Goal: Task Accomplishment & Management: Use online tool/utility

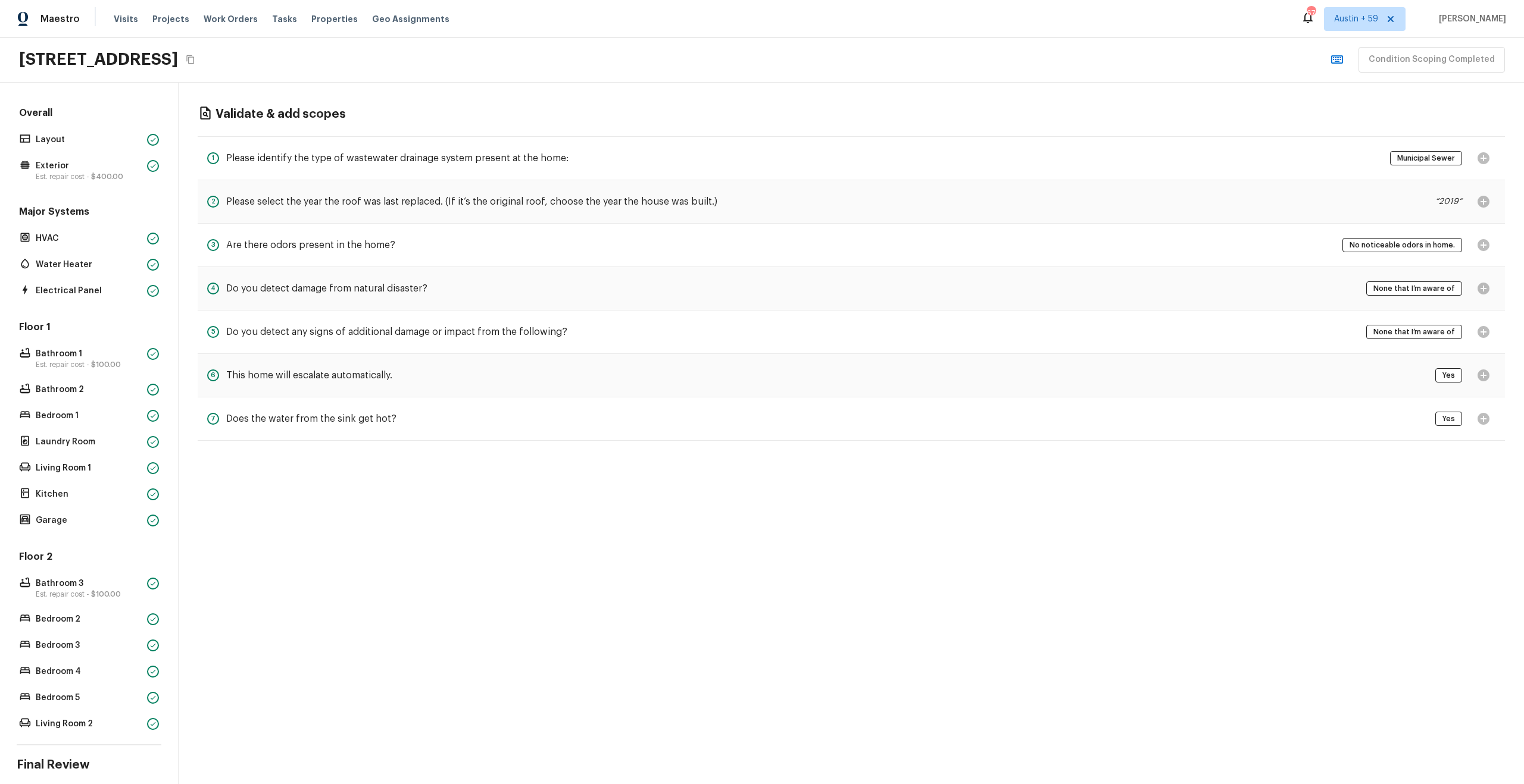
scroll to position [79, 0]
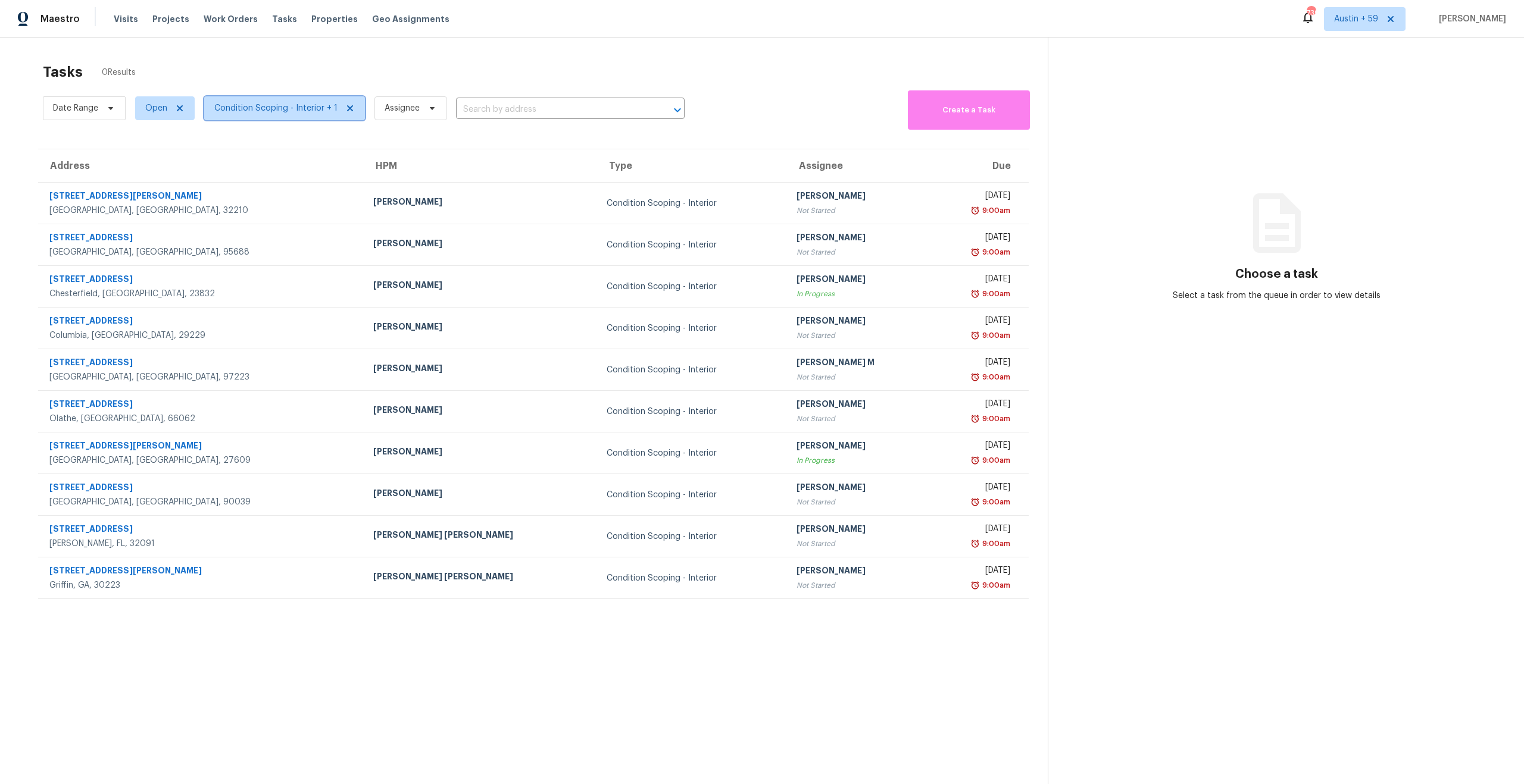
click at [238, 109] on span "Condition Scoping - Interior + 1" at bounding box center [275, 108] width 123 height 12
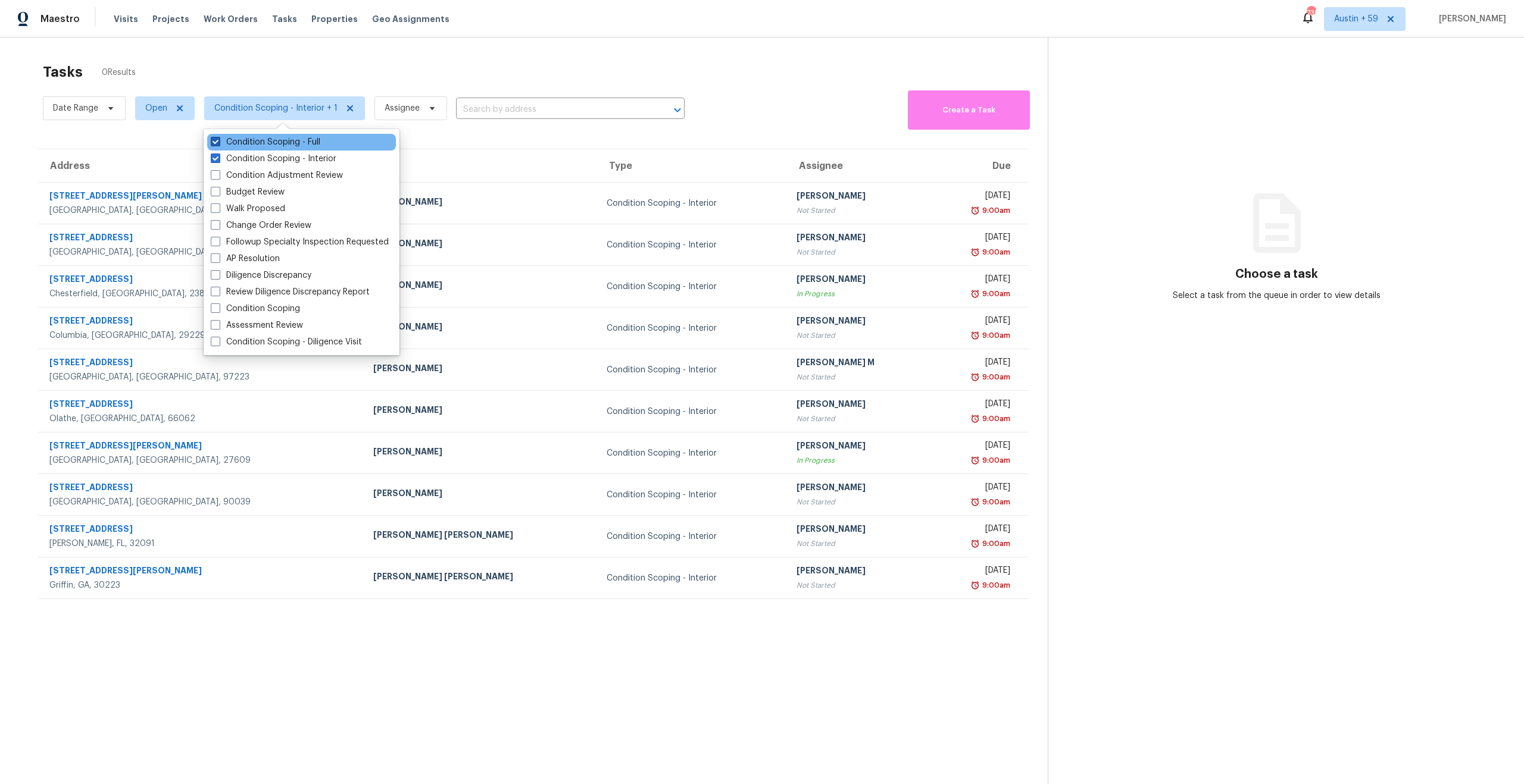
click at [245, 139] on label "Condition Scoping - Full" at bounding box center [265, 142] width 109 height 12
click at [218, 139] on input "Condition Scoping - Full" at bounding box center [214, 140] width 8 height 8
checkbox input "false"
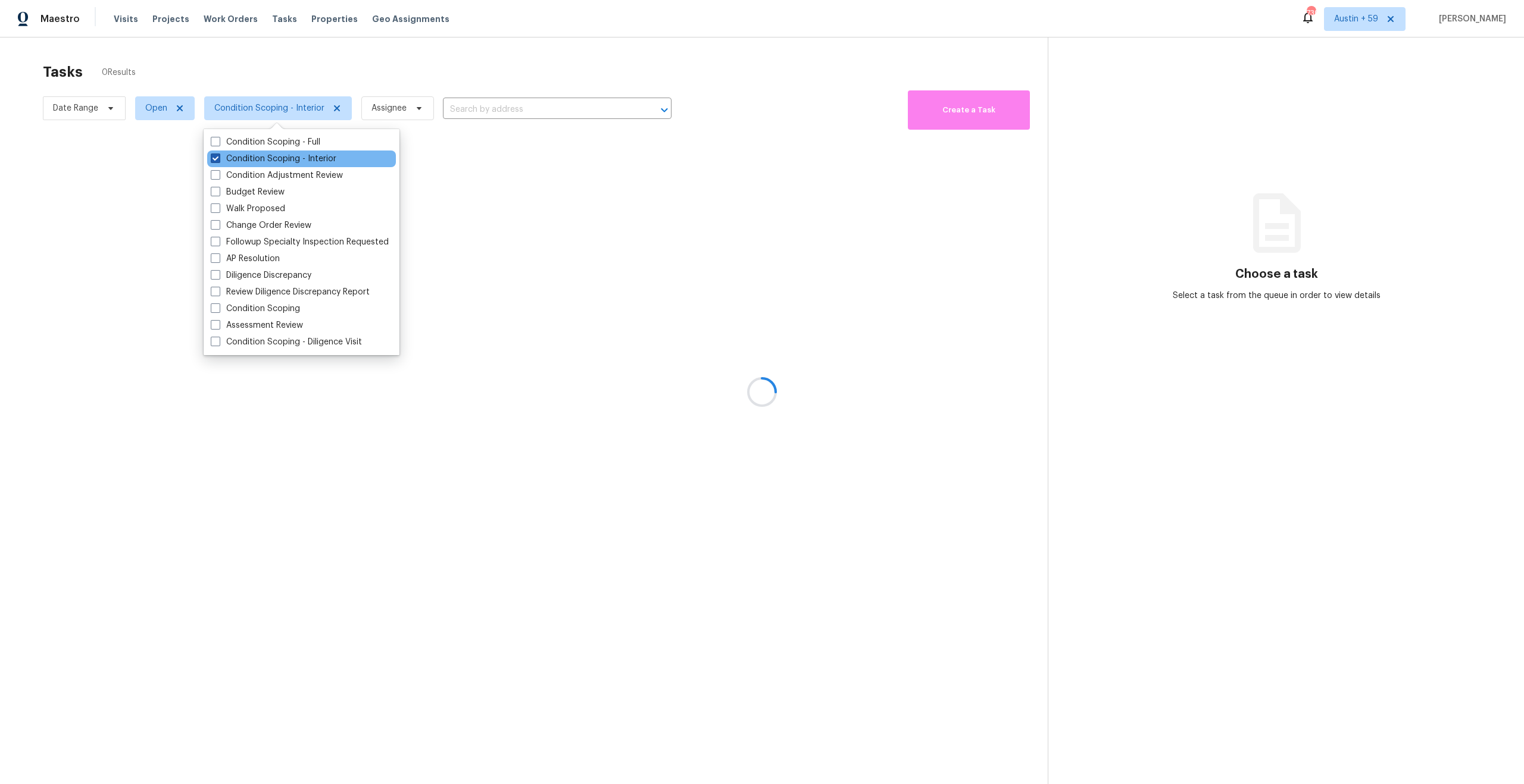
click at [248, 160] on label "Condition Scoping - Interior" at bounding box center [273, 159] width 126 height 12
click at [218, 160] on input "Condition Scoping - Interior" at bounding box center [214, 156] width 8 height 8
checkbox input "false"
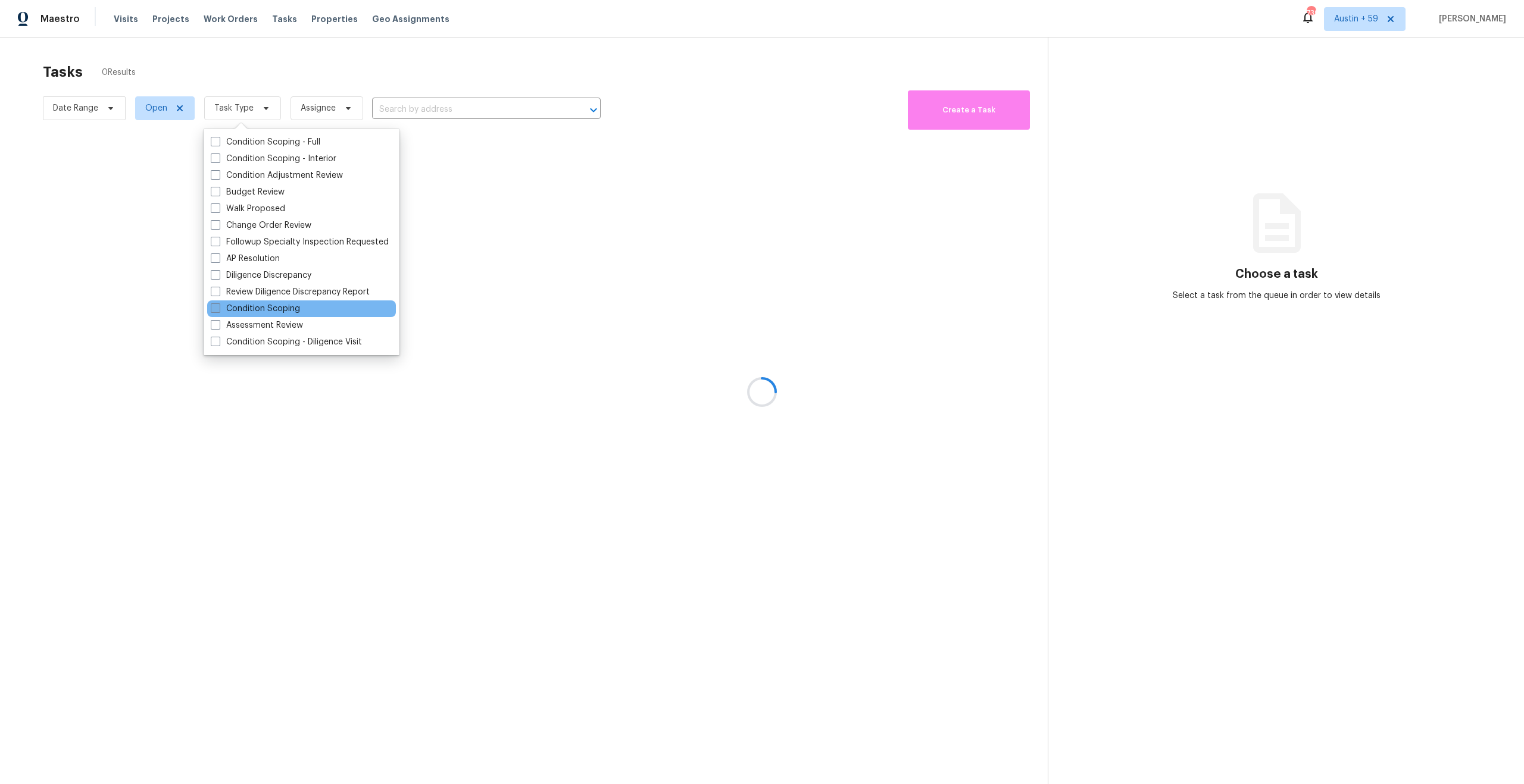
click at [280, 310] on label "Condition Scoping" at bounding box center [255, 309] width 89 height 12
click at [218, 310] on input "Condition Scoping" at bounding box center [214, 307] width 8 height 8
checkbox input "true"
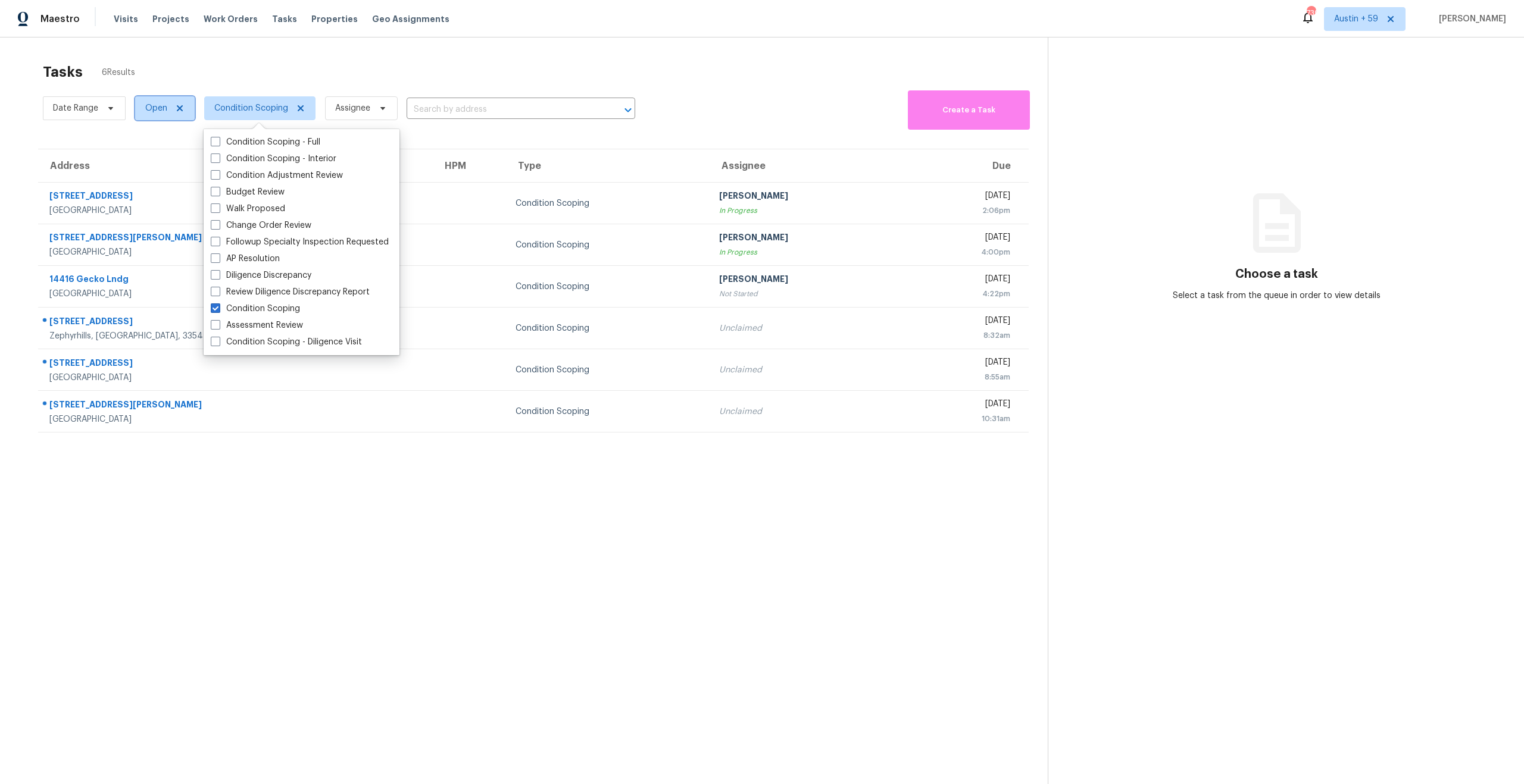
click at [153, 108] on span "Open" at bounding box center [156, 108] width 22 height 12
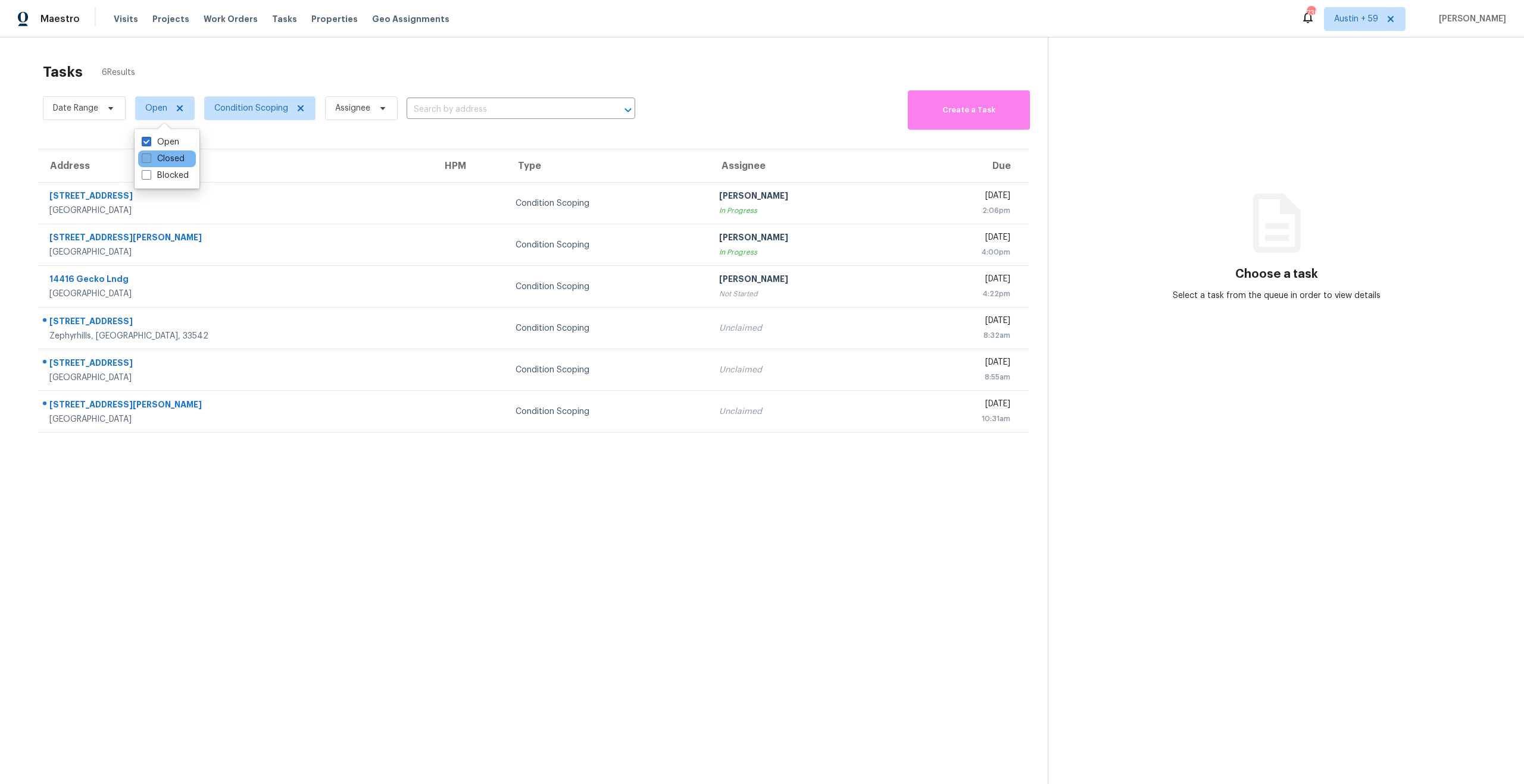
click at [158, 158] on label "Closed" at bounding box center [163, 159] width 43 height 12
click at [149, 158] on input "Closed" at bounding box center [146, 156] width 8 height 8
checkbox input "true"
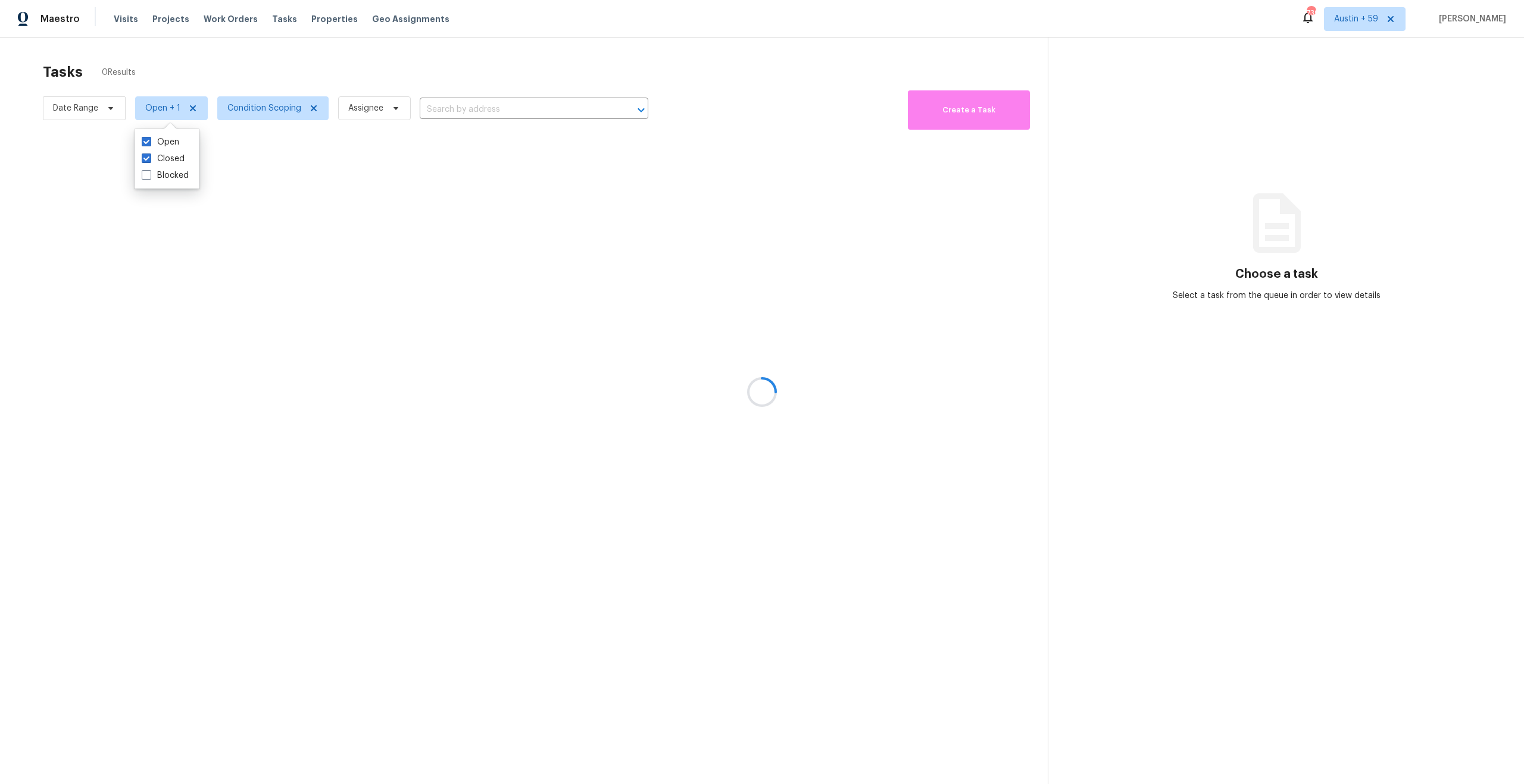
click at [70, 112] on div at bounding box center [762, 392] width 1524 height 784
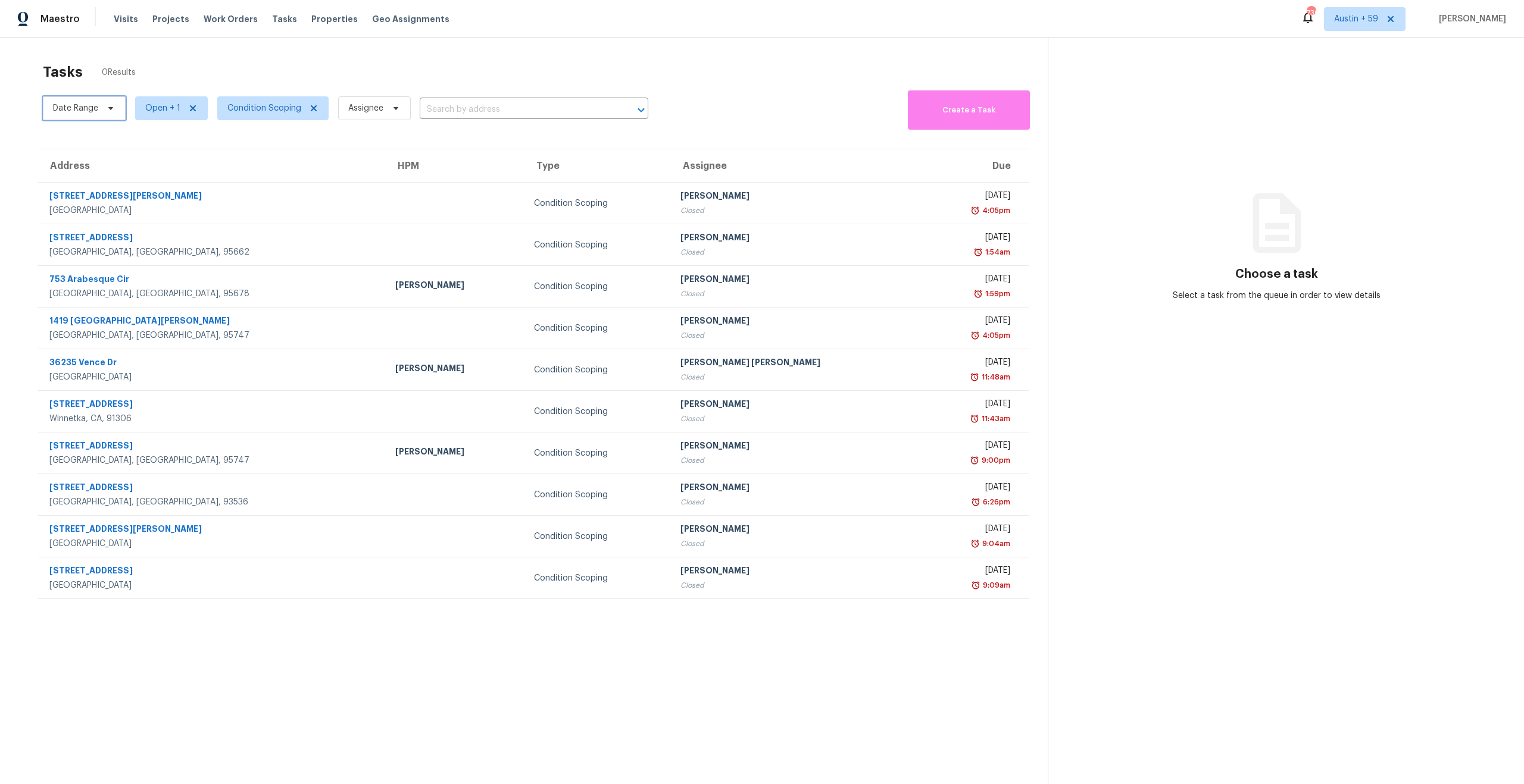
click at [70, 112] on span "Date Range" at bounding box center [75, 108] width 45 height 12
click at [131, 83] on div "Tasks 270 Results" at bounding box center [545, 72] width 1005 height 31
click at [150, 108] on span "Open + 1" at bounding box center [162, 108] width 35 height 12
click at [89, 106] on span "Date Range" at bounding box center [75, 108] width 45 height 12
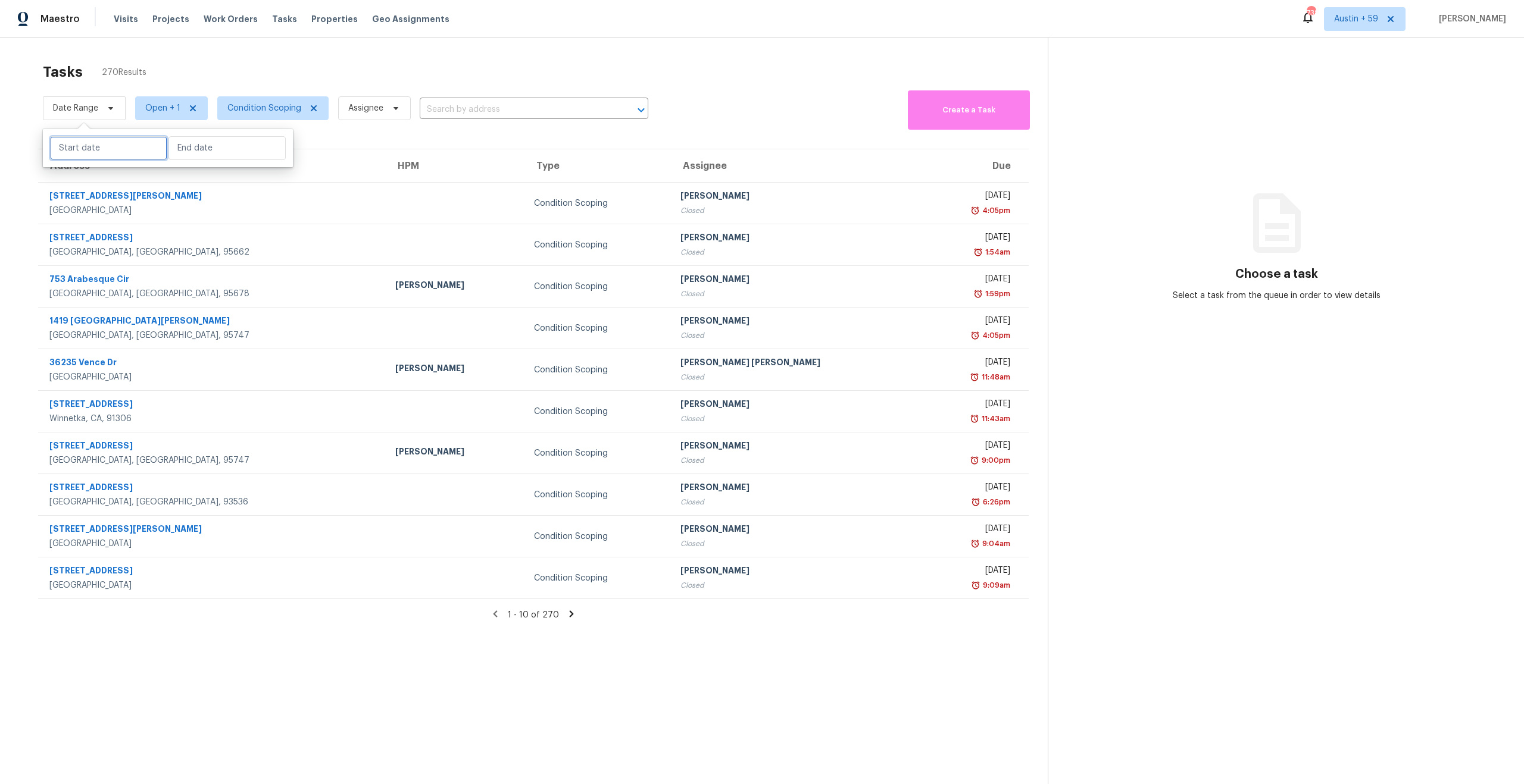
click at [91, 148] on input "text" at bounding box center [108, 149] width 117 height 24
select select "9"
select select "2025"
select select "10"
select select "2025"
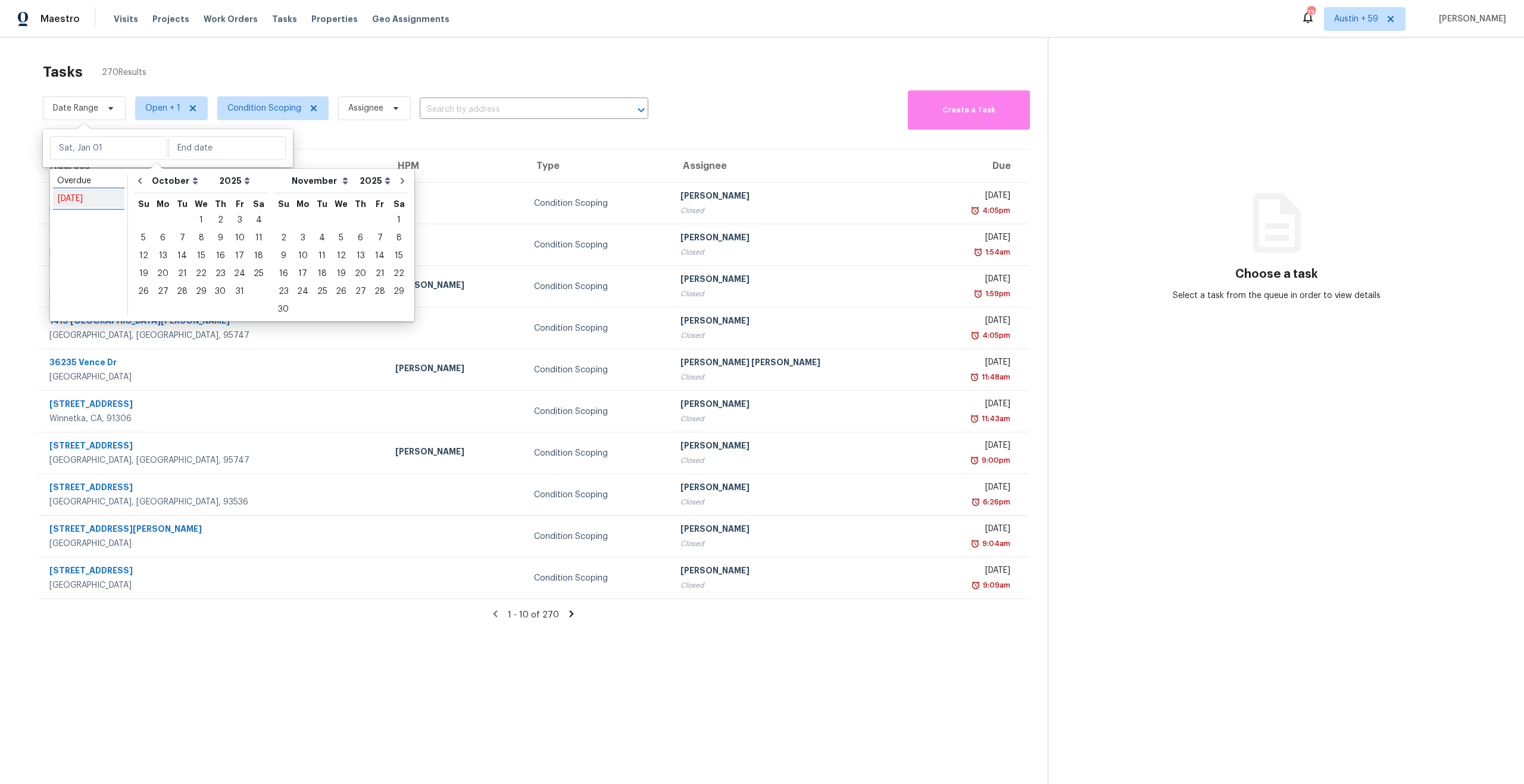
click at [68, 199] on em "Today" at bounding box center [70, 199] width 26 height 10
type input "Tue, Oct 07"
type input "[DATE]"
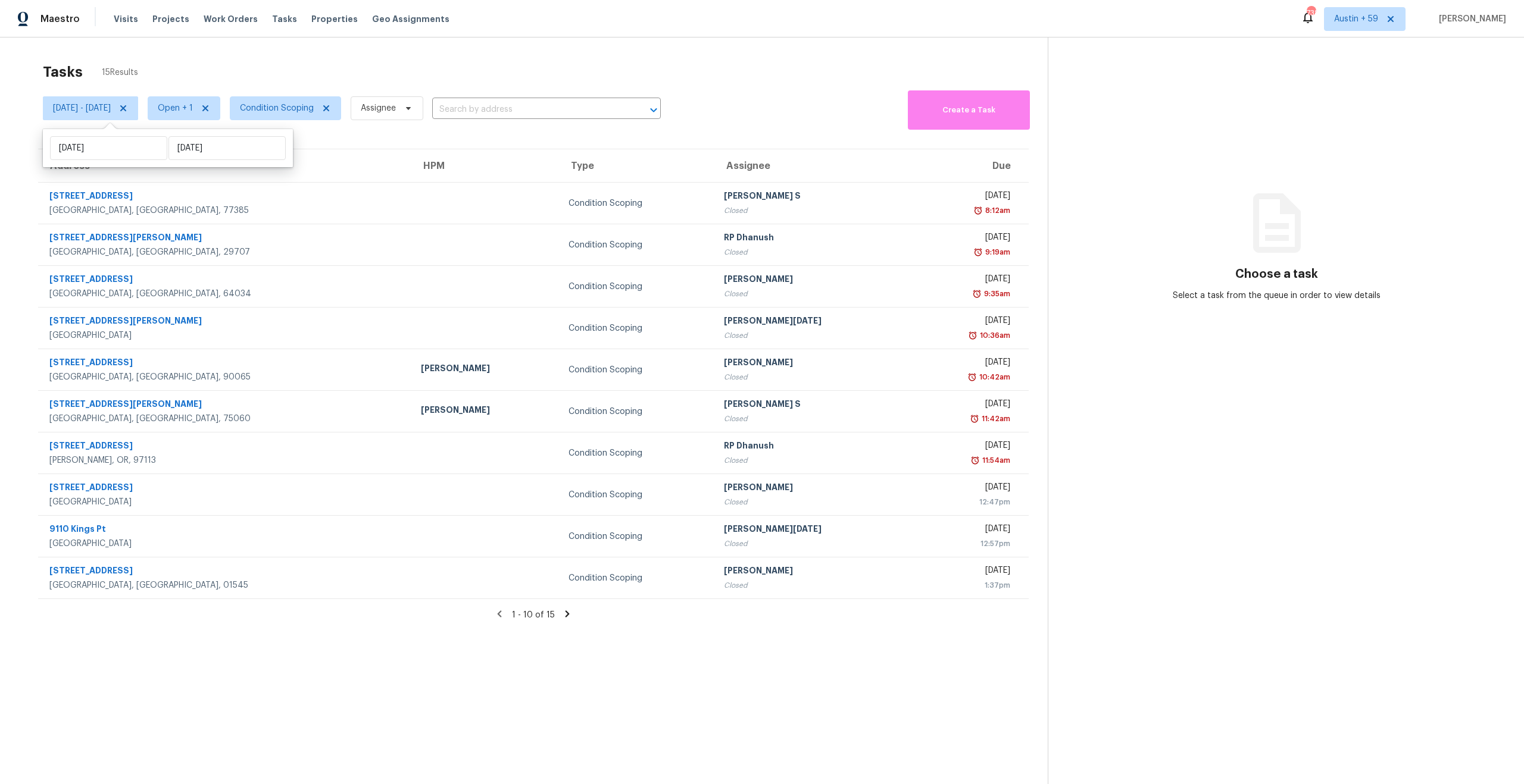
click at [657, 69] on div "Tasks 15 Results" at bounding box center [545, 72] width 1005 height 31
click at [193, 103] on span "Open + 1" at bounding box center [175, 108] width 35 height 12
click at [222, 146] on label "Open" at bounding box center [212, 142] width 37 height 12
click at [201, 144] on input "Open" at bounding box center [197, 140] width 8 height 8
checkbox input "false"
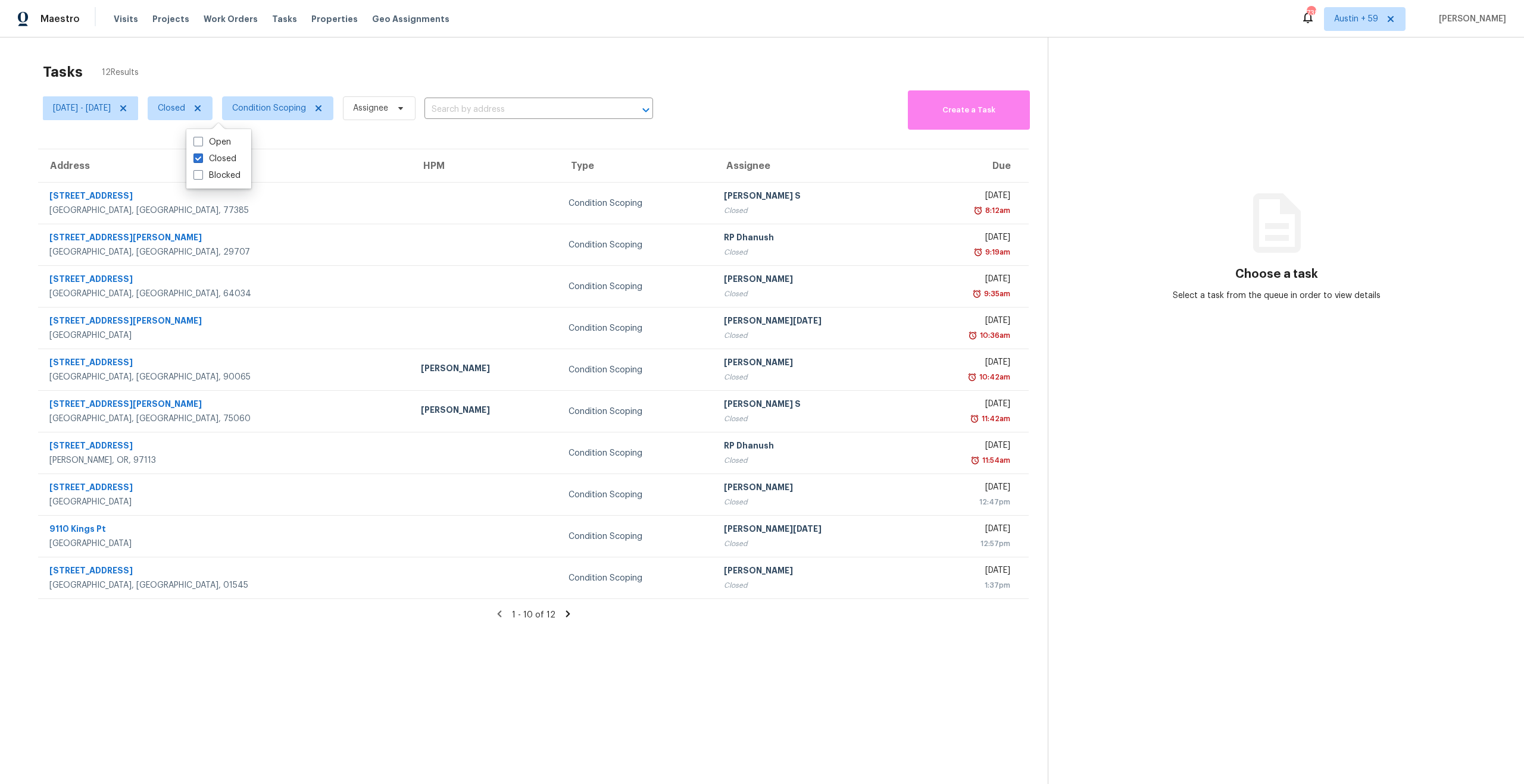
click at [249, 66] on div "Tasks 12 Results" at bounding box center [545, 72] width 1005 height 31
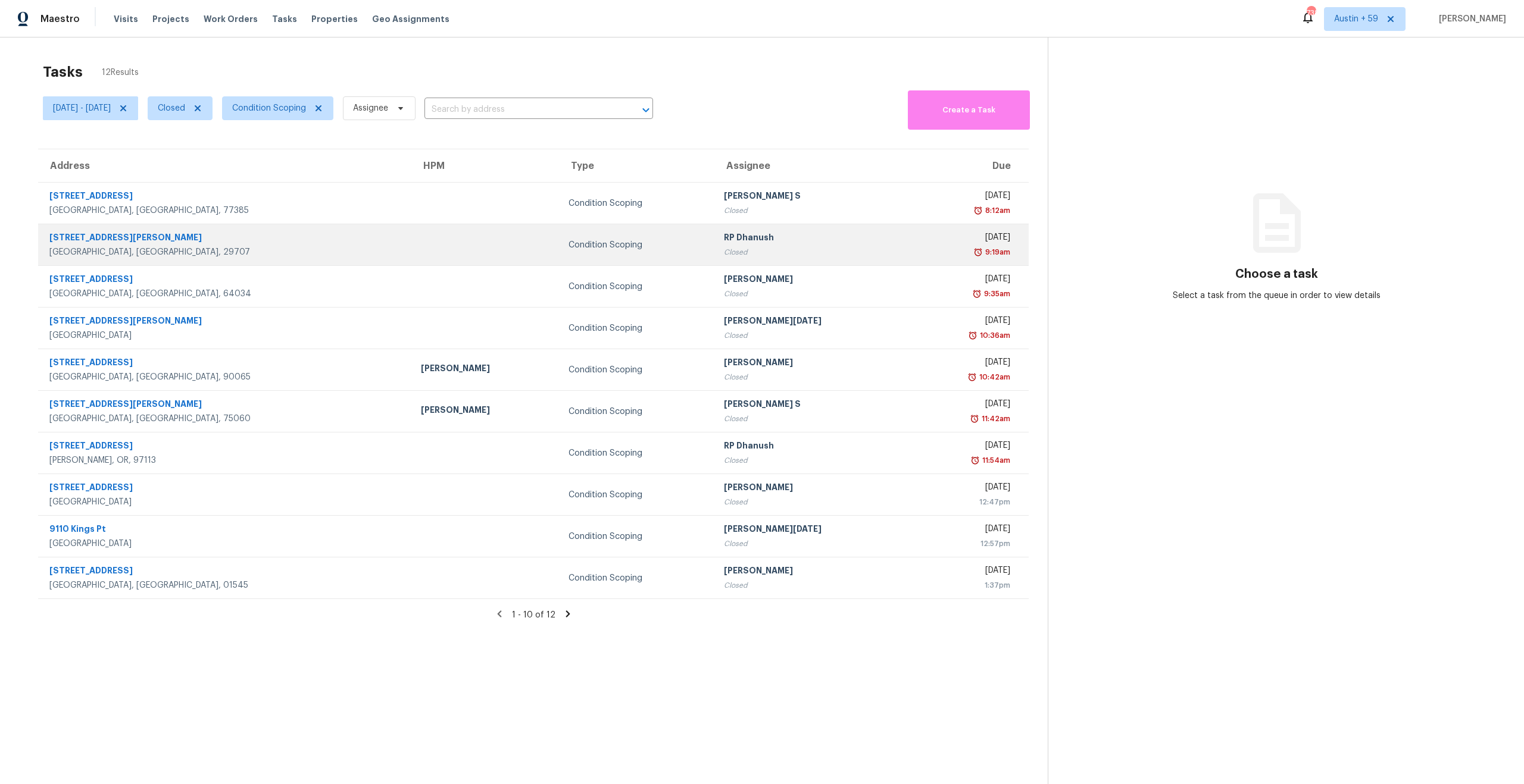
click at [653, 240] on td "Condition Scoping" at bounding box center [636, 245] width 155 height 41
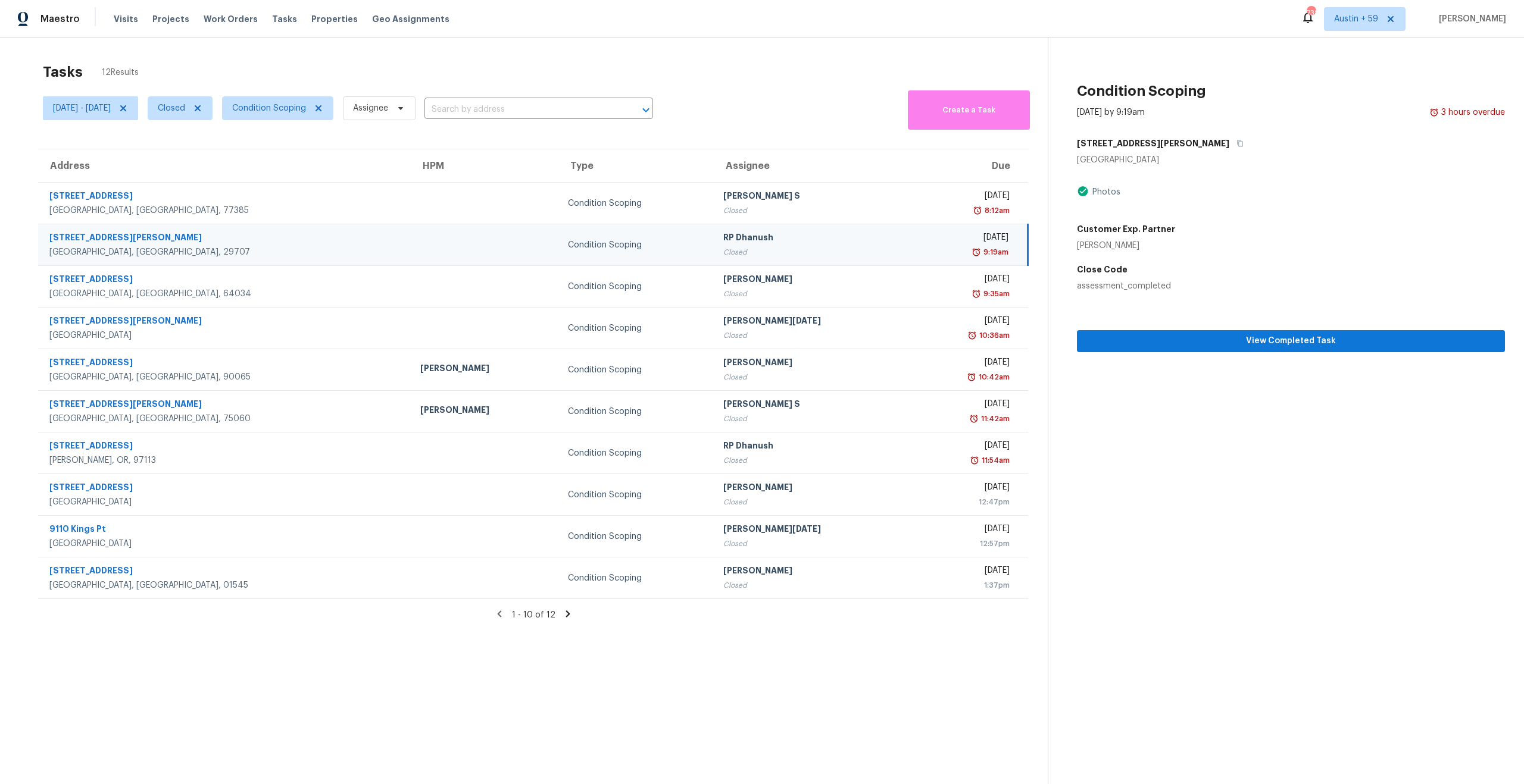
click at [1135, 293] on div "View Completed Task" at bounding box center [1291, 322] width 428 height 60
click at [1132, 283] on div "assessment_completed" at bounding box center [1291, 286] width 428 height 12
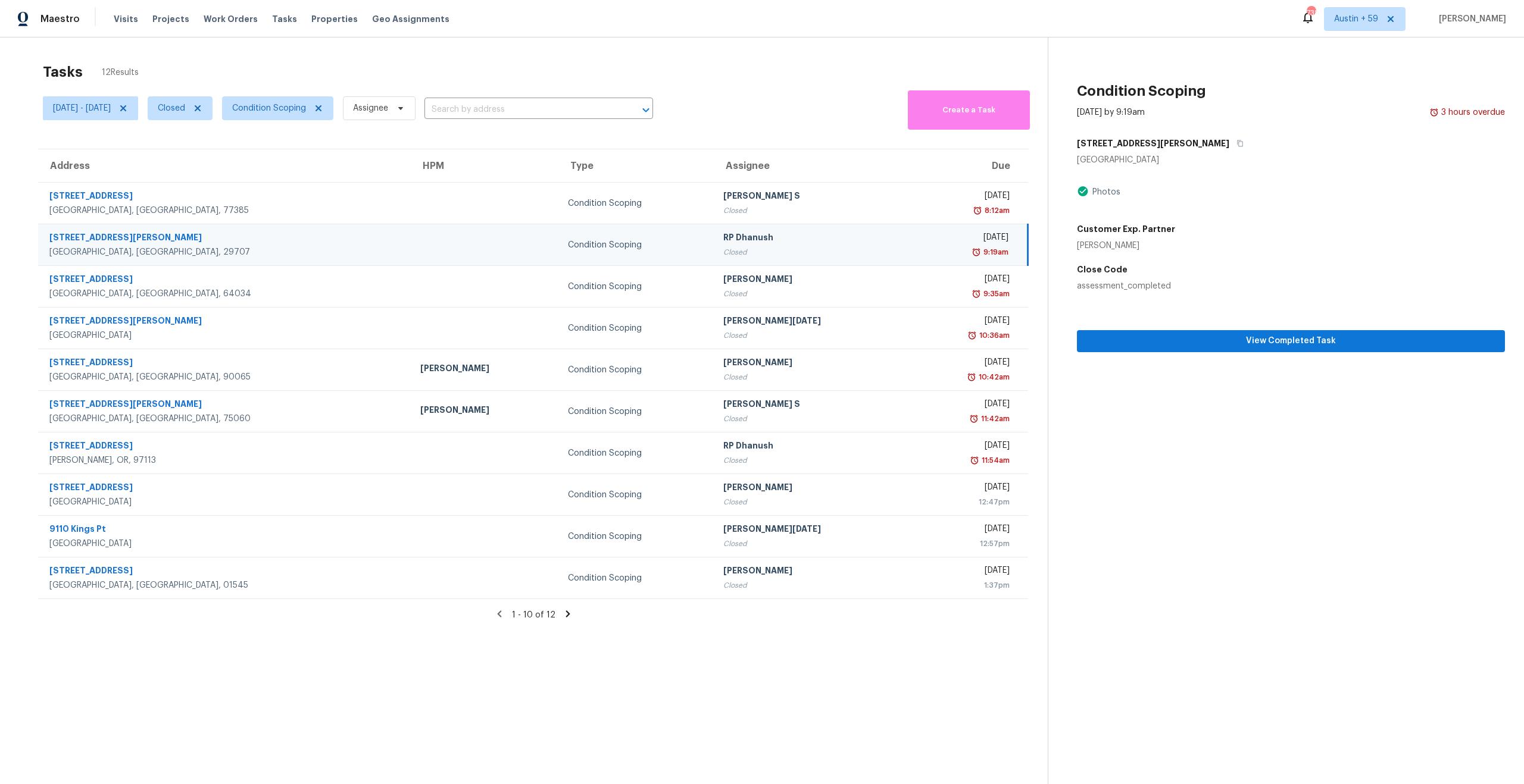
click at [1124, 257] on div "7907 Moon Hill Pl Fort Mill, SC 29707 Photos Customer Exp. Partner Sarah Dumke …" at bounding box center [1291, 212] width 428 height 159
click at [1120, 250] on div "Sarah Dumke" at bounding box center [1125, 246] width 98 height 12
click at [1120, 232] on h5 "Customer Exp. Partner" at bounding box center [1125, 229] width 98 height 12
click at [1221, 345] on span "View Completed Task" at bounding box center [1291, 341] width 409 height 15
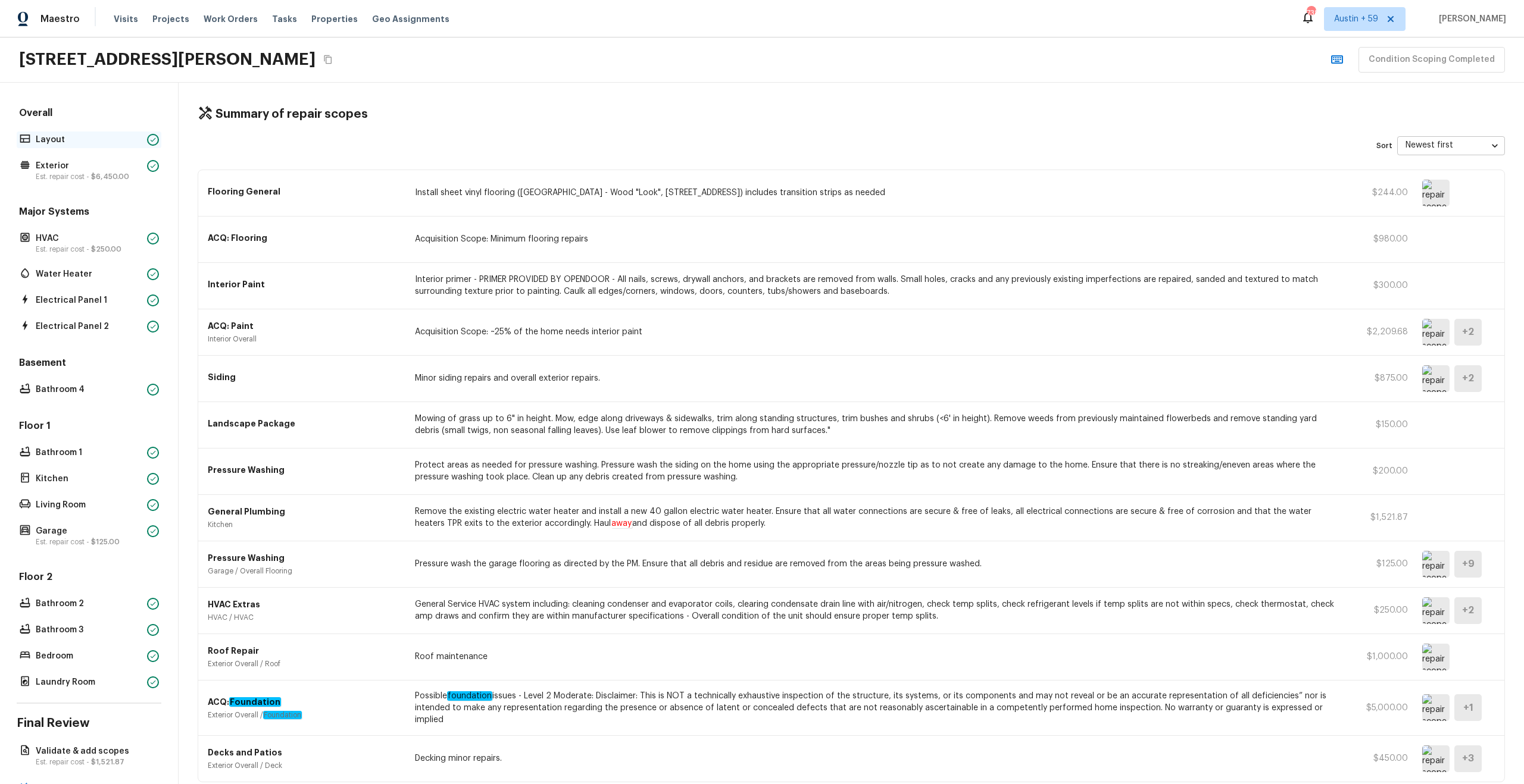
click at [60, 141] on p "Layout" at bounding box center [88, 140] width 106 height 12
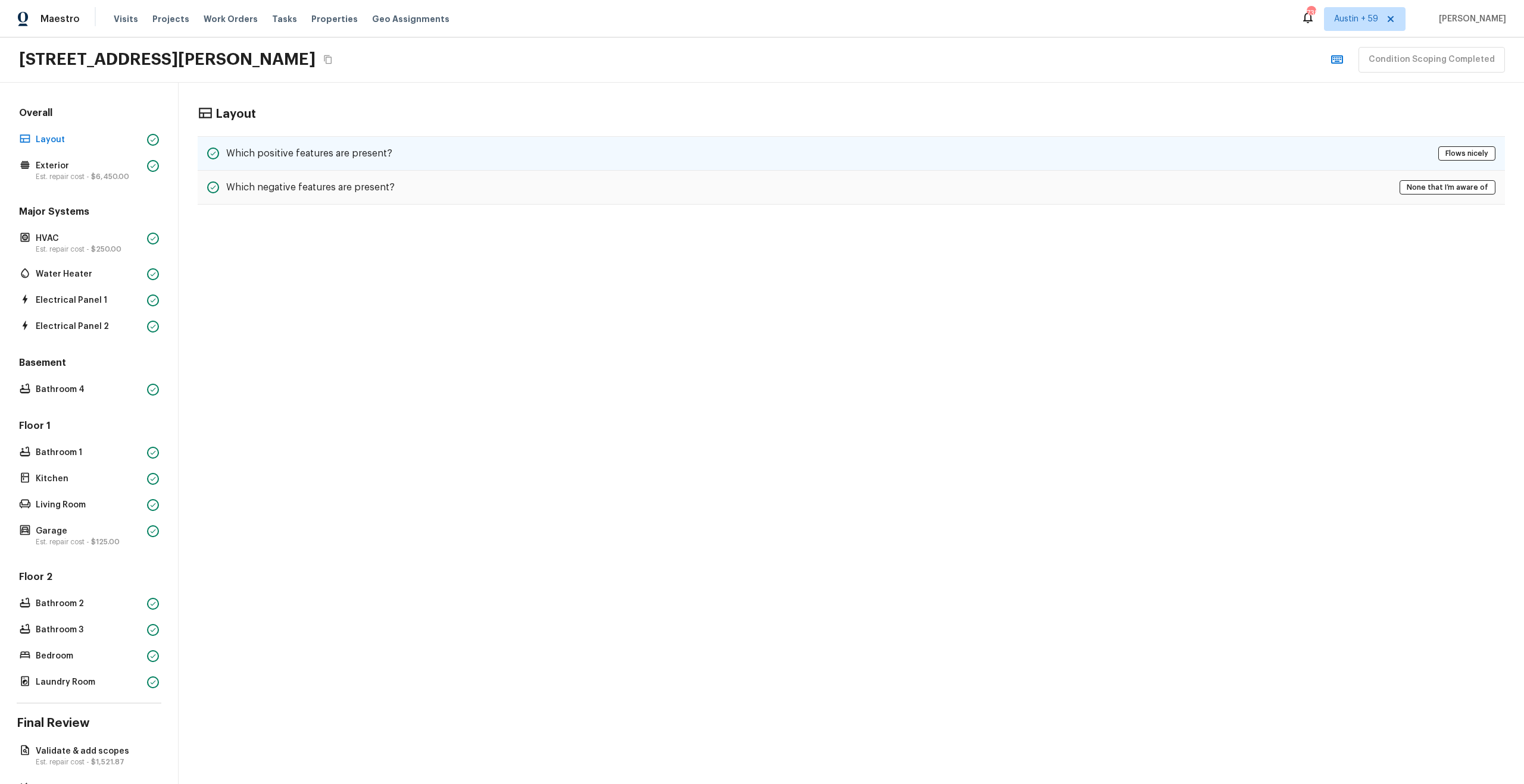
click at [316, 147] on h5 "Which positive features are present?" at bounding box center [309, 153] width 166 height 13
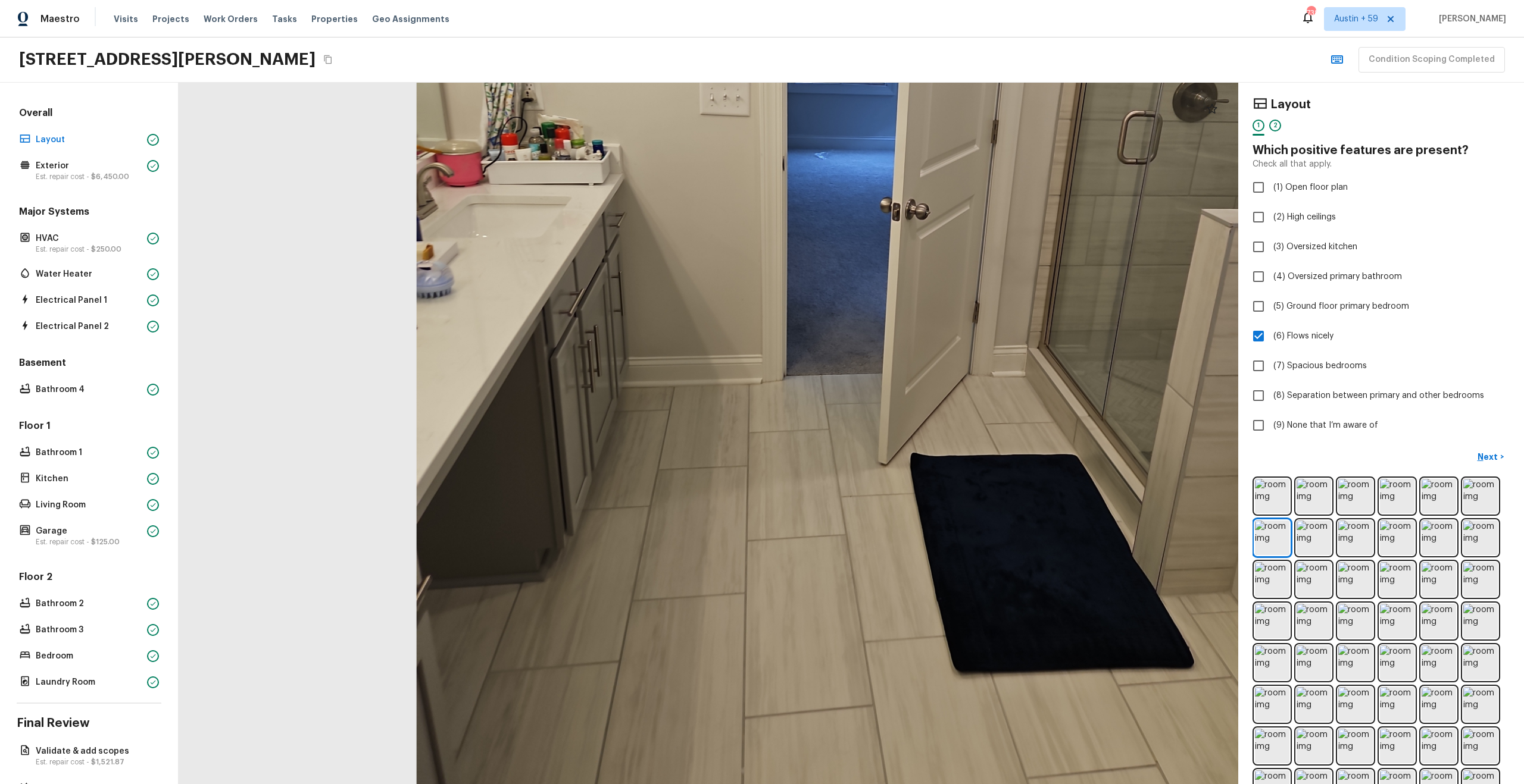
drag, startPoint x: 626, startPoint y: 343, endPoint x: 733, endPoint y: 194, distance: 183.4
click at [733, 194] on div at bounding box center [862, 299] width 1793 height 1187
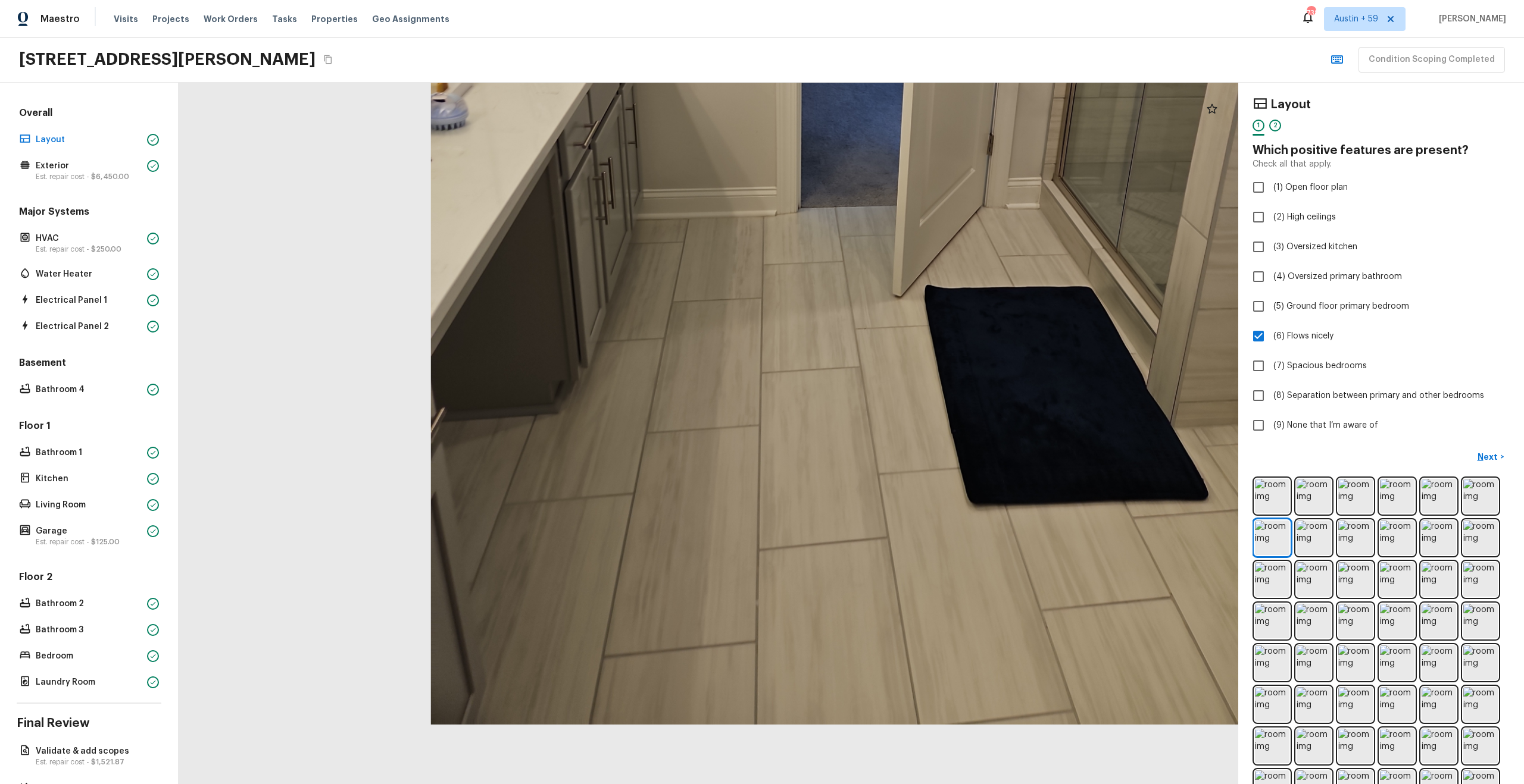
drag, startPoint x: 730, startPoint y: 518, endPoint x: 730, endPoint y: 179, distance: 339.0
click at [730, 179] on div at bounding box center [876, 131] width 1793 height 1187
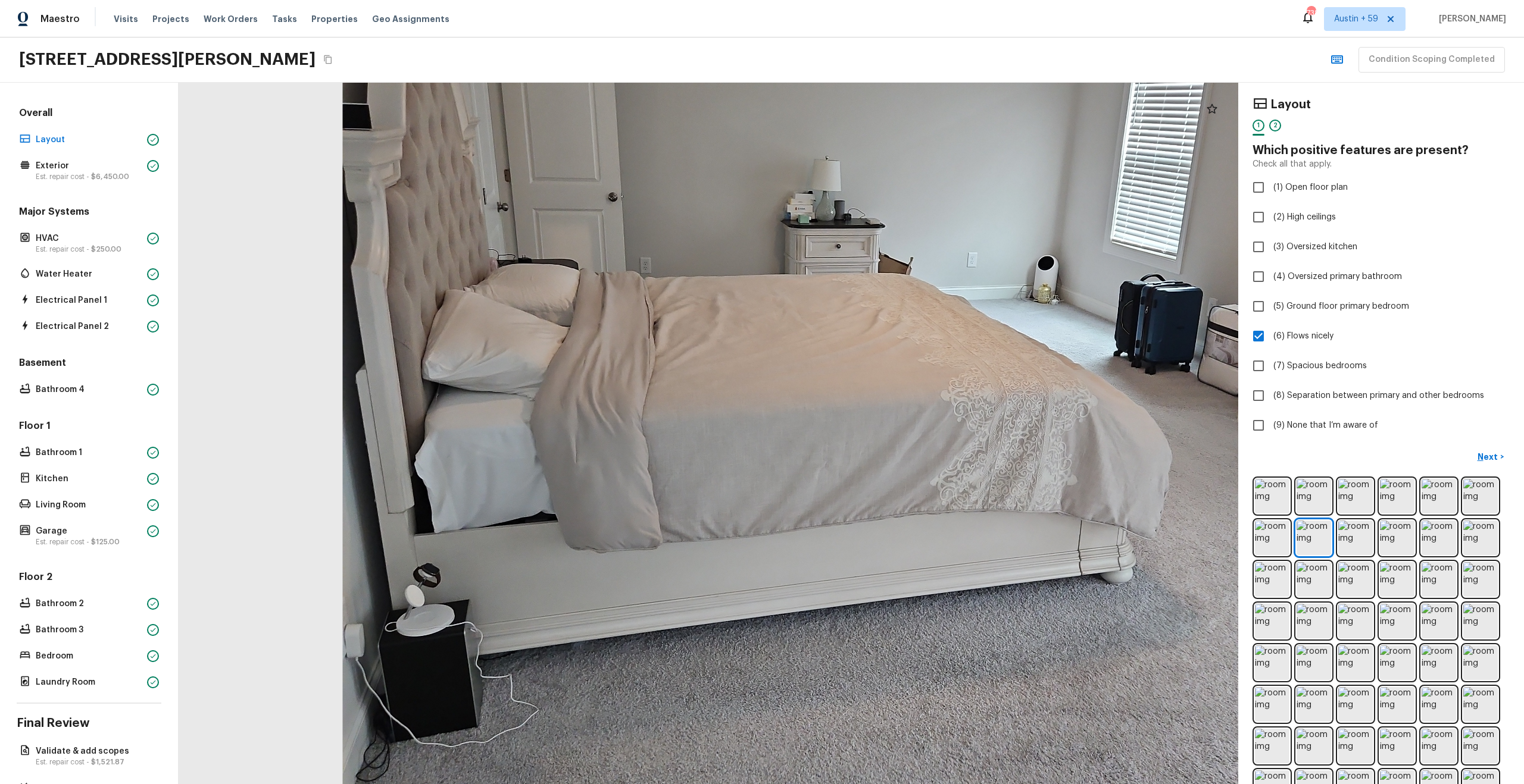
drag, startPoint x: 679, startPoint y: 297, endPoint x: 762, endPoint y: 180, distance: 143.5
click at [762, 180] on div at bounding box center [836, 408] width 1987 height 1315
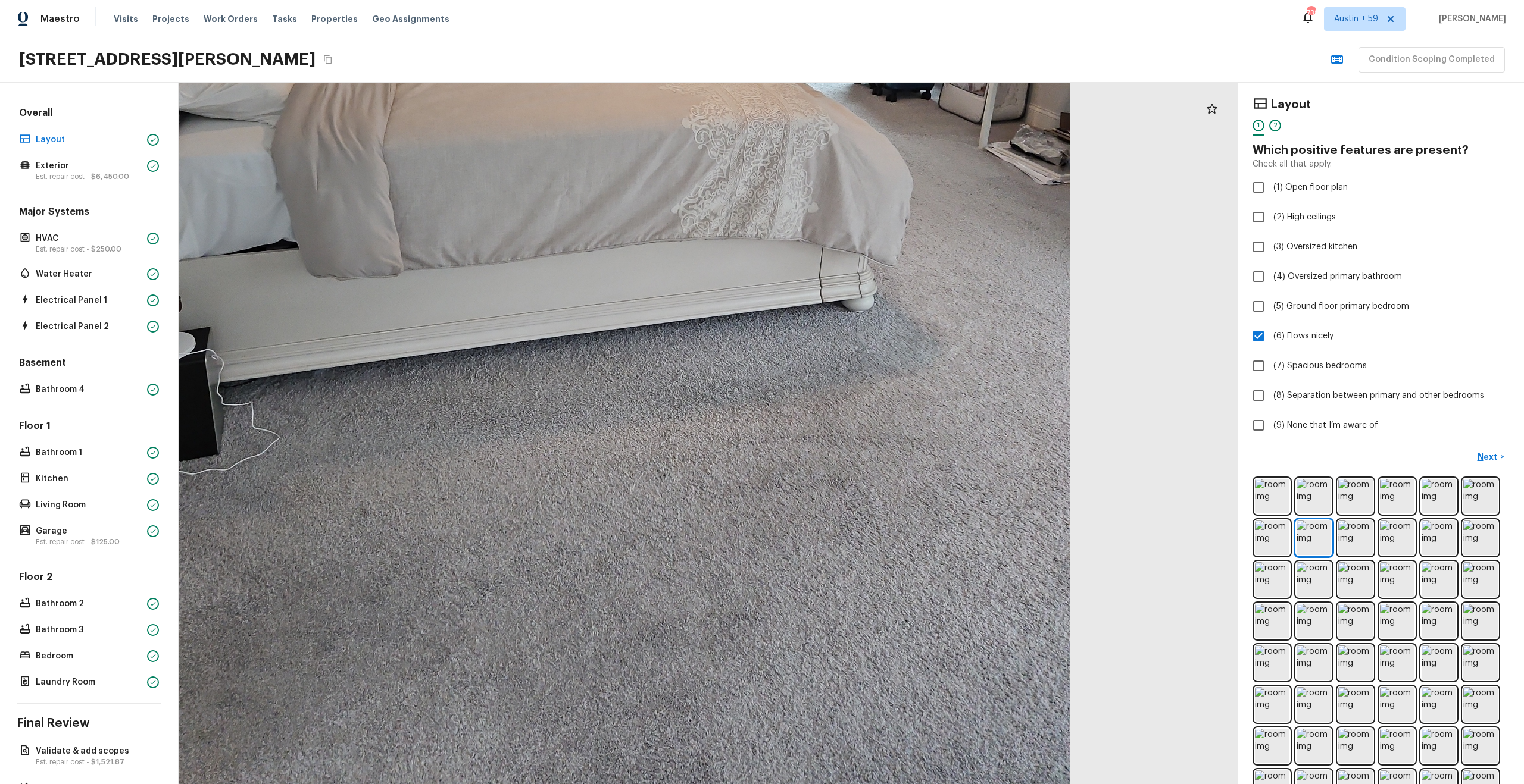
drag, startPoint x: 764, startPoint y: 494, endPoint x: 502, endPoint y: 275, distance: 341.5
click at [502, 277] on div at bounding box center [577, 135] width 1987 height 1315
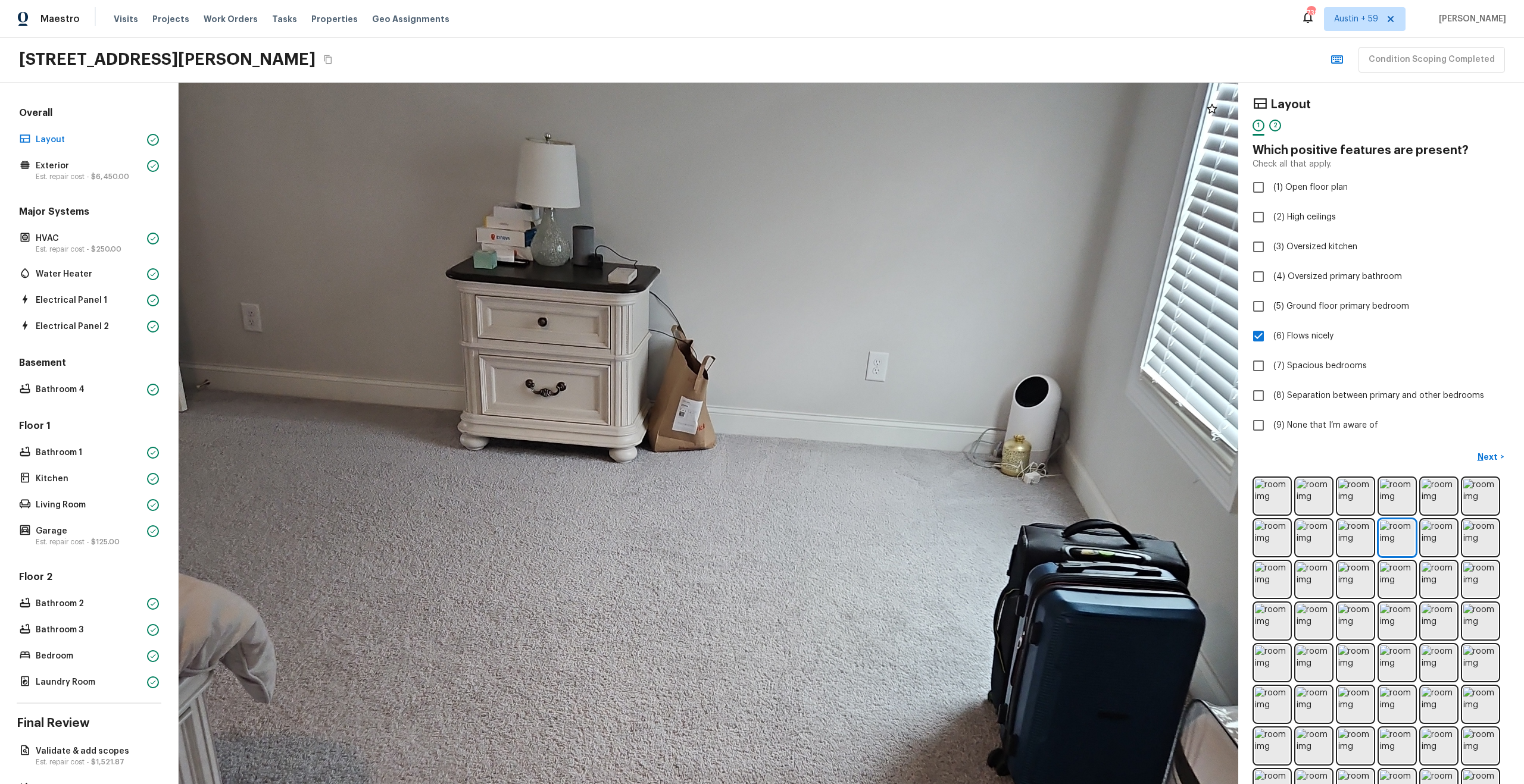
drag, startPoint x: 733, startPoint y: 233, endPoint x: 705, endPoint y: 559, distance: 327.2
click at [705, 559] on div at bounding box center [737, 519] width 2264 height 1499
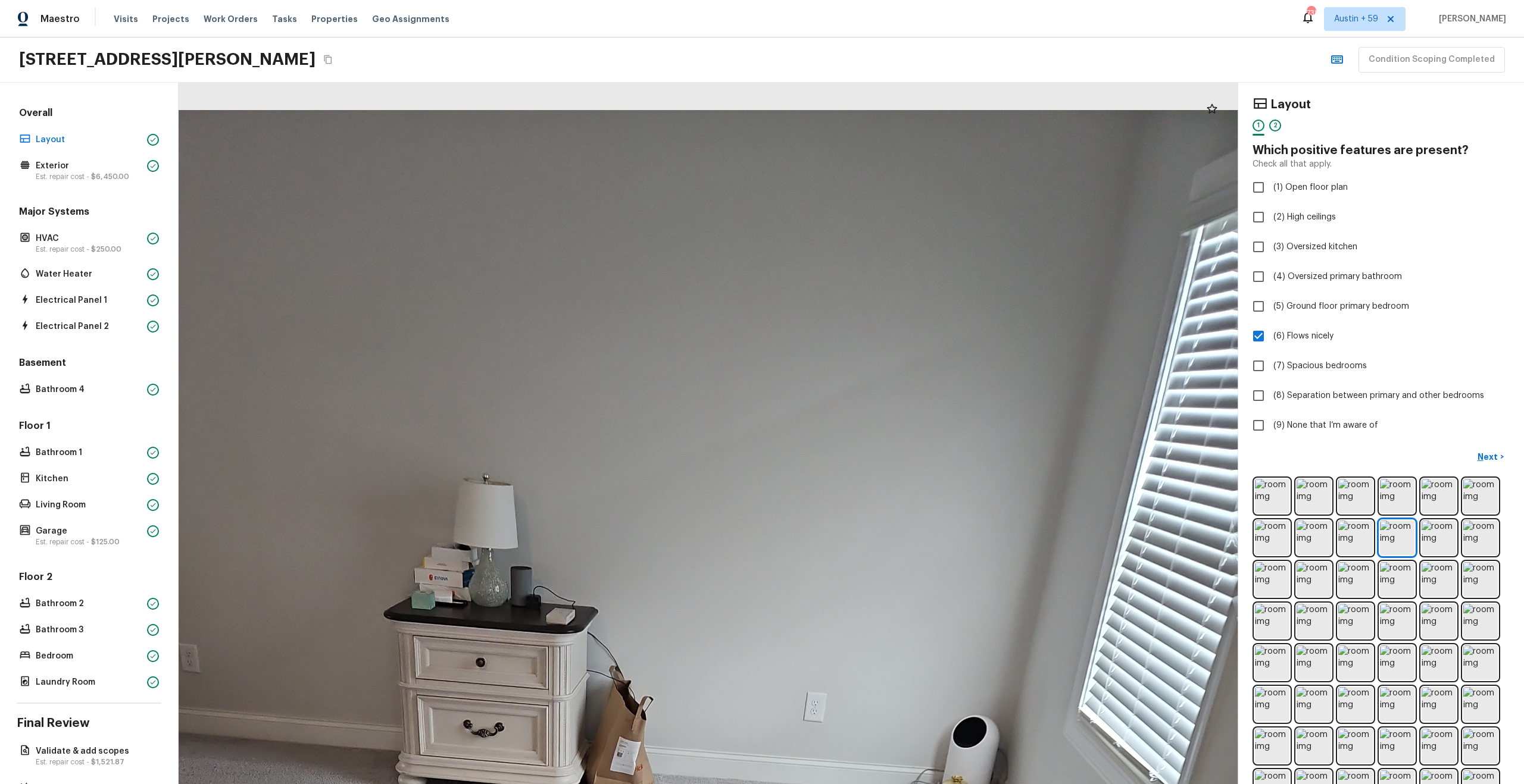
drag, startPoint x: 761, startPoint y: 415, endPoint x: 753, endPoint y: 433, distance: 19.7
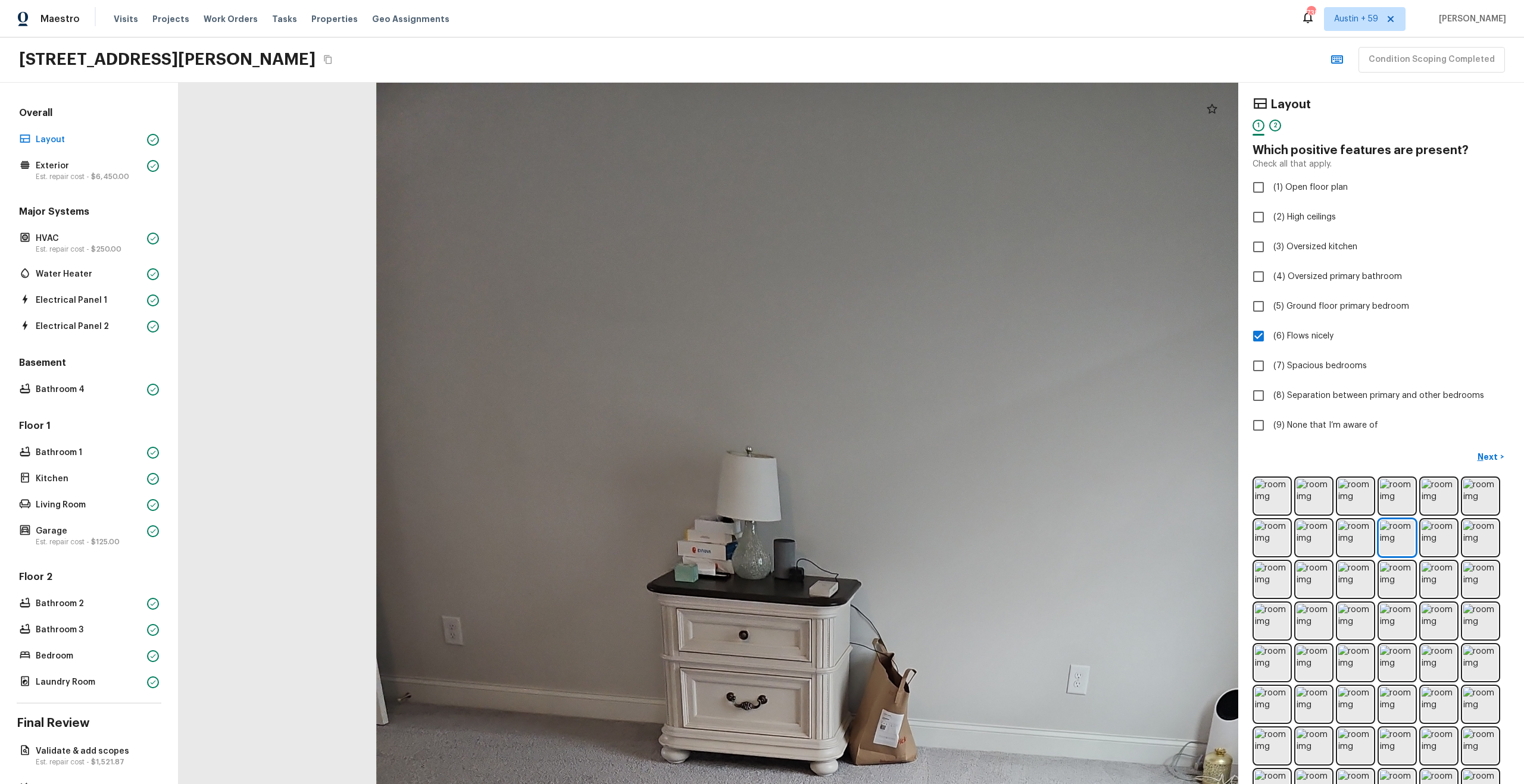
drag, startPoint x: 599, startPoint y: 393, endPoint x: 960, endPoint y: 392, distance: 361.0
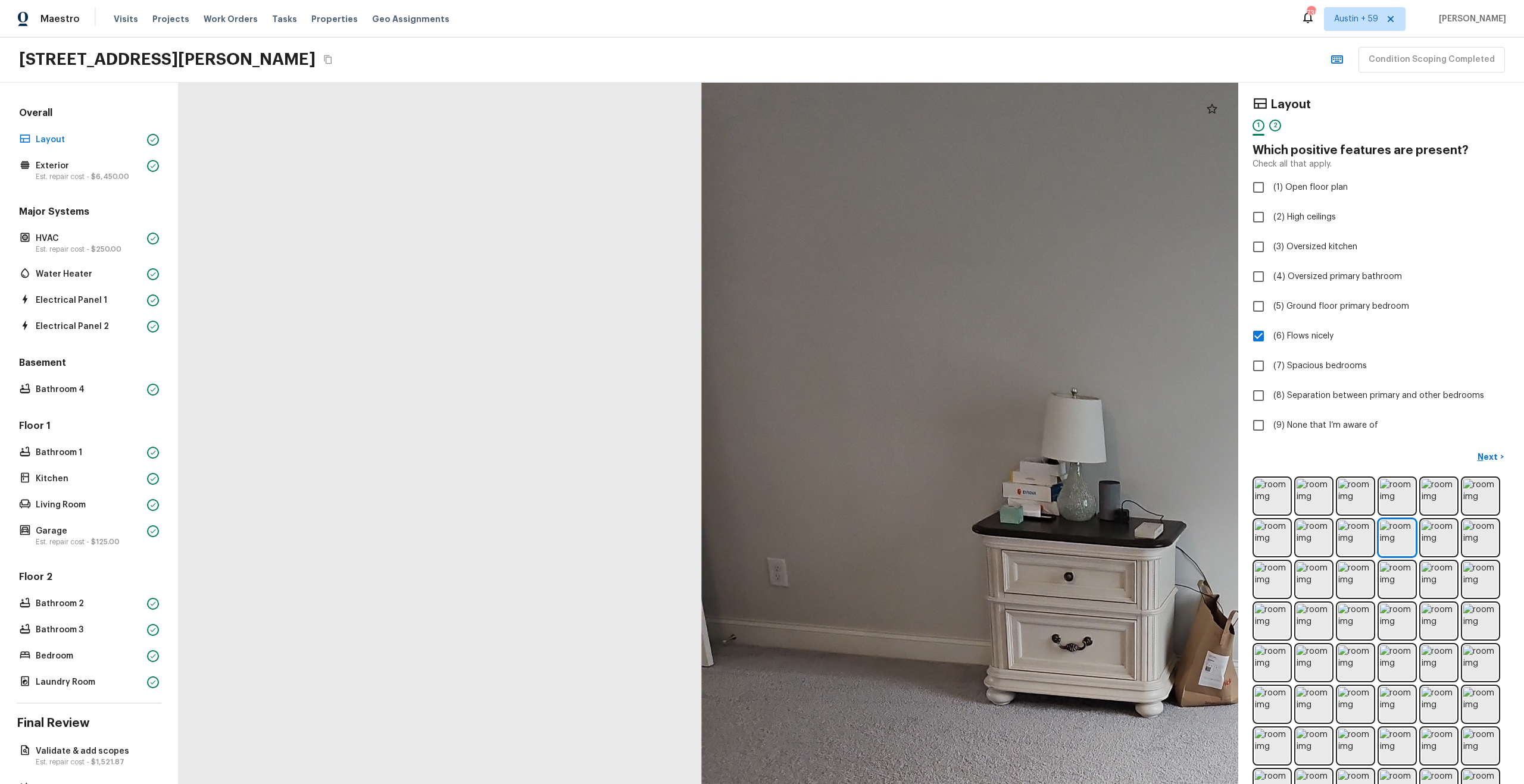
drag, startPoint x: 927, startPoint y: 406, endPoint x: 695, endPoint y: 305, distance: 253.0
click at [695, 305] on div at bounding box center [1264, 774] width 2264 height 1499
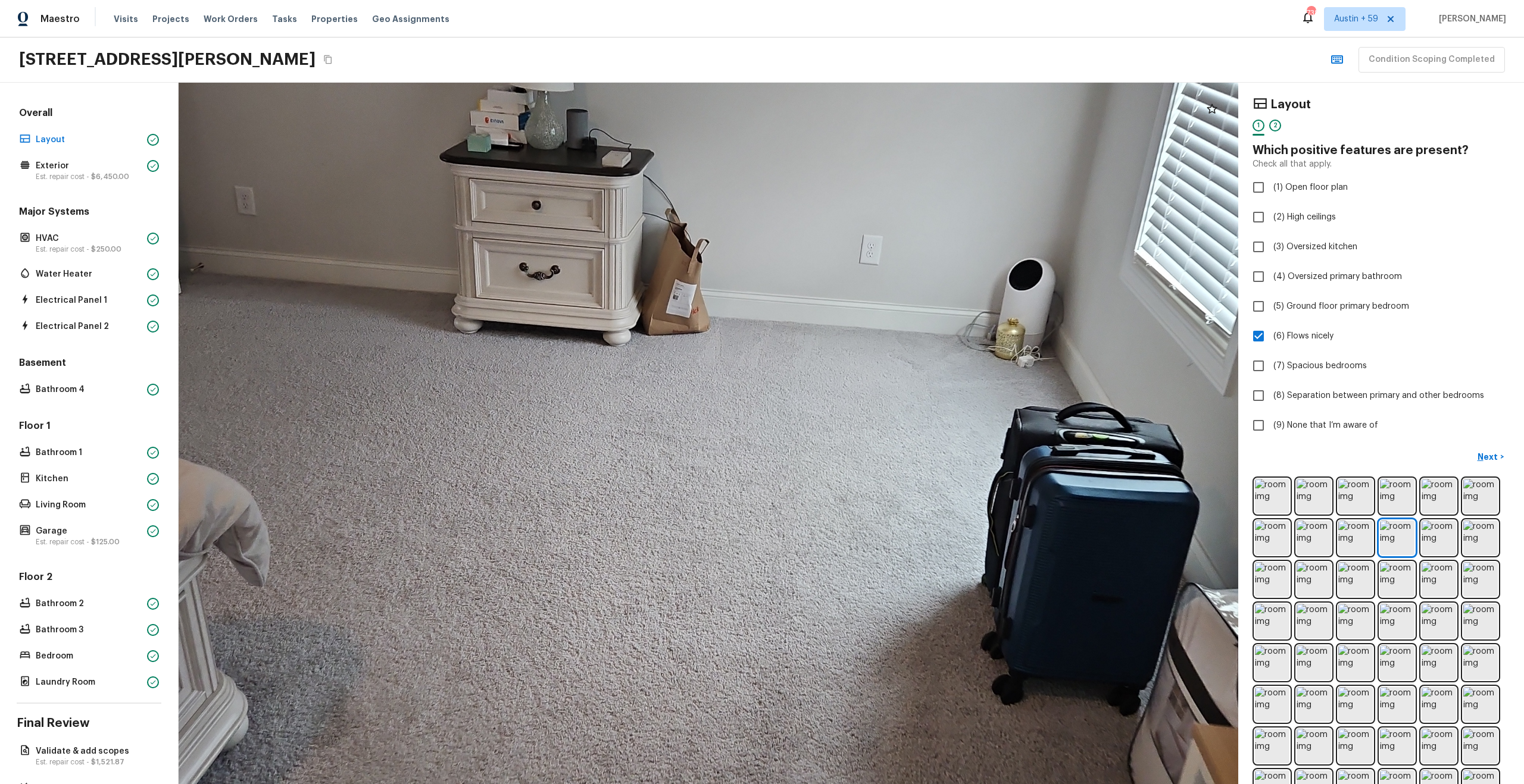
drag, startPoint x: 754, startPoint y: 531, endPoint x: 429, endPoint y: 265, distance: 420.0
click at [430, 266] on div at bounding box center [731, 402] width 2264 height 1499
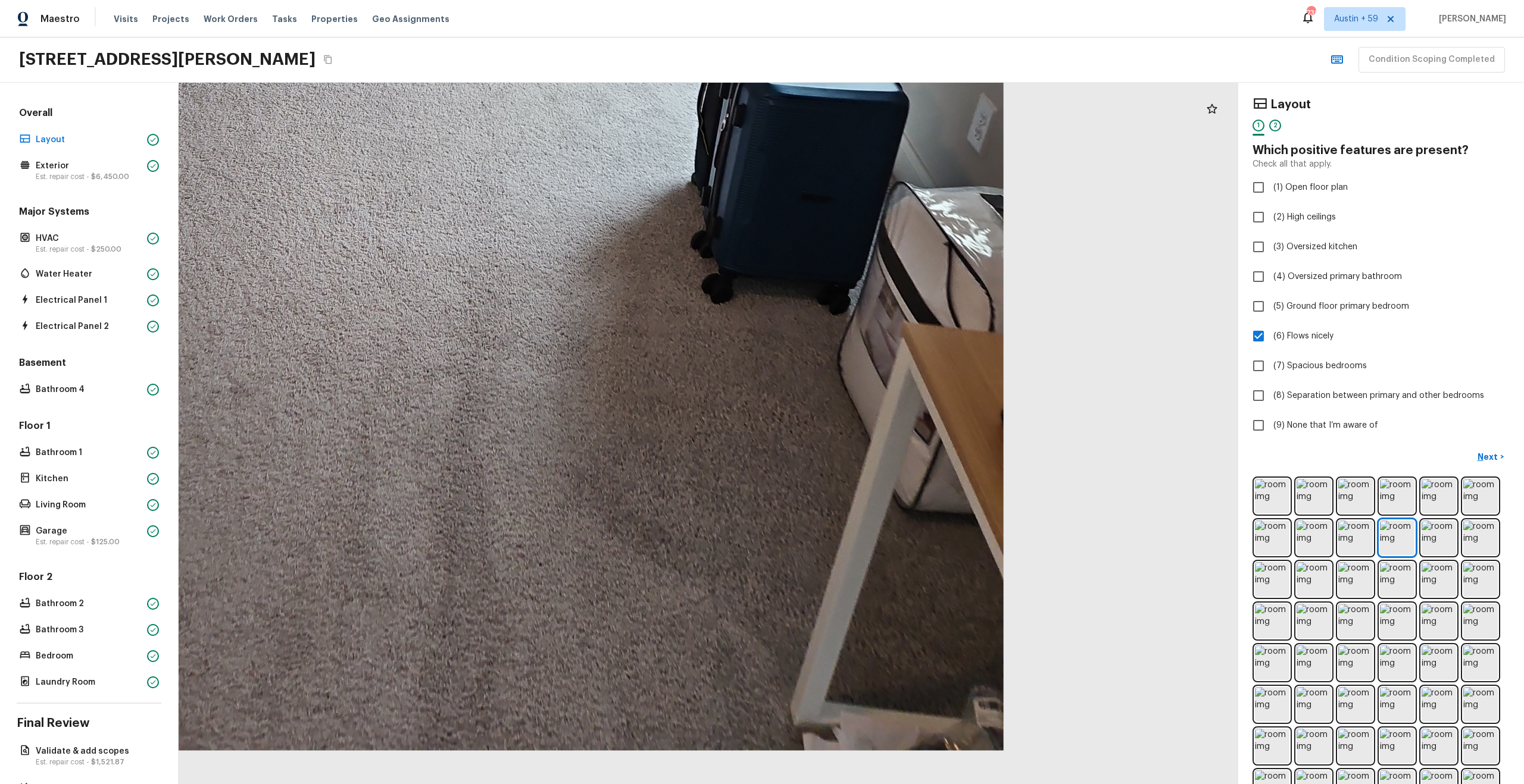
drag, startPoint x: 547, startPoint y: 407, endPoint x: 683, endPoint y: 140, distance: 299.6
click at [682, 141] on div at bounding box center [441, 1] width 2264 height 1499
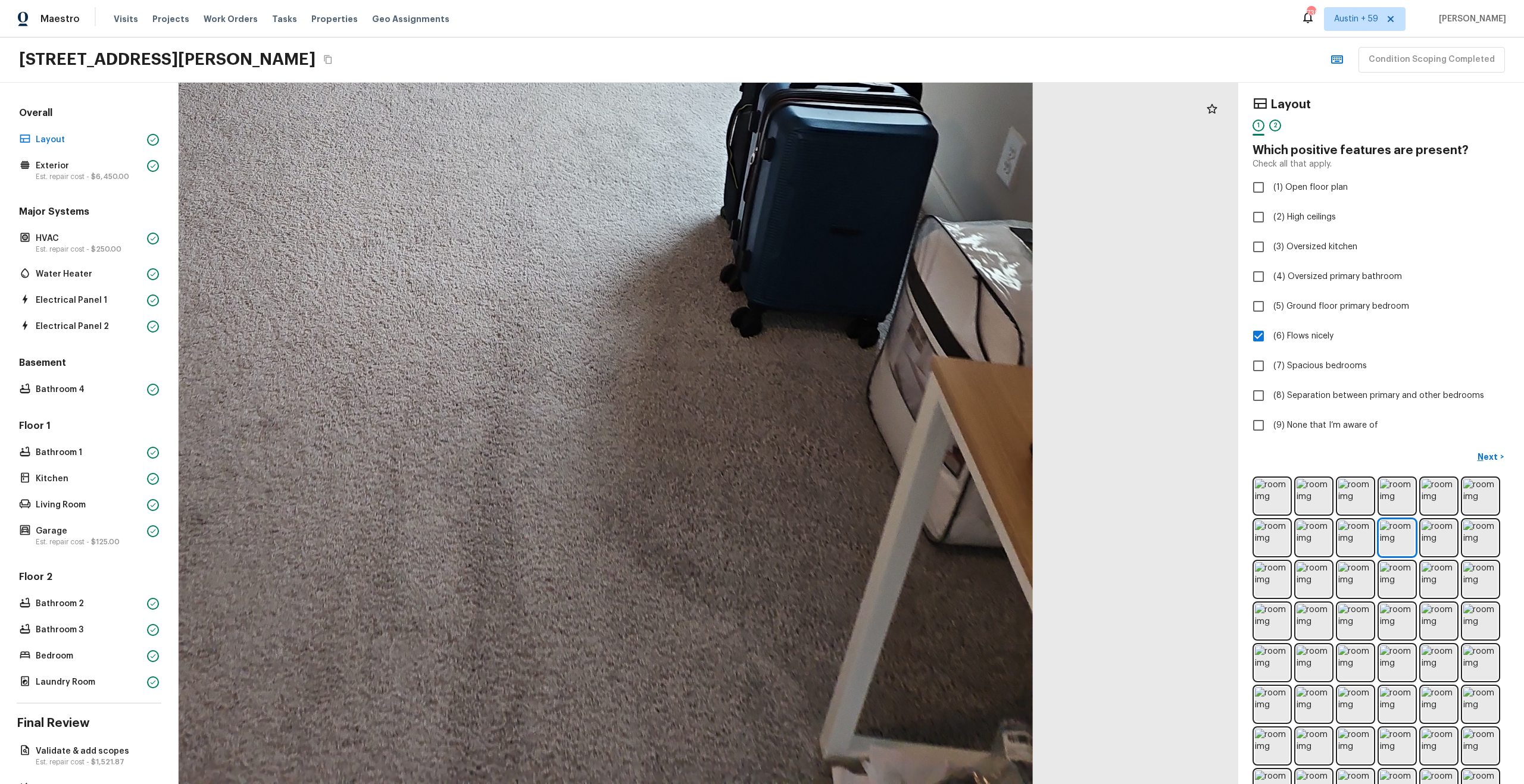
drag, startPoint x: 670, startPoint y: 290, endPoint x: 861, endPoint y: 295, distance: 191.1
click at [858, 295] on div at bounding box center [470, 34] width 2264 height 1499
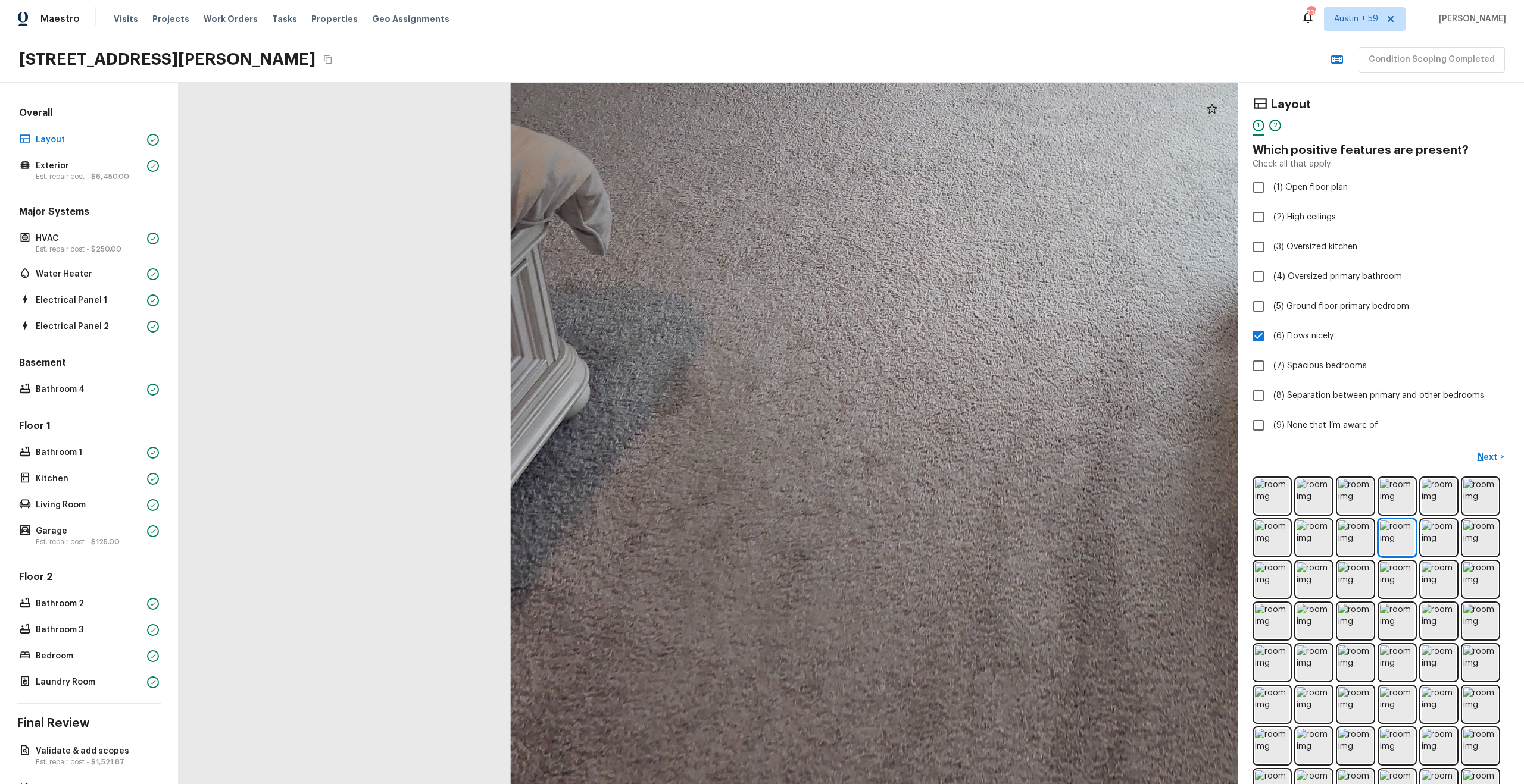
drag, startPoint x: 761, startPoint y: 299, endPoint x: 567, endPoint y: 458, distance: 250.8
click at [567, 458] on div at bounding box center [1072, 71] width 2264 height 1499
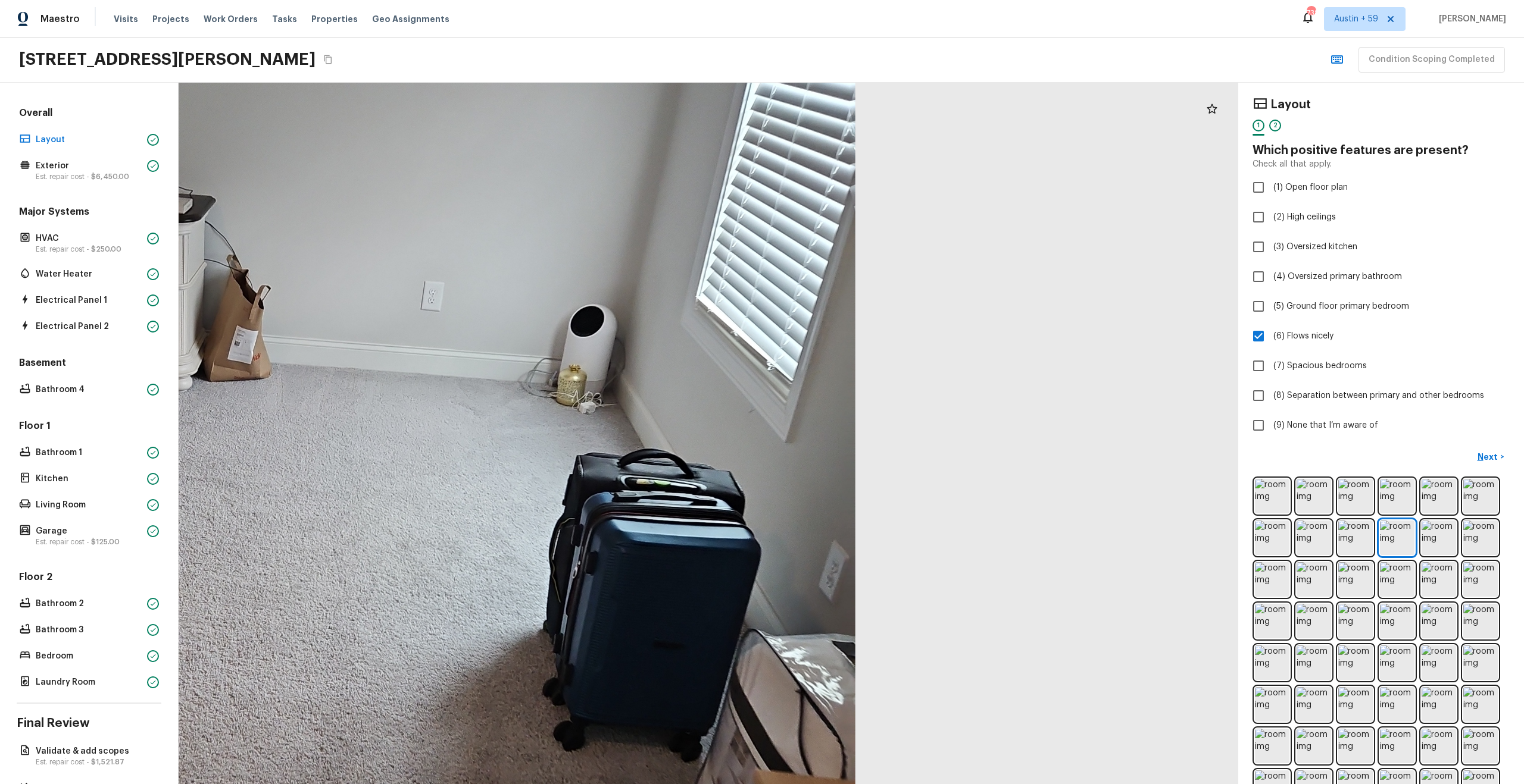
drag, startPoint x: 582, startPoint y: 363, endPoint x: 687, endPoint y: 458, distance: 141.6
click at [687, 458] on div at bounding box center [292, 449] width 2264 height 1499
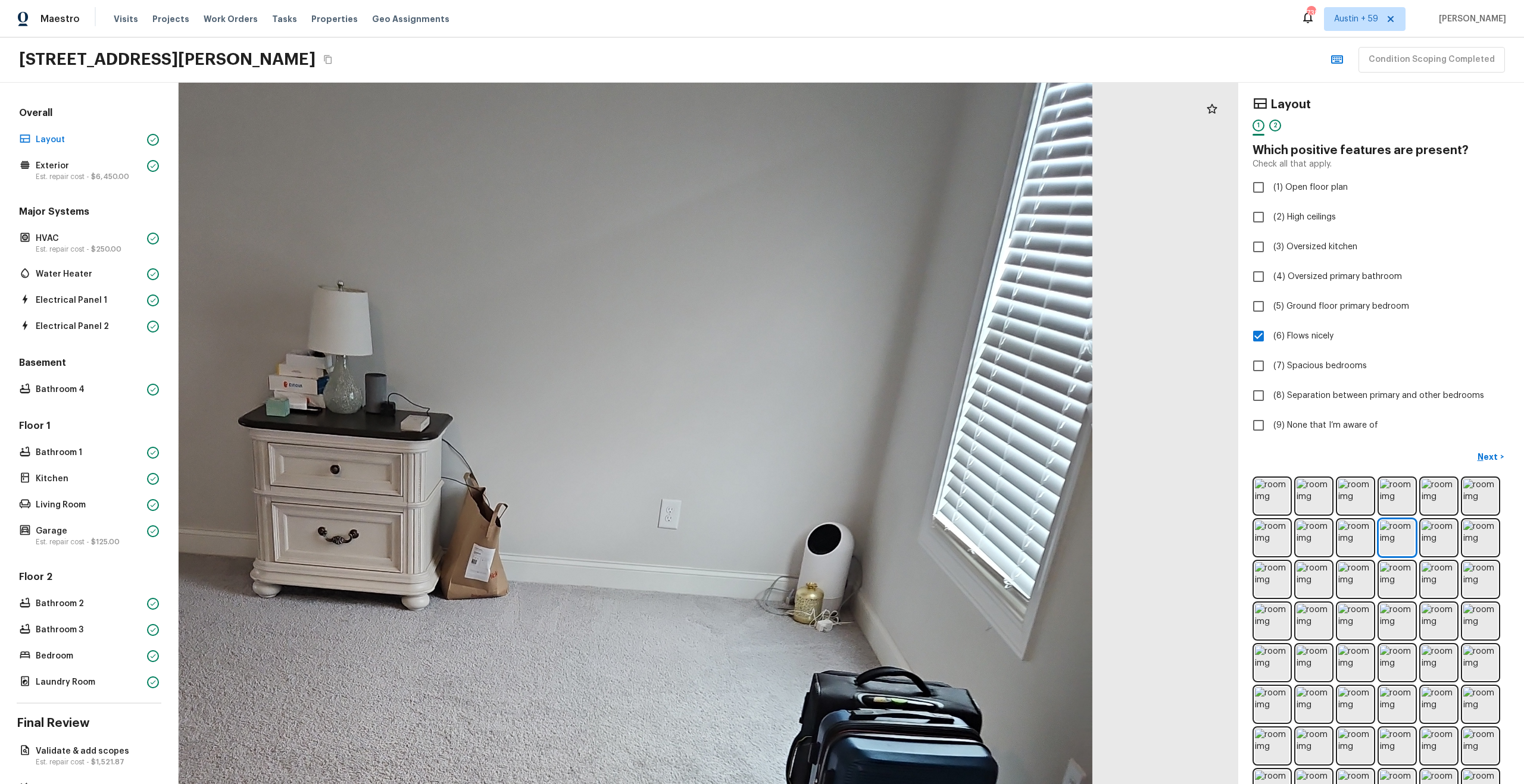
drag, startPoint x: 616, startPoint y: 326, endPoint x: 741, endPoint y: 358, distance: 129.0
click at [741, 358] on div at bounding box center [529, 666] width 2264 height 1499
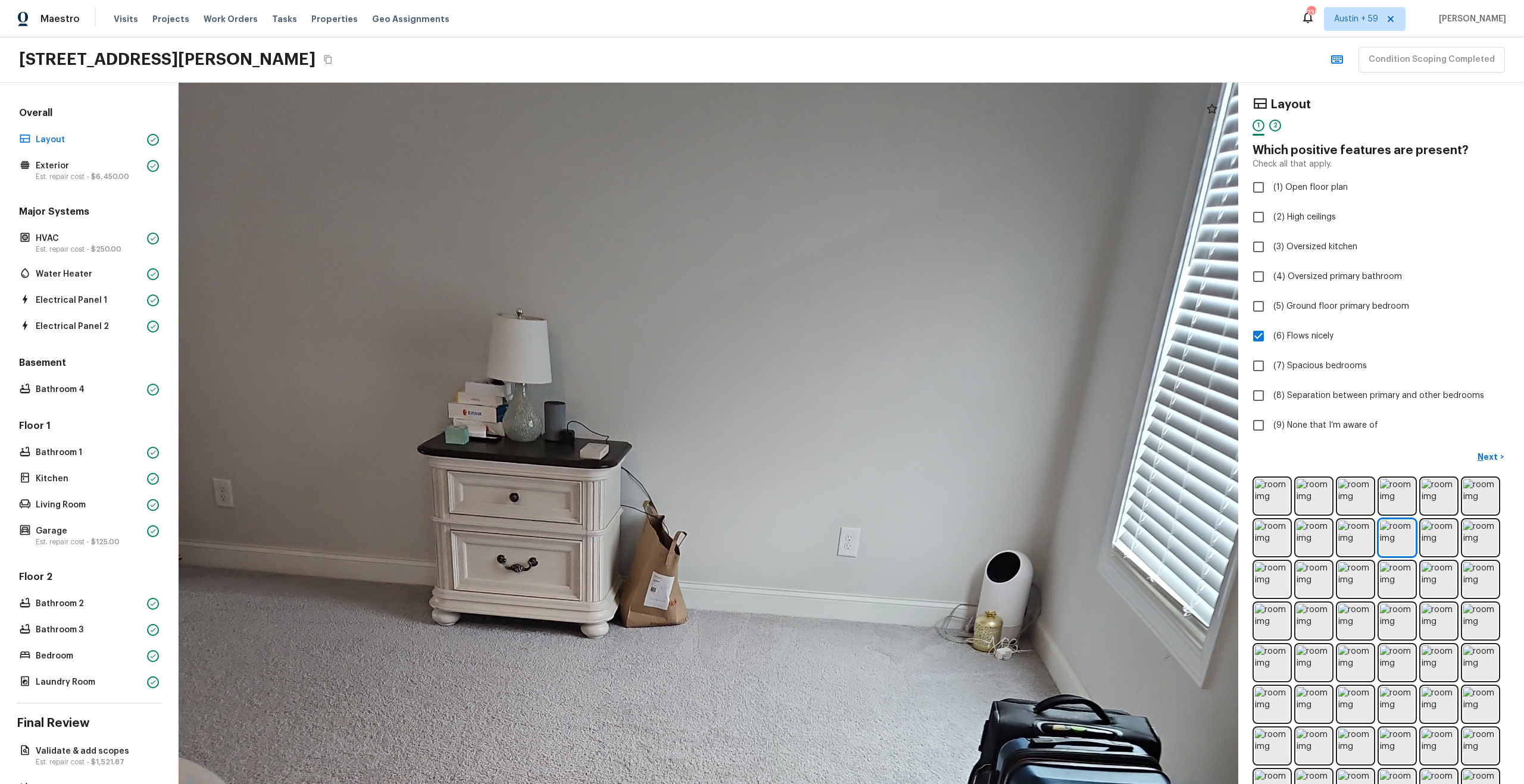
drag, startPoint x: 695, startPoint y: 325, endPoint x: 735, endPoint y: 354, distance: 49.4
click at [735, 354] on div at bounding box center [708, 694] width 2264 height 1499
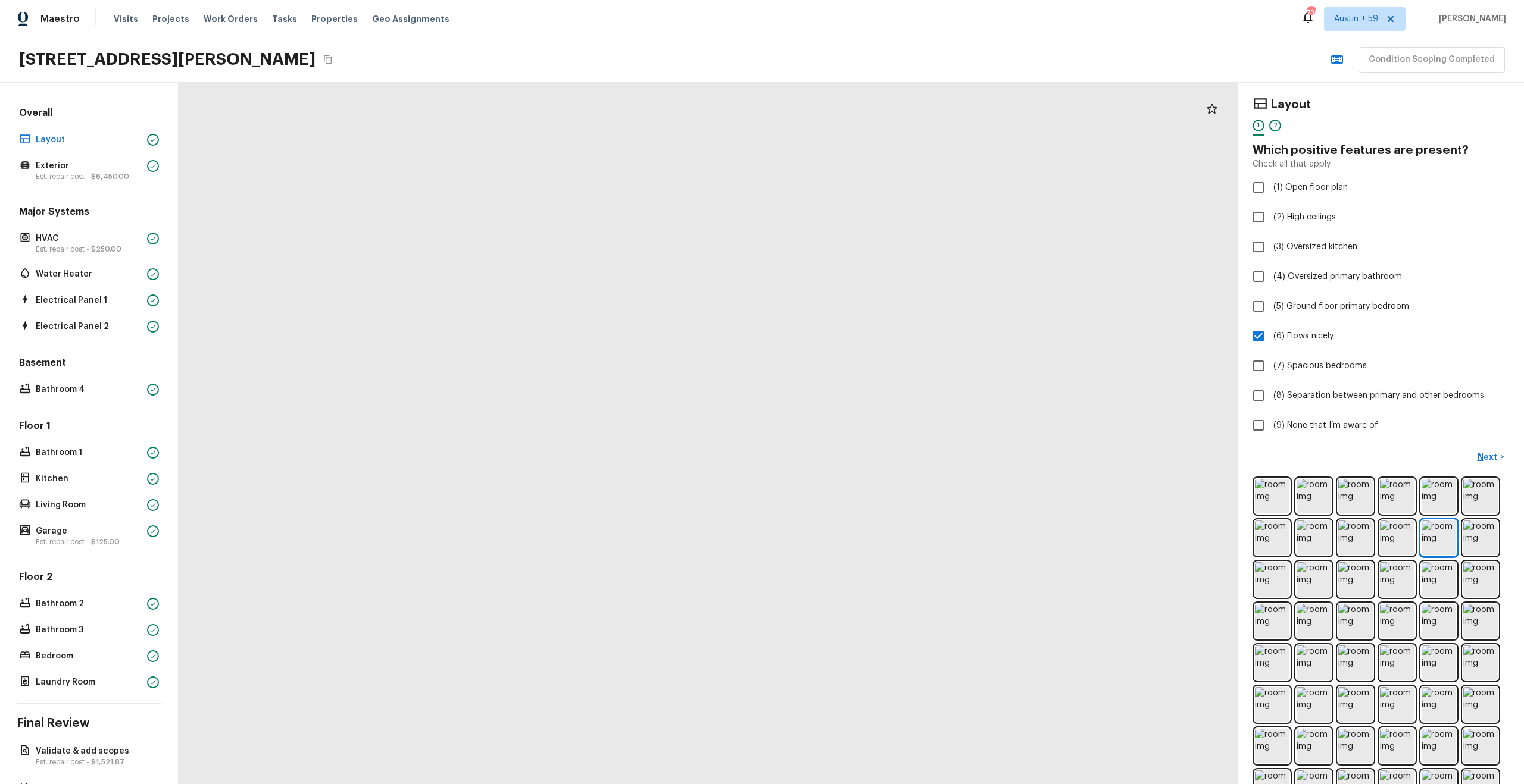
drag, startPoint x: 697, startPoint y: 186, endPoint x: 695, endPoint y: 545, distance: 359.0
click at [695, 545] on div at bounding box center [788, 696] width 2487 height 1647
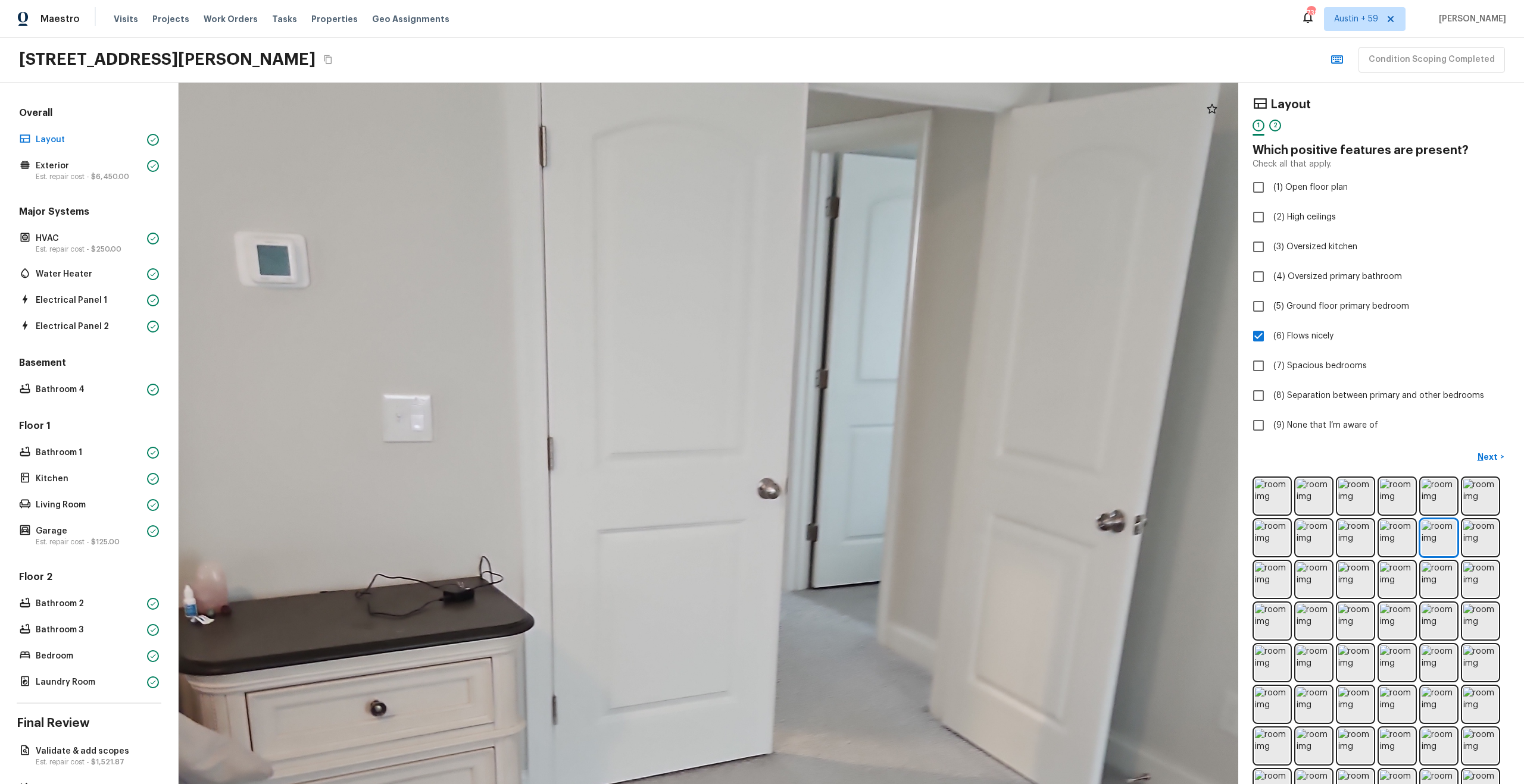
drag, startPoint x: 740, startPoint y: 599, endPoint x: 740, endPoint y: 313, distance: 286.0
click at [740, 313] on div at bounding box center [775, 643] width 2487 height 1647
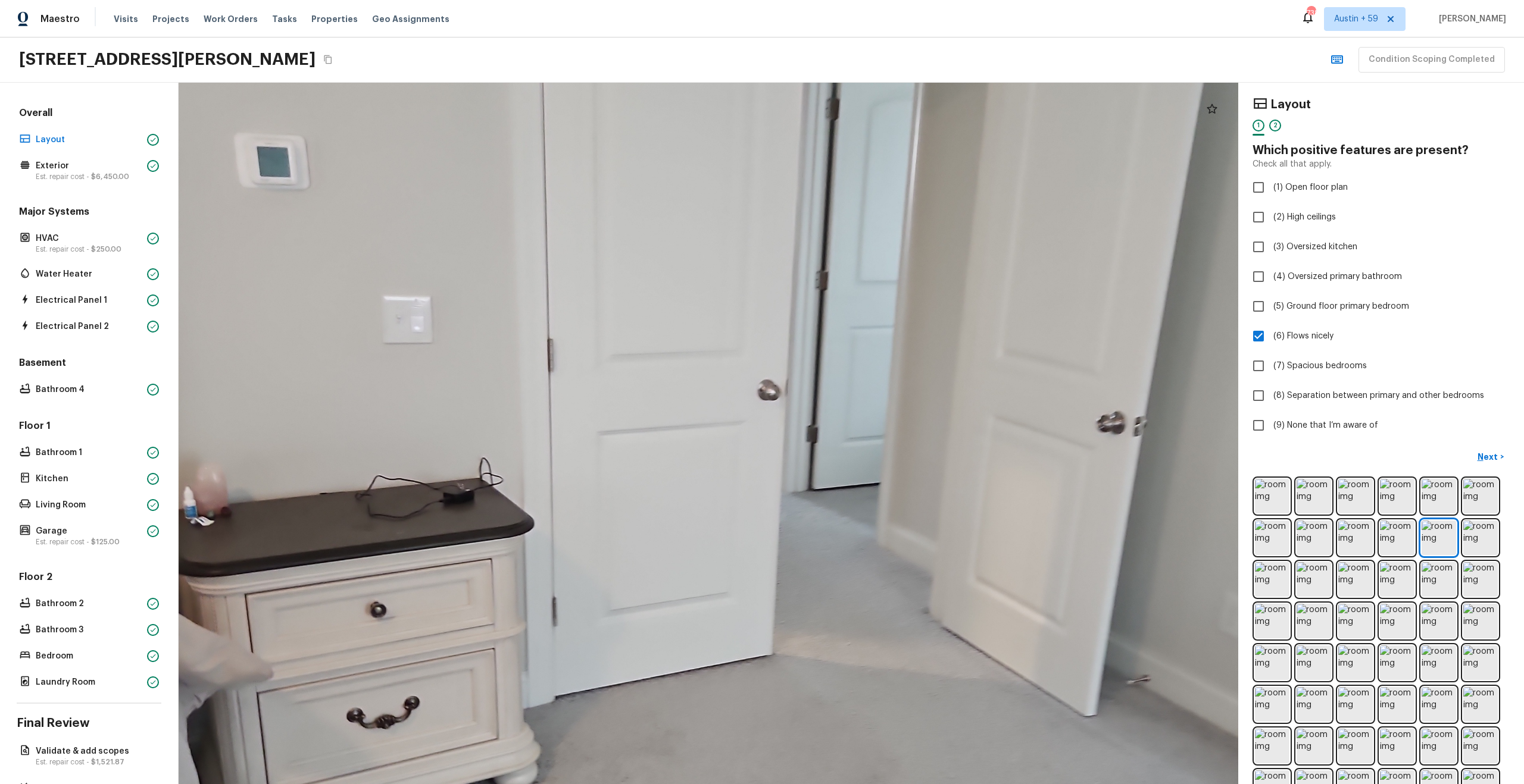
drag, startPoint x: 790, startPoint y: 465, endPoint x: 790, endPoint y: 216, distance: 249.0
click at [790, 222] on div at bounding box center [775, 545] width 2487 height 1647
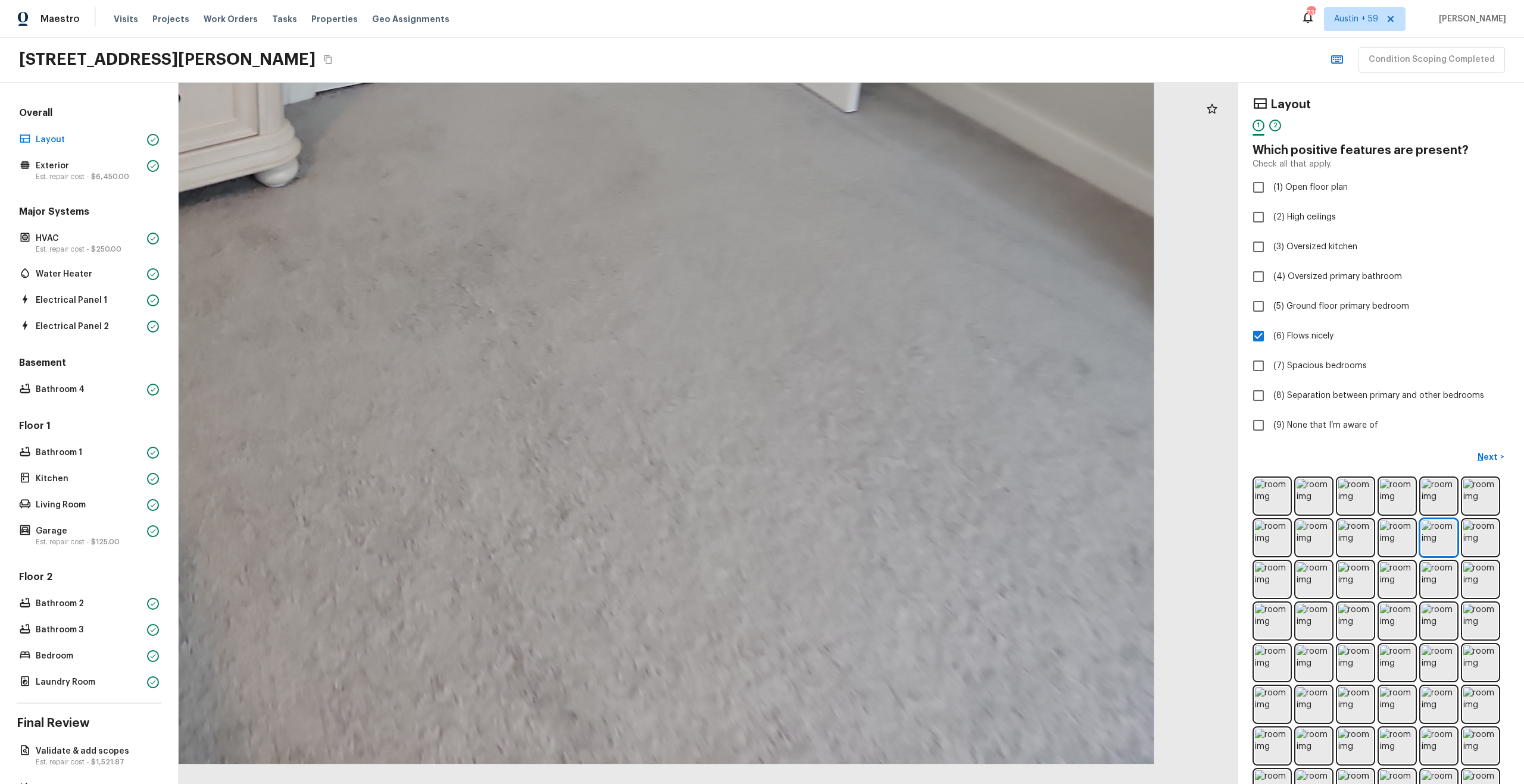
drag, startPoint x: 797, startPoint y: 319, endPoint x: 449, endPoint y: 195, distance: 369.4
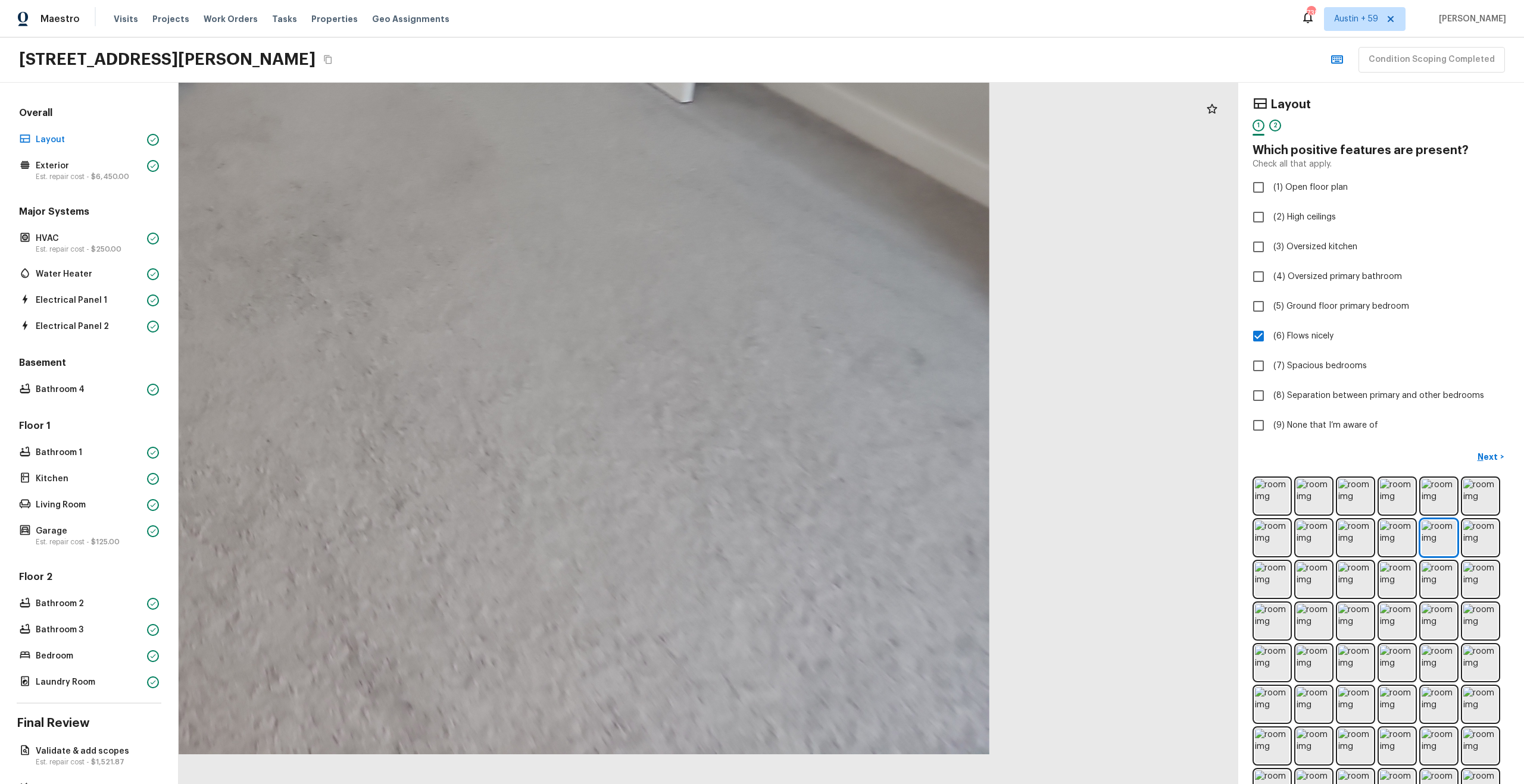
drag, startPoint x: 657, startPoint y: 358, endPoint x: 633, endPoint y: 311, distance: 52.8
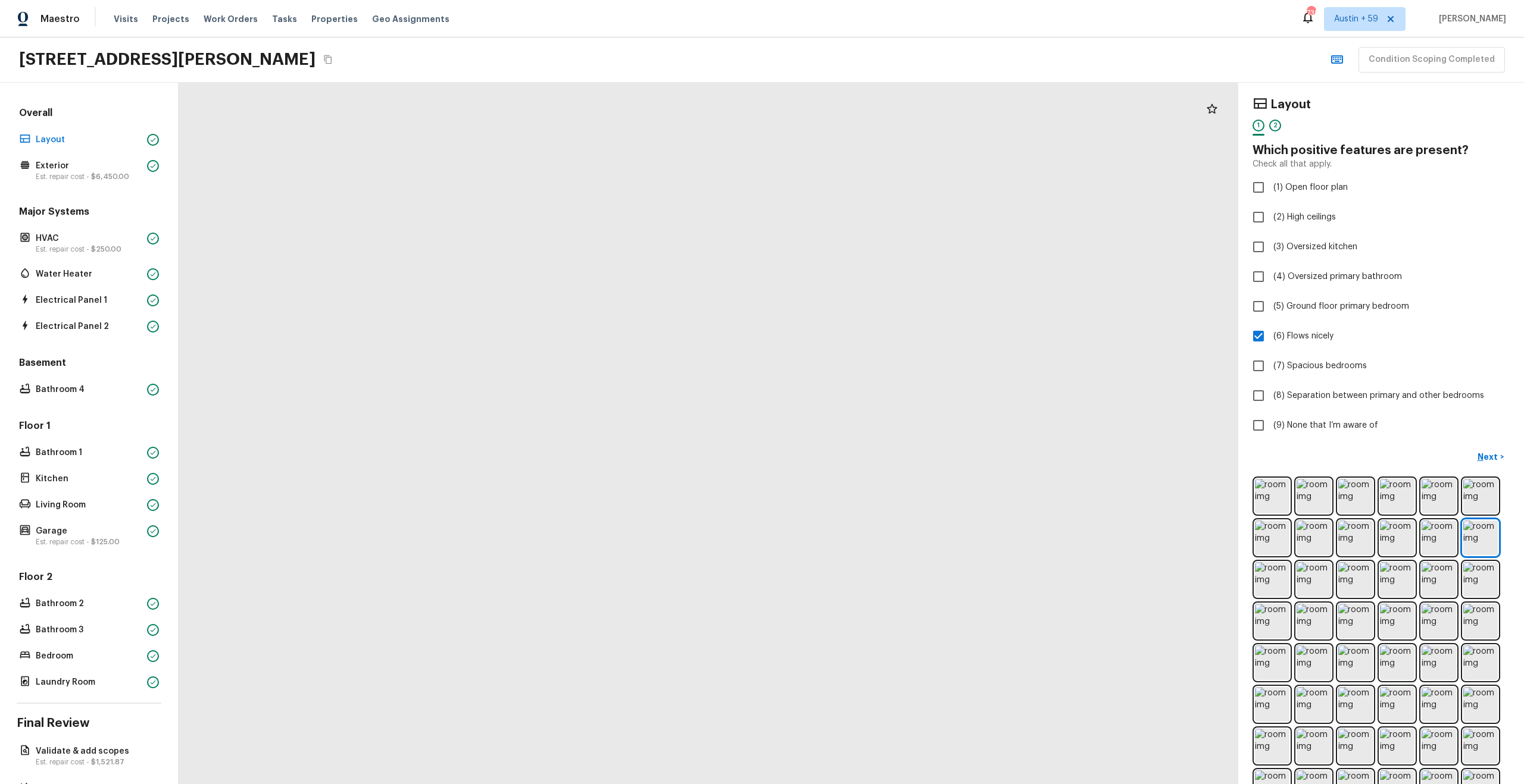
drag, startPoint x: 666, startPoint y: 266, endPoint x: 666, endPoint y: 530, distance: 264.0
click at [666, 530] on div at bounding box center [796, 578] width 2694 height 1783
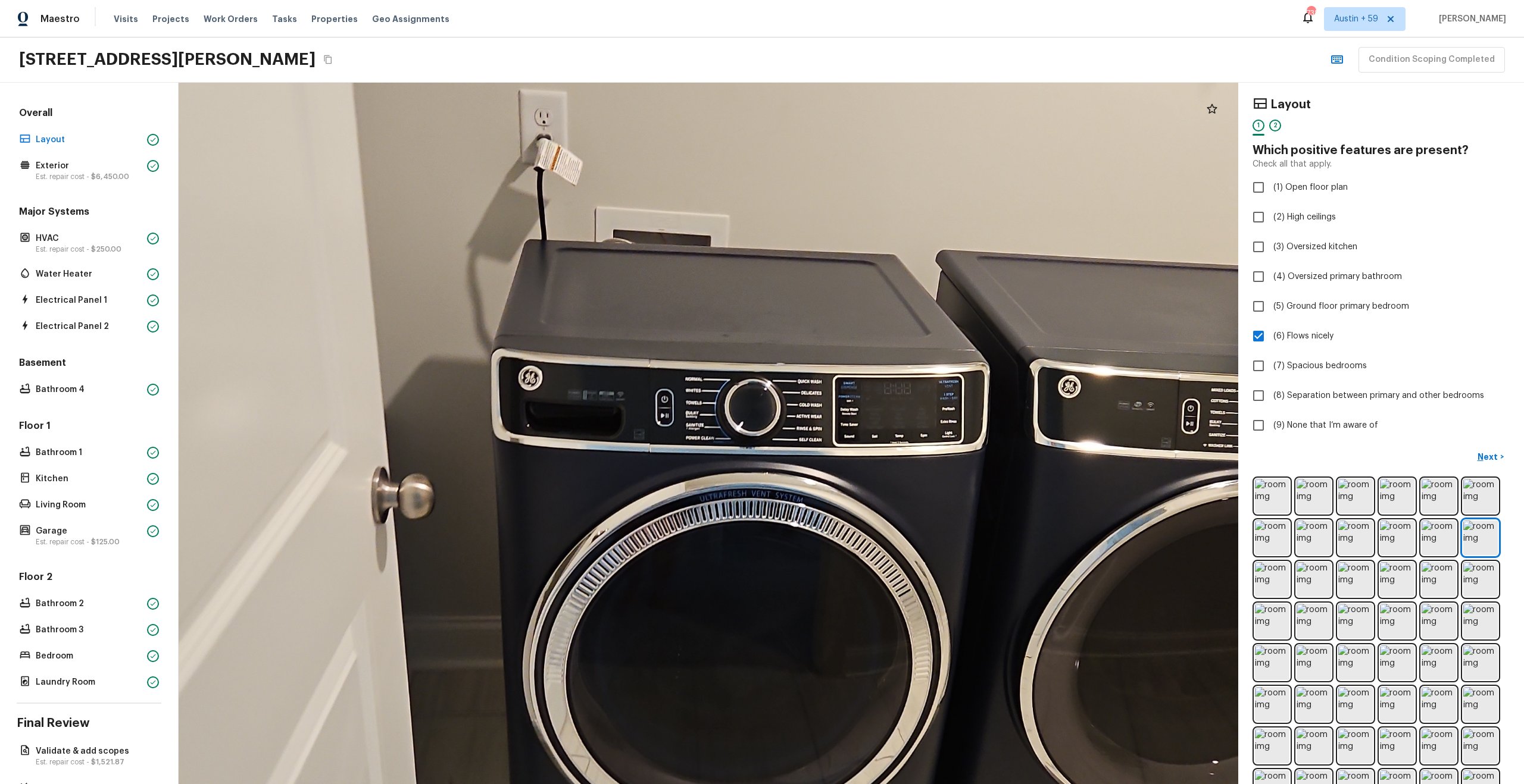
drag, startPoint x: 666, startPoint y: 530, endPoint x: 486, endPoint y: 219, distance: 359.3
click at [486, 219] on div at bounding box center [794, 592] width 2694 height 1783
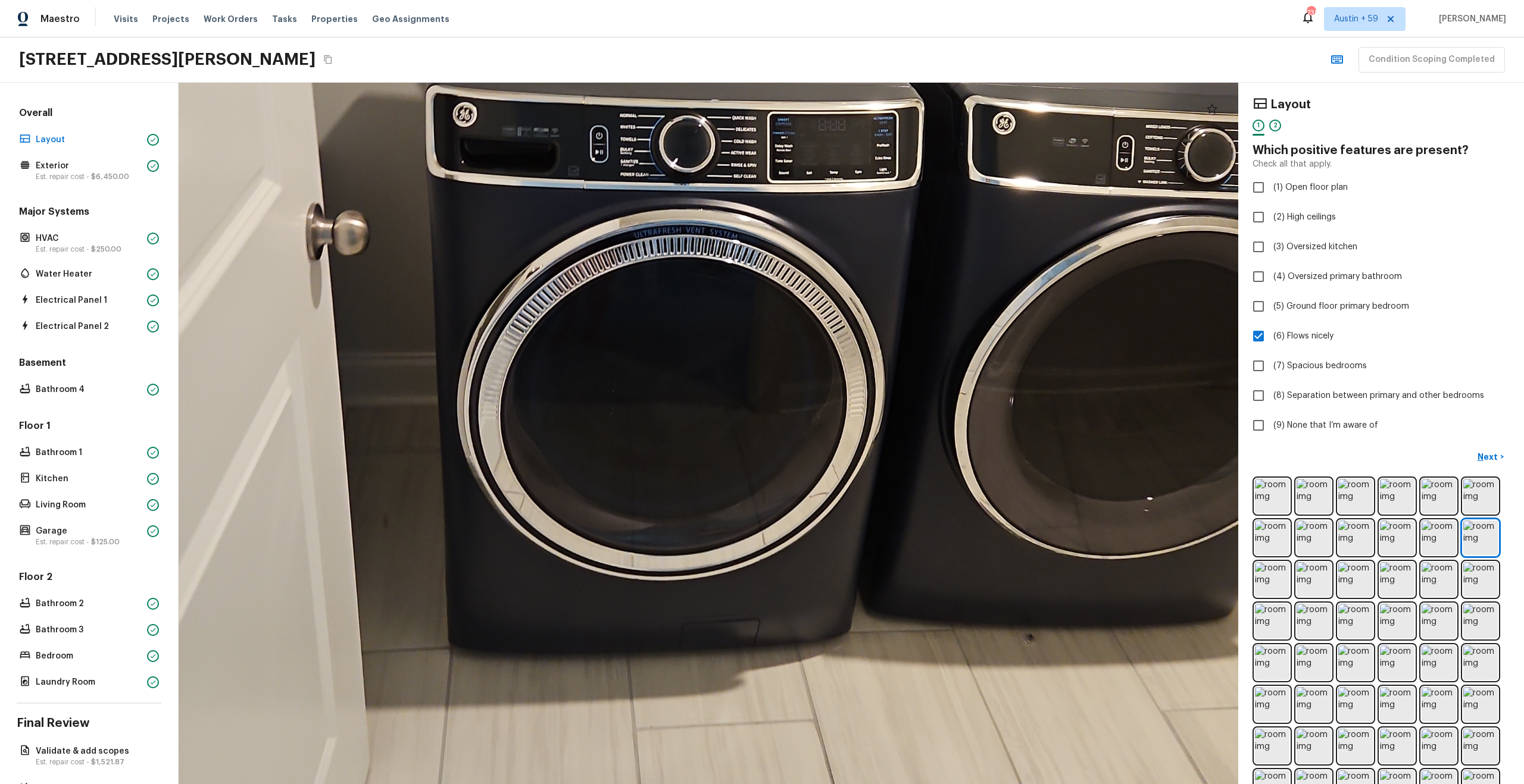
drag, startPoint x: 625, startPoint y: 371, endPoint x: 737, endPoint y: 147, distance: 250.4
click at [737, 147] on div at bounding box center [729, 329] width 2694 height 1783
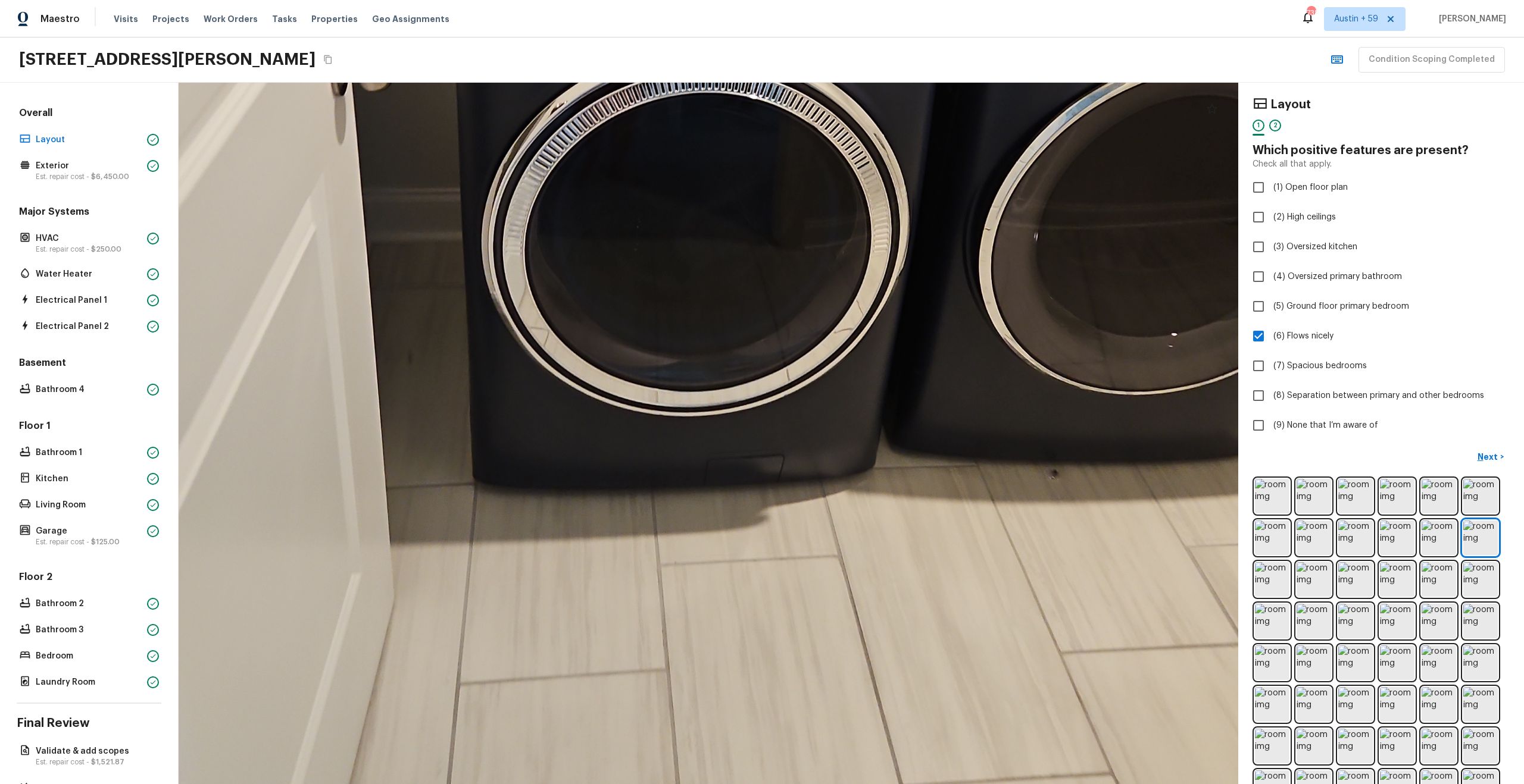
drag, startPoint x: 701, startPoint y: 225, endPoint x: 726, endPoint y: 29, distance: 197.6
click at [726, 29] on div "Maestro Visits Projects Work Orders Tasks Properties Geo Assignments 738 Austin…" at bounding box center [762, 392] width 1524 height 784
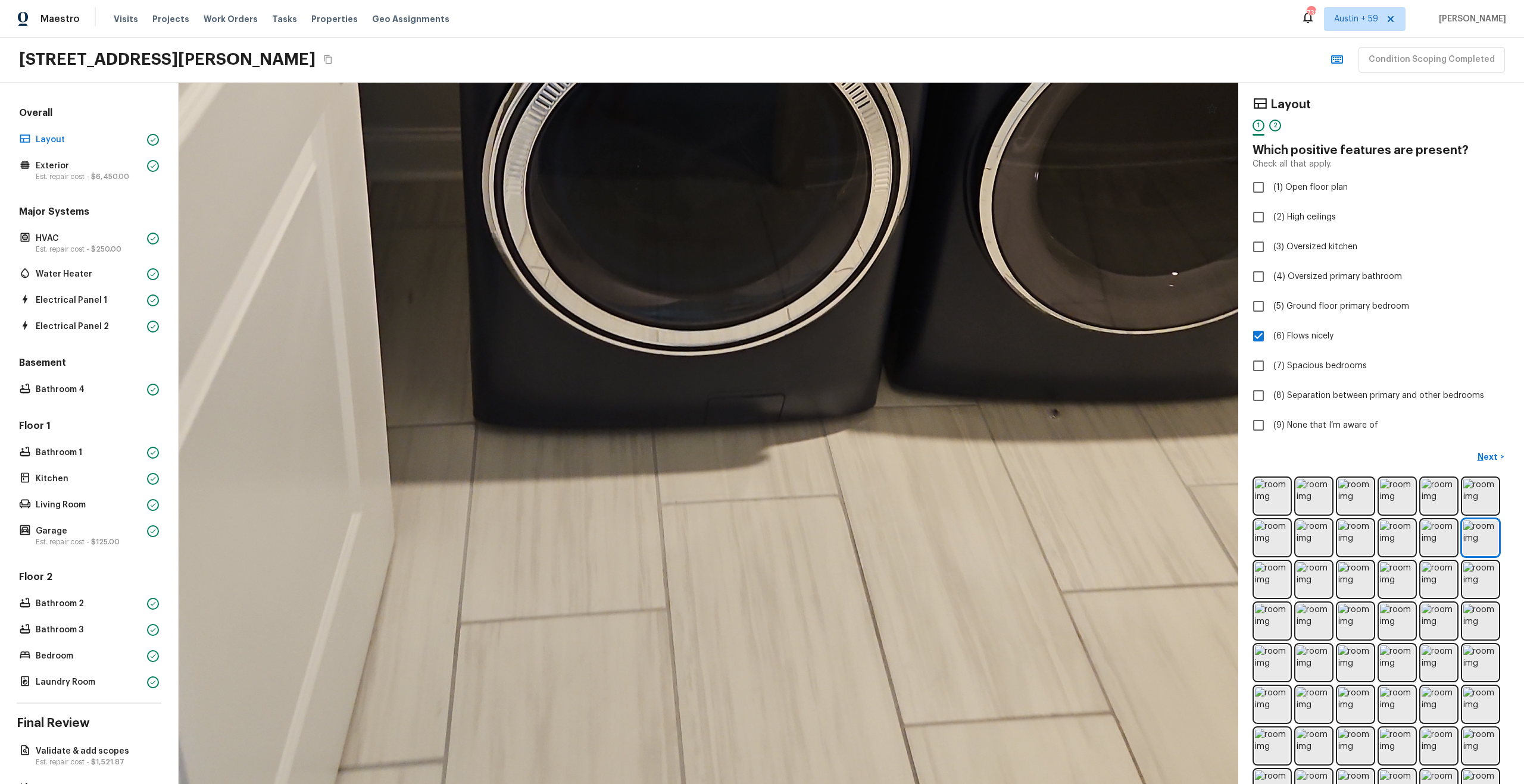
drag, startPoint x: 725, startPoint y: 405, endPoint x: 726, endPoint y: 43, distance: 362.0
click at [726, 43] on div "Maestro Visits Projects Work Orders Tasks Properties Geo Assignments 738 Austin…" at bounding box center [762, 392] width 1524 height 784
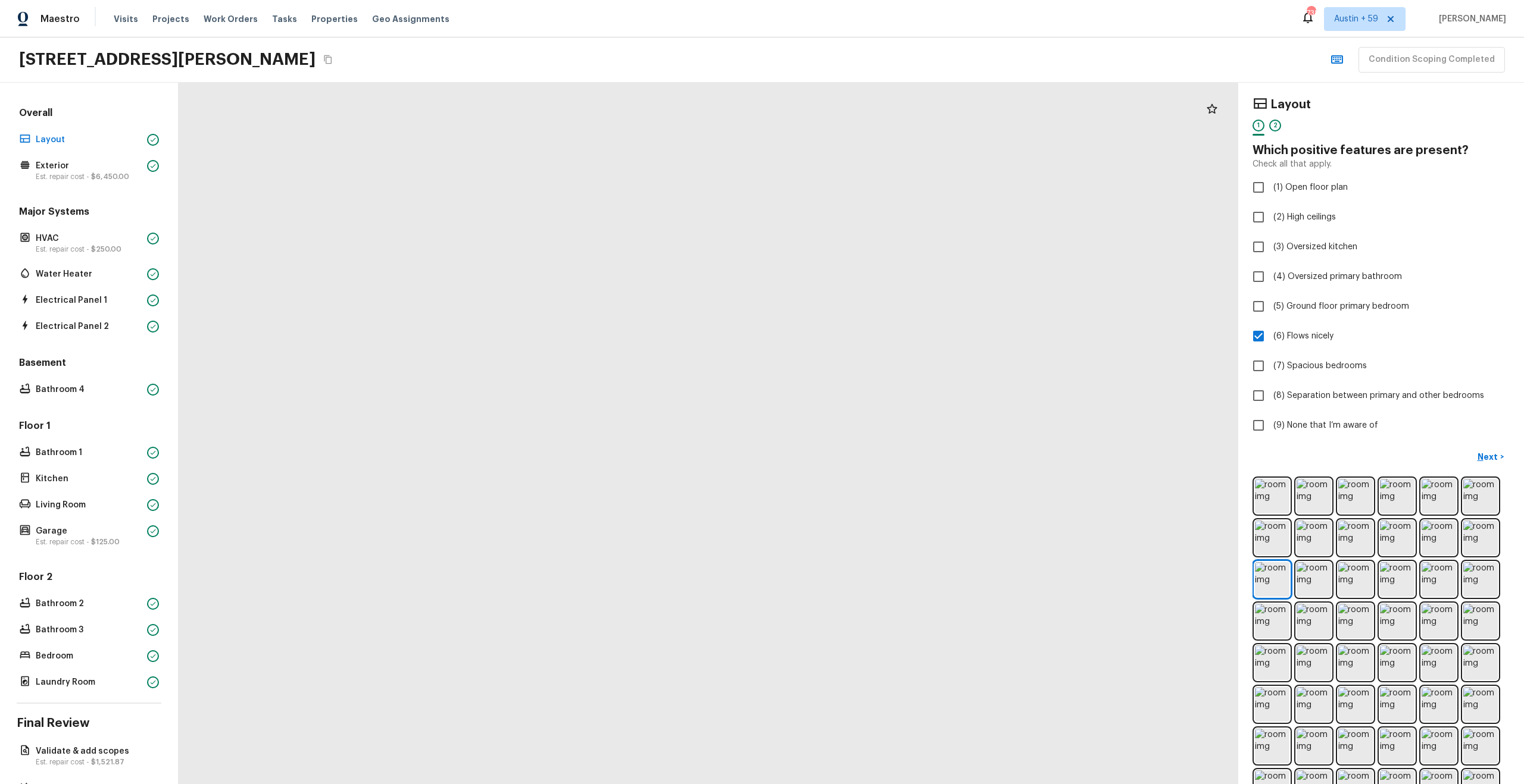
drag, startPoint x: 633, startPoint y: 331, endPoint x: 639, endPoint y: 764, distance: 433.0
click at [639, 764] on div at bounding box center [826, 592] width 2699 height 1787
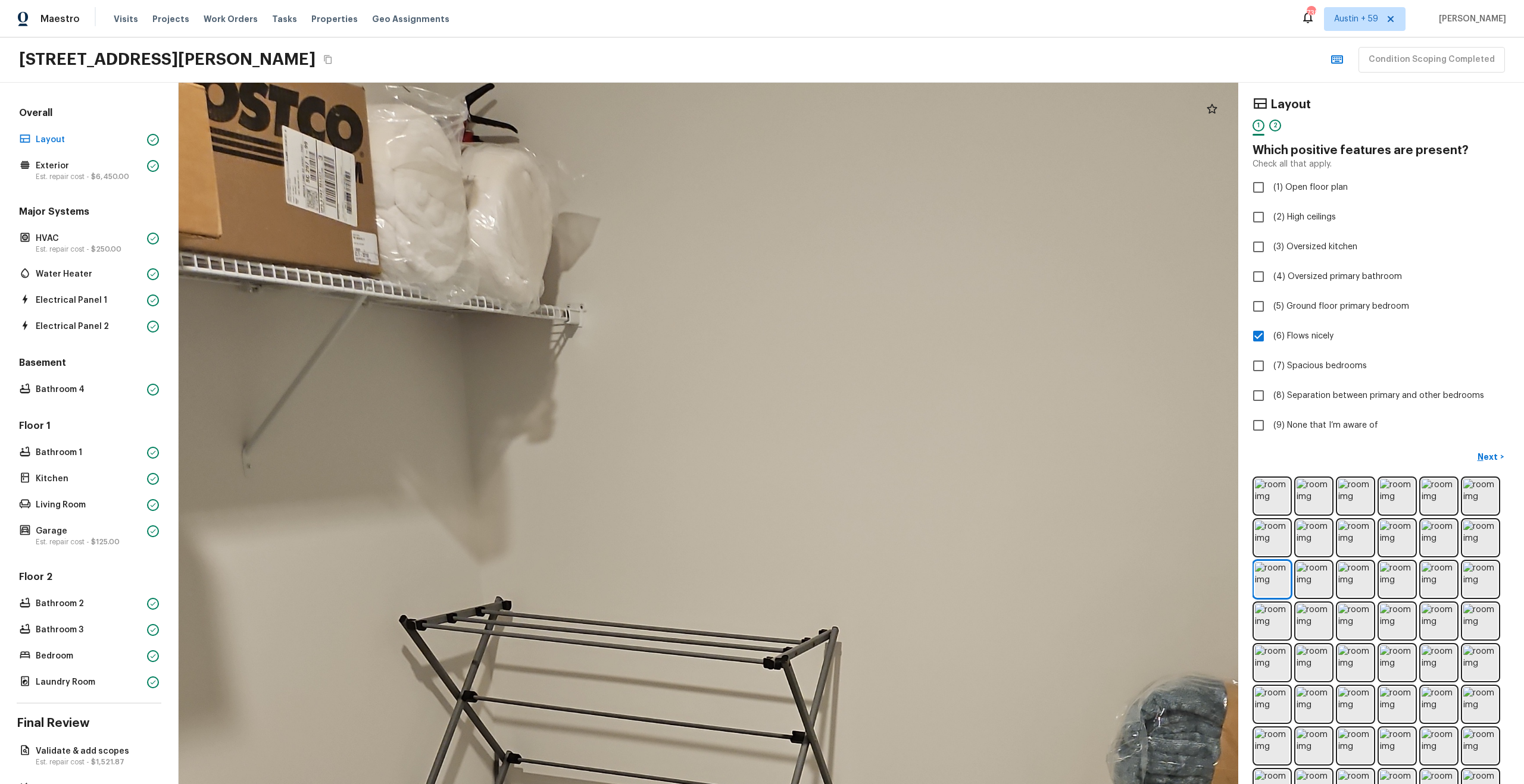
drag, startPoint x: 691, startPoint y: 434, endPoint x: 425, endPoint y: 299, distance: 298.3
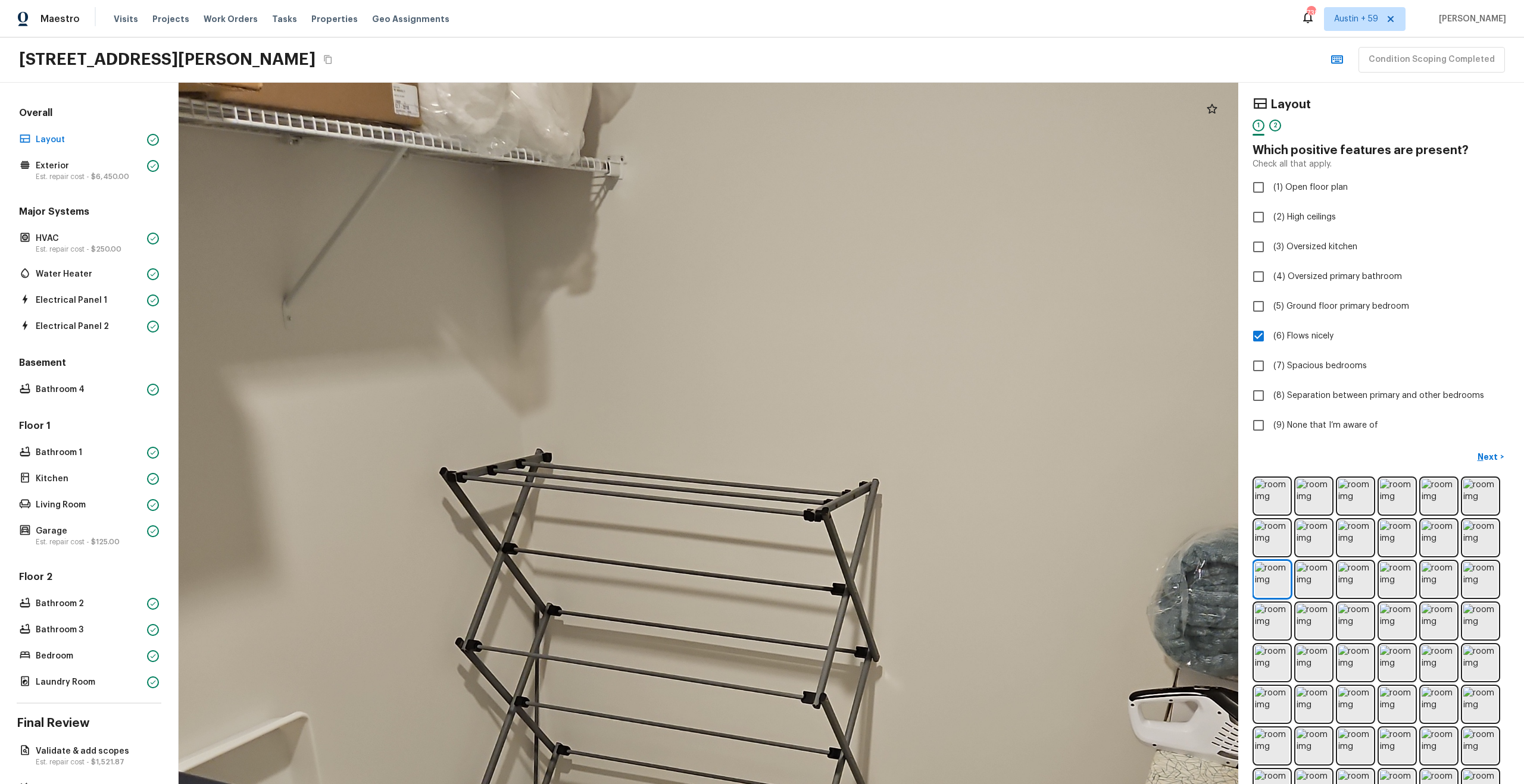
drag, startPoint x: 530, startPoint y: 459, endPoint x: 561, endPoint y: -23, distance: 483.0
click at [561, 0] on html "Maestro Visits Projects Work Orders Tasks Properties Geo Assignments 738 Austin…" at bounding box center [762, 392] width 1524 height 784
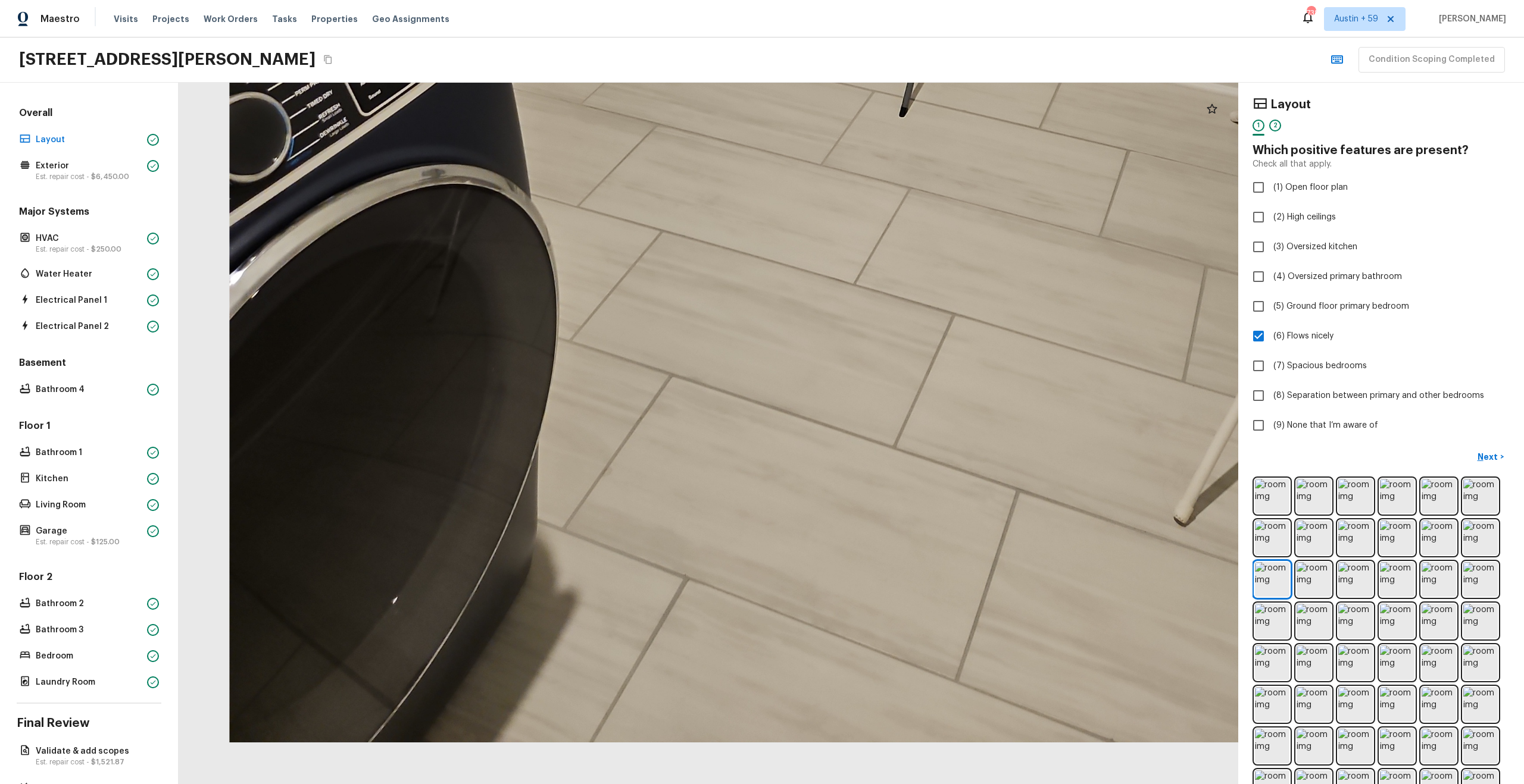
drag, startPoint x: 610, startPoint y: 198, endPoint x: 610, endPoint y: -73, distance: 271.0
click at [610, 0] on html "Maestro Visits Projects Work Orders Tasks Properties Geo Assignments 738 Austin…" at bounding box center [762, 392] width 1524 height 784
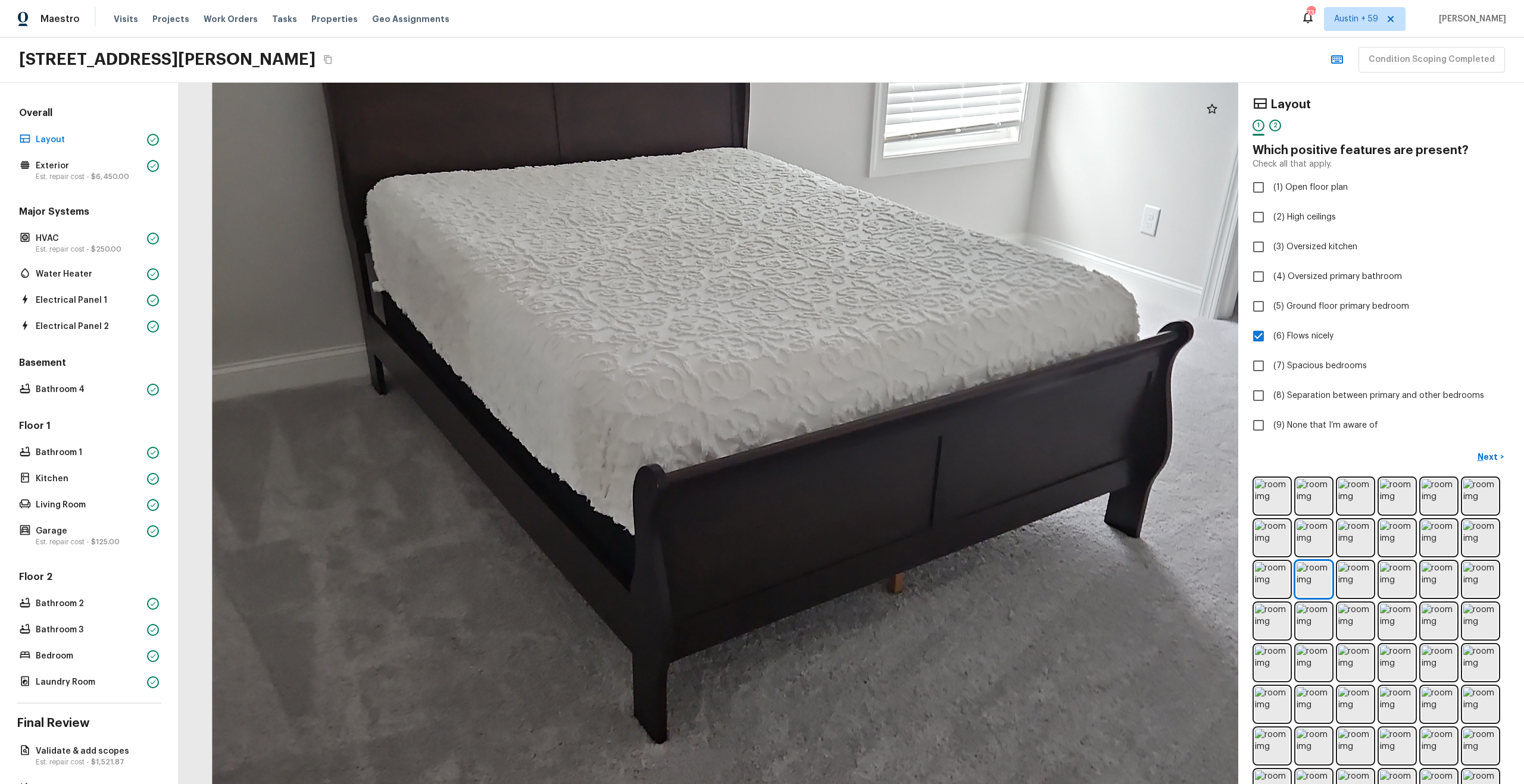
drag, startPoint x: 696, startPoint y: 287, endPoint x: 698, endPoint y: 494, distance: 207.0
click at [698, 494] on div at bounding box center [782, 456] width 2298 height 1522
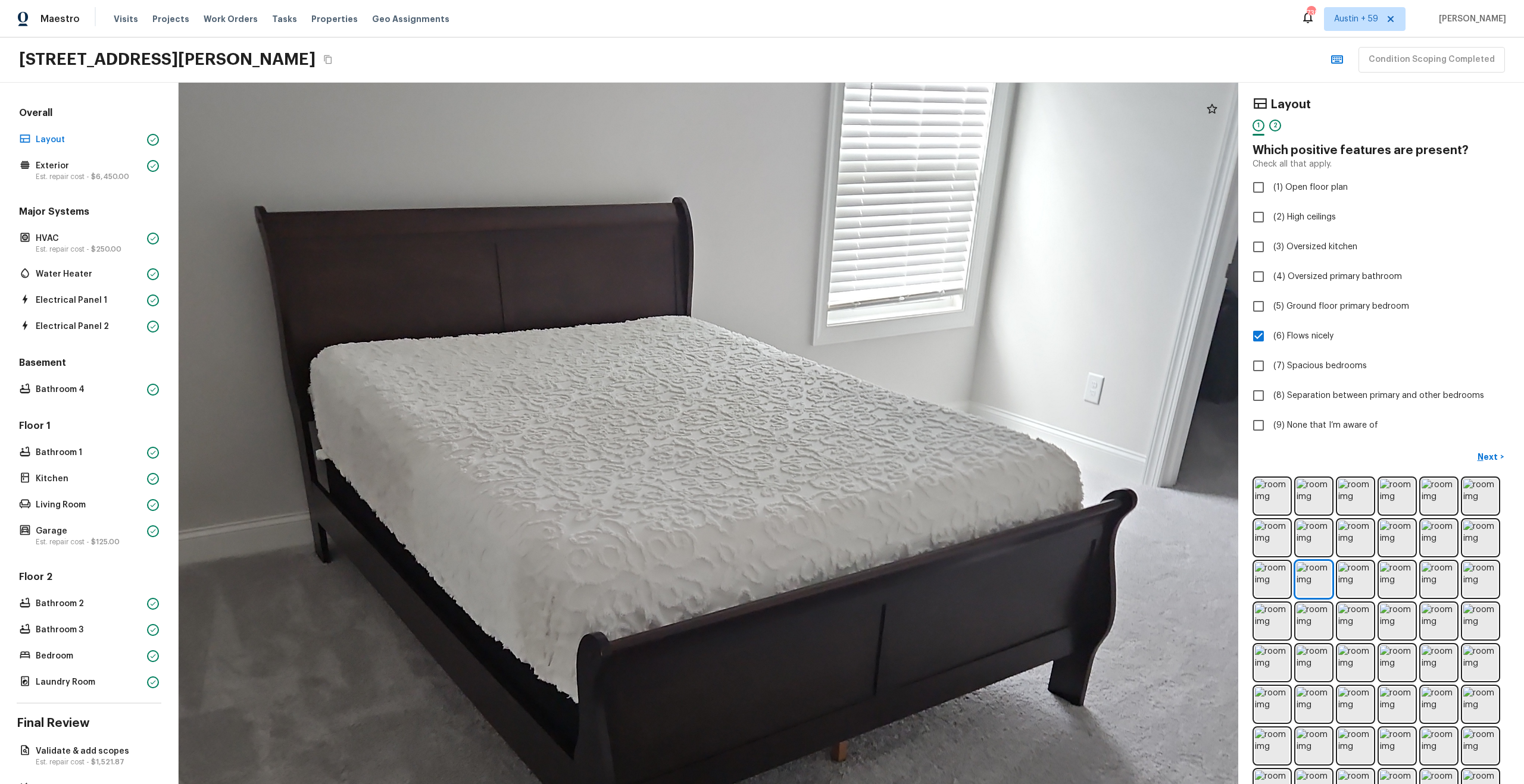
drag
click at [590, 262] on div at bounding box center [726, 625] width 2298 height 1522
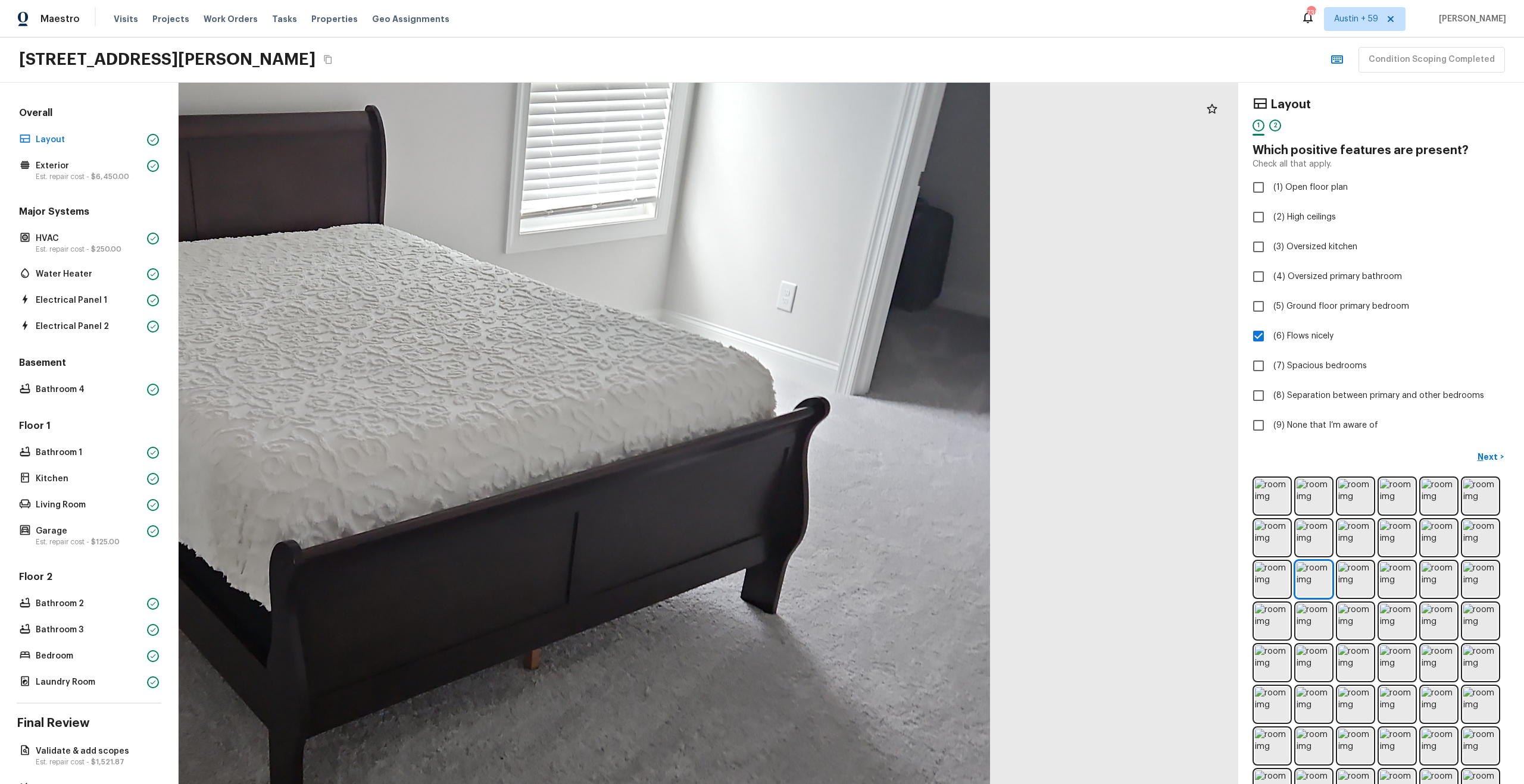
click at [737, 237] on div at bounding box center [419, 533] width 2298 height 1522
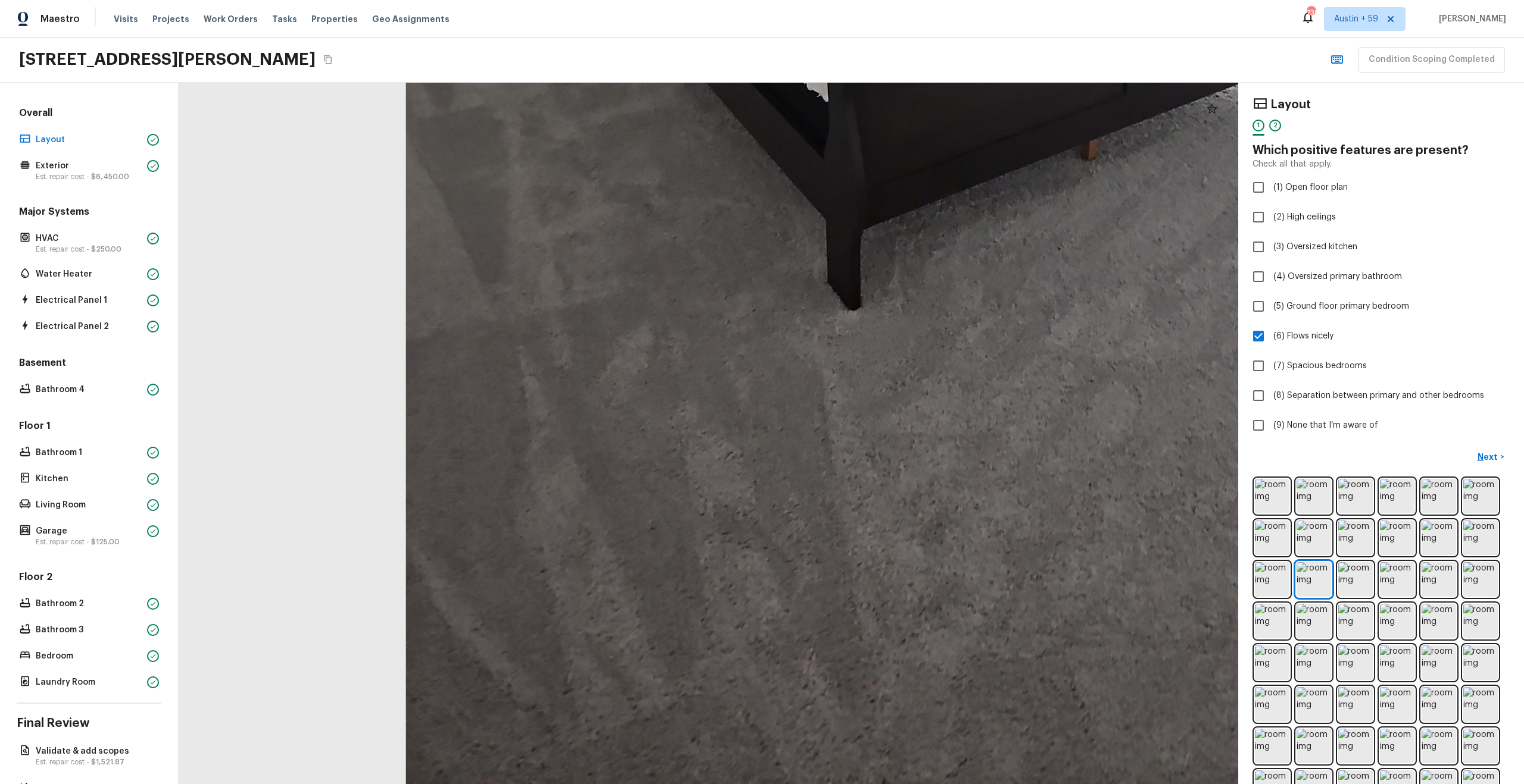
click at [539, 224] on div at bounding box center [976, 23] width 2298 height 1522
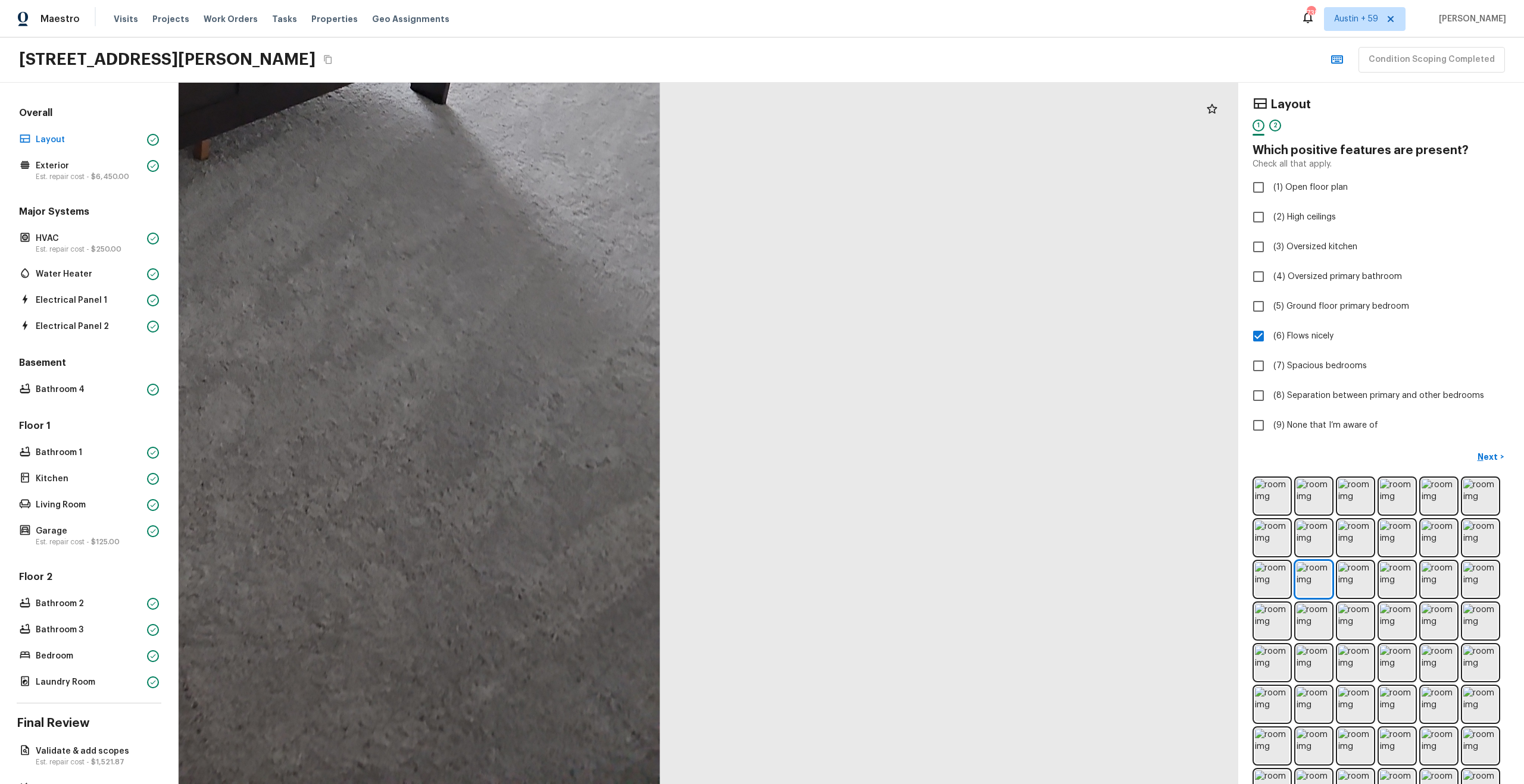
click at [643, 241] on div at bounding box center [88, 23] width 2298 height 1522
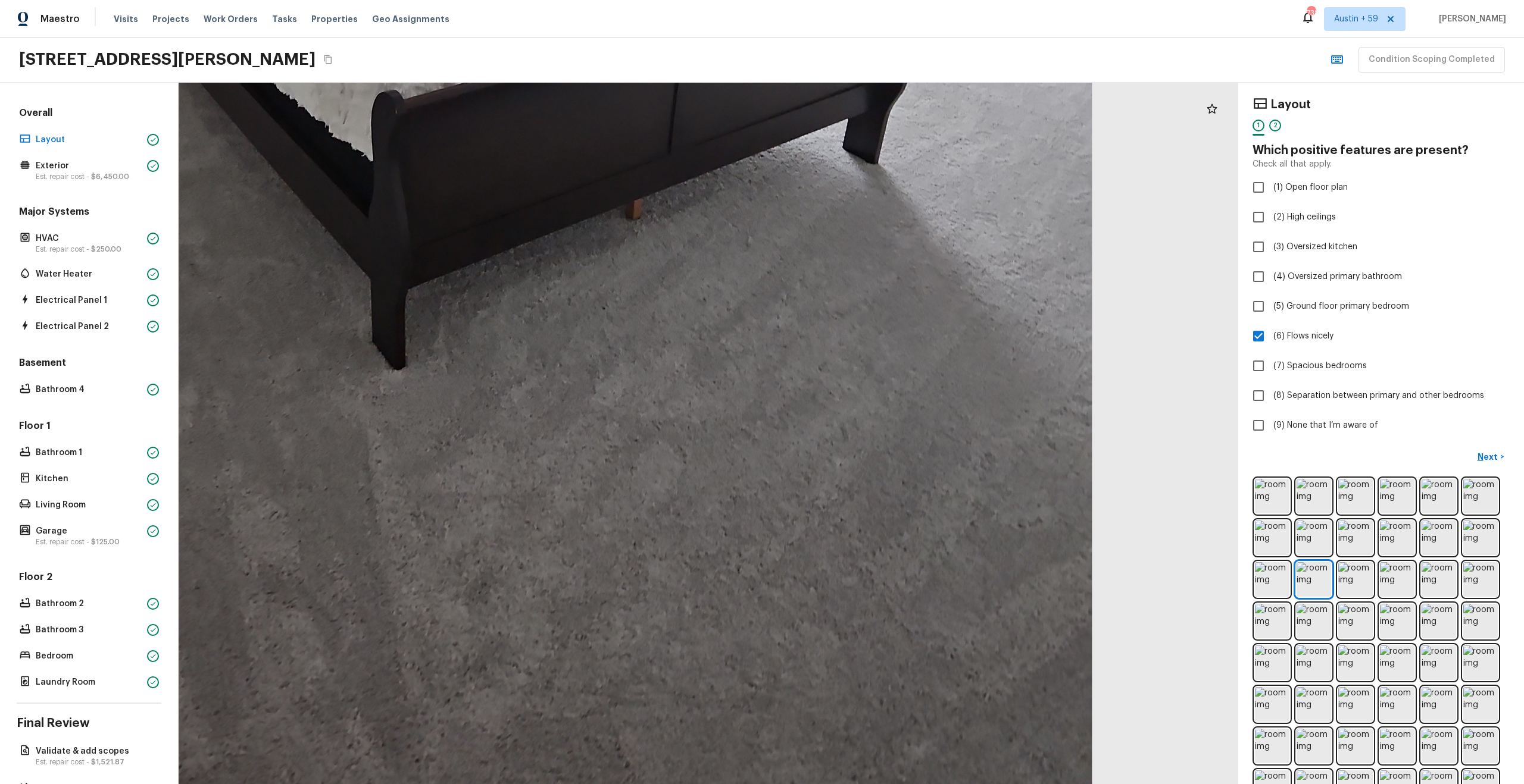
click at [880, 265] on div at bounding box center [521, 82] width 2298 height 1522
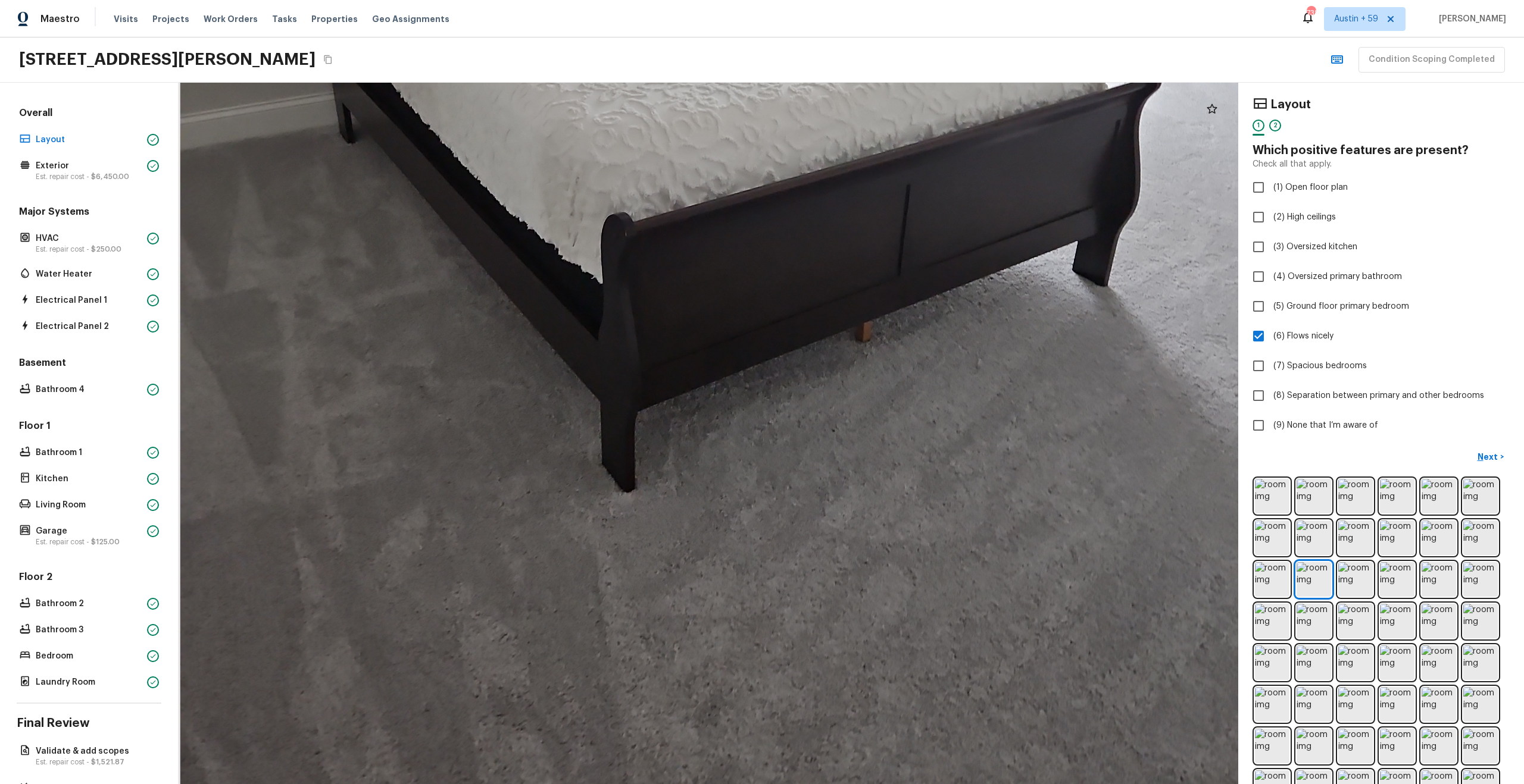
click at [843, 444] on div at bounding box center [751, 205] width 2298 height 1522
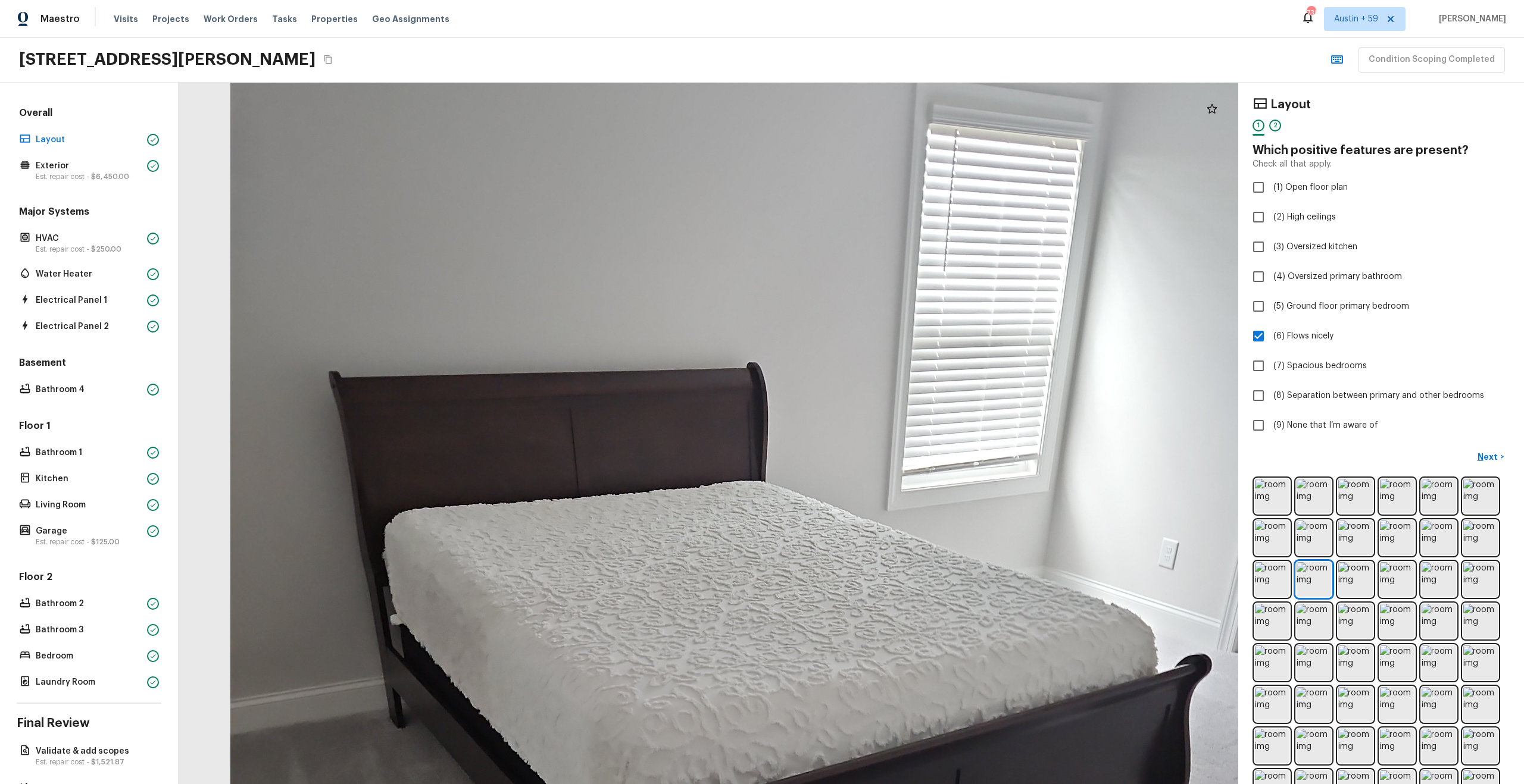
click at [852, 473] on div at bounding box center [800, 789] width 2298 height 1522
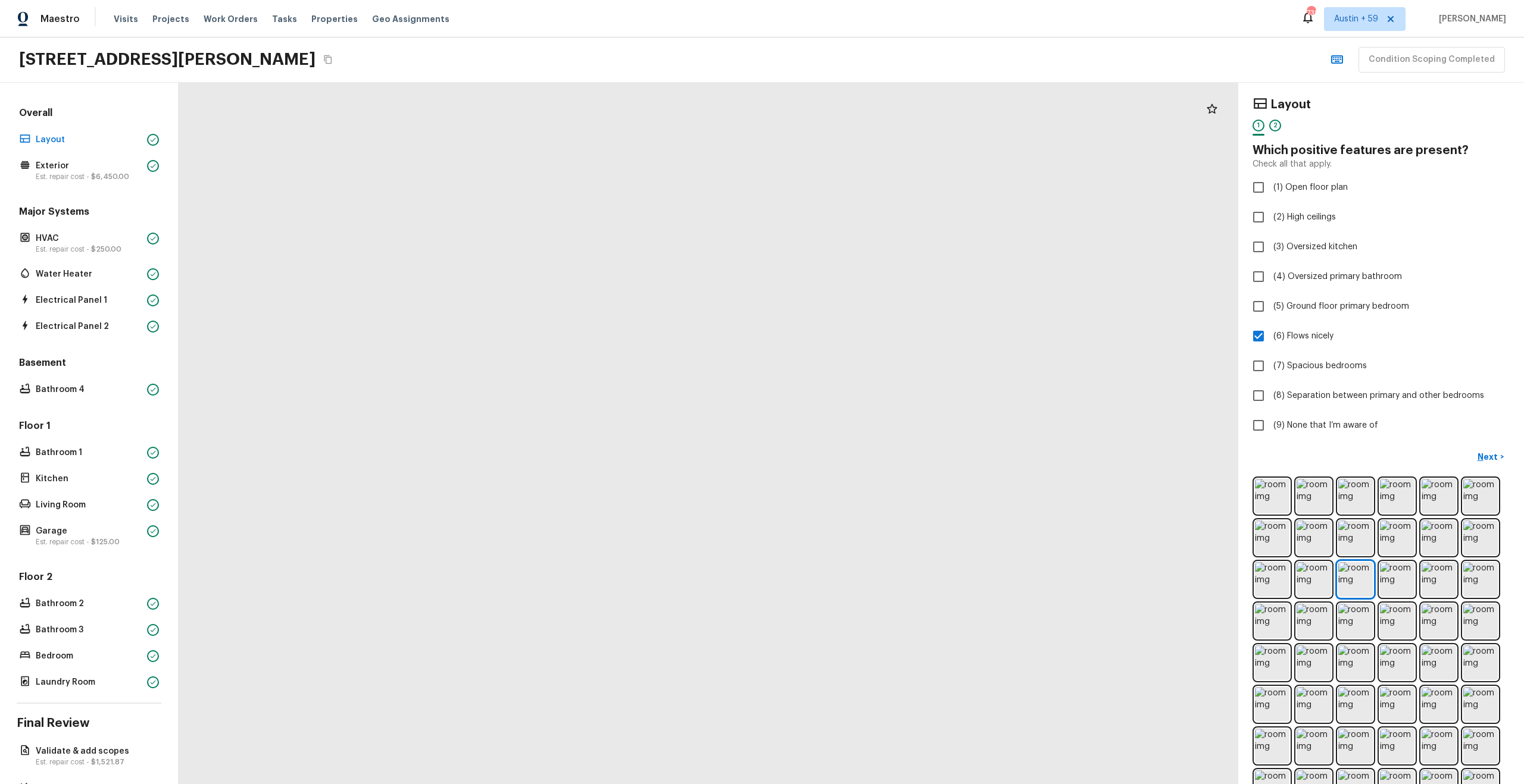
click at [727, 450] on div at bounding box center [711, 489] width 2916 height 1931
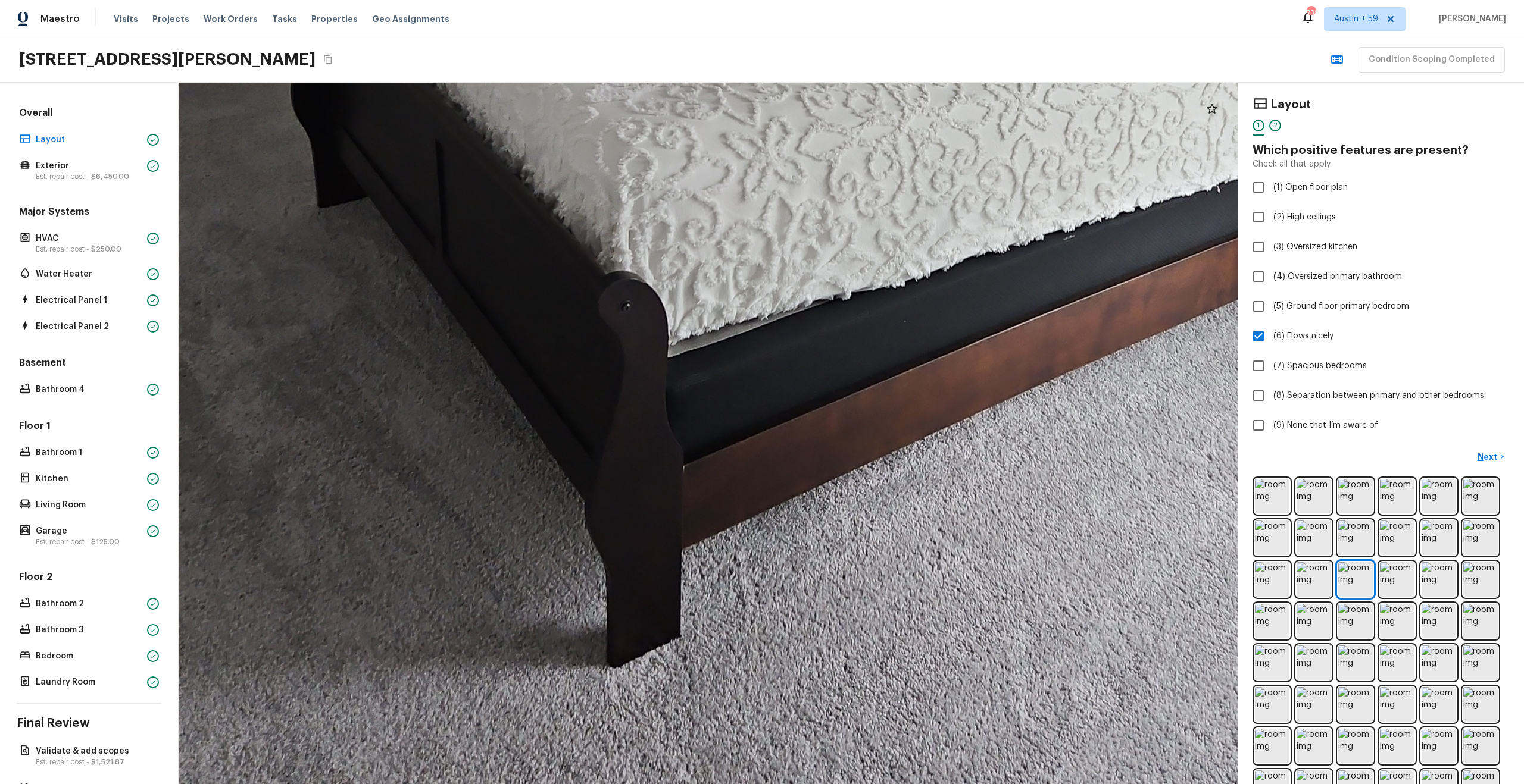
click at [902, 165] on div at bounding box center [800, 23] width 2916 height 1931
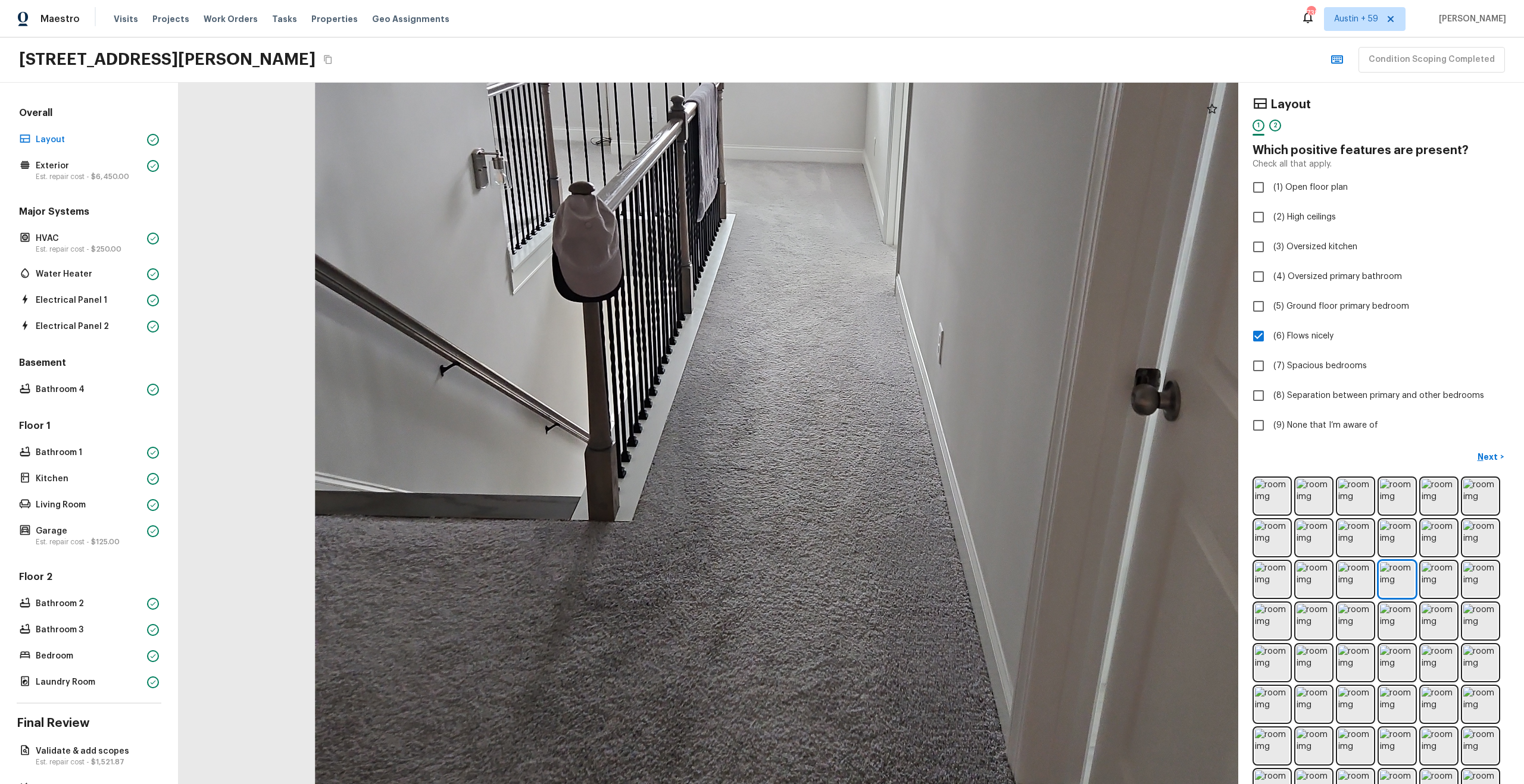
click at [830, 173] on div at bounding box center [808, 345] width 1987 height 1315
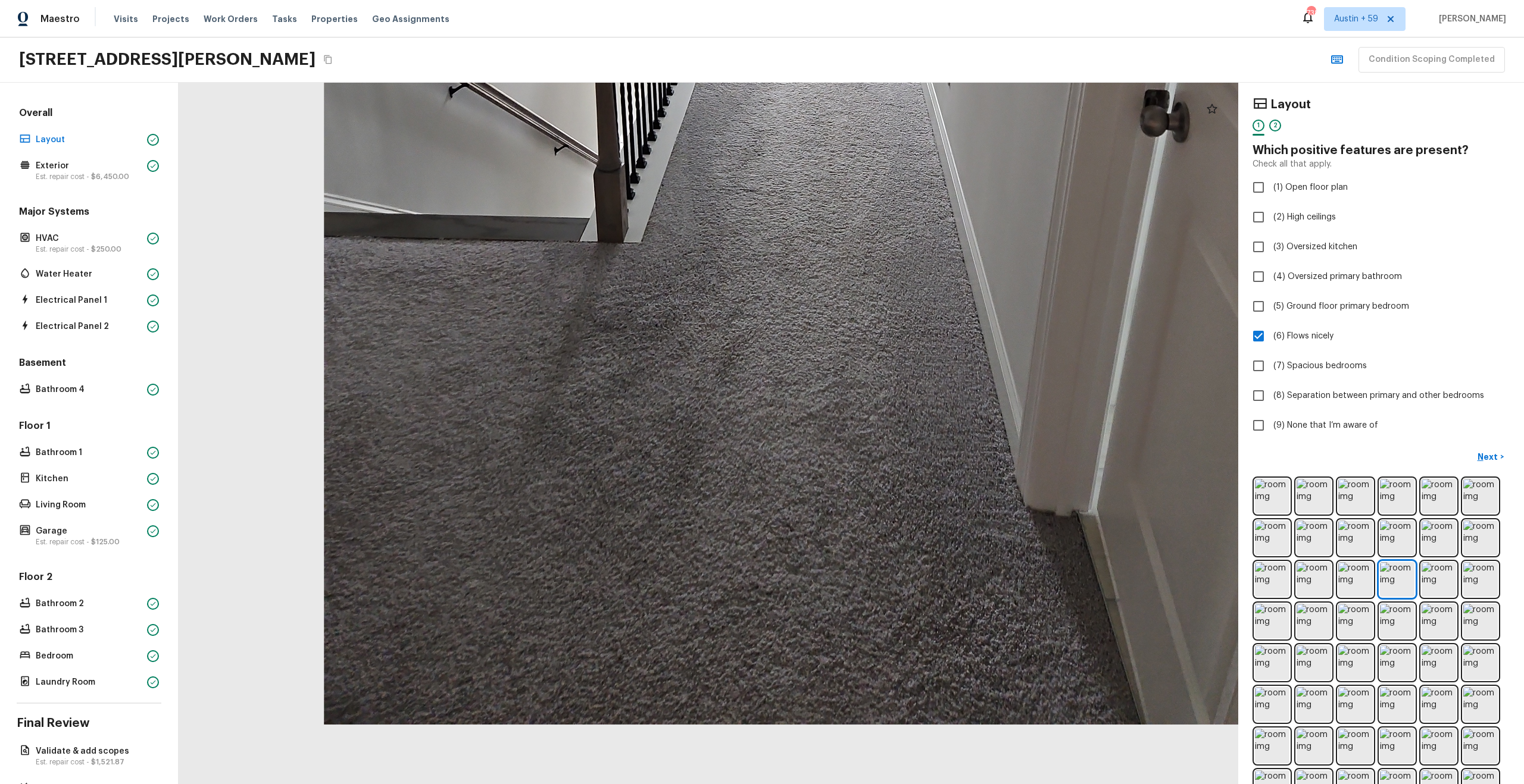
click at [776, 0] on html "Maestro Visits Projects Work Orders Tasks Properties Geo Assignments 738 Austin…" at bounding box center [762, 392] width 1524 height 784
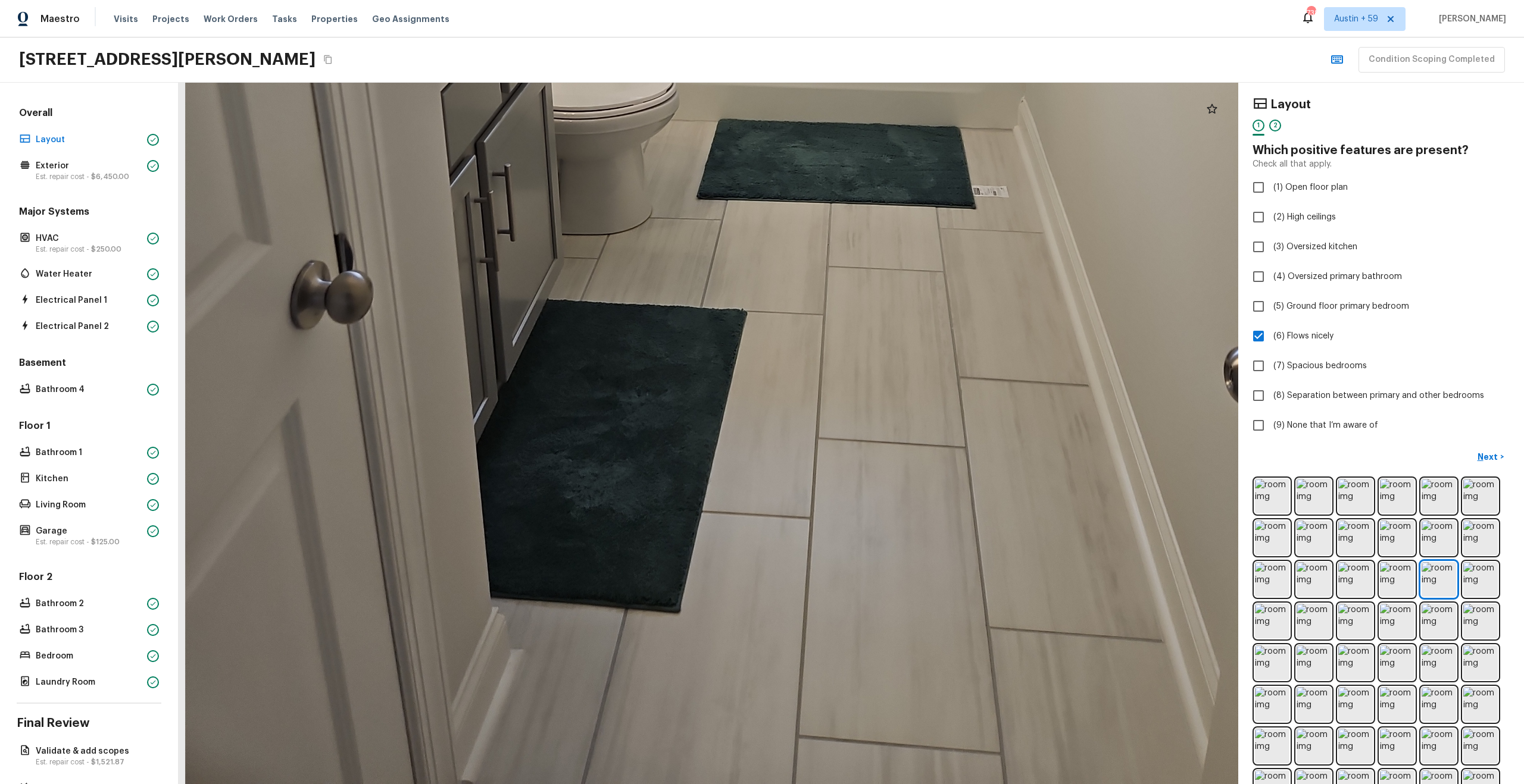
click at [842, 684] on div at bounding box center [772, 1] width 2365 height 1566
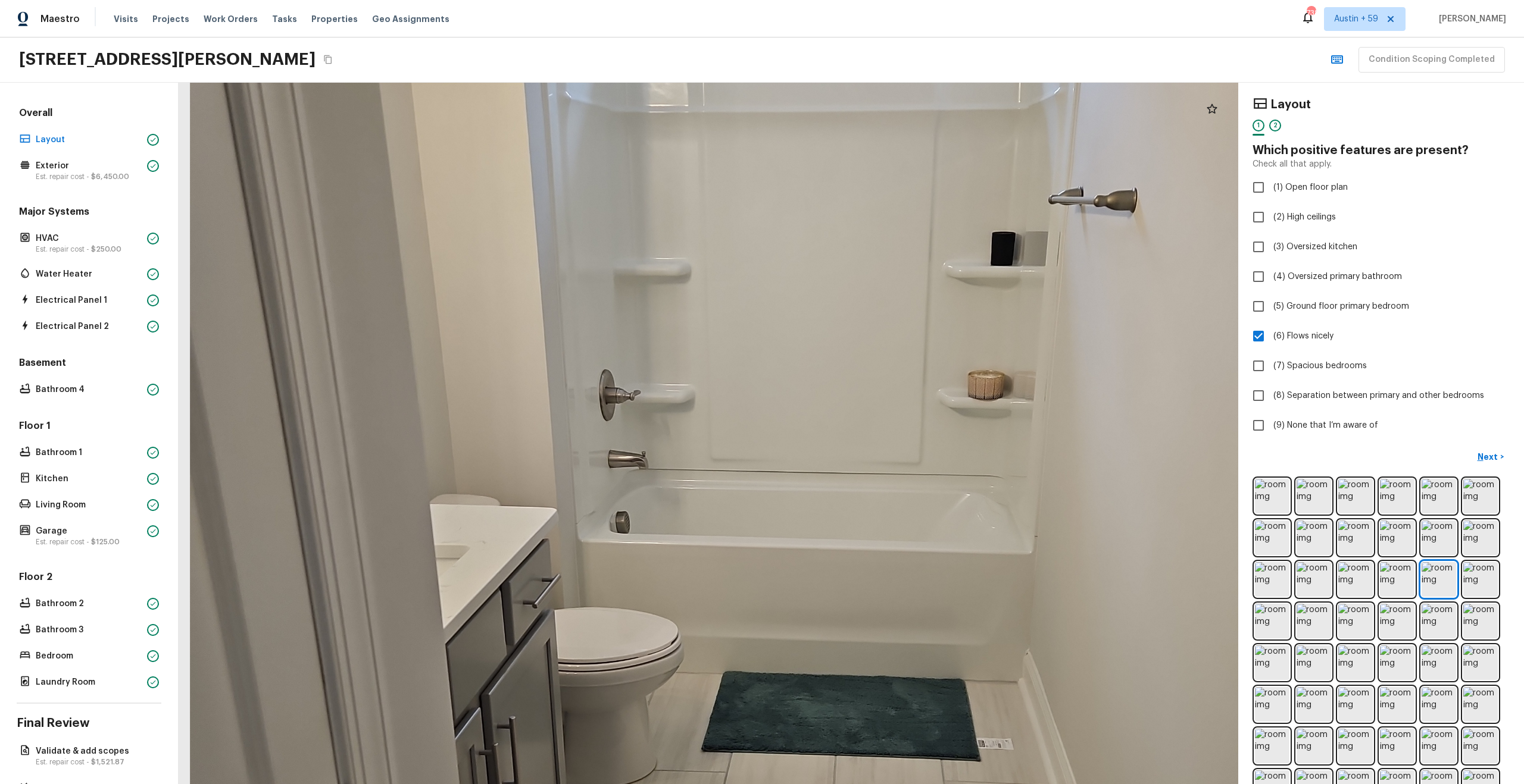
click at [846, 747] on div at bounding box center [777, 554] width 2365 height 1566
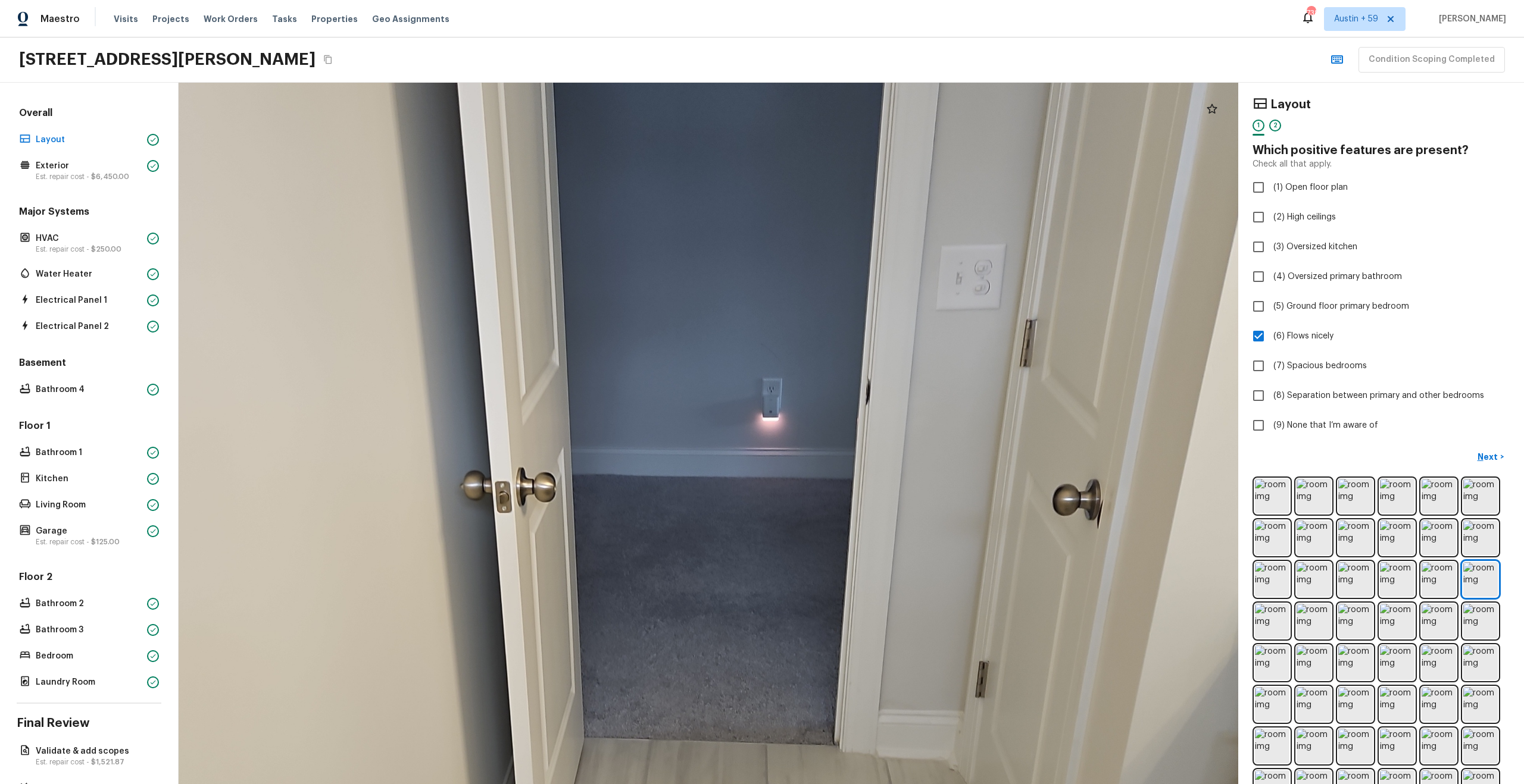
click at [743, 402] on div at bounding box center [644, 630] width 2561 height 1696
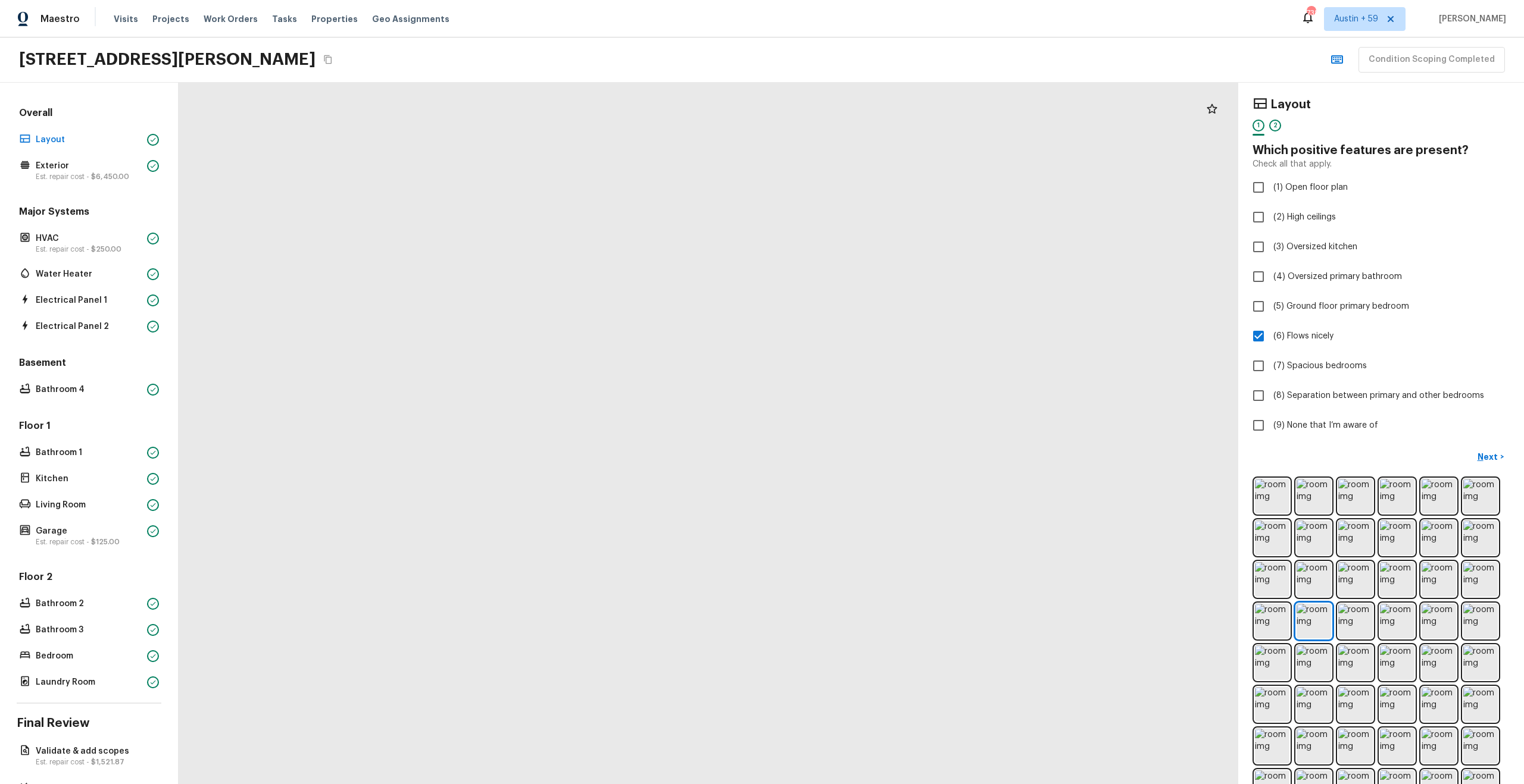
click at [680, 245] on div at bounding box center [770, 414] width 3666 height 2427
click at [766, 162] on div at bounding box center [771, 405] width 3666 height 2427
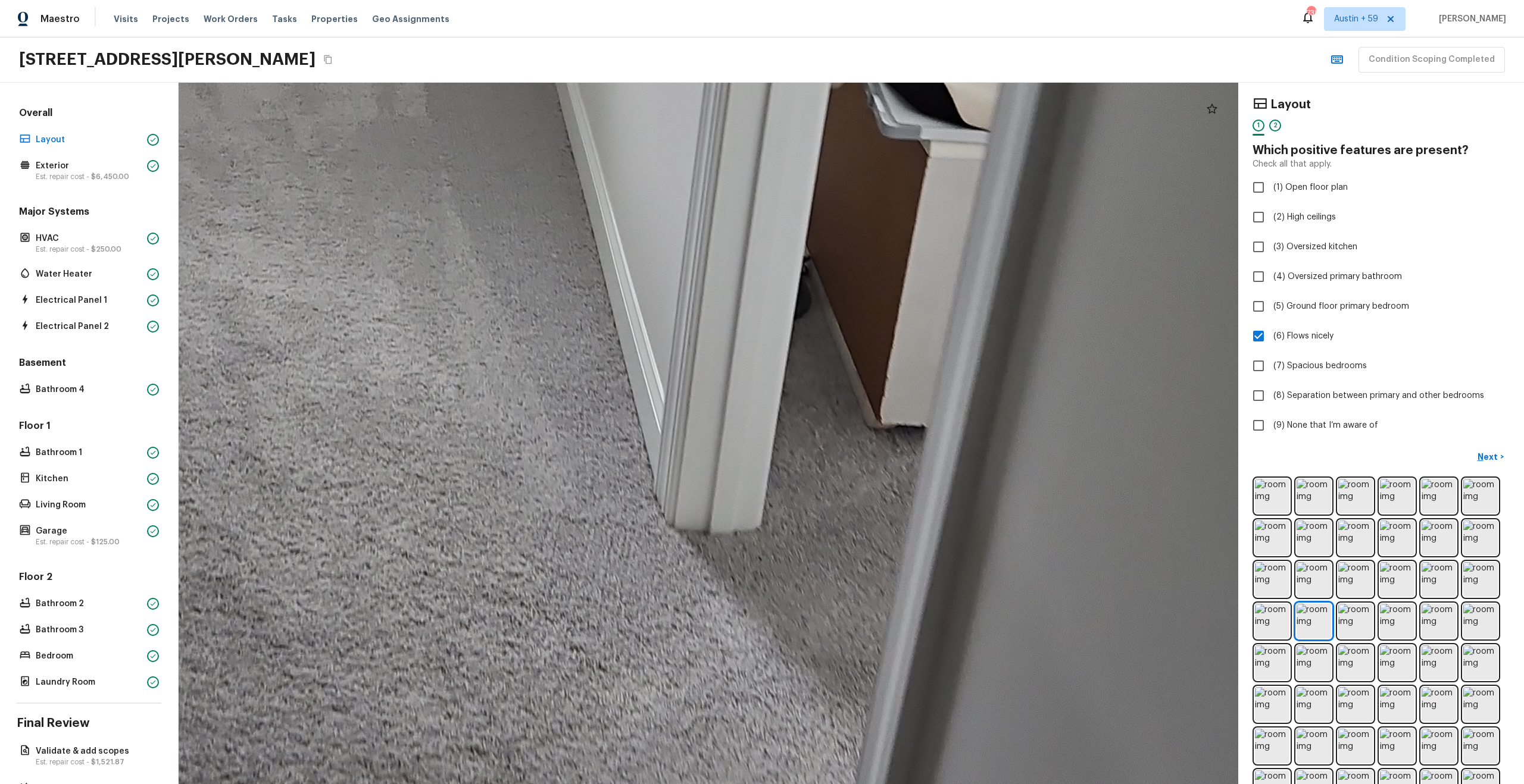
click at [427, 543] on div at bounding box center [338, 168] width 3666 height 2427
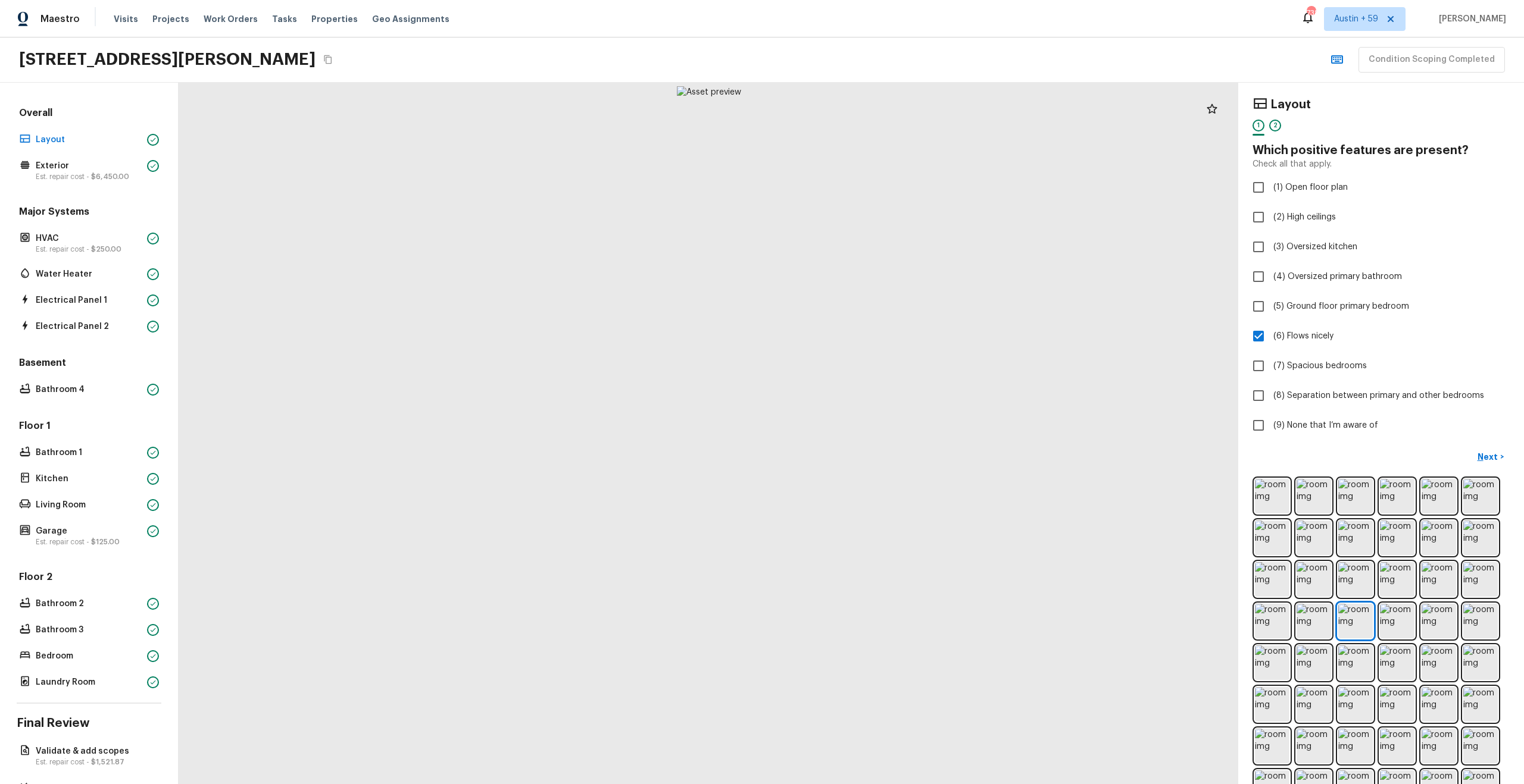
click at [668, 346] on div at bounding box center [709, 437] width 1060 height 702
drag, startPoint x: 637, startPoint y: 322, endPoint x: 639, endPoint y: 539, distance: 217.0
click at [639, 527] on div at bounding box center [890, 474] width 2829 height 1873
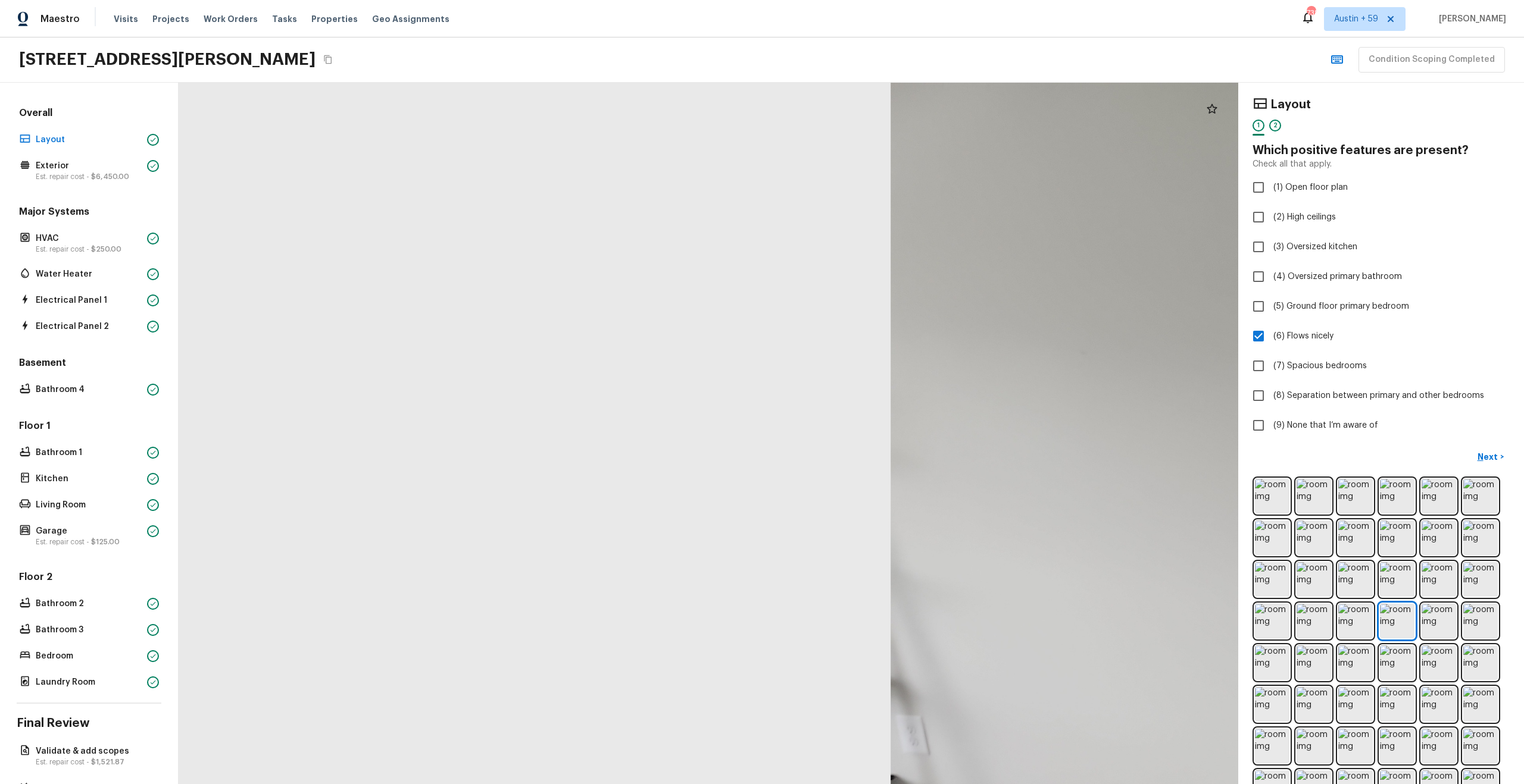
drag, startPoint x: 709, startPoint y: 390, endPoint x: 431, endPoint y: 339, distance: 282.6
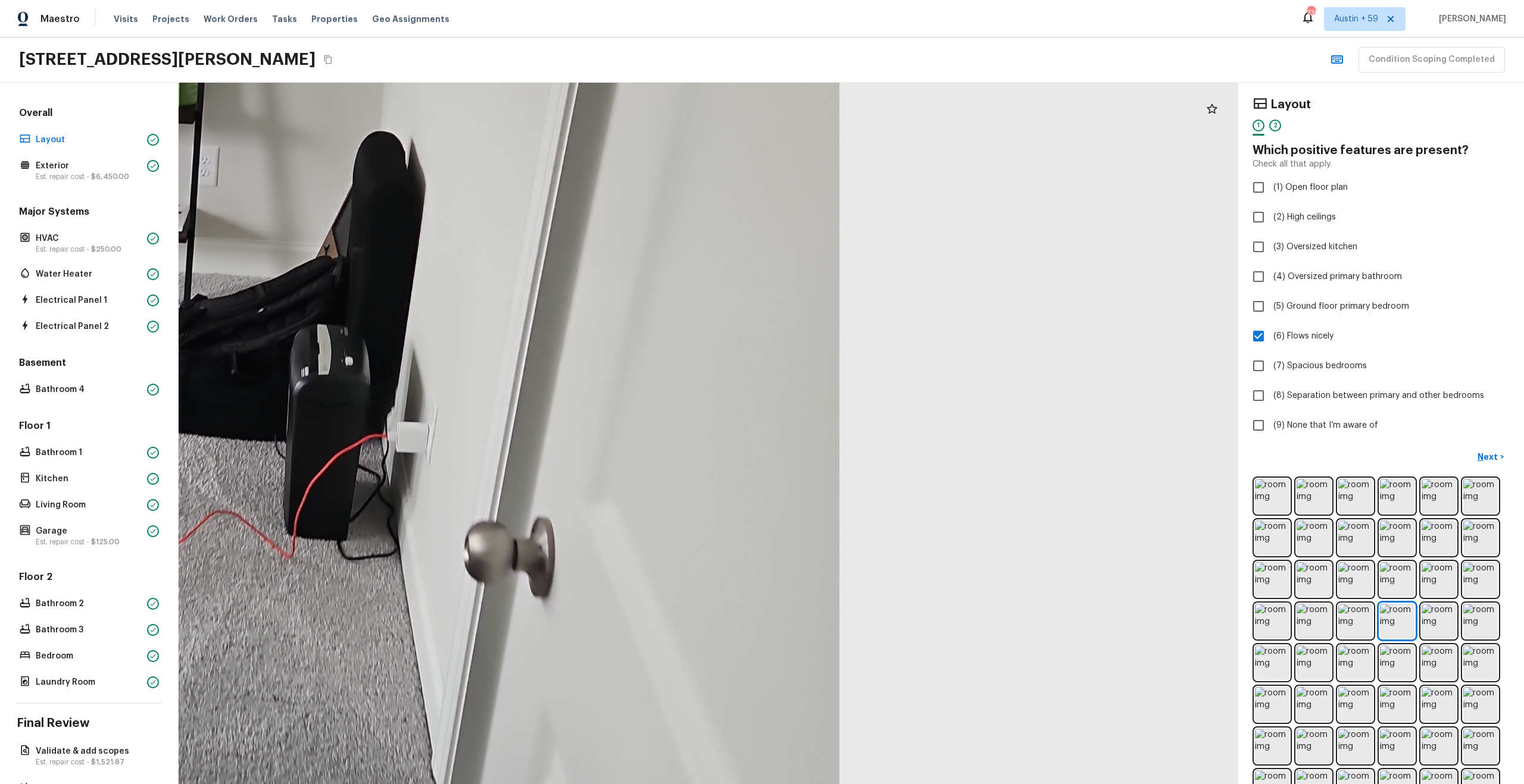
click at [493, 292] on div at bounding box center [137, 402] width 2829 height 1873
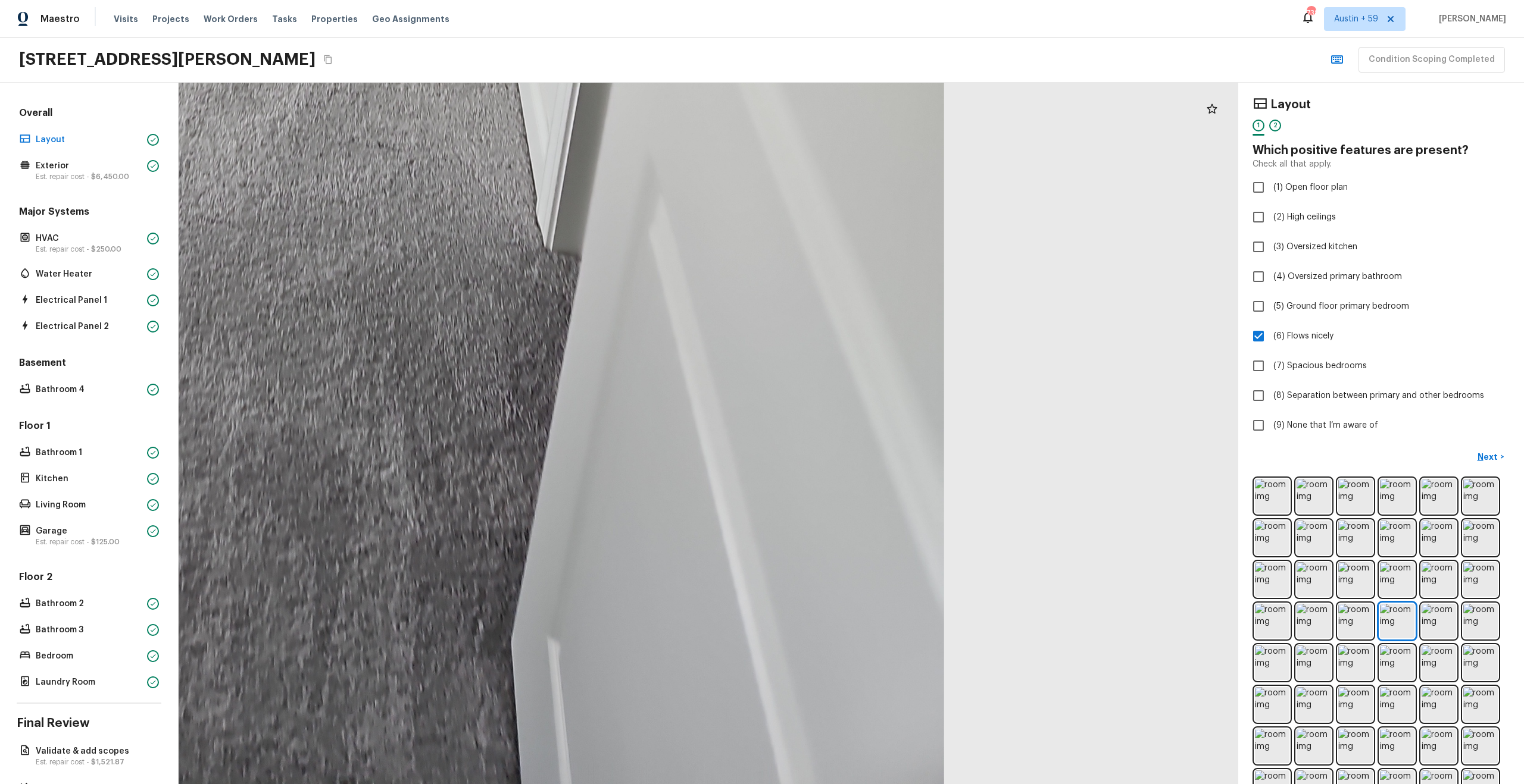
drag, startPoint x: 505, startPoint y: 409, endPoint x: 638, endPoint y: 409, distance: 133.0
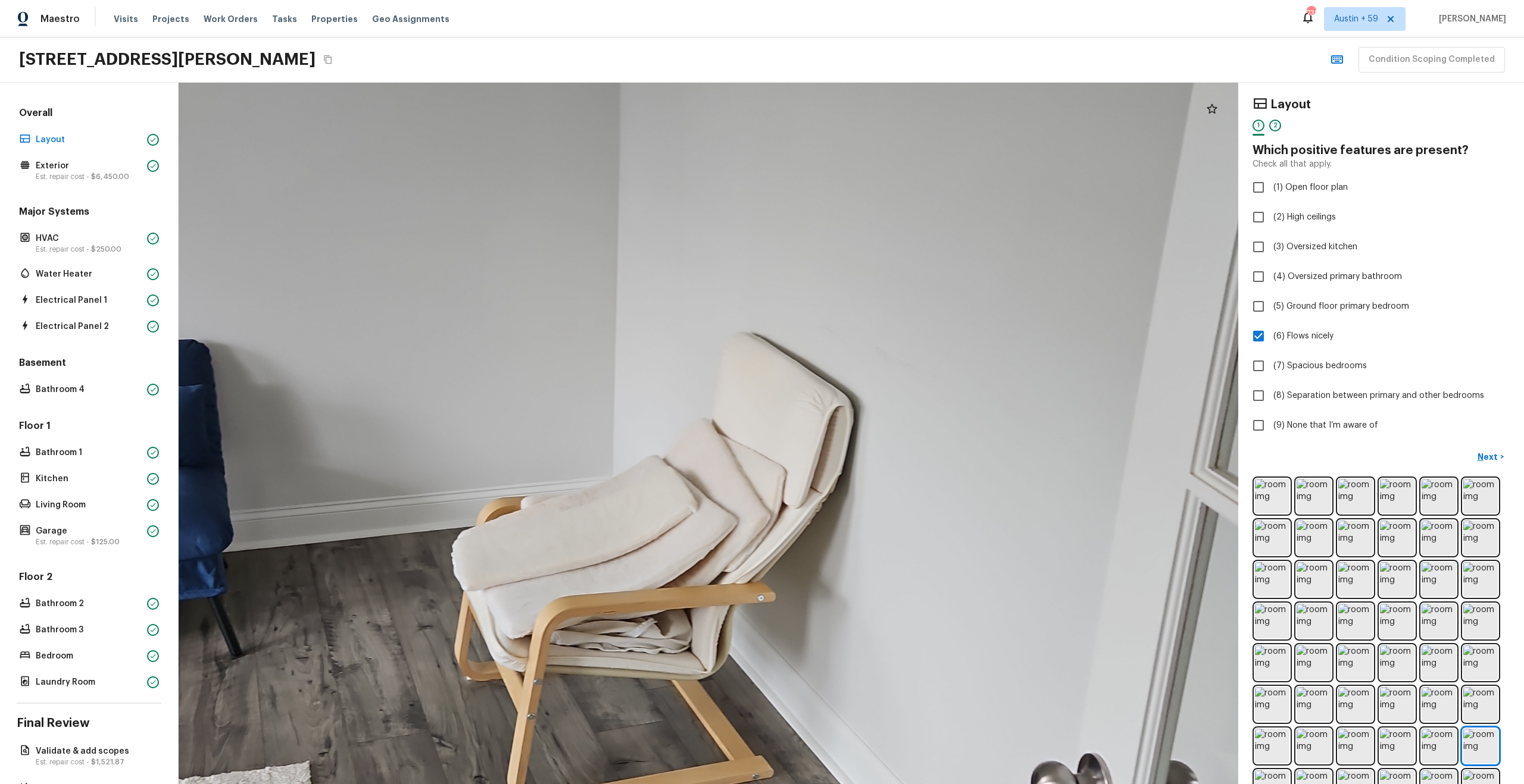
drag, startPoint x: 735, startPoint y: 259, endPoint x: 757, endPoint y: 441, distance: 183.3
click at [757, 441] on div at bounding box center [663, 448] width 2693 height 1783
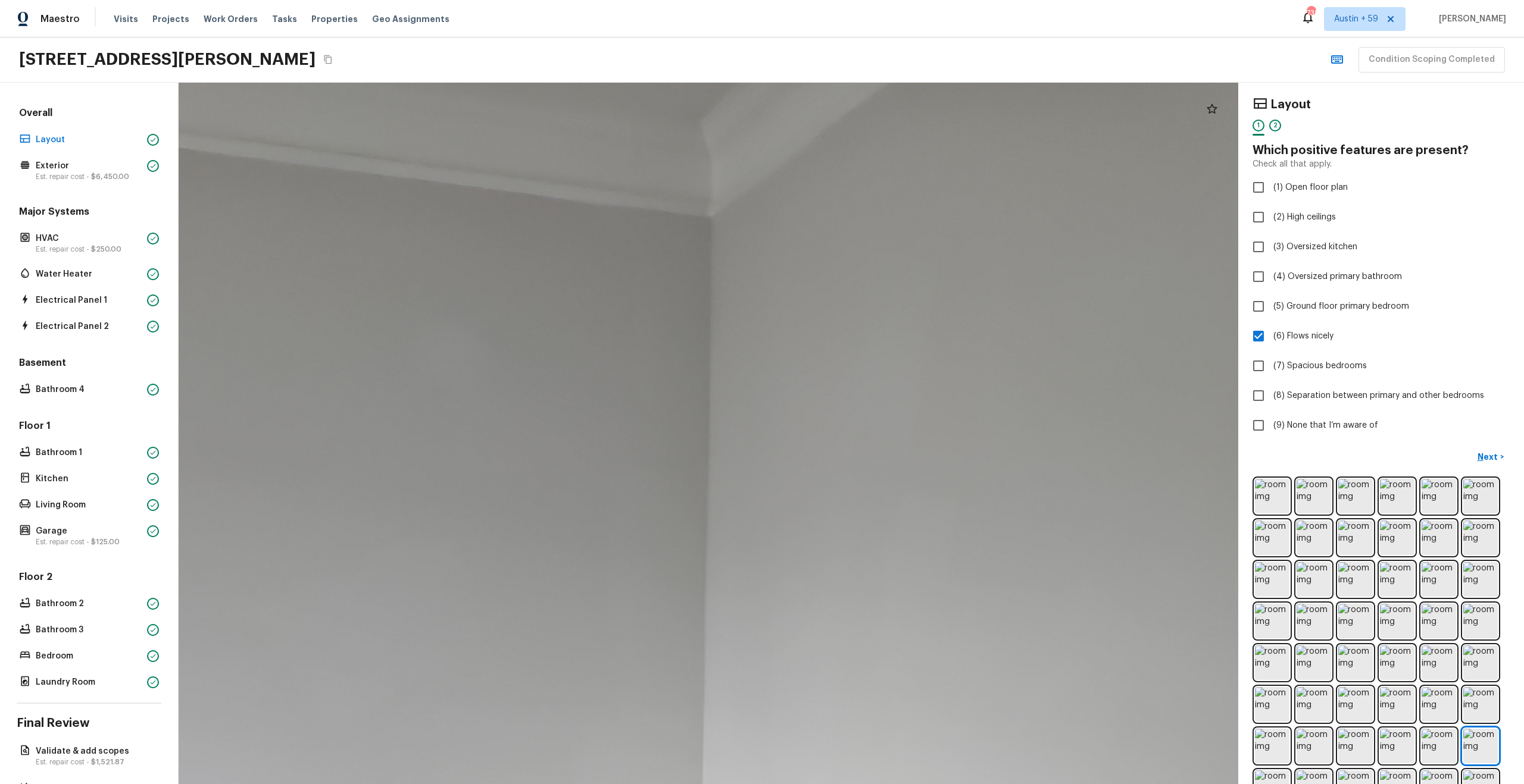
drag, startPoint x: 753, startPoint y: 447, endPoint x: 818, endPoint y: 119, distance: 334.4
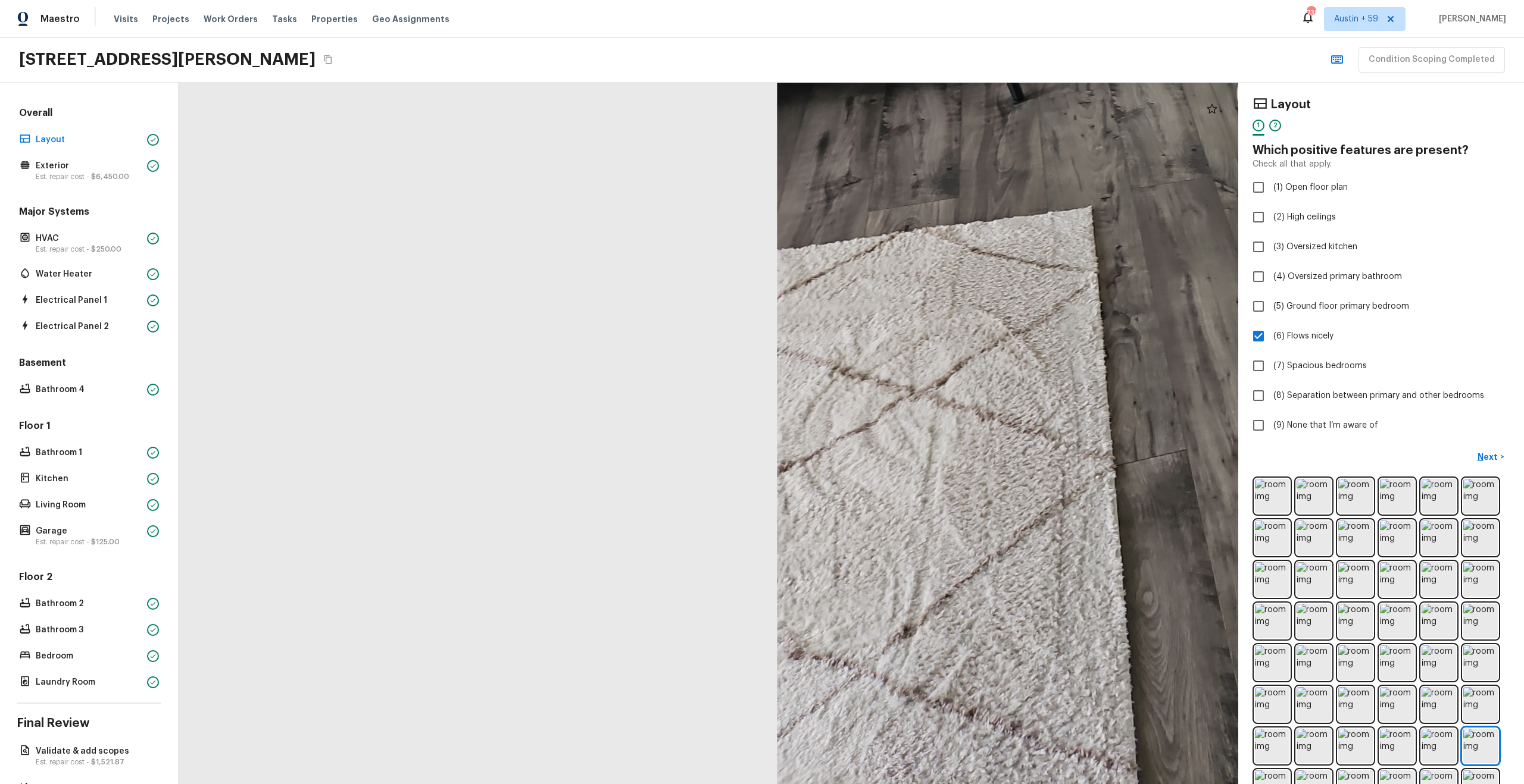
drag, startPoint x: 785, startPoint y: 255, endPoint x: 532, endPoint y: 234, distance: 253.9
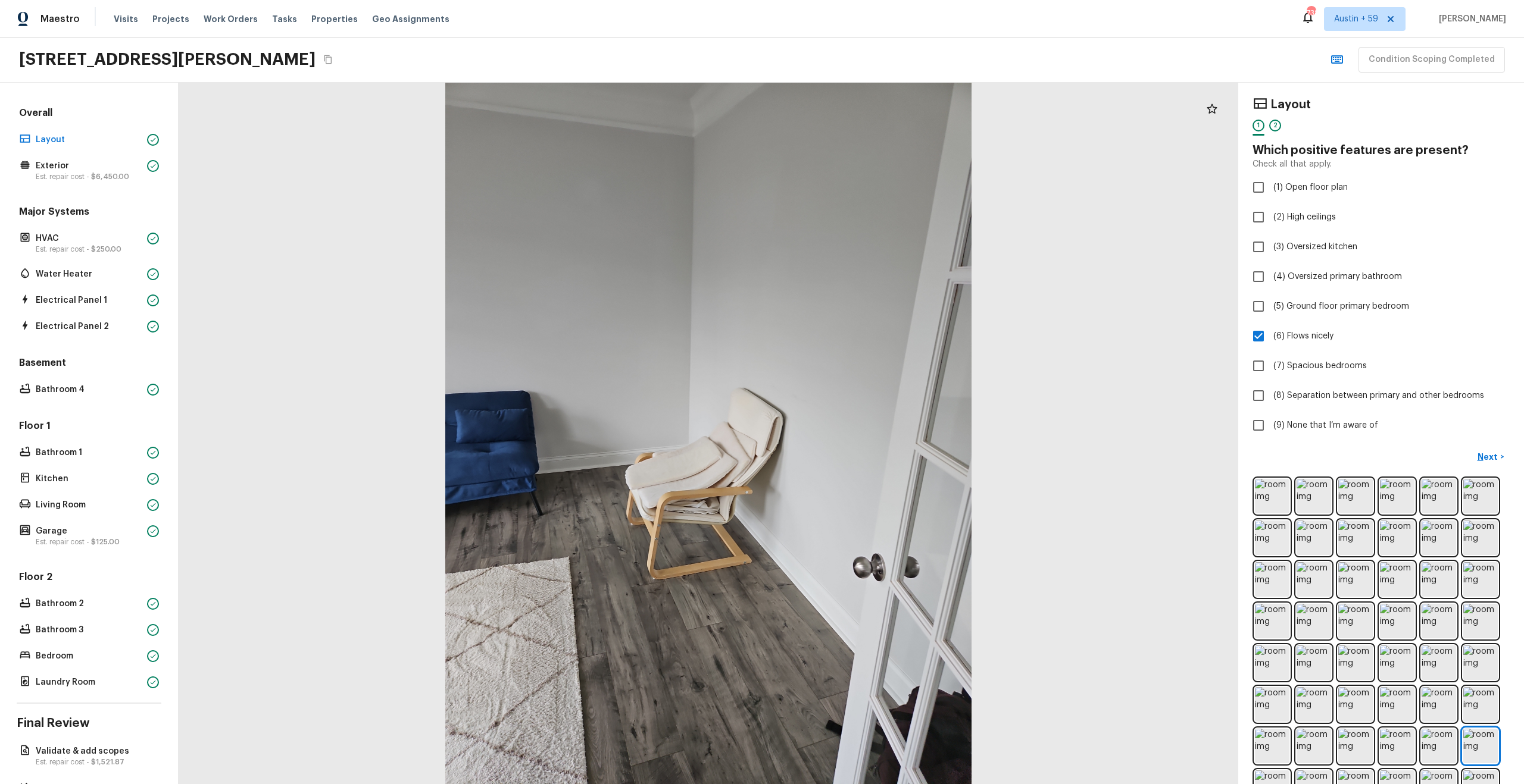
scroll to position [21, 0]
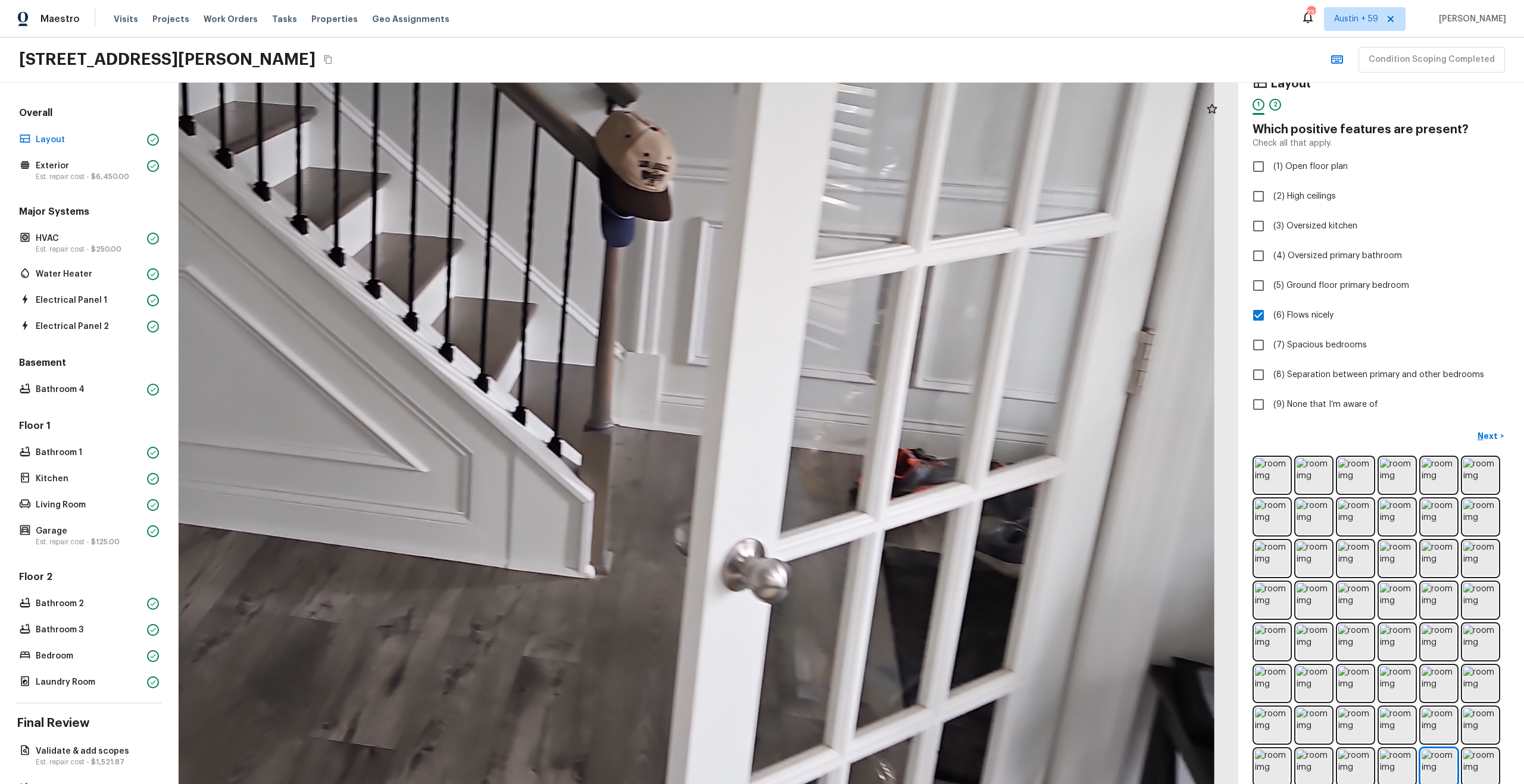
drag, startPoint x: 832, startPoint y: 454, endPoint x: 835, endPoint y: 485, distance: 31.1
click at [835, 485] on div at bounding box center [481, 342] width 2954 height 1956
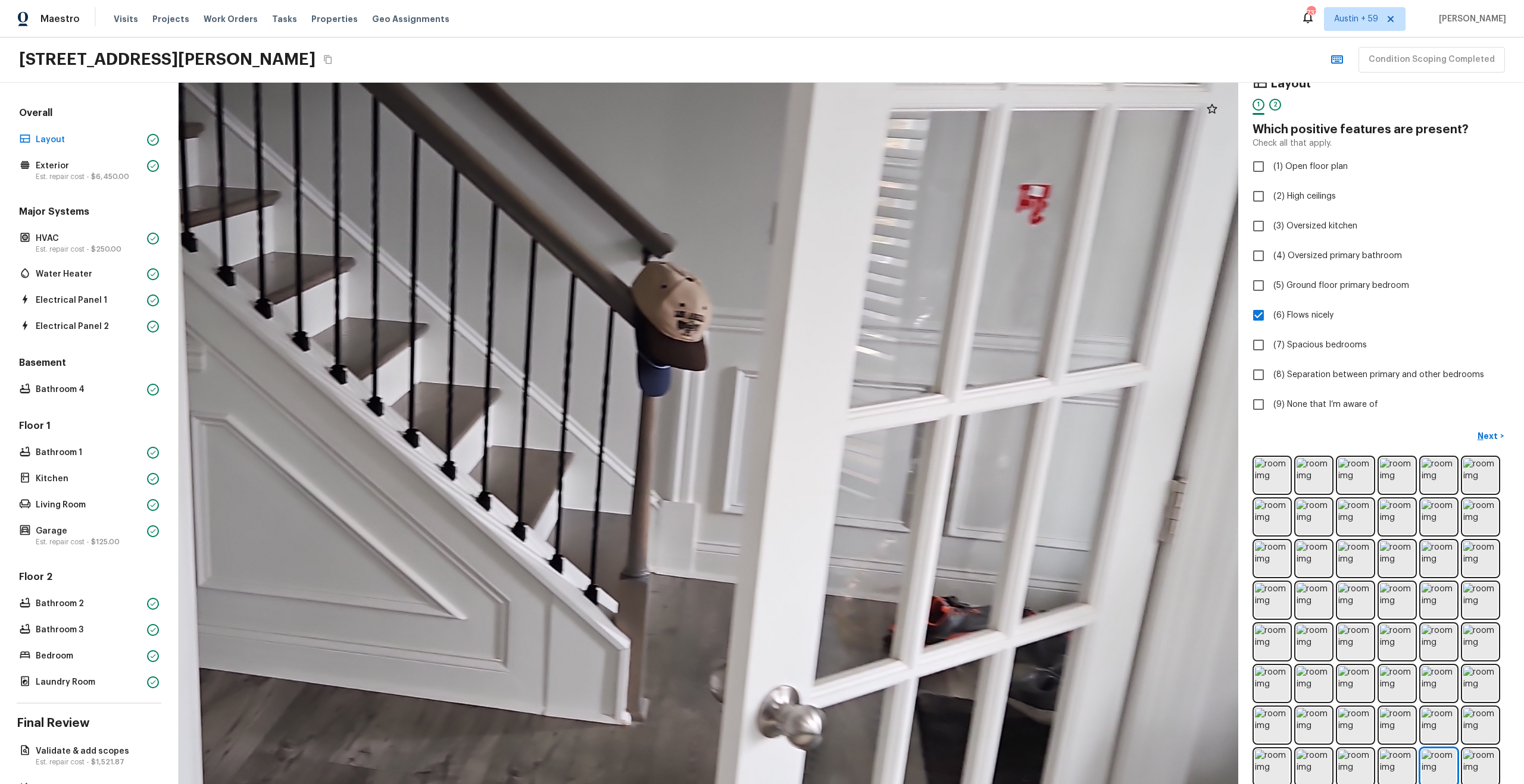
drag, startPoint x: 829, startPoint y: 464, endPoint x: 819, endPoint y: 676, distance: 212.2
click at [819, 676] on div at bounding box center [518, 491] width 2929 height 1940
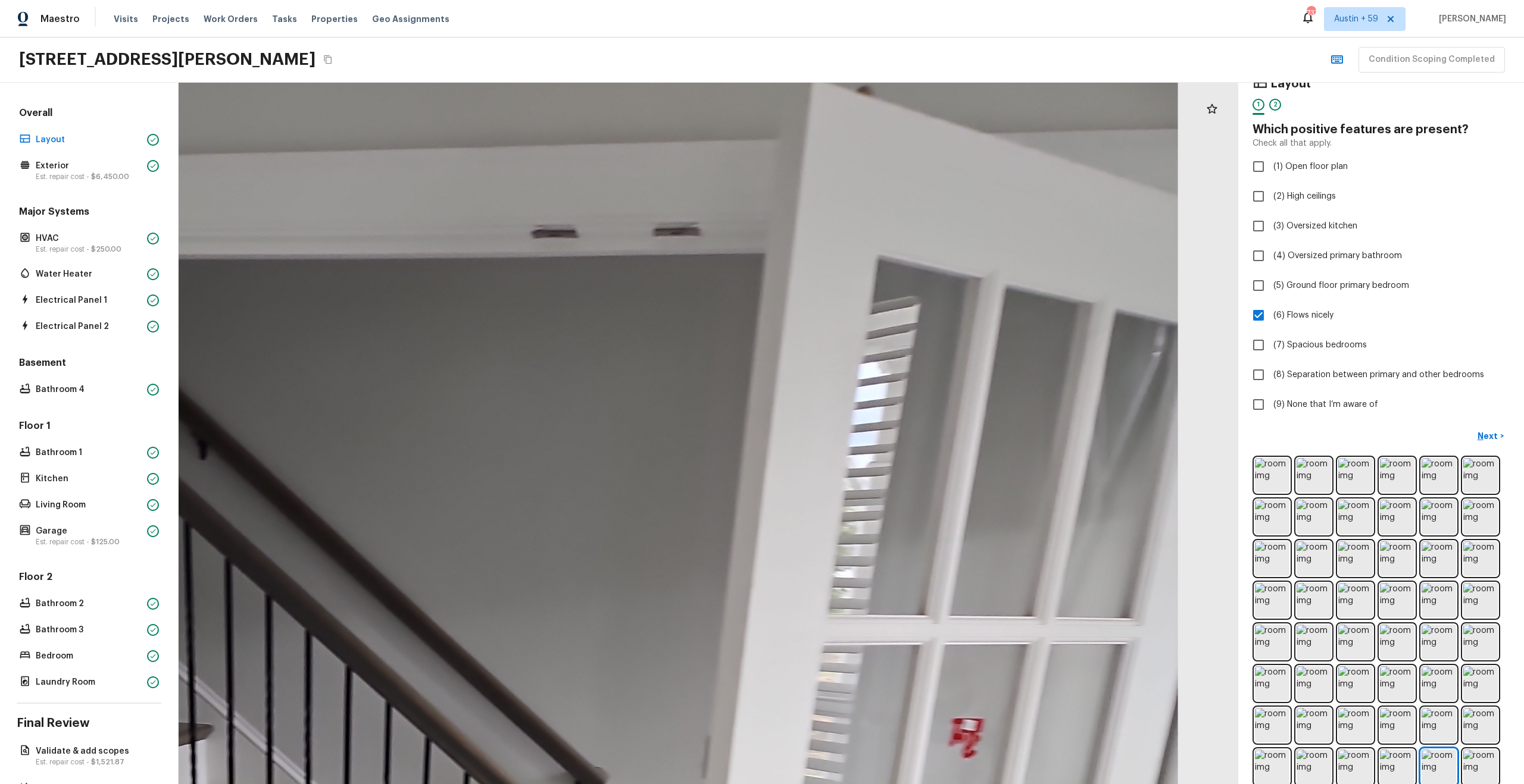
drag, startPoint x: 813, startPoint y: 655, endPoint x: 823, endPoint y: 362, distance: 293.2
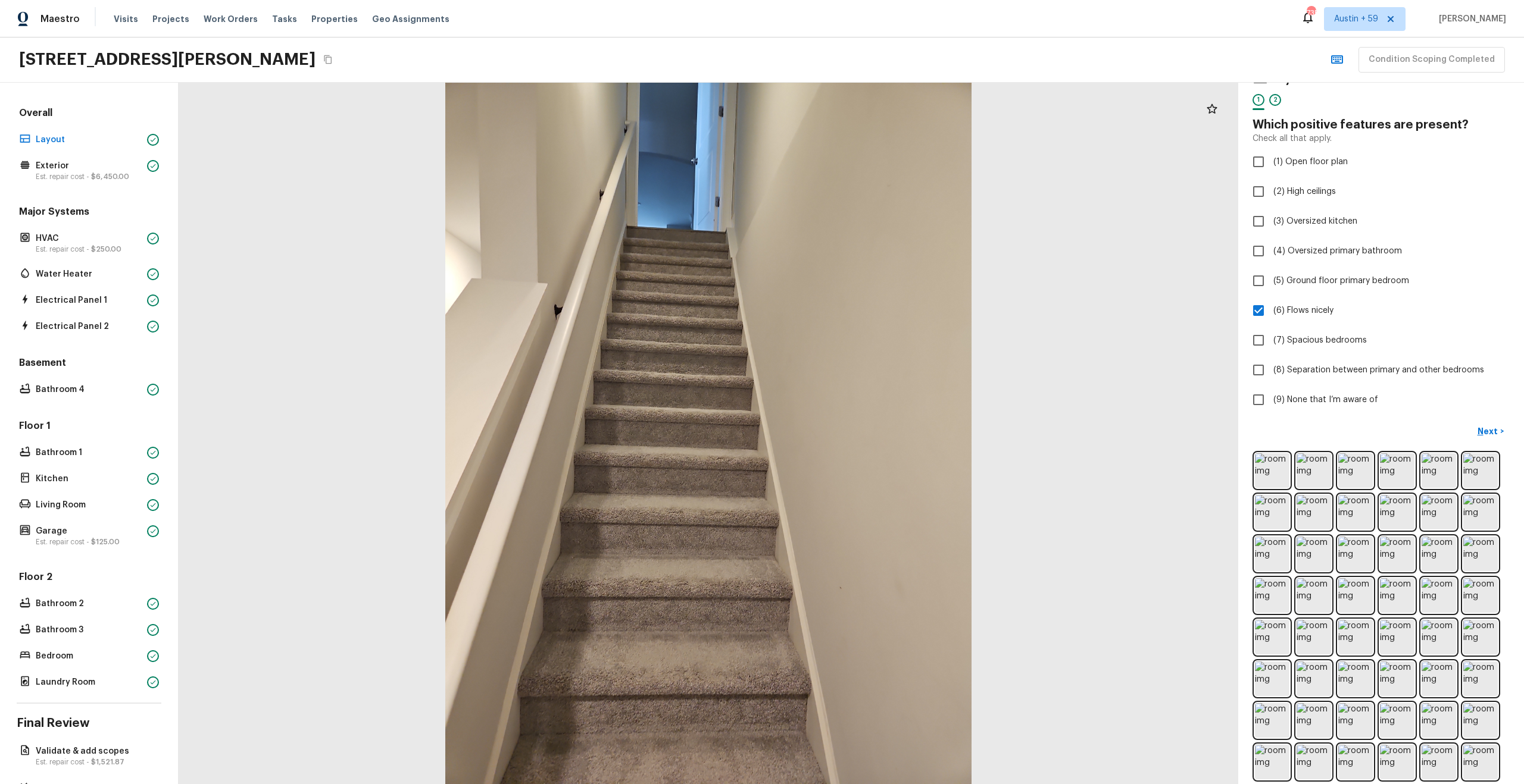
scroll to position [0, 0]
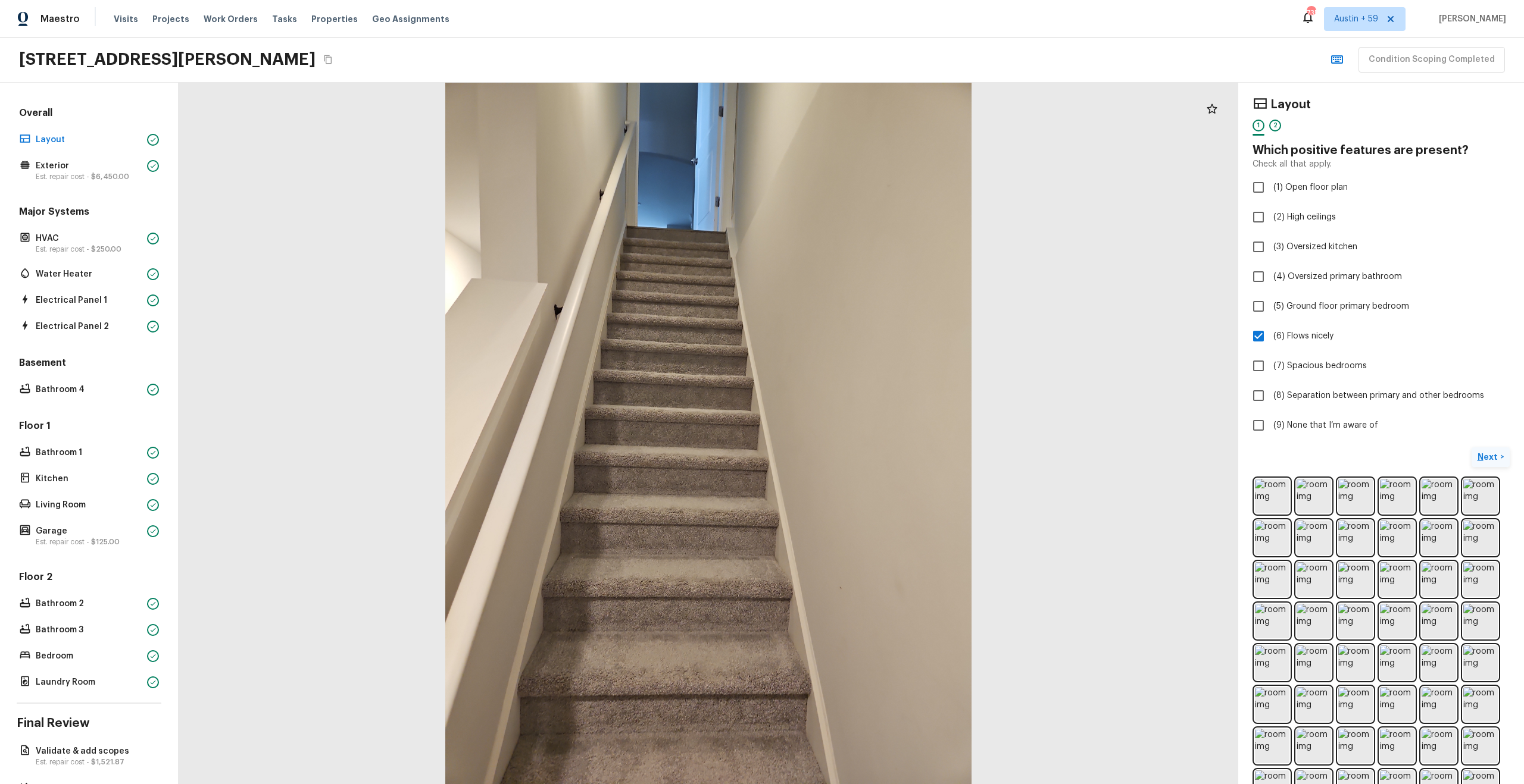
click at [1486, 456] on p "Next" at bounding box center [1489, 457] width 23 height 12
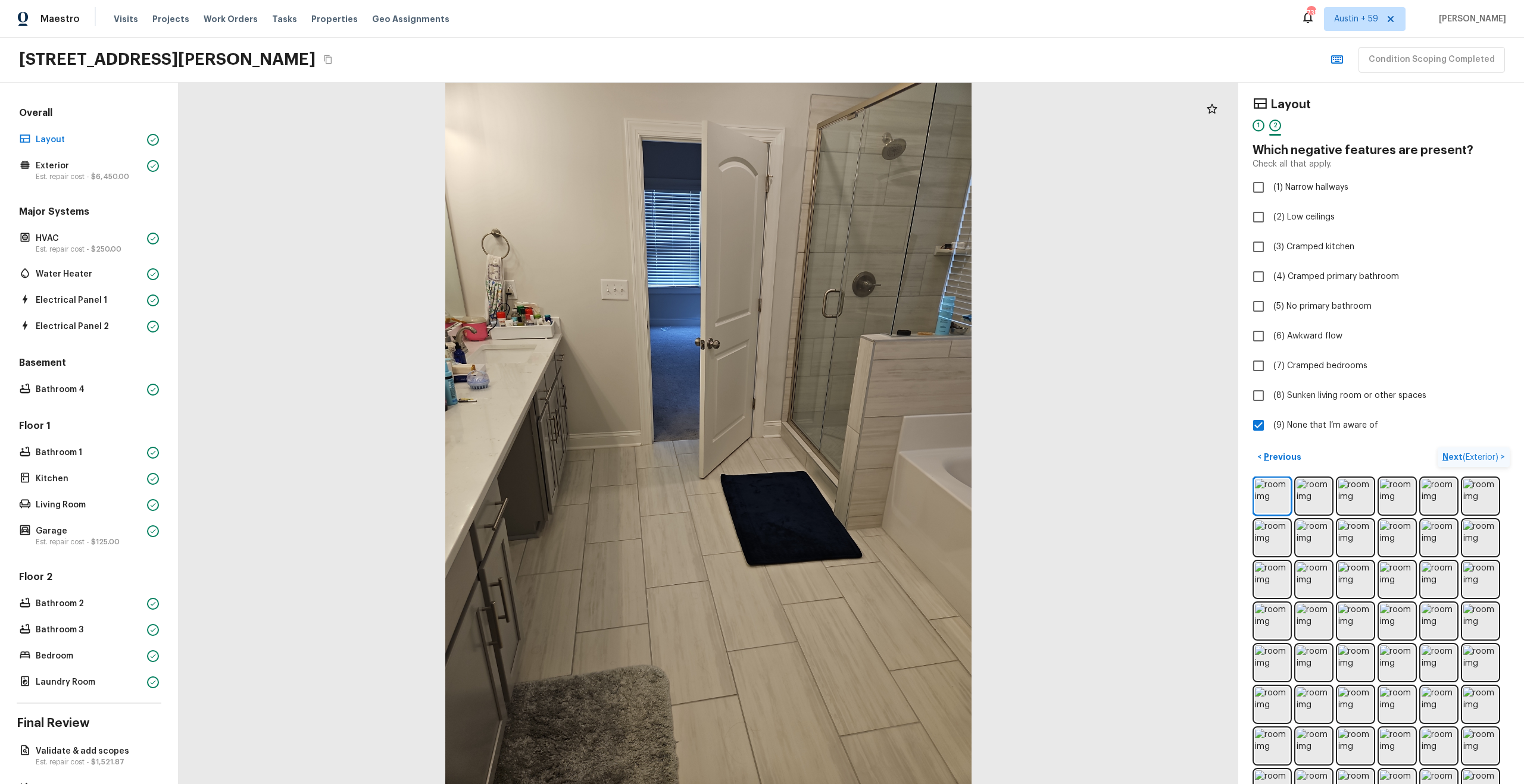
click at [1486, 456] on span "( Exterior )" at bounding box center [1480, 458] width 35 height 8
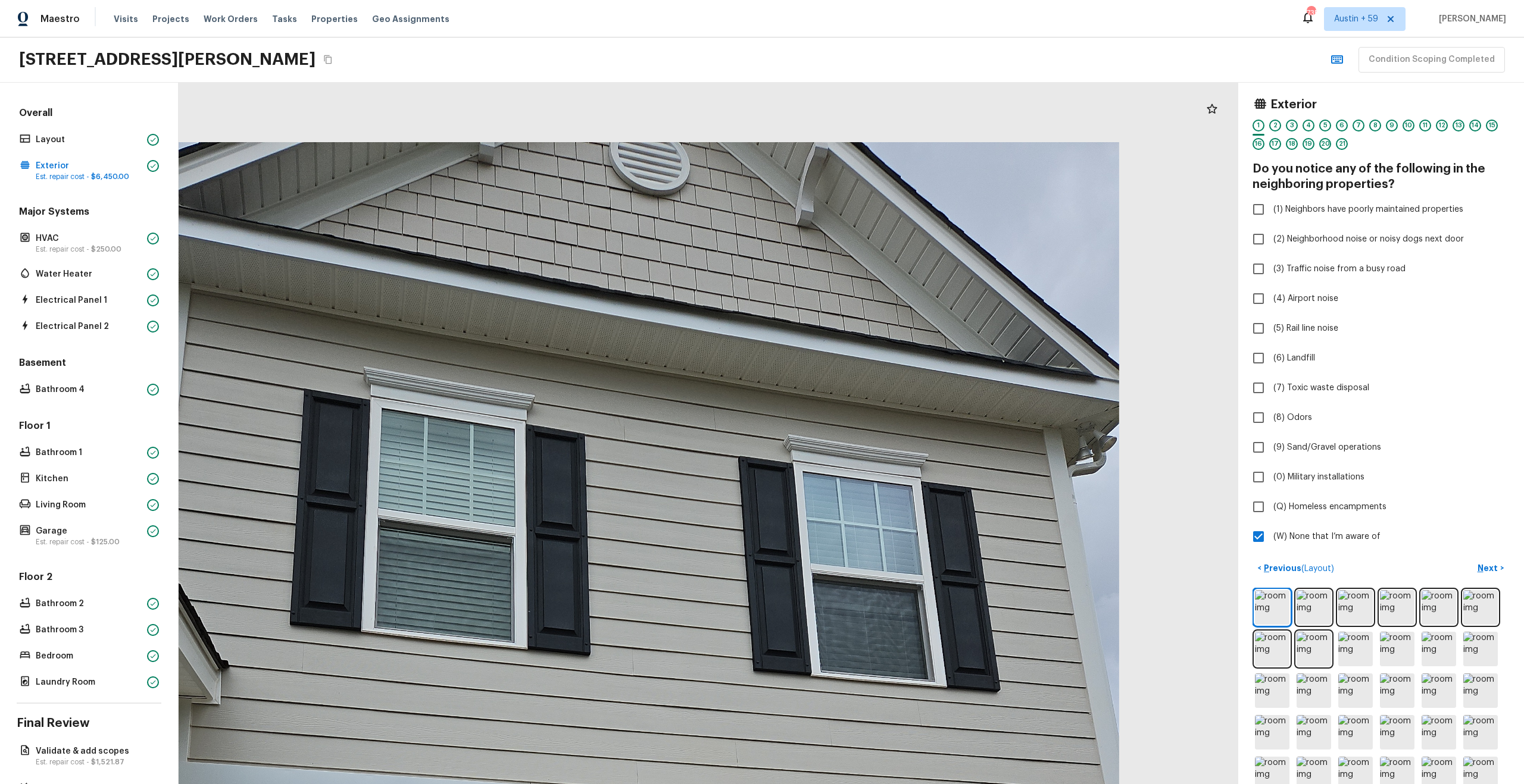
drag, startPoint x: 782, startPoint y: 238, endPoint x: 730, endPoint y: 535, distance: 301.5
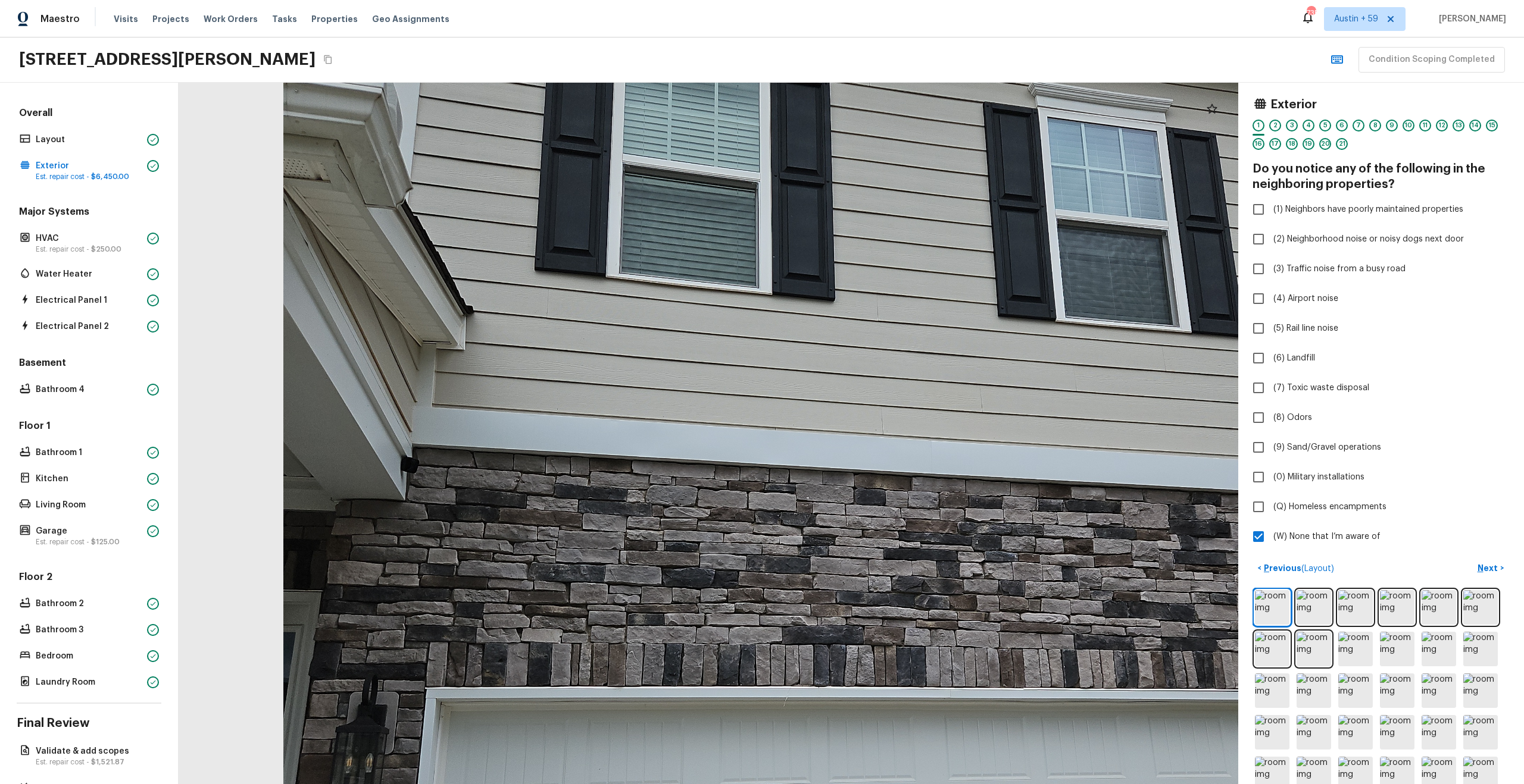
drag, startPoint x: 674, startPoint y: 497, endPoint x: 918, endPoint y: 194, distance: 389.0
click at [918, 194] on div at bounding box center [823, 507] width 2175 height 1440
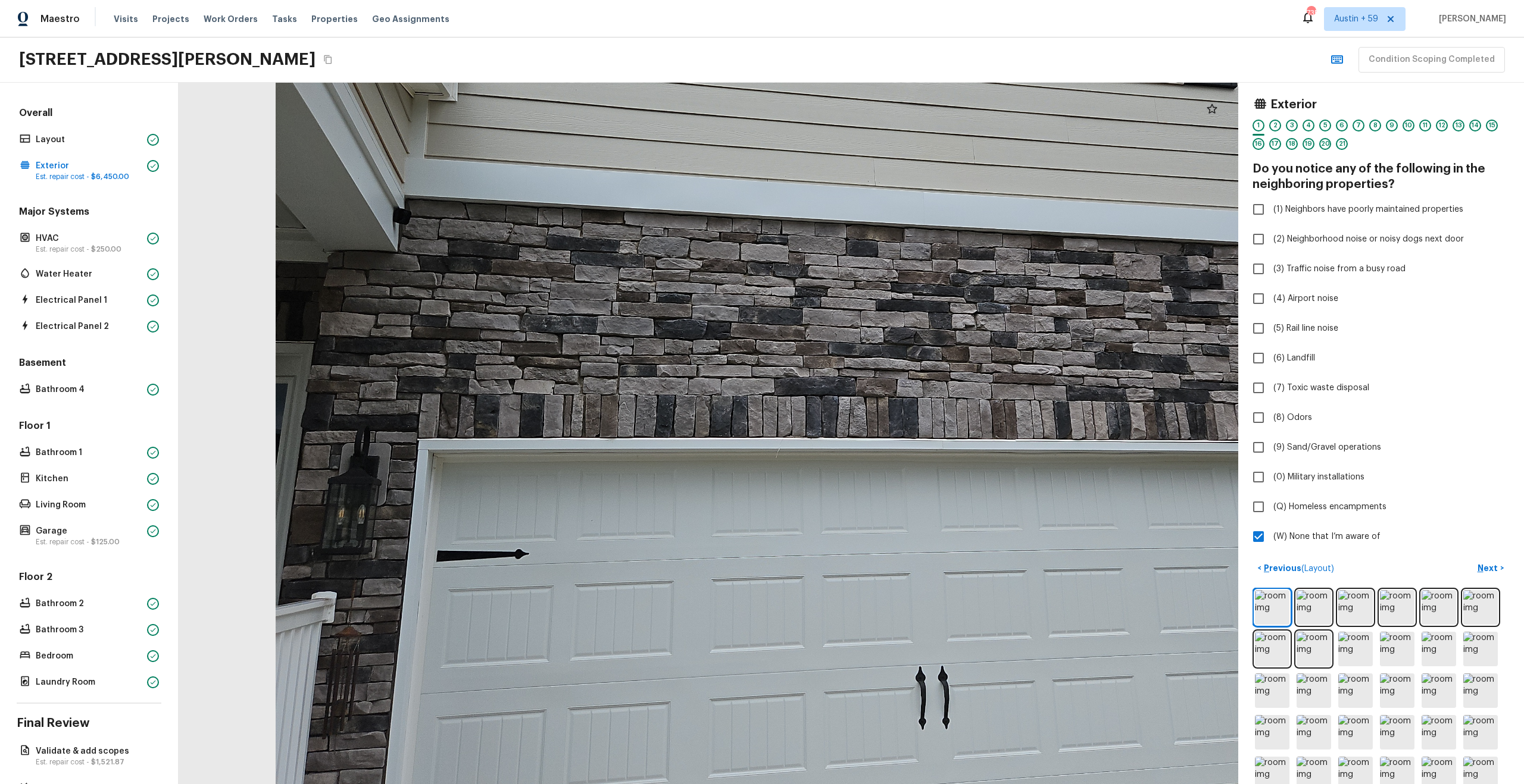
drag, startPoint x: 896, startPoint y: 446, endPoint x: 888, endPoint y: 185, distance: 261.1
click at [888, 185] on div at bounding box center [816, 259] width 2175 height 1440
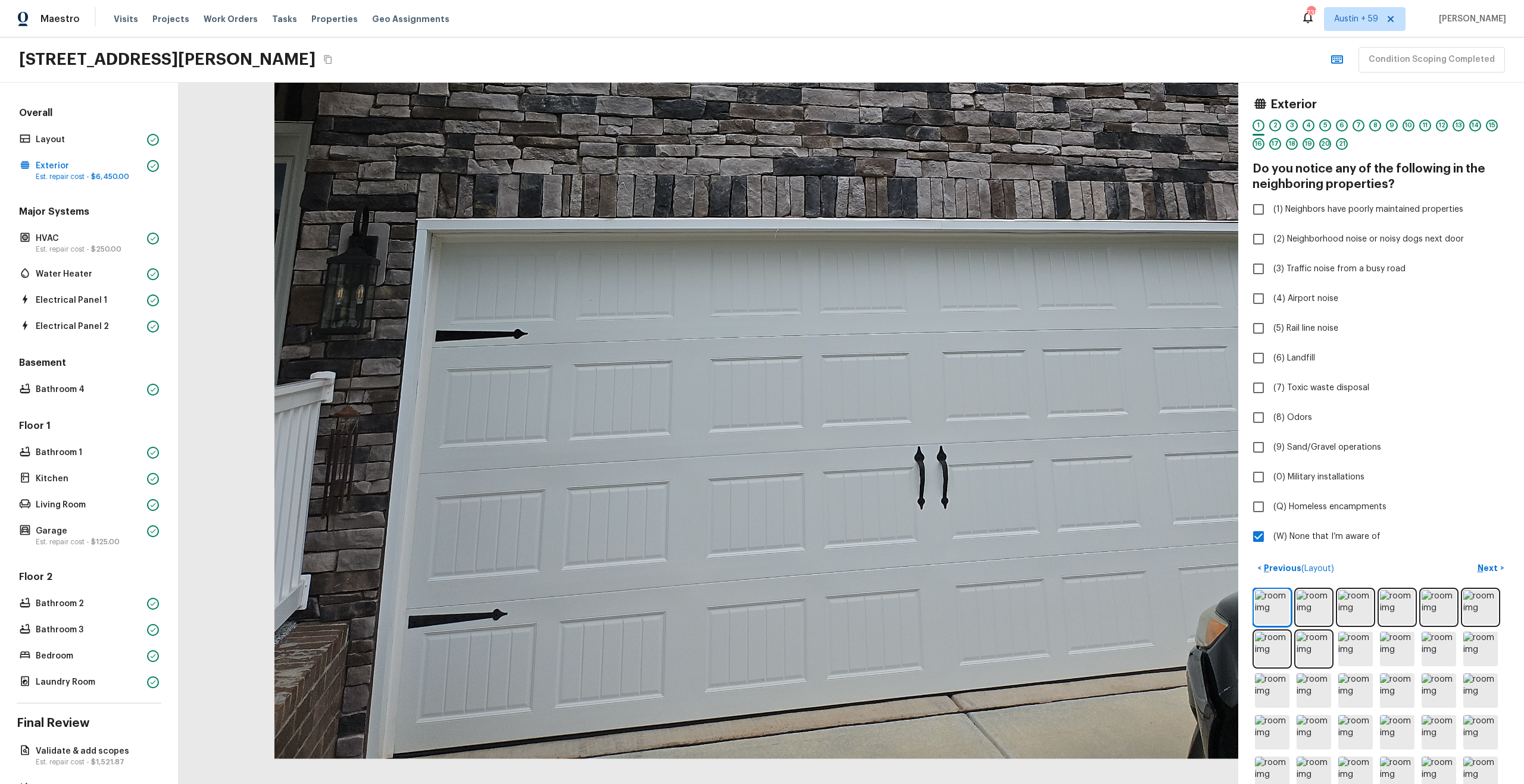
drag, startPoint x: 875, startPoint y: 343, endPoint x: 875, endPoint y: 78, distance: 265.0
click at [875, 78] on div "Maestro Visits Projects Work Orders Tasks Properties Geo Assignments 735 Austin…" at bounding box center [762, 392] width 1524 height 784
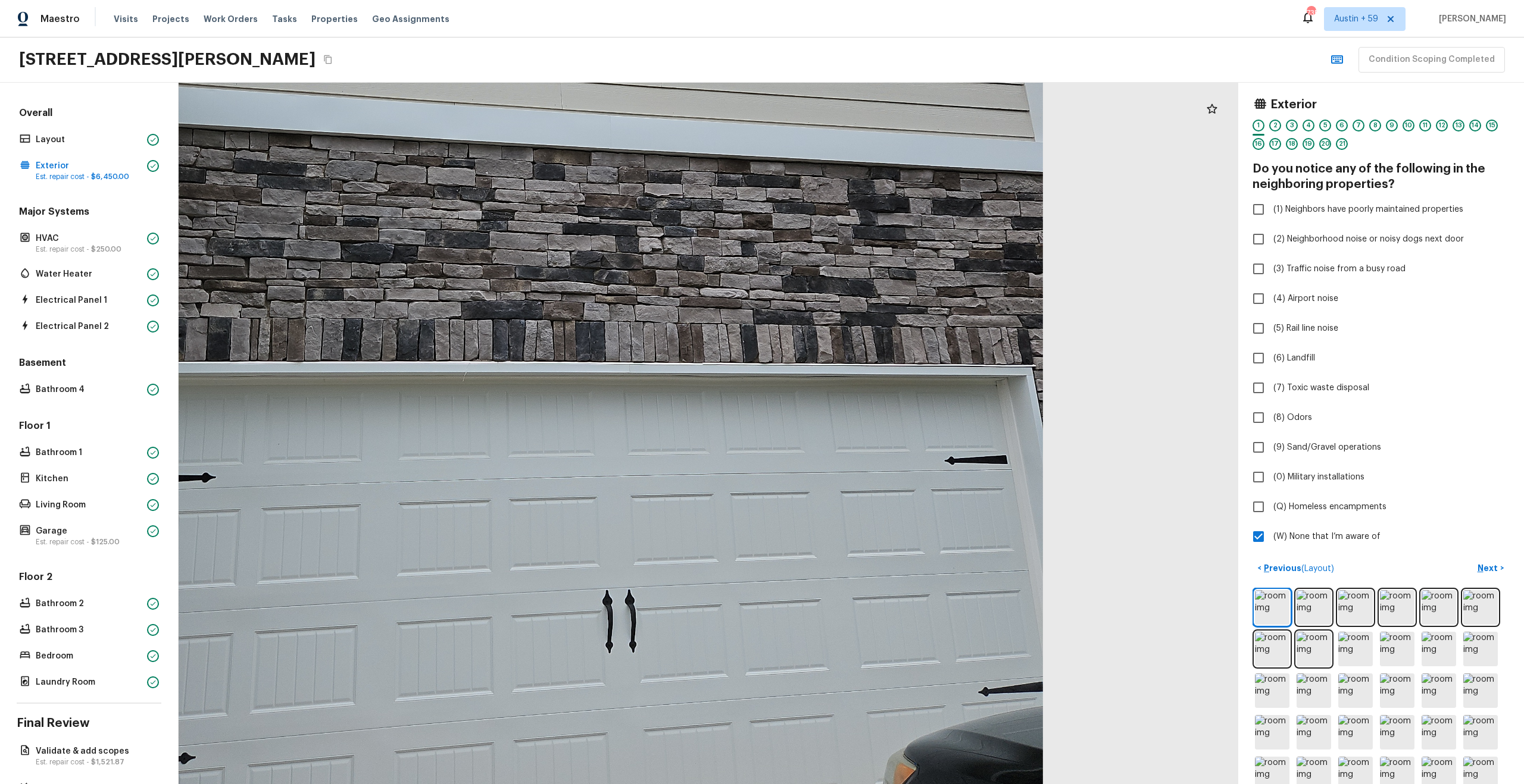
drag, startPoint x: 887, startPoint y: 381, endPoint x: 1049, endPoint y: 629, distance: 296.2
click at [1049, 629] on div at bounding box center [502, 182] width 2175 height 1440
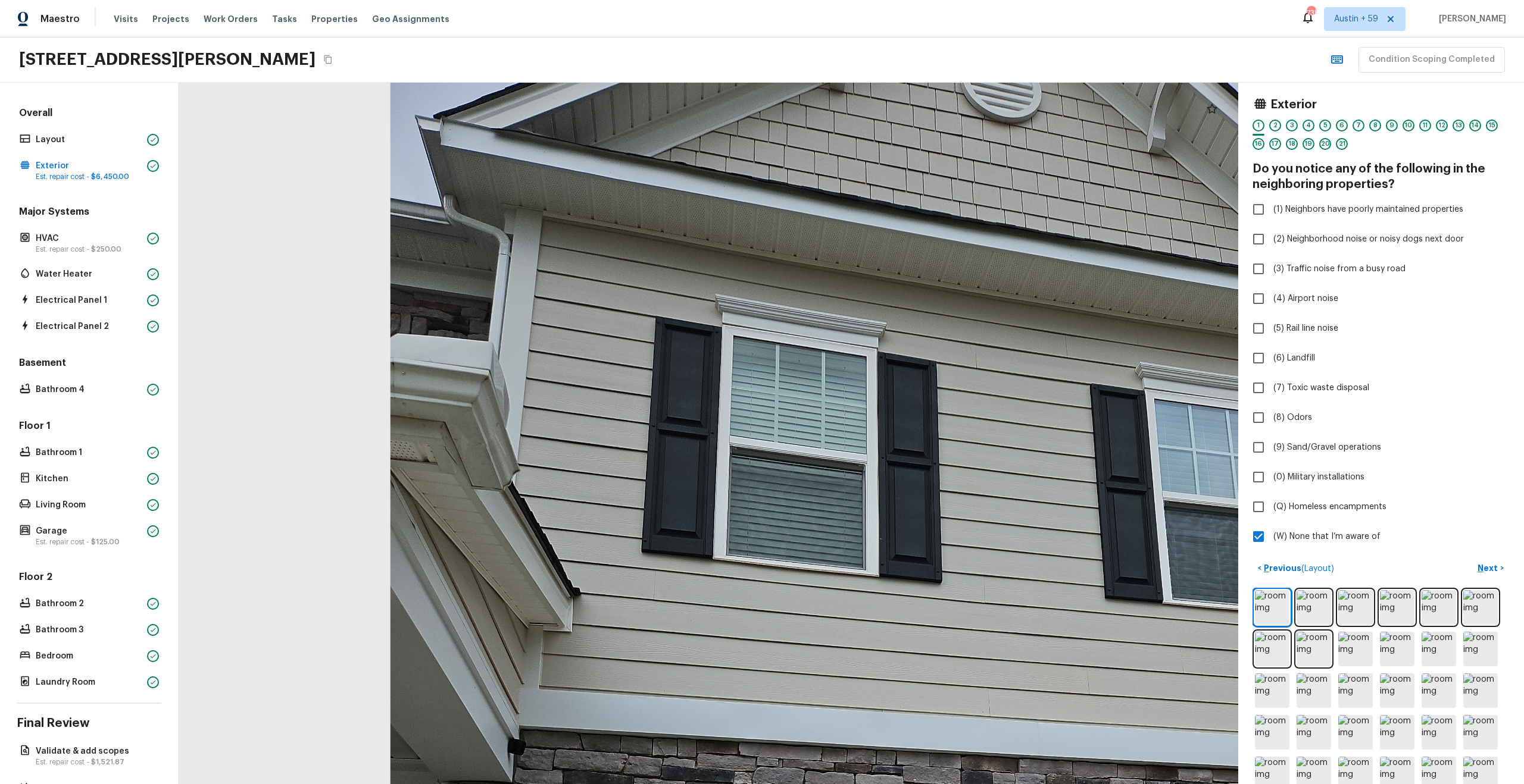
drag, startPoint x: 917, startPoint y: 541, endPoint x: 581, endPoint y: 527, distance: 336.3
click at [581, 527] on div at bounding box center [930, 789] width 2175 height 1440
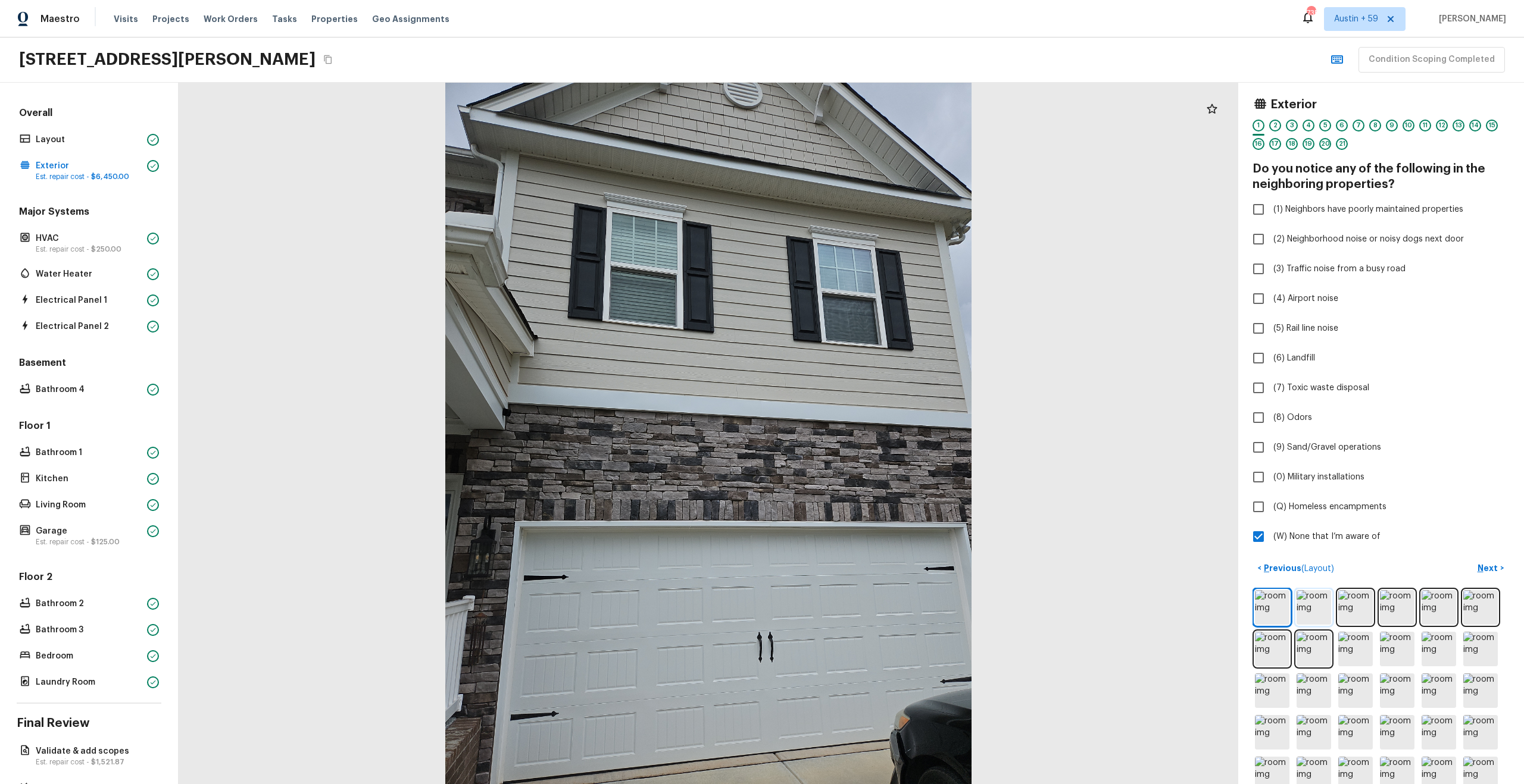
click at [1315, 606] on img at bounding box center [1314, 607] width 34 height 34
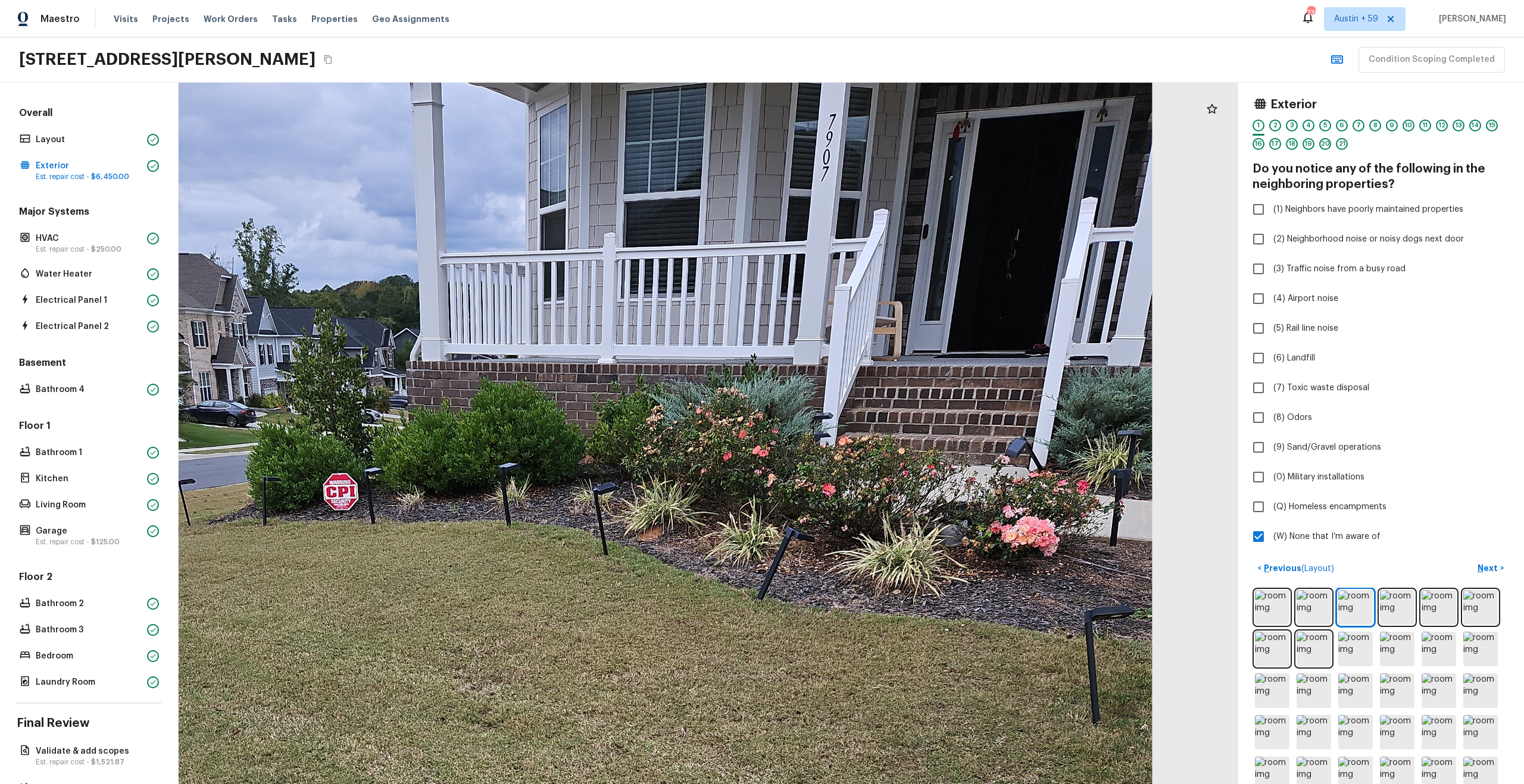
drag, startPoint x: 835, startPoint y: 248, endPoint x: 796, endPoint y: 379, distance: 136.7
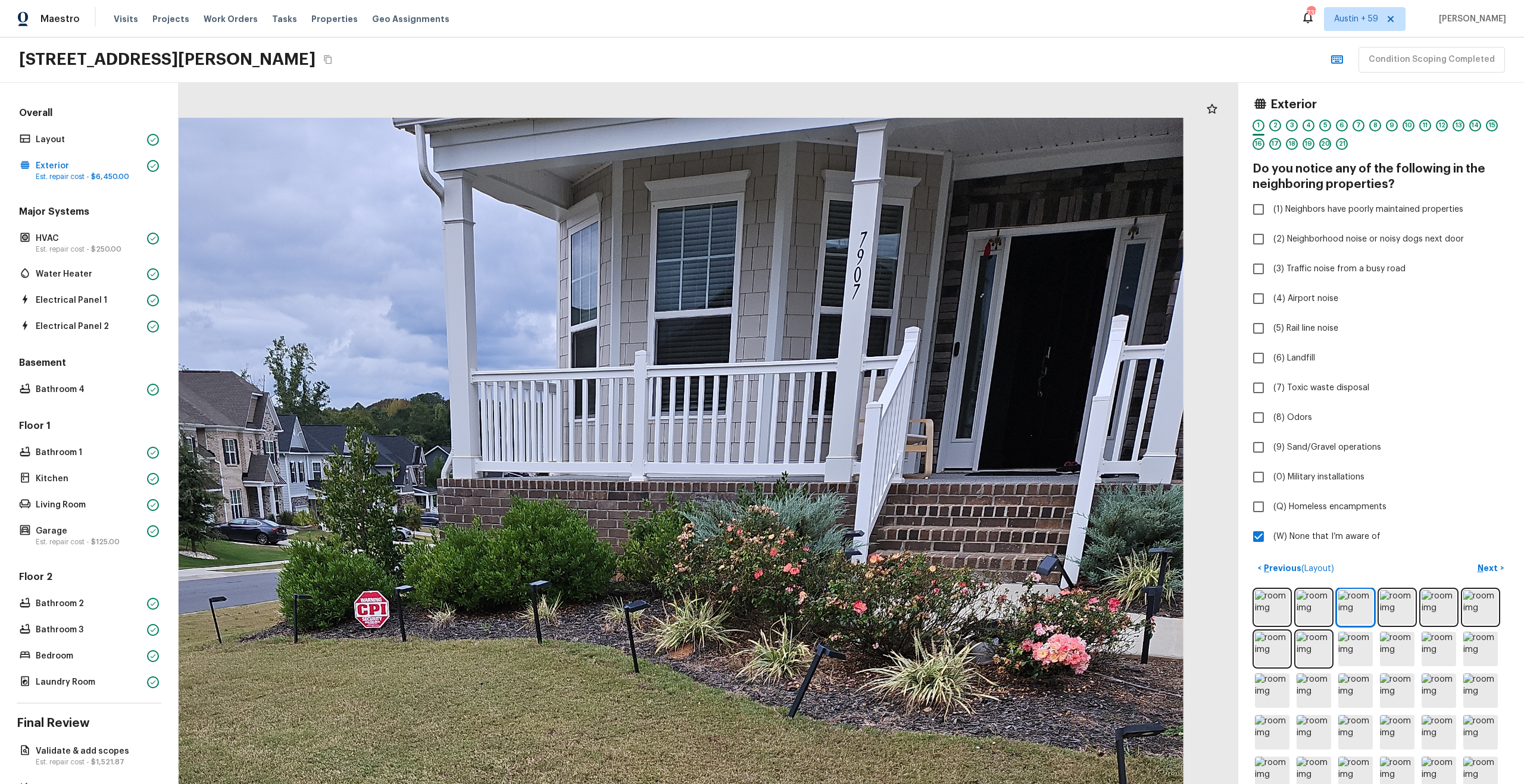
drag, startPoint x: 796, startPoint y: 379, endPoint x: 888, endPoint y: 415, distance: 98.8
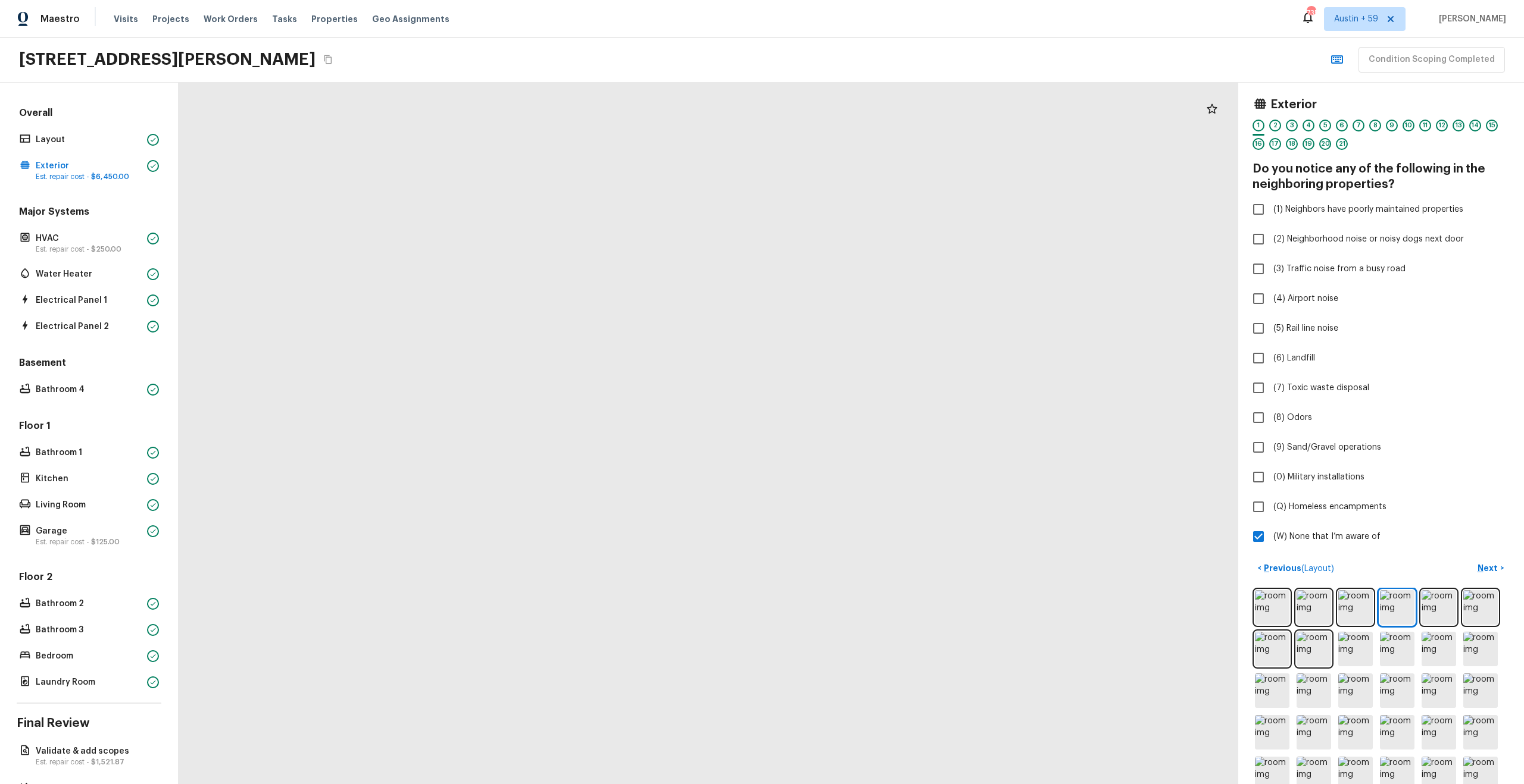
drag, startPoint x: 704, startPoint y: 341, endPoint x: 438, endPoint y: 390, distance: 270.5
click at [462, 382] on div at bounding box center [889, 623] width 2551 height 1689
drag, startPoint x: 442, startPoint y: 394, endPoint x: 754, endPoint y: 341, distance: 316.5
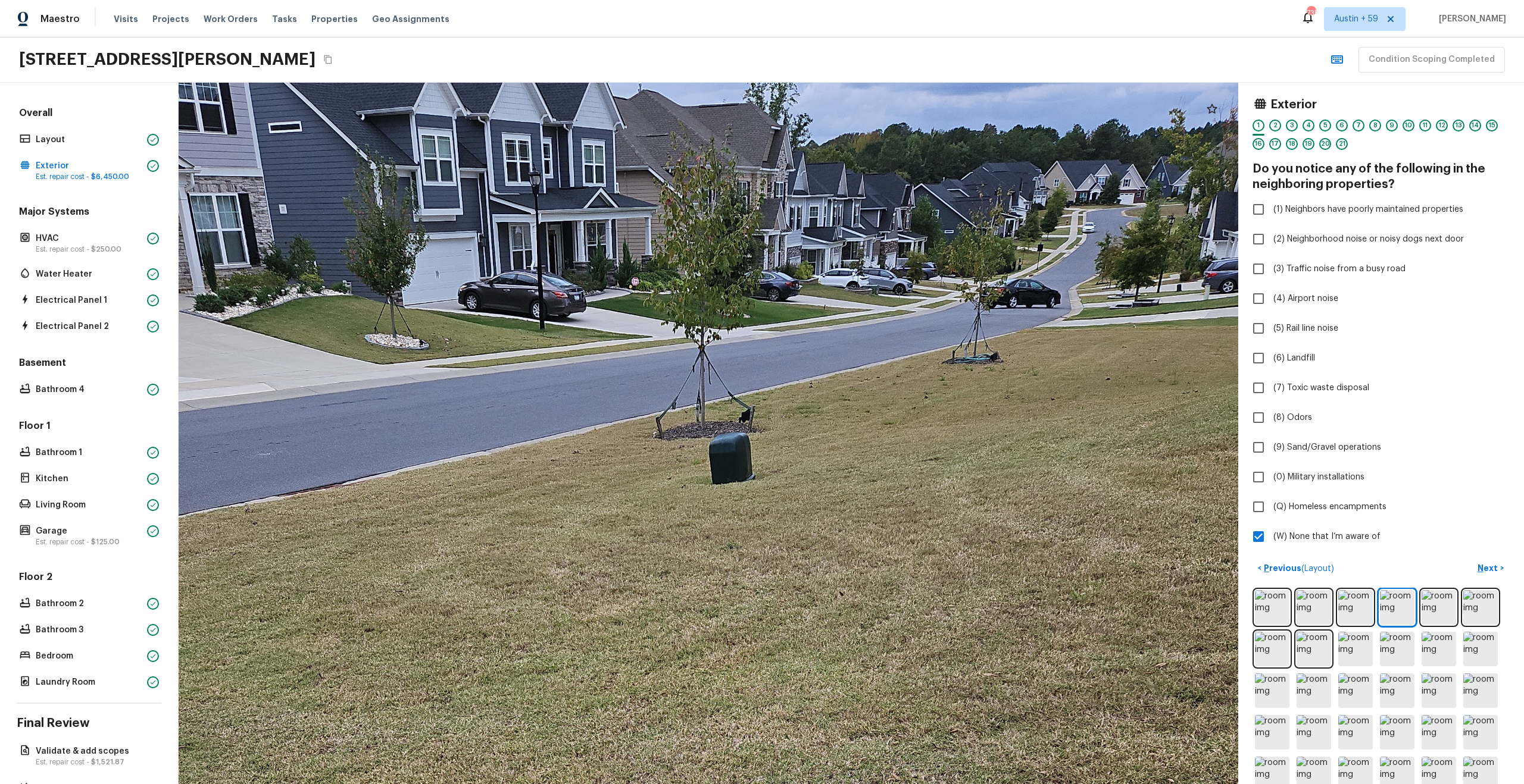
drag, startPoint x: 766, startPoint y: 459, endPoint x: 793, endPoint y: 364, distance: 98.8
click at [792, 369] on div at bounding box center [648, 800] width 2551 height 1689
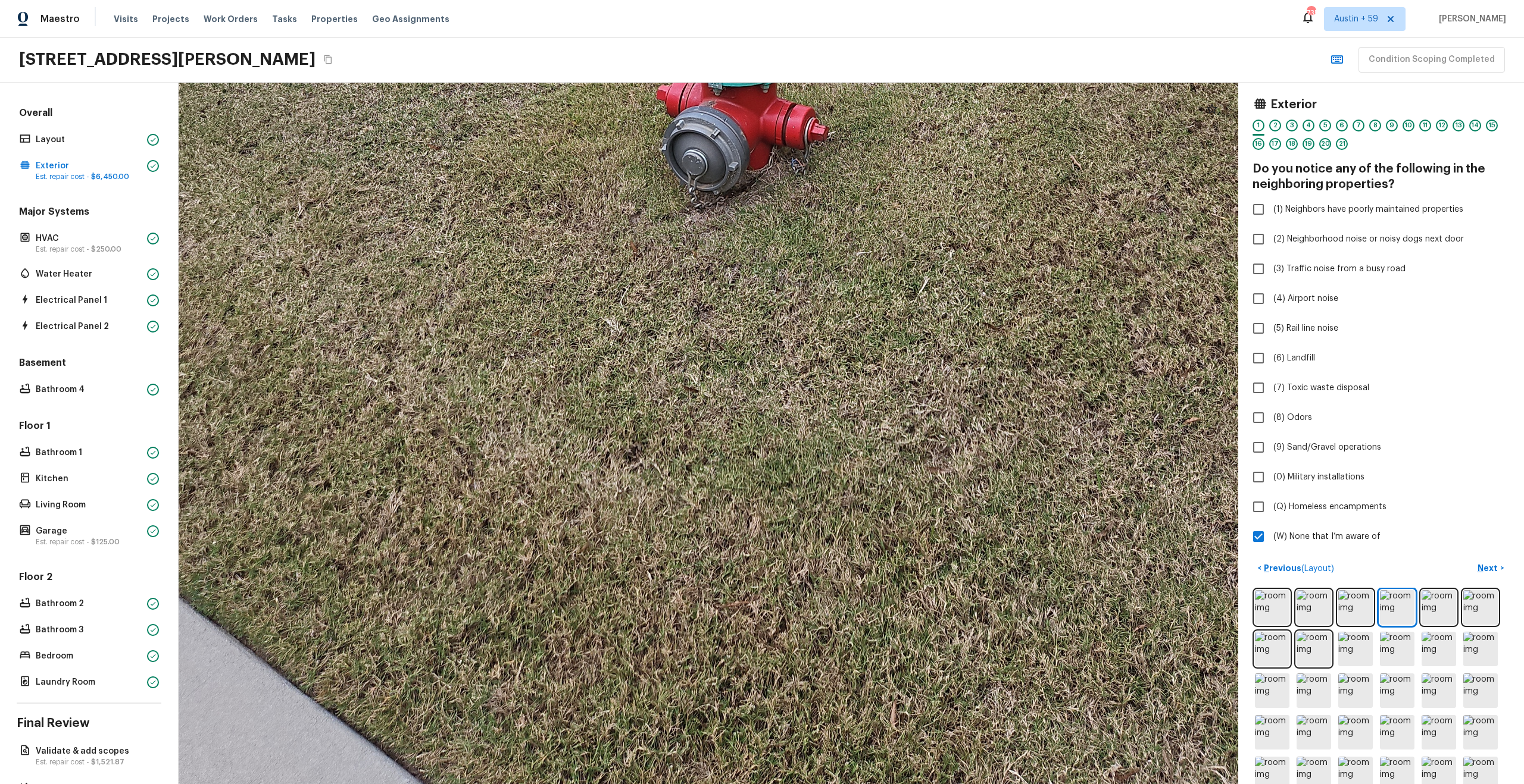
drag, startPoint x: 805, startPoint y: 411, endPoint x: 811, endPoint y: 470, distance: 59.3
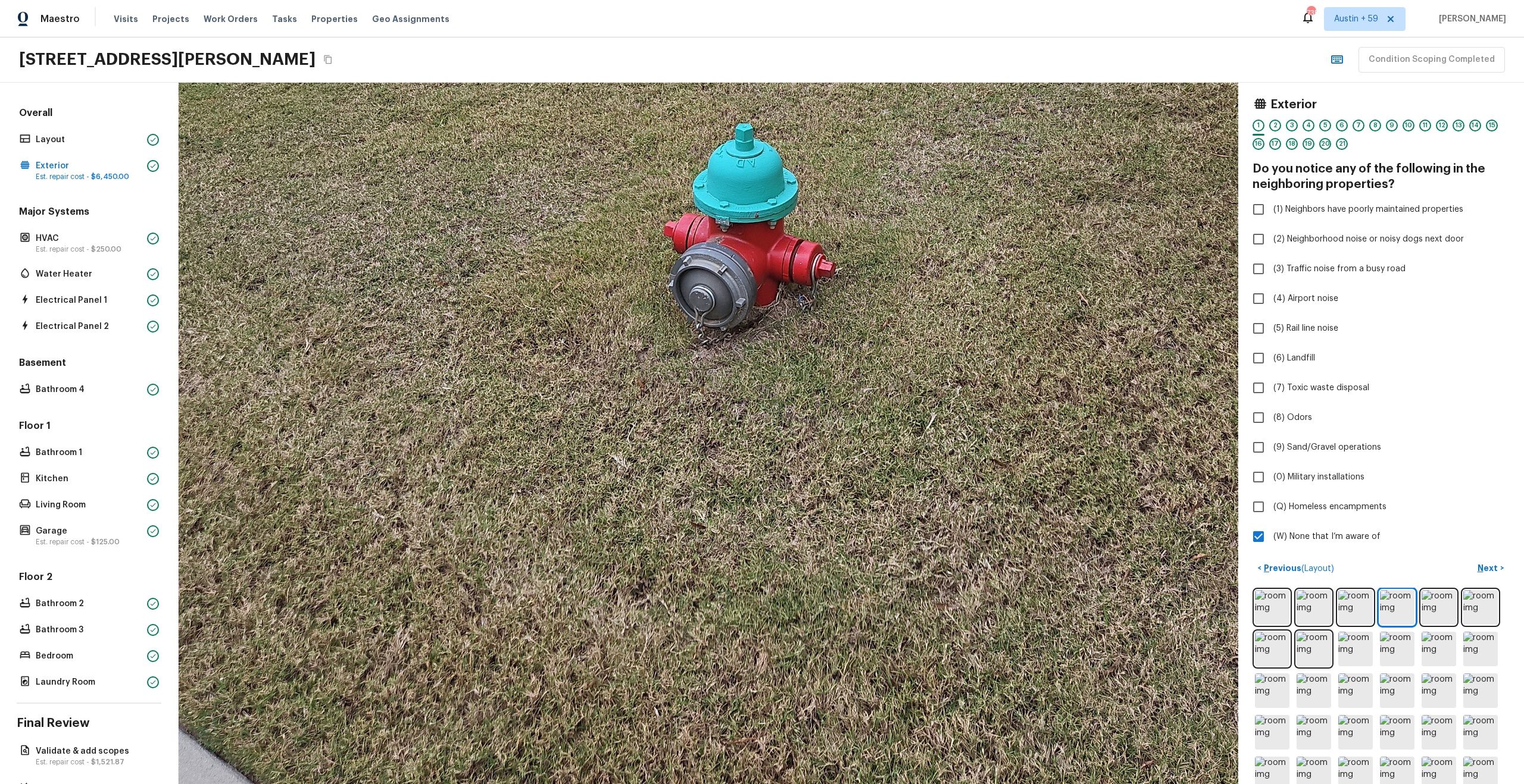
drag, startPoint x: 811, startPoint y: 470, endPoint x: 864, endPoint y: 558, distance: 102.7
click at [864, 555] on div at bounding box center [774, 132] width 2551 height 1689
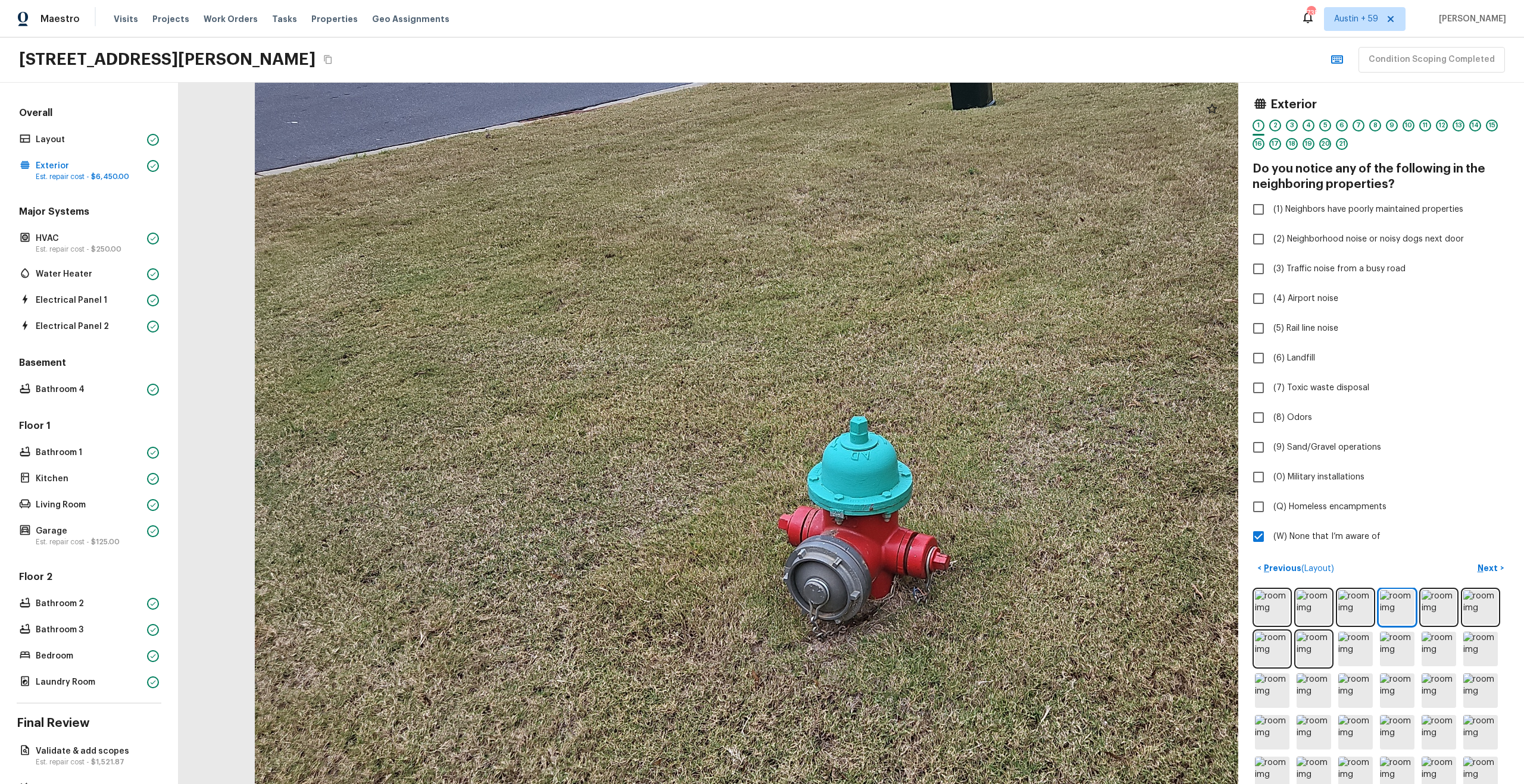
drag, startPoint x: 849, startPoint y: 384, endPoint x: 840, endPoint y: 489, distance: 105.4
click at [840, 482] on div at bounding box center [888, 425] width 2551 height 1689
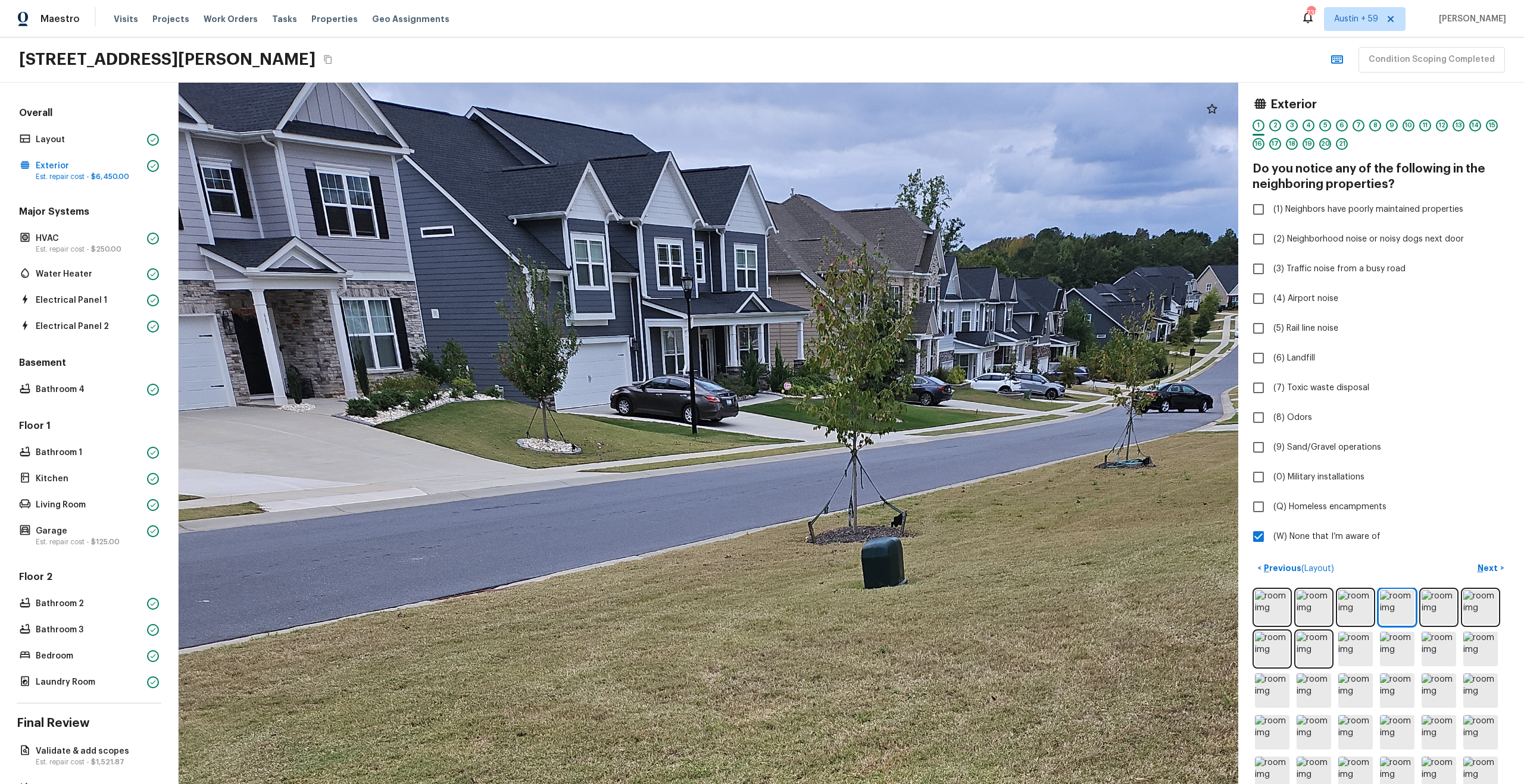
drag, startPoint x: 827, startPoint y: 483, endPoint x: 789, endPoint y: 446, distance: 53.0
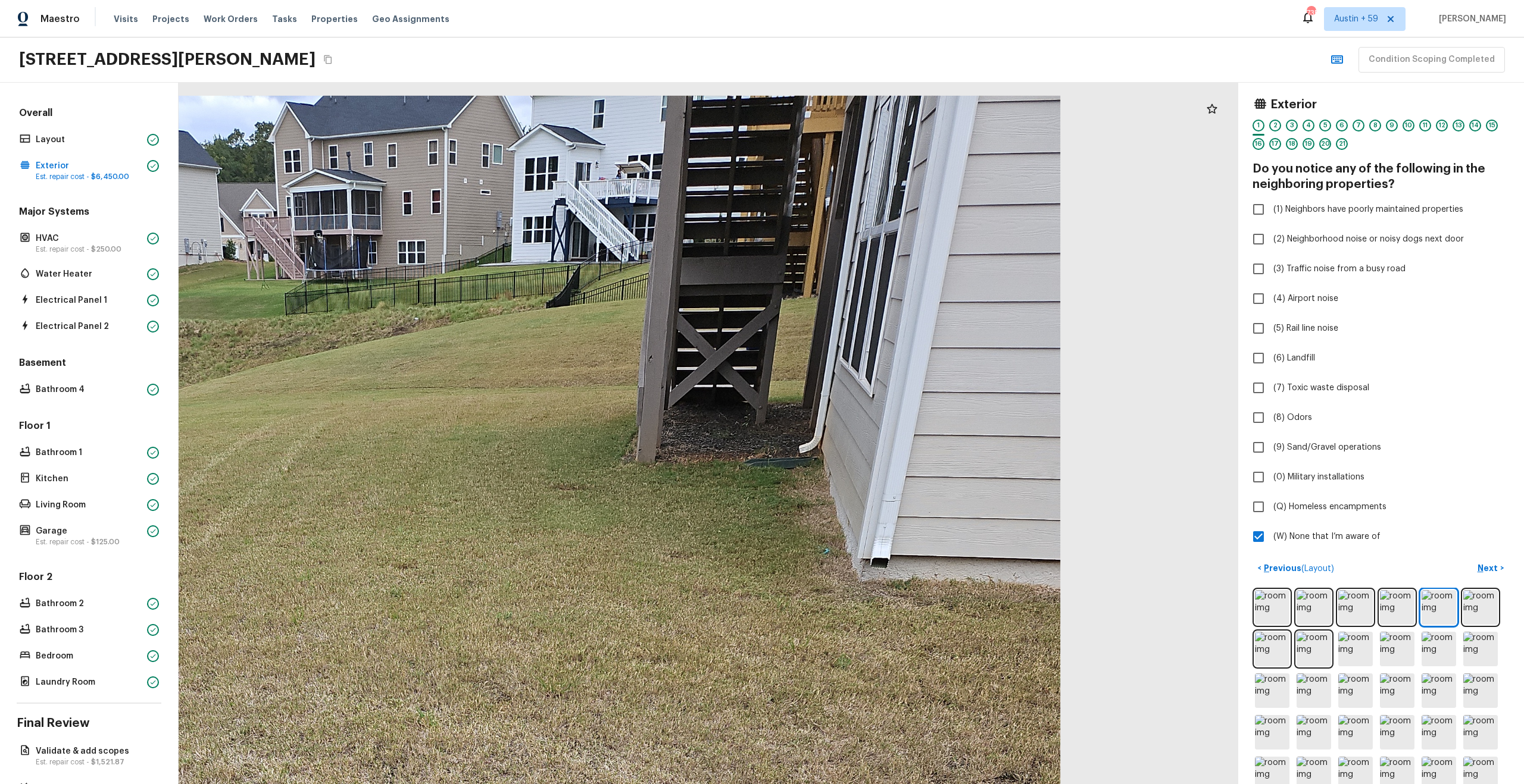
drag, startPoint x: 858, startPoint y: 204, endPoint x: 767, endPoint y: 435, distance: 248.3
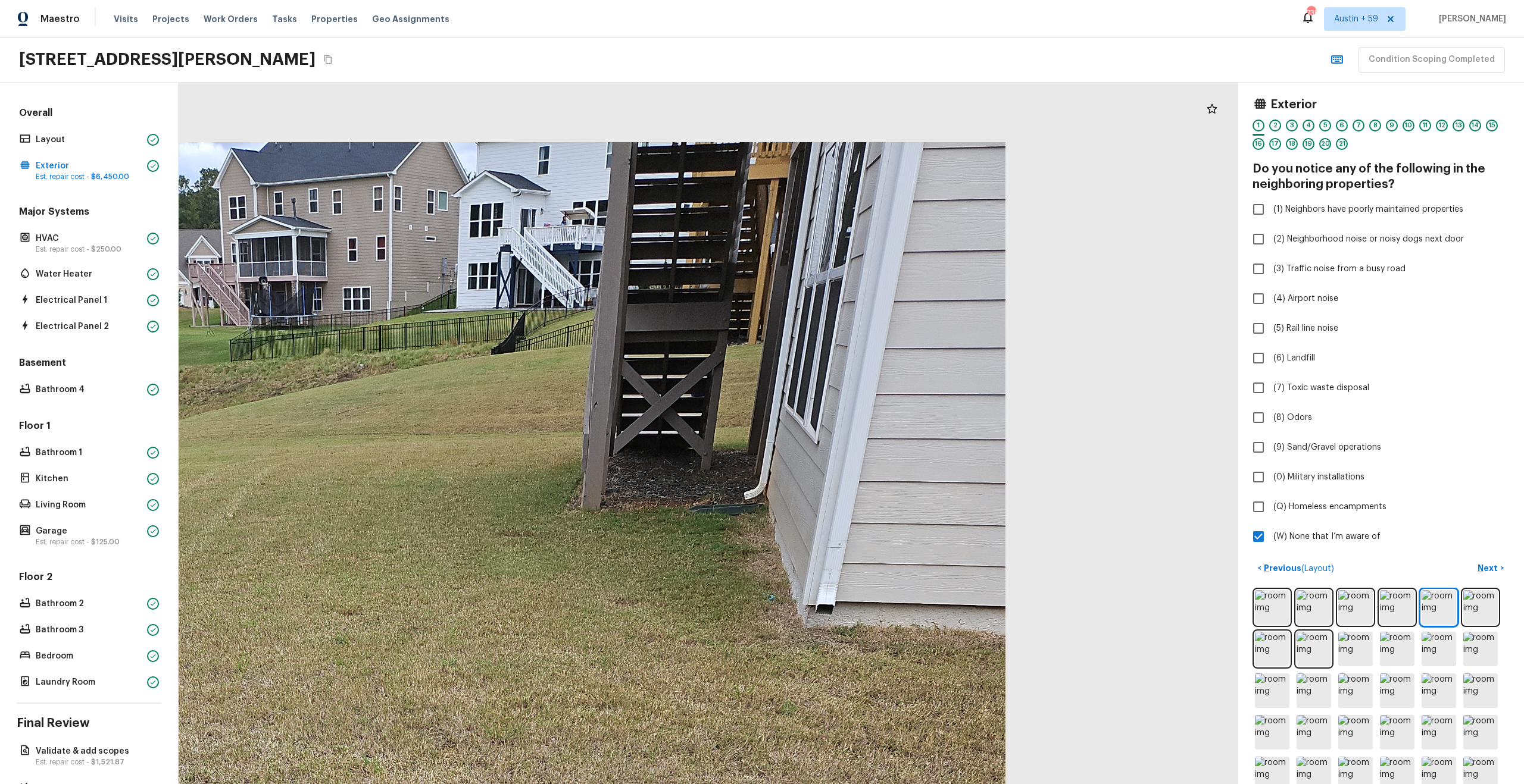
drag, startPoint x: 784, startPoint y: 338, endPoint x: 756, endPoint y: 482, distance: 146.7
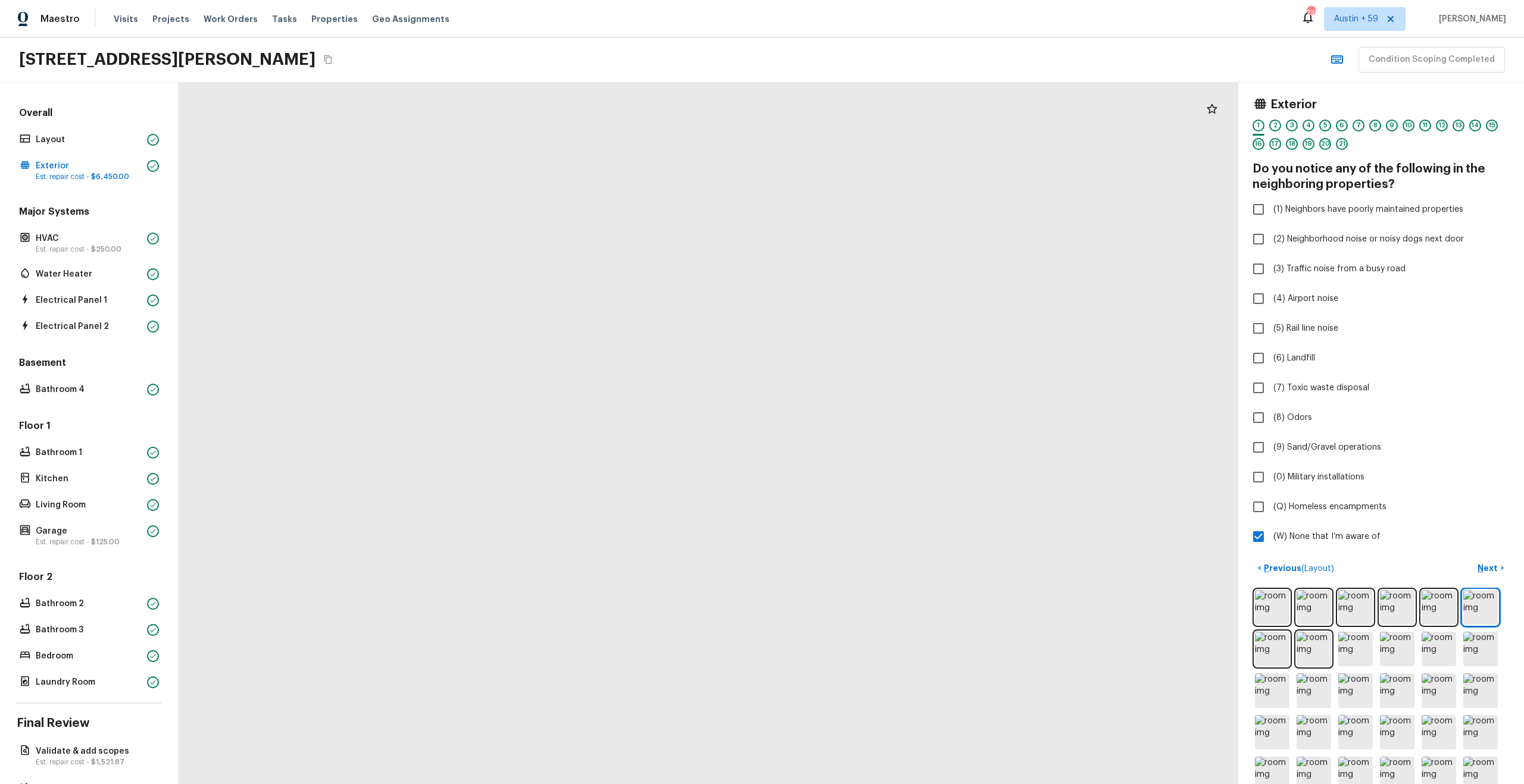
drag, startPoint x: 785, startPoint y: 584, endPoint x: 722, endPoint y: 369, distance: 224.0
click at [723, 370] on div at bounding box center [716, 240] width 2480 height 1643
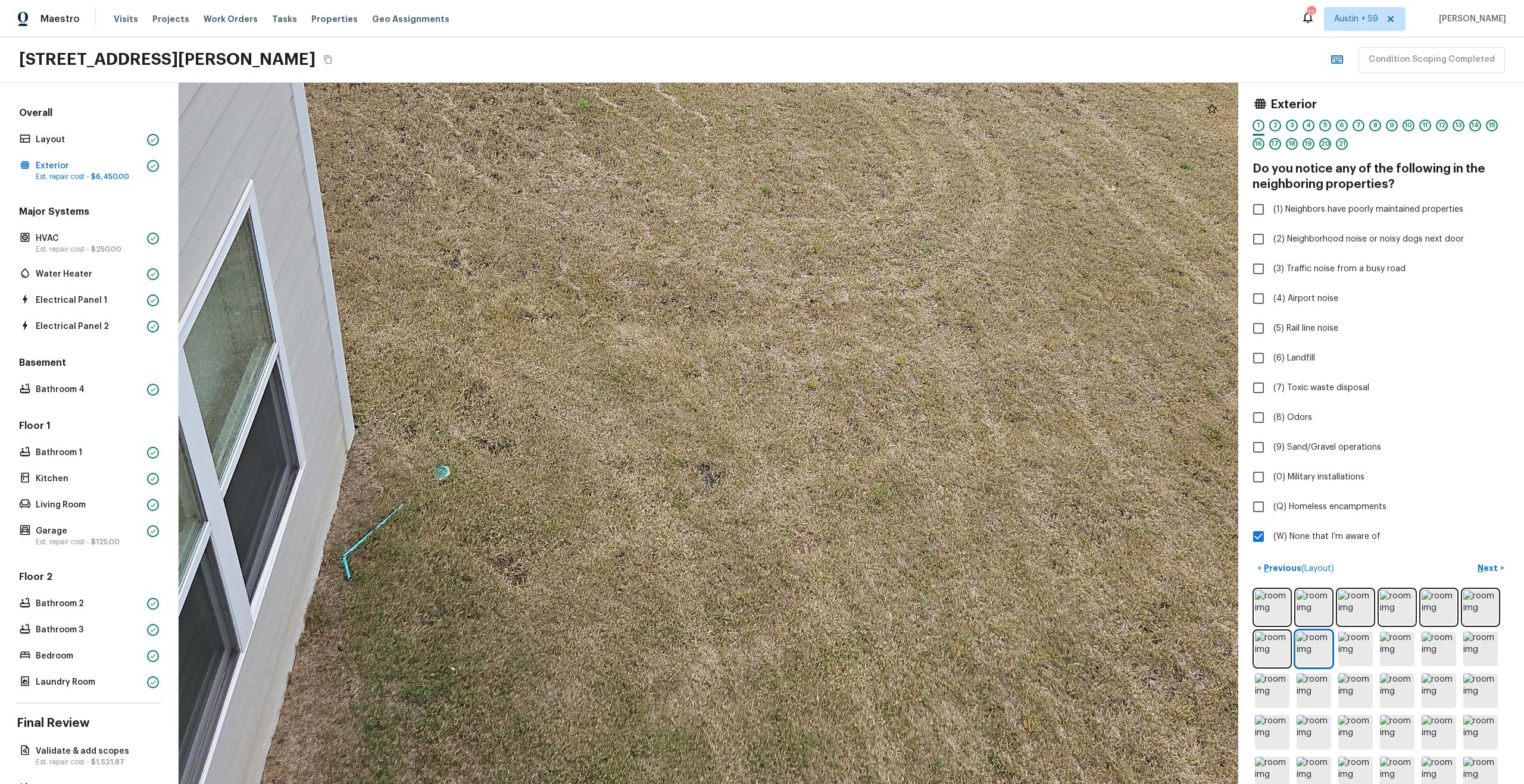
drag, startPoint x: 676, startPoint y: 543, endPoint x: 681, endPoint y: 234, distance: 309.0
click at [681, 235] on div at bounding box center [750, 290] width 2444 height 1619
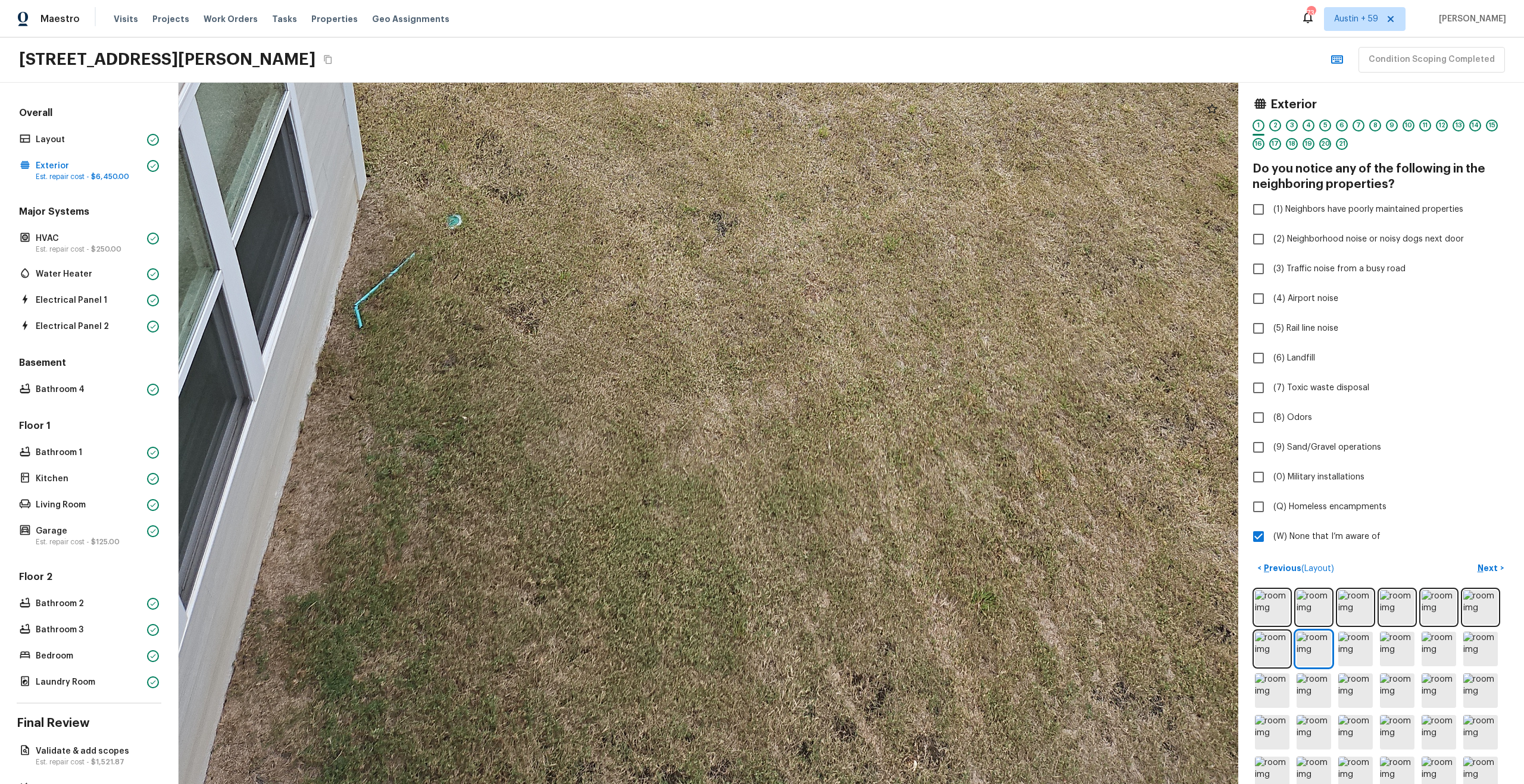
drag, startPoint x: 681, startPoint y: 234, endPoint x: 658, endPoint y: 453, distance: 220.2
click at [658, 453] on div at bounding box center [762, 38] width 2444 height 1619
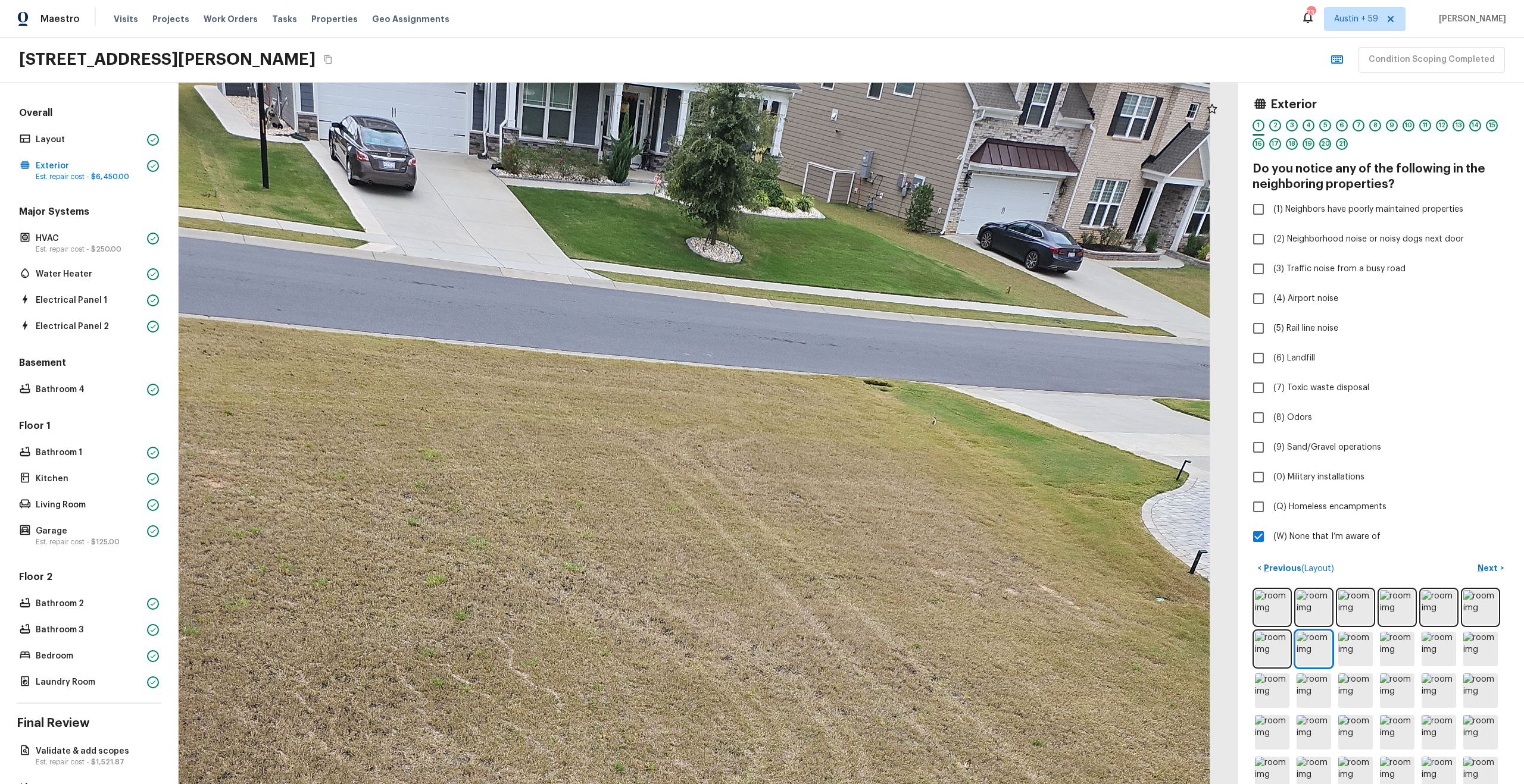
drag, startPoint x: 679, startPoint y: 357, endPoint x: 832, endPoint y: 131, distance: 272.9
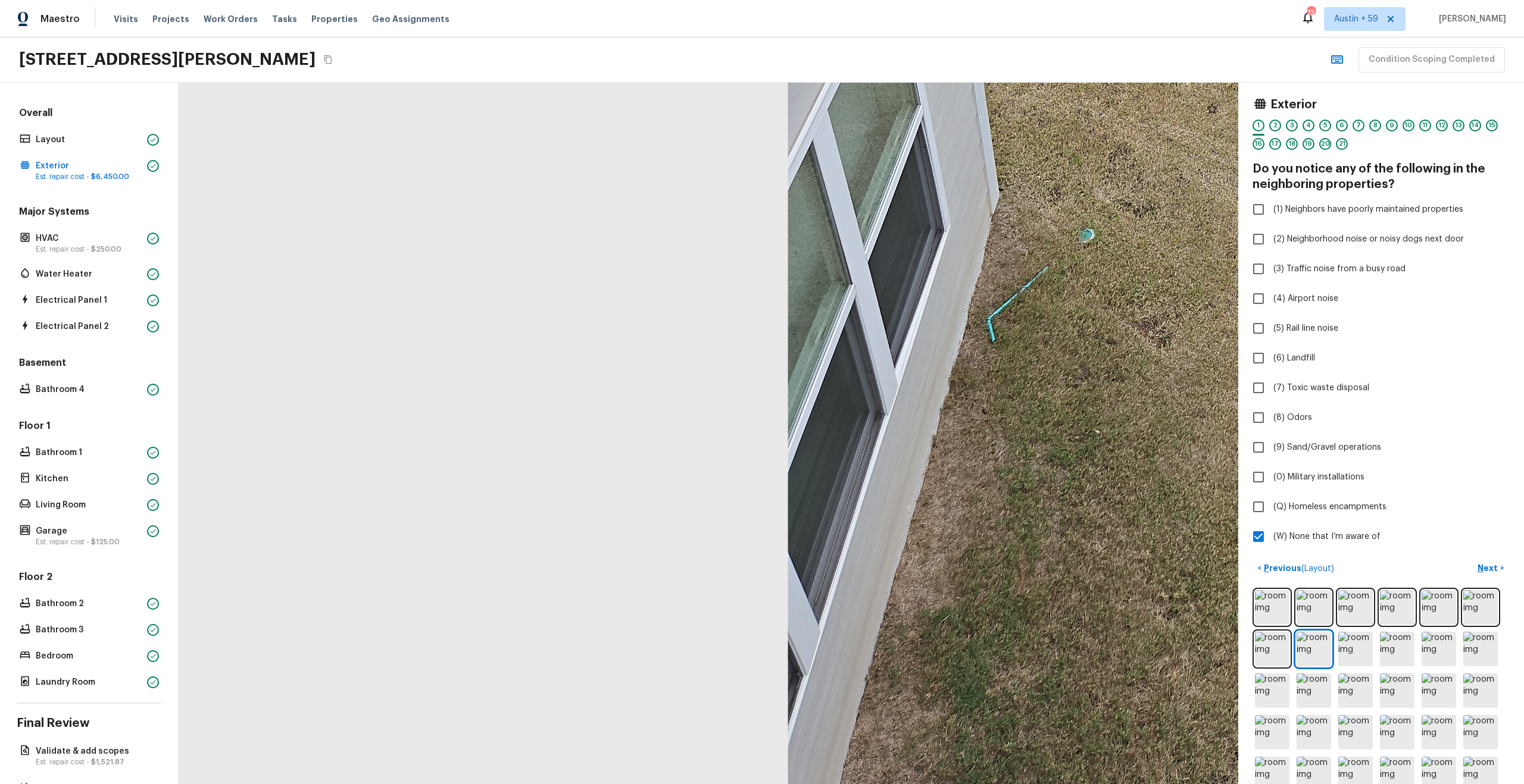
drag, startPoint x: 828, startPoint y: 227, endPoint x: 587, endPoint y: 358, distance: 274.3
click at [587, 358] on div at bounding box center [1395, 52] width 2444 height 1619
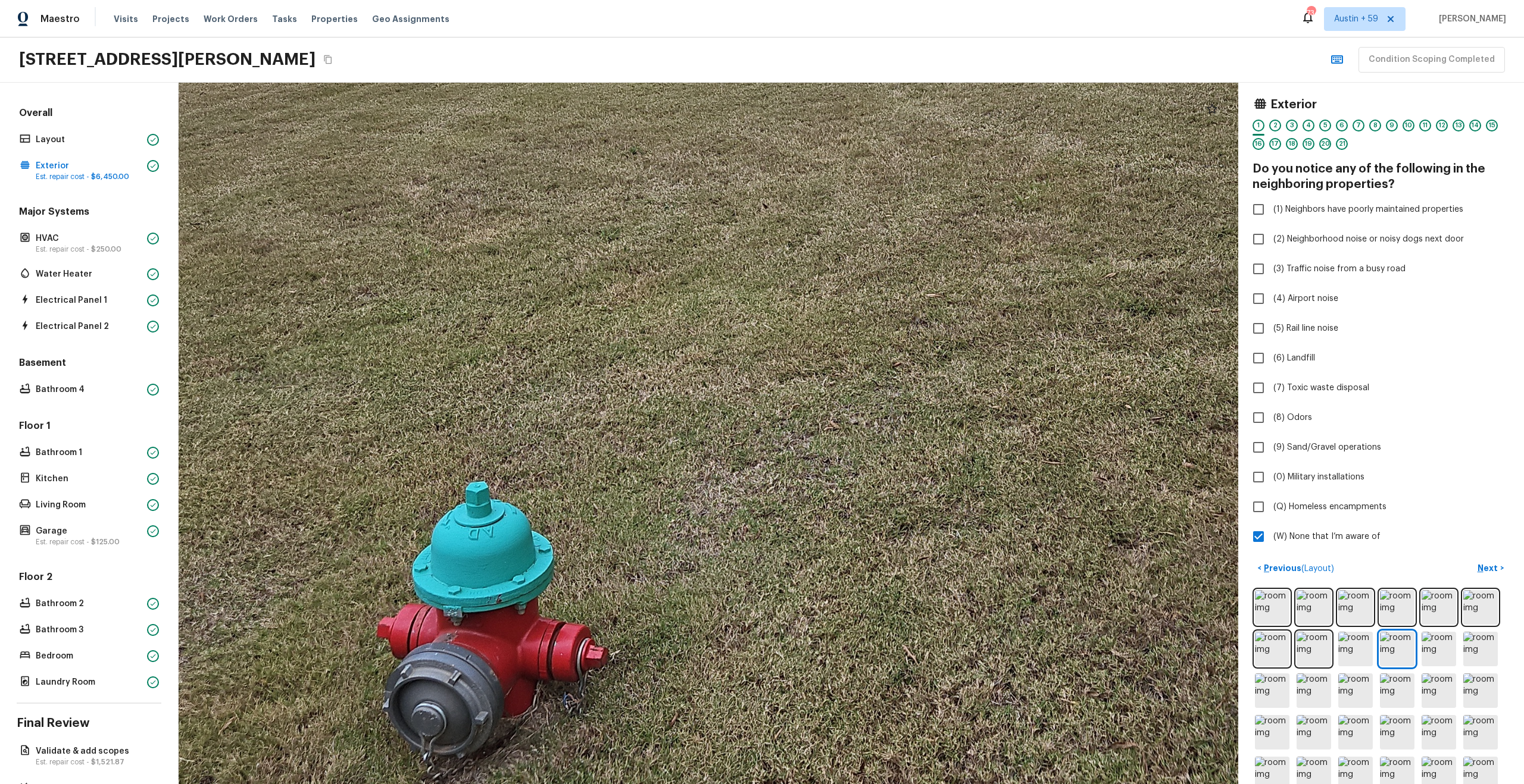
drag, startPoint x: 720, startPoint y: 322, endPoint x: 484, endPoint y: 680, distance: 428.8
click at [484, 680] on div at bounding box center [894, 298] width 3089 height 2046
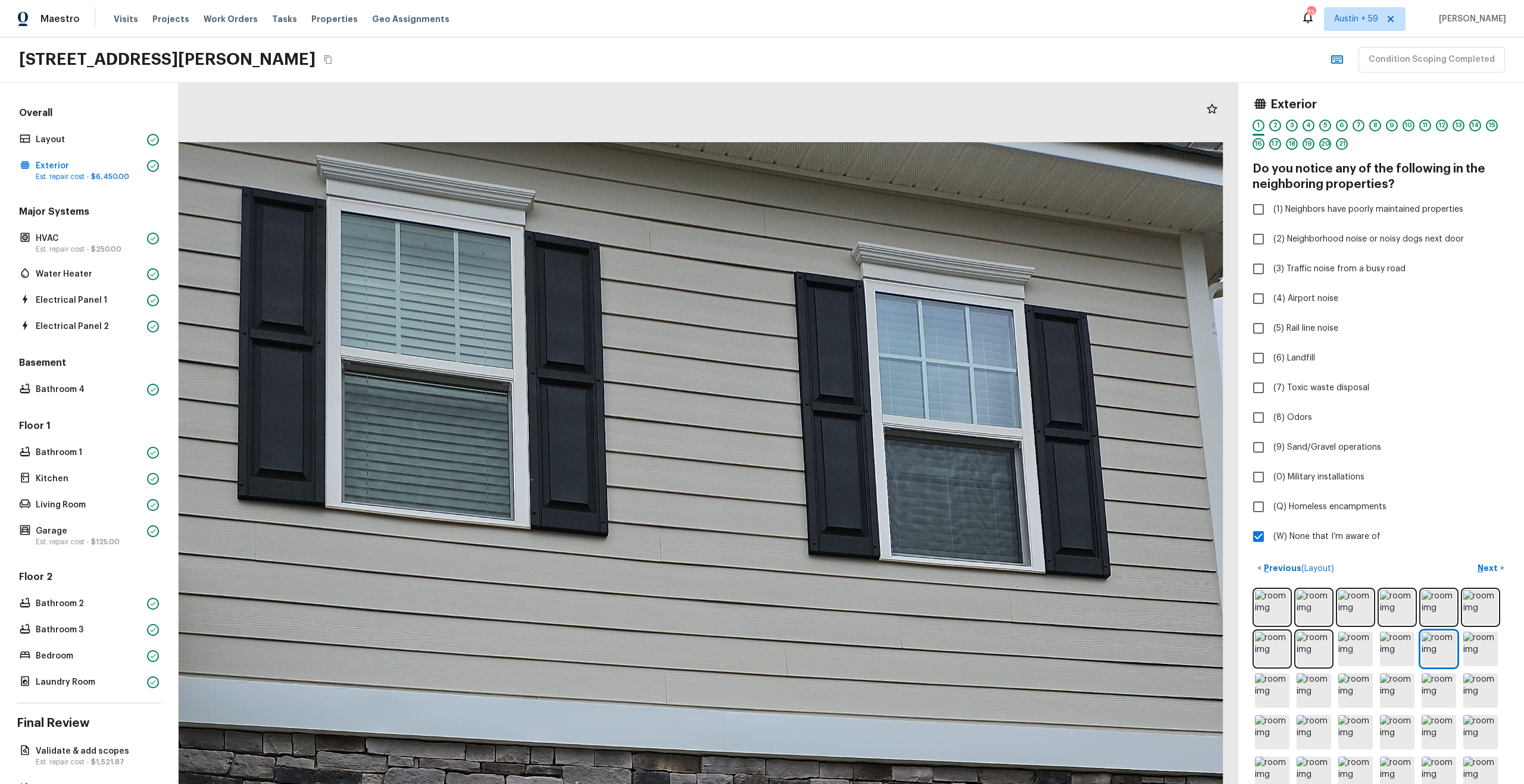
drag, startPoint x: 797, startPoint y: 182, endPoint x: 799, endPoint y: 551, distance: 369.0
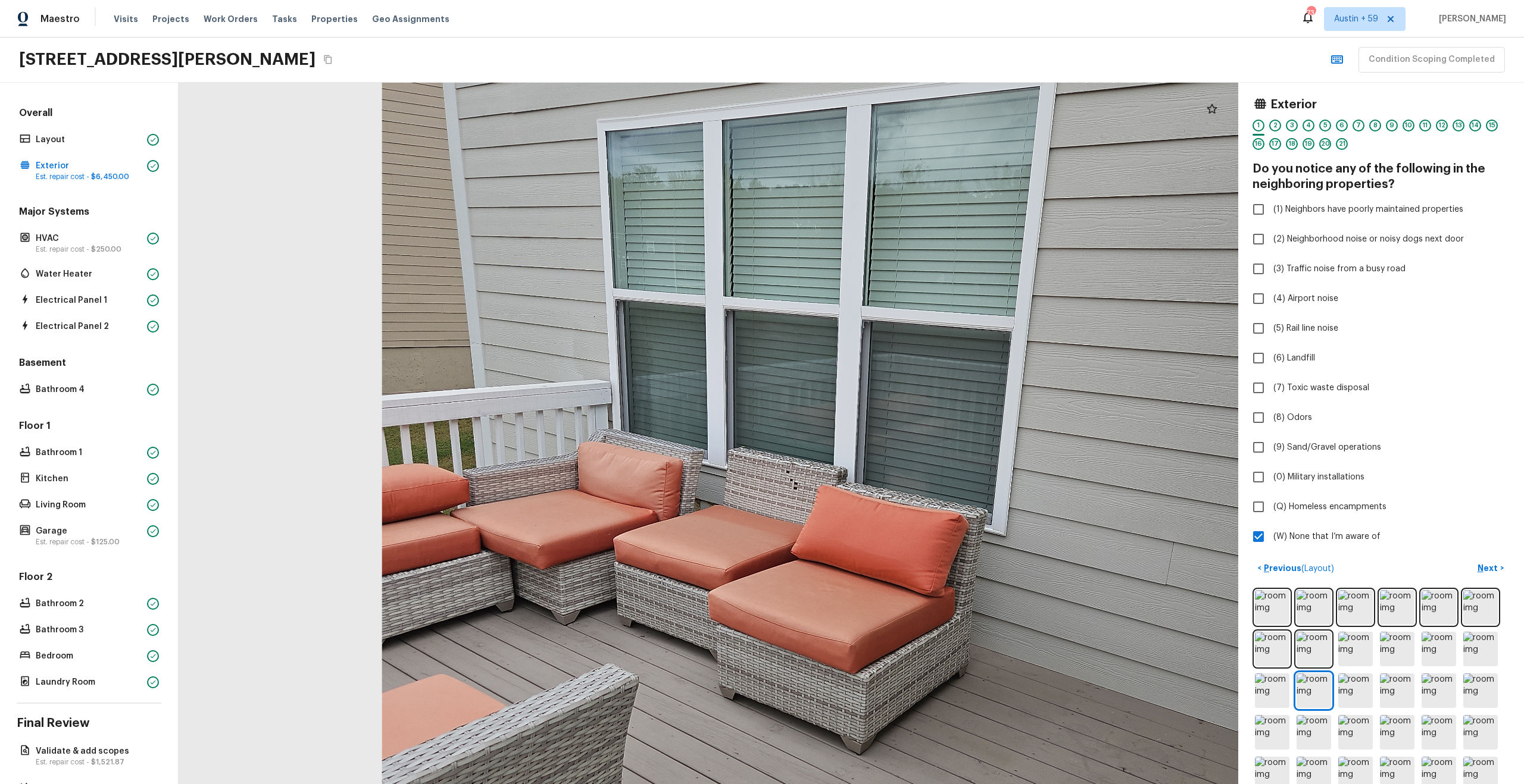
drag, startPoint x: 835, startPoint y: 585, endPoint x: 1052, endPoint y: 733, distance: 262.7
click at [1052, 735] on div at bounding box center [847, 539] width 1871 height 1239
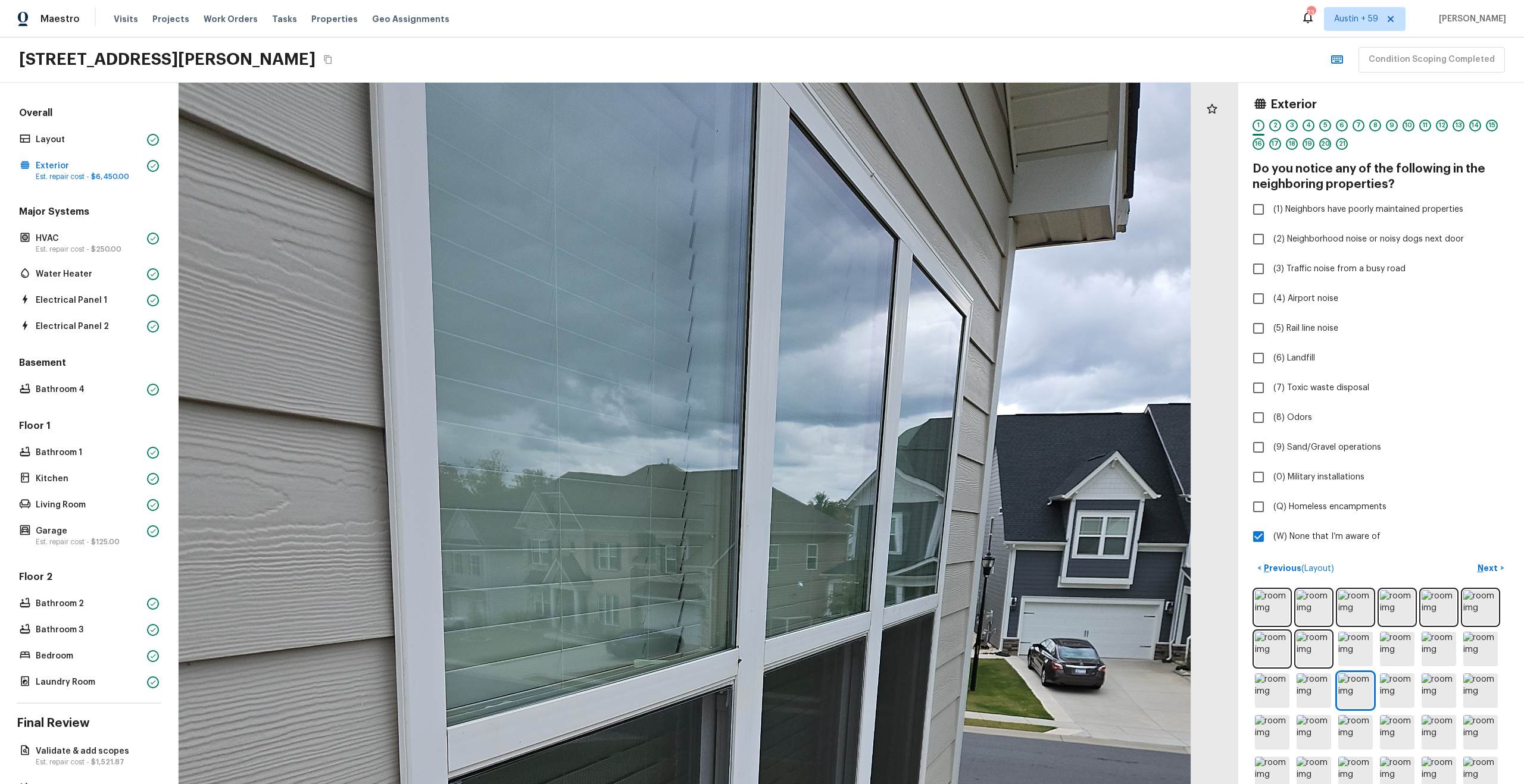
drag, startPoint x: 763, startPoint y: 361, endPoint x: 718, endPoint y: 764, distance: 405.5
click at [718, 764] on div at bounding box center [644, 756] width 2202 height 1458
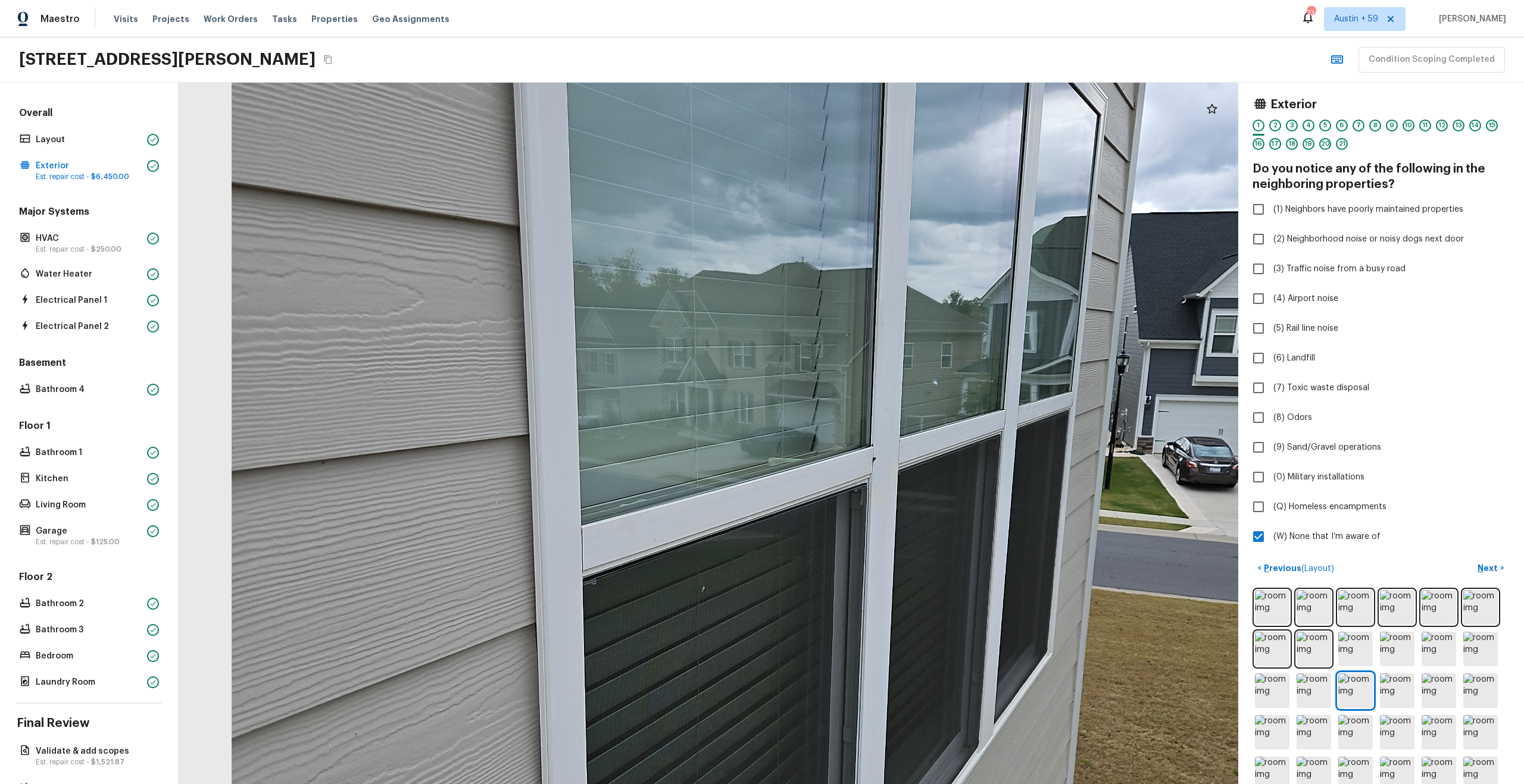
drag, startPoint x: 779, startPoint y: 540, endPoint x: 919, endPoint y: 325, distance: 256.6
click at [918, 325] on div at bounding box center [778, 554] width 2202 height 1458
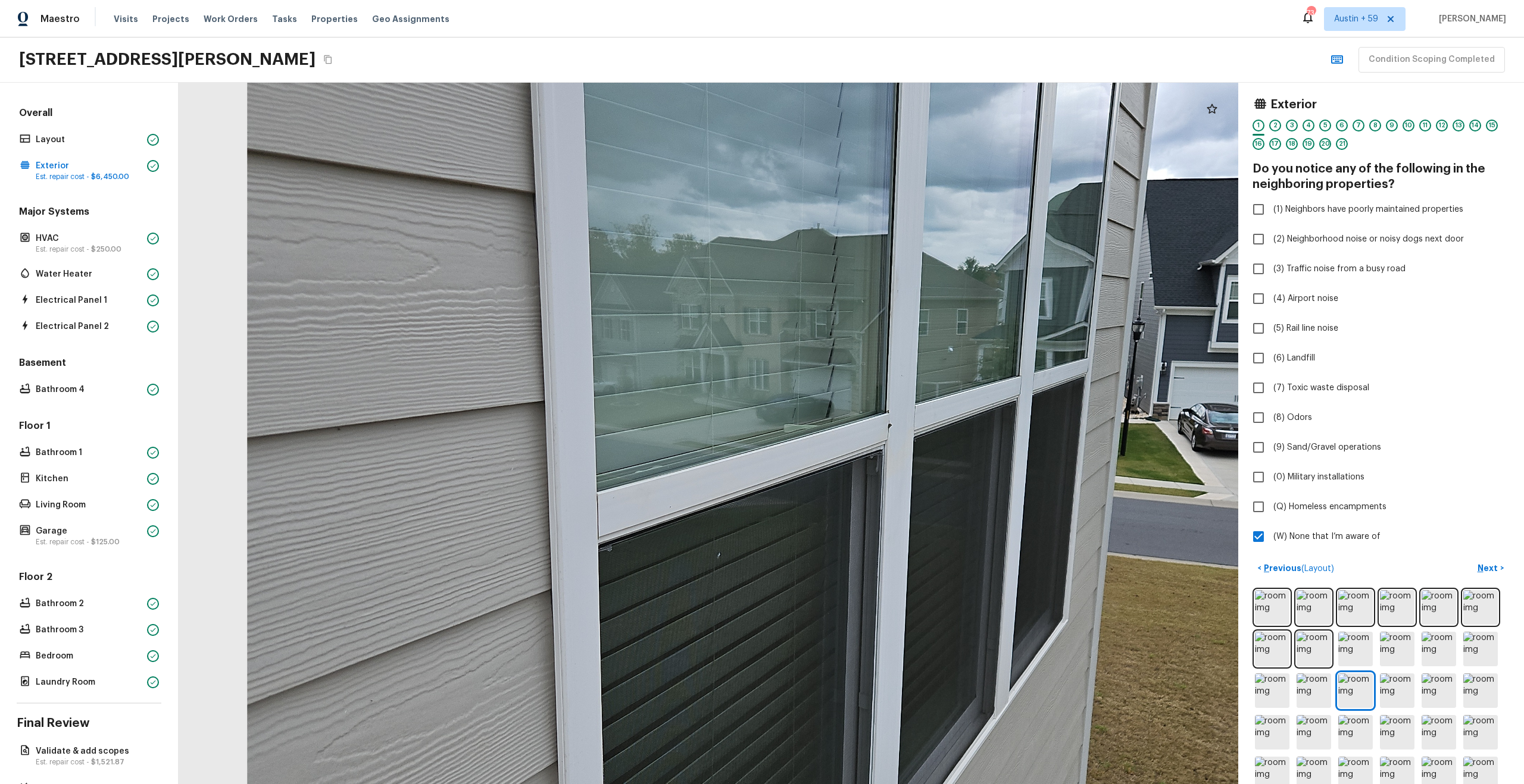
drag, startPoint x: 849, startPoint y: 499, endPoint x: 849, endPoint y: 382, distance: 117.0
click at [849, 435] on div at bounding box center [793, 521] width 2202 height 1458
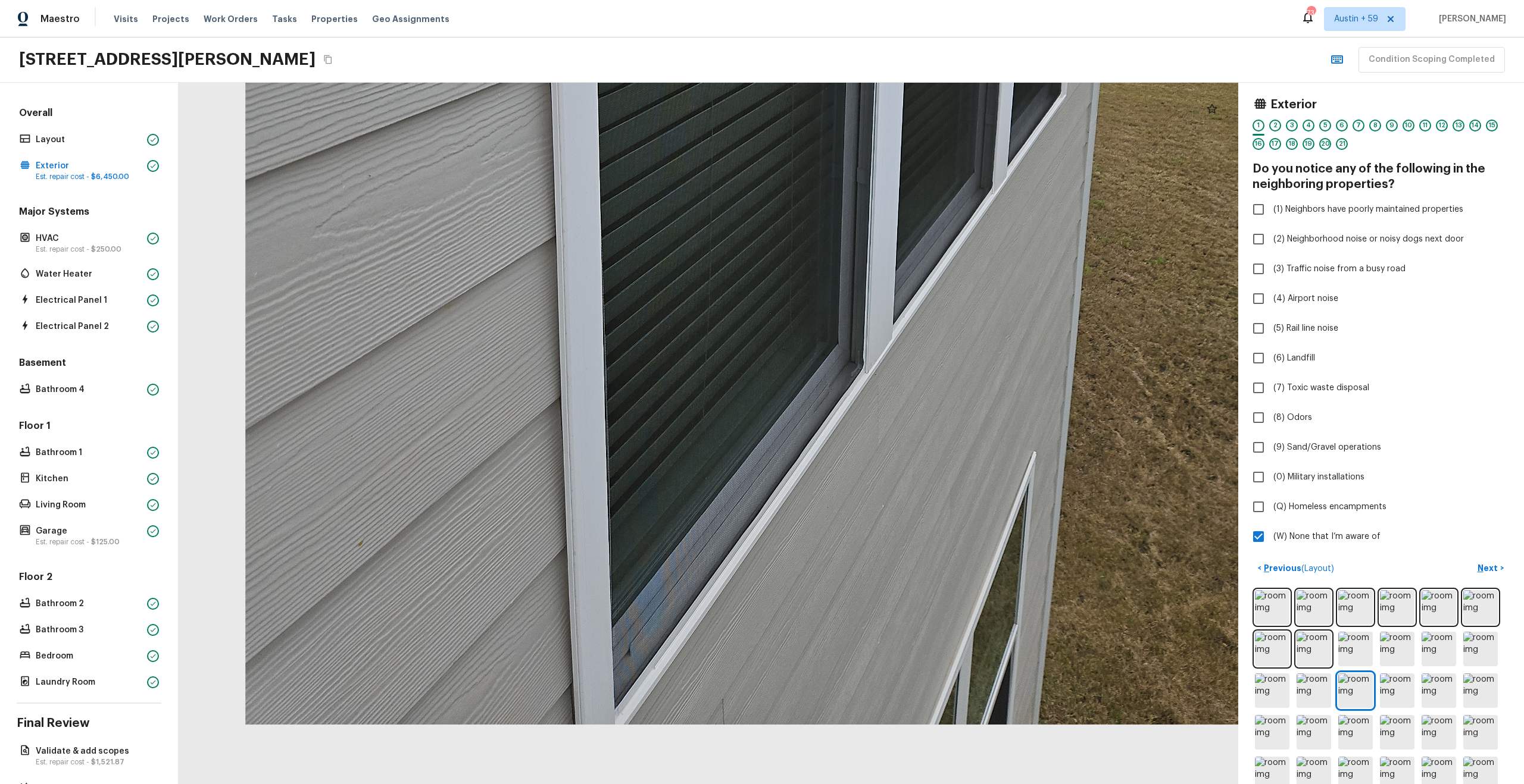
drag, startPoint x: 847, startPoint y: 436, endPoint x: 845, endPoint y: 153, distance: 283.0
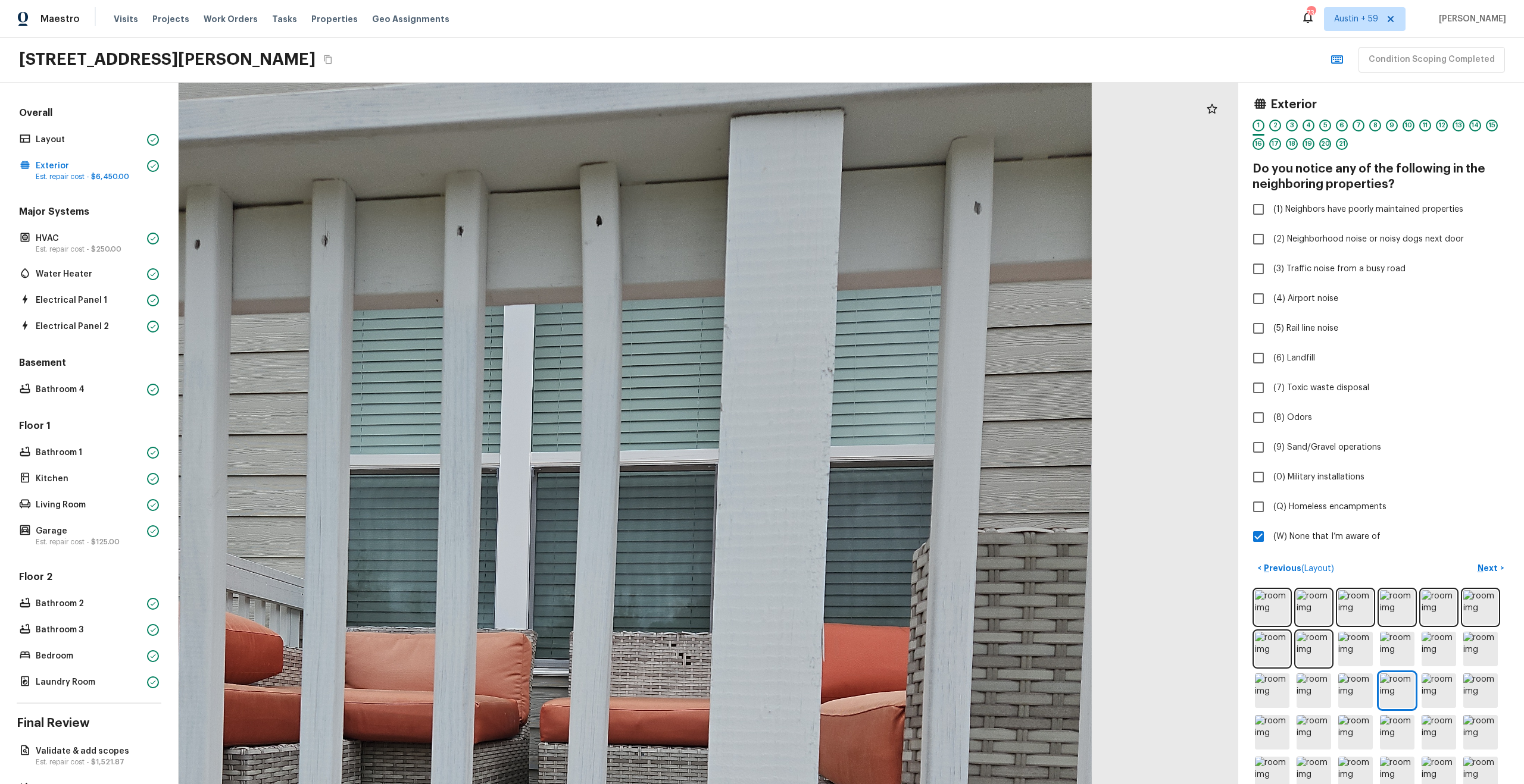
drag, startPoint x: 643, startPoint y: 349, endPoint x: 278, endPoint y: 753, distance: 544.5
click at [278, 753] on div at bounding box center [555, 718] width 2160 height 1430
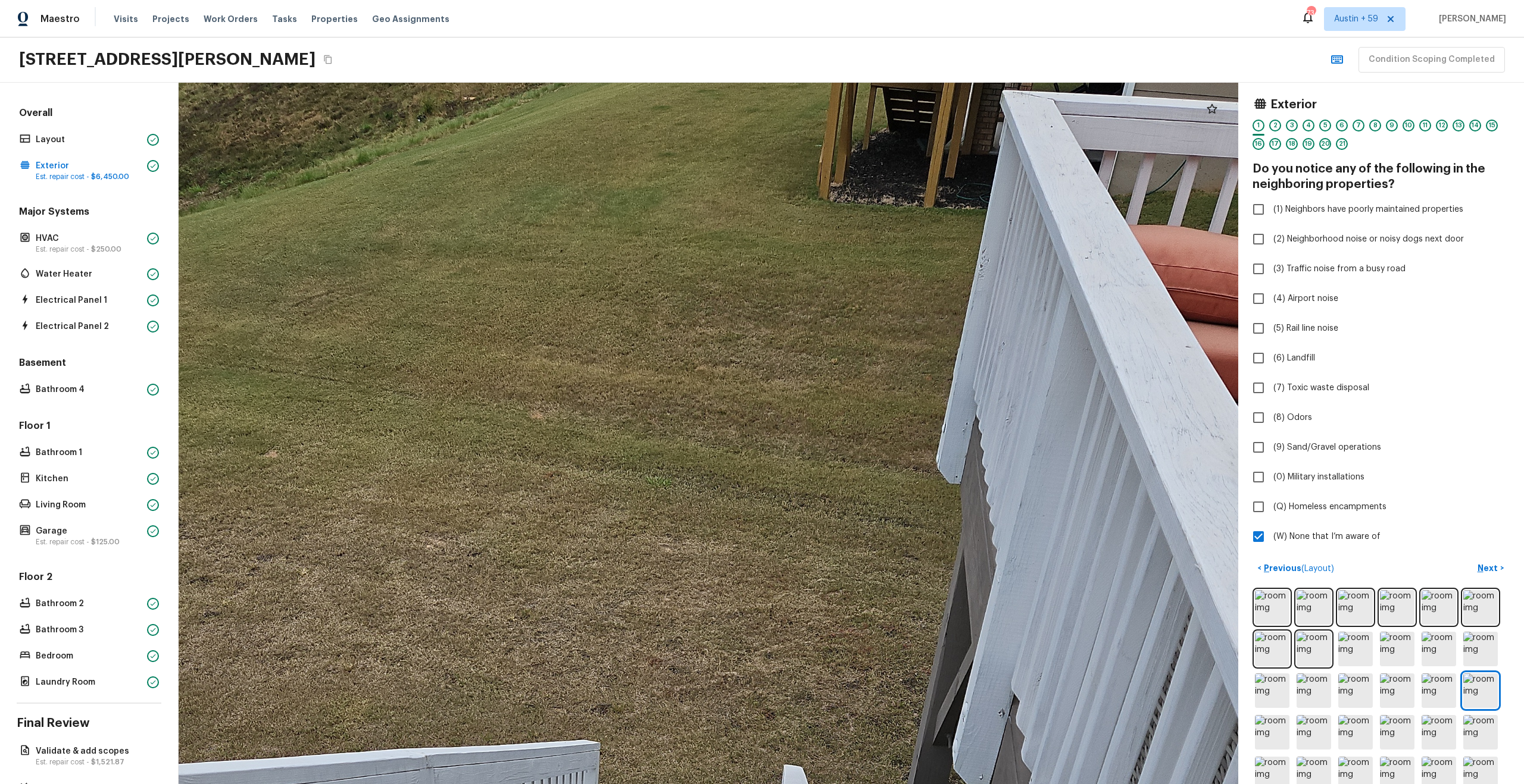
drag, startPoint x: 738, startPoint y: 415, endPoint x: 539, endPoint y: 783, distance: 418.4
click at [541, 783] on html "Maestro Visits Projects Work Orders Tasks Properties Geo Assignments 734 Austin…" at bounding box center [762, 392] width 1524 height 784
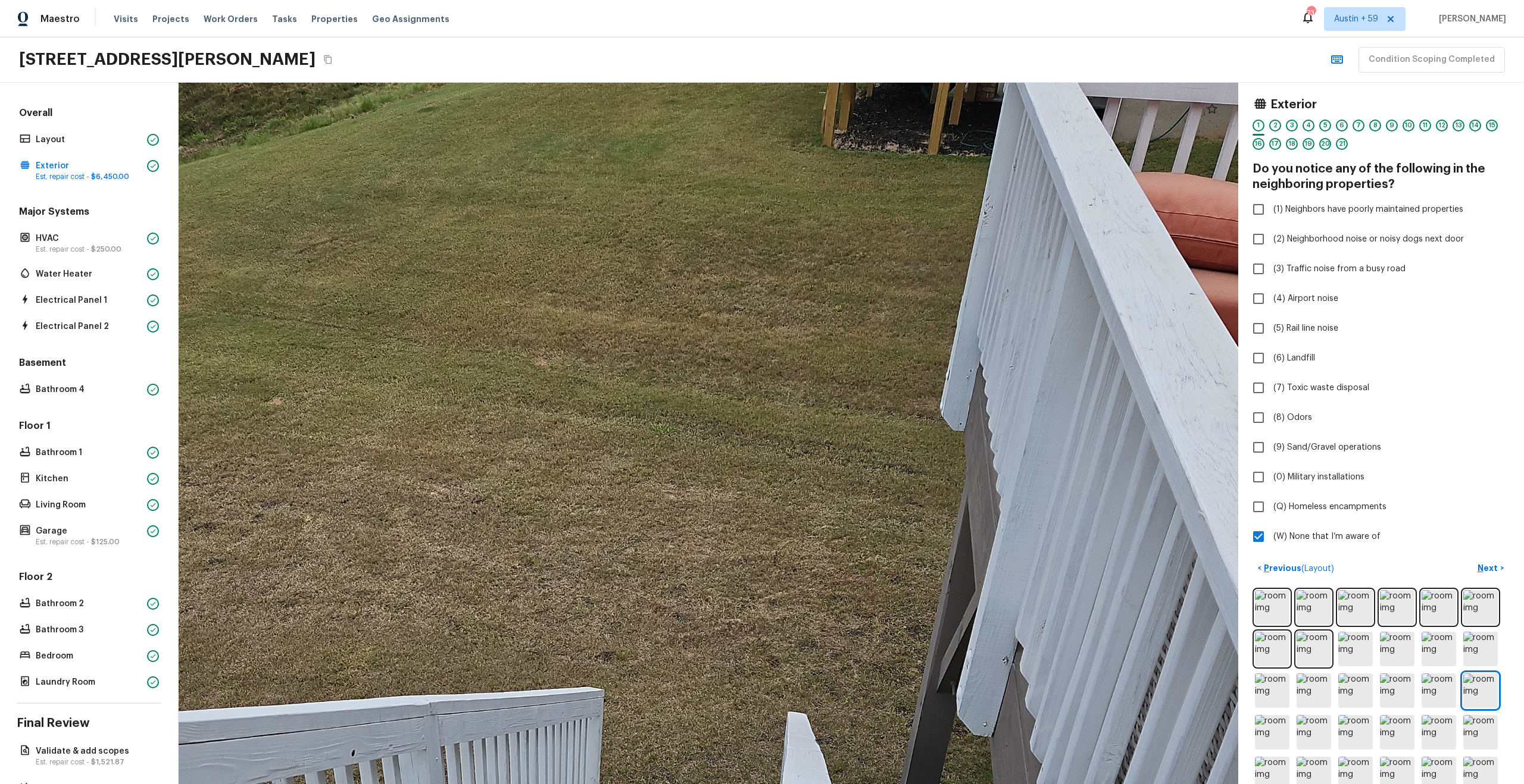
drag, startPoint x: 686, startPoint y: 672, endPoint x: 849, endPoint y: 602, distance: 177.4
click at [849, 602] on div at bounding box center [647, 654] width 2661 height 1762
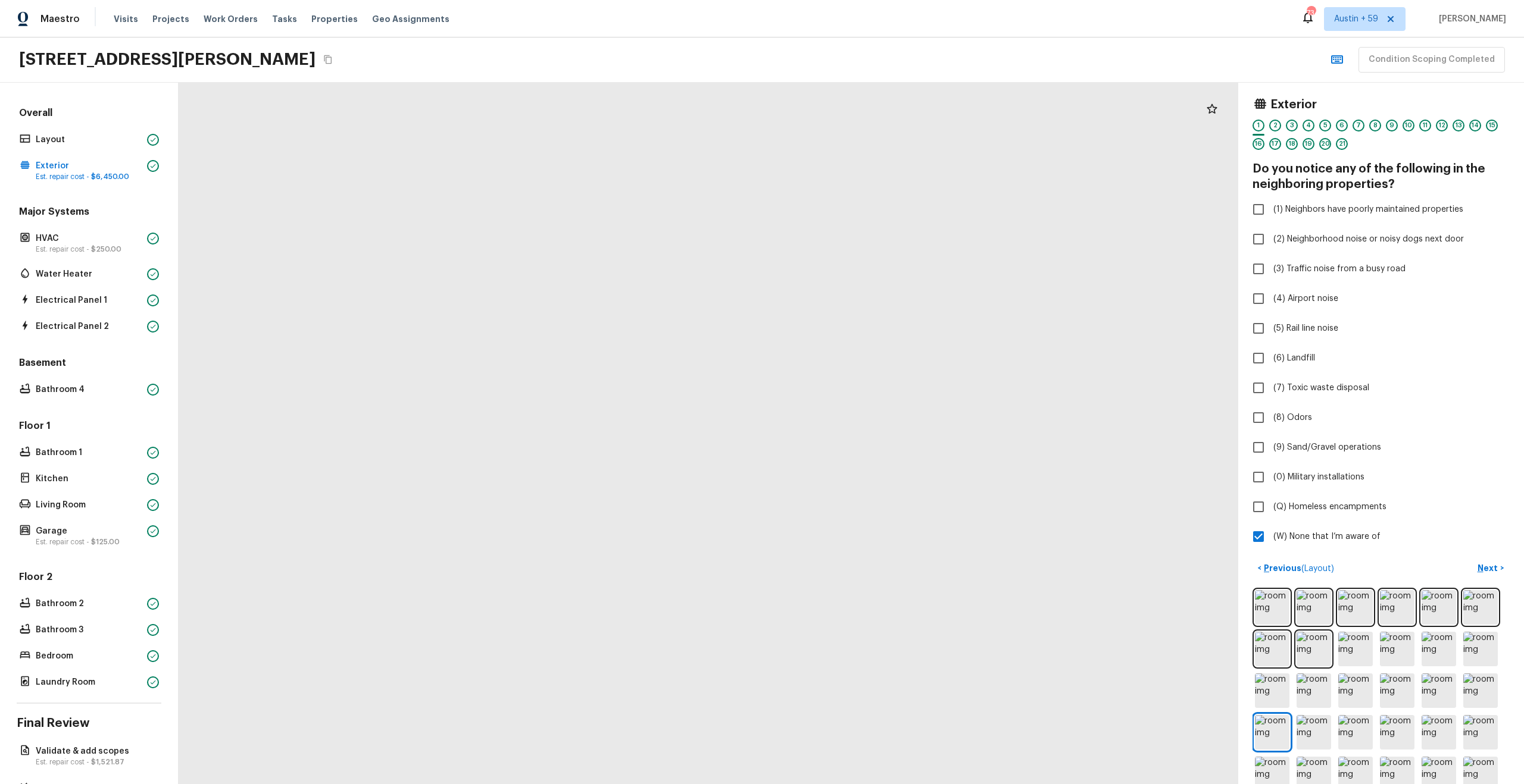
drag, startPoint x: 835, startPoint y: 254, endPoint x: 879, endPoint y: 566, distance: 315.1
click at [879, 566] on div at bounding box center [571, 441] width 2836 height 1878
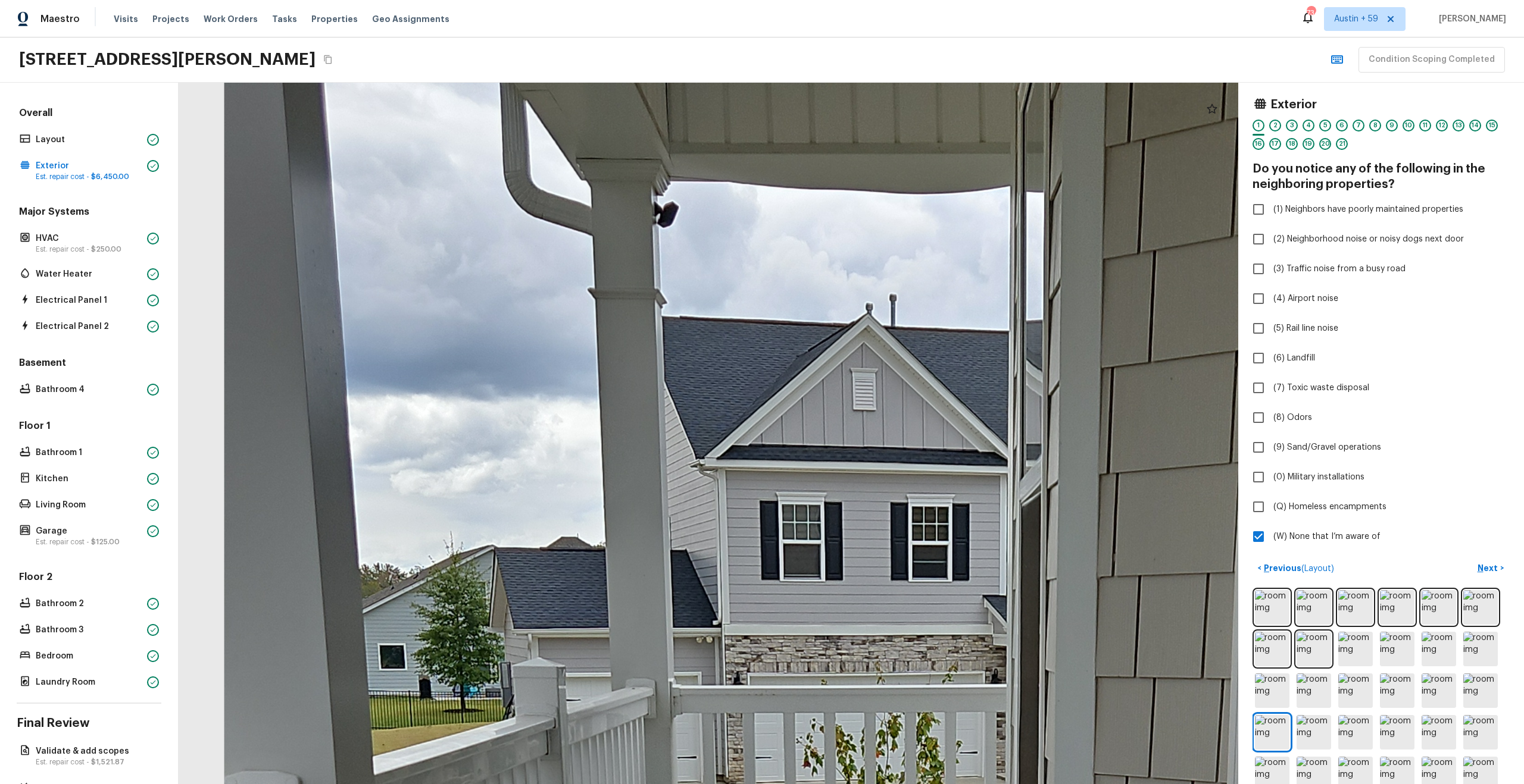
drag, startPoint x: 879, startPoint y: 566, endPoint x: 555, endPoint y: 550, distance: 324.4
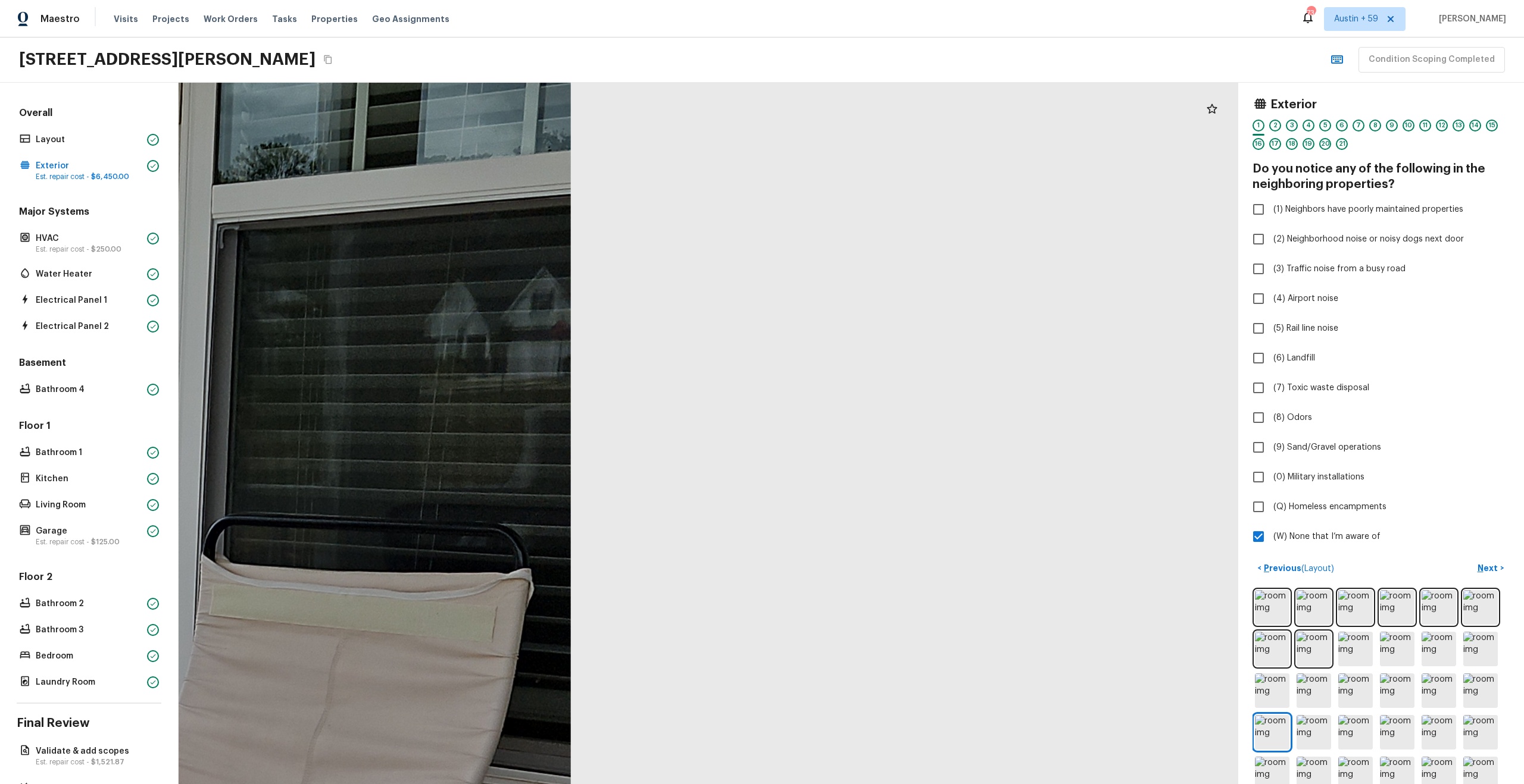
drag, startPoint x: 473, startPoint y: 576, endPoint x: 811, endPoint y: 391, distance: 385.3
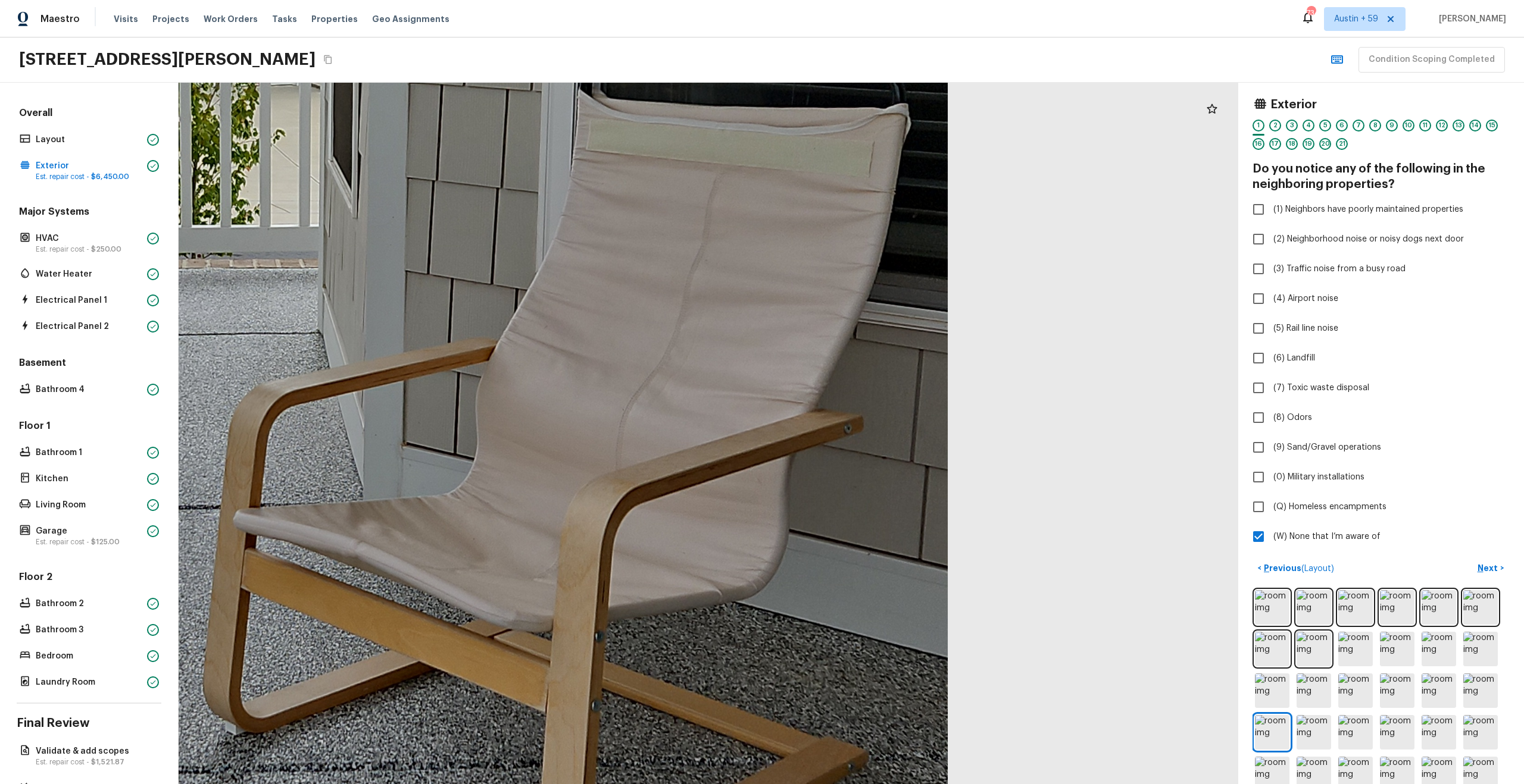
drag, startPoint x: 705, startPoint y: 476, endPoint x: 734, endPoint y: 346, distance: 133.2
click at [722, 427] on div at bounding box center [243, 329] width 2836 height 1878
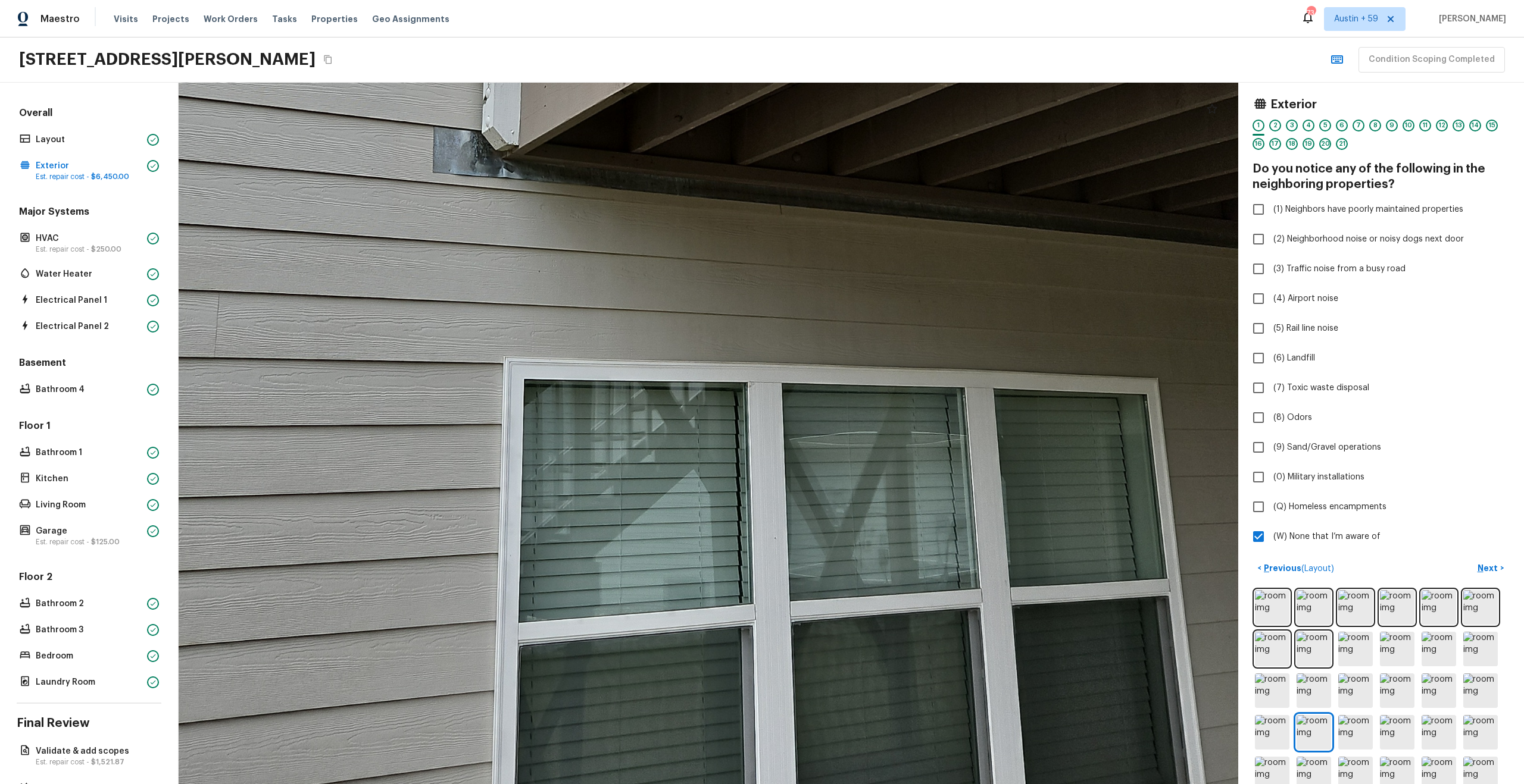
drag, startPoint x: 720, startPoint y: 614, endPoint x: 720, endPoint y: 120, distance: 494.0
click at [720, 126] on div at bounding box center [689, 115] width 2917 height 1932
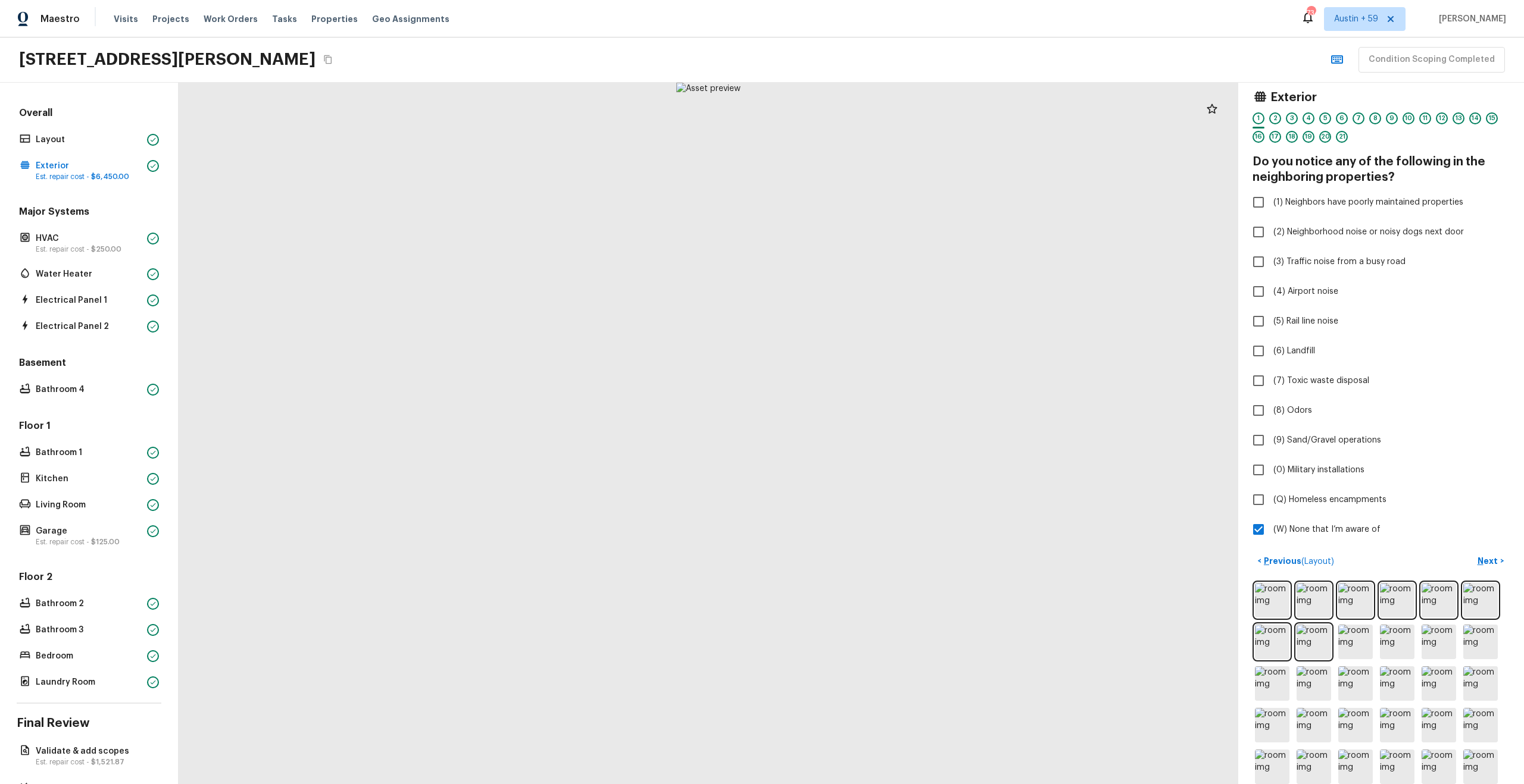
scroll to position [49, 0]
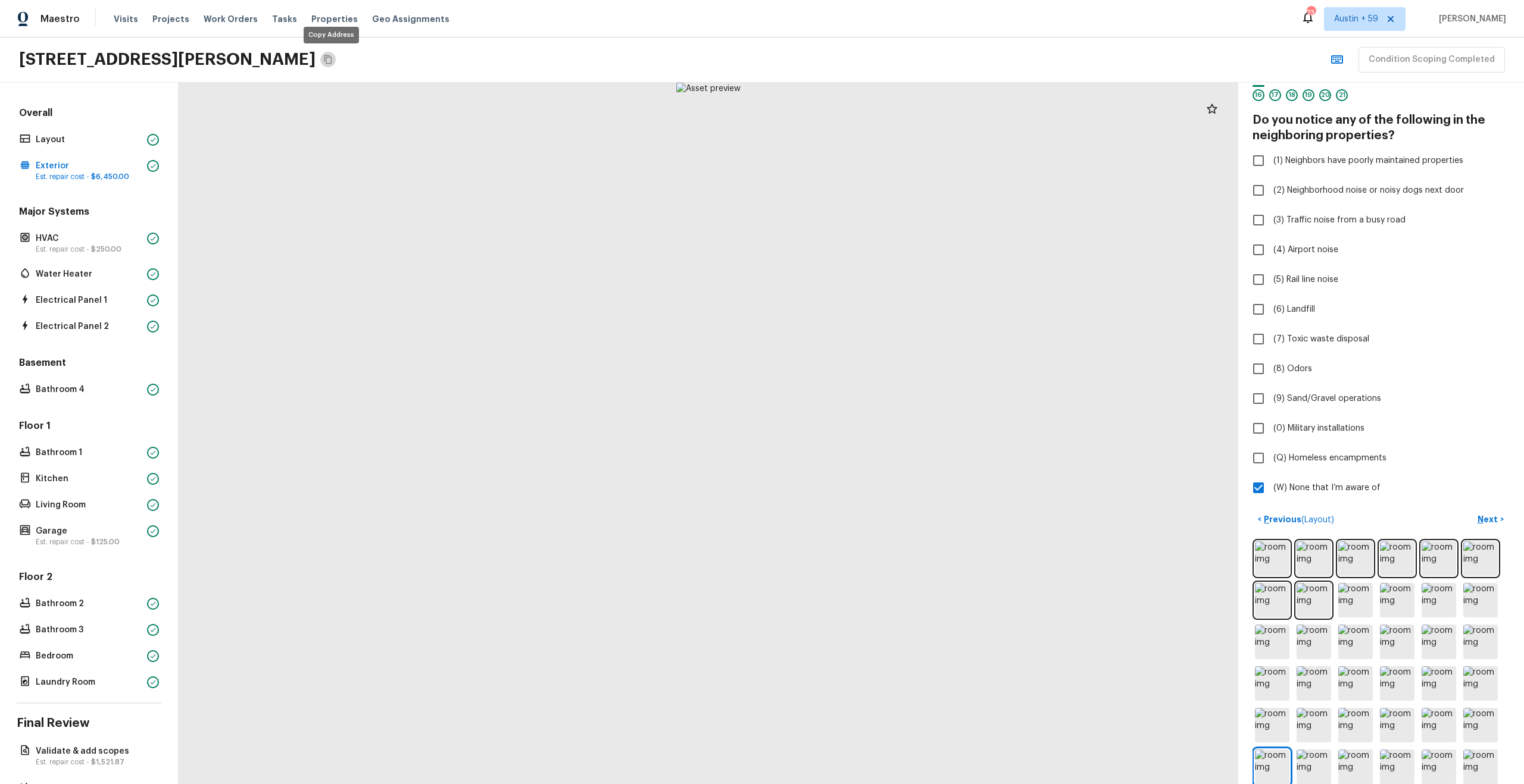
click at [332, 57] on icon "Copy Address" at bounding box center [328, 60] width 10 height 10
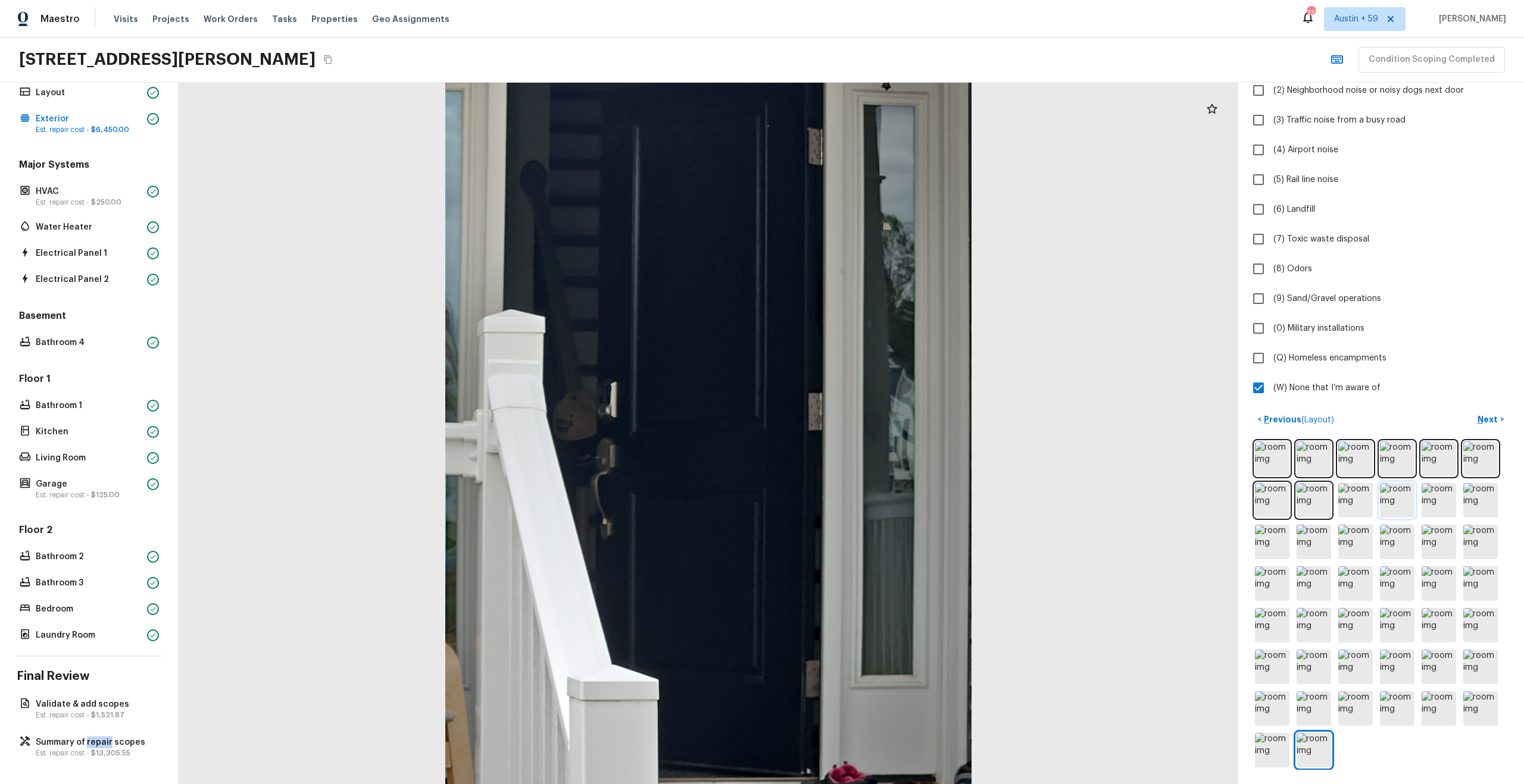
scroll to position [0, 0]
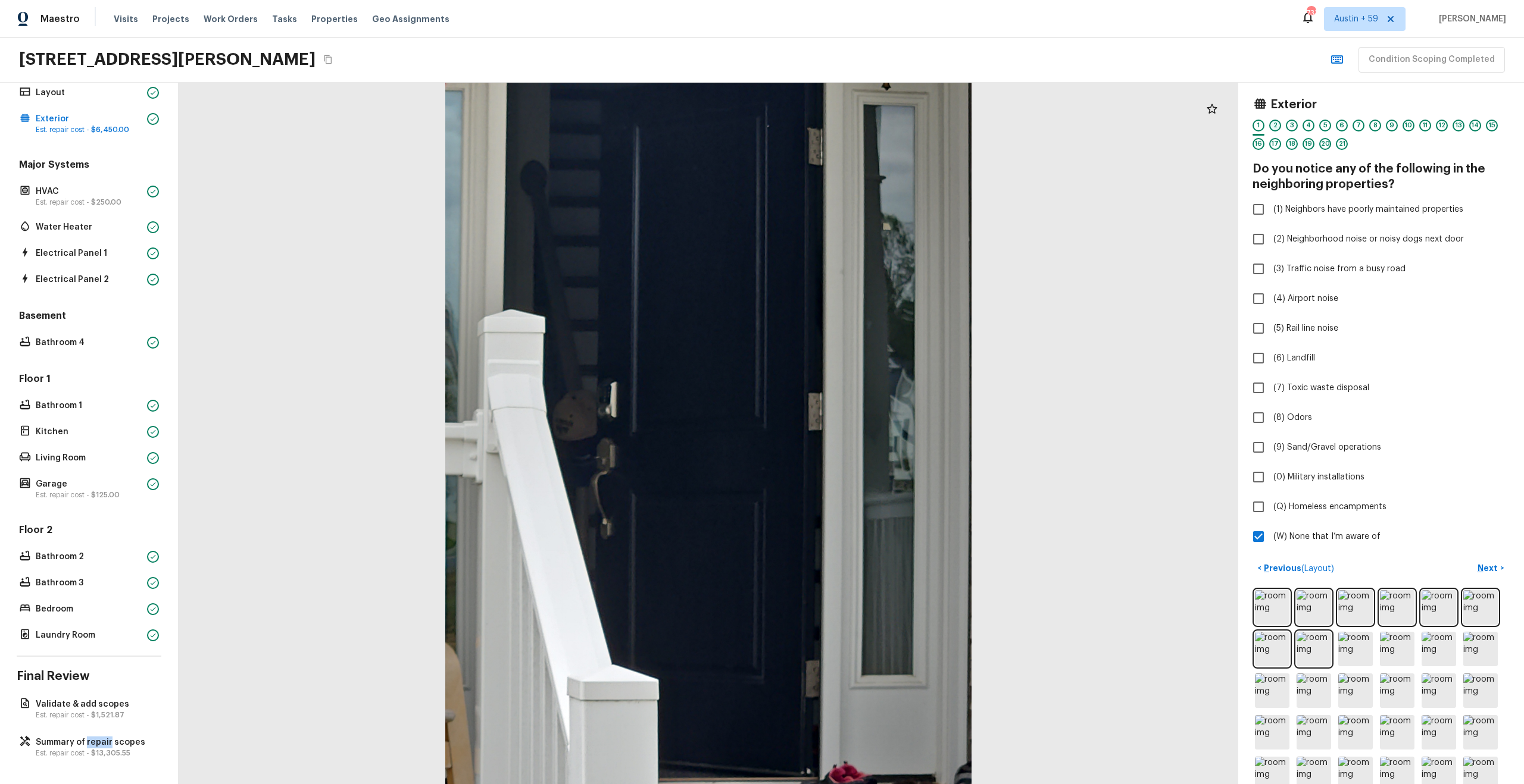
click at [1276, 126] on div "2" at bounding box center [1275, 126] width 12 height 12
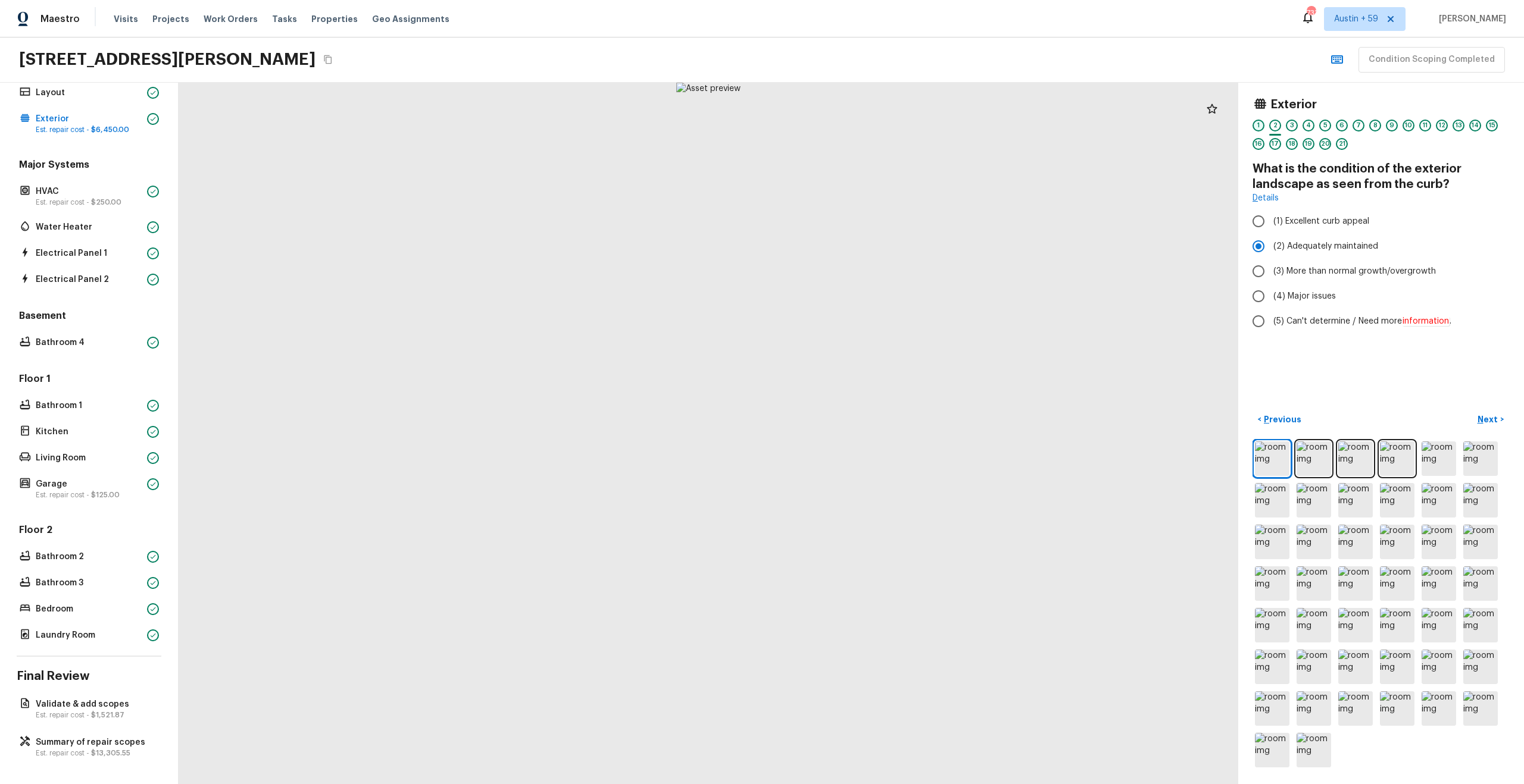
click at [1260, 126] on div "1" at bounding box center [1258, 126] width 12 height 12
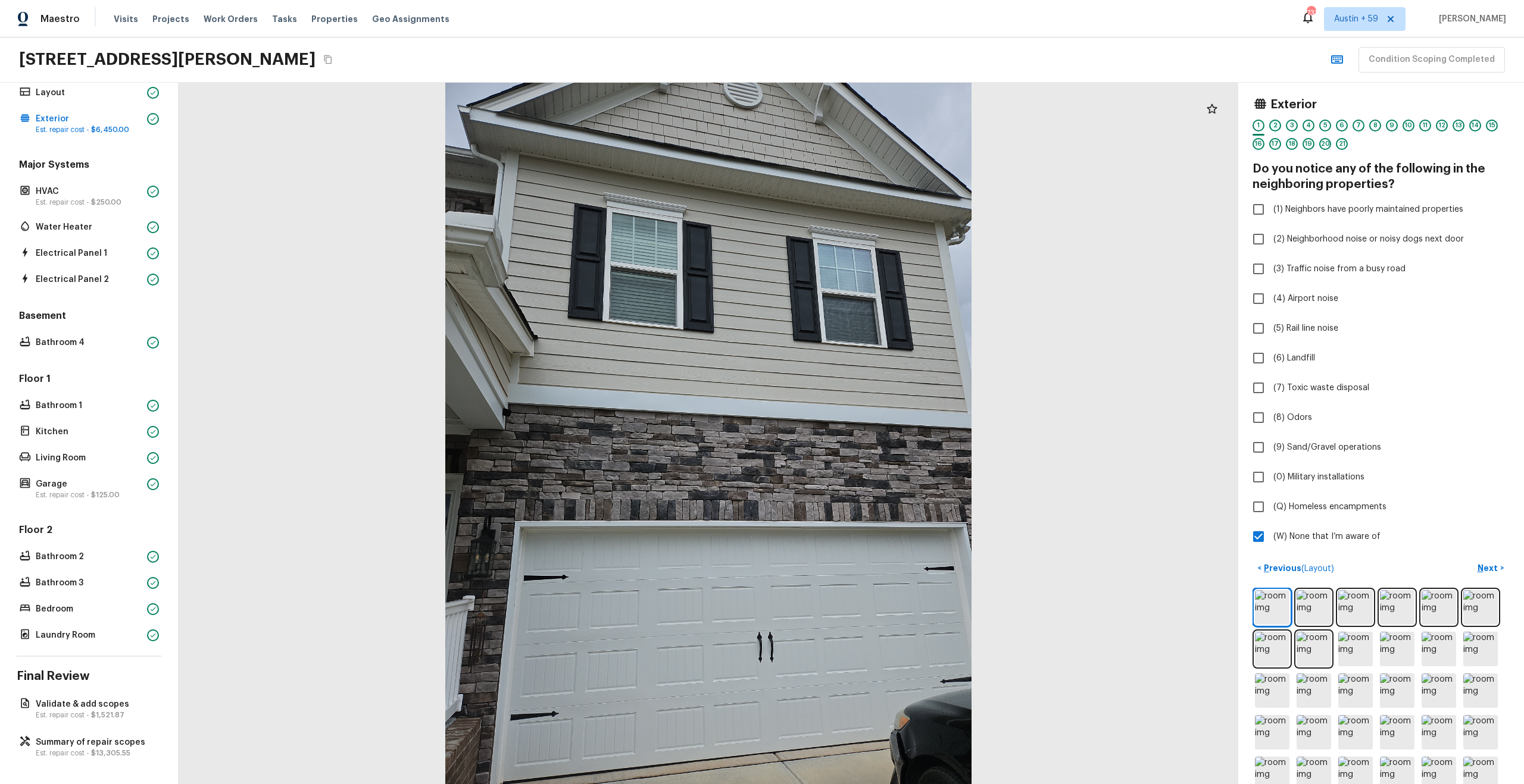
click at [1272, 124] on div "2" at bounding box center [1275, 126] width 12 height 12
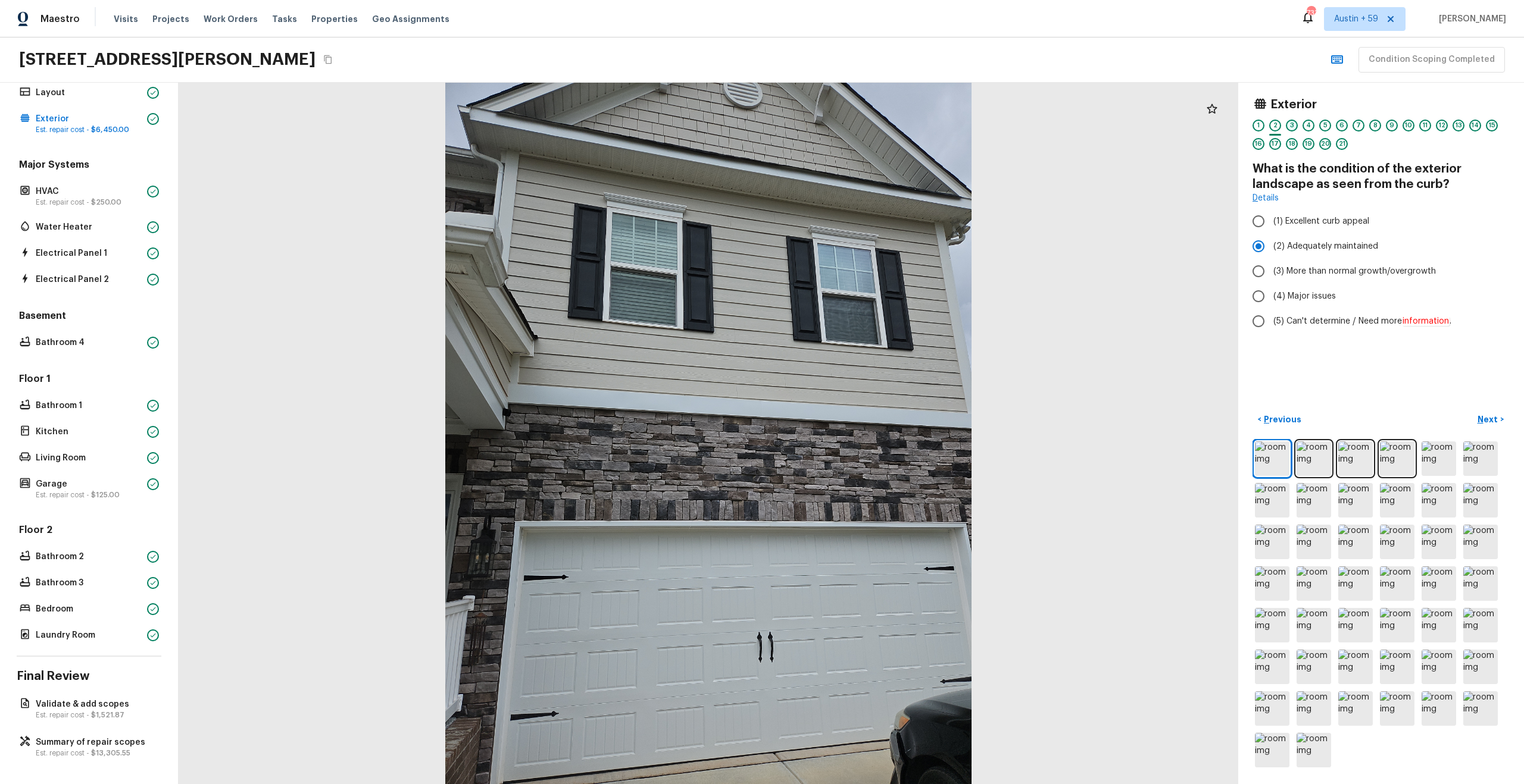
click at [1292, 123] on div "3" at bounding box center [1292, 126] width 12 height 12
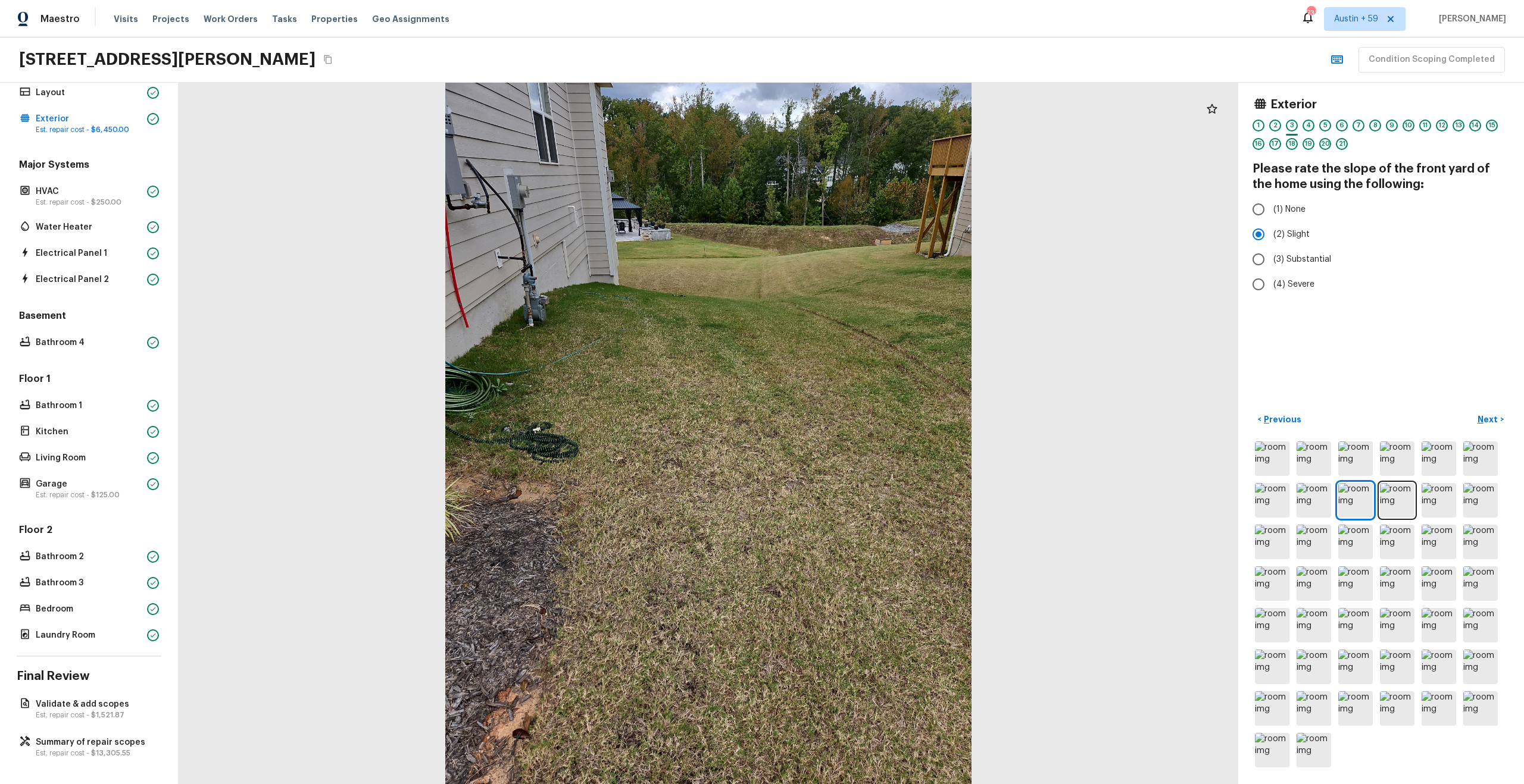
click at [1309, 123] on div "4" at bounding box center [1309, 126] width 12 height 12
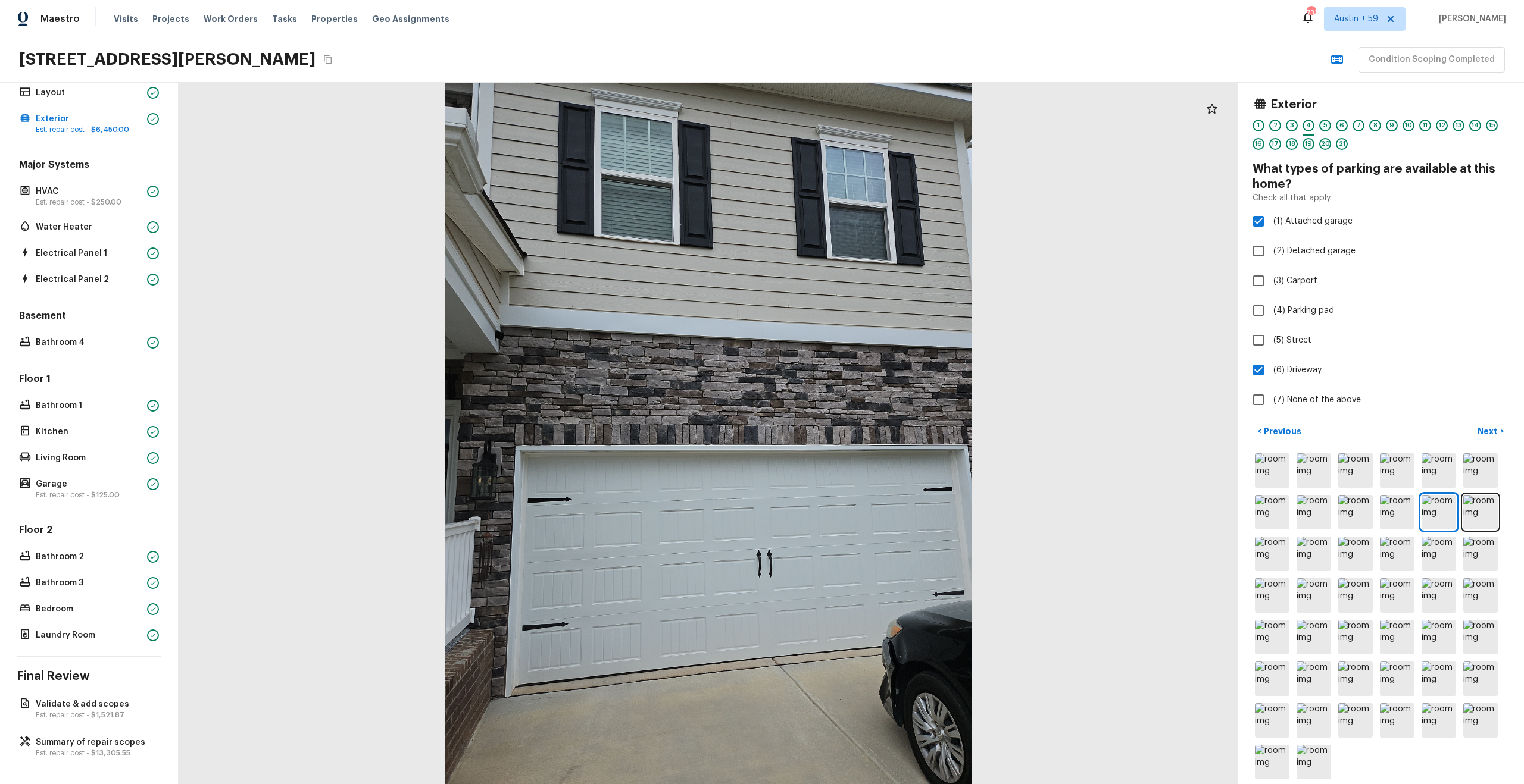
click at [1327, 127] on div "5" at bounding box center [1325, 126] width 12 height 12
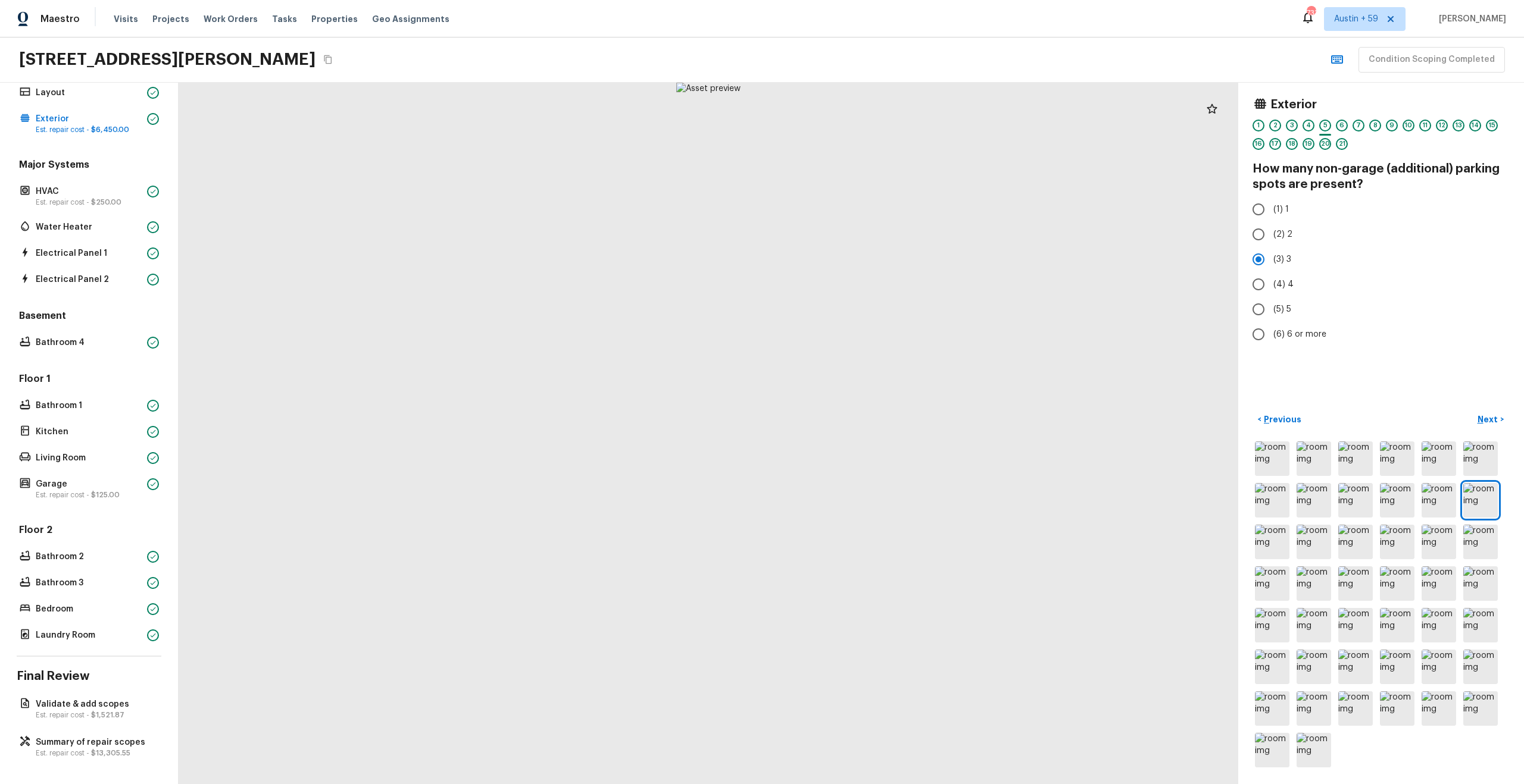
click at [1301, 125] on div "1 2 3 4 5 6 7 8 9 10 11 12 13 14 15 16 17 18 19 20 21" at bounding box center [1381, 138] width 257 height 37
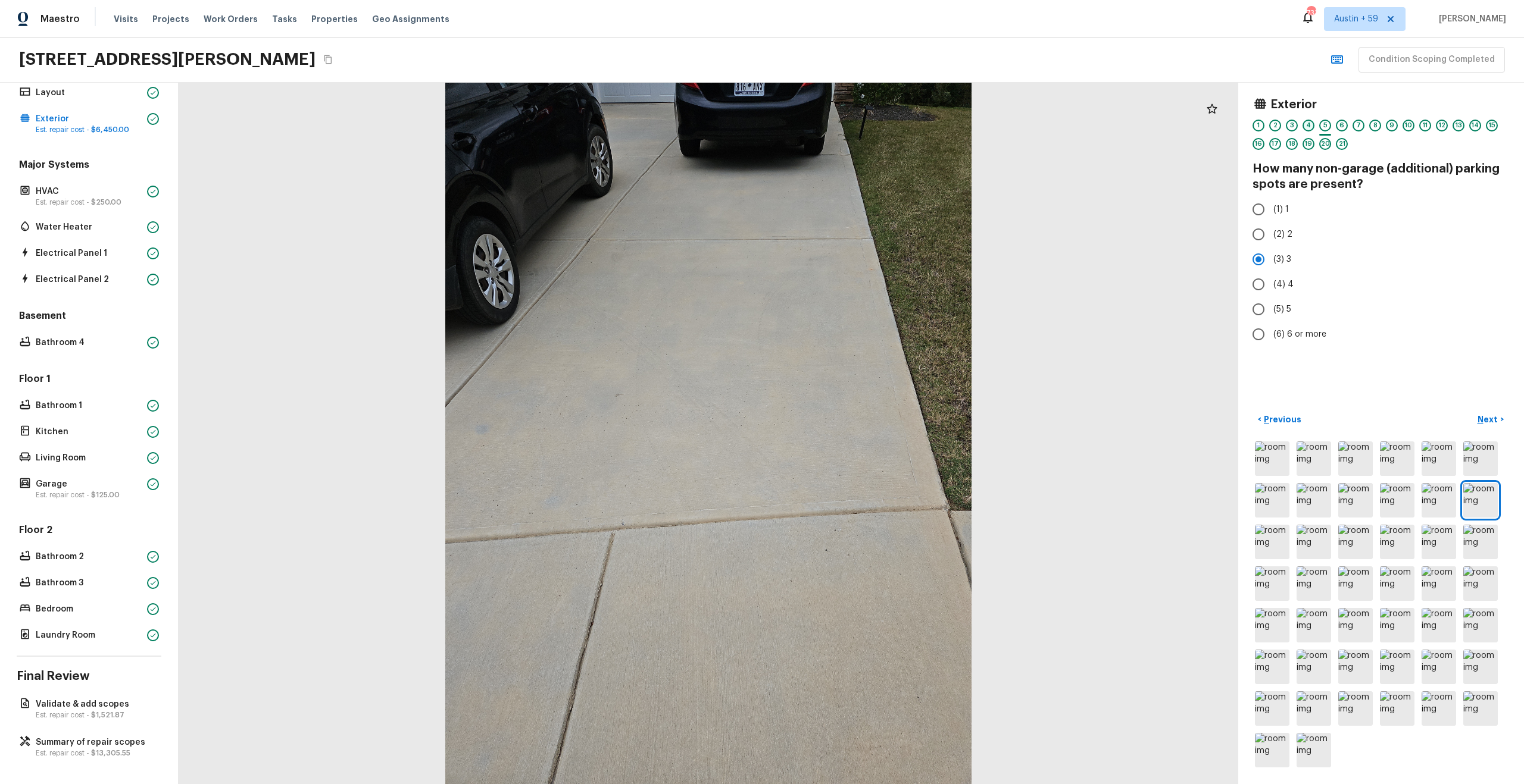
click at [1305, 125] on div "4" at bounding box center [1309, 126] width 12 height 12
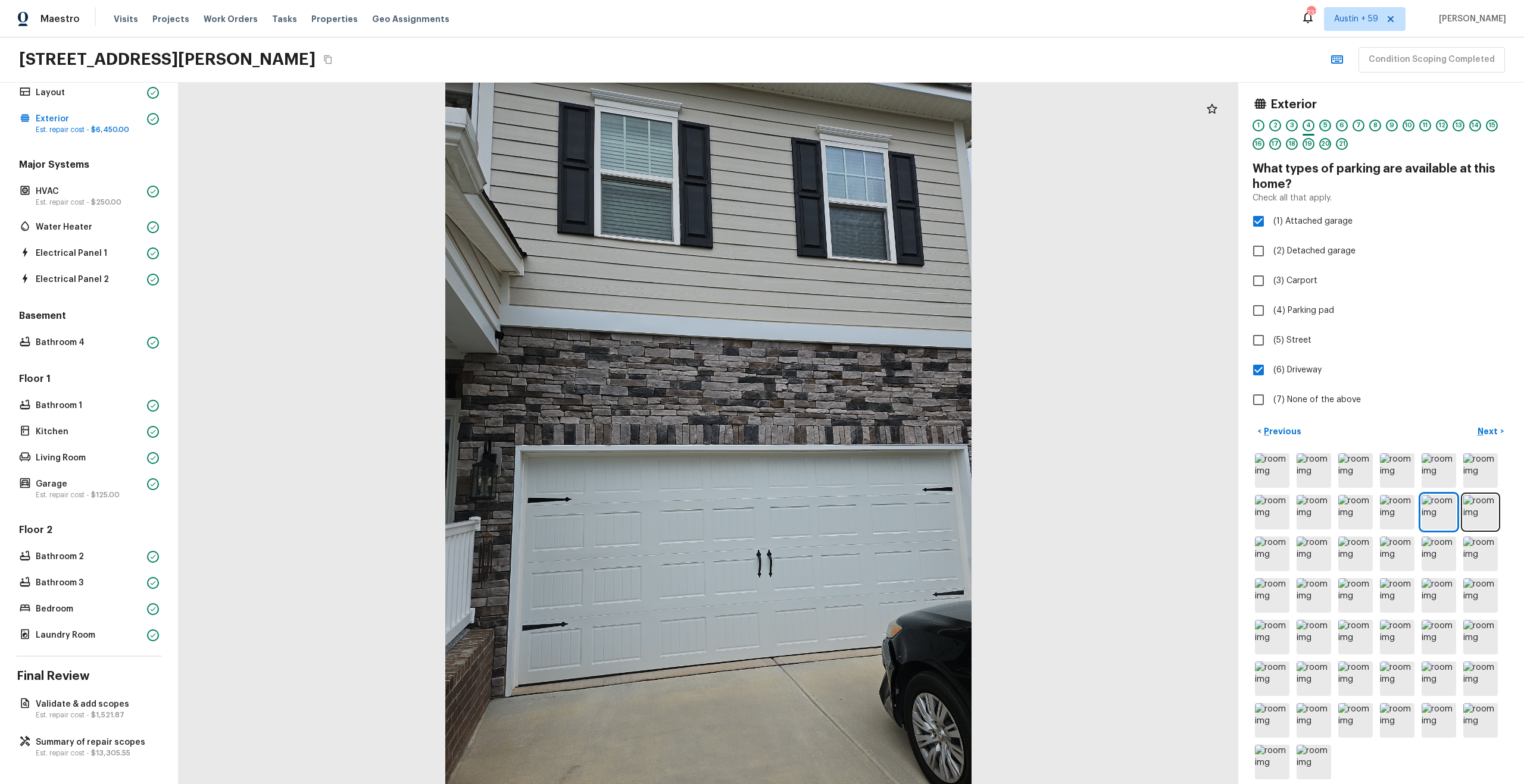
click at [1326, 126] on div "5" at bounding box center [1325, 126] width 12 height 12
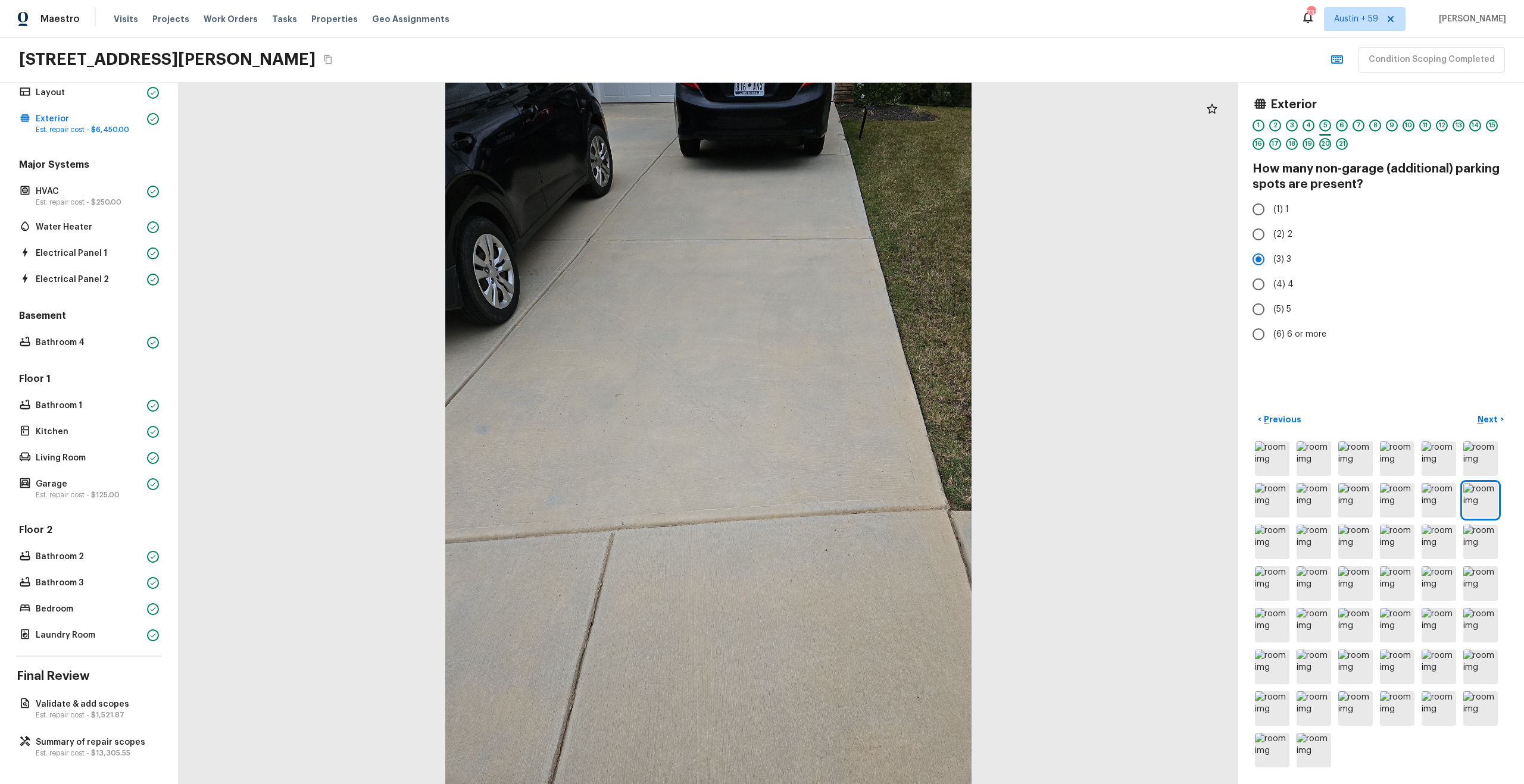
click at [1342, 126] on div "6" at bounding box center [1342, 126] width 12 height 12
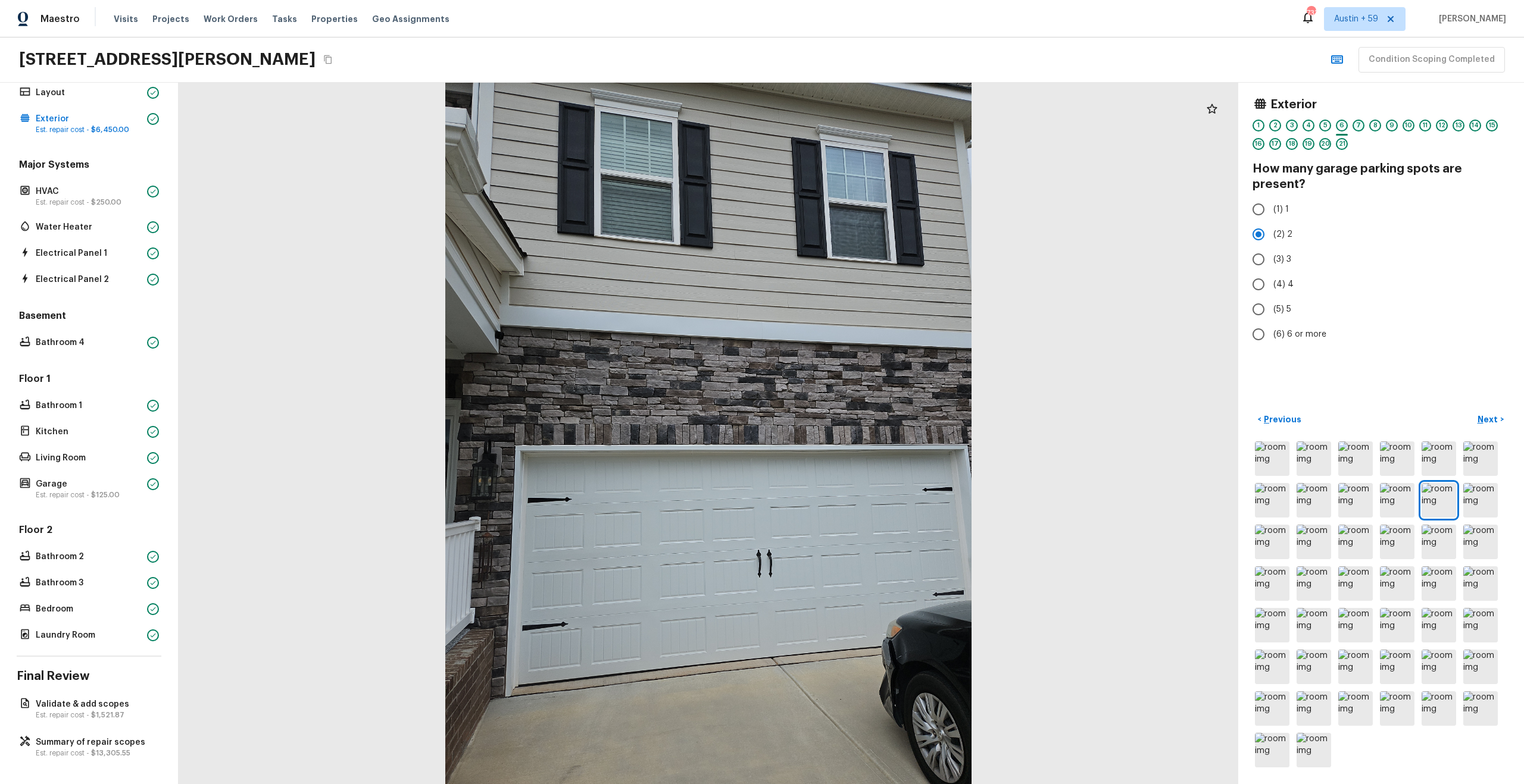
click at [1359, 123] on div "7" at bounding box center [1359, 126] width 12 height 12
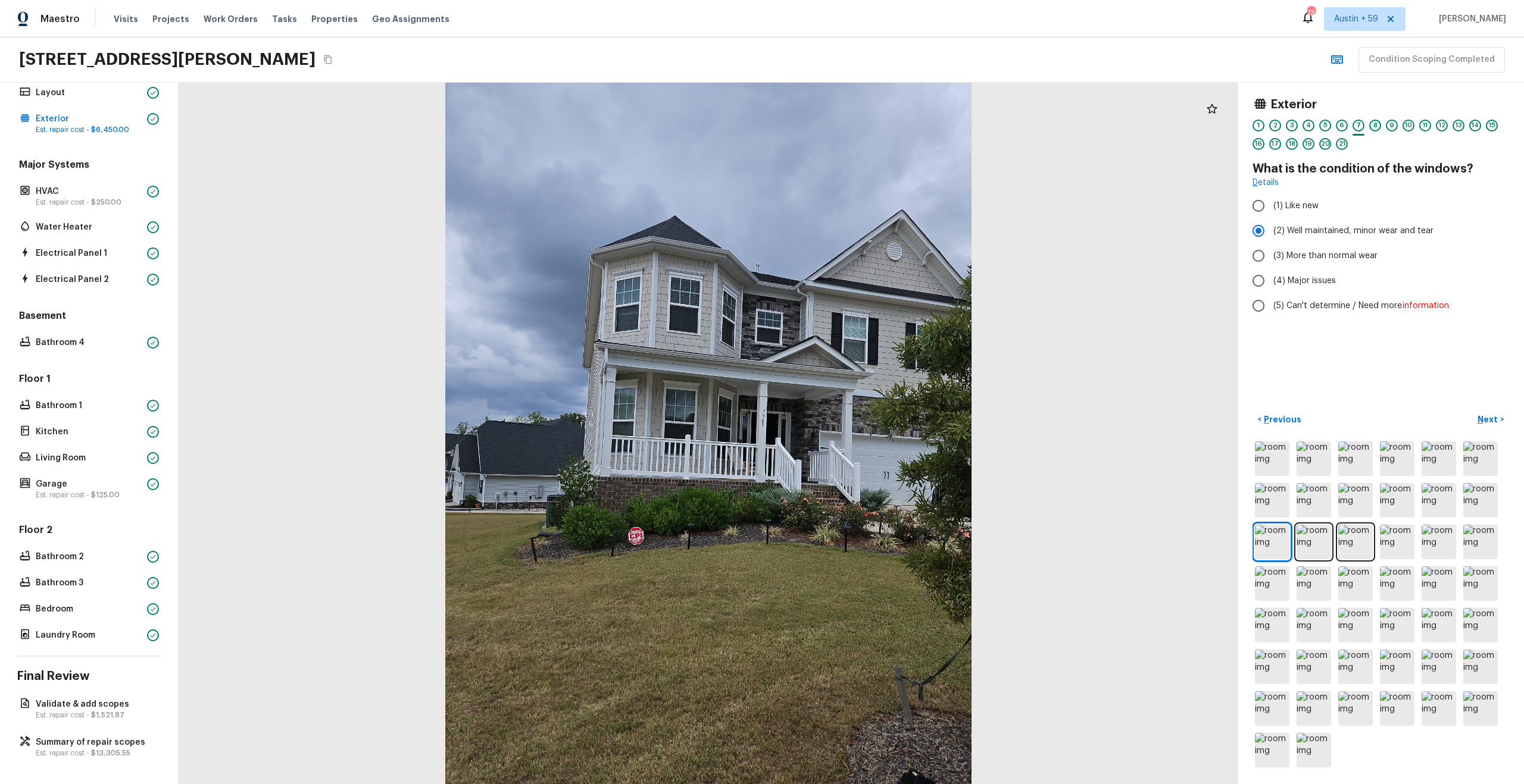
click at [1375, 123] on div "8" at bounding box center [1375, 126] width 12 height 12
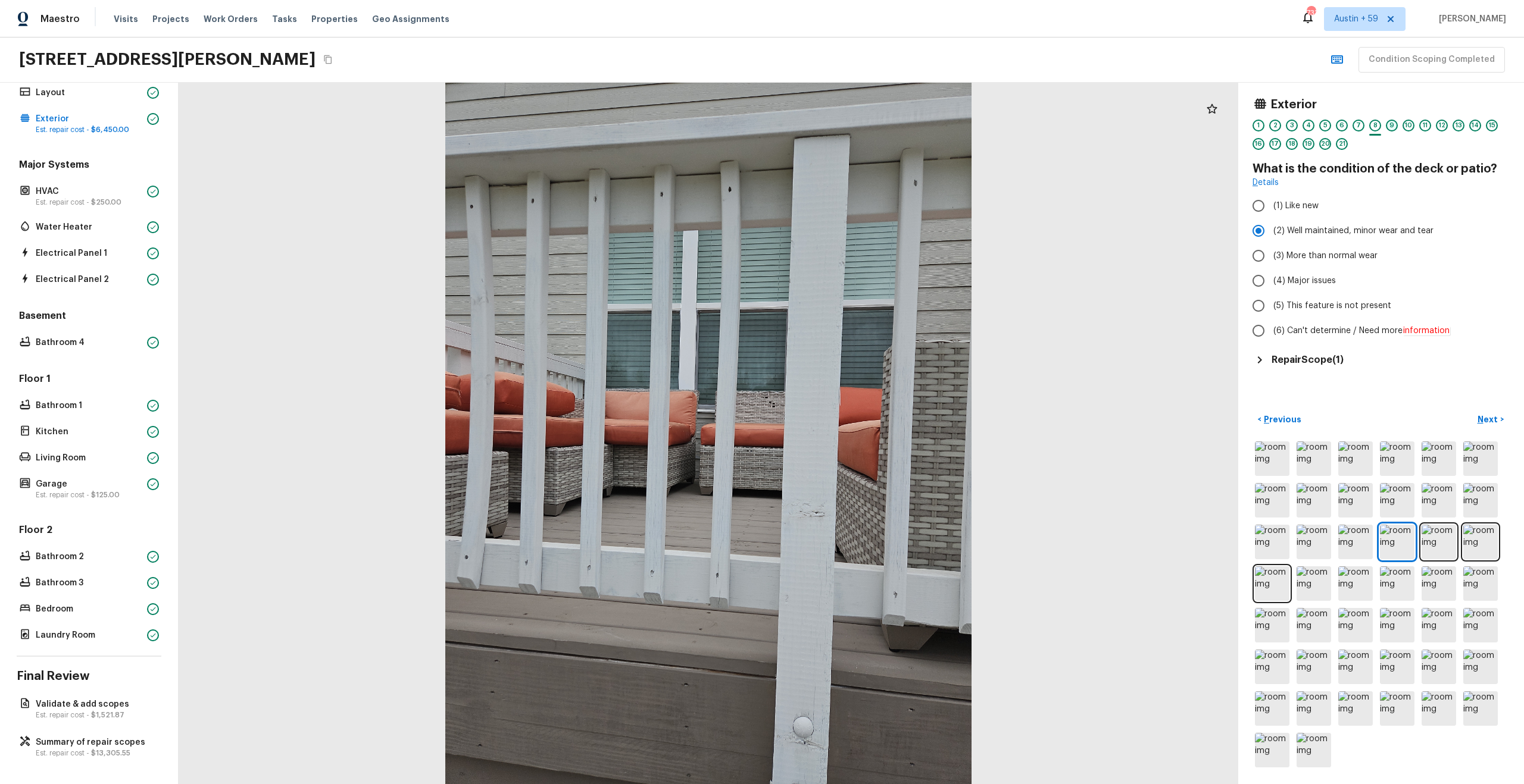
click at [1392, 123] on div "9" at bounding box center [1392, 126] width 12 height 12
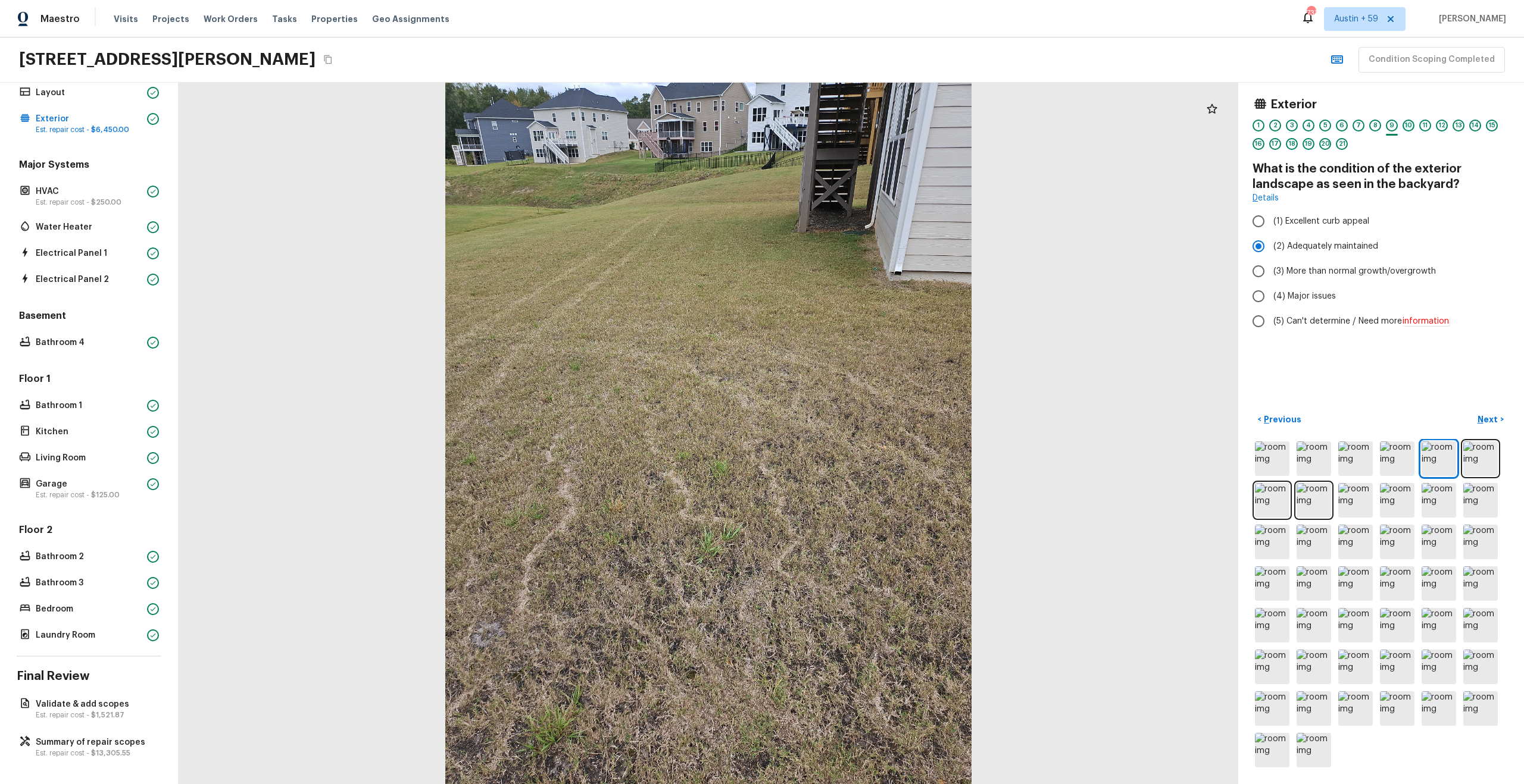
click at [1408, 129] on div "10" at bounding box center [1409, 126] width 12 height 12
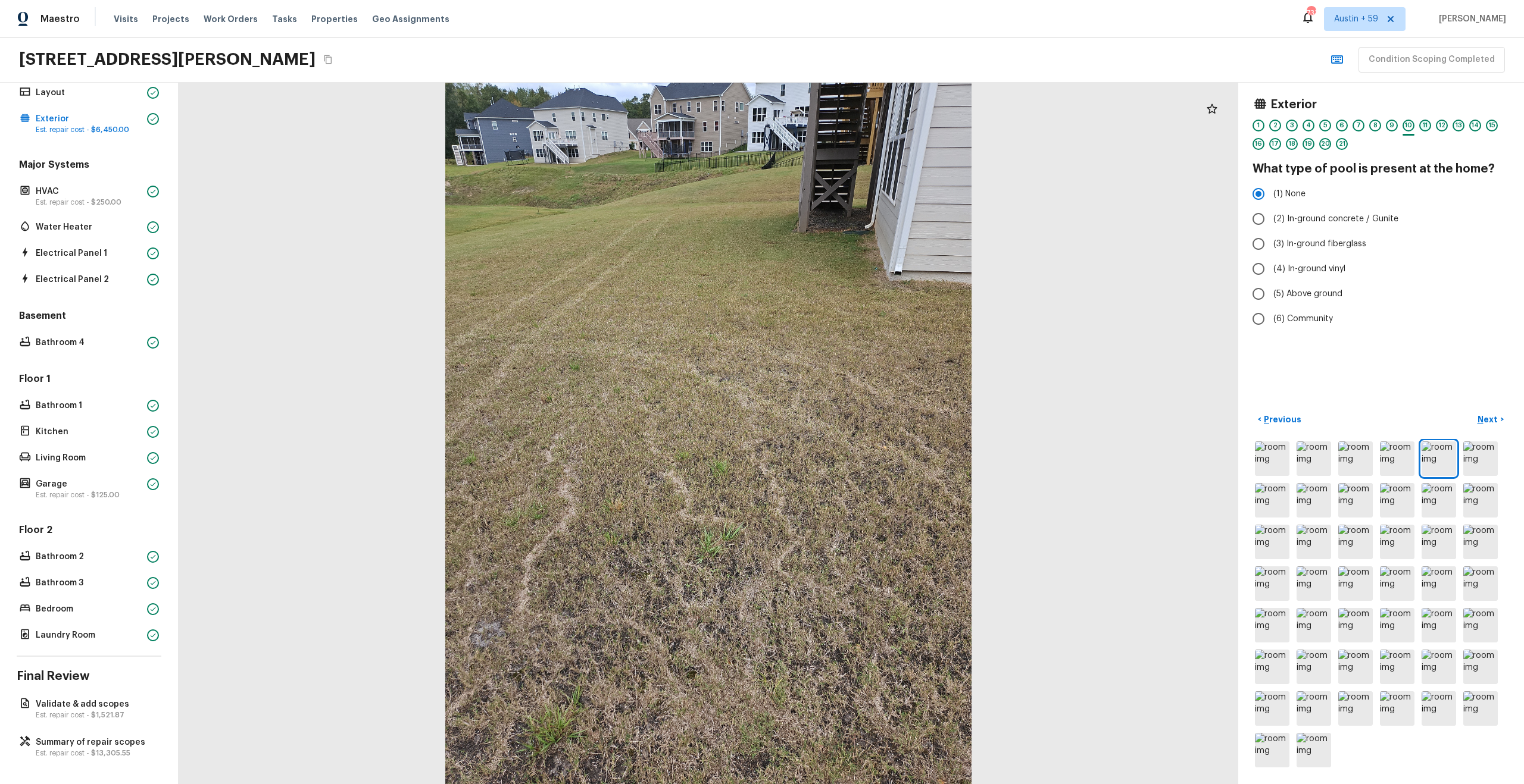
click at [1428, 127] on div "11" at bounding box center [1425, 126] width 12 height 12
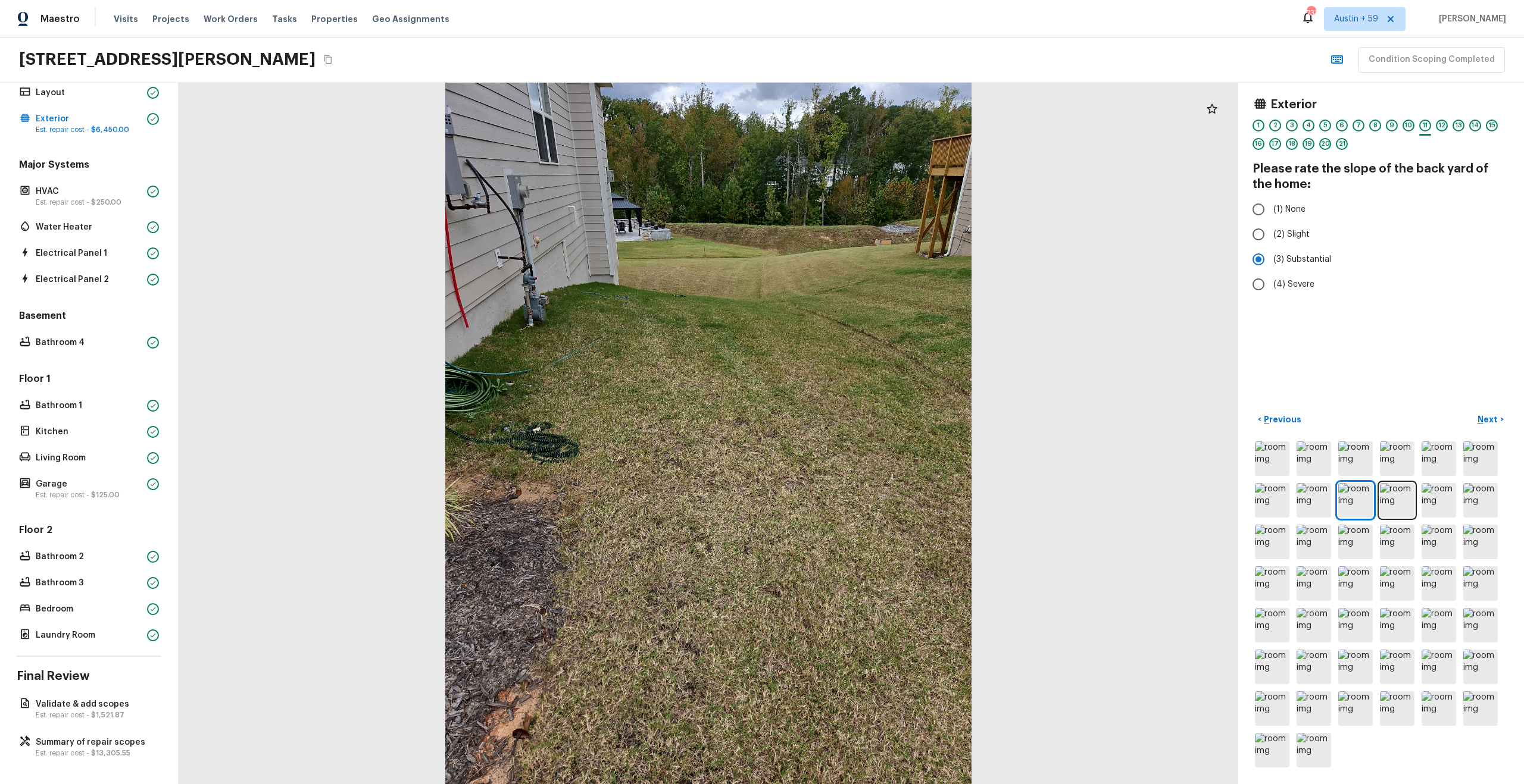
click at [1446, 126] on div "12" at bounding box center [1442, 126] width 12 height 12
click at [1460, 125] on div "13" at bounding box center [1458, 126] width 12 height 12
click at [1476, 123] on div "14" at bounding box center [1475, 126] width 12 height 12
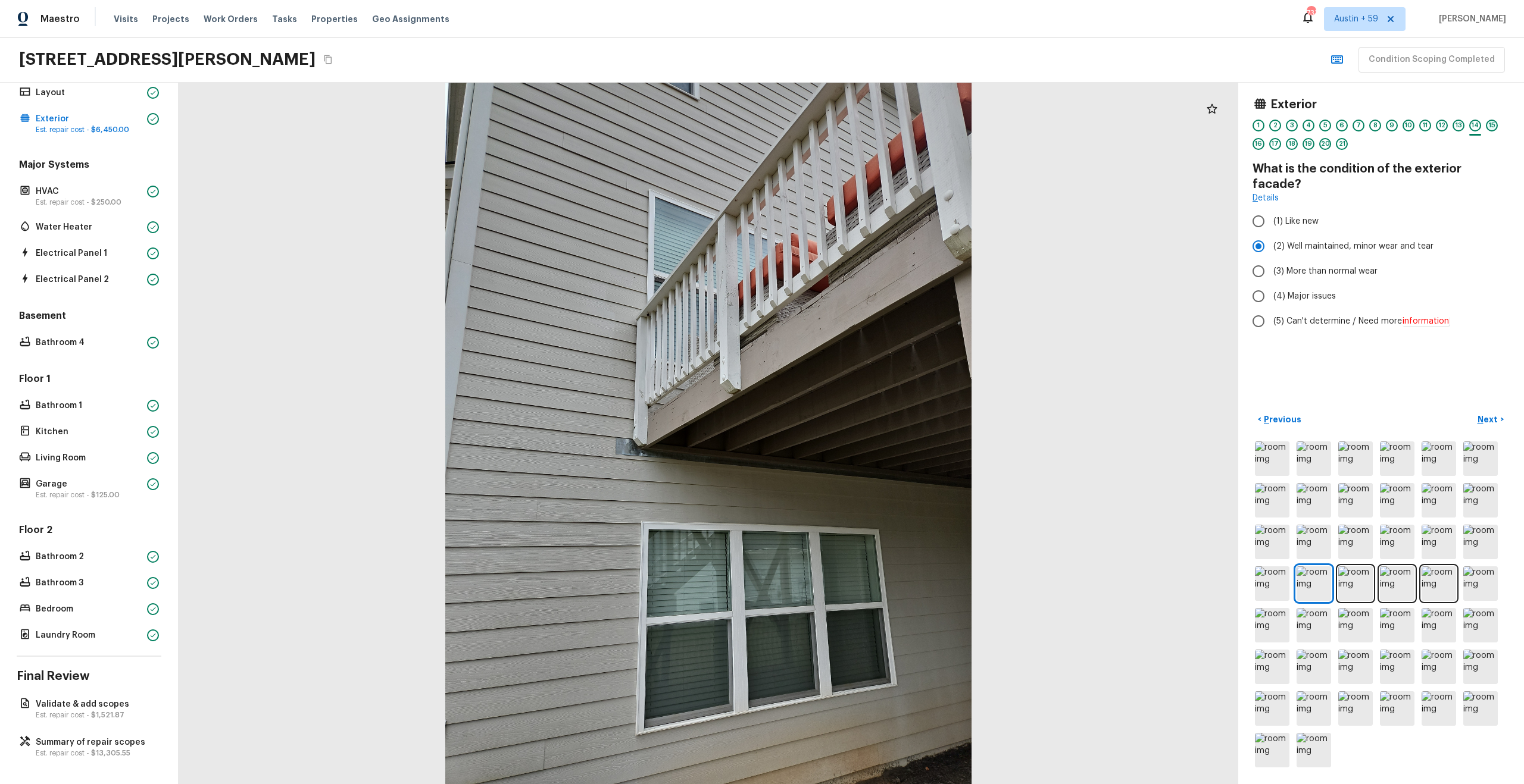
click at [1489, 126] on div "15" at bounding box center [1492, 126] width 12 height 12
click at [1257, 142] on div "16" at bounding box center [1258, 144] width 12 height 12
click at [1276, 144] on div "17" at bounding box center [1275, 144] width 12 height 12
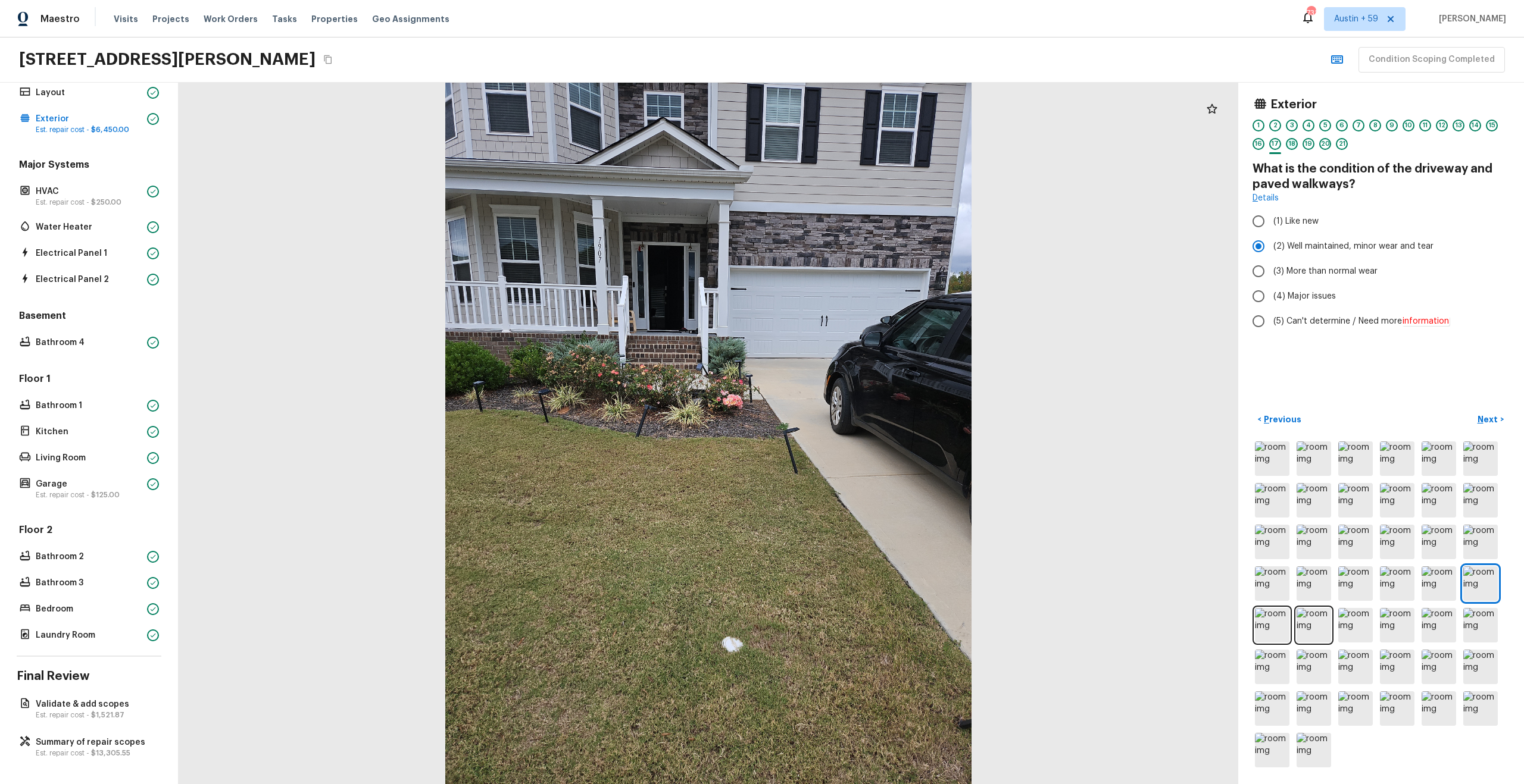
click at [1295, 142] on div "18" at bounding box center [1292, 144] width 12 height 12
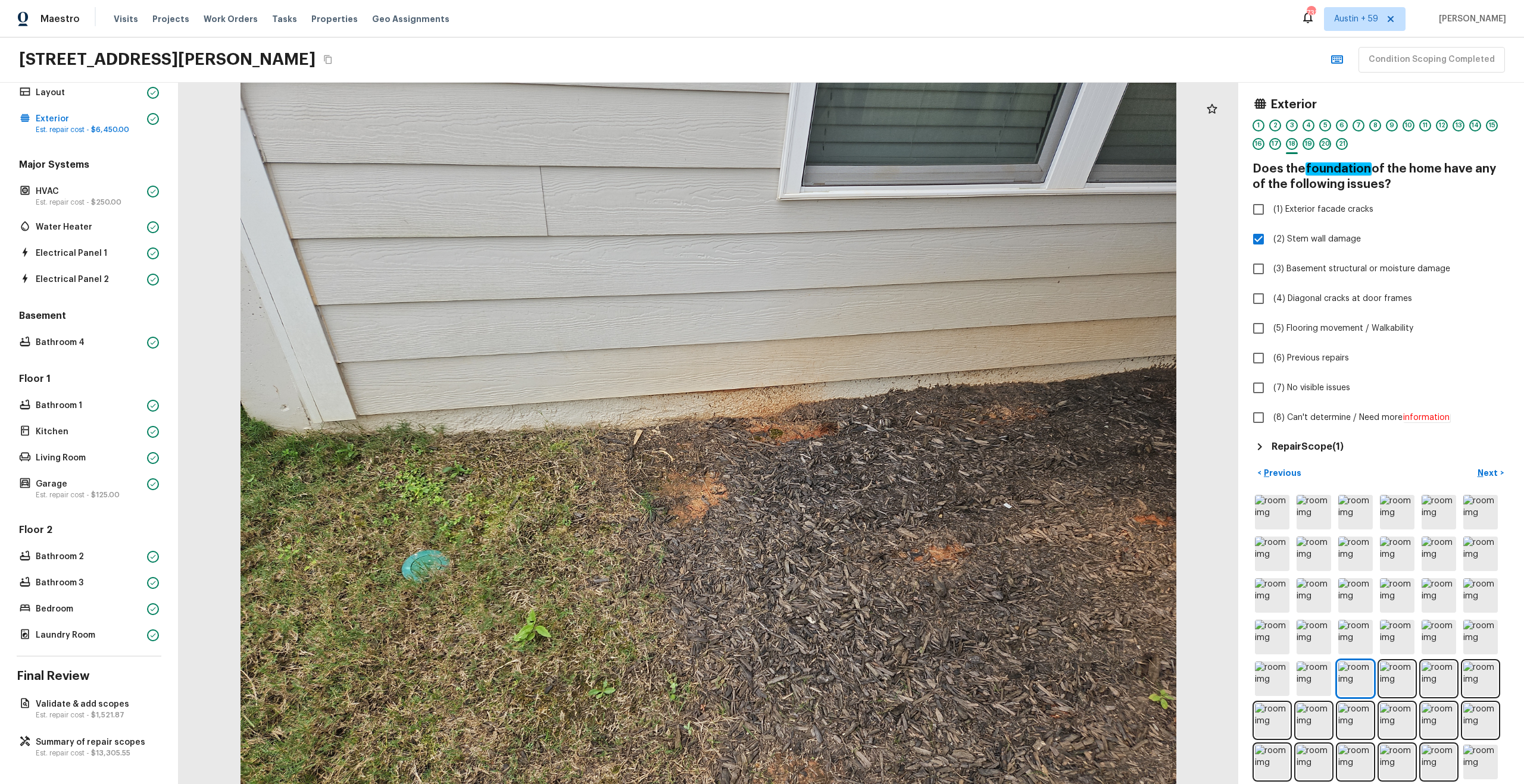
click at [1306, 145] on div "19" at bounding box center [1309, 144] width 12 height 12
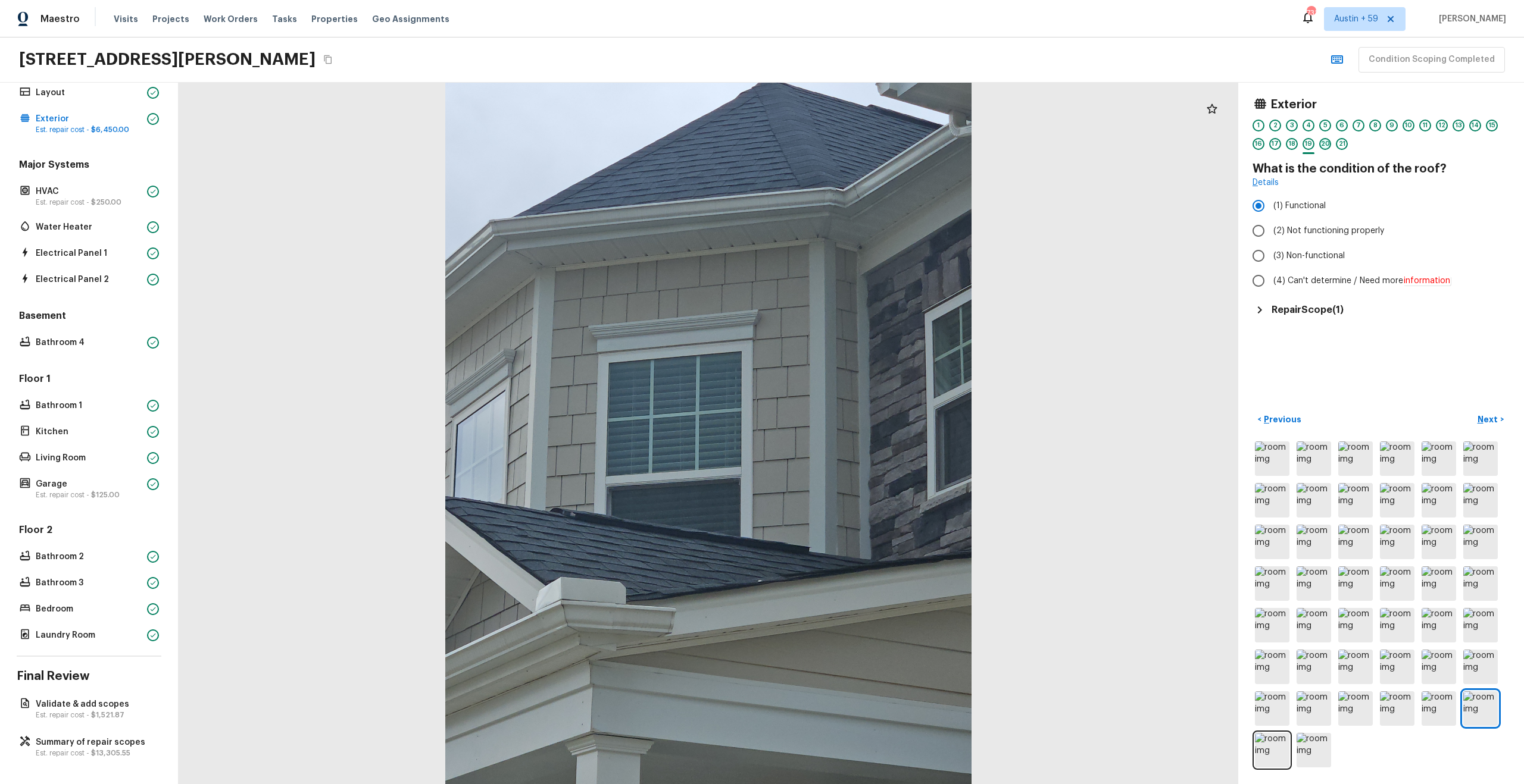
click at [1326, 147] on div "20" at bounding box center [1325, 144] width 12 height 12
click at [1341, 144] on div "21" at bounding box center [1342, 144] width 12 height 12
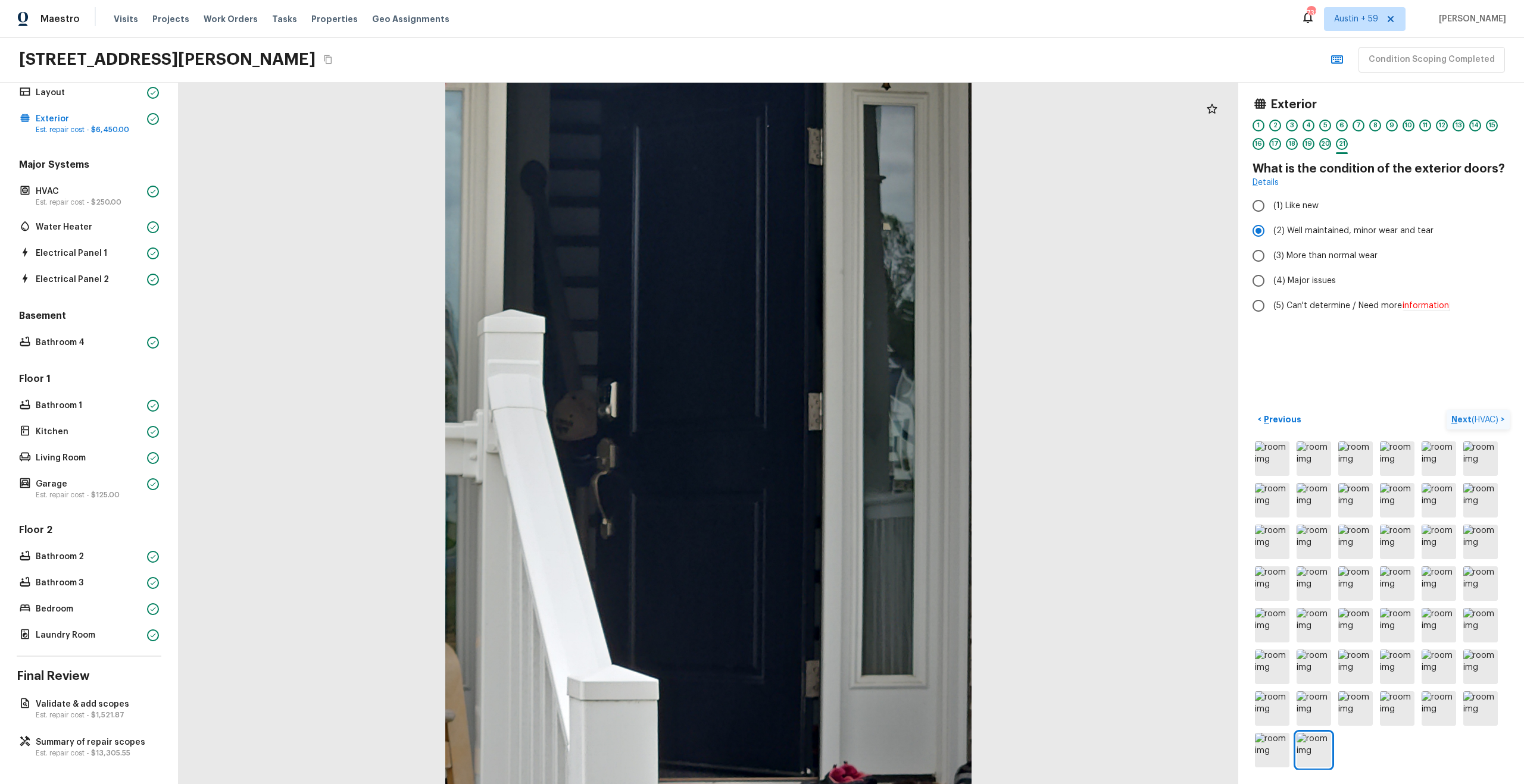
click at [1468, 420] on p "Next ( HVAC )" at bounding box center [1476, 420] width 49 height 13
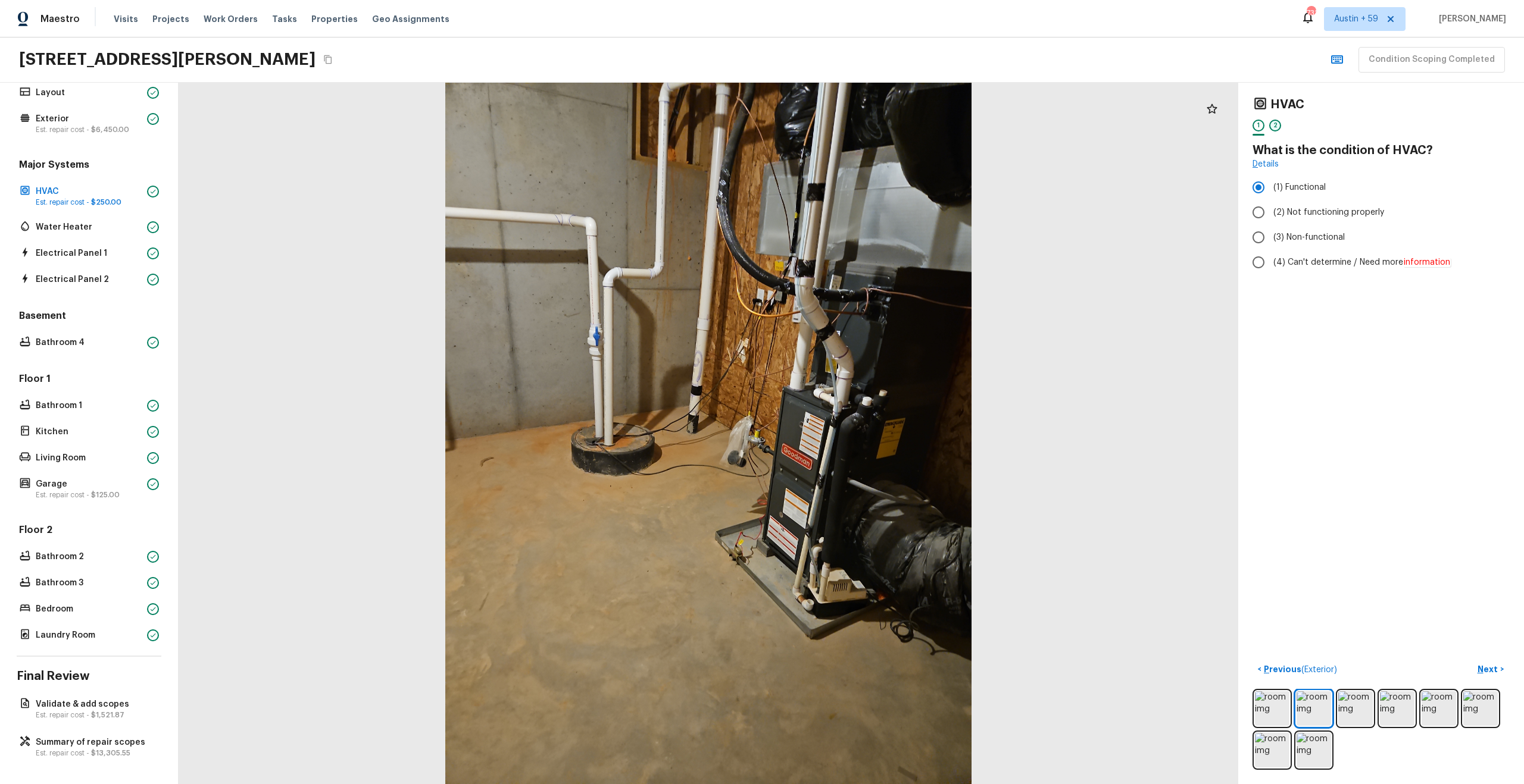
click at [1276, 124] on div "2" at bounding box center [1275, 126] width 12 height 12
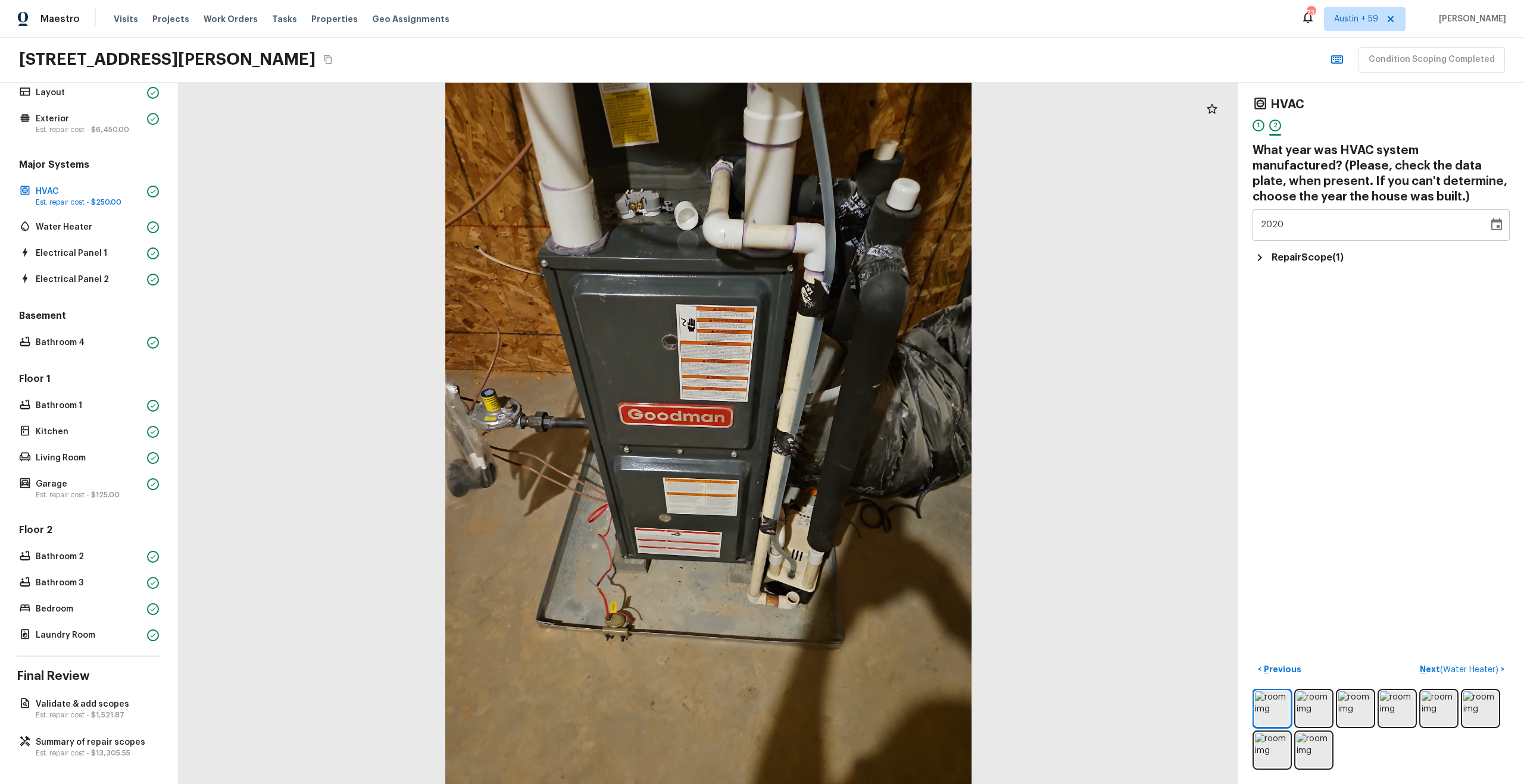
click at [1282, 254] on h5 "Repair Scope ( 1 )" at bounding box center [1307, 258] width 72 height 13
click at [1451, 670] on span "( Water Heater )" at bounding box center [1469, 670] width 58 height 8
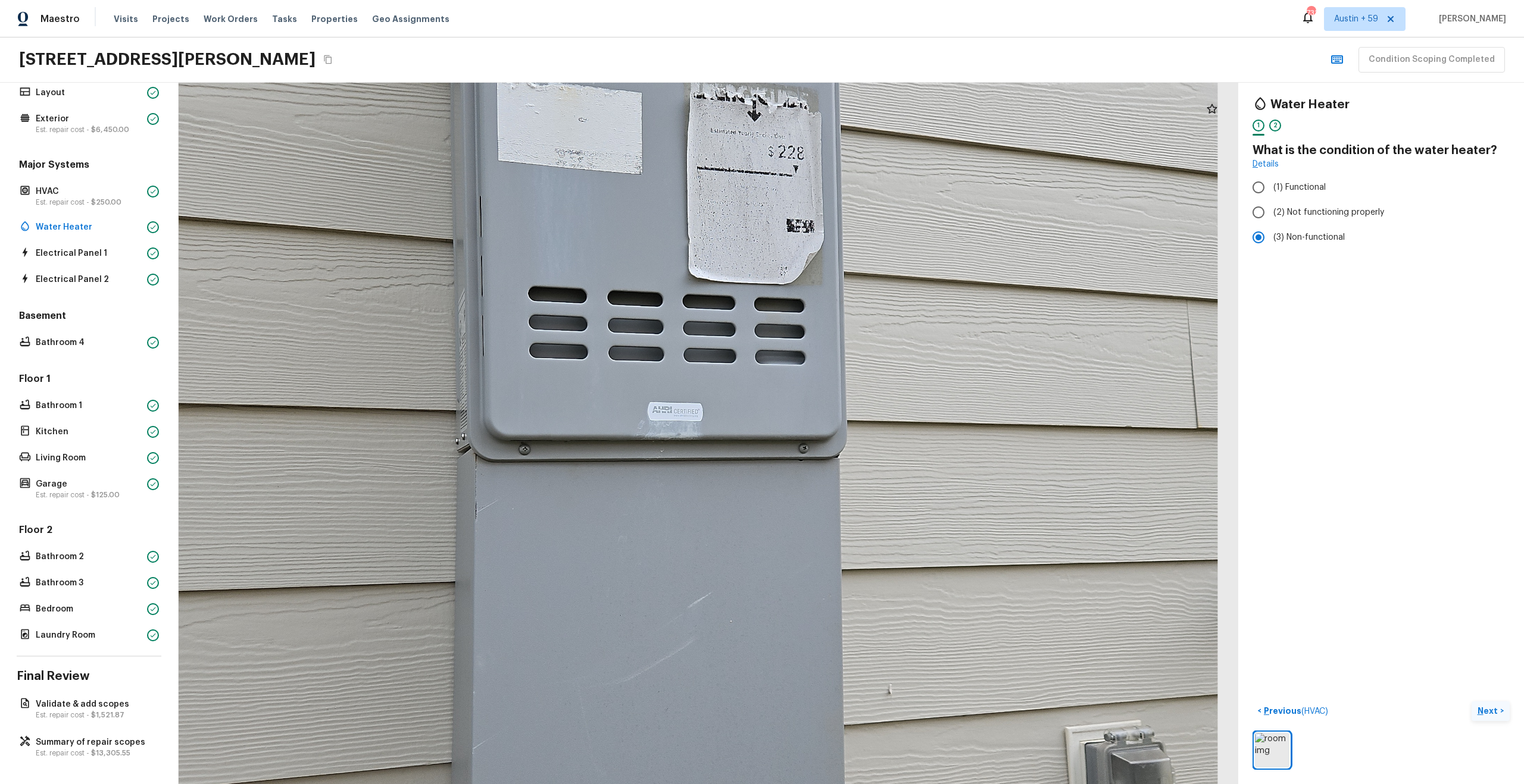
drag, startPoint x: 728, startPoint y: 293, endPoint x: 757, endPoint y: 565, distance: 273.5
click at [757, 565] on div at bounding box center [683, 459] width 2152 height 1425
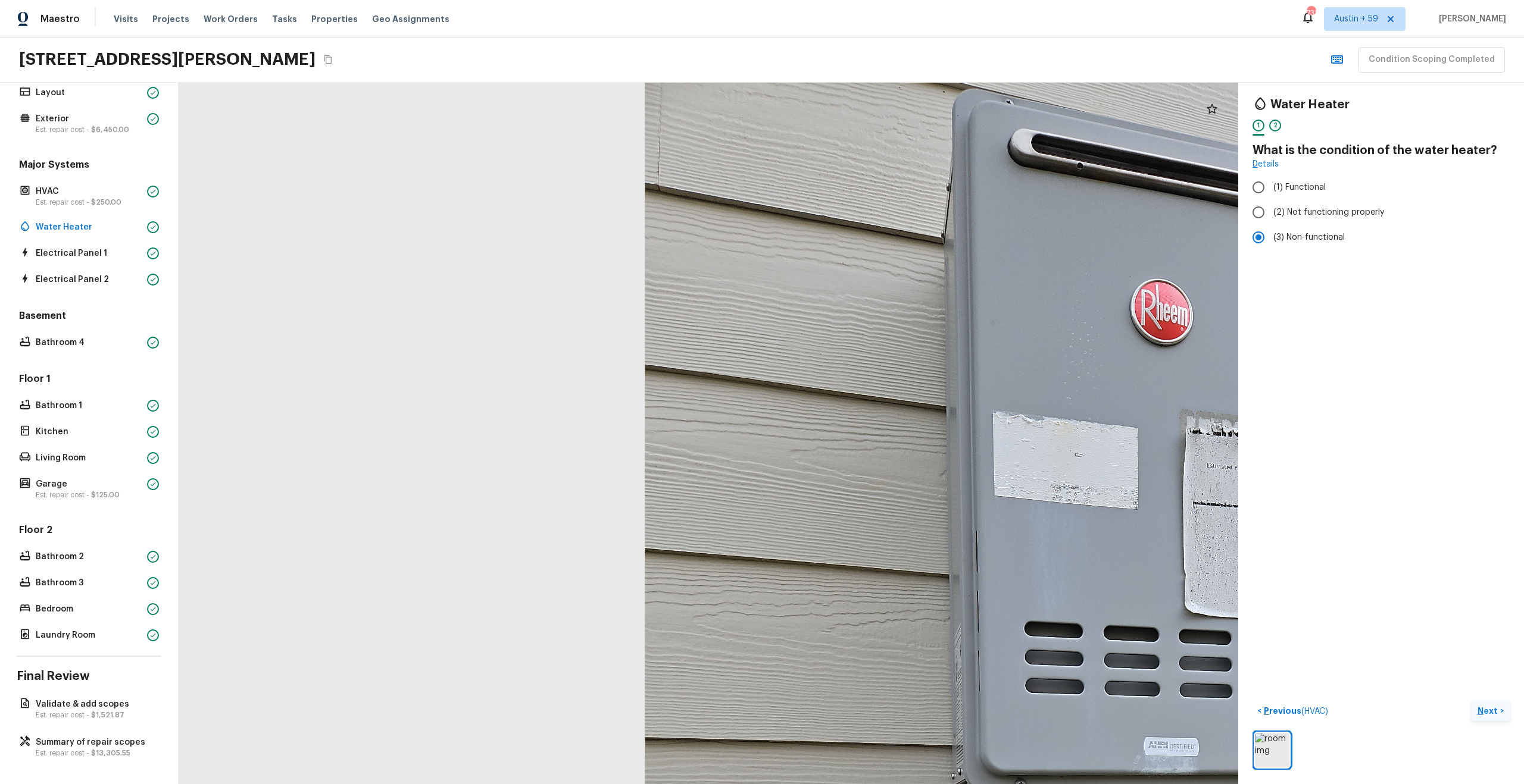
drag, startPoint x: 757, startPoint y: 565, endPoint x: 522, endPoint y: 409, distance: 282.1
click at [522, 409] on div at bounding box center [1179, 795] width 2152 height 1425
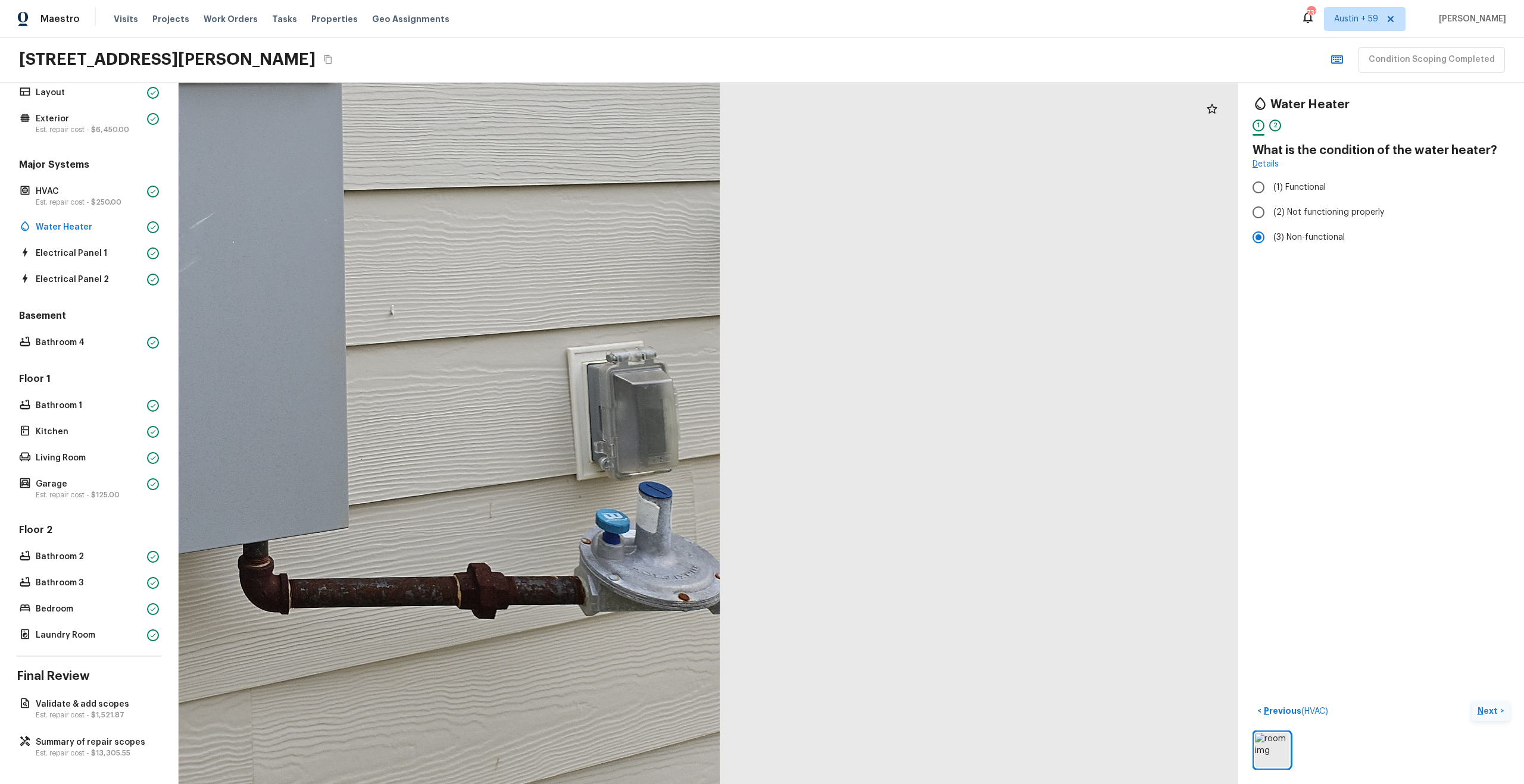
drag, startPoint x: 578, startPoint y: 474, endPoint x: 738, endPoint y: 536, distance: 171.6
click at [737, 535] on div at bounding box center [185, 81] width 2152 height 1425
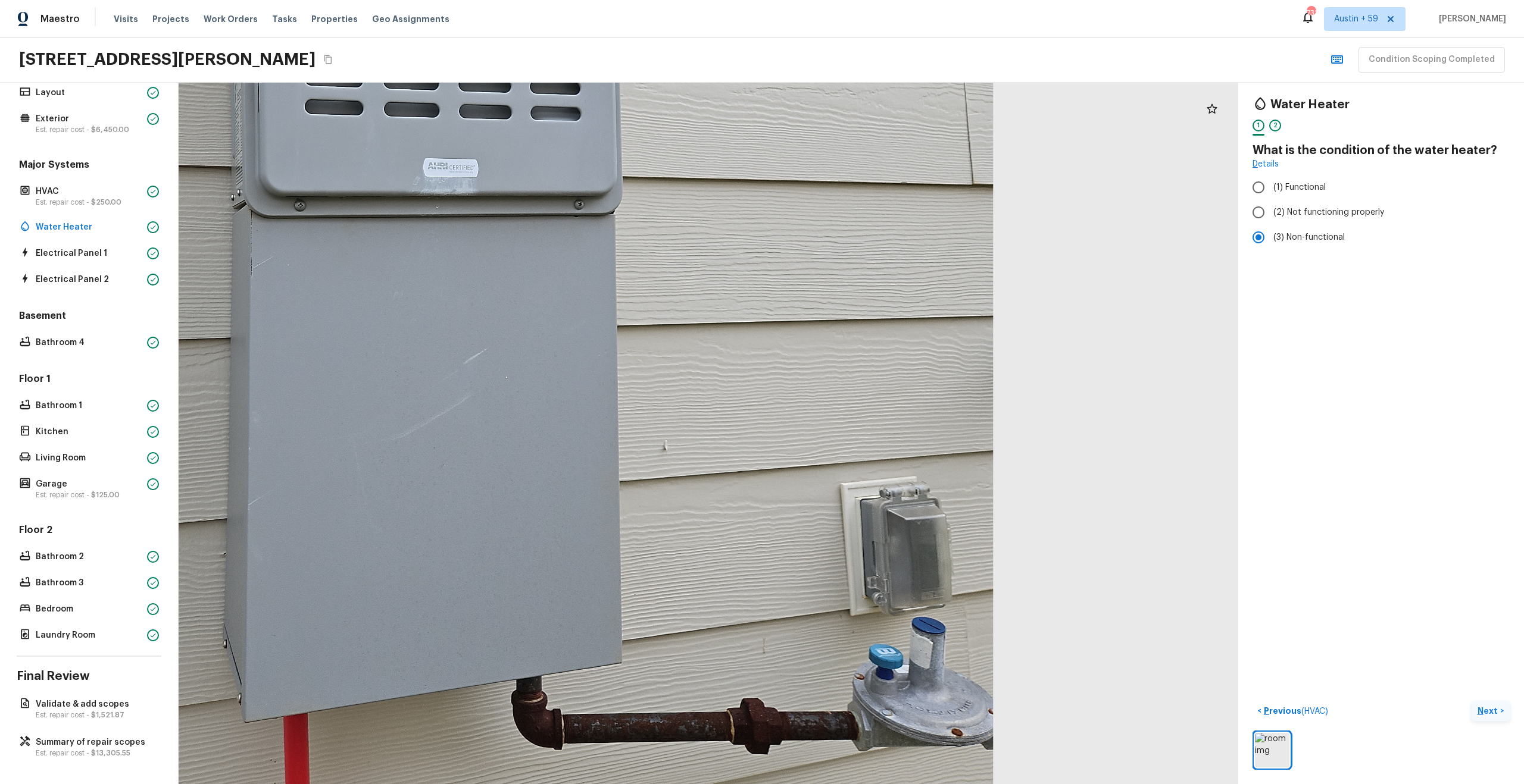
drag, startPoint x: 631, startPoint y: 458, endPoint x: 780, endPoint y: 538, distance: 169.1
click at [780, 538] on div at bounding box center [459, 216] width 2152 height 1425
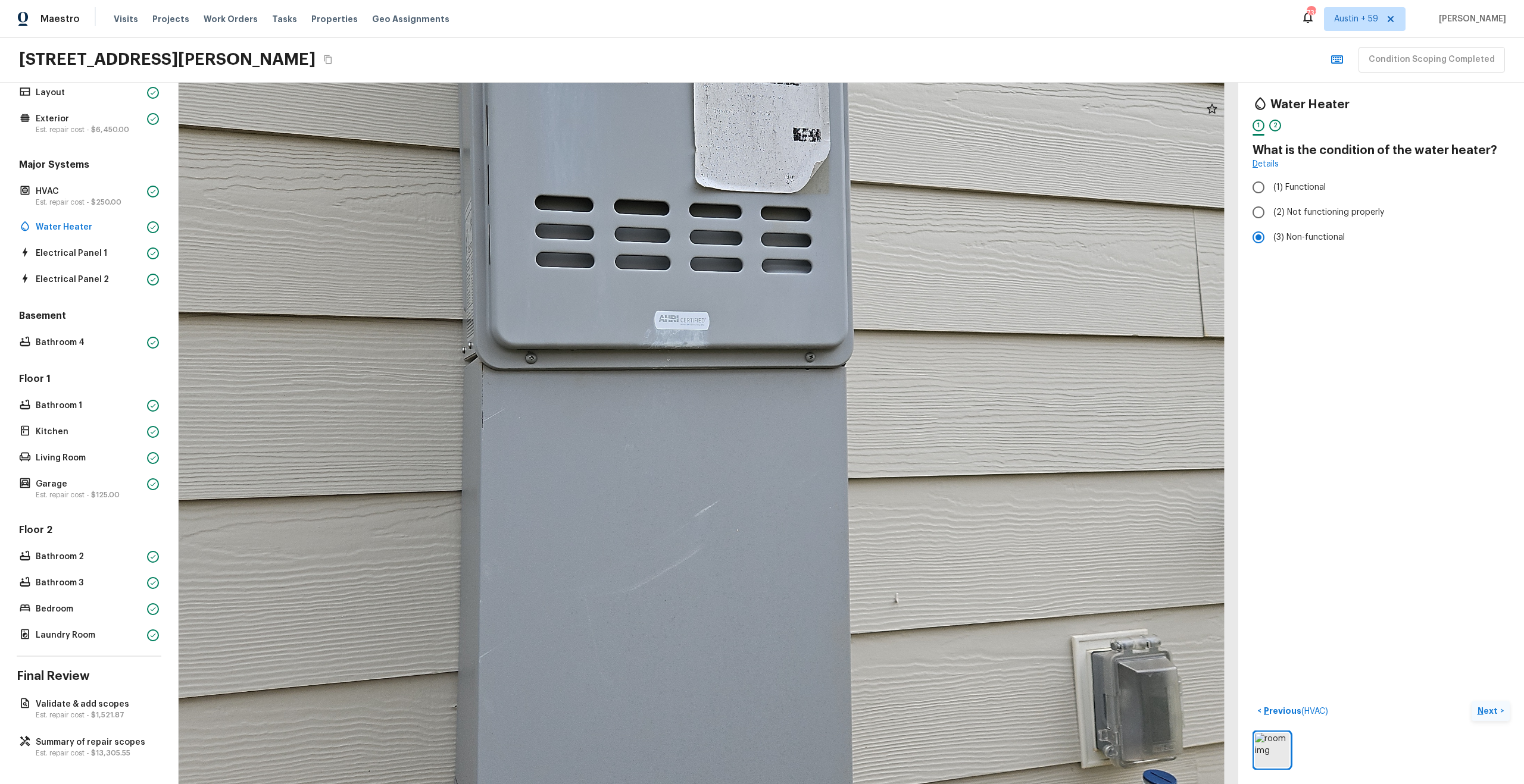
drag, startPoint x: 760, startPoint y: 533, endPoint x: 760, endPoint y: 637, distance: 104.0
click at [760, 637] on div at bounding box center [690, 369] width 2152 height 1425
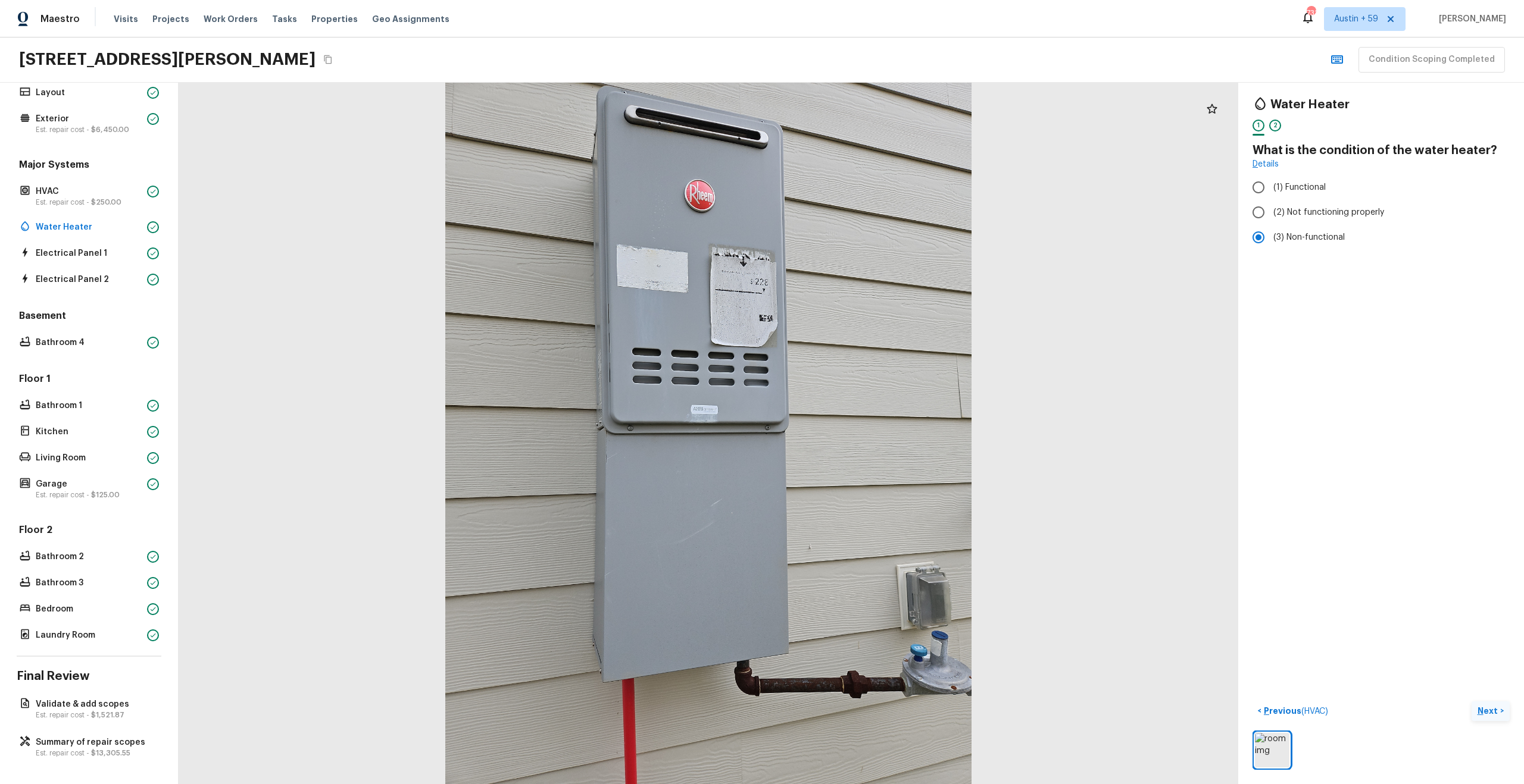
click at [1490, 709] on p "Next" at bounding box center [1489, 711] width 23 height 12
click at [1454, 710] on span "( Electrical Panel 1 )" at bounding box center [1463, 712] width 70 height 8
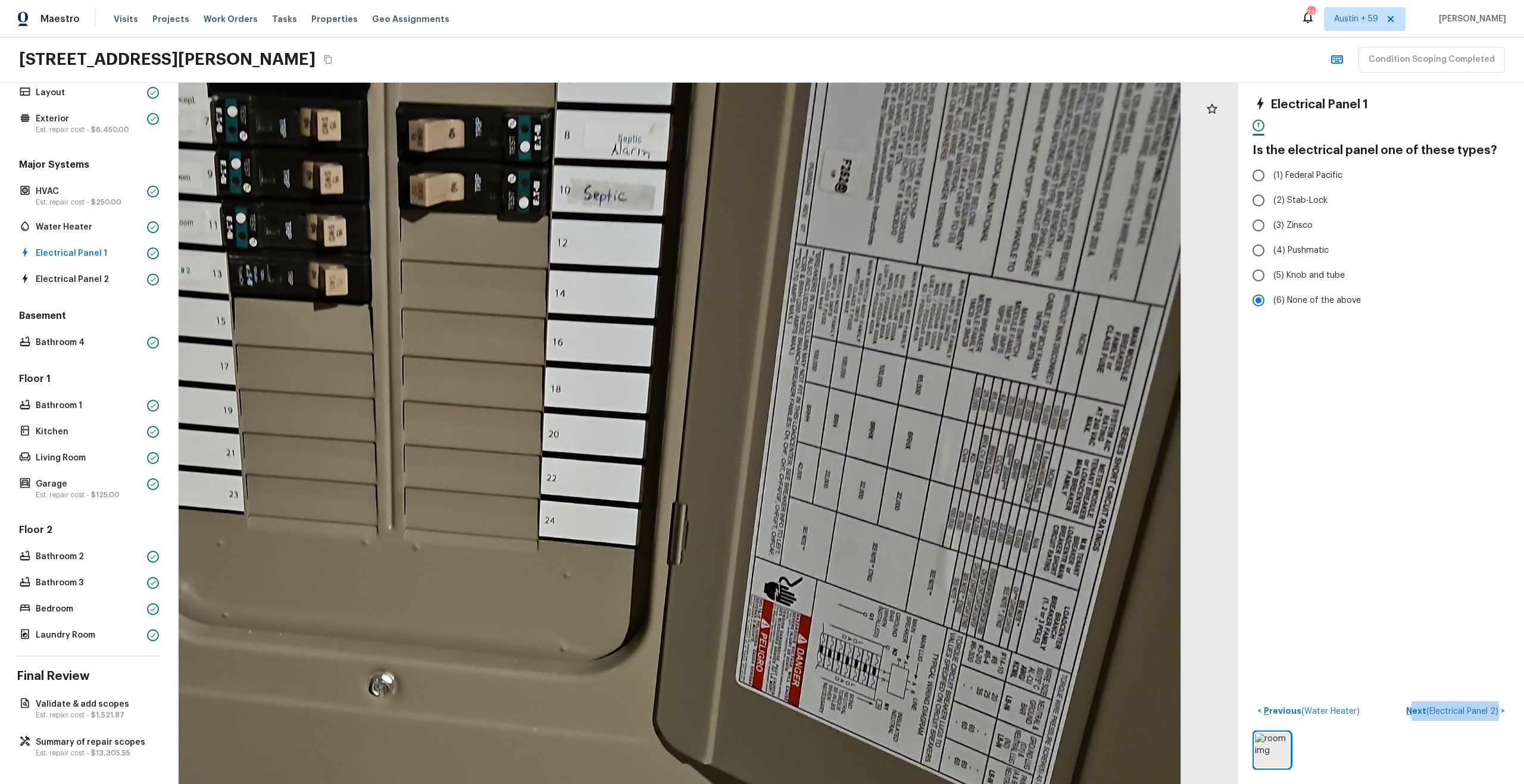
drag, startPoint x: 745, startPoint y: 181, endPoint x: 571, endPoint y: 170, distance: 174.3
click at [572, 170] on div at bounding box center [496, 540] width 2758 height 1827
drag, startPoint x: 706, startPoint y: 262, endPoint x: 678, endPoint y: 410, distance: 150.6
click at [678, 410] on div at bounding box center [496, 541] width 2758 height 1827
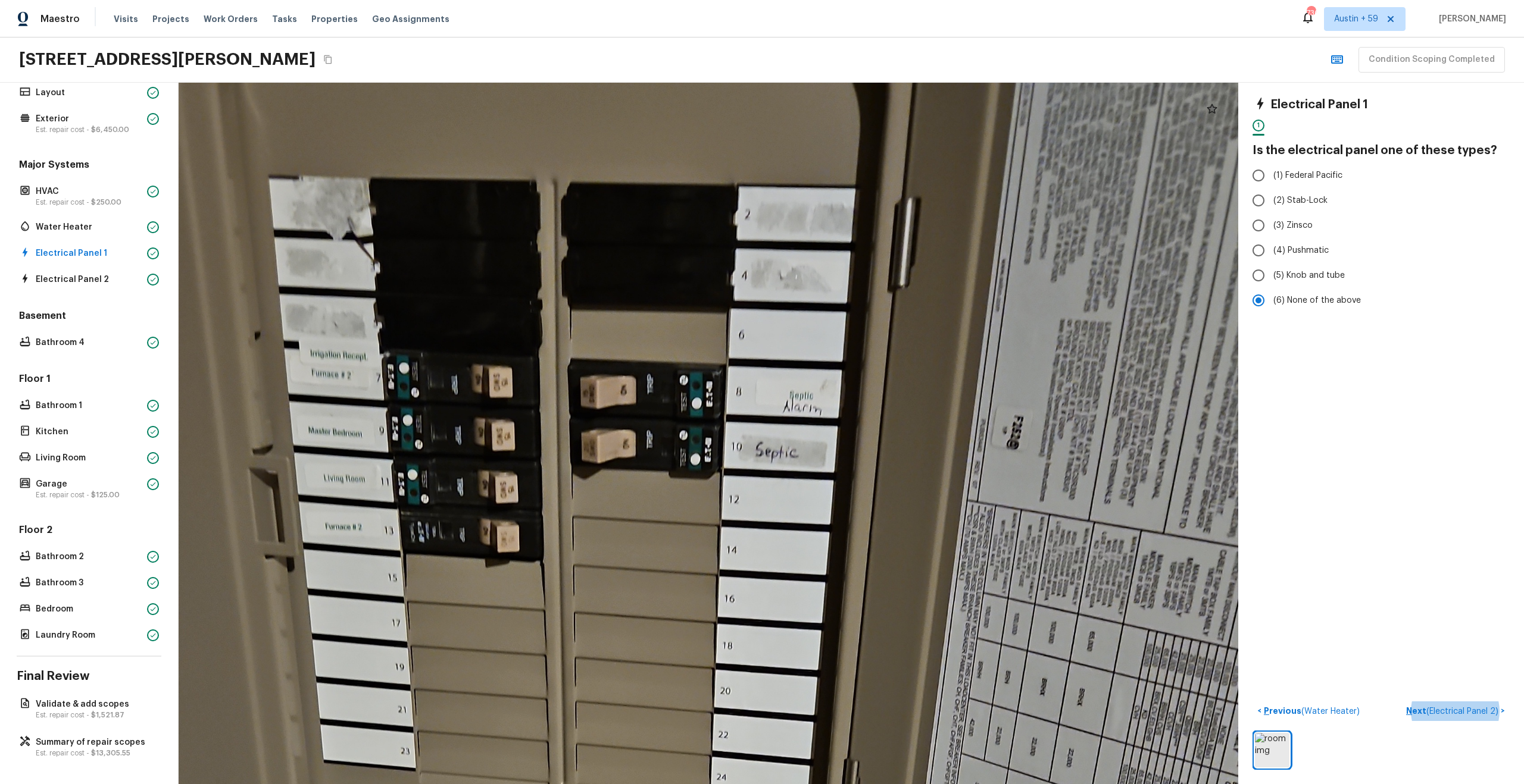
drag, startPoint x: 678, startPoint y: 410, endPoint x: 917, endPoint y: 465, distance: 245.2
click at [917, 465] on div at bounding box center [667, 797] width 2758 height 1827
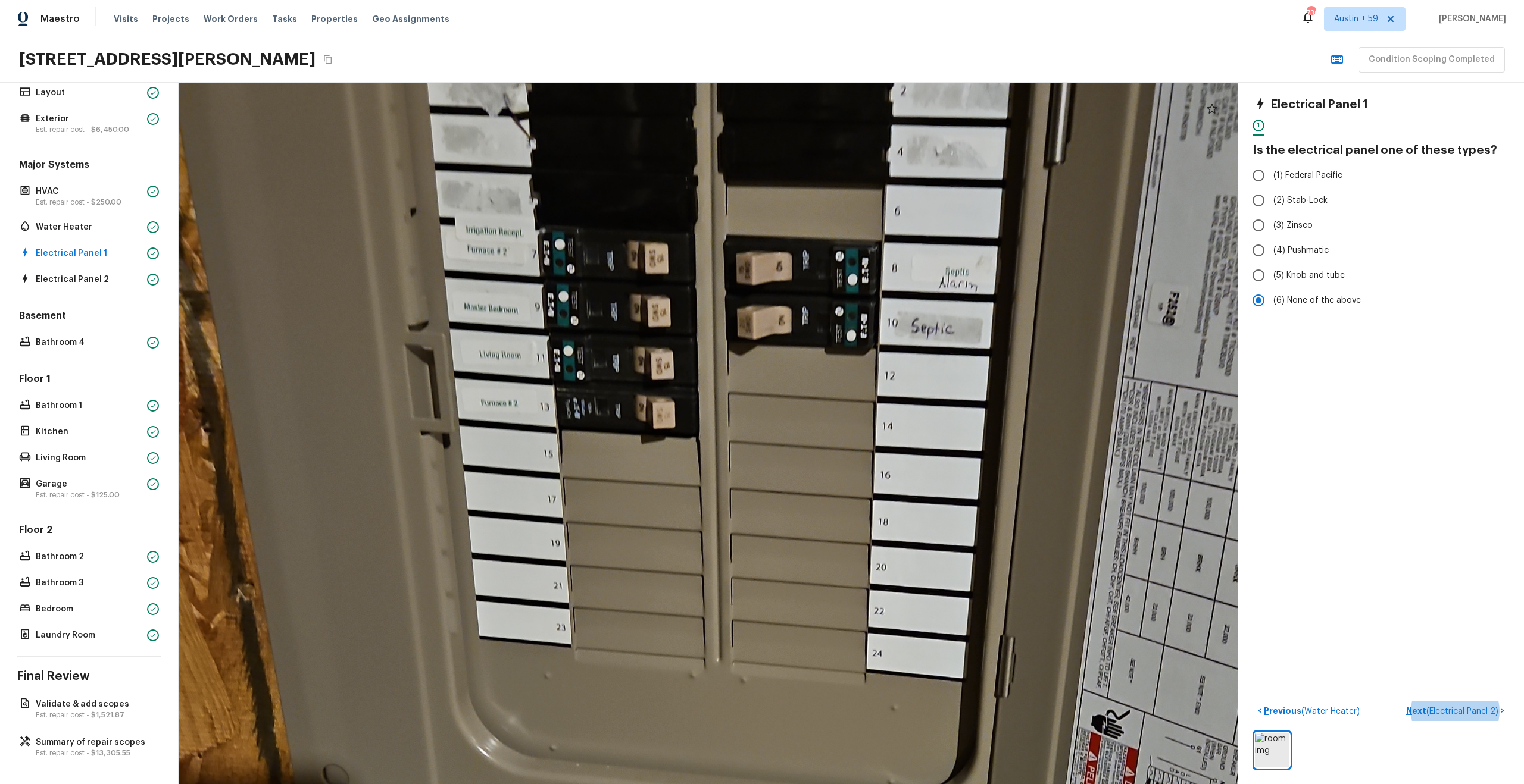
drag, startPoint x: 917, startPoint y: 465, endPoint x: 1002, endPoint y: 342, distance: 149.5
click at [1002, 342] on div at bounding box center [823, 673] width 2758 height 1827
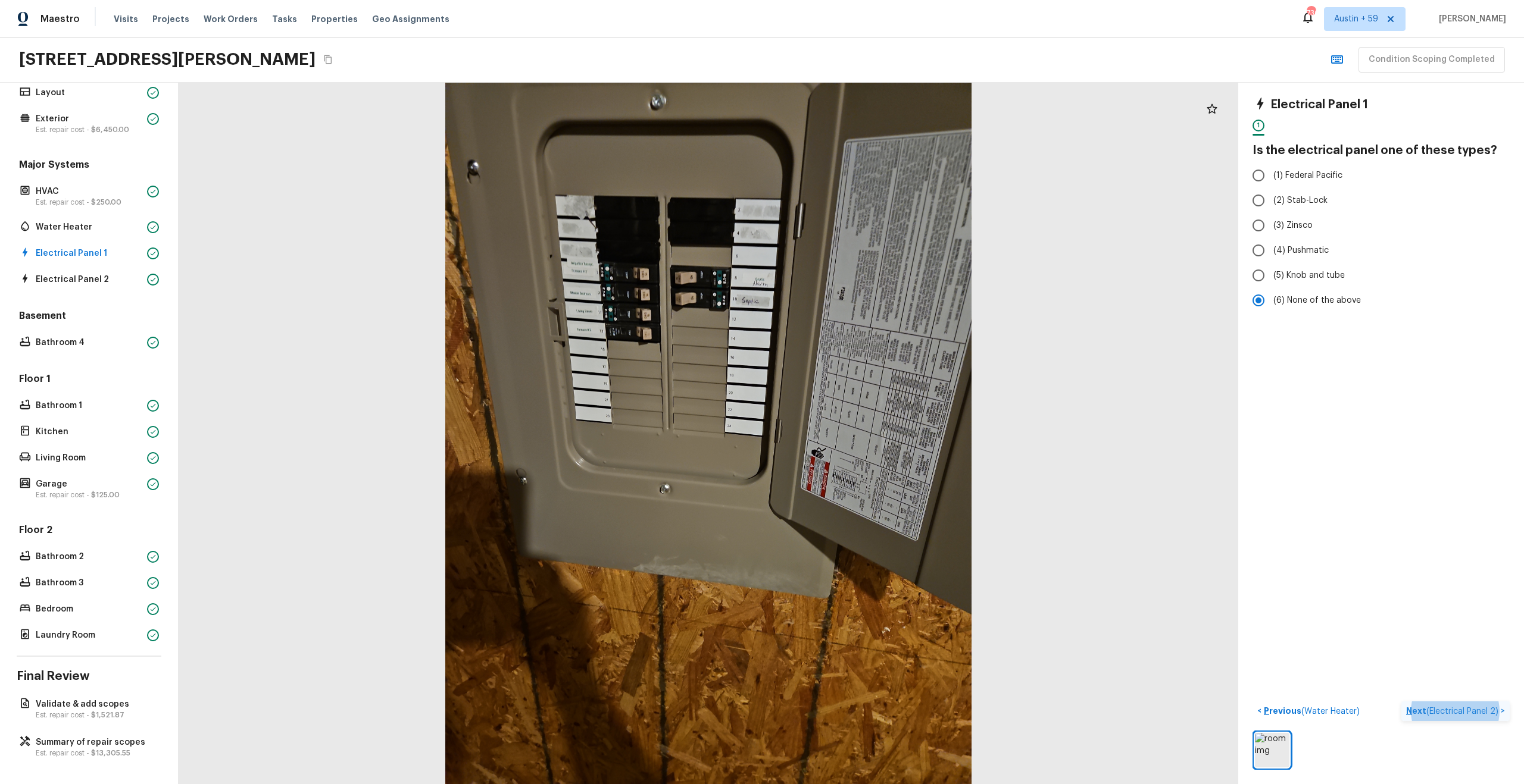
click at [1425, 709] on p "Next ( Electrical Panel 2 )" at bounding box center [1453, 711] width 94 height 13
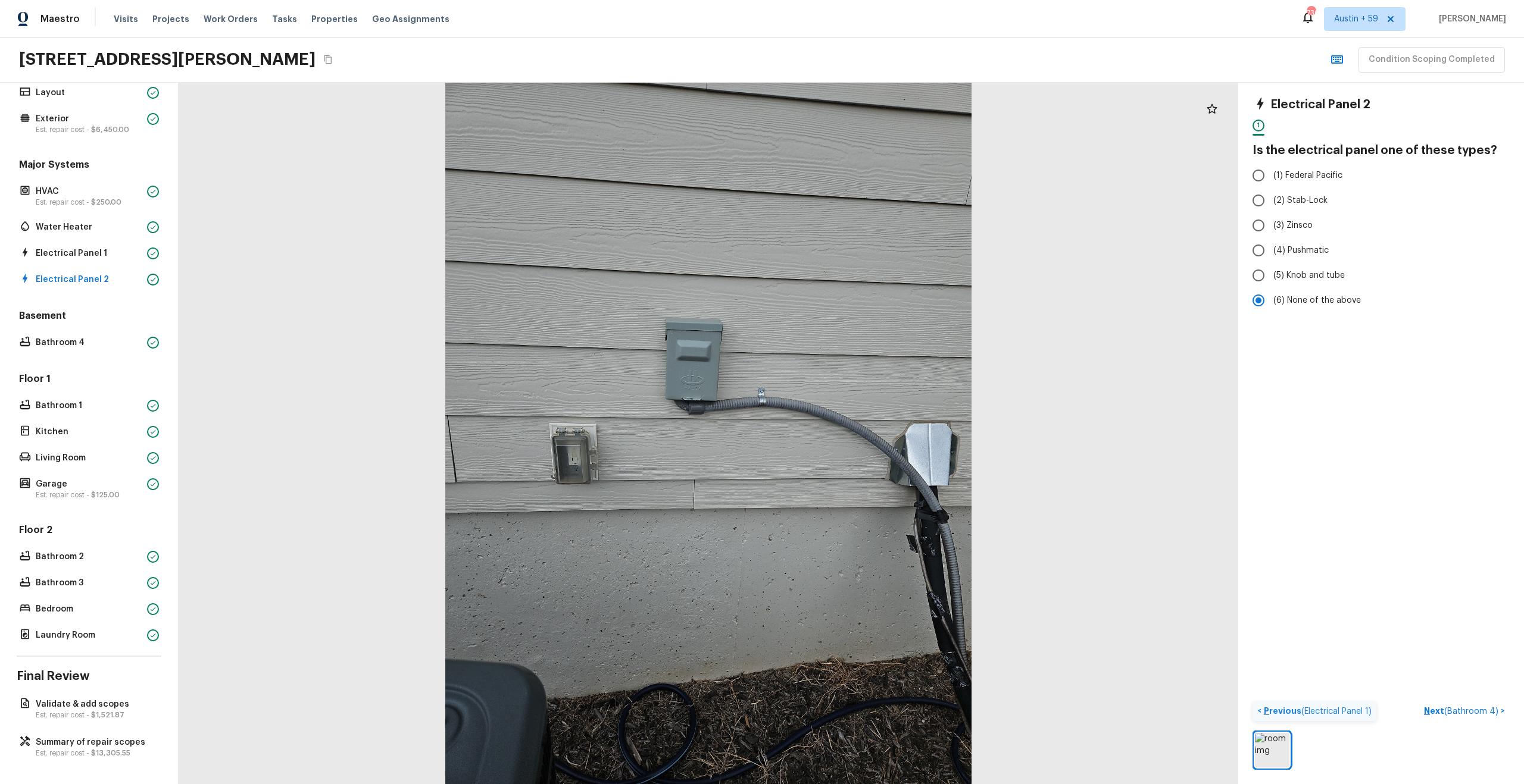
click at [1327, 708] on span "( Electrical Panel 1 )" at bounding box center [1336, 712] width 70 height 8
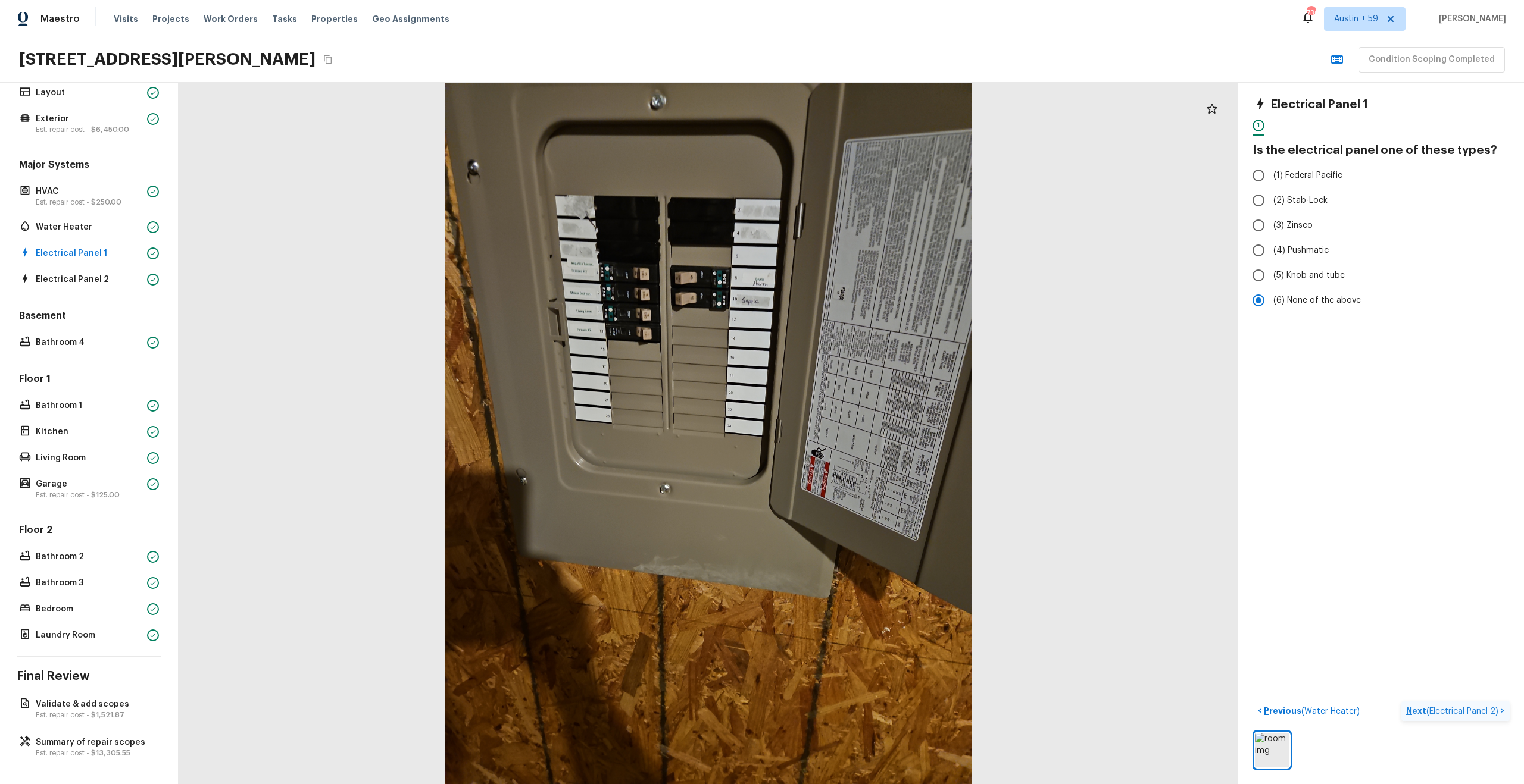
click at [1466, 711] on span "( Electrical Panel 2 )" at bounding box center [1462, 712] width 72 height 8
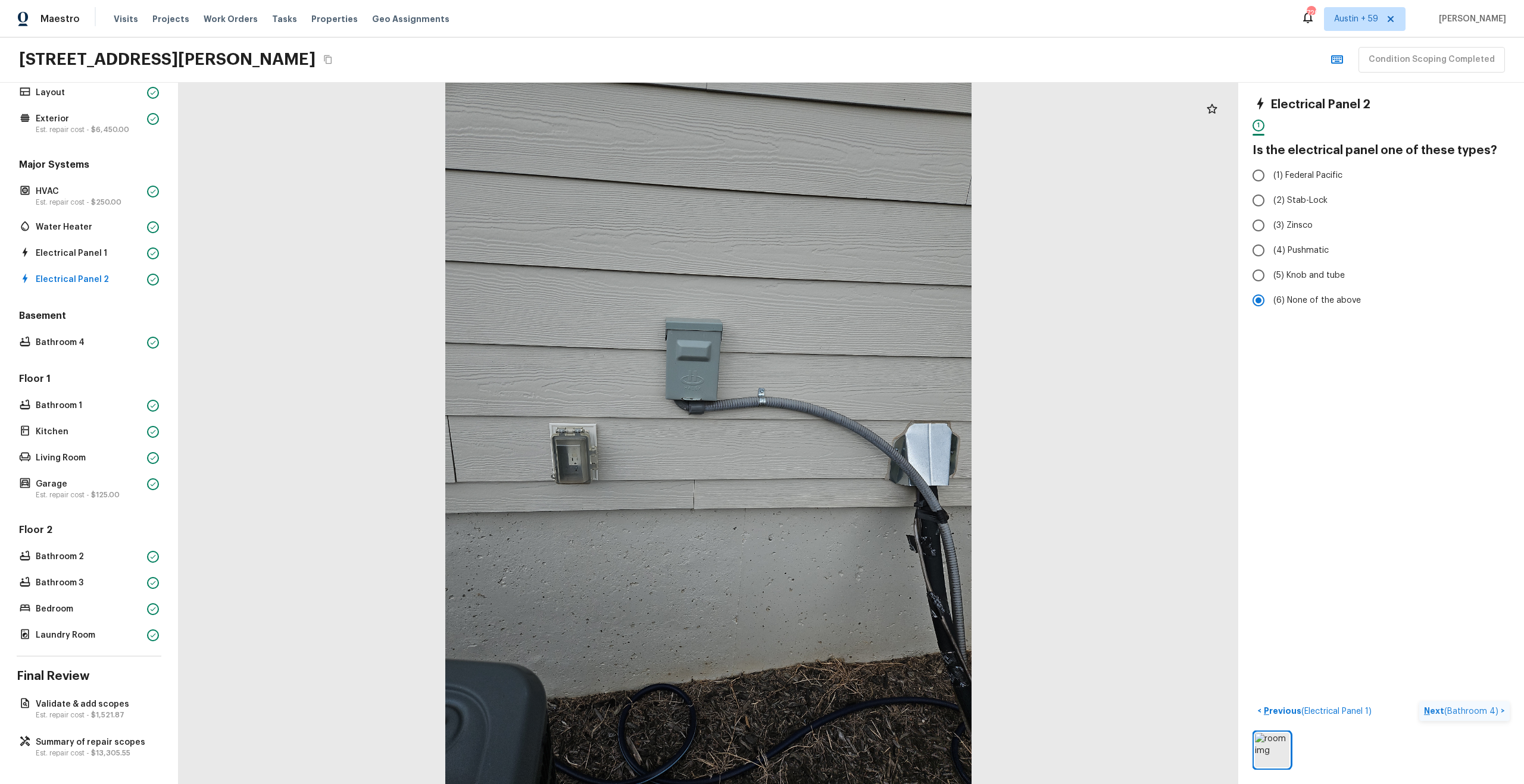
click at [1442, 706] on p "Next ( Bathroom 4 )" at bounding box center [1462, 711] width 77 height 13
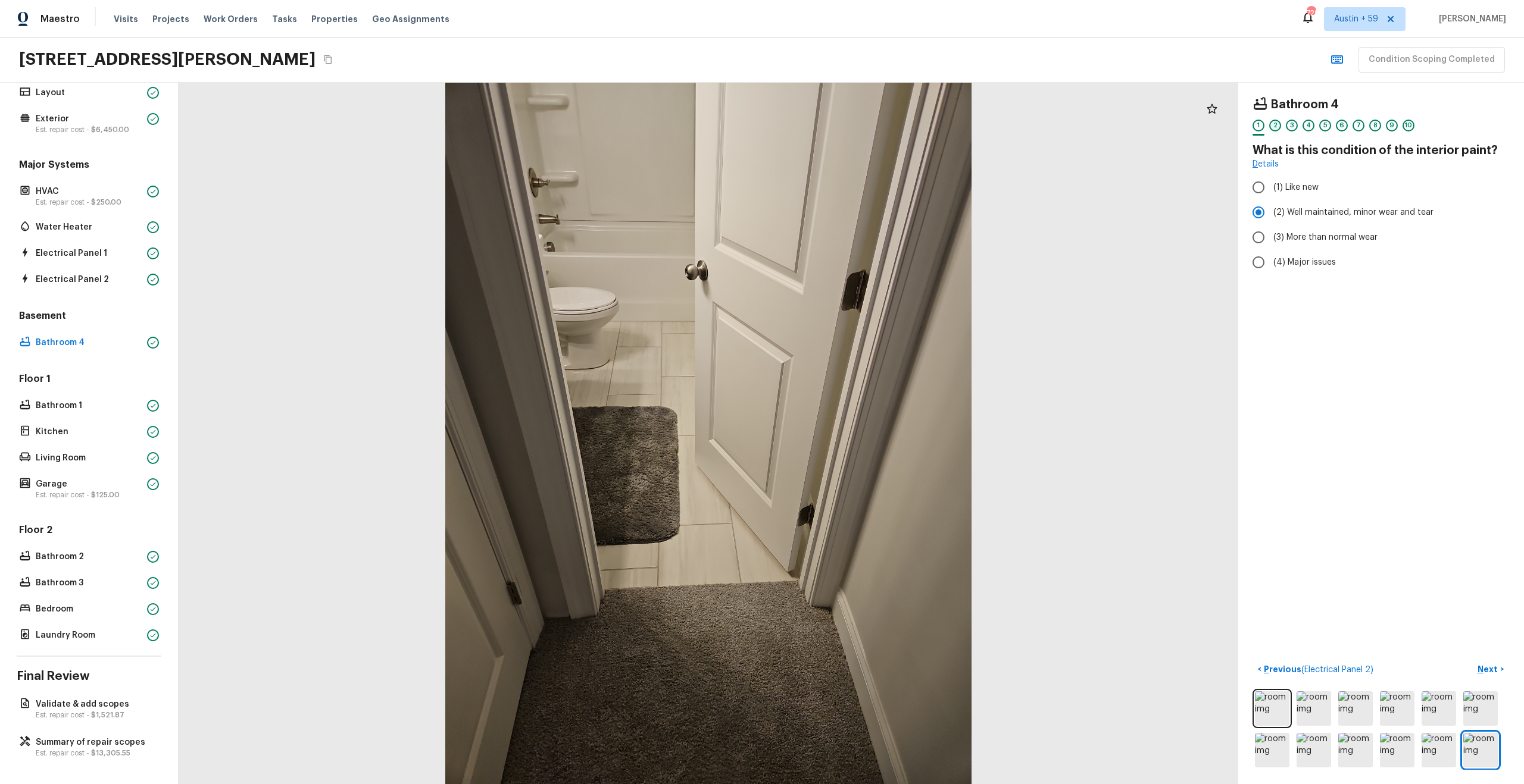
click at [1273, 127] on div "2" at bounding box center [1275, 126] width 12 height 12
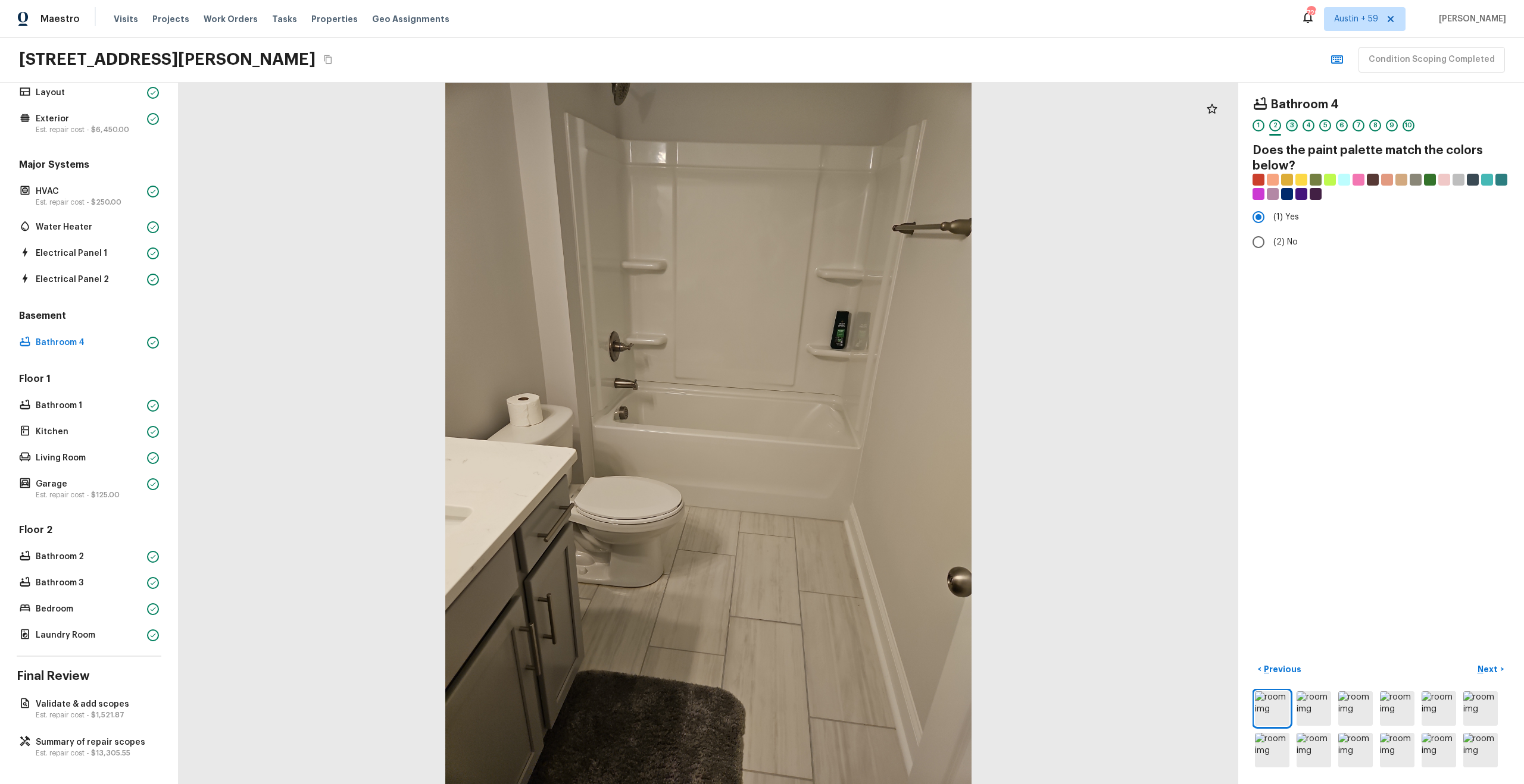
click at [1294, 127] on div "3" at bounding box center [1292, 126] width 12 height 12
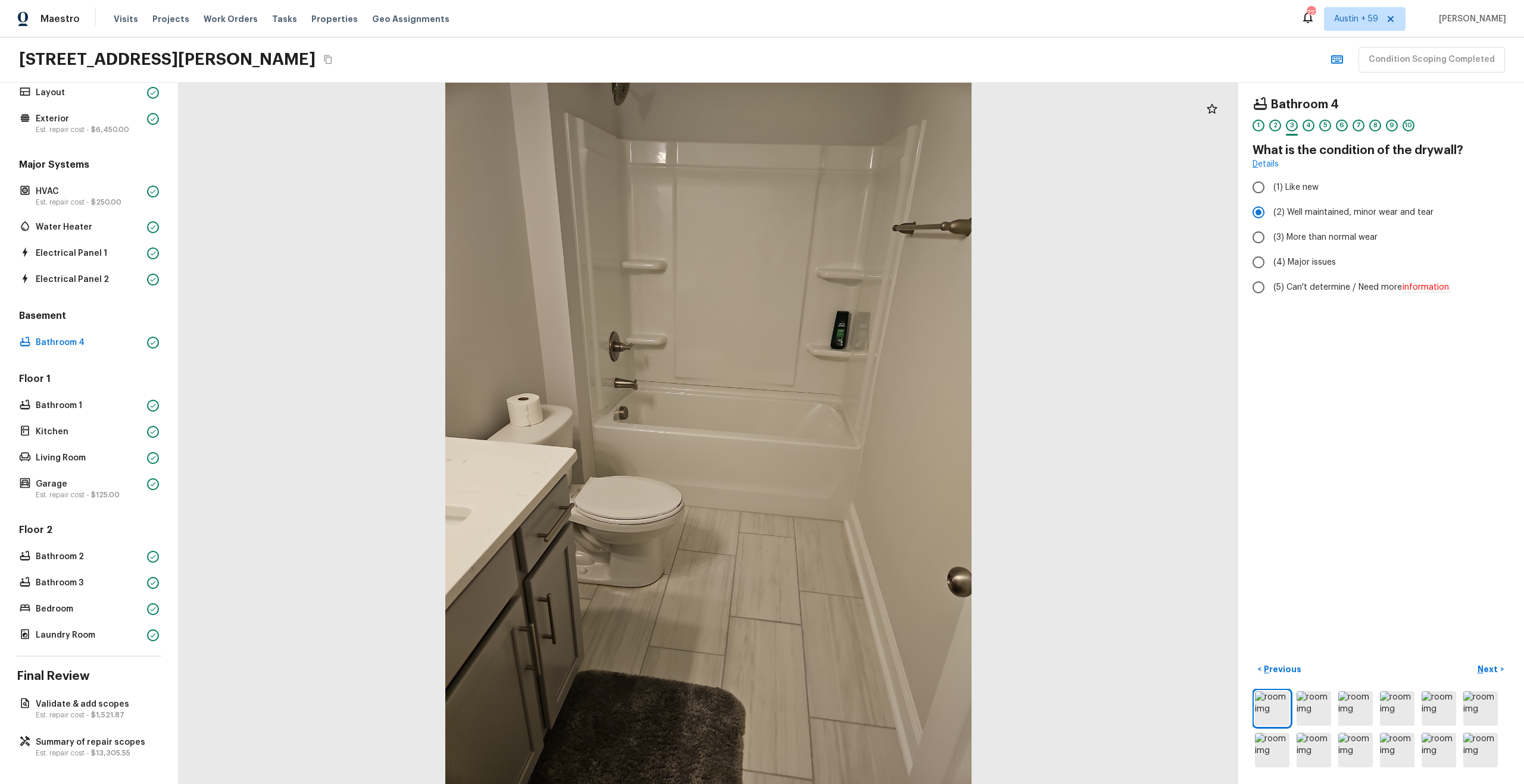
click at [1303, 121] on div "4" at bounding box center [1309, 129] width 12 height 19
click at [1291, 124] on div "3" at bounding box center [1292, 126] width 12 height 12
click at [1304, 125] on div "4" at bounding box center [1309, 126] width 12 height 12
click at [1325, 122] on div "5" at bounding box center [1325, 126] width 12 height 12
click at [1342, 124] on div "6" at bounding box center [1342, 126] width 12 height 12
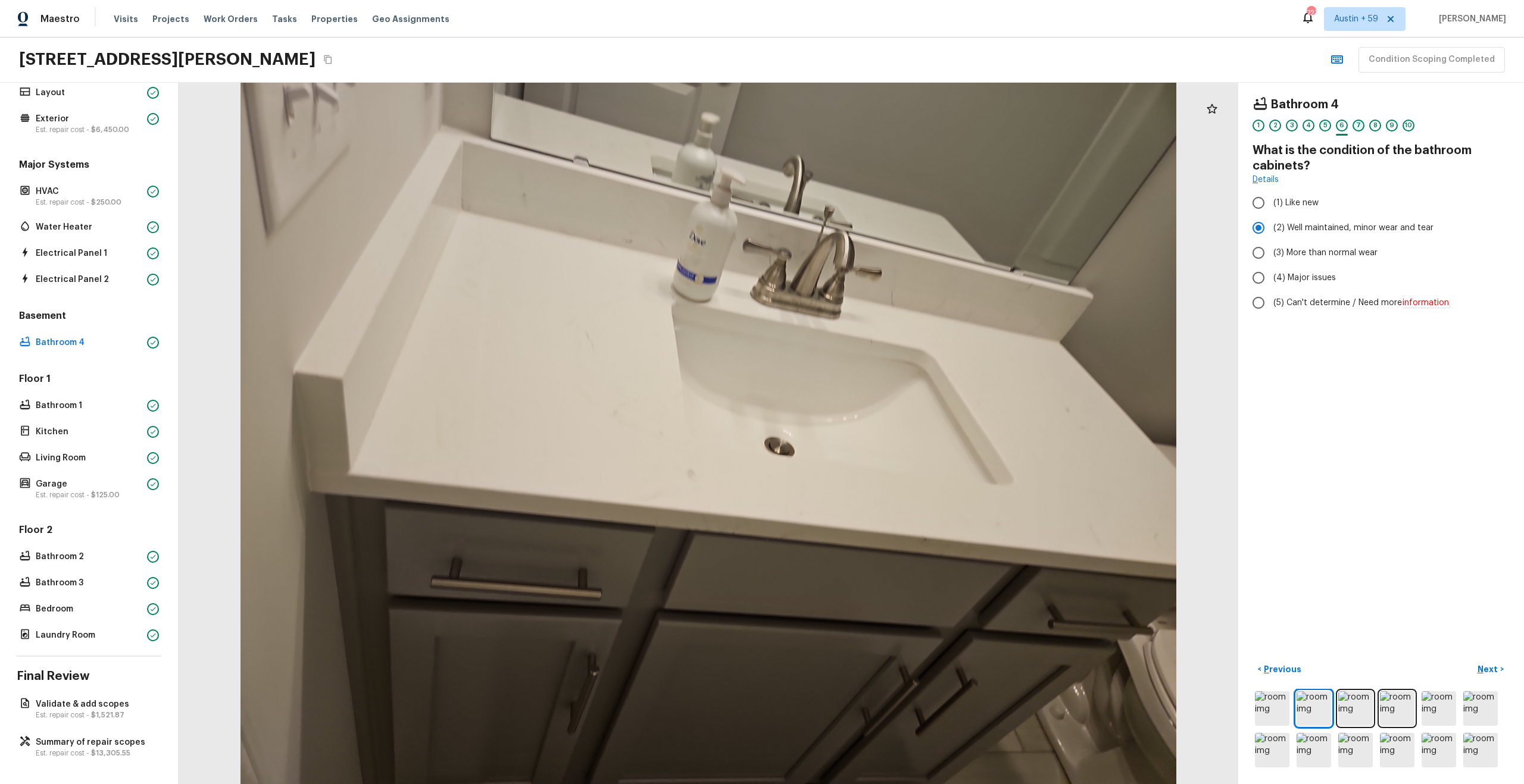
click at [1360, 124] on div "7" at bounding box center [1359, 126] width 12 height 12
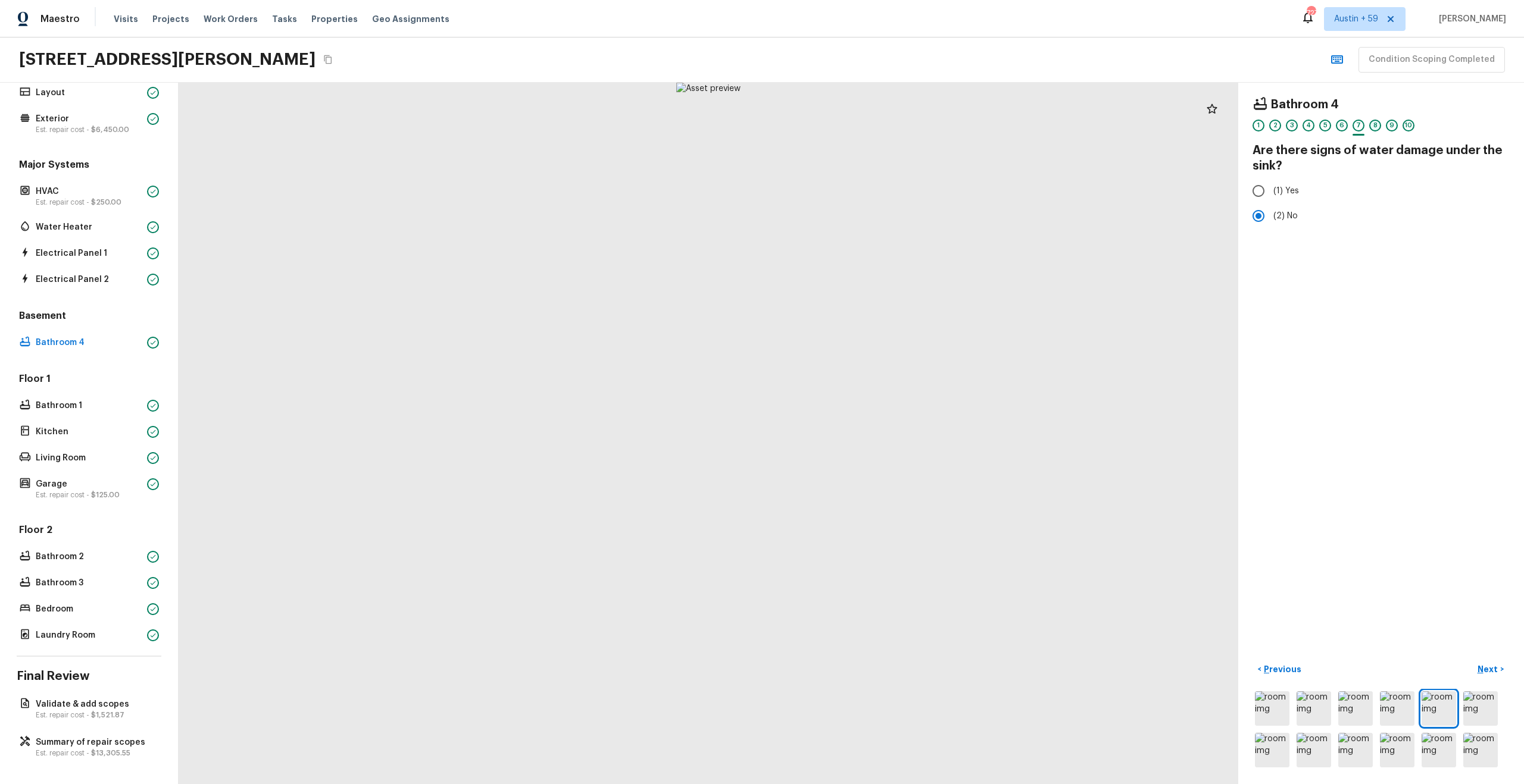
click at [1375, 125] on div "8" at bounding box center [1375, 126] width 12 height 12
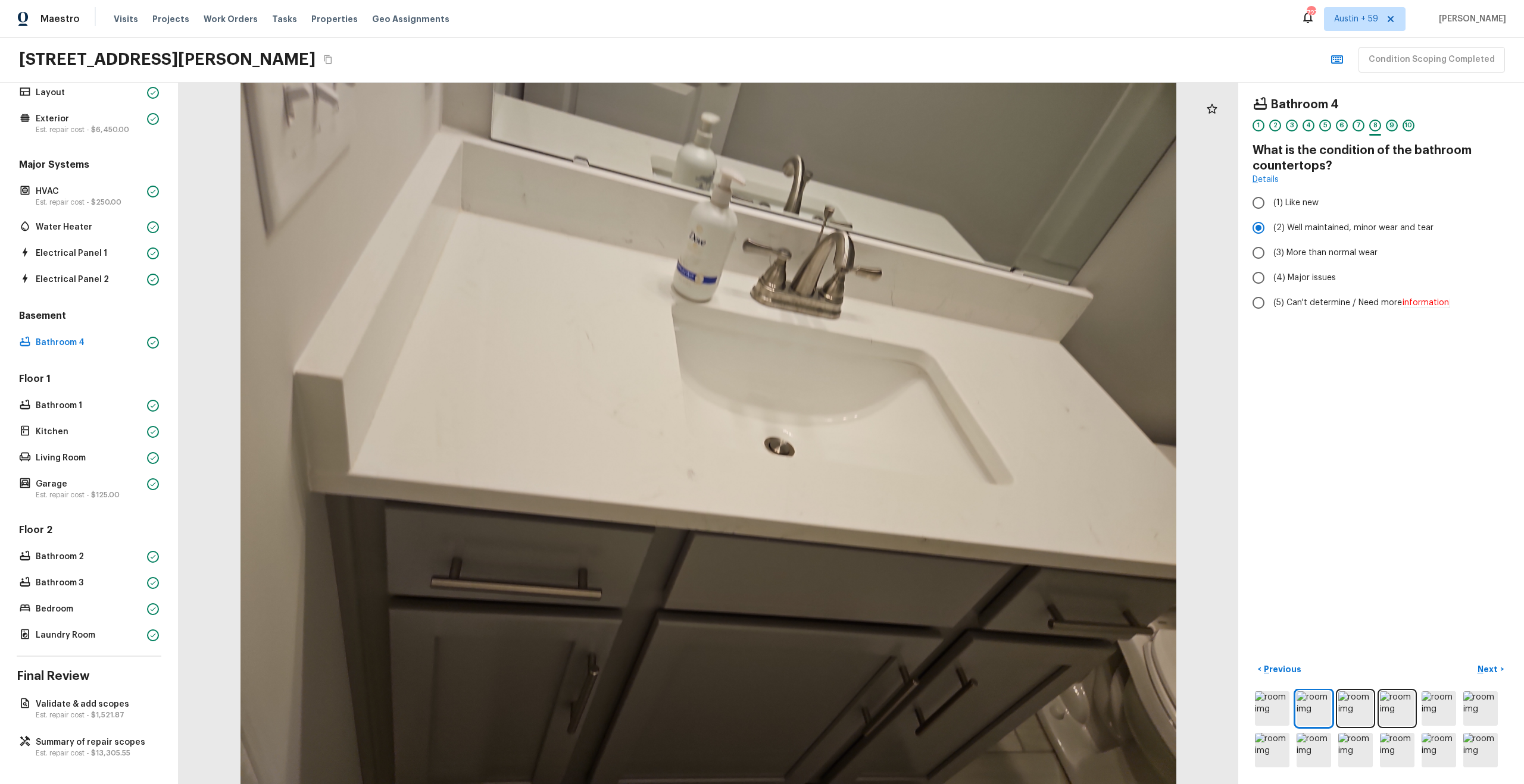
click at [1387, 125] on div "9" at bounding box center [1392, 126] width 12 height 12
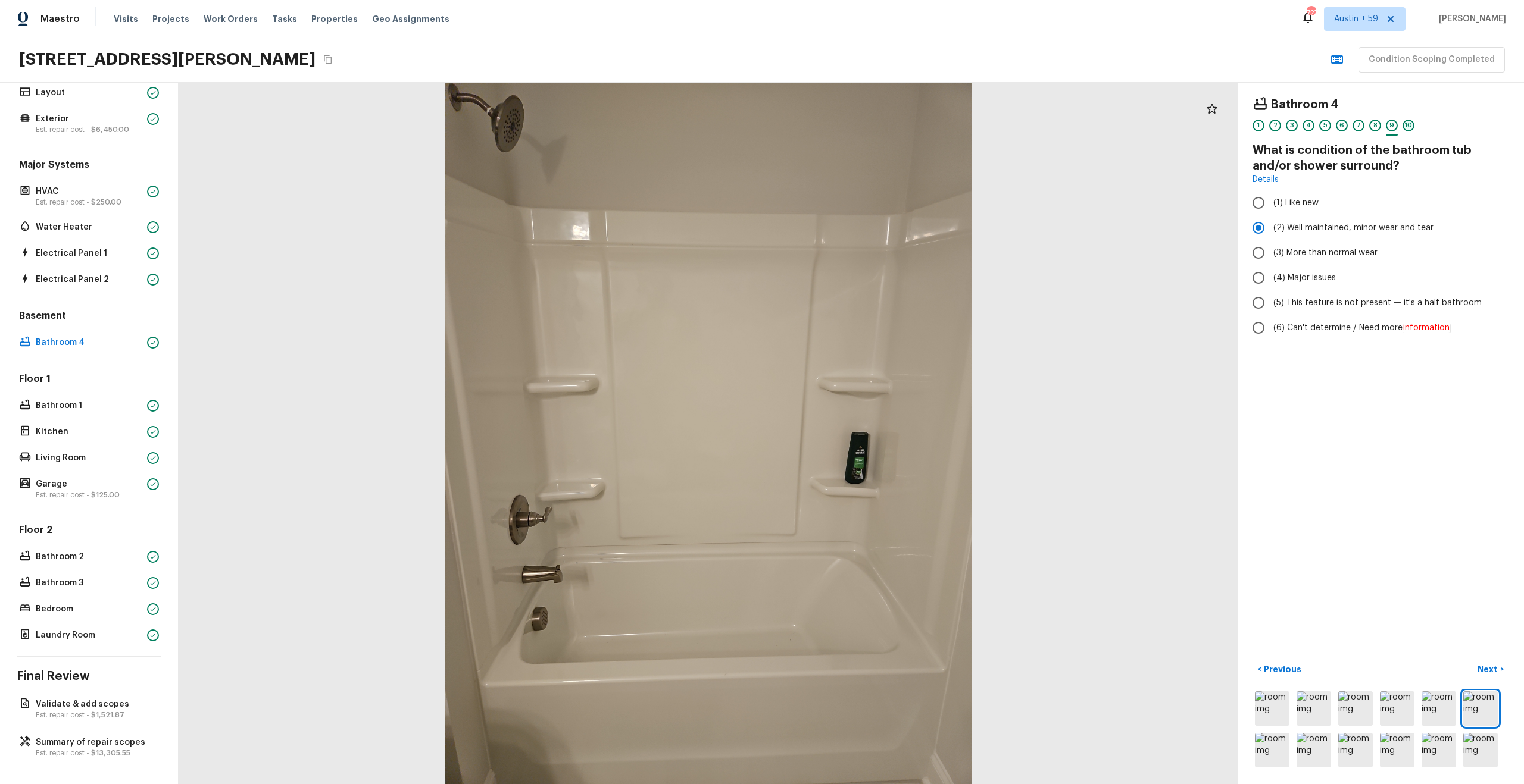
click at [1407, 127] on div "10" at bounding box center [1409, 126] width 12 height 12
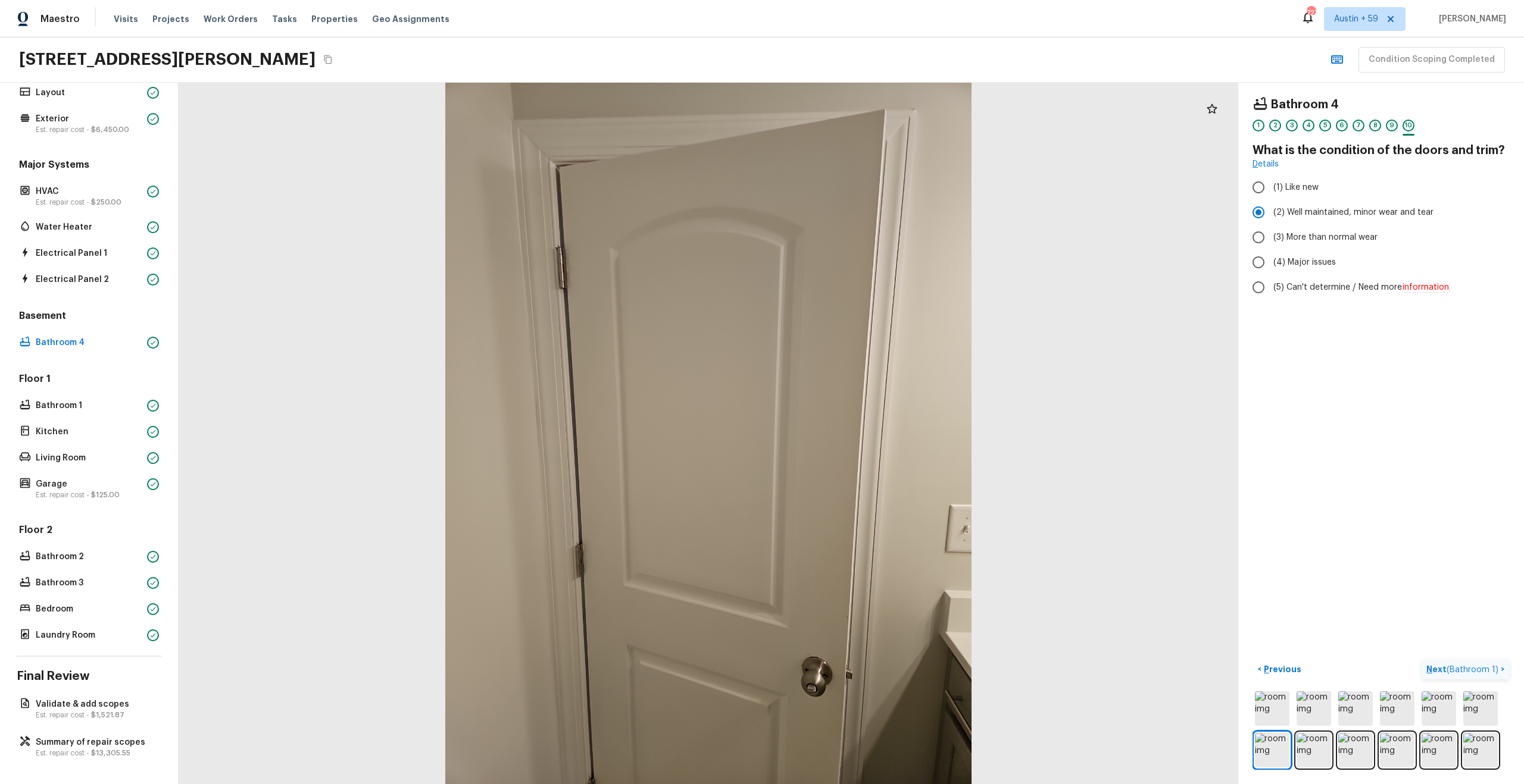
click at [1460, 667] on span "( Bathroom 1 )" at bounding box center [1472, 670] width 52 height 8
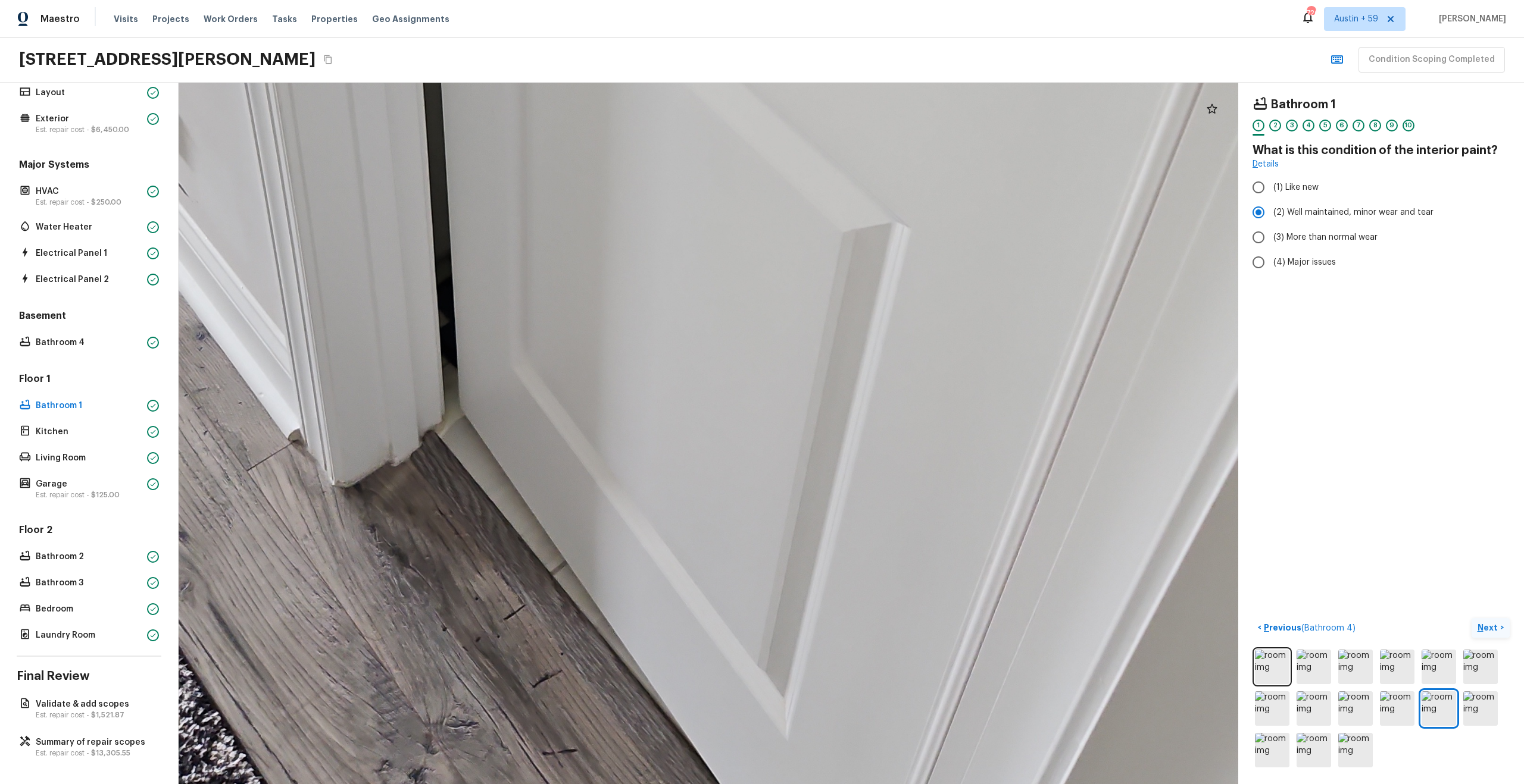
drag, startPoint x: 695, startPoint y: 469, endPoint x: 683, endPoint y: 96, distance: 373.2
click at [683, 96] on div at bounding box center [720, 1] width 2895 height 1917
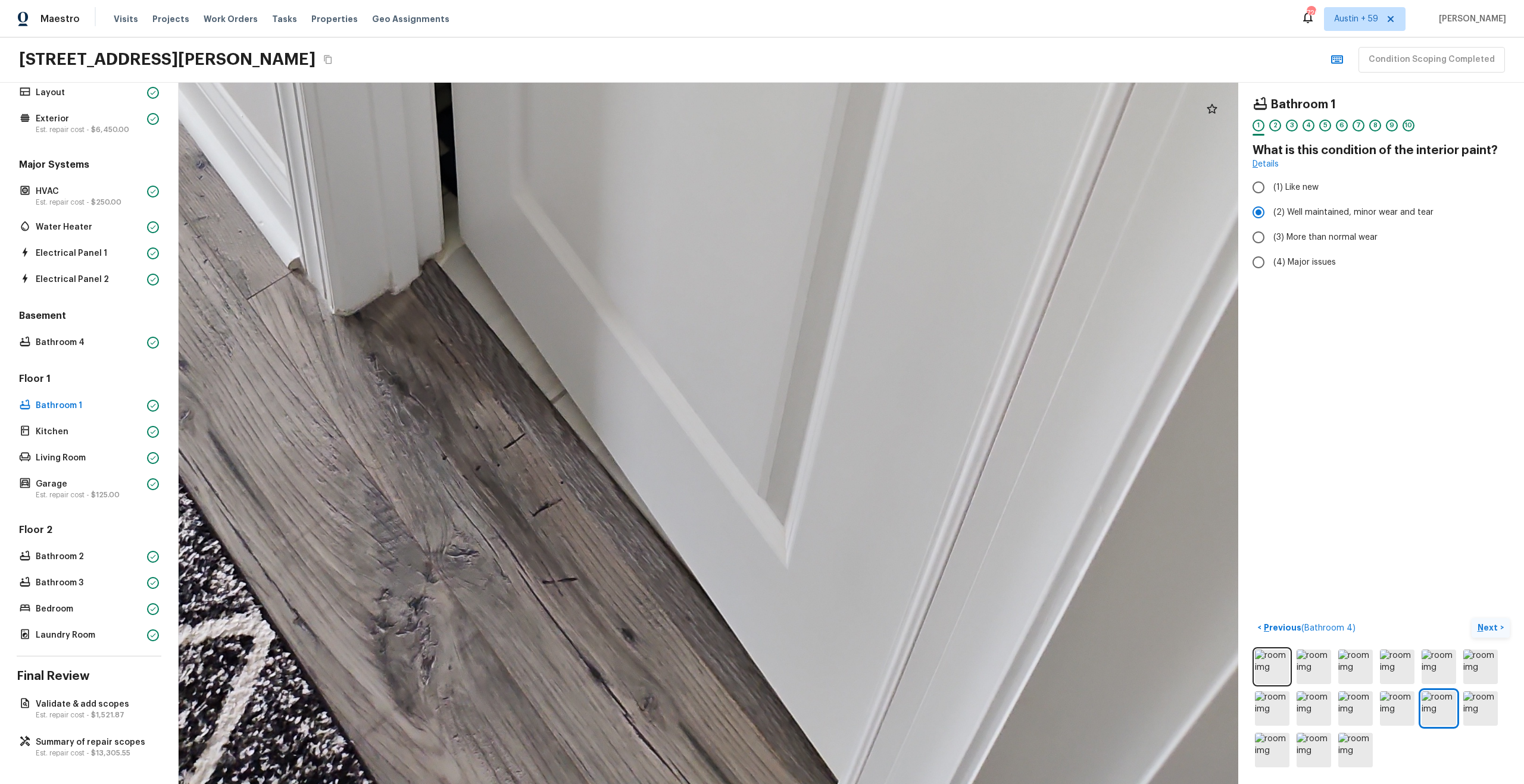
drag, startPoint x: 704, startPoint y: 324, endPoint x: 704, endPoint y: 152, distance: 172.0
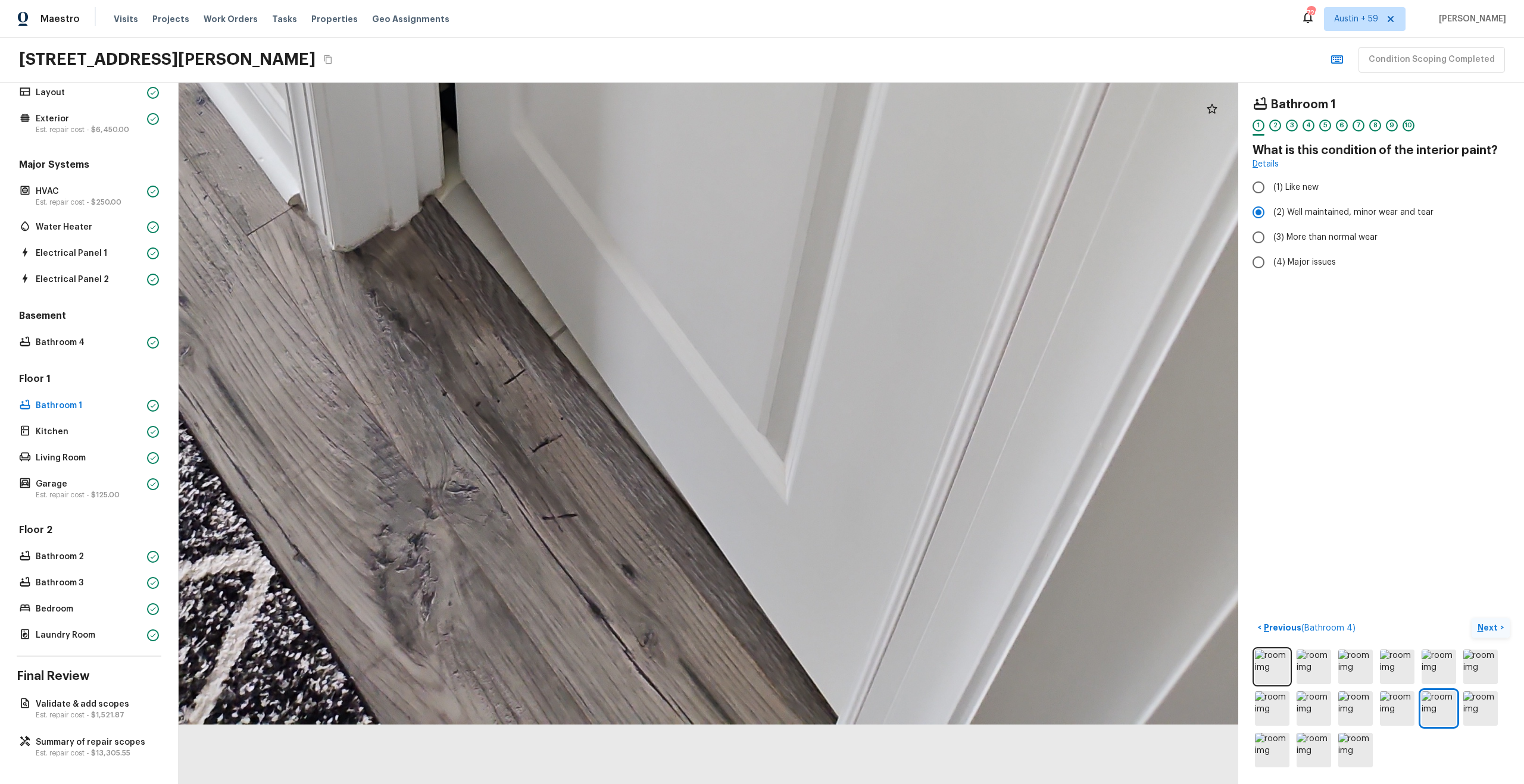
drag, startPoint x: 696, startPoint y: 366, endPoint x: 696, endPoint y: 219, distance: 147.0
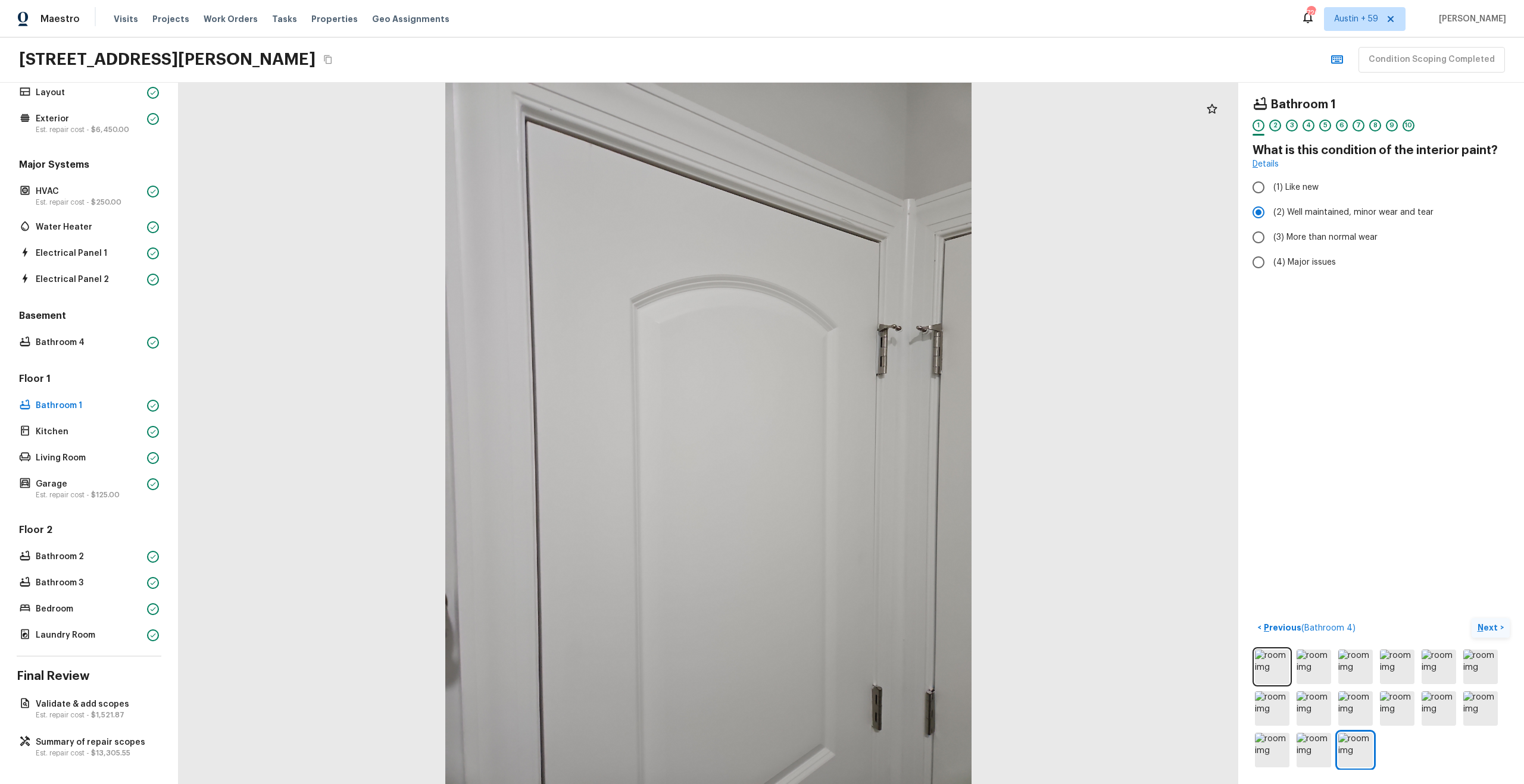
click at [1278, 124] on div "2" at bounding box center [1275, 126] width 12 height 12
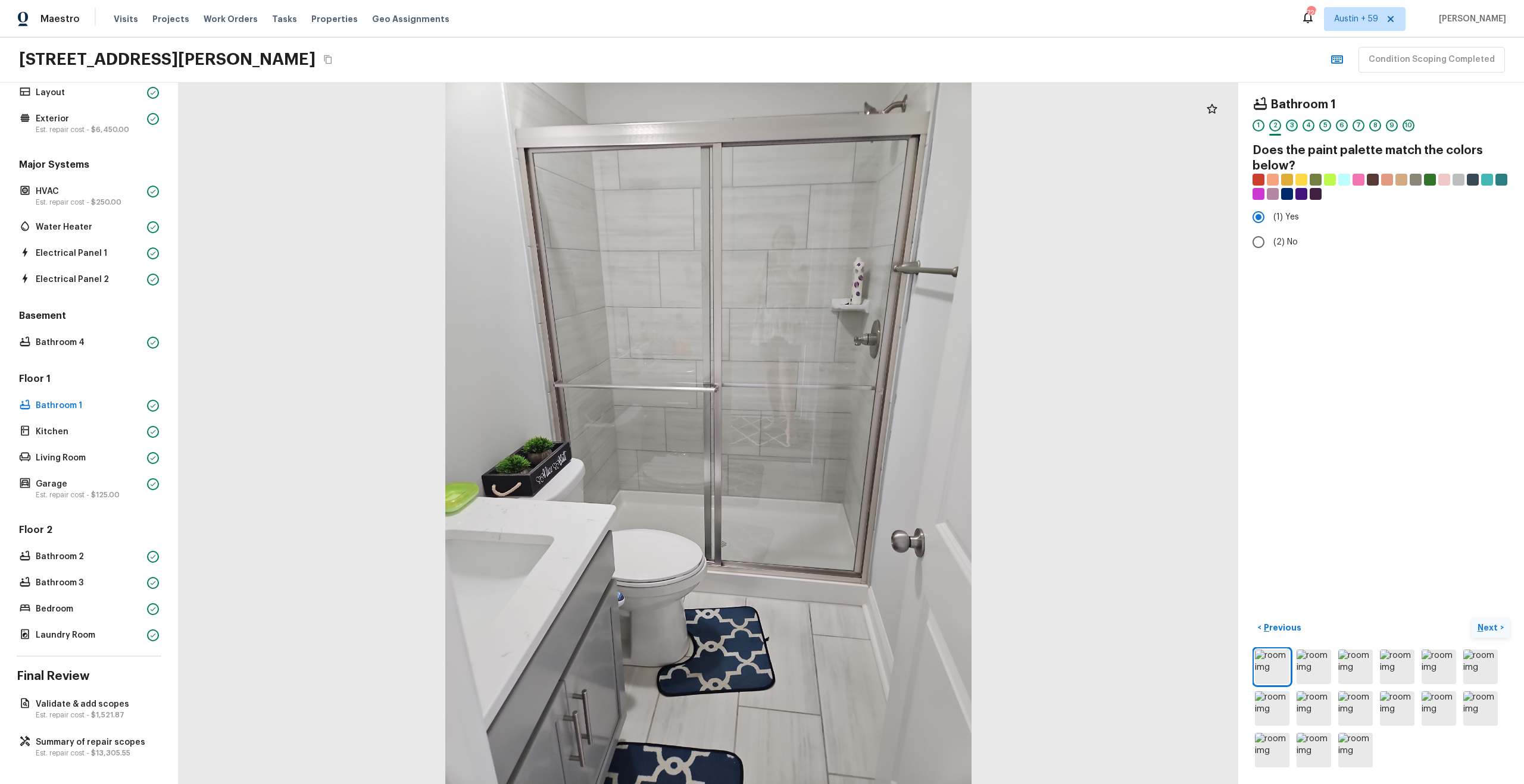
click at [1294, 128] on div "3" at bounding box center [1292, 126] width 12 height 12
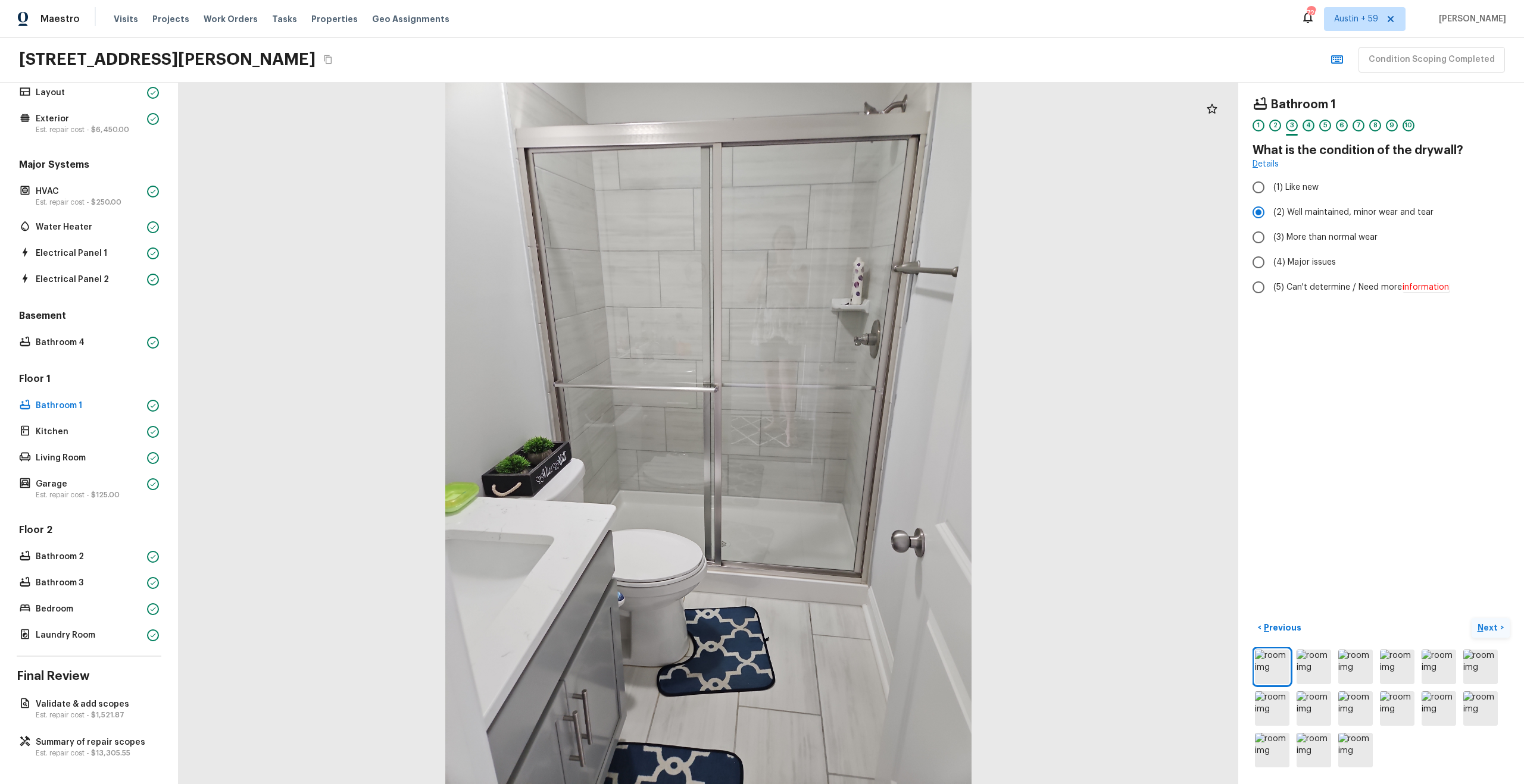
click at [1306, 129] on div "4" at bounding box center [1309, 126] width 12 height 12
click at [1323, 125] on div "5" at bounding box center [1325, 126] width 12 height 12
click at [1340, 125] on div "6" at bounding box center [1342, 126] width 12 height 12
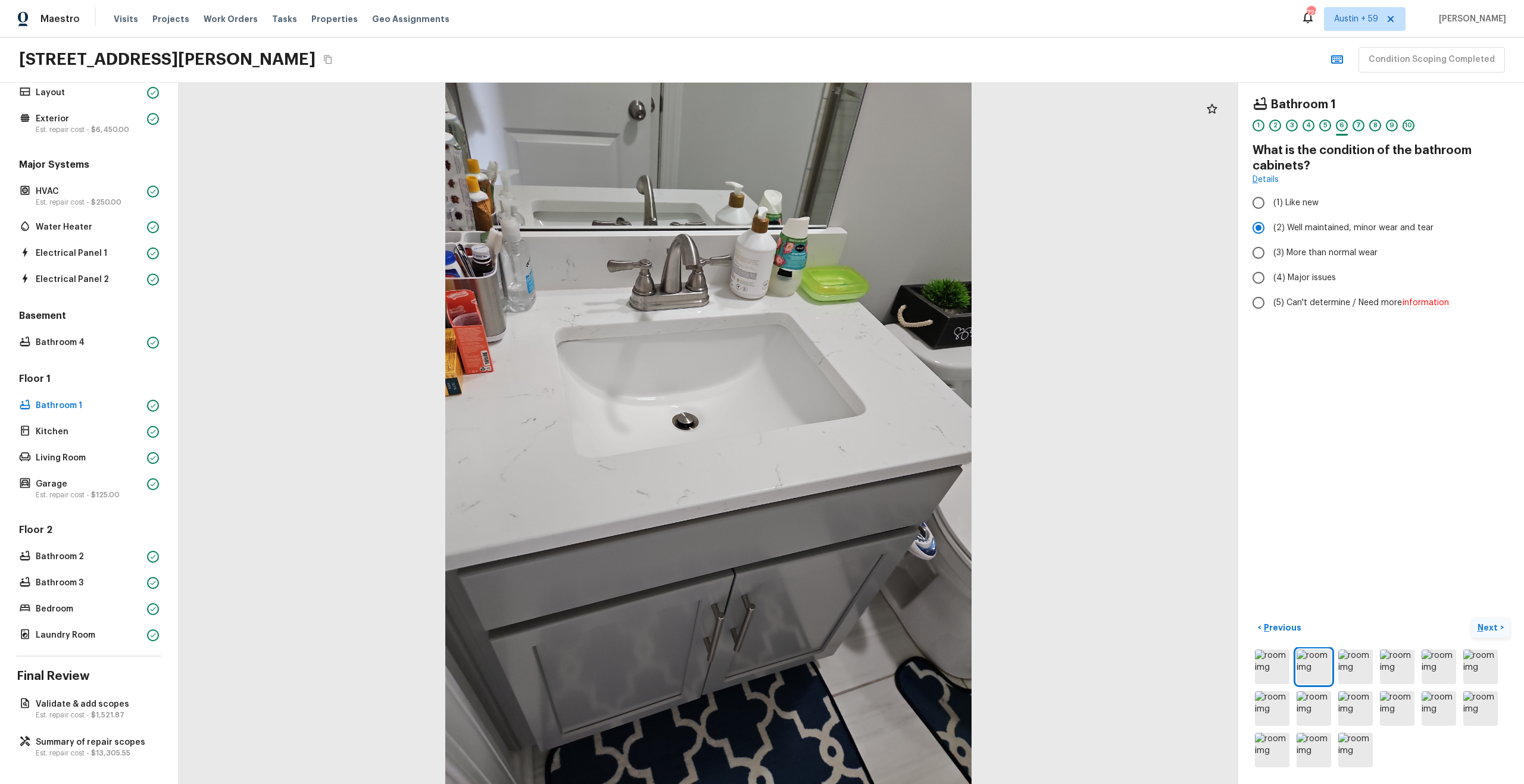
click at [1356, 127] on div "7" at bounding box center [1359, 126] width 12 height 12
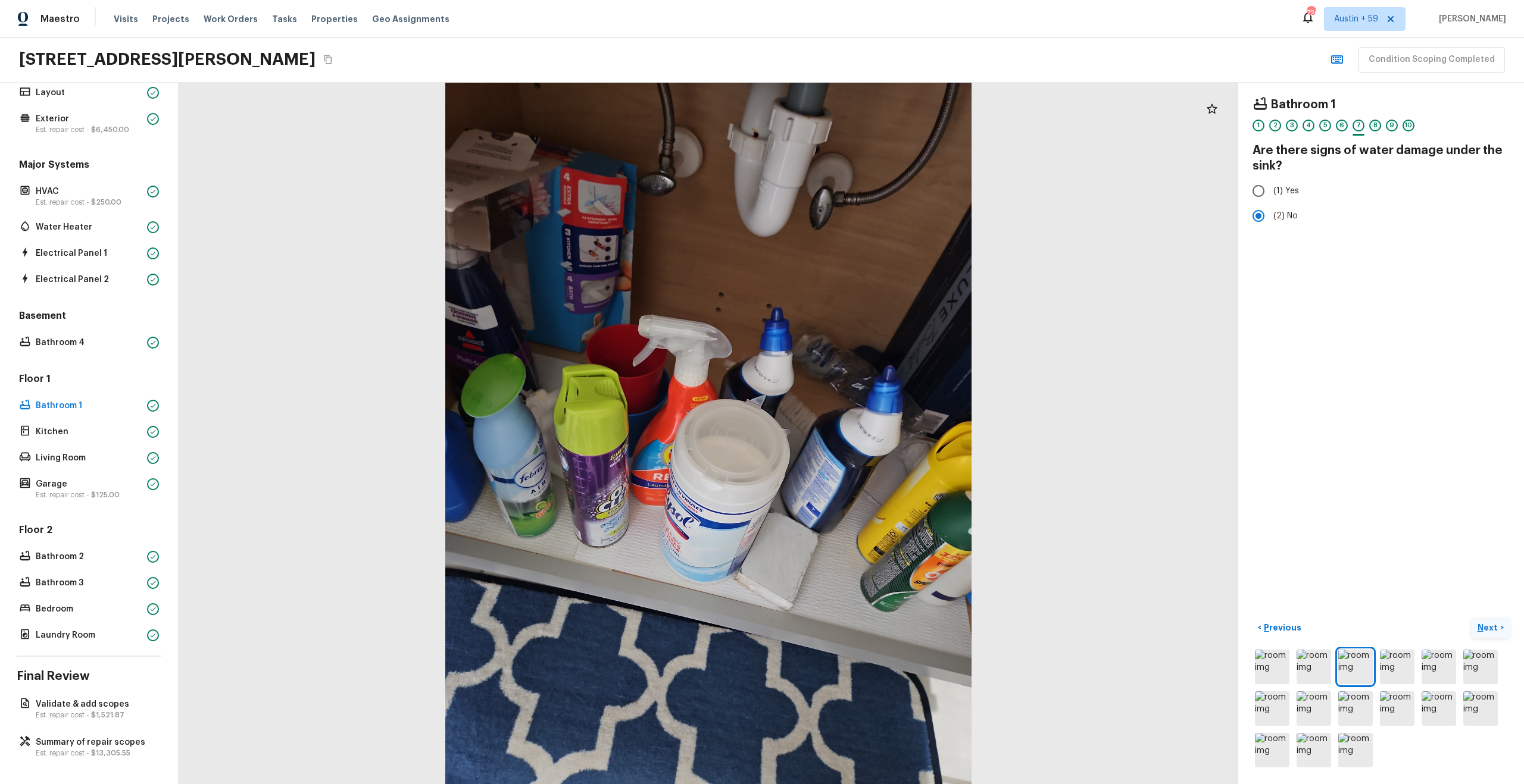
click at [1377, 126] on div "8" at bounding box center [1375, 126] width 12 height 12
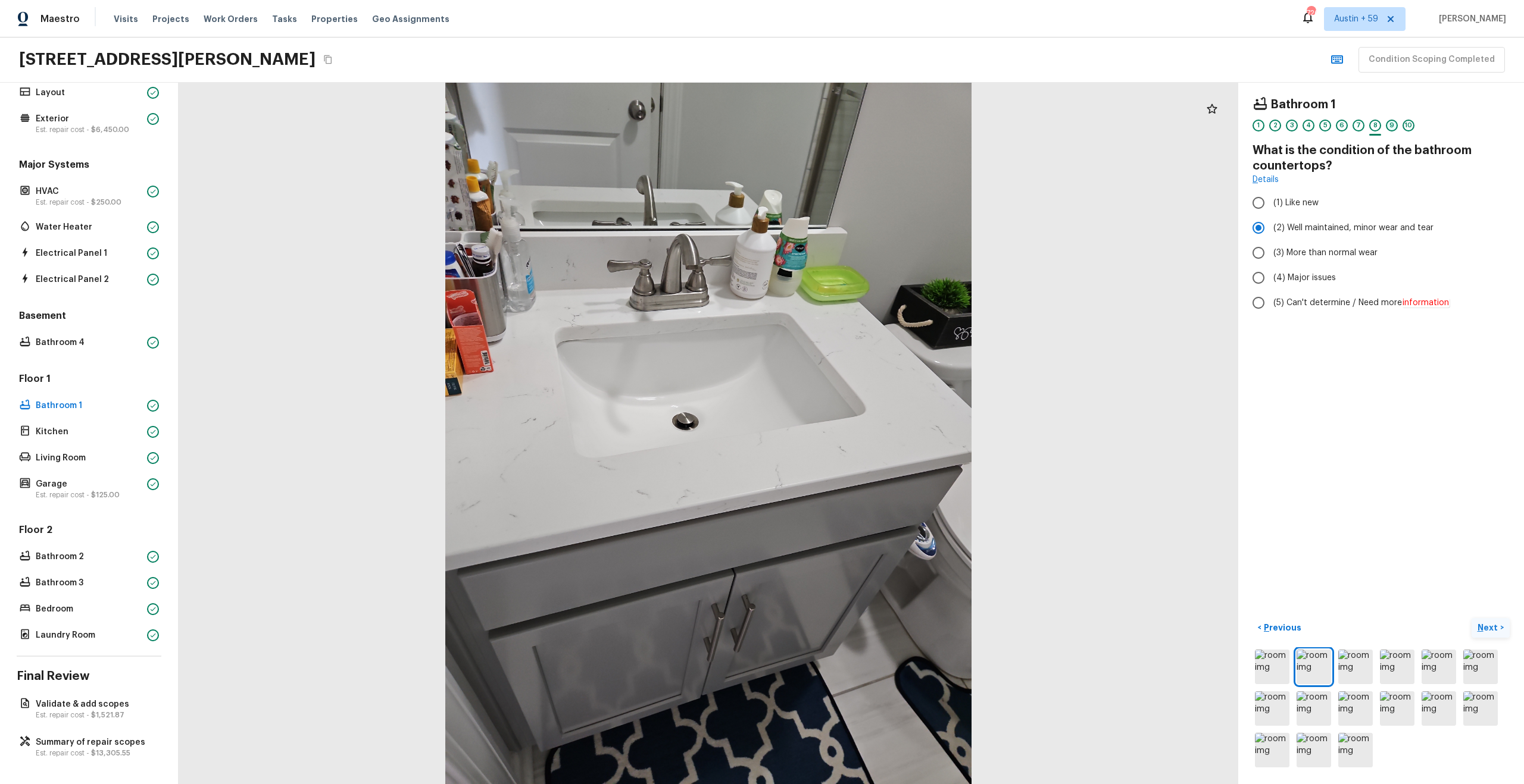
click at [1391, 124] on div "9" at bounding box center [1392, 126] width 12 height 12
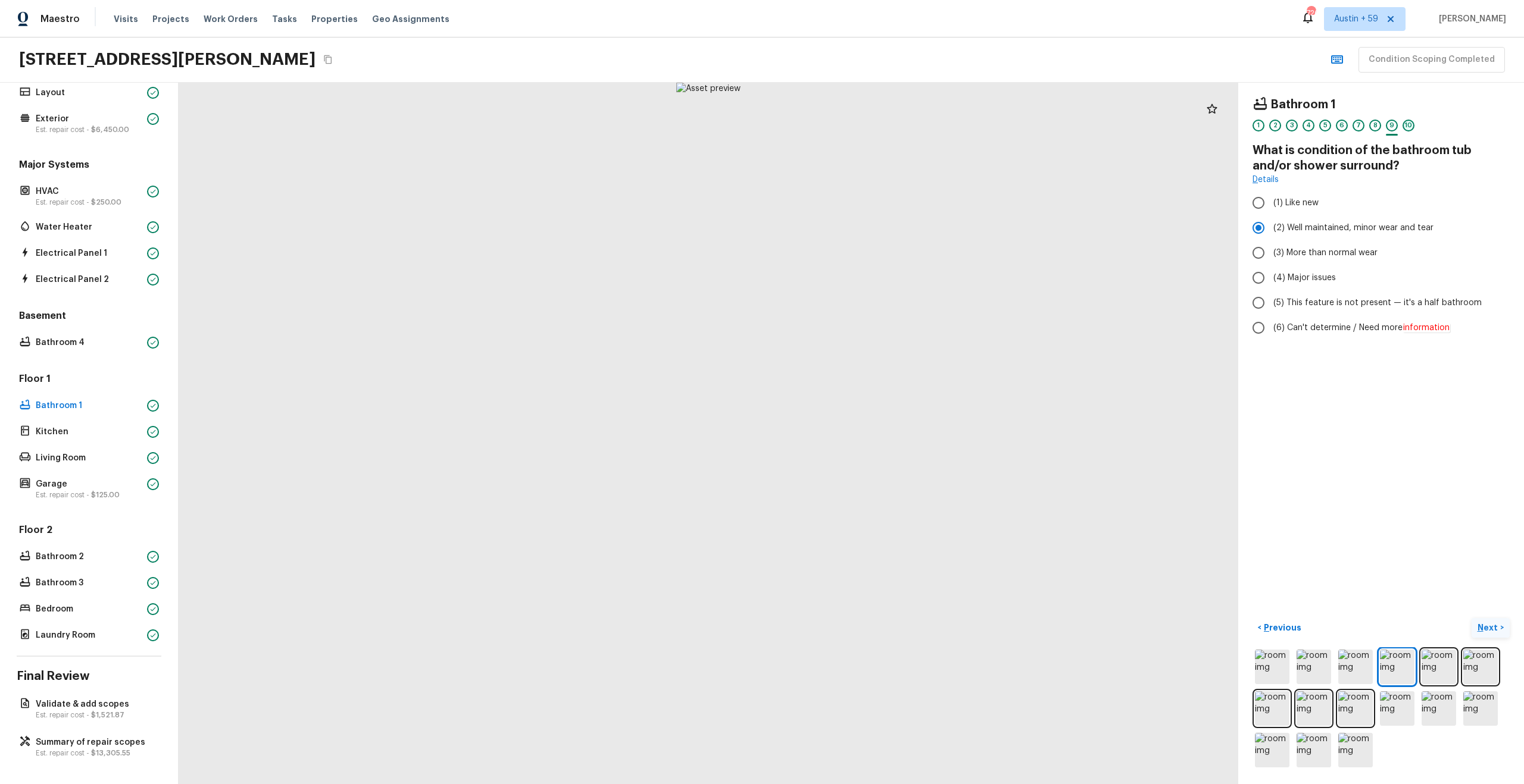
click at [1406, 126] on div "10" at bounding box center [1409, 126] width 12 height 12
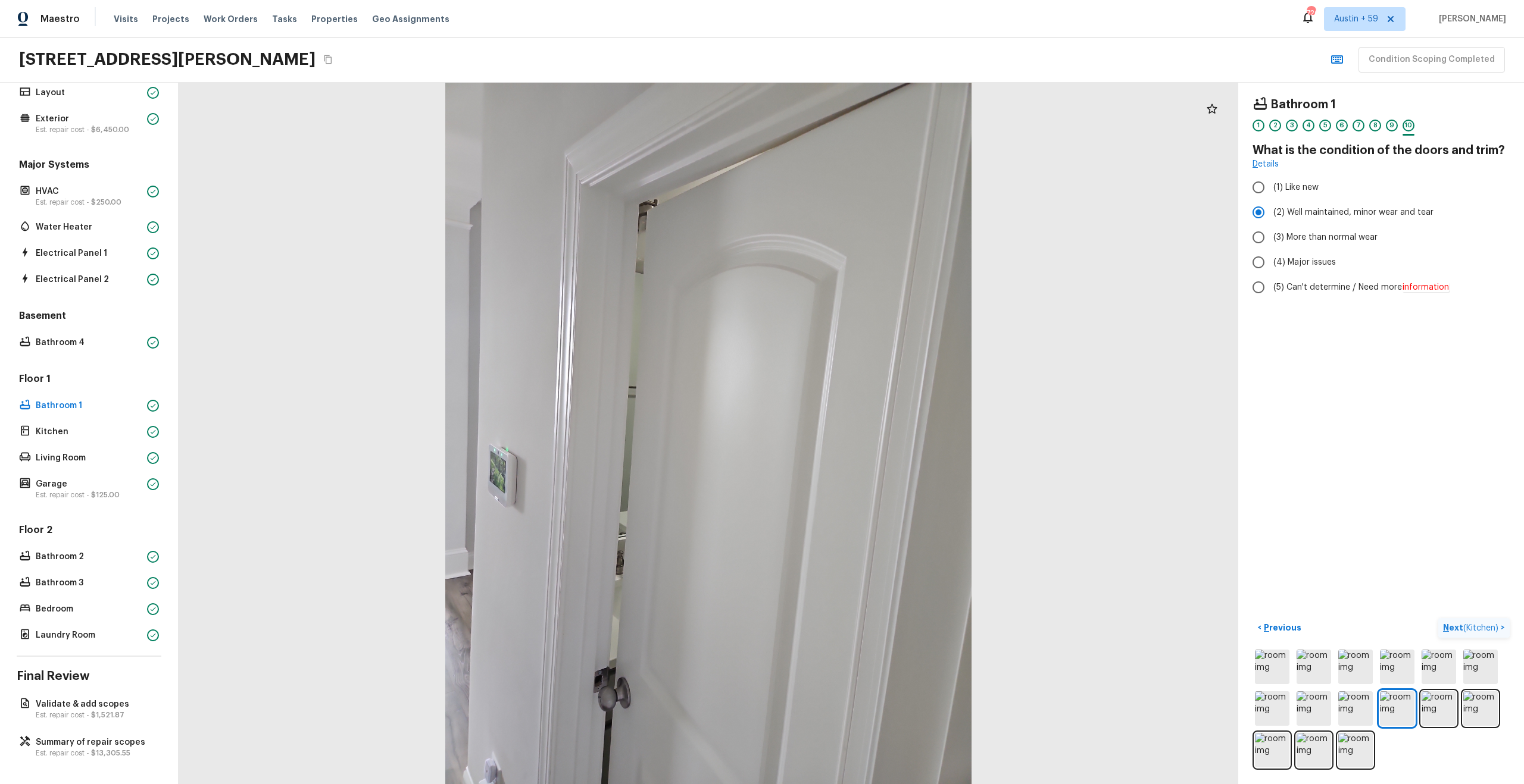
click at [1477, 625] on span "( Kitchen )" at bounding box center [1481, 628] width 35 height 8
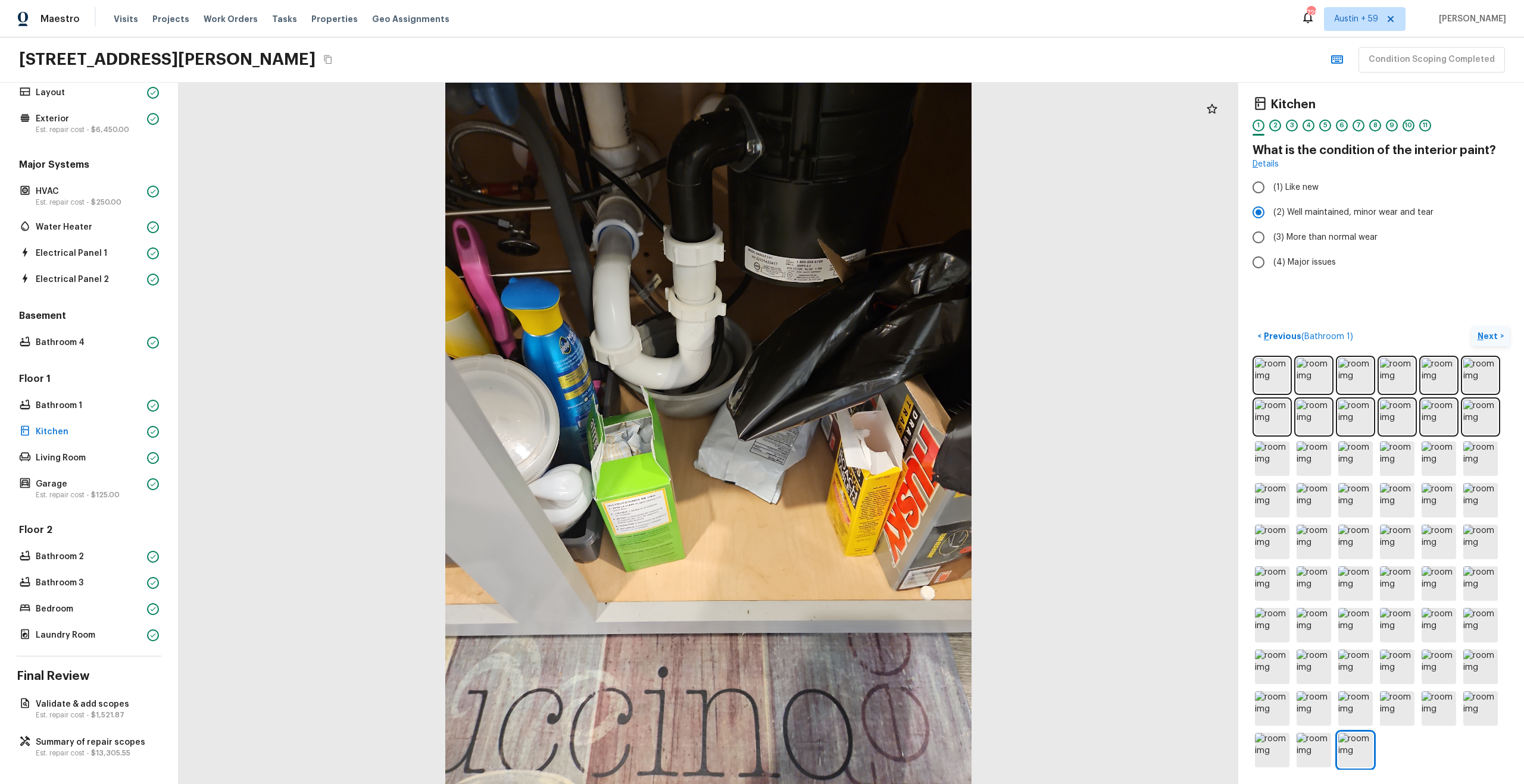
click at [1276, 127] on div "2" at bounding box center [1275, 126] width 12 height 12
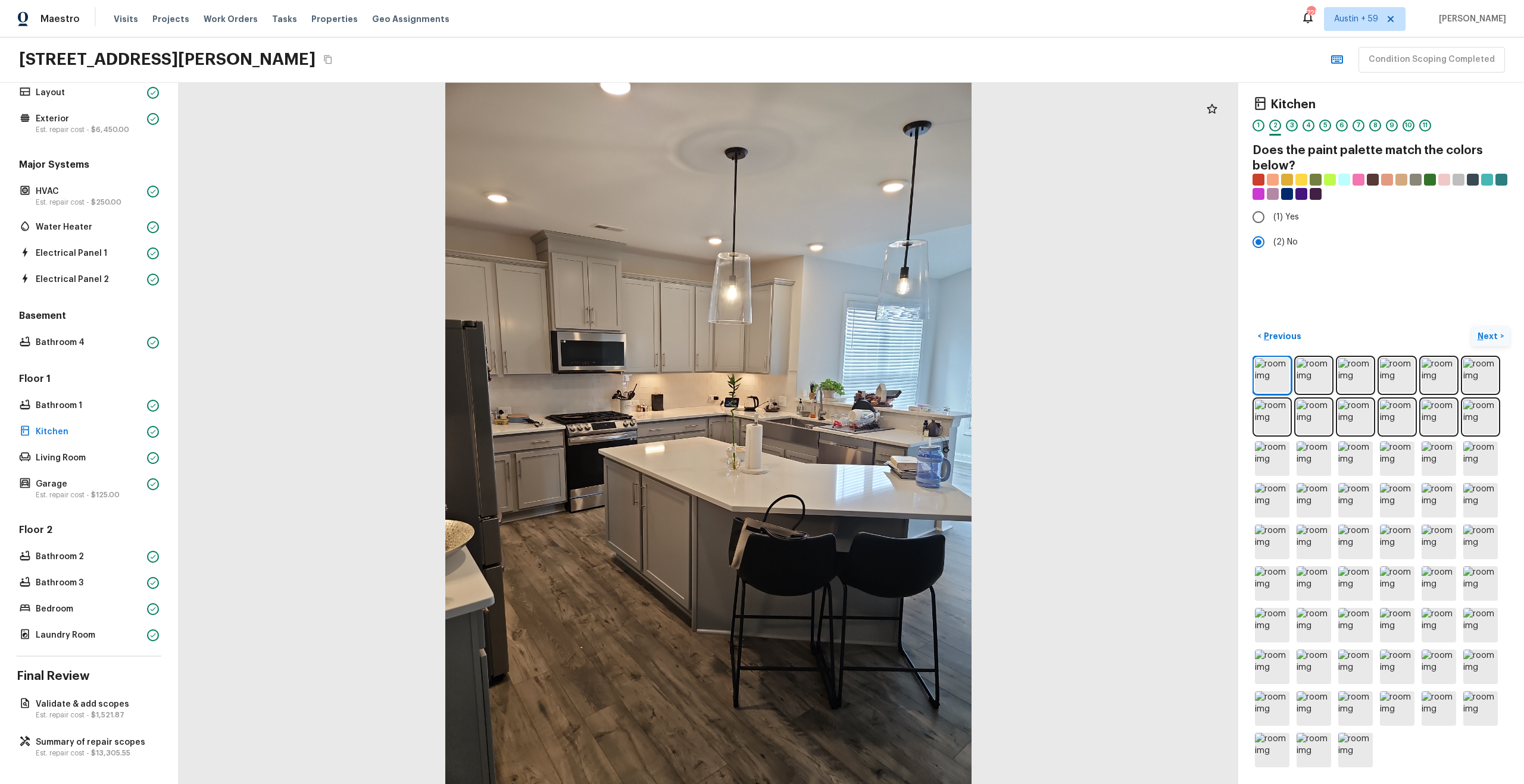
click at [1290, 124] on div "3" at bounding box center [1292, 126] width 12 height 12
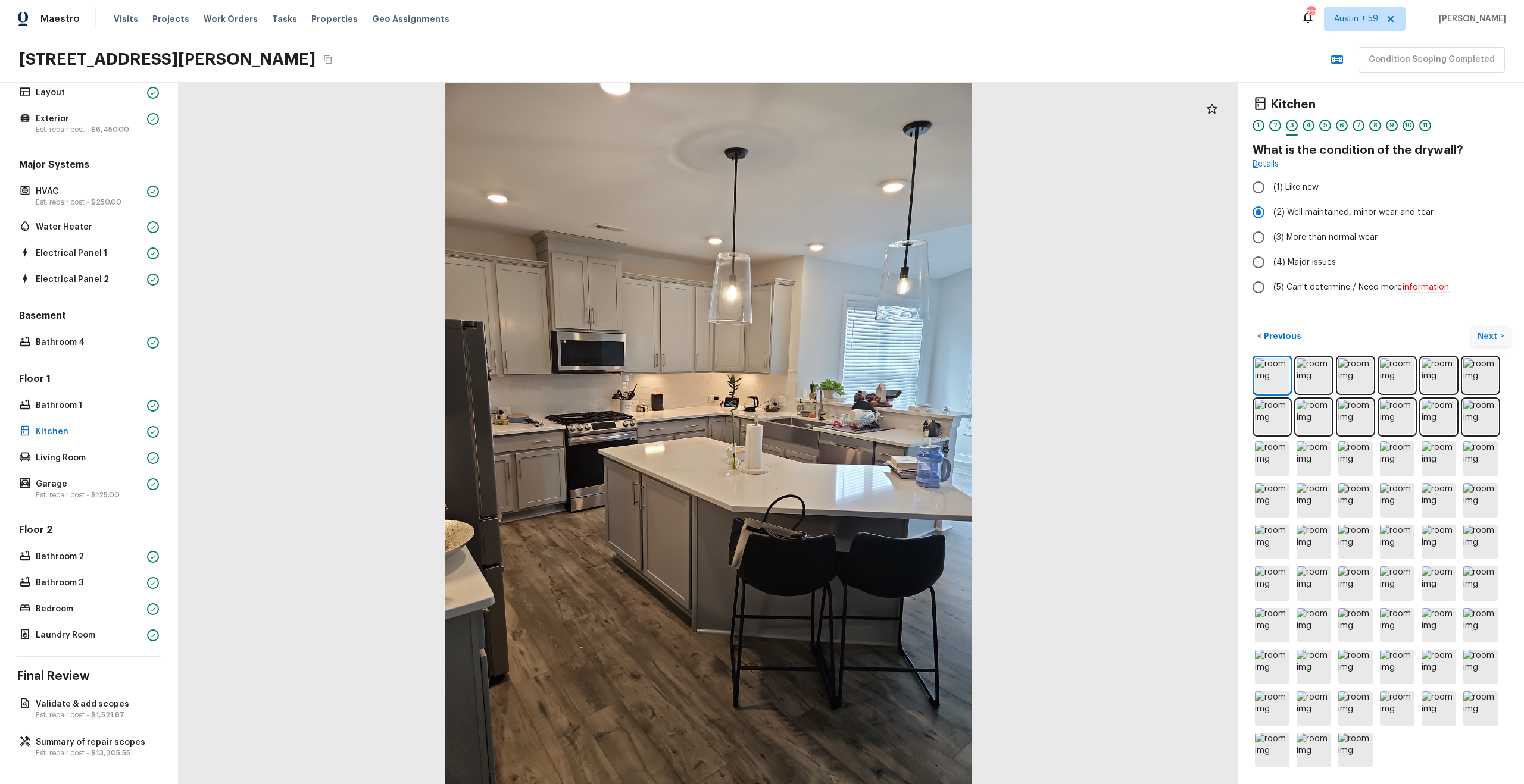
click at [1310, 127] on div "4" at bounding box center [1309, 126] width 12 height 12
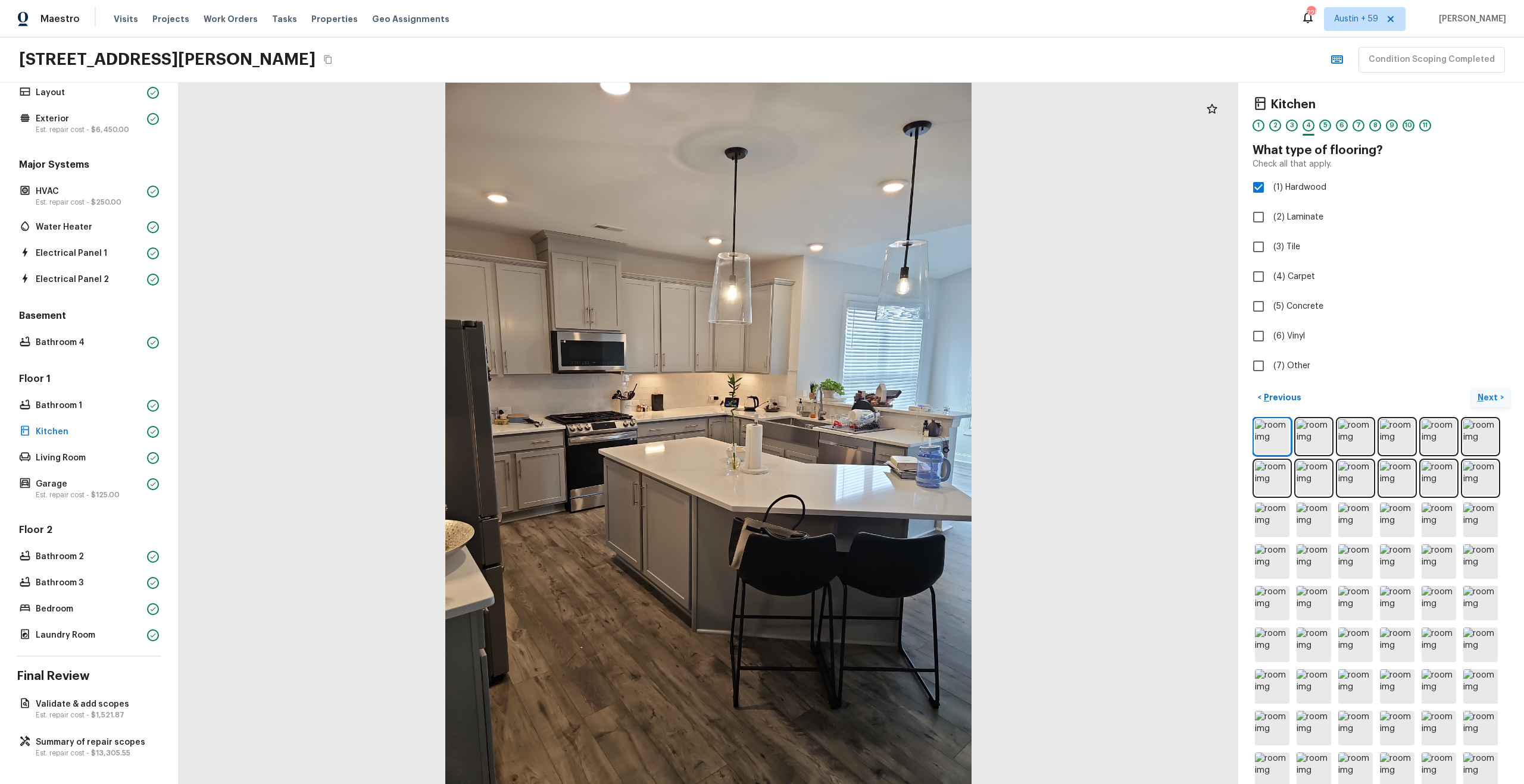
click at [1330, 126] on div "5" at bounding box center [1325, 126] width 12 height 12
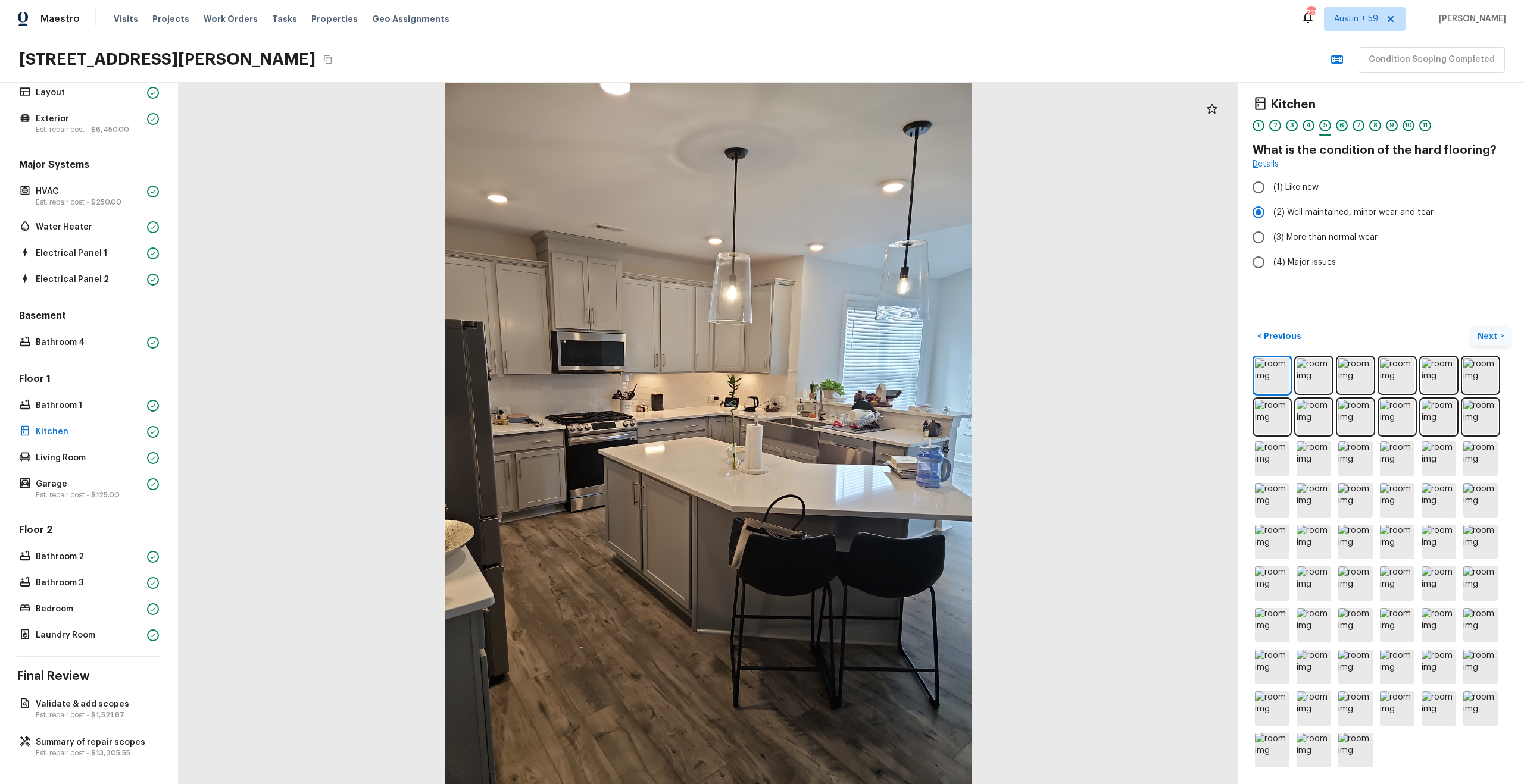
click at [1342, 126] on div "6" at bounding box center [1342, 126] width 12 height 12
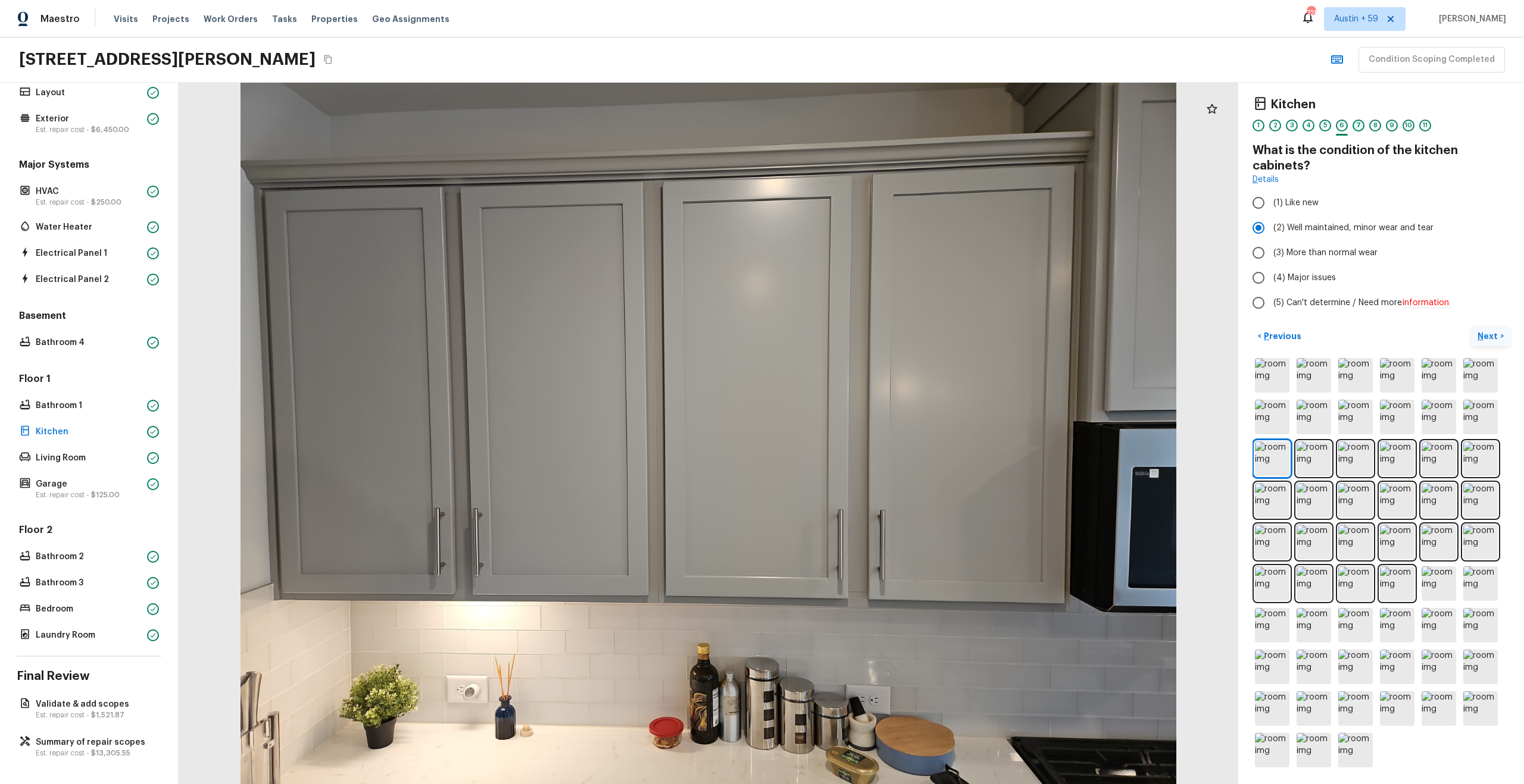
click at [1357, 124] on div "7" at bounding box center [1359, 126] width 12 height 12
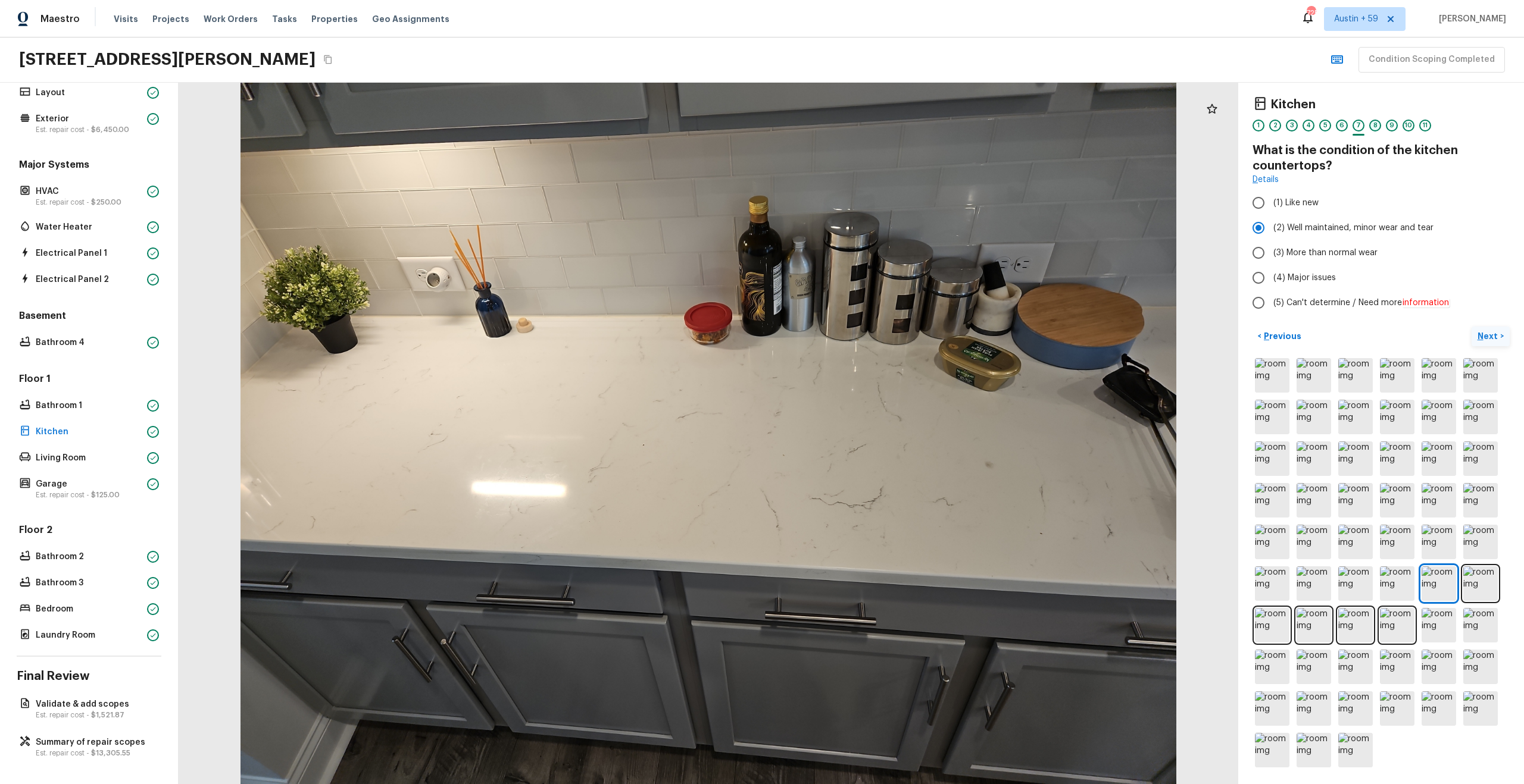
click at [1375, 125] on div "8" at bounding box center [1375, 126] width 12 height 12
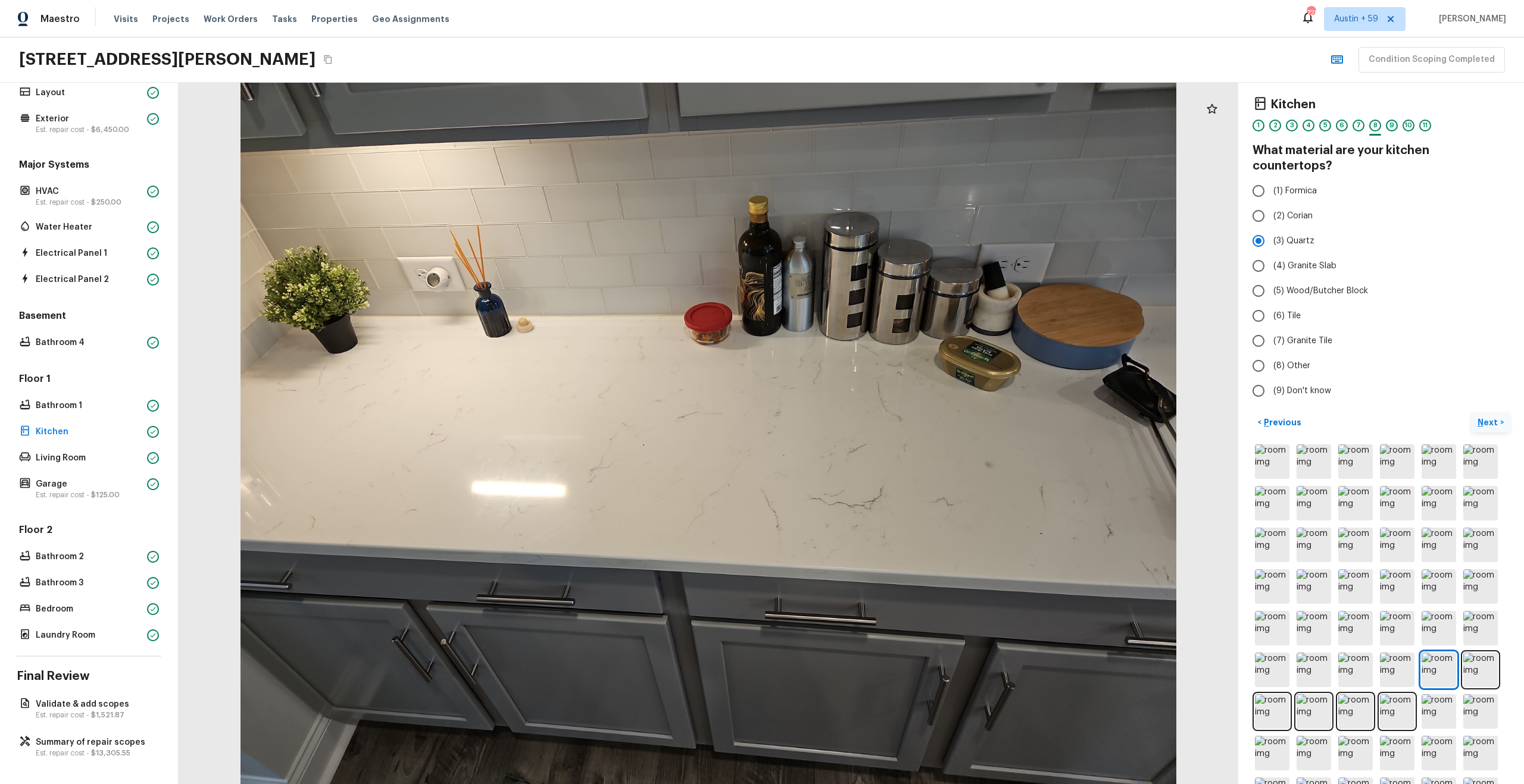
click at [1395, 124] on div "9" at bounding box center [1392, 126] width 12 height 12
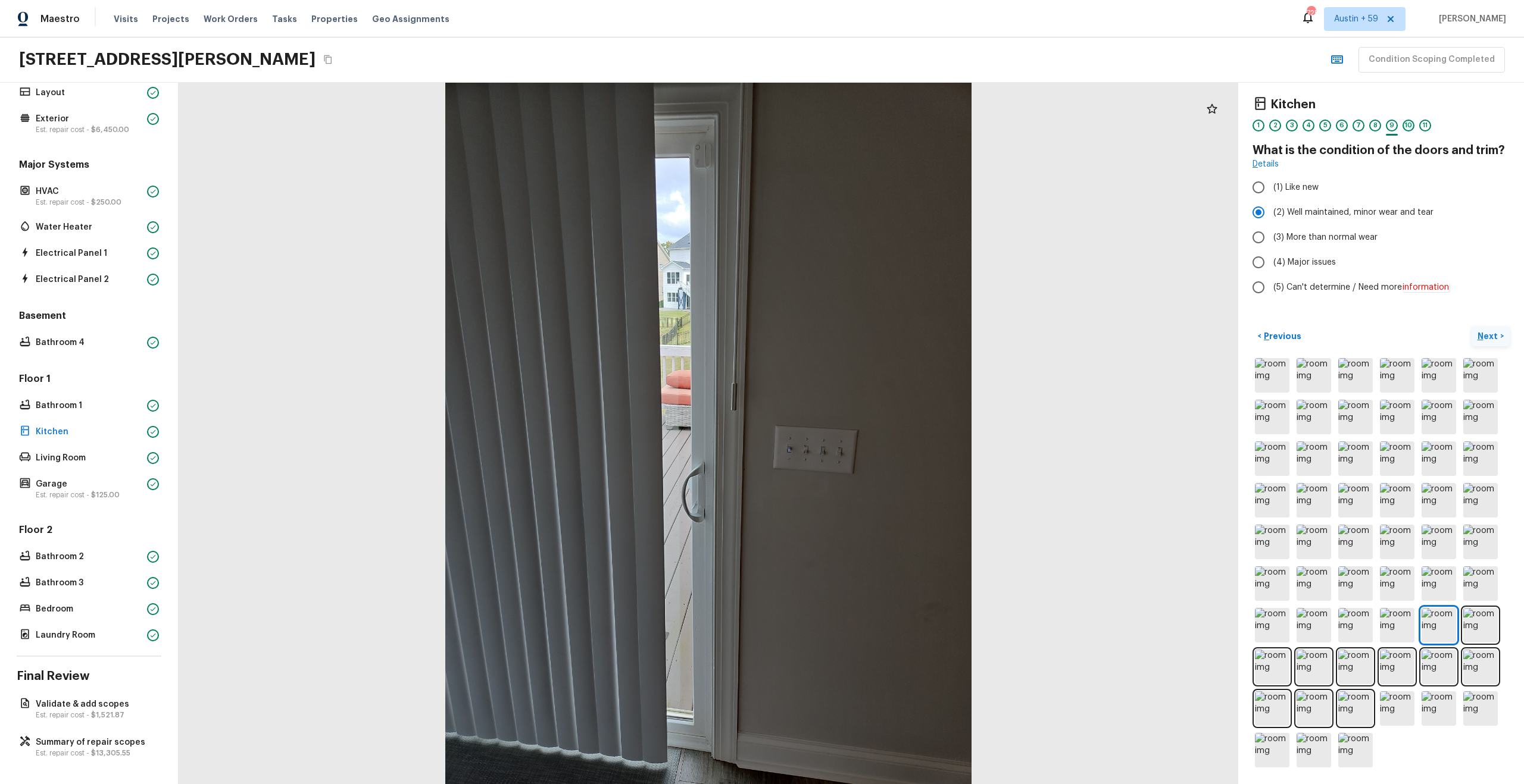
click at [1410, 126] on div "10" at bounding box center [1409, 126] width 12 height 12
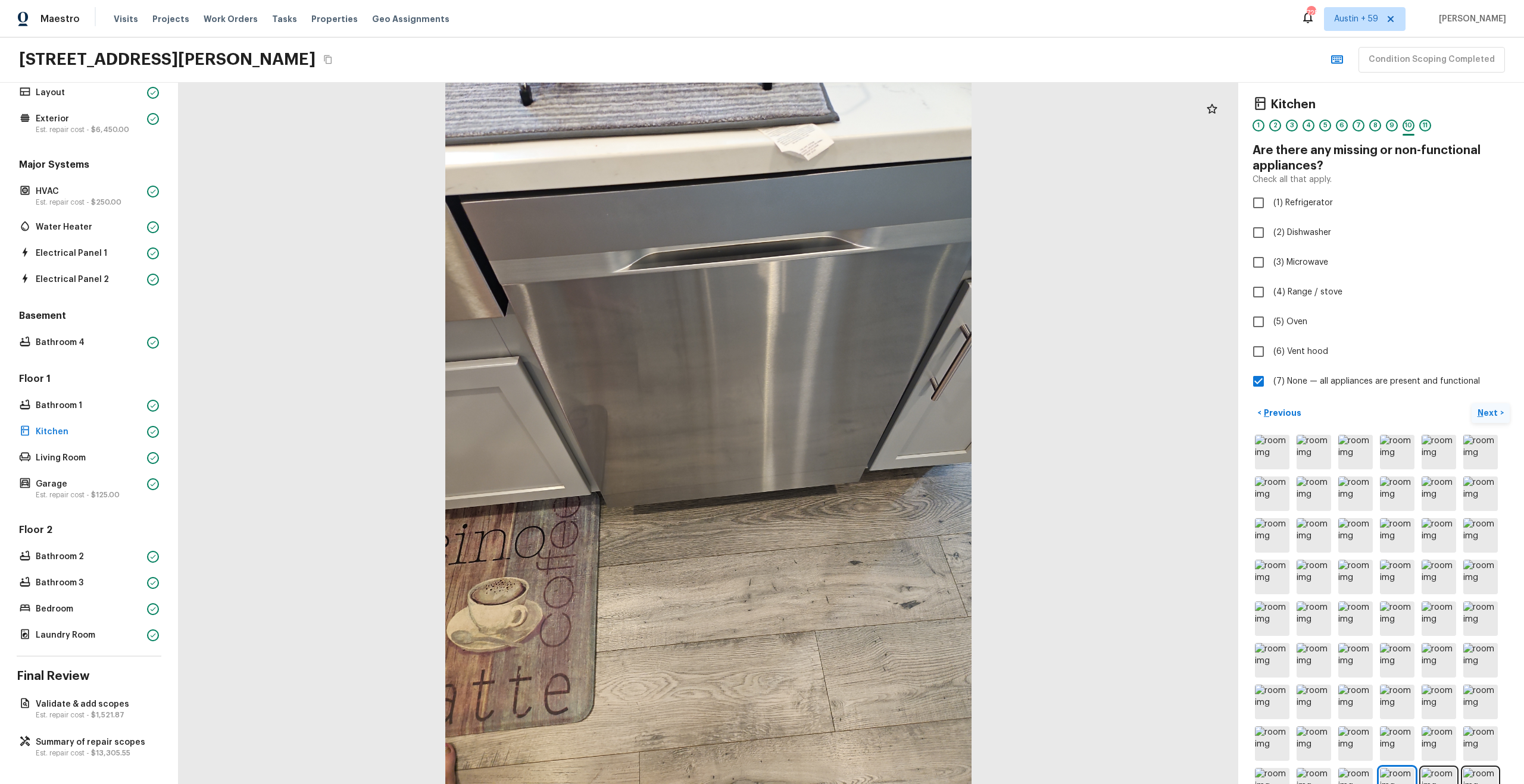
click at [1428, 128] on div "11" at bounding box center [1425, 126] width 12 height 12
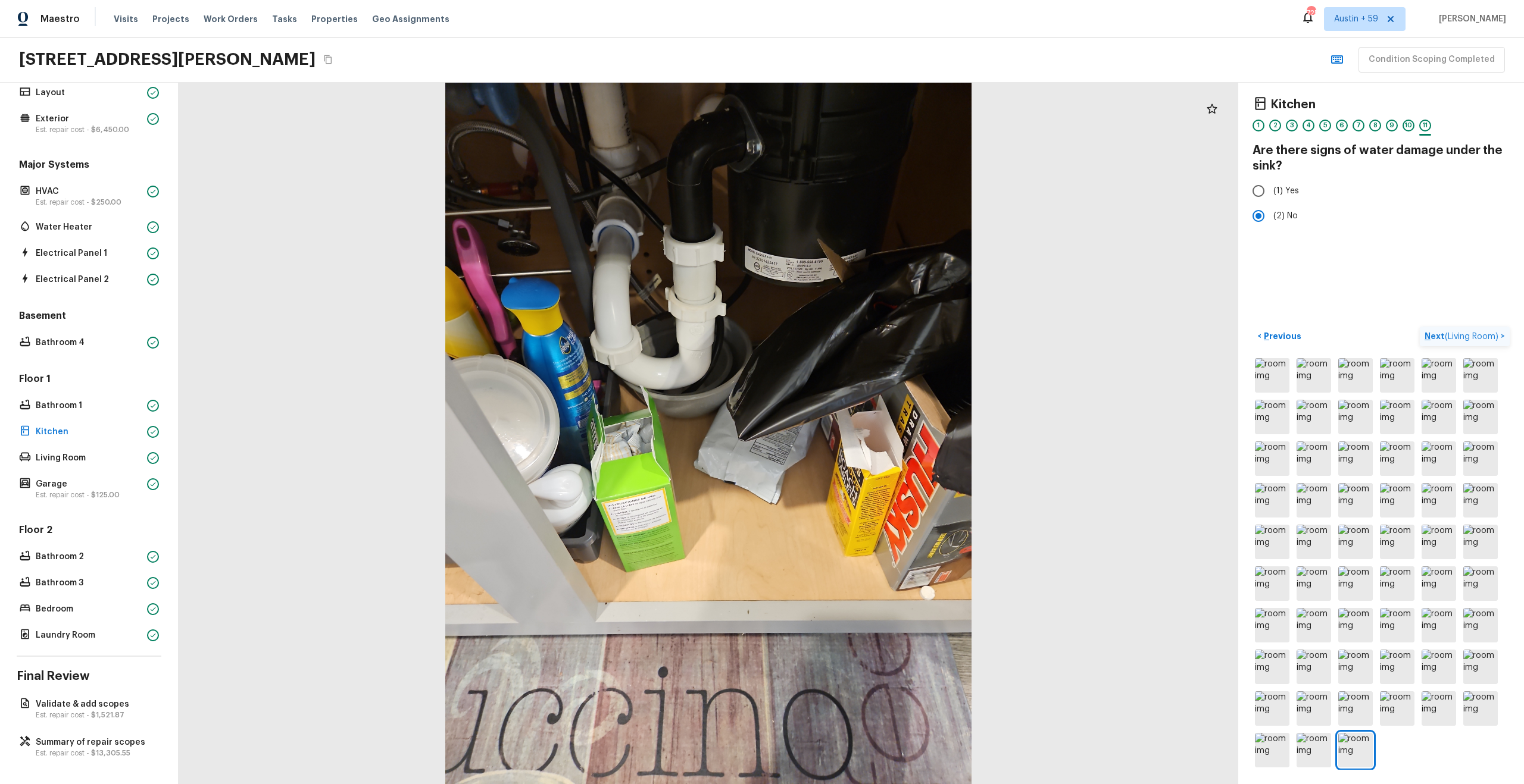
click at [1469, 331] on p "Next ( Living Room )" at bounding box center [1462, 336] width 76 height 13
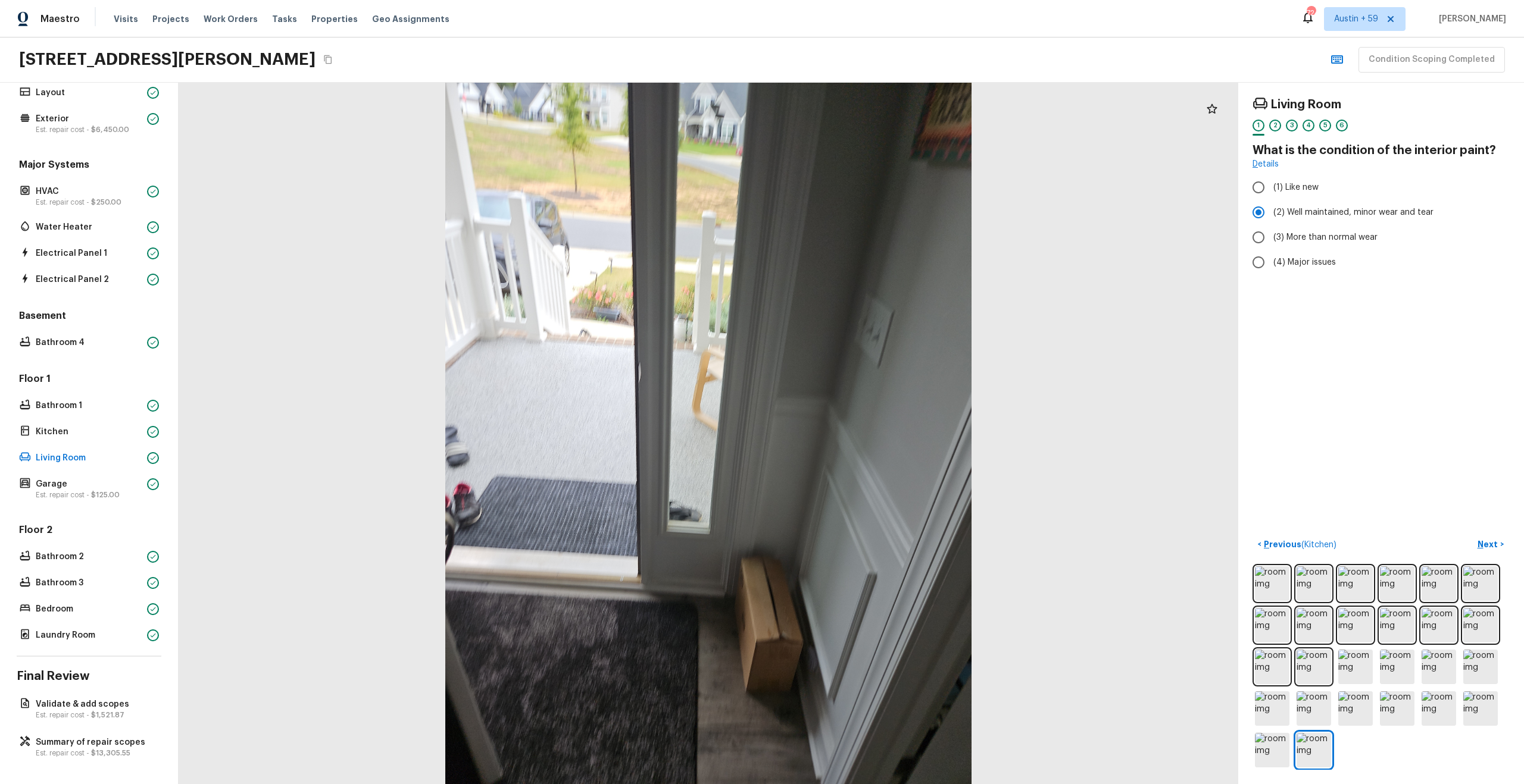
click at [1277, 132] on div "2" at bounding box center [1275, 129] width 12 height 19
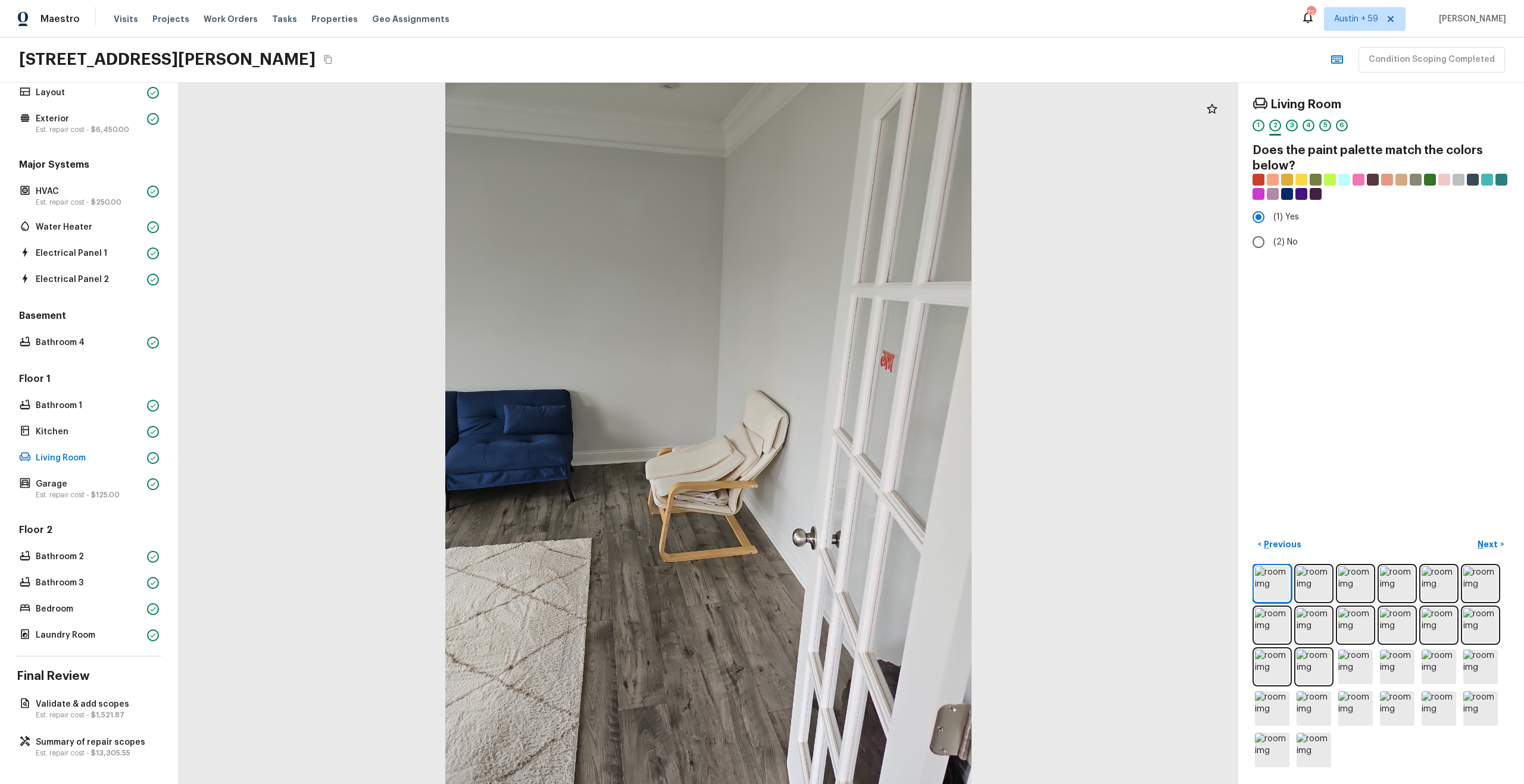
click at [1291, 126] on div "3" at bounding box center [1292, 126] width 12 height 12
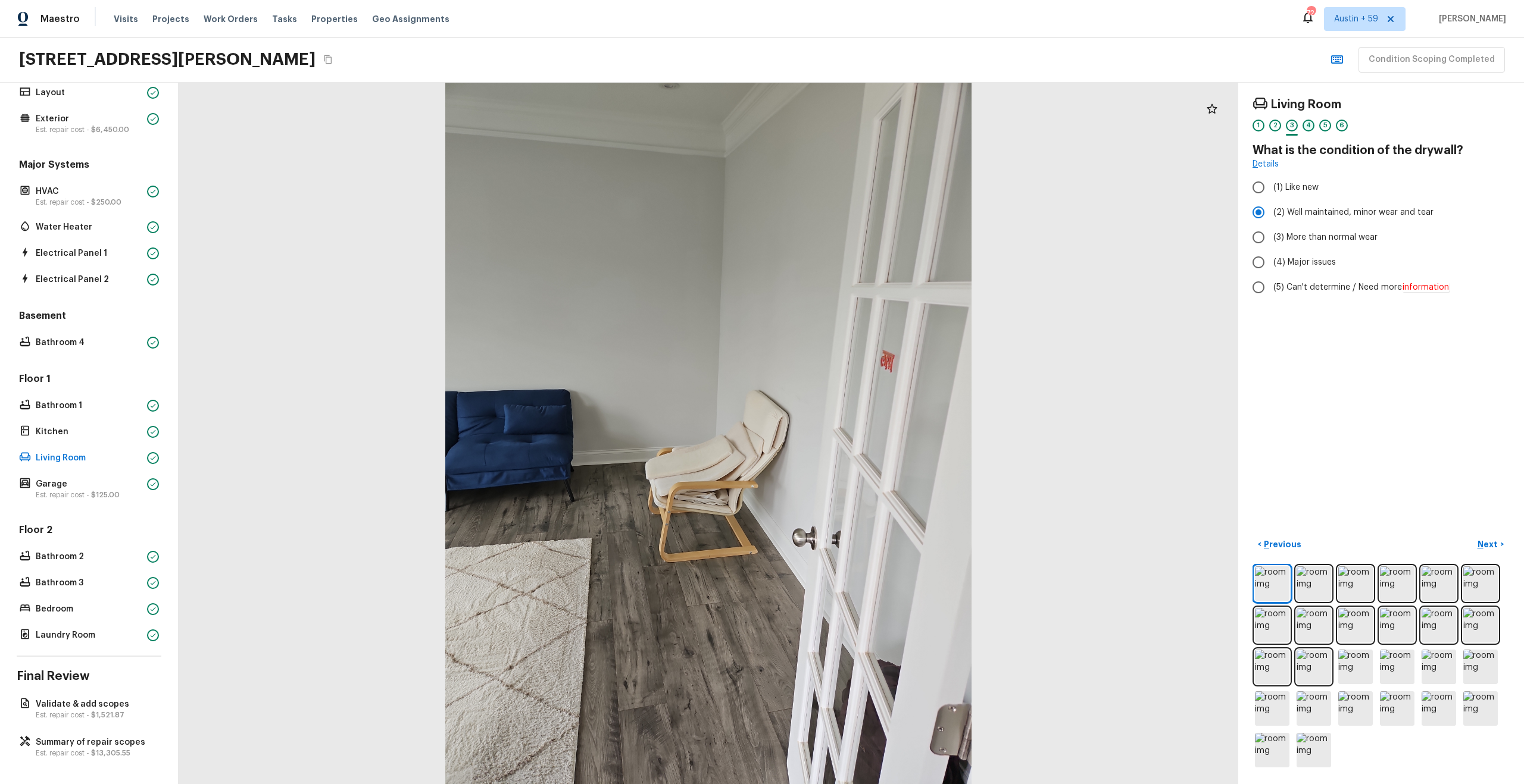
click at [1306, 124] on div "4" at bounding box center [1309, 126] width 12 height 12
click at [1322, 126] on div "5" at bounding box center [1325, 126] width 12 height 12
click at [1339, 125] on div "6" at bounding box center [1342, 126] width 12 height 12
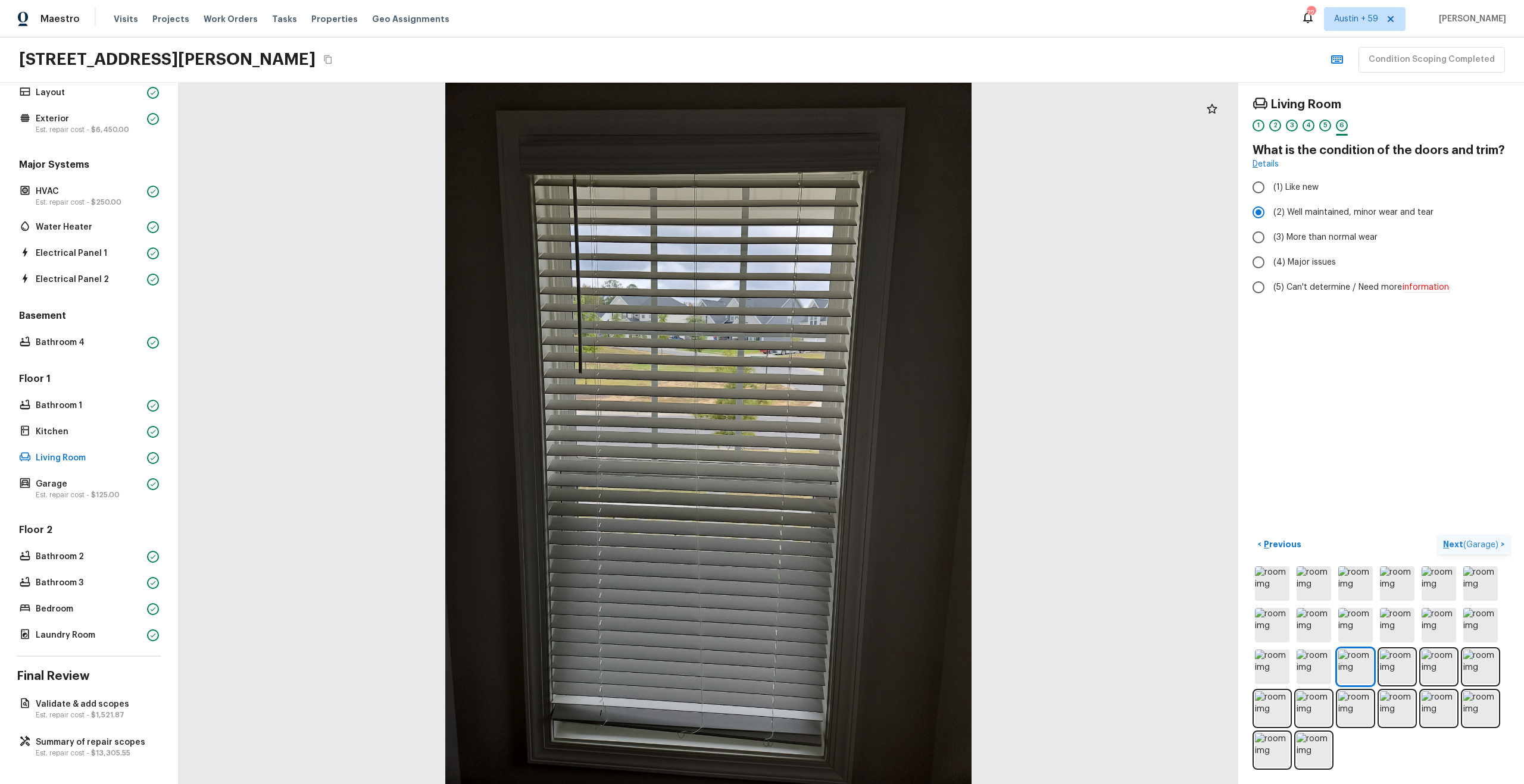
click at [1479, 544] on span "( Garage )" at bounding box center [1481, 545] width 35 height 8
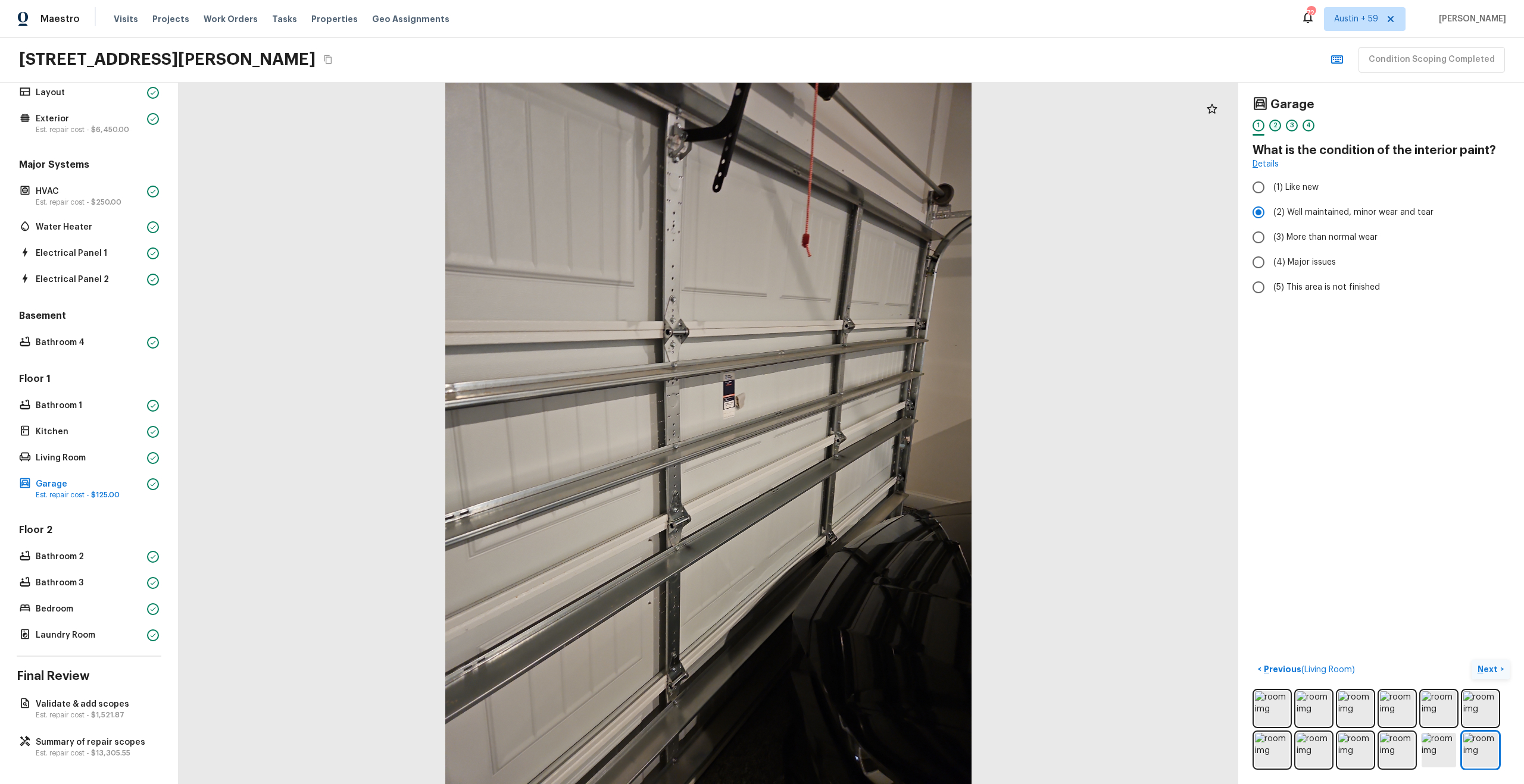
click at [1275, 126] on div "2" at bounding box center [1275, 126] width 12 height 12
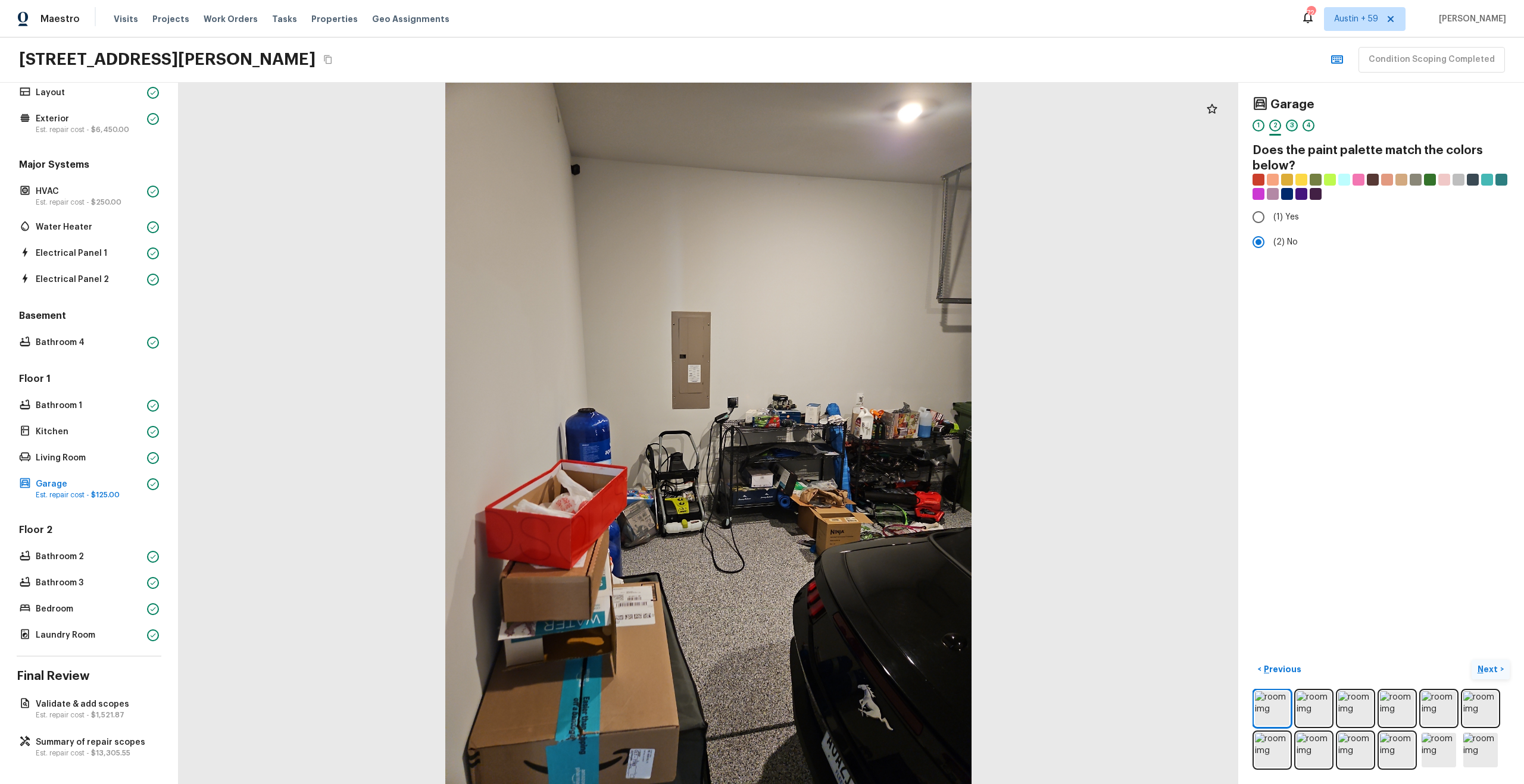
click at [1290, 124] on div "3" at bounding box center [1292, 126] width 12 height 12
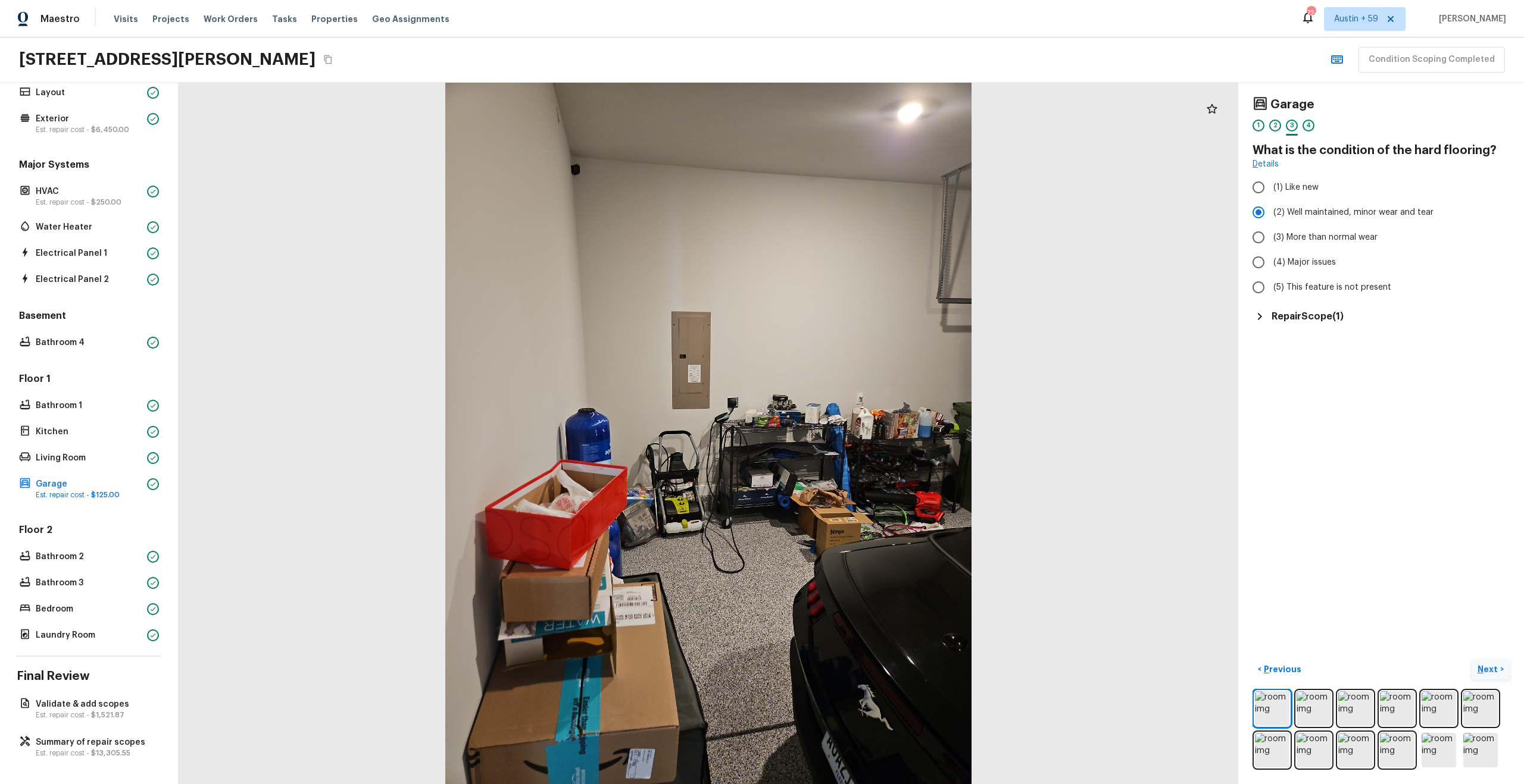
click at [1309, 124] on div "4" at bounding box center [1309, 126] width 12 height 12
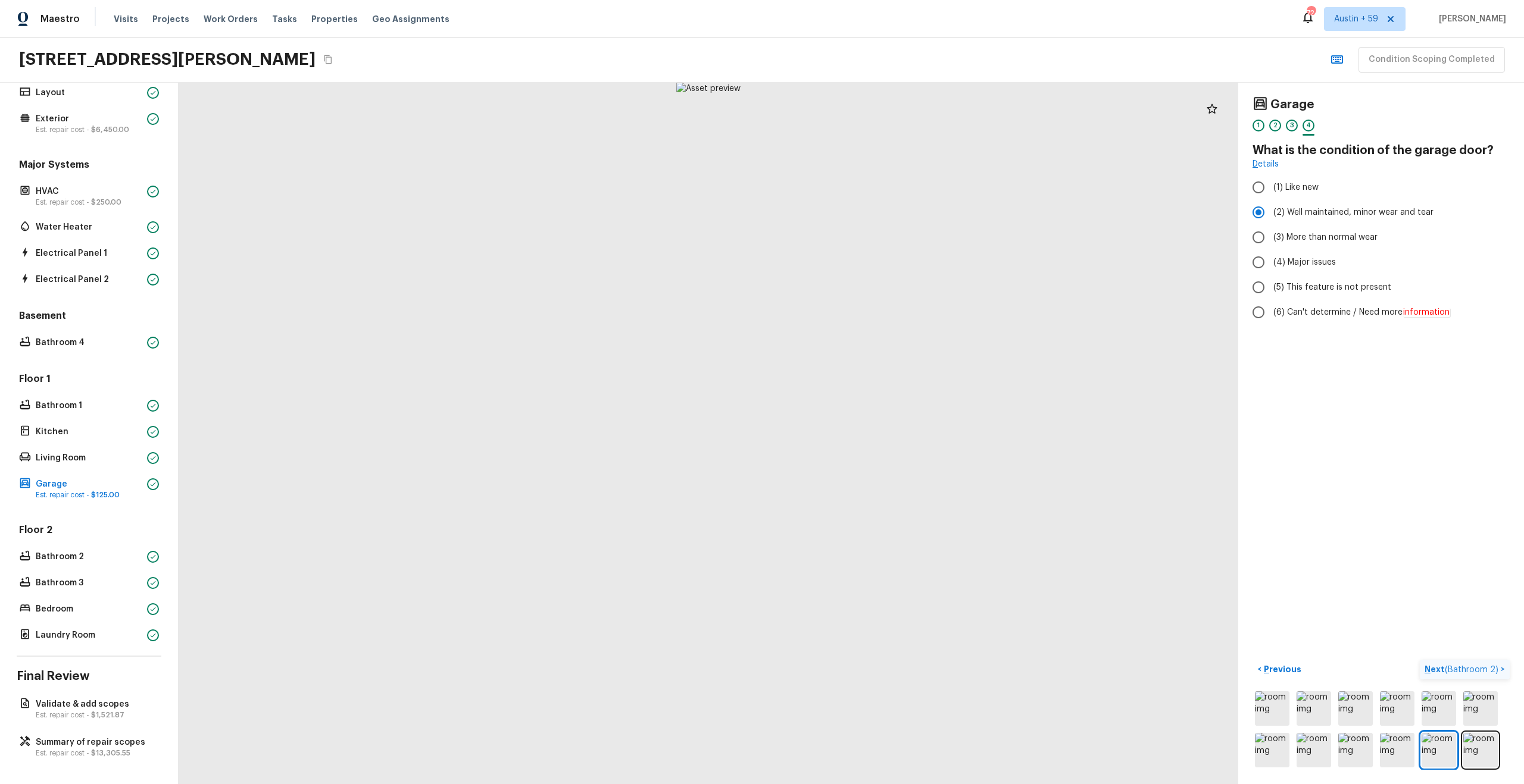
click at [1462, 667] on span "( Bathroom 2 )" at bounding box center [1471, 670] width 54 height 8
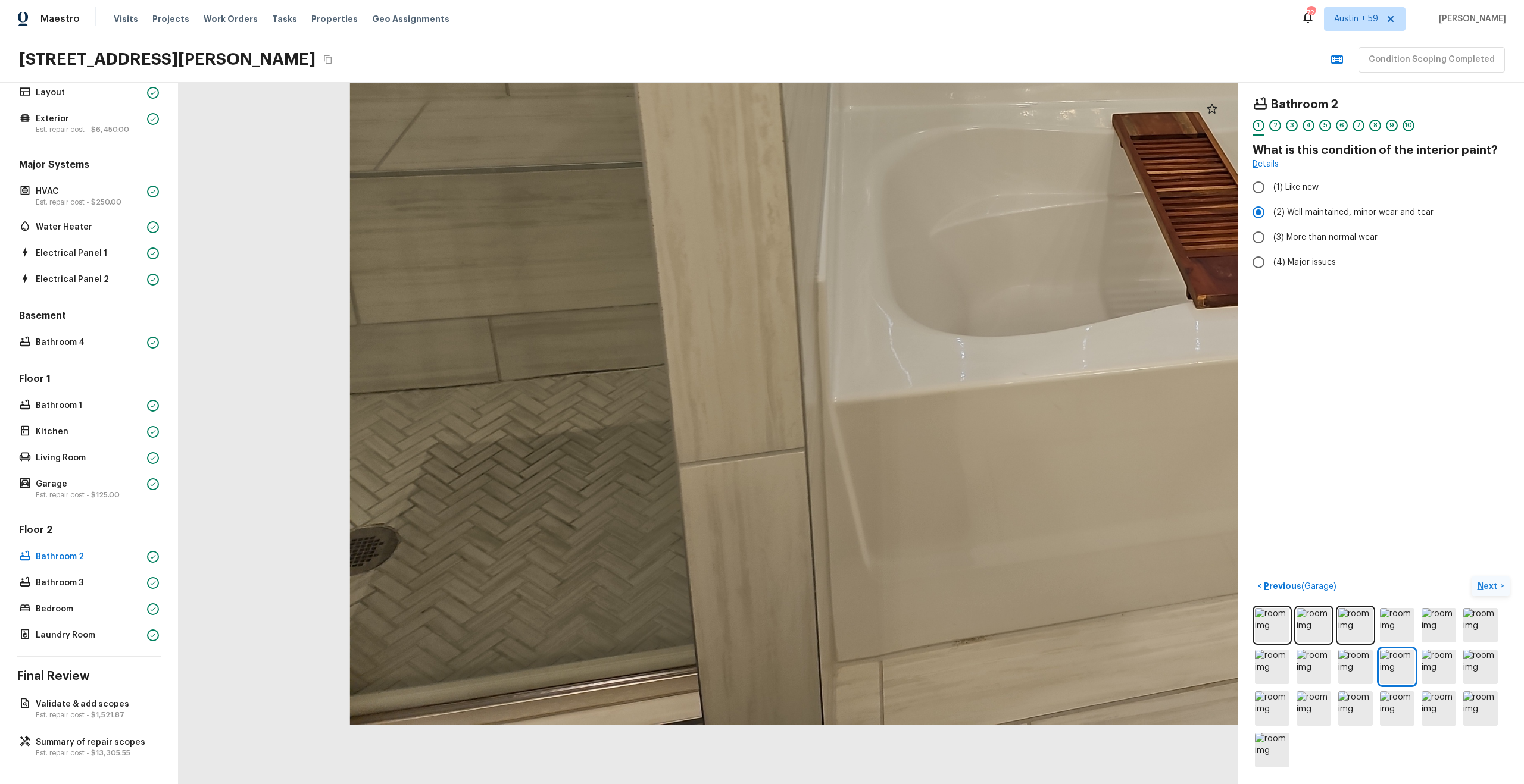
drag, startPoint x: 338, startPoint y: 596, endPoint x: 609, endPoint y: 298, distance: 402.8
click at [609, 298] on div at bounding box center [1195, 90] width 1914 height 1267
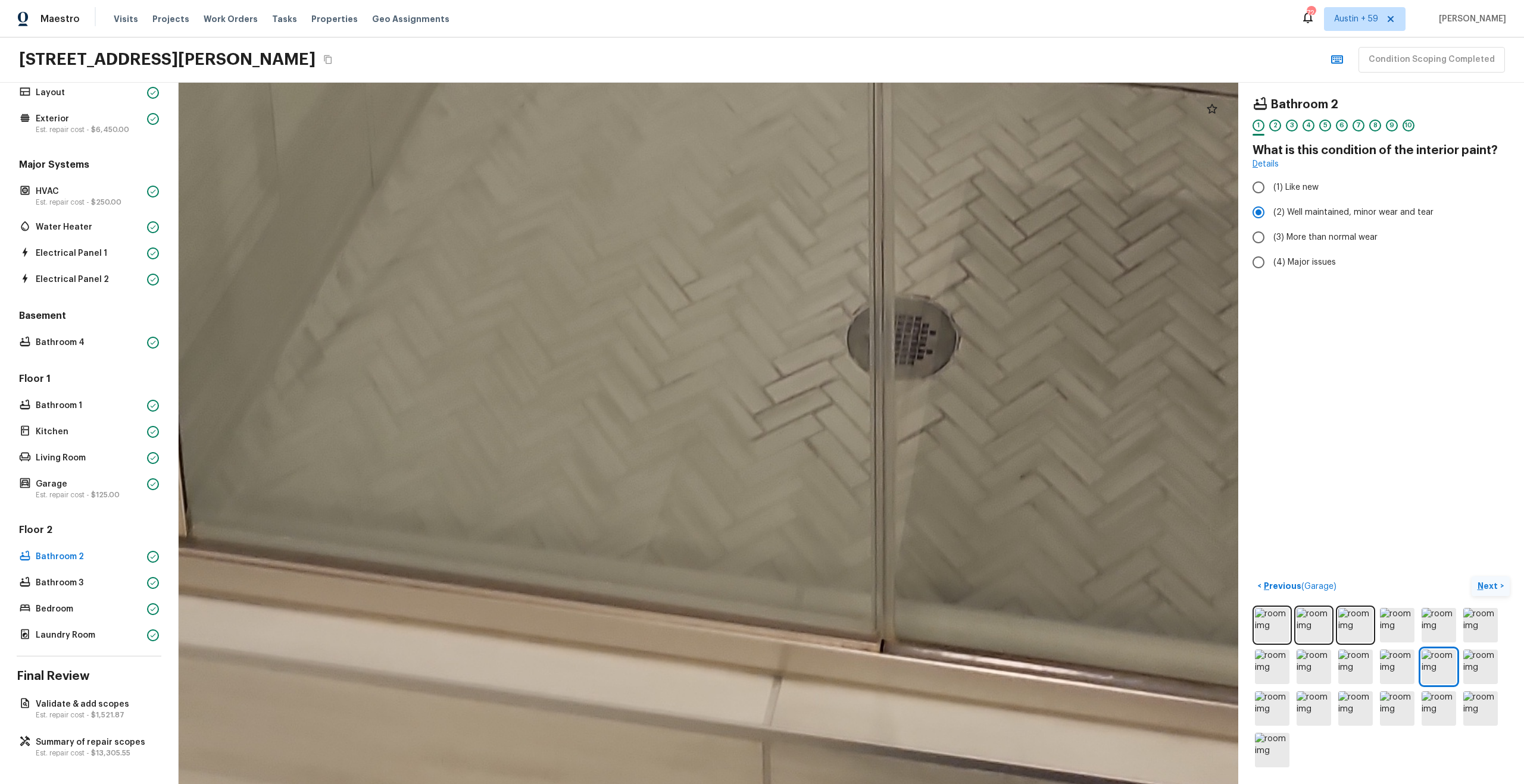
drag, startPoint x: 600, startPoint y: 623, endPoint x: 435, endPoint y: 173, distance: 479.3
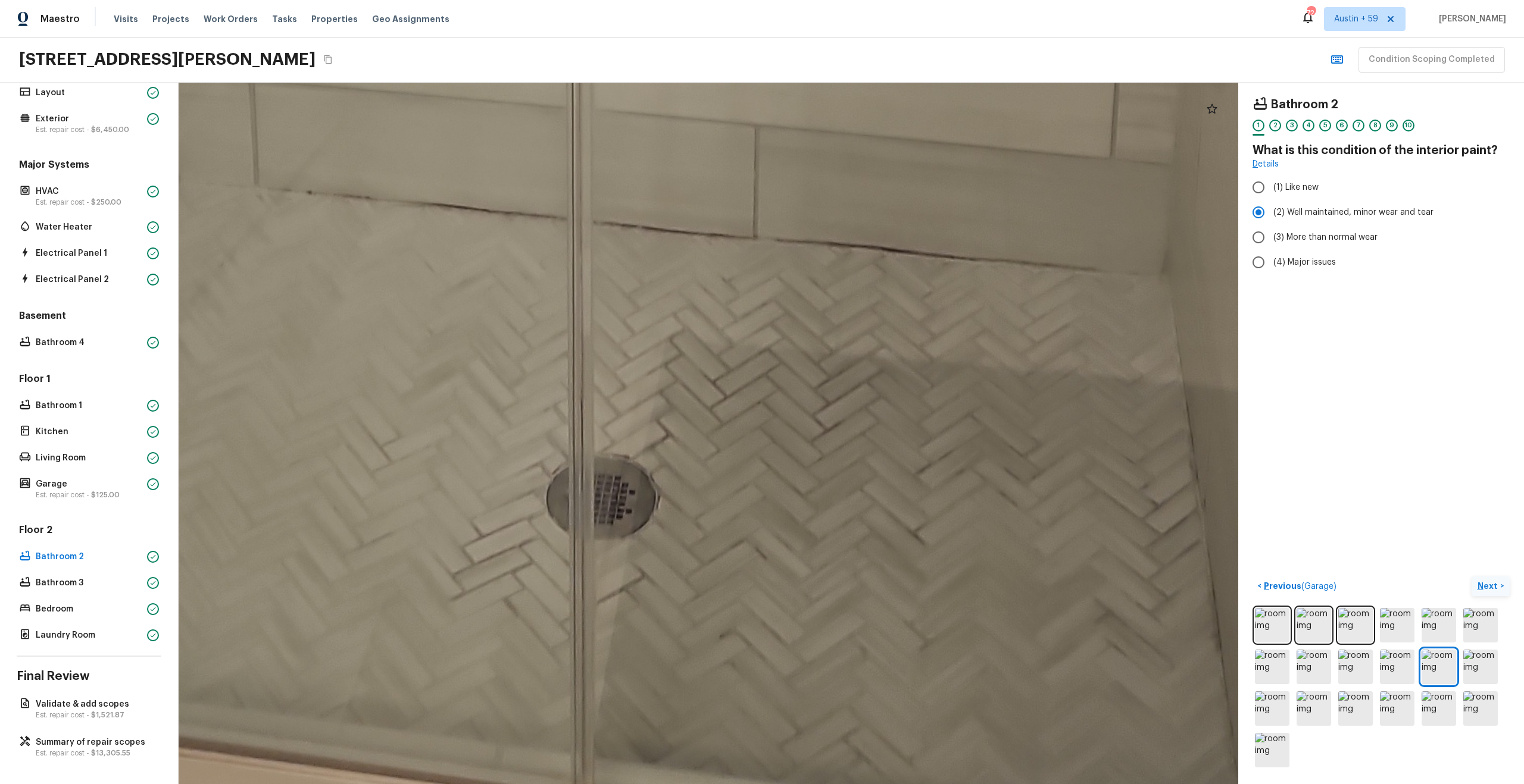
drag, startPoint x: 558, startPoint y: 211, endPoint x: 272, endPoint y: 361, distance: 322.9
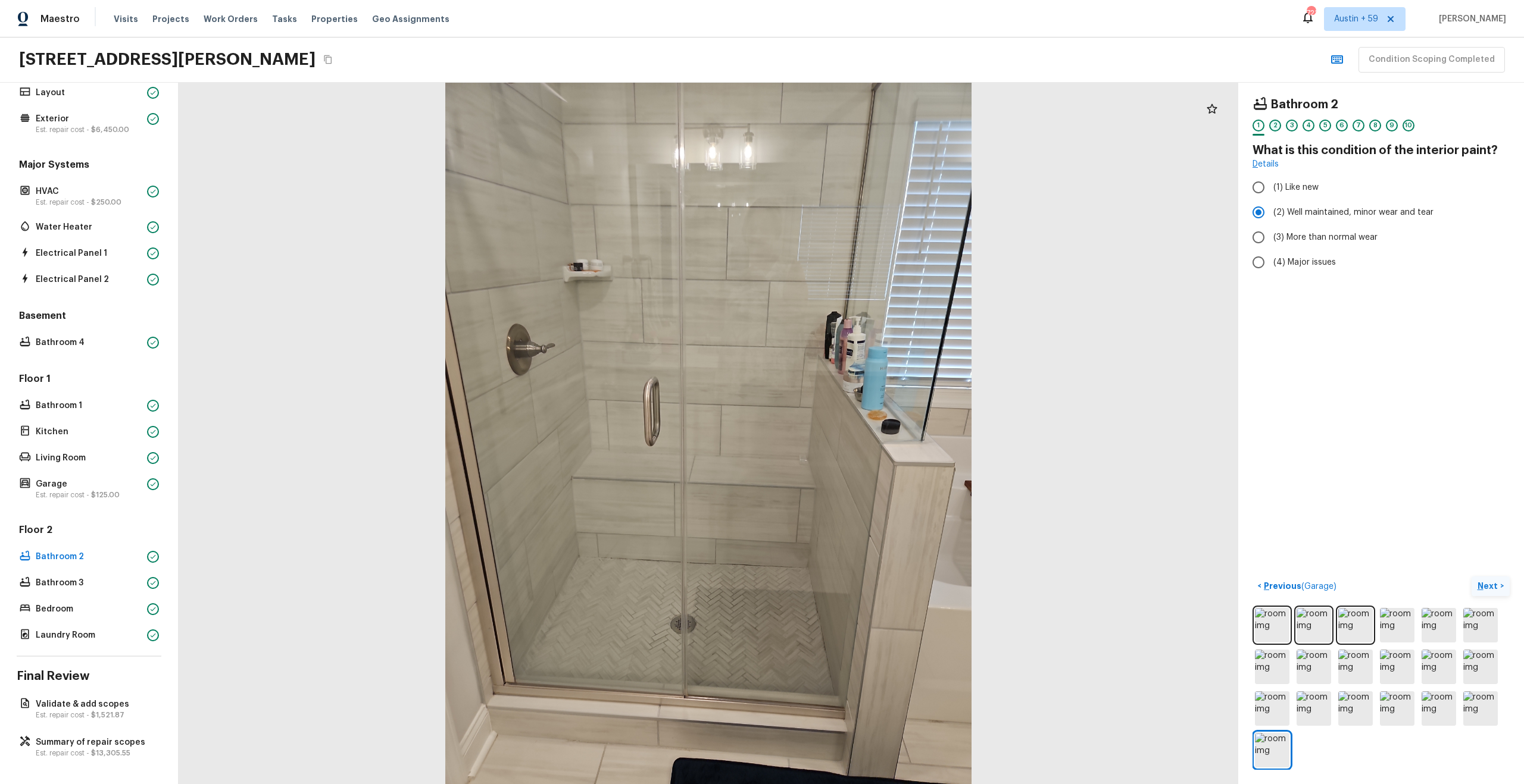
click at [1277, 123] on div "2" at bounding box center [1275, 126] width 12 height 12
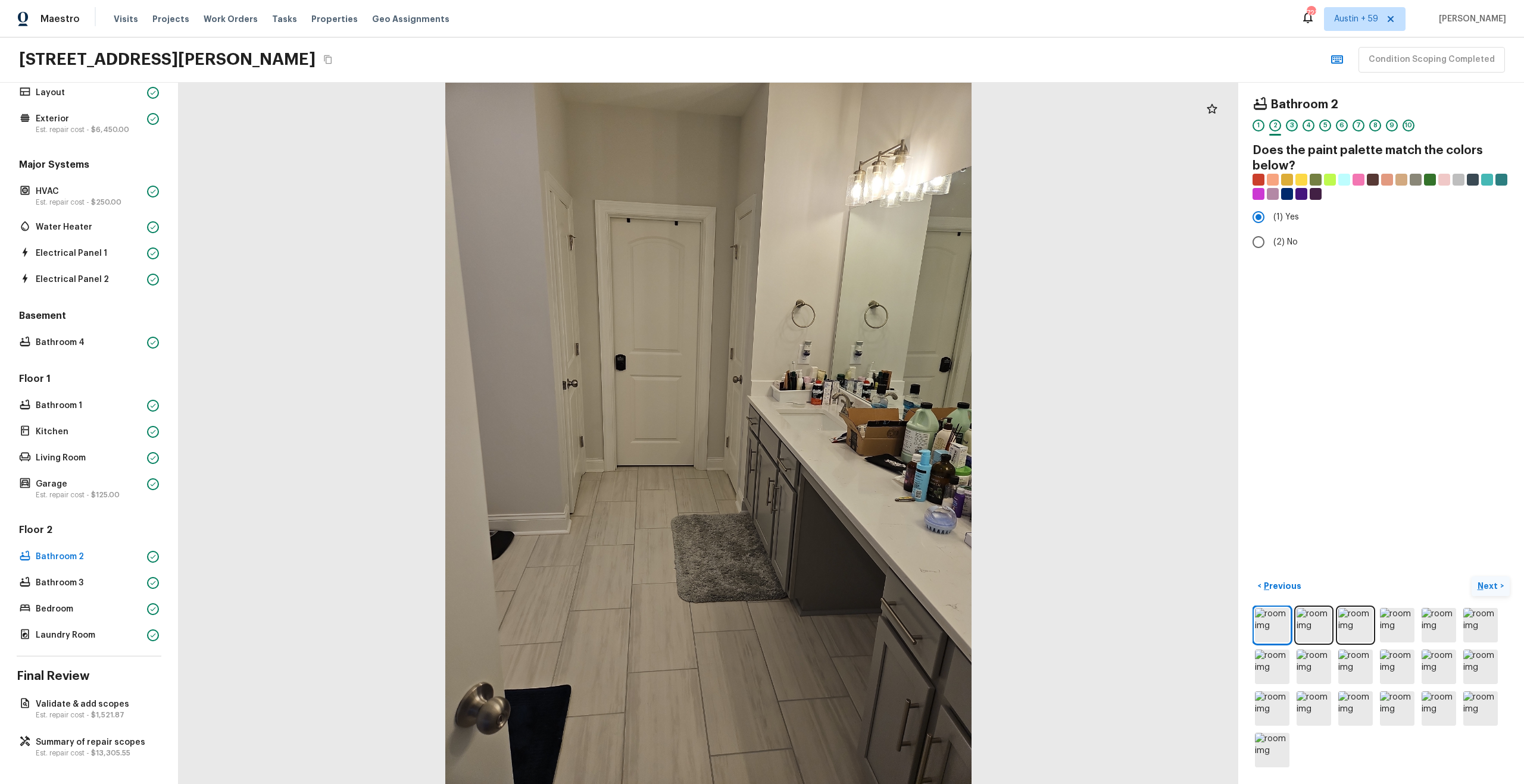
click at [1295, 123] on div "3" at bounding box center [1292, 126] width 12 height 12
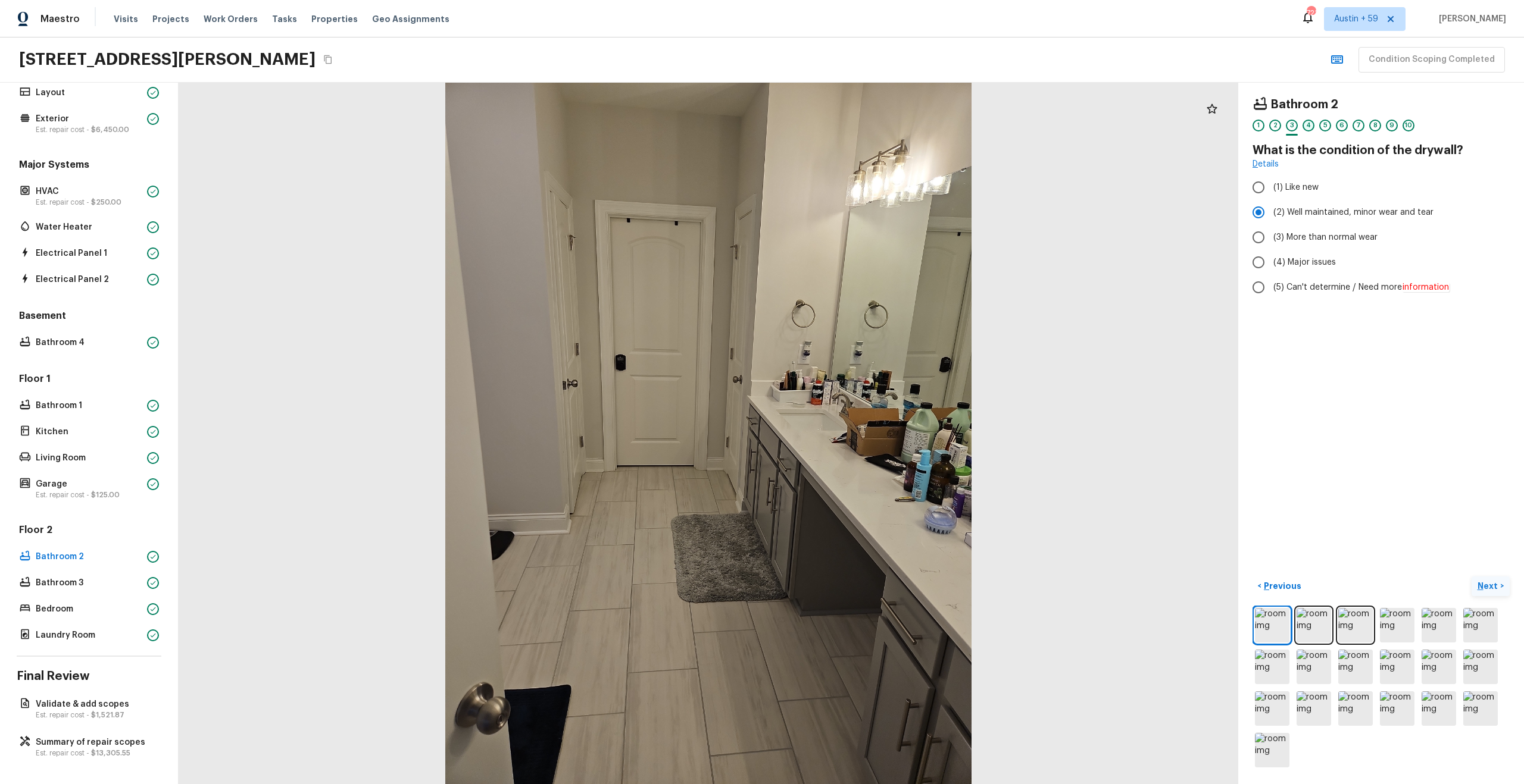
click at [1309, 126] on div "4" at bounding box center [1309, 126] width 12 height 12
click at [1323, 128] on div "5" at bounding box center [1325, 126] width 12 height 12
click at [1338, 127] on div "6" at bounding box center [1342, 126] width 12 height 12
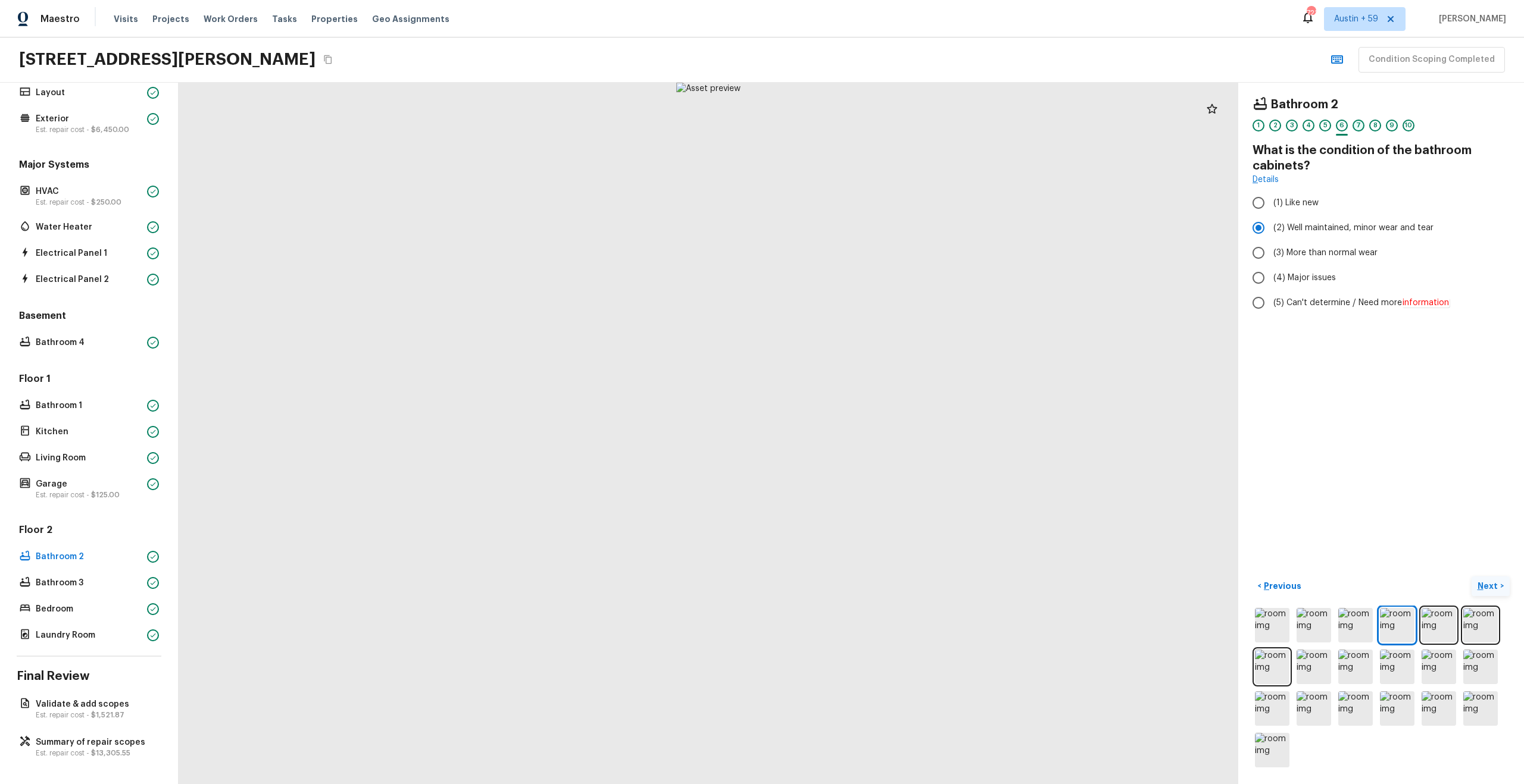
click at [1354, 127] on div "7" at bounding box center [1359, 126] width 12 height 12
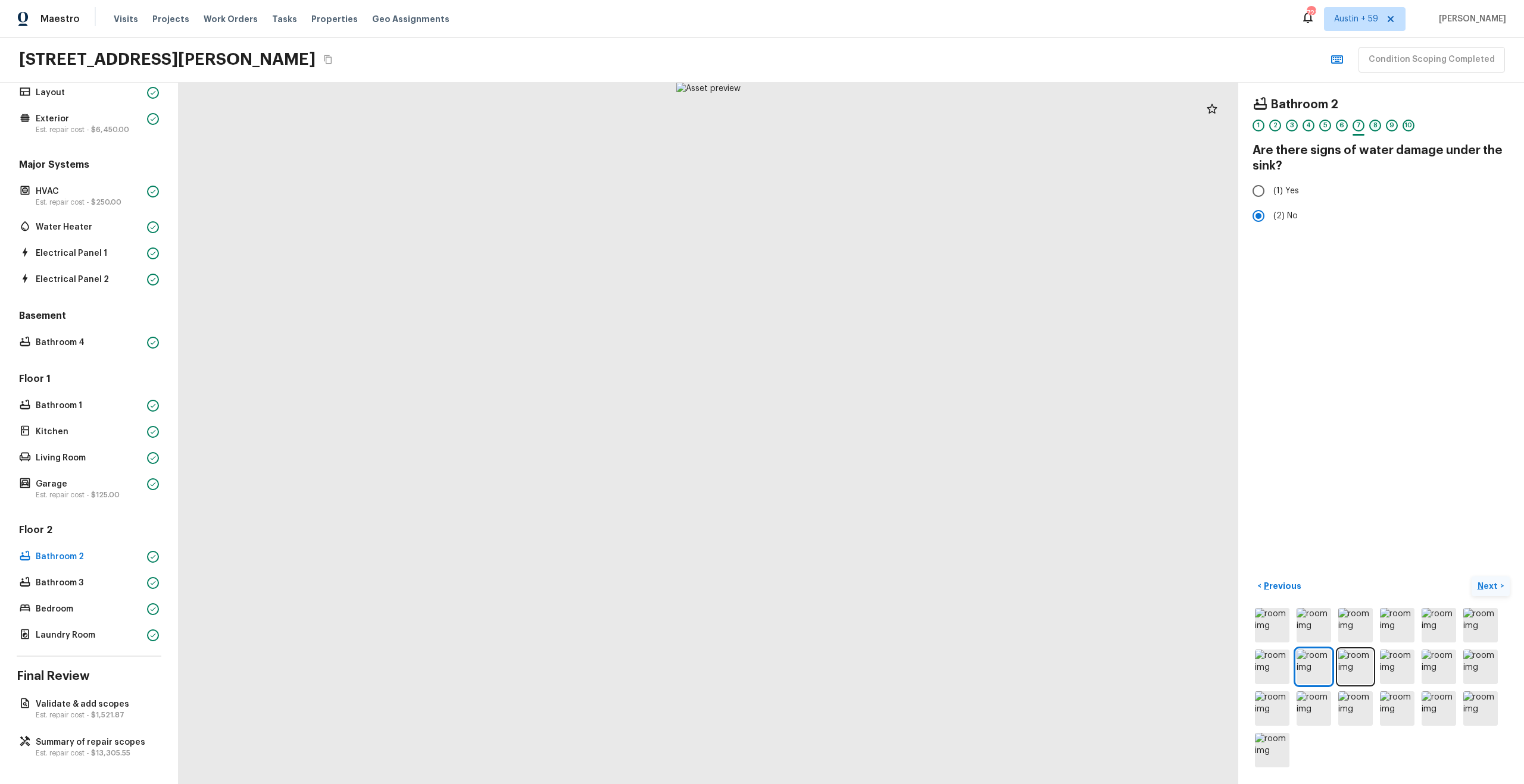
click at [1374, 125] on div "8" at bounding box center [1375, 126] width 12 height 12
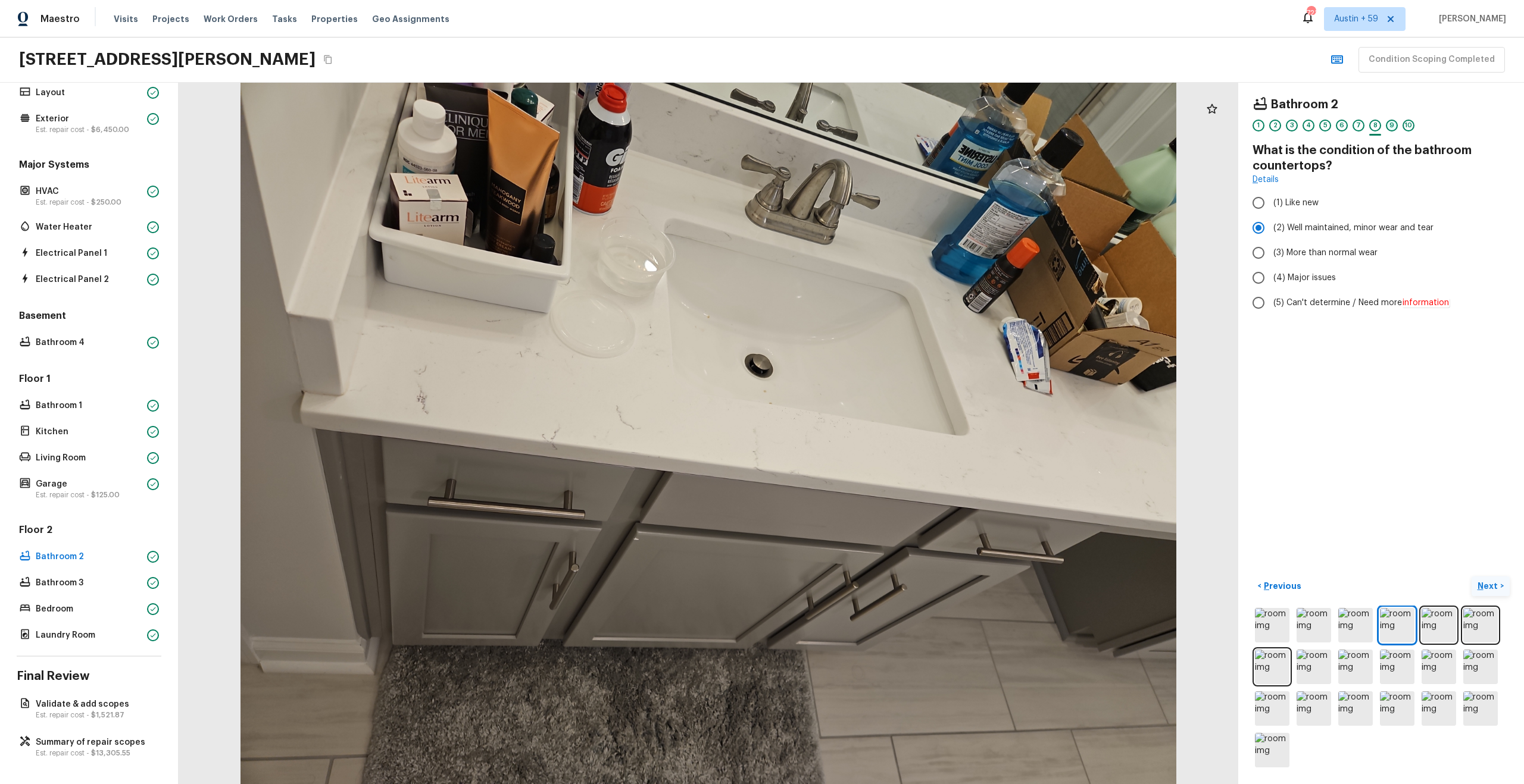
click at [1393, 127] on div "9" at bounding box center [1392, 126] width 12 height 12
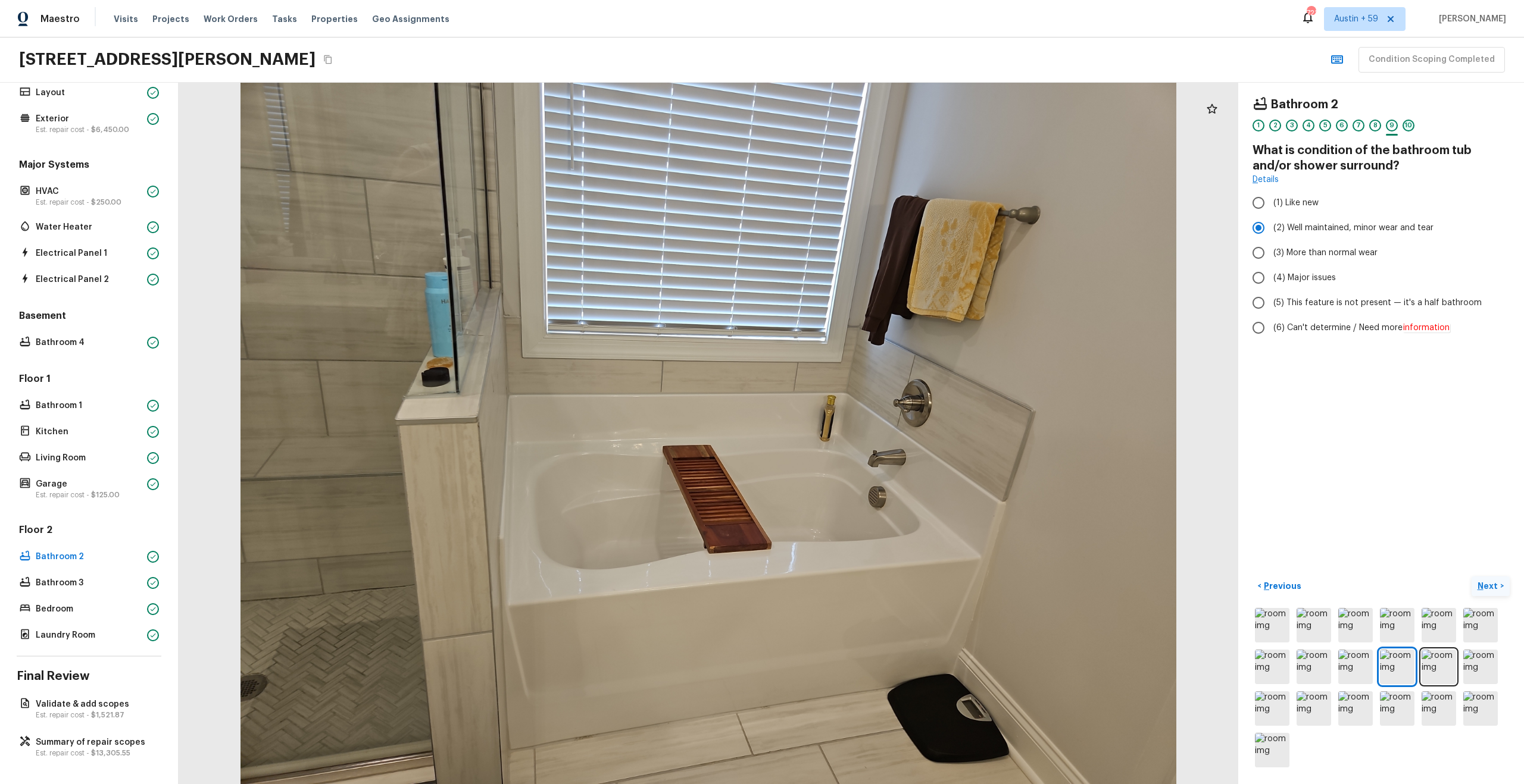
click at [1406, 127] on div "10" at bounding box center [1409, 126] width 12 height 12
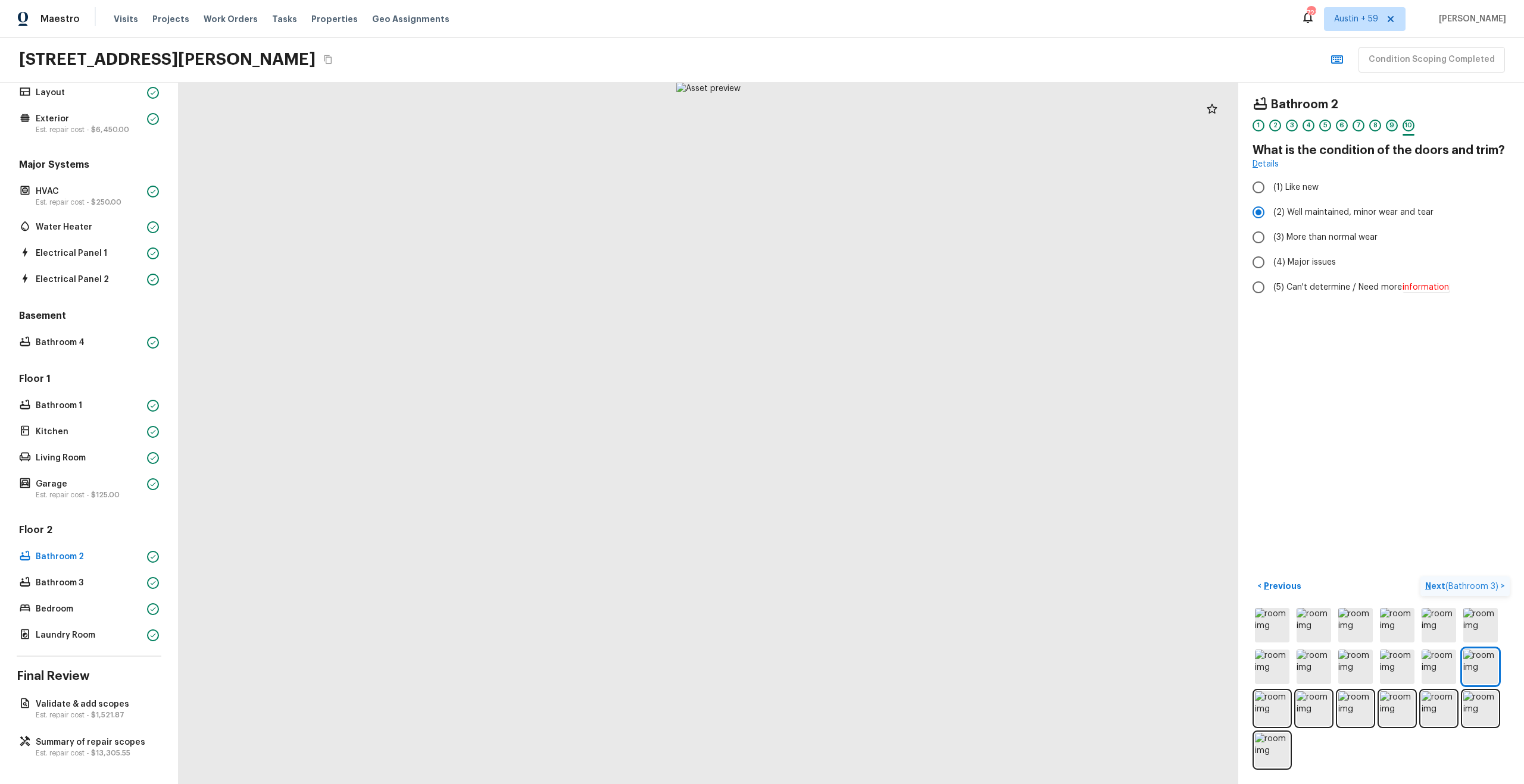
click at [1395, 128] on div "9" at bounding box center [1392, 126] width 12 height 12
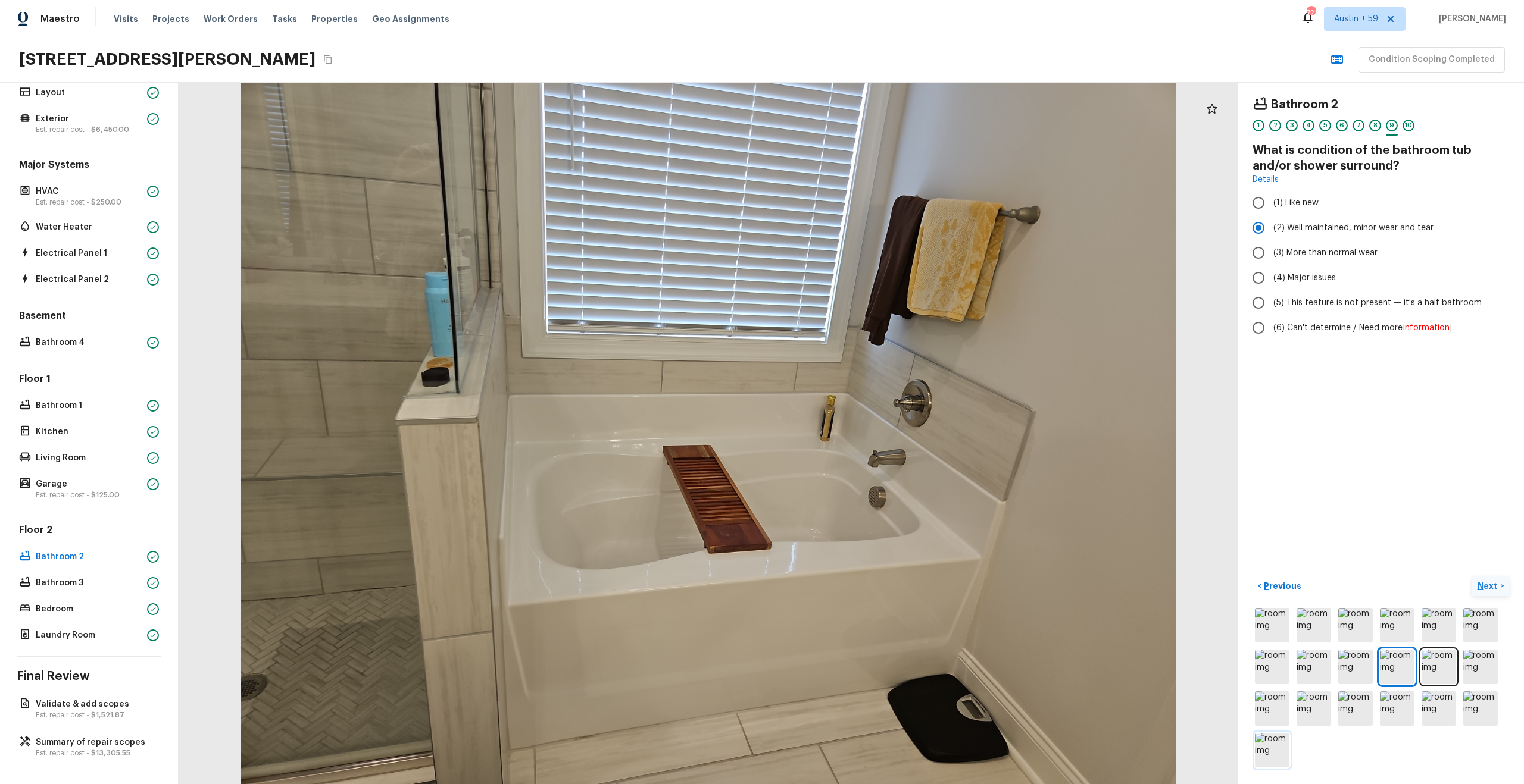
click at [1264, 761] on img at bounding box center [1271, 750] width 34 height 34
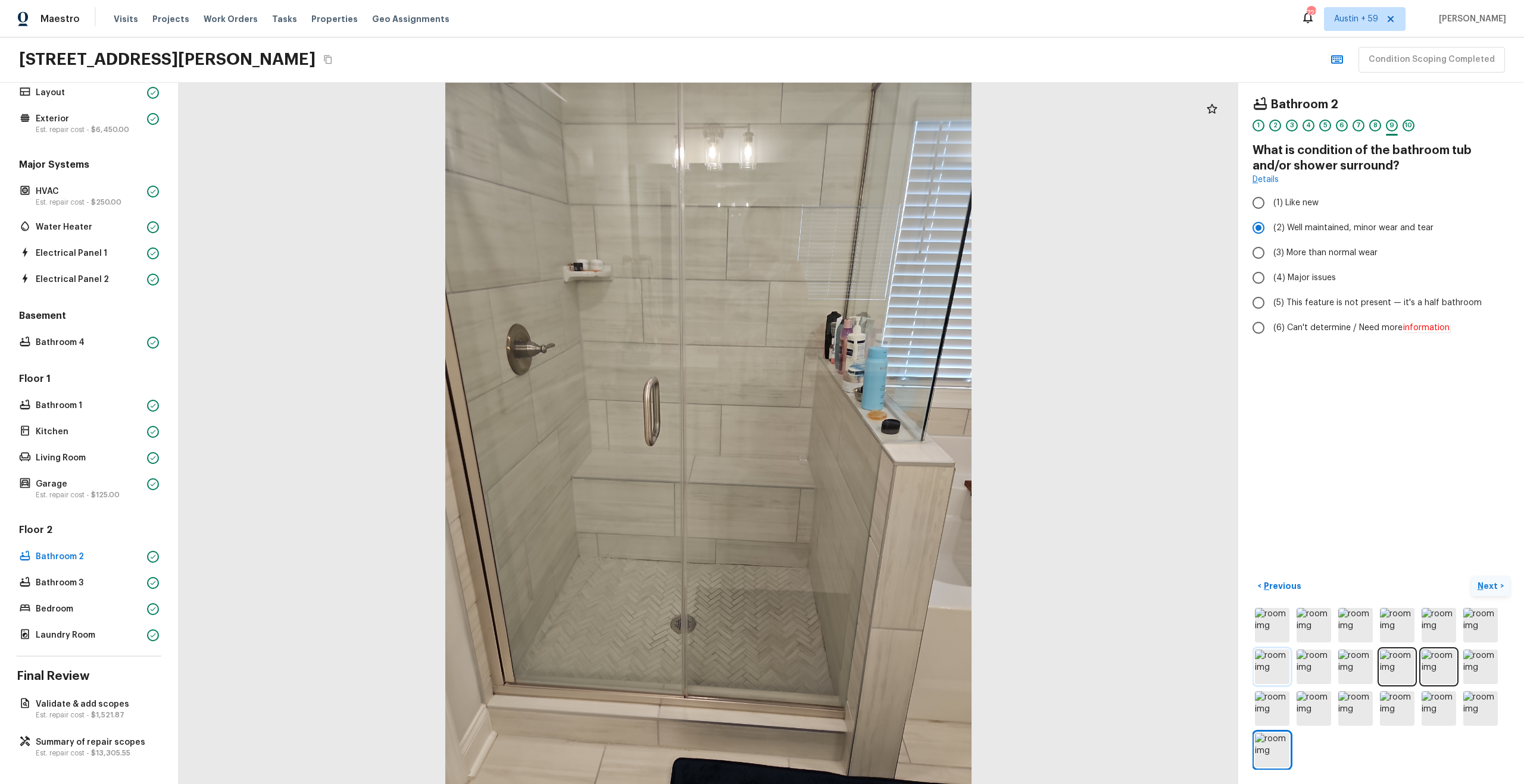
click at [1273, 661] on img at bounding box center [1271, 667] width 34 height 34
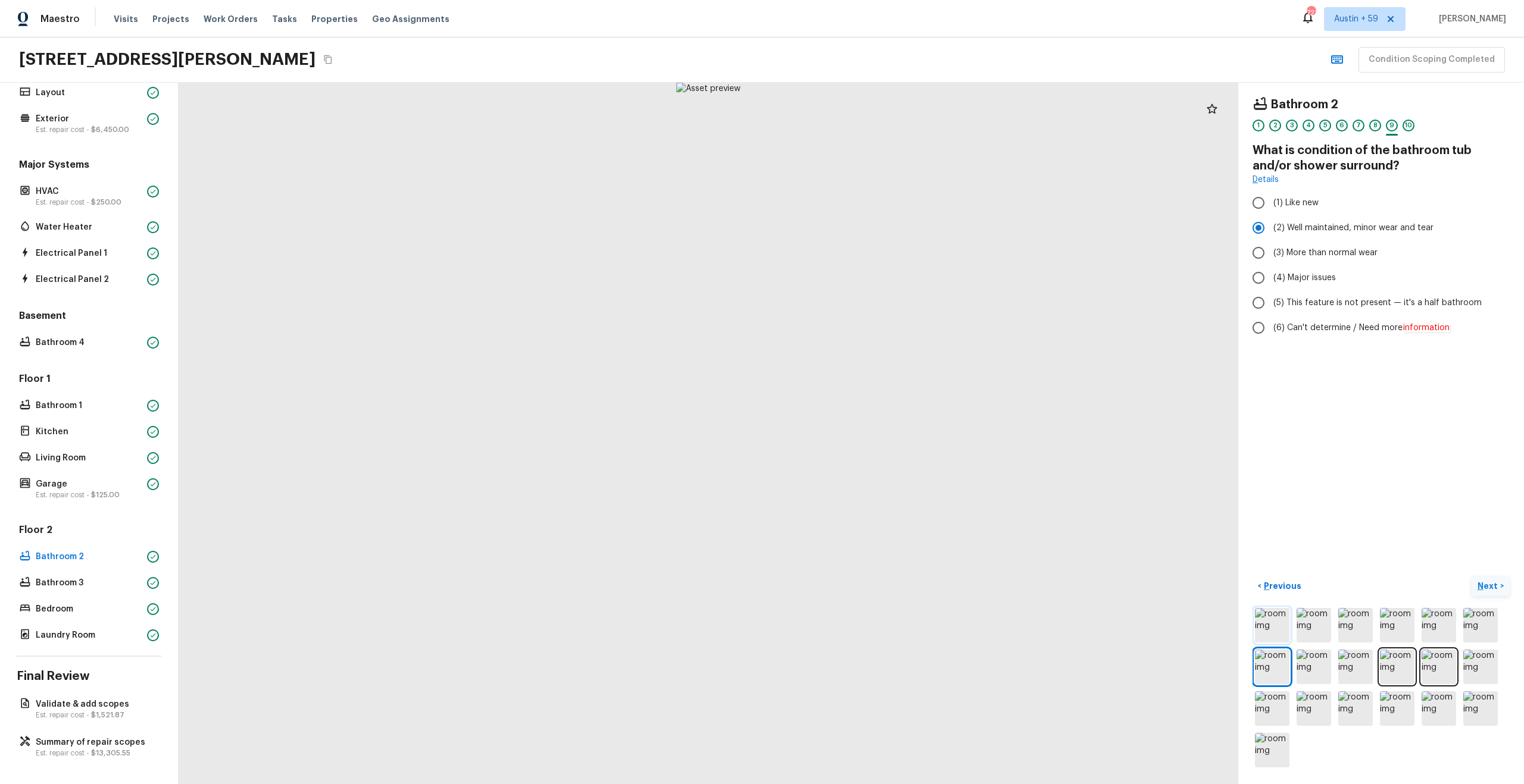
click at [1270, 611] on img at bounding box center [1271, 625] width 34 height 34
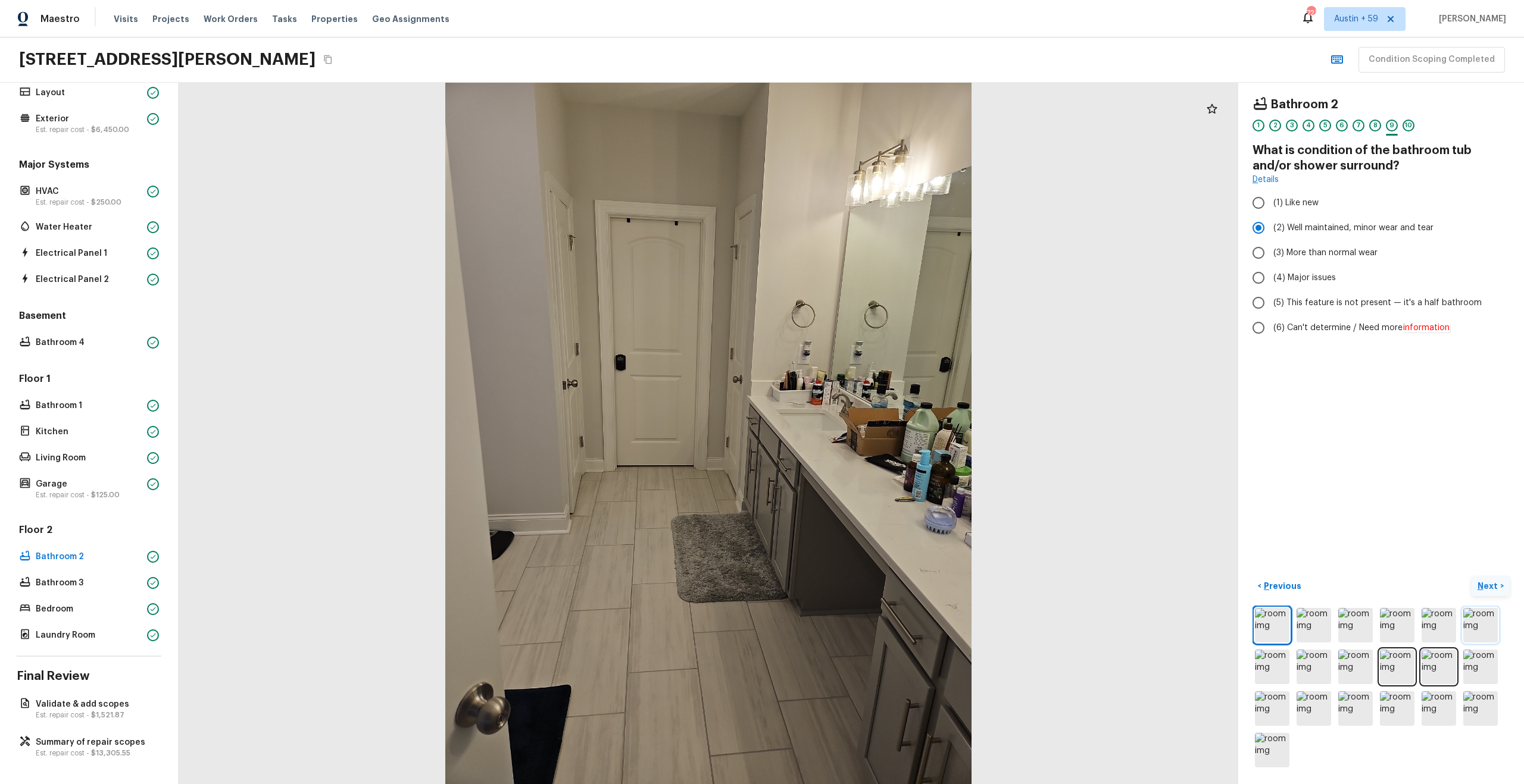
click at [1481, 624] on img at bounding box center [1480, 625] width 34 height 34
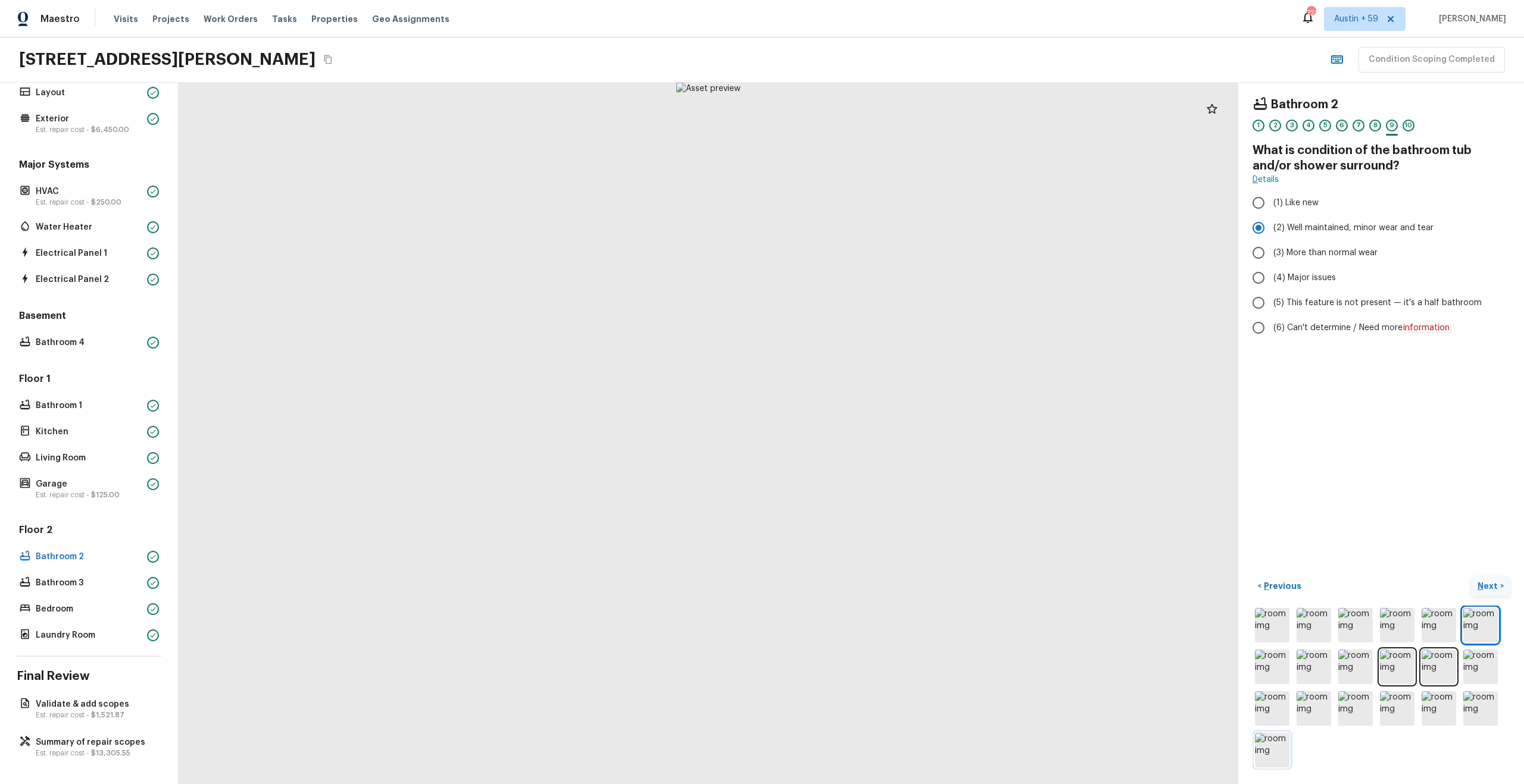
click at [1268, 733] on img at bounding box center [1271, 750] width 34 height 34
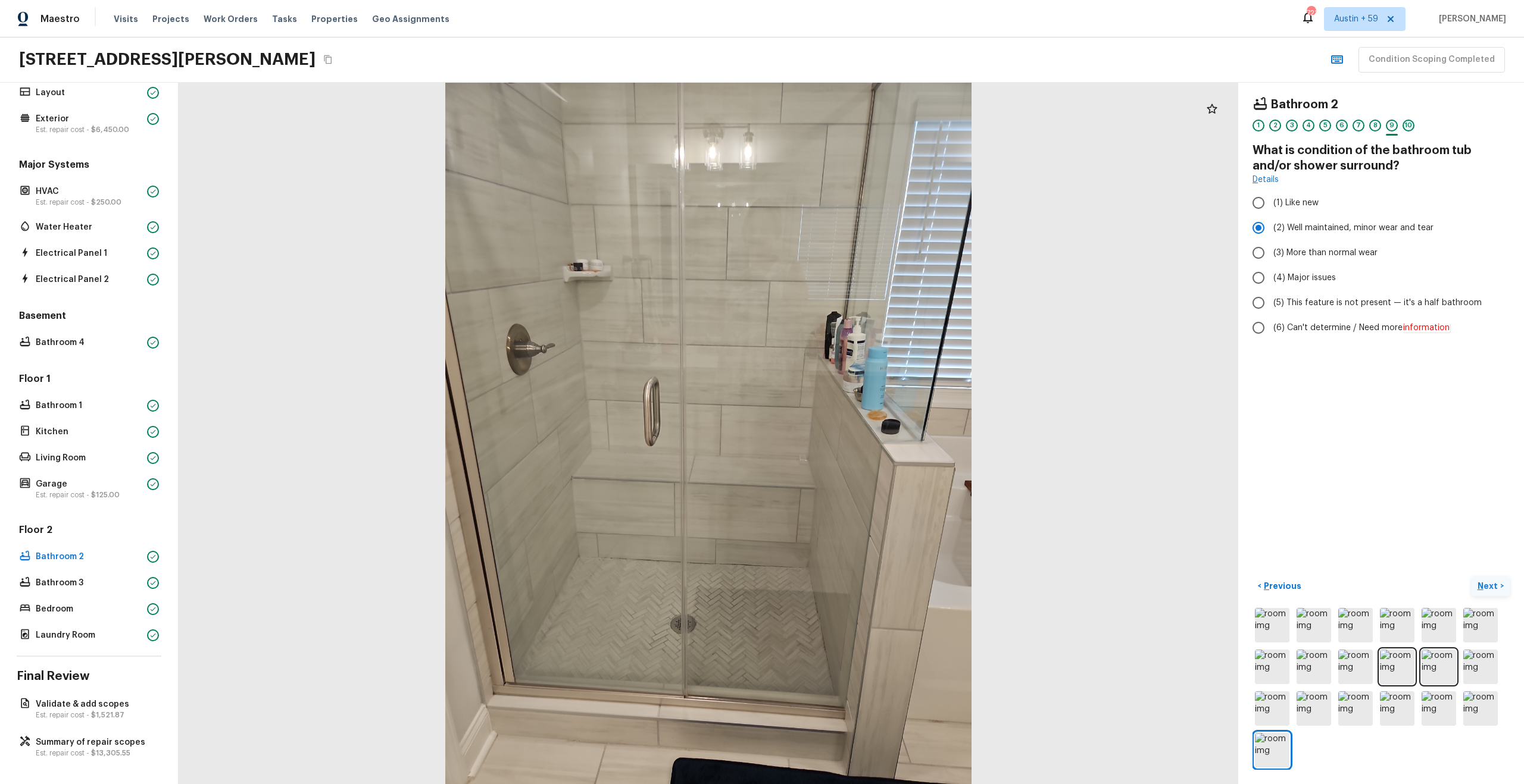
click at [1407, 124] on div "10" at bounding box center [1409, 126] width 12 height 12
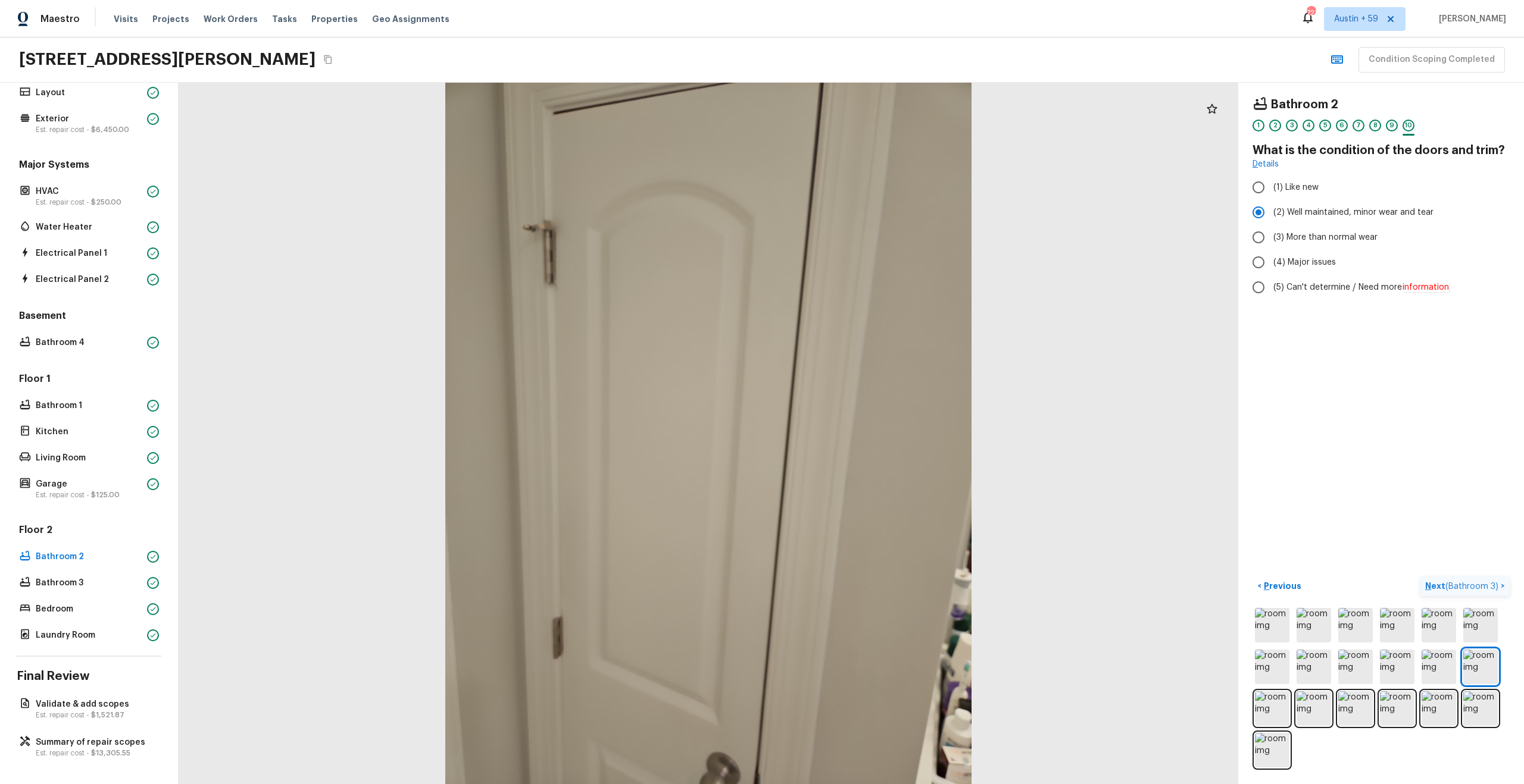
click at [1480, 592] on p "Next ( Bathroom 3 )" at bounding box center [1463, 586] width 76 height 13
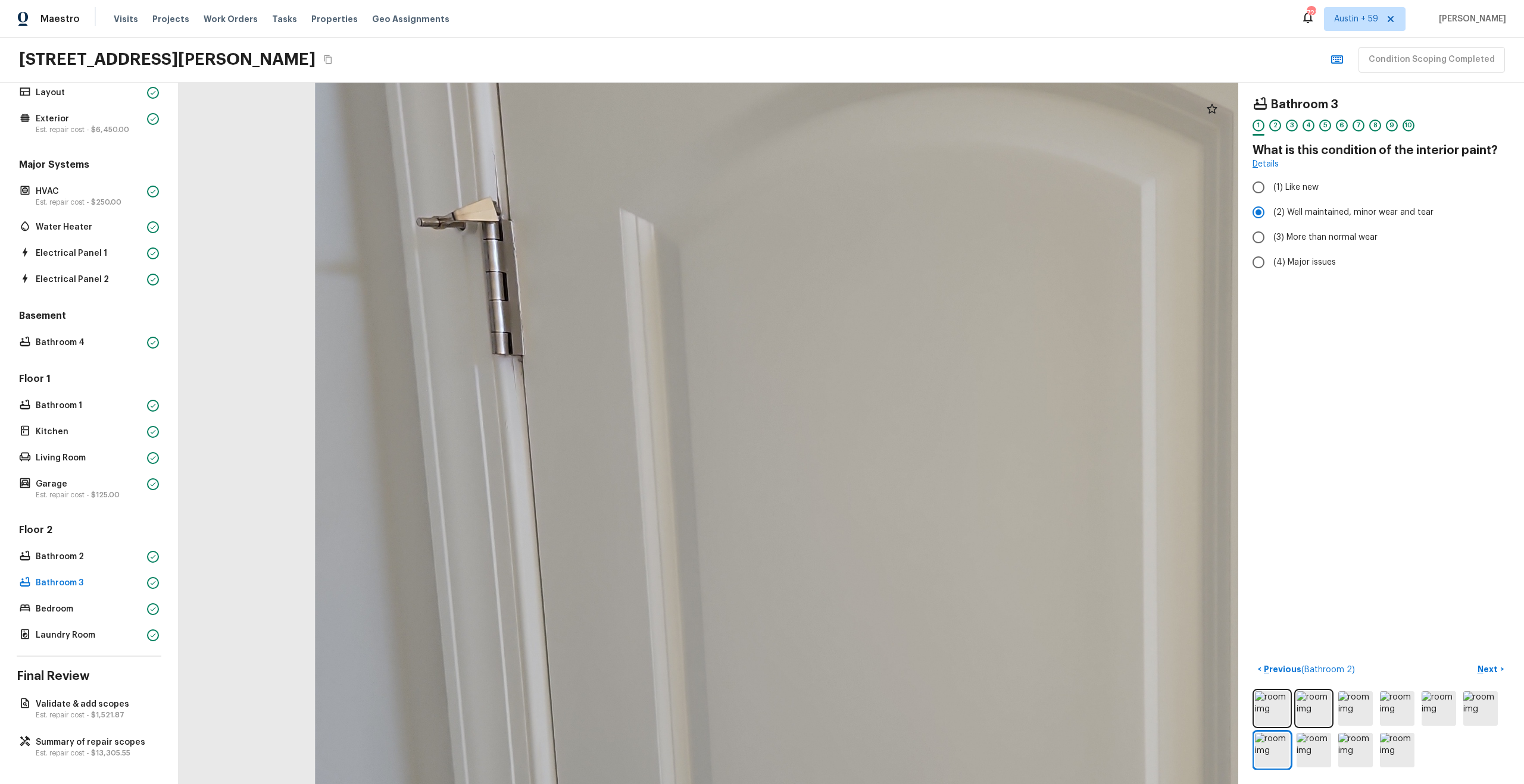
drag, startPoint x: 544, startPoint y: 471, endPoint x: 557, endPoint y: 595, distance: 124.7
click at [558, 326] on div at bounding box center [980, 598] width 2679 height 1774
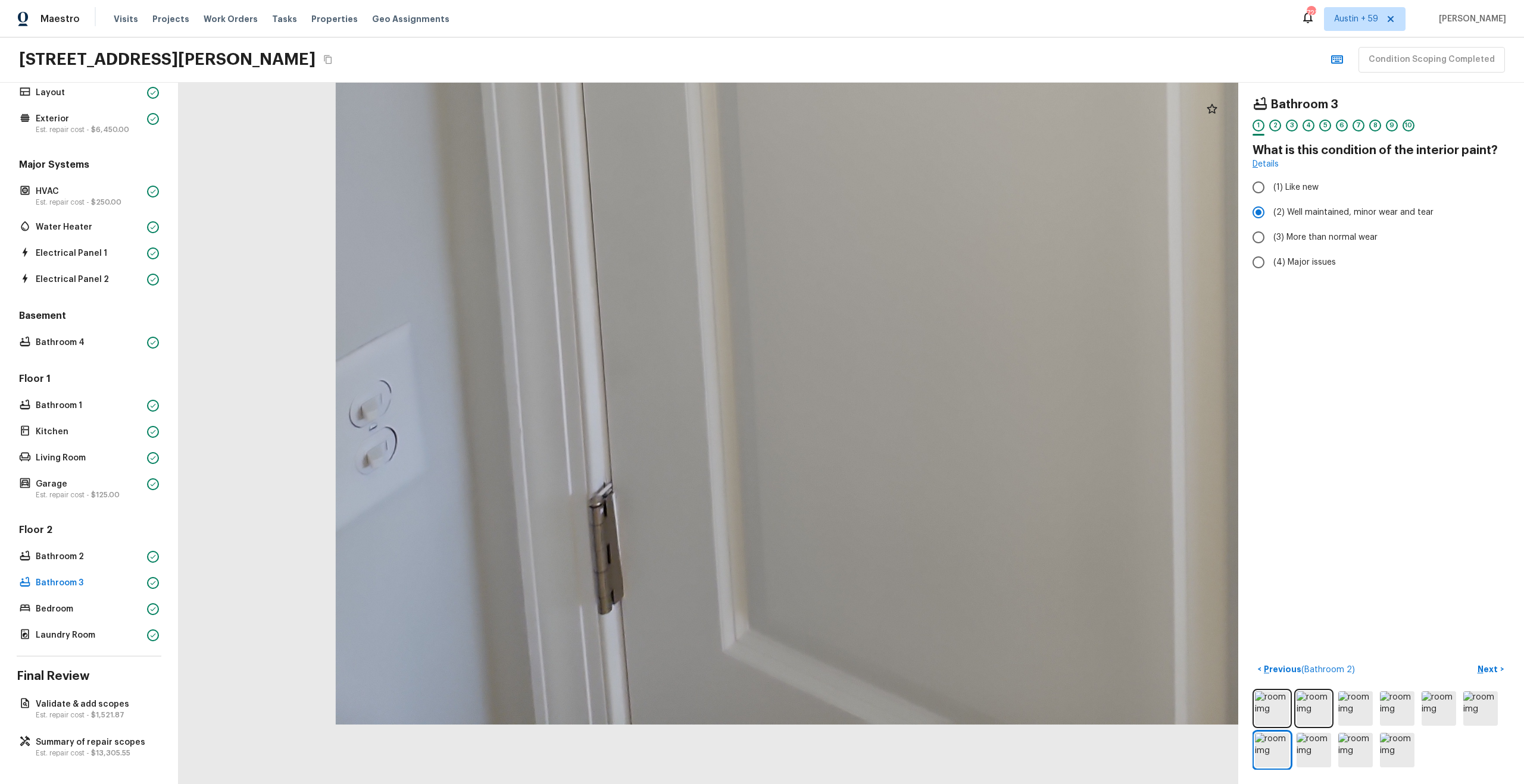
drag, startPoint x: 557, startPoint y: 595, endPoint x: 555, endPoint y: 146, distance: 449.0
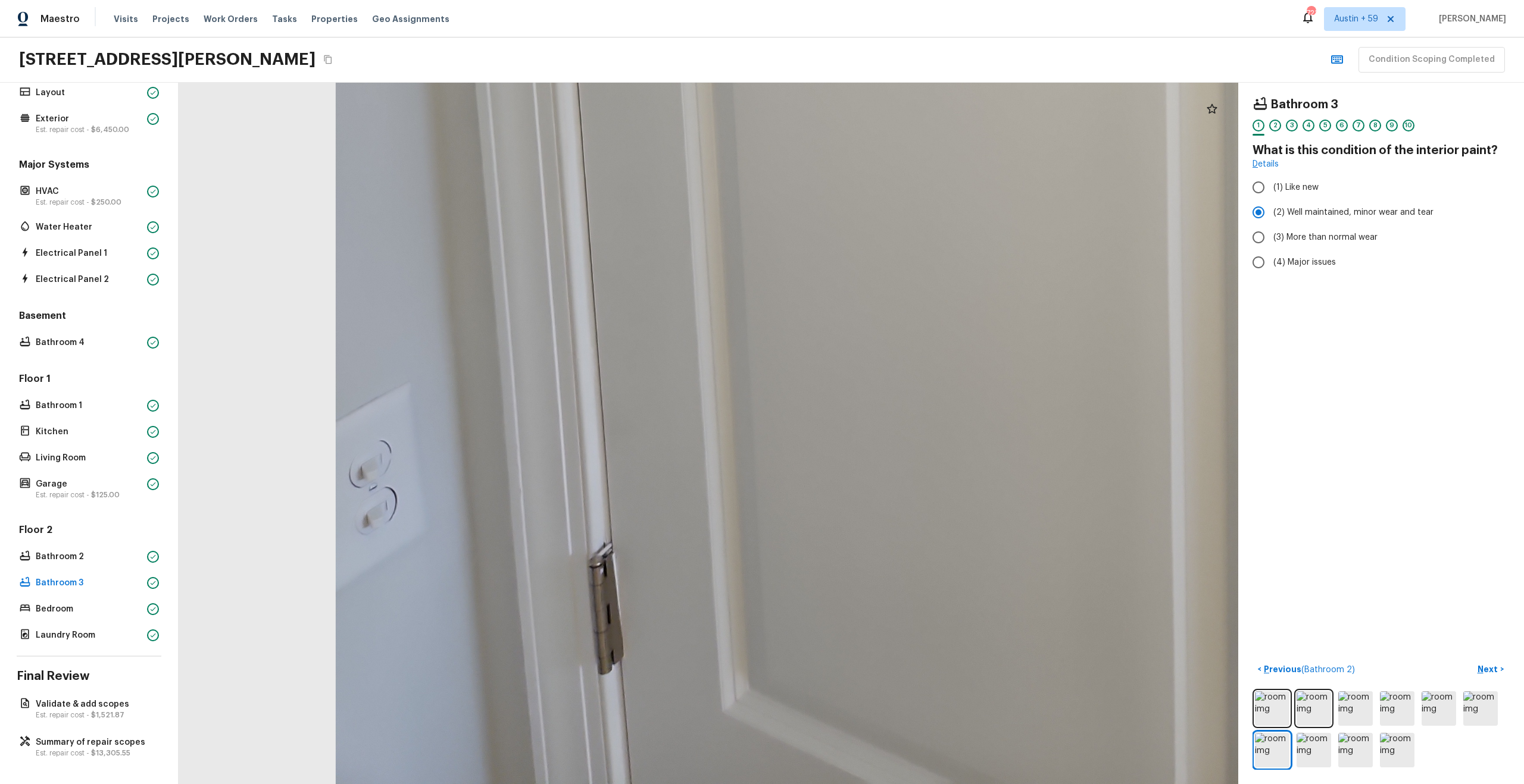
drag, startPoint x: 555, startPoint y: 146, endPoint x: 464, endPoint y: 509, distance: 374.2
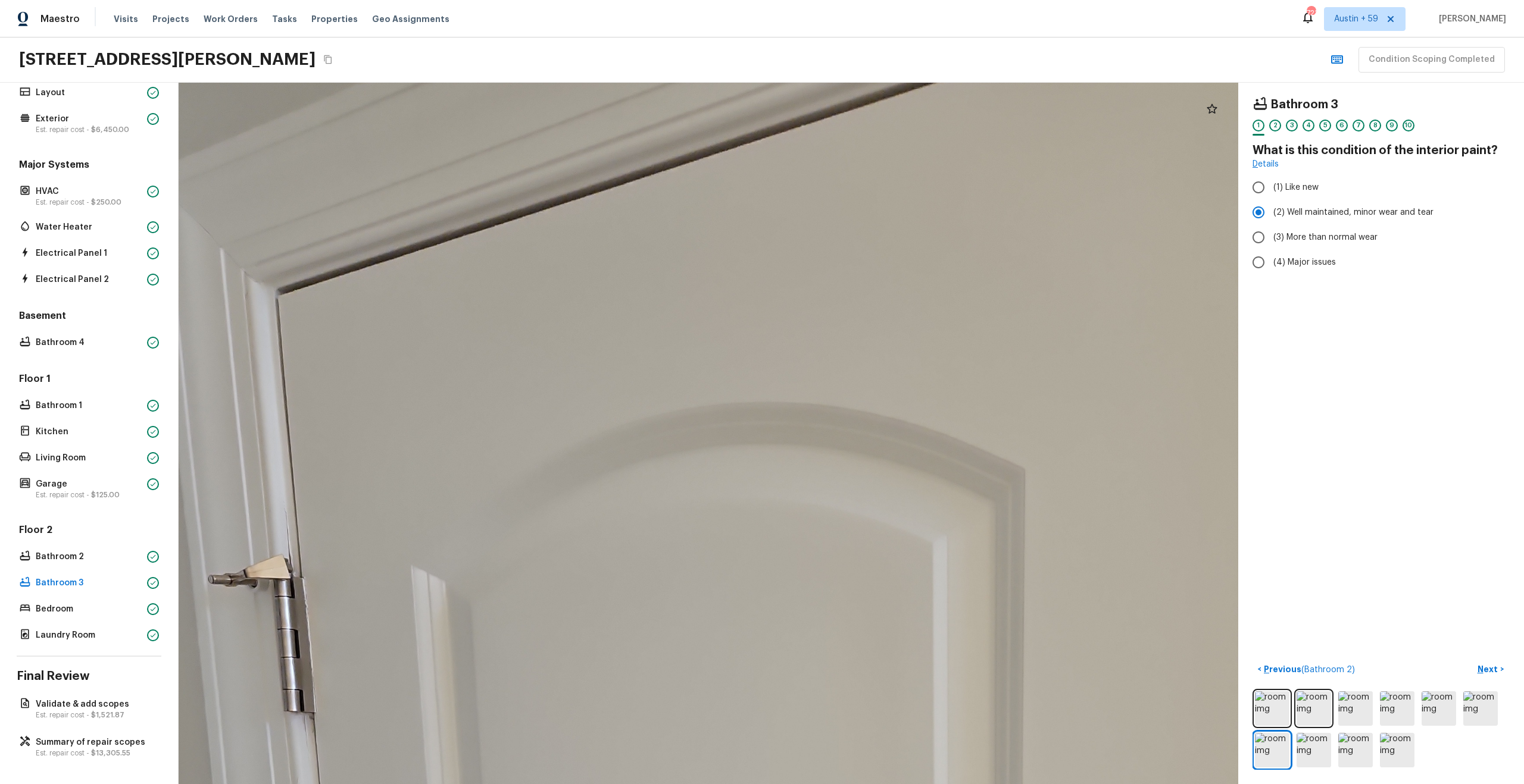
drag, startPoint x: 545, startPoint y: 482, endPoint x: 860, endPoint y: 453, distance: 316.3
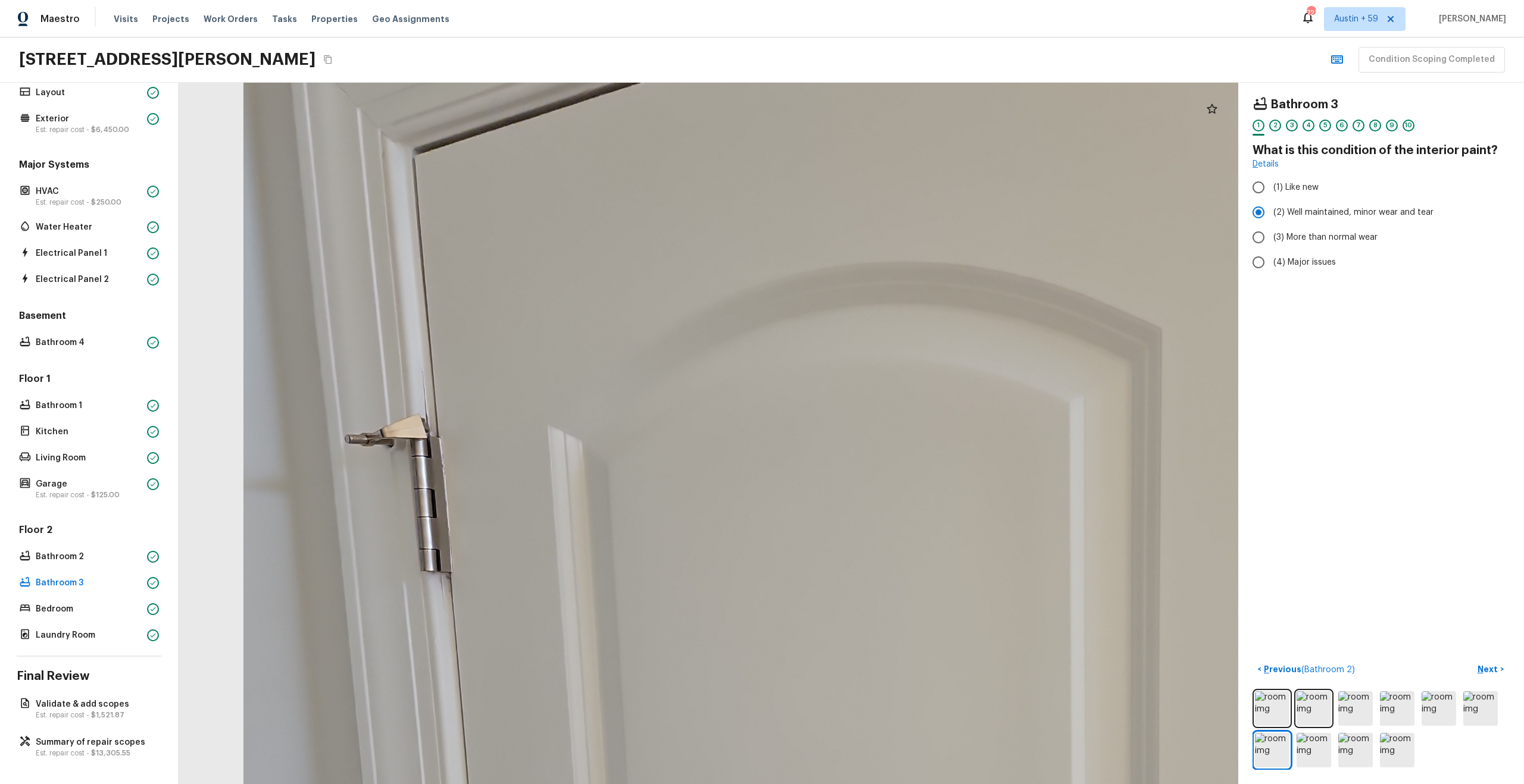
drag, startPoint x: 800, startPoint y: 489, endPoint x: 638, endPoint y: 435, distance: 170.8
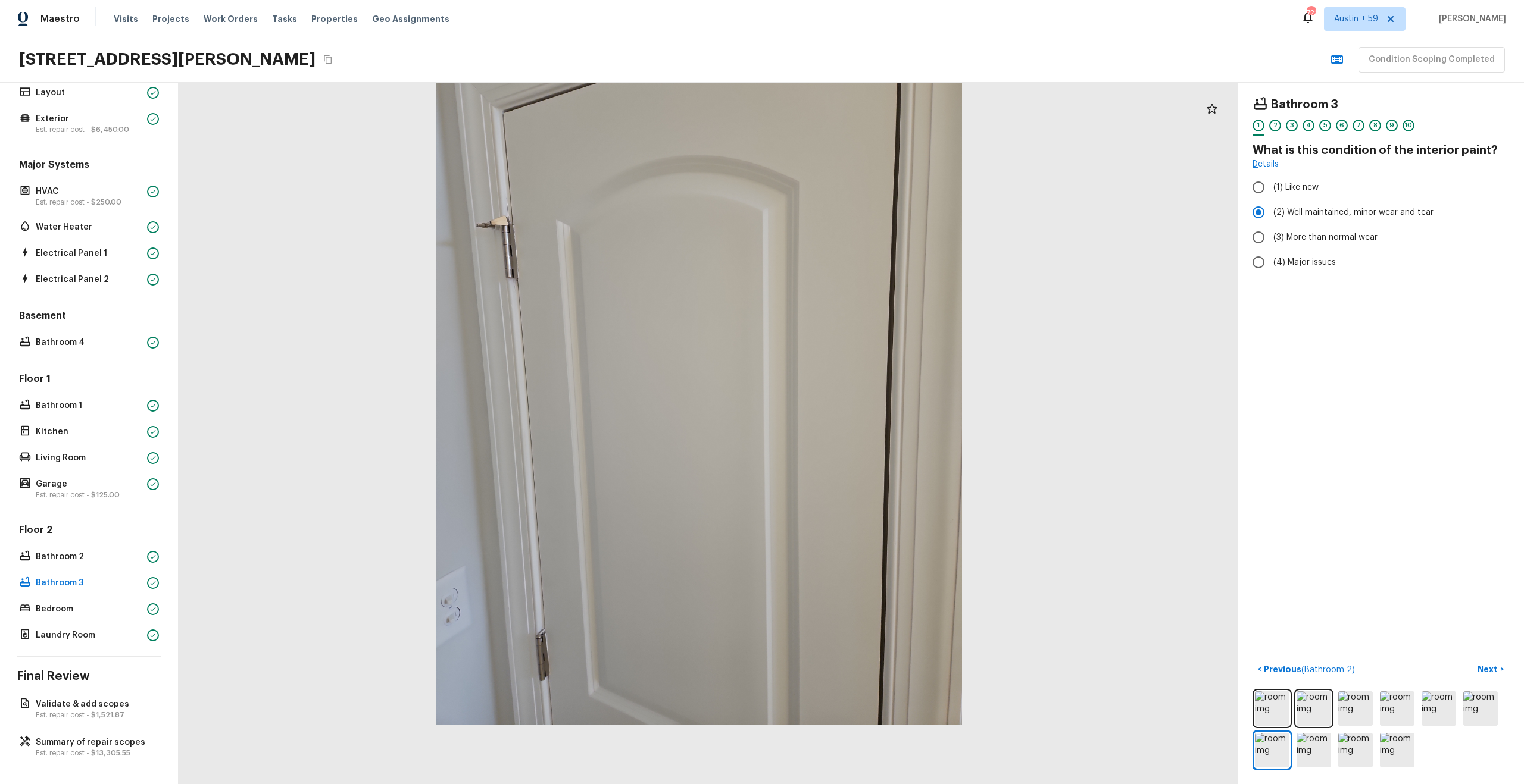
drag, startPoint x: 730, startPoint y: 534, endPoint x: 721, endPoint y: 488, distance: 46.9
click at [721, 488] on div at bounding box center [699, 374] width 1060 height 702
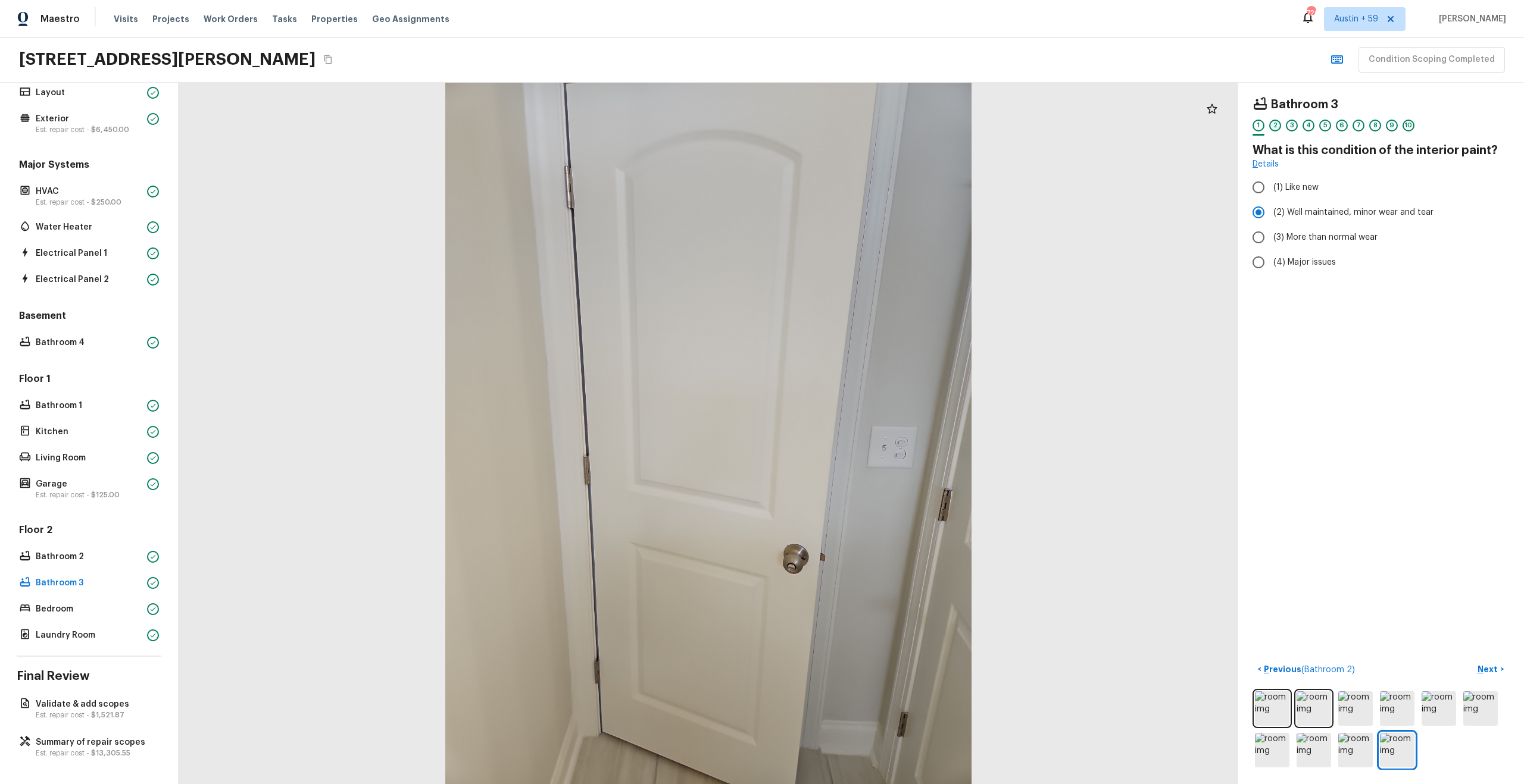
click at [1277, 126] on div "2" at bounding box center [1275, 126] width 12 height 12
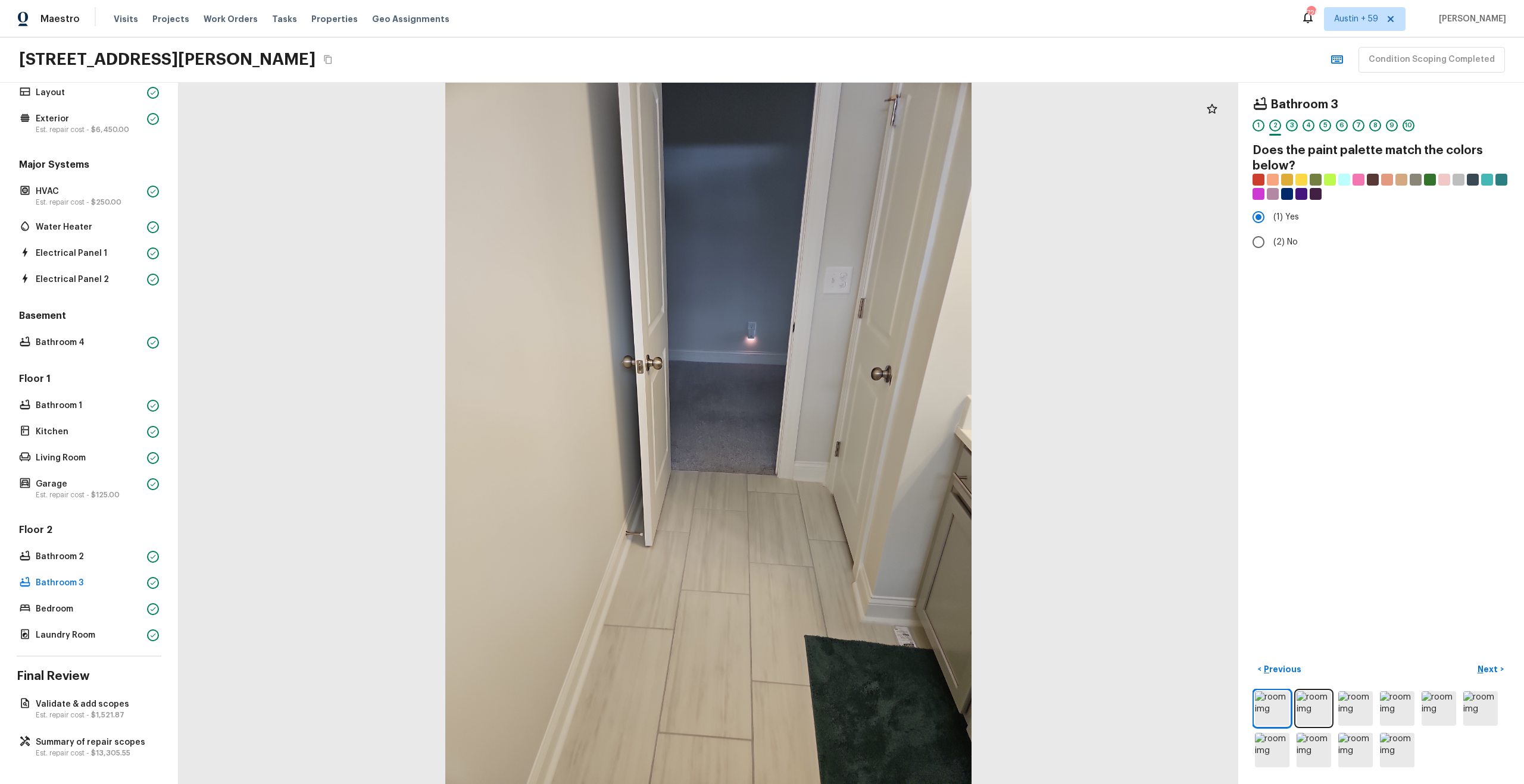
click at [1289, 127] on div "3" at bounding box center [1292, 126] width 12 height 12
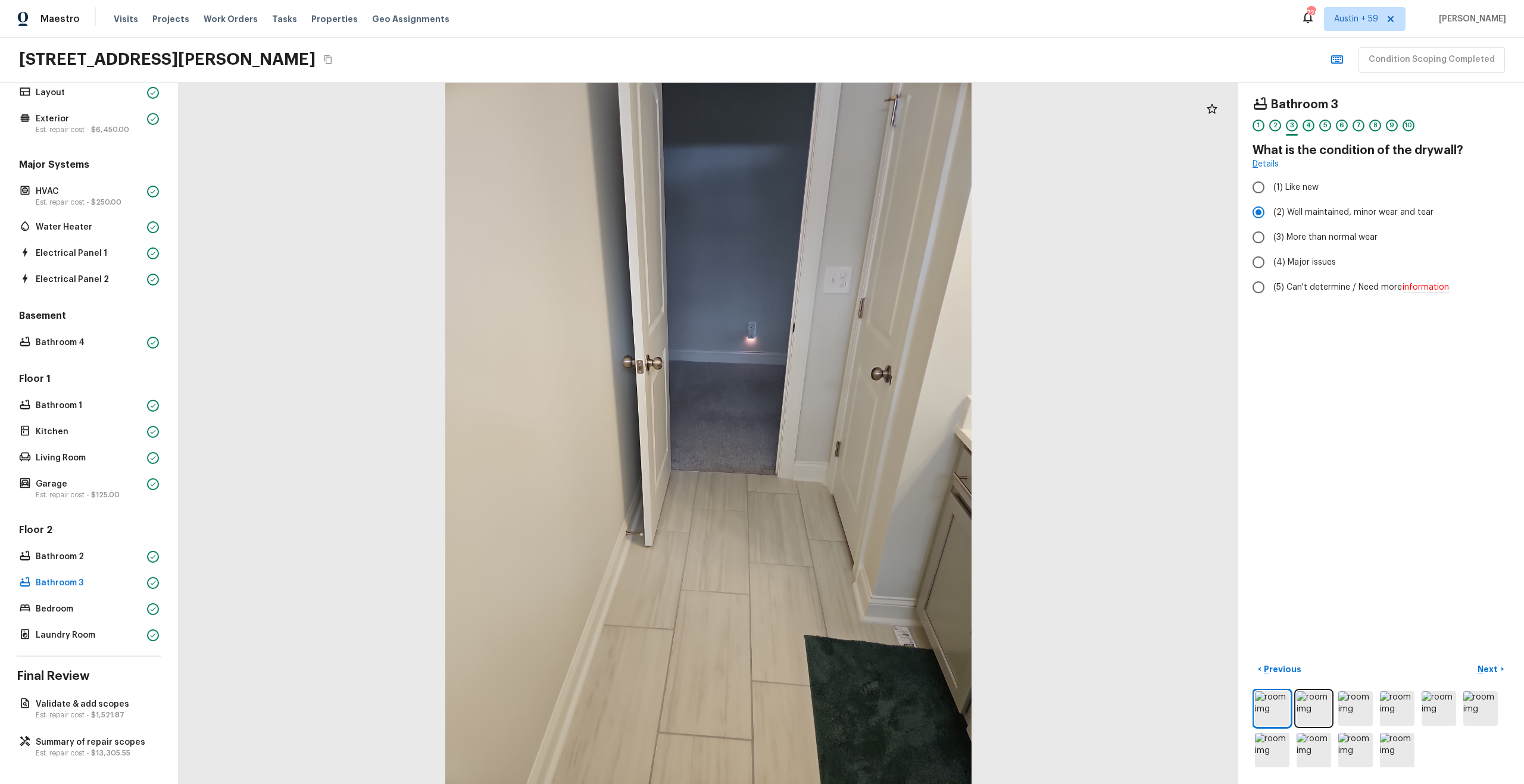
click at [1313, 126] on div "4" at bounding box center [1309, 126] width 12 height 12
click at [1326, 124] on div "5" at bounding box center [1325, 126] width 12 height 12
click at [1344, 123] on div "6" at bounding box center [1342, 126] width 12 height 12
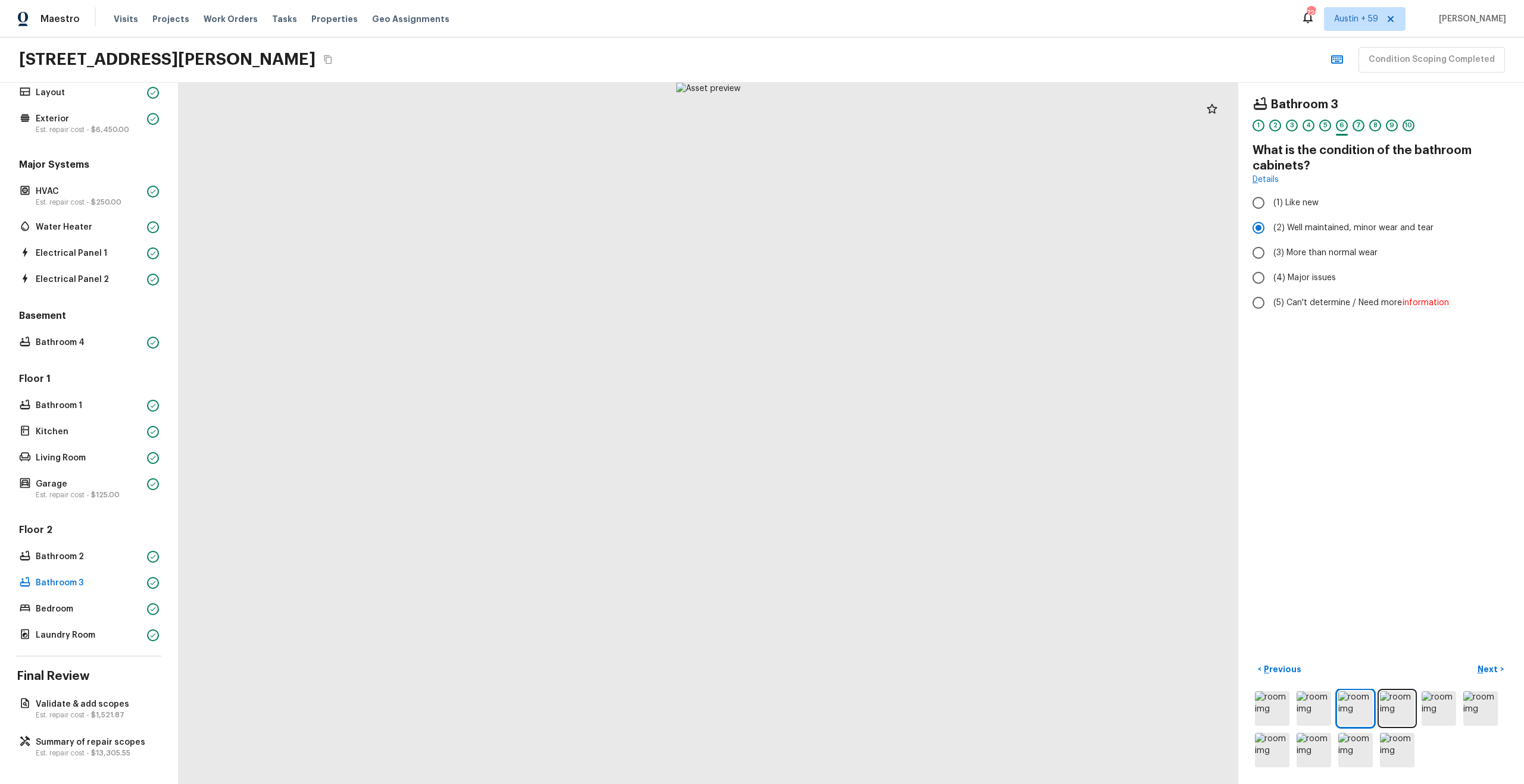
click at [1357, 124] on div "7" at bounding box center [1359, 126] width 12 height 12
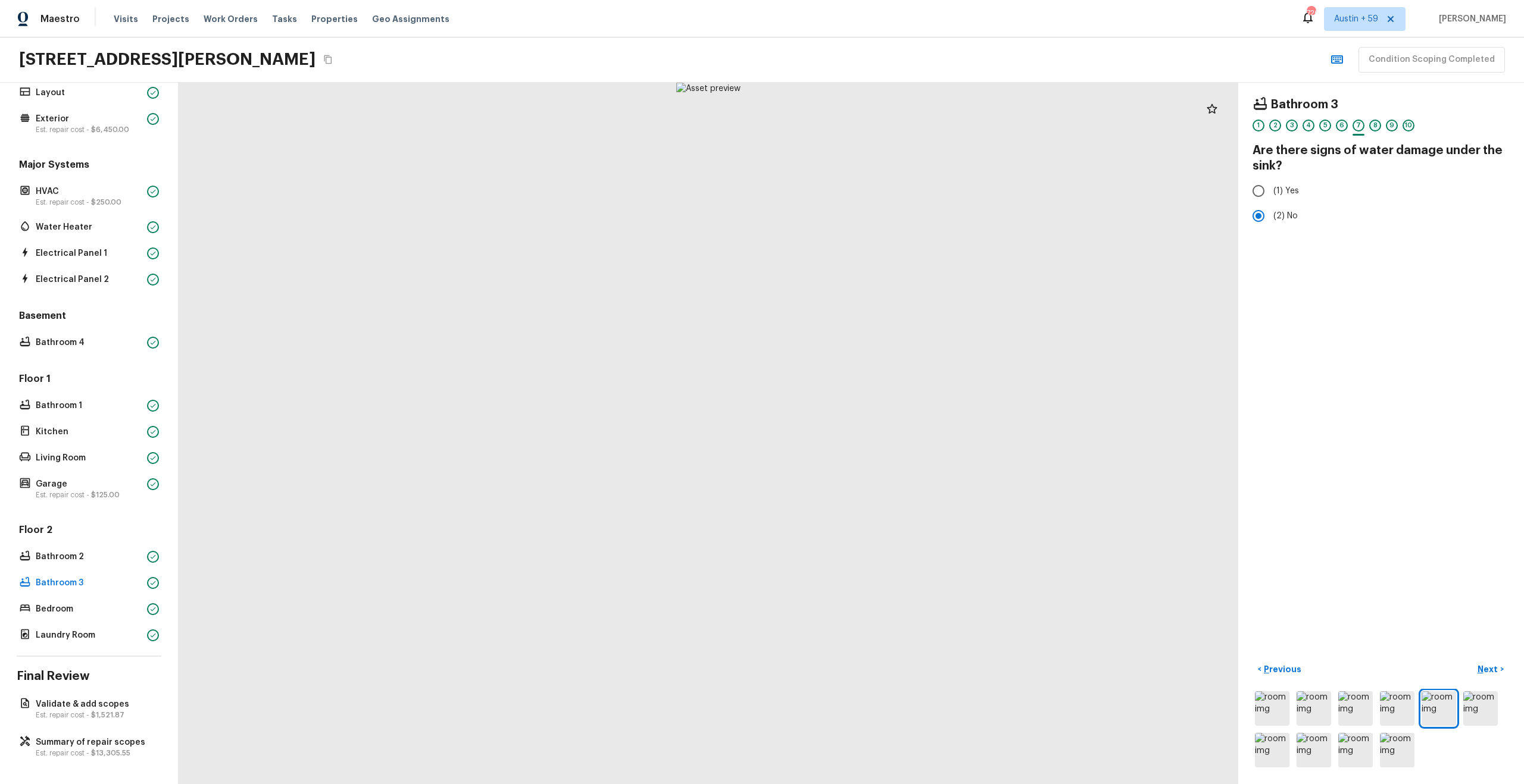
click at [1372, 123] on div "8" at bounding box center [1375, 126] width 12 height 12
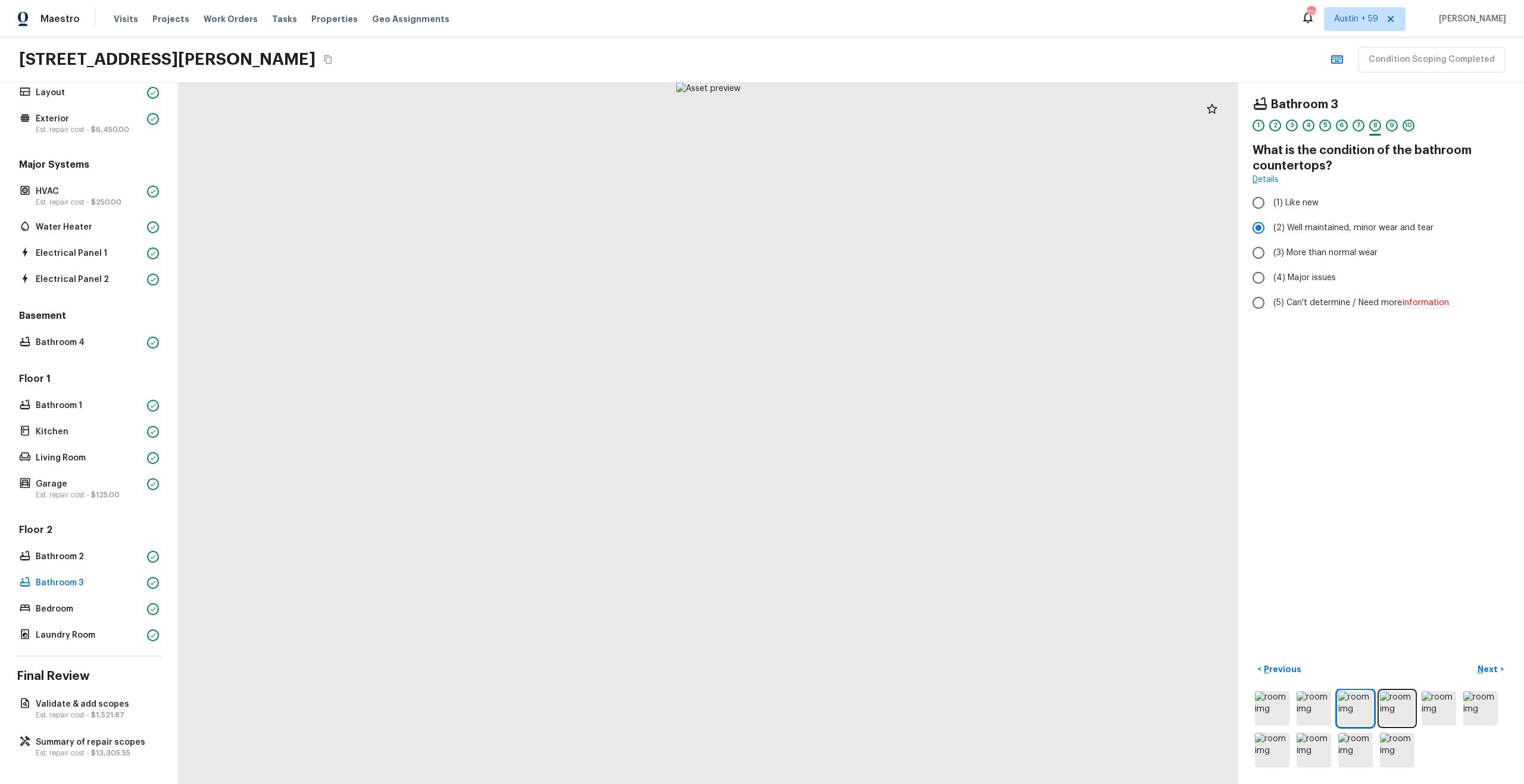
click at [1400, 125] on div "1 2 3 4 5 6 7 8 9 10" at bounding box center [1381, 129] width 257 height 19
click at [1390, 126] on div "9" at bounding box center [1392, 126] width 12 height 12
click at [1410, 127] on div "10" at bounding box center [1409, 126] width 12 height 12
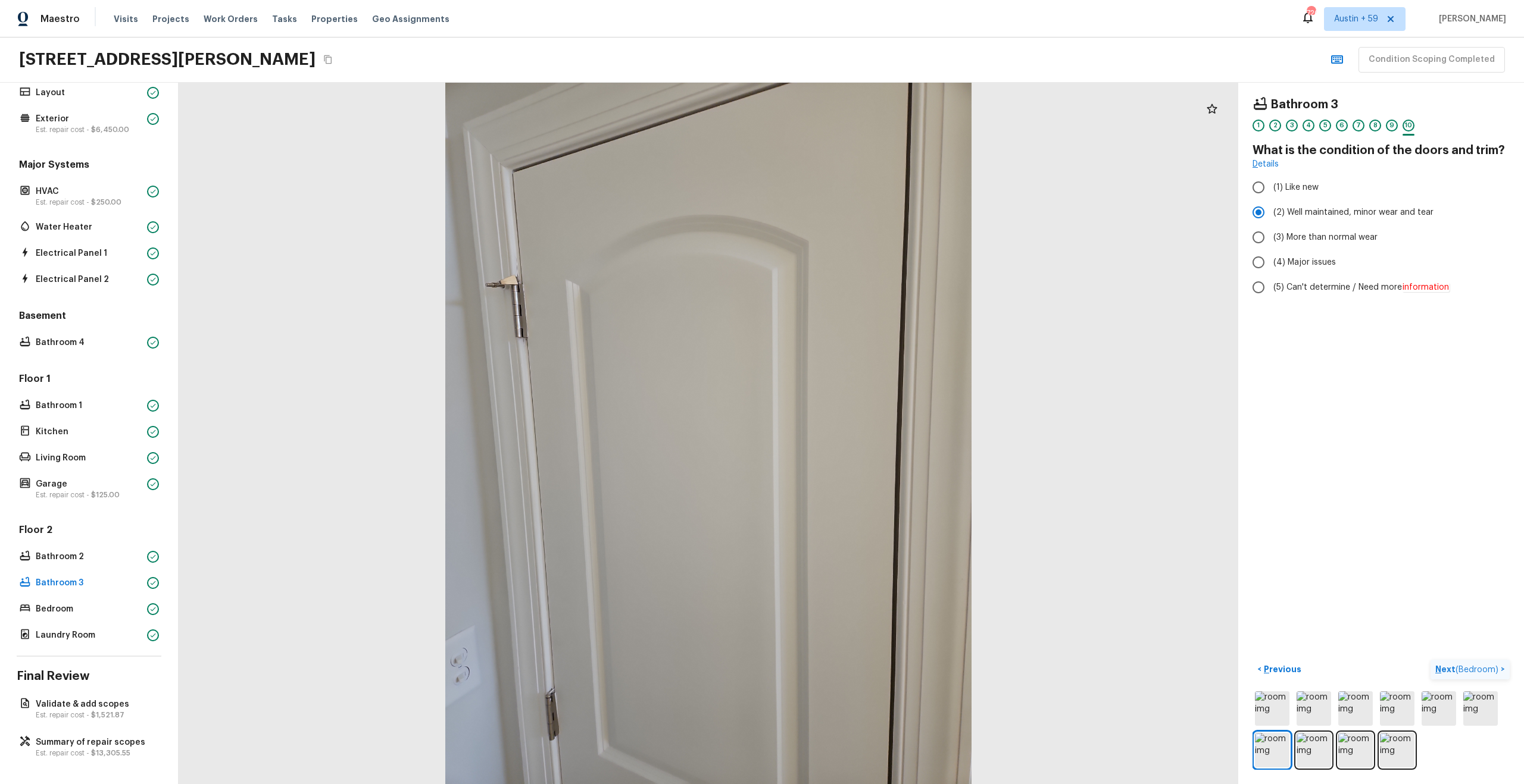
click at [1465, 662] on button "Next ( Bedroom ) >" at bounding box center [1470, 670] width 79 height 20
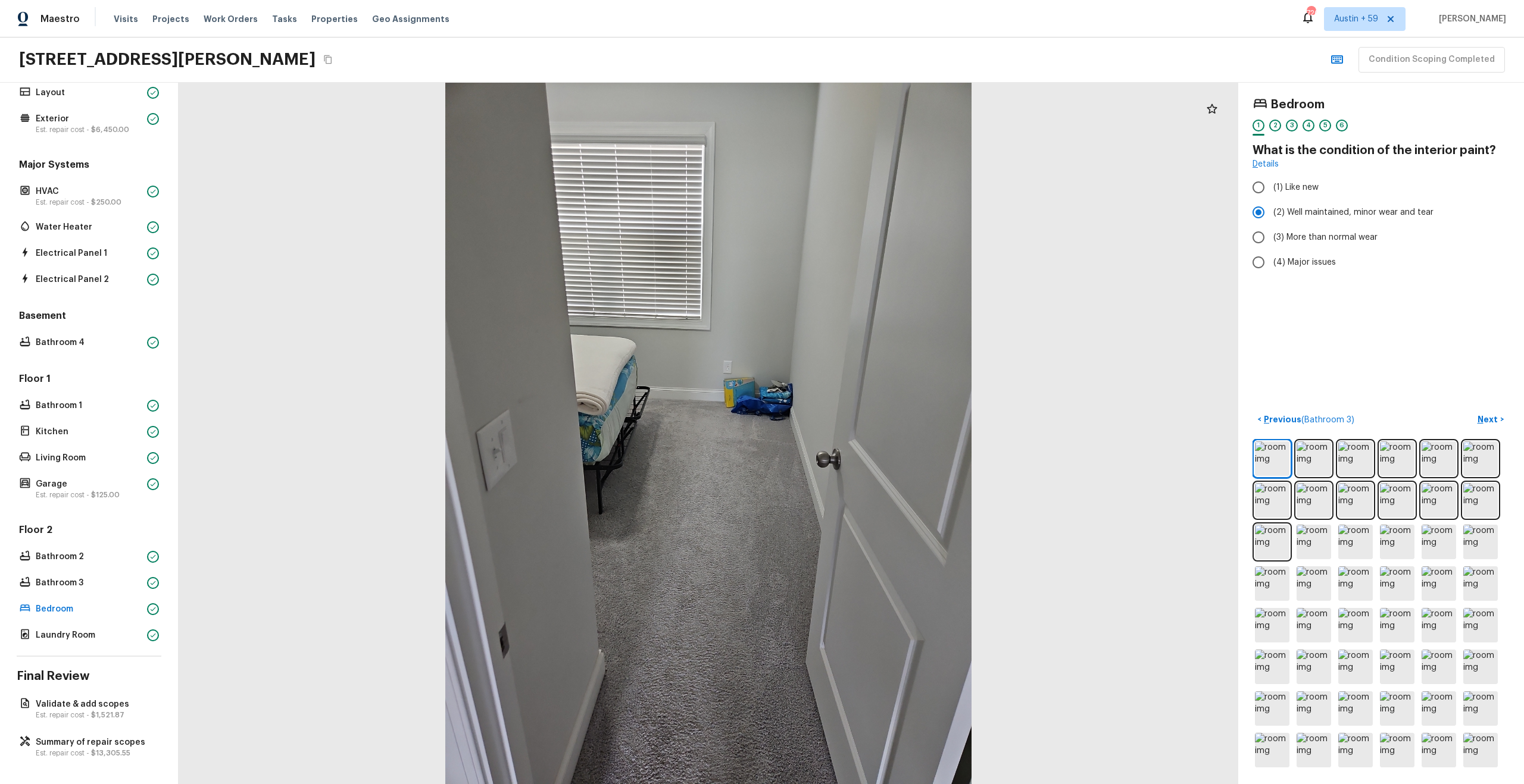
click at [1279, 130] on div "2" at bounding box center [1275, 129] width 12 height 19
click at [1290, 124] on div "3" at bounding box center [1292, 126] width 12 height 12
click at [1308, 124] on div "4" at bounding box center [1309, 126] width 12 height 12
click at [1324, 126] on div "5" at bounding box center [1325, 126] width 12 height 12
click at [1344, 124] on div "6" at bounding box center [1342, 126] width 12 height 12
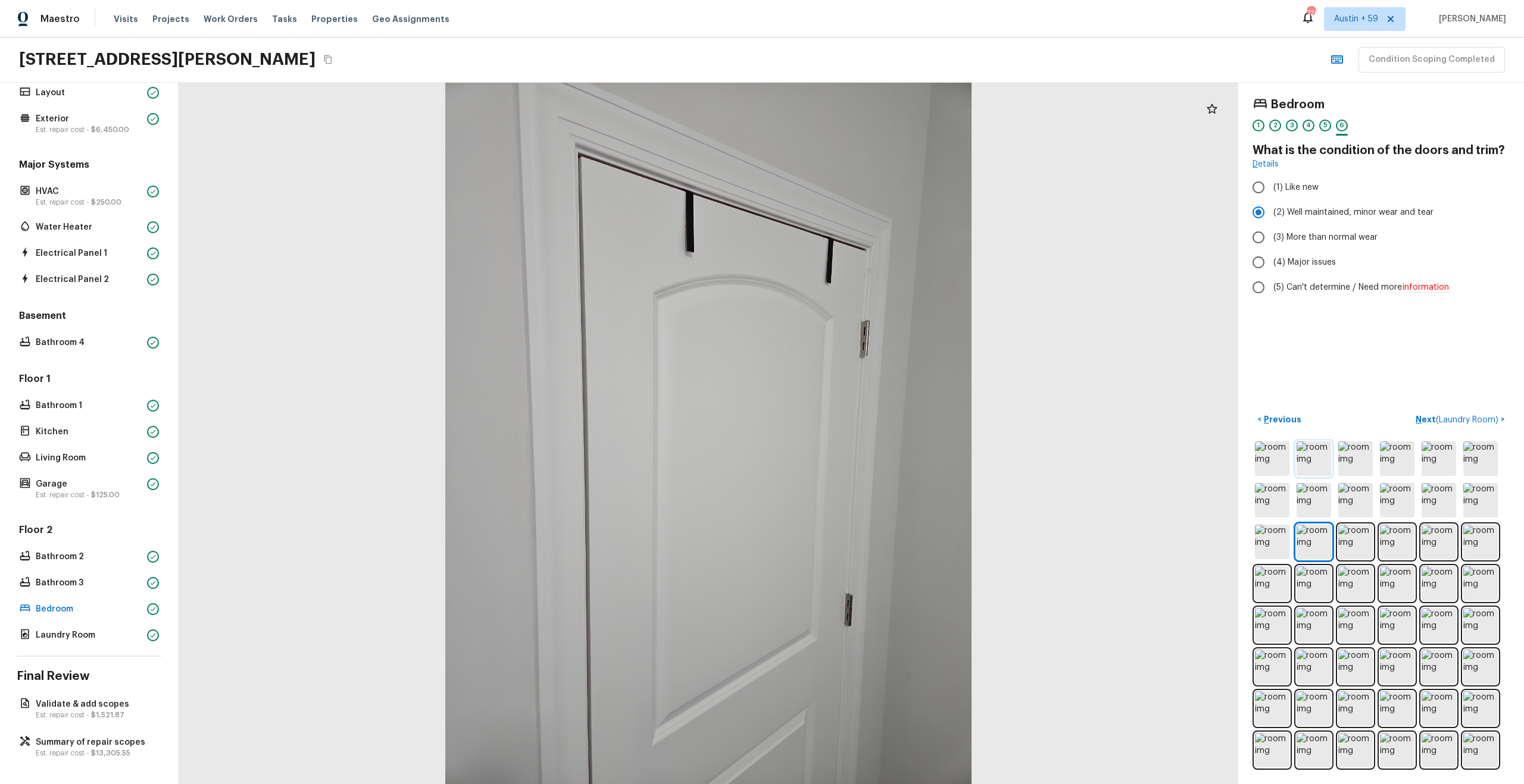
click at [1307, 464] on img at bounding box center [1314, 458] width 34 height 34
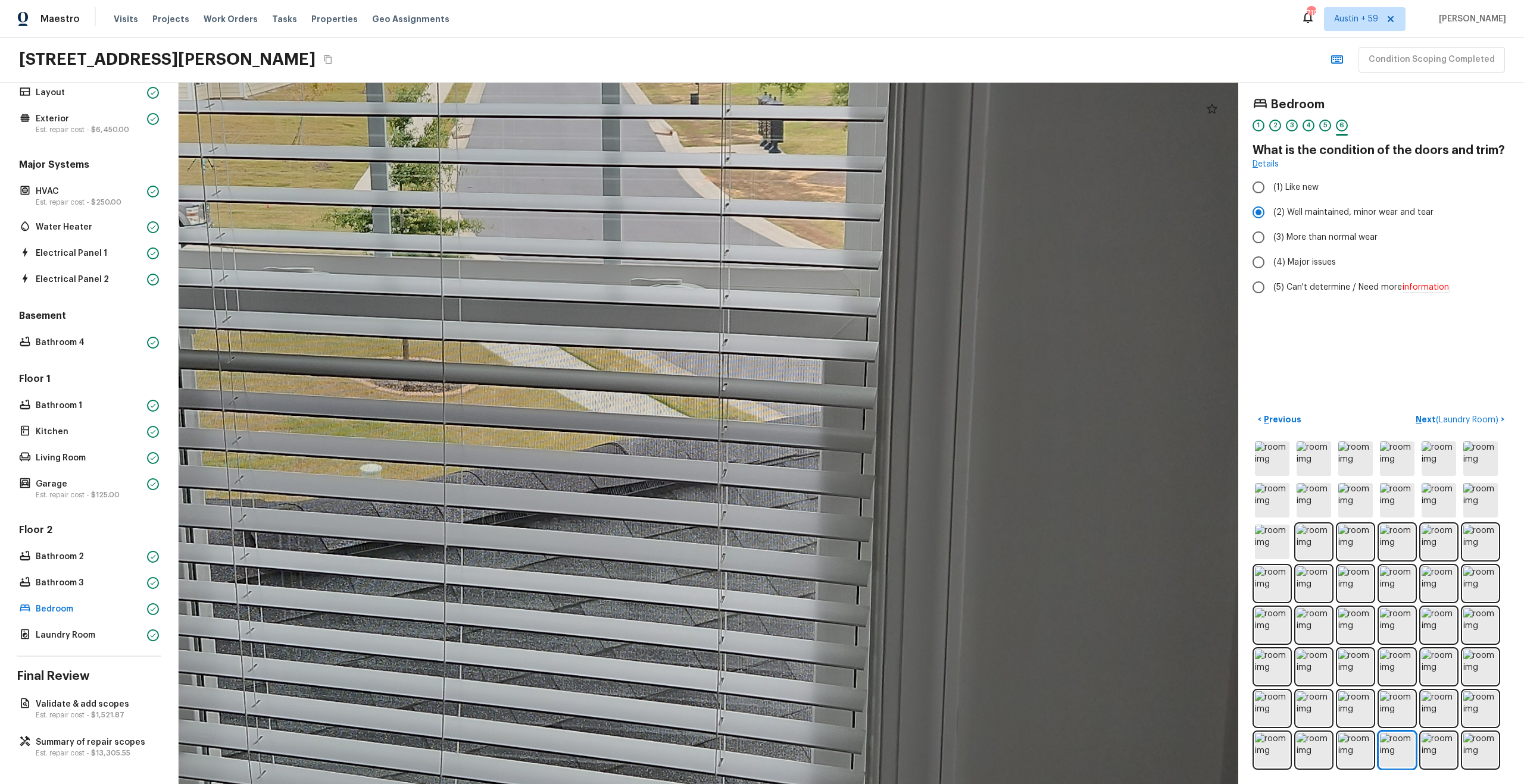
drag, startPoint x: 785, startPoint y: 433, endPoint x: 1113, endPoint y: 155, distance: 430.0
click at [1112, 156] on div at bounding box center [628, 399] width 3282 height 2174
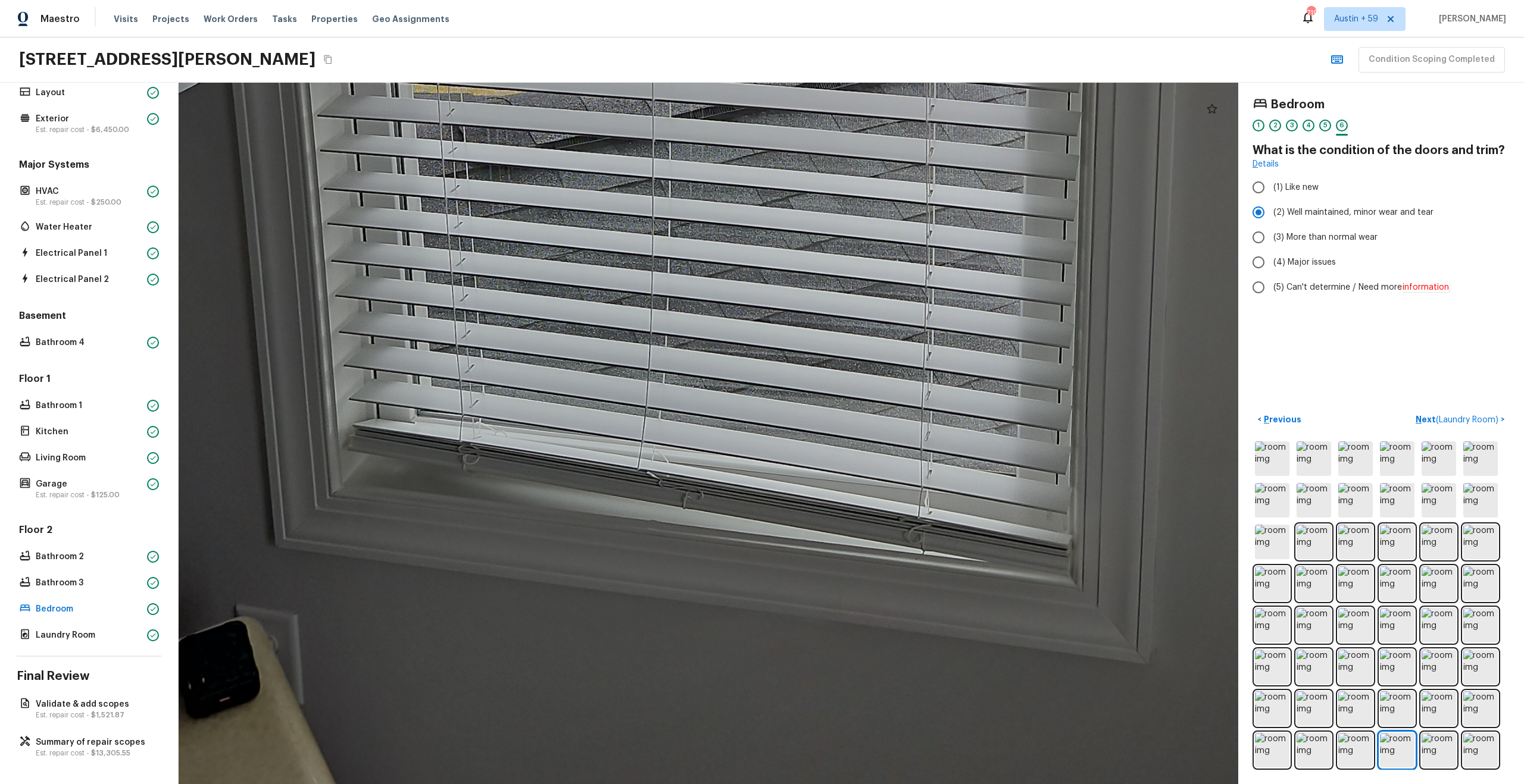
drag, startPoint x: 991, startPoint y: 192, endPoint x: 634, endPoint y: 431, distance: 429.6
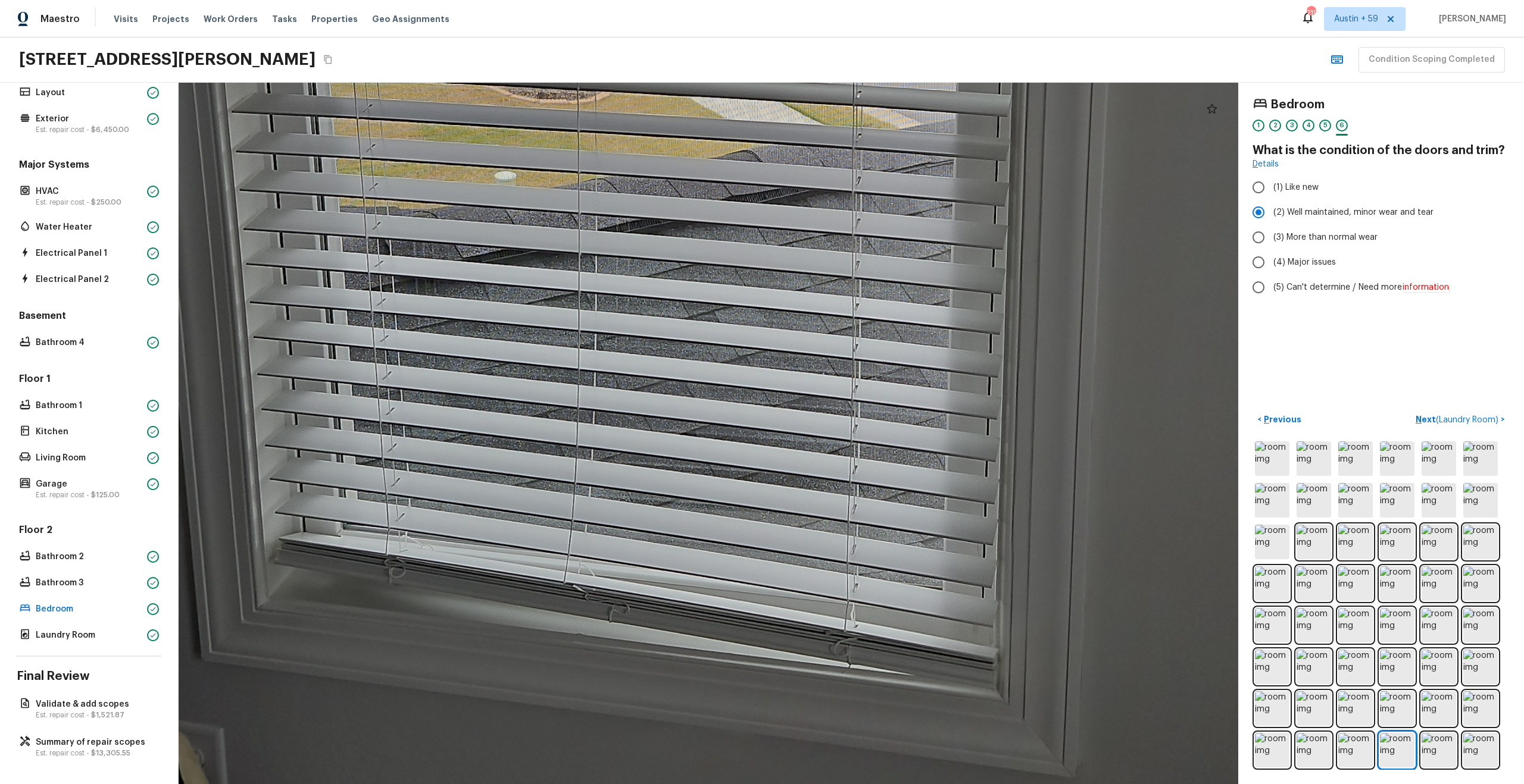
click at [634, 431] on div at bounding box center [763, 106] width 3282 height 2174
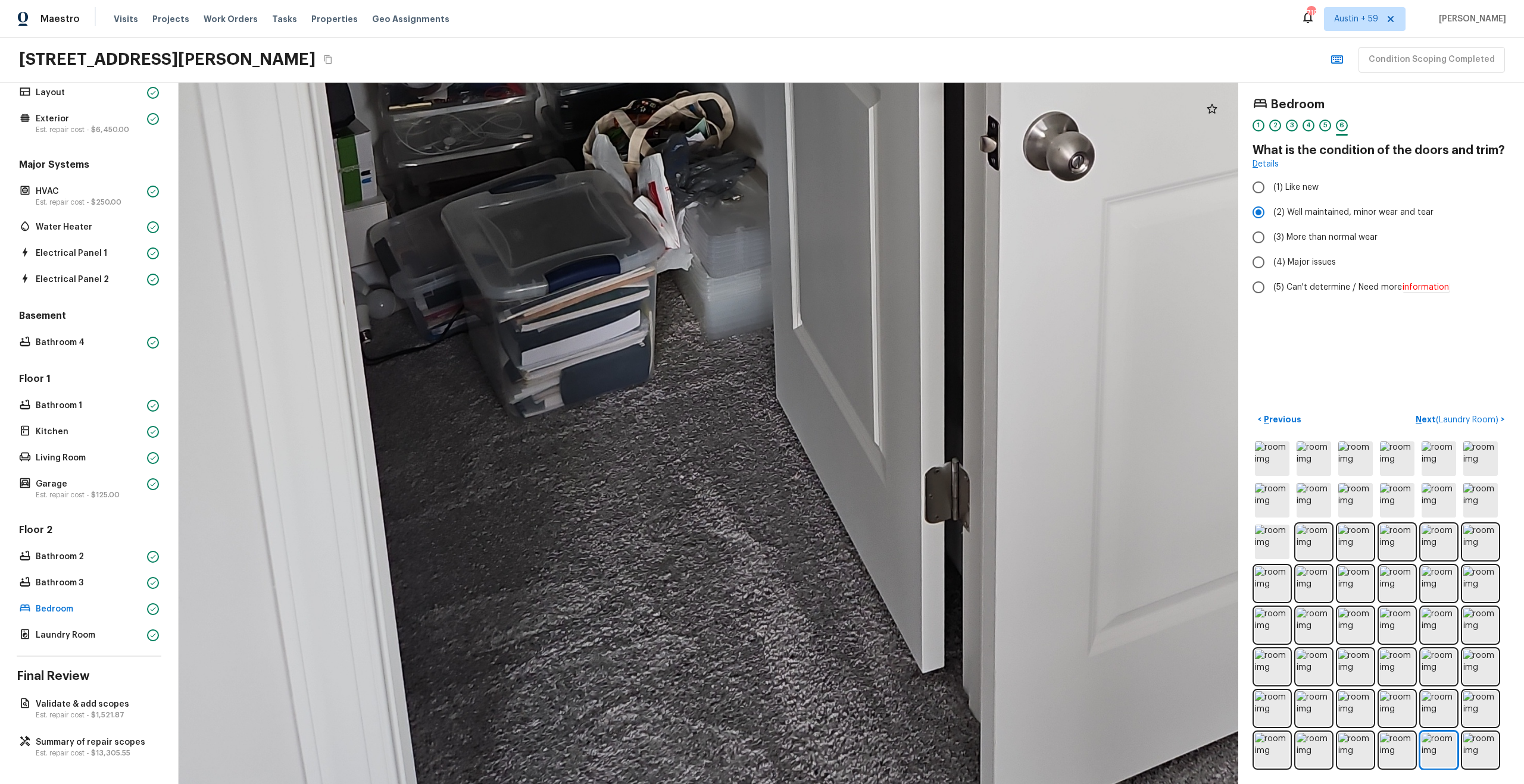
drag, startPoint x: 627, startPoint y: 436, endPoint x: 710, endPoint y: -27, distance: 470.4
click at [710, 0] on html "Maestro Visits Projects Work Orders Tasks Properties Geo Assignments 719 Austin…" at bounding box center [762, 392] width 1524 height 784
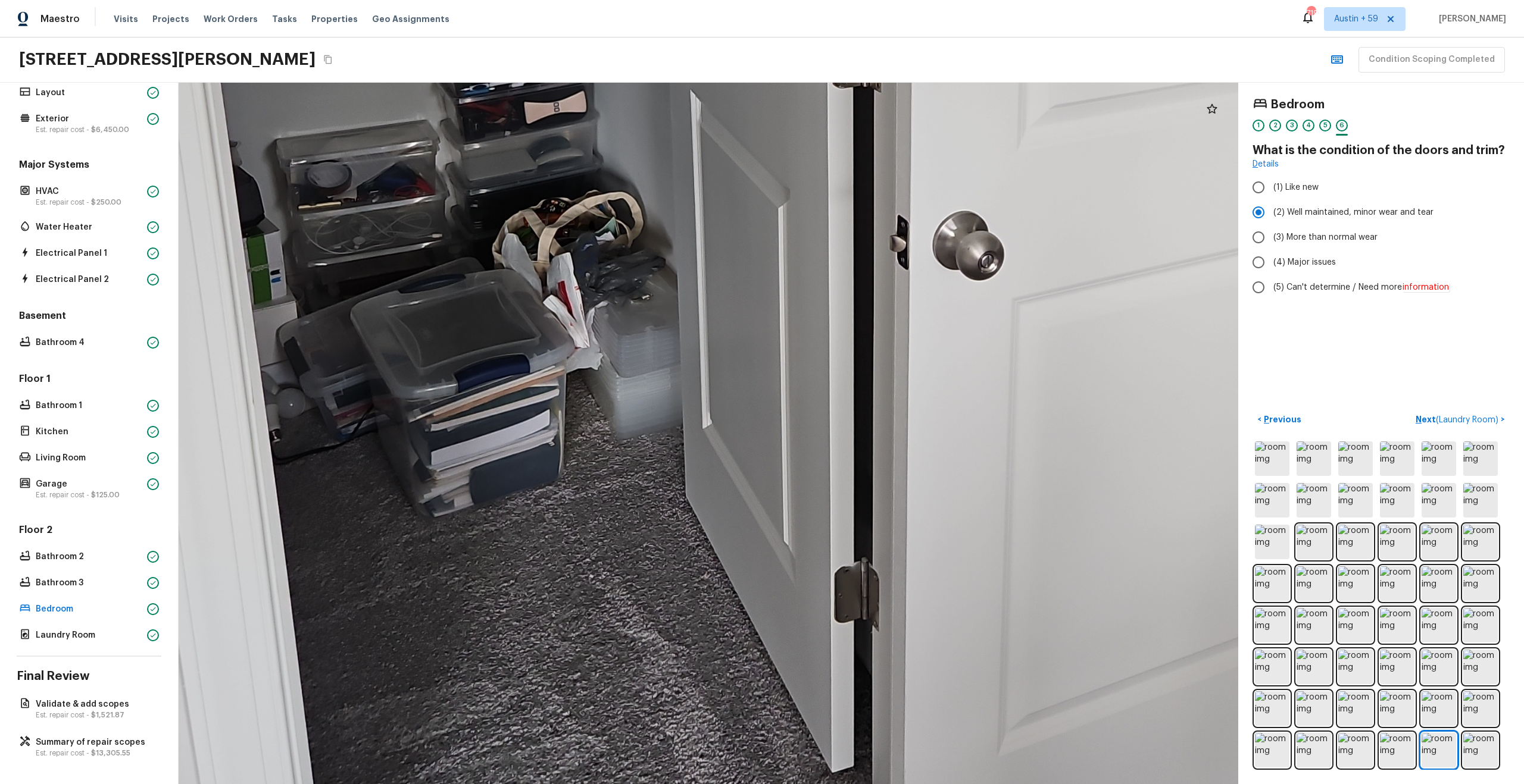
drag, startPoint x: 719, startPoint y: 265, endPoint x: 627, endPoint y: 361, distance: 133.0
click at [627, 363] on div at bounding box center [864, 63] width 3181 height 2106
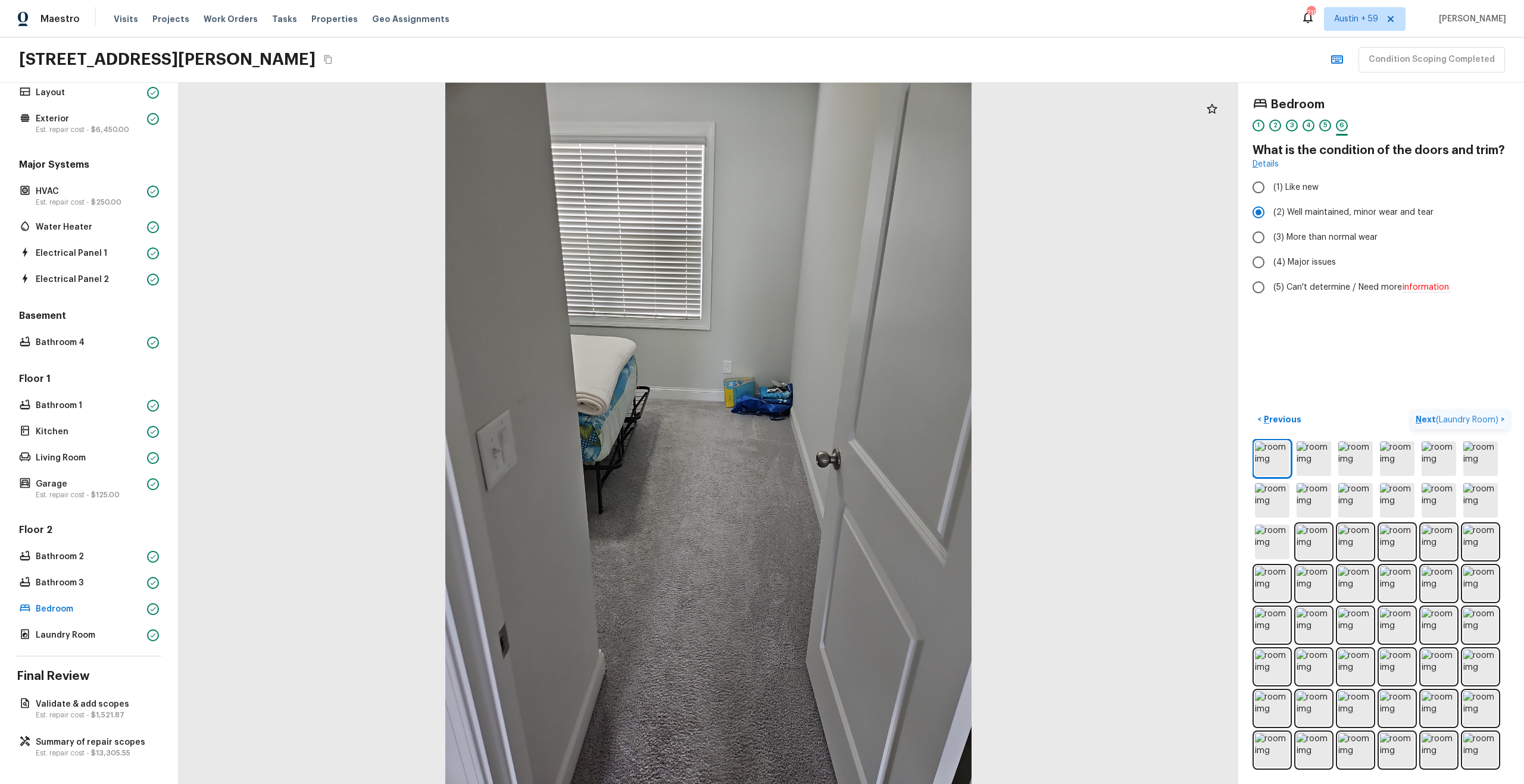
click at [1443, 427] on button "Next ( Laundry Room ) >" at bounding box center [1460, 420] width 99 height 20
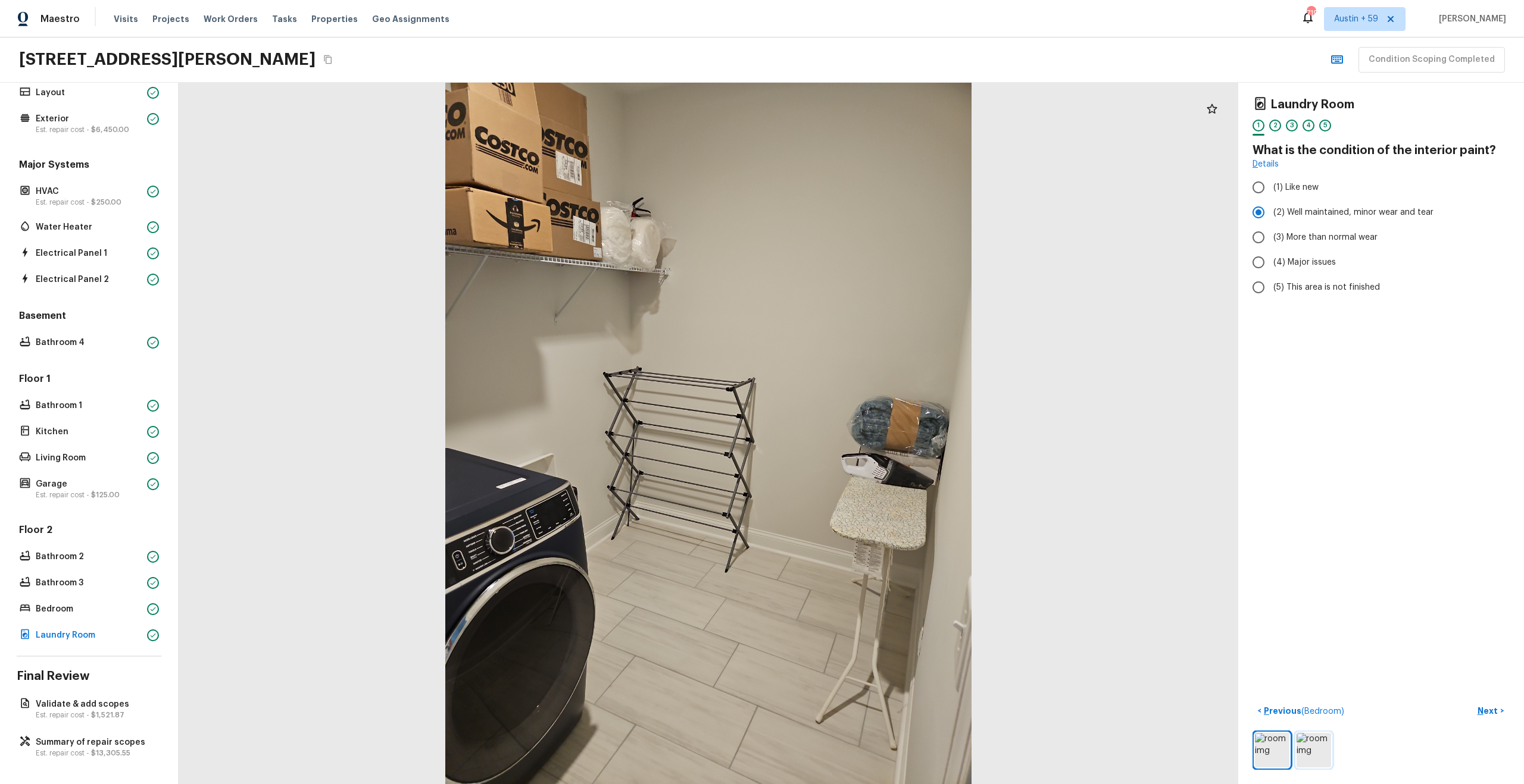
click at [1312, 756] on img at bounding box center [1314, 750] width 34 height 34
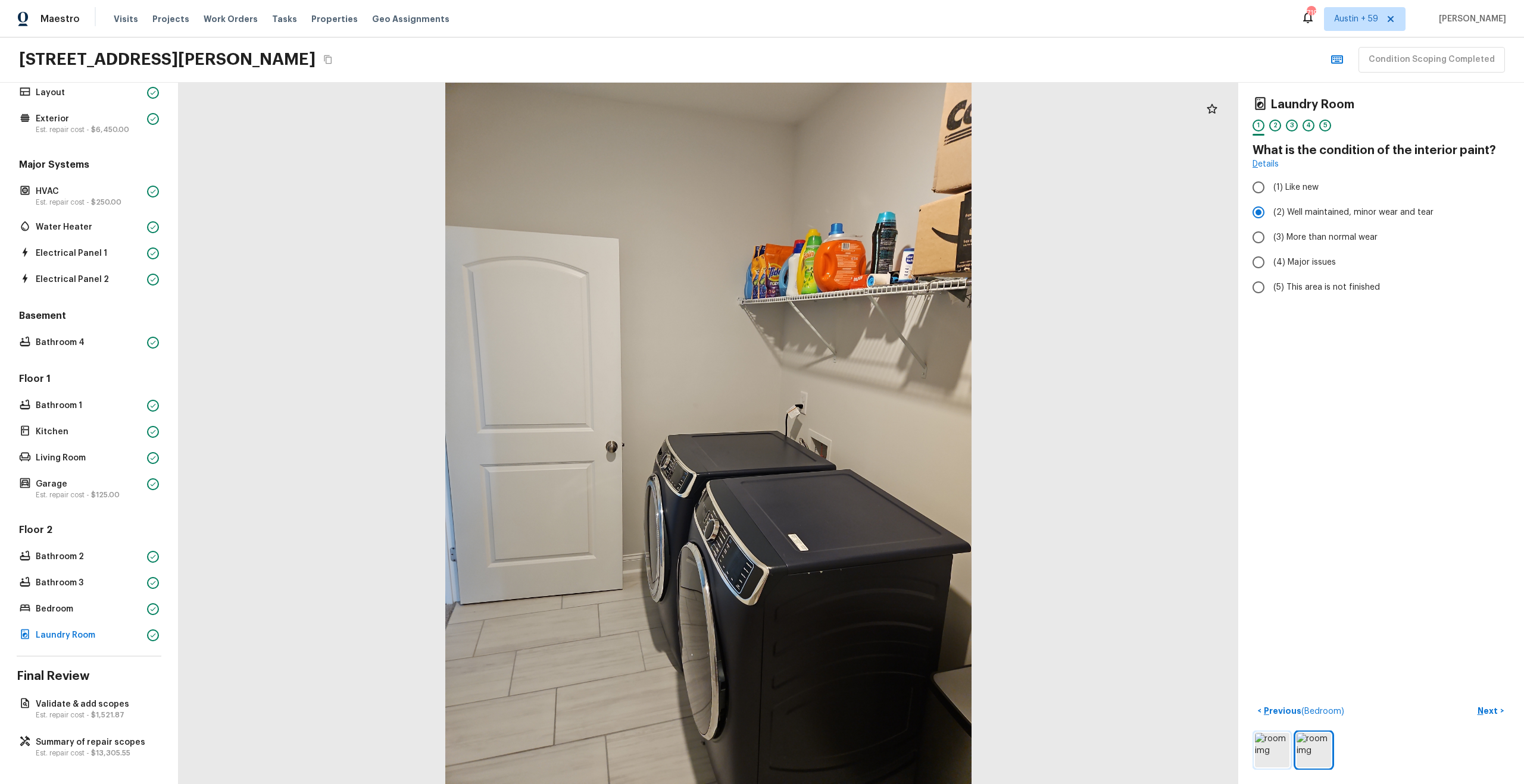
click at [1283, 753] on img at bounding box center [1271, 750] width 34 height 34
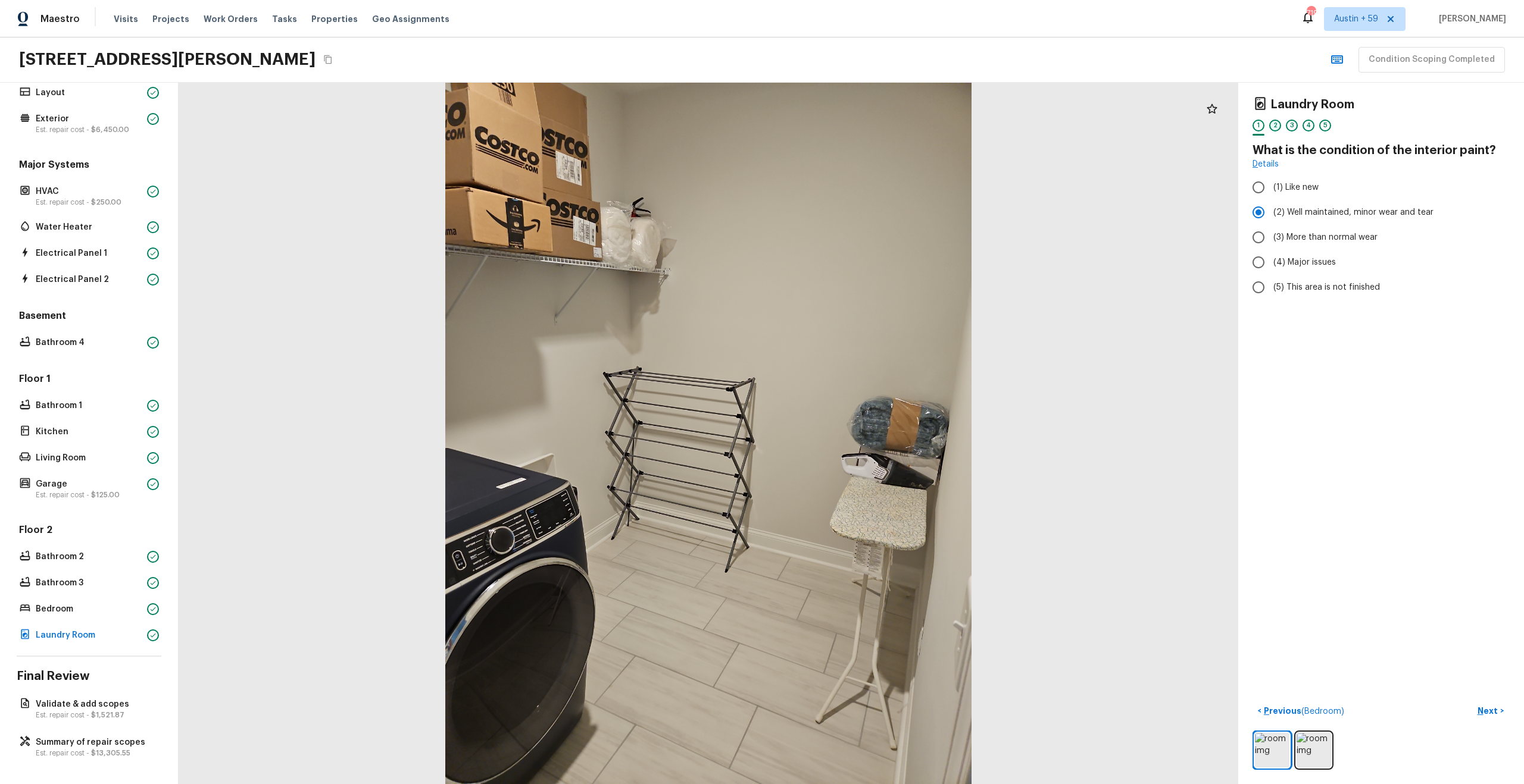
click at [1274, 124] on div "2" at bounding box center [1275, 126] width 12 height 12
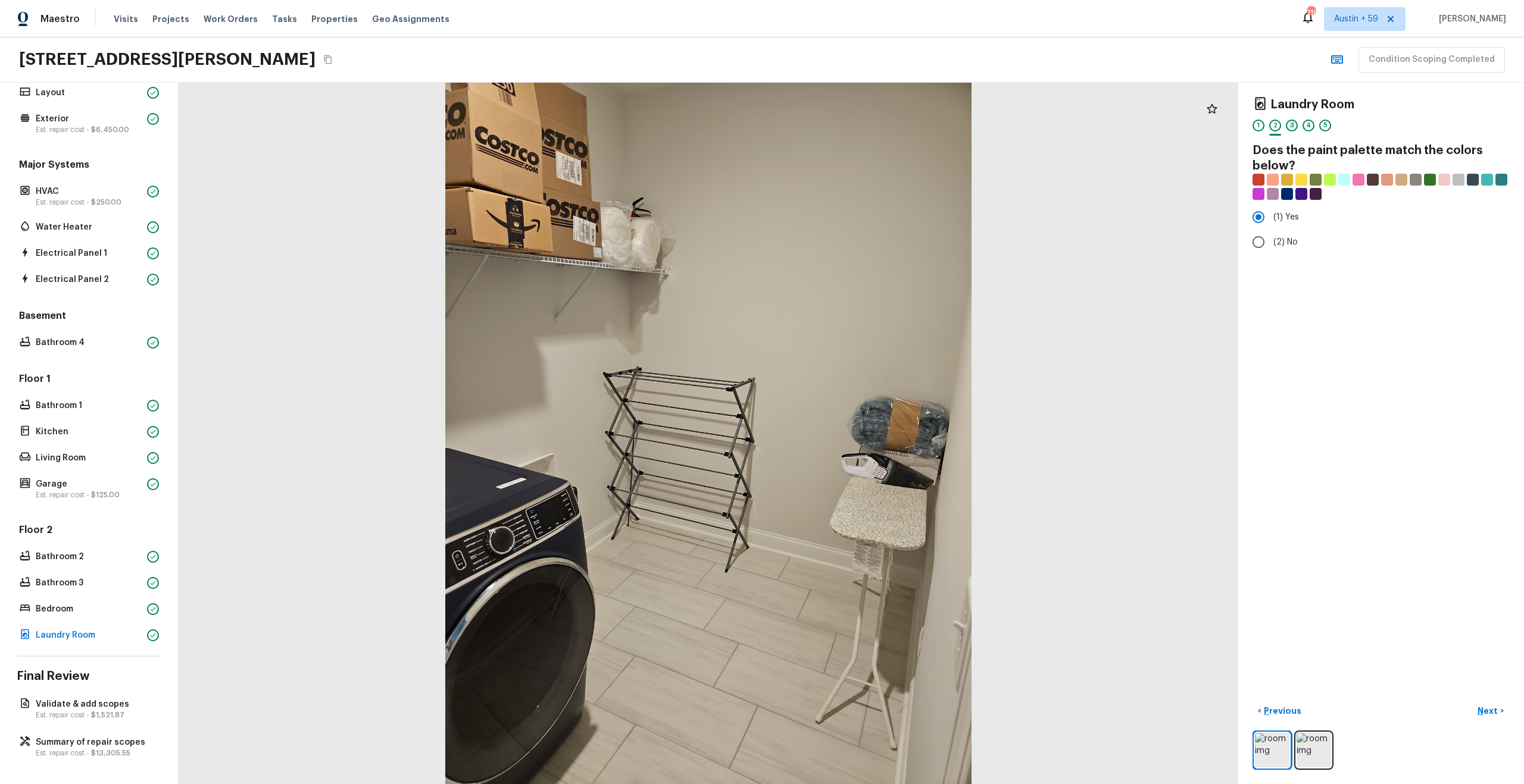
click at [1291, 127] on div "3" at bounding box center [1292, 126] width 12 height 12
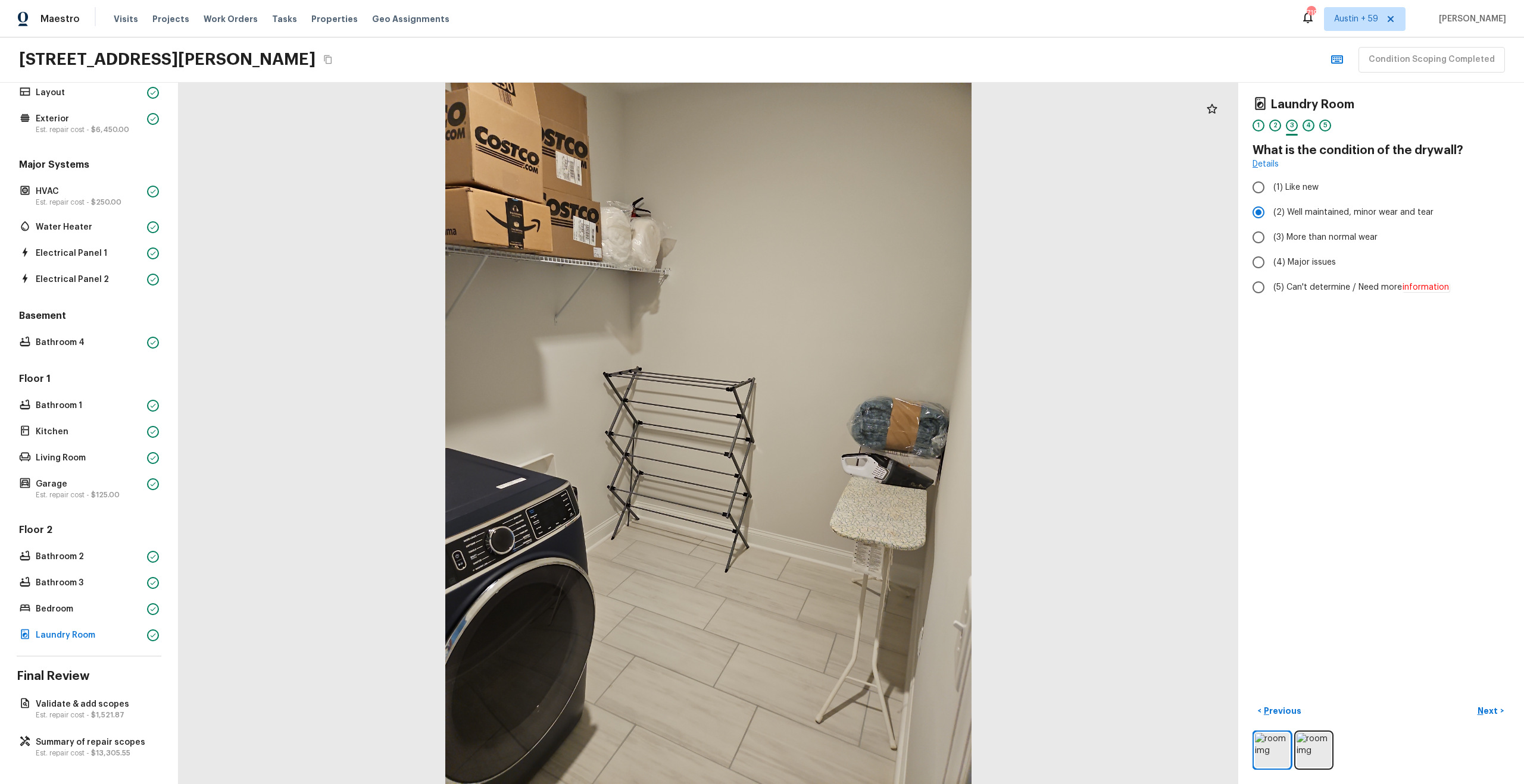
click at [1307, 129] on div "4" at bounding box center [1309, 126] width 12 height 12
click at [1319, 129] on div "5" at bounding box center [1325, 129] width 12 height 19
click at [1454, 710] on span "( Validate & add scopes )" at bounding box center [1451, 712] width 95 height 8
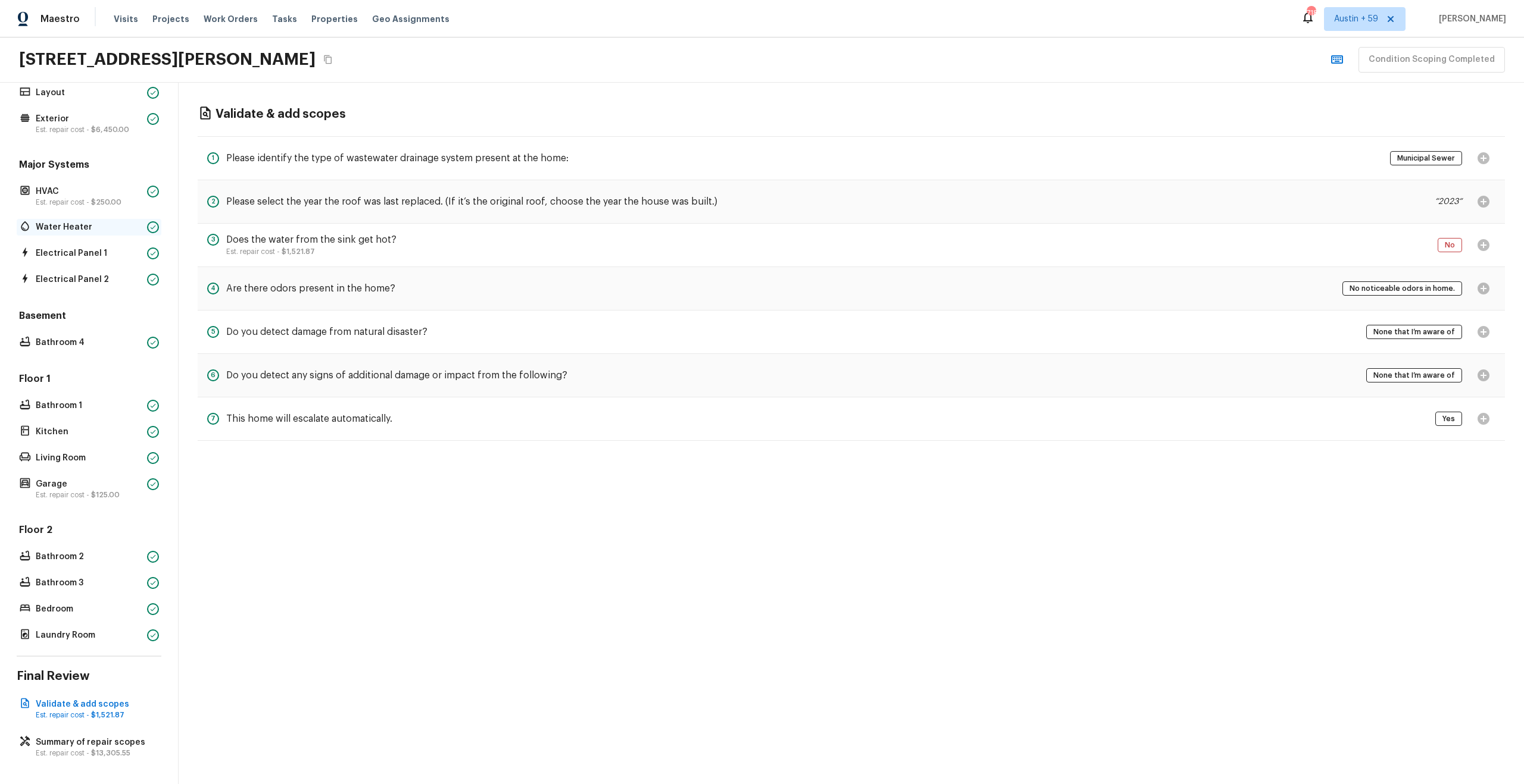
click at [75, 225] on p "Water Heater" at bounding box center [88, 227] width 106 height 12
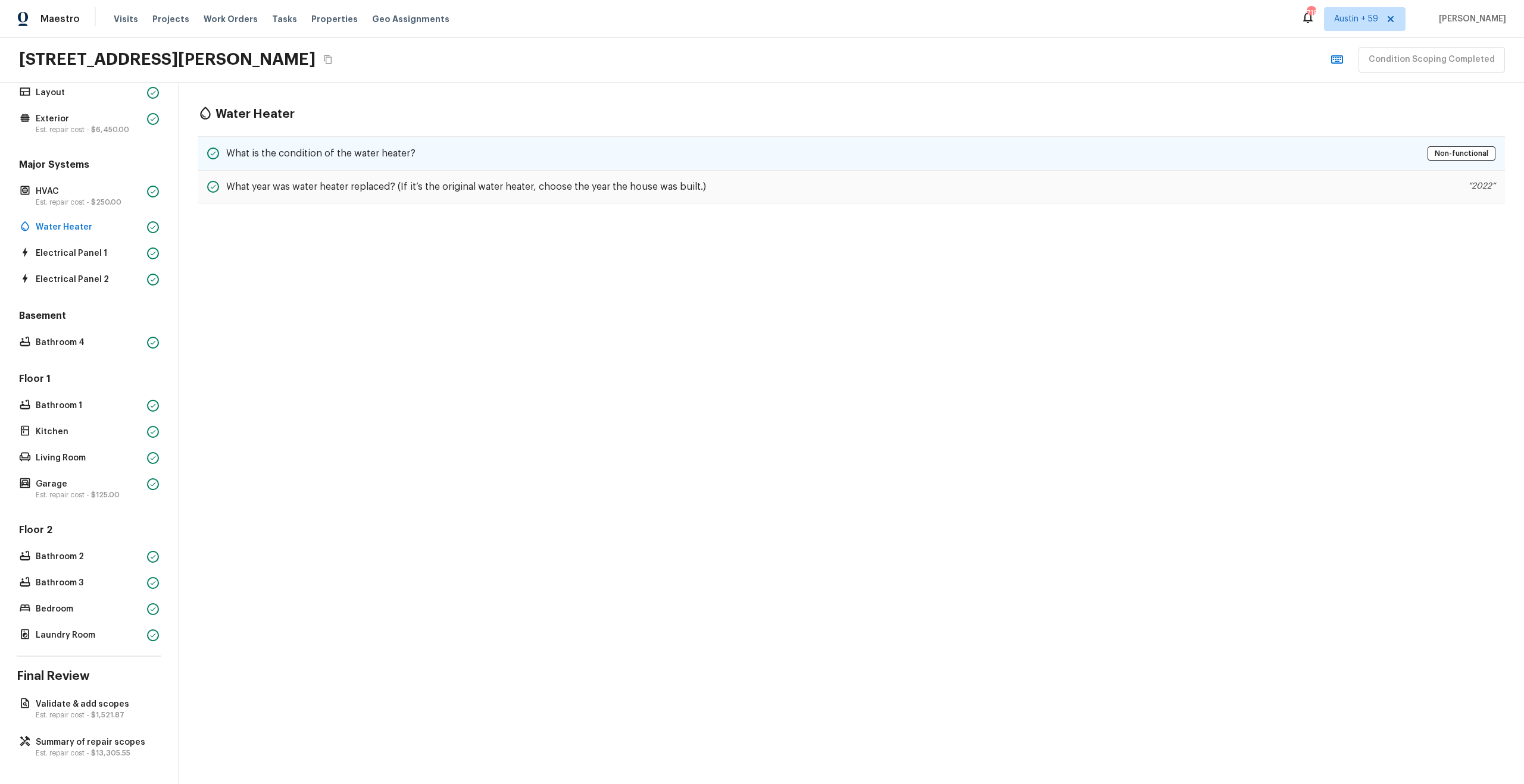
click at [466, 156] on div "What is the condition of the water heater? Non-functional" at bounding box center [851, 153] width 1307 height 34
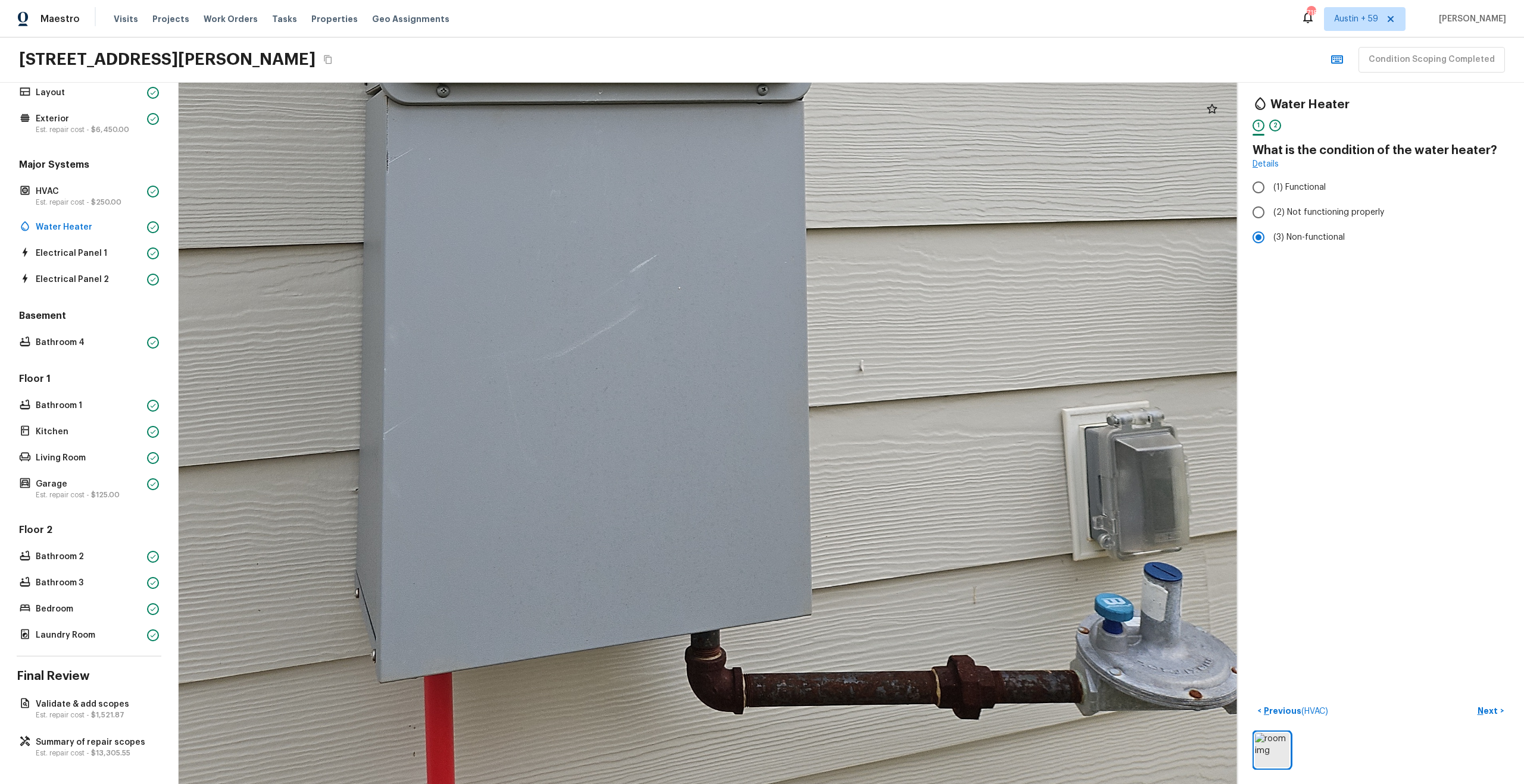
drag, startPoint x: 749, startPoint y: 473, endPoint x: 749, endPoint y: 676, distance: 203.0
click at [749, 676] on div at bounding box center [624, 102] width 2465 height 1632
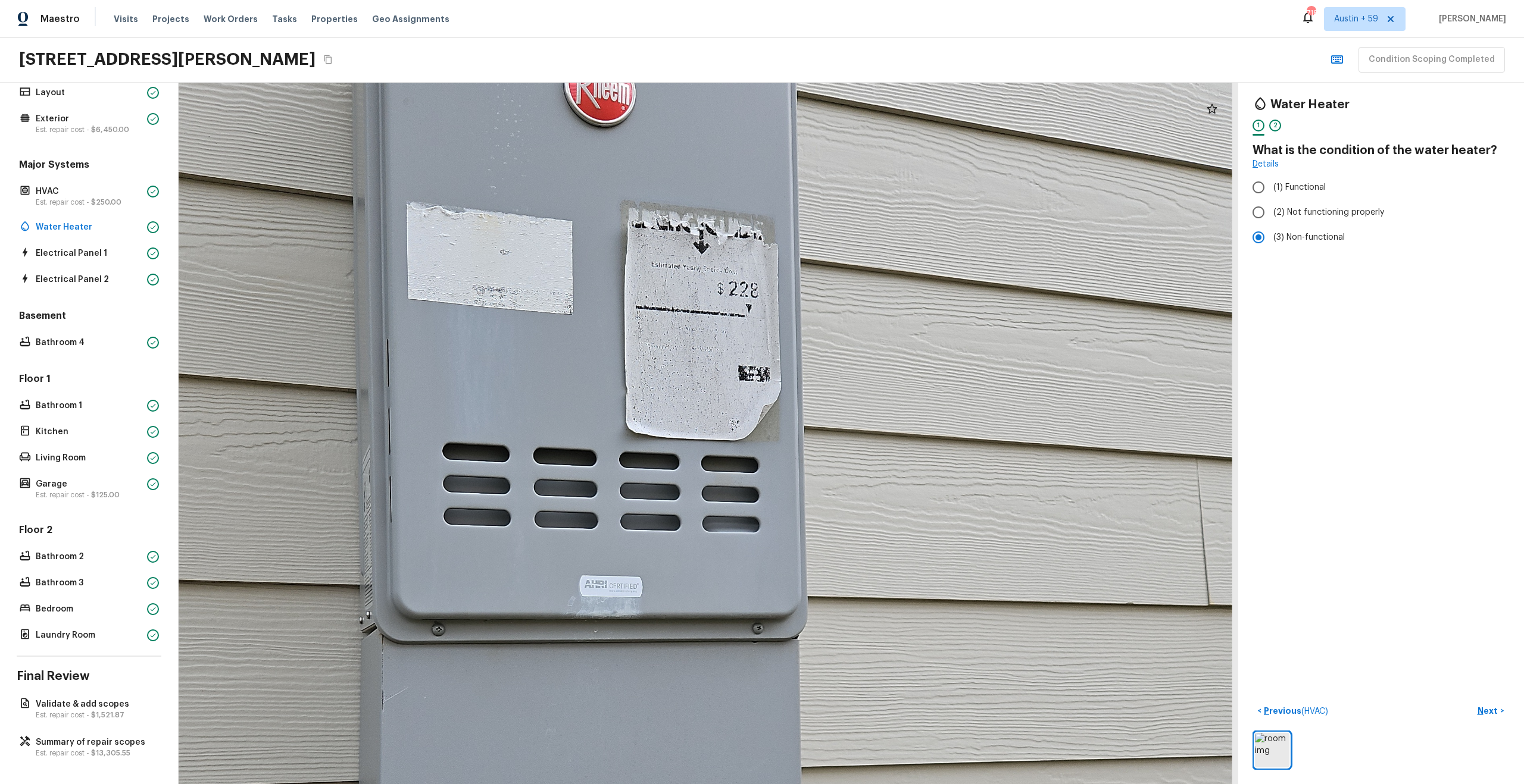
drag, startPoint x: 718, startPoint y: 613, endPoint x: 713, endPoint y: 364, distance: 249.1
click at [713, 364] on div at bounding box center [620, 642] width 2465 height 1632
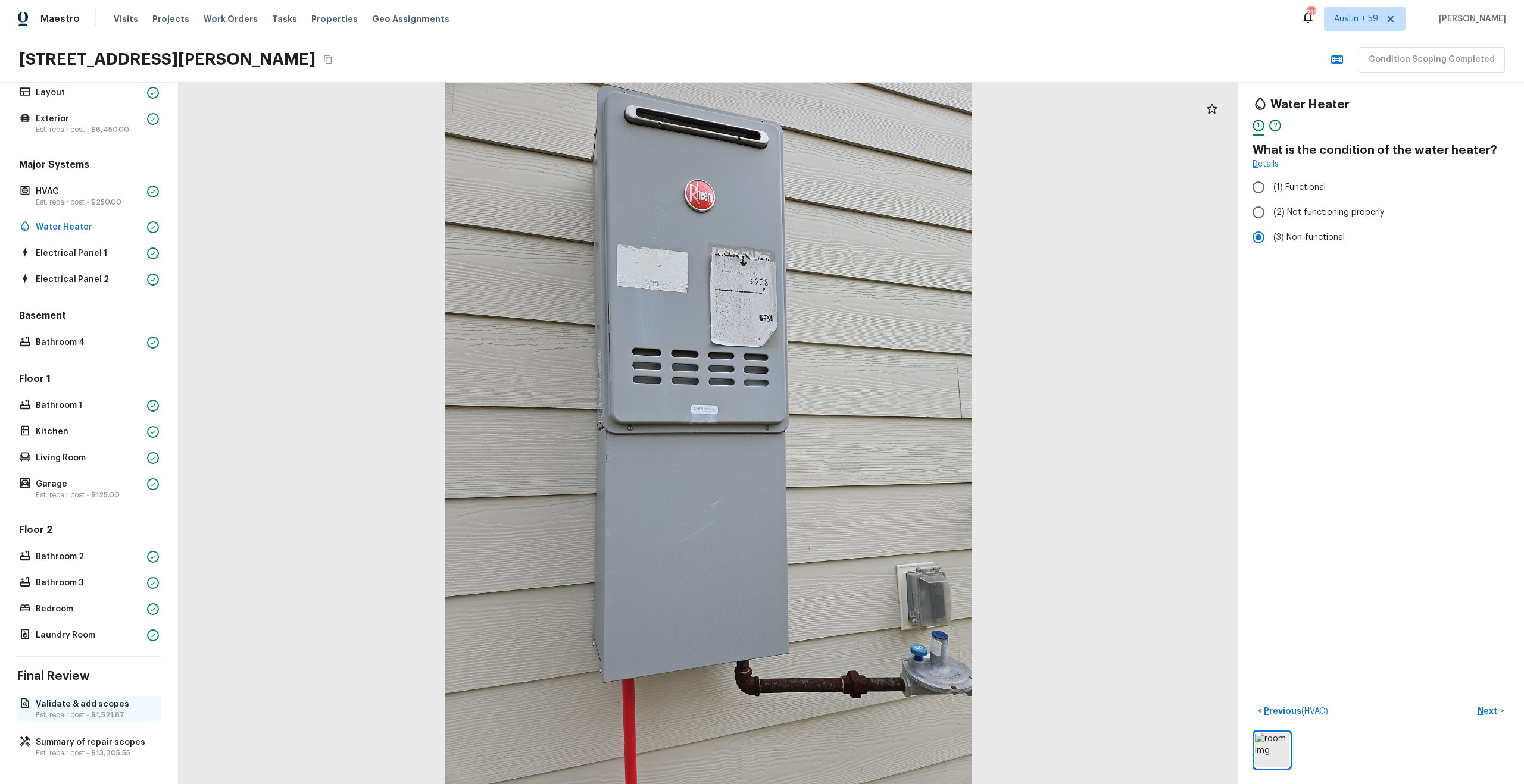
click at [86, 706] on p "Validate & add scopes" at bounding box center [94, 705] width 118 height 12
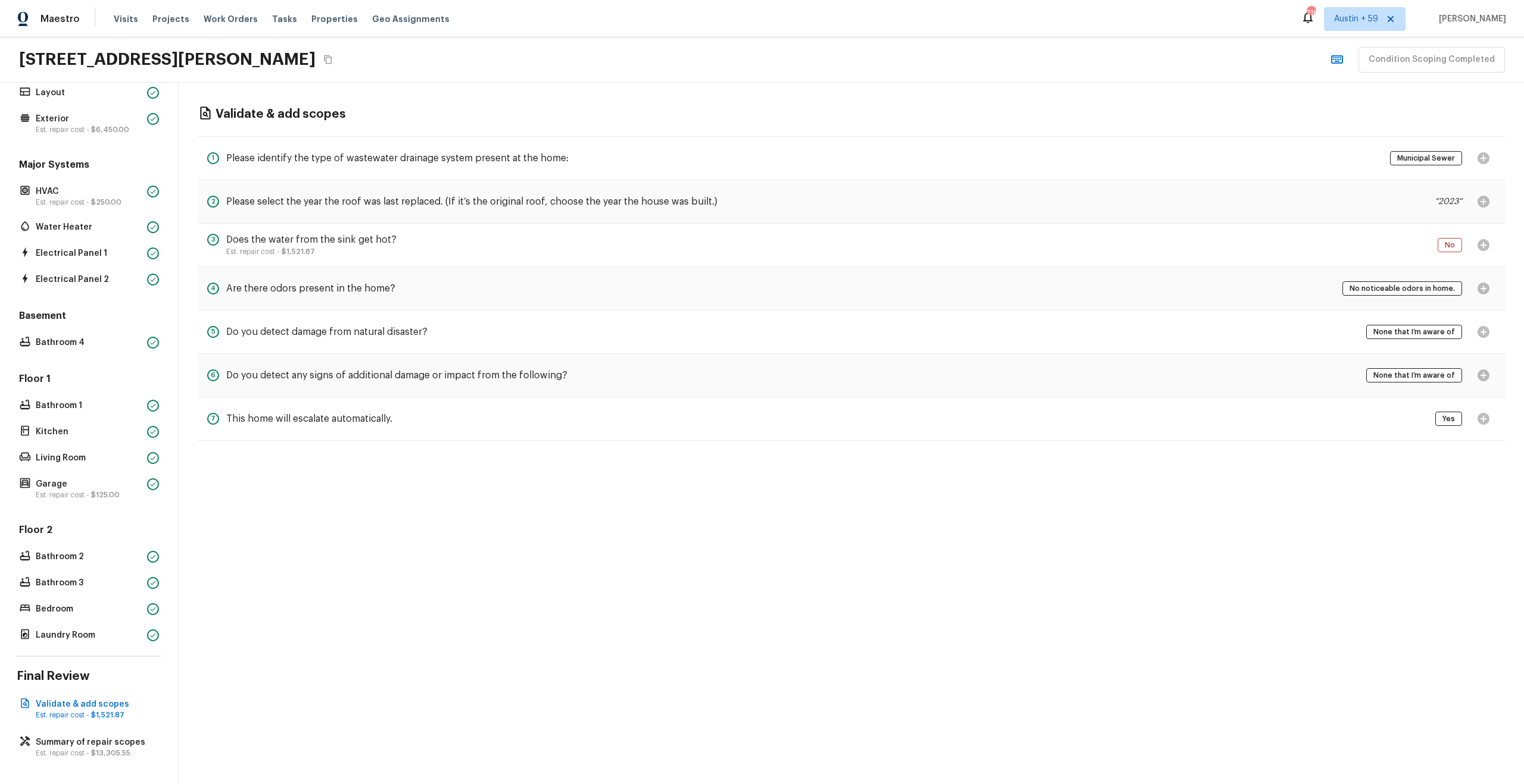
click at [282, 254] on span "$1,521.87" at bounding box center [298, 252] width 33 height 7
click at [1487, 427] on div "Yes" at bounding box center [1465, 419] width 60 height 24
click at [1487, 421] on div "Yes" at bounding box center [1465, 419] width 60 height 24
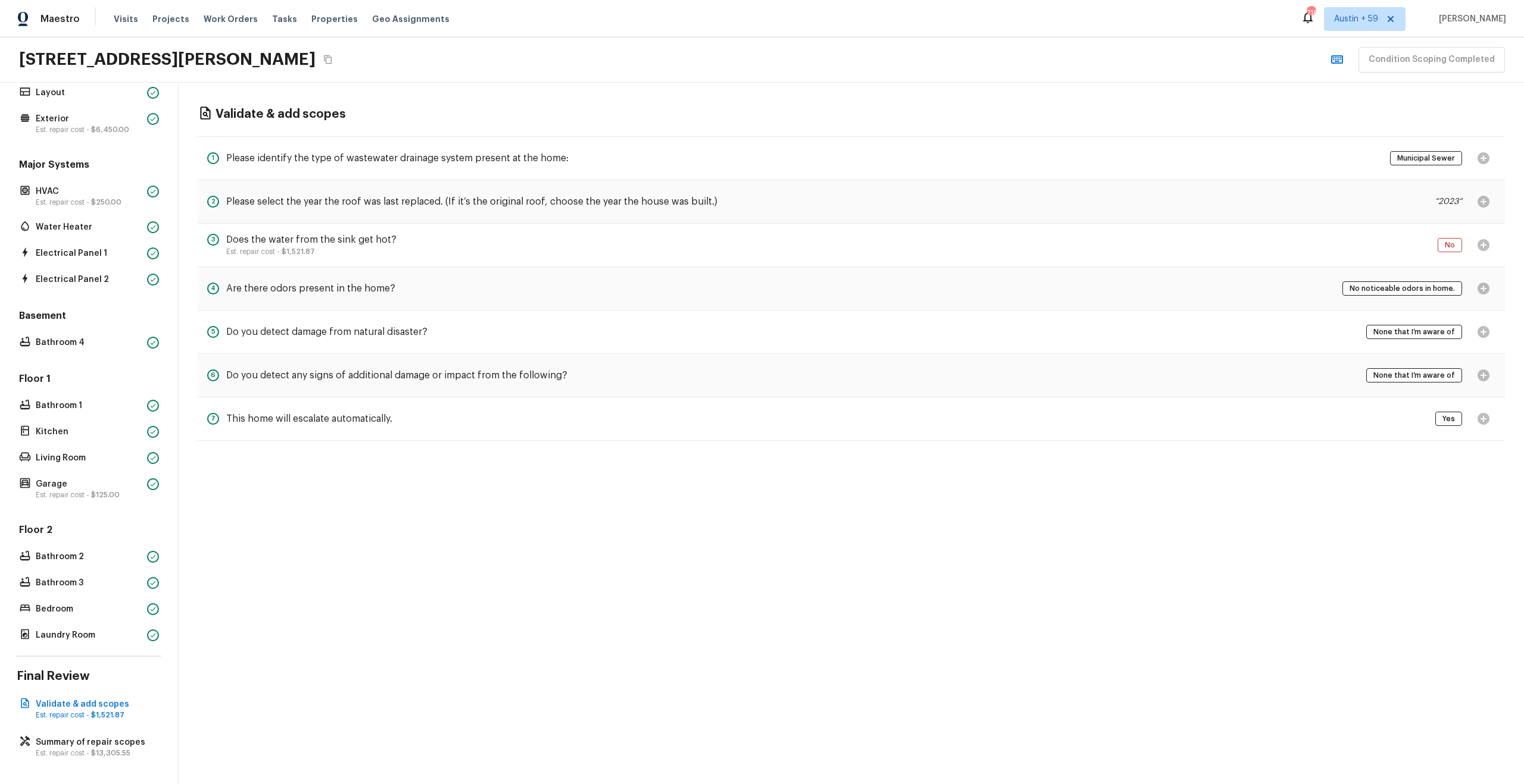
click at [1486, 418] on div "Yes" at bounding box center [1465, 419] width 60 height 24
click at [1486, 368] on div "None that I’m aware of" at bounding box center [1430, 376] width 129 height 24
click at [1486, 326] on div "None that I’m aware of" at bounding box center [1430, 332] width 129 height 24
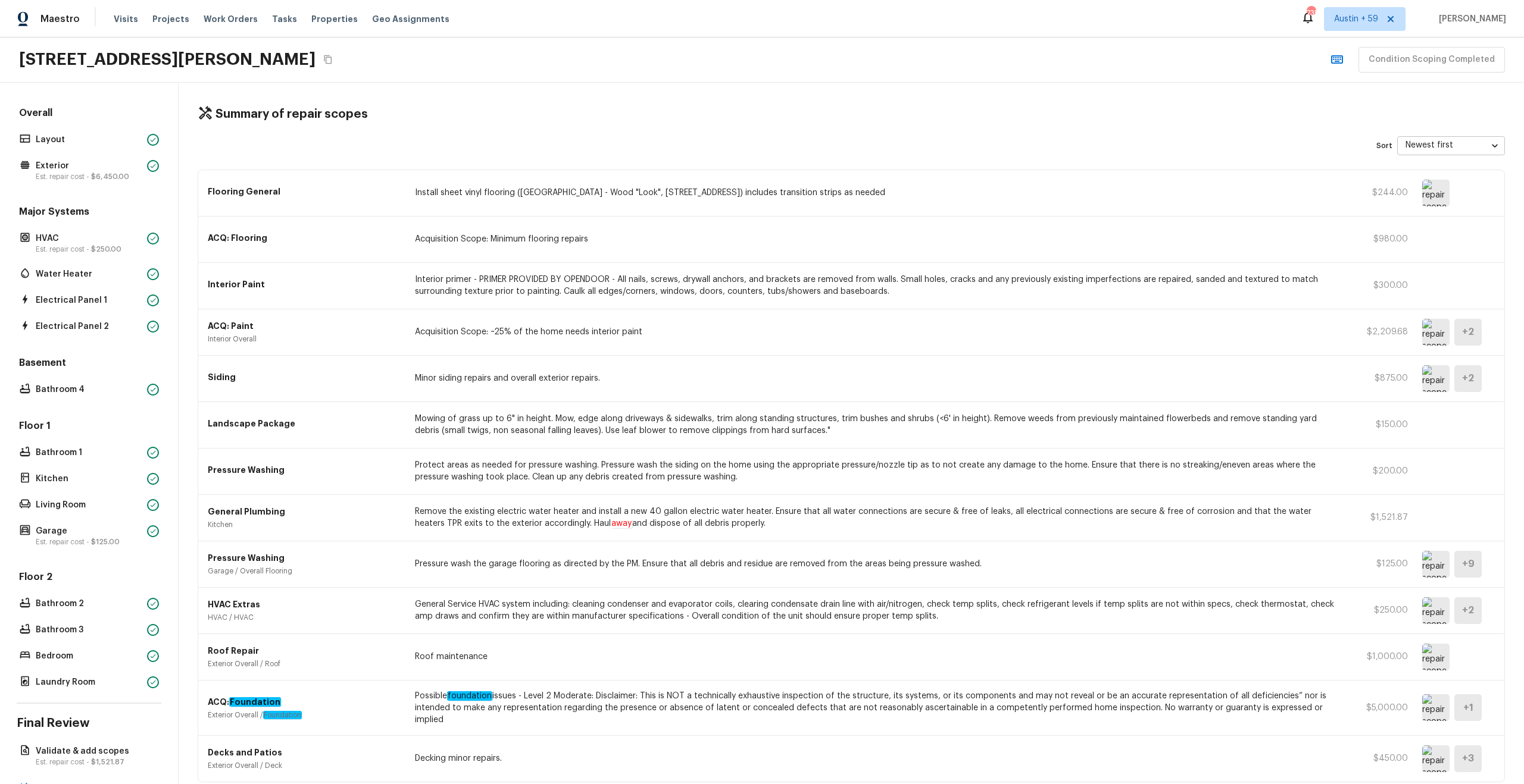
scroll to position [43, 0]
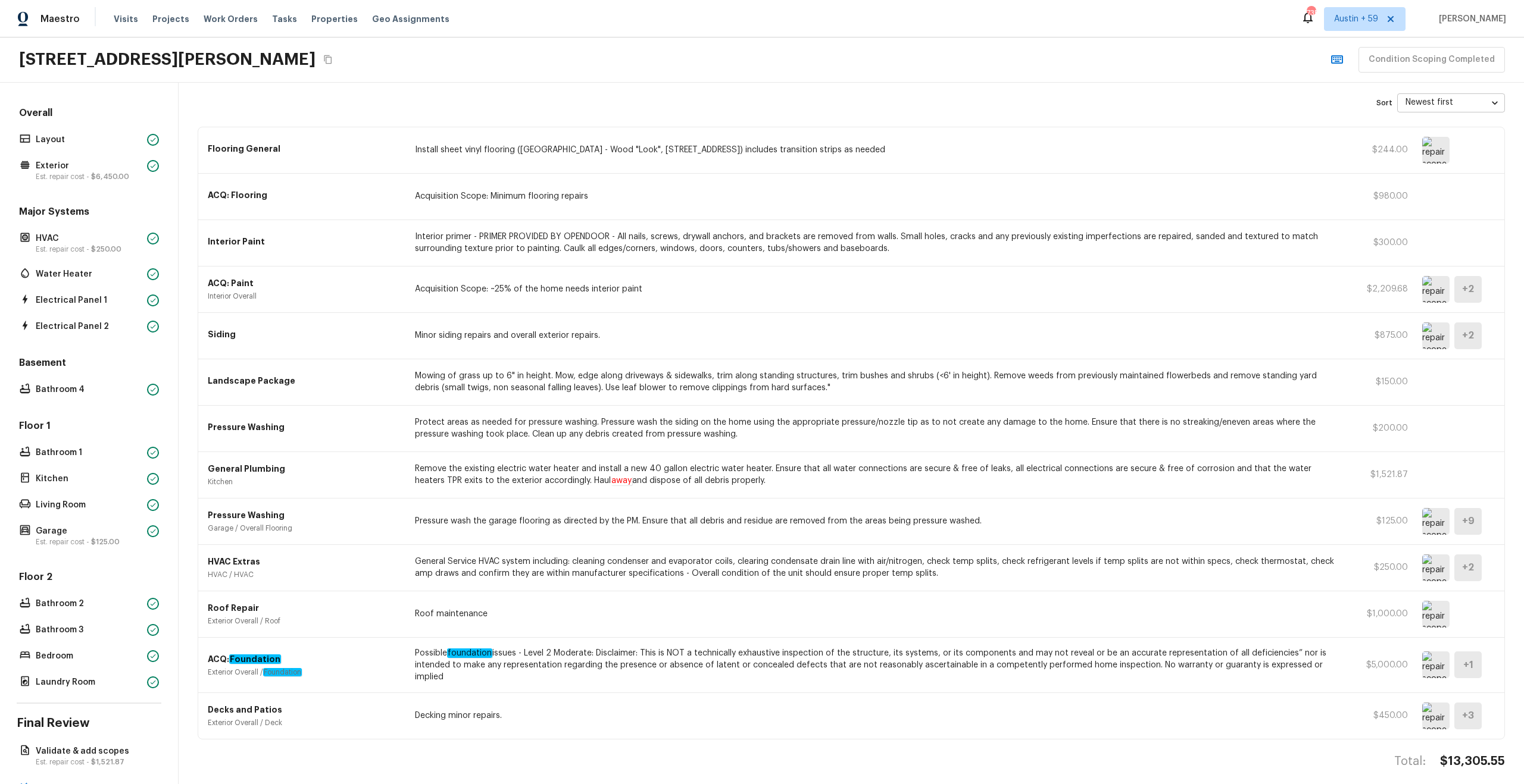
click at [522, 472] on p "Remove the existing electric water heater and install a new 40 gallon electric …" at bounding box center [877, 475] width 925 height 24
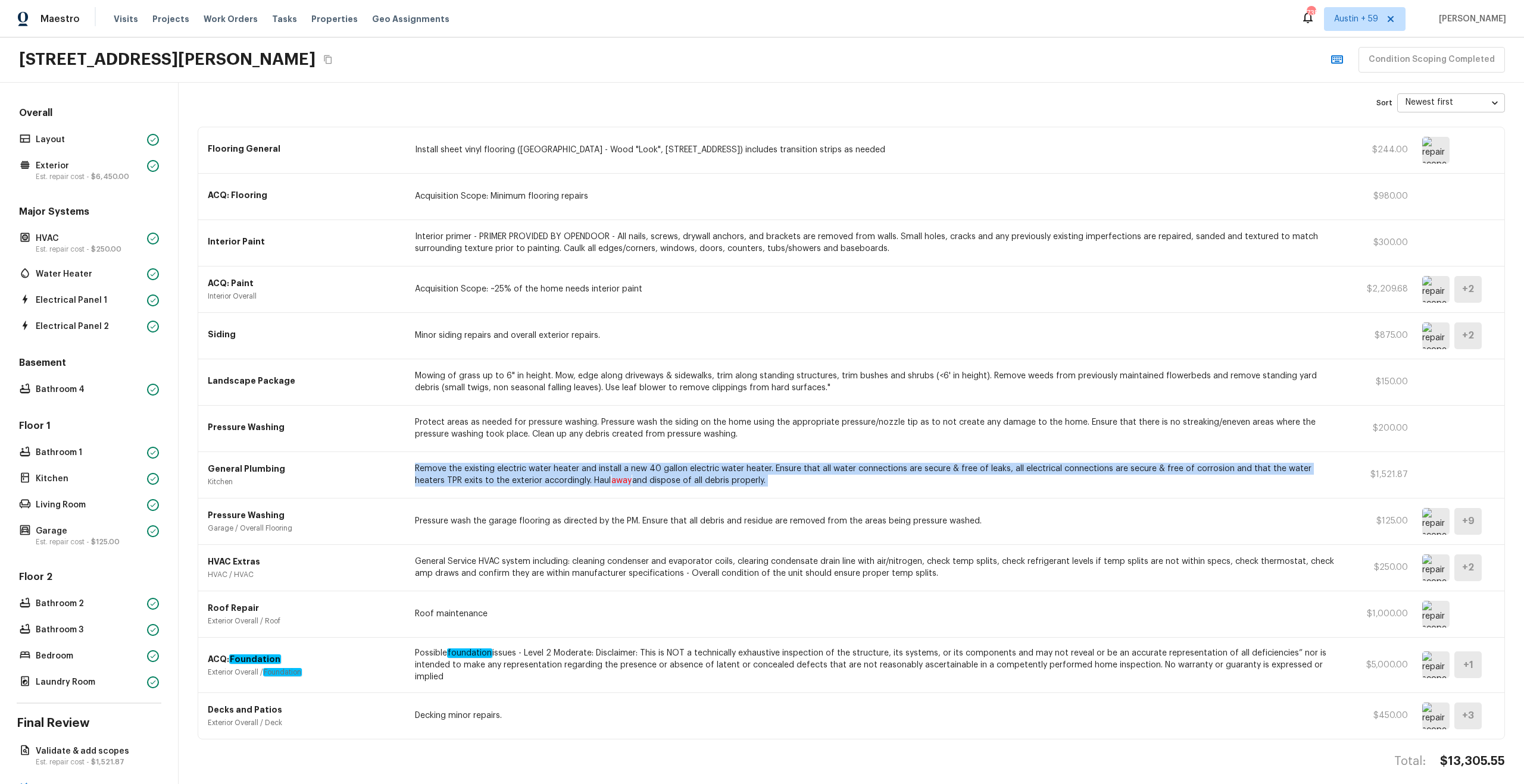
click at [522, 472] on p "Remove the existing electric water heater and install a new 40 gallon electric …" at bounding box center [877, 475] width 925 height 24
click at [550, 469] on p "Remove the existing electric water heater and install a new 40 gallon electric …" at bounding box center [877, 475] width 925 height 24
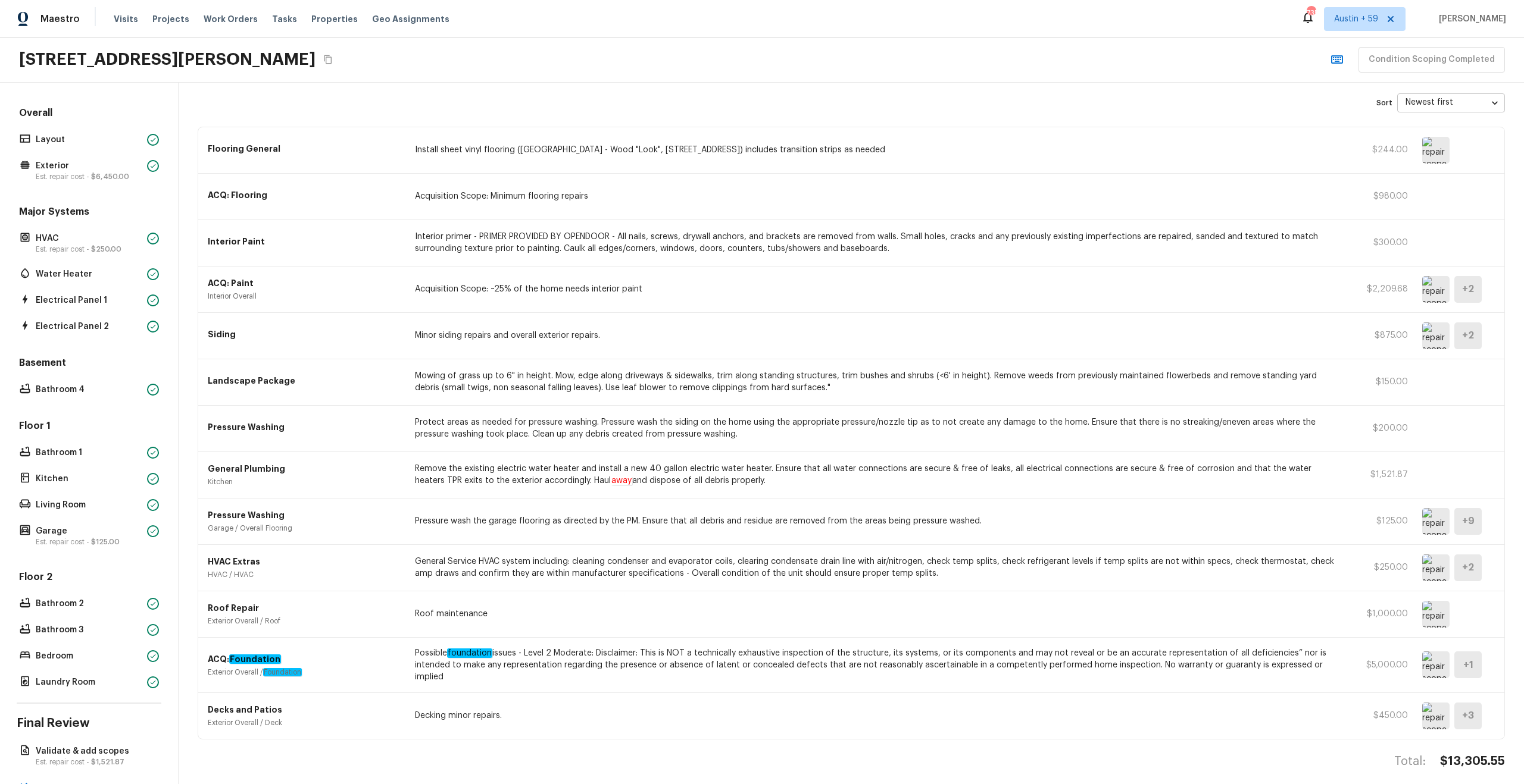
click at [550, 469] on p "Remove the existing electric water heater and install a new 40 gallon electric …" at bounding box center [877, 475] width 925 height 24
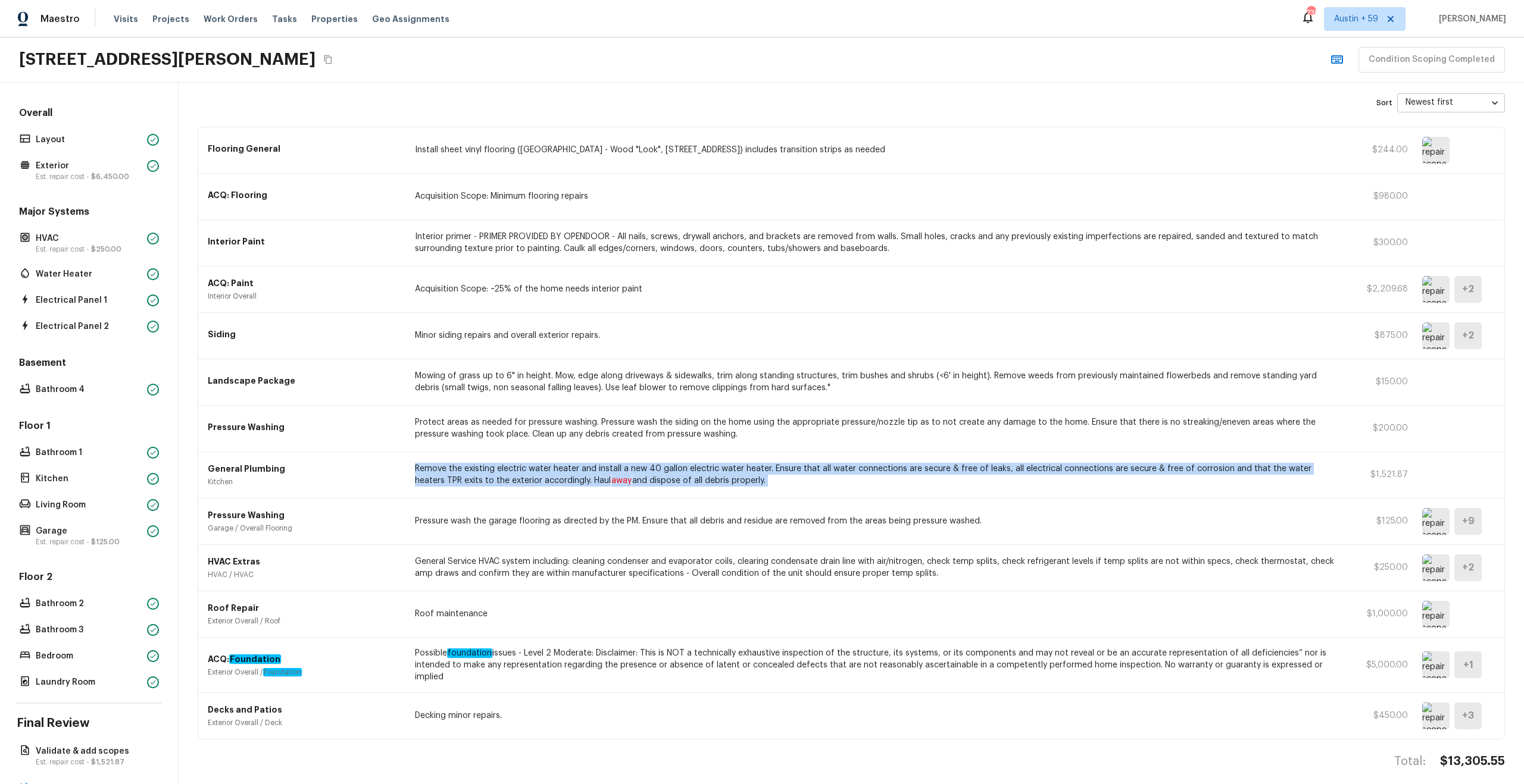
click at [550, 469] on p "Remove the existing electric water heater and install a new 40 gallon electric …" at bounding box center [877, 475] width 925 height 24
click at [747, 435] on p "Protect areas as needed for pressure washing. Pressure wash the siding on the h…" at bounding box center [877, 429] width 925 height 24
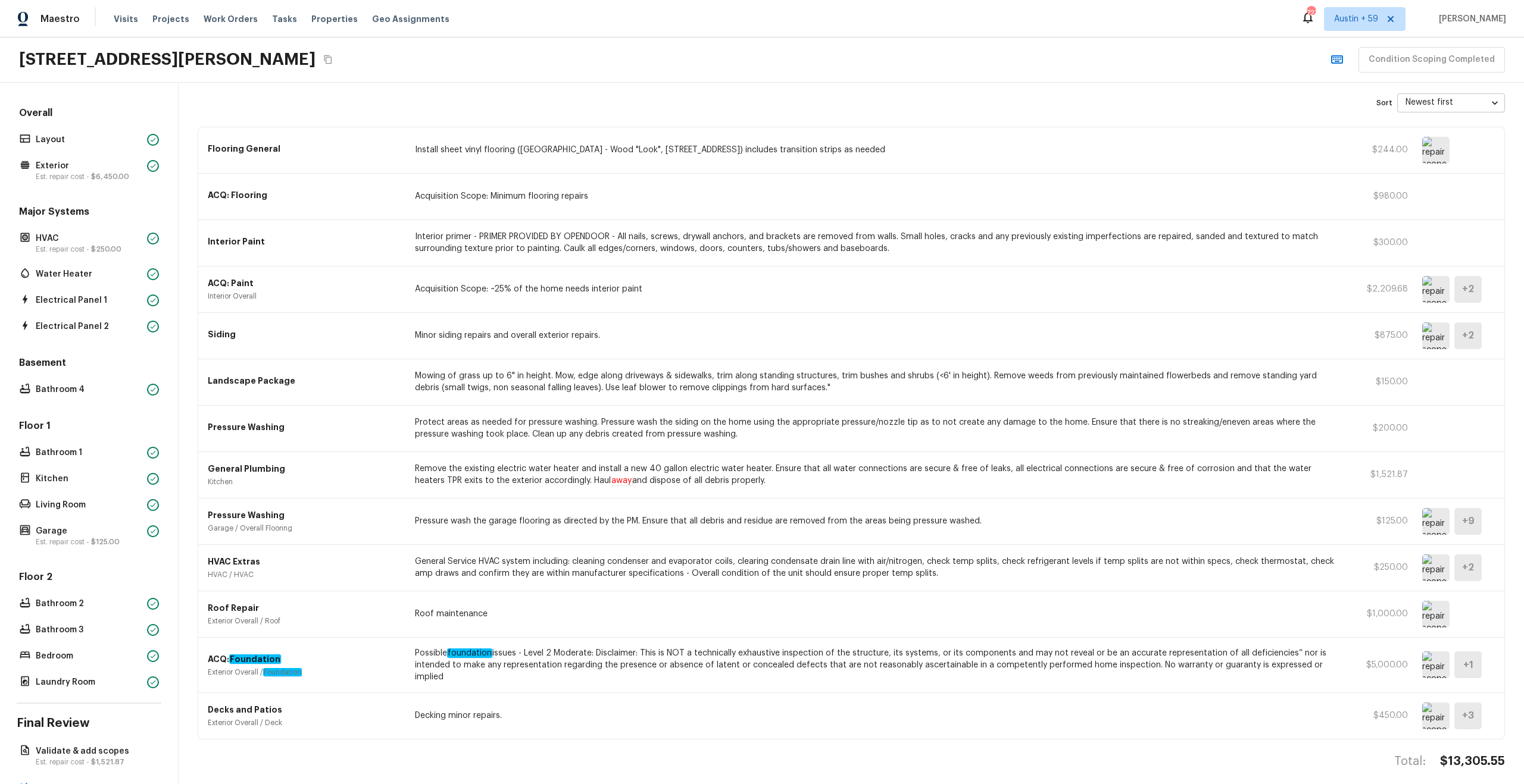
click at [747, 435] on p "Protect areas as needed for pressure washing. Pressure wash the siding on the h…" at bounding box center [877, 429] width 925 height 24
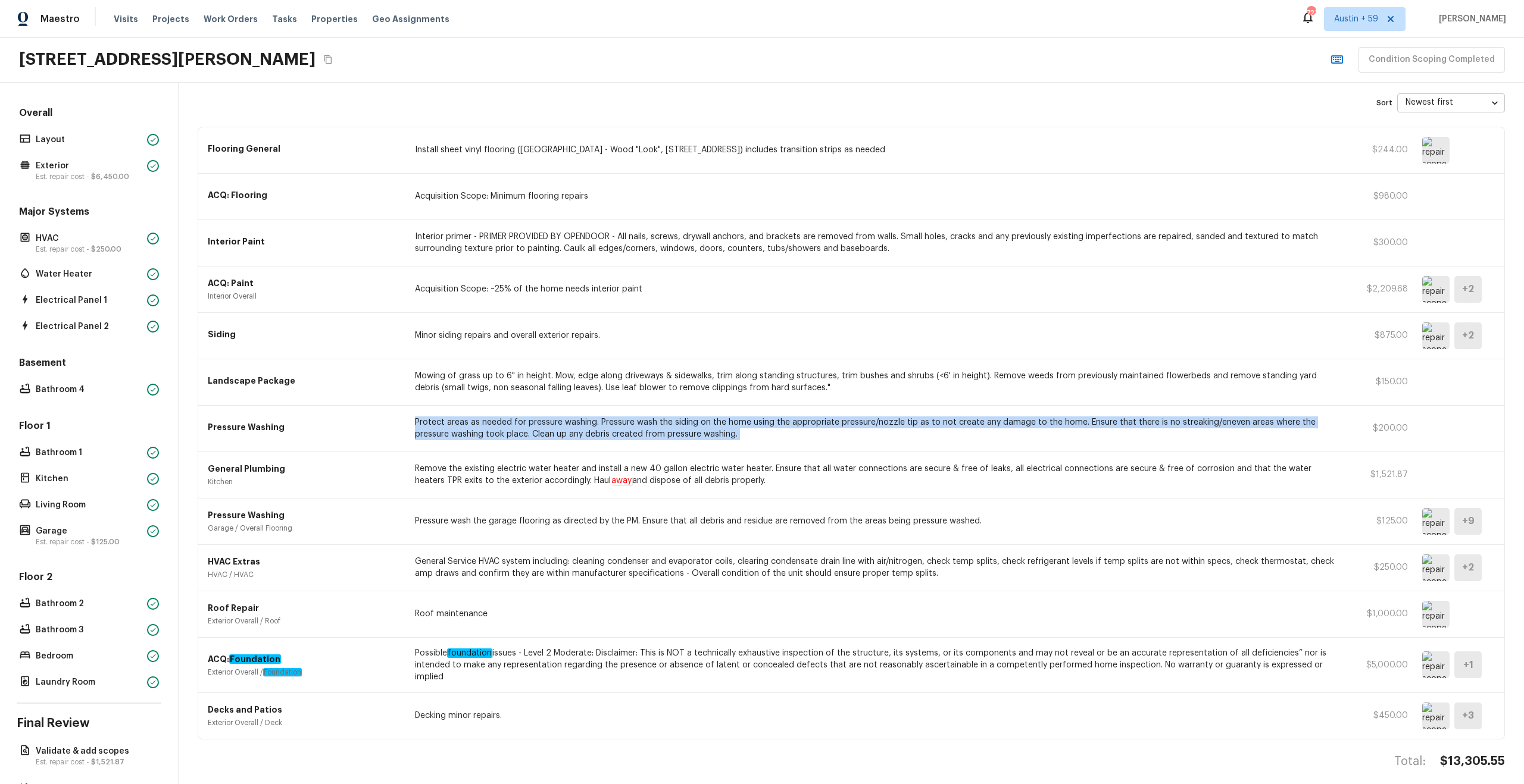
click at [747, 435] on p "Protect areas as needed for pressure washing. Pressure wash the siding on the h…" at bounding box center [877, 429] width 925 height 24
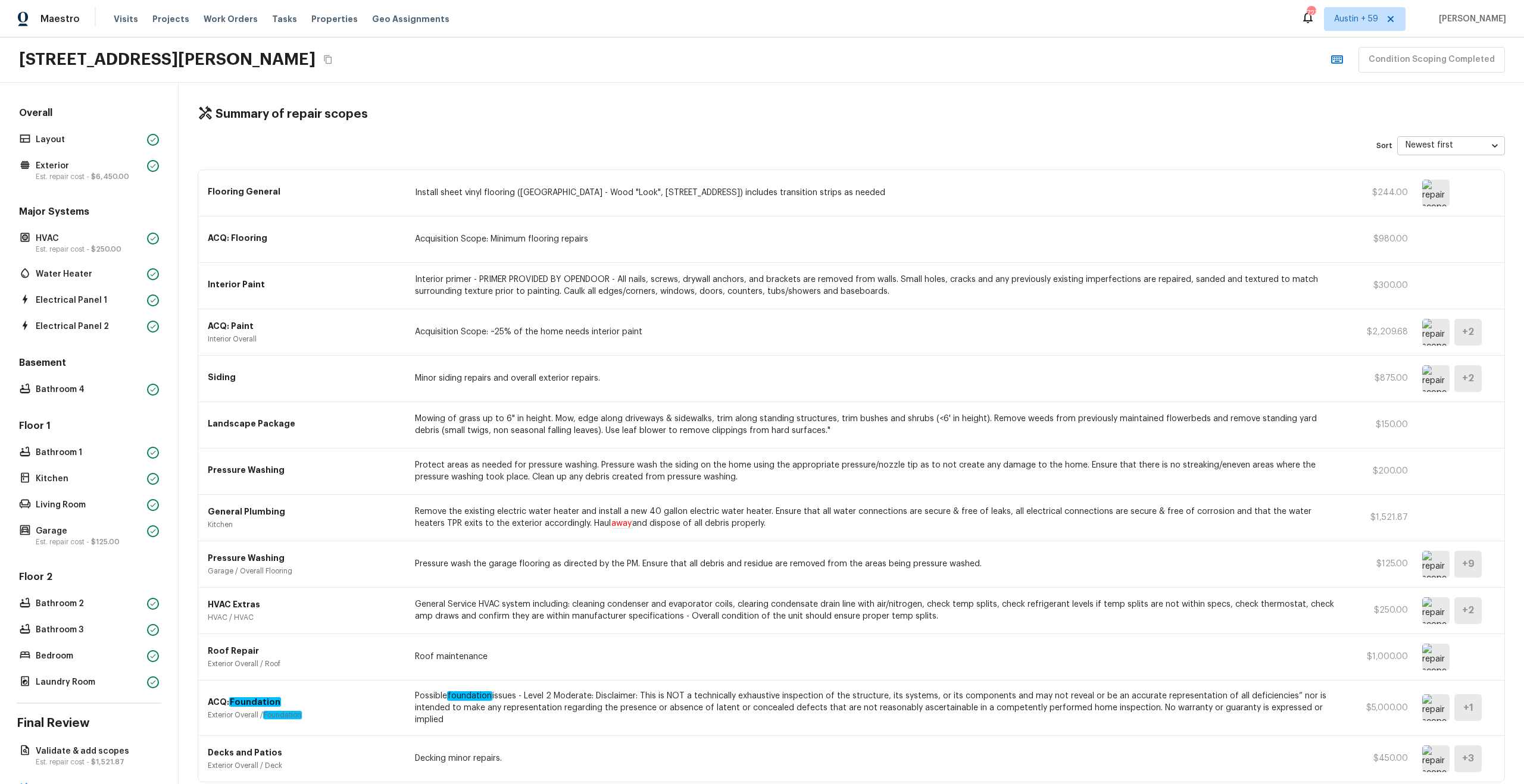
click at [595, 195] on p "Install sheet vinyl flooring (Sugar Valley - Wood "Look", 565 Beacon Hill) incl…" at bounding box center [877, 193] width 925 height 12
click at [1436, 189] on img at bounding box center [1436, 193] width 28 height 27
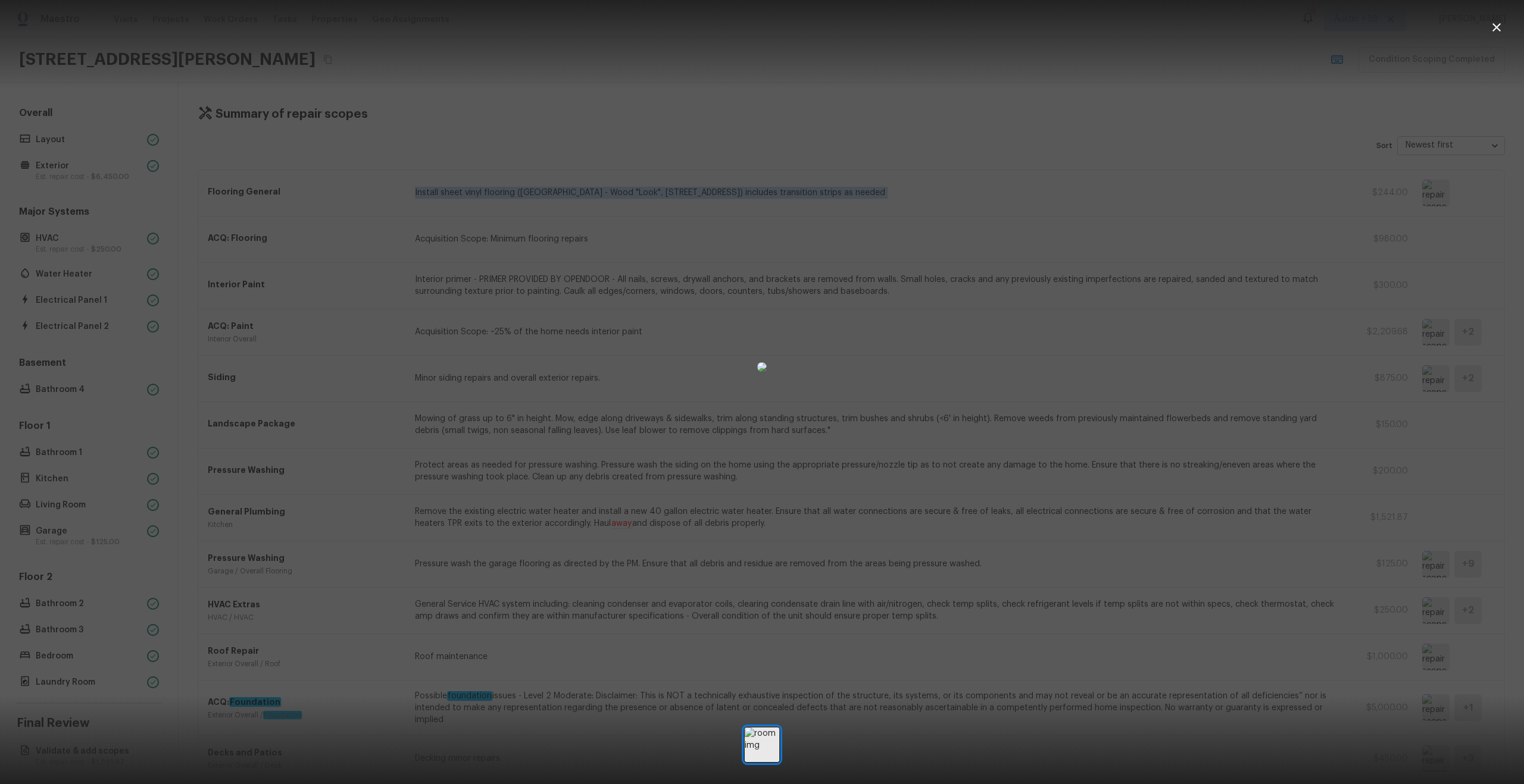
click at [1381, 201] on div at bounding box center [762, 367] width 1524 height 696
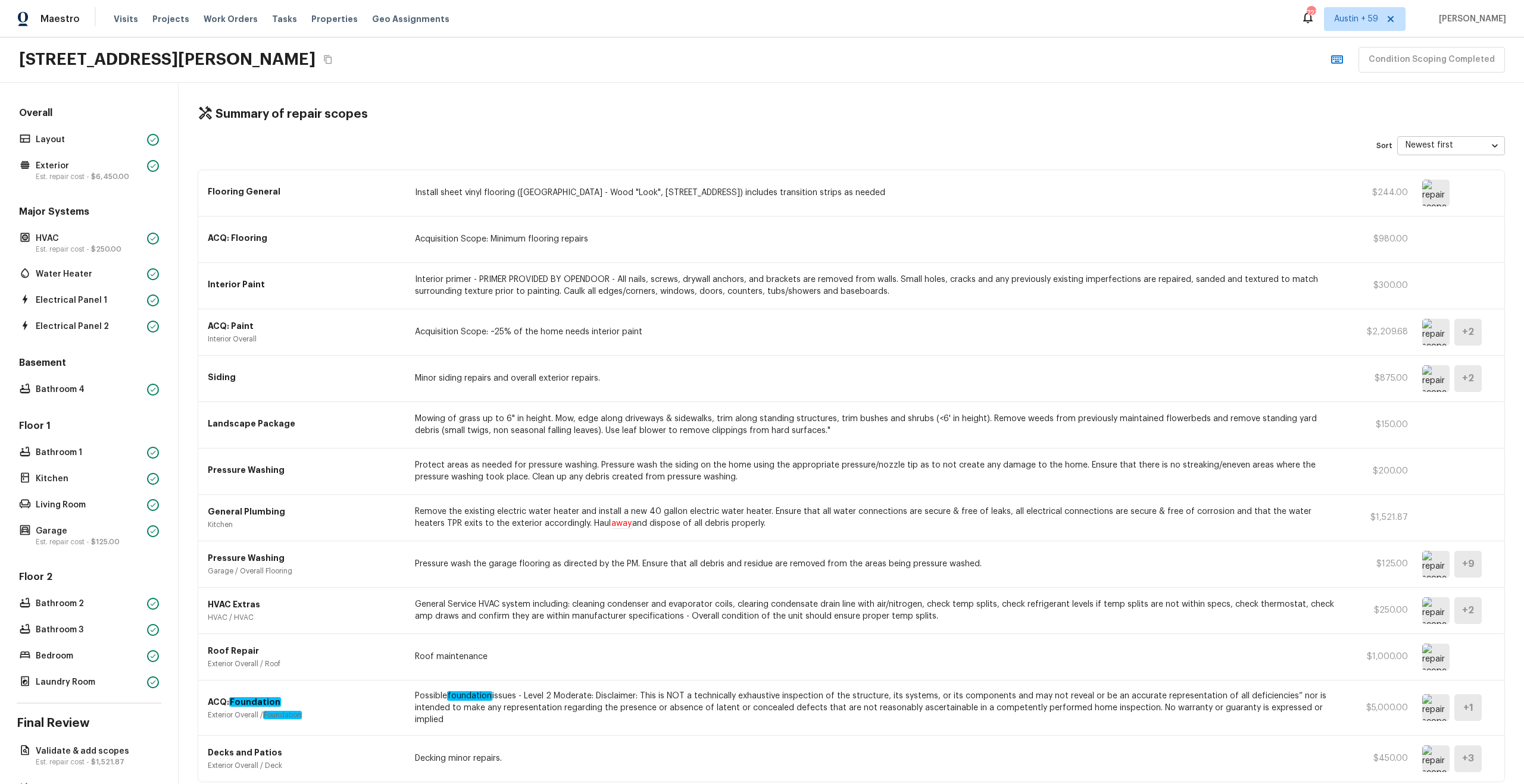
click at [1381, 201] on div "Flooring General Install sheet vinyl flooring (Sugar Valley - Wood "Look", 565 …" at bounding box center [852, 193] width 1306 height 46
click at [1443, 191] on img at bounding box center [1436, 193] width 28 height 27
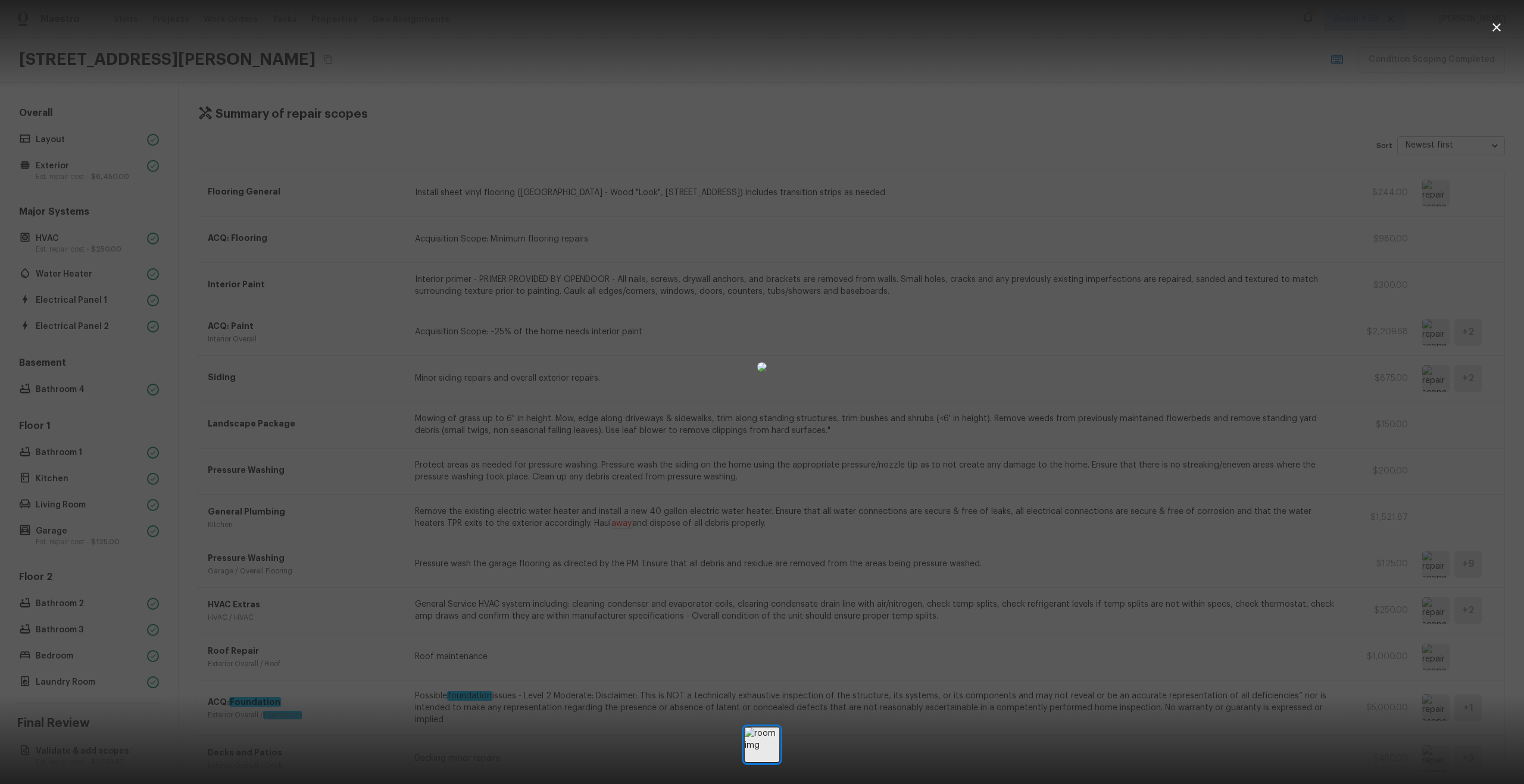
click at [1481, 207] on div at bounding box center [762, 367] width 1524 height 696
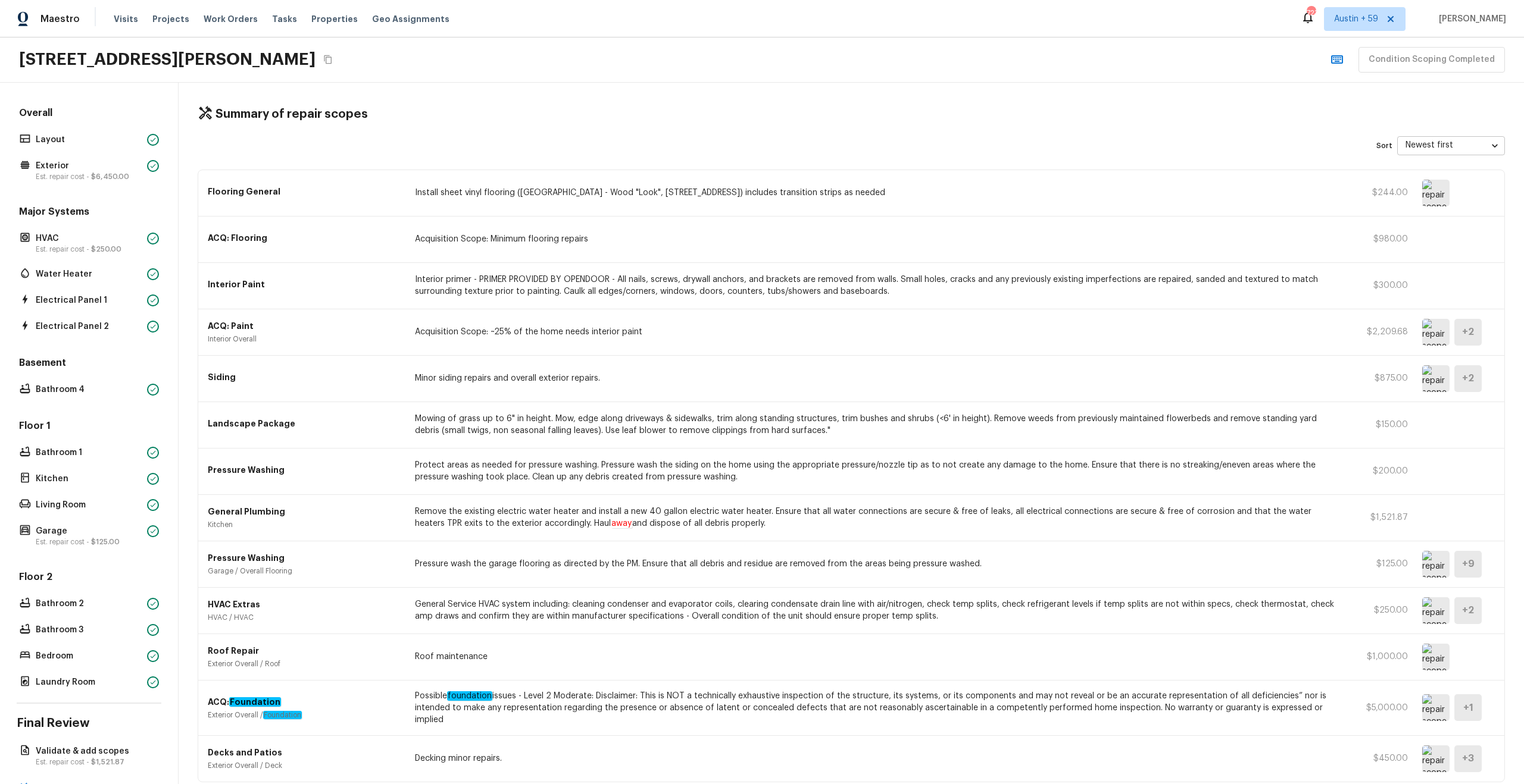
click at [1431, 379] on img at bounding box center [1436, 379] width 28 height 27
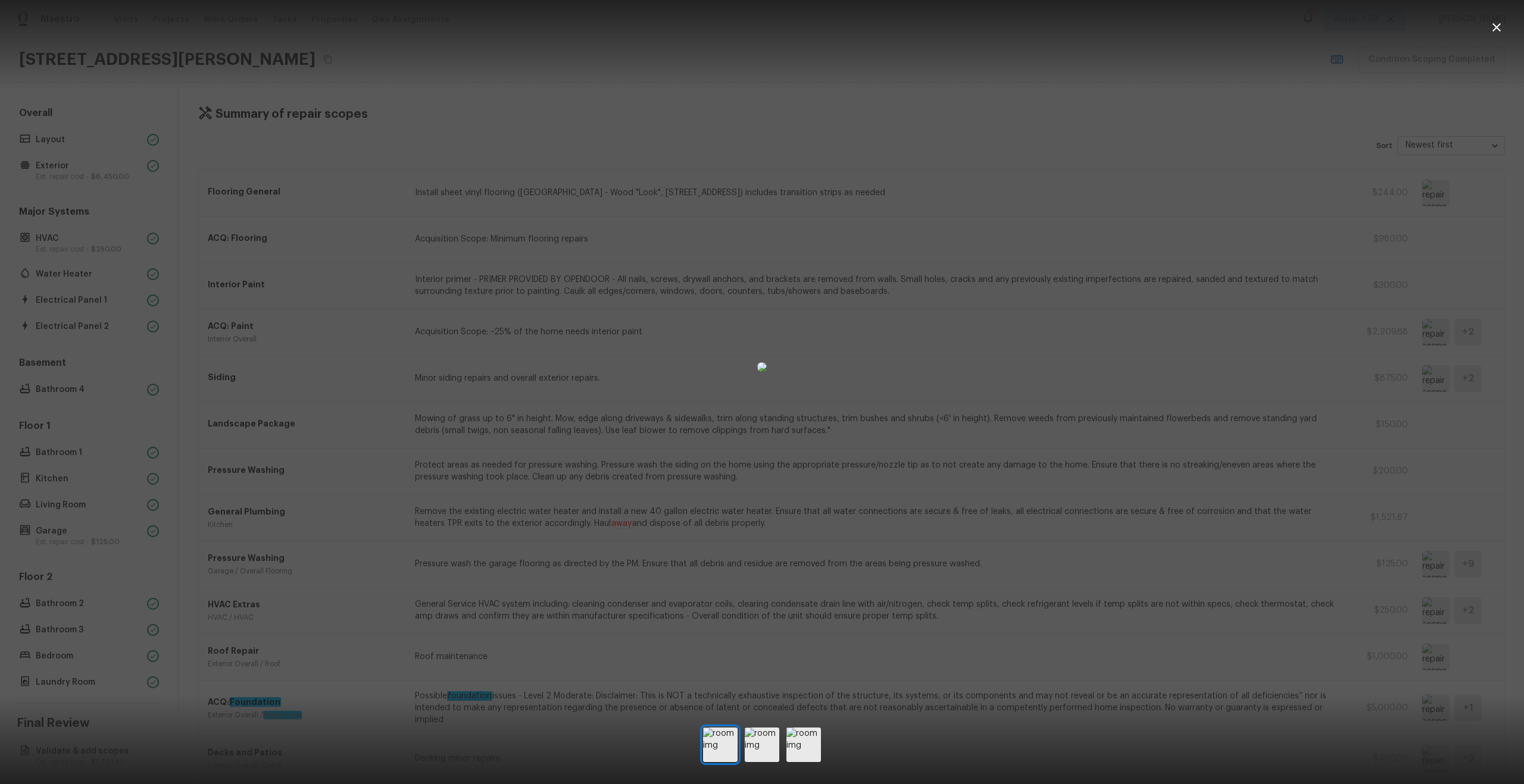
click at [1523, 414] on div at bounding box center [762, 367] width 1524 height 696
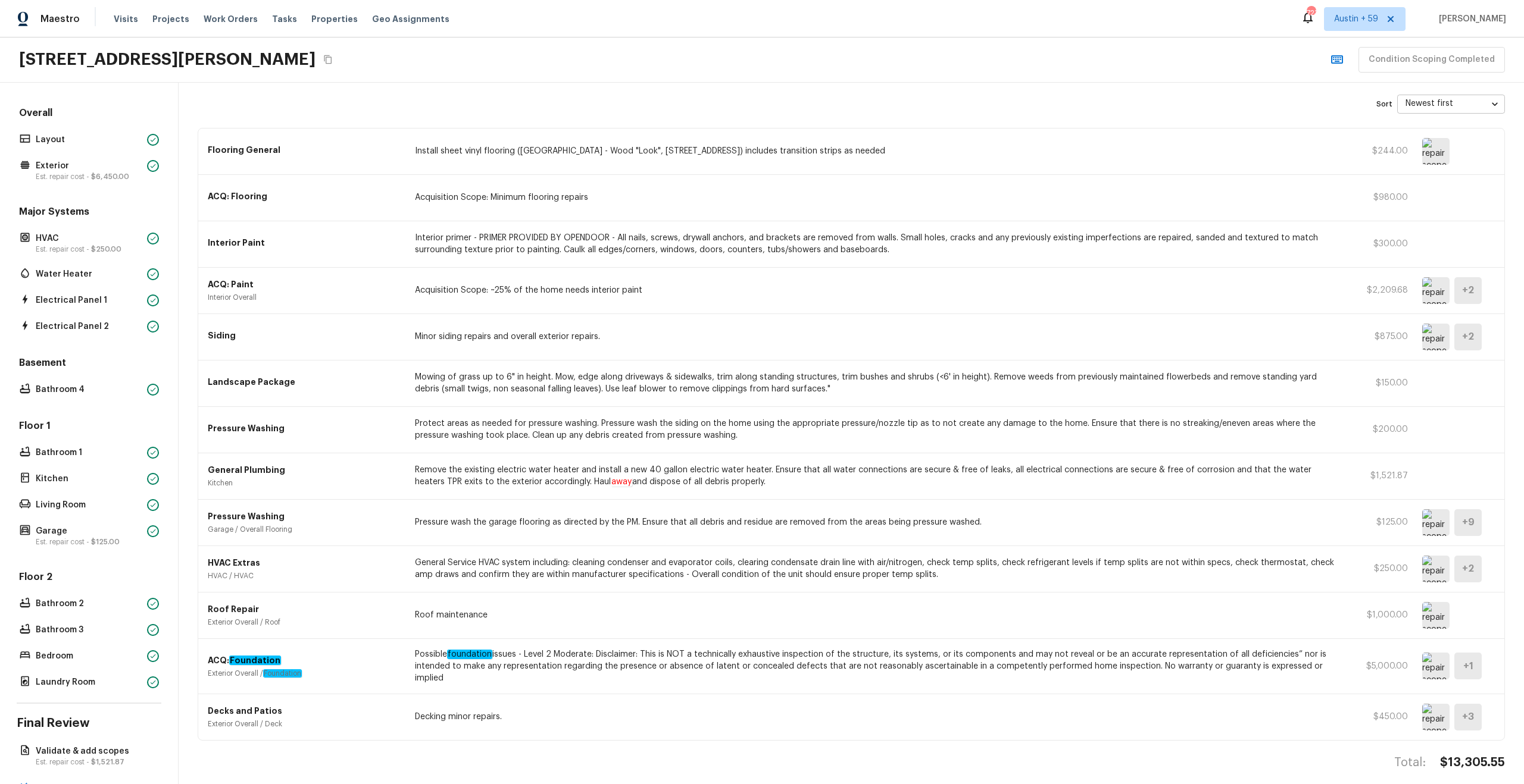
scroll to position [43, 0]
click at [1439, 617] on img at bounding box center [1436, 614] width 28 height 27
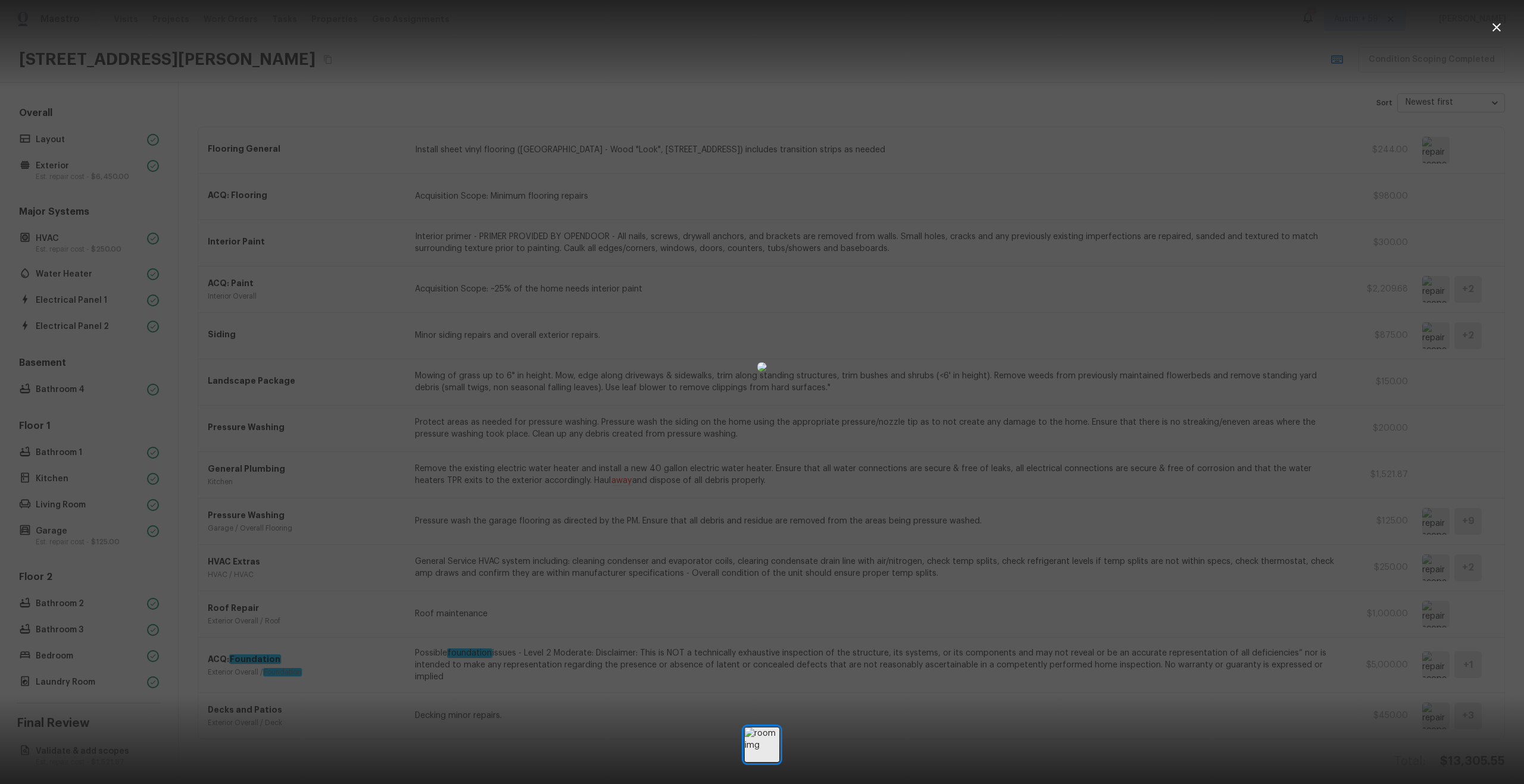
click at [1489, 611] on div at bounding box center [762, 367] width 1524 height 696
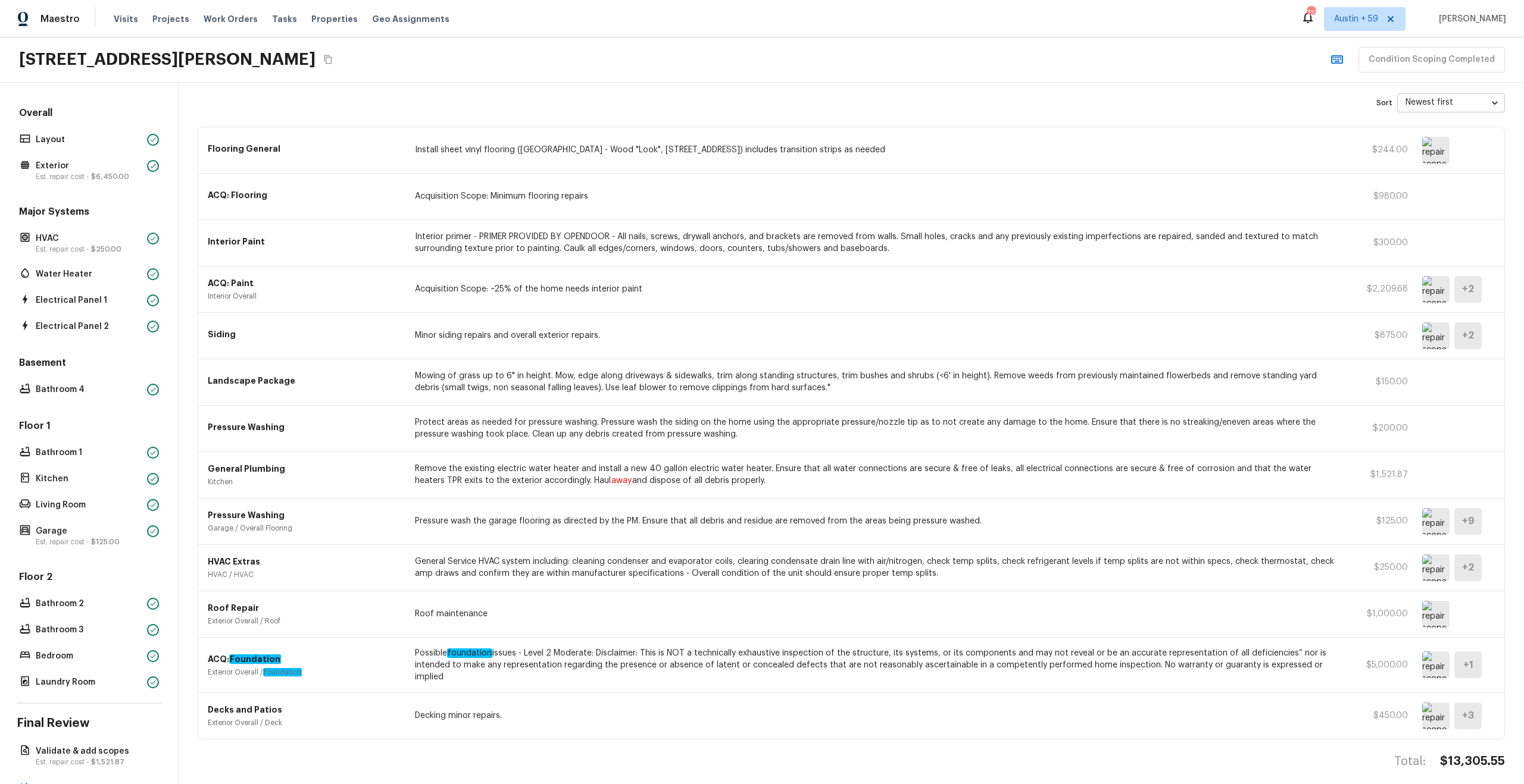
click at [1439, 660] on img at bounding box center [1436, 665] width 28 height 27
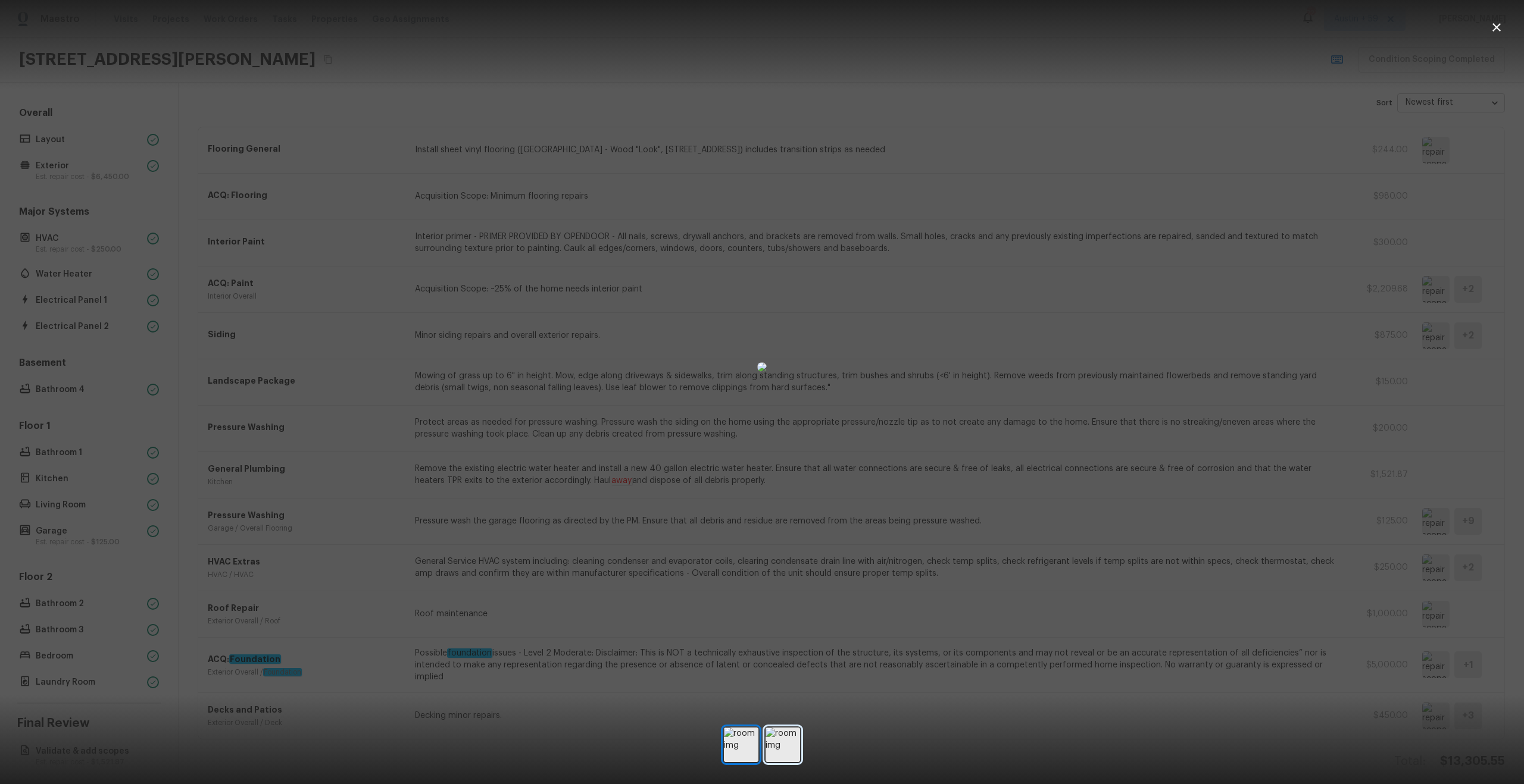
click at [786, 744] on img at bounding box center [782, 744] width 34 height 34
click at [747, 747] on img at bounding box center [741, 744] width 34 height 34
click at [900, 727] on div at bounding box center [762, 745] width 1524 height 40
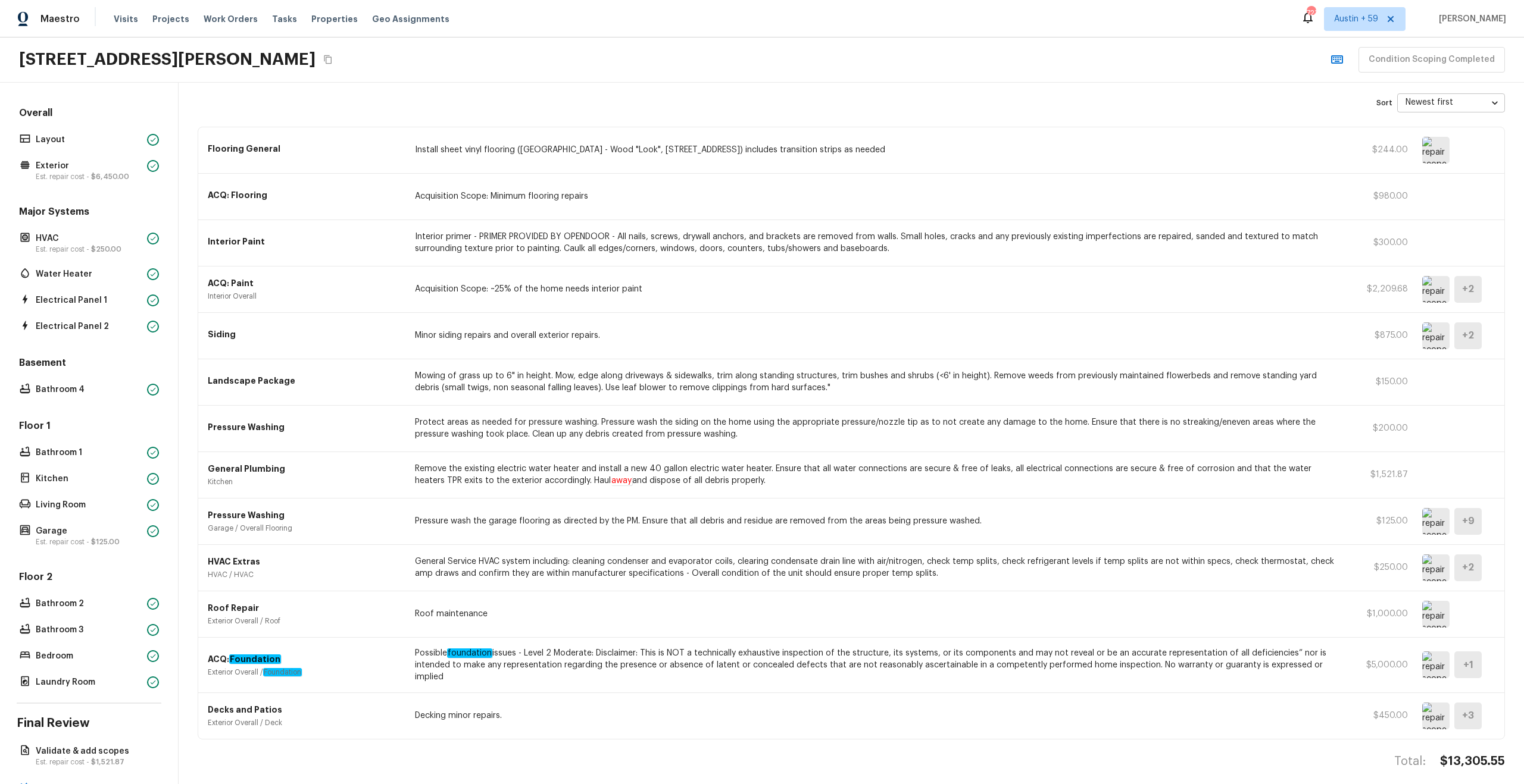
click at [1437, 707] on img at bounding box center [1436, 716] width 28 height 27
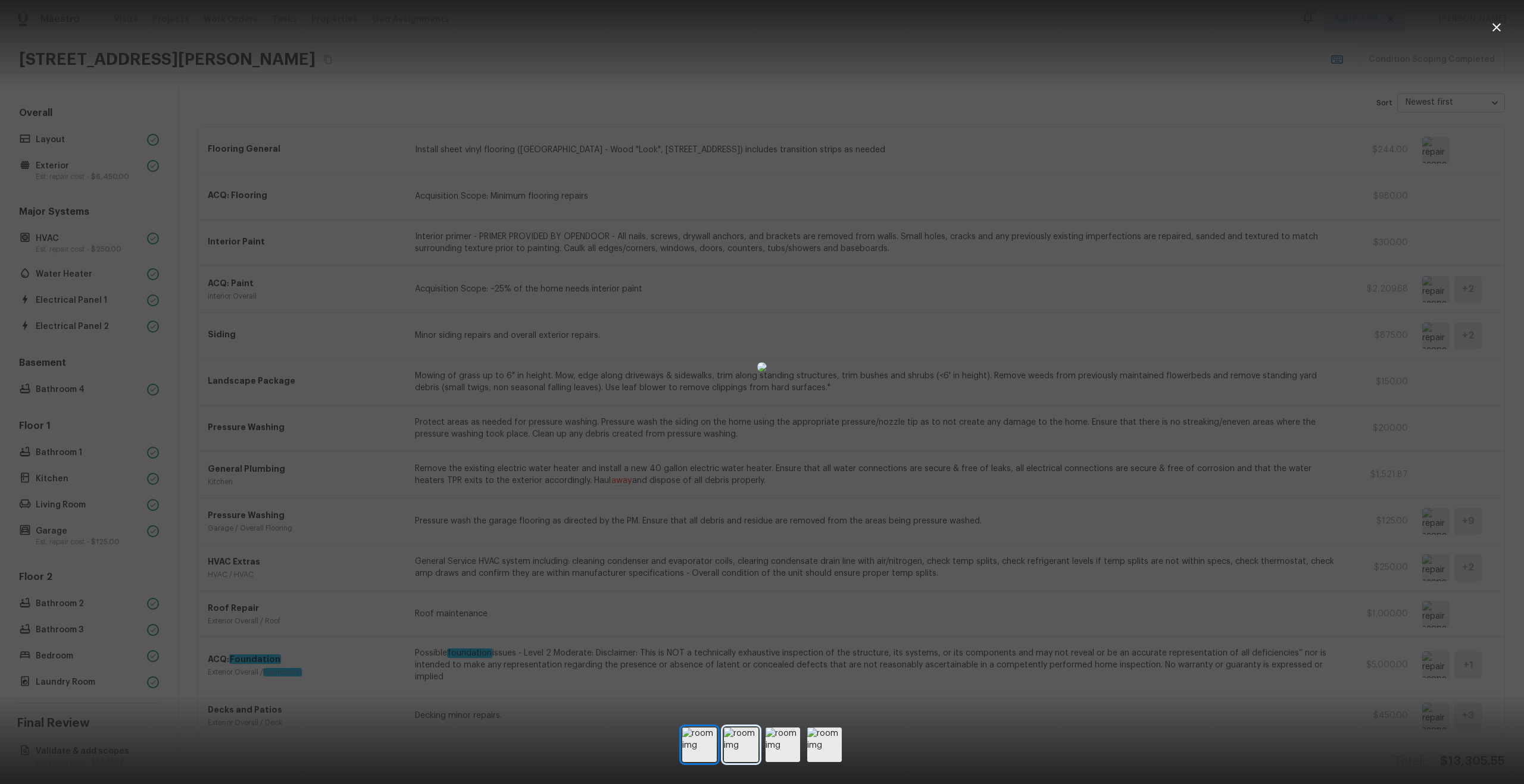
click at [748, 742] on img at bounding box center [741, 744] width 34 height 34
click at [776, 745] on img at bounding box center [782, 744] width 34 height 34
click at [820, 740] on img at bounding box center [824, 744] width 34 height 34
click at [1038, 694] on div at bounding box center [762, 367] width 1524 height 696
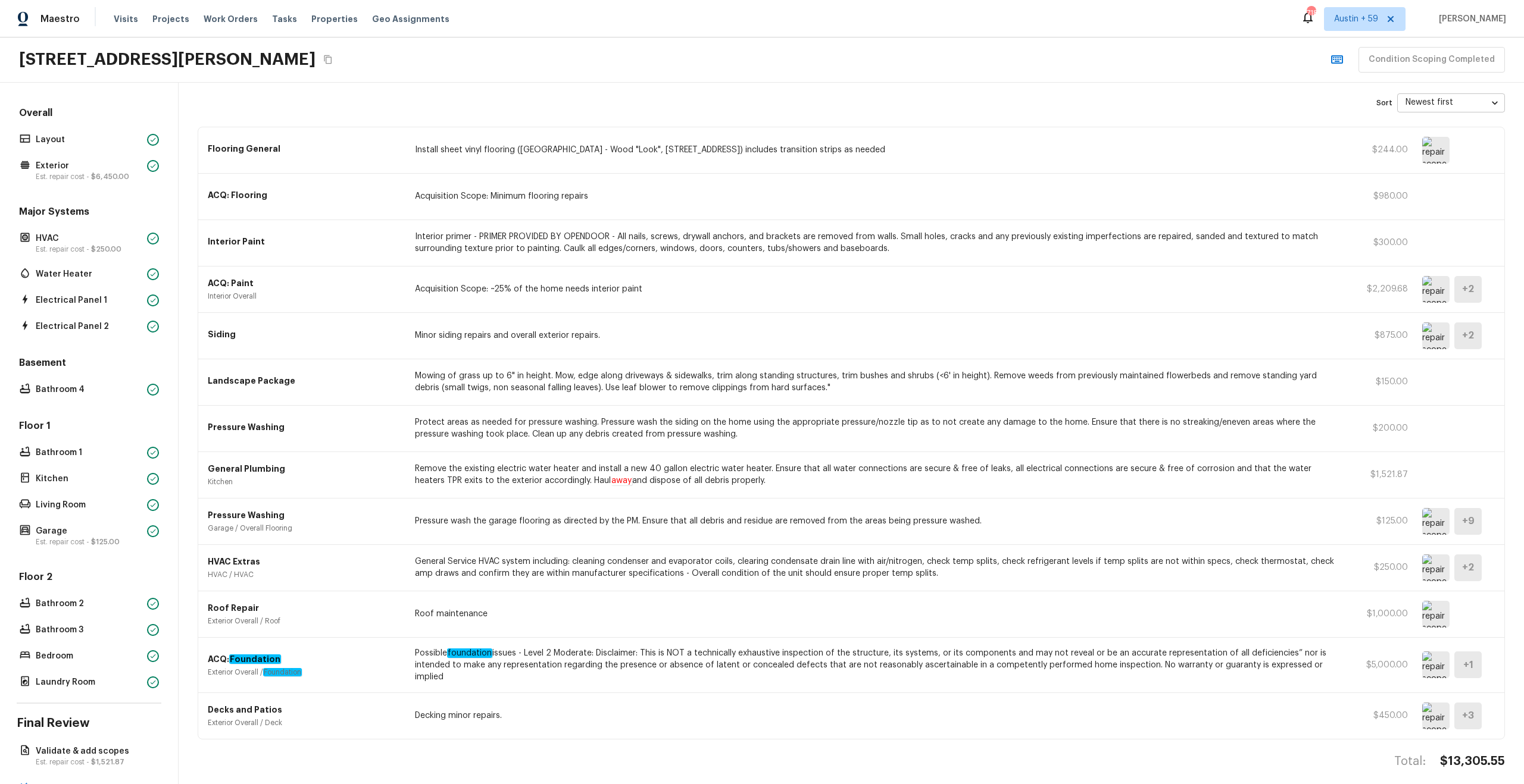
click at [1433, 615] on img at bounding box center [1436, 614] width 28 height 27
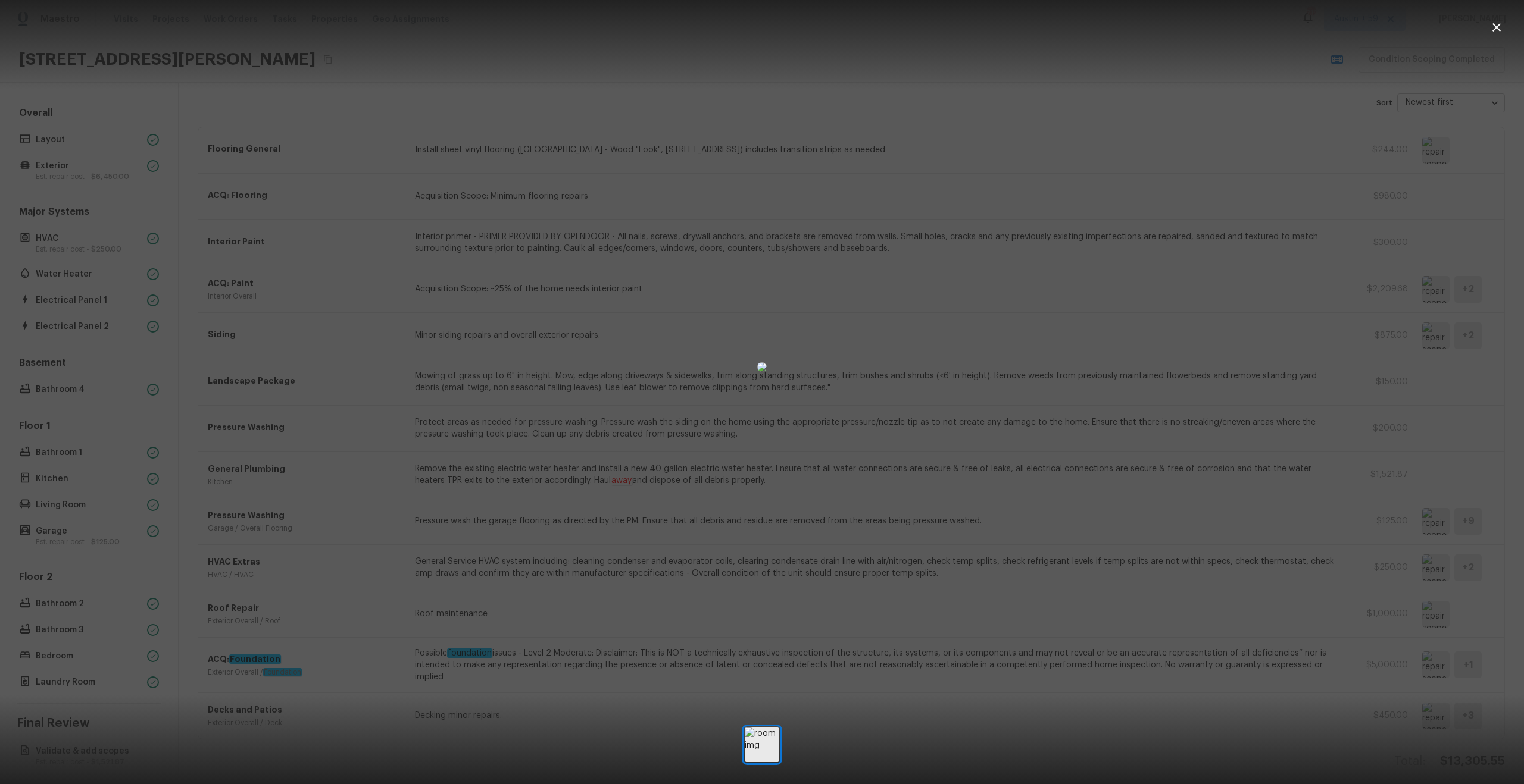
click at [1306, 496] on div at bounding box center [762, 367] width 1524 height 696
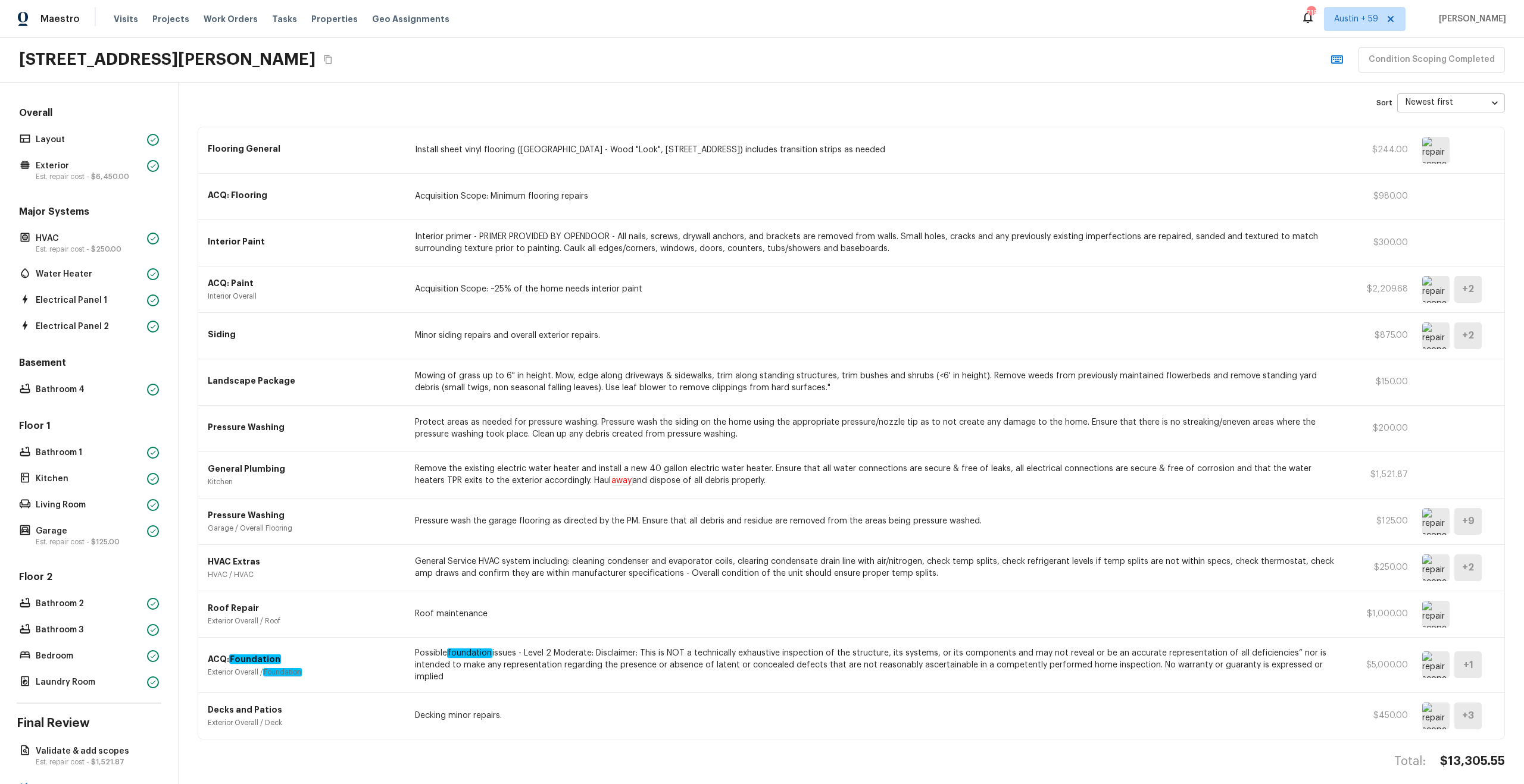
click at [1431, 616] on img at bounding box center [1436, 614] width 28 height 27
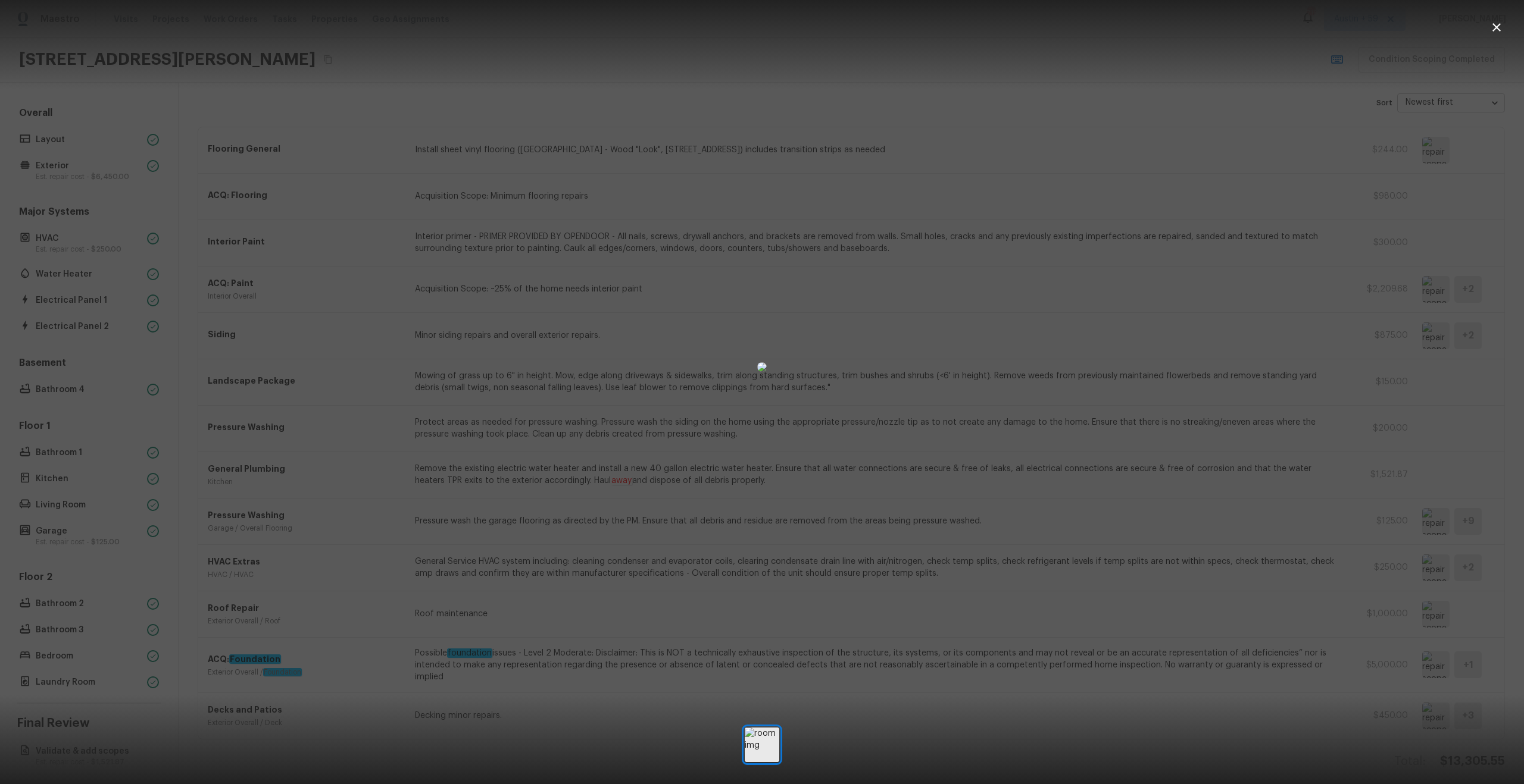
click at [1255, 620] on div at bounding box center [762, 367] width 1524 height 696
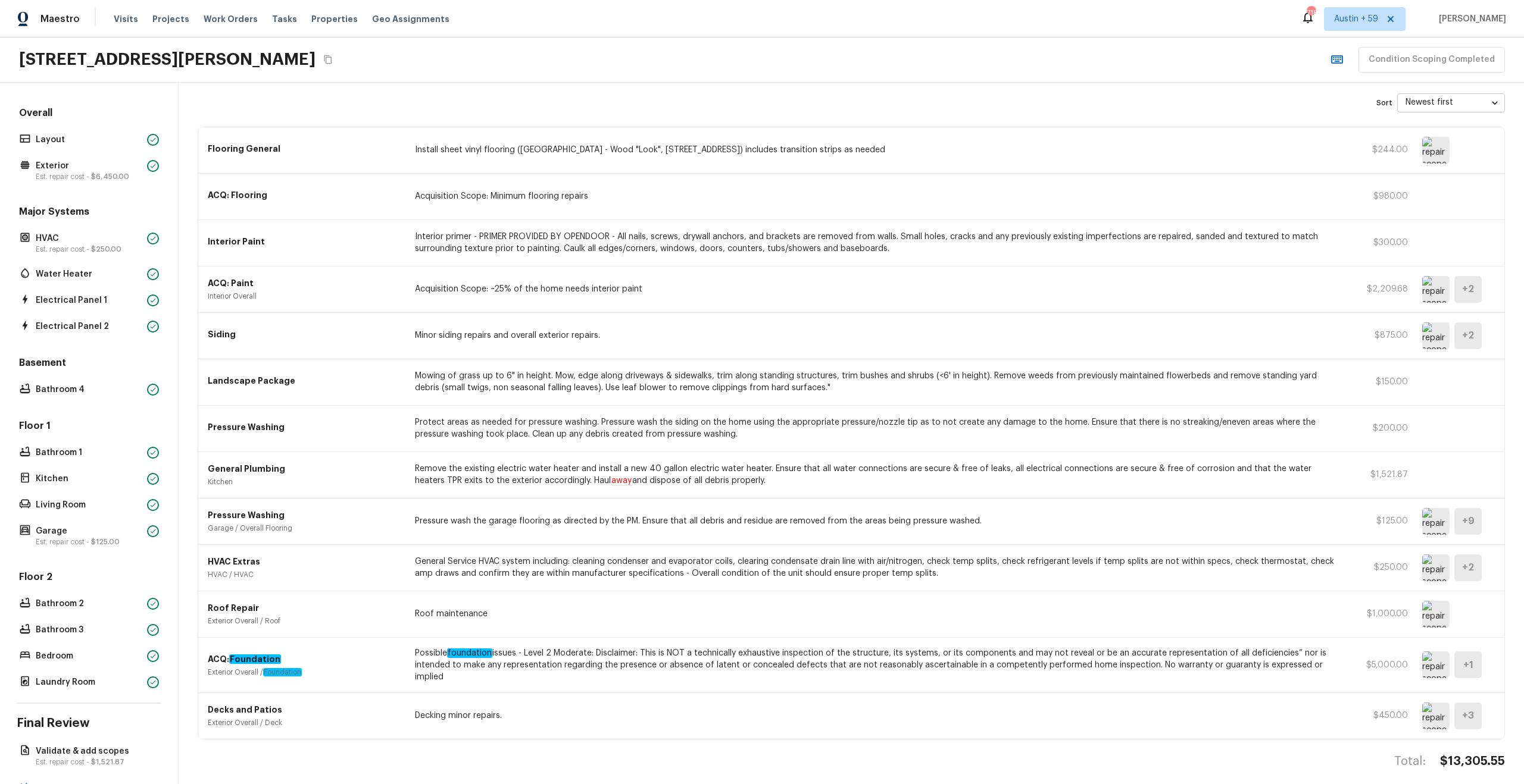
click at [1372, 614] on p "$1,000.00" at bounding box center [1381, 614] width 54 height 12
click at [73, 165] on p "Exterior" at bounding box center [88, 166] width 106 height 12
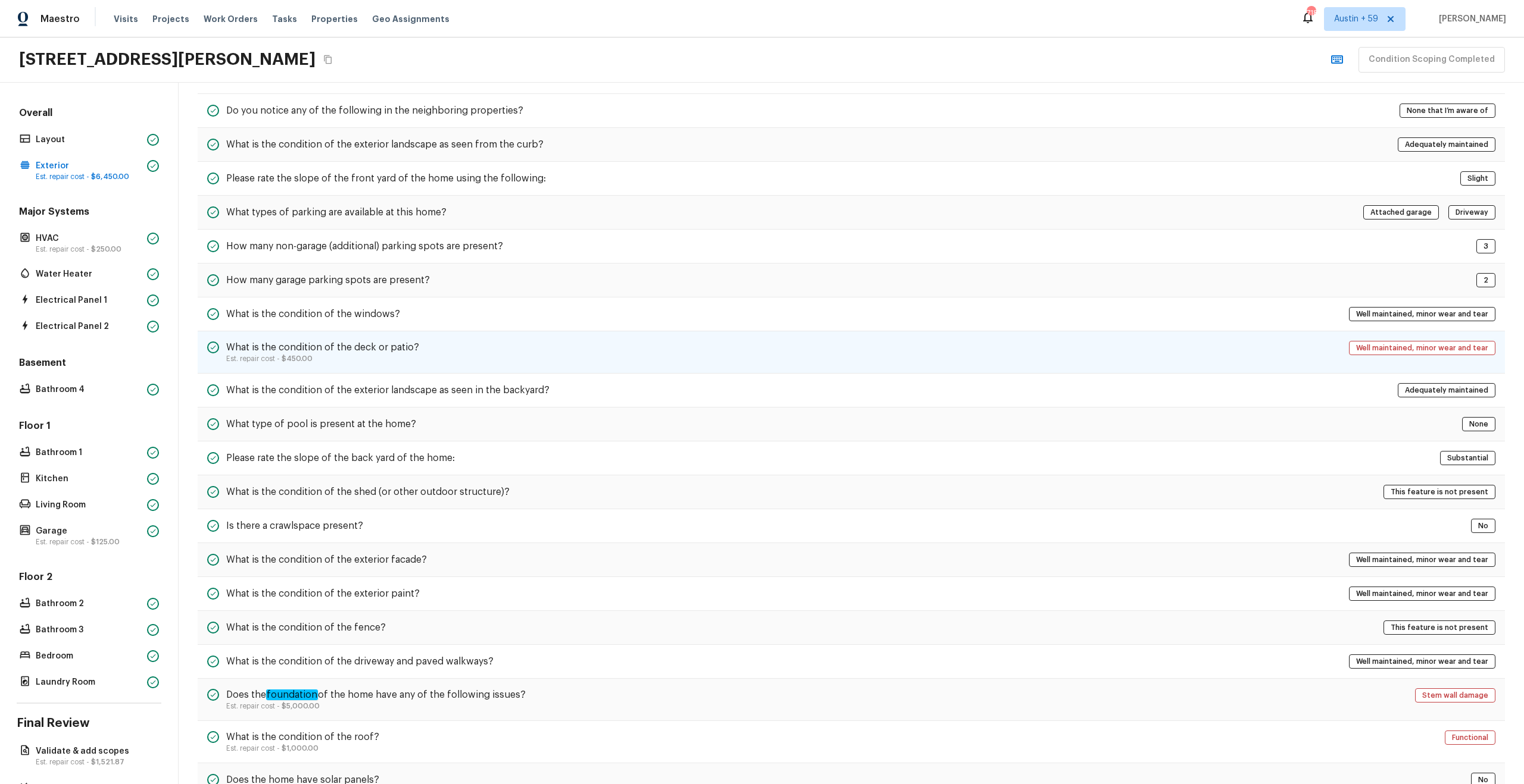
scroll to position [0, 0]
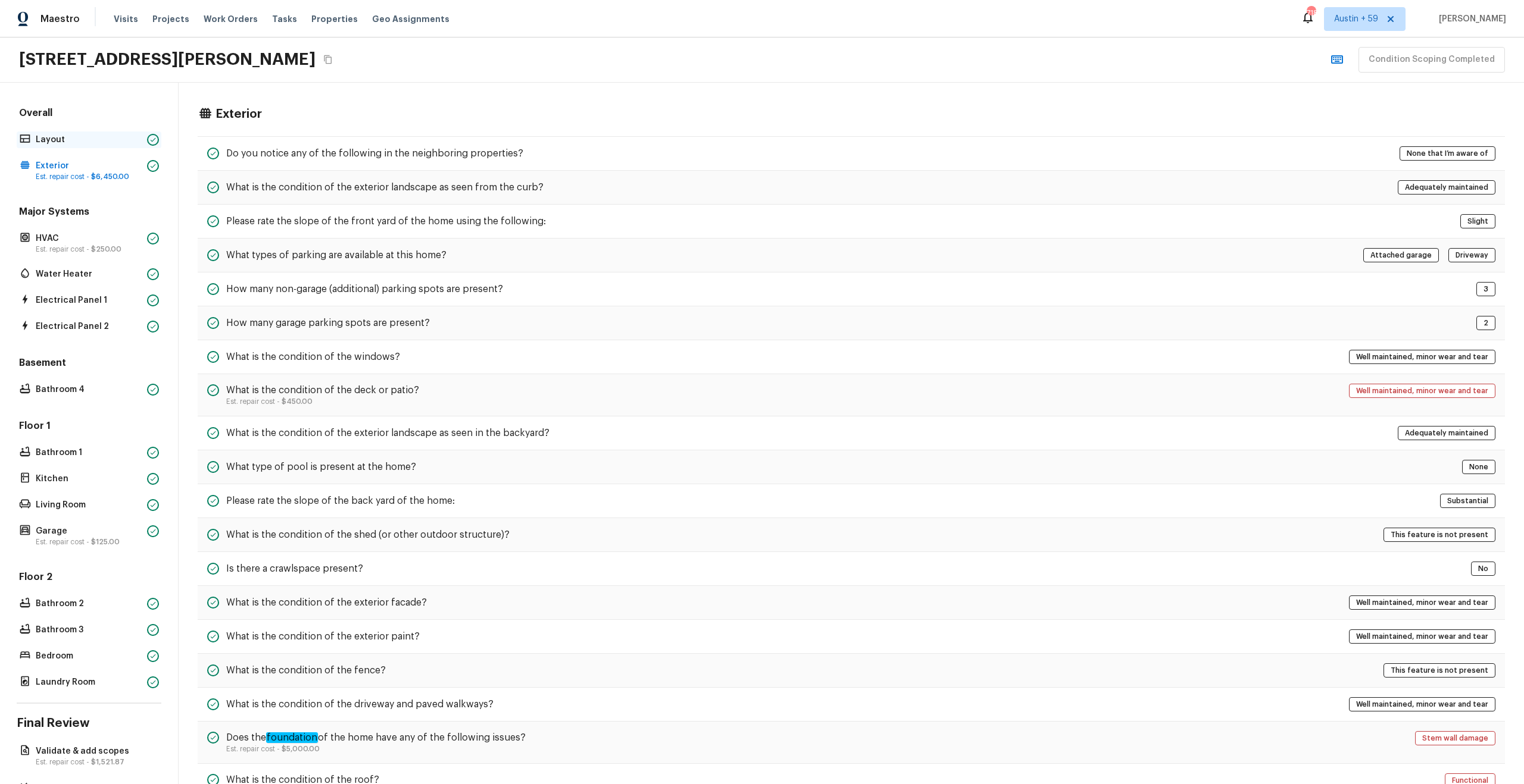
click at [51, 139] on p "Layout" at bounding box center [88, 140] width 106 height 12
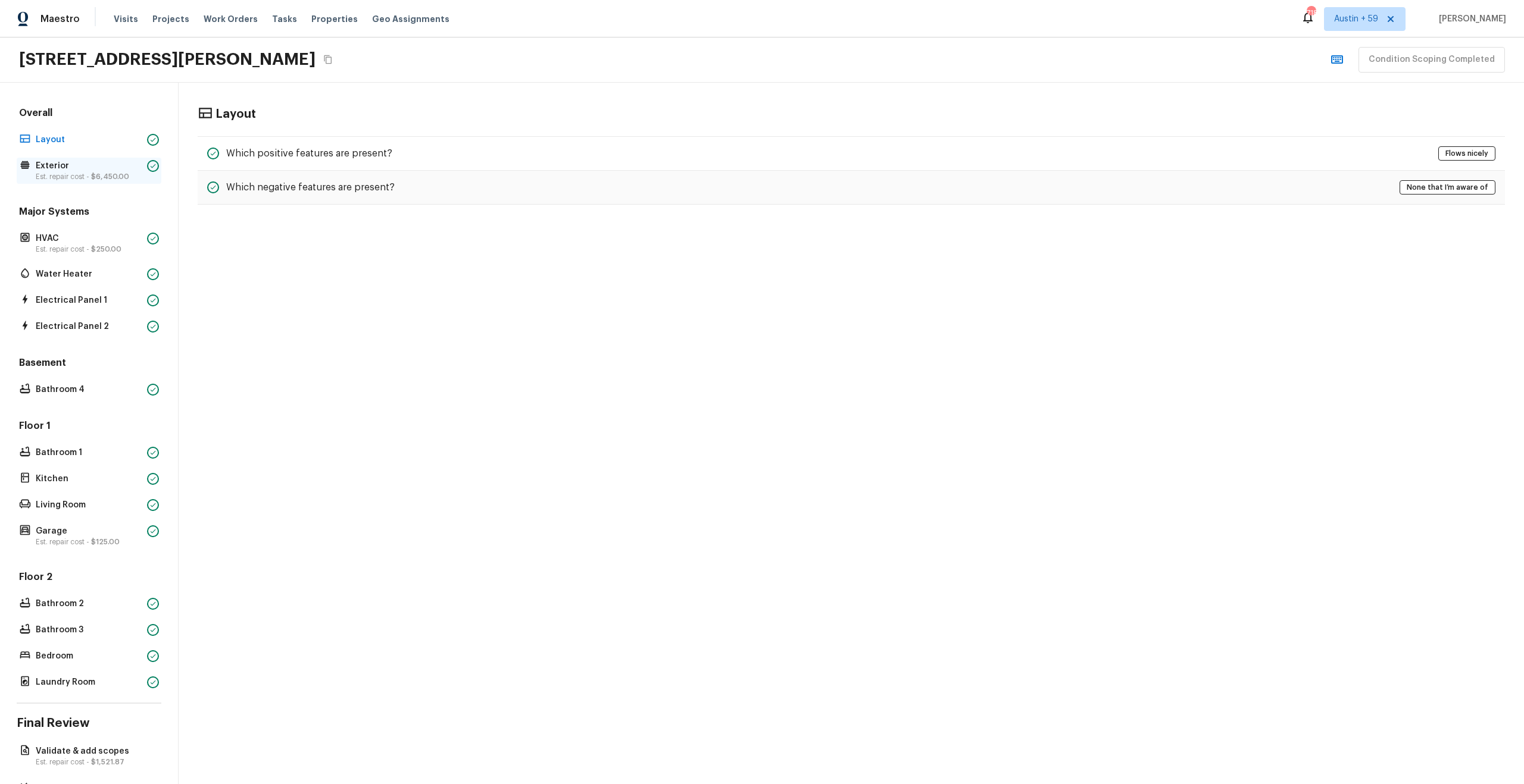
click at [79, 167] on p "Exterior" at bounding box center [88, 166] width 106 height 12
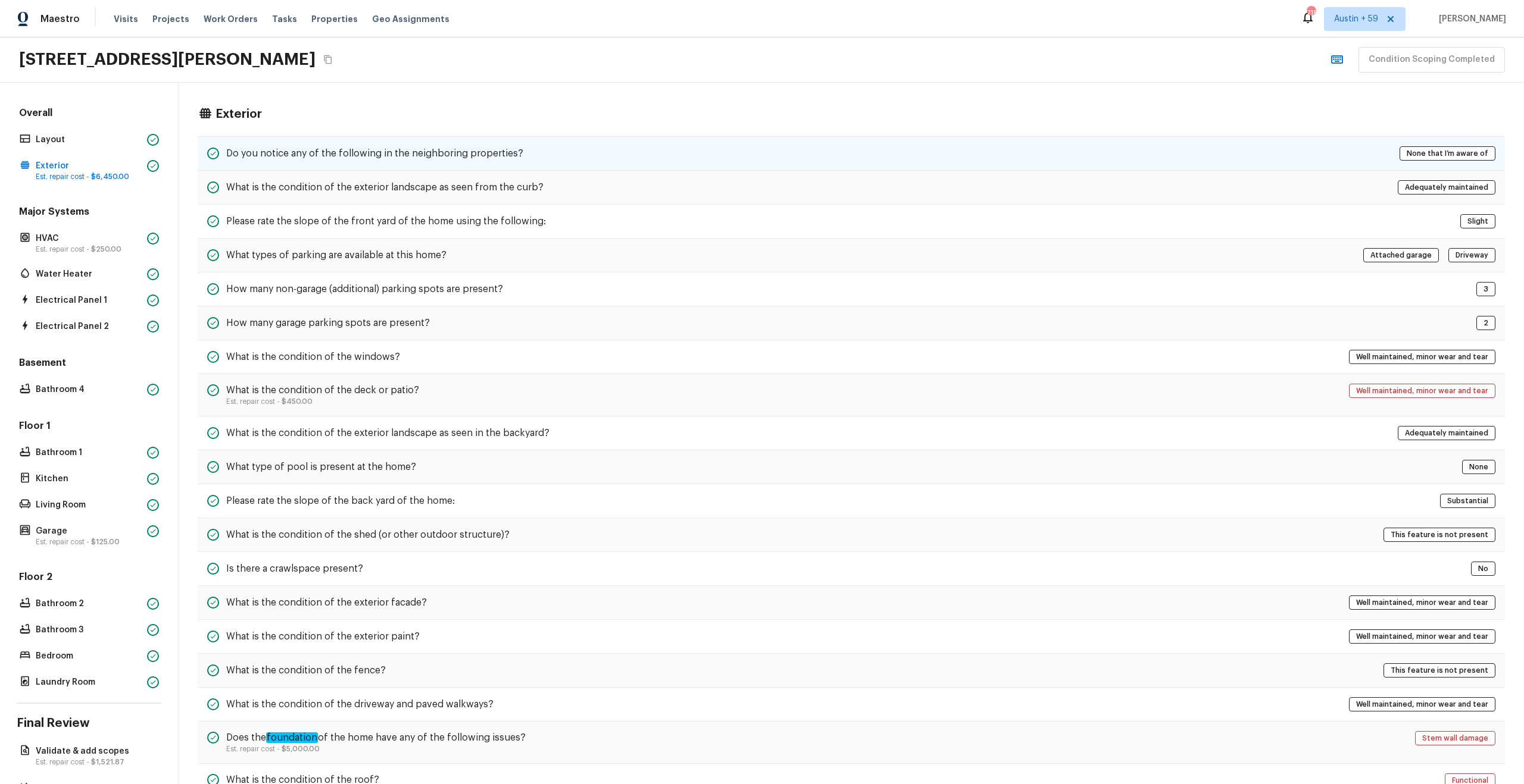
click at [434, 147] on h5 "Do you notice any of the following in the neighboring properties?" at bounding box center [375, 153] width 297 height 13
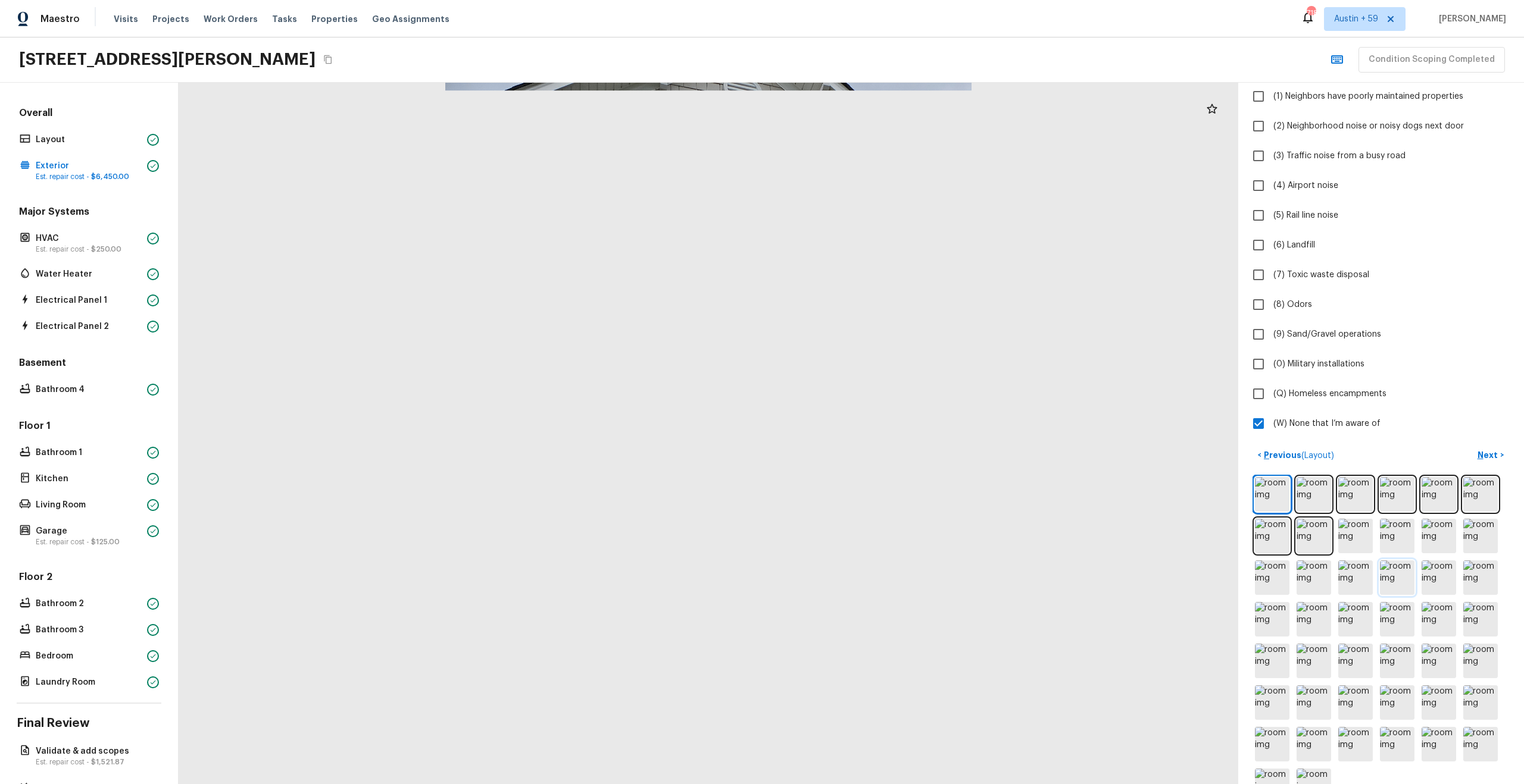
scroll to position [149, 0]
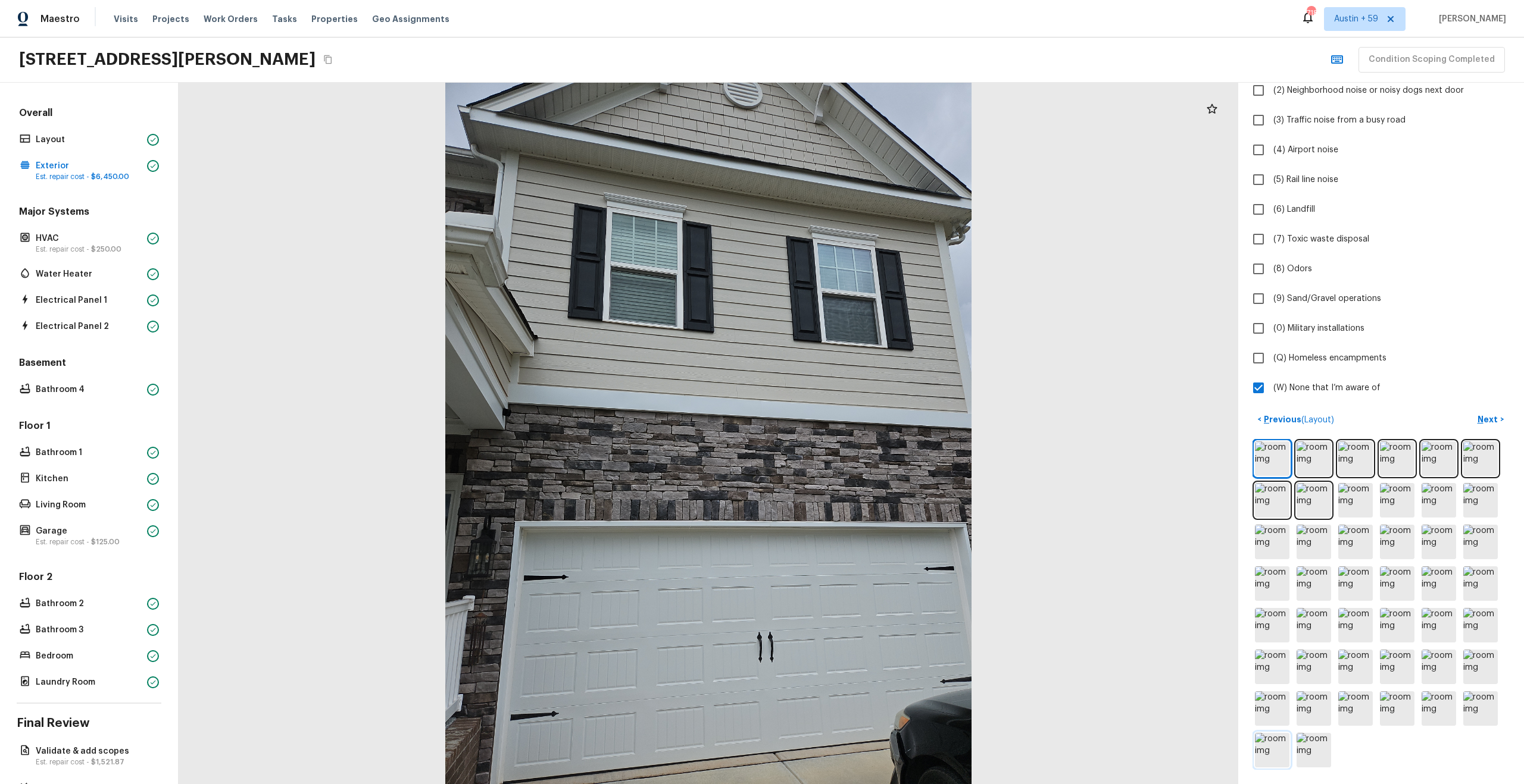
click at [1271, 749] on img at bounding box center [1271, 750] width 34 height 34
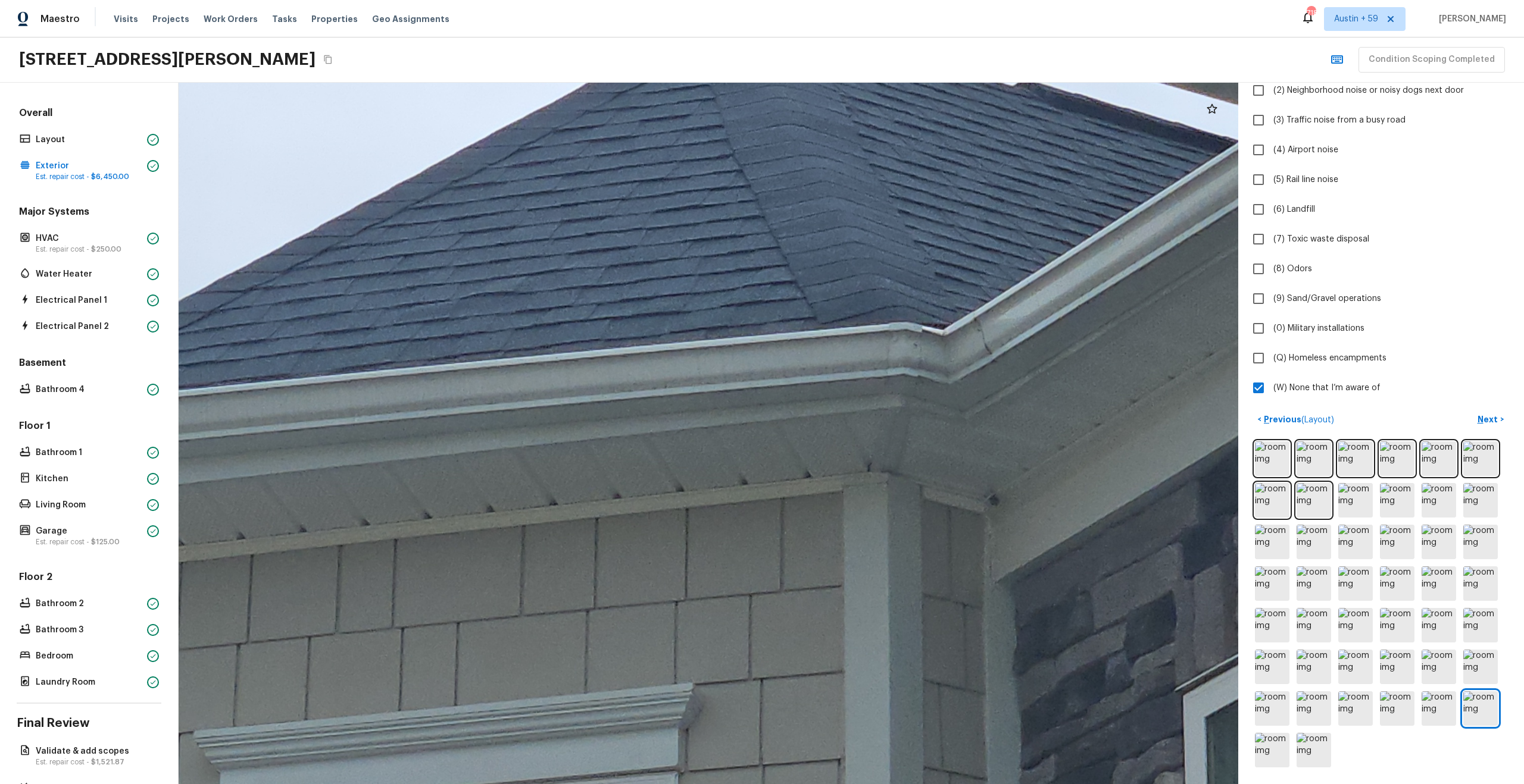
drag, startPoint x: 873, startPoint y: 607, endPoint x: 855, endPoint y: 280, distance: 327.5
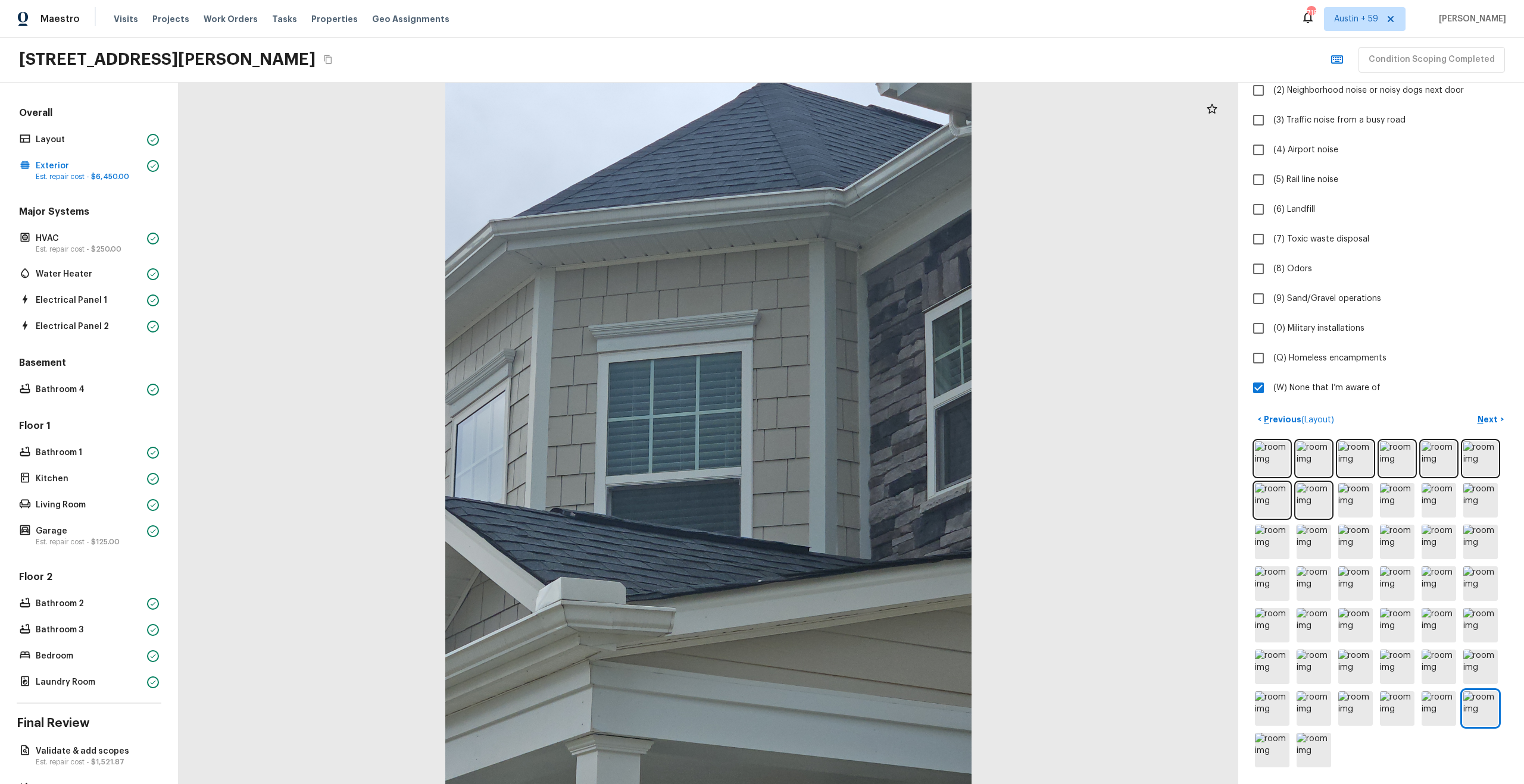
scroll to position [47, 0]
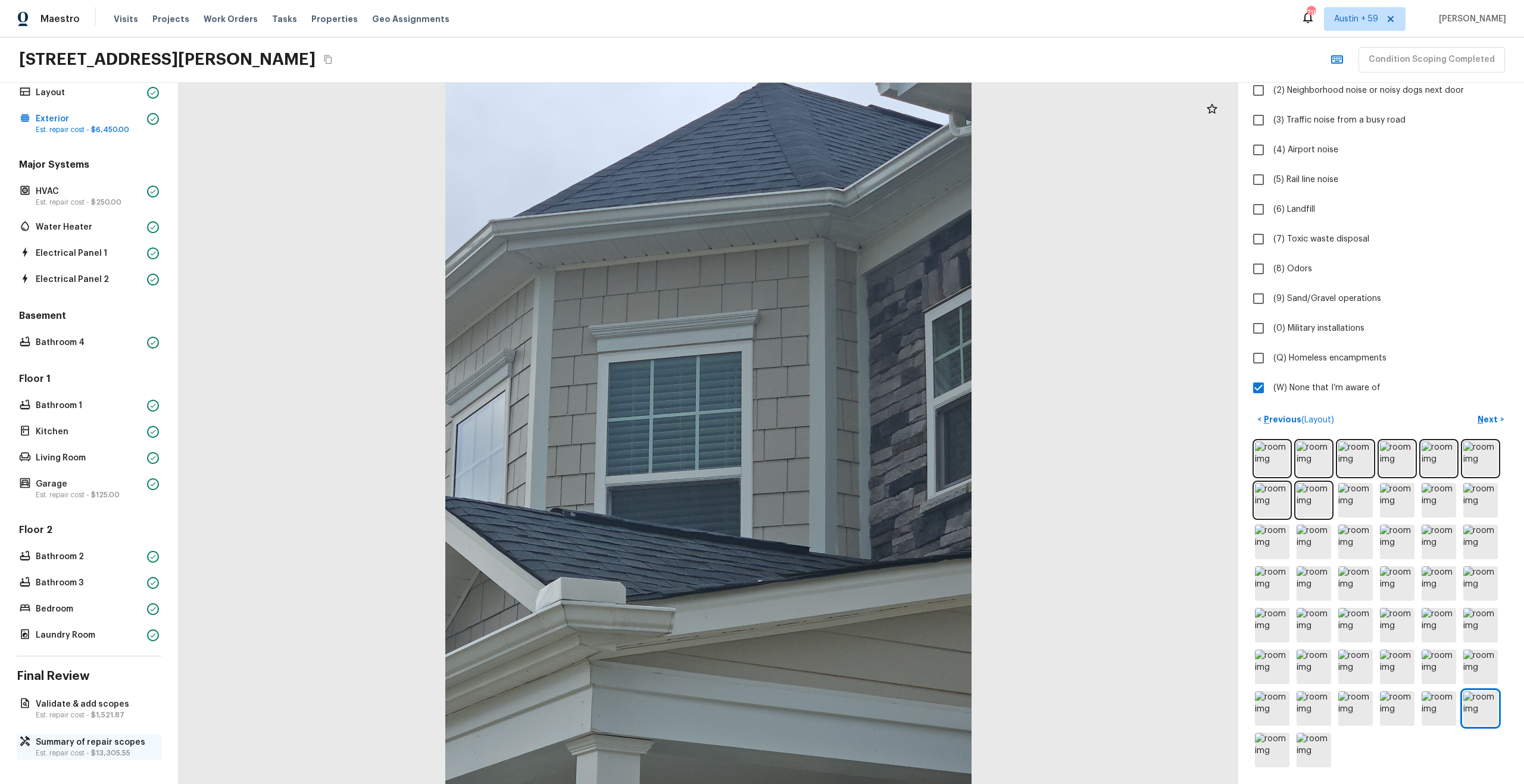
click at [73, 737] on p "Summary of repair scopes" at bounding box center [94, 743] width 118 height 12
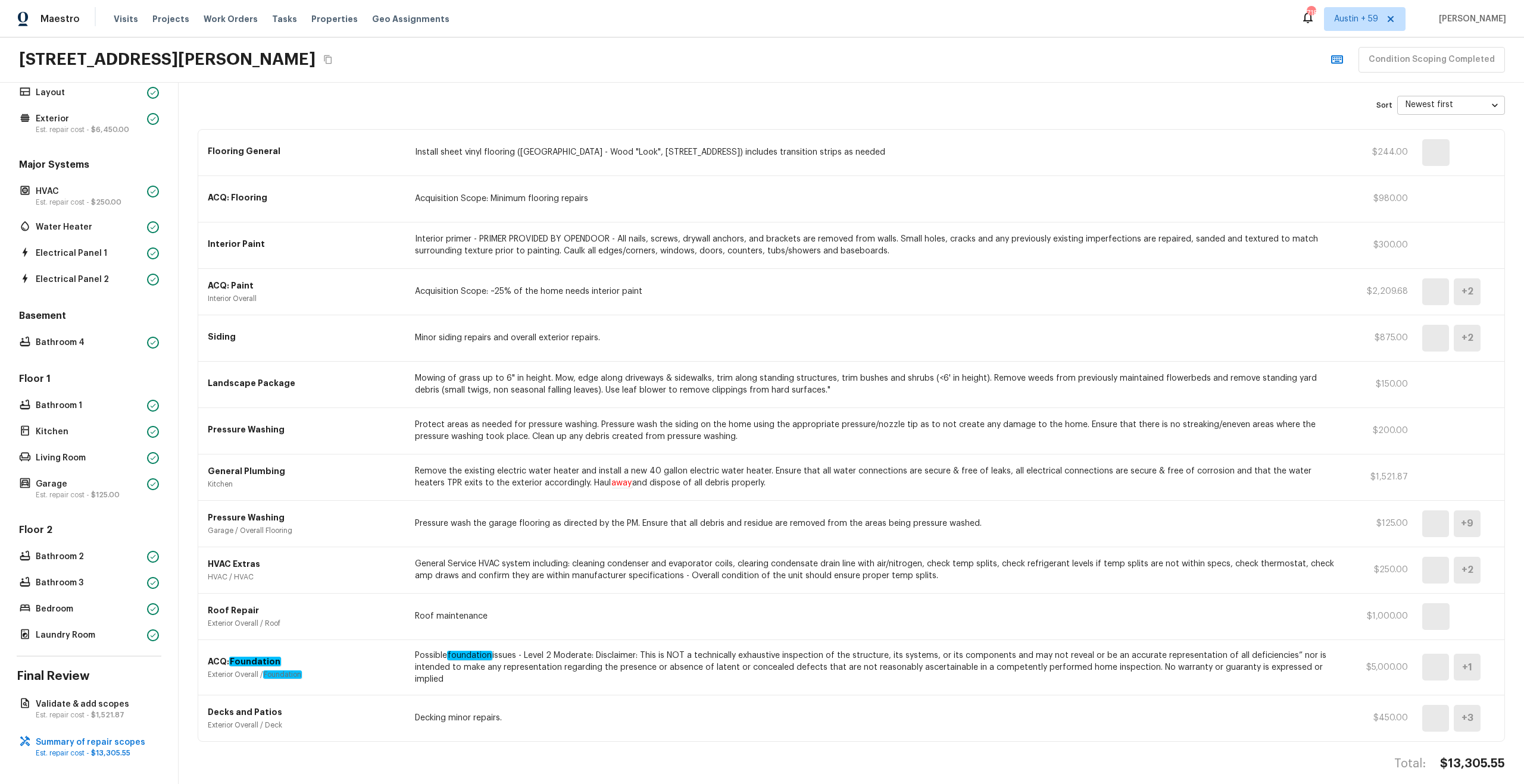
scroll to position [41, 0]
click at [1430, 666] on img at bounding box center [1436, 667] width 28 height 27
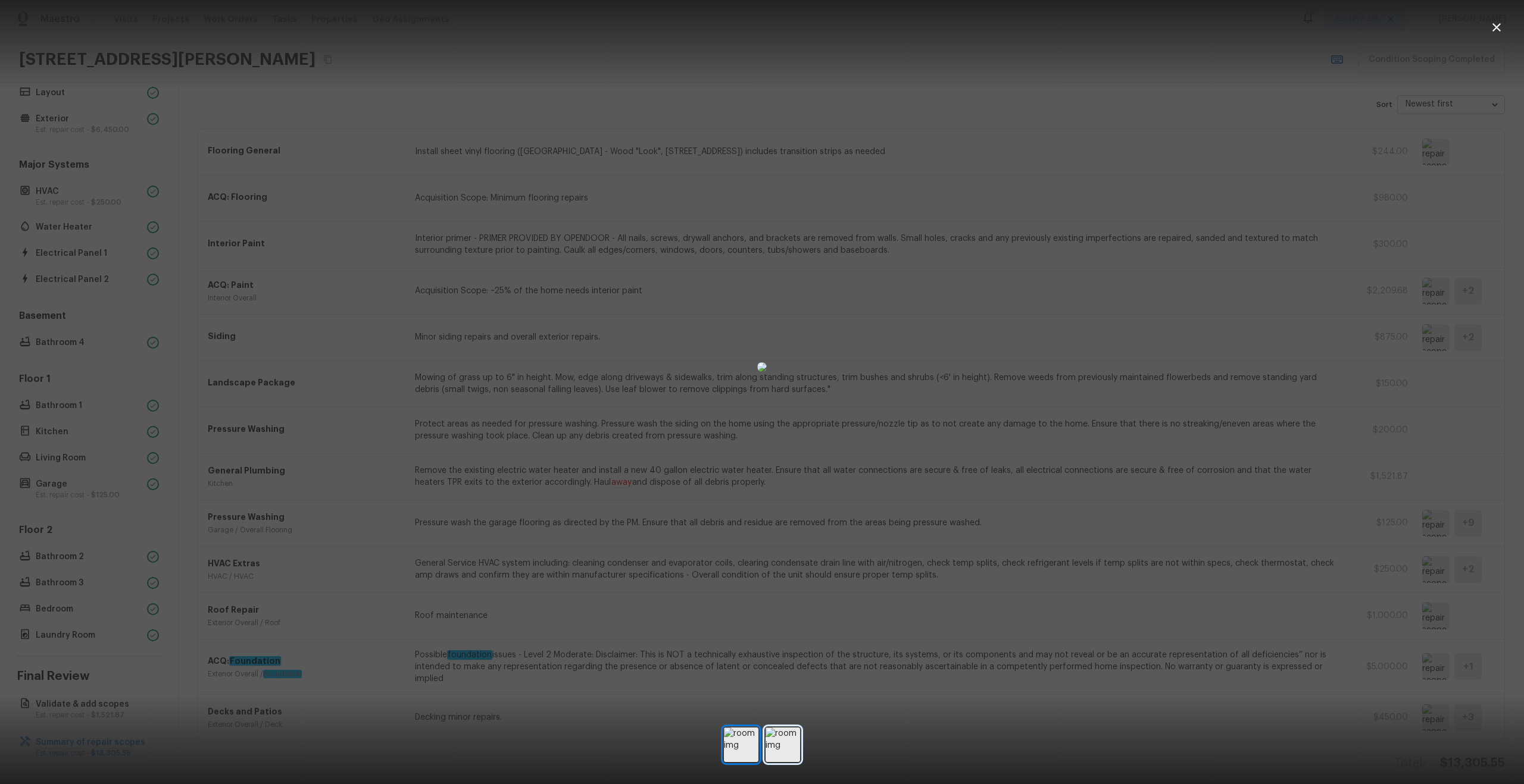
click at [775, 737] on img at bounding box center [782, 744] width 34 height 34
click at [1120, 536] on div at bounding box center [762, 367] width 1524 height 696
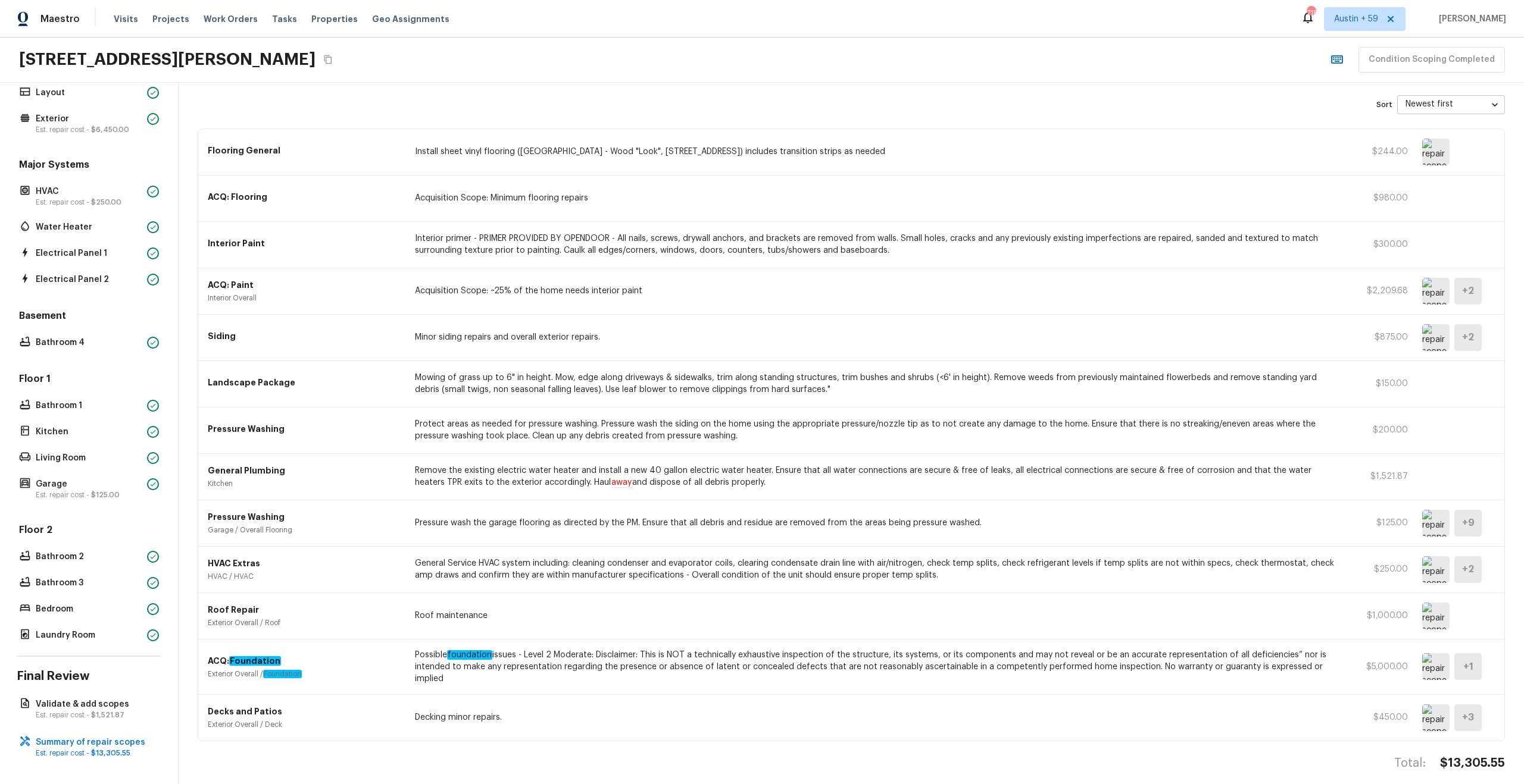
click at [1439, 705] on img at bounding box center [1436, 718] width 28 height 27
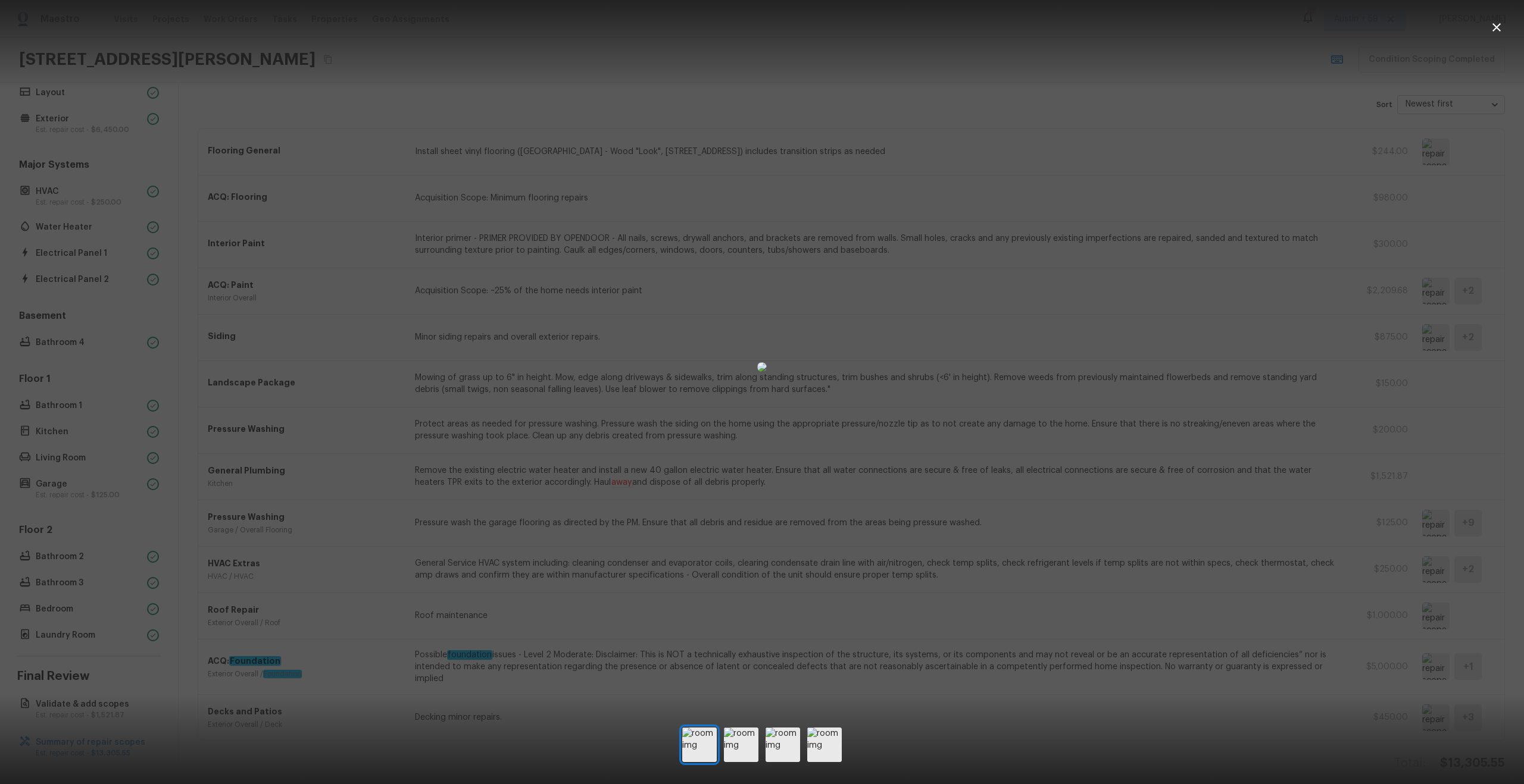
click at [1402, 604] on div at bounding box center [762, 367] width 1524 height 696
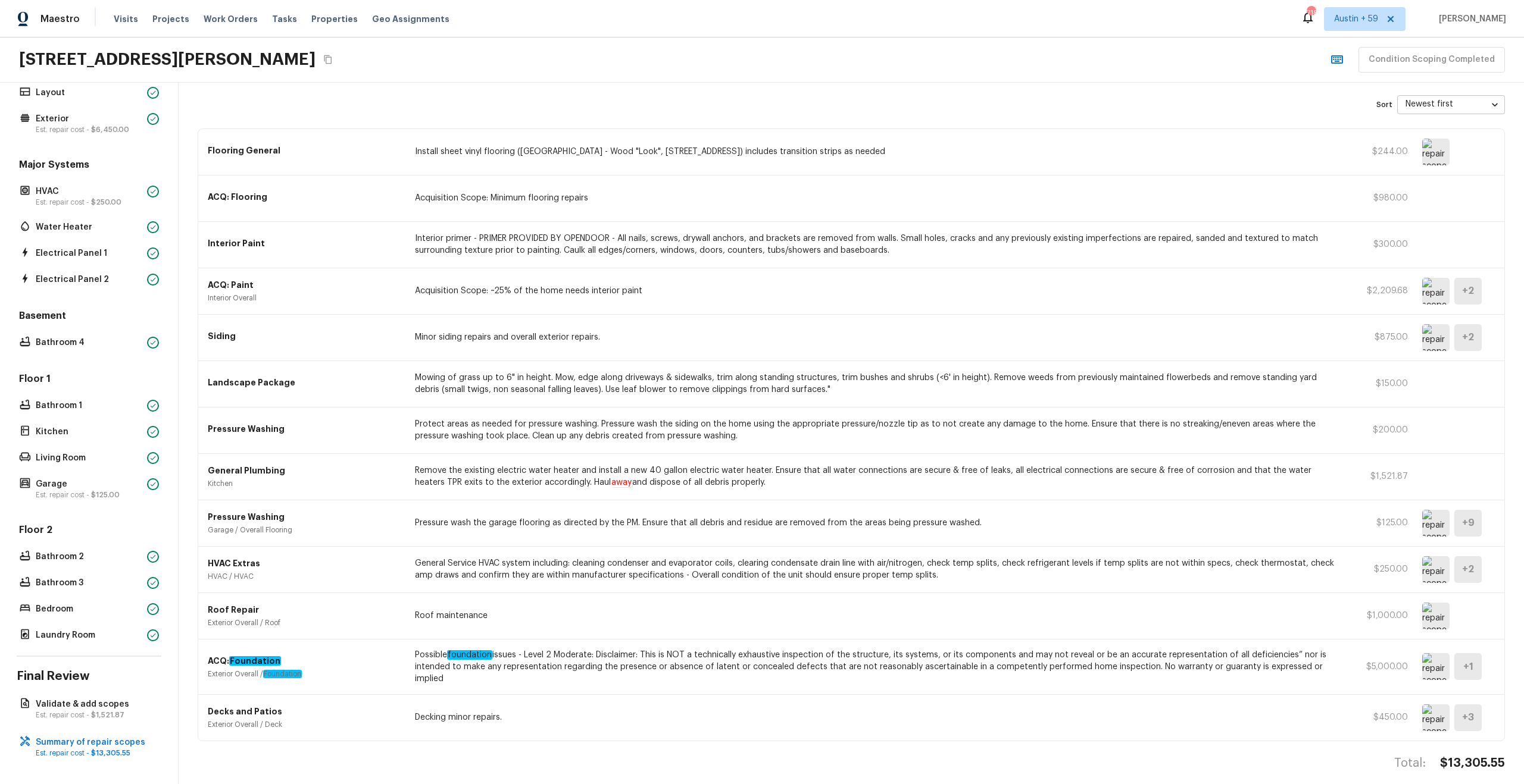
click at [1434, 673] on img at bounding box center [1436, 667] width 28 height 27
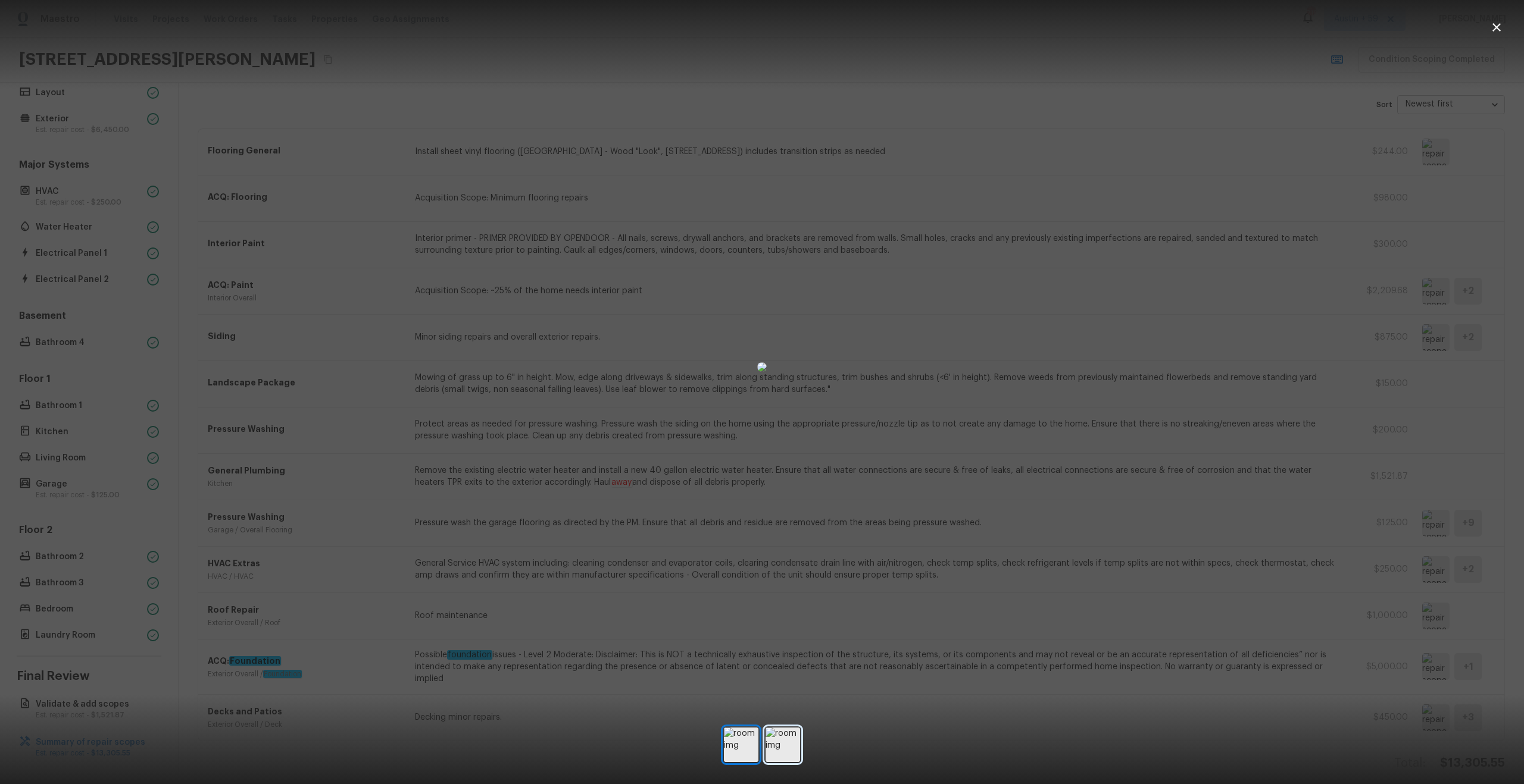
click at [777, 751] on img at bounding box center [782, 744] width 34 height 34
click at [1175, 602] on div at bounding box center [762, 367] width 1524 height 696
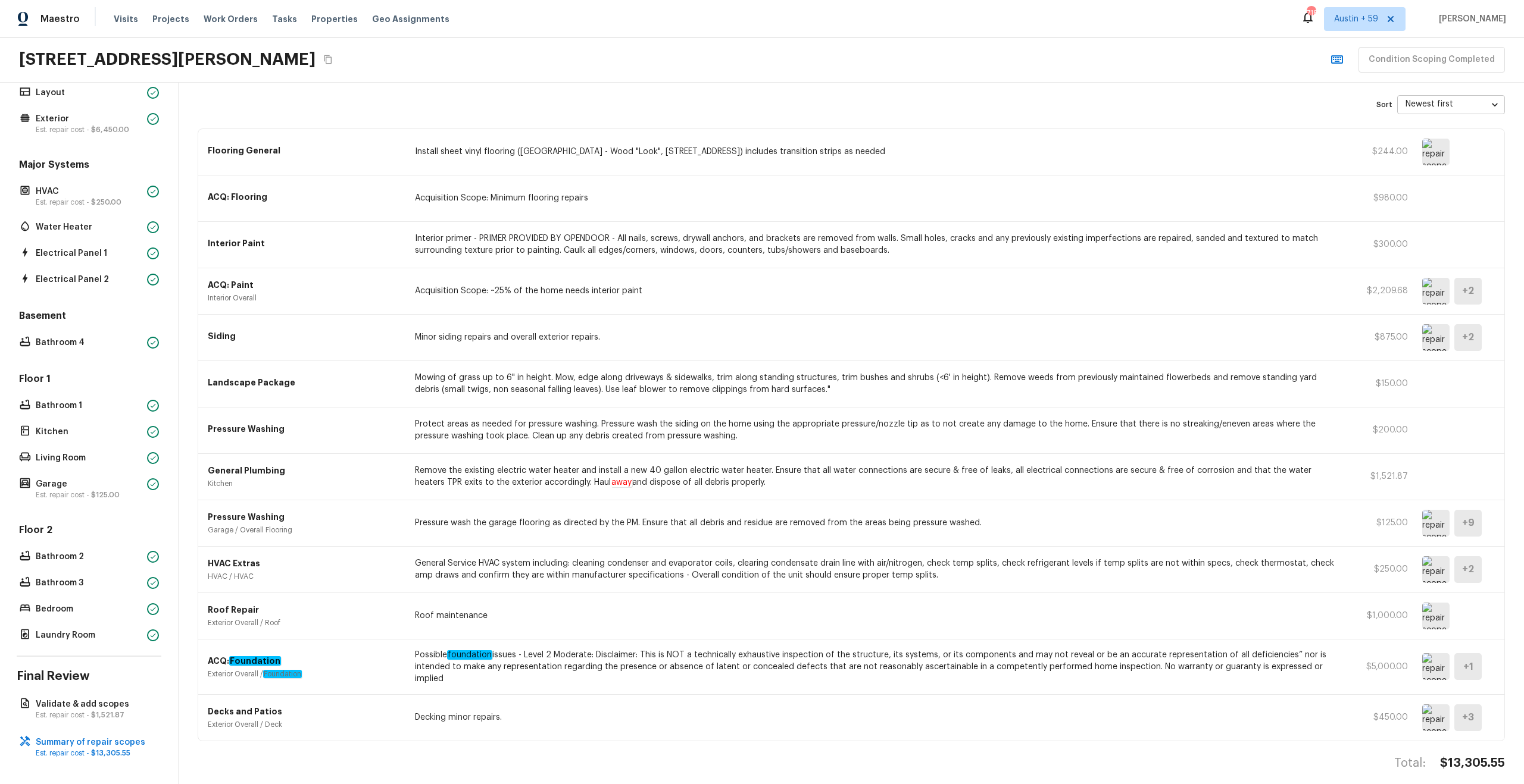
click at [1433, 570] on img at bounding box center [1436, 569] width 28 height 27
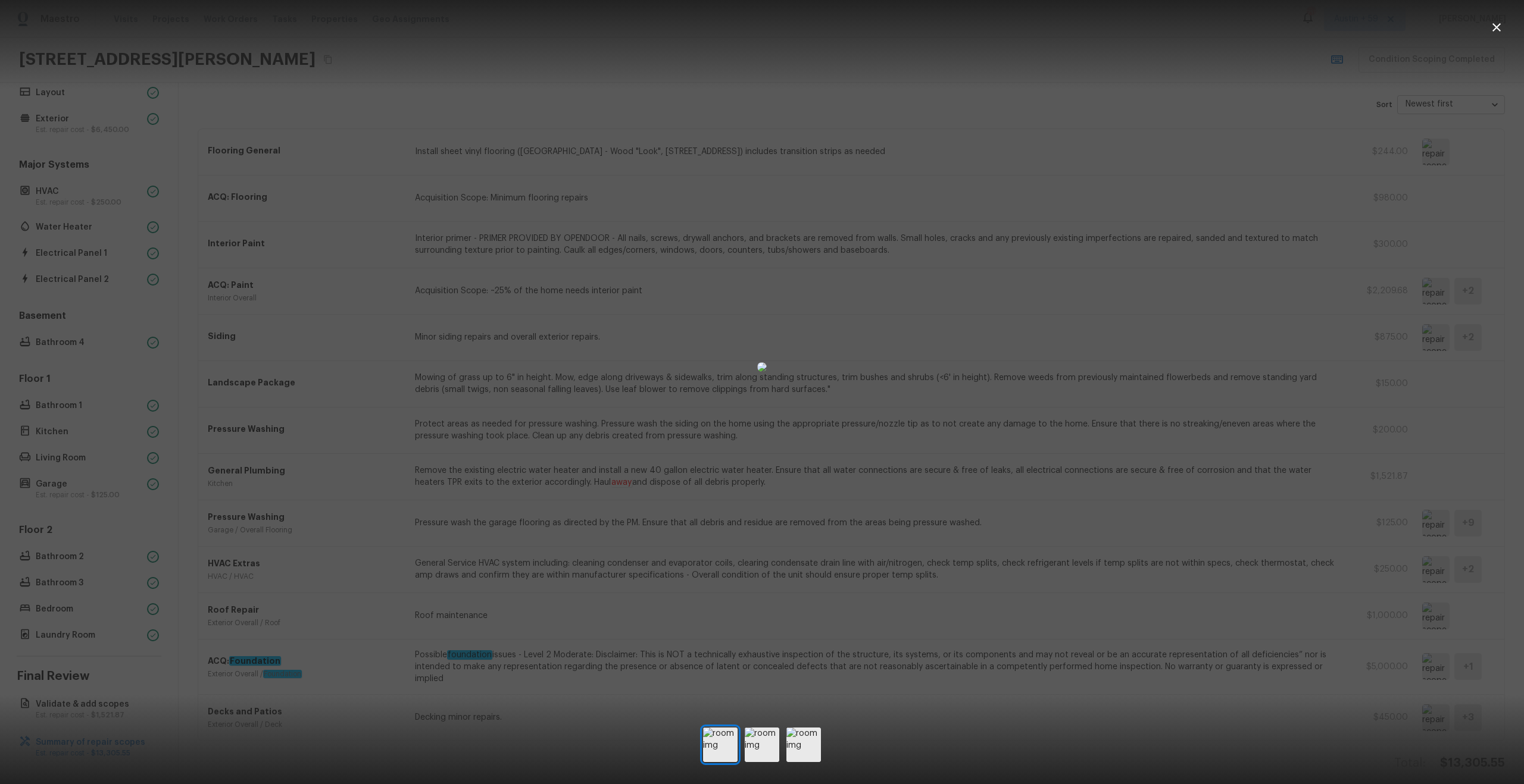
click at [1395, 589] on div at bounding box center [762, 367] width 1524 height 696
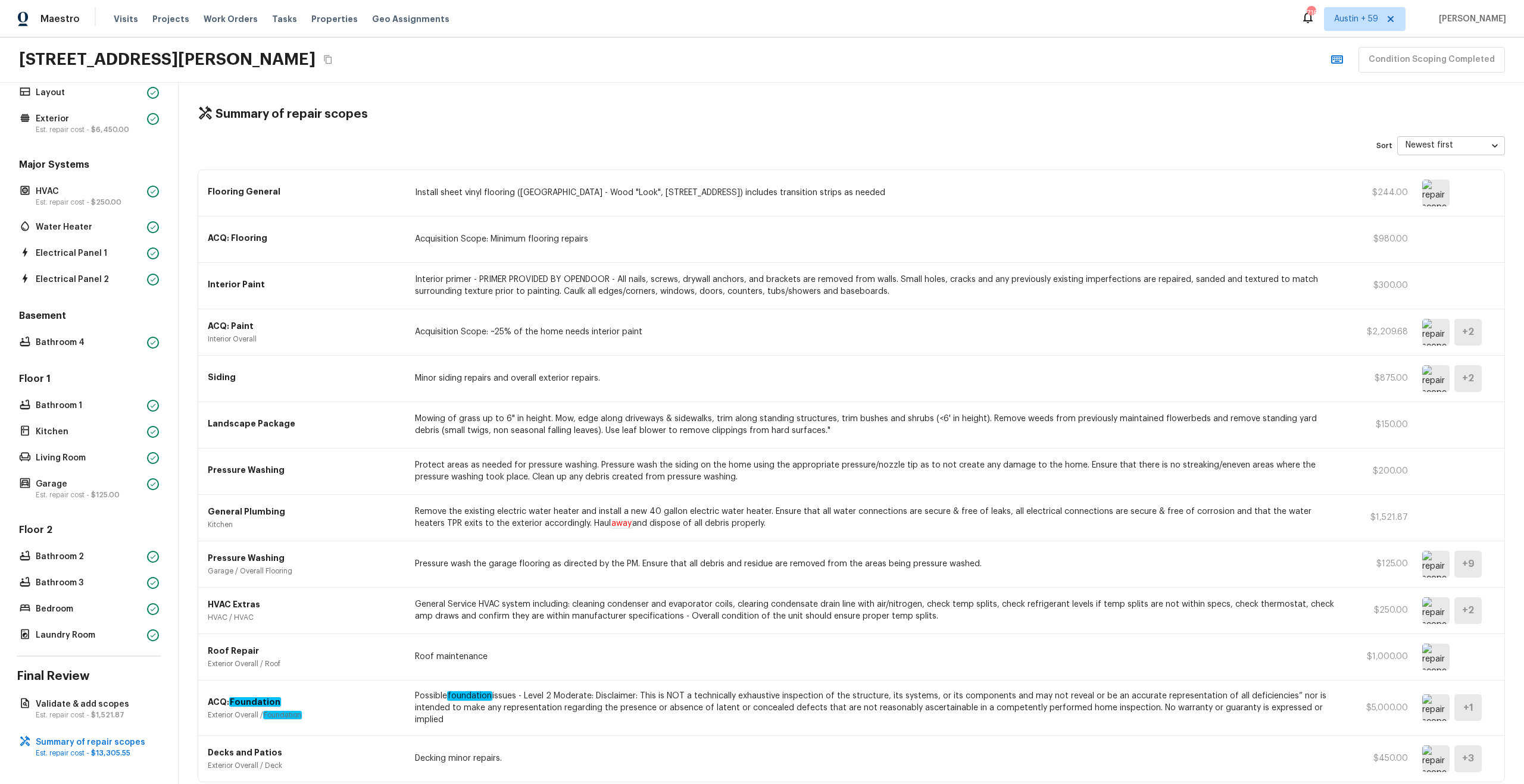
scroll to position [43, 0]
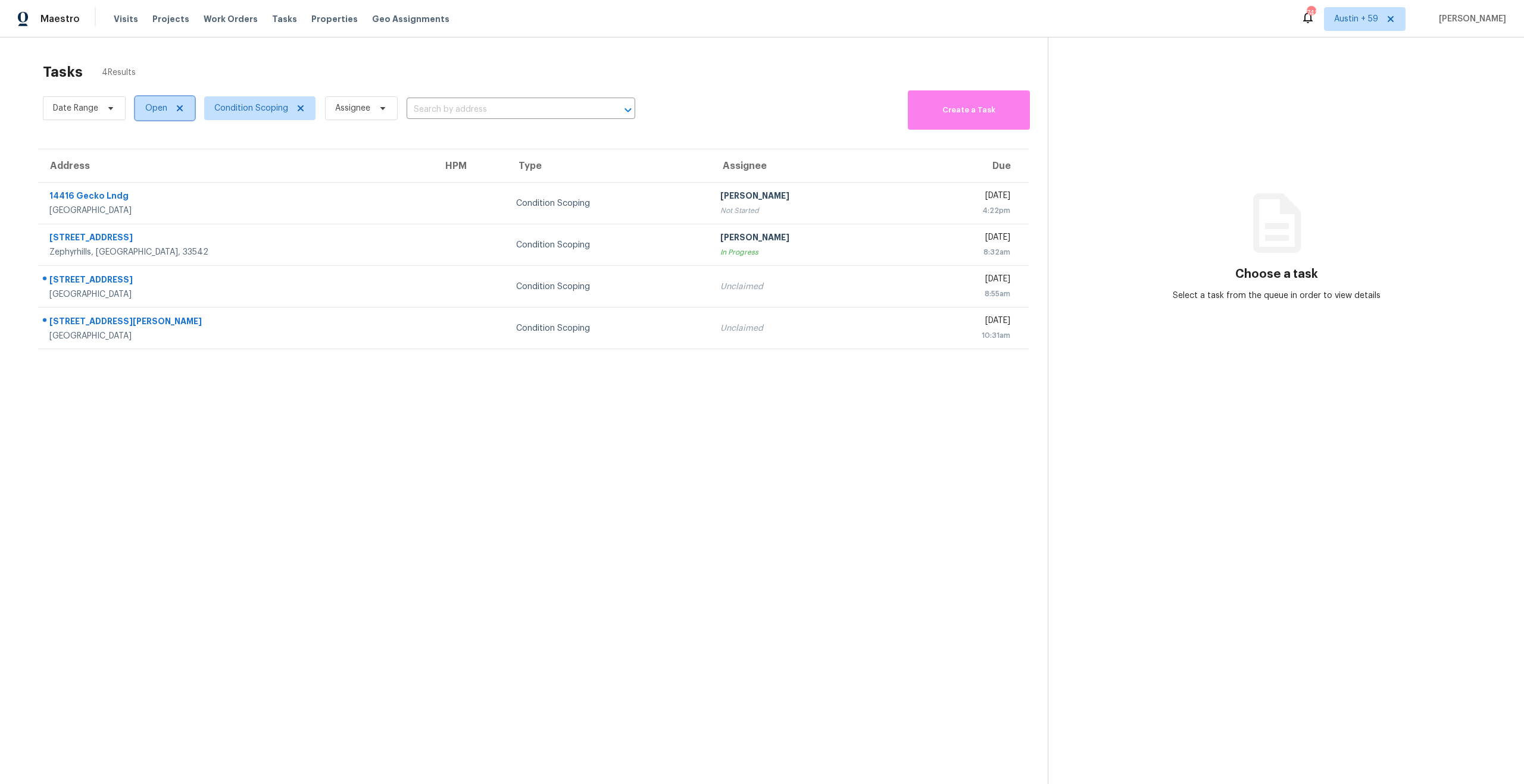
click at [159, 111] on span "Open" at bounding box center [156, 108] width 22 height 12
click at [161, 161] on label "Closed" at bounding box center [163, 159] width 43 height 12
click at [149, 161] on input "Closed" at bounding box center [146, 156] width 8 height 8
checkbox input "true"
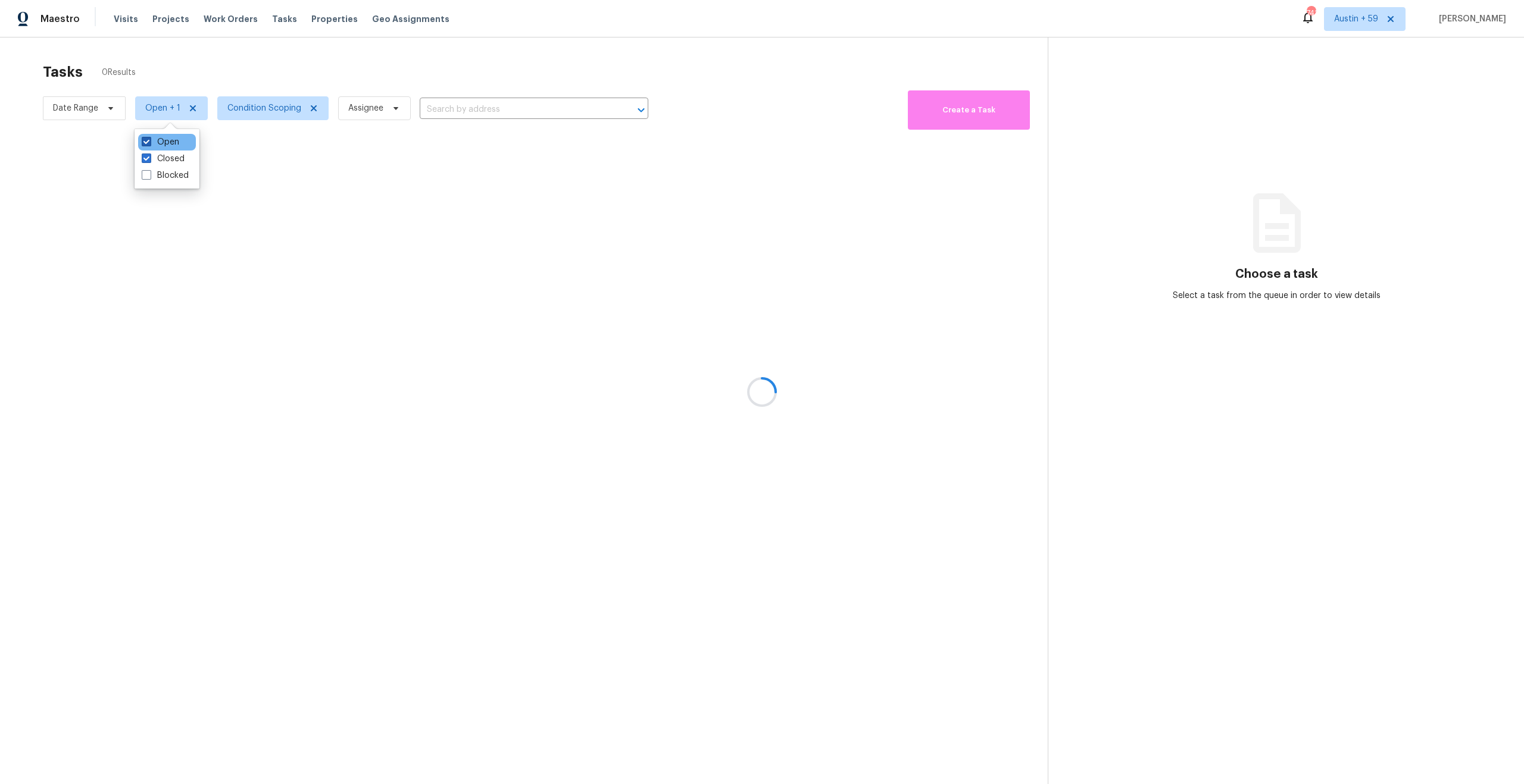
click at [166, 144] on label "Open" at bounding box center [161, 142] width 37 height 12
click at [149, 144] on input "Open" at bounding box center [146, 140] width 8 height 8
checkbox input "false"
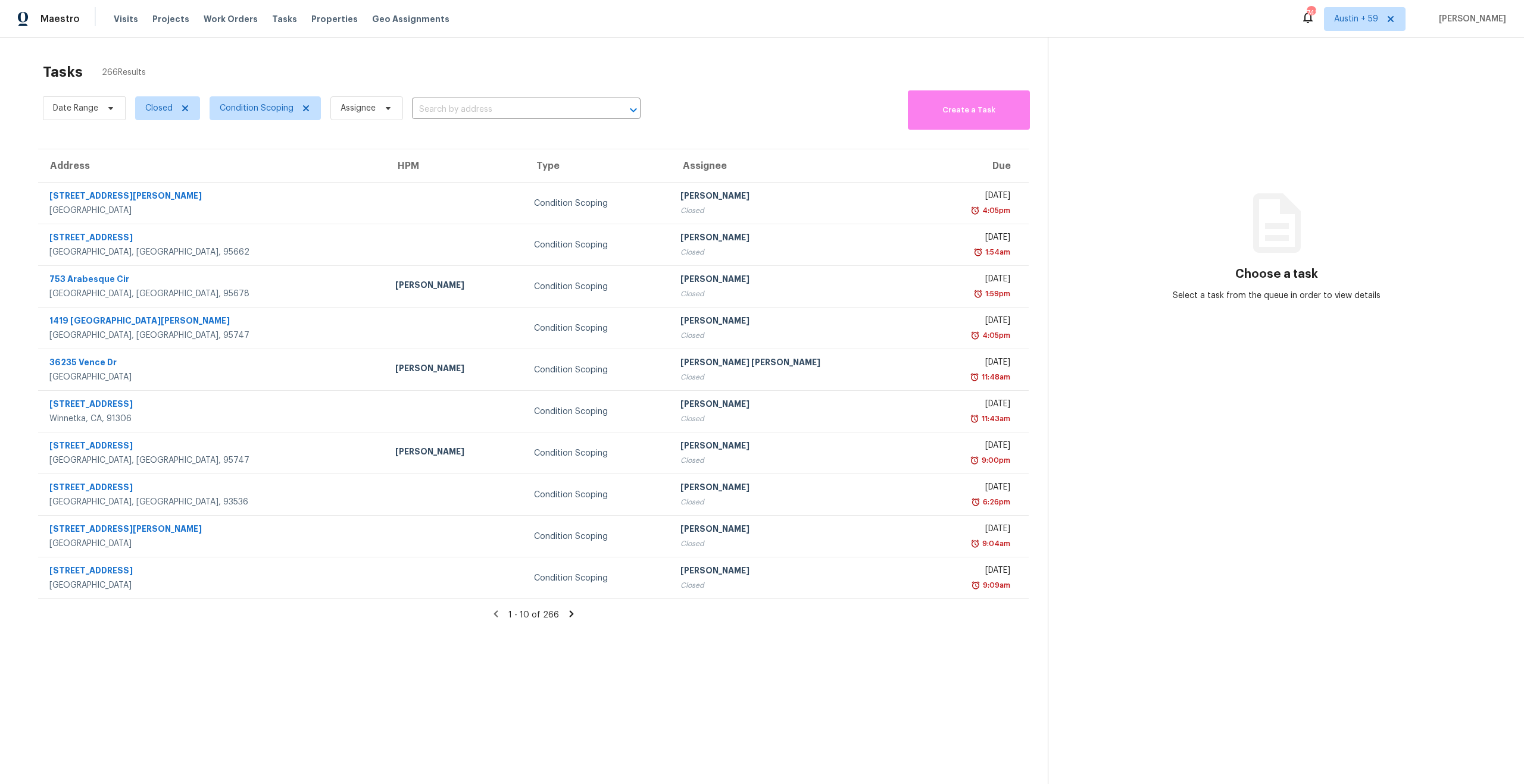
click at [206, 58] on div "Tasks 266 Results" at bounding box center [545, 72] width 1005 height 31
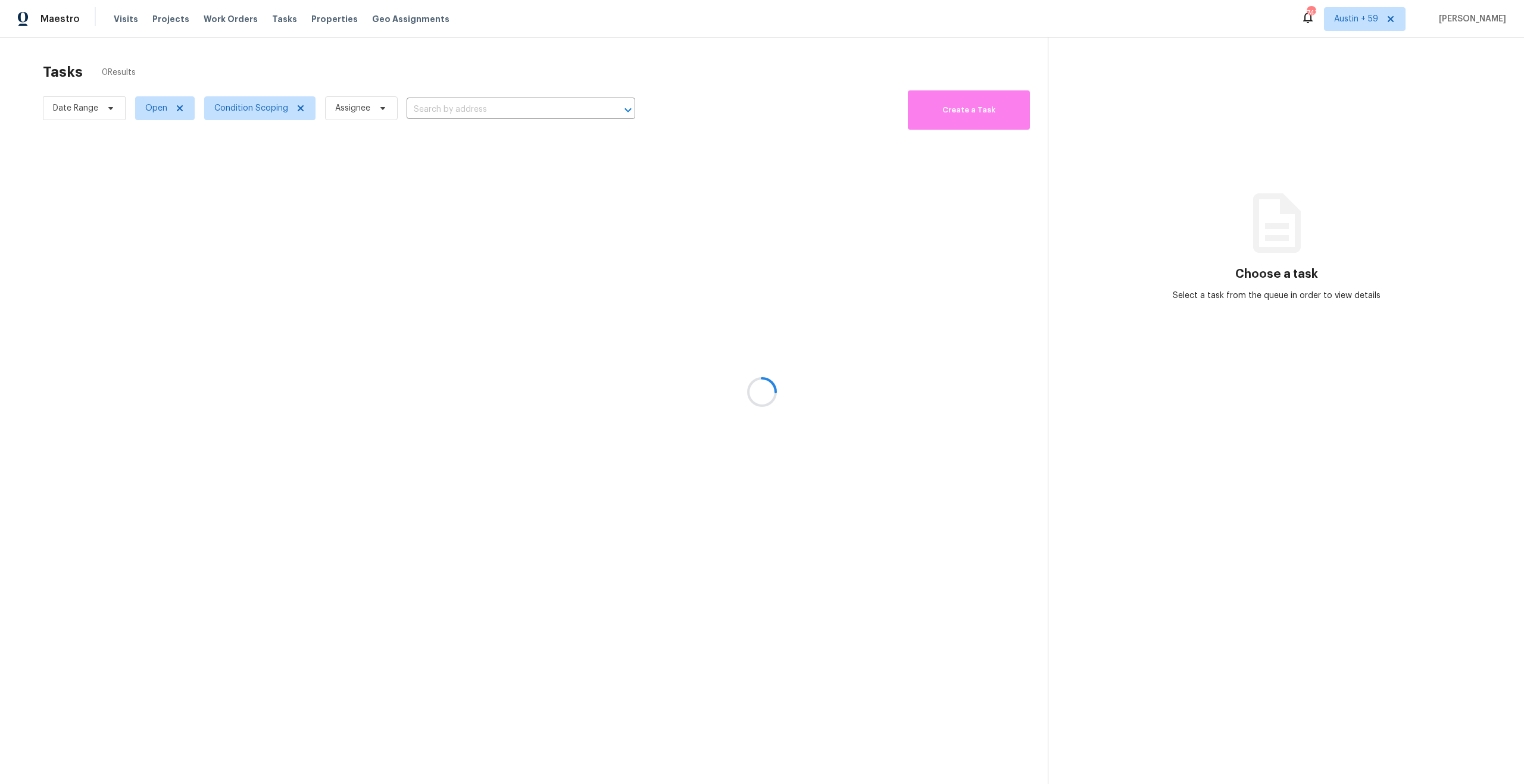
click at [157, 105] on div at bounding box center [762, 392] width 1524 height 784
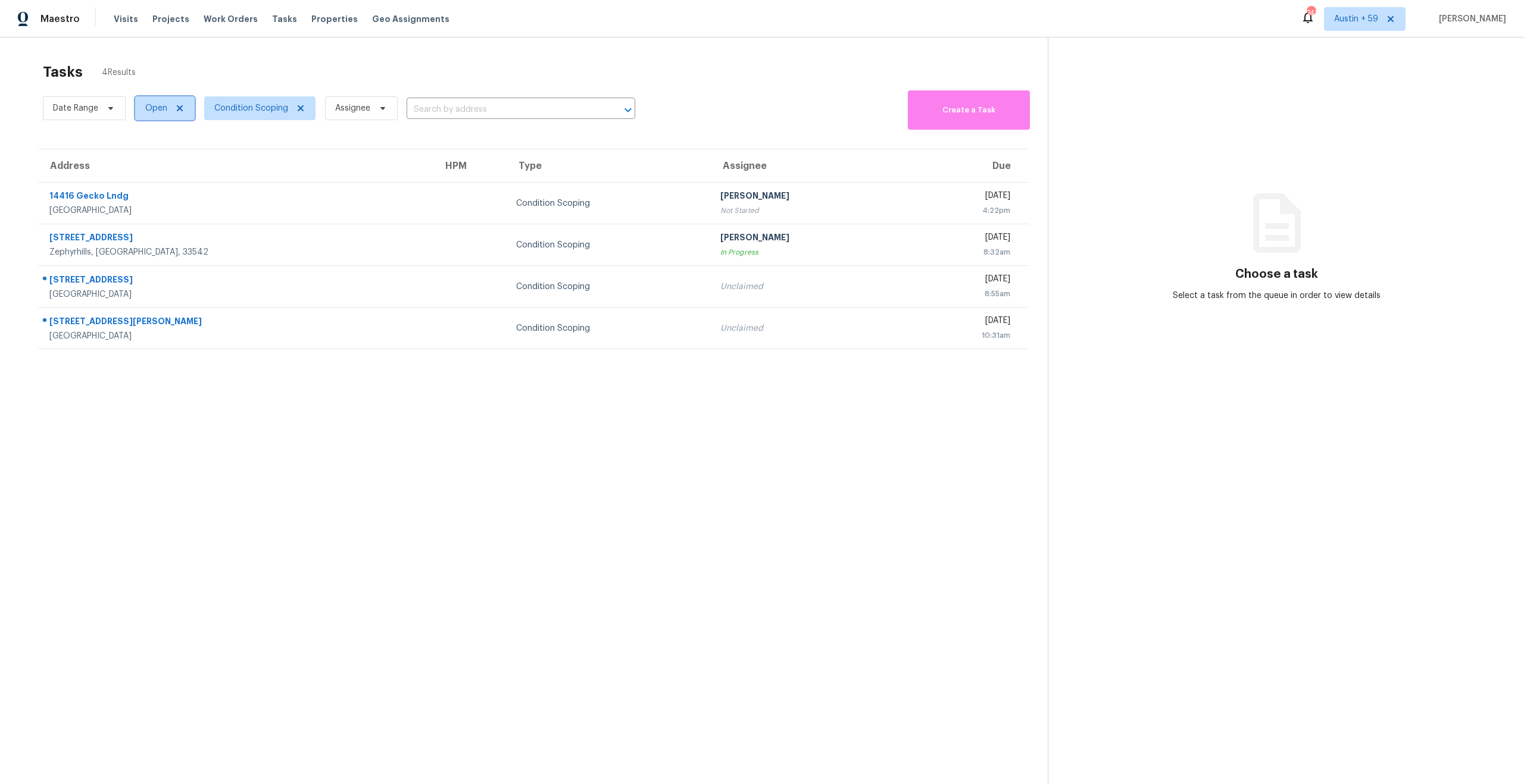
click at [157, 105] on span "Open" at bounding box center [156, 108] width 22 height 12
click at [162, 155] on label "Closed" at bounding box center [163, 159] width 43 height 12
click at [149, 155] on input "Closed" at bounding box center [146, 156] width 8 height 8
checkbox input "true"
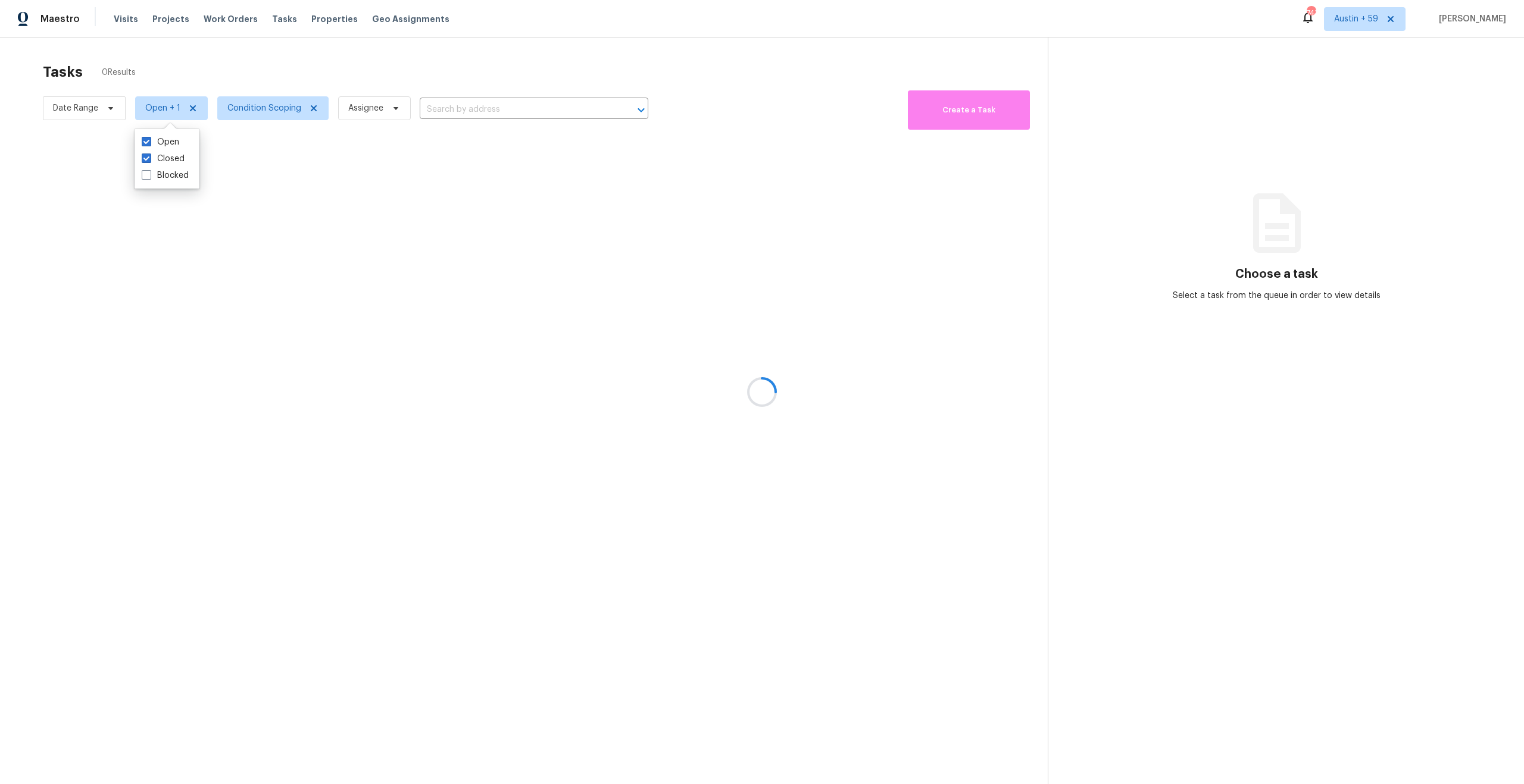
click at [90, 105] on div at bounding box center [762, 392] width 1524 height 784
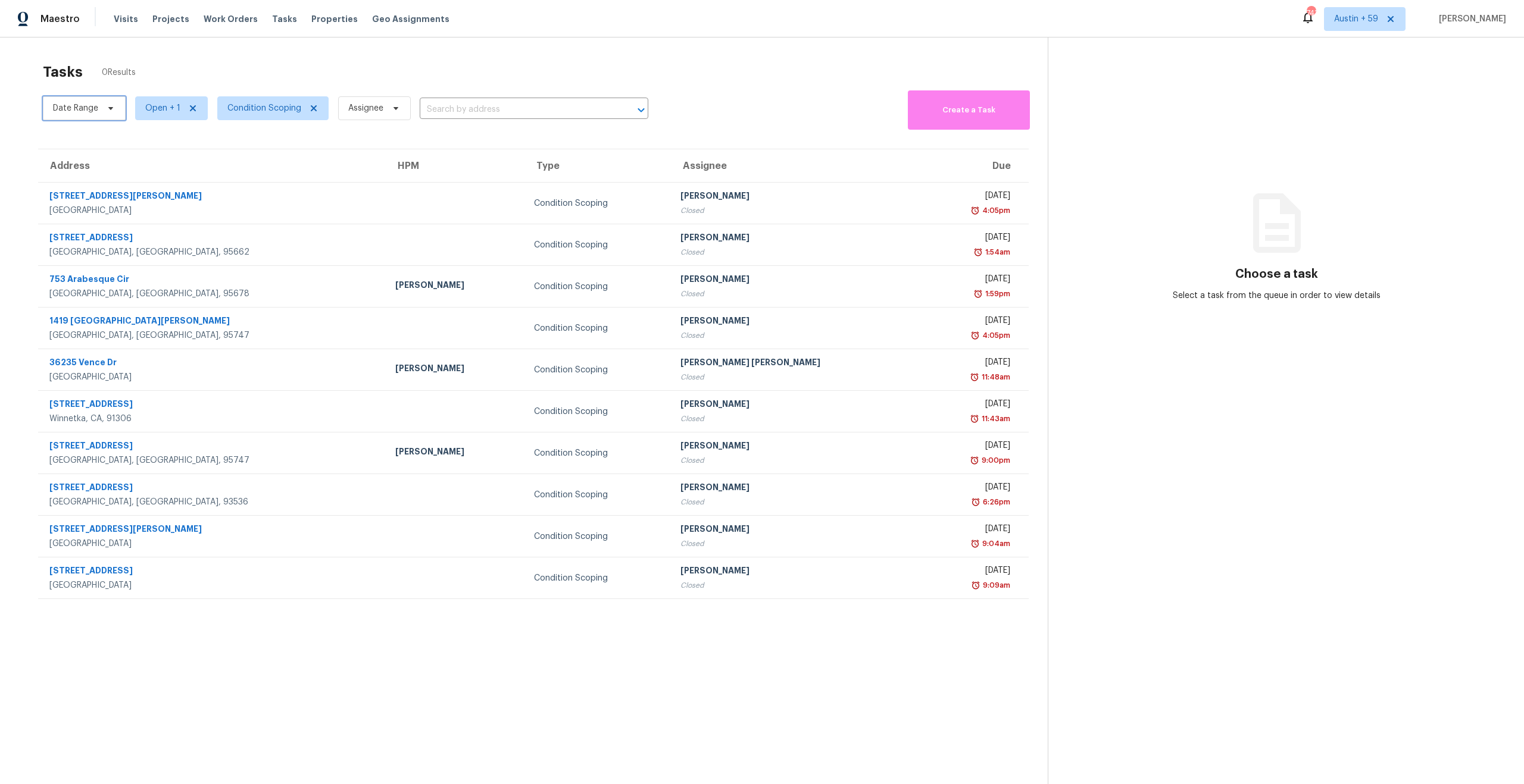
click at [92, 98] on span "Date Range" at bounding box center [84, 108] width 83 height 24
click at [99, 149] on input "text" at bounding box center [108, 149] width 117 height 24
select select "9"
select select "2025"
select select "10"
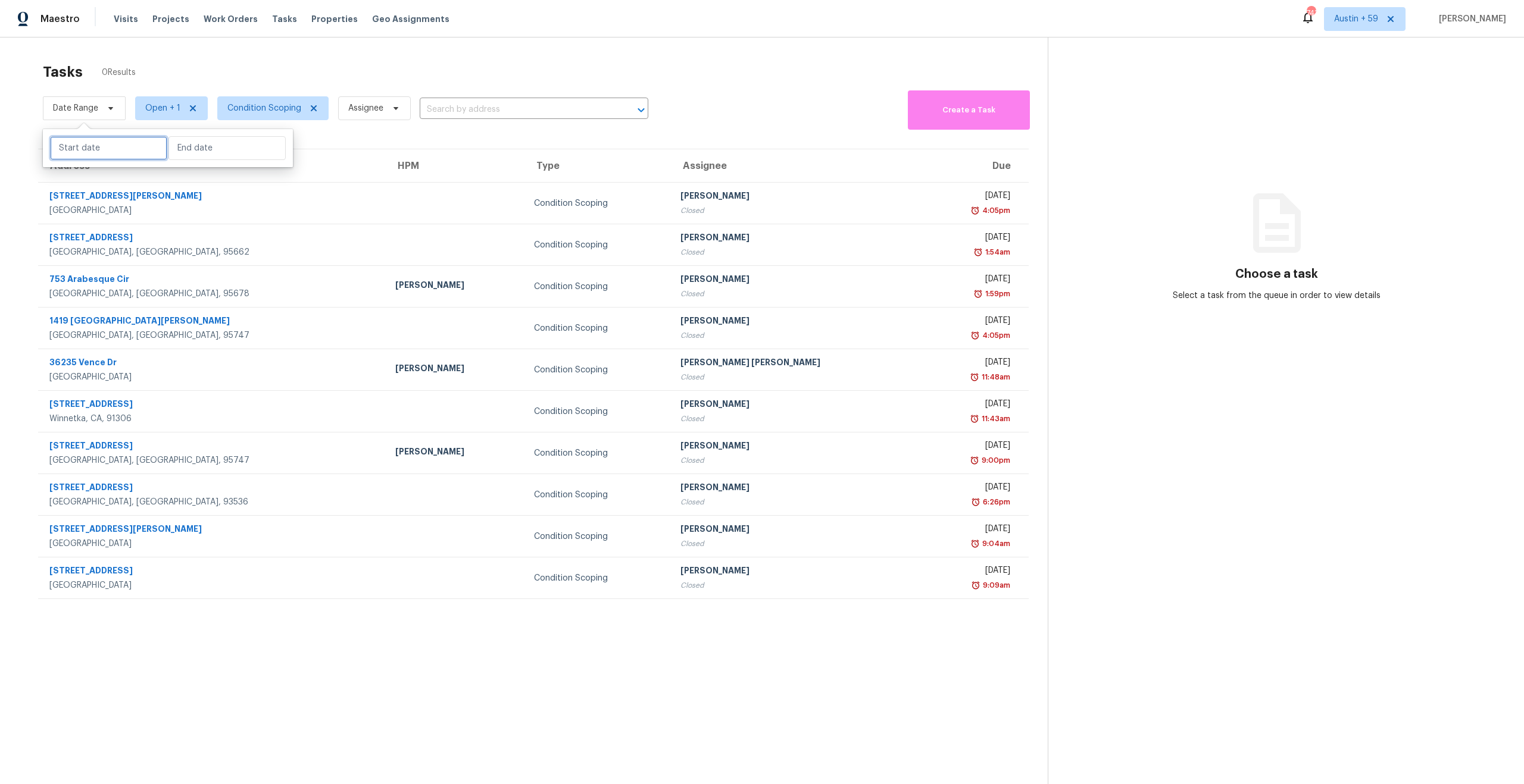
select select "2025"
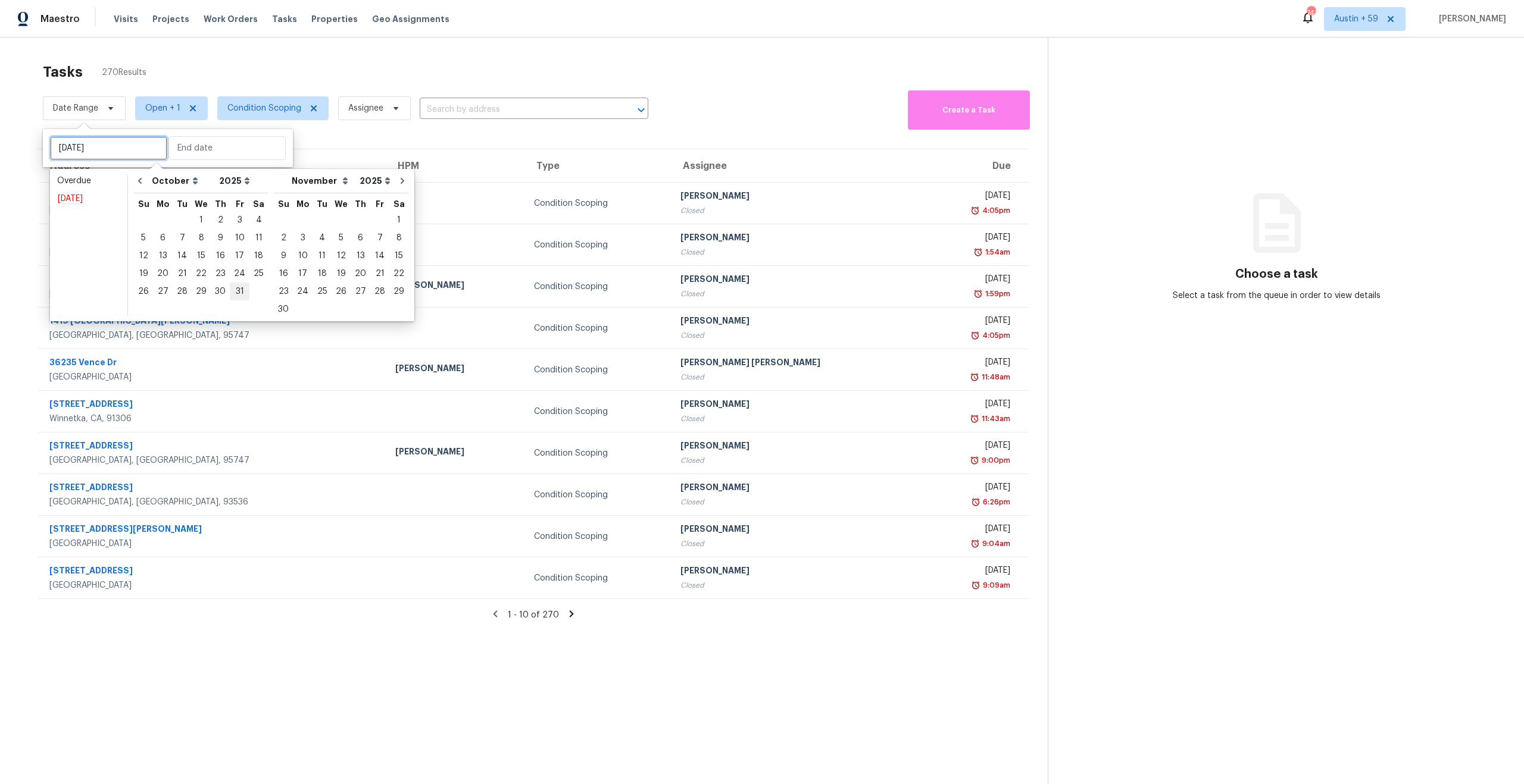
type input "Fri, Oct 31"
type input "Mon, Oct 06"
click at [79, 194] on em "Today" at bounding box center [70, 199] width 26 height 10
type input "Tue, Oct 07"
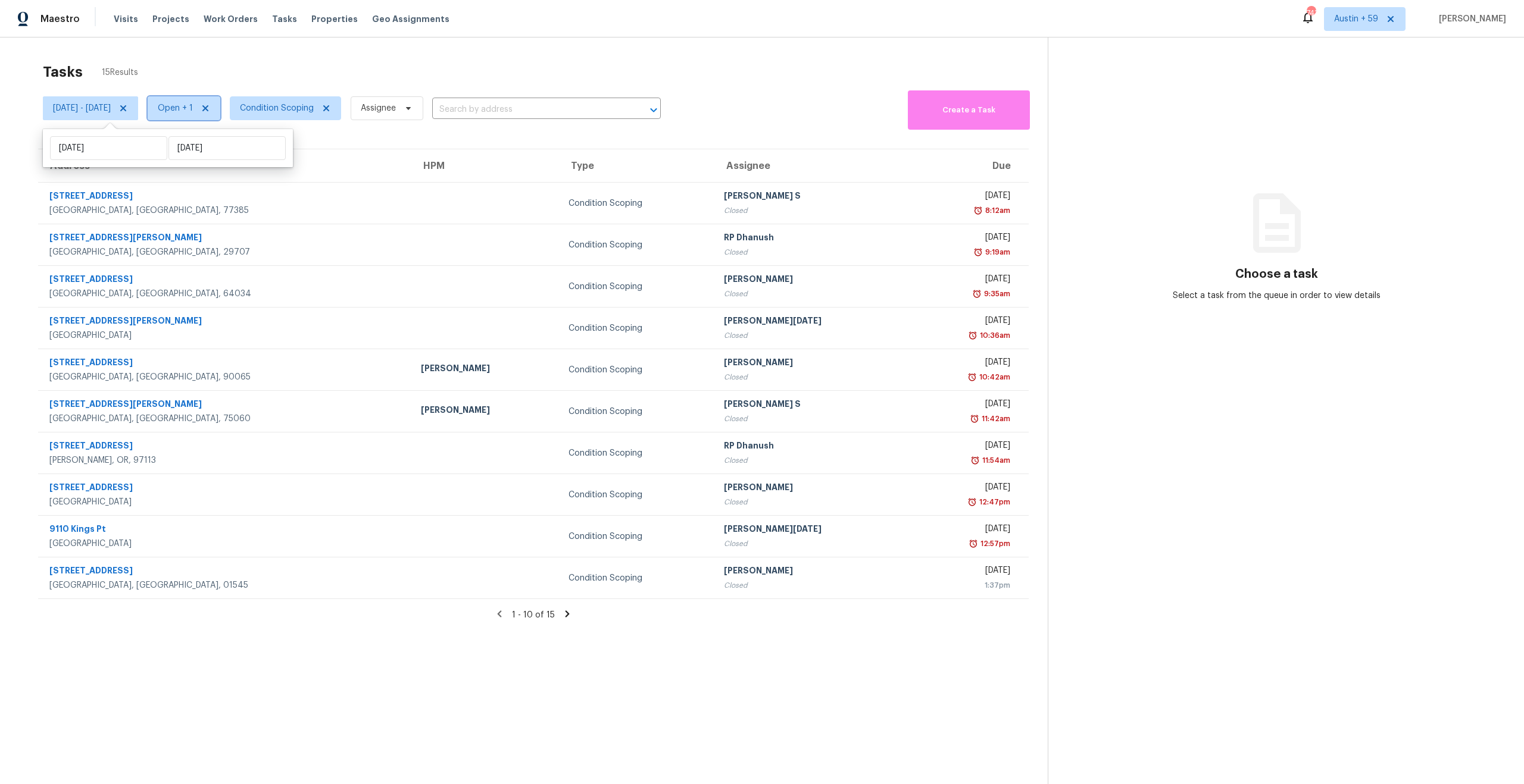
click at [193, 108] on span "Open + 1" at bounding box center [175, 108] width 35 height 12
click at [211, 141] on label "Open" at bounding box center [212, 142] width 37 height 12
click at [201, 141] on input "Open" at bounding box center [197, 140] width 8 height 8
checkbox input "false"
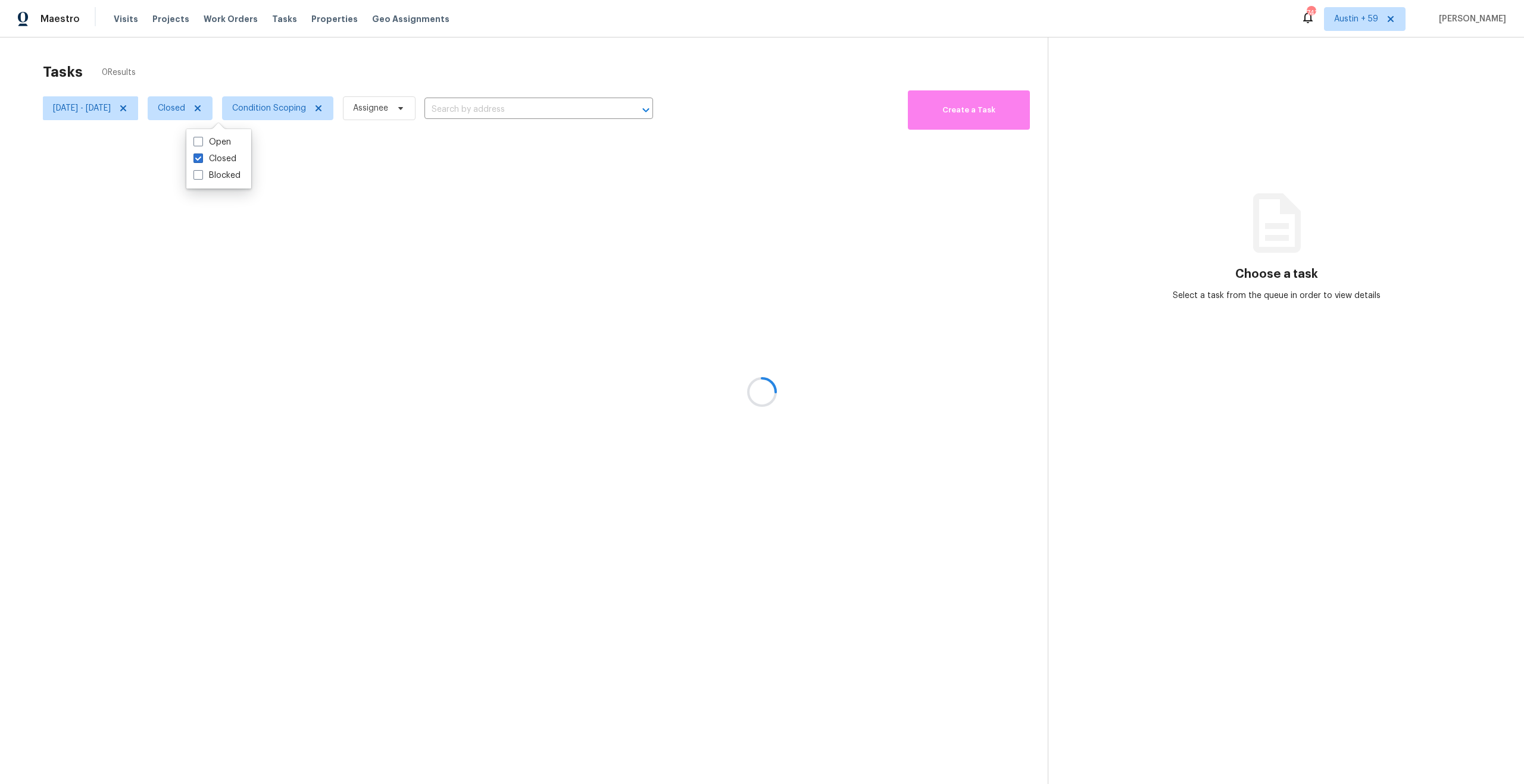
click at [364, 71] on div at bounding box center [762, 392] width 1524 height 784
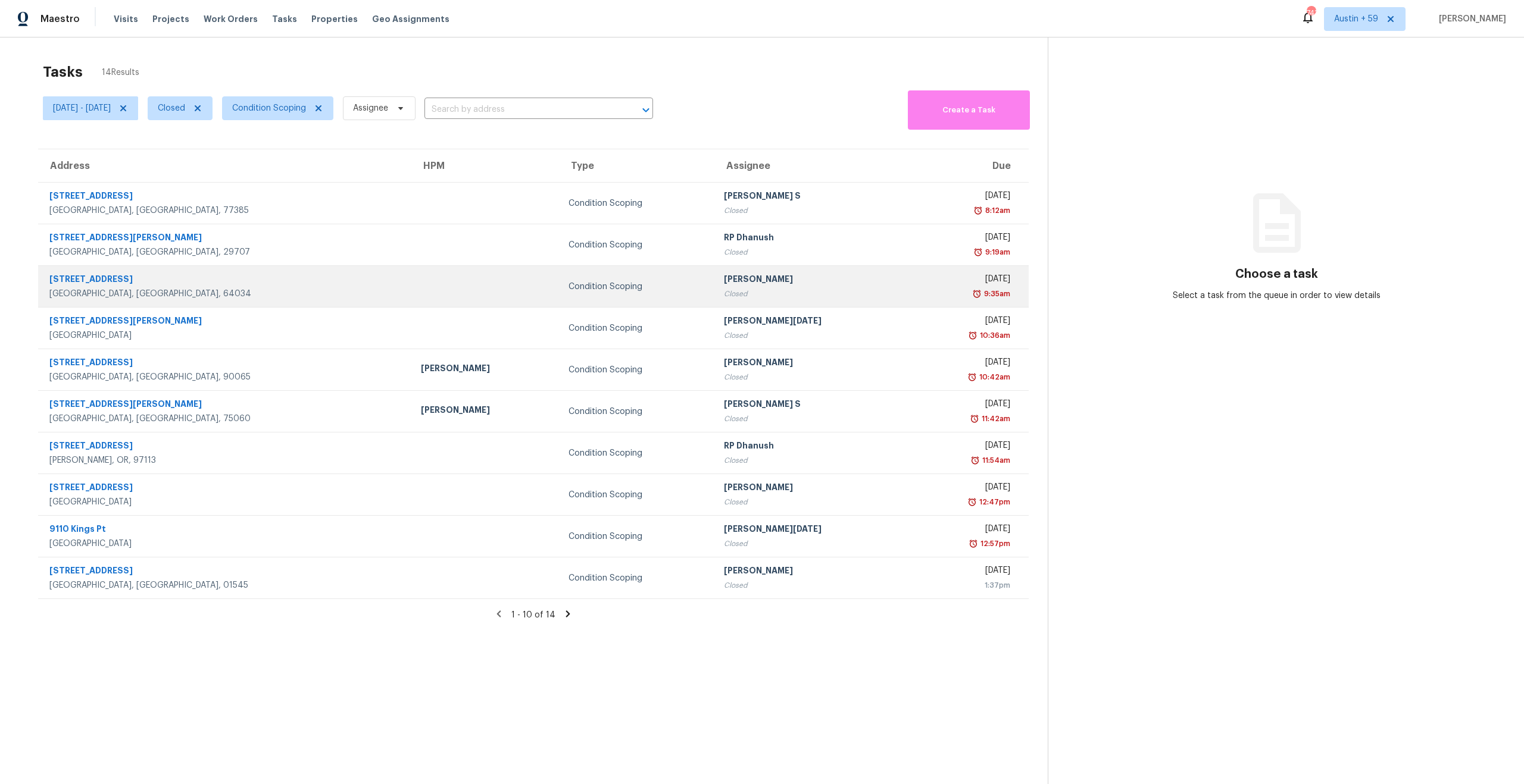
click at [724, 298] on div "Closed" at bounding box center [812, 294] width 176 height 12
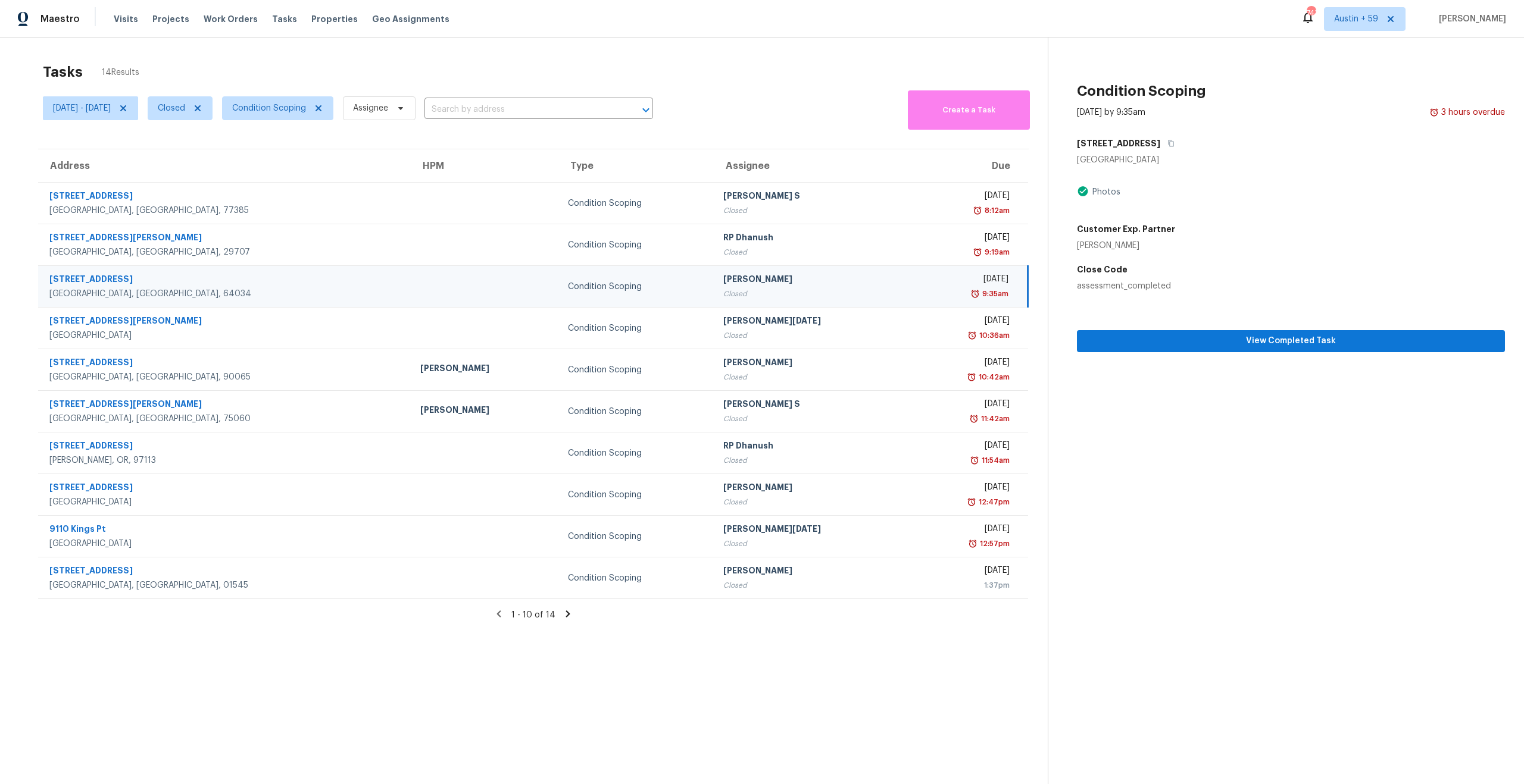
click at [1186, 286] on div "assessment_completed" at bounding box center [1291, 286] width 428 height 12
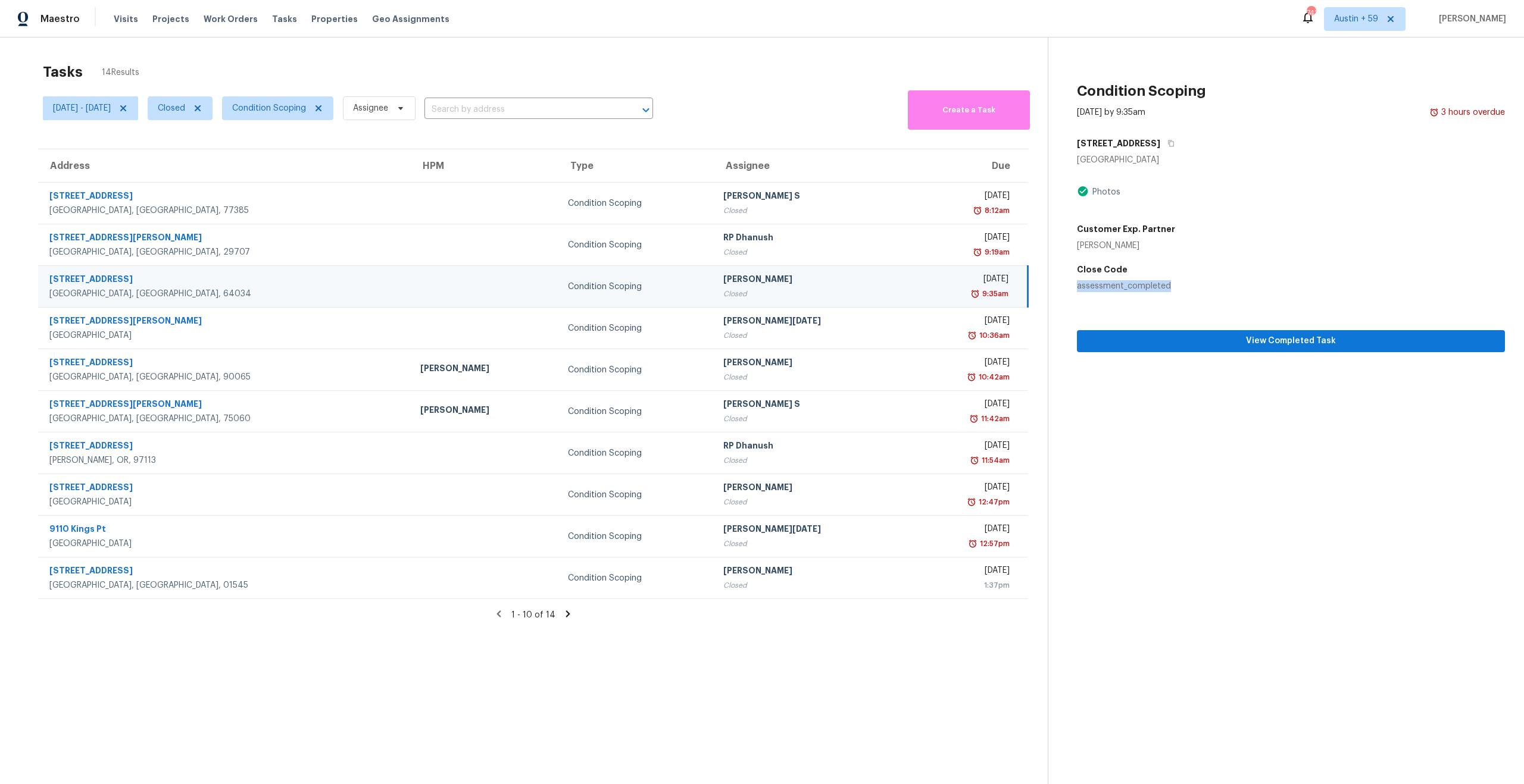
click at [1186, 286] on div "assessment_completed" at bounding box center [1291, 286] width 428 height 12
drag, startPoint x: 1120, startPoint y: 347, endPoint x: 1157, endPoint y: -64, distance: 412.7
click at [1157, 0] on html "Maestro Visits Projects Work Orders Tasks Properties Geo Assignments 743 Austin…" at bounding box center [762, 392] width 1524 height 784
click at [1184, 340] on span "View Completed Task" at bounding box center [1291, 341] width 409 height 15
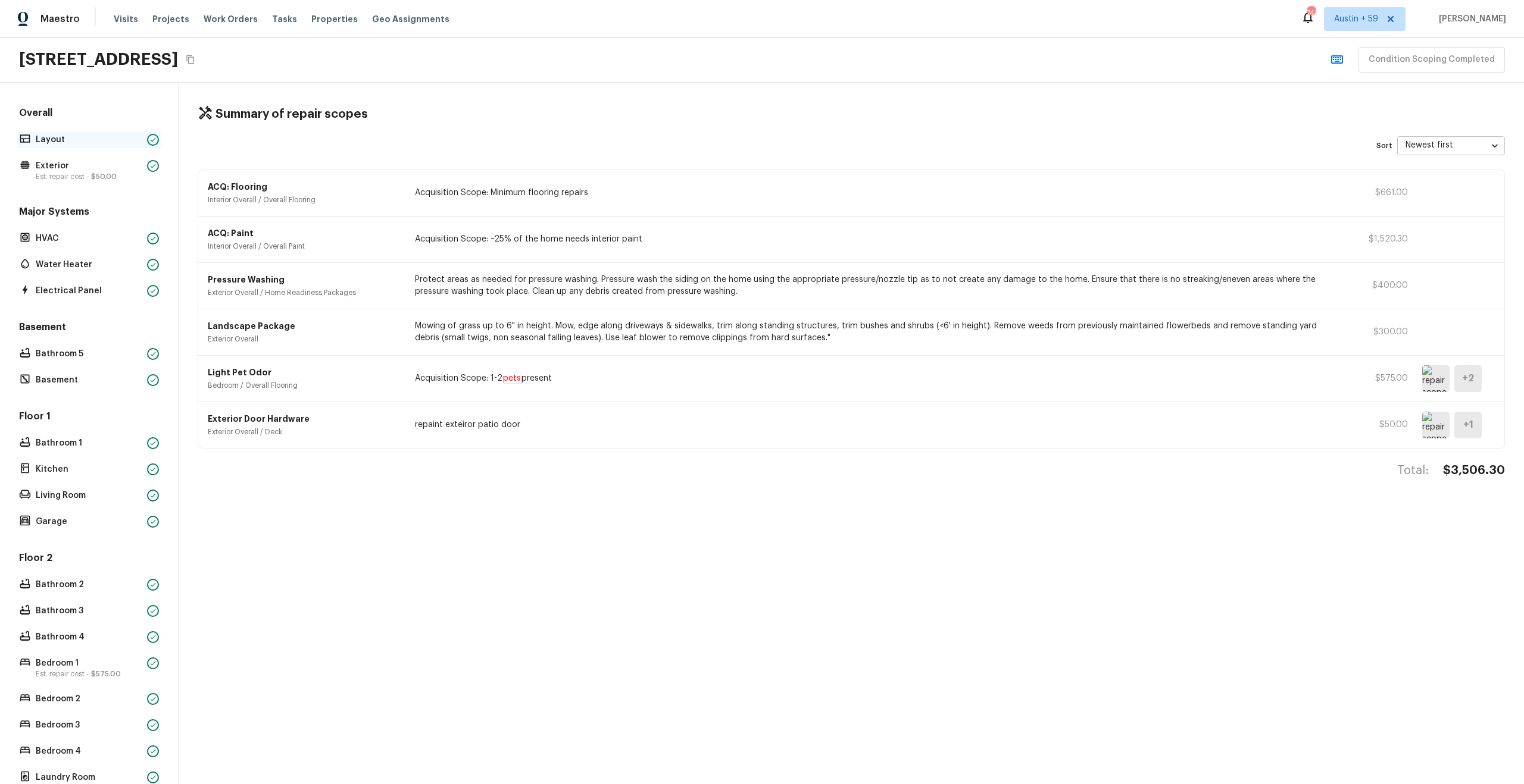
click at [120, 137] on p "Layout" at bounding box center [88, 140] width 106 height 12
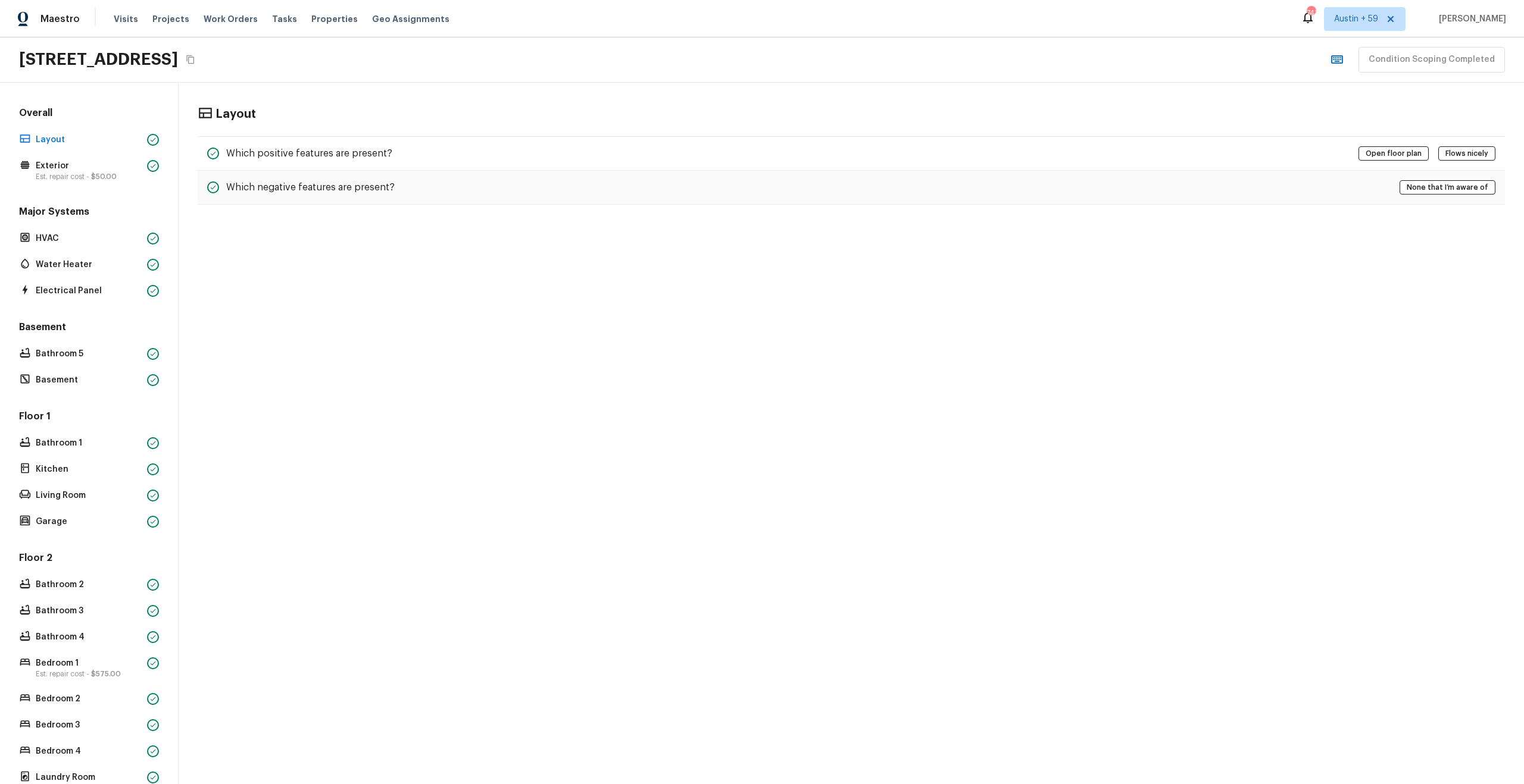
scroll to position [133, 0]
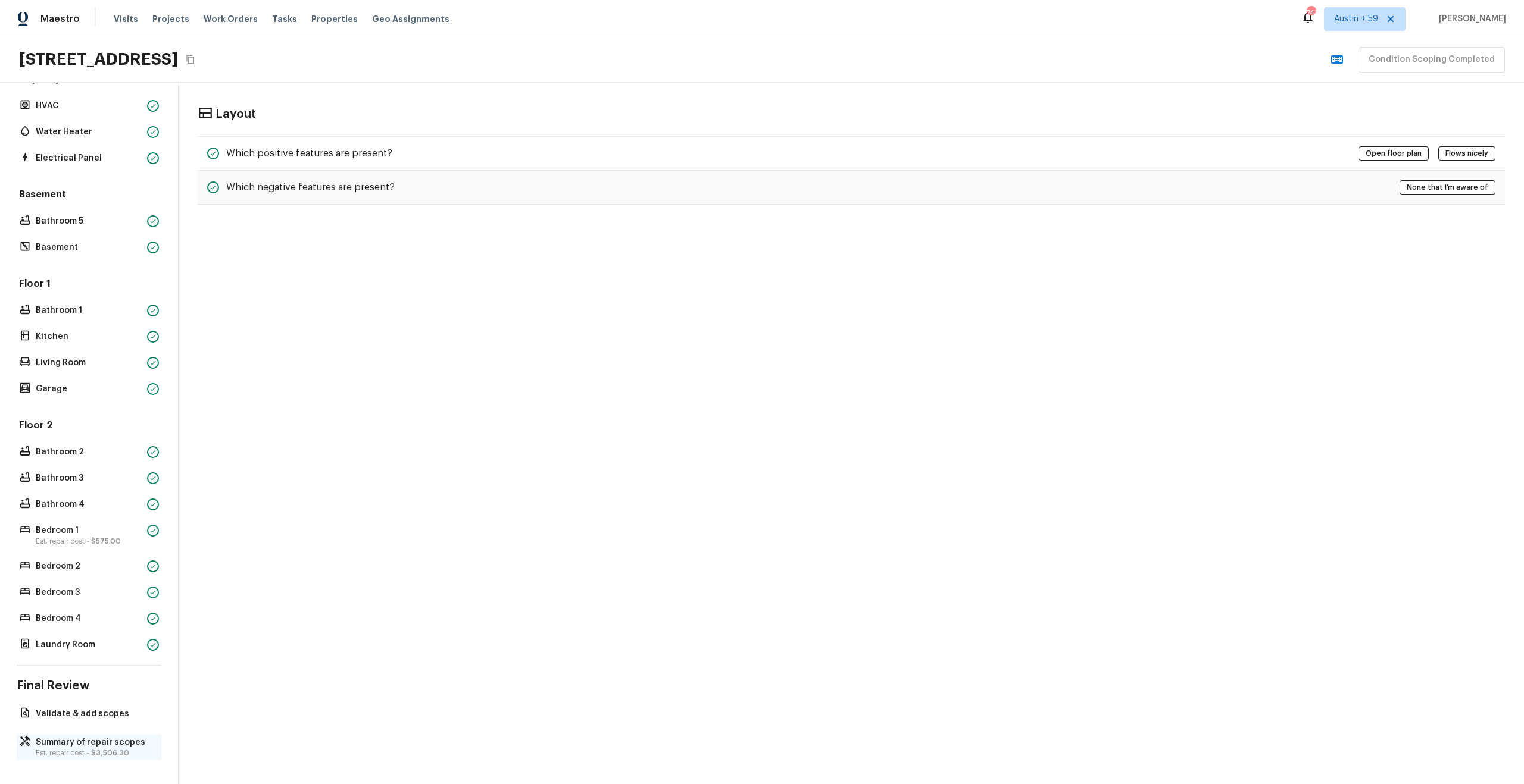
click at [68, 755] on p "Est. repair cost - $3,506.30" at bounding box center [94, 753] width 118 height 10
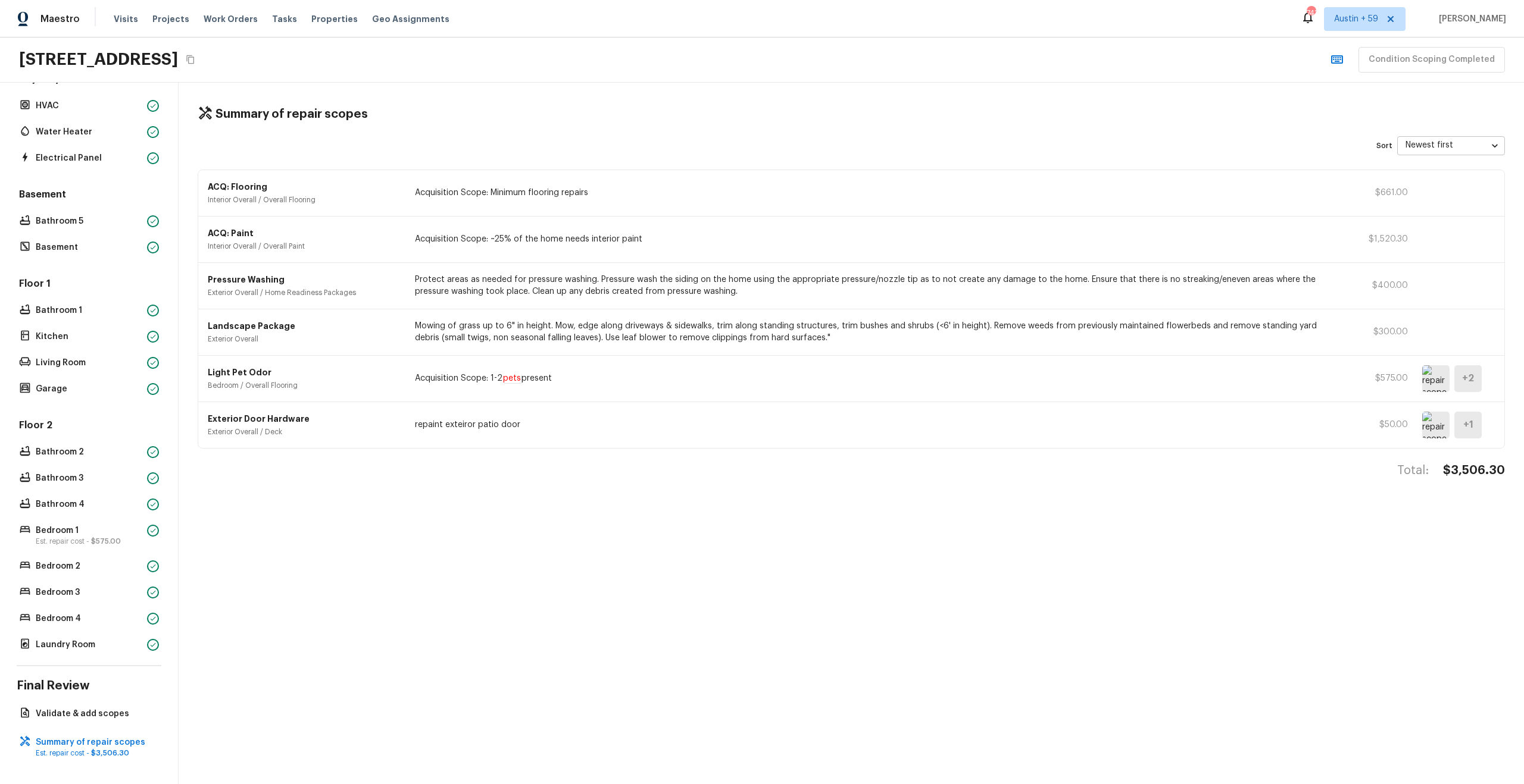
scroll to position [0, 0]
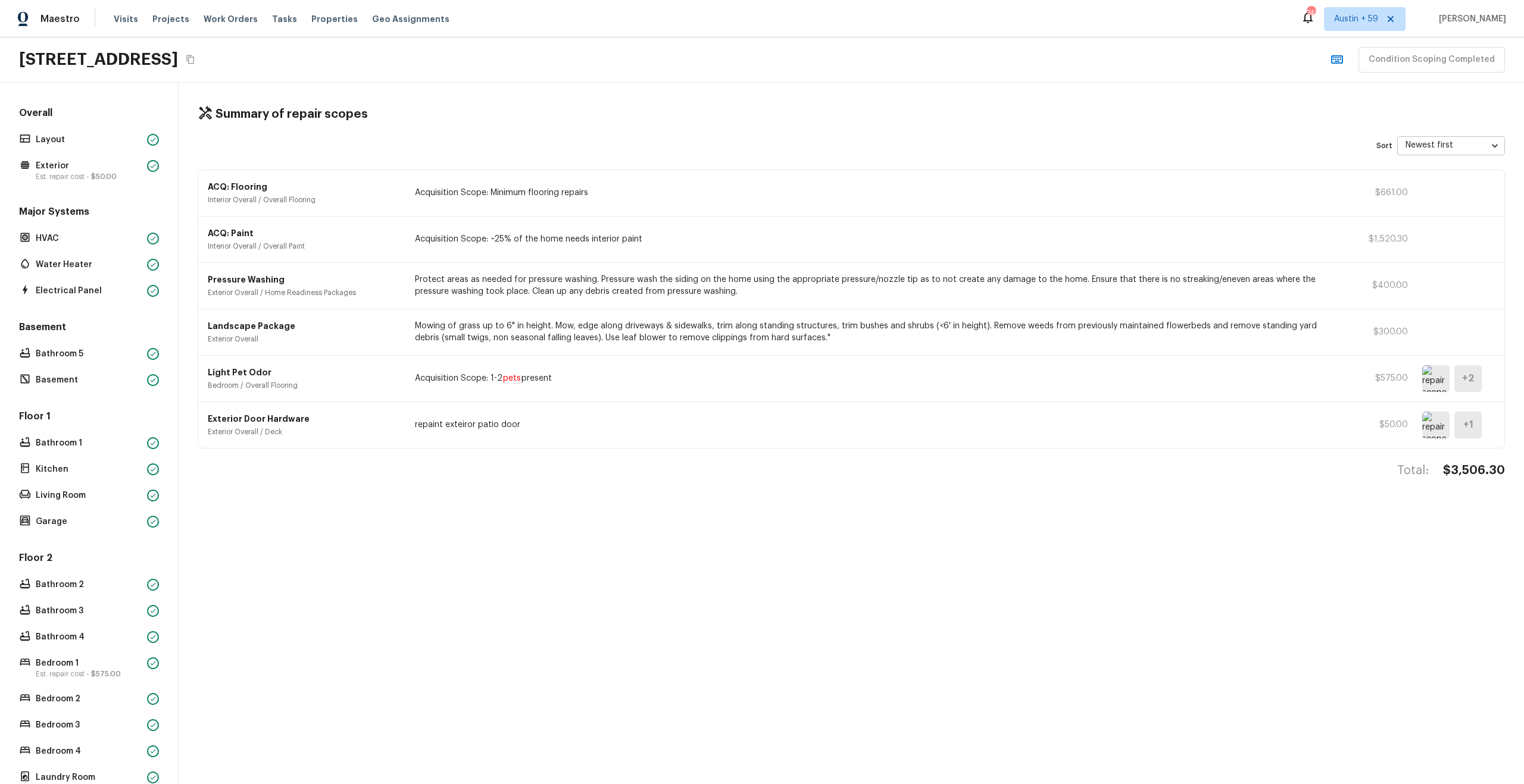
click at [56, 130] on div "Overall Layout Exterior Est. repair cost - $50.00" at bounding box center [89, 145] width 145 height 78
click at [54, 141] on p "Layout" at bounding box center [88, 140] width 106 height 12
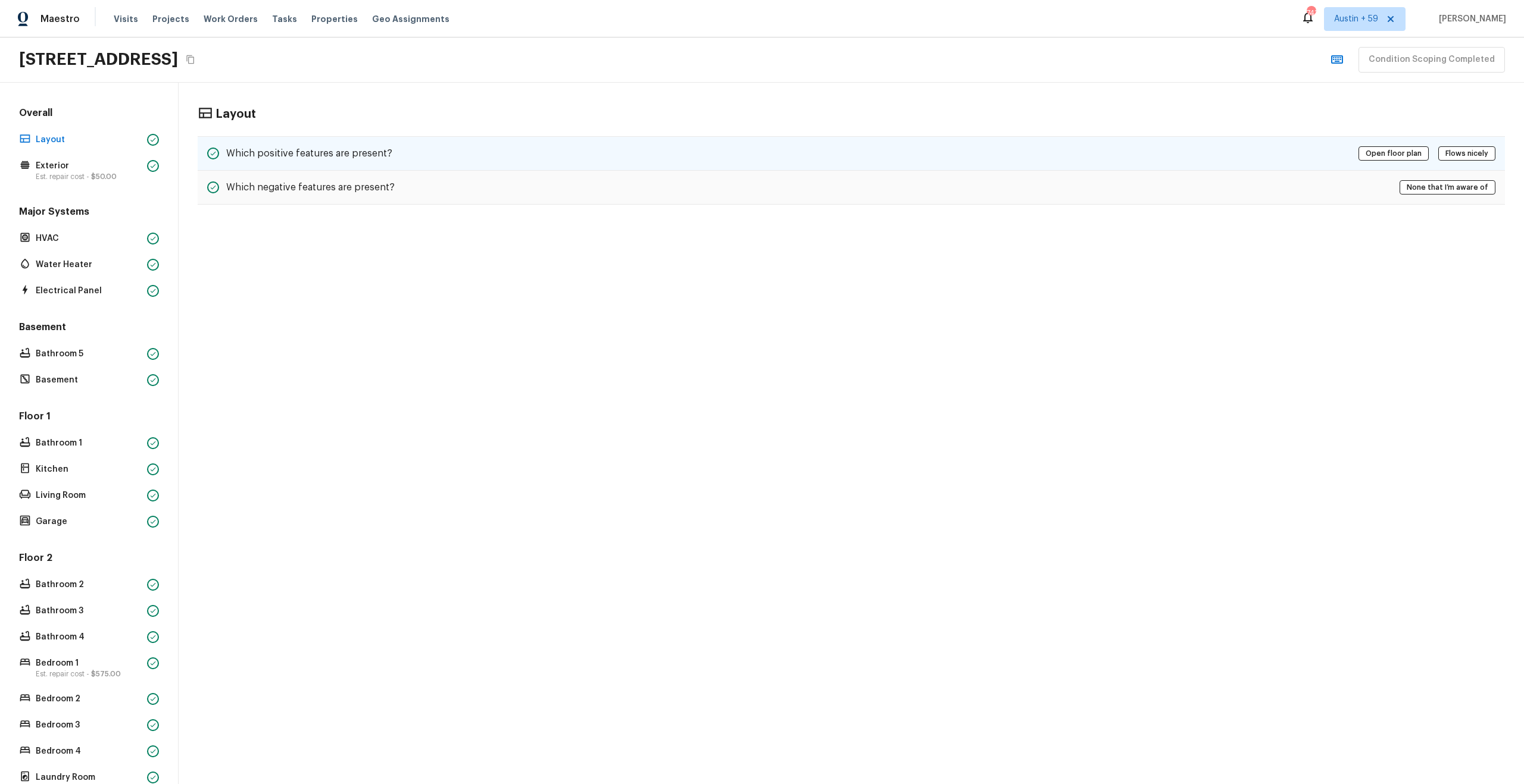
click at [376, 150] on h5 "Which positive features are present?" at bounding box center [309, 153] width 166 height 13
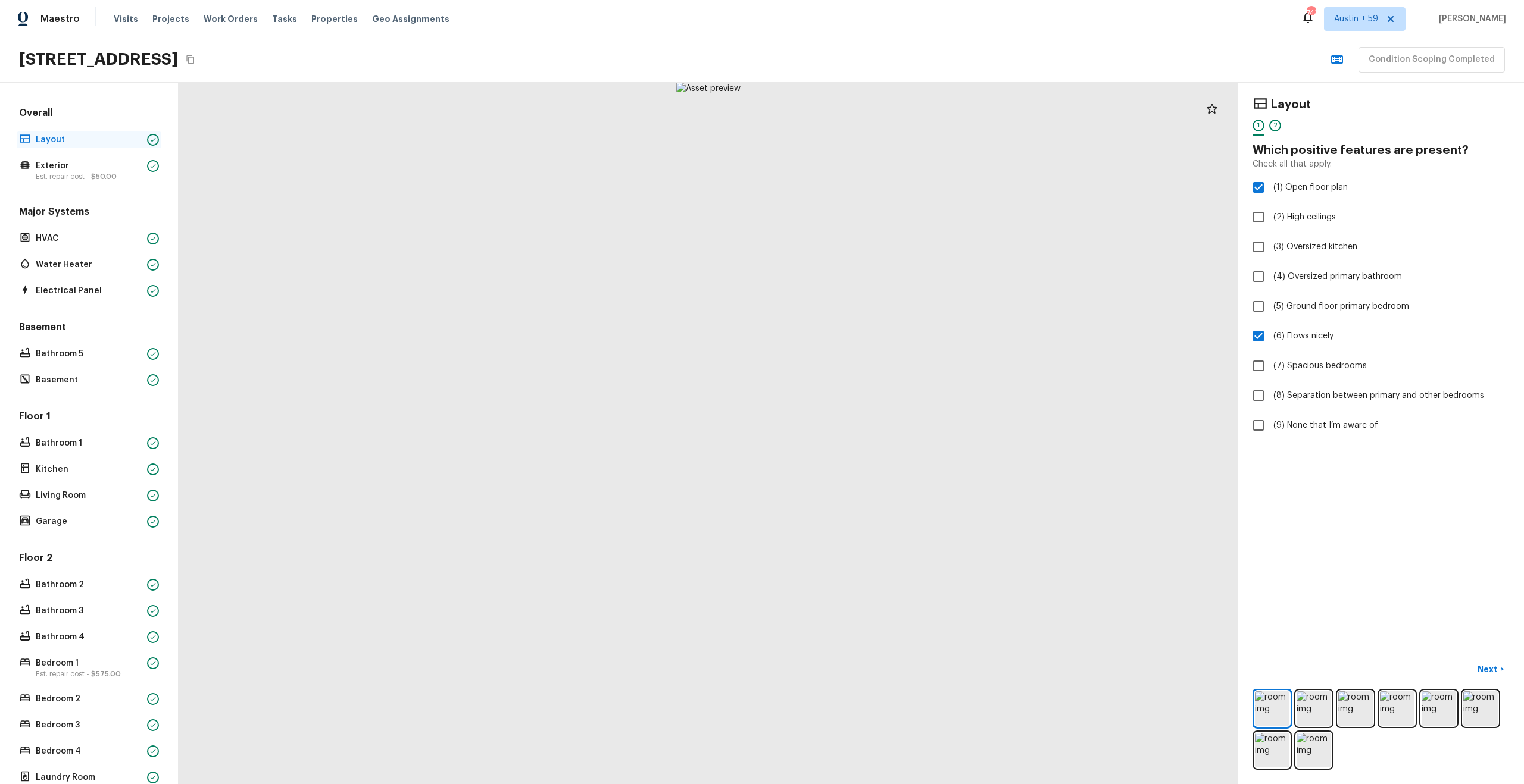
click at [144, 142] on div "Layout" at bounding box center [89, 140] width 145 height 17
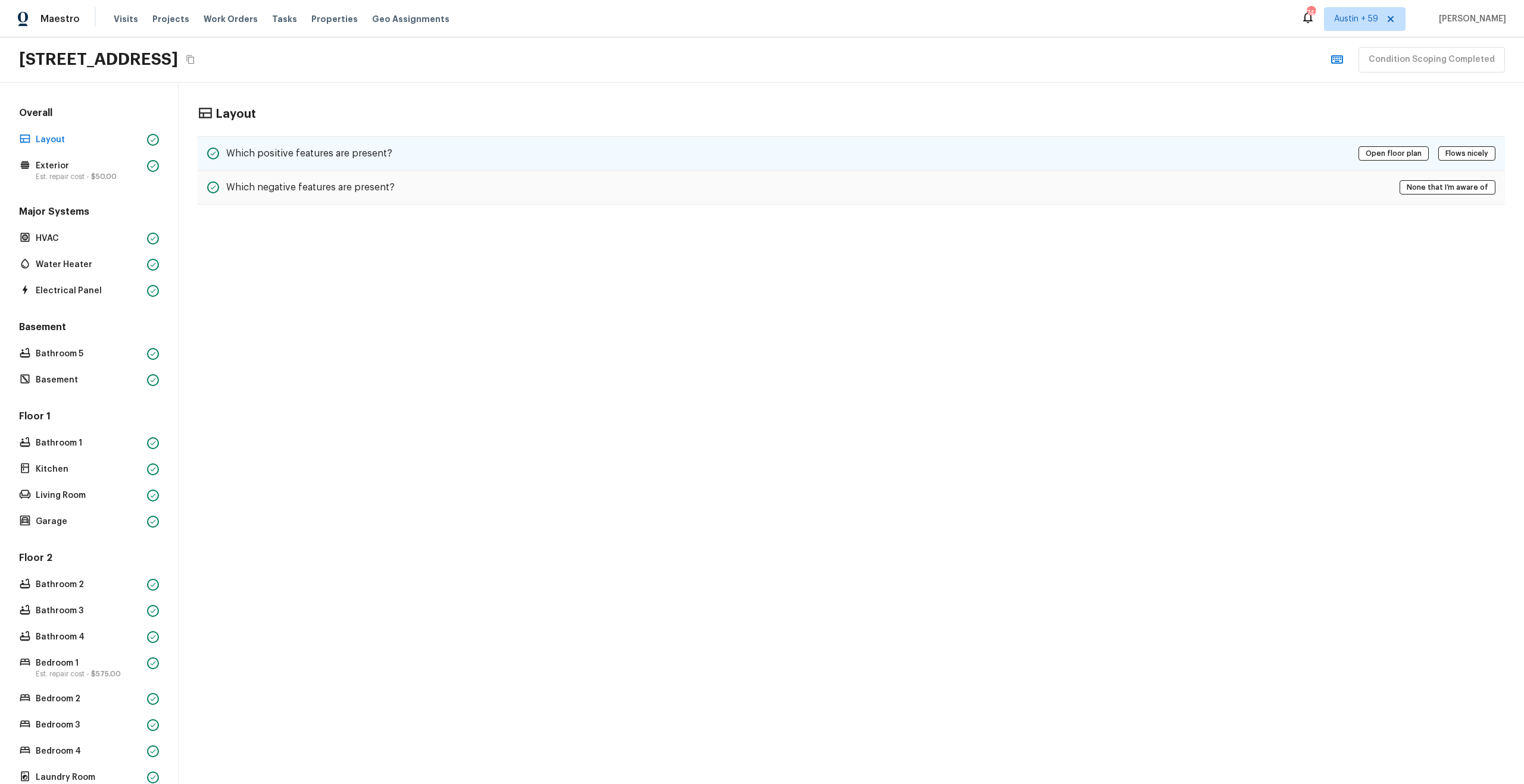
click at [369, 165] on div "Which positive features are present? Open floor plan Flows nicely" at bounding box center [851, 153] width 1307 height 34
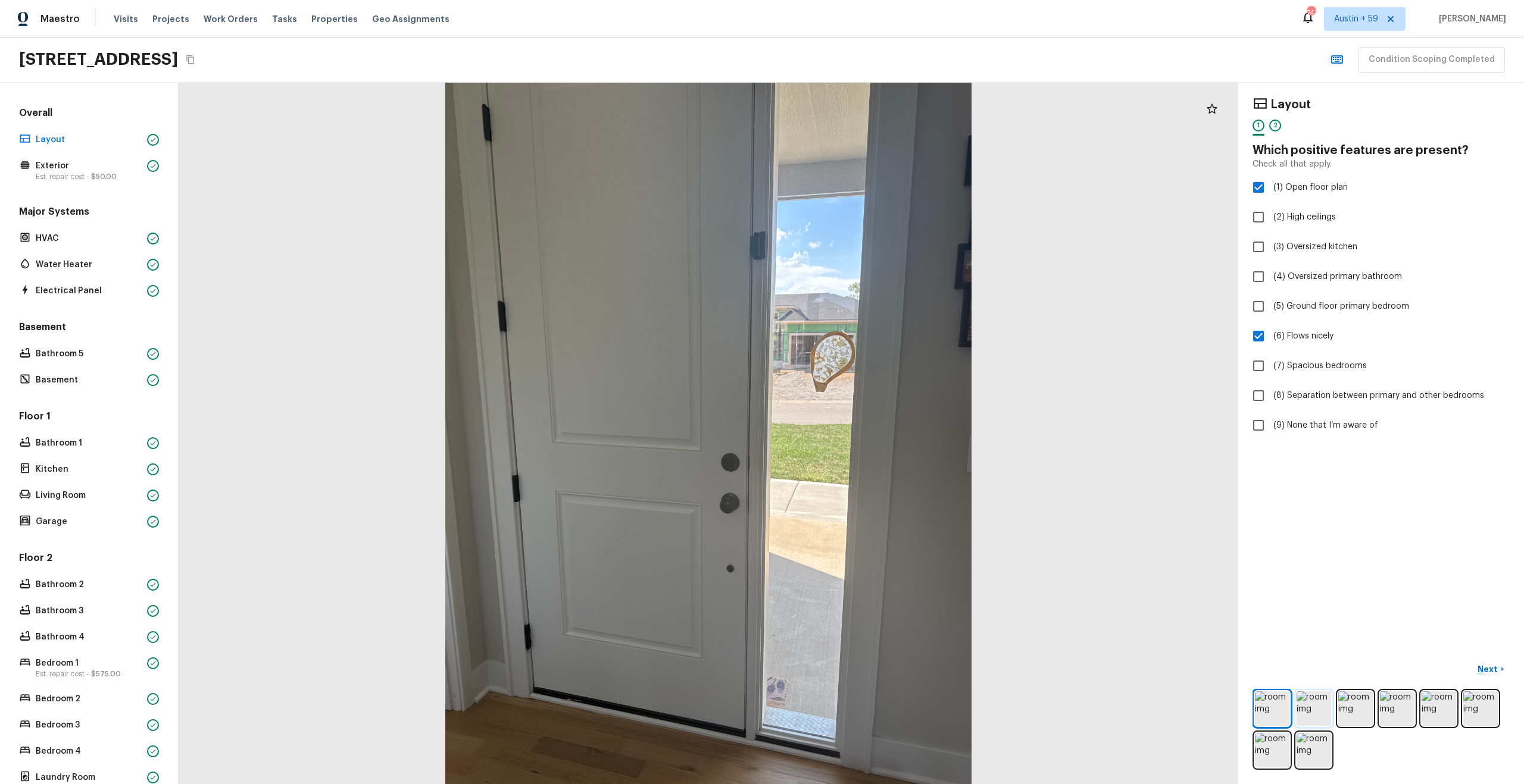
click at [1309, 712] on img at bounding box center [1314, 708] width 34 height 34
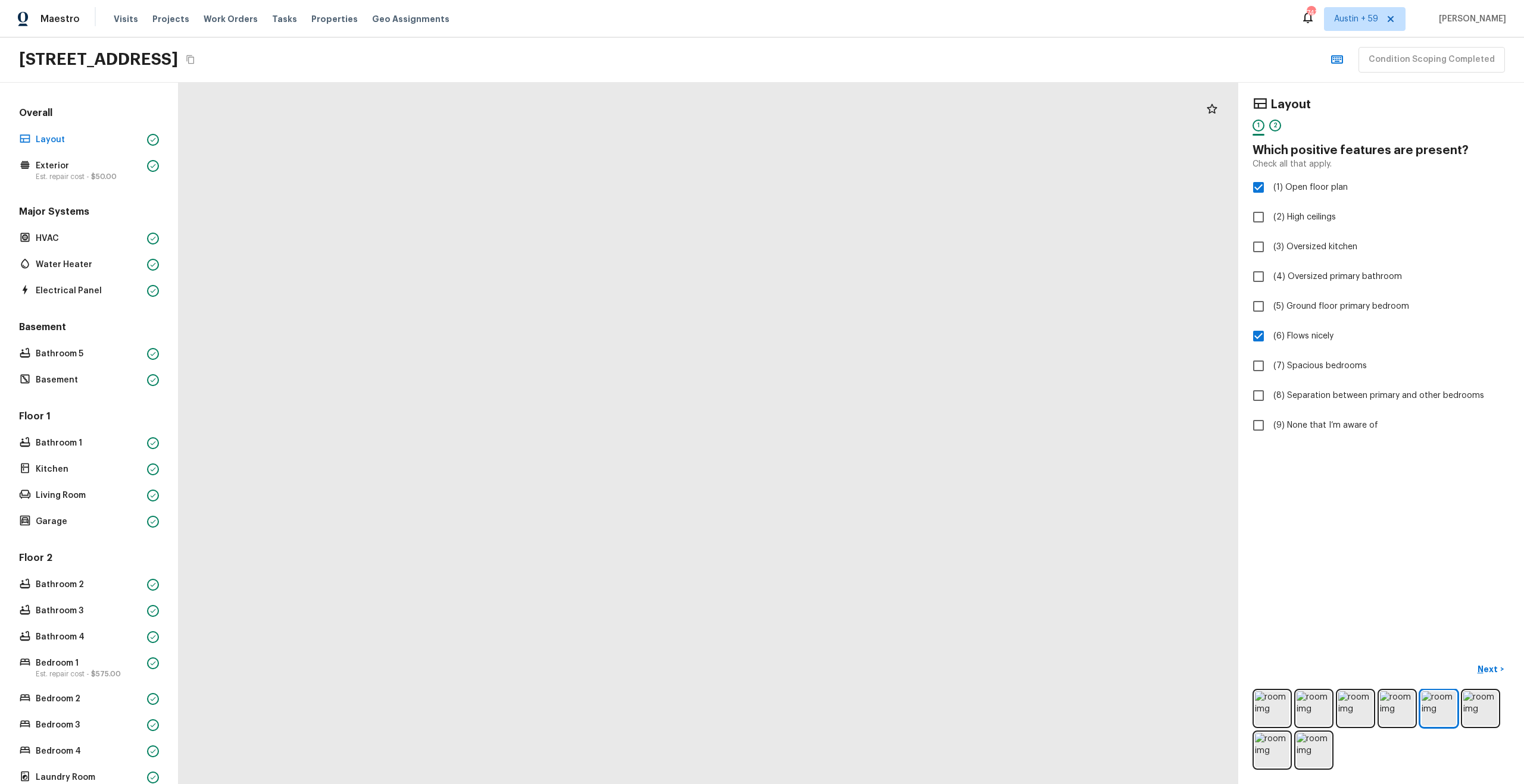
drag, startPoint x: 704, startPoint y: 368, endPoint x: 704, endPoint y: 713, distance: 345.0
click at [704, 713] on div at bounding box center [748, 744] width 3102 height 2054
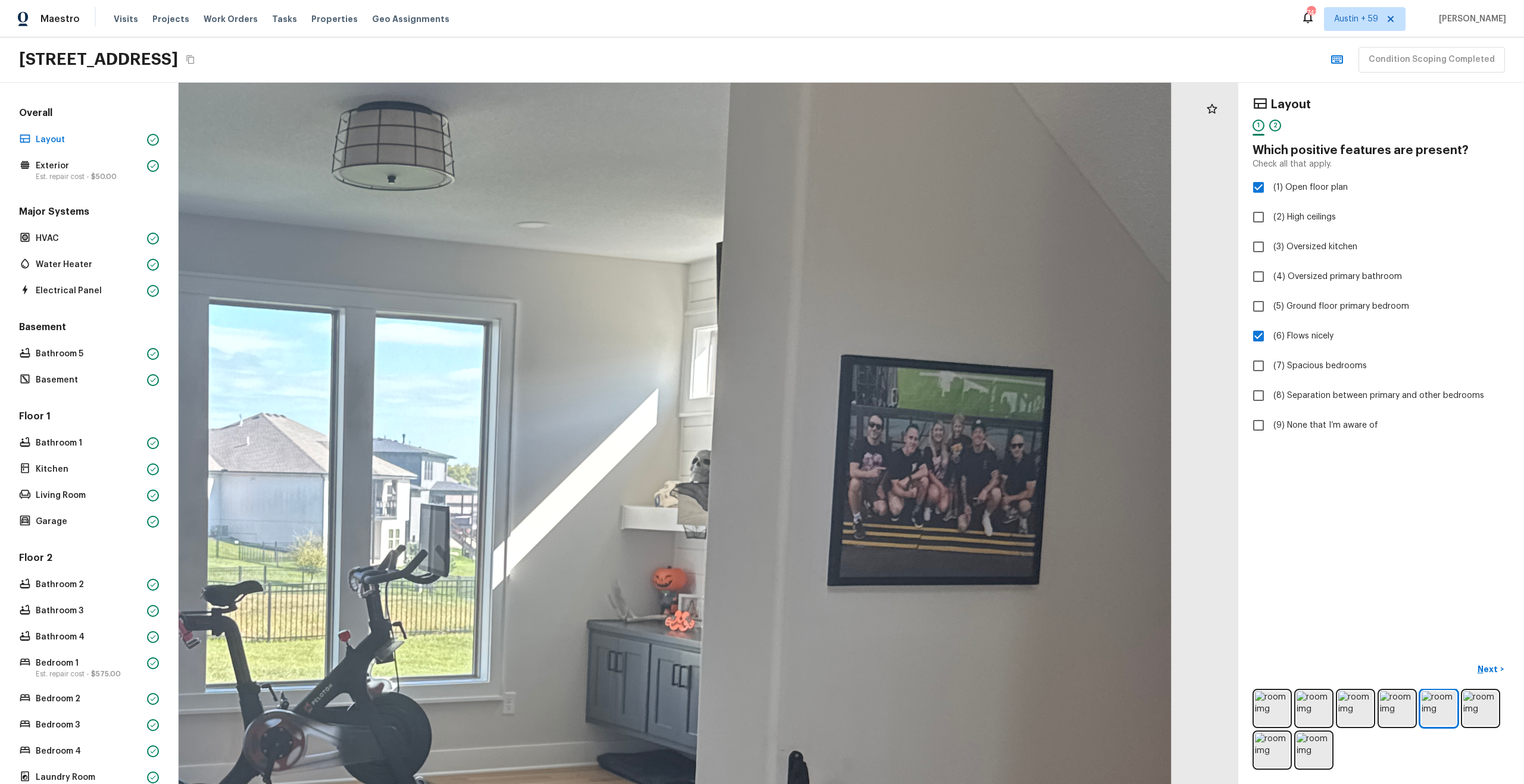
drag, startPoint x: 742, startPoint y: 599, endPoint x: 397, endPoint y: 488, distance: 362.4
click at [397, 488] on div at bounding box center [401, 643] width 3102 height 2054
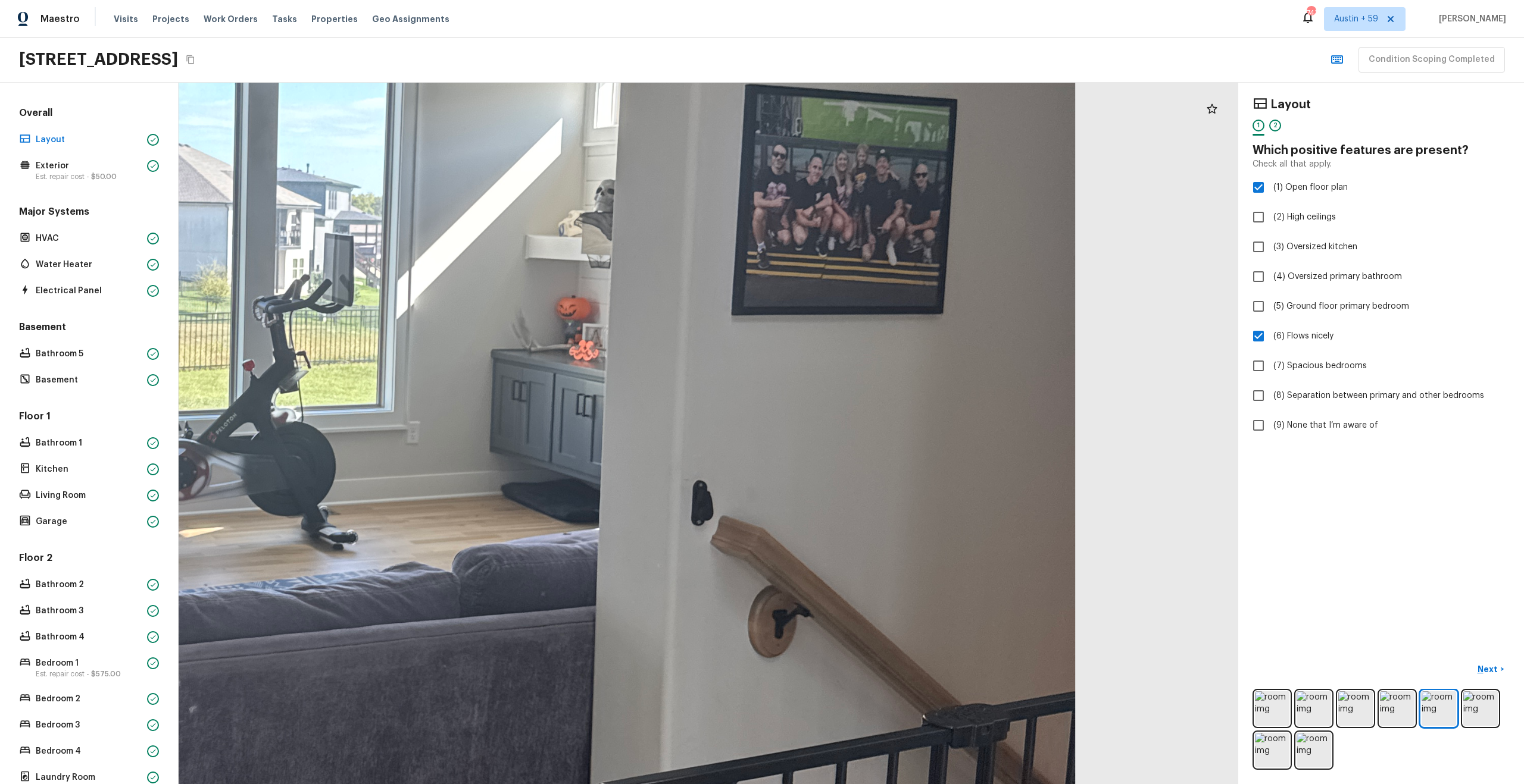
drag, startPoint x: 547, startPoint y: 611, endPoint x: 441, endPoint y: 359, distance: 273.4
click at [441, 359] on div at bounding box center [304, 372] width 3102 height 2054
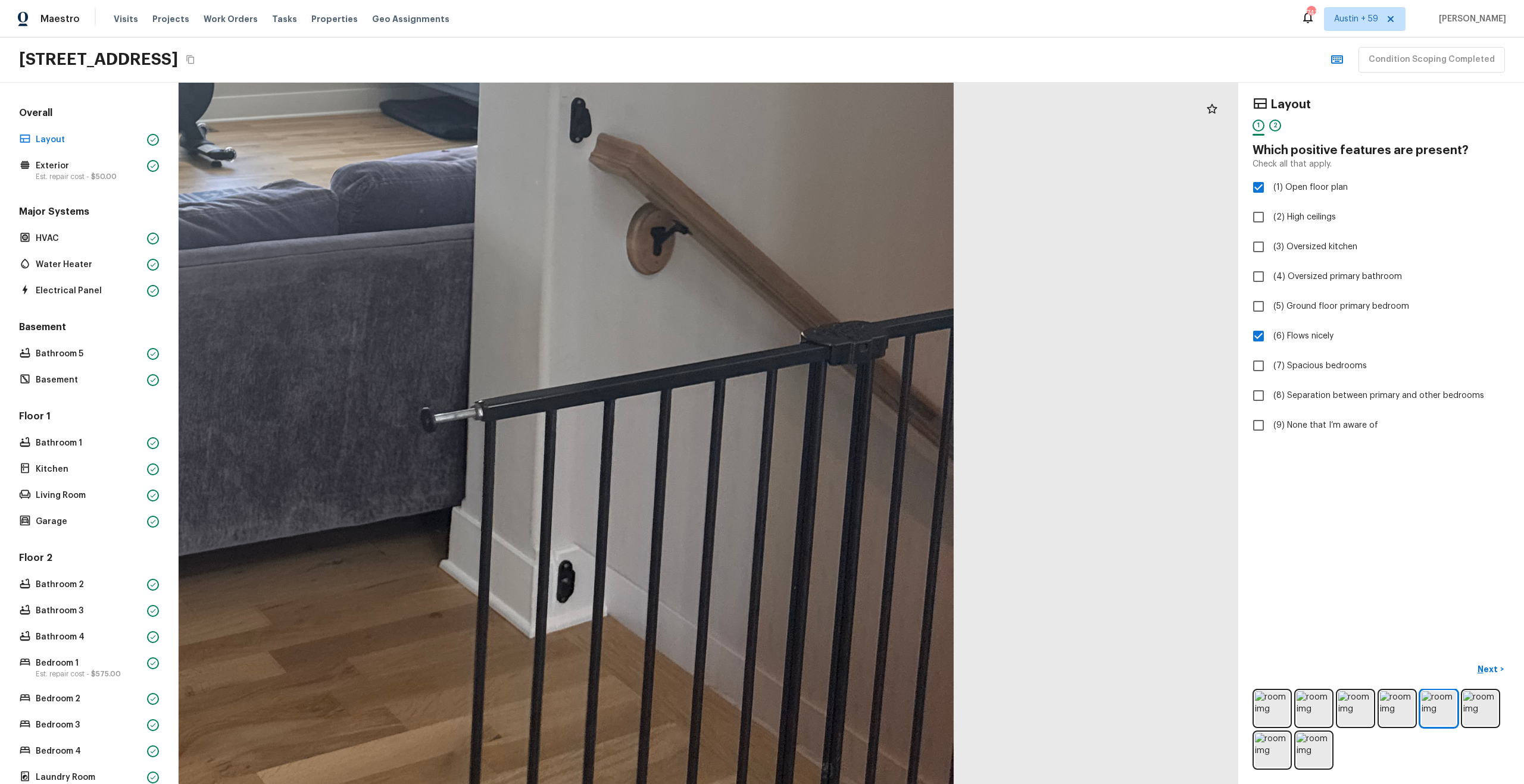
drag, startPoint x: 488, startPoint y: 427, endPoint x: 355, endPoint y: 80, distance: 371.6
click at [355, 80] on div "Maestro Visits Projects Work Orders Tasks Properties Geo Assignments 743 Austin…" at bounding box center [762, 392] width 1524 height 784
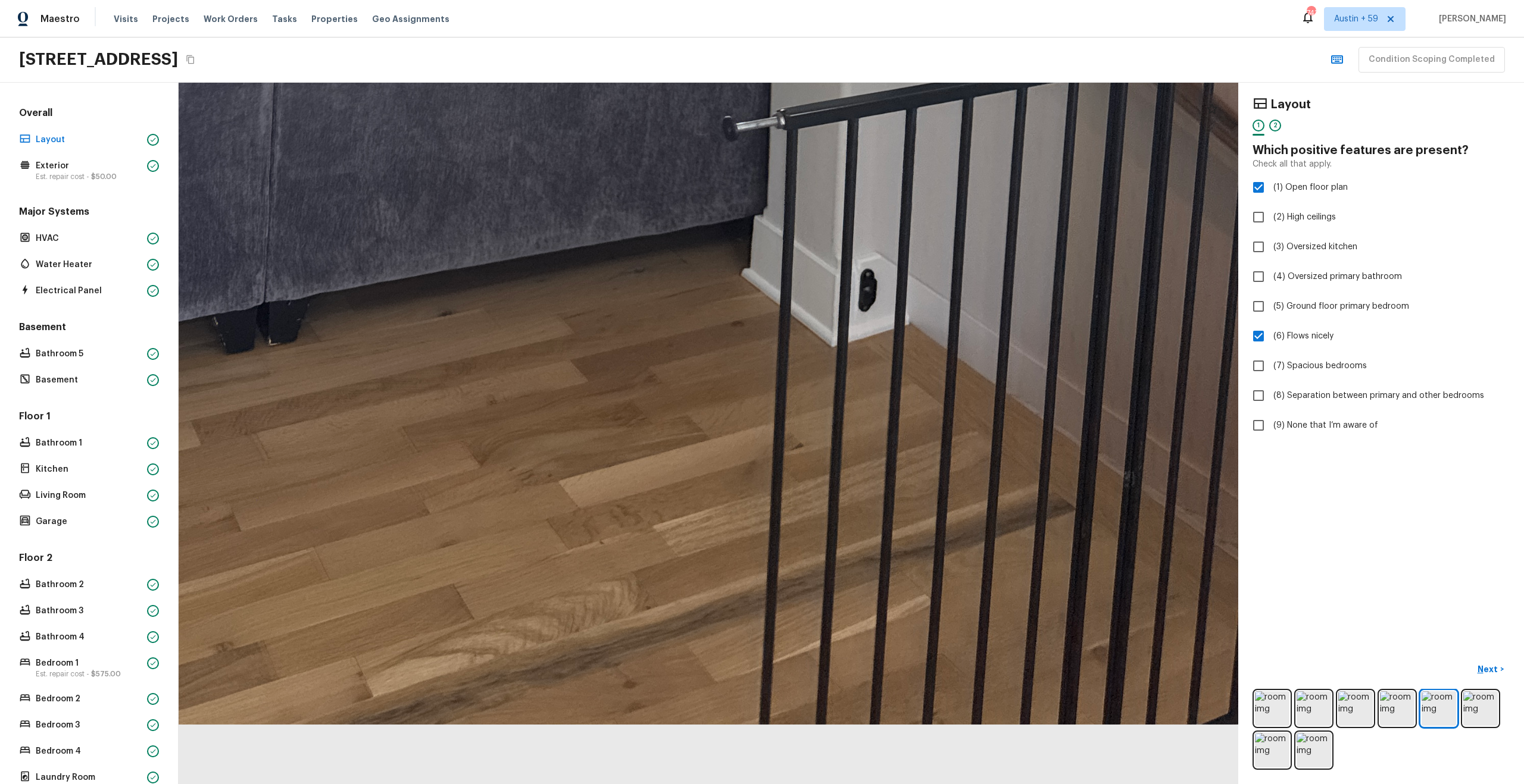
drag, startPoint x: 399, startPoint y: 302, endPoint x: 690, endPoint y: -73, distance: 474.7
click at [690, 0] on html "Maestro Visits Projects Work Orders Tasks Properties Geo Assignments 743 Austin…" at bounding box center [762, 392] width 1524 height 784
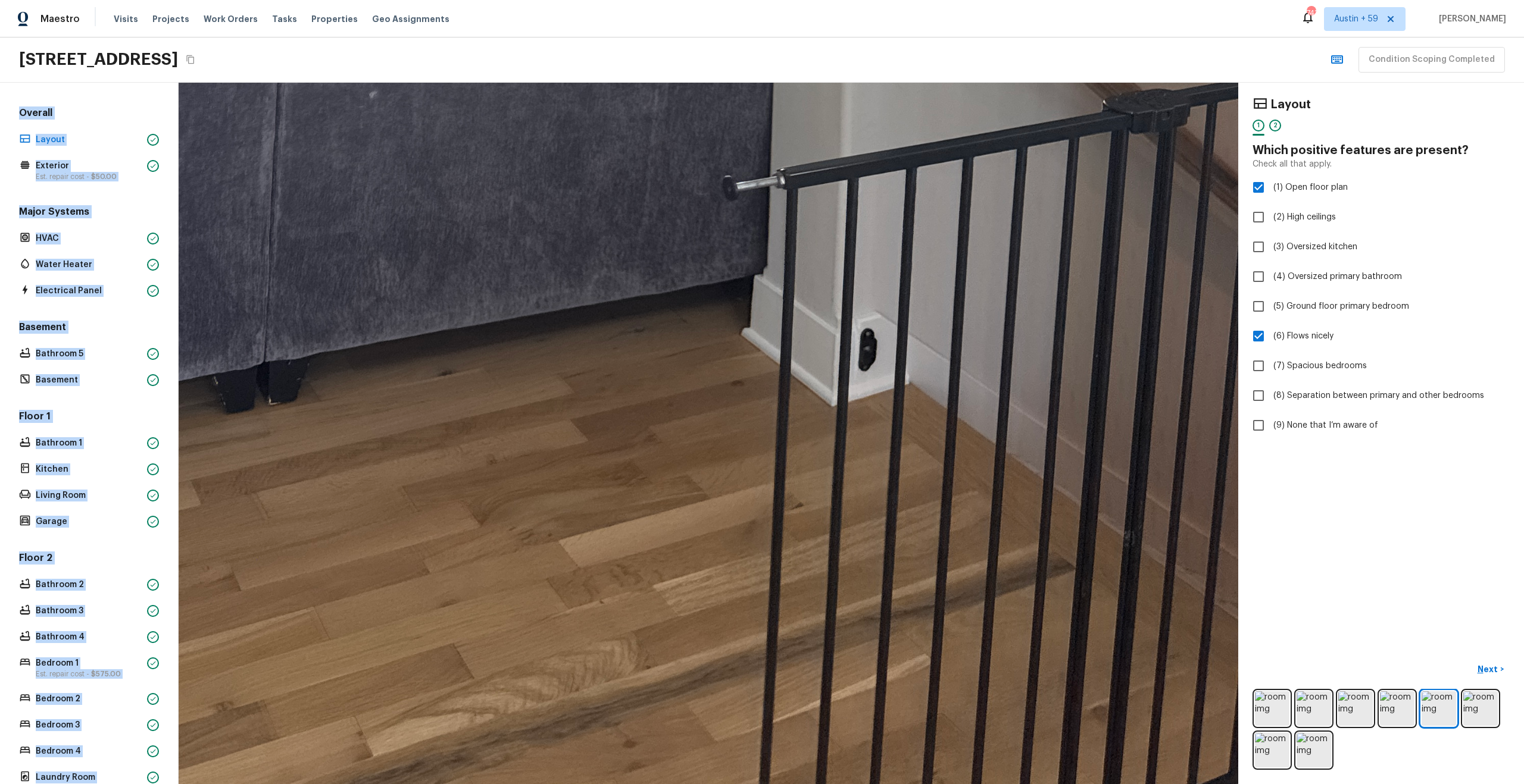
drag, startPoint x: 675, startPoint y: 81, endPoint x: 743, endPoint y: 403, distance: 329.1
click at [743, 403] on div "Maestro Visits Projects Work Orders Tasks Properties Geo Assignments 743 Austin…" at bounding box center [762, 392] width 1524 height 784
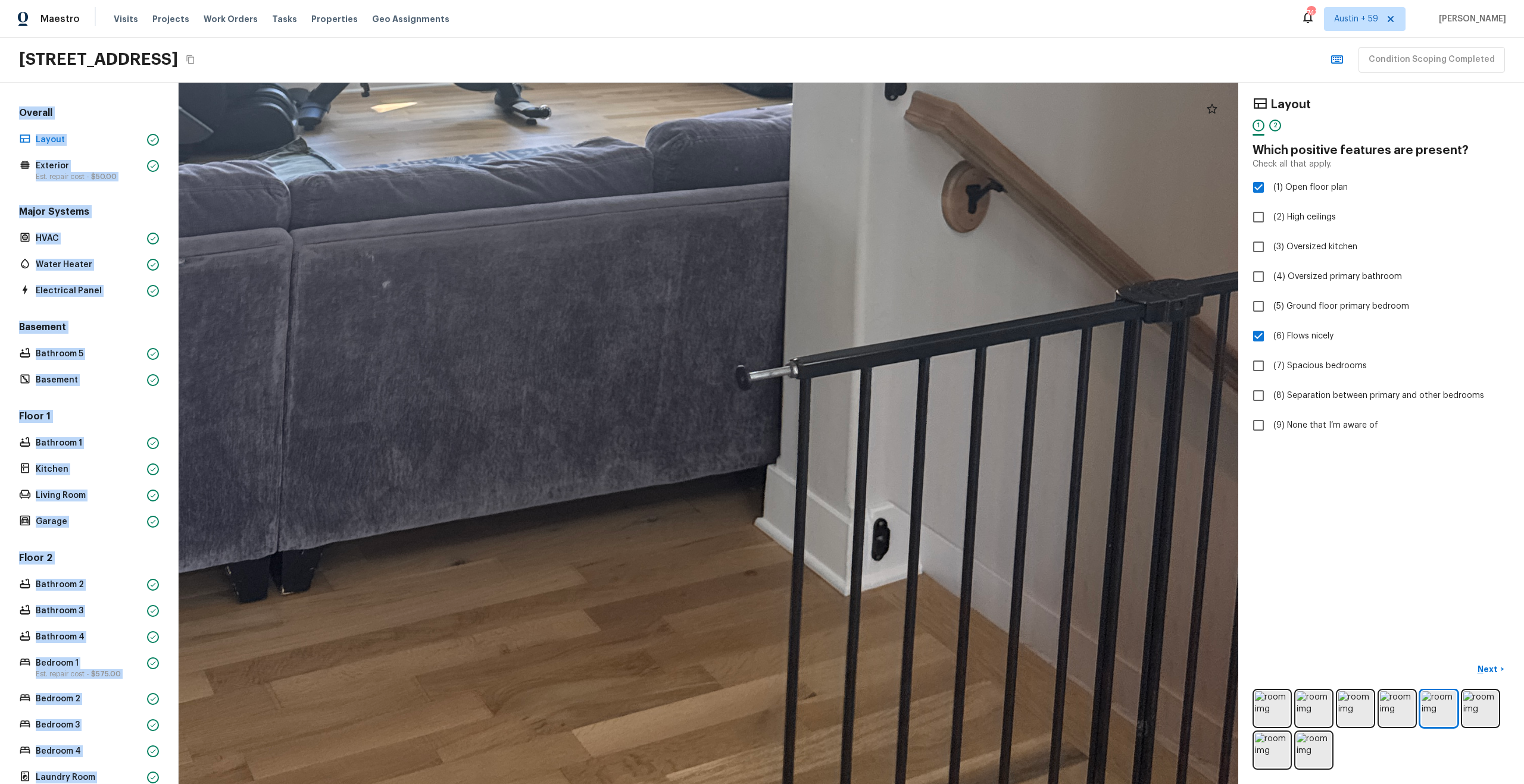
drag, startPoint x: 675, startPoint y: 402, endPoint x: 701, endPoint y: 626, distance: 225.5
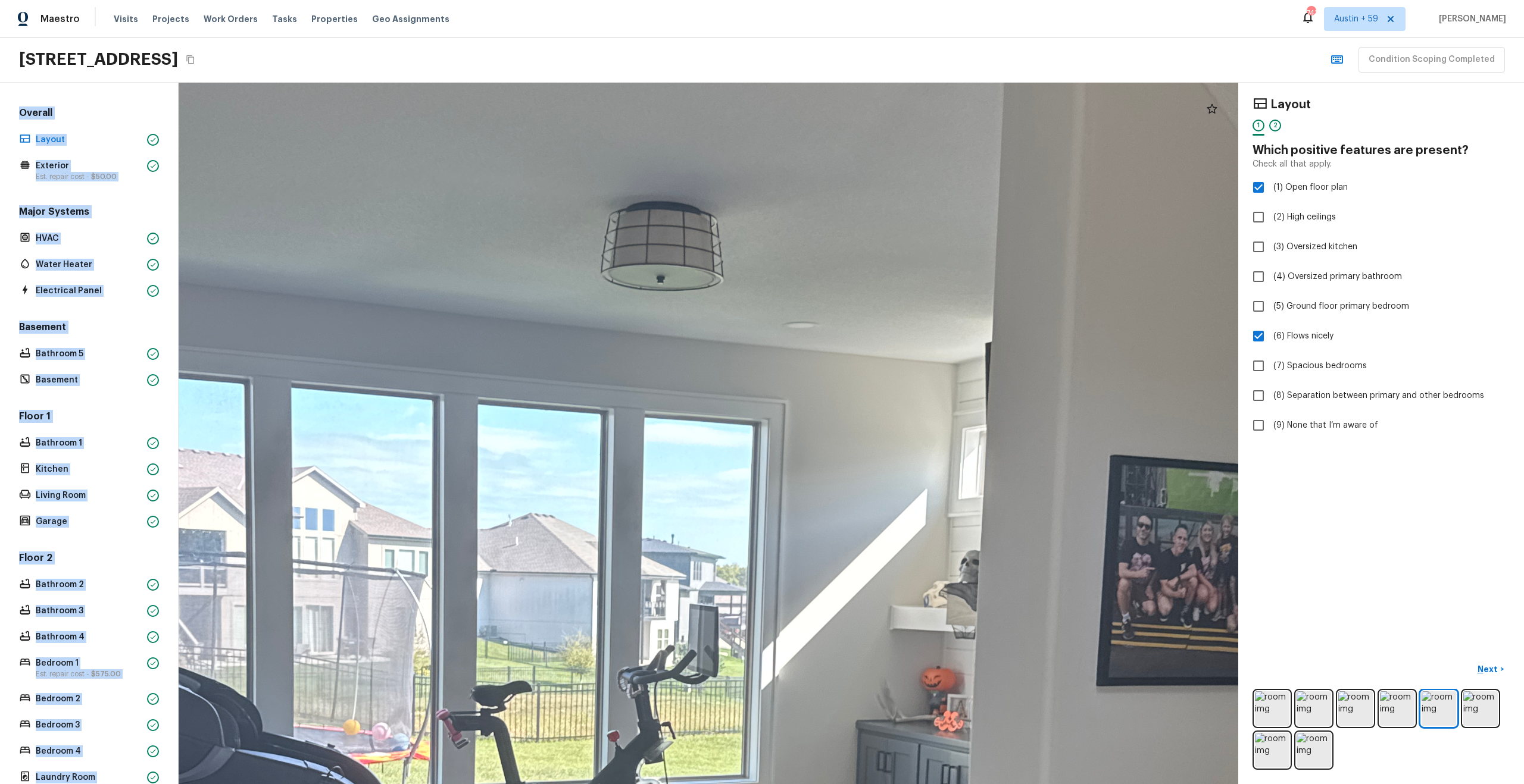
drag, startPoint x: 699, startPoint y: 454, endPoint x: 835, endPoint y: 514, distance: 148.6
click at [835, 514] on div at bounding box center [669, 743] width 3102 height 2054
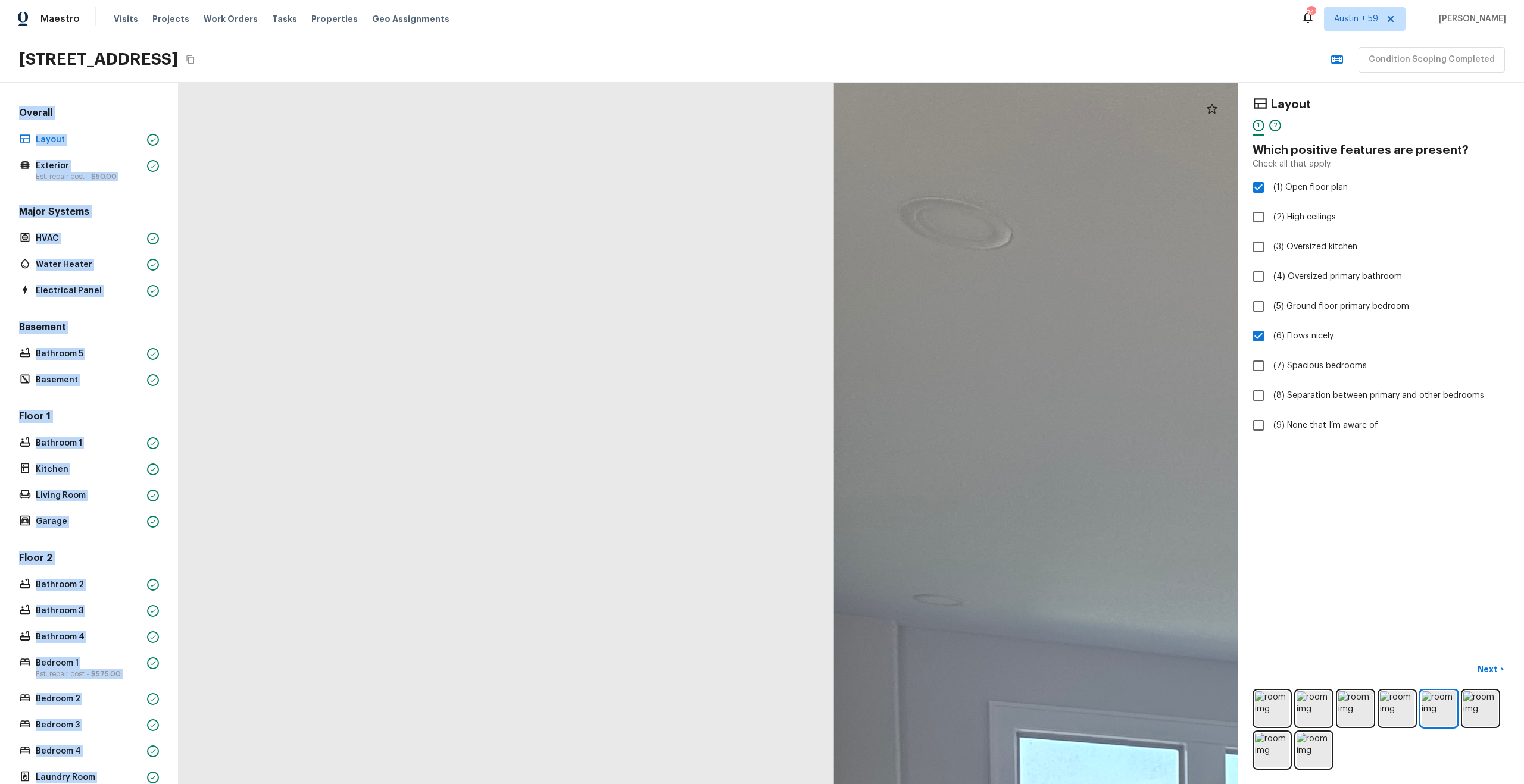
drag, startPoint x: 779, startPoint y: 396, endPoint x: 366, endPoint y: 669, distance: 495.1
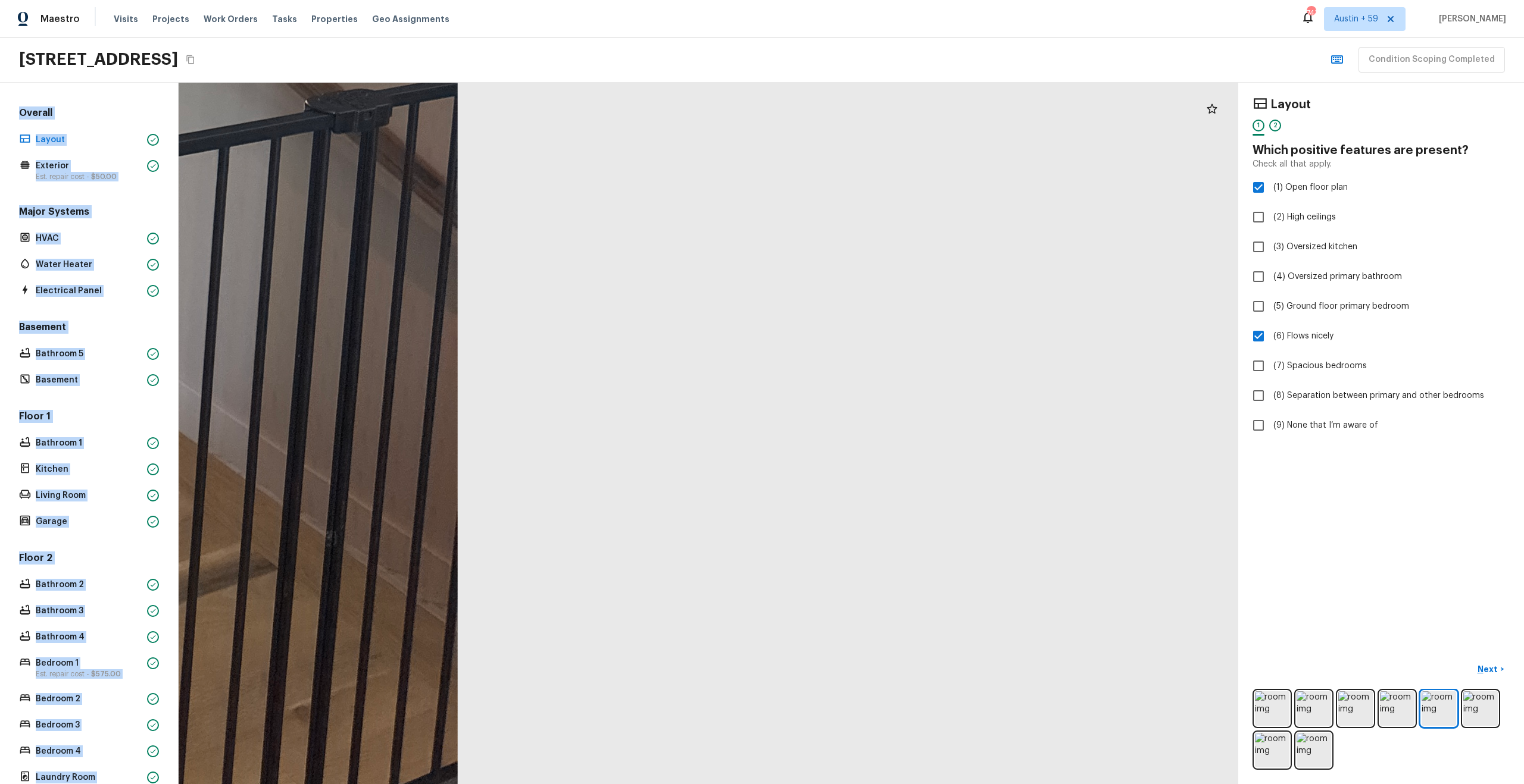
click at [128, 419] on h5 "Floor 1" at bounding box center [89, 418] width 145 height 16
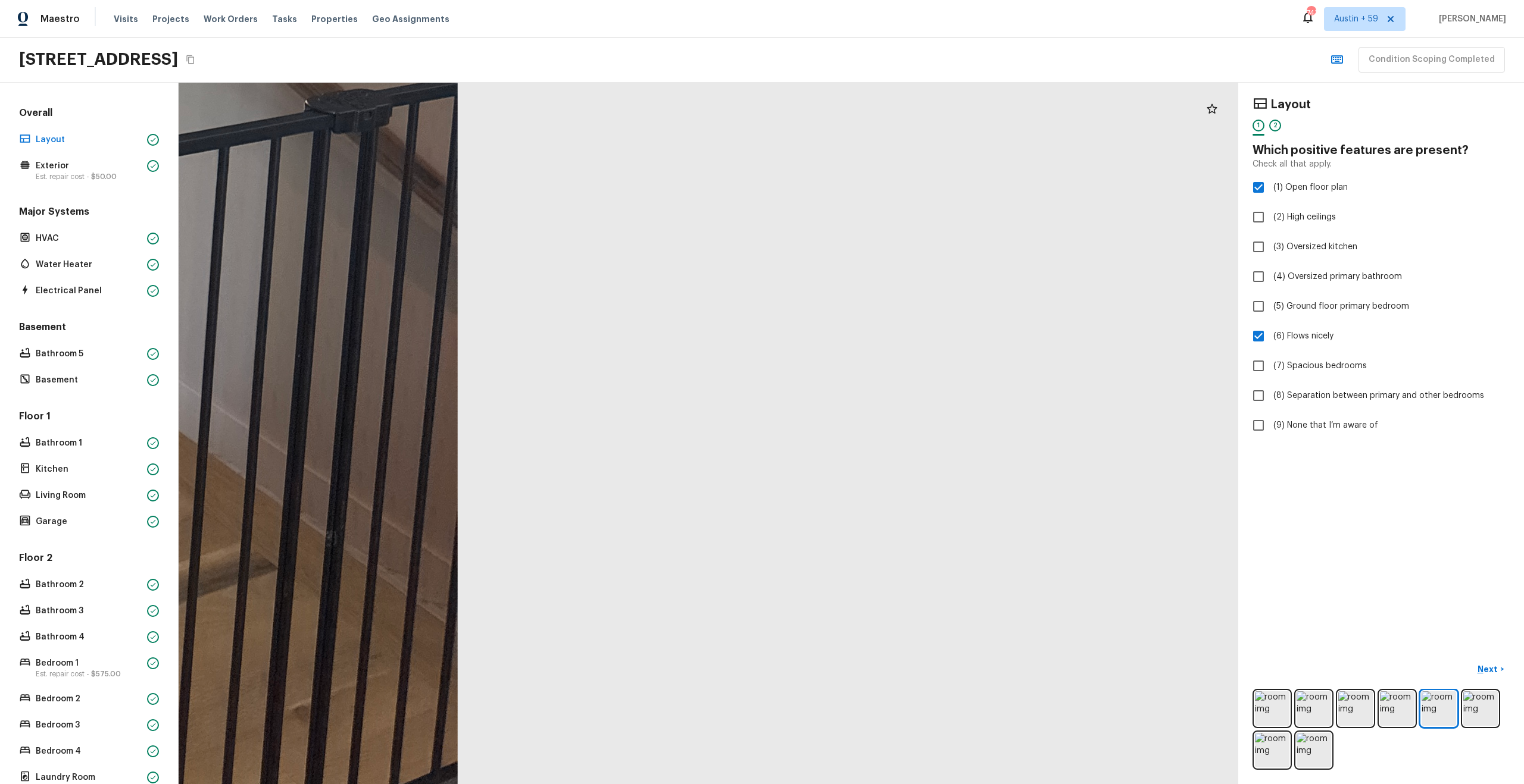
drag, startPoint x: 375, startPoint y: 432, endPoint x: 474, endPoint y: 432, distance: 99.0
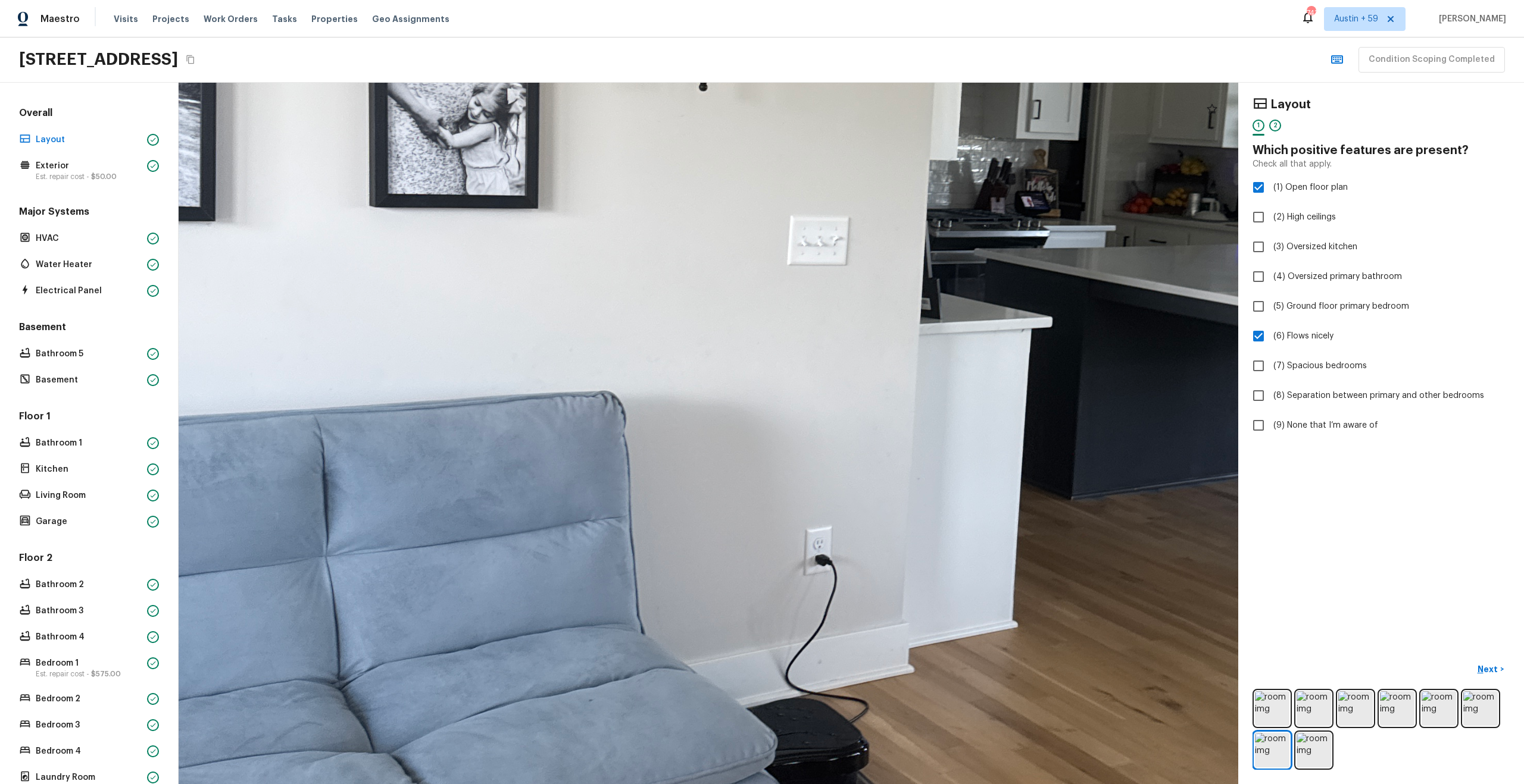
drag, startPoint x: 801, startPoint y: 283, endPoint x: 523, endPoint y: 574, distance: 402.4
click at [529, 565] on div at bounding box center [862, 320] width 3145 height 2082
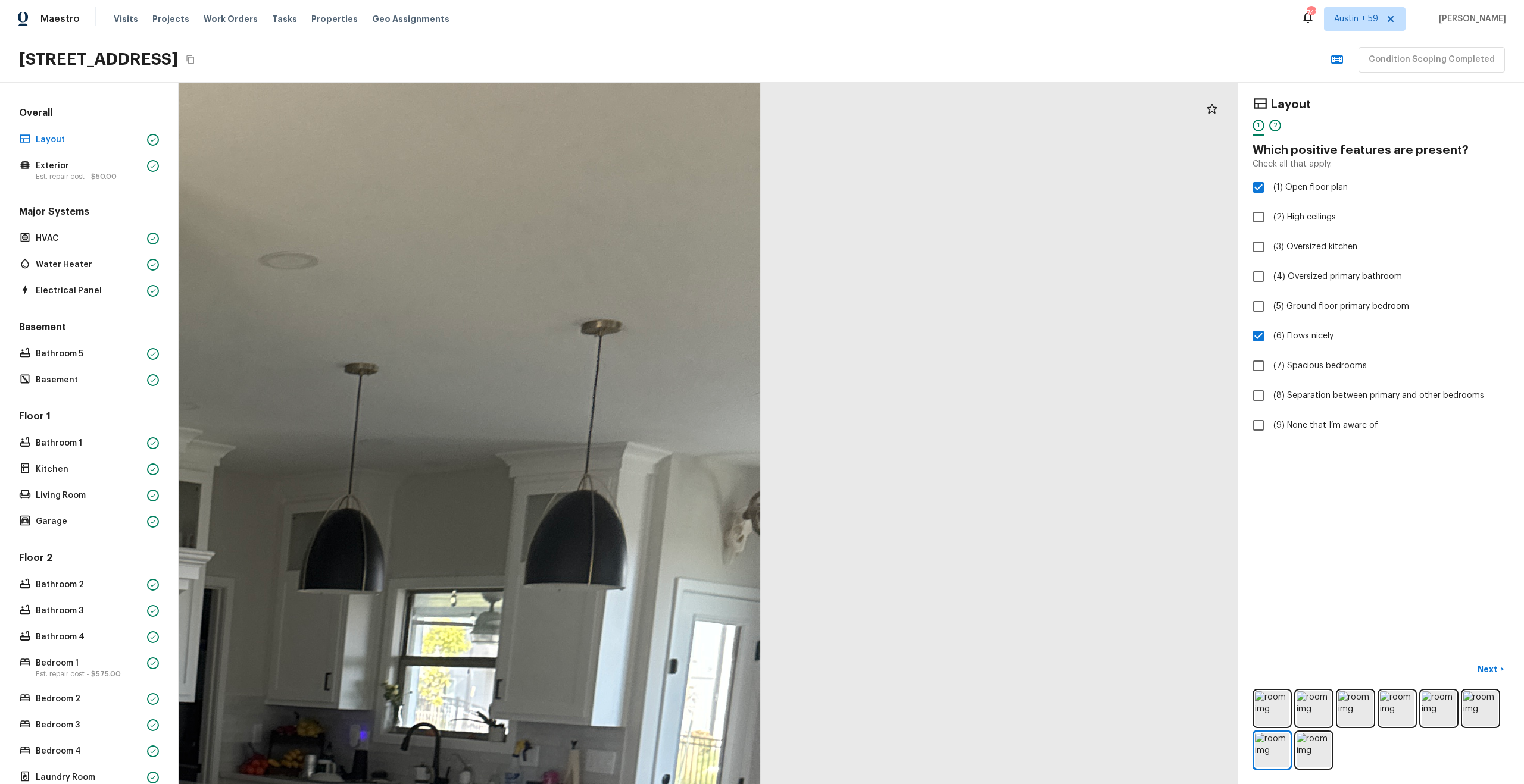
drag, startPoint x: 523, startPoint y: 576, endPoint x: 655, endPoint y: 322, distance: 286.3
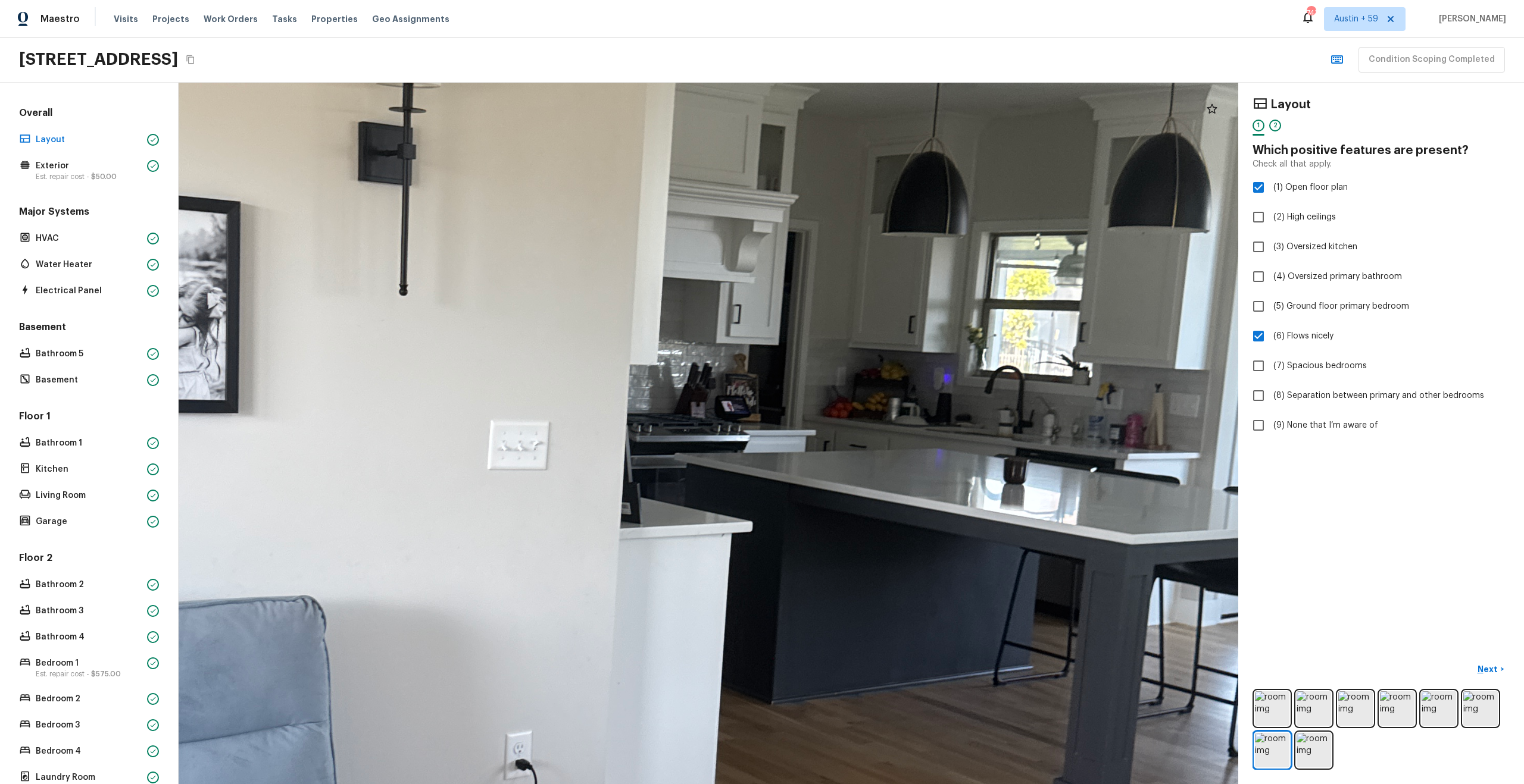
drag, startPoint x: 683, startPoint y: 431, endPoint x: 683, endPoint y: 277, distance: 154.0
click at [683, 277] on div at bounding box center [563, 525] width 3145 height 2082
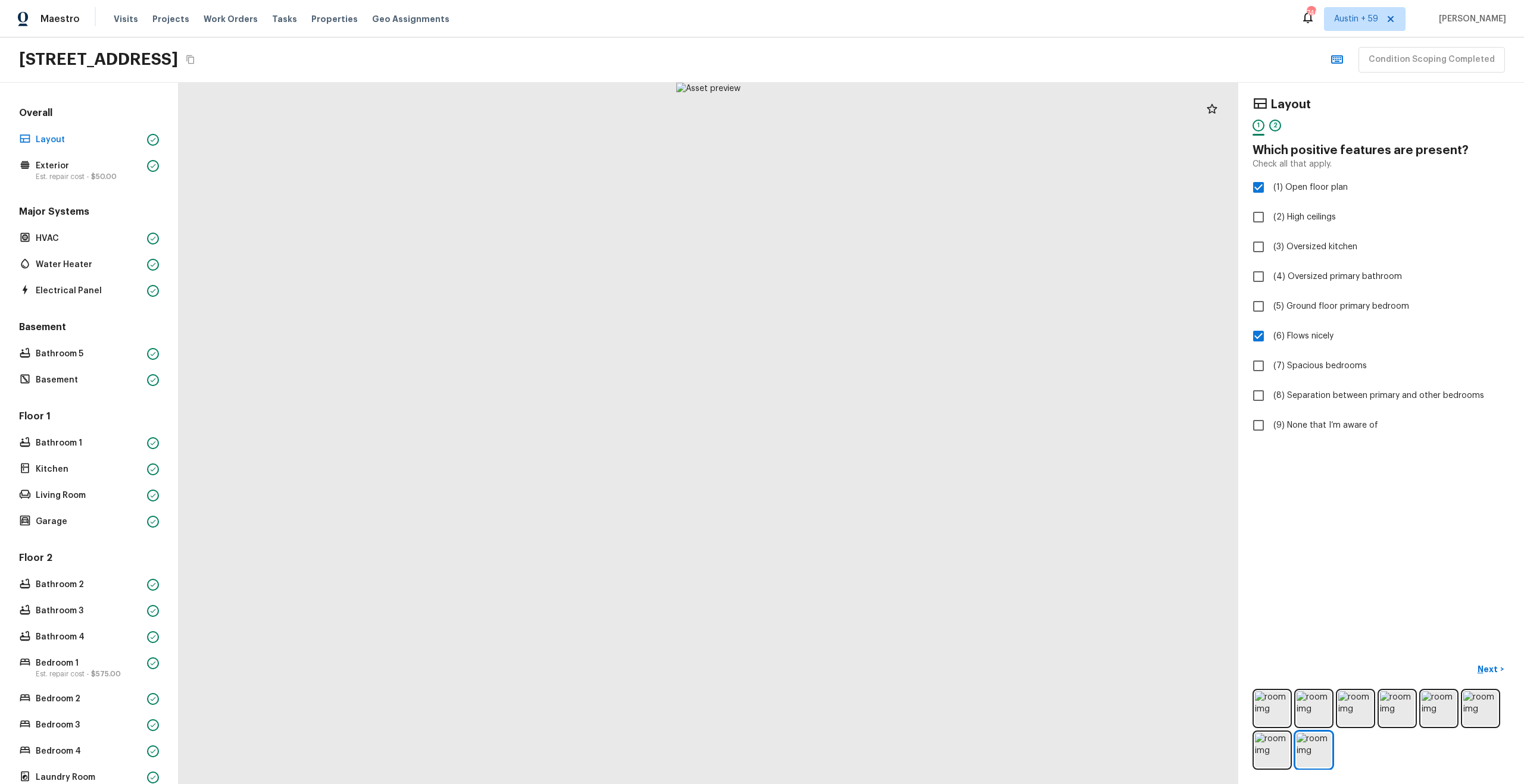
click at [1280, 126] on div "2" at bounding box center [1275, 126] width 12 height 12
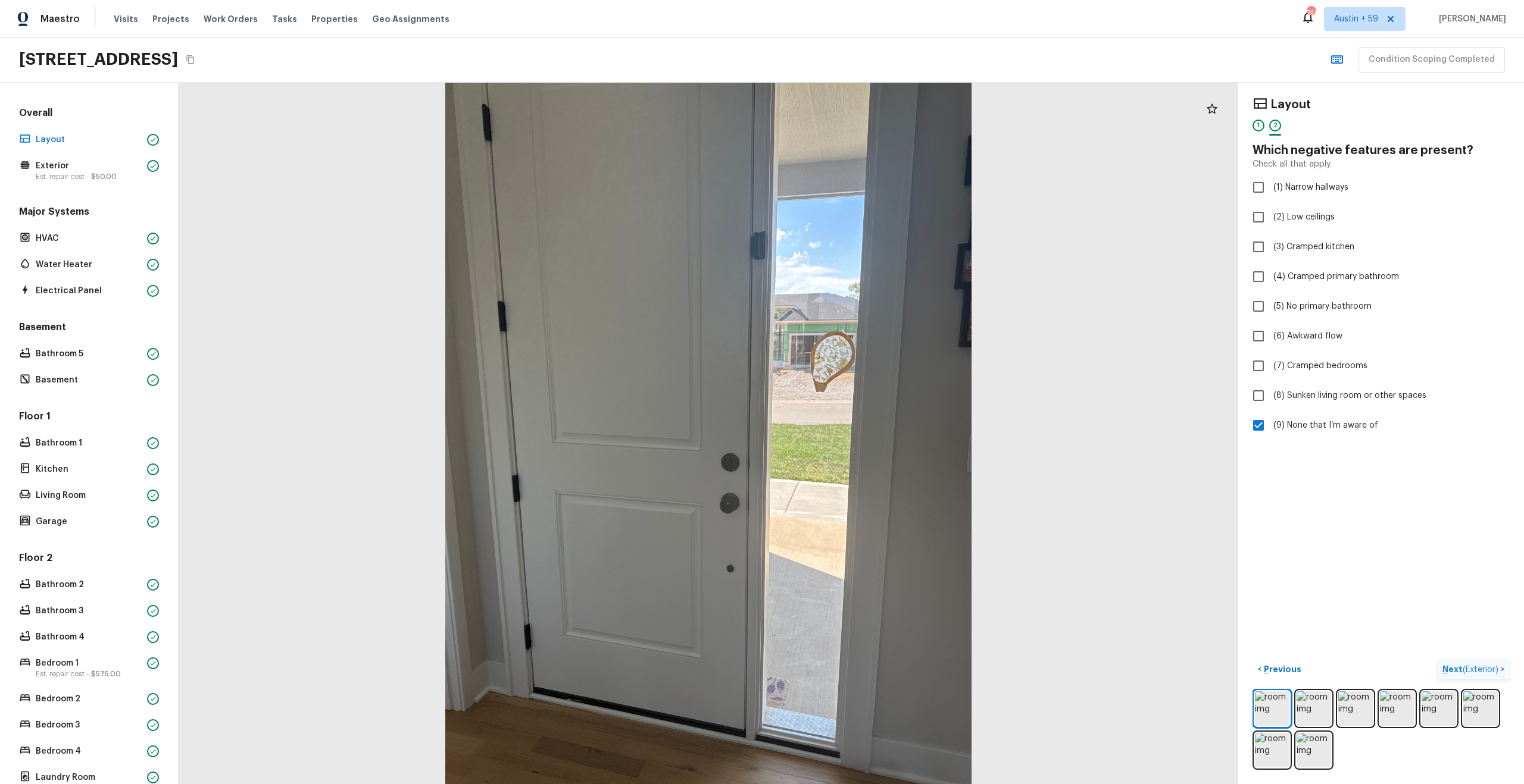
click at [1451, 667] on p "Next ( Exterior )" at bounding box center [1471, 670] width 58 height 13
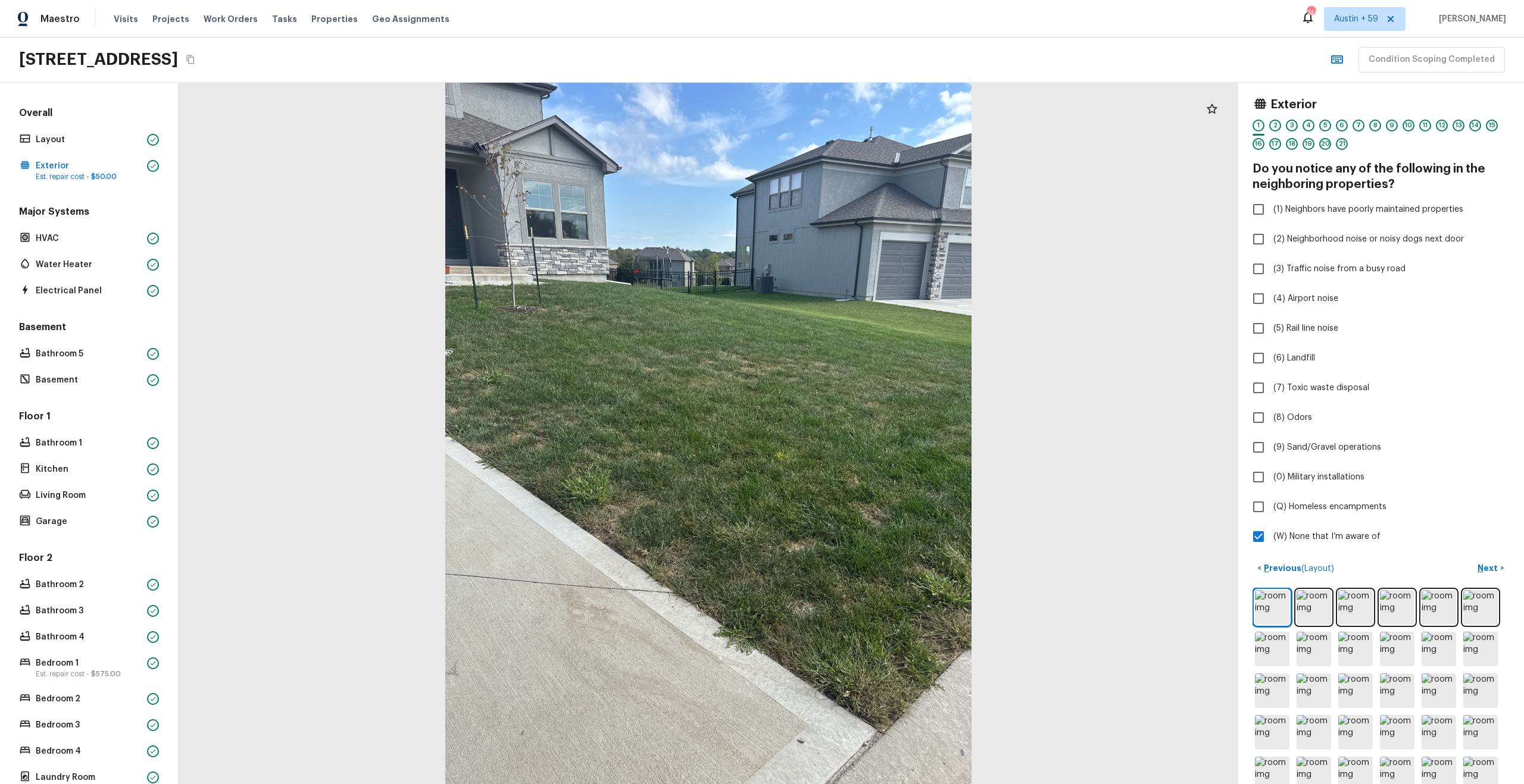
click at [195, 60] on icon "Copy Address" at bounding box center [191, 60] width 10 height 10
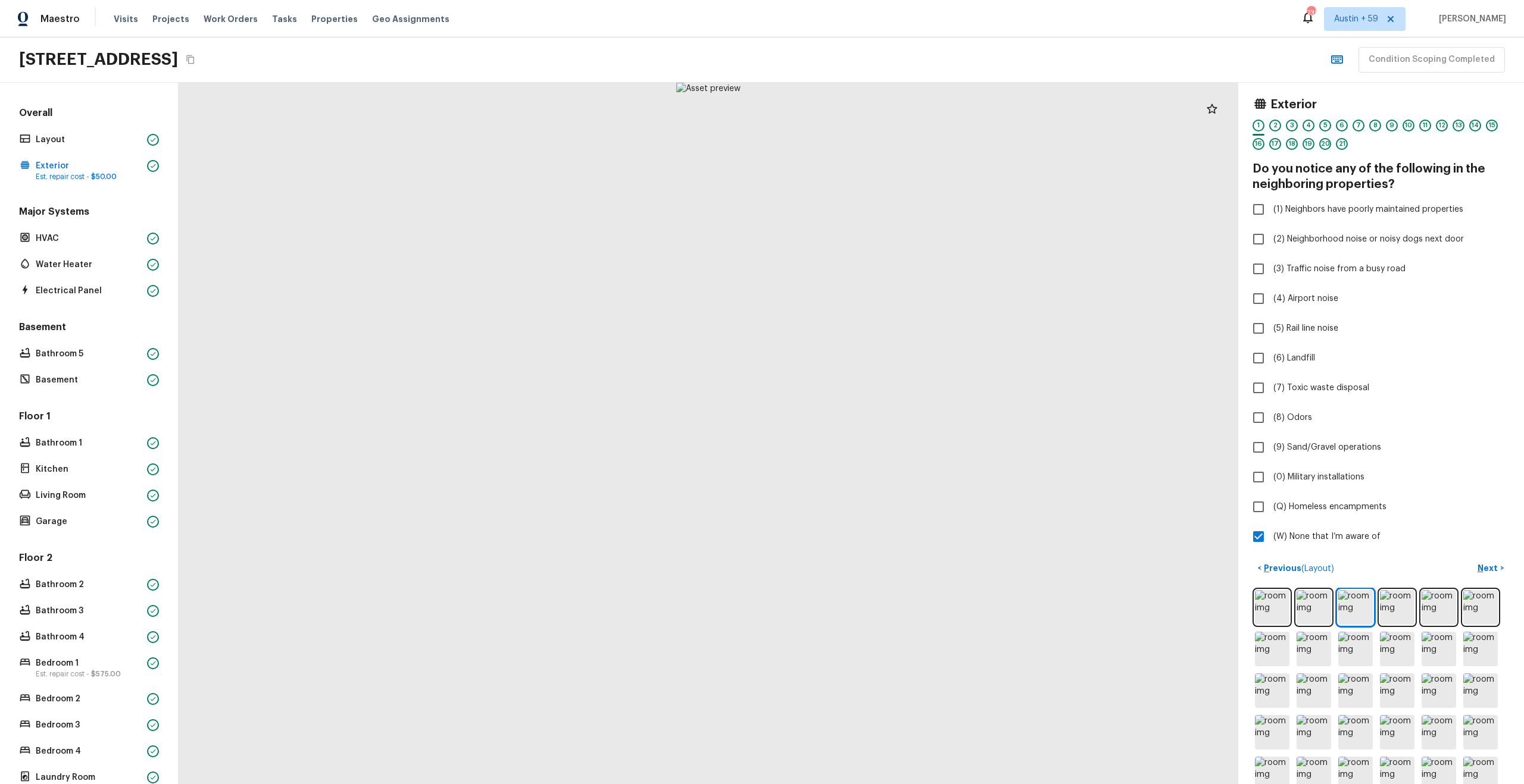
click at [1375, 562] on div "< Previous ( Layout ) Next >" at bounding box center [1381, 568] width 257 height 20
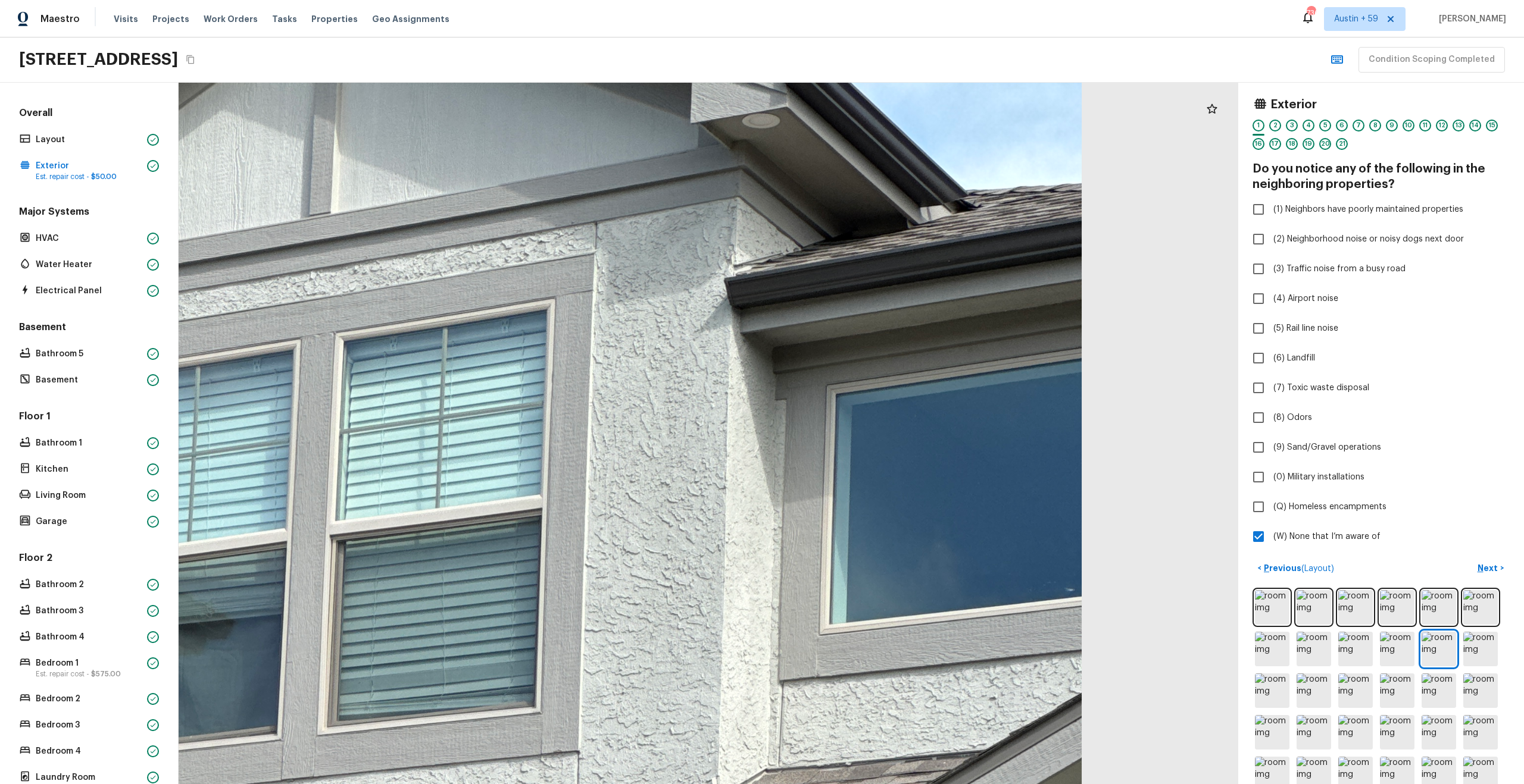
drag, startPoint x: 941, startPoint y: 131, endPoint x: 941, endPoint y: 233, distance: 102.0
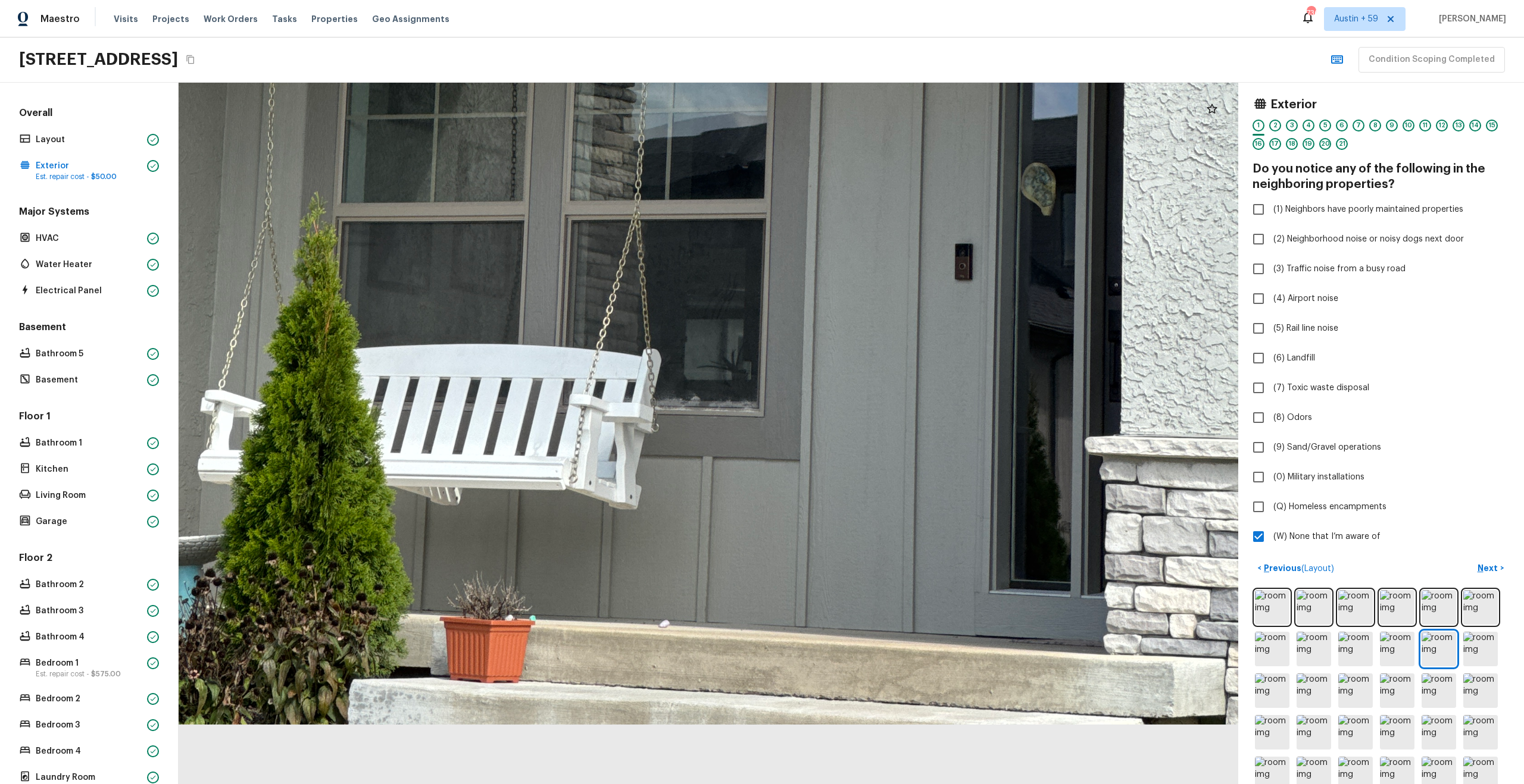
drag, startPoint x: 799, startPoint y: 749, endPoint x: 799, endPoint y: 517, distance: 232.0
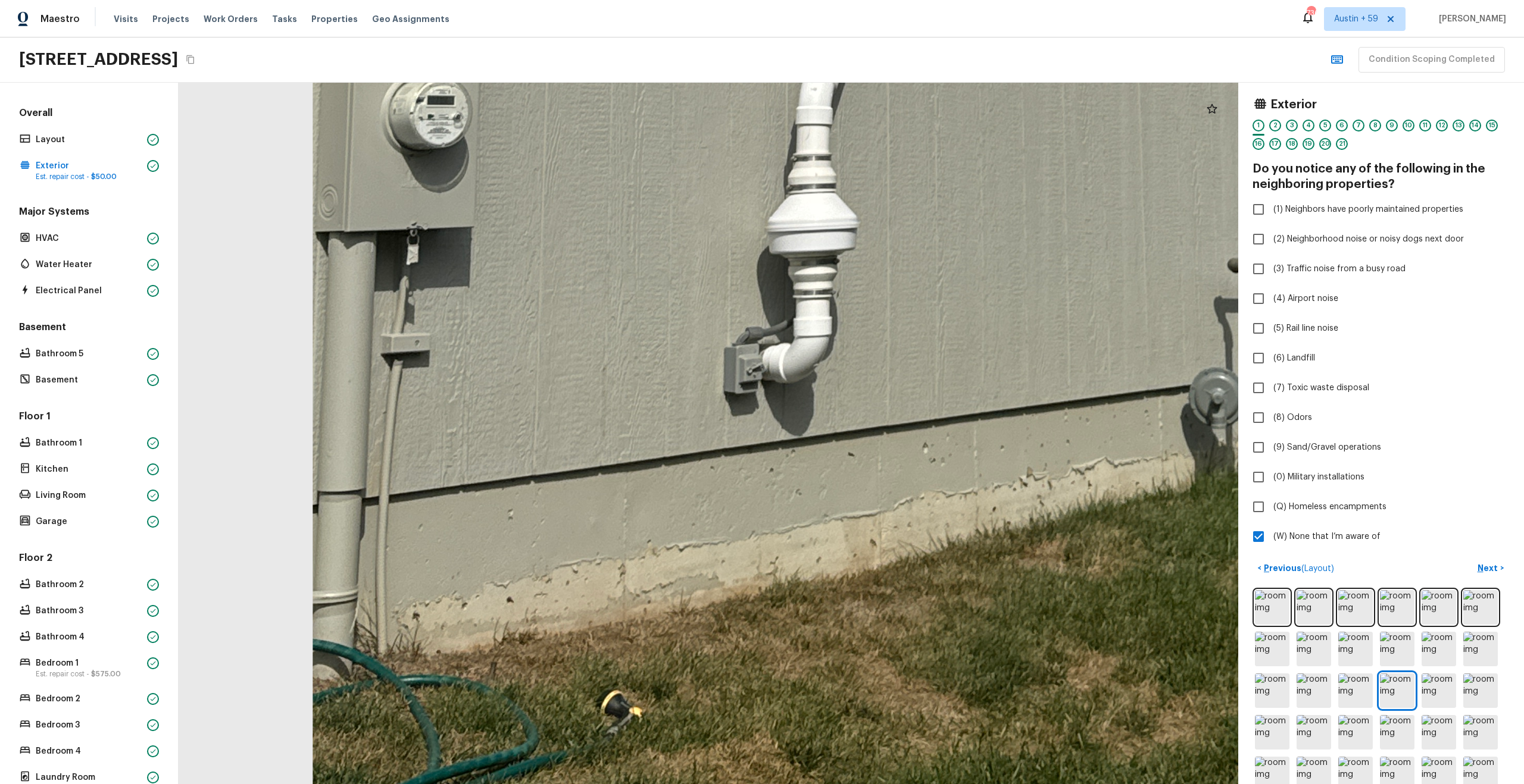
drag, startPoint x: 652, startPoint y: 640, endPoint x: 929, endPoint y: 385, distance: 376.5
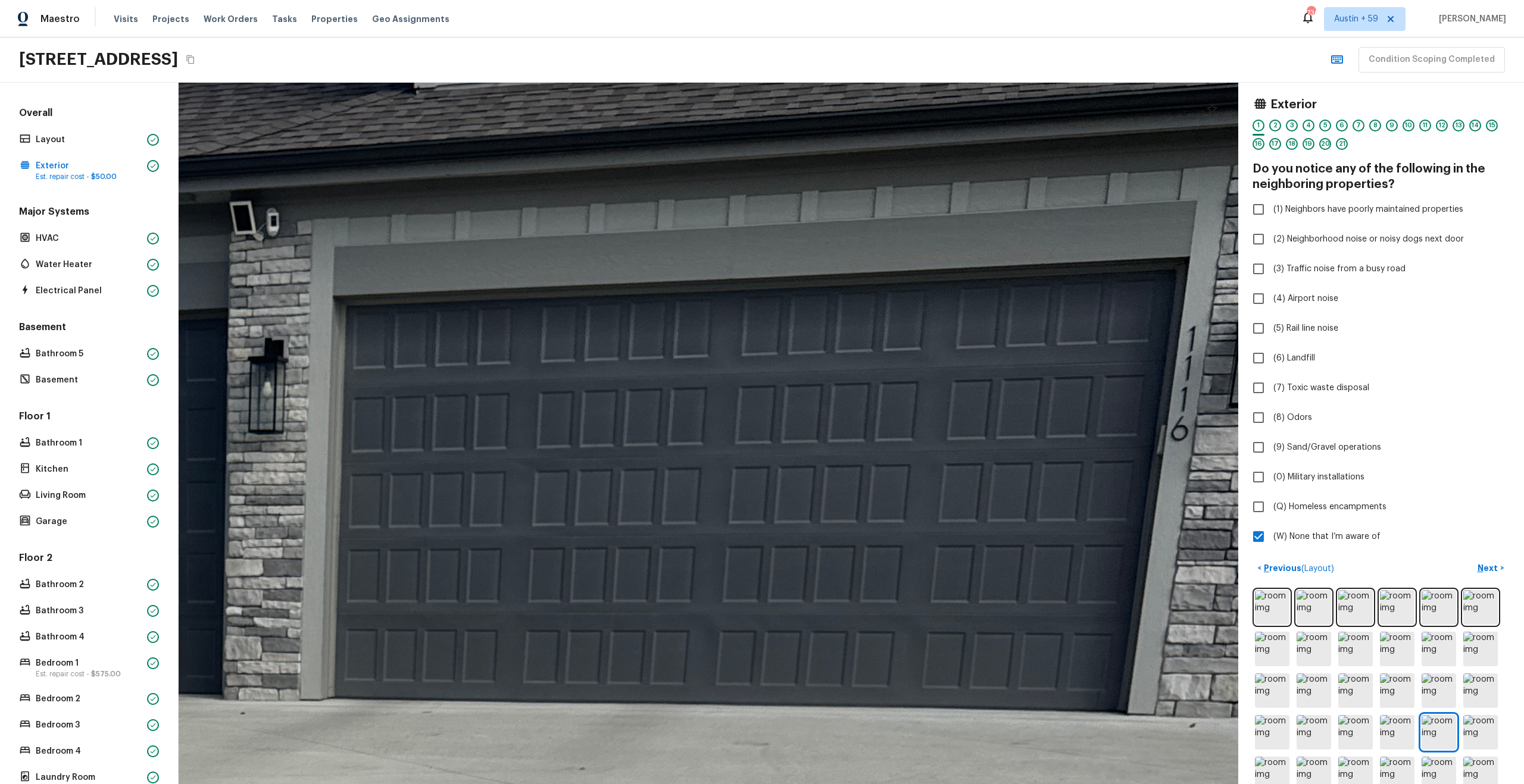
drag, startPoint x: 874, startPoint y: 254, endPoint x: 877, endPoint y: 448, distance: 194.0
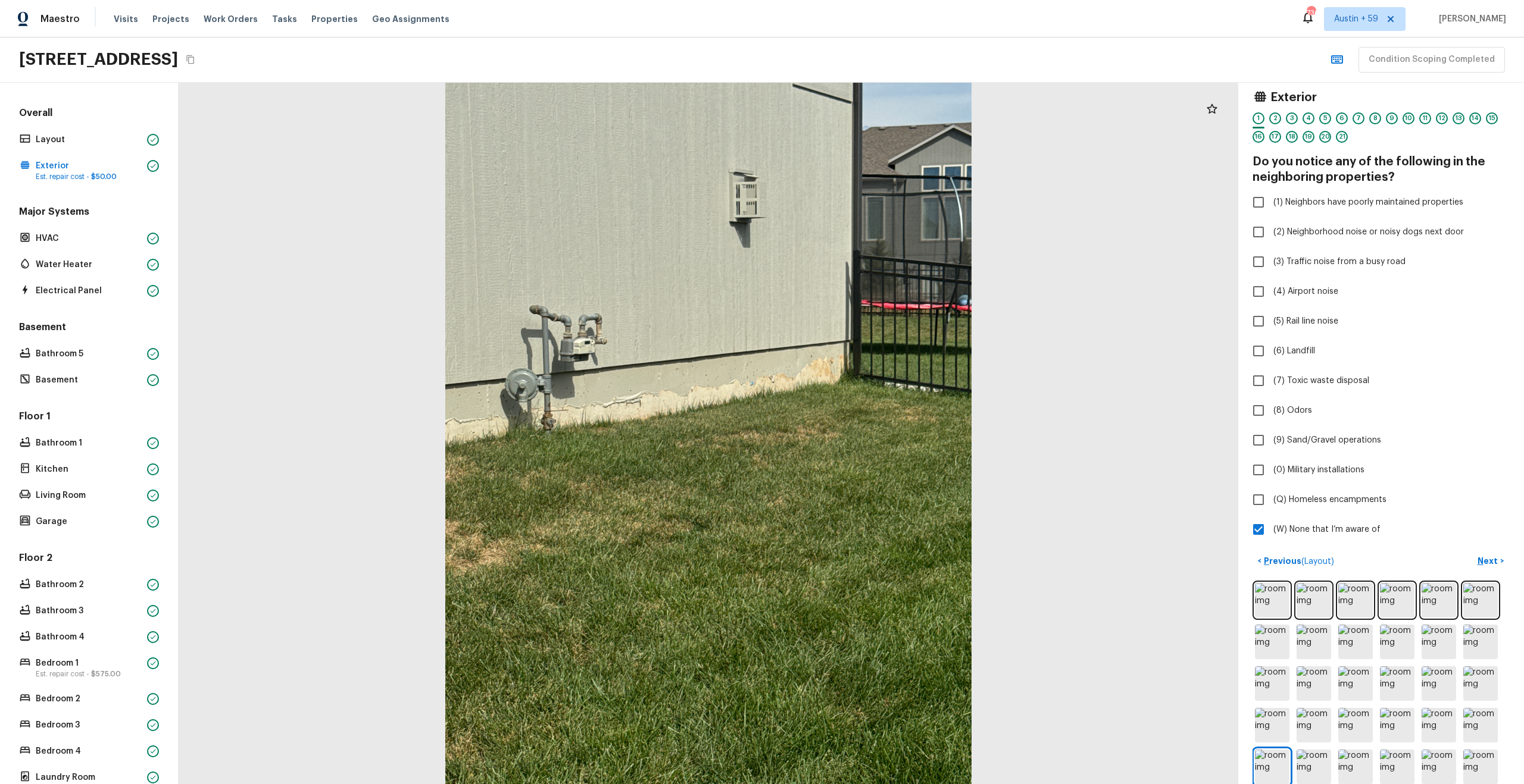
scroll to position [24, 0]
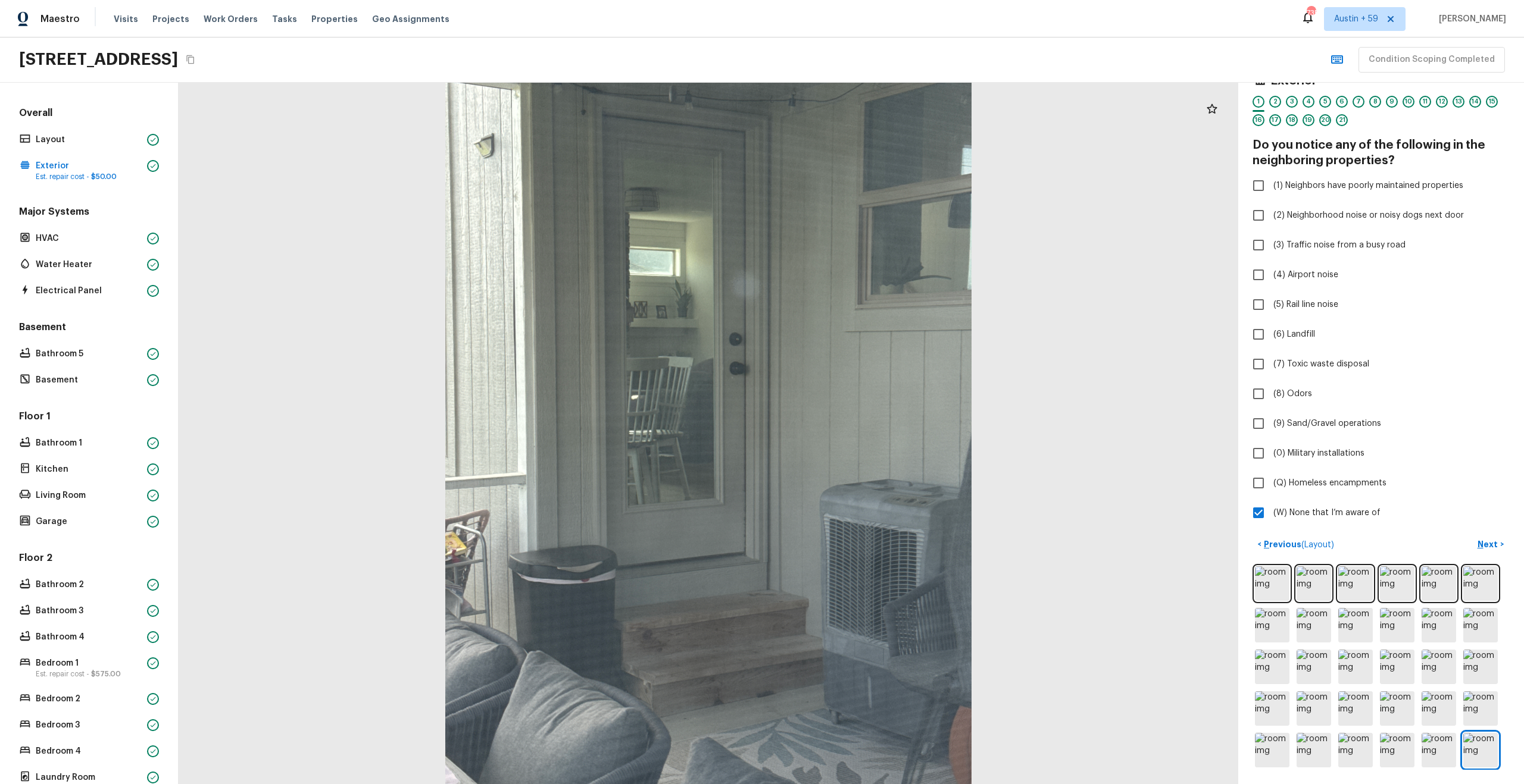
click at [1167, 573] on div at bounding box center [708, 433] width 1060 height 702
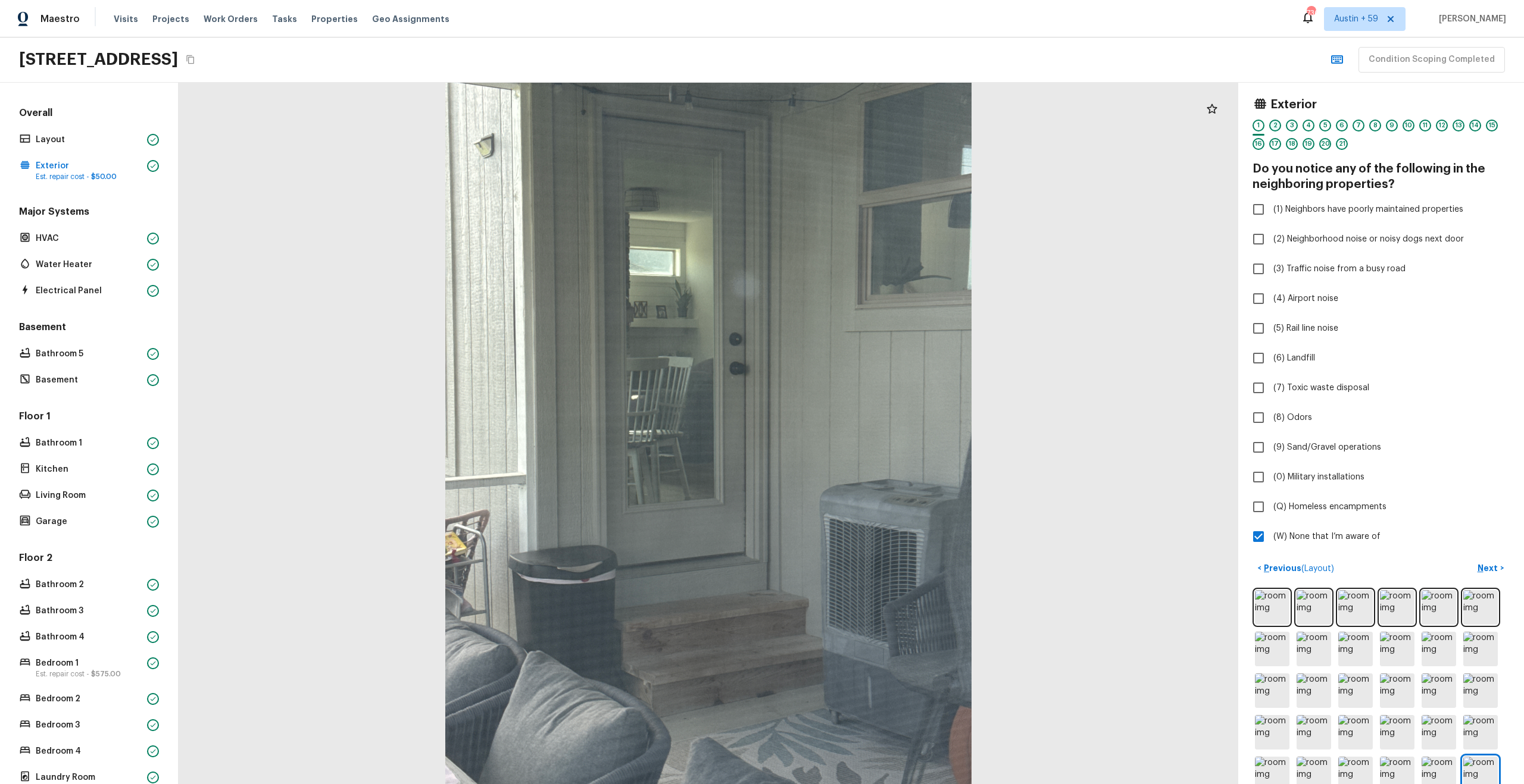
click at [1276, 124] on div "2" at bounding box center [1275, 126] width 12 height 12
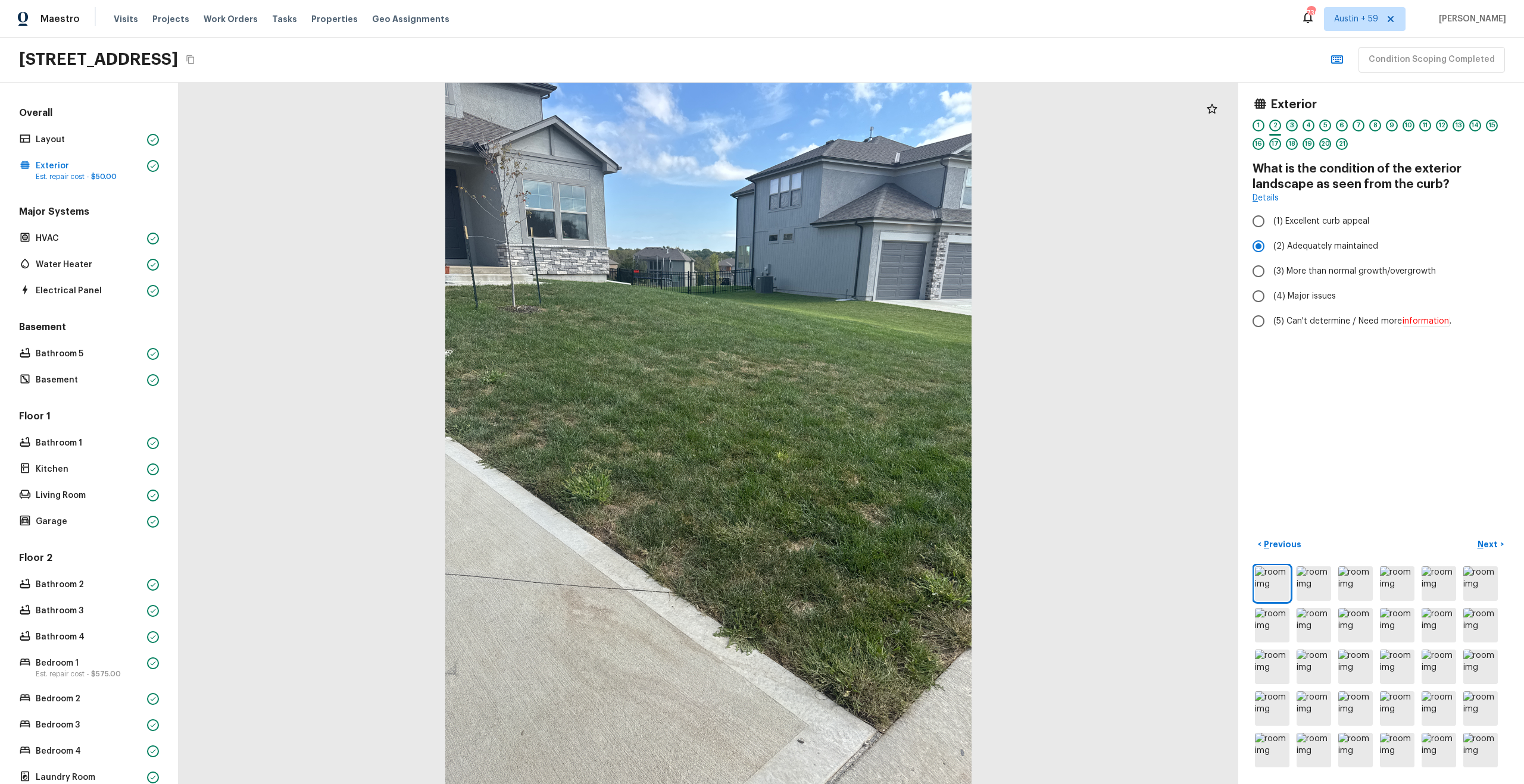
click at [1292, 127] on div "3" at bounding box center [1292, 126] width 12 height 12
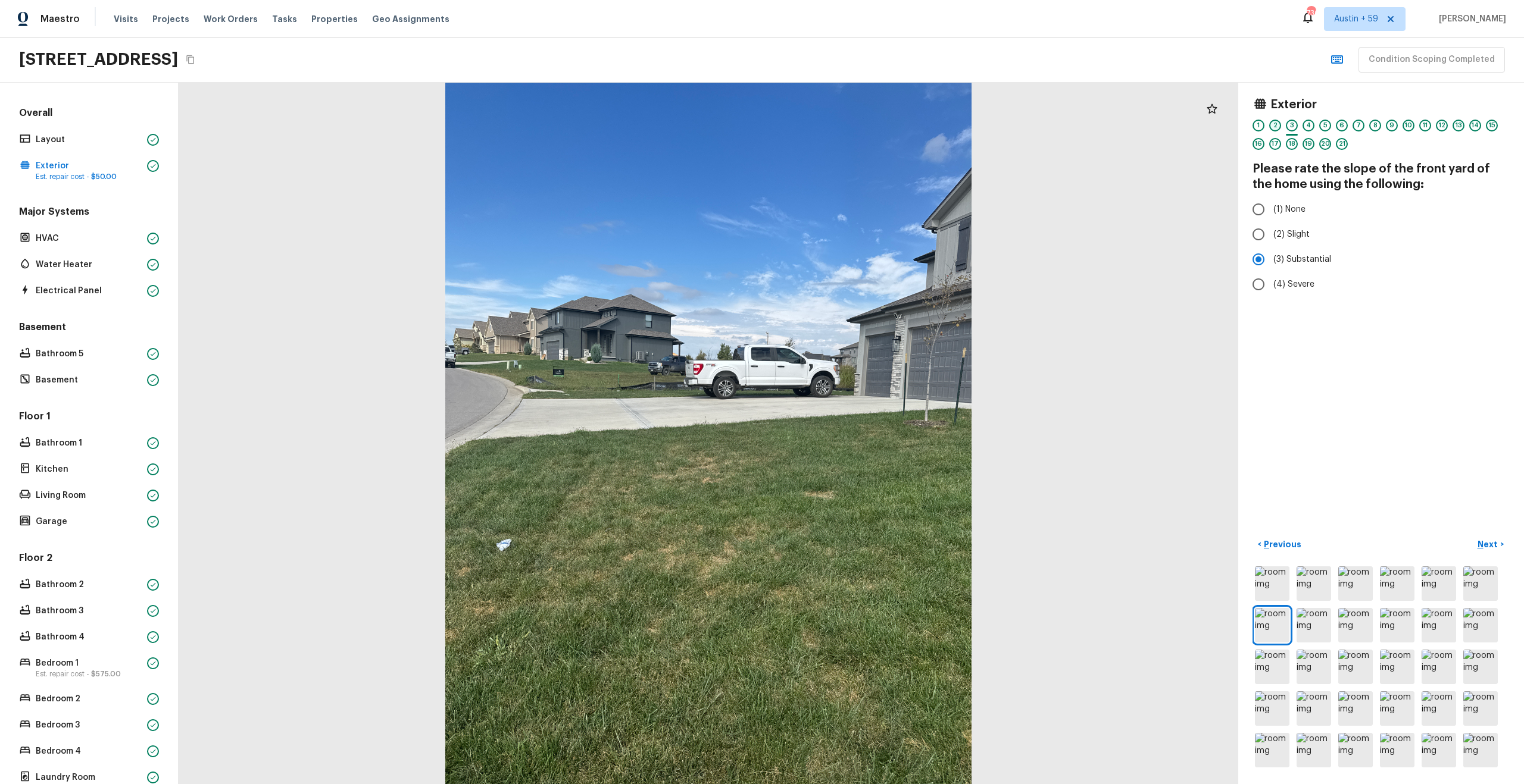
click at [1278, 124] on div "2" at bounding box center [1275, 126] width 12 height 12
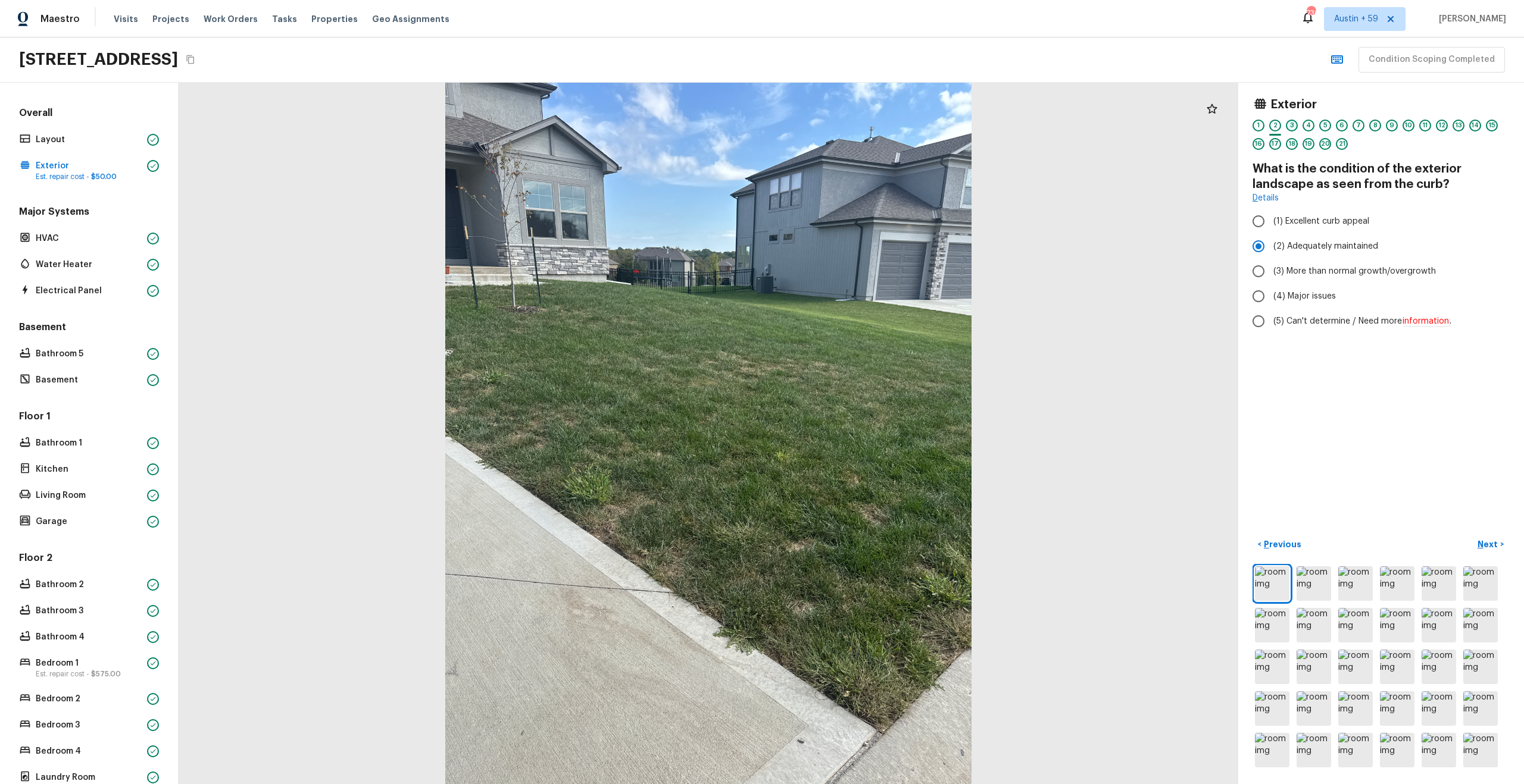
click at [1288, 125] on div "3" at bounding box center [1292, 126] width 12 height 12
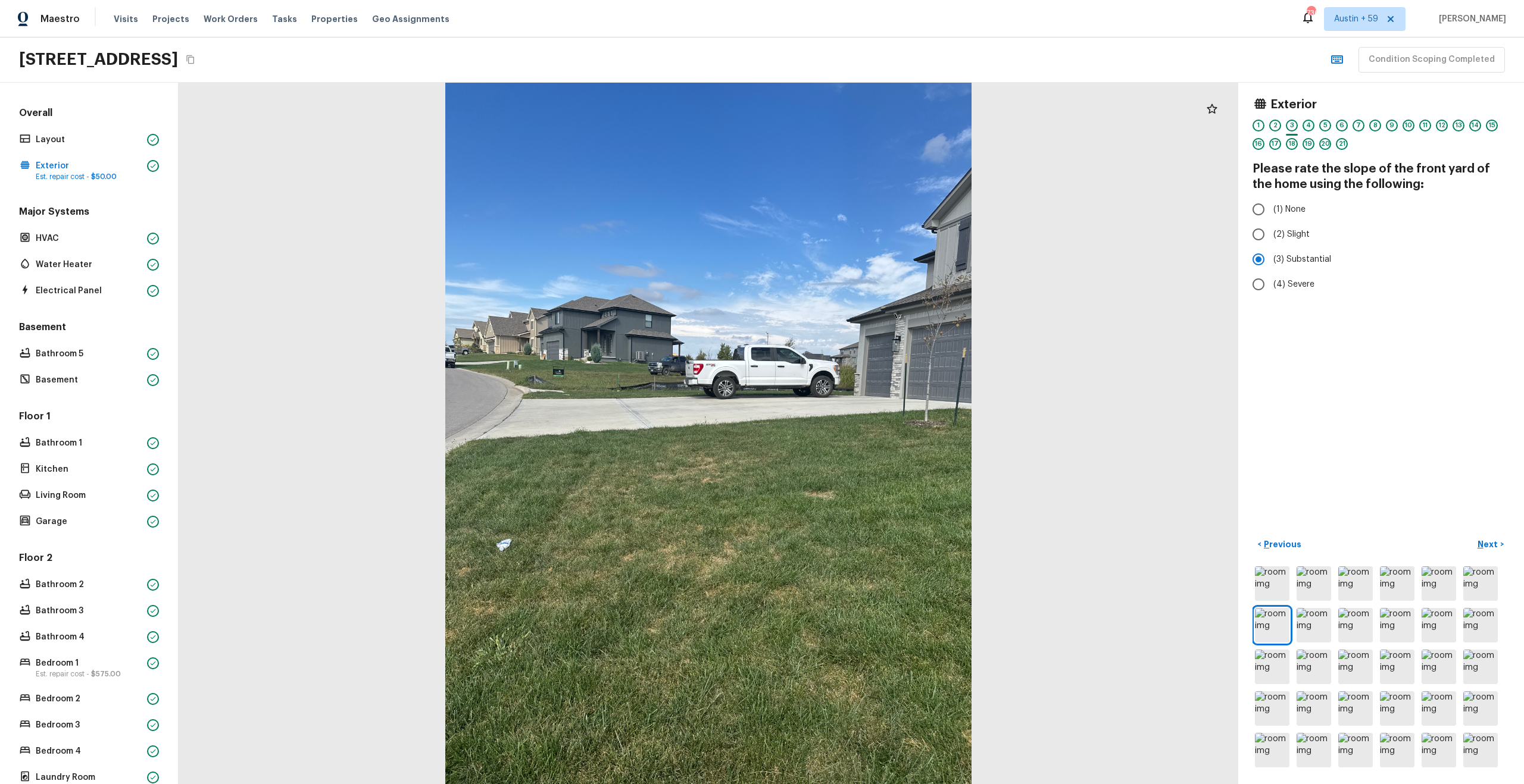
click at [1309, 124] on div "4" at bounding box center [1309, 126] width 12 height 12
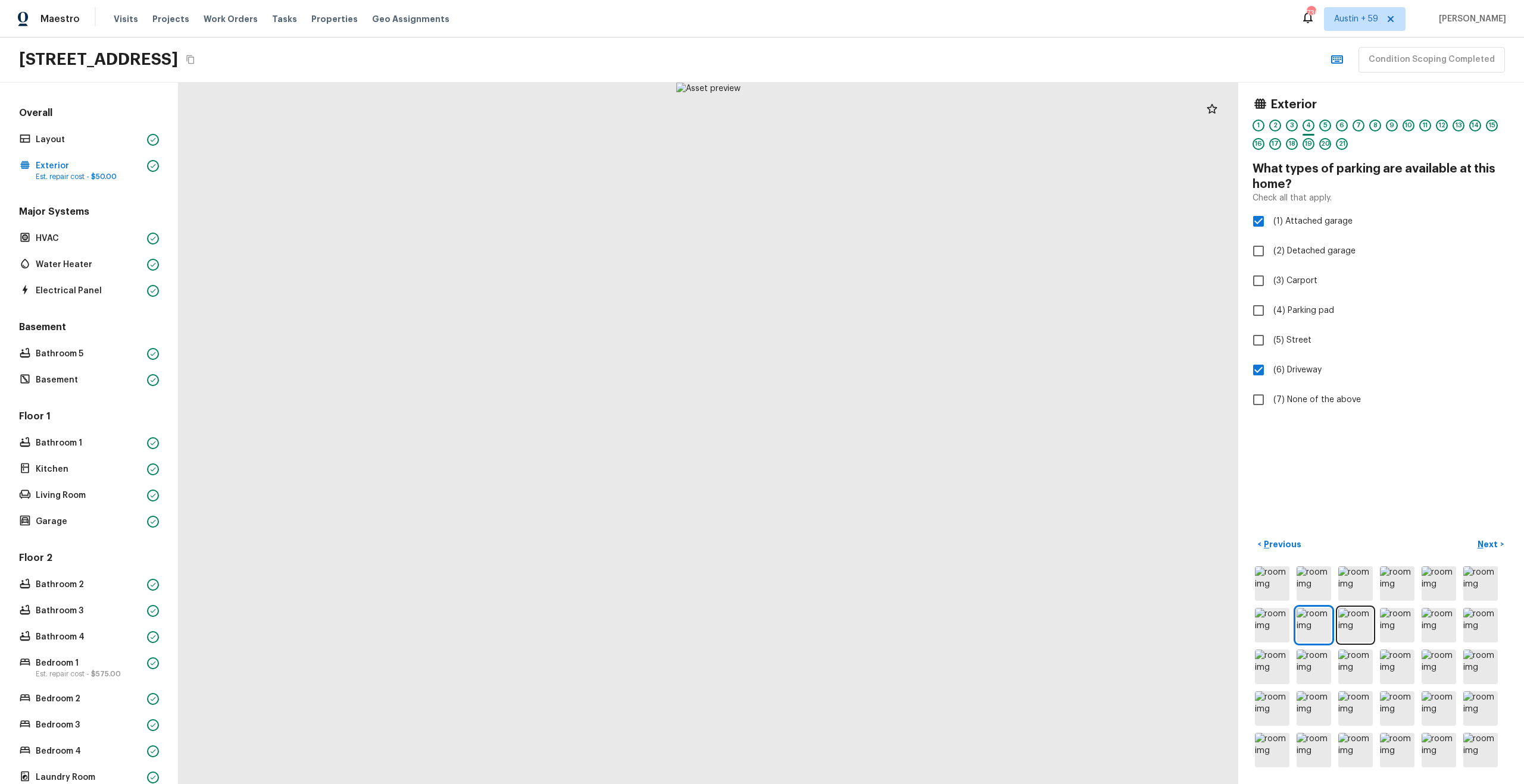
click at [1326, 127] on div "5" at bounding box center [1325, 126] width 12 height 12
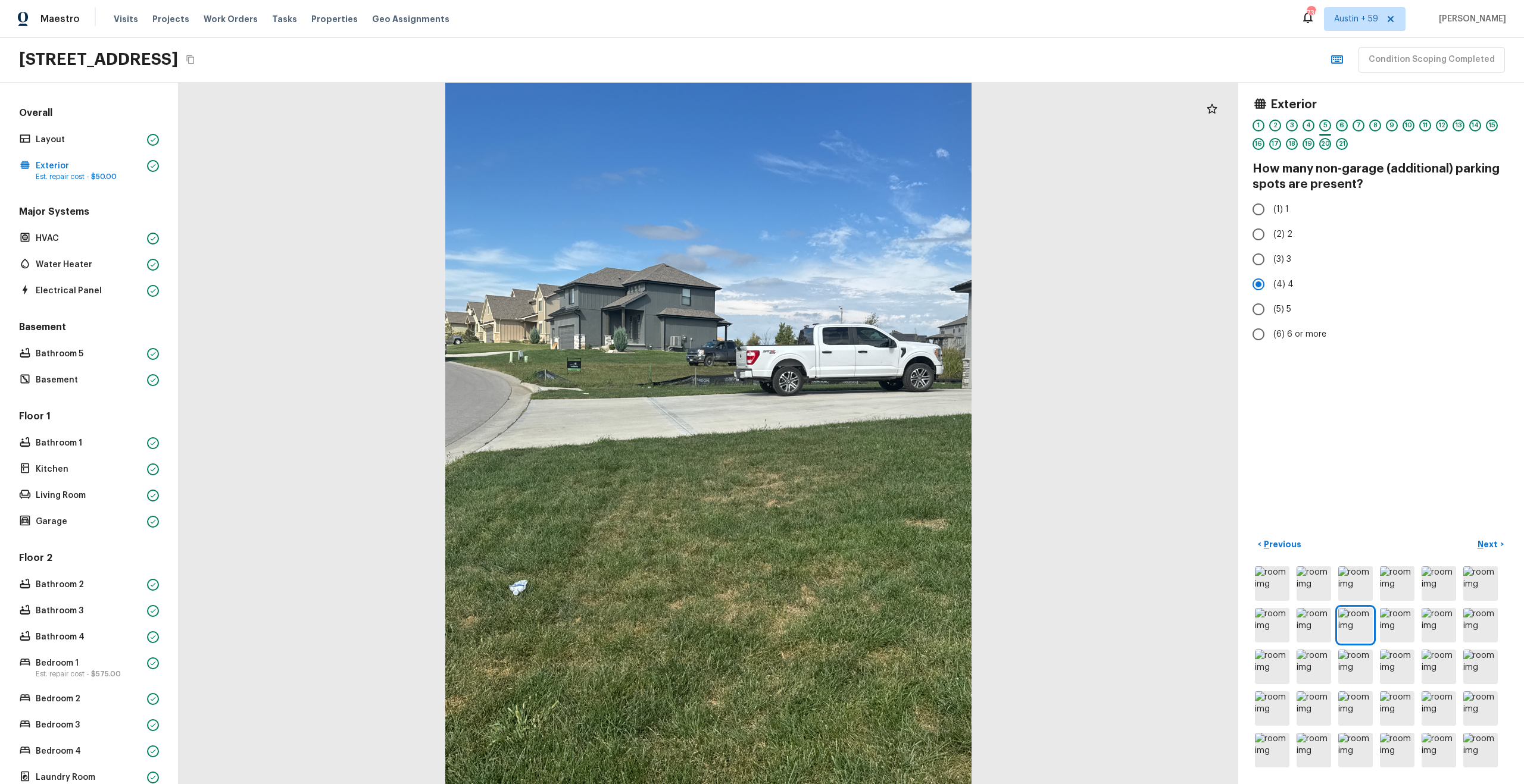
click at [1345, 127] on div "6" at bounding box center [1342, 126] width 12 height 12
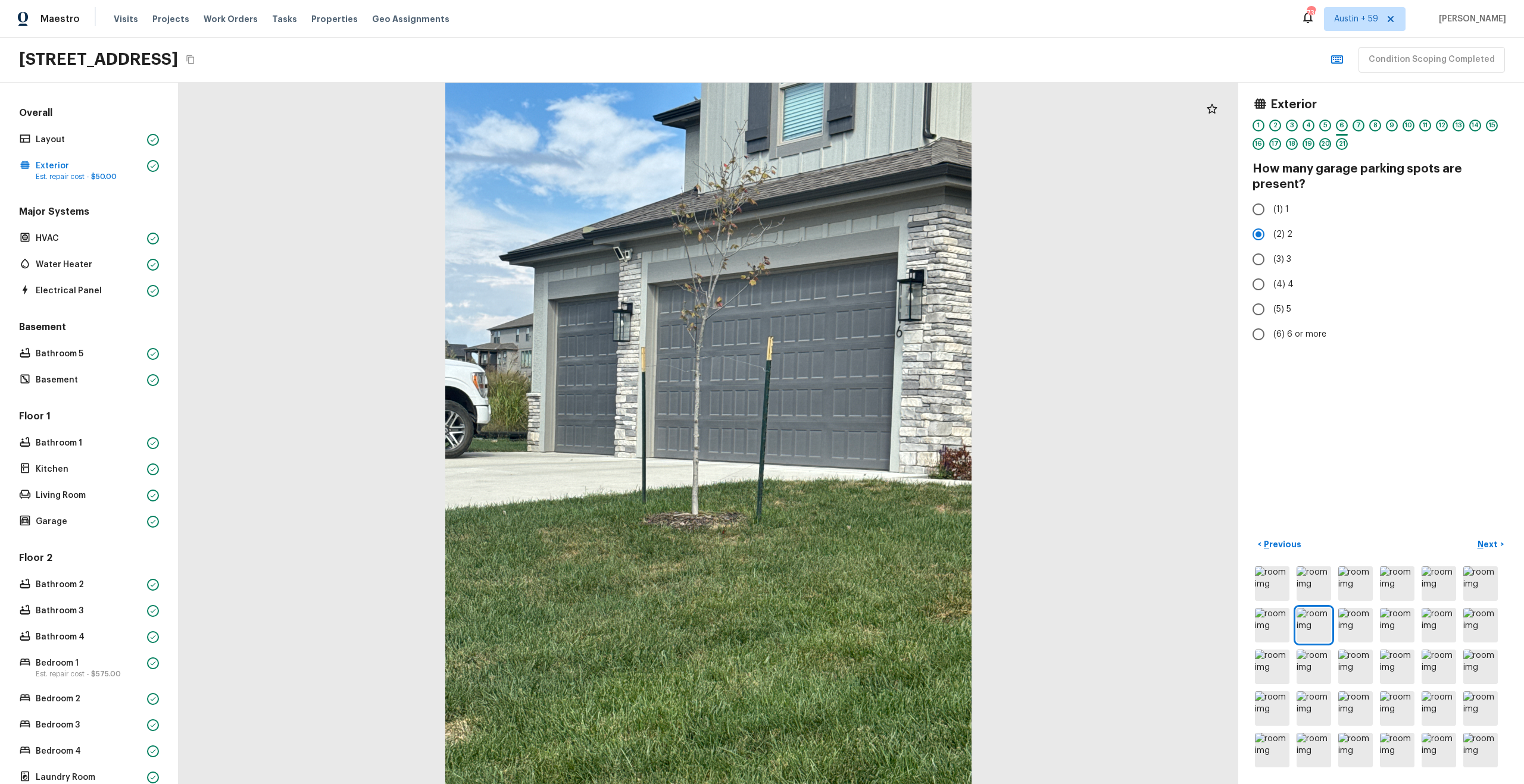
click at [1360, 126] on div "7" at bounding box center [1359, 126] width 12 height 12
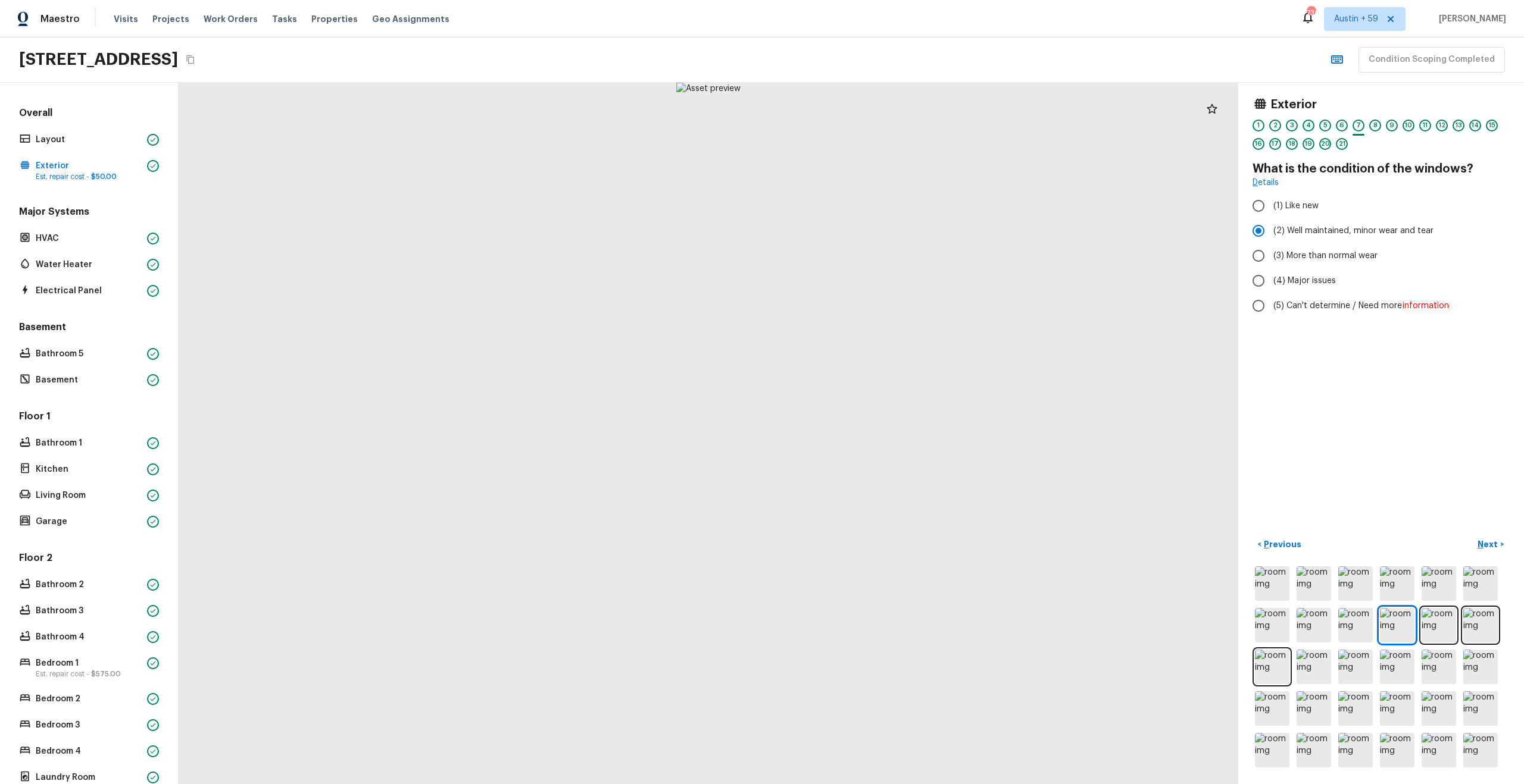
click at [1309, 125] on div "4" at bounding box center [1309, 126] width 12 height 12
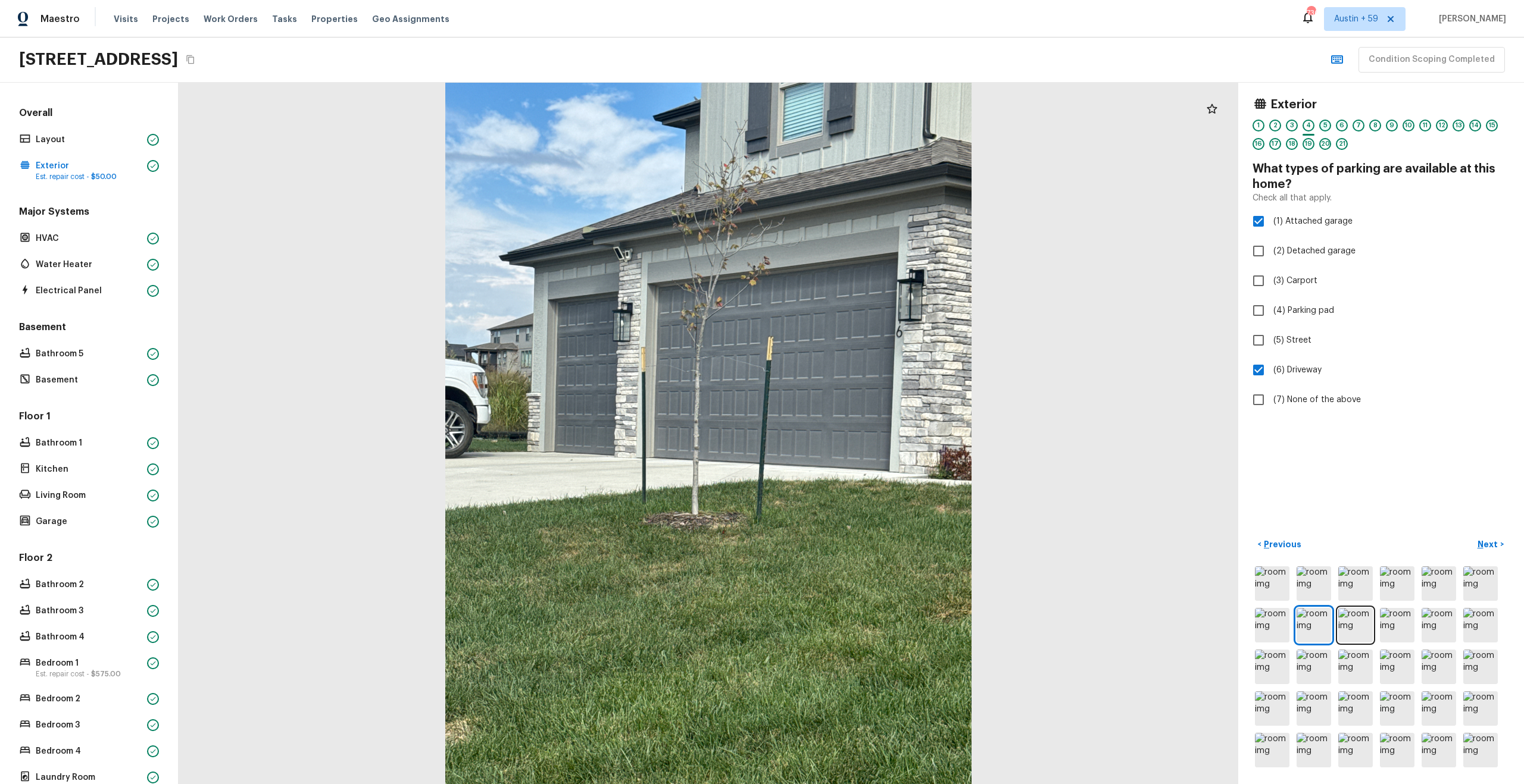
click at [1324, 126] on div "5" at bounding box center [1325, 126] width 12 height 12
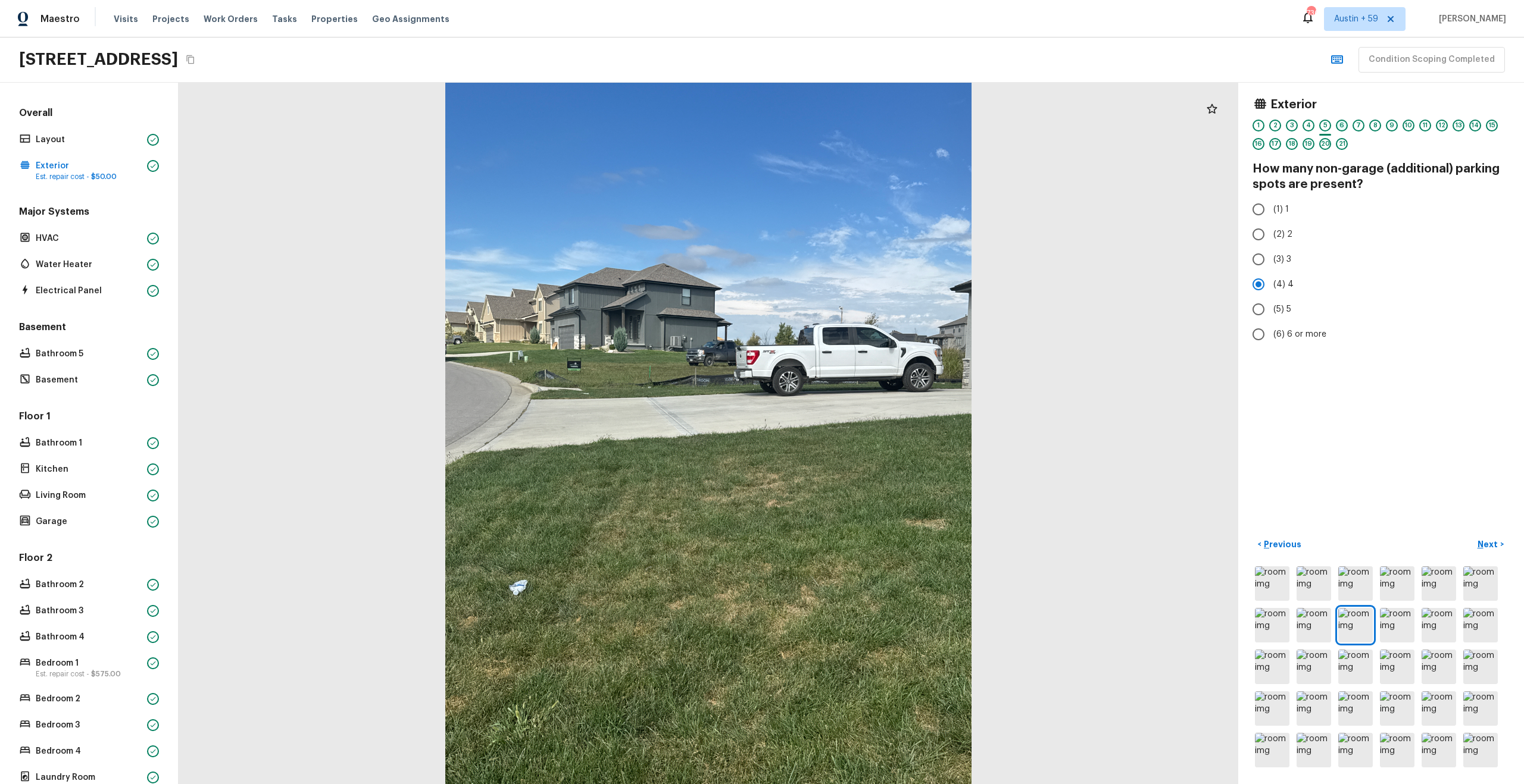
click at [1341, 122] on div "6" at bounding box center [1342, 126] width 12 height 12
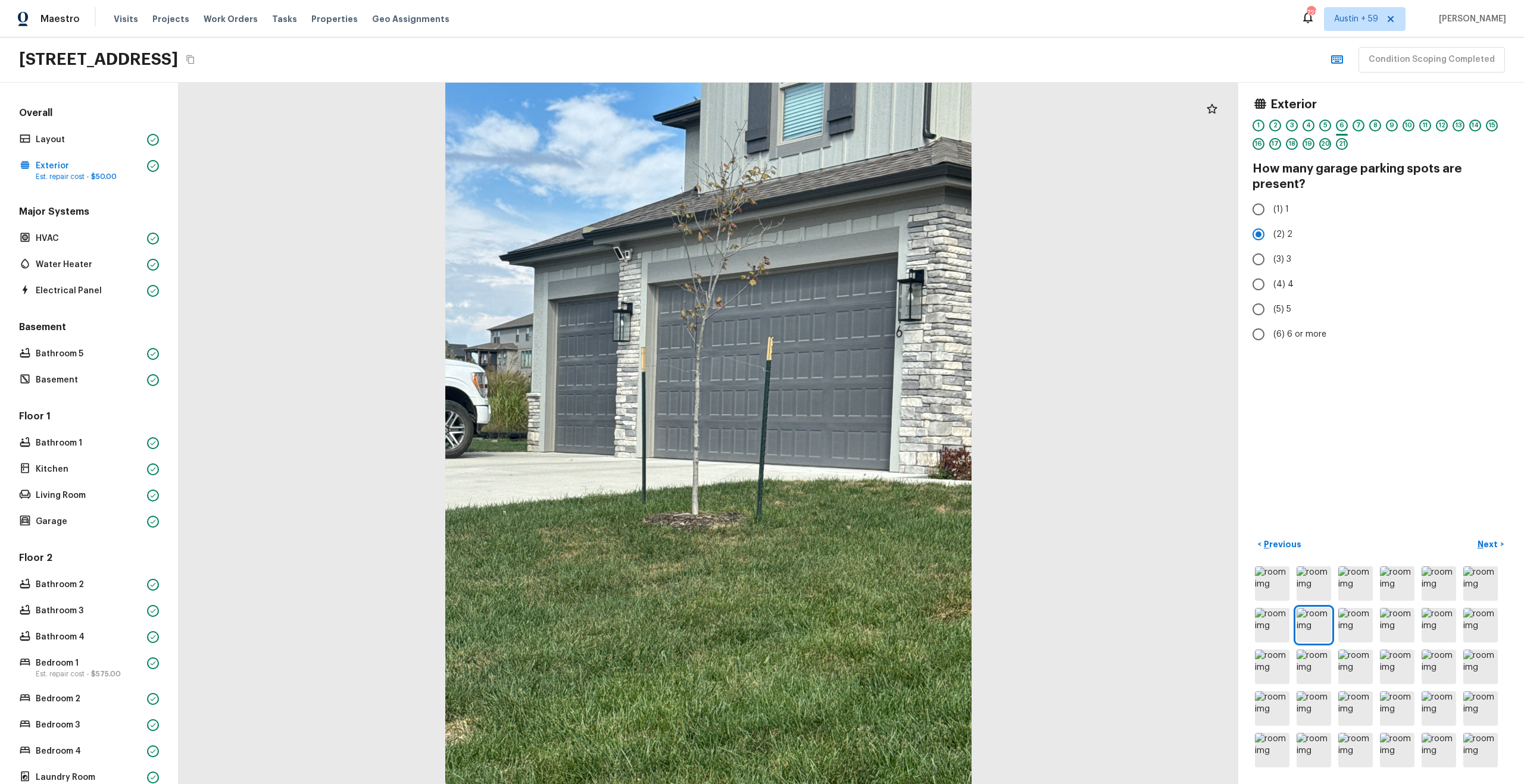
click at [1356, 123] on div "7" at bounding box center [1359, 126] width 12 height 12
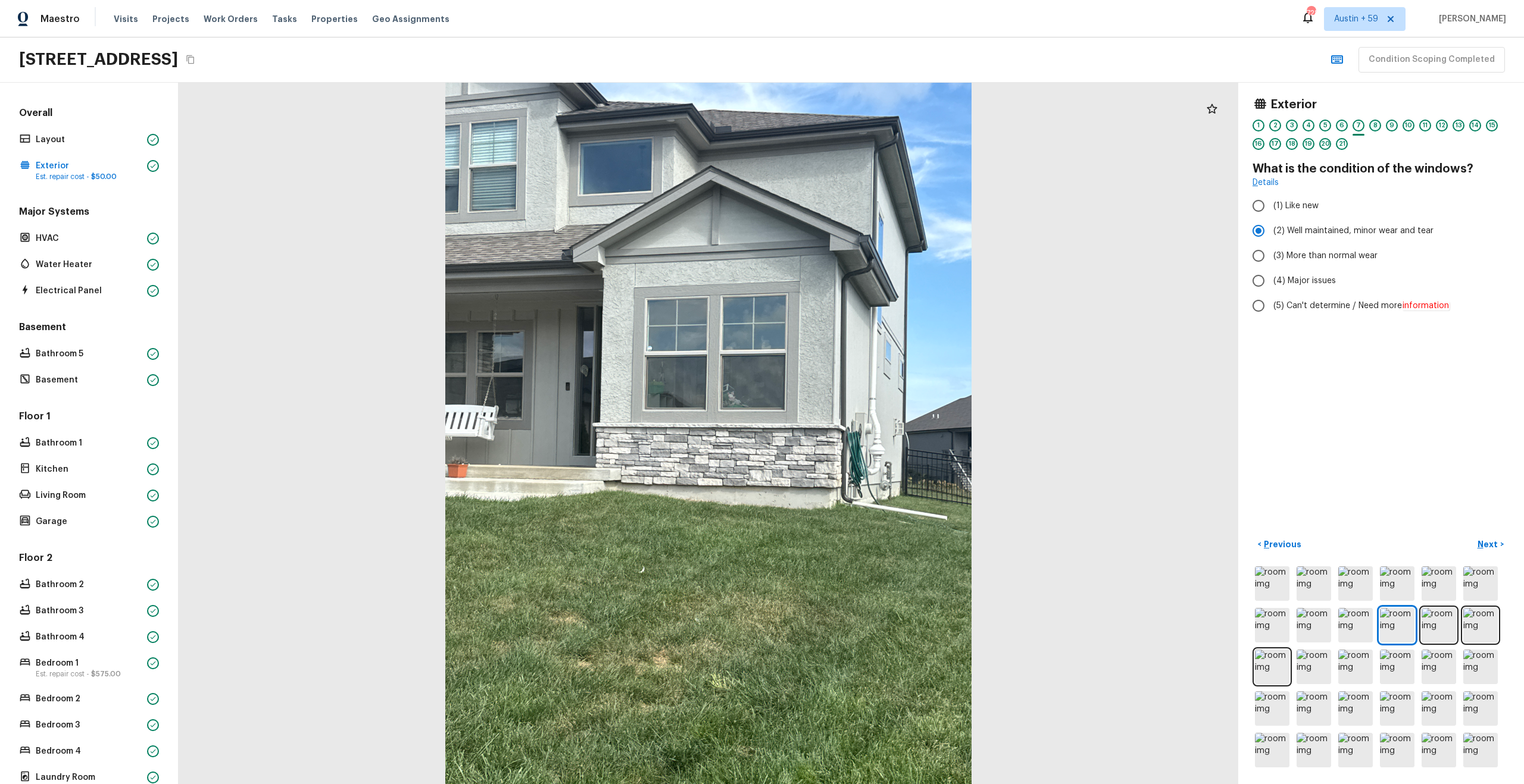
click at [1376, 127] on div "8" at bounding box center [1375, 126] width 12 height 12
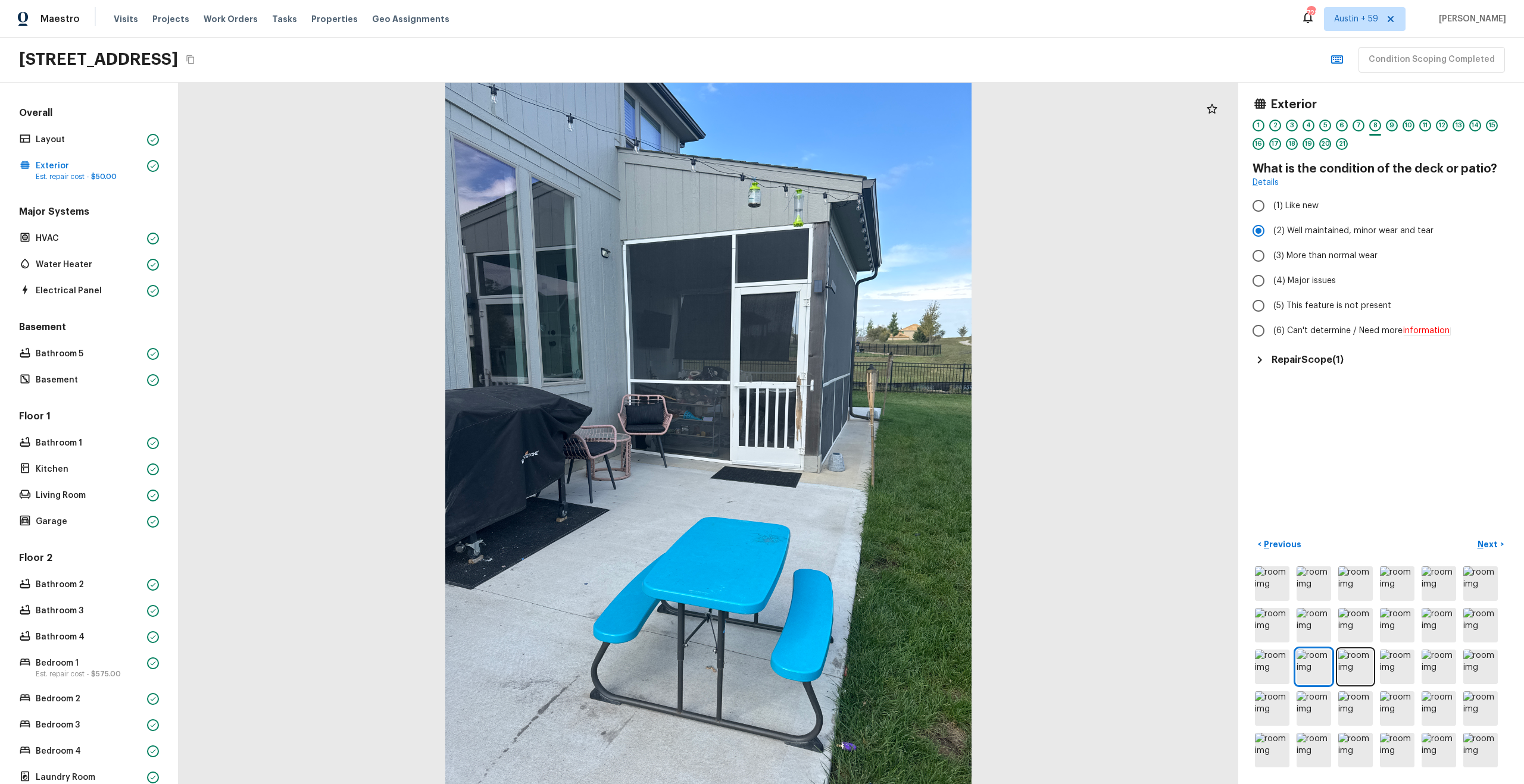
click at [1395, 124] on div "9" at bounding box center [1392, 126] width 12 height 12
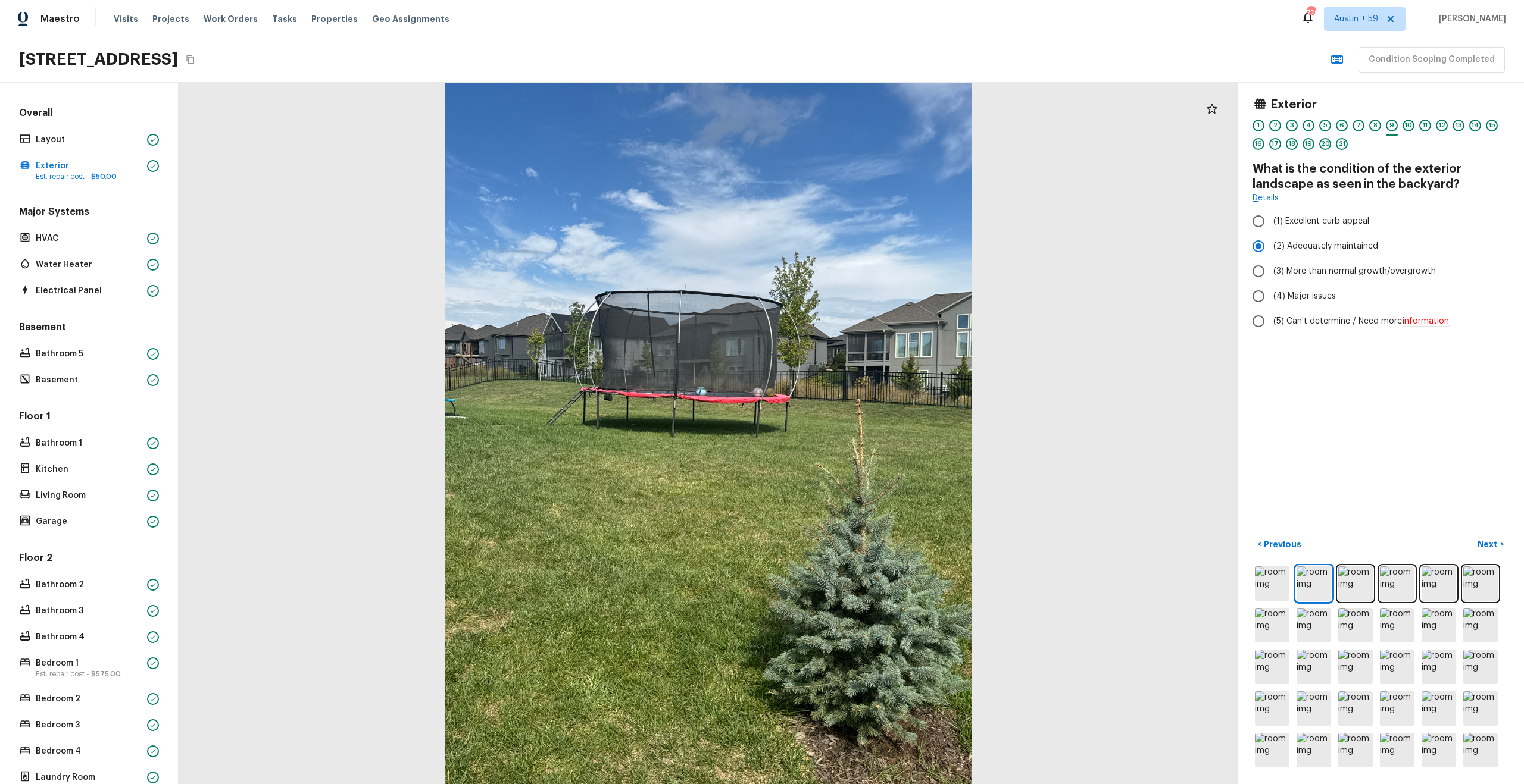
click at [1412, 123] on div "10" at bounding box center [1409, 126] width 12 height 12
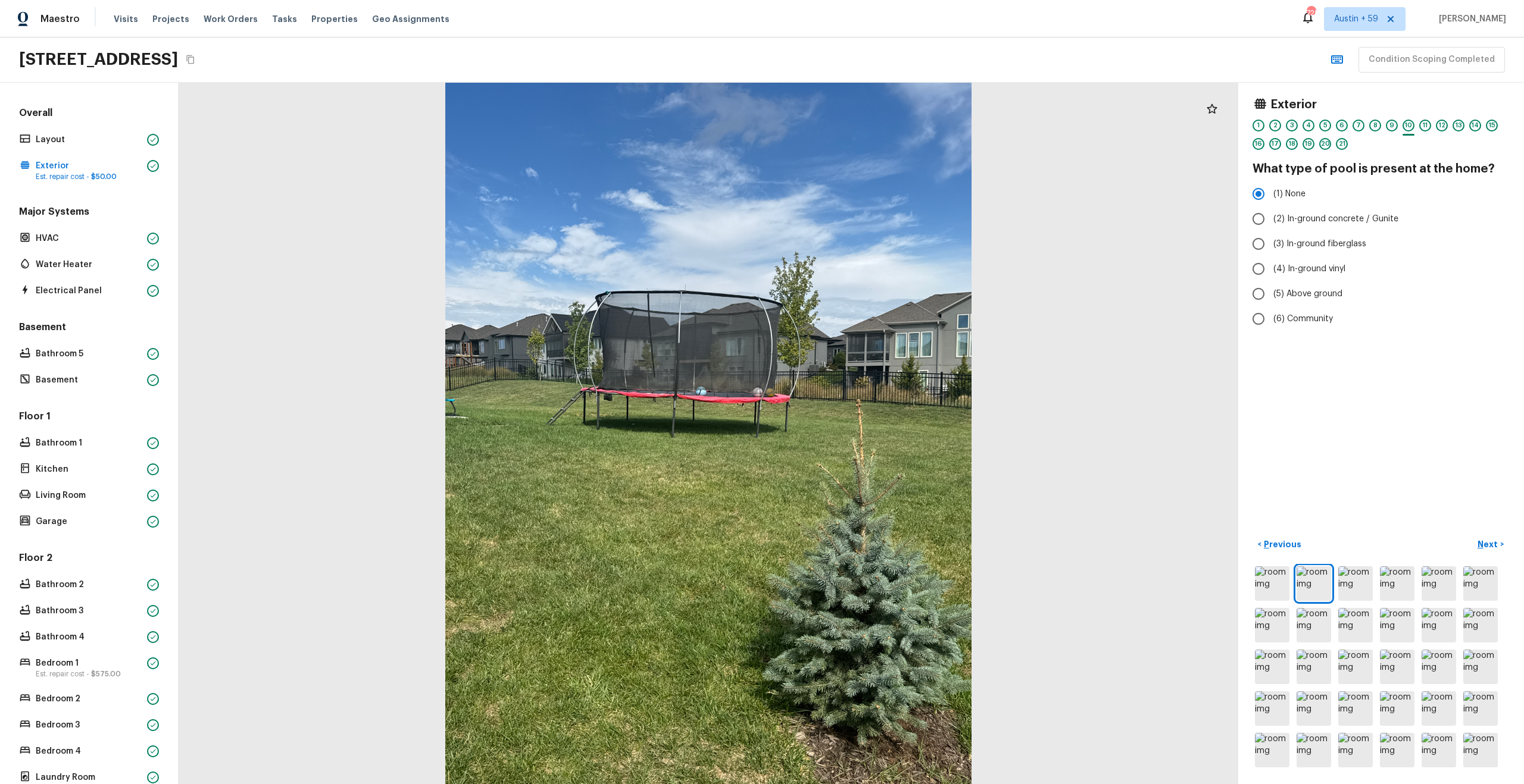
click at [1431, 124] on div "1 2 3 4 5 6 7 8 9 10 11 12 13 14 15 16 17 18 19 20 21" at bounding box center [1381, 138] width 257 height 37
click at [1425, 122] on div "11" at bounding box center [1425, 126] width 12 height 12
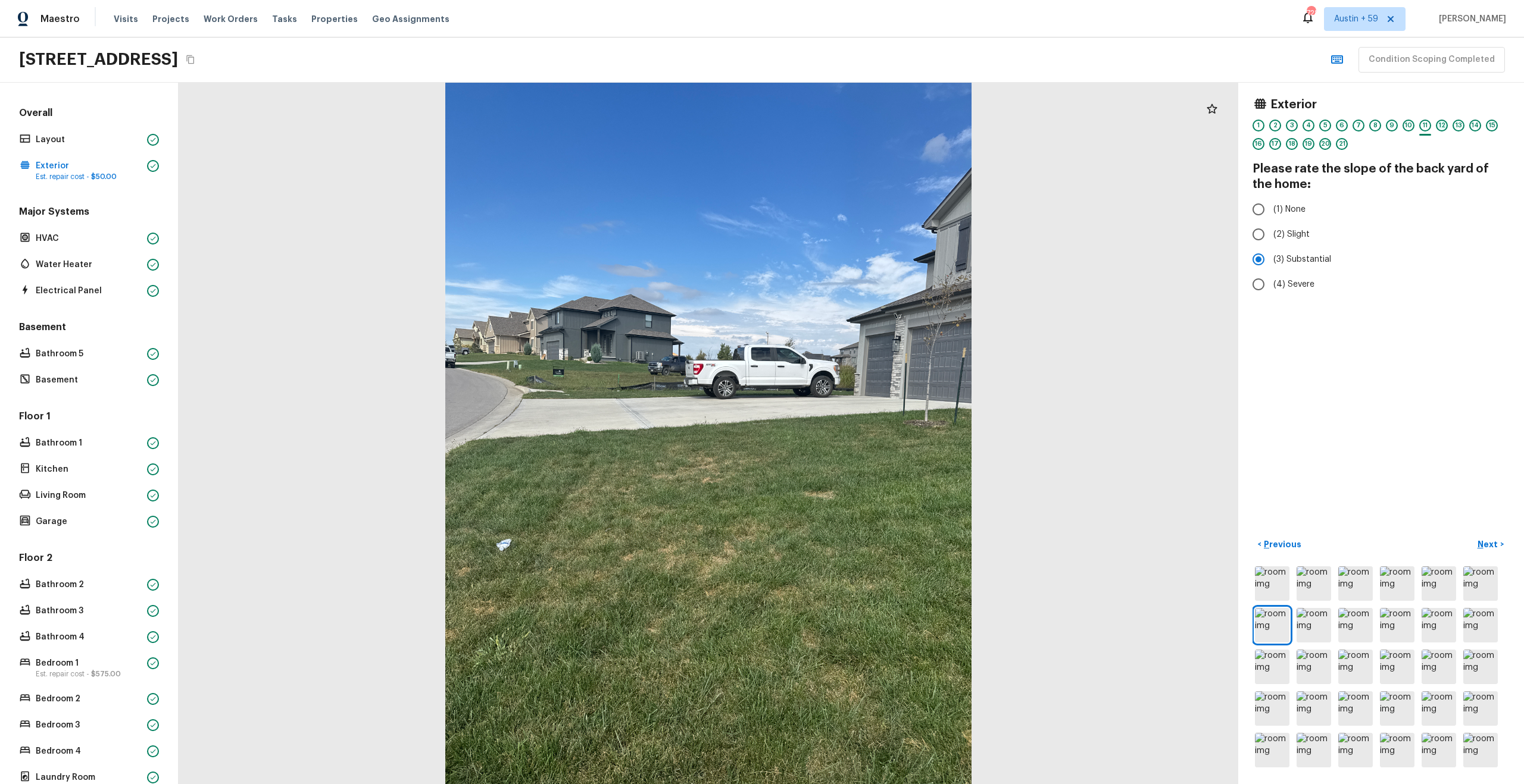
click at [1443, 127] on div "12" at bounding box center [1442, 126] width 12 height 12
click at [1461, 123] on div "13" at bounding box center [1458, 126] width 12 height 12
click at [1475, 124] on div "14" at bounding box center [1475, 126] width 12 height 12
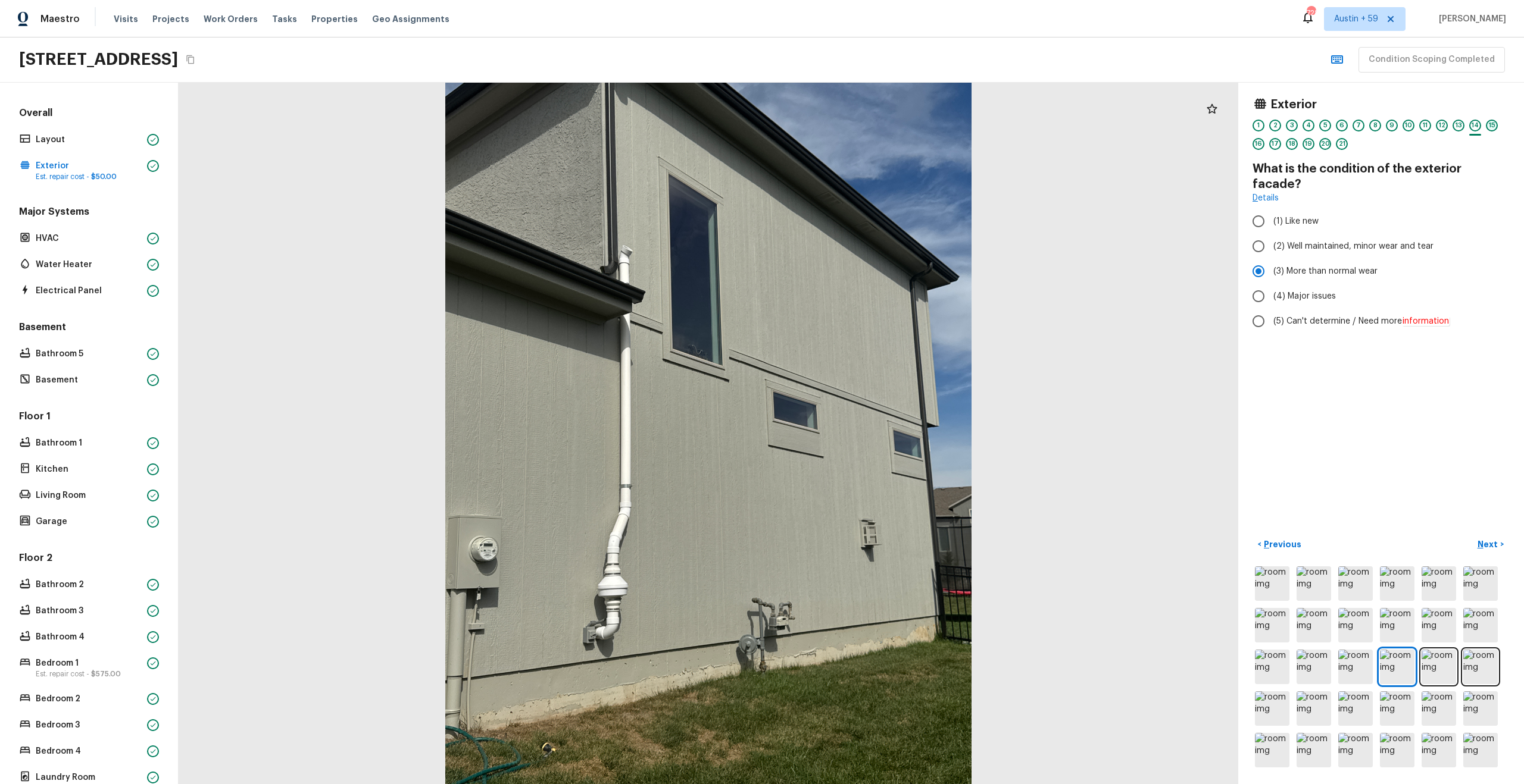
click at [1494, 124] on div "15" at bounding box center [1492, 126] width 12 height 12
click at [1259, 148] on div "16" at bounding box center [1258, 144] width 12 height 12
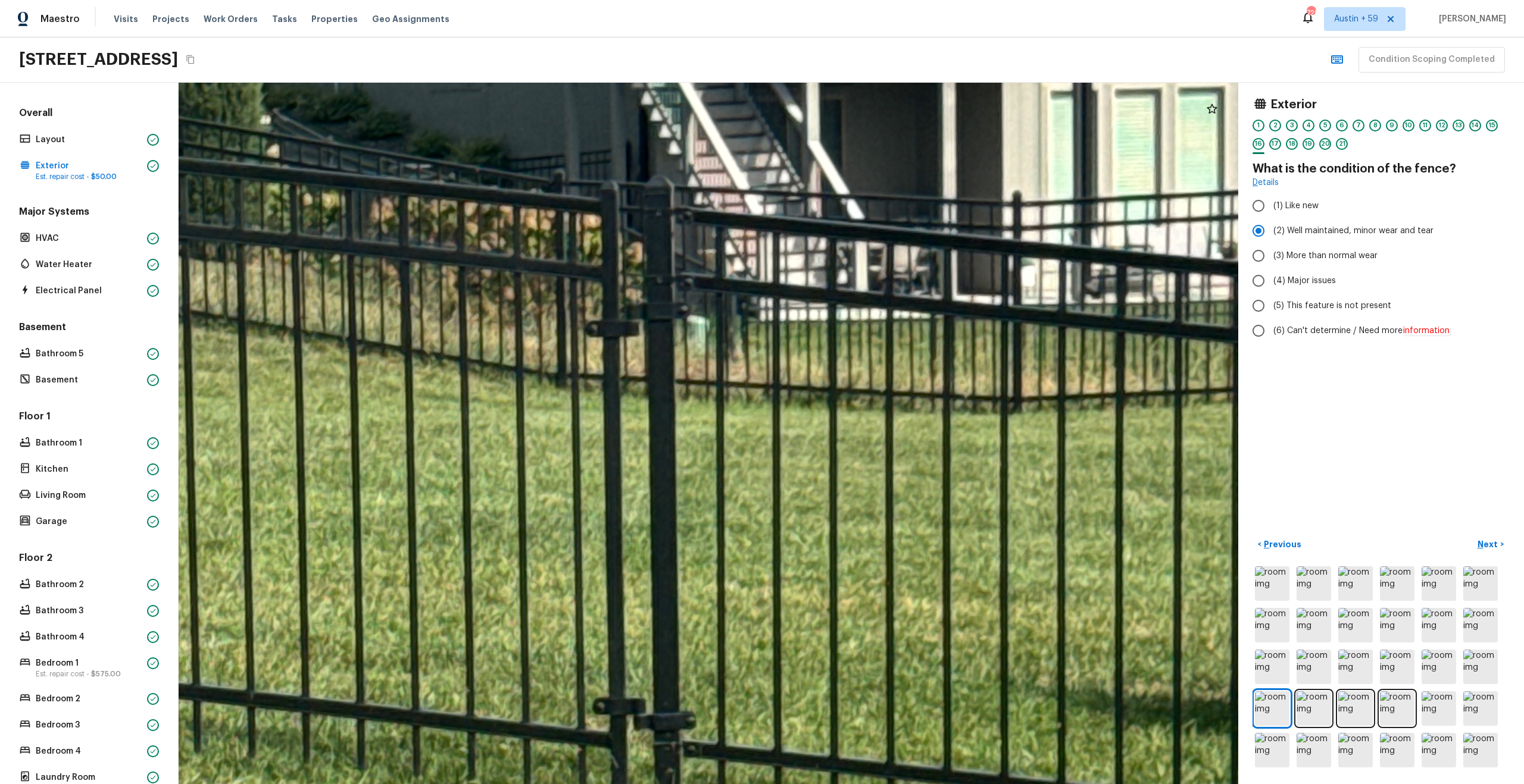
drag, startPoint x: 786, startPoint y: 368, endPoint x: 932, endPoint y: 311, distance: 156.7
click at [931, 312] on div at bounding box center [266, 640] width 4537 height 3004
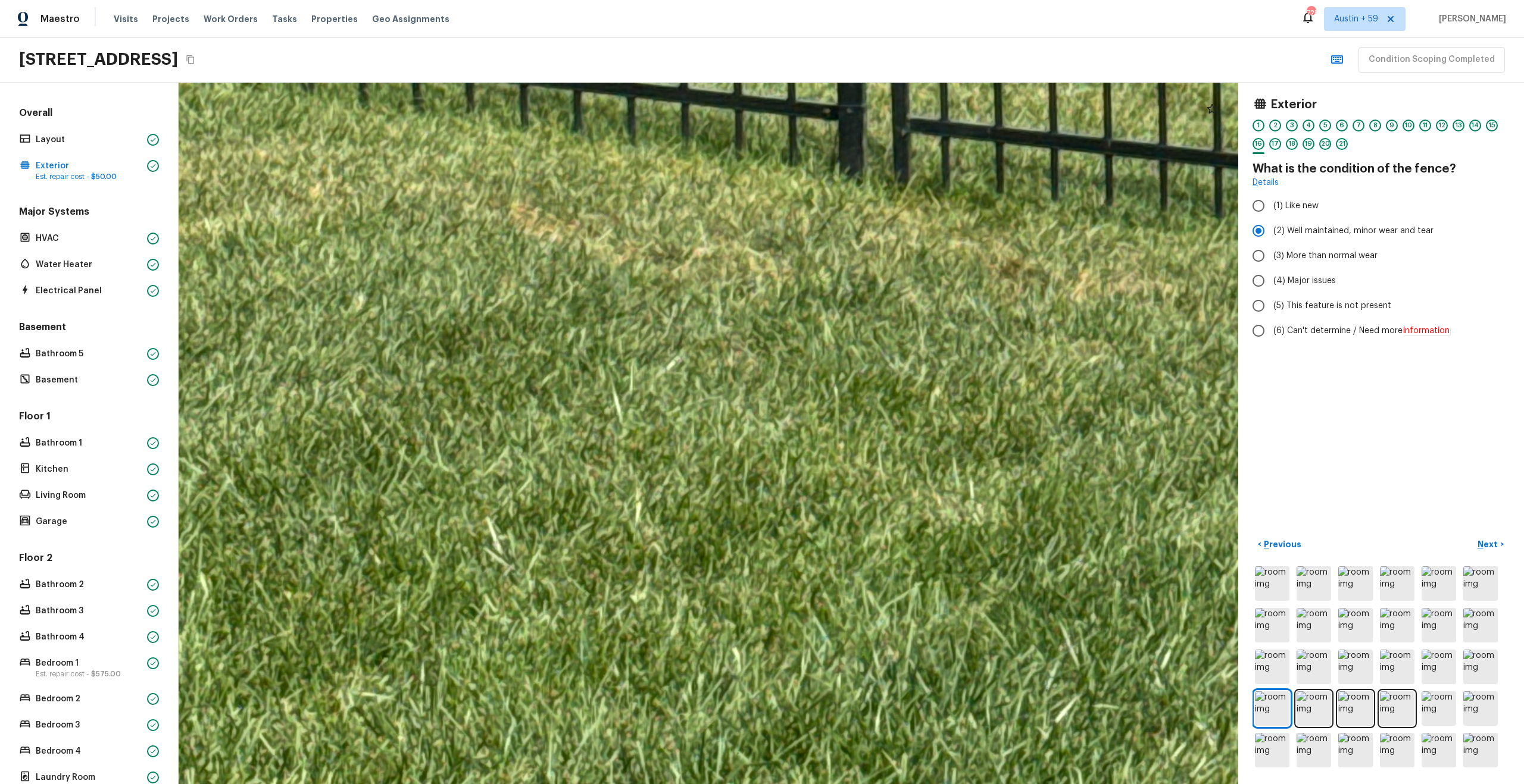
drag, startPoint x: 844, startPoint y: 302, endPoint x: 893, endPoint y: 392, distance: 102.5
click at [893, 392] on div at bounding box center [1125, 87] width 4537 height 3004
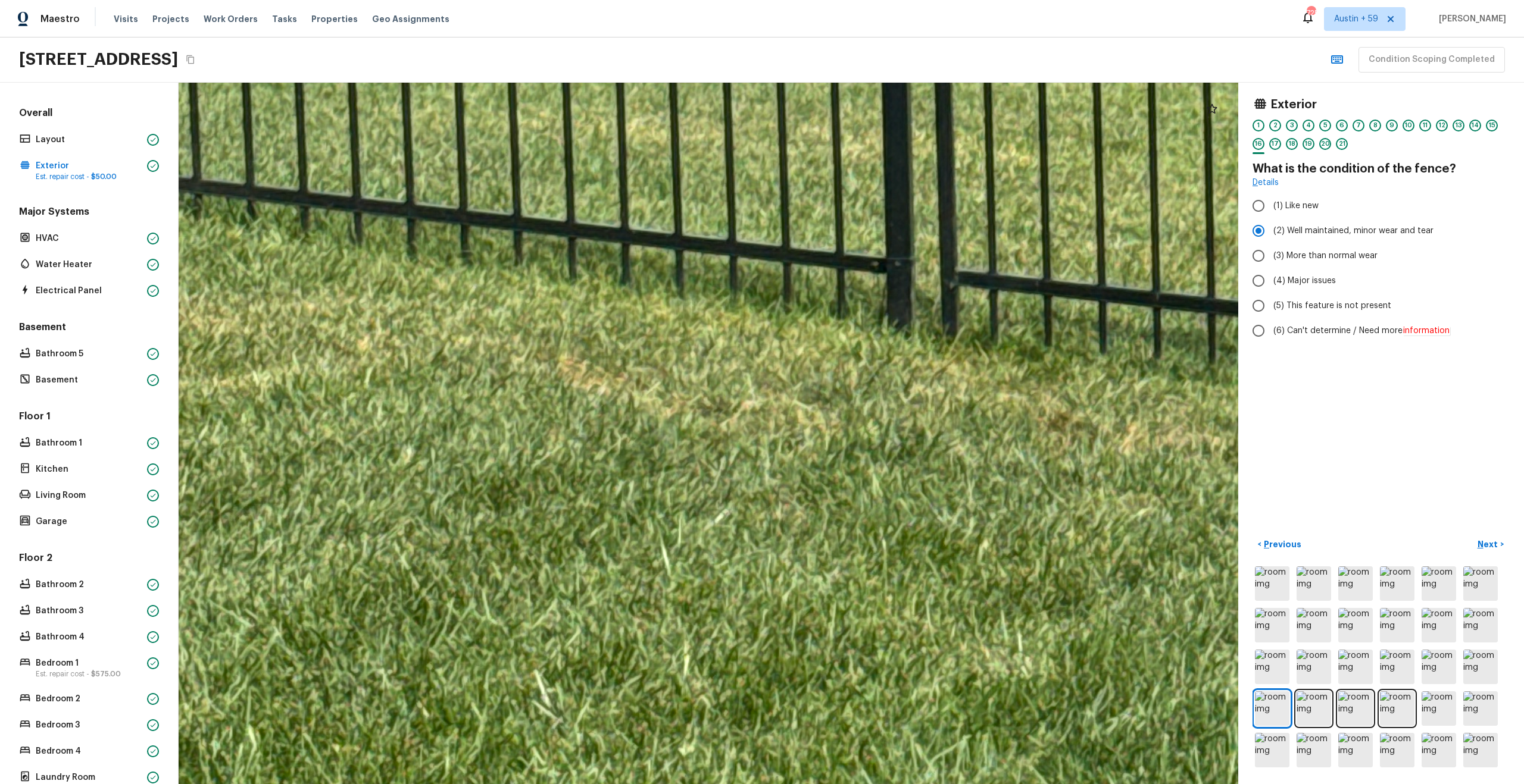
drag, startPoint x: 893, startPoint y: 392, endPoint x: 981, endPoint y: 571, distance: 199.5
click at [981, 571] on div at bounding box center [1173, 241] width 4537 height 3004
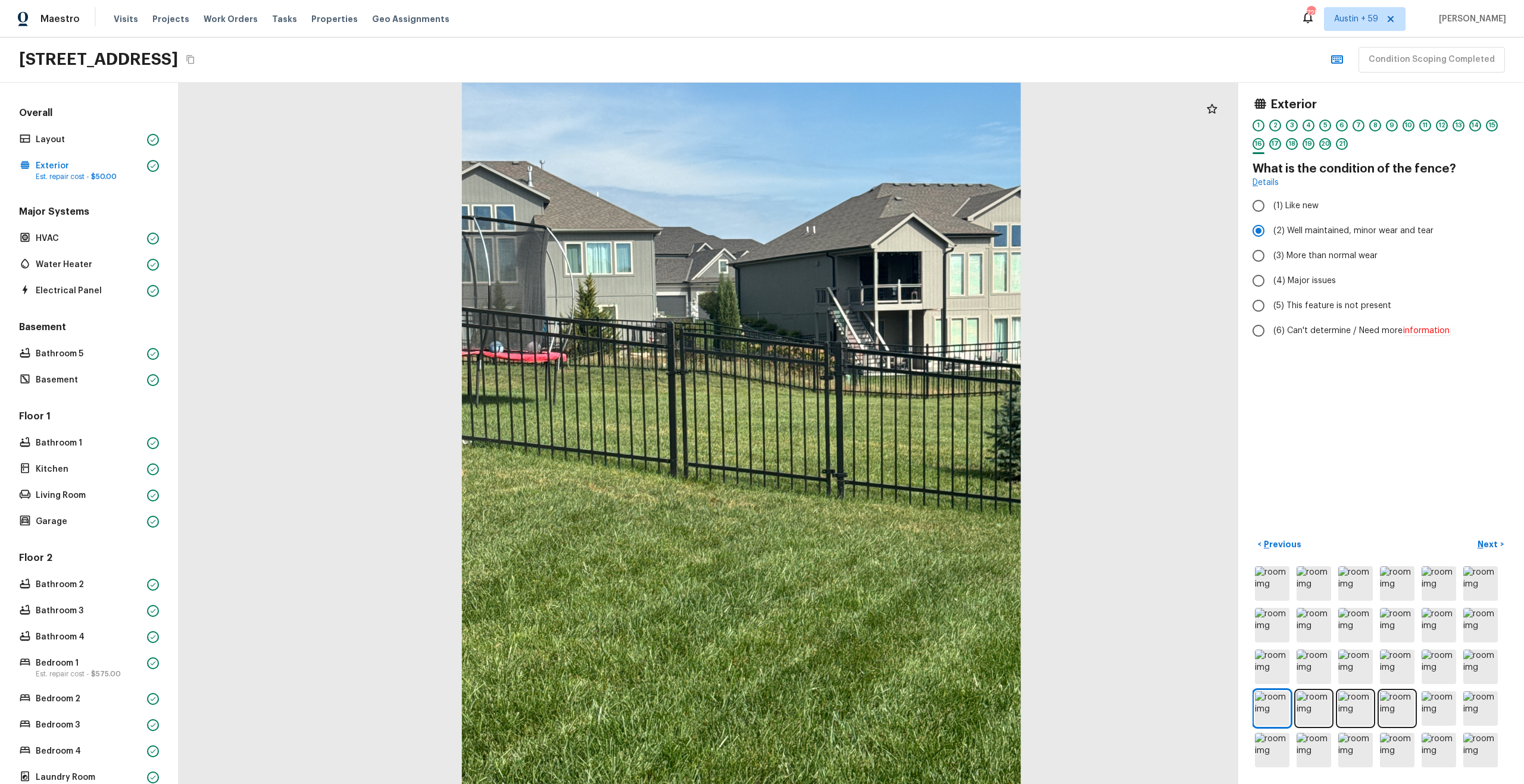
click at [1277, 141] on div "17" at bounding box center [1275, 144] width 12 height 12
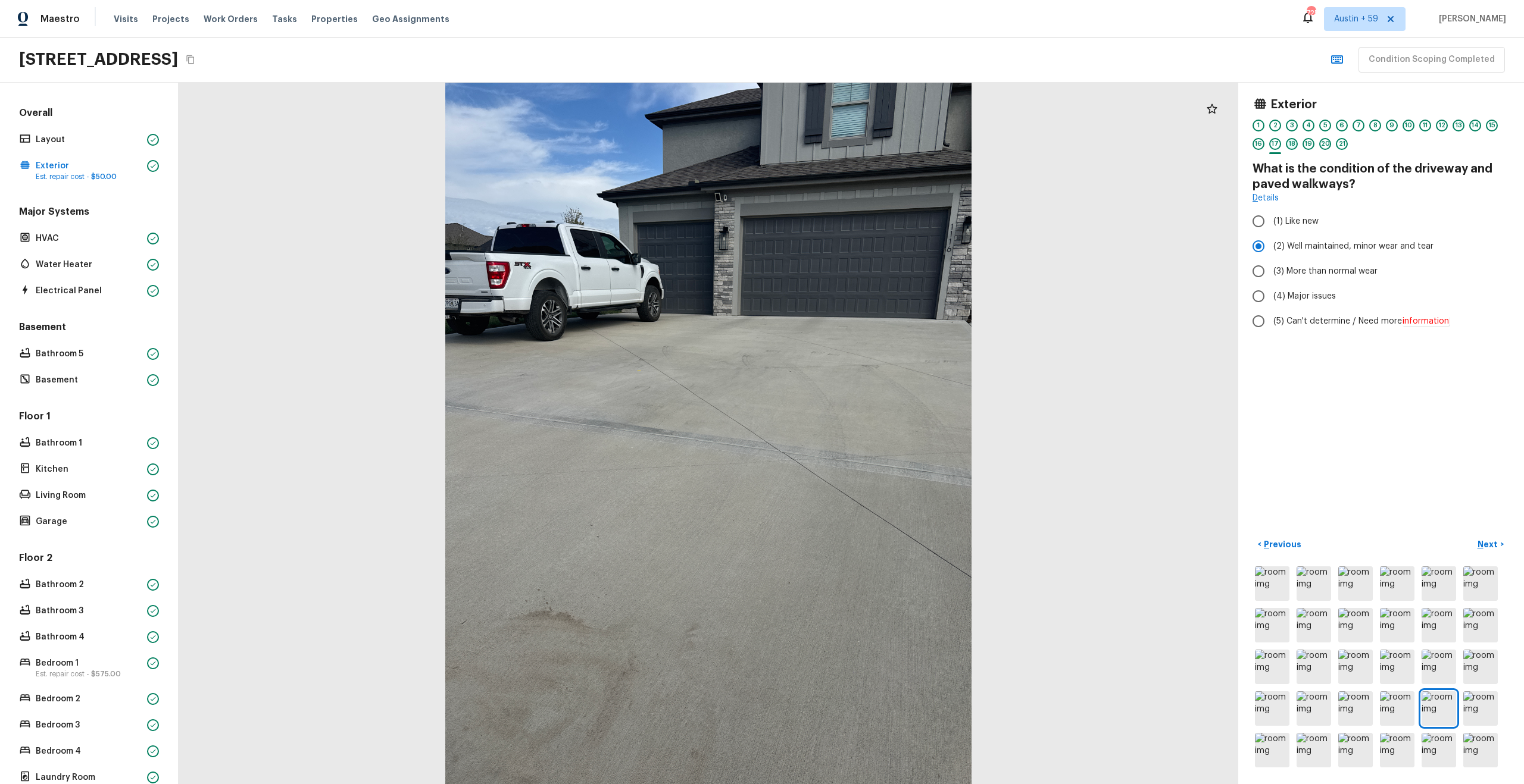
click at [1294, 142] on div "18" at bounding box center [1292, 144] width 12 height 12
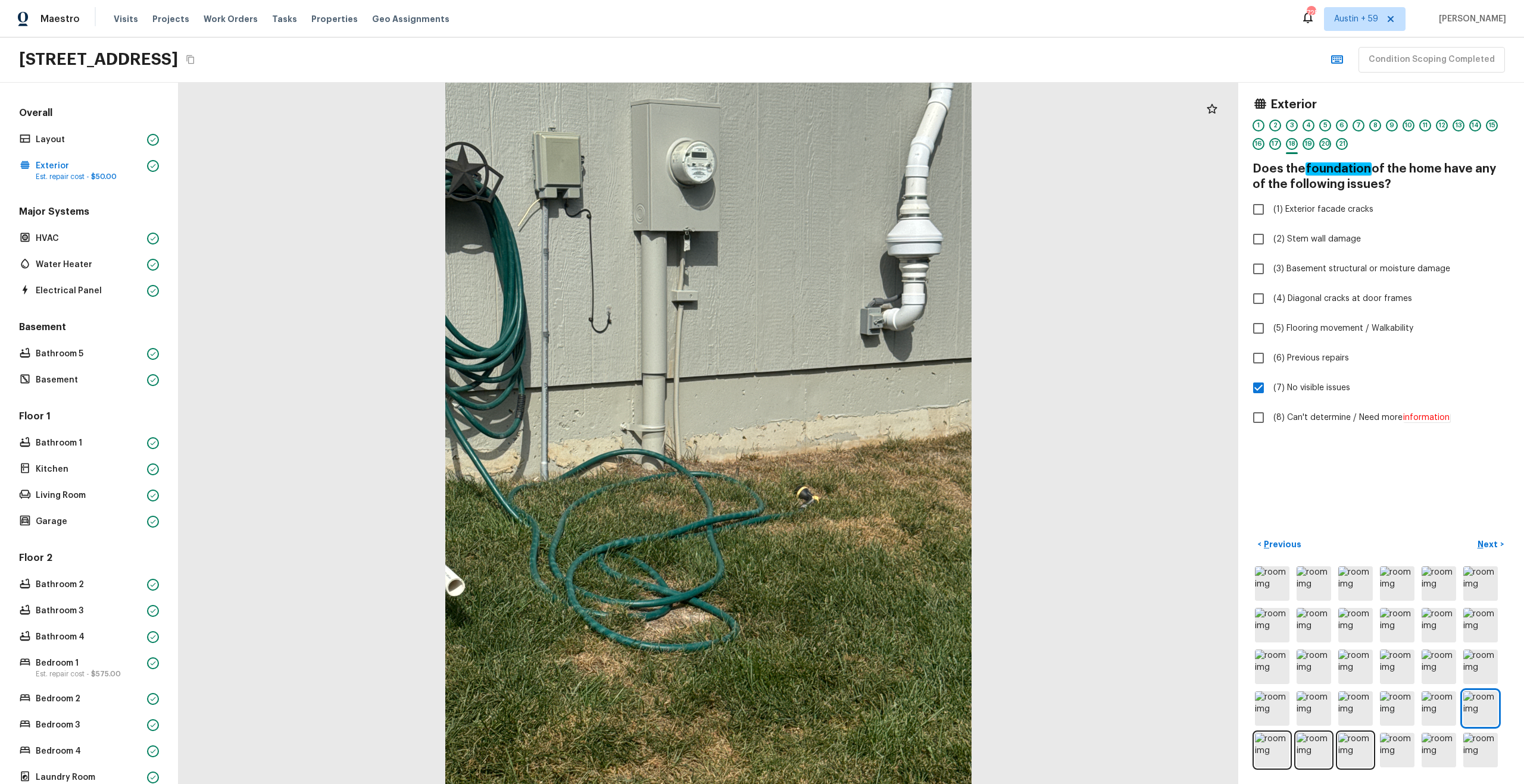
click at [1310, 143] on div "19" at bounding box center [1309, 144] width 12 height 12
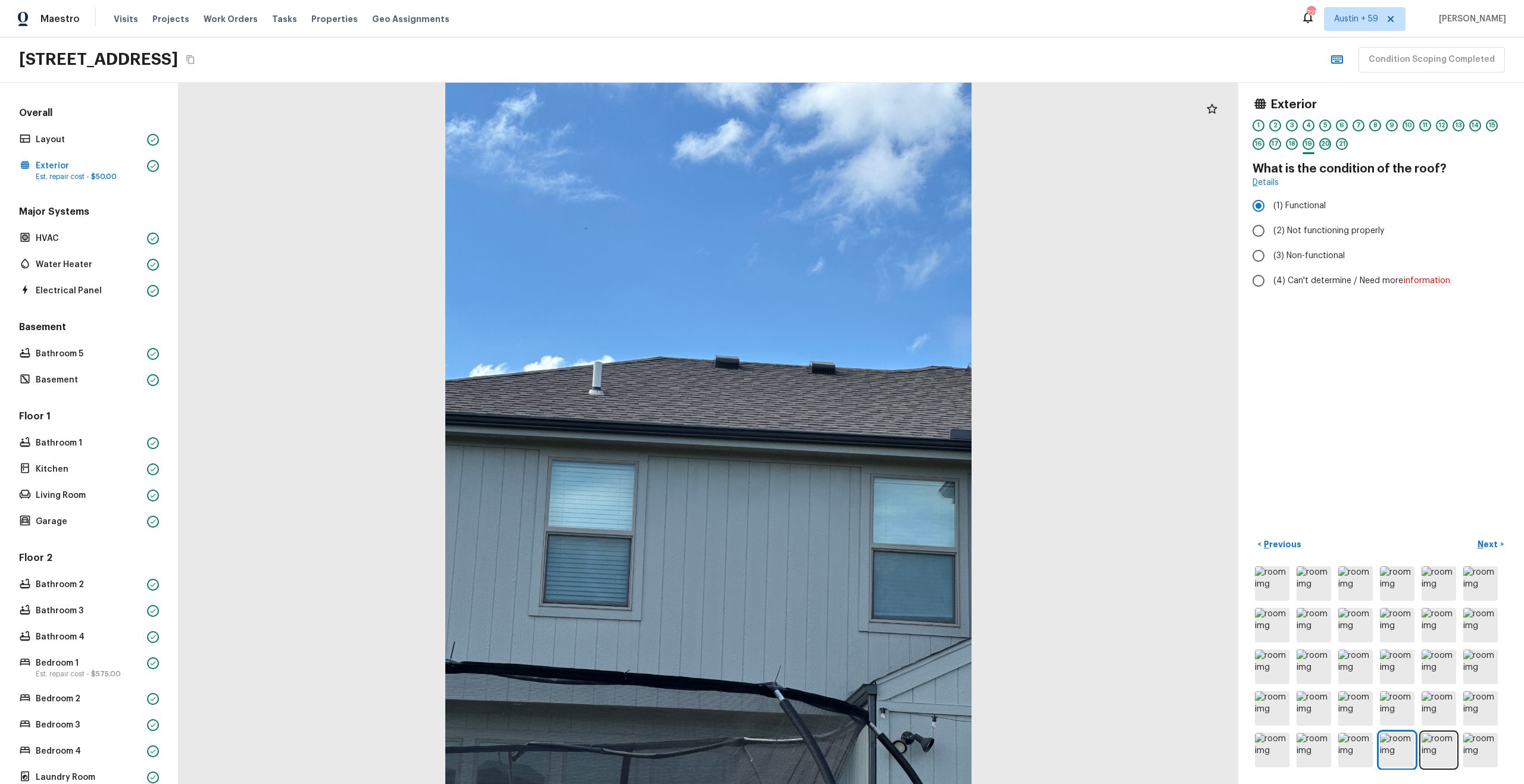
click at [1329, 144] on div "20" at bounding box center [1325, 144] width 12 height 12
click at [1338, 145] on div "21" at bounding box center [1342, 144] width 12 height 12
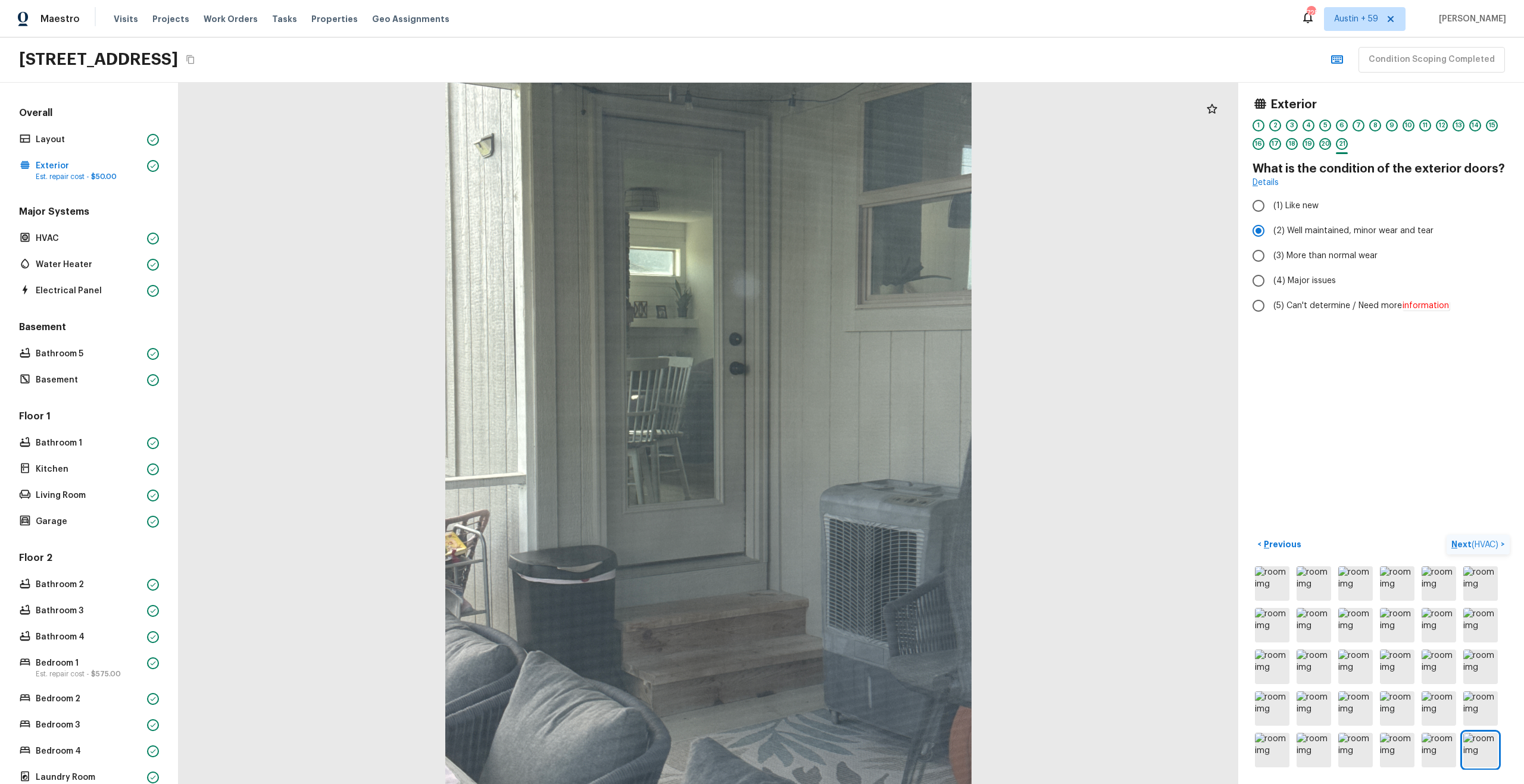
click at [1469, 544] on p "Next ( HVAC )" at bounding box center [1476, 545] width 49 height 13
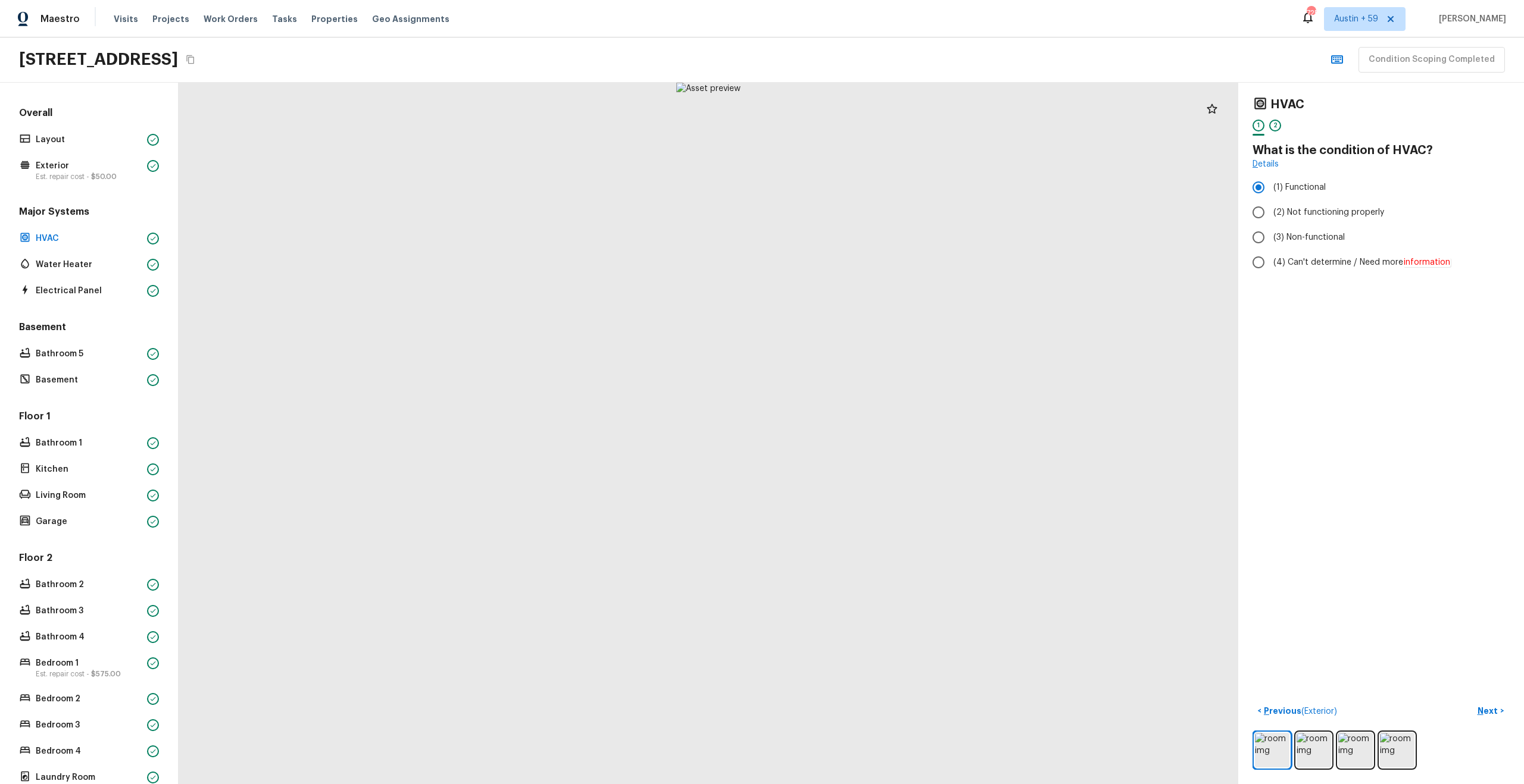
click at [1322, 767] on div at bounding box center [1381, 750] width 257 height 39
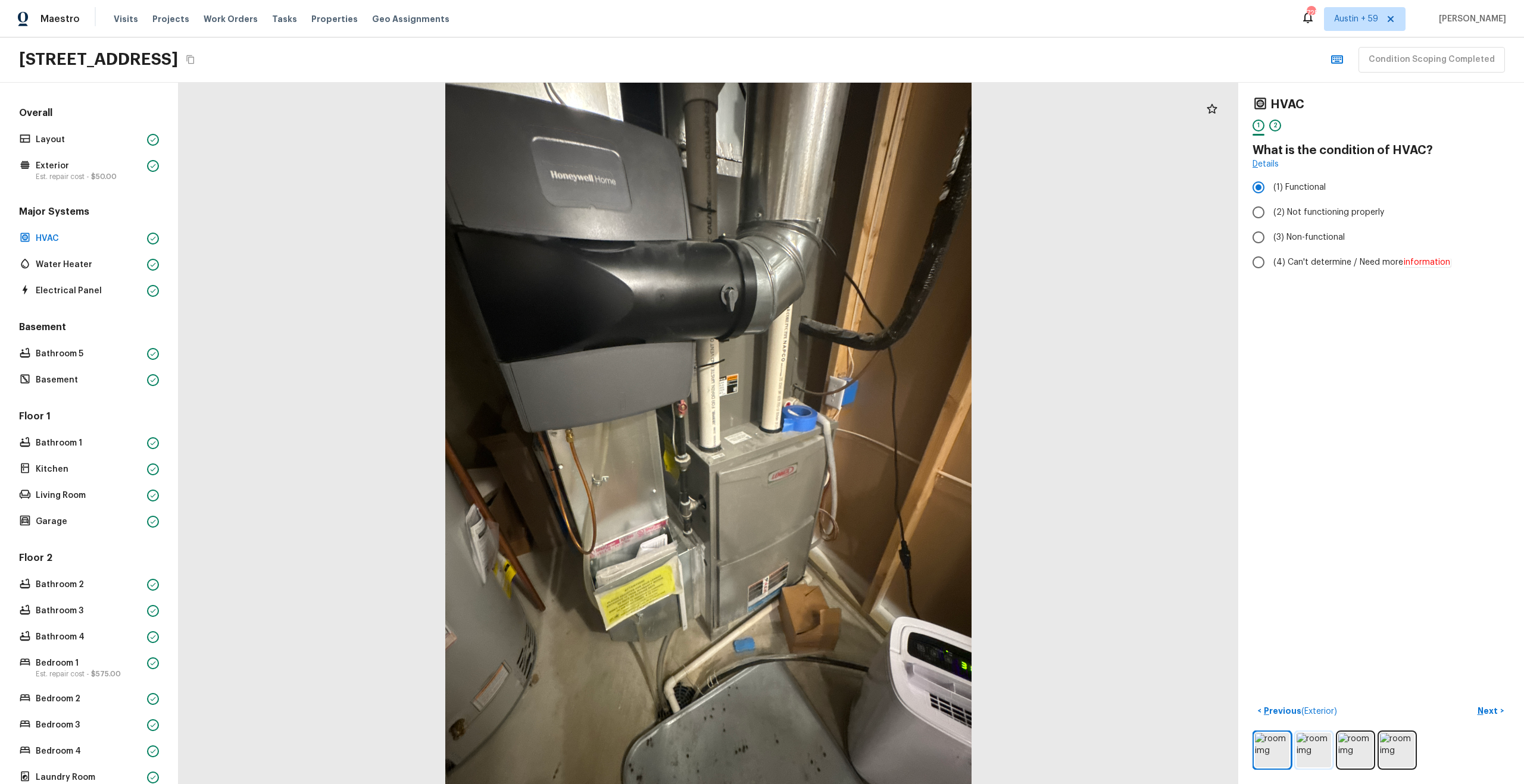
click at [1320, 754] on img at bounding box center [1314, 750] width 34 height 34
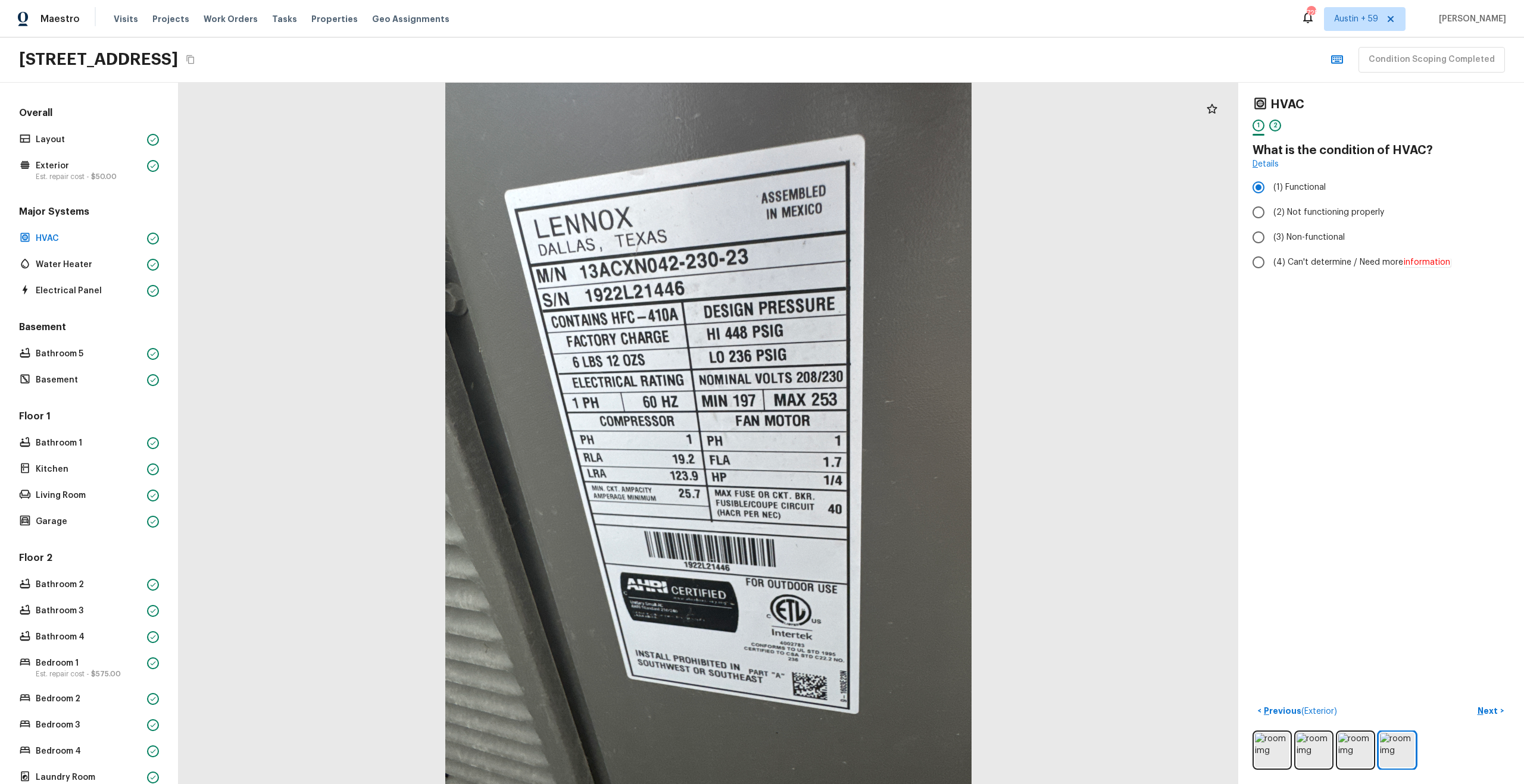
click at [1274, 124] on div "2" at bounding box center [1275, 126] width 12 height 12
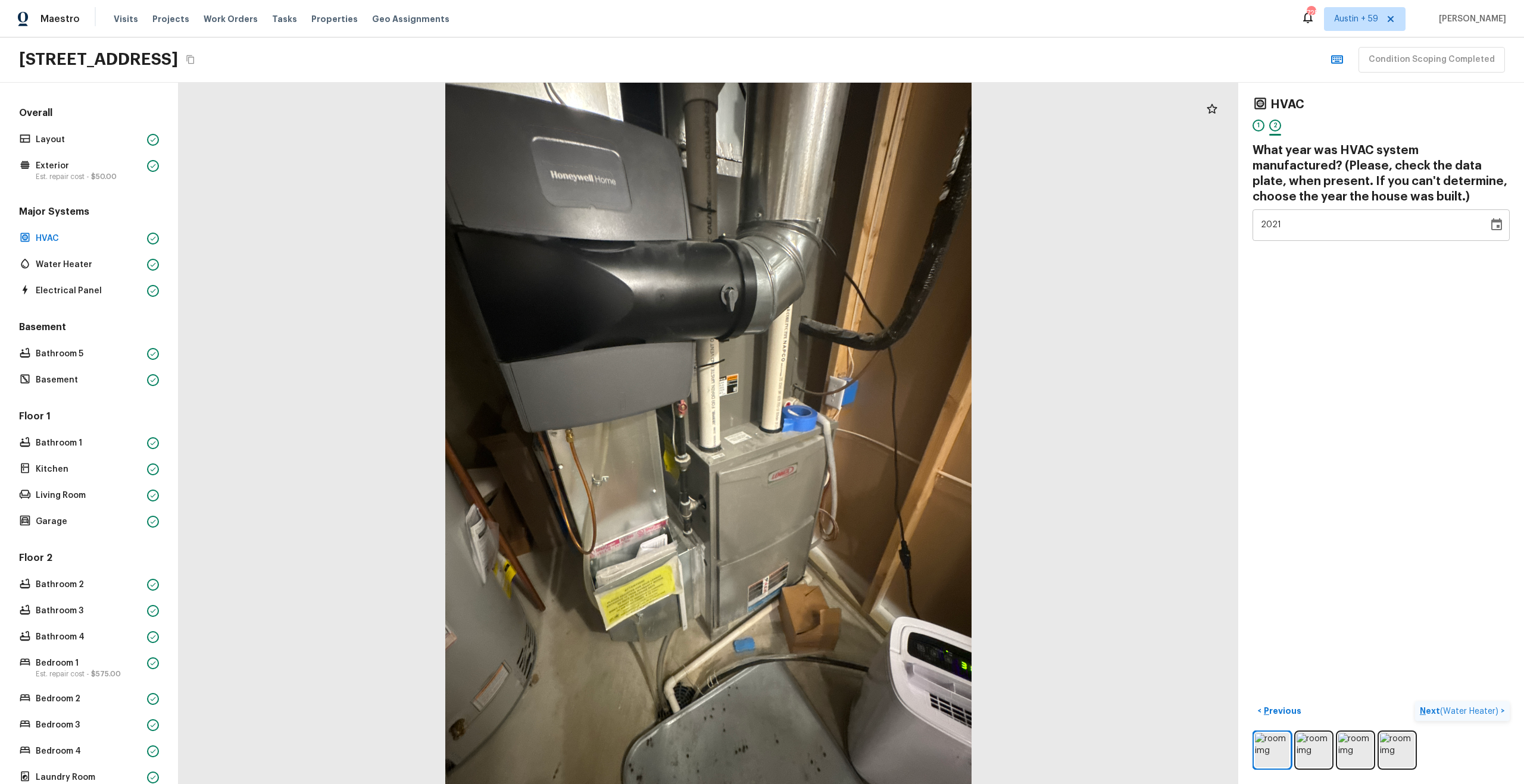
click at [1459, 714] on span "( Water Heater )" at bounding box center [1469, 712] width 58 height 8
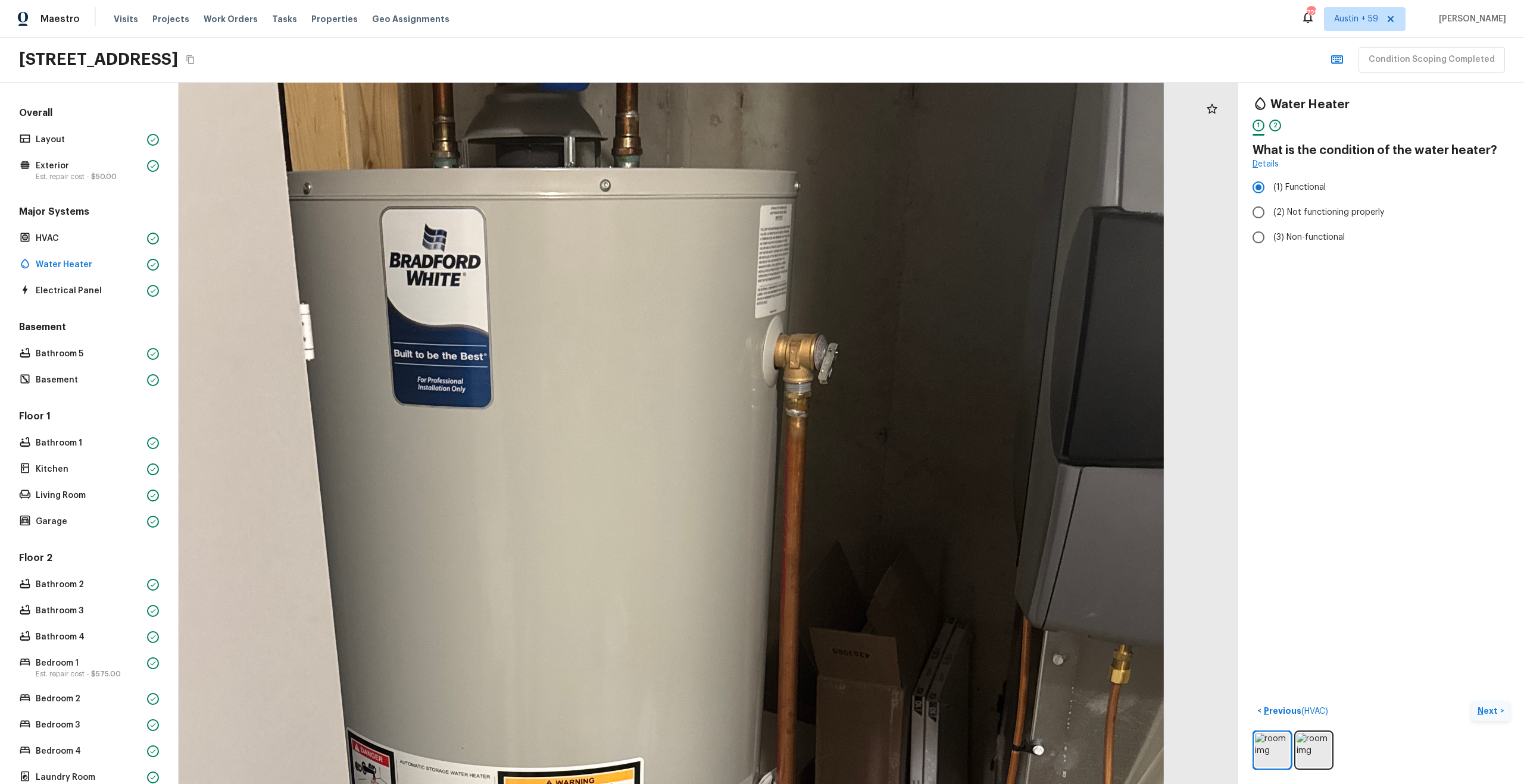
drag, startPoint x: 756, startPoint y: 441, endPoint x: 797, endPoint y: 782, distance: 343.5
click at [796, 782] on div at bounding box center [580, 623] width 2352 height 1557
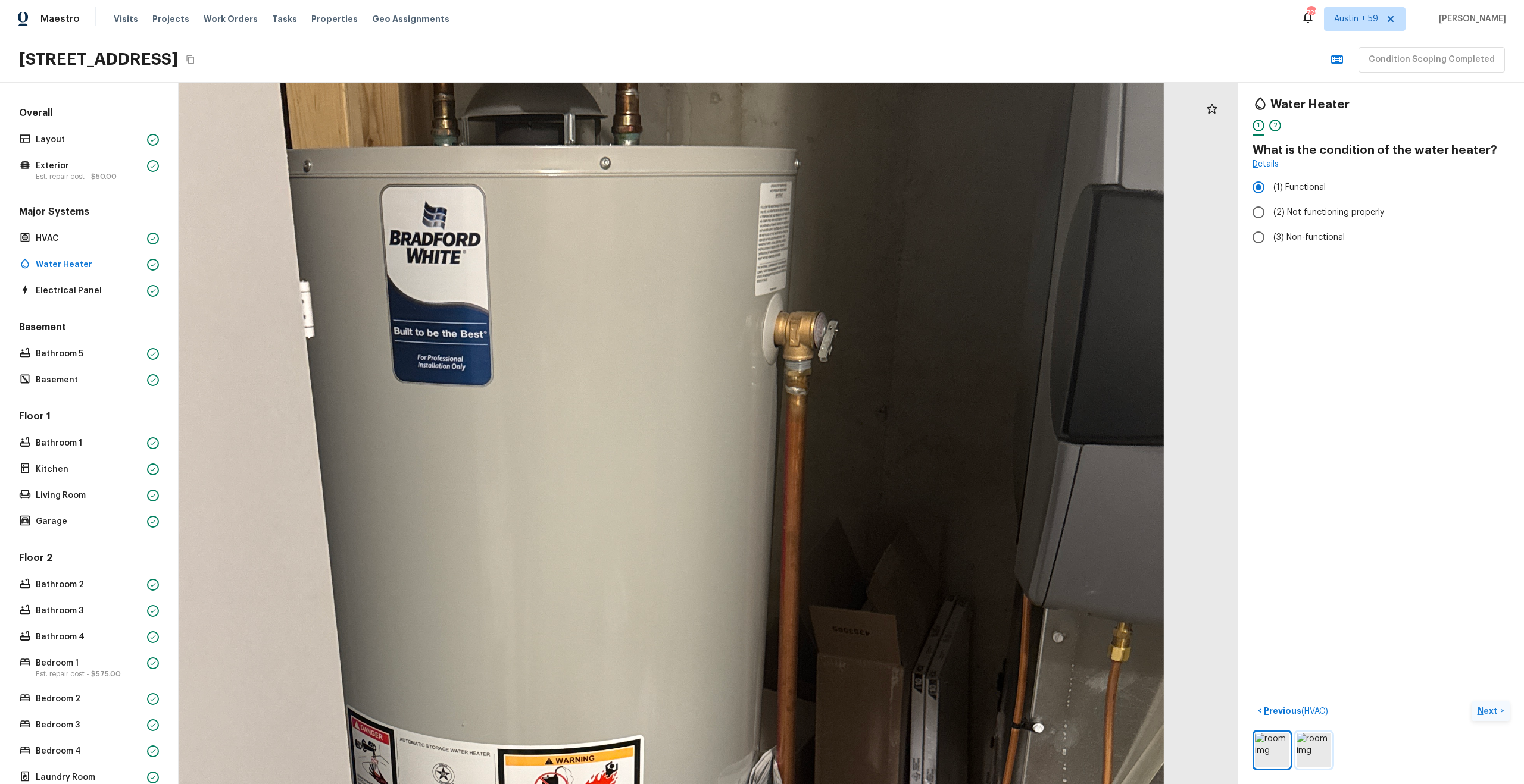
click at [1317, 748] on img at bounding box center [1314, 750] width 34 height 34
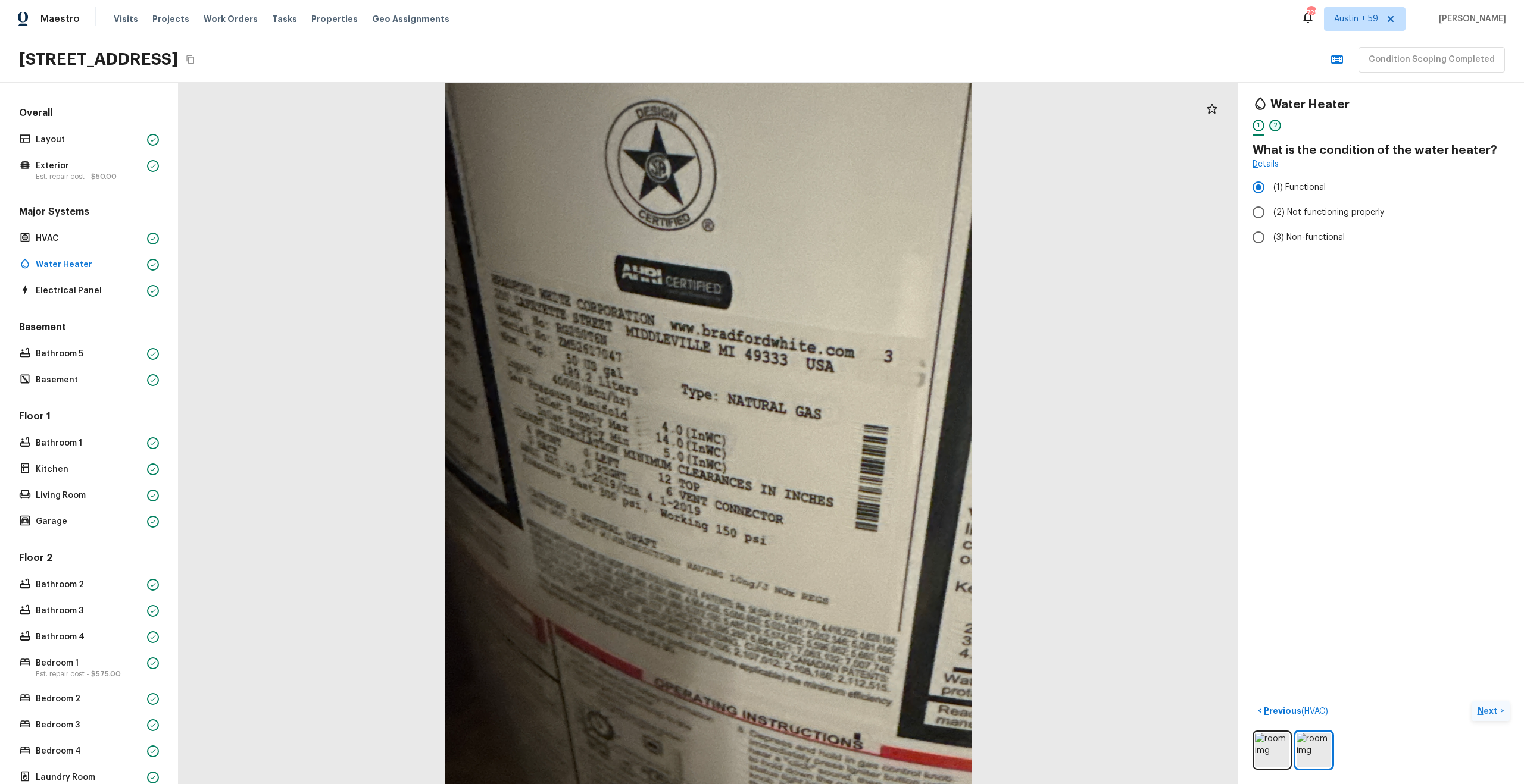
click at [1279, 126] on div "2" at bounding box center [1275, 126] width 12 height 12
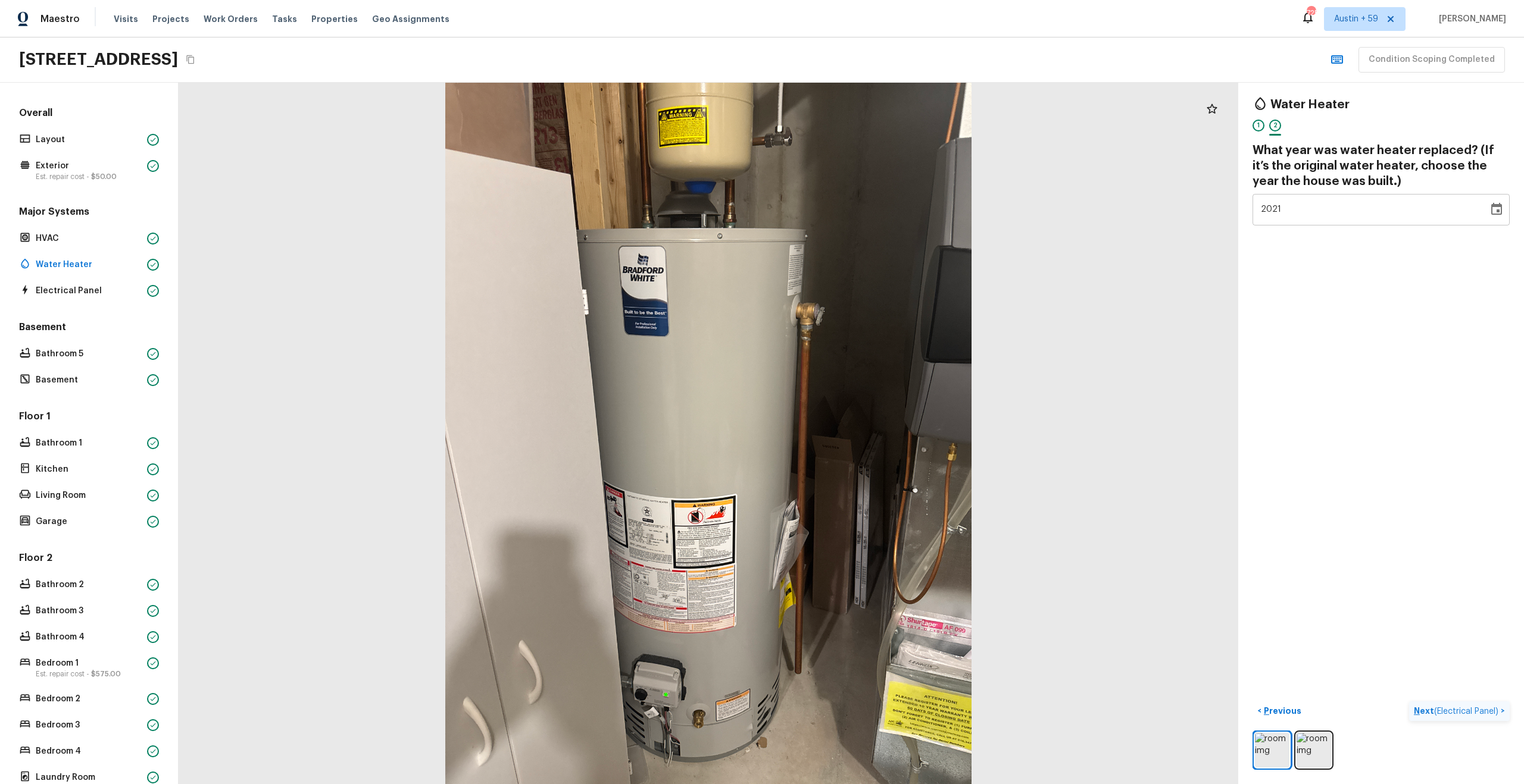
click at [1446, 712] on span "( Electrical Panel )" at bounding box center [1466, 712] width 64 height 8
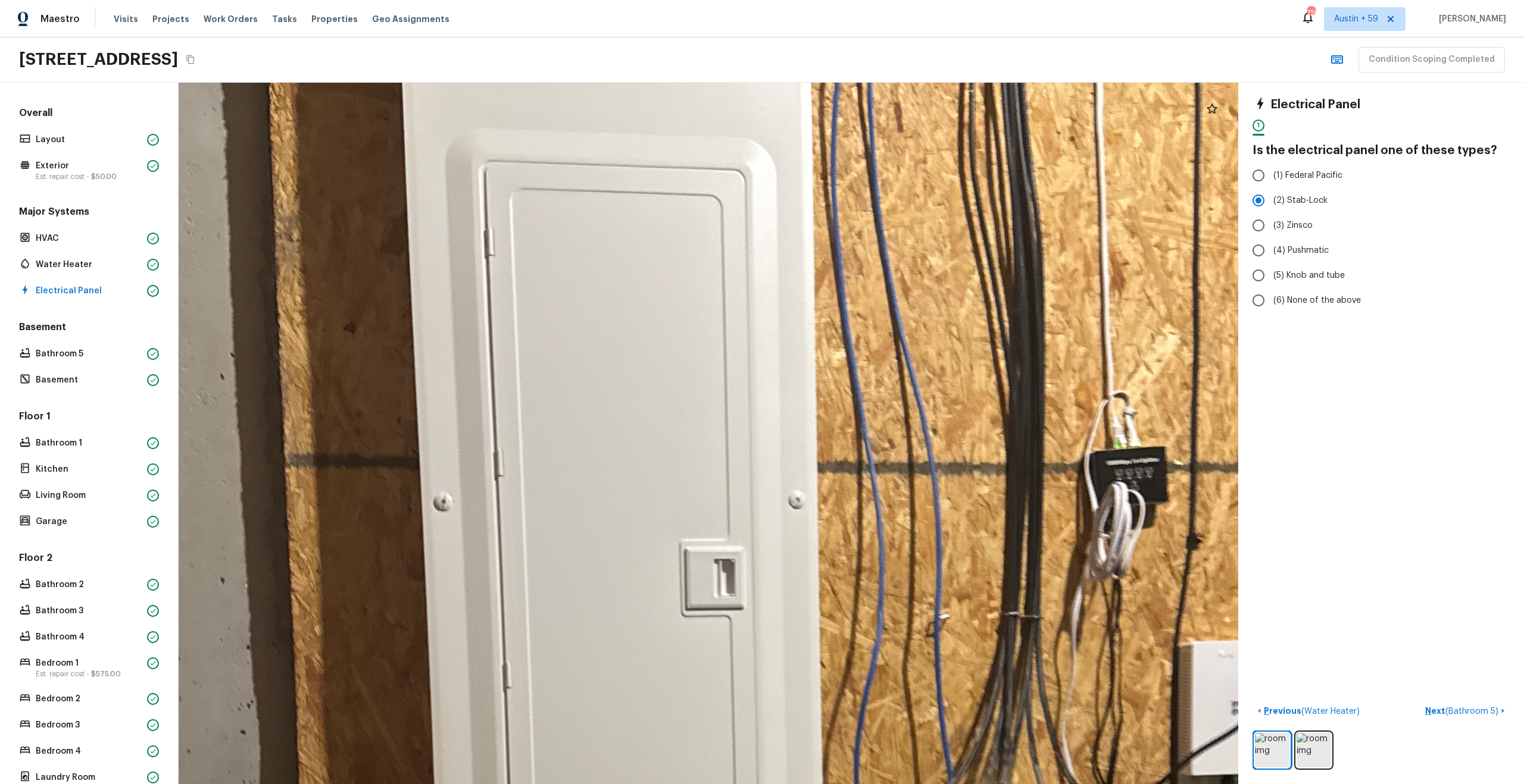
drag, startPoint x: 717, startPoint y: 319, endPoint x: 736, endPoint y: 458, distance: 140.3
click at [736, 457] on div at bounding box center [710, 782] width 3035 height 2009
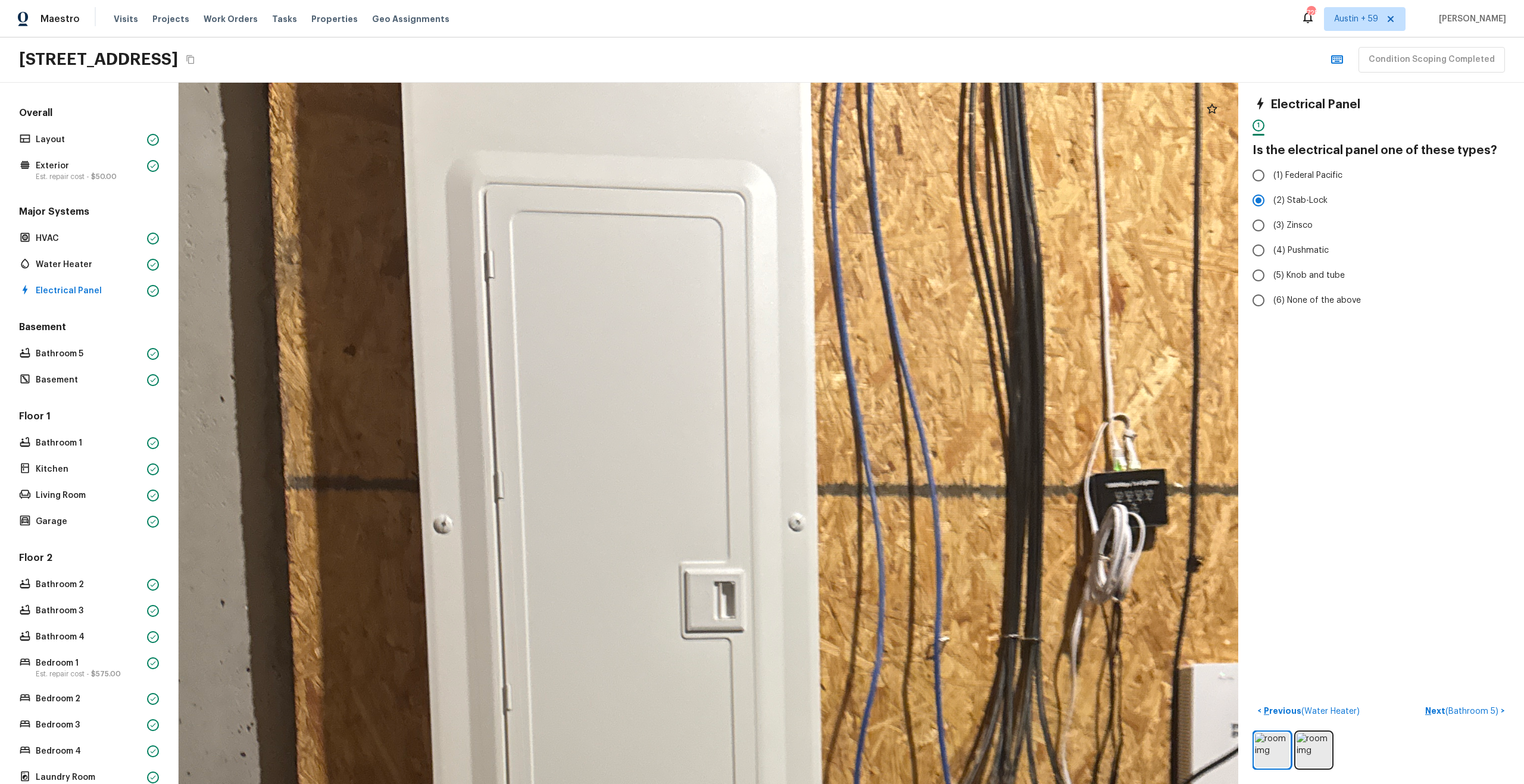
drag, startPoint x: 736, startPoint y: 458, endPoint x: 746, endPoint y: 559, distance: 101.5
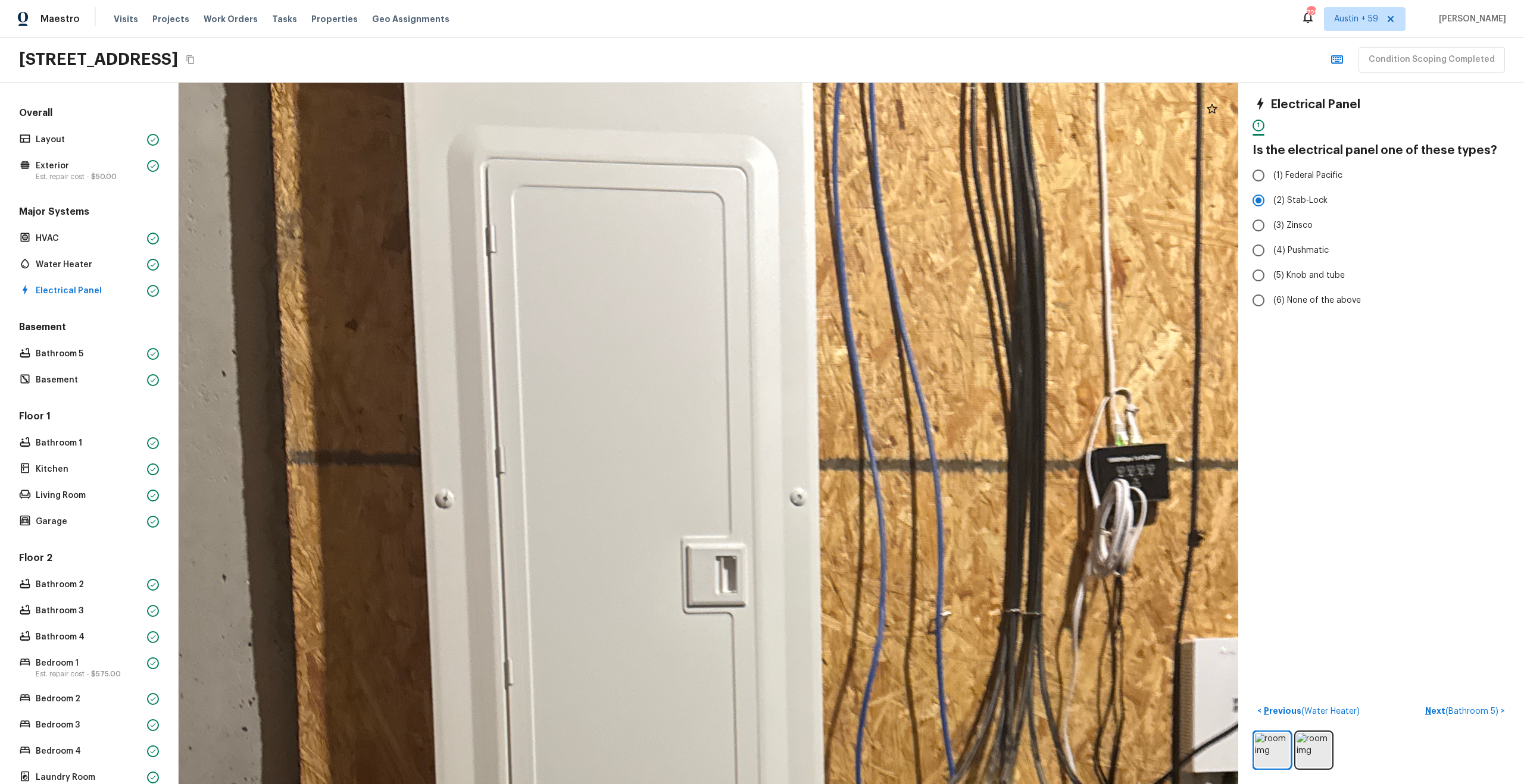
drag, startPoint x: 746, startPoint y: 559, endPoint x: 723, endPoint y: 262, distance: 297.9
click at [723, 262] on div at bounding box center [712, 779] width 3035 height 2009
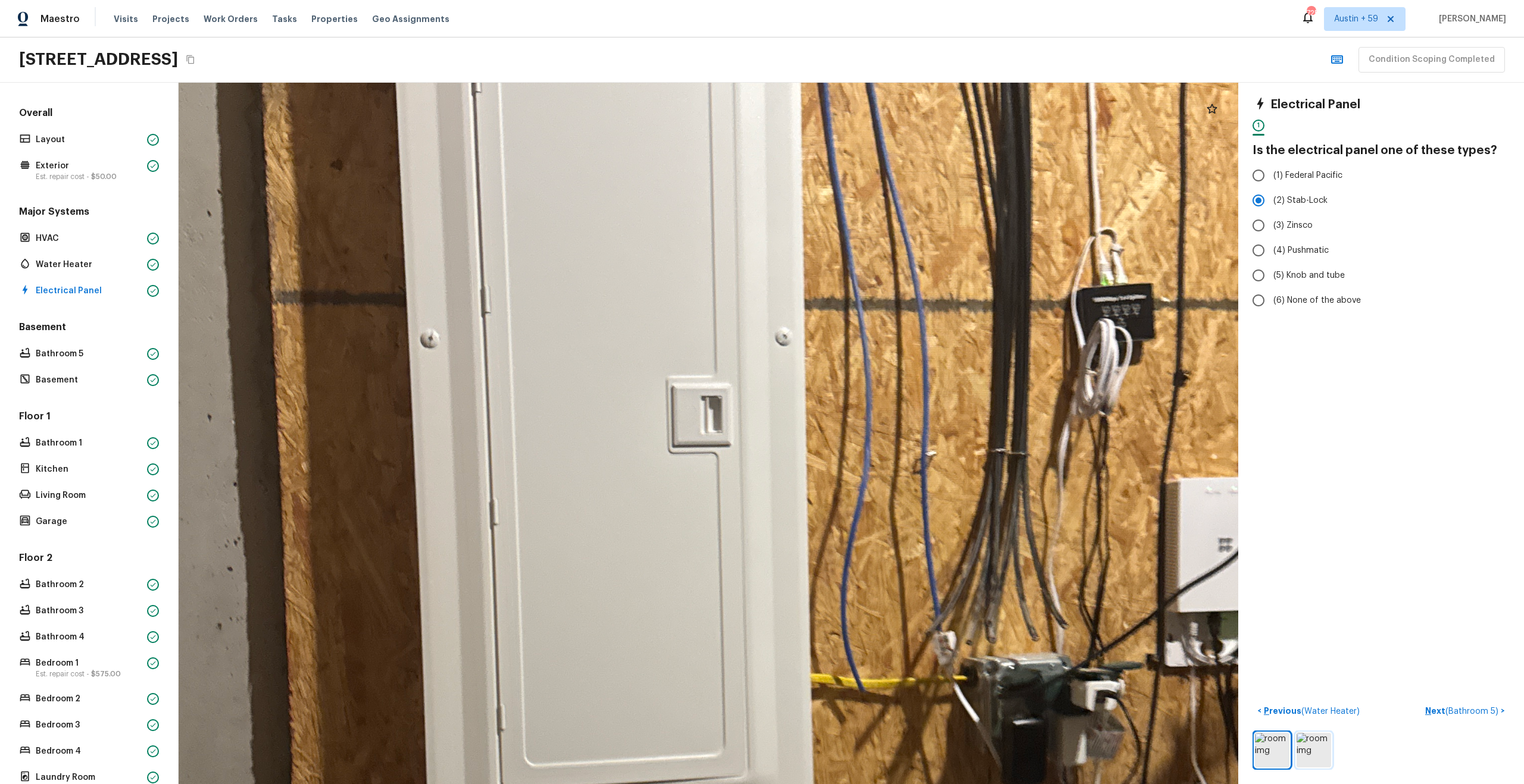
click at [1316, 752] on img at bounding box center [1314, 750] width 34 height 34
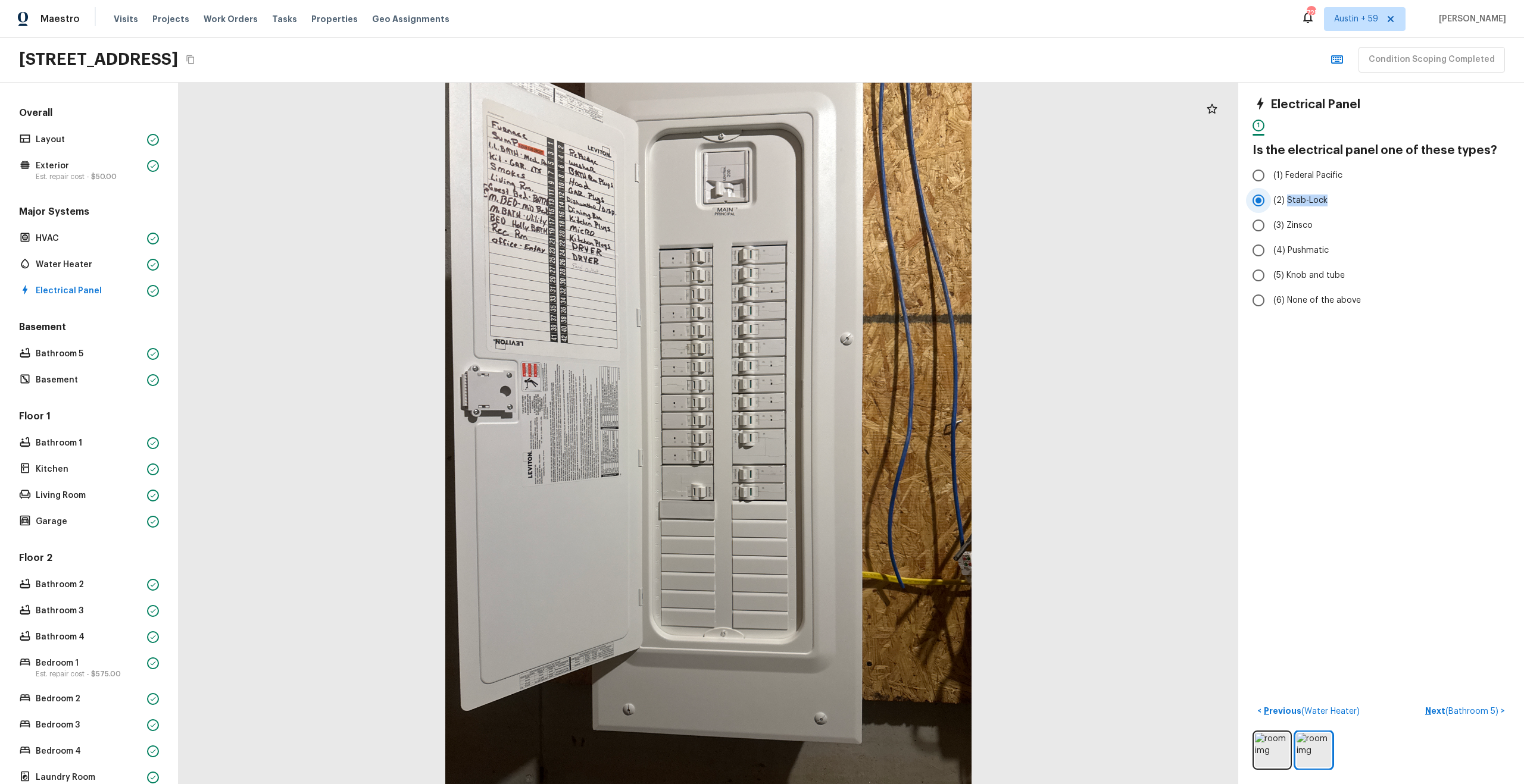
drag, startPoint x: 1329, startPoint y: 200, endPoint x: 1285, endPoint y: 200, distance: 44.0
click at [1285, 200] on label "(2) Stab-Lock" at bounding box center [1373, 201] width 254 height 25
copy span "Stab-Lock"
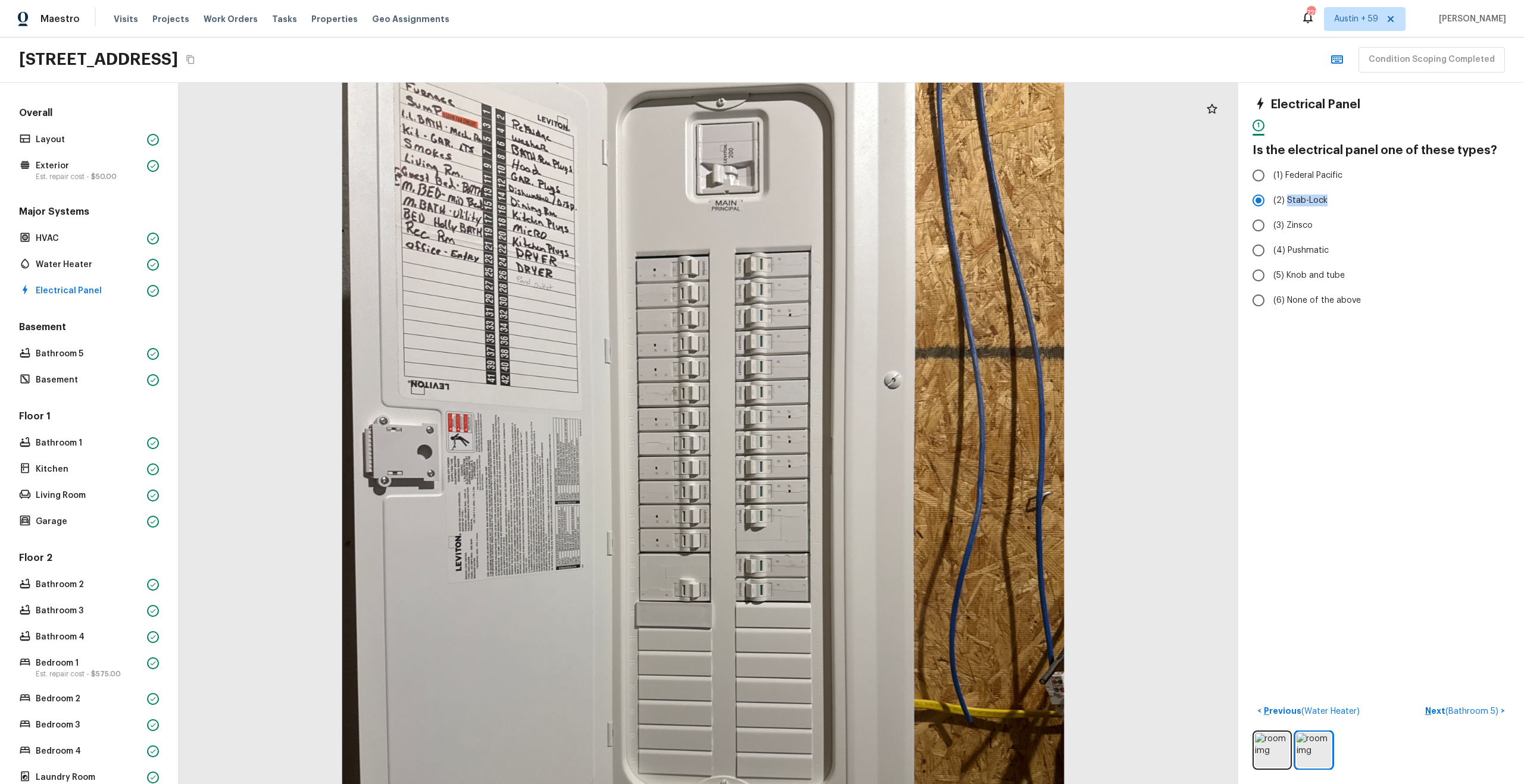
click at [724, 529] on div at bounding box center [702, 510] width 1454 height 963
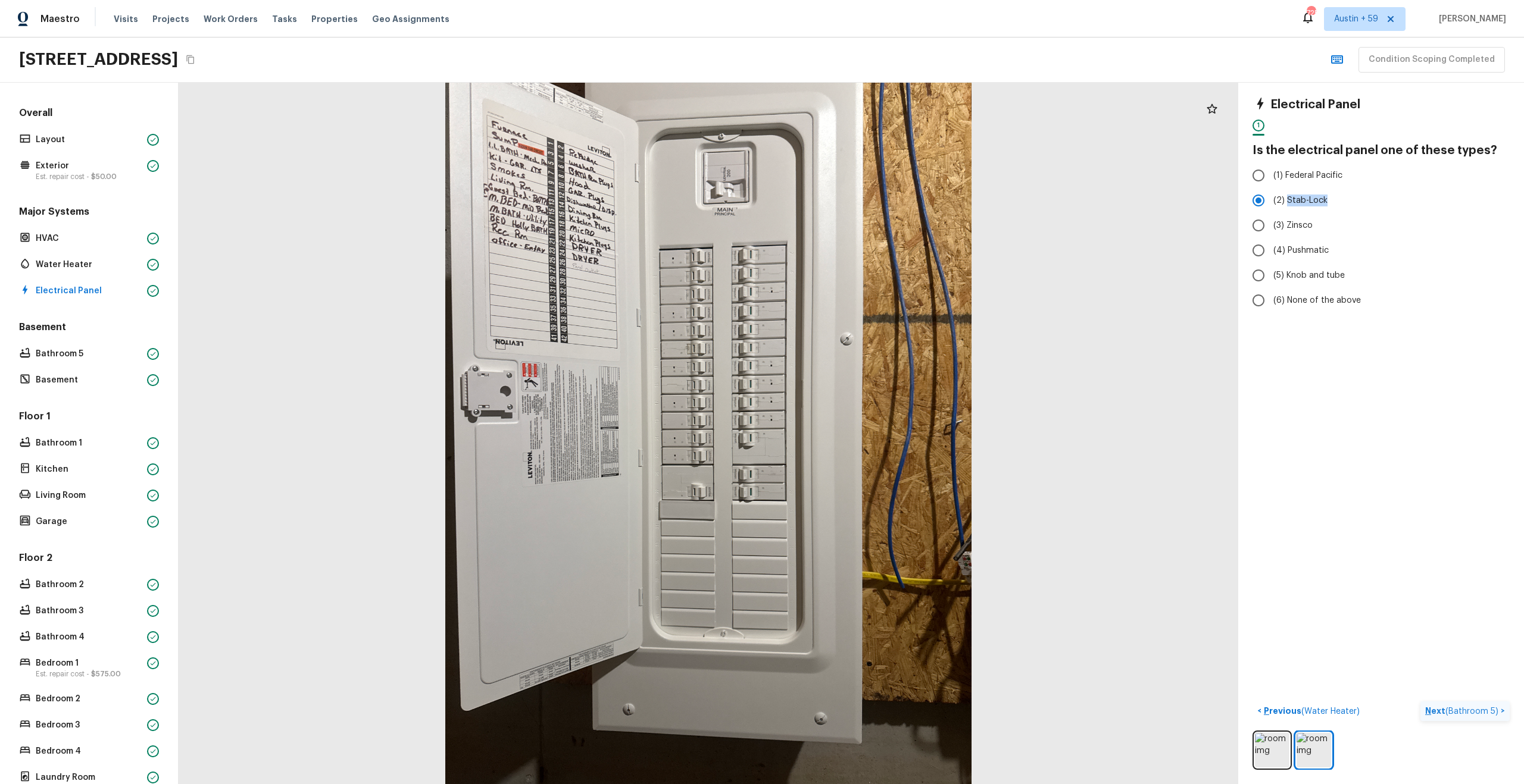
click at [1483, 709] on span "( Bathroom 5 )" at bounding box center [1472, 712] width 53 height 8
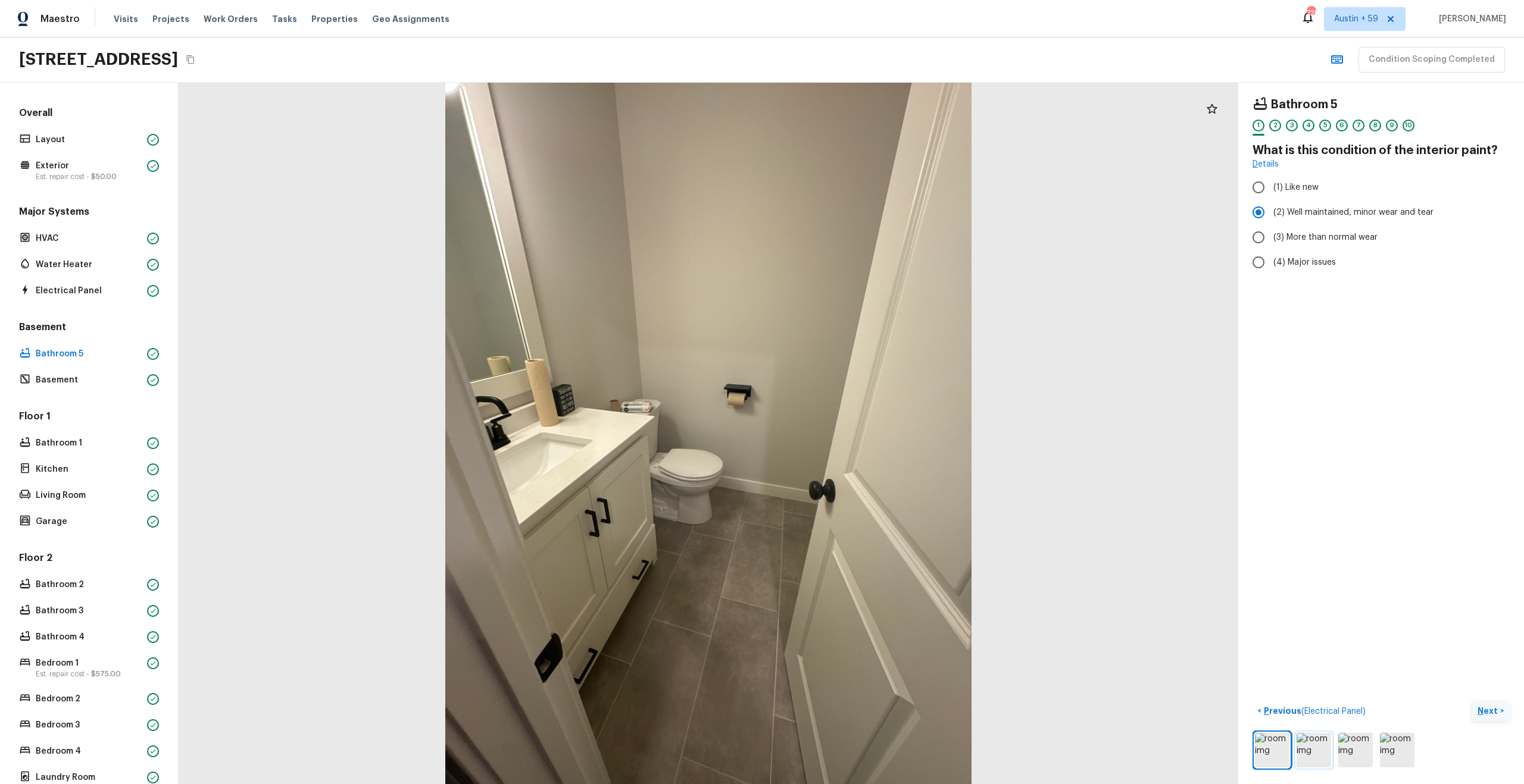
click at [1310, 751] on img at bounding box center [1314, 750] width 34 height 34
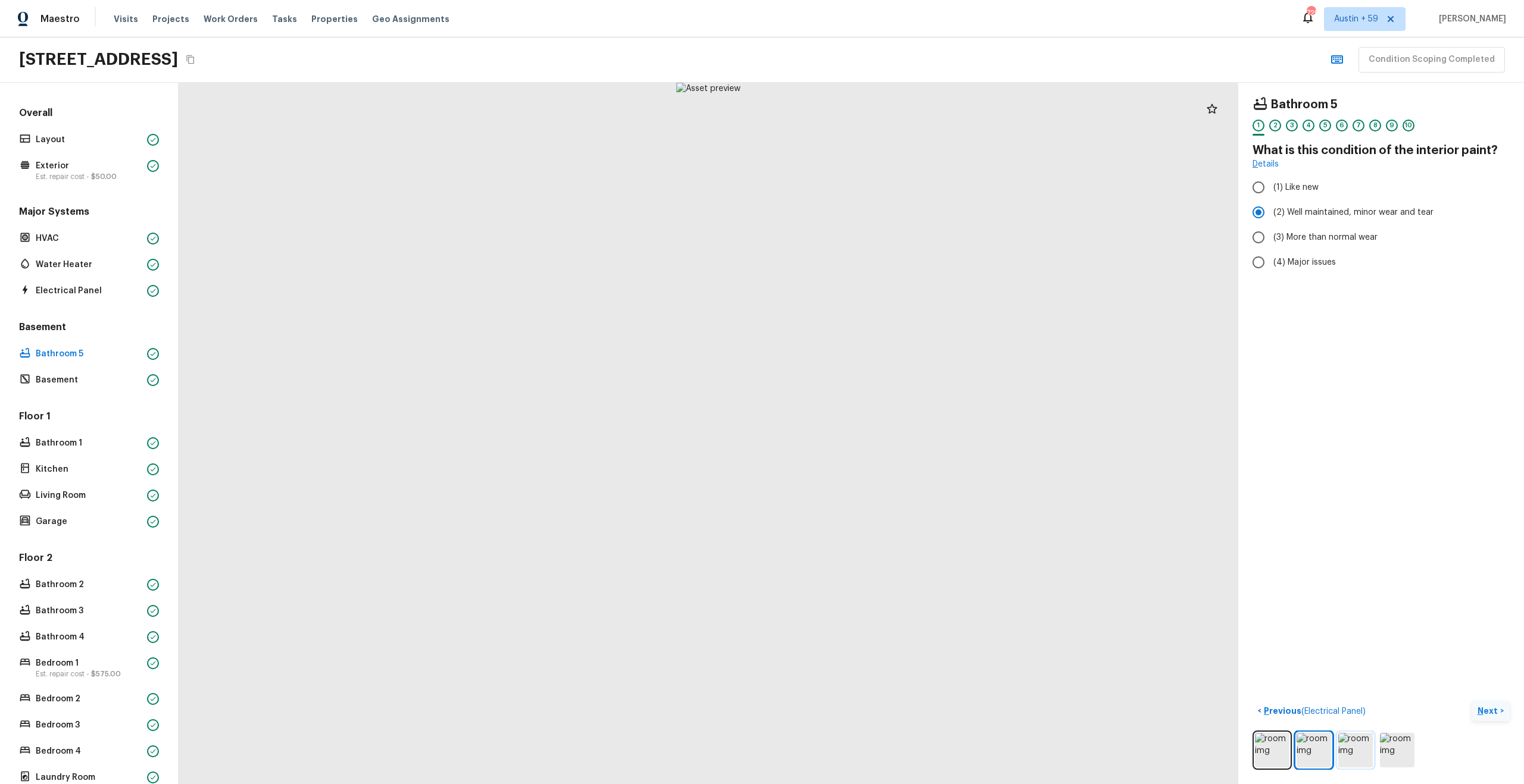
click at [1342, 751] on img at bounding box center [1355, 750] width 34 height 34
click at [1364, 749] on img at bounding box center [1355, 750] width 34 height 34
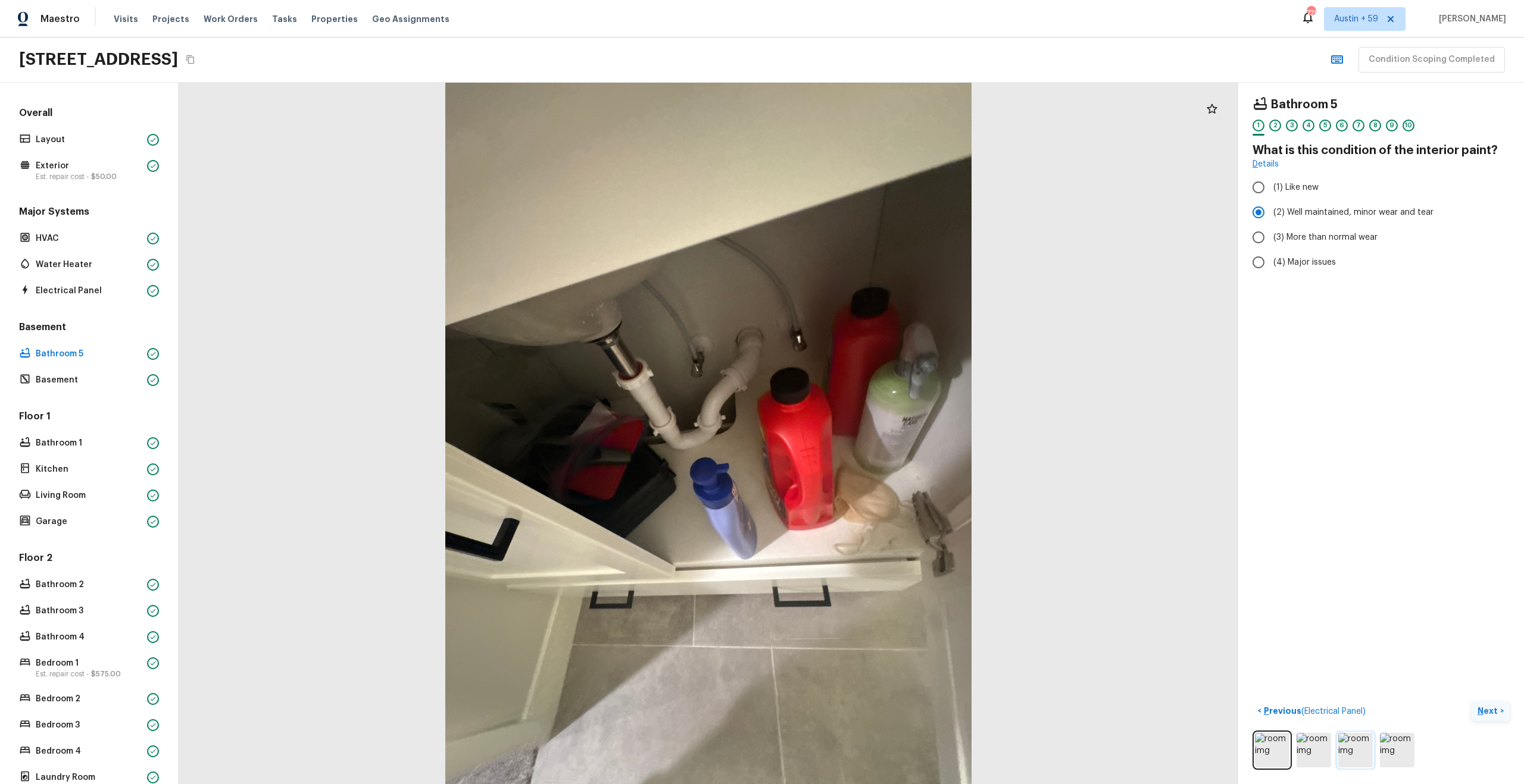
click at [1362, 749] on img at bounding box center [1355, 750] width 34 height 34
click at [1392, 750] on img at bounding box center [1396, 750] width 34 height 34
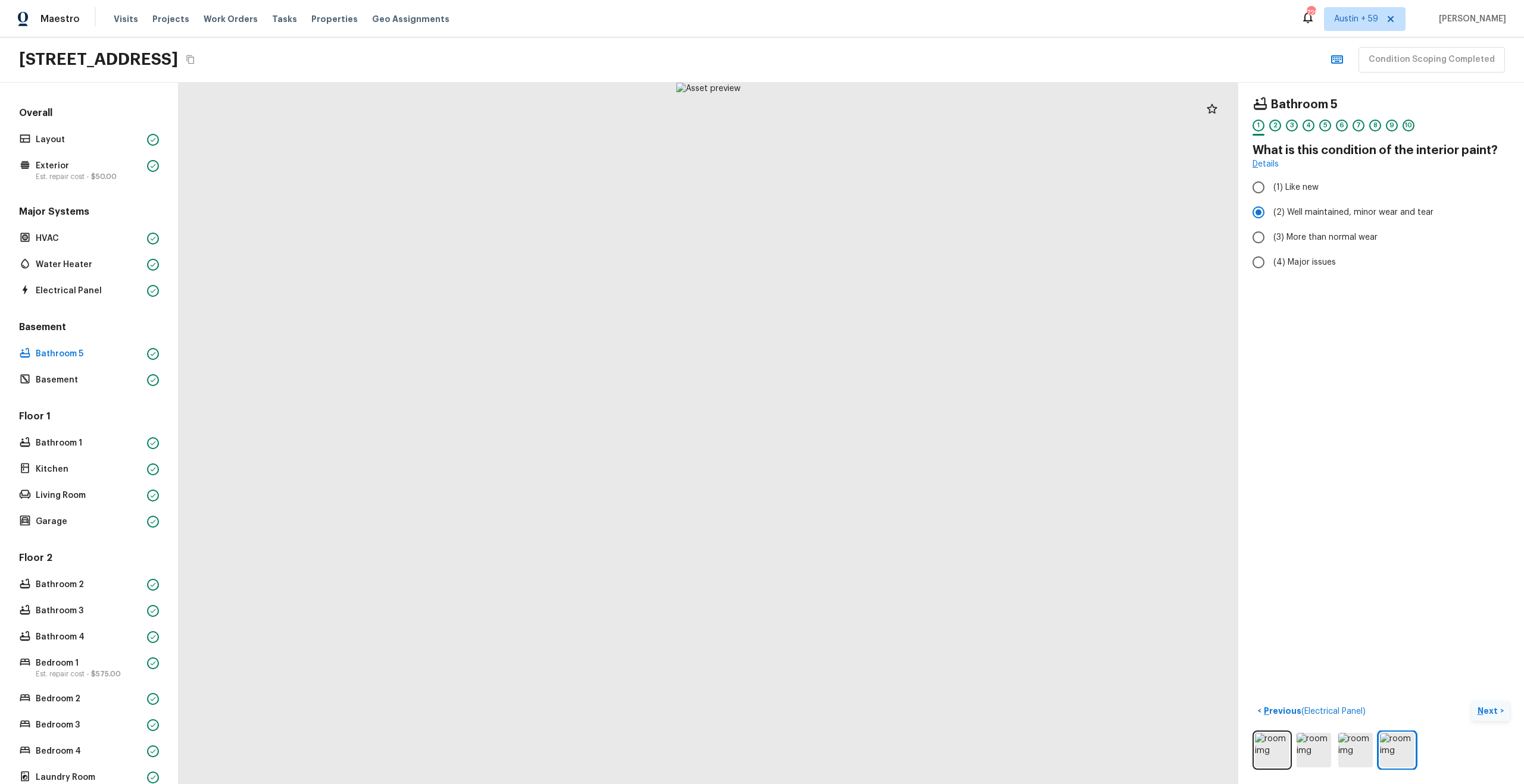
click at [1279, 123] on div "2" at bounding box center [1275, 126] width 12 height 12
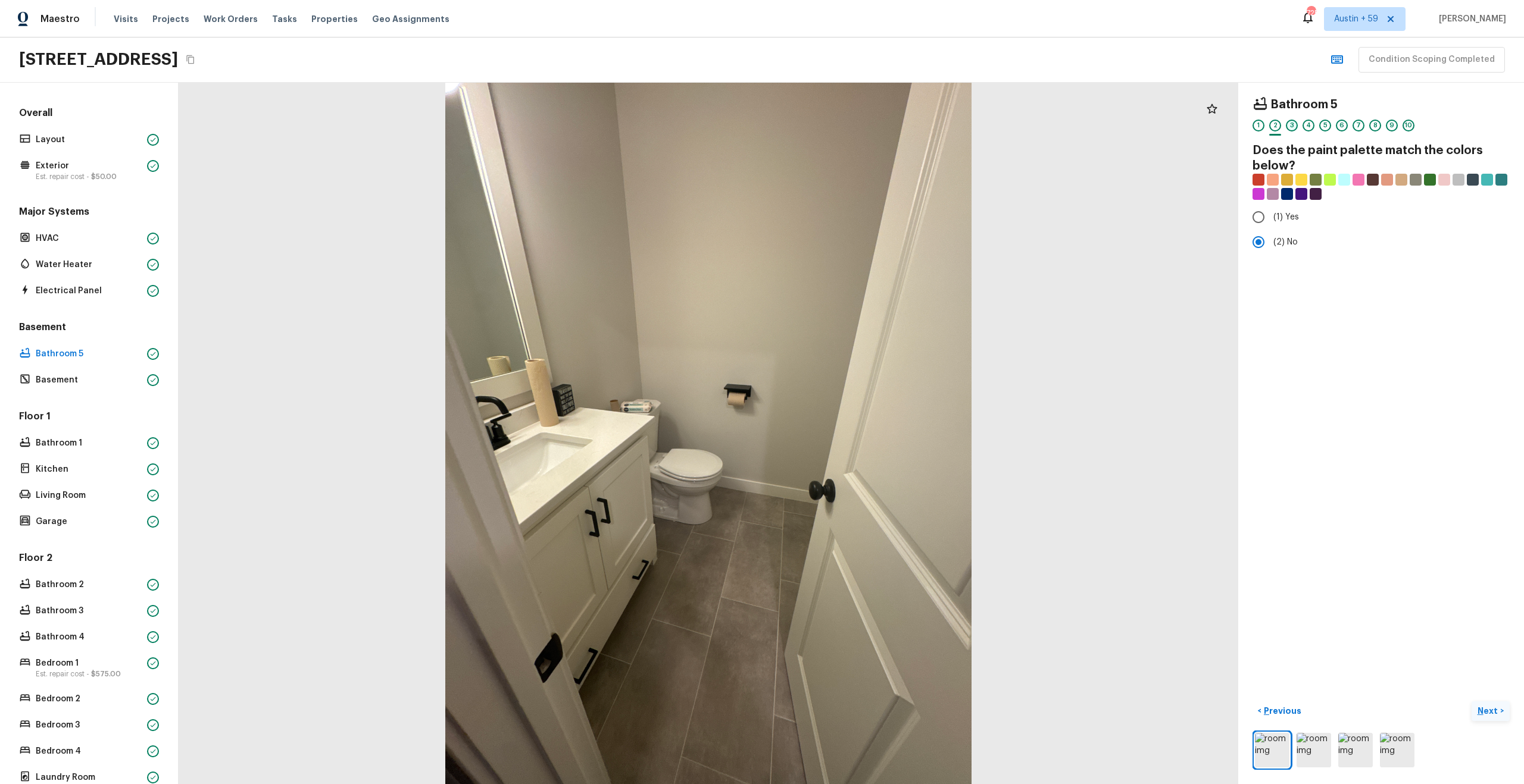
click at [1296, 124] on div "3" at bounding box center [1292, 126] width 12 height 12
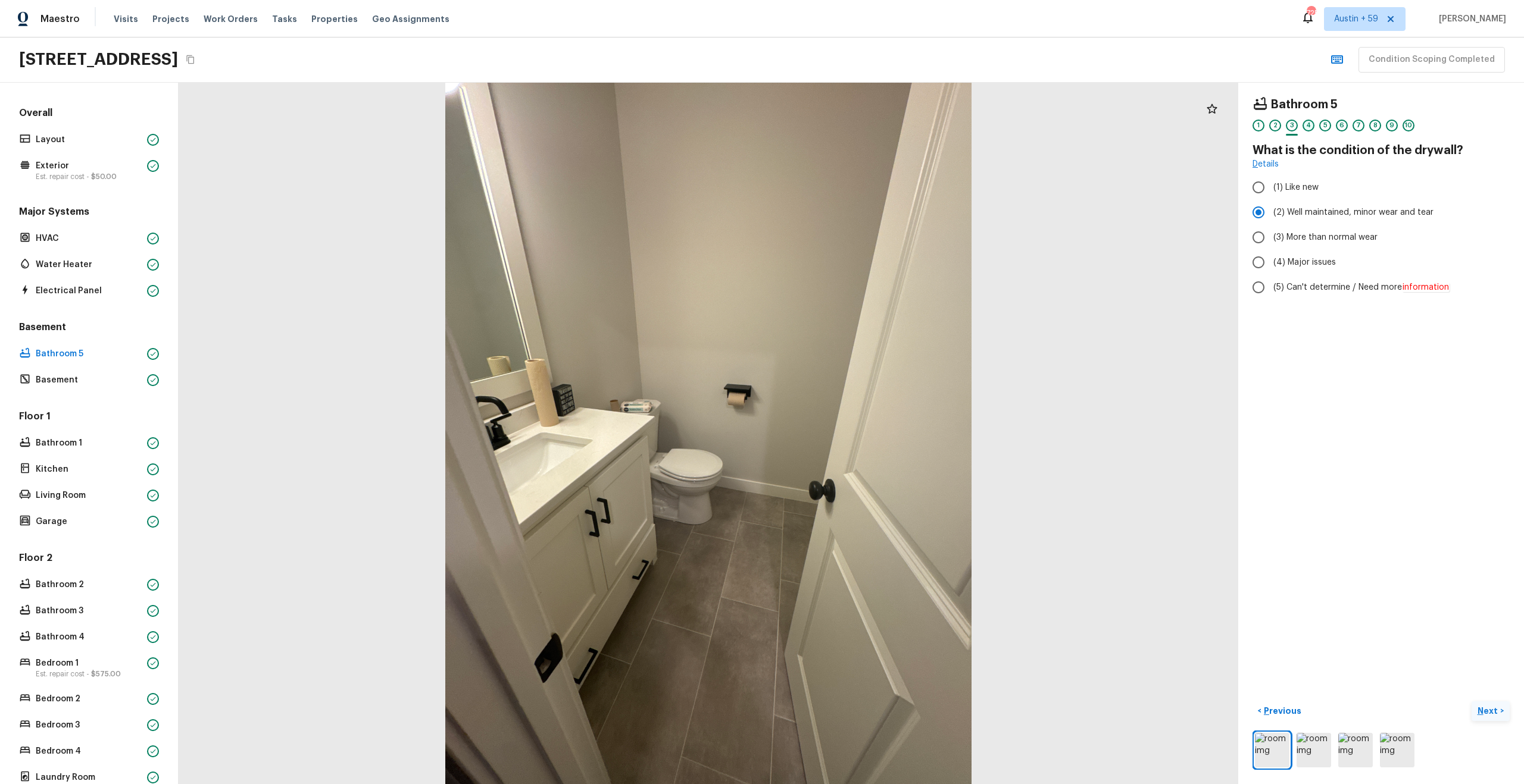
click at [1306, 125] on div "4" at bounding box center [1309, 126] width 12 height 12
click at [1321, 127] on div "5" at bounding box center [1325, 126] width 12 height 12
click at [1346, 127] on div "6" at bounding box center [1342, 126] width 12 height 12
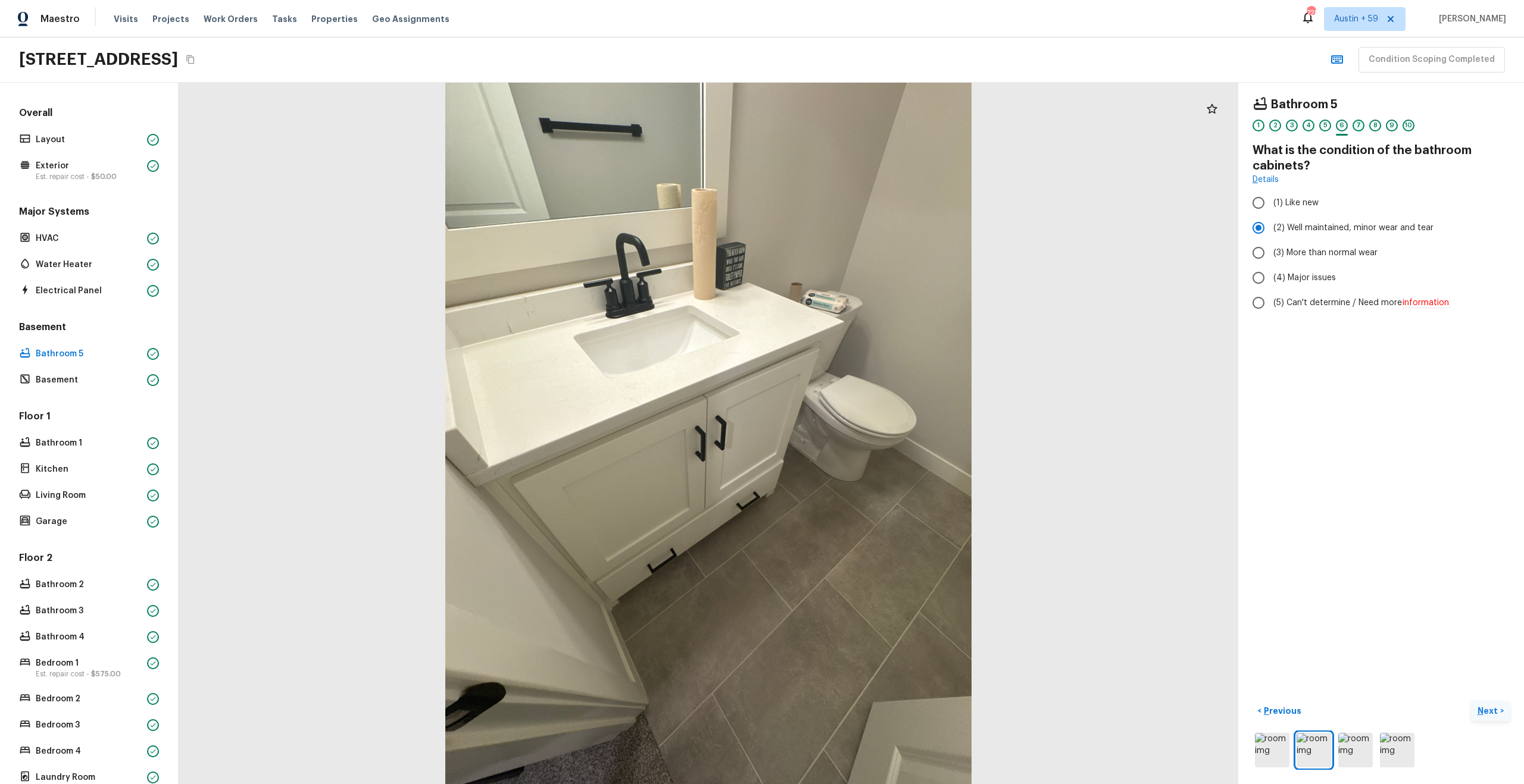
click at [1361, 127] on div "7" at bounding box center [1359, 126] width 12 height 12
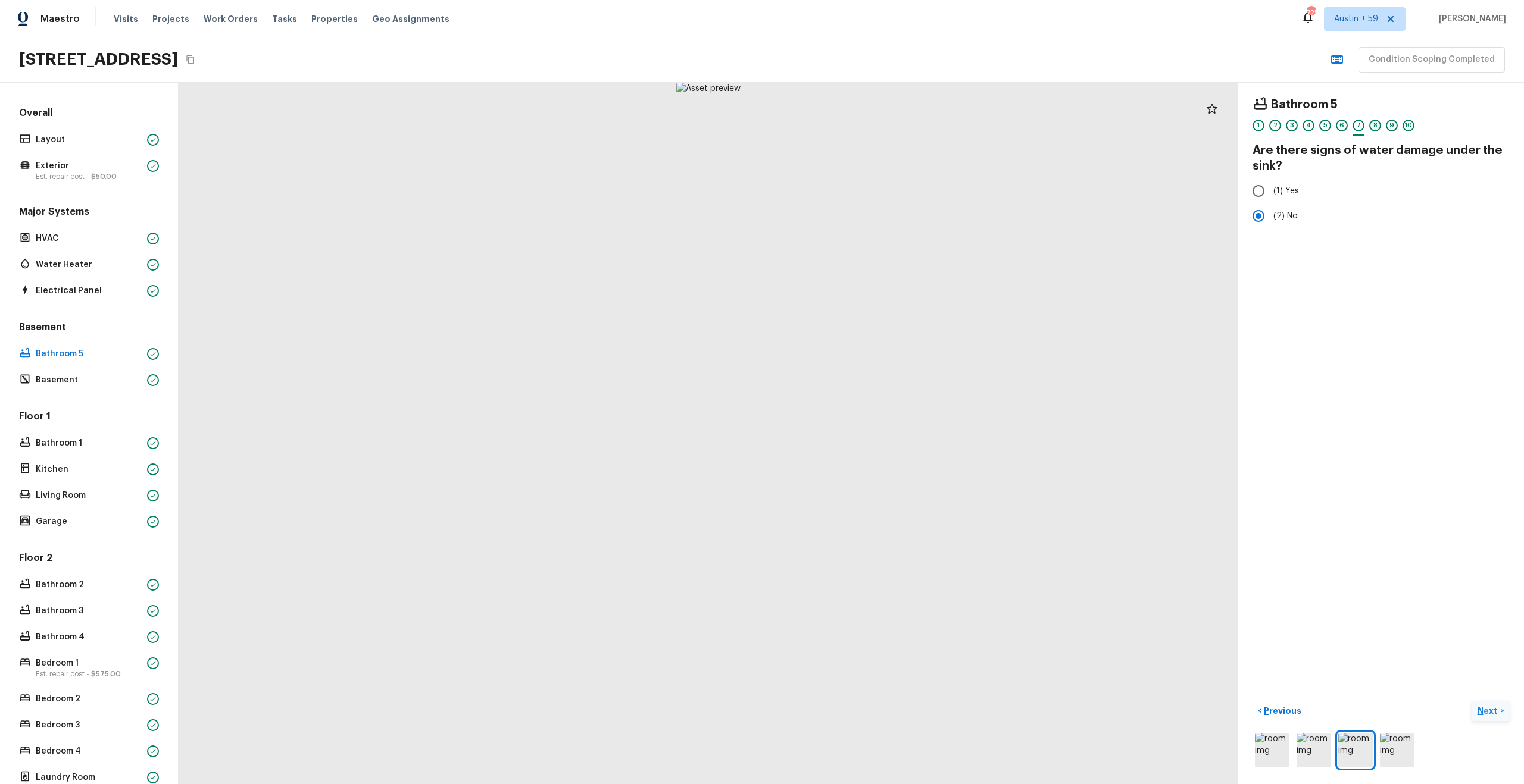
click at [1376, 125] on div "8" at bounding box center [1375, 126] width 12 height 12
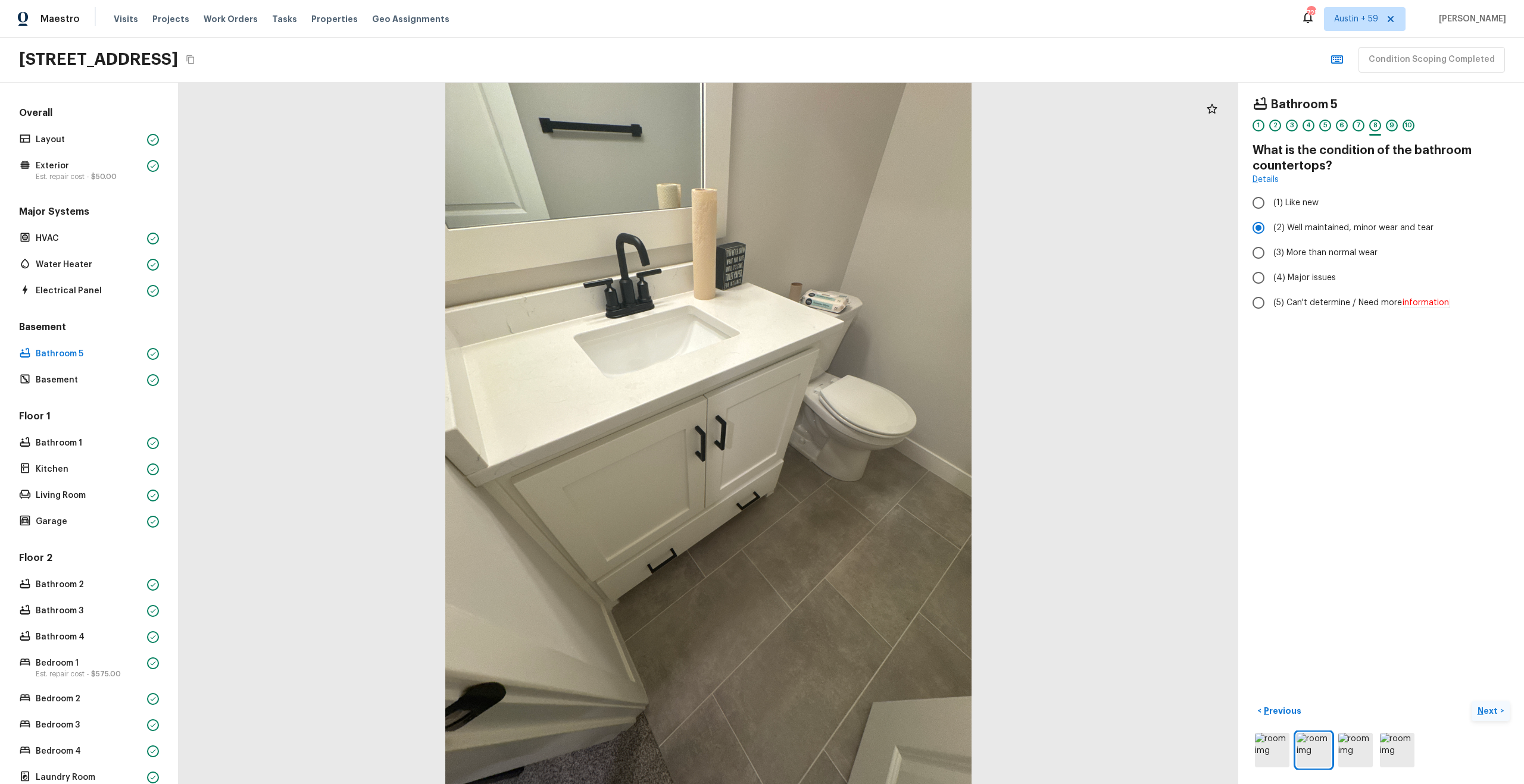
click at [1389, 127] on div "9" at bounding box center [1392, 126] width 12 height 12
click at [1390, 747] on img at bounding box center [1396, 750] width 34 height 34
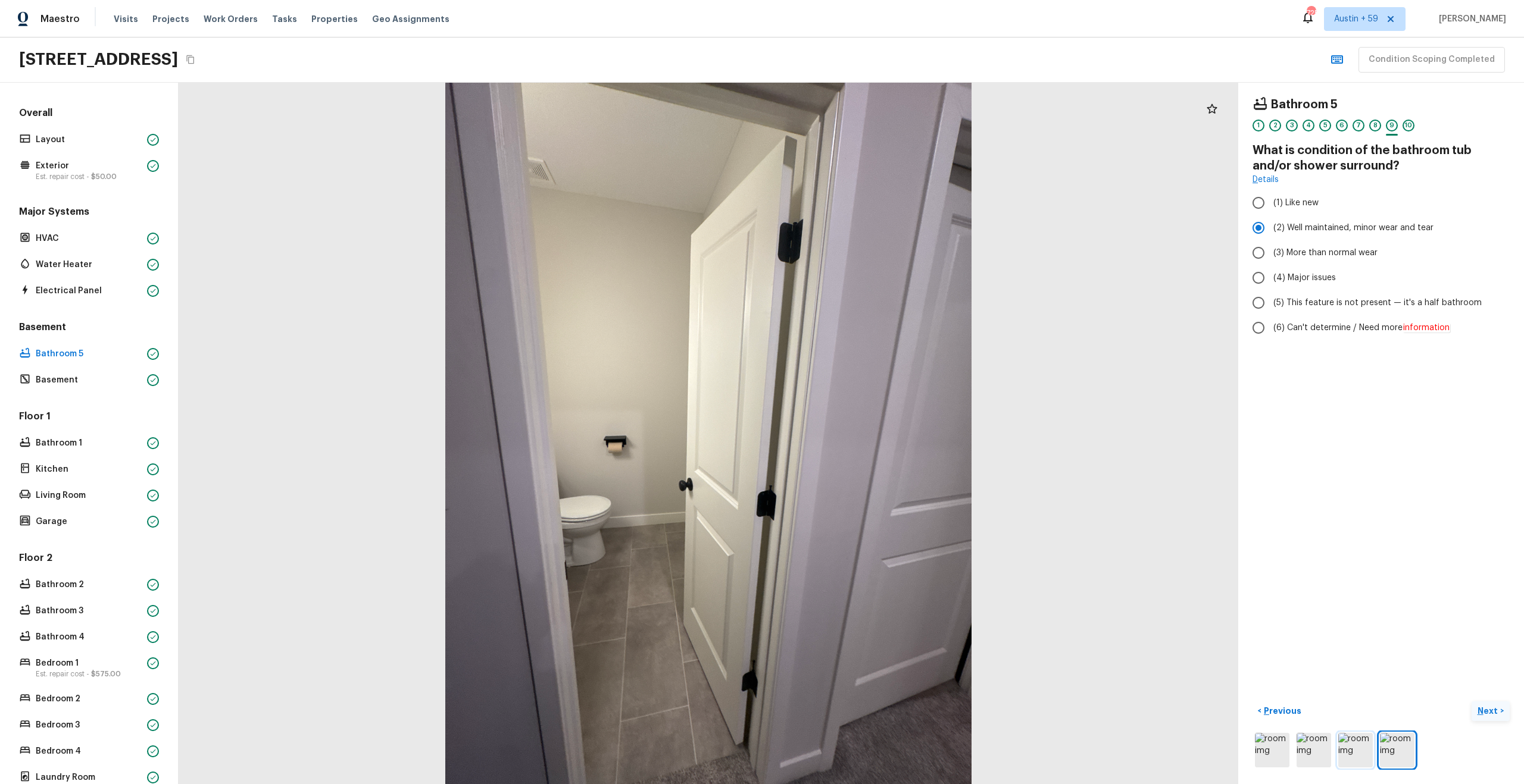
click at [1368, 750] on img at bounding box center [1355, 750] width 34 height 34
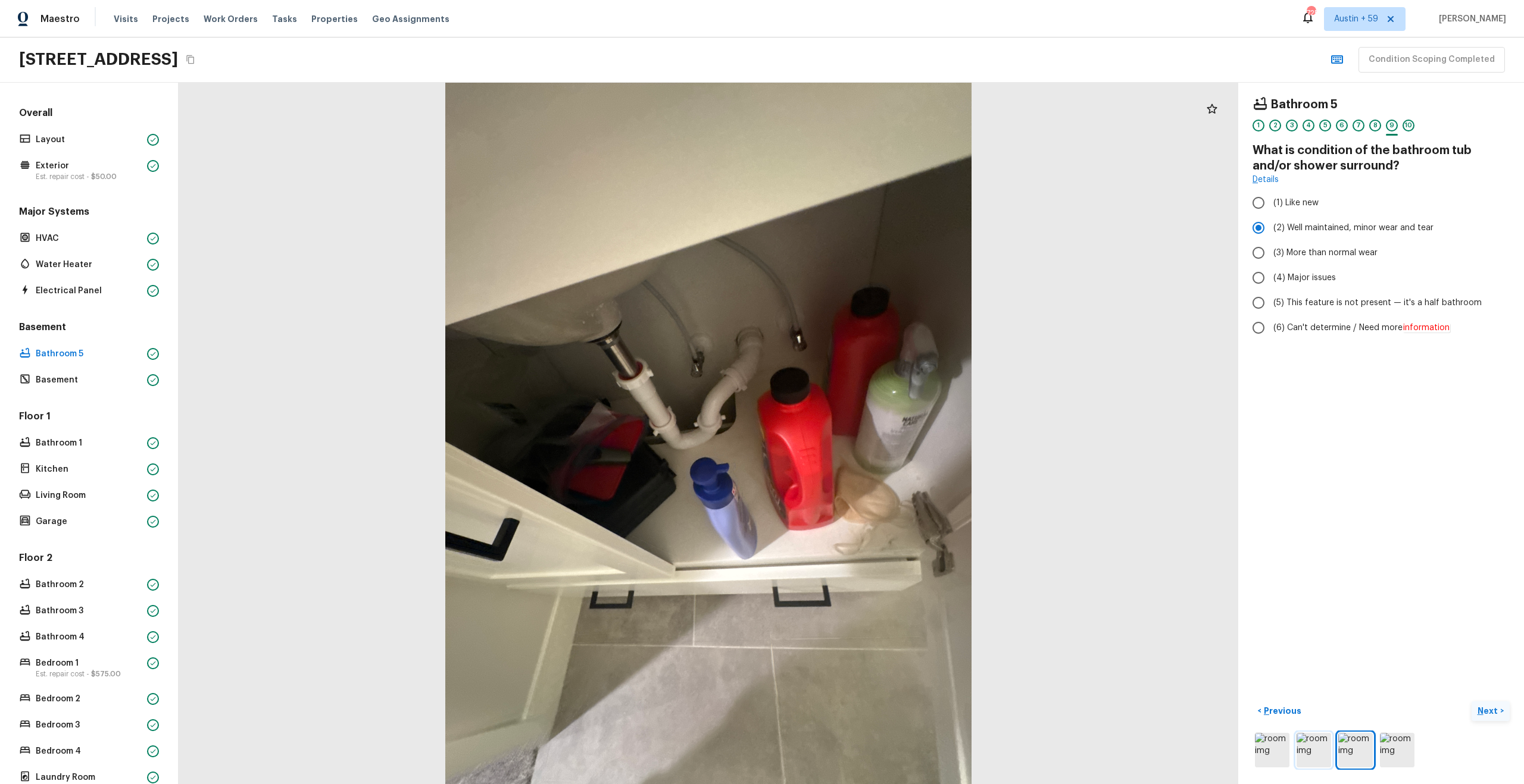
click at [1315, 756] on img at bounding box center [1314, 750] width 34 height 34
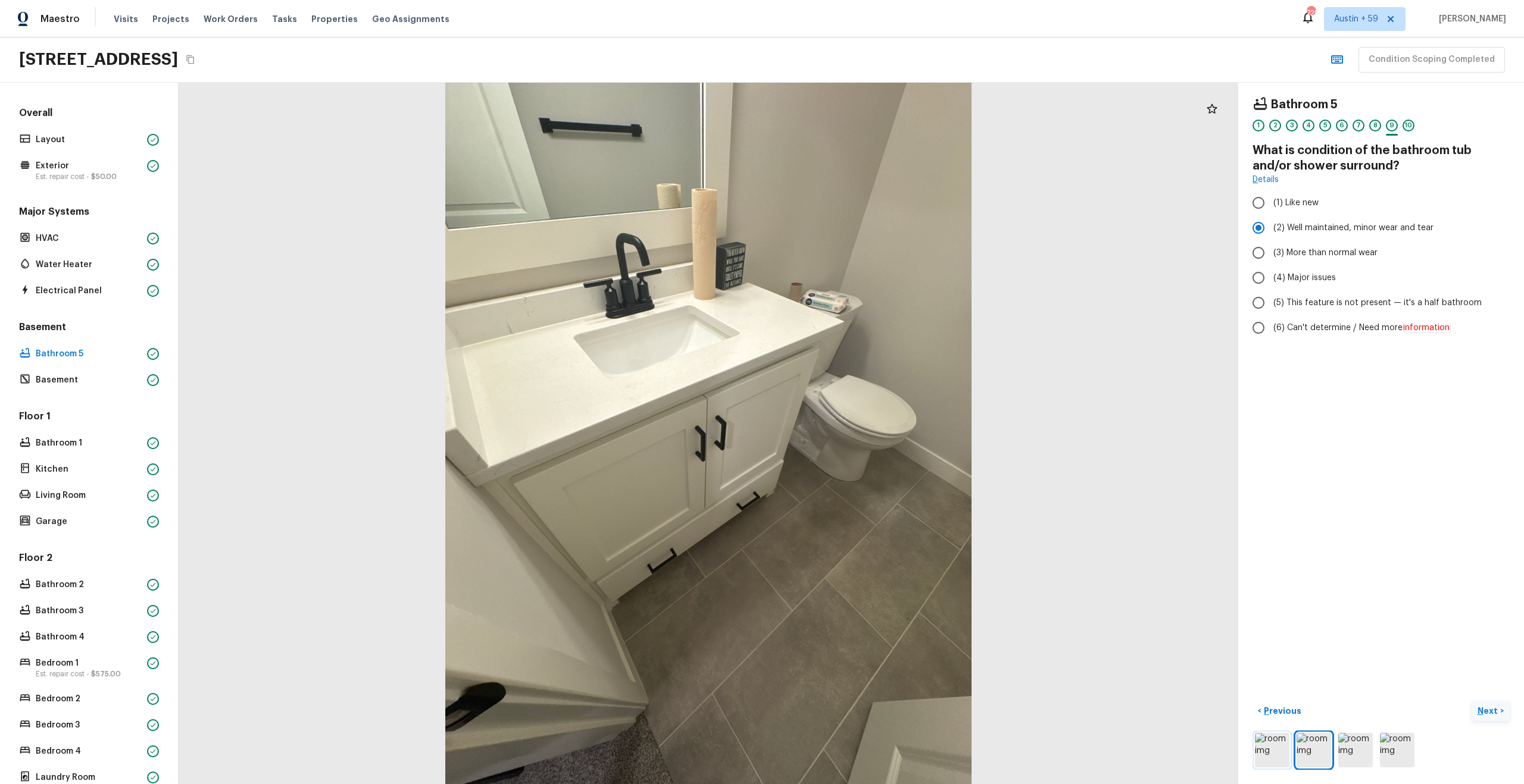
click at [1283, 755] on img at bounding box center [1271, 750] width 34 height 34
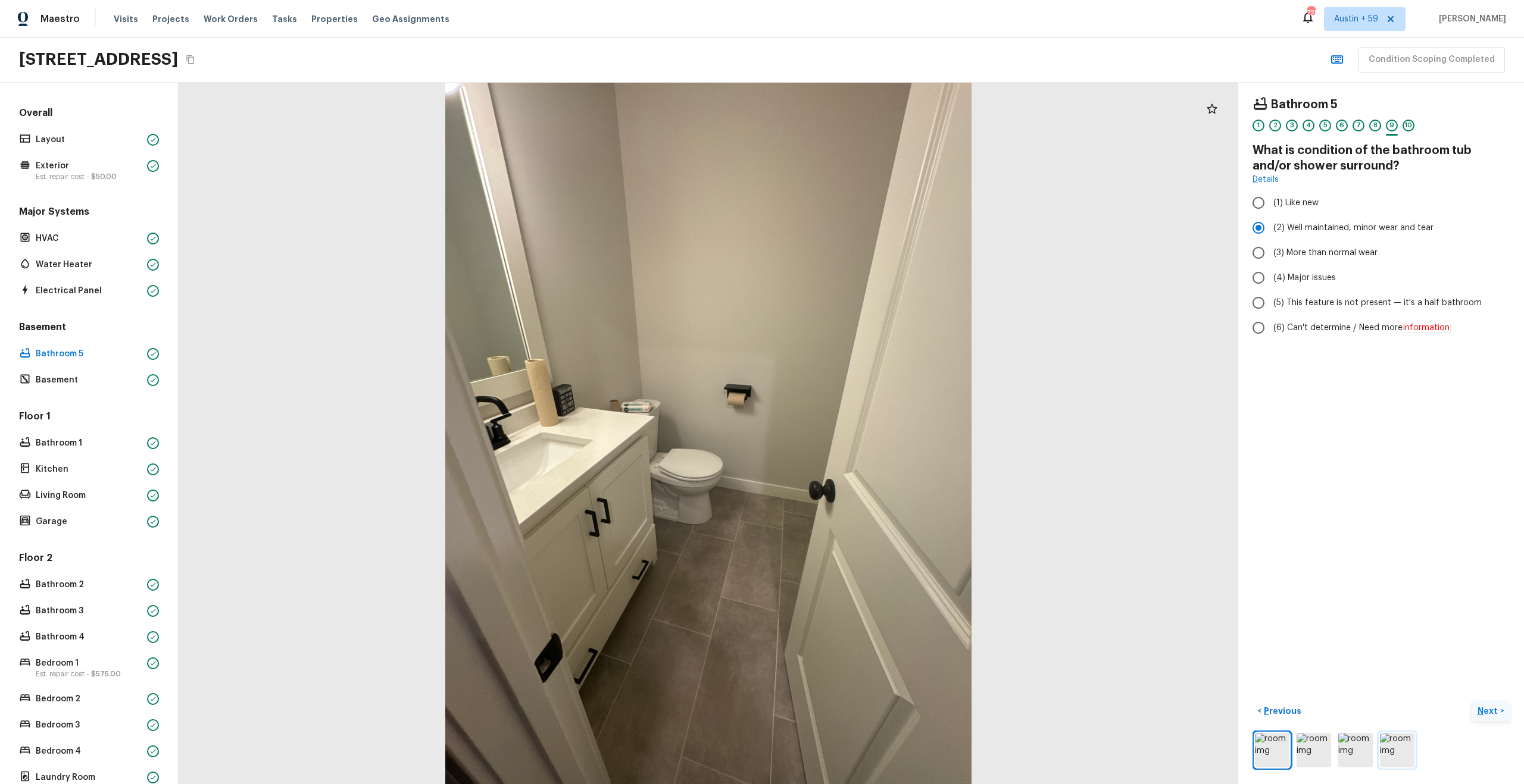
click at [1390, 744] on img at bounding box center [1396, 750] width 34 height 34
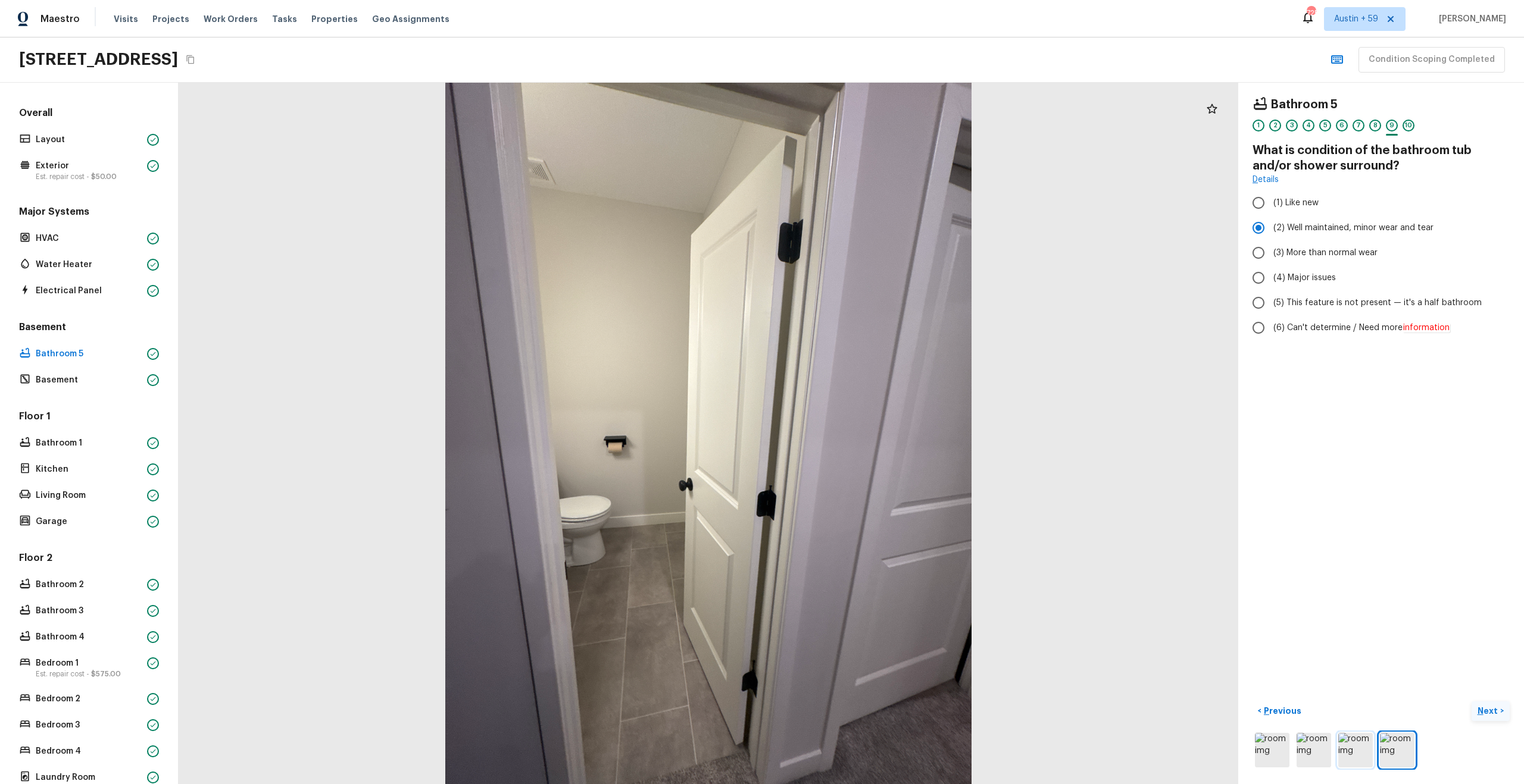
click at [1350, 752] on img at bounding box center [1355, 750] width 34 height 34
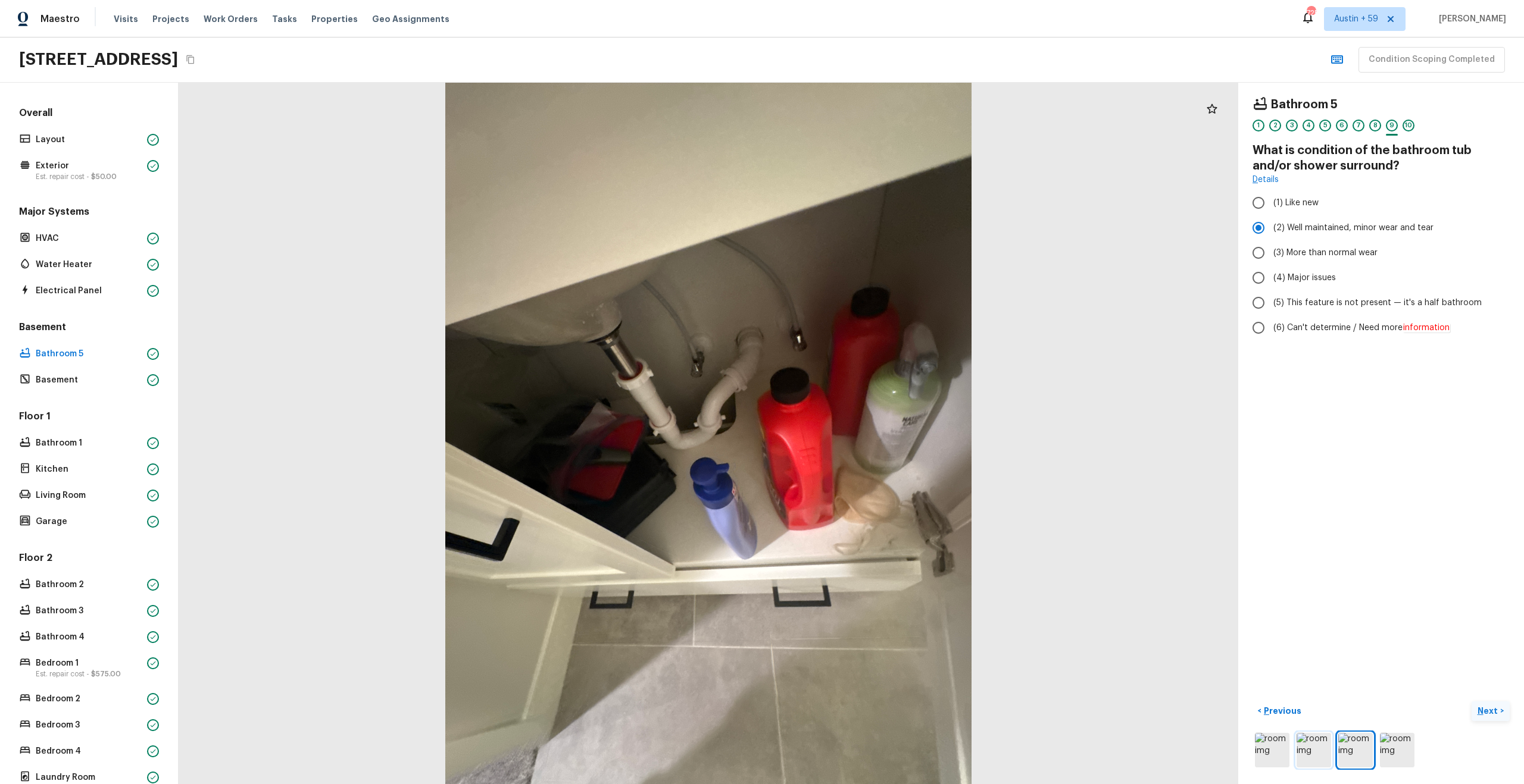
click at [1307, 756] on img at bounding box center [1314, 750] width 34 height 34
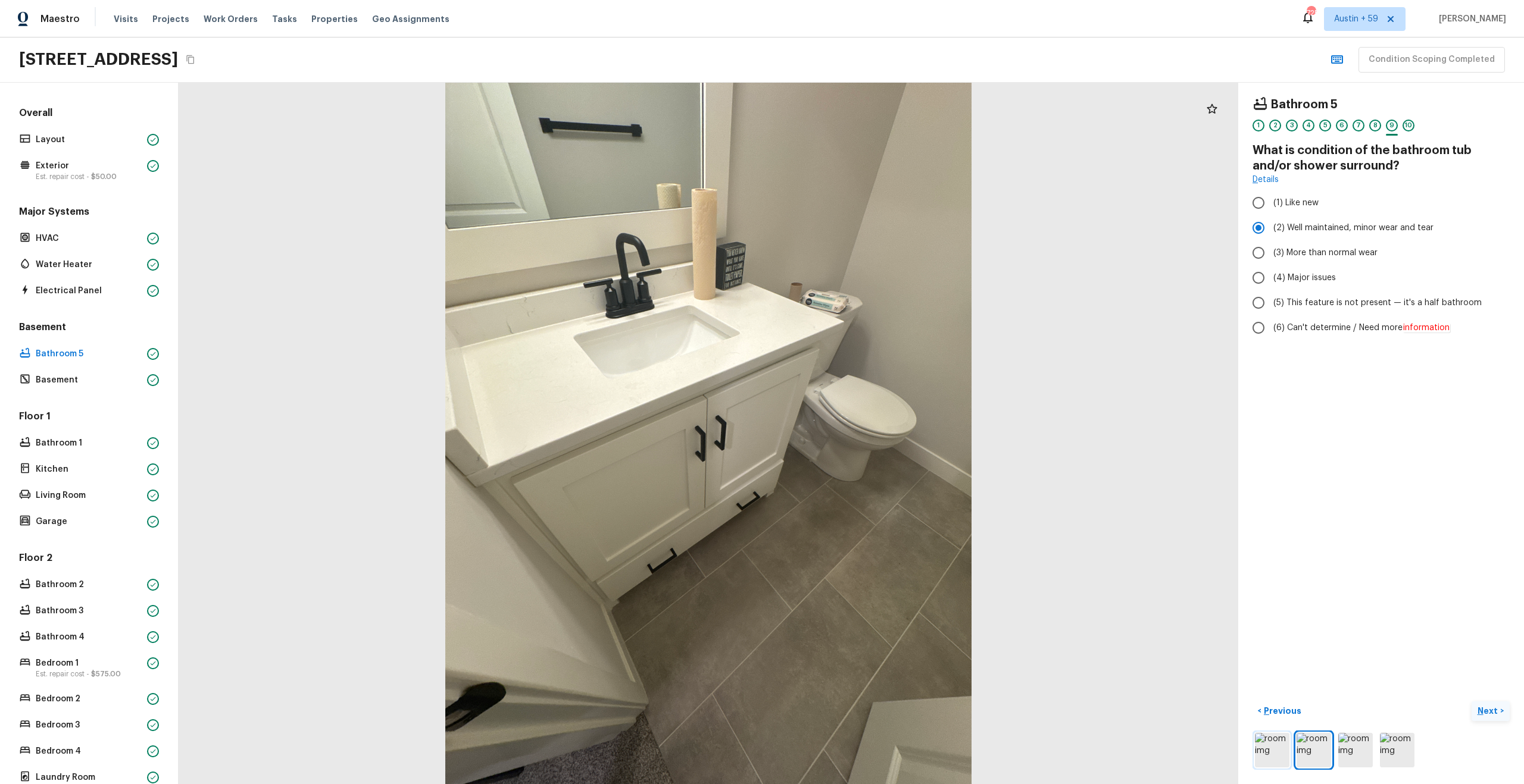
click at [1272, 755] on img at bounding box center [1271, 750] width 34 height 34
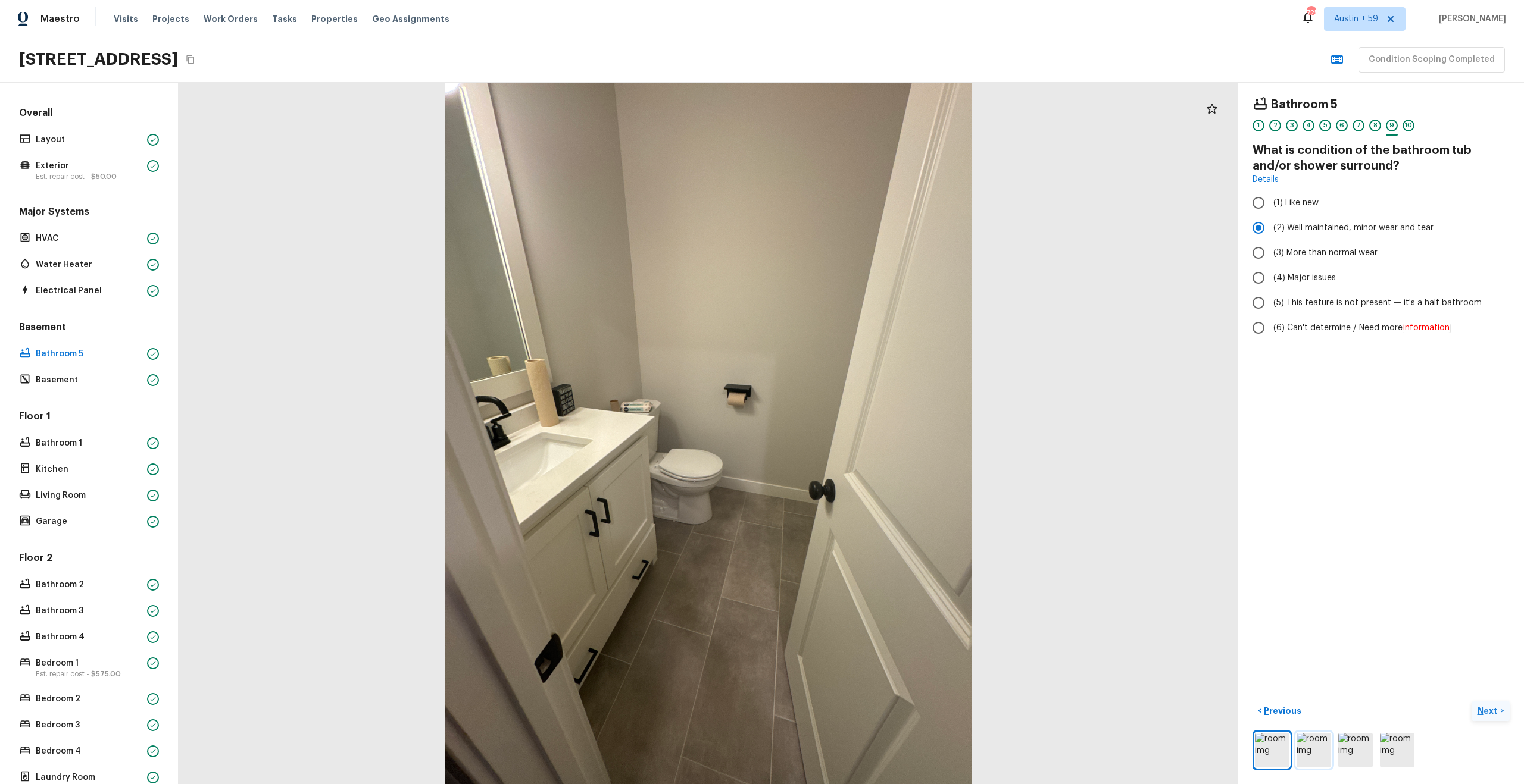
click at [1322, 745] on img at bounding box center [1314, 750] width 34 height 34
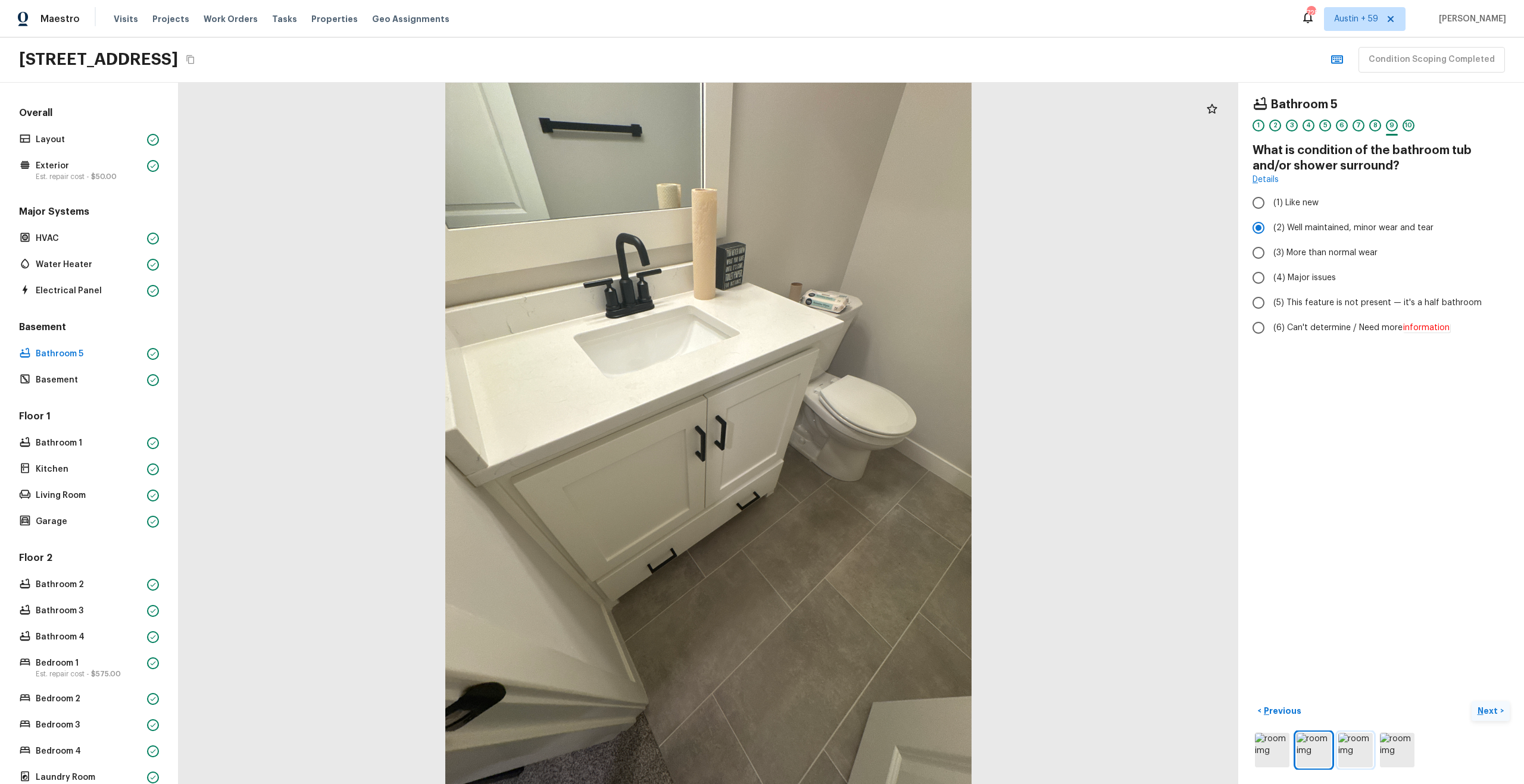
click at [1353, 750] on img at bounding box center [1355, 750] width 34 height 34
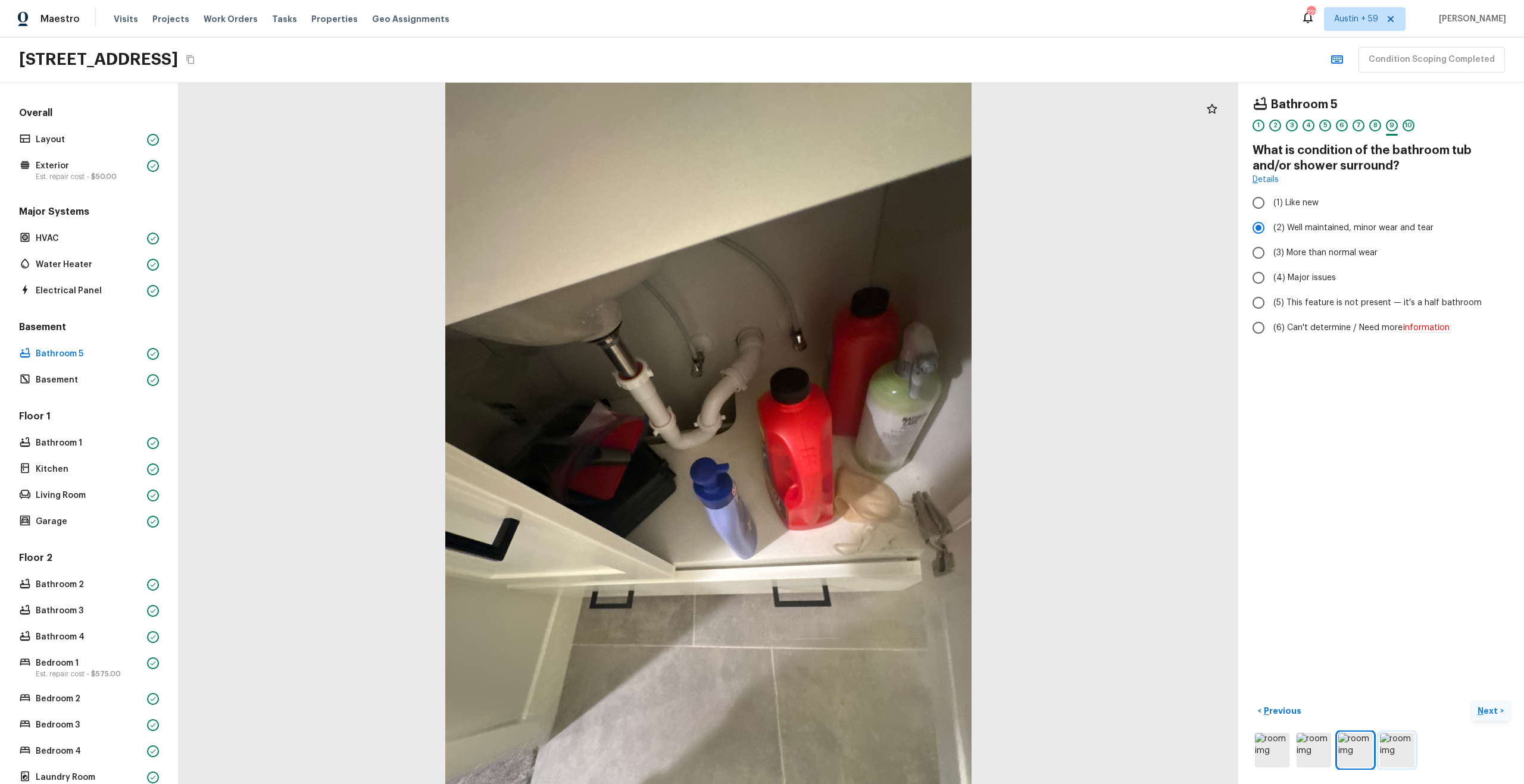
click at [1400, 757] on img at bounding box center [1396, 750] width 34 height 34
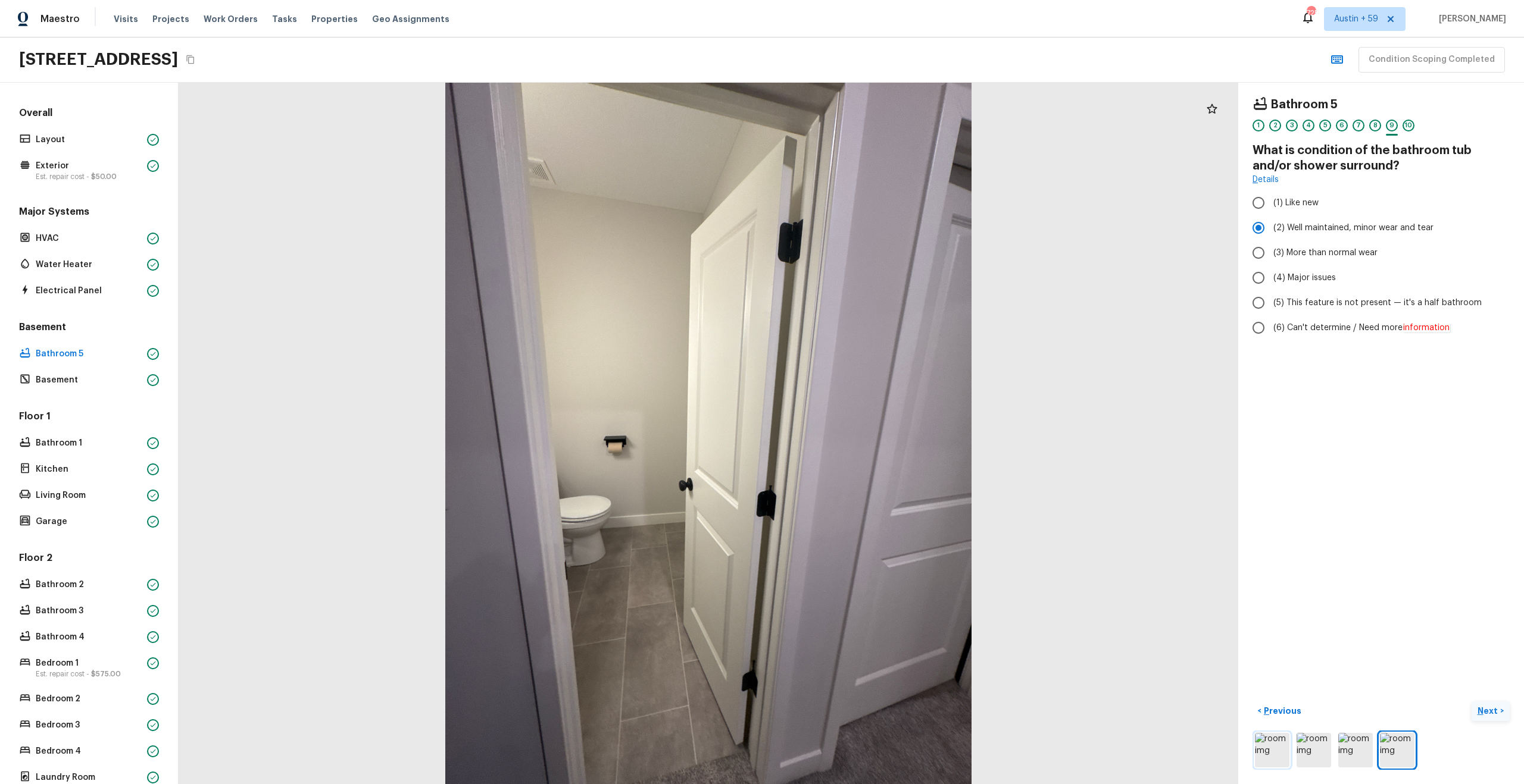
click at [1278, 752] on img at bounding box center [1271, 750] width 34 height 34
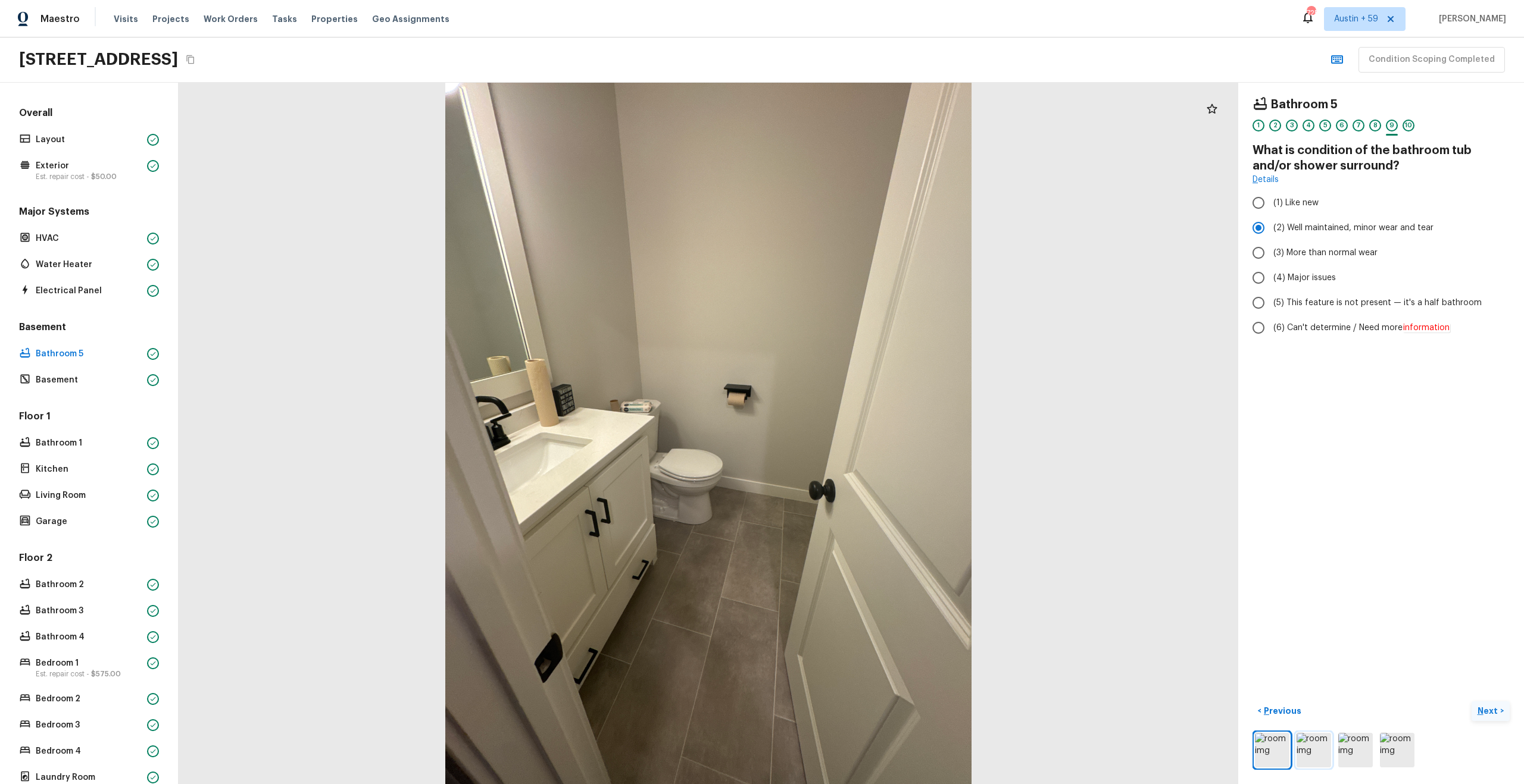
click at [1302, 762] on img at bounding box center [1314, 750] width 34 height 34
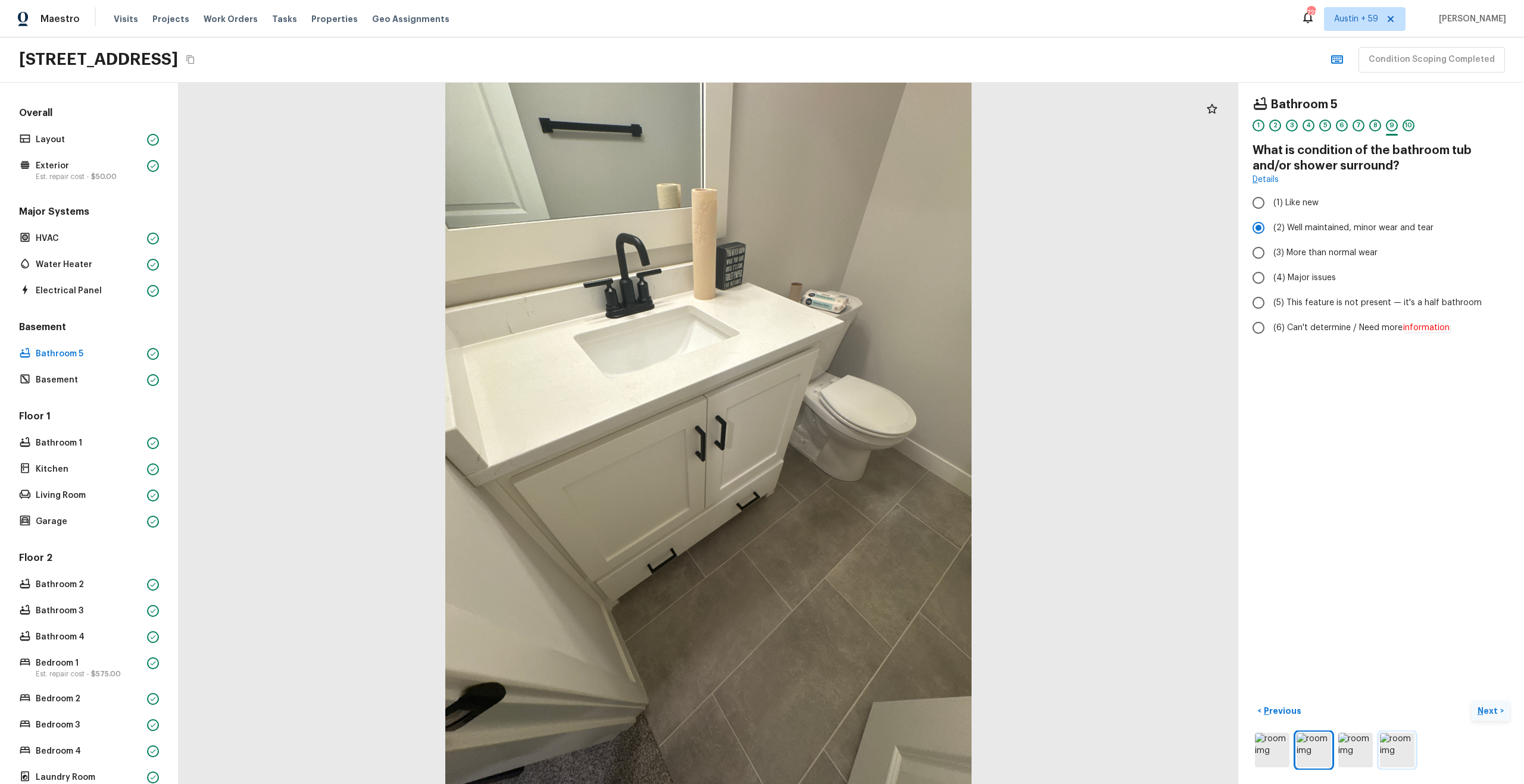
click at [1406, 749] on img at bounding box center [1396, 750] width 34 height 34
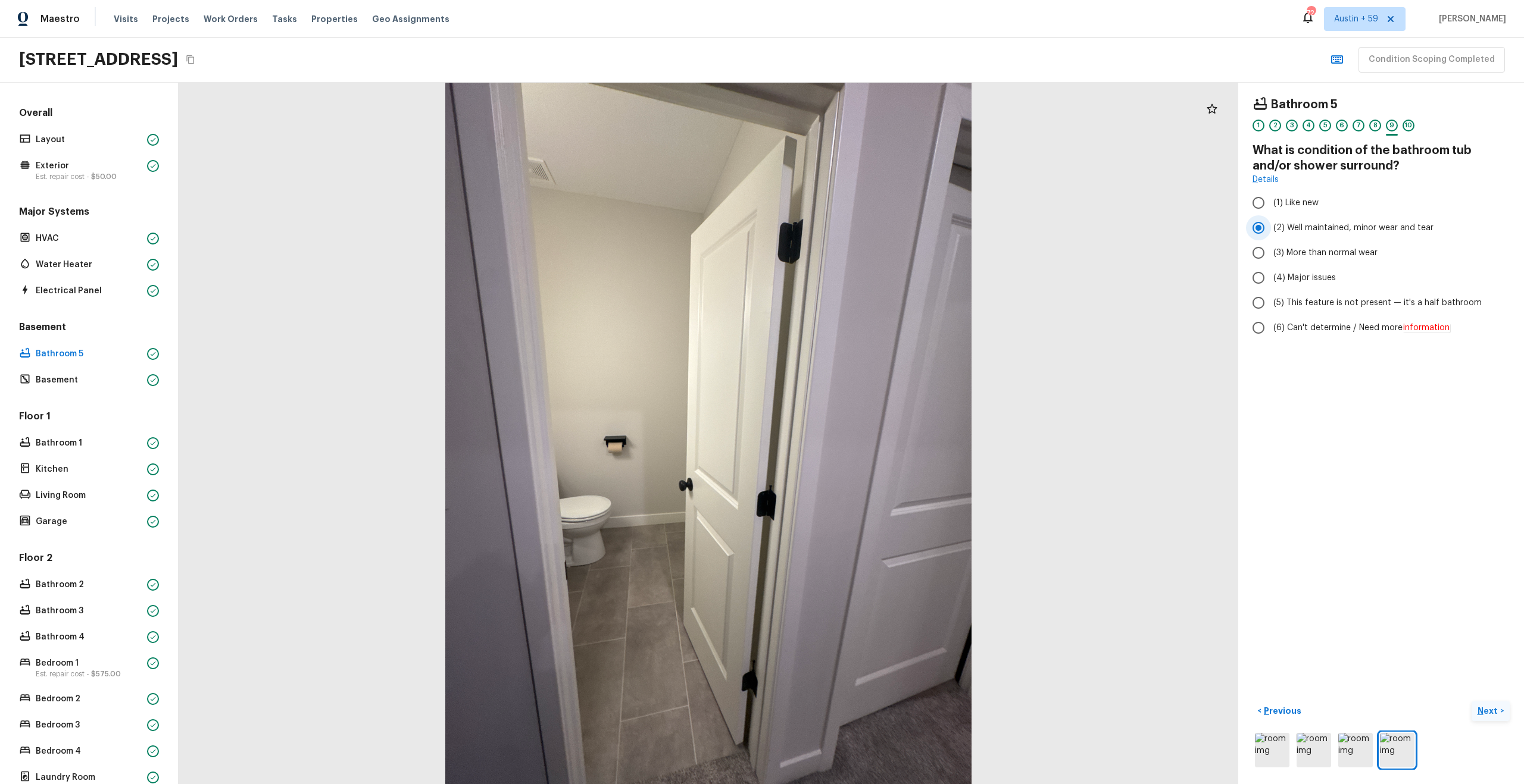
click at [1349, 226] on span "(2) Well maintained, minor wear and tear" at bounding box center [1353, 228] width 160 height 12
click at [1271, 226] on input "(2) Well maintained, minor wear and tear" at bounding box center [1259, 228] width 25 height 25
click at [1408, 126] on div "10" at bounding box center [1409, 126] width 12 height 12
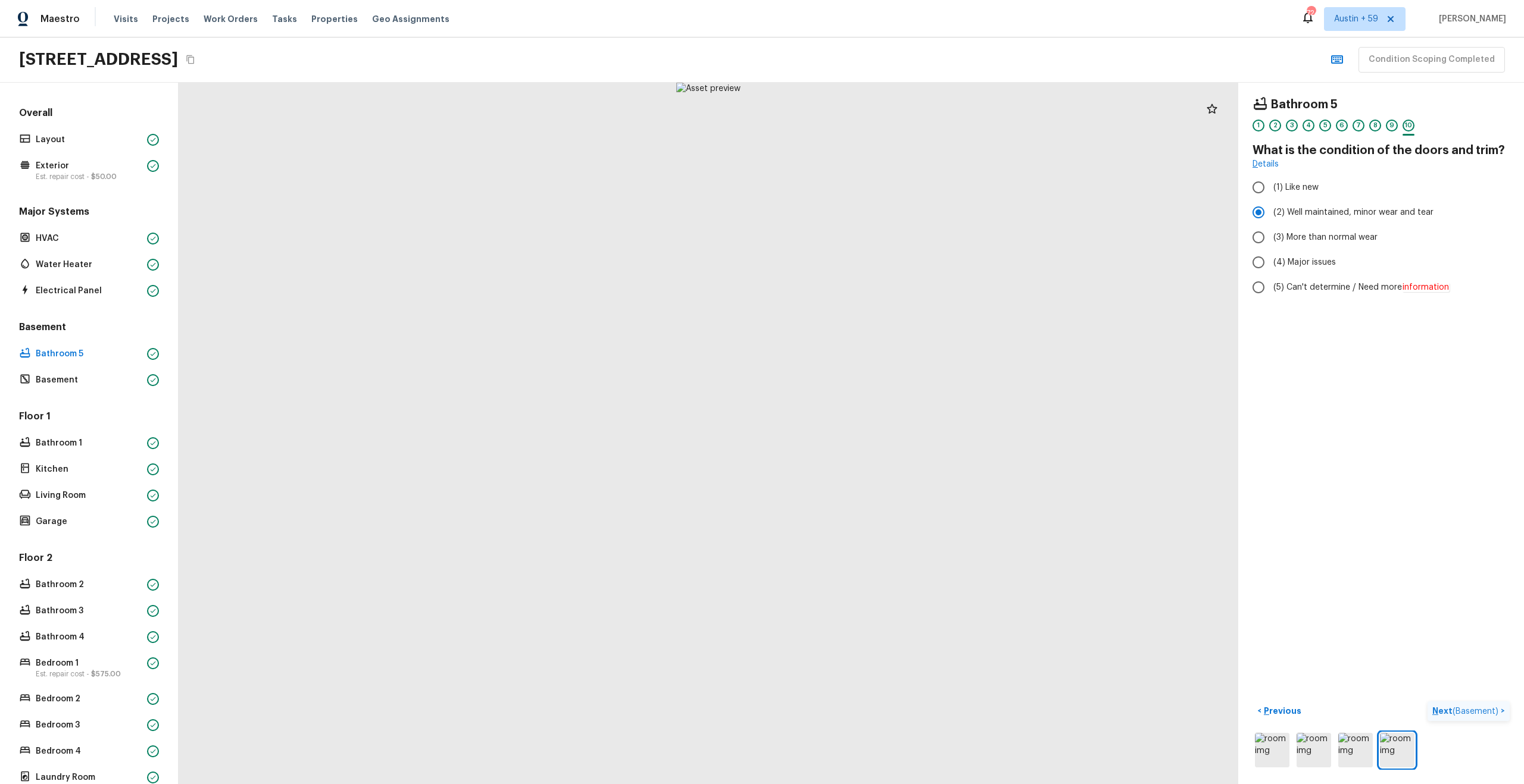
click at [1483, 712] on span "( Basement )" at bounding box center [1475, 712] width 46 height 8
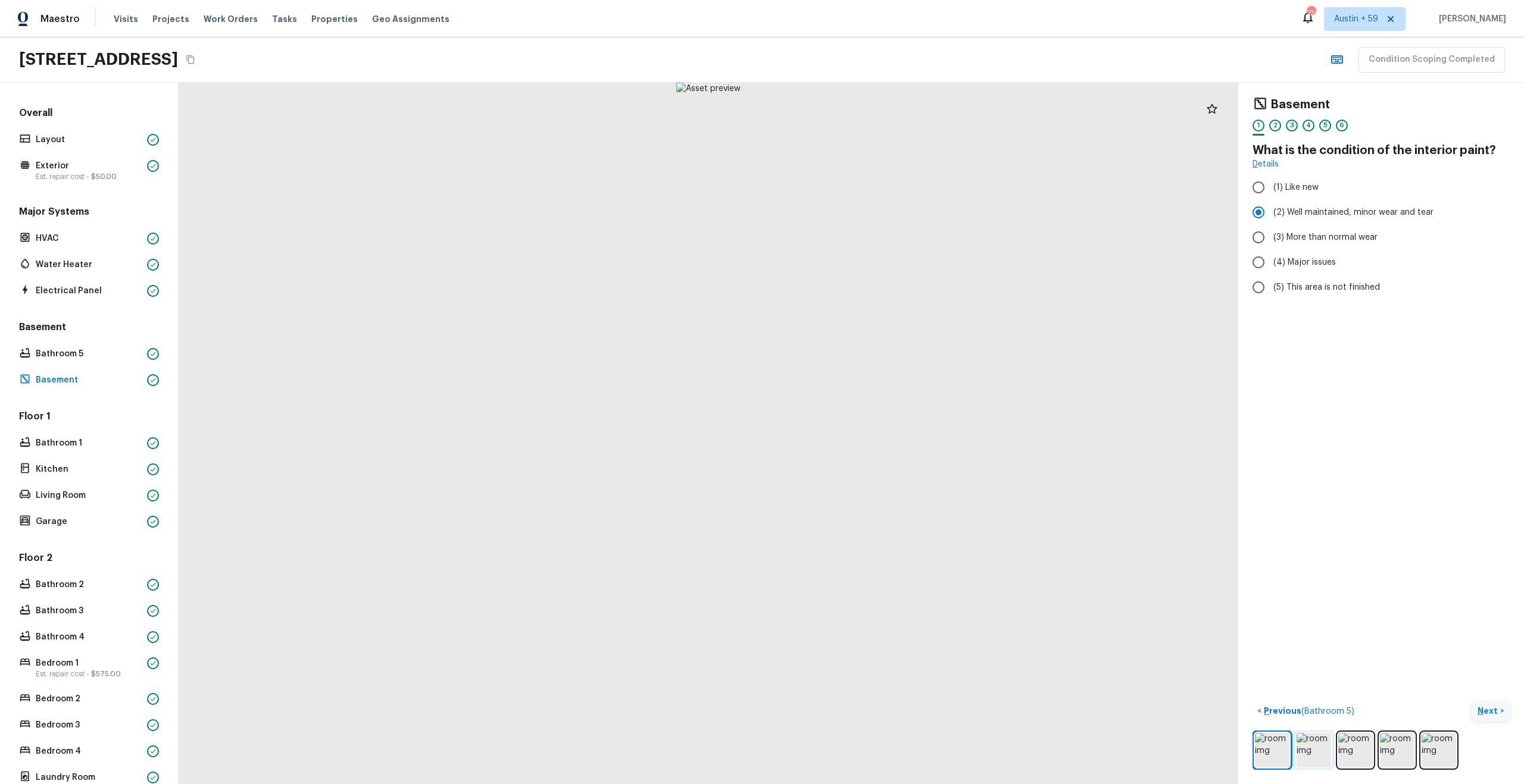
click at [1310, 744] on img at bounding box center [1314, 750] width 34 height 34
click at [1350, 750] on img at bounding box center [1355, 750] width 34 height 34
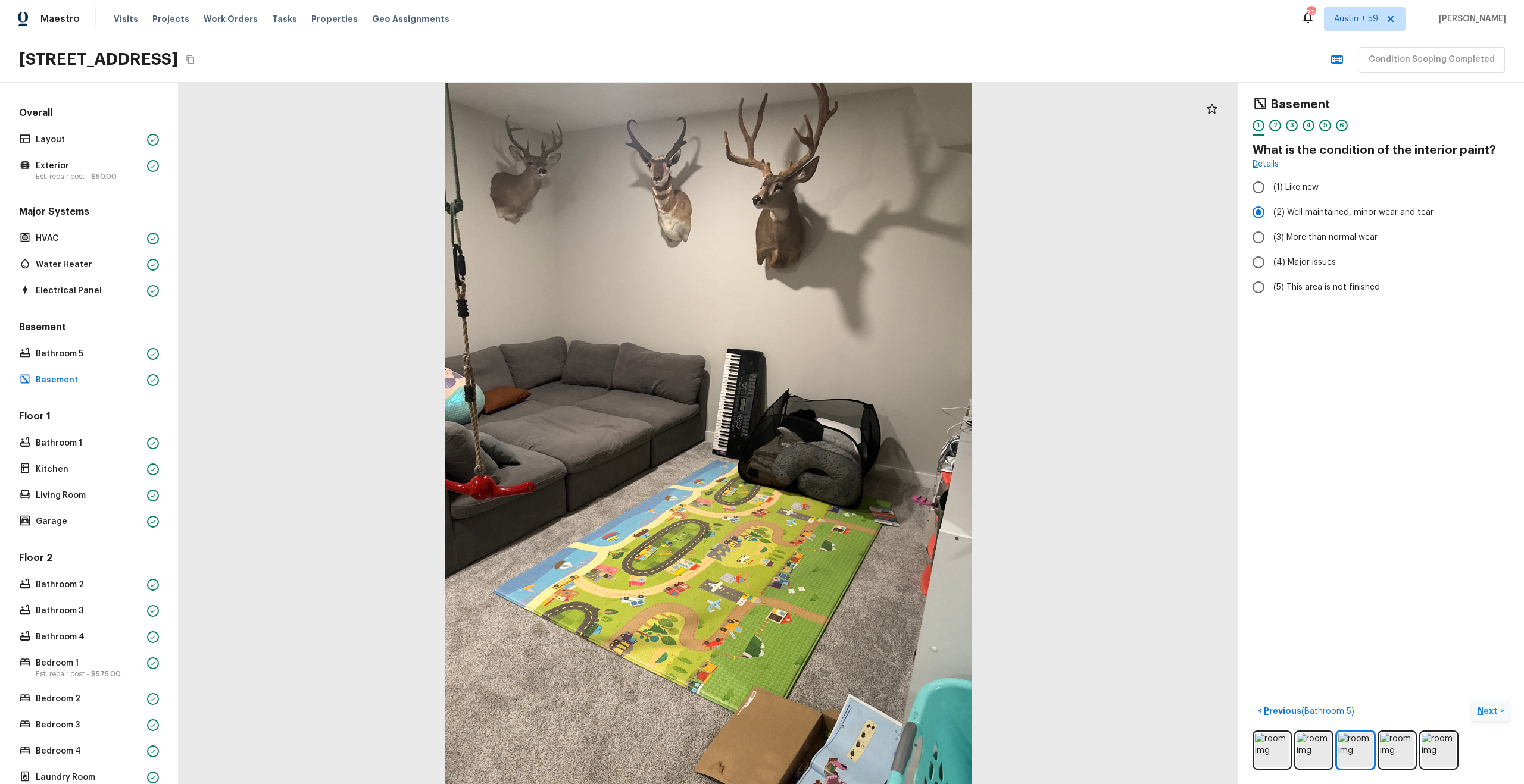
click at [1374, 752] on div at bounding box center [1381, 750] width 257 height 39
click at [1392, 750] on img at bounding box center [1396, 750] width 34 height 34
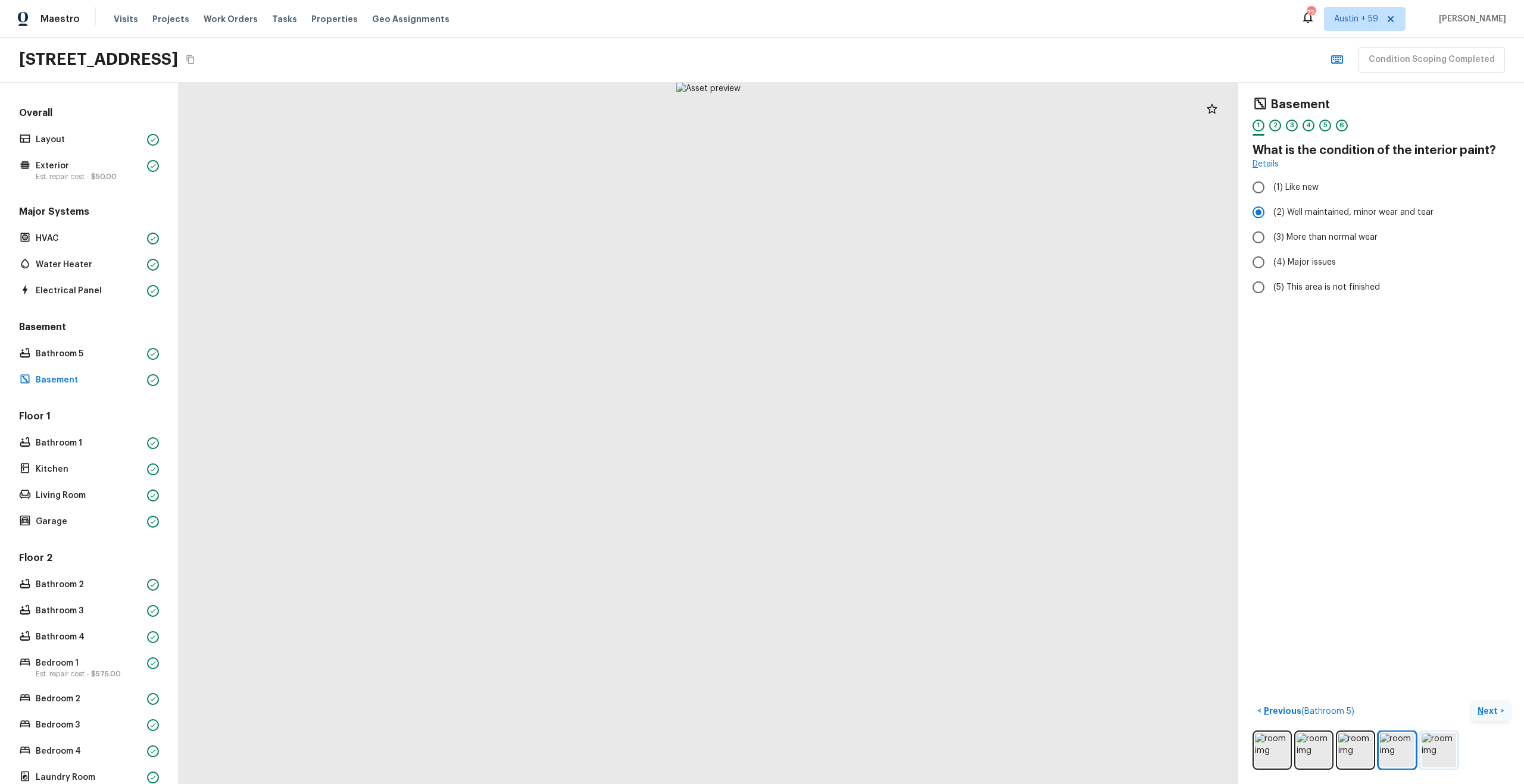
click at [1436, 750] on img at bounding box center [1439, 750] width 34 height 34
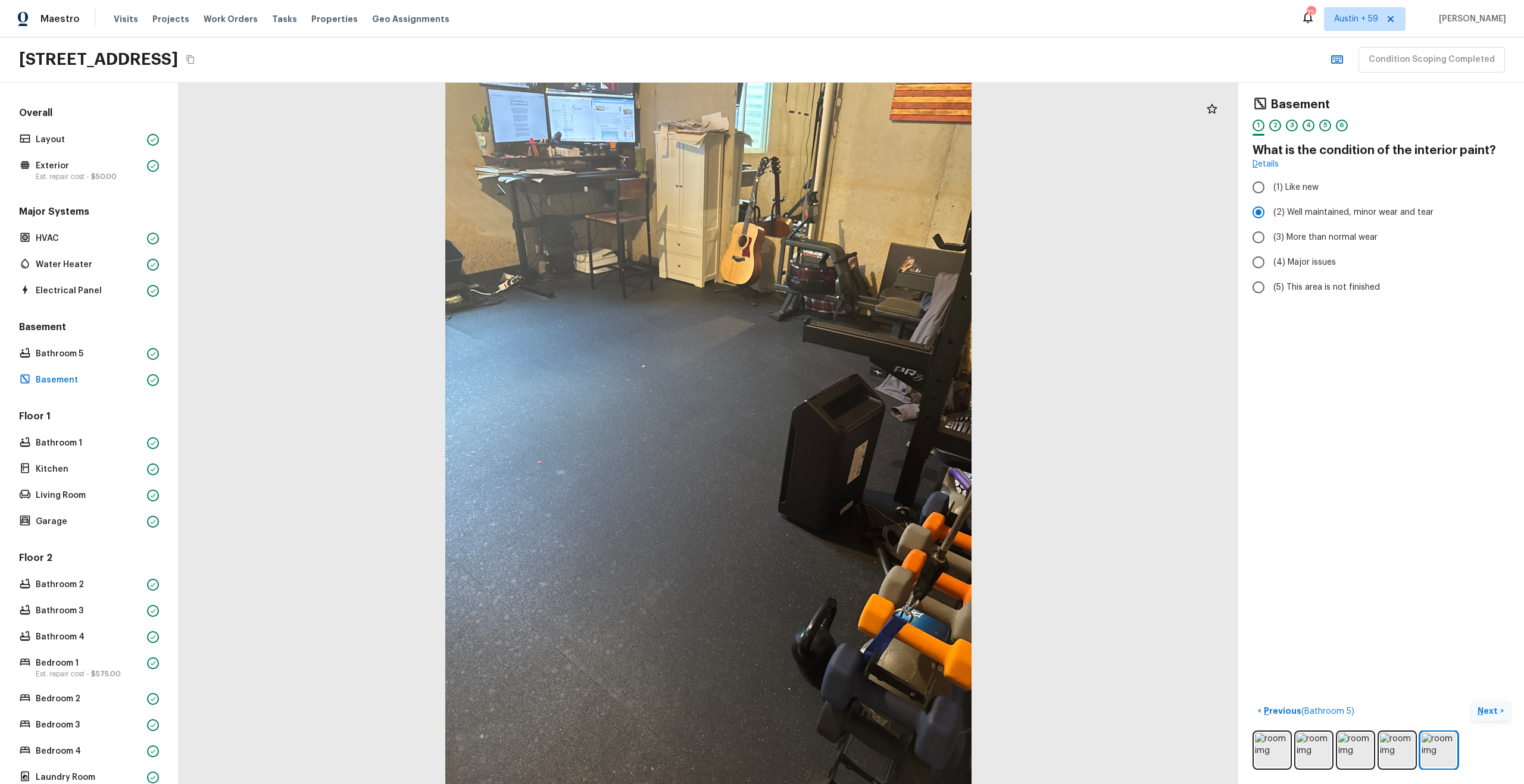
click at [911, 257] on div at bounding box center [708, 433] width 1060 height 702
click at [1282, 126] on div "1 2 3 4 5 6" at bounding box center [1381, 129] width 257 height 19
click at [1276, 123] on div "2" at bounding box center [1275, 126] width 12 height 12
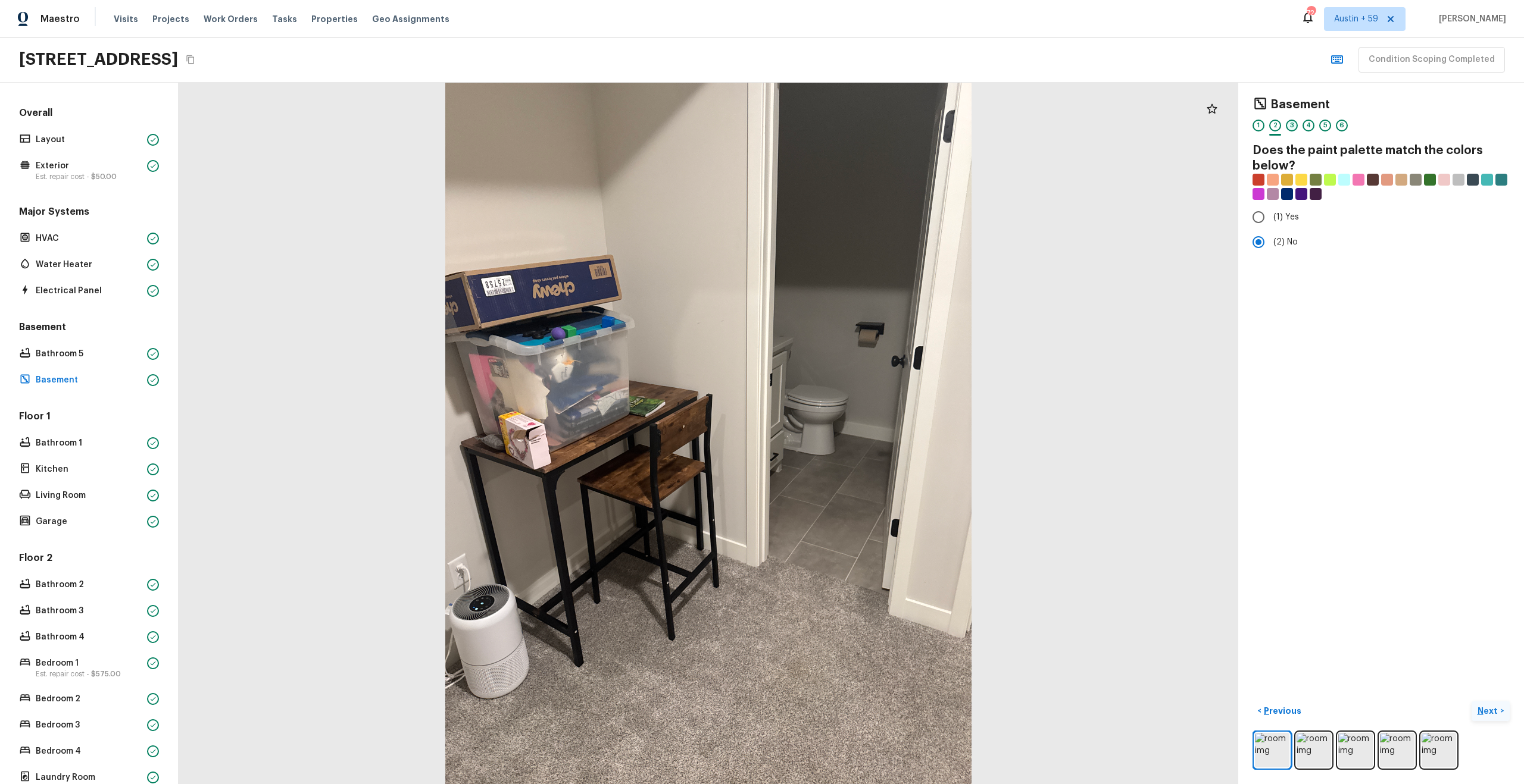
click at [1292, 126] on div "3" at bounding box center [1292, 126] width 12 height 12
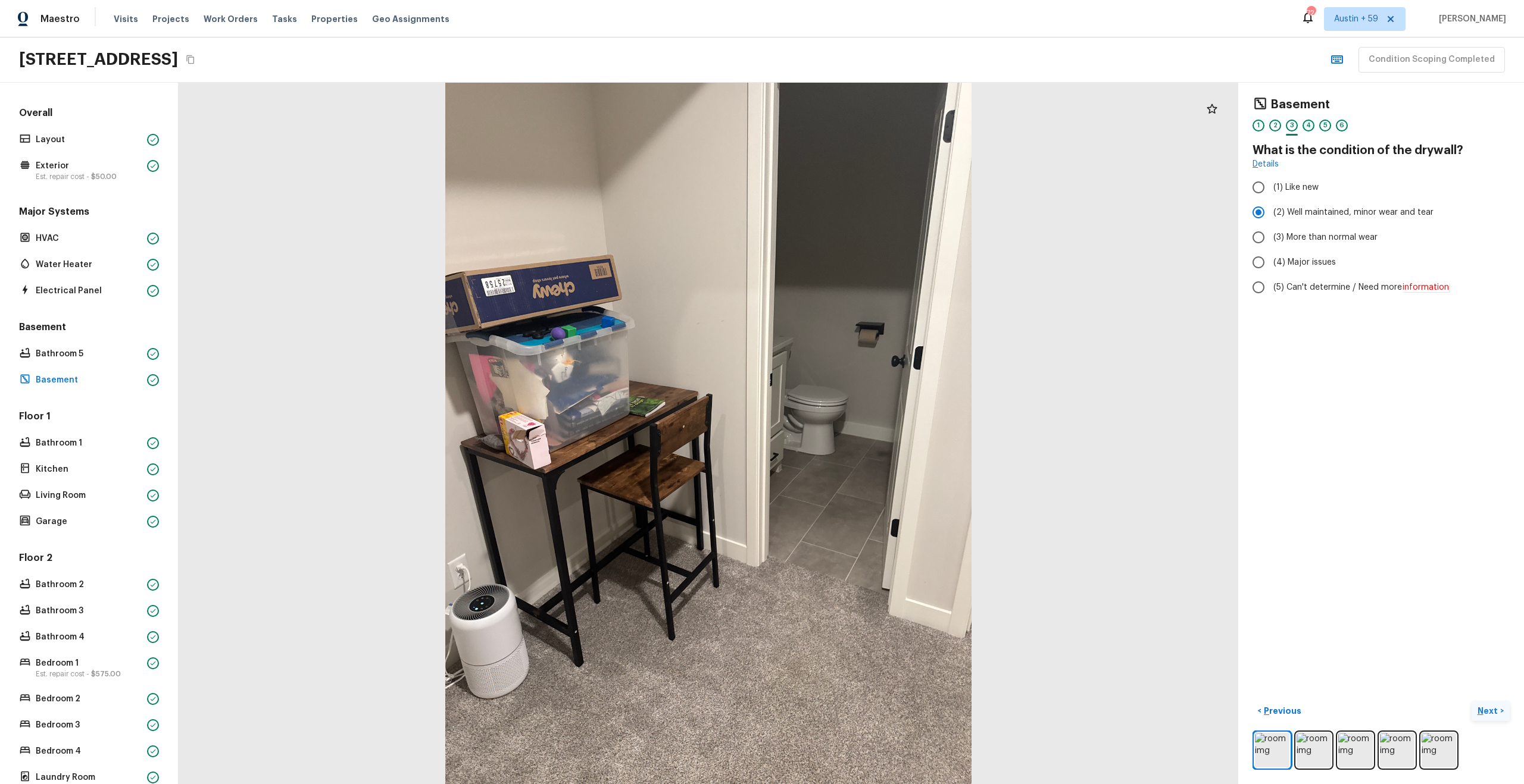
click at [1304, 121] on div "4" at bounding box center [1309, 126] width 12 height 12
click at [1324, 127] on div "5" at bounding box center [1325, 126] width 12 height 12
click at [1341, 125] on div "6" at bounding box center [1342, 126] width 12 height 12
click at [1475, 711] on span "( Bathroom 1 )" at bounding box center [1472, 712] width 52 height 8
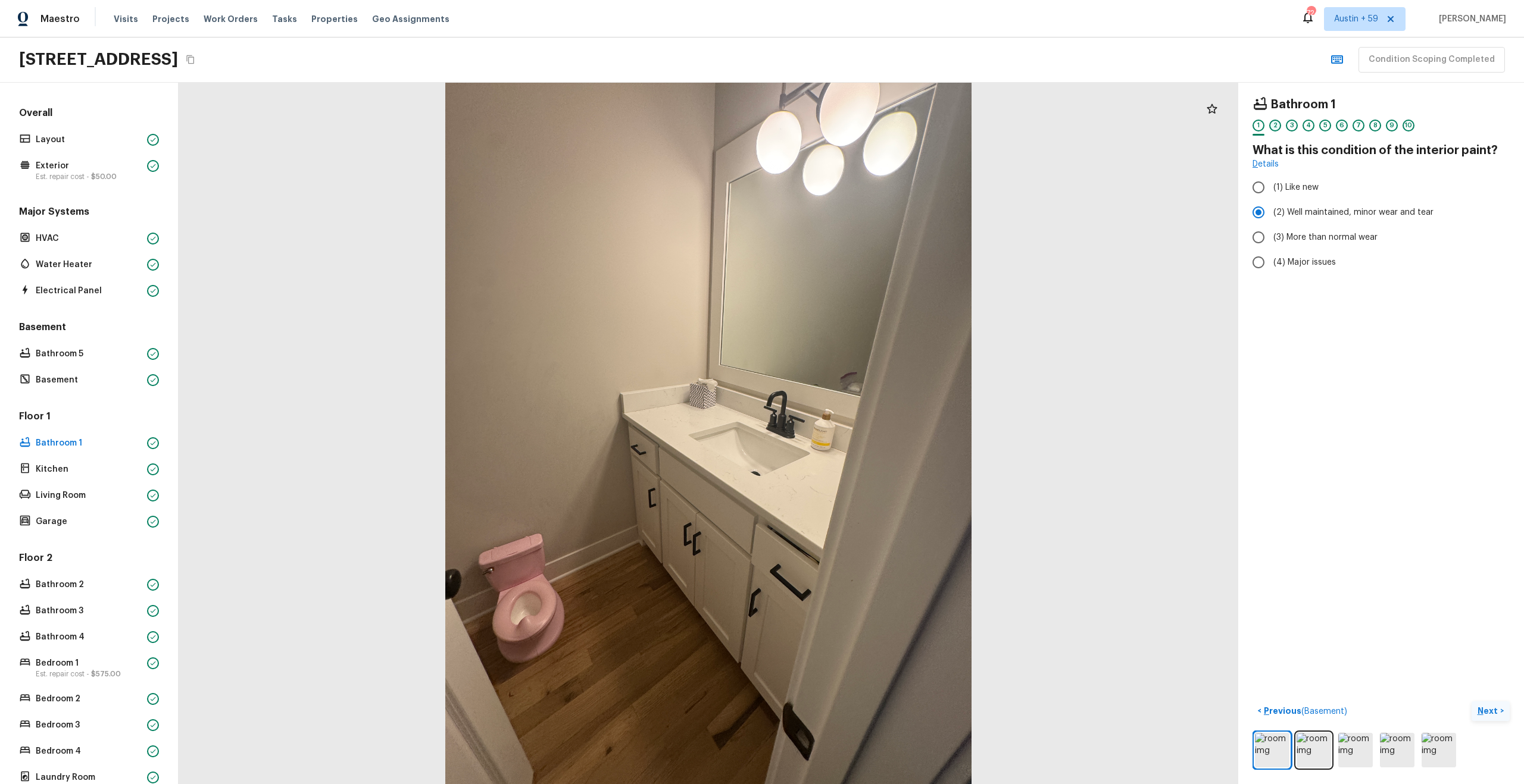
click at [1278, 126] on div "2" at bounding box center [1275, 126] width 12 height 12
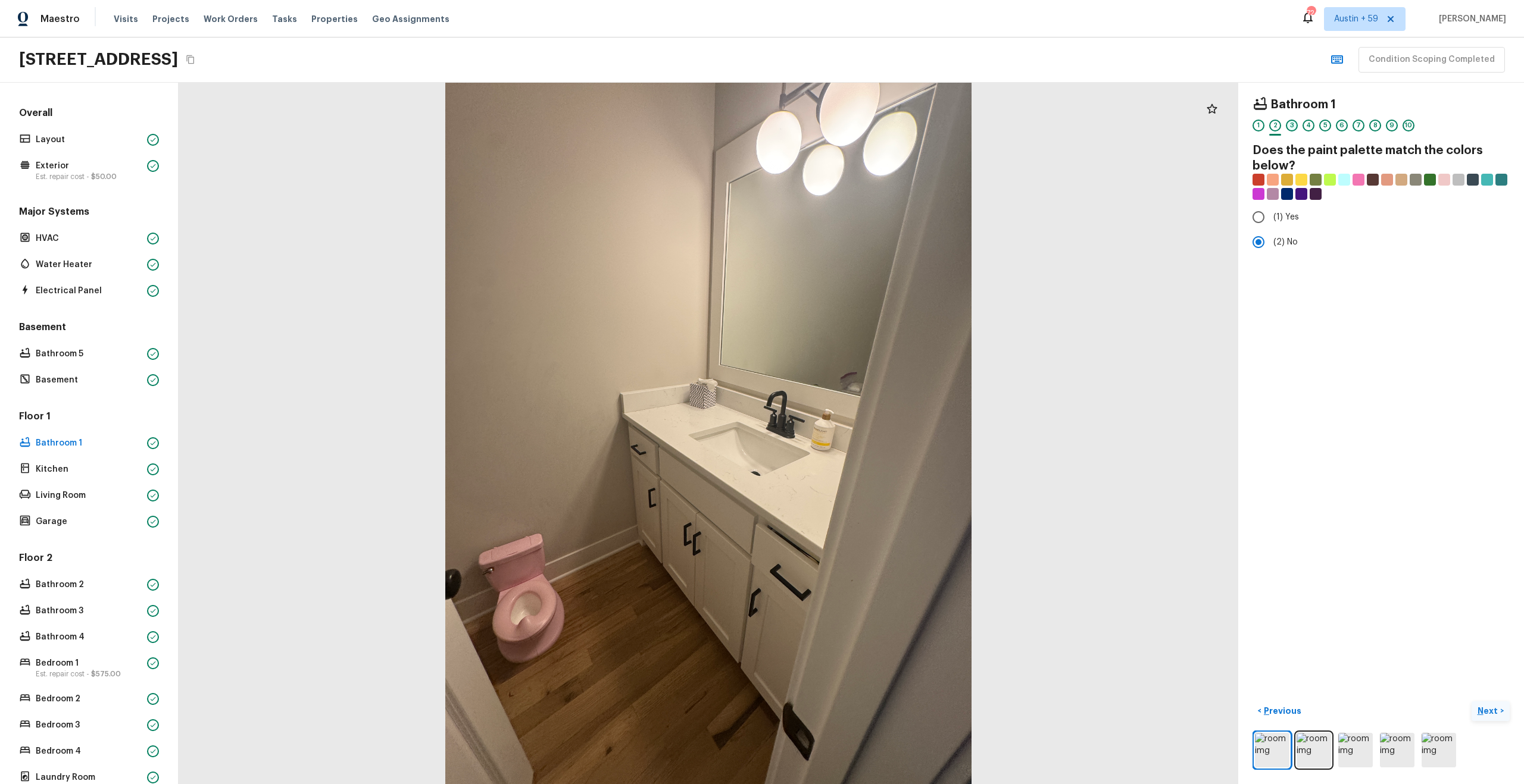
click at [1292, 125] on div "3" at bounding box center [1292, 126] width 12 height 12
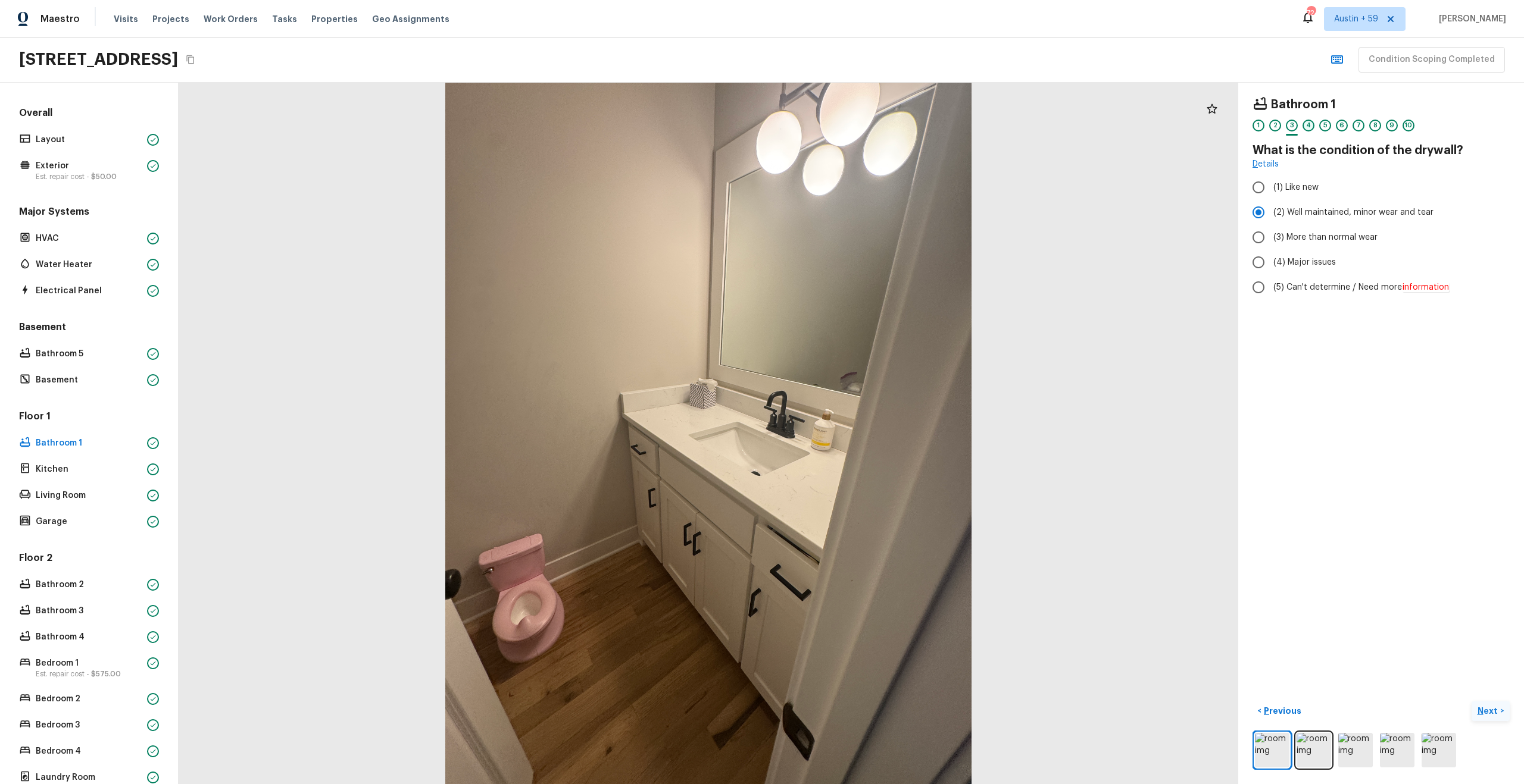
click at [1307, 126] on div "4" at bounding box center [1309, 126] width 12 height 12
click at [1326, 126] on div "5" at bounding box center [1325, 126] width 12 height 12
click at [1340, 126] on div "6" at bounding box center [1342, 126] width 12 height 12
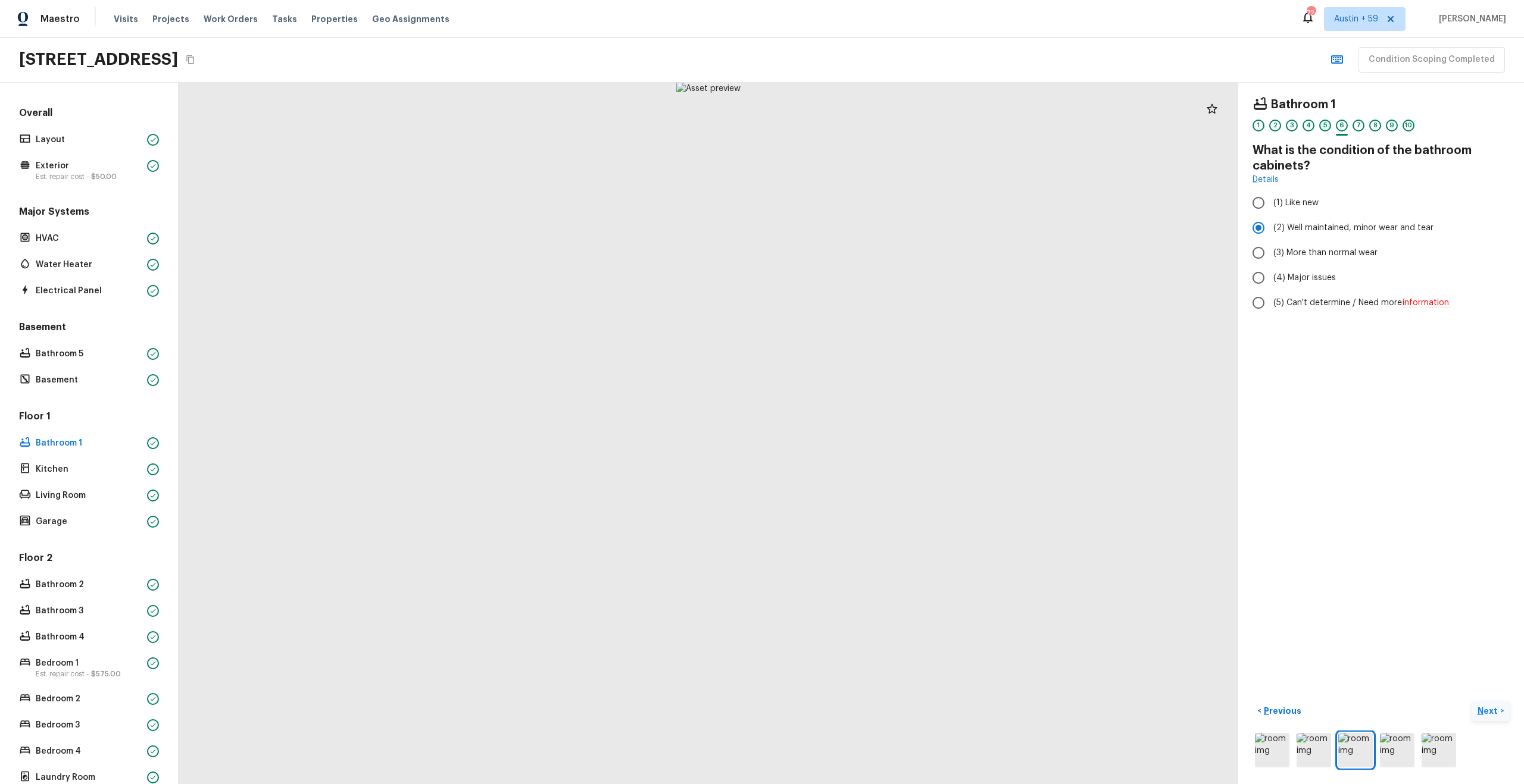
click at [1319, 124] on div "5" at bounding box center [1325, 126] width 12 height 12
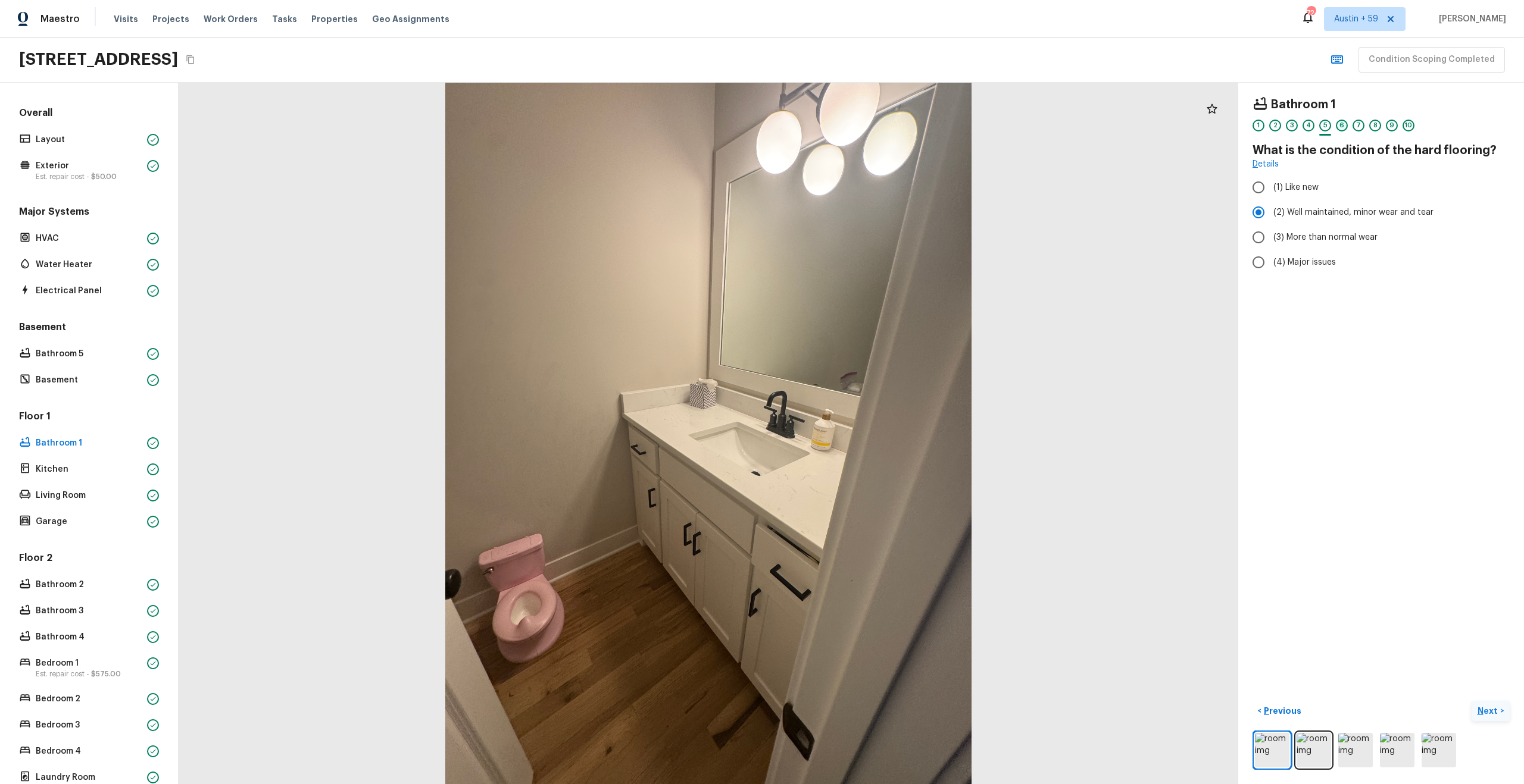
click at [1343, 123] on div "6" at bounding box center [1342, 126] width 12 height 12
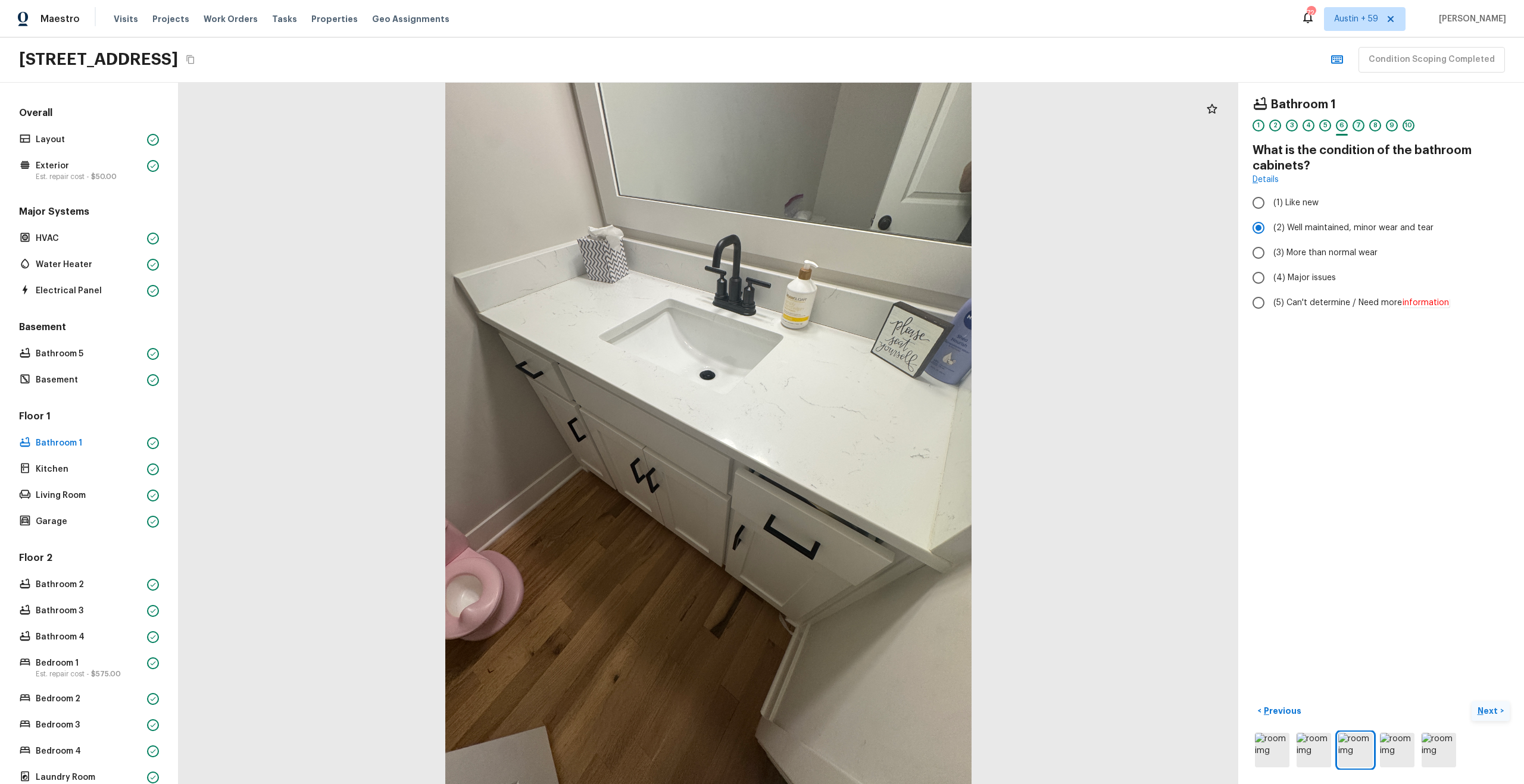
click at [1362, 124] on div "7" at bounding box center [1359, 126] width 12 height 12
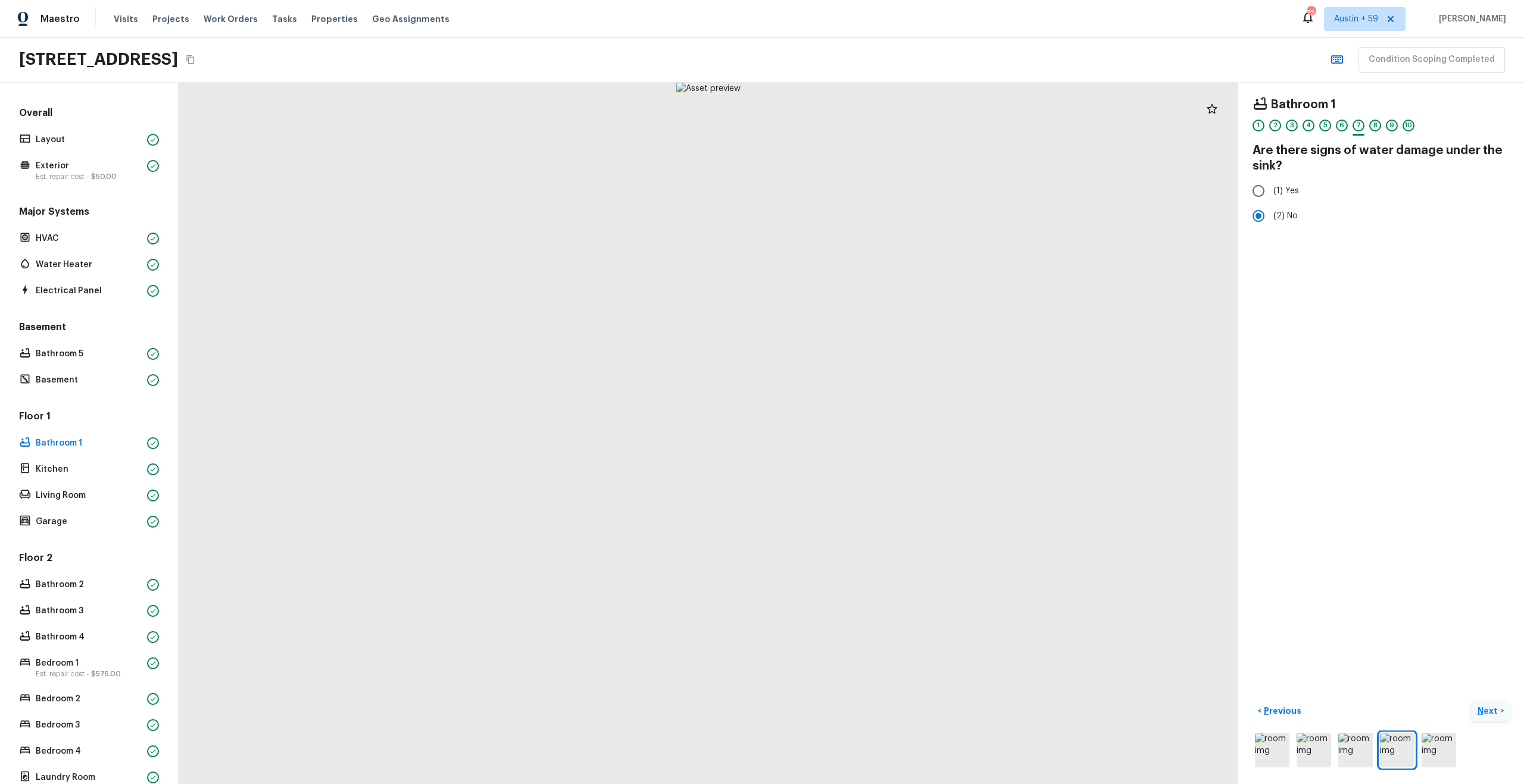
click at [1375, 126] on div "8" at bounding box center [1375, 126] width 12 height 12
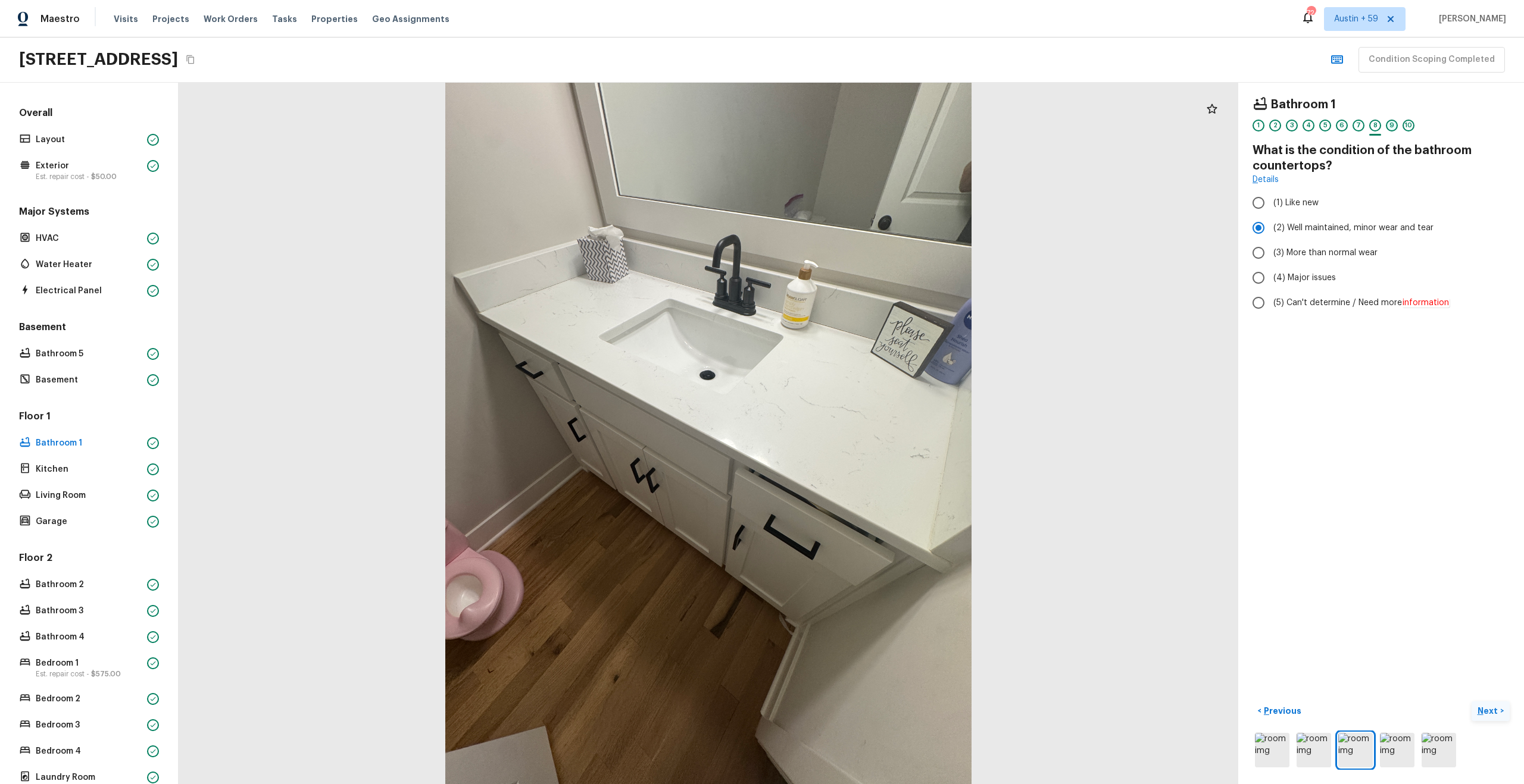
click at [1393, 124] on div "9" at bounding box center [1392, 126] width 12 height 12
click at [1411, 127] on div "10" at bounding box center [1409, 126] width 12 height 12
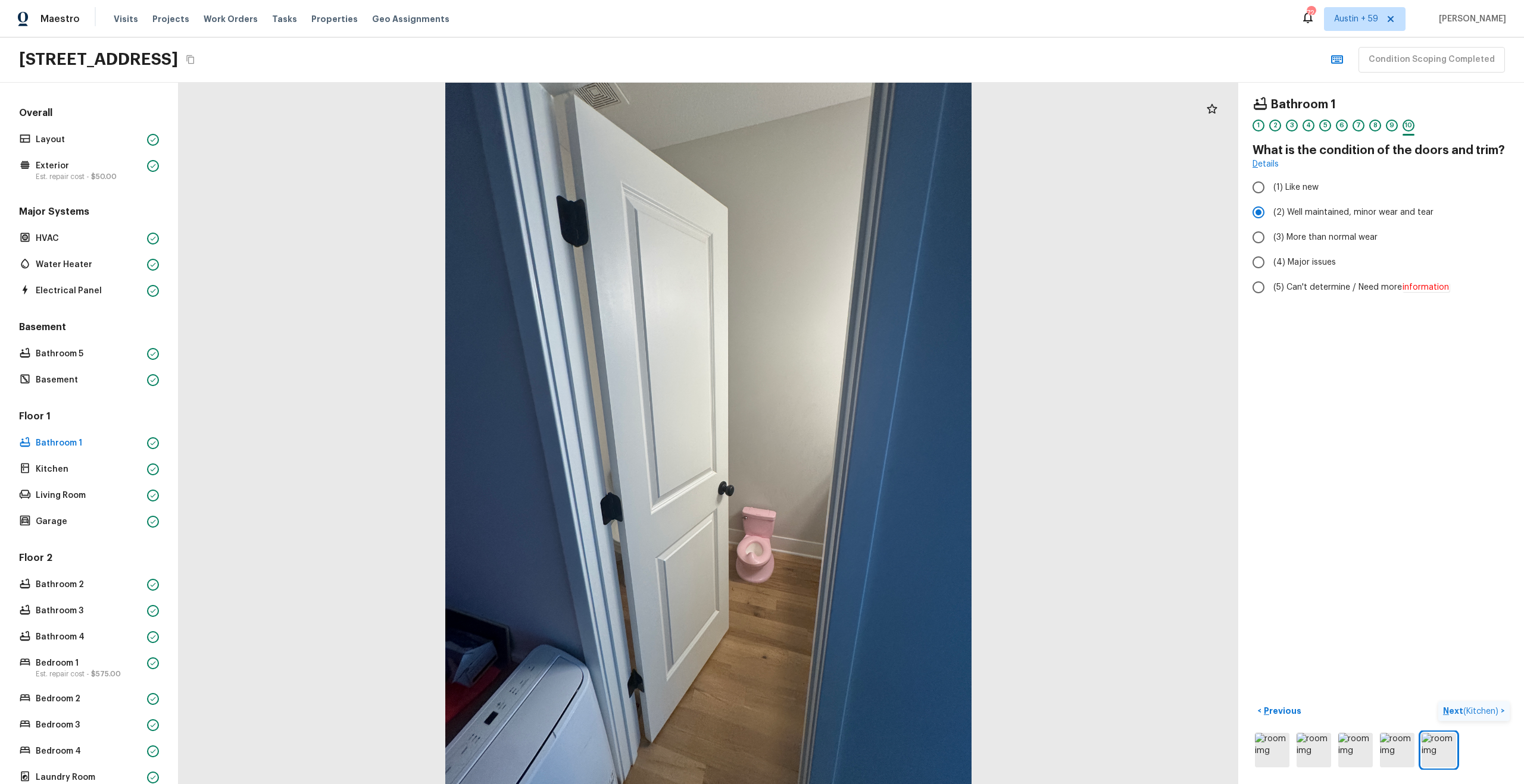
click at [1481, 709] on span "( Kitchen )" at bounding box center [1481, 712] width 35 height 8
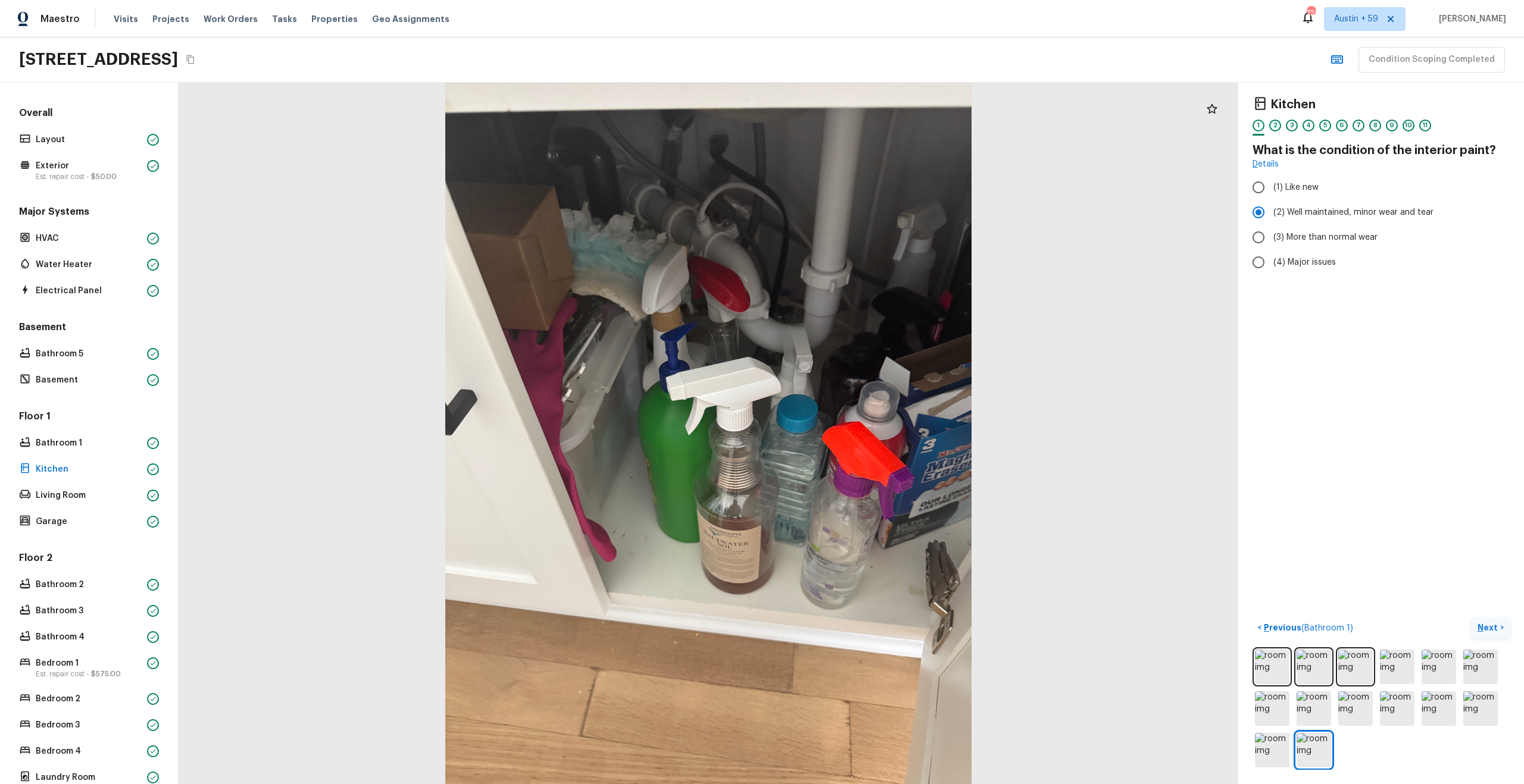
click at [1276, 127] on div "2" at bounding box center [1275, 126] width 12 height 12
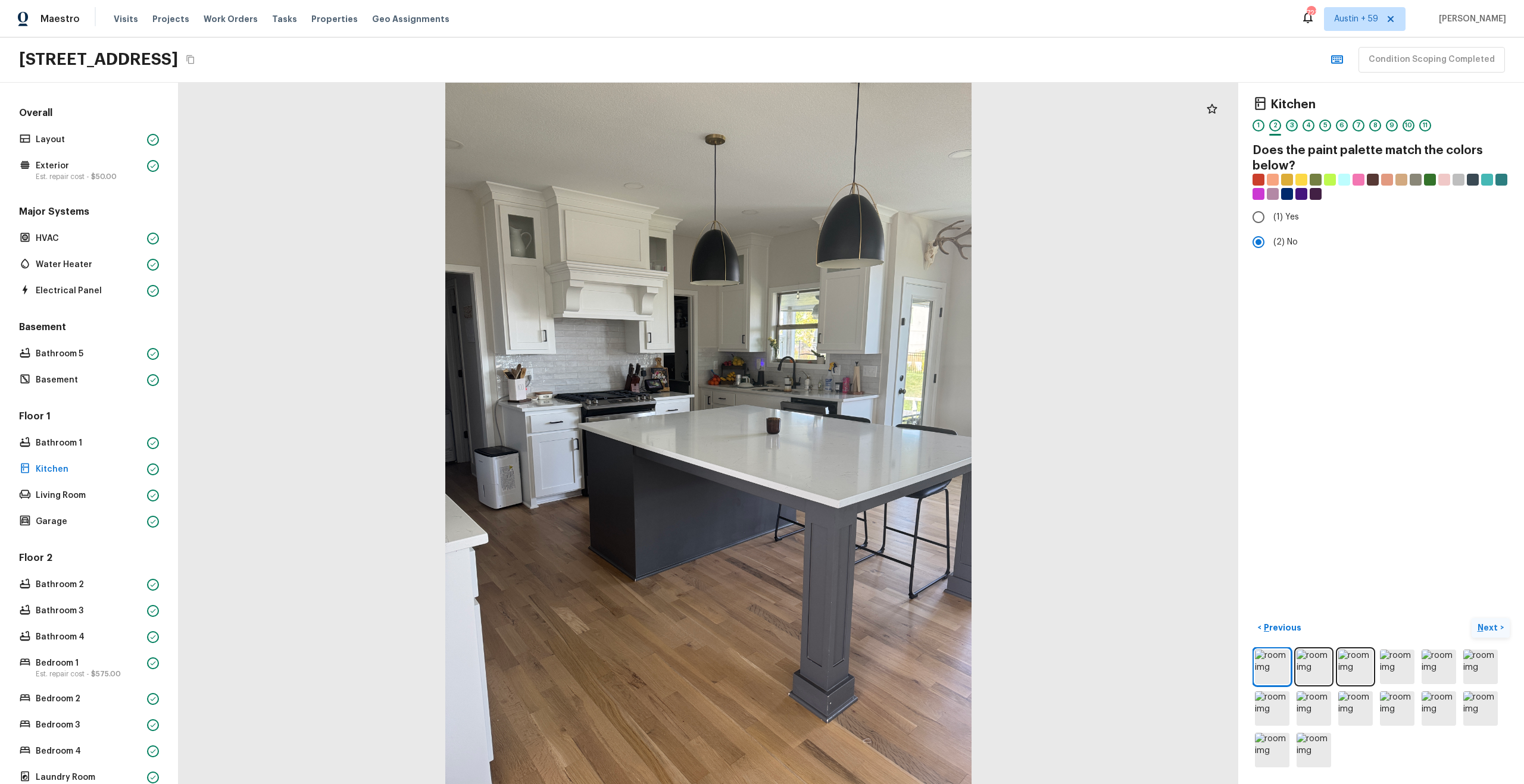
click at [1294, 128] on div "3" at bounding box center [1292, 126] width 12 height 12
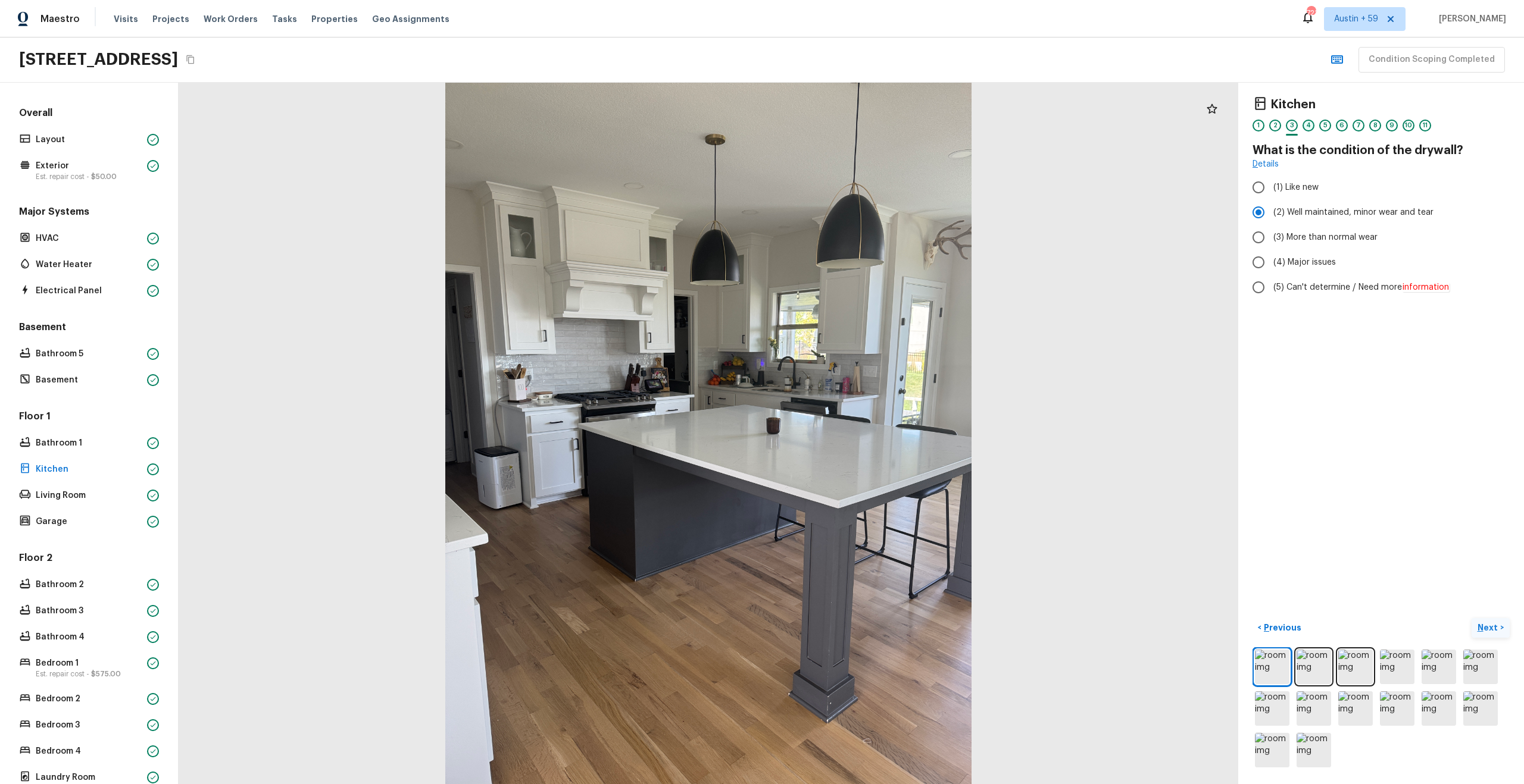
click at [1308, 125] on div "4" at bounding box center [1309, 126] width 12 height 12
click at [1321, 123] on div "5" at bounding box center [1325, 126] width 12 height 12
click at [1343, 124] on div "6" at bounding box center [1342, 126] width 12 height 12
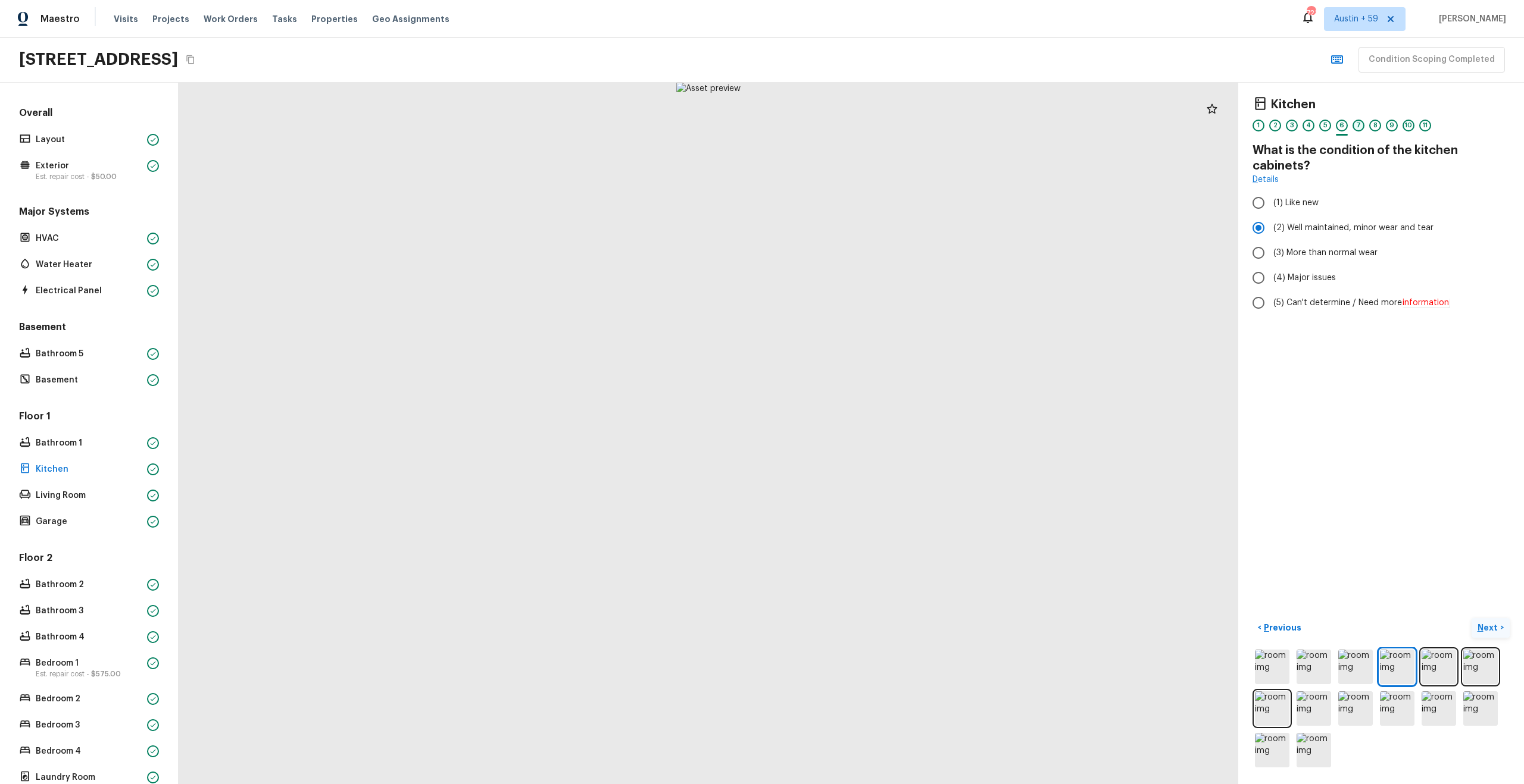
click at [1359, 125] on div "7" at bounding box center [1359, 126] width 12 height 12
click at [1369, 126] on div "8" at bounding box center [1375, 126] width 12 height 12
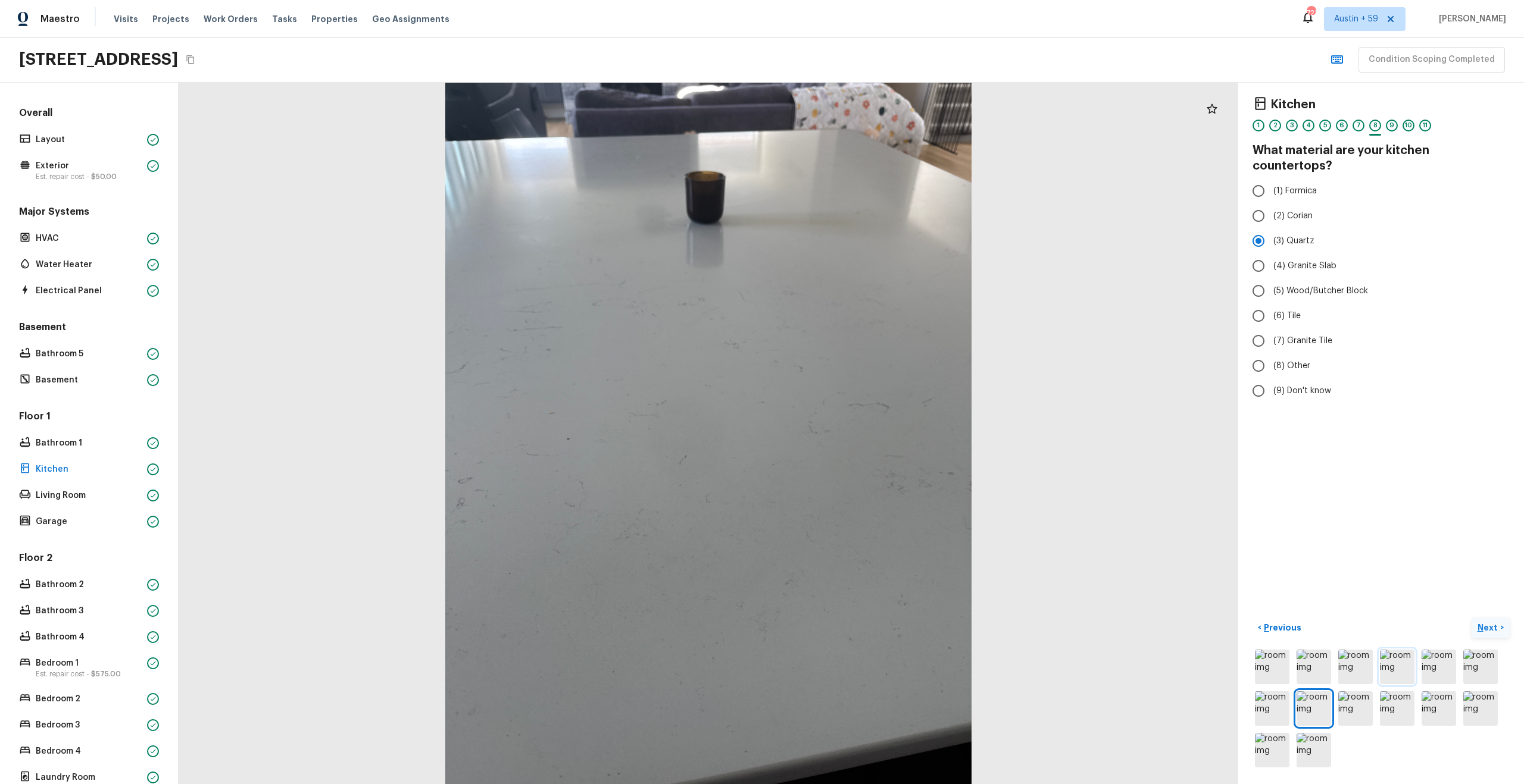
click at [1402, 663] on img at bounding box center [1396, 667] width 34 height 34
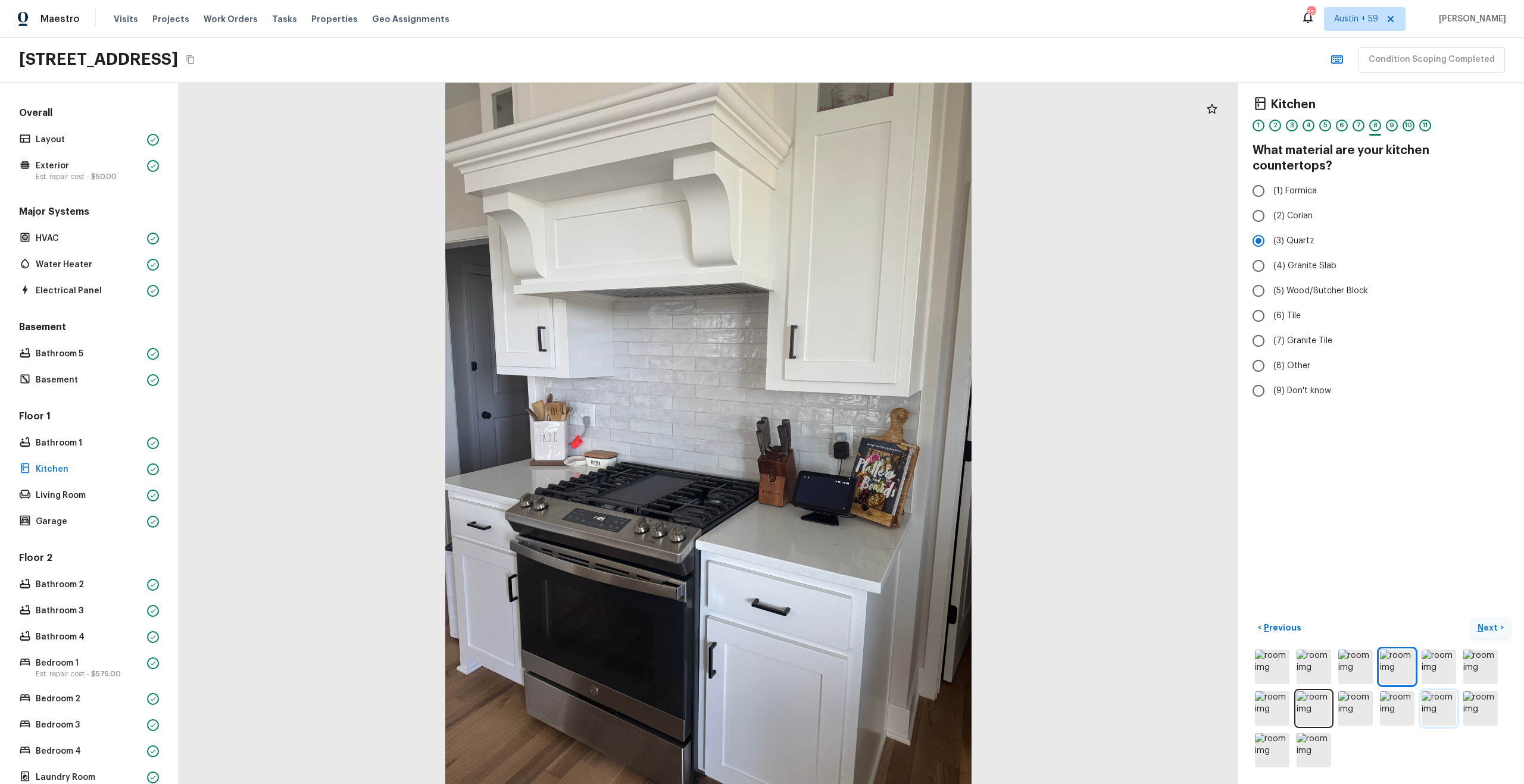
click at [1438, 710] on img at bounding box center [1439, 708] width 34 height 34
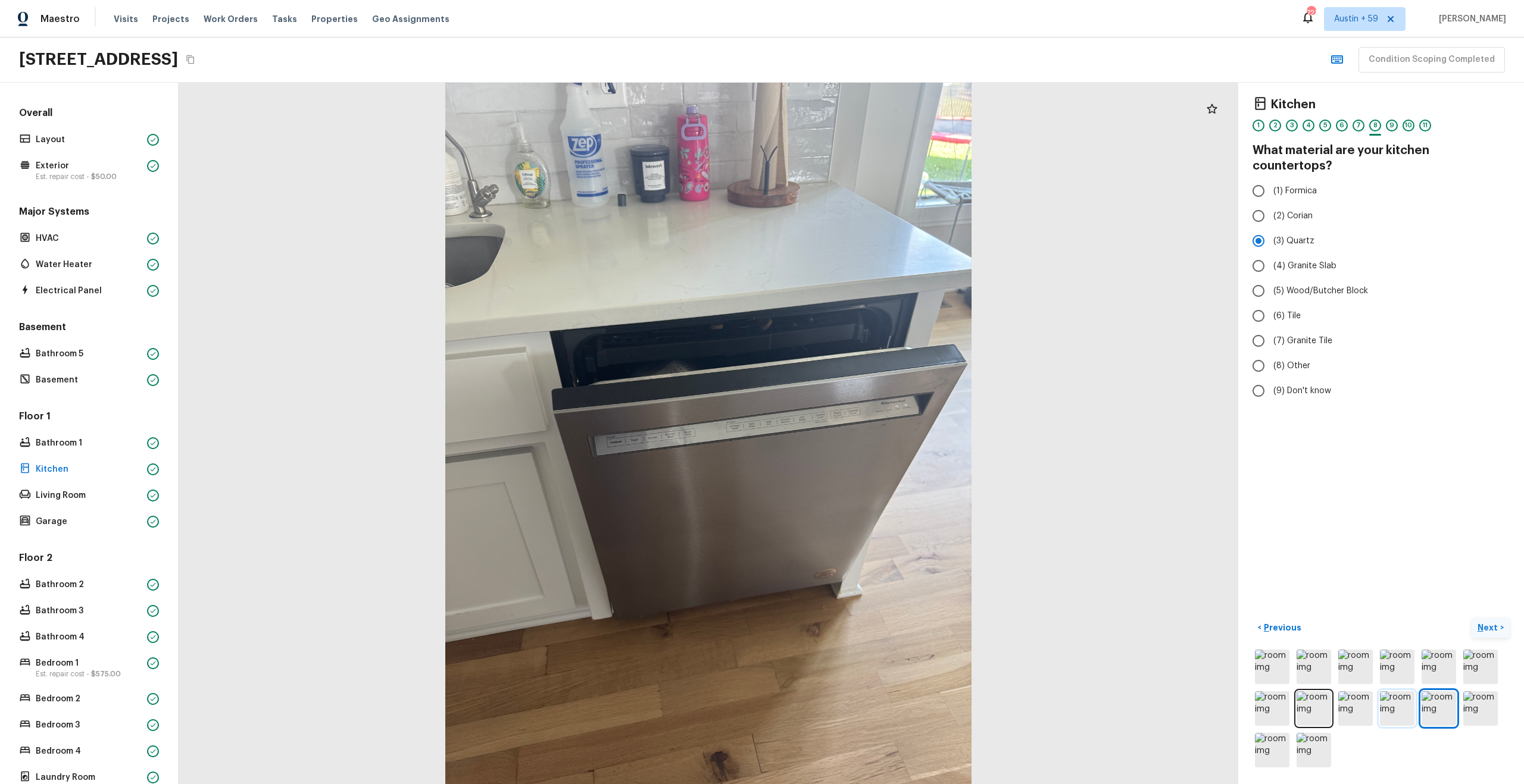
click at [1385, 716] on img at bounding box center [1396, 708] width 34 height 34
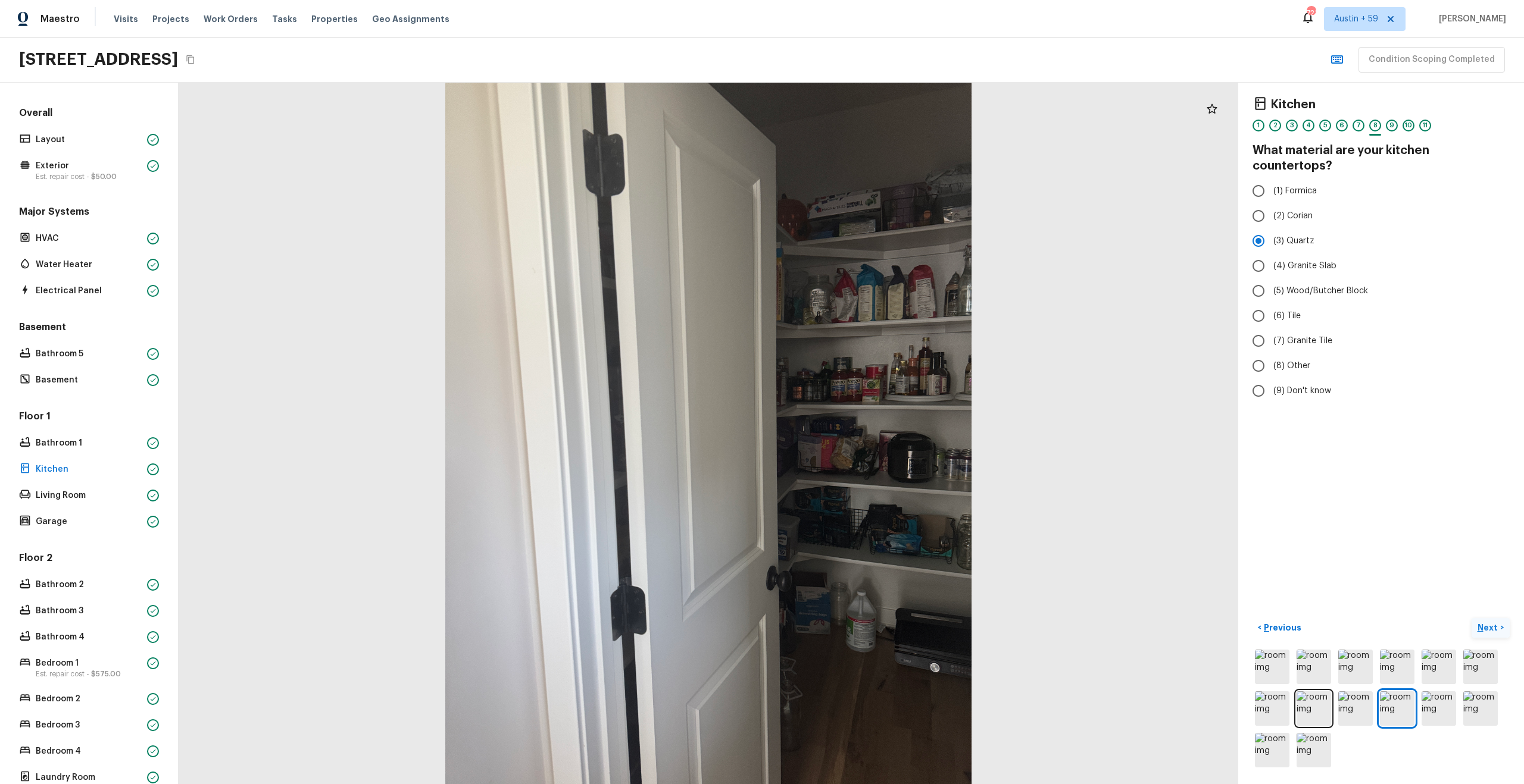
click at [1419, 698] on div at bounding box center [1381, 709] width 257 height 123
click at [1438, 702] on img at bounding box center [1439, 708] width 34 height 34
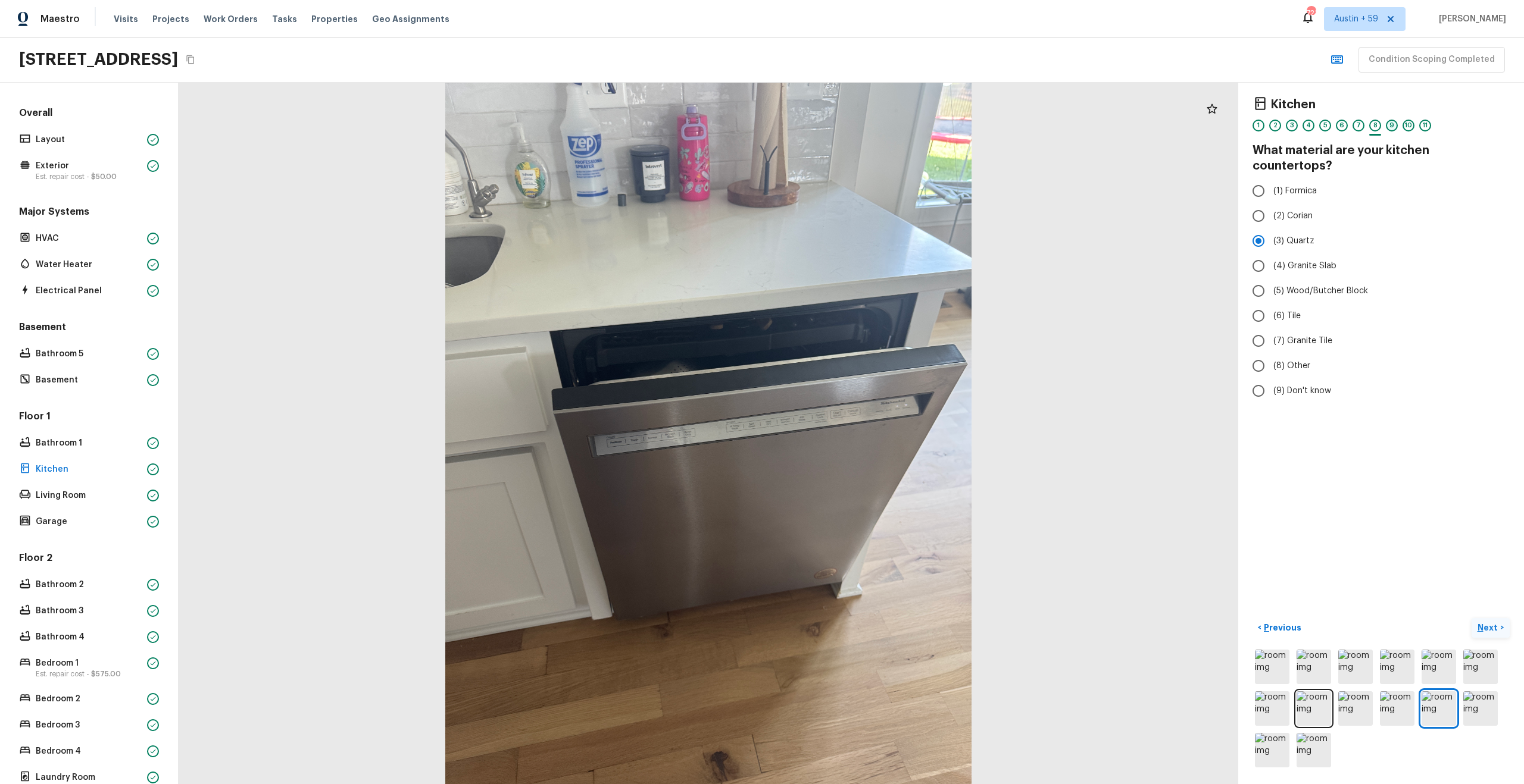
click at [1391, 123] on div "9" at bounding box center [1392, 126] width 12 height 12
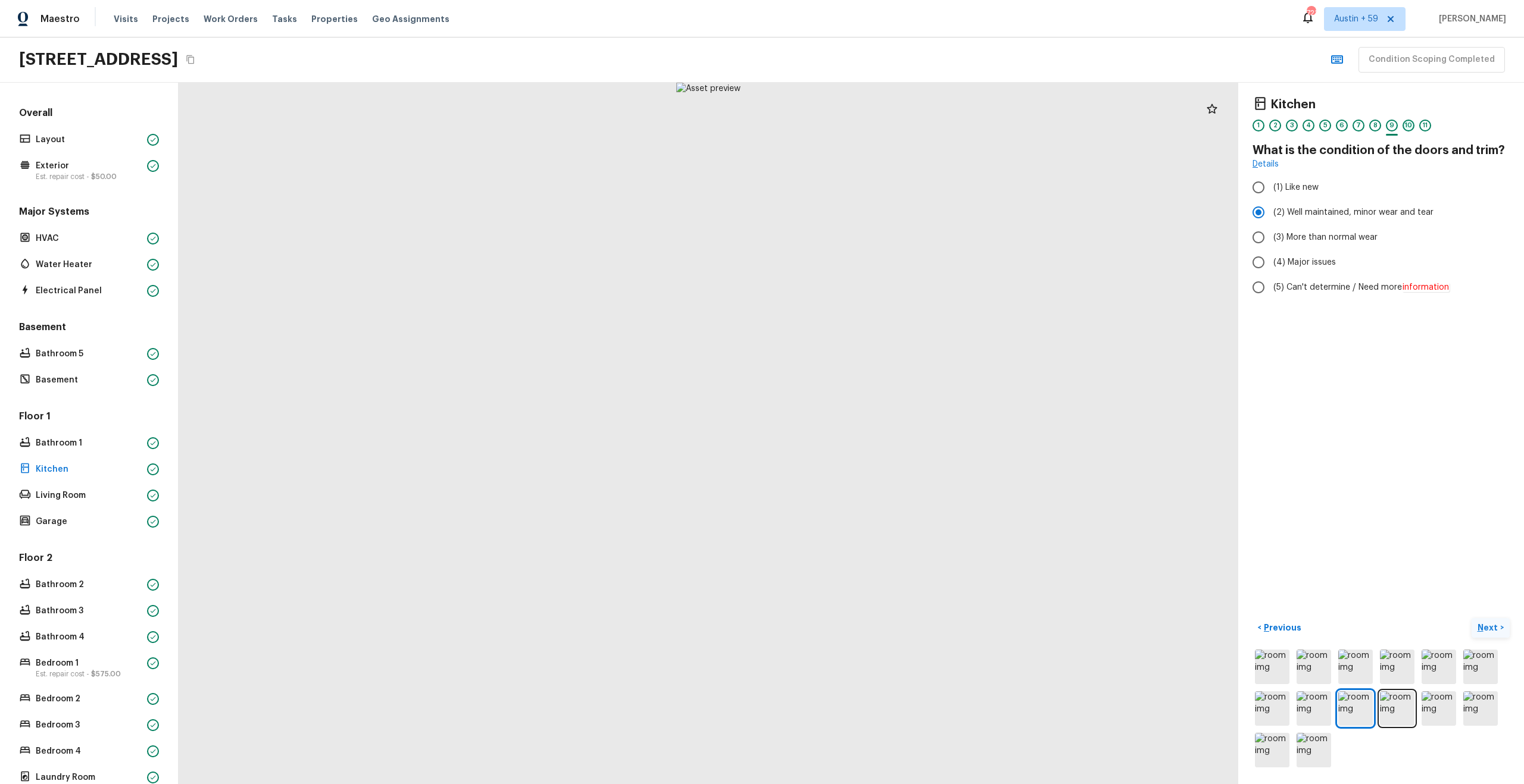
click at [1407, 126] on div "10" at bounding box center [1409, 126] width 12 height 12
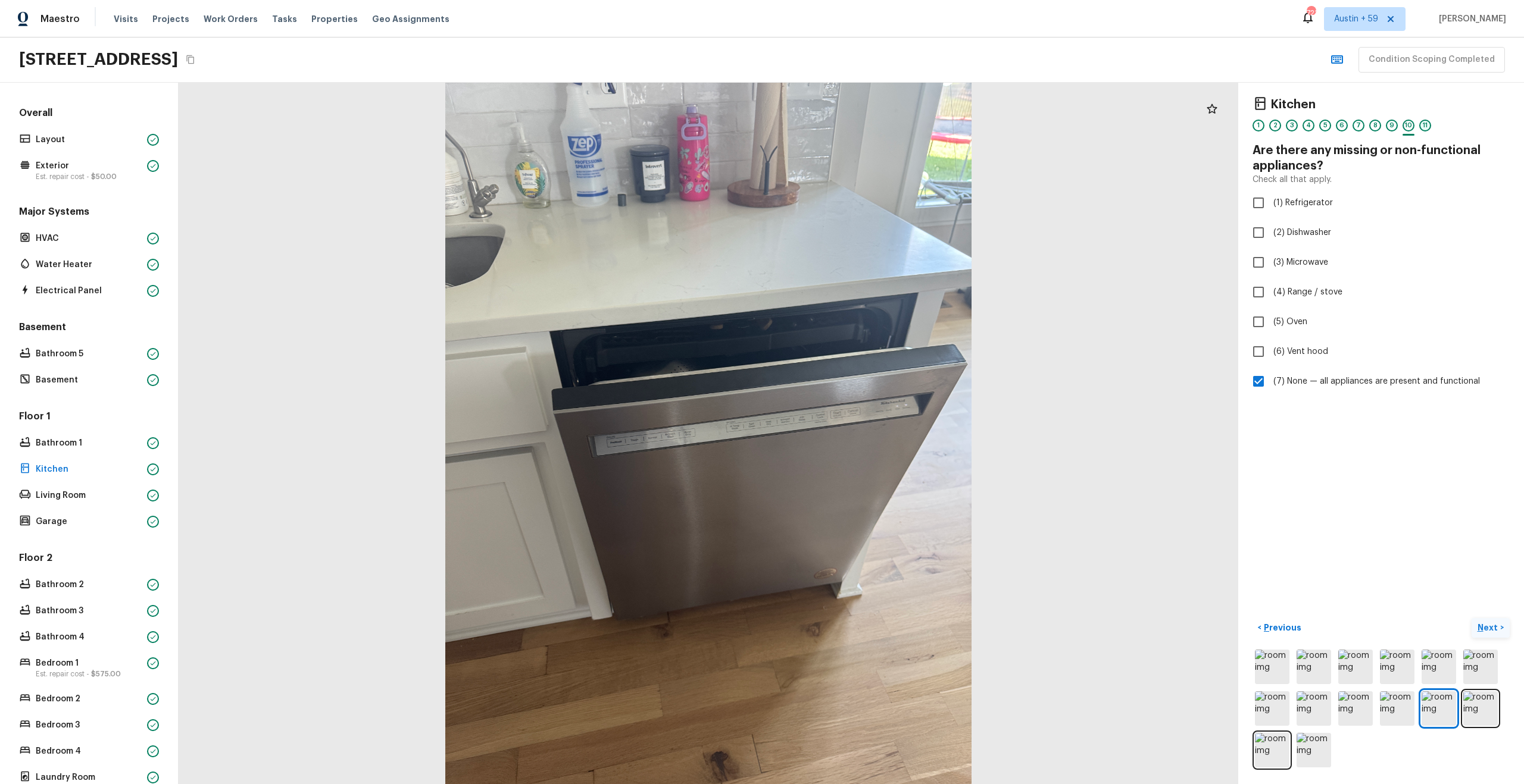
click at [1422, 123] on div "11" at bounding box center [1425, 126] width 12 height 12
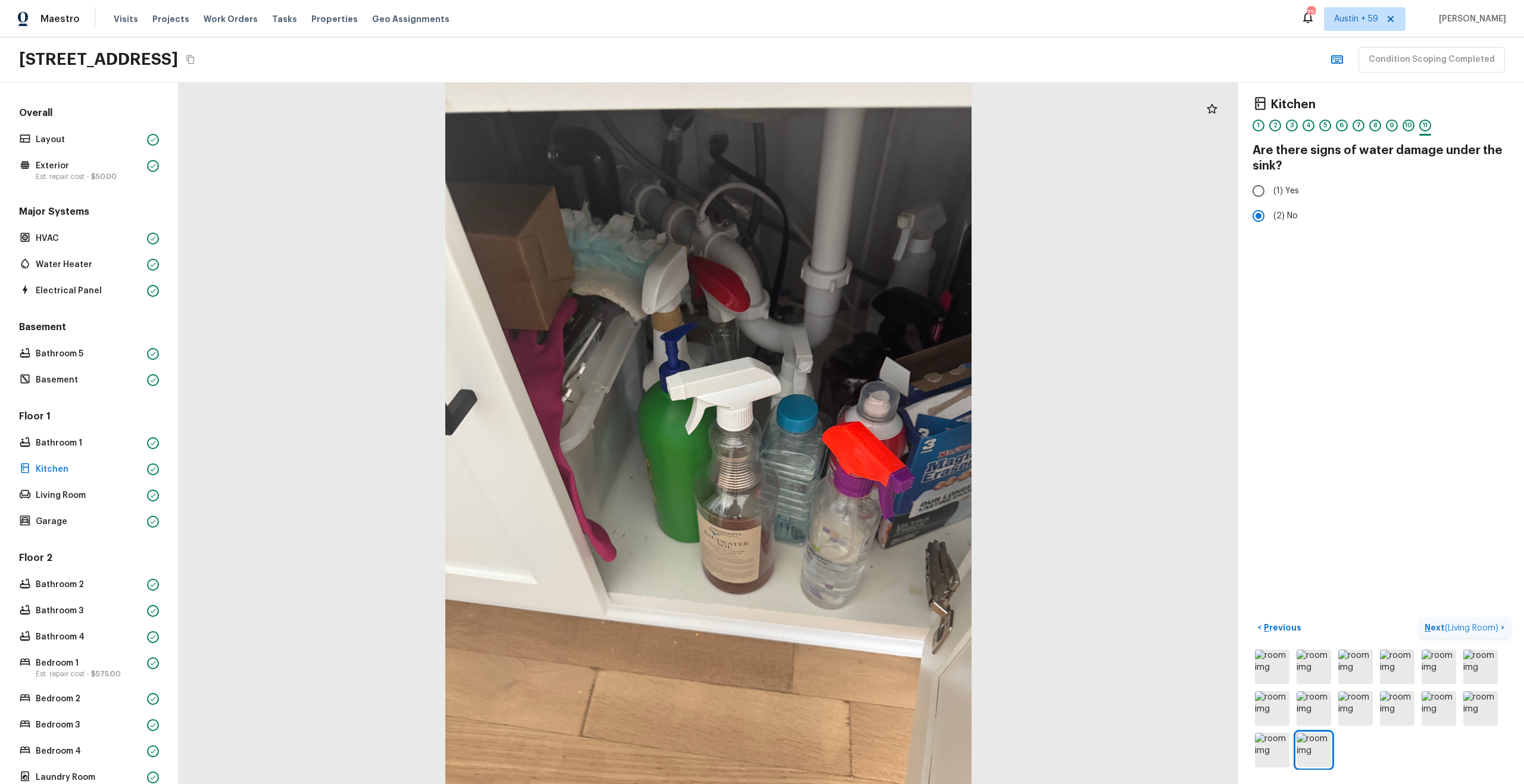
click at [1486, 622] on p "Next ( Living Room )" at bounding box center [1462, 628] width 76 height 13
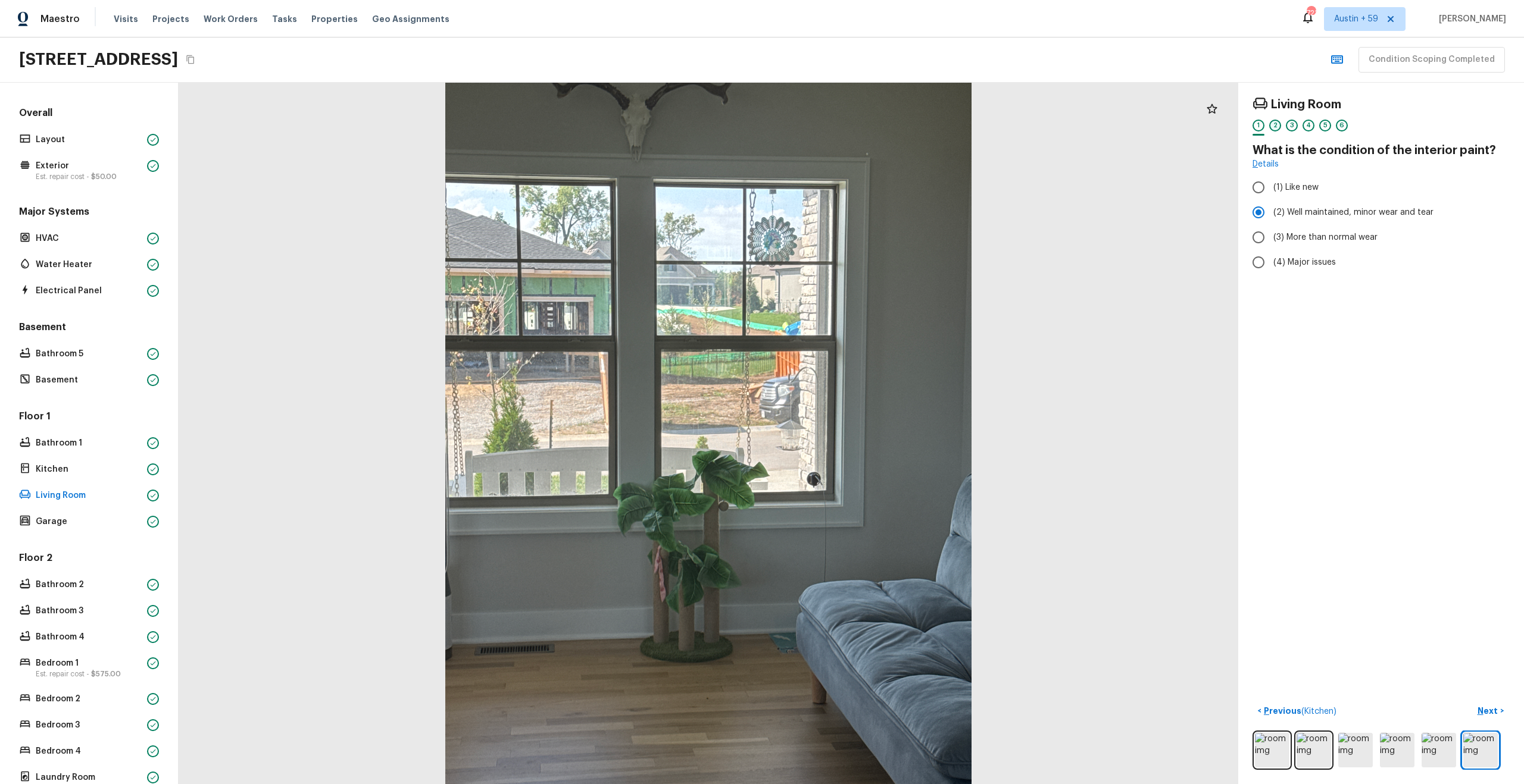
click at [1271, 123] on div "2" at bounding box center [1275, 126] width 12 height 12
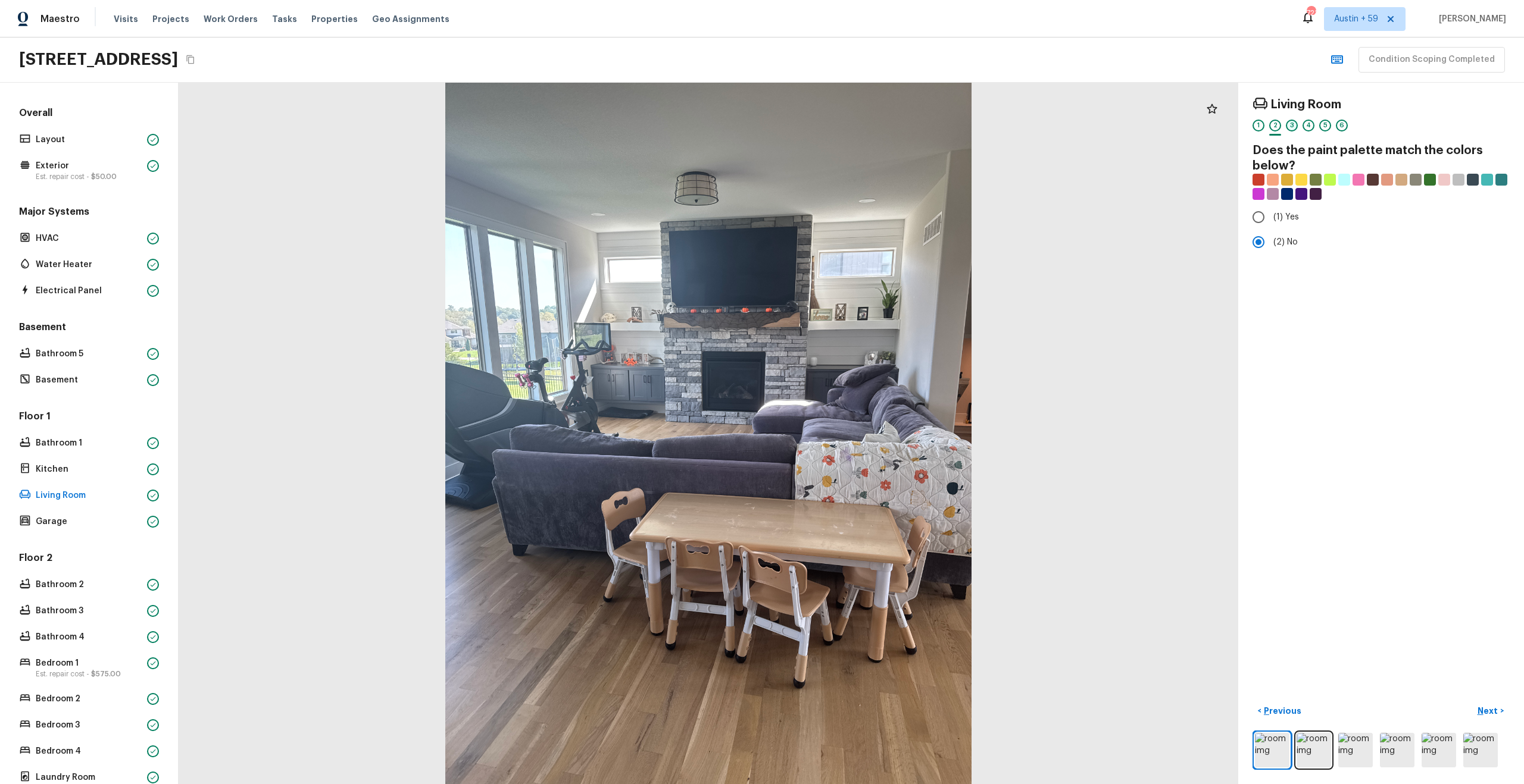
click at [1293, 126] on div "3" at bounding box center [1292, 126] width 12 height 12
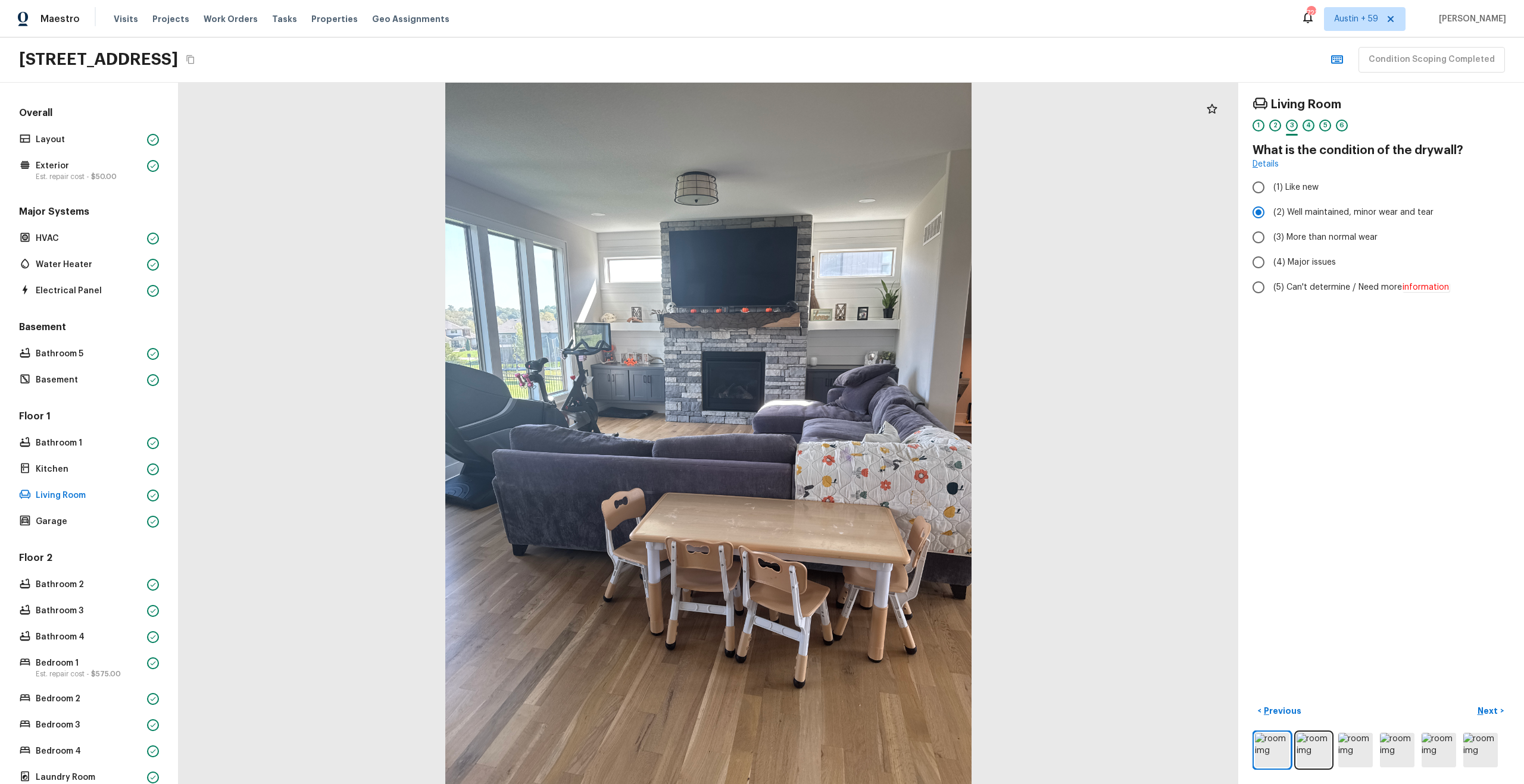
click at [1310, 127] on div "4" at bounding box center [1309, 126] width 12 height 12
click at [1322, 126] on div "5" at bounding box center [1325, 126] width 12 height 12
click at [1338, 124] on div "6" at bounding box center [1342, 126] width 12 height 12
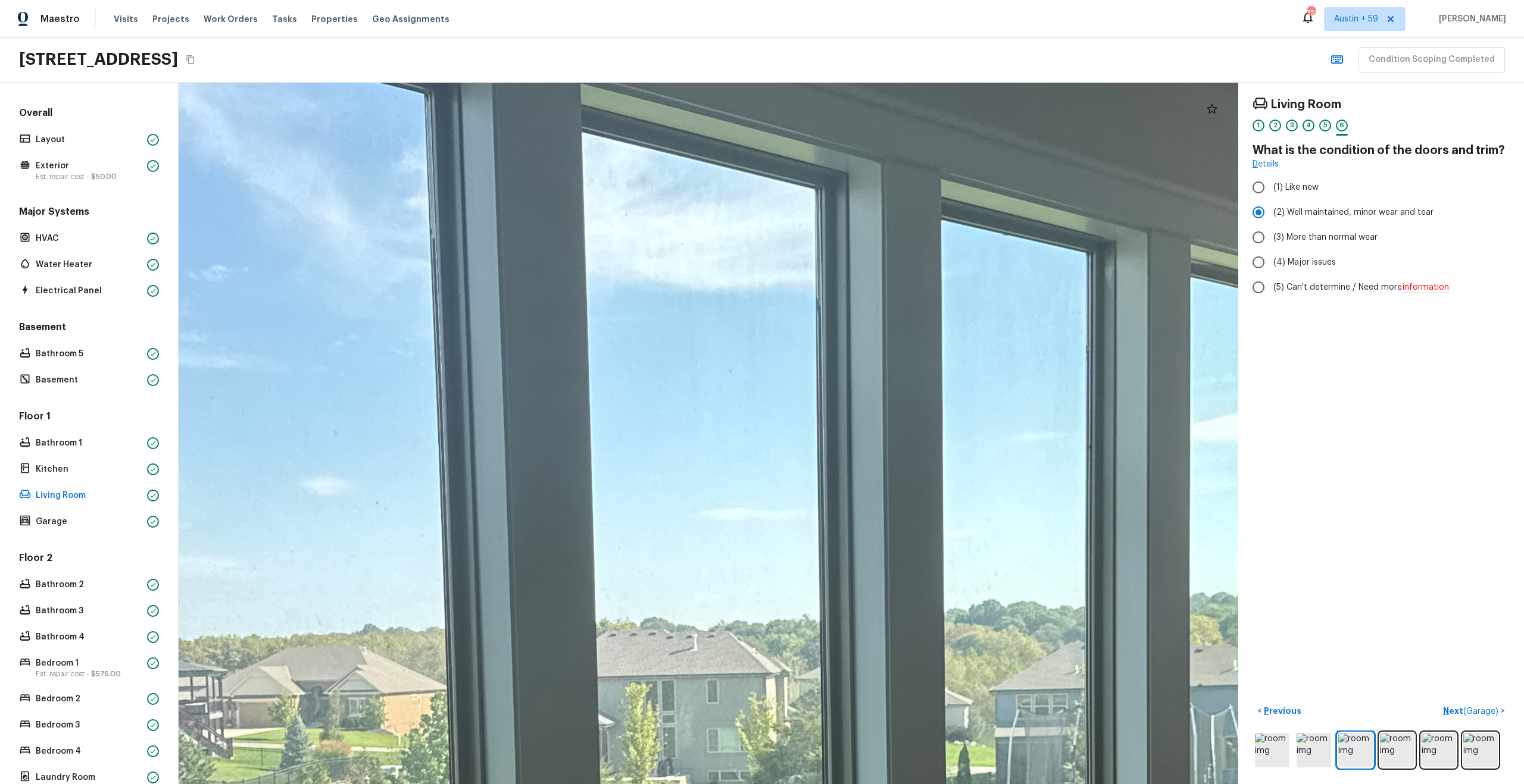
drag, startPoint x: 831, startPoint y: 405, endPoint x: 960, endPoint y: 720, distance: 340.4
click at [960, 720] on div at bounding box center [606, 779] width 3070 height 2033
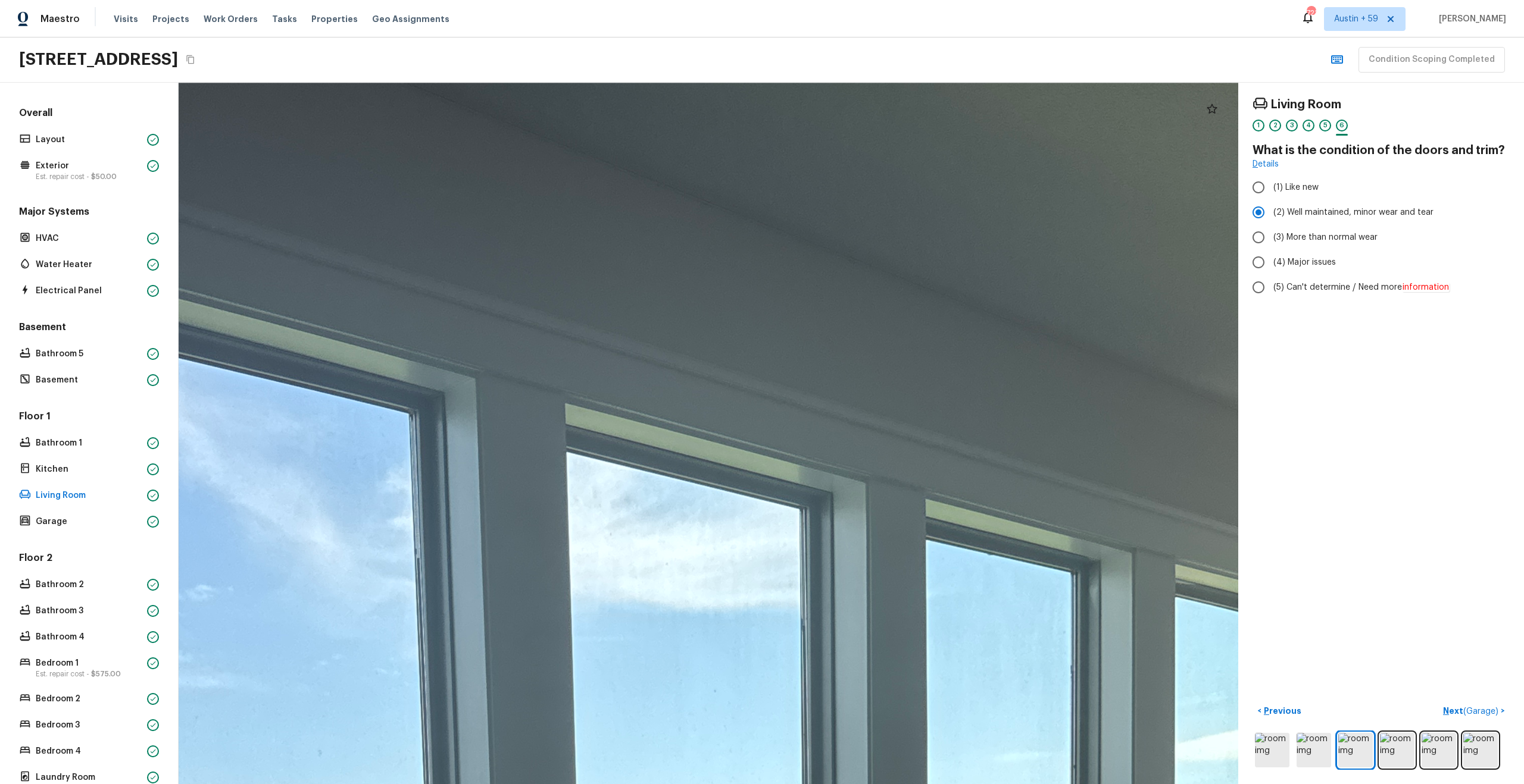
drag, startPoint x: 854, startPoint y: 500, endPoint x: 1450, endPoint y: 611, distance: 606.2
click at [1450, 611] on div "Living Room 1 2 3 4 5 6 What is the condition of the doors and trim? Details (1…" at bounding box center [851, 433] width 1345 height 702
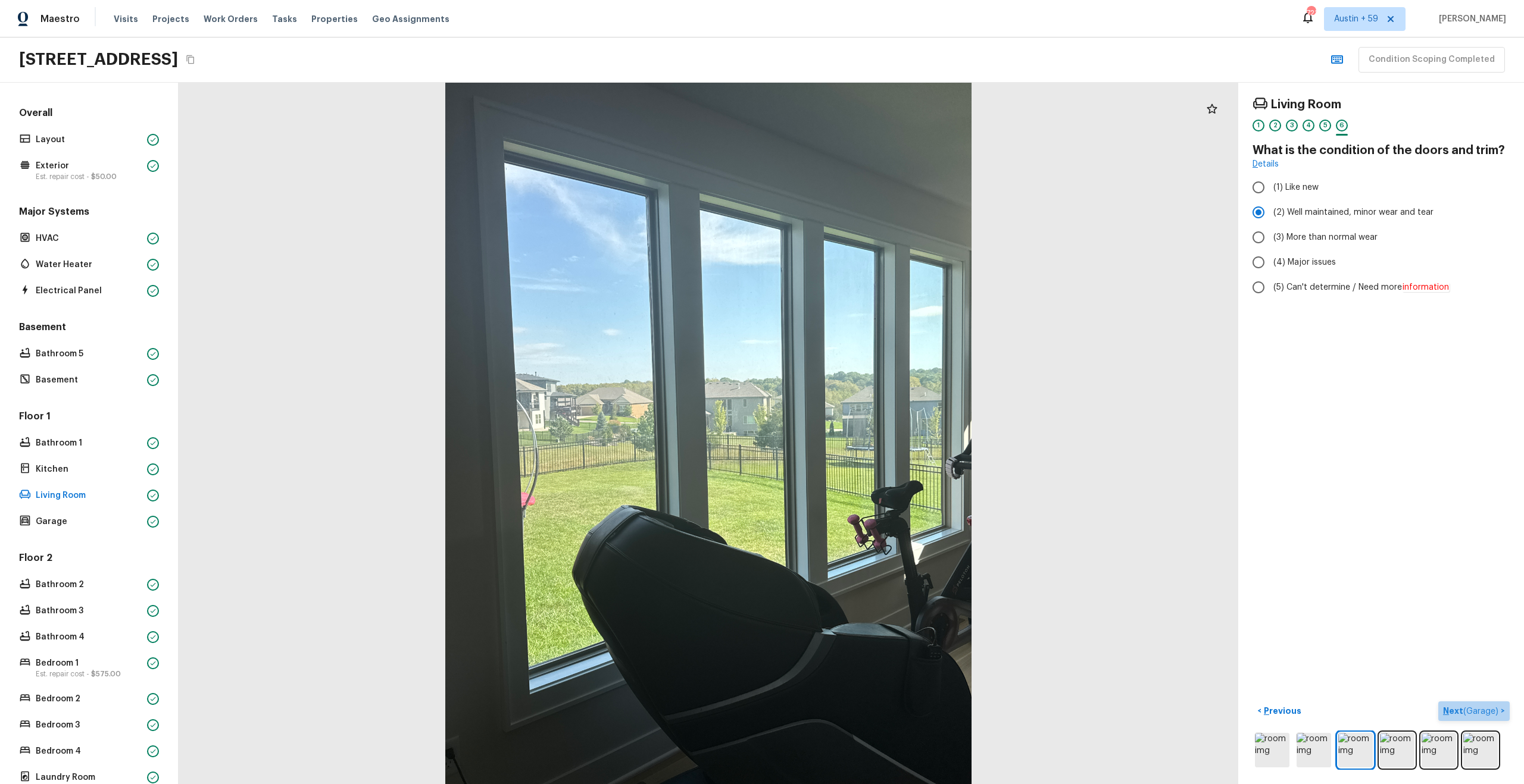
click at [1470, 702] on button "Next ( Garage ) >" at bounding box center [1473, 711] width 72 height 20
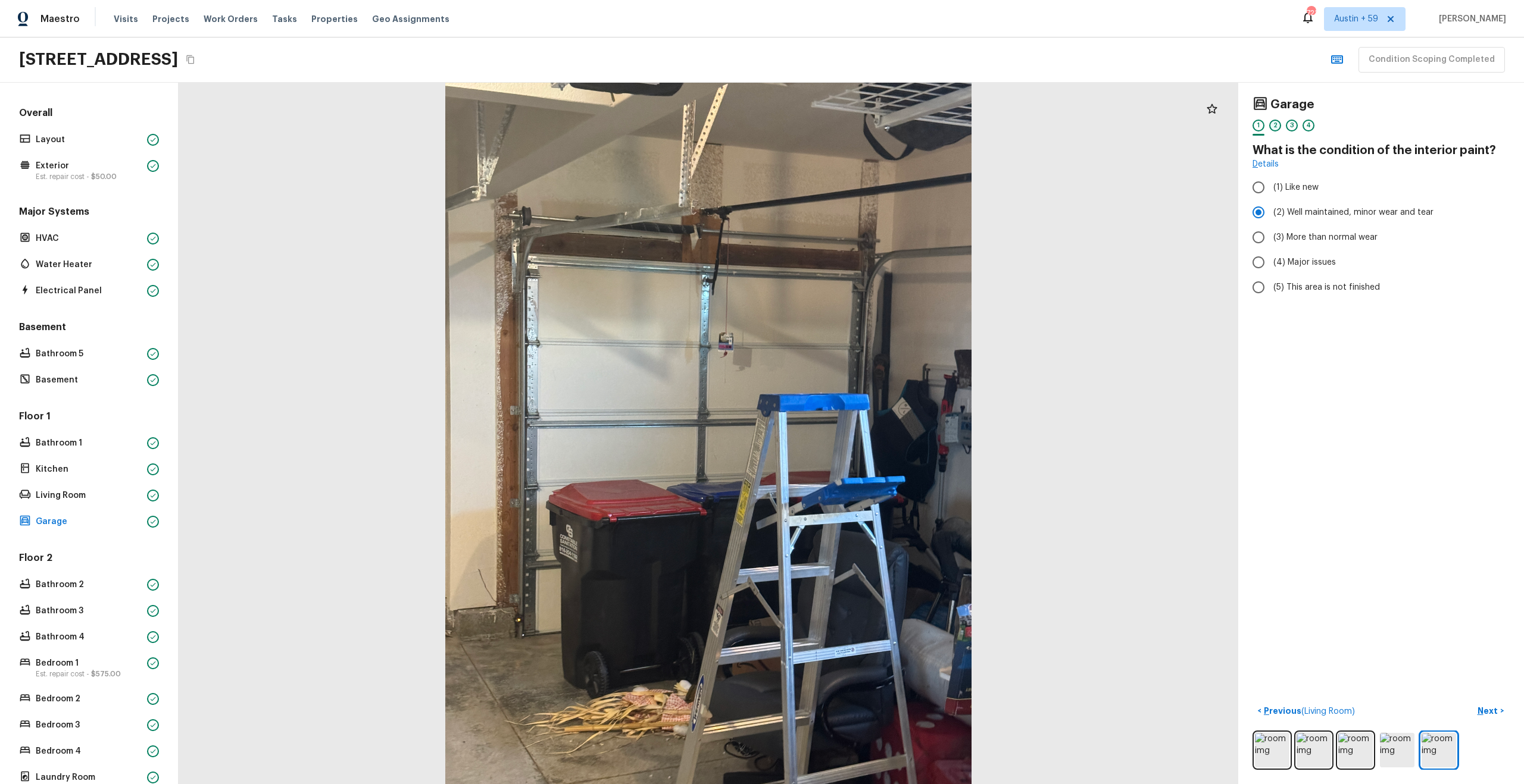
click at [1273, 125] on div "2" at bounding box center [1275, 126] width 12 height 12
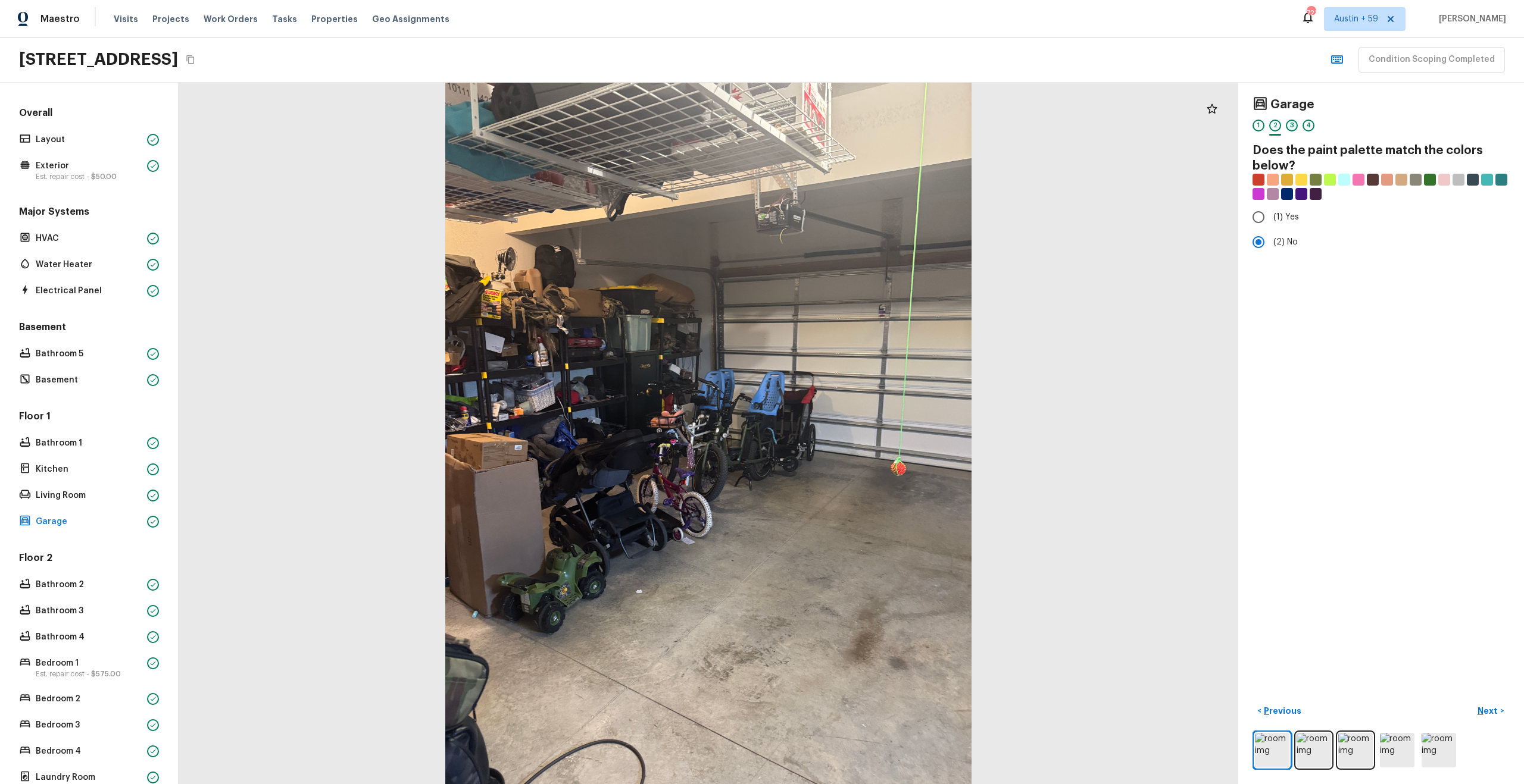
click at [1289, 123] on div "3" at bounding box center [1292, 126] width 12 height 12
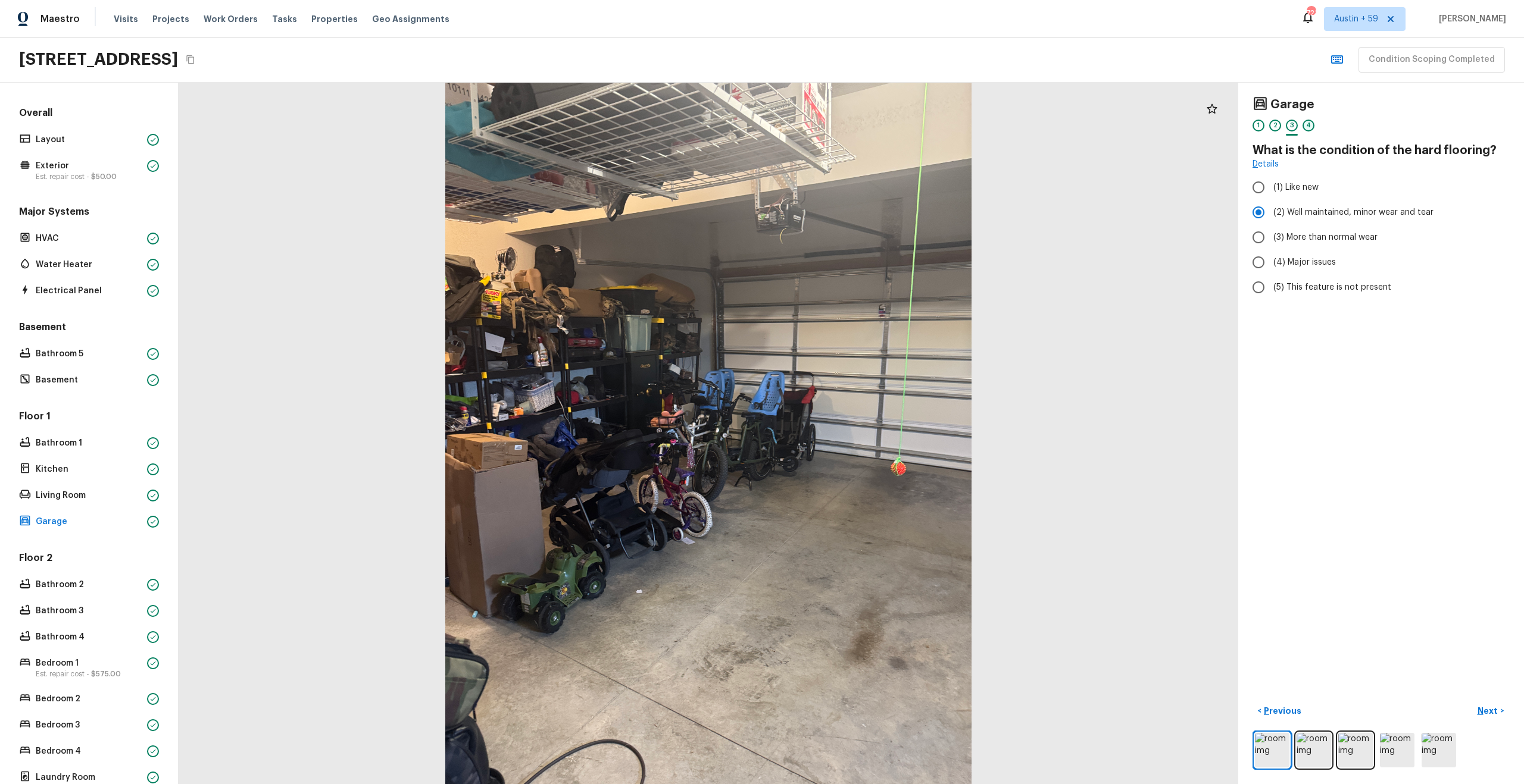
click at [1307, 124] on div "4" at bounding box center [1309, 126] width 12 height 12
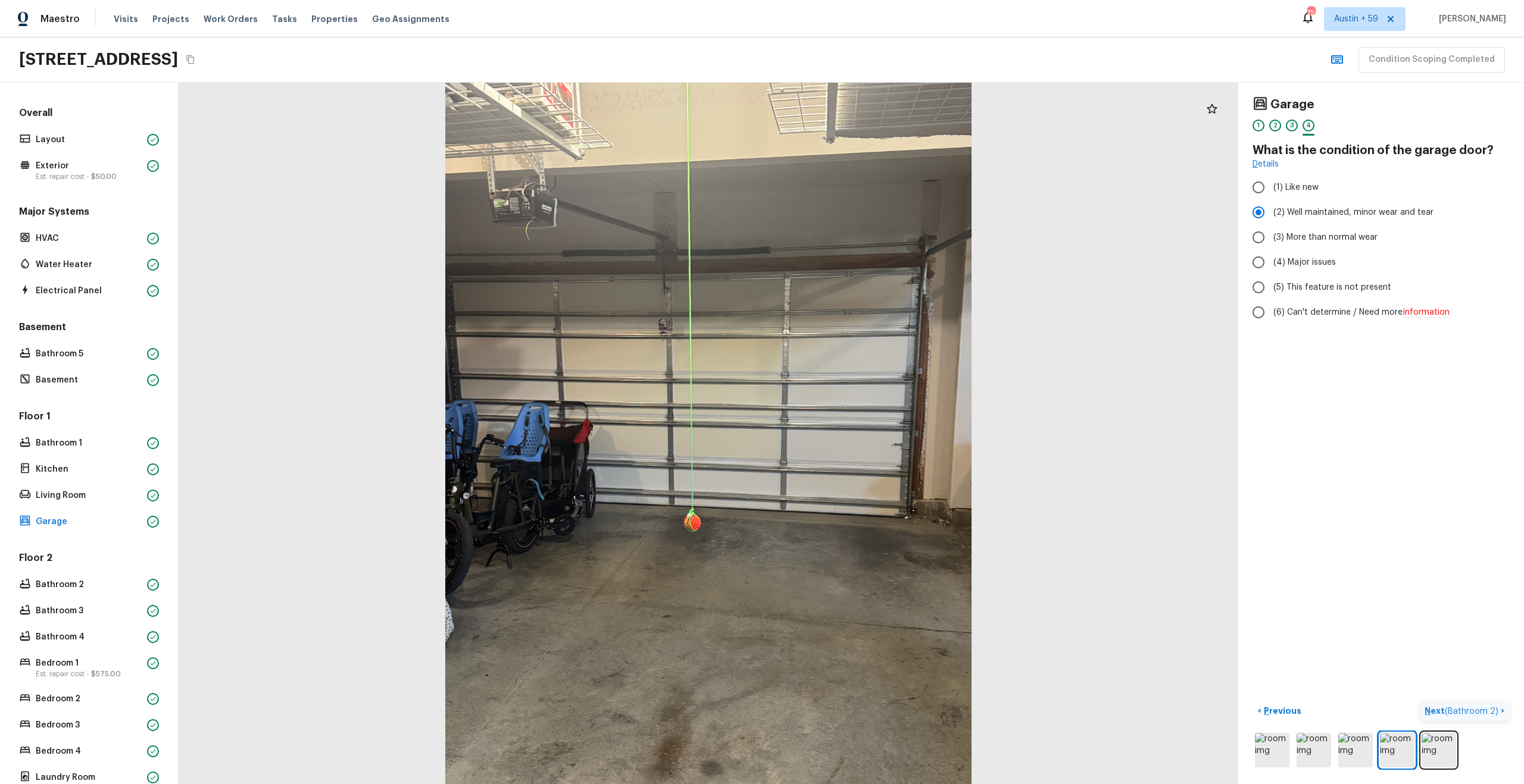
click at [1475, 711] on span "( Bathroom 2 )" at bounding box center [1471, 712] width 54 height 8
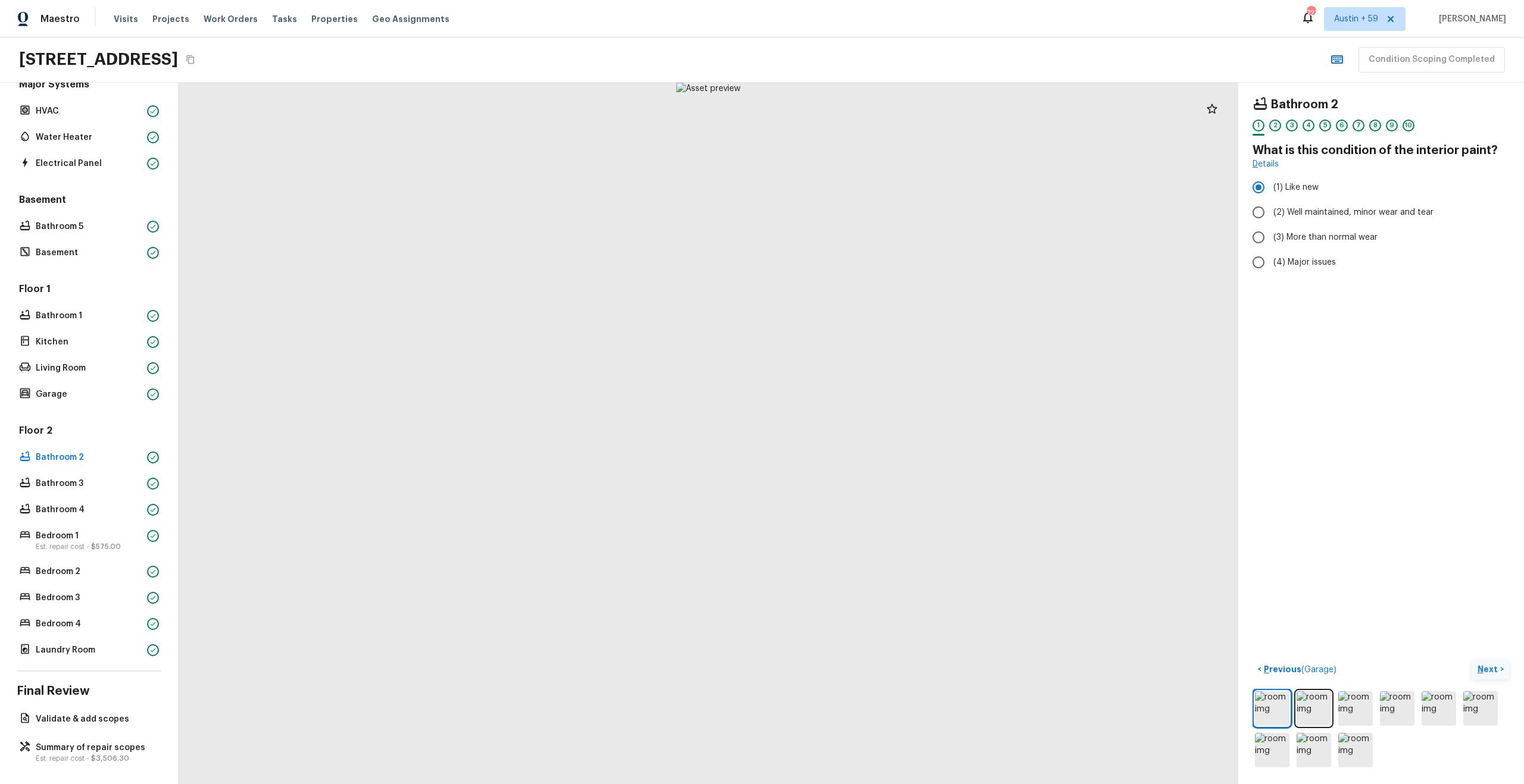
scroll to position [133, 0]
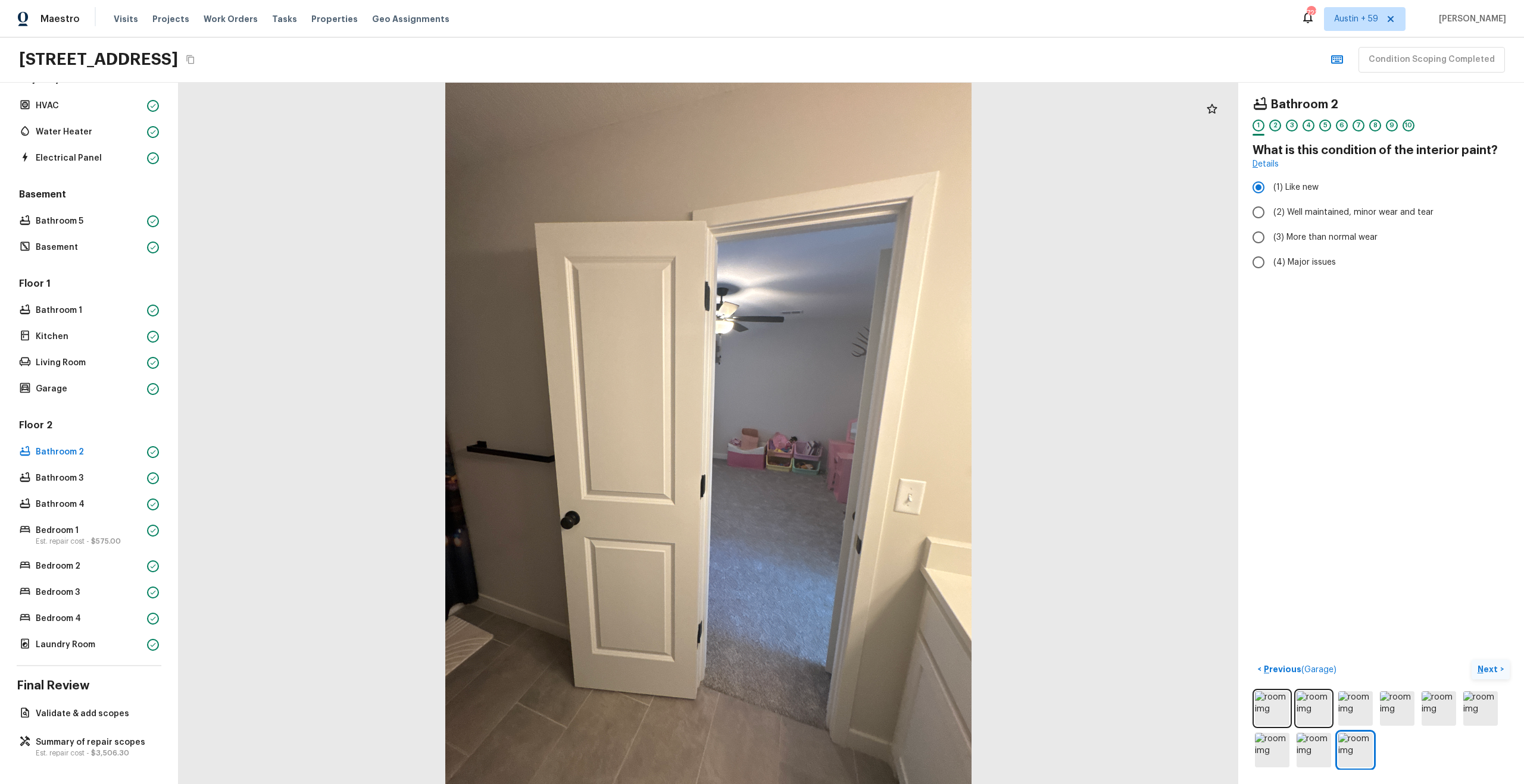
click at [1274, 123] on div "2" at bounding box center [1275, 126] width 12 height 12
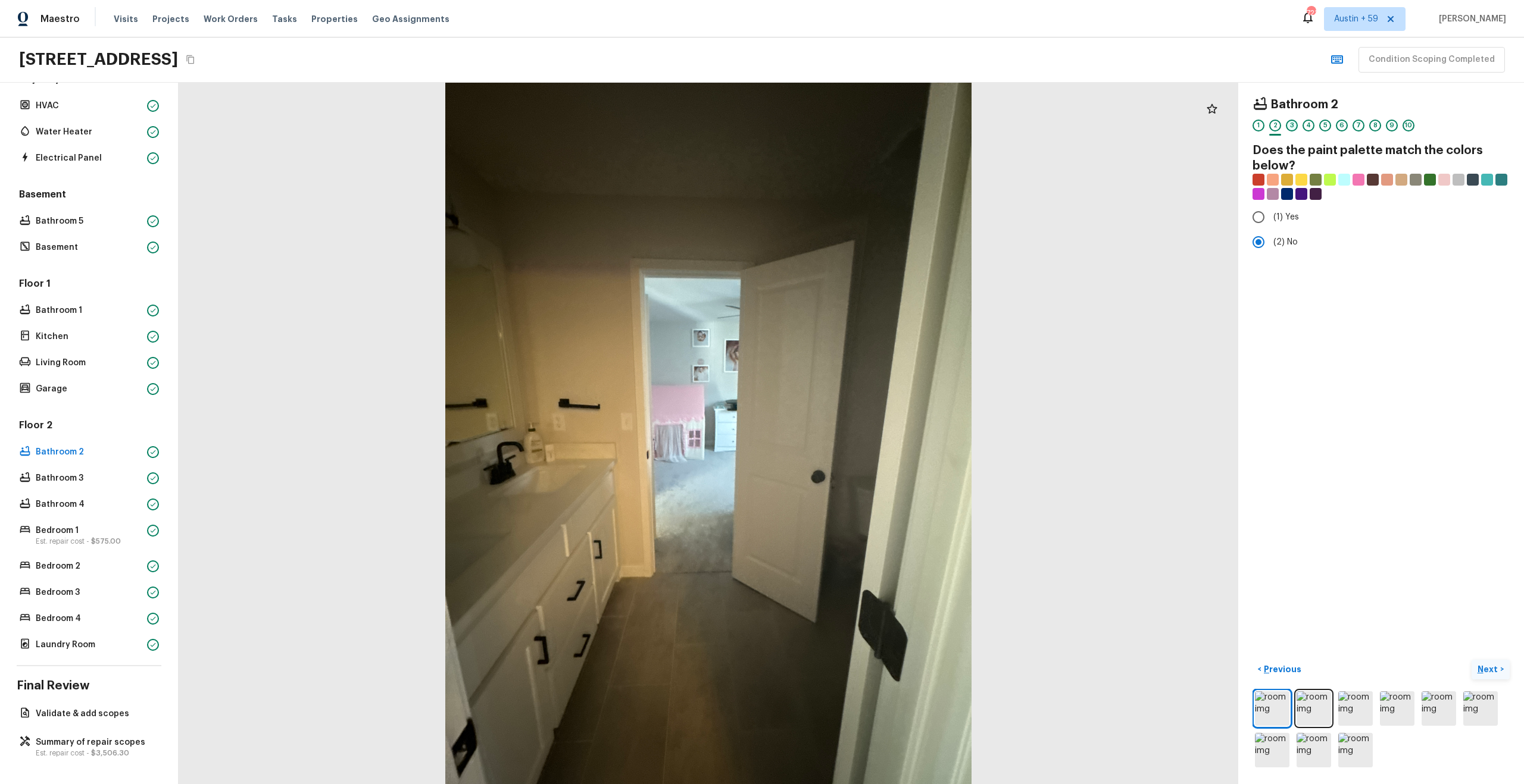
click at [1293, 122] on div "3" at bounding box center [1292, 126] width 12 height 12
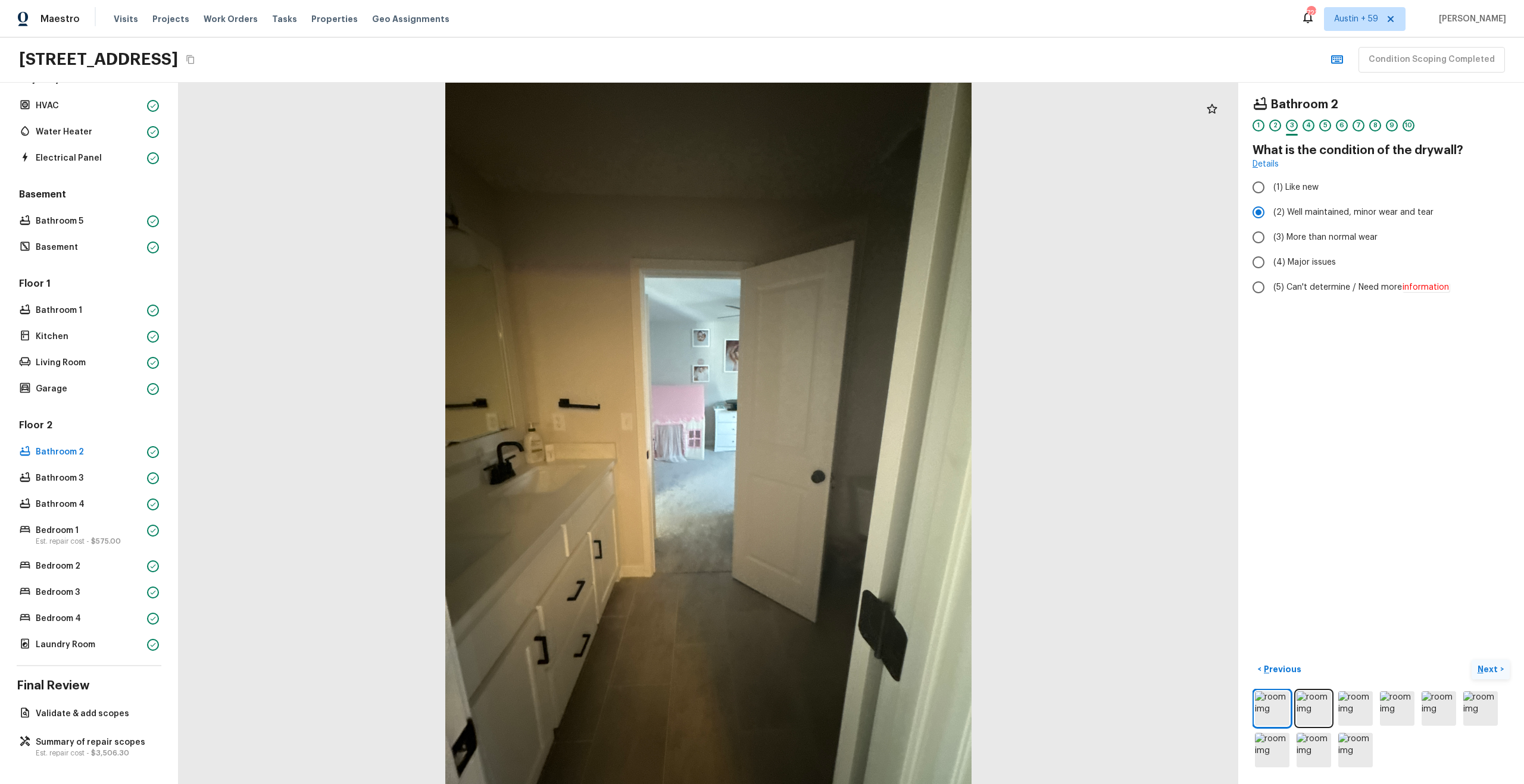
click at [1310, 126] on div "4" at bounding box center [1309, 126] width 12 height 12
click at [1326, 124] on div "5" at bounding box center [1325, 126] width 12 height 12
click at [1343, 125] on div "6" at bounding box center [1342, 126] width 12 height 12
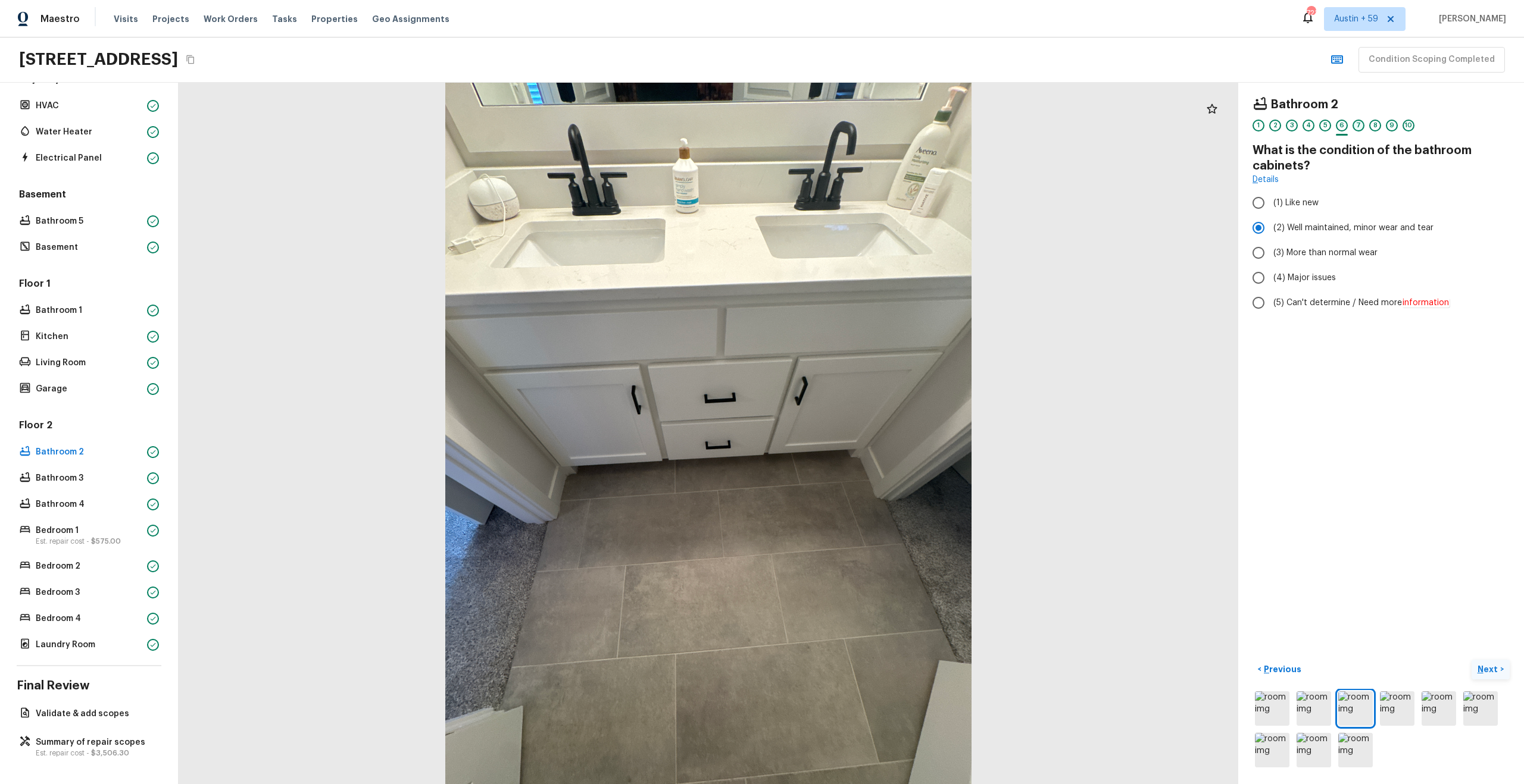
click at [1360, 127] on div "7" at bounding box center [1359, 126] width 12 height 12
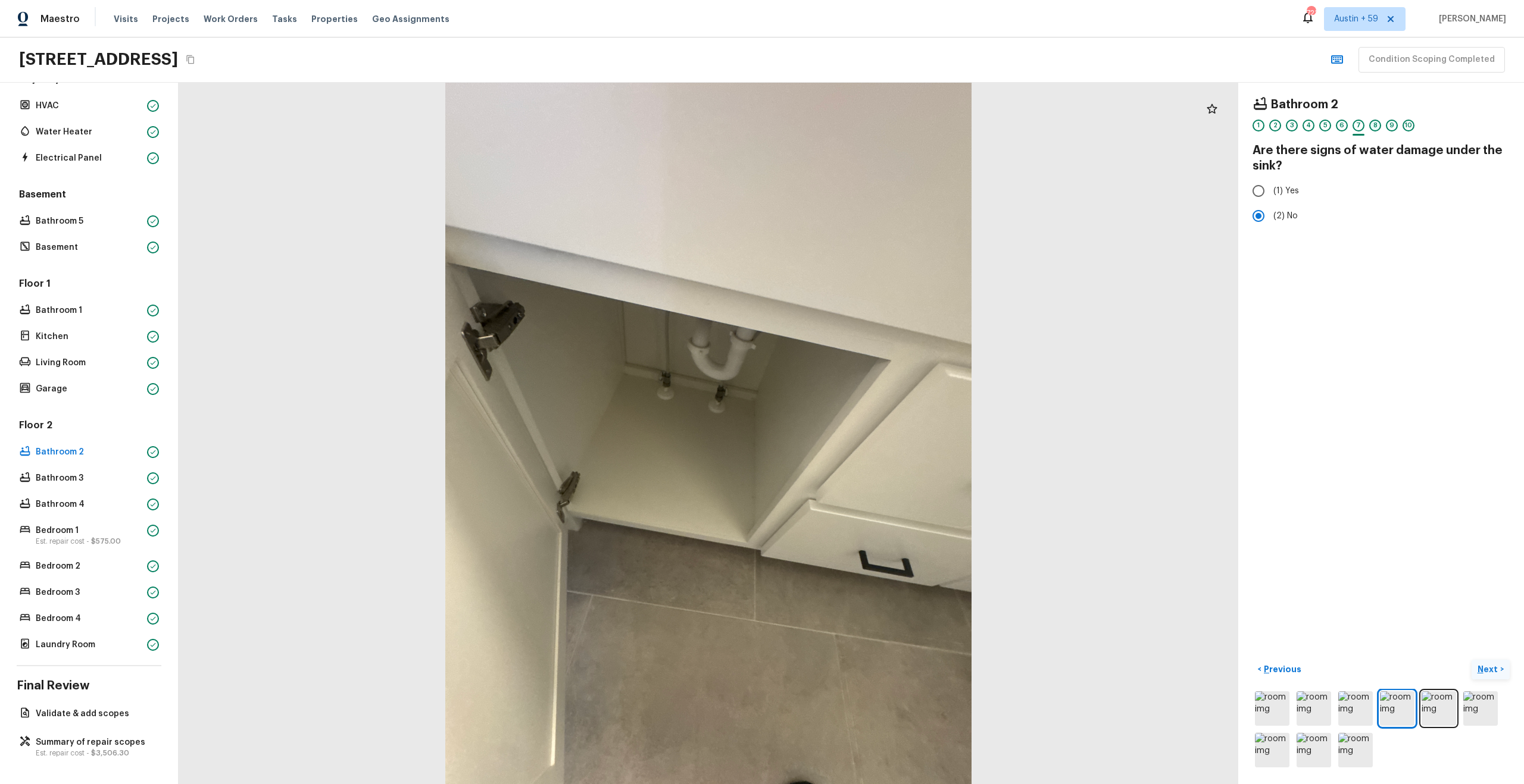
click at [1374, 126] on div "8" at bounding box center [1375, 126] width 12 height 12
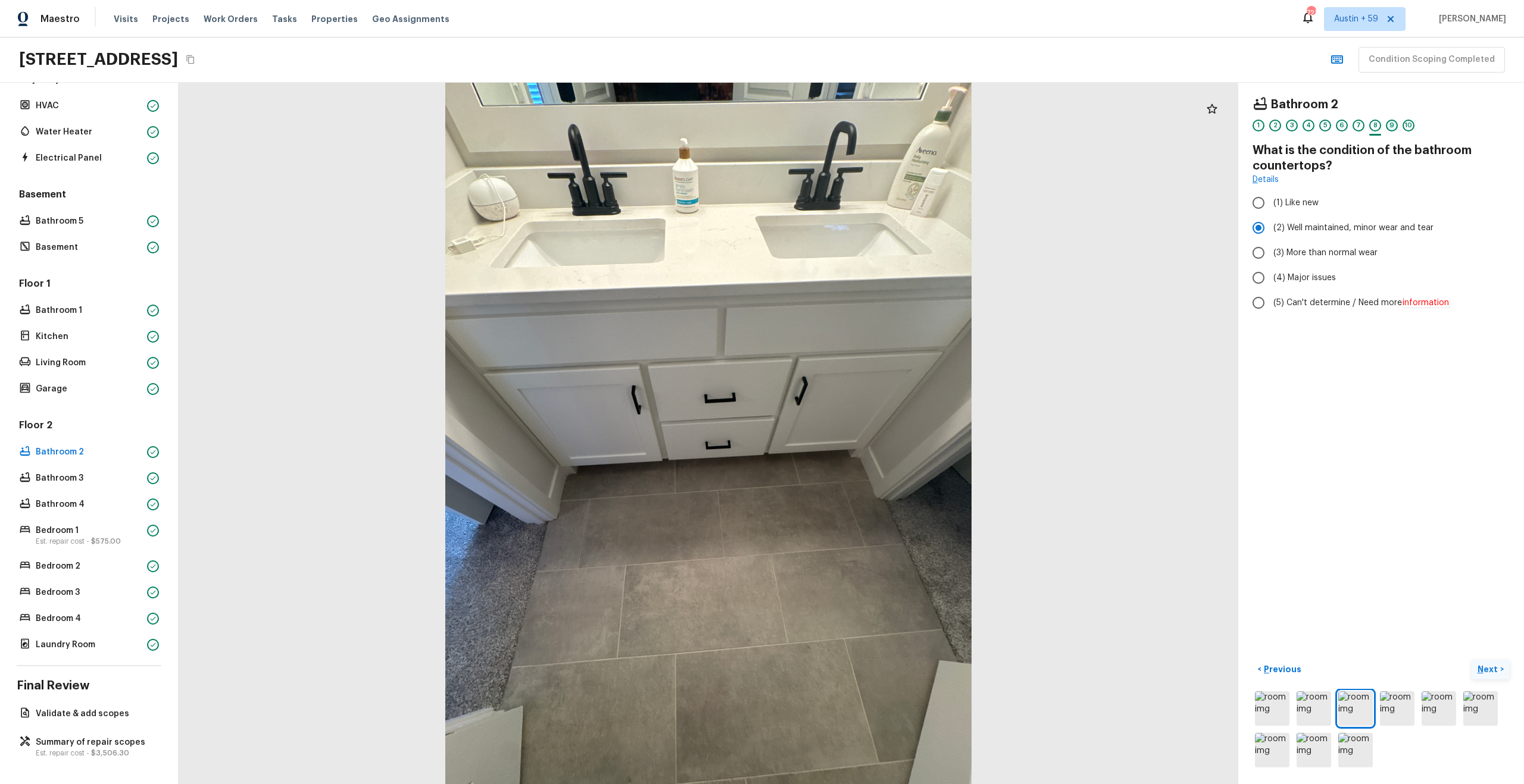
click at [1391, 127] on div "9" at bounding box center [1392, 126] width 12 height 12
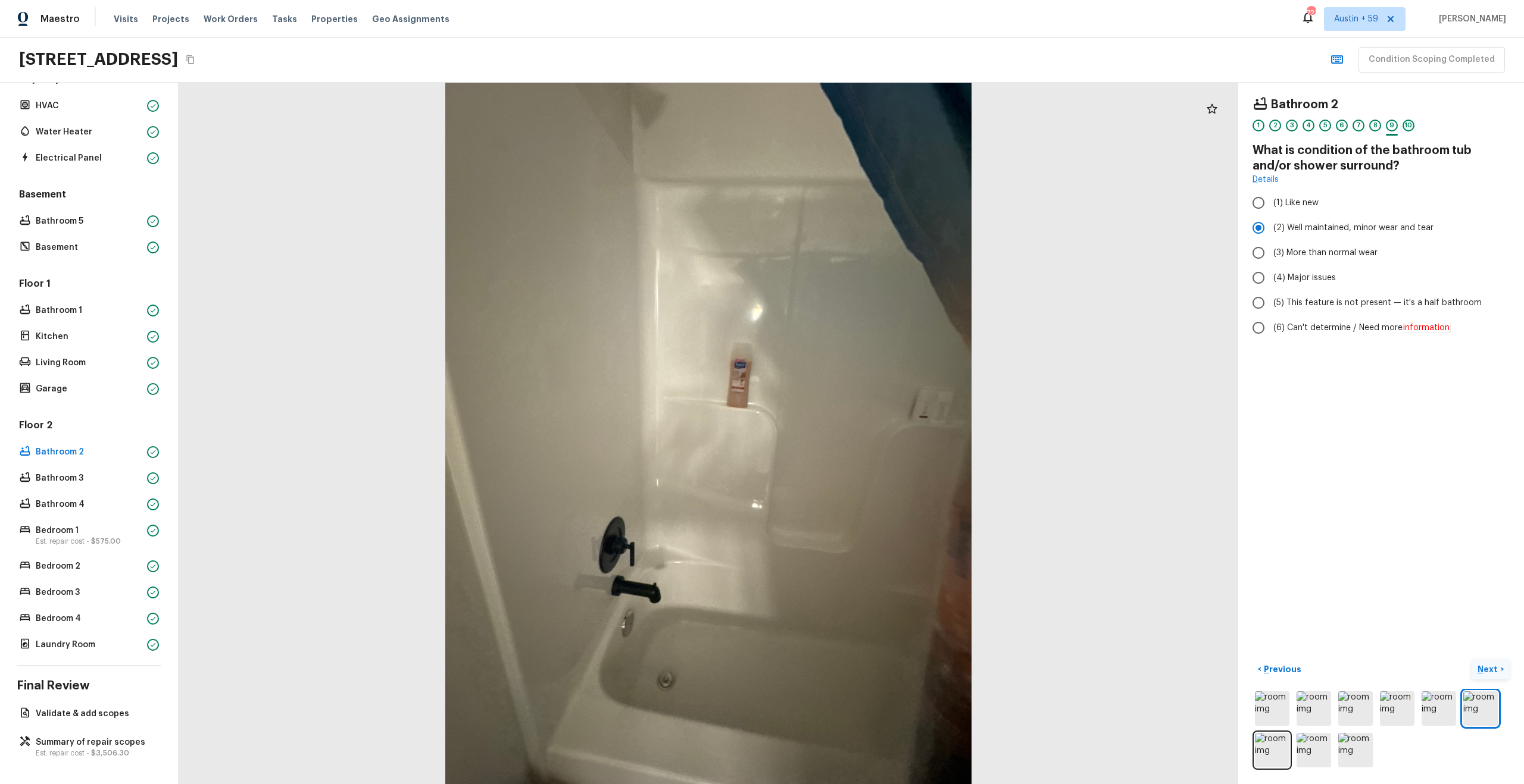
click at [1409, 126] on div "10" at bounding box center [1409, 126] width 12 height 12
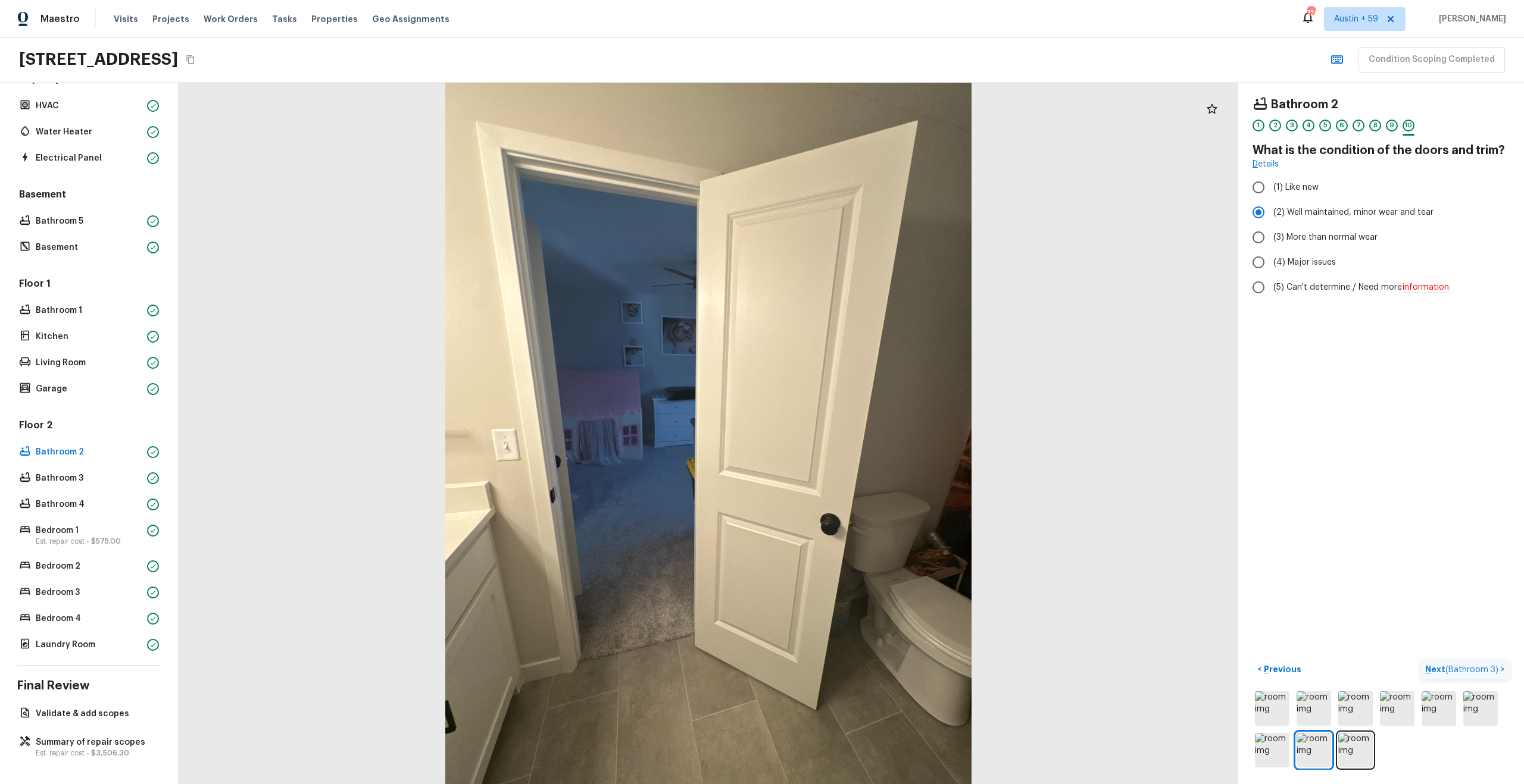
click at [1479, 671] on span "( Bathroom 3 )" at bounding box center [1472, 670] width 53 height 8
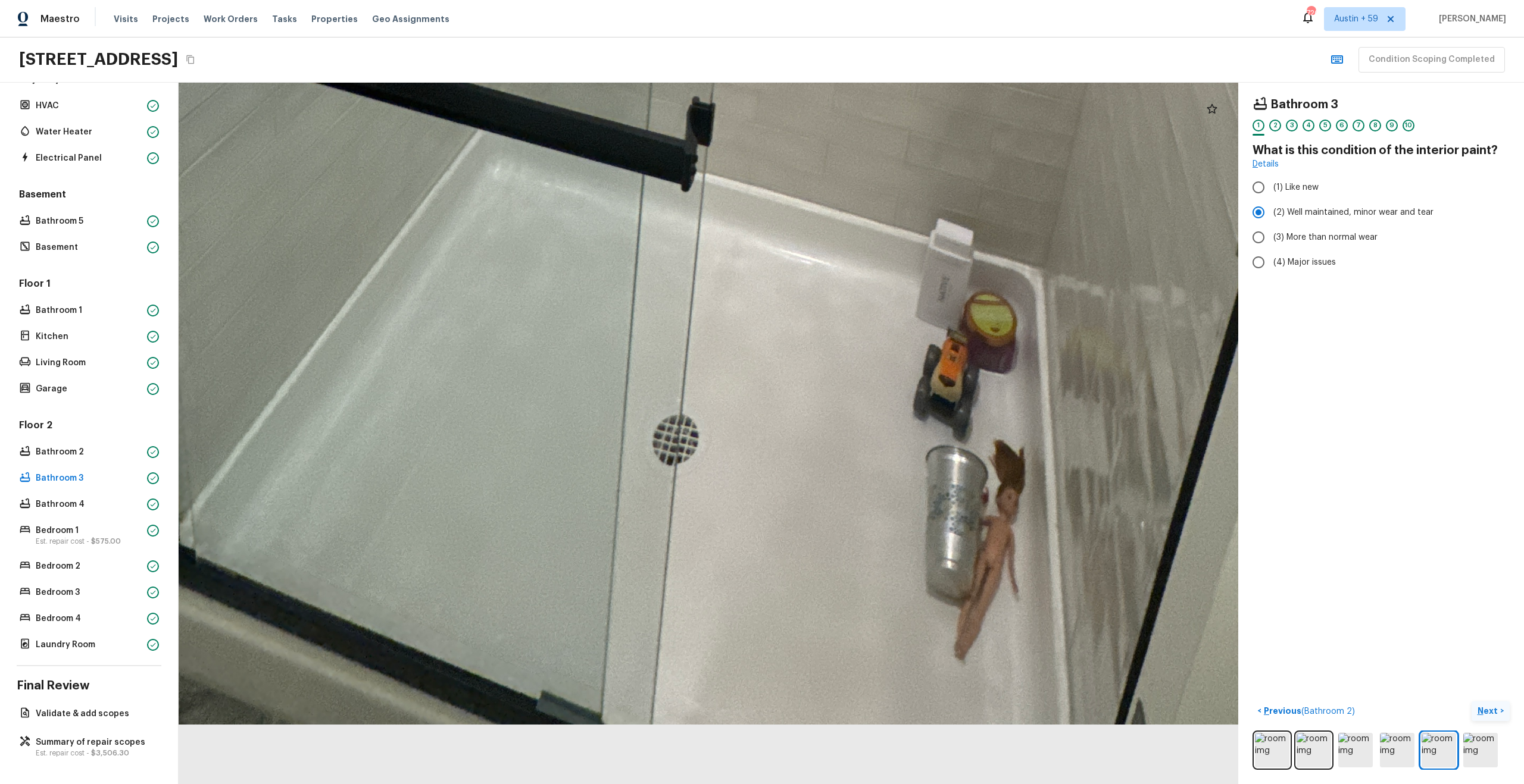
drag, startPoint x: 700, startPoint y: 616, endPoint x: 763, endPoint y: 127, distance: 493.0
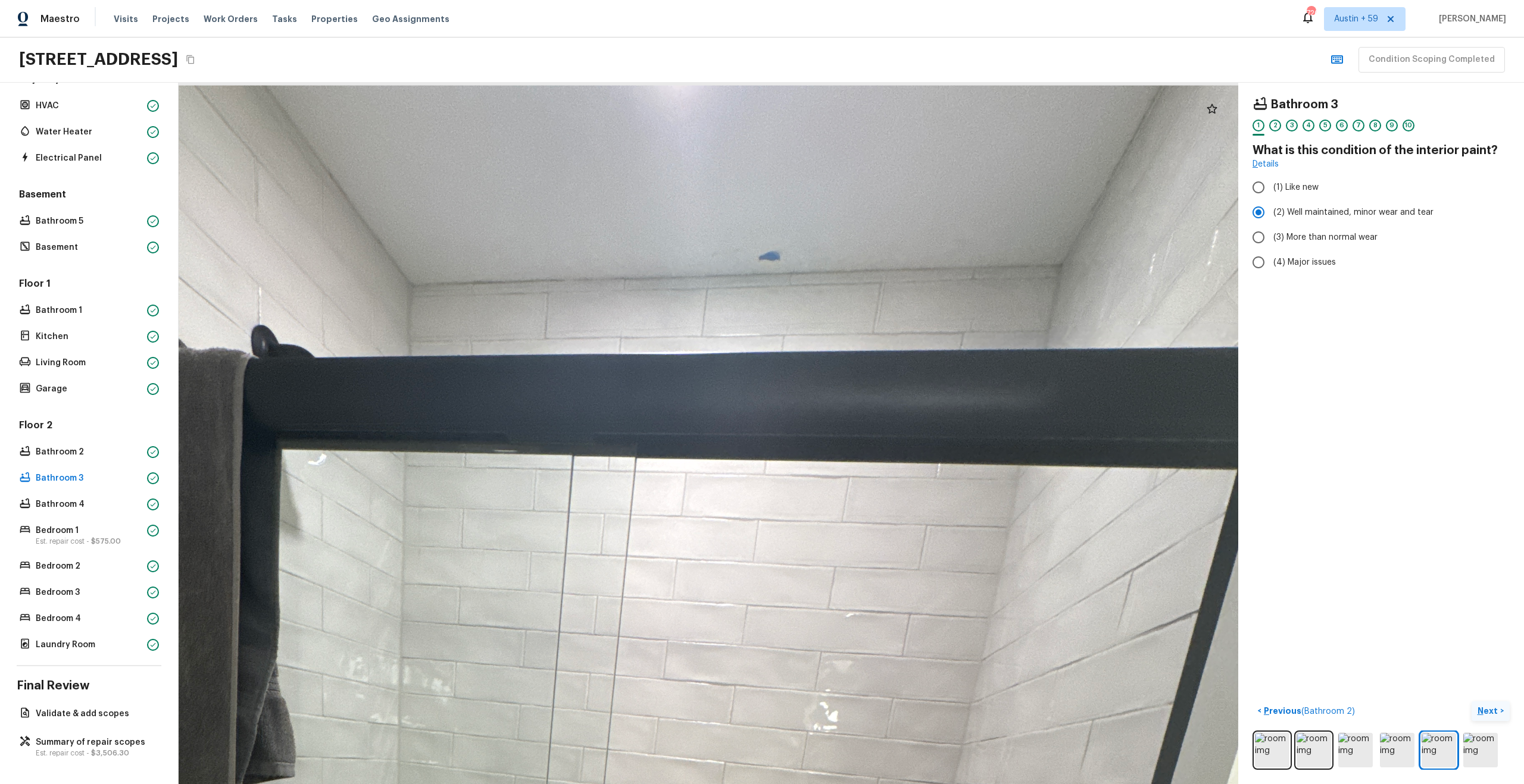
drag, startPoint x: 773, startPoint y: 151, endPoint x: 784, endPoint y: 351, distance: 200.3
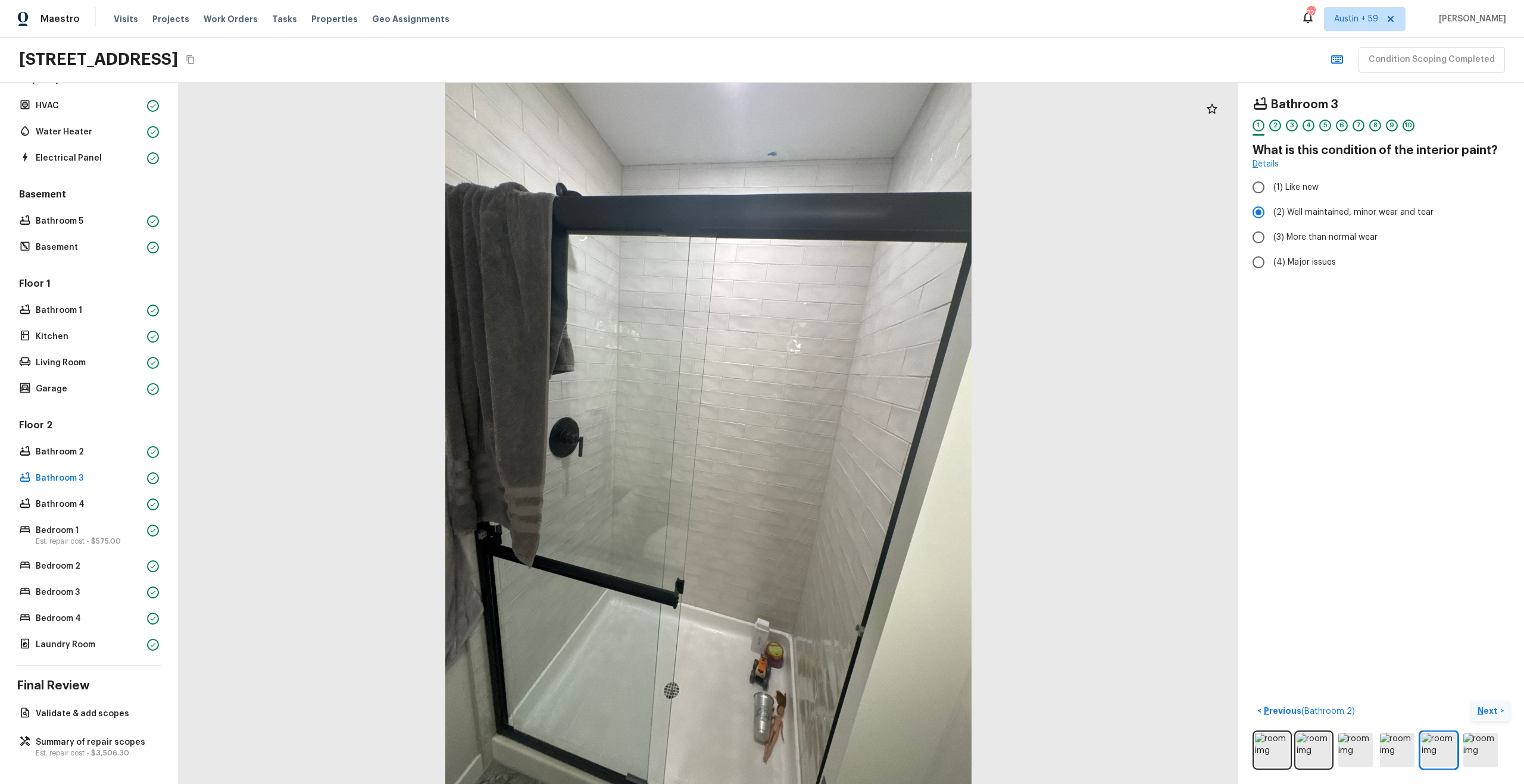
click at [1271, 125] on div "2" at bounding box center [1275, 126] width 12 height 12
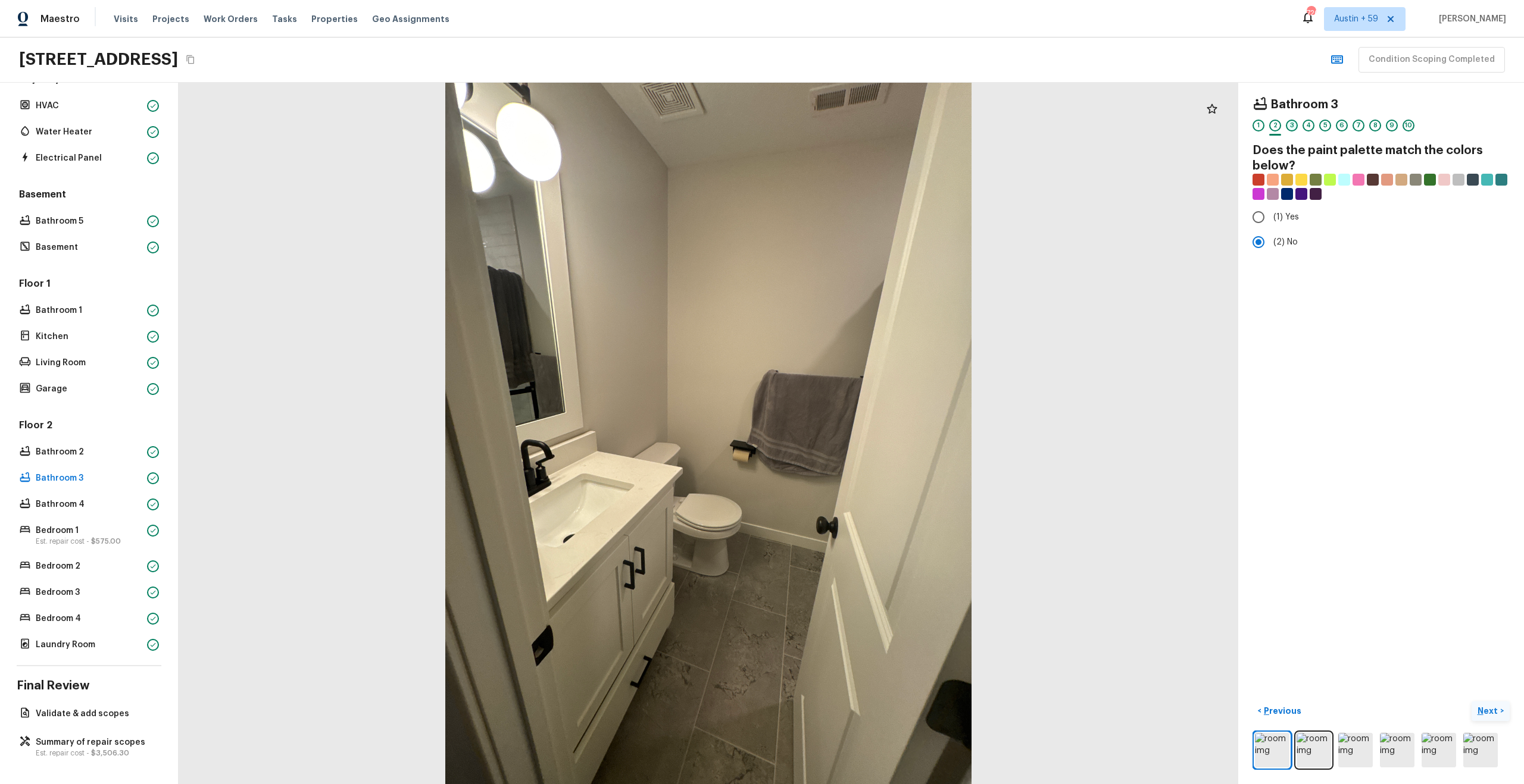
click at [1292, 123] on div "3" at bounding box center [1292, 126] width 12 height 12
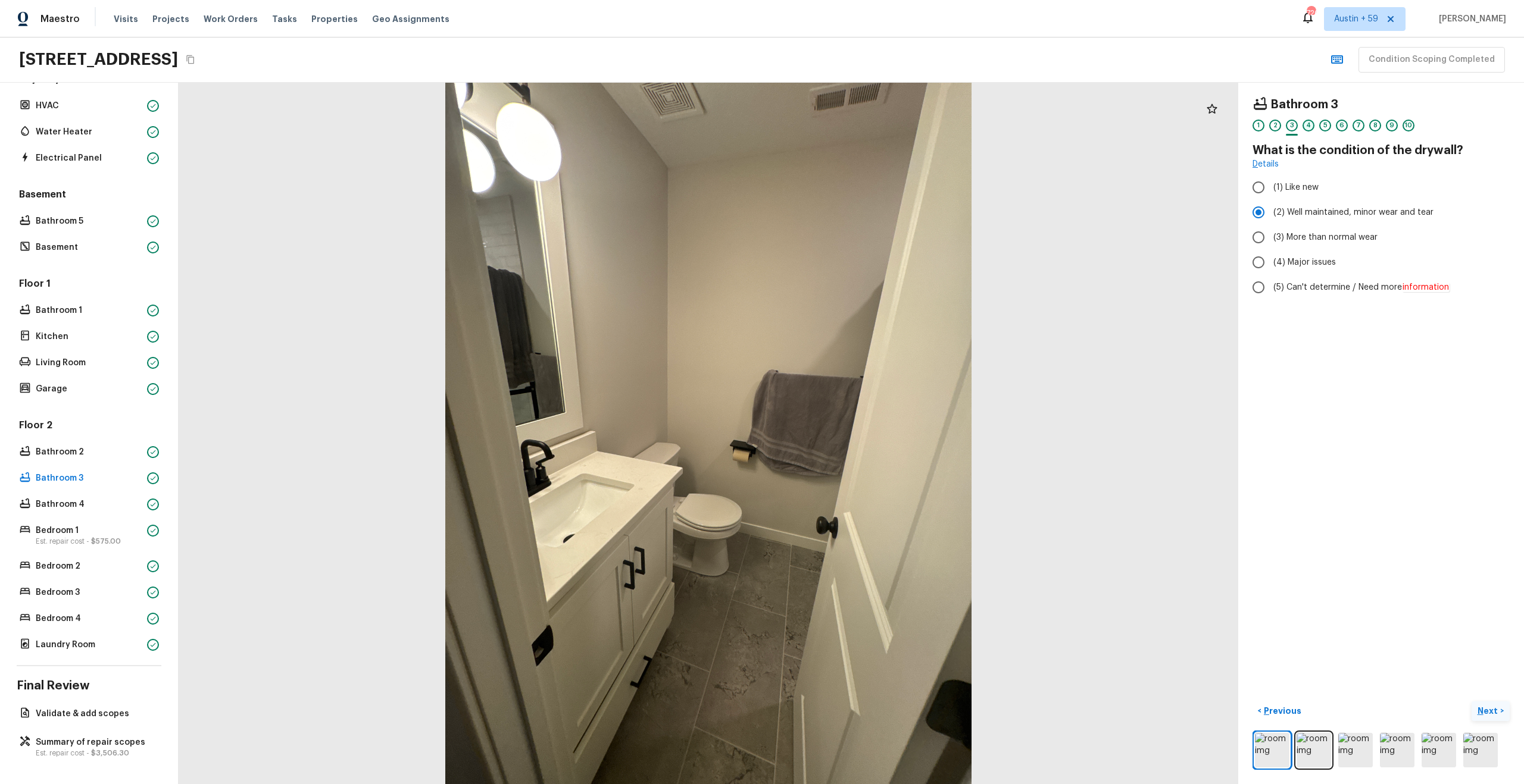
click at [1307, 125] on div "4" at bounding box center [1309, 126] width 12 height 12
click at [1324, 124] on div "5" at bounding box center [1325, 126] width 12 height 12
click at [1343, 126] on div "6" at bounding box center [1342, 126] width 12 height 12
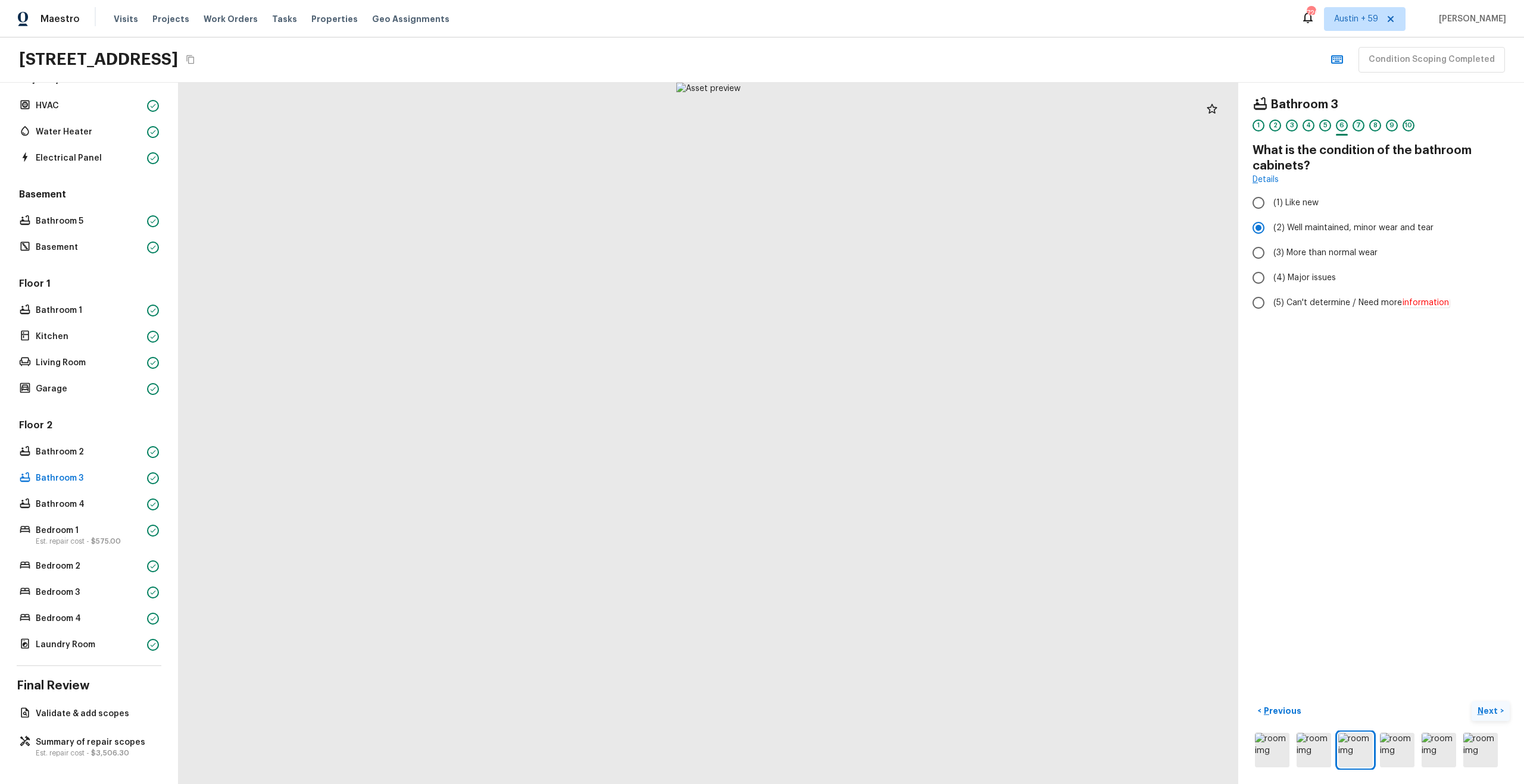
click at [1359, 126] on div "7" at bounding box center [1359, 126] width 12 height 12
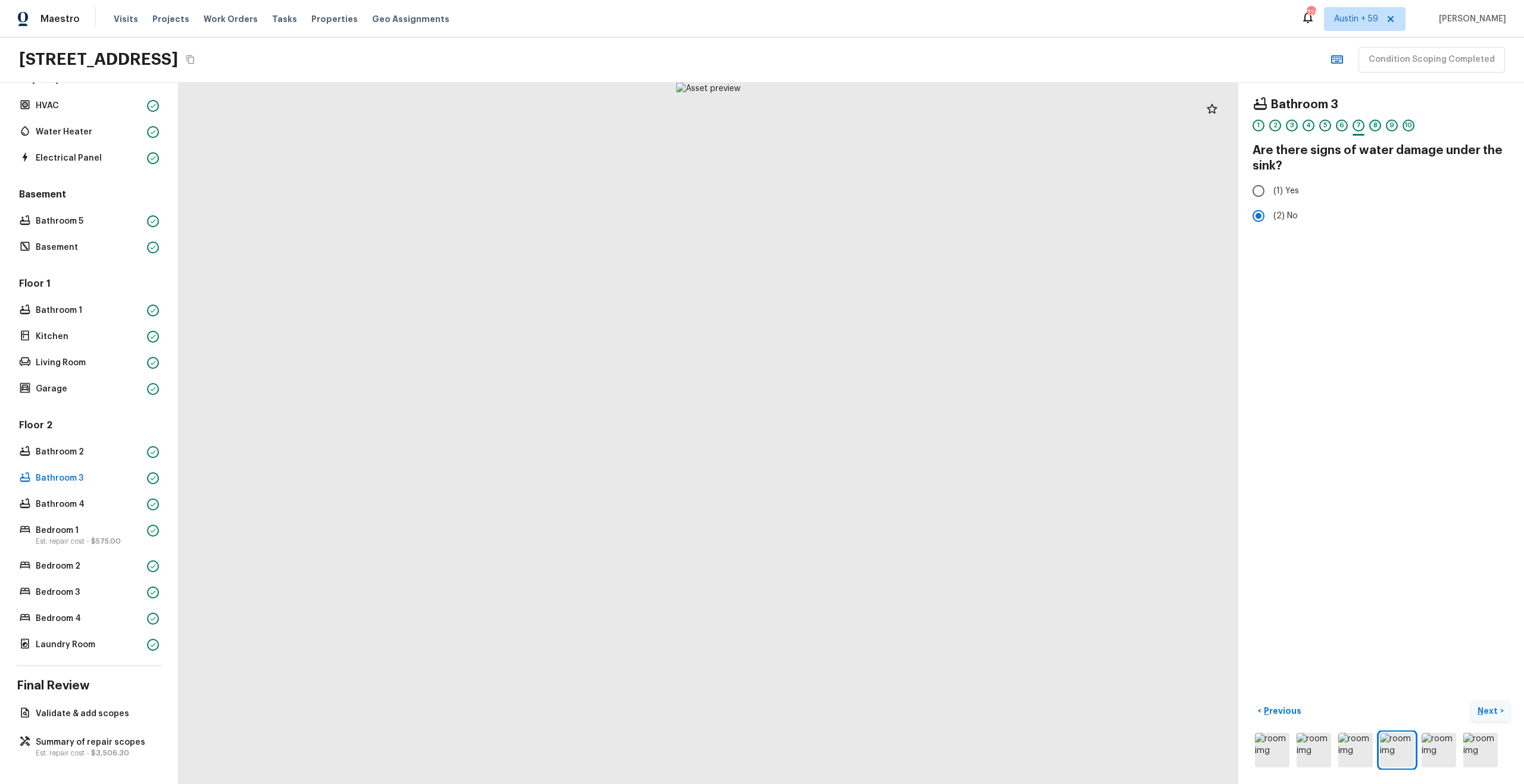
click at [1373, 126] on div "8" at bounding box center [1375, 126] width 12 height 12
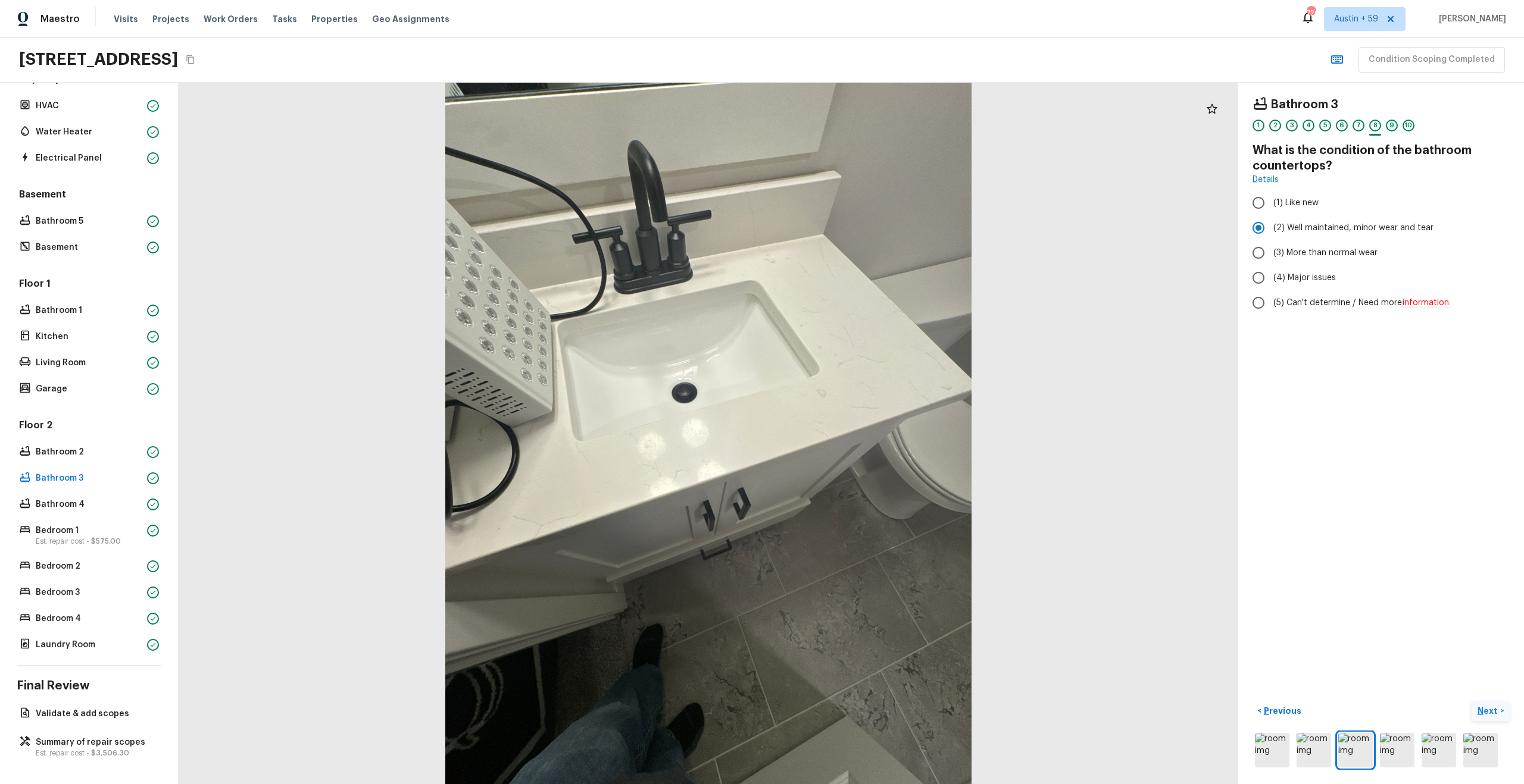
click at [1393, 126] on div "9" at bounding box center [1392, 126] width 12 height 12
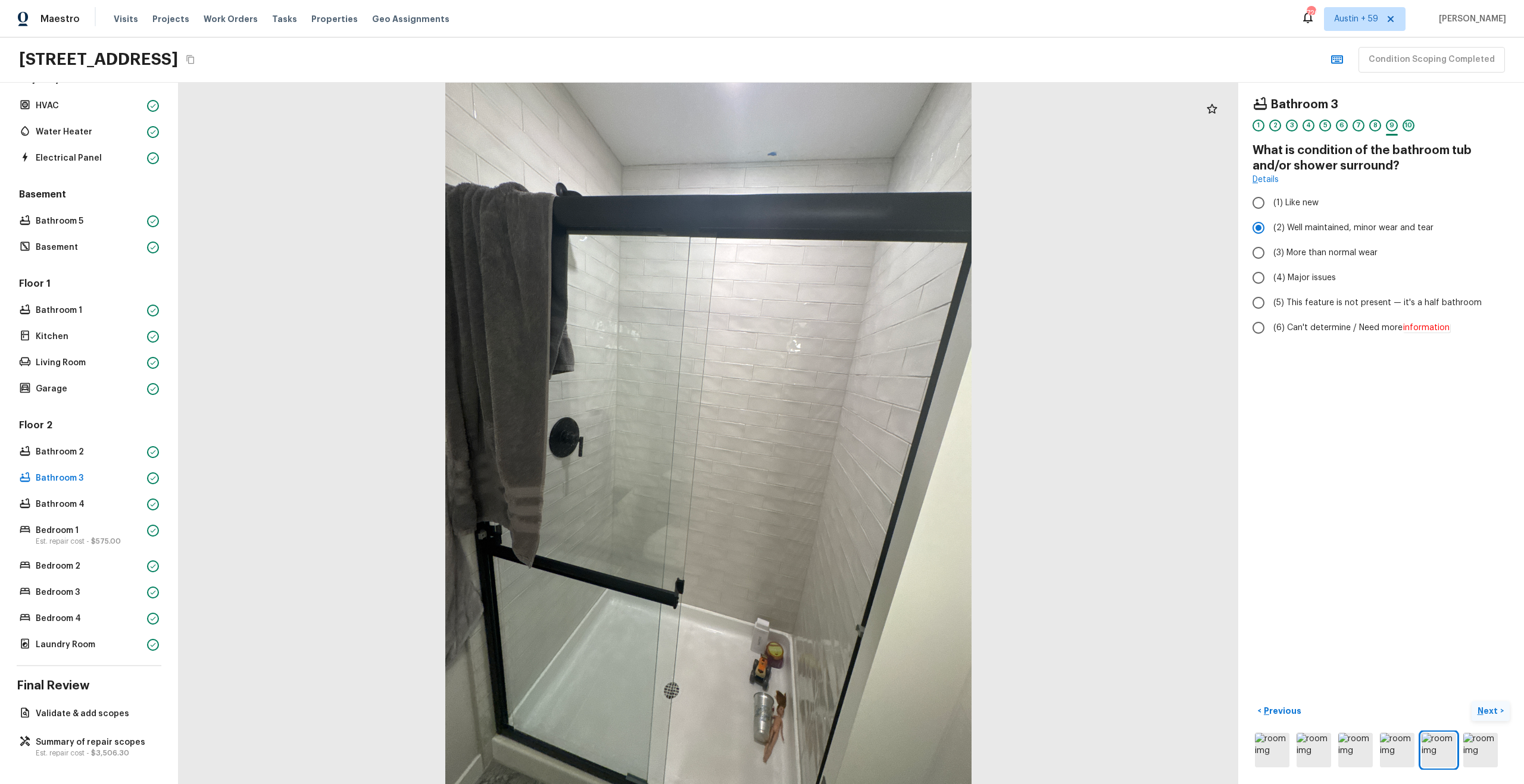
click at [1409, 126] on div "10" at bounding box center [1409, 126] width 12 height 12
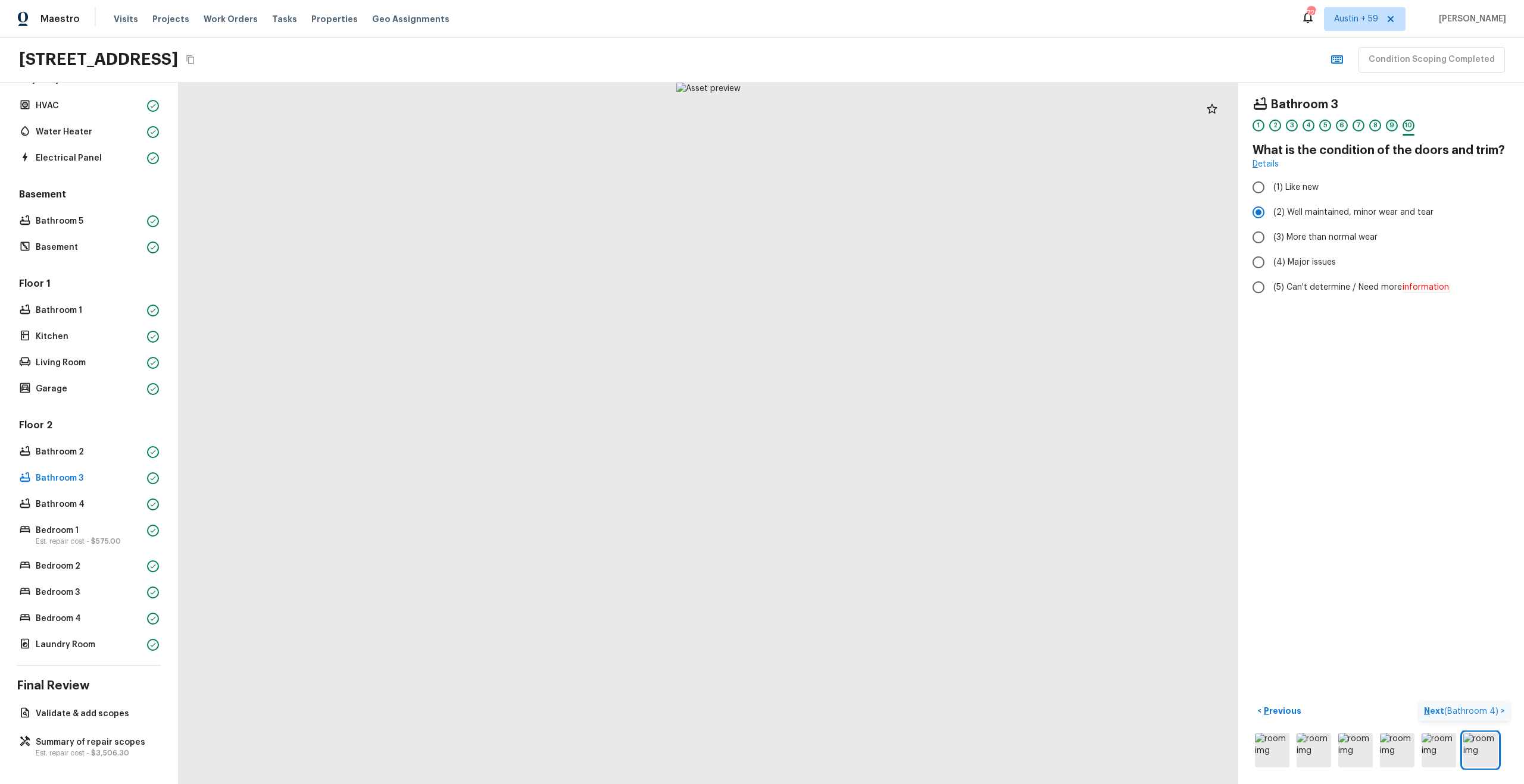
click at [1389, 122] on div "9" at bounding box center [1392, 126] width 12 height 12
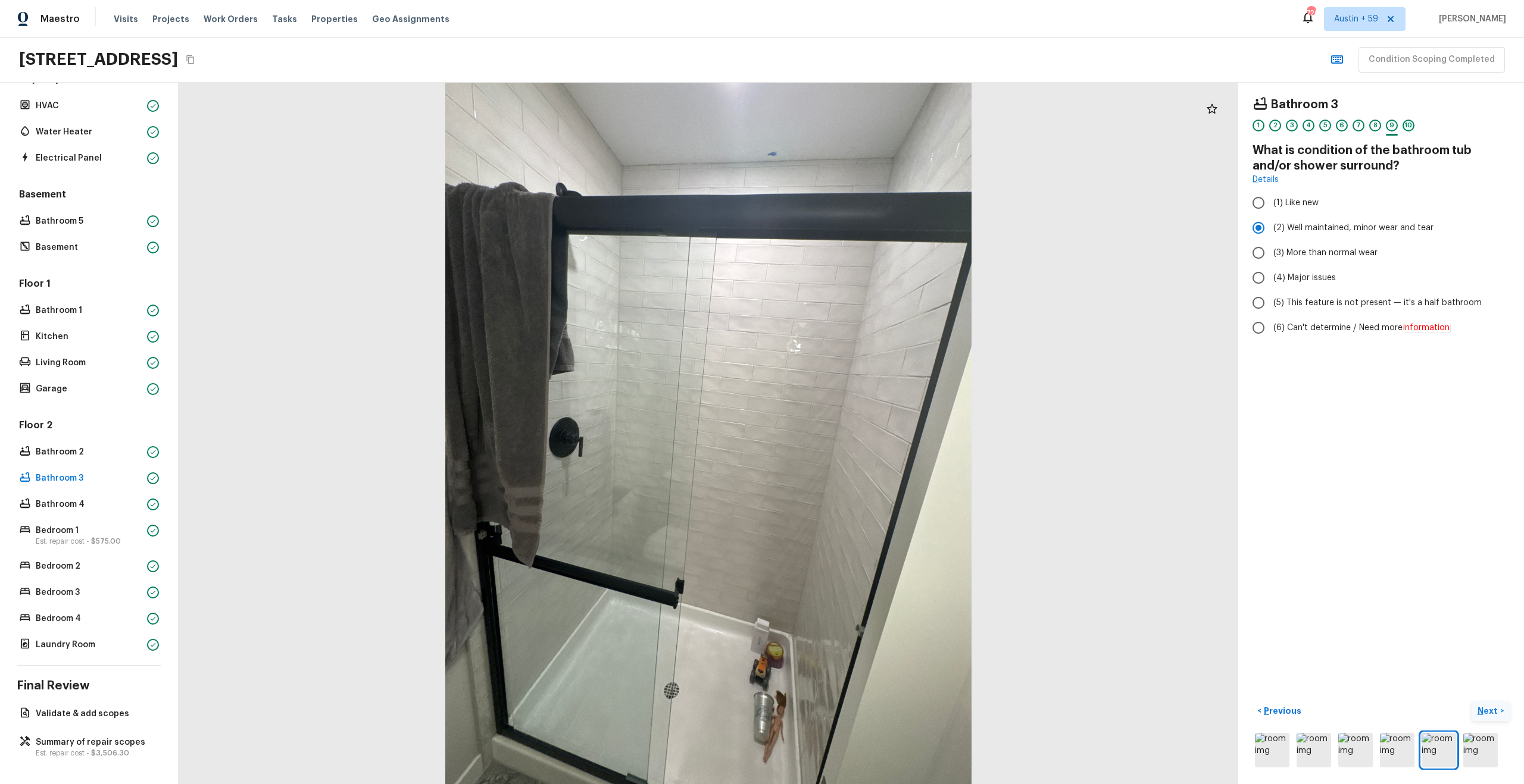
click at [1407, 120] on div "10" at bounding box center [1409, 126] width 12 height 12
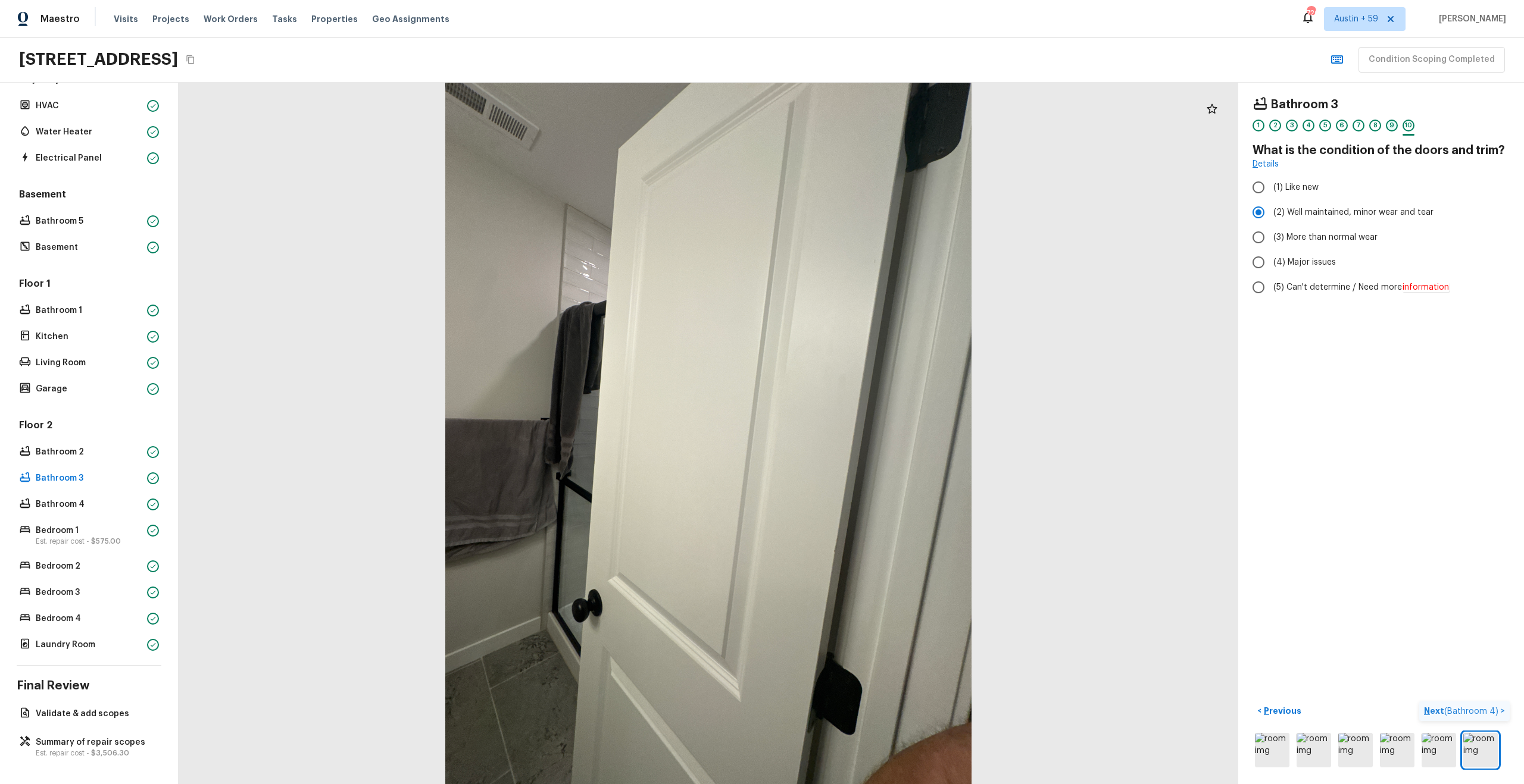
click at [1386, 126] on div "9" at bounding box center [1392, 126] width 12 height 12
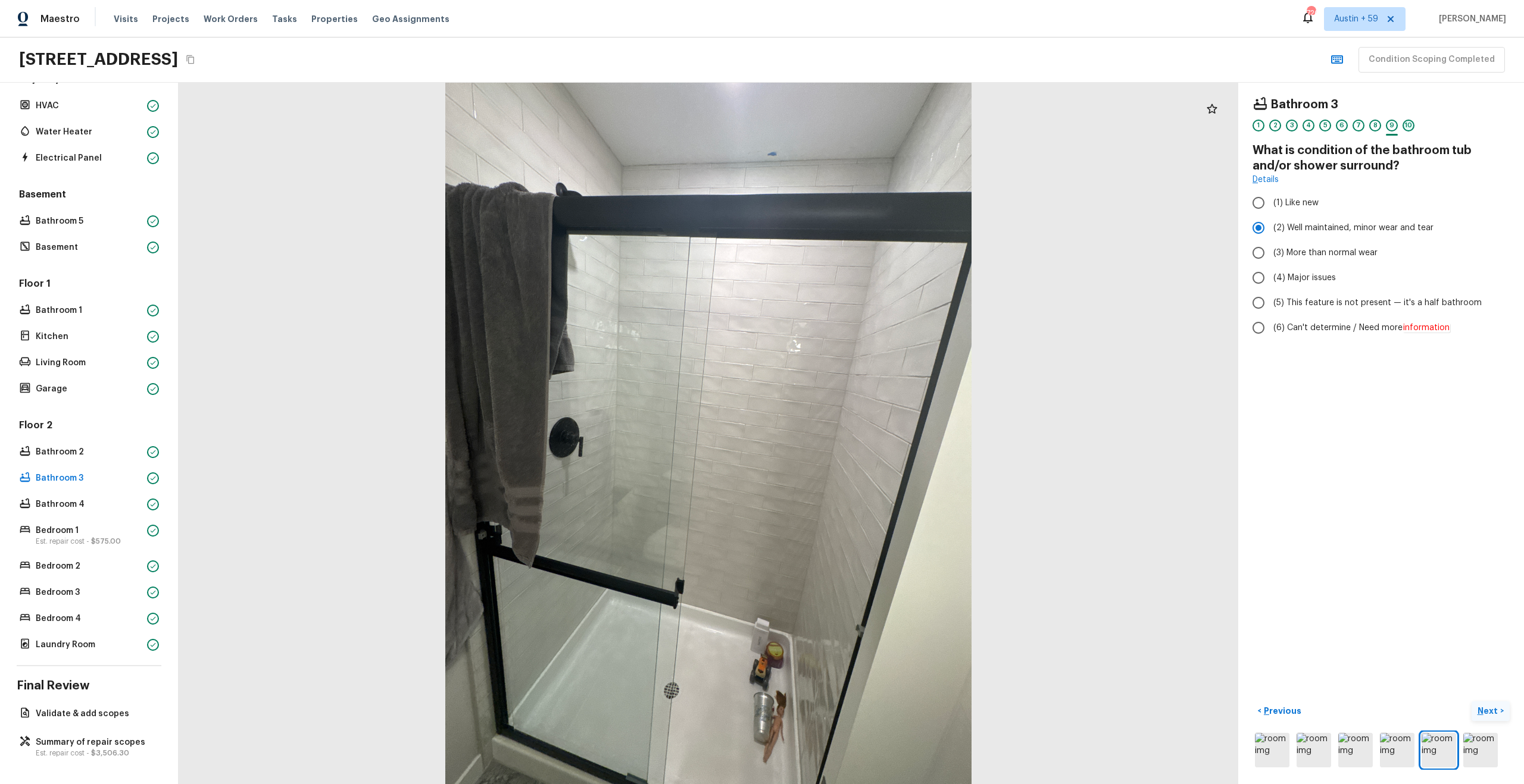
click at [1405, 127] on div "10" at bounding box center [1409, 126] width 12 height 12
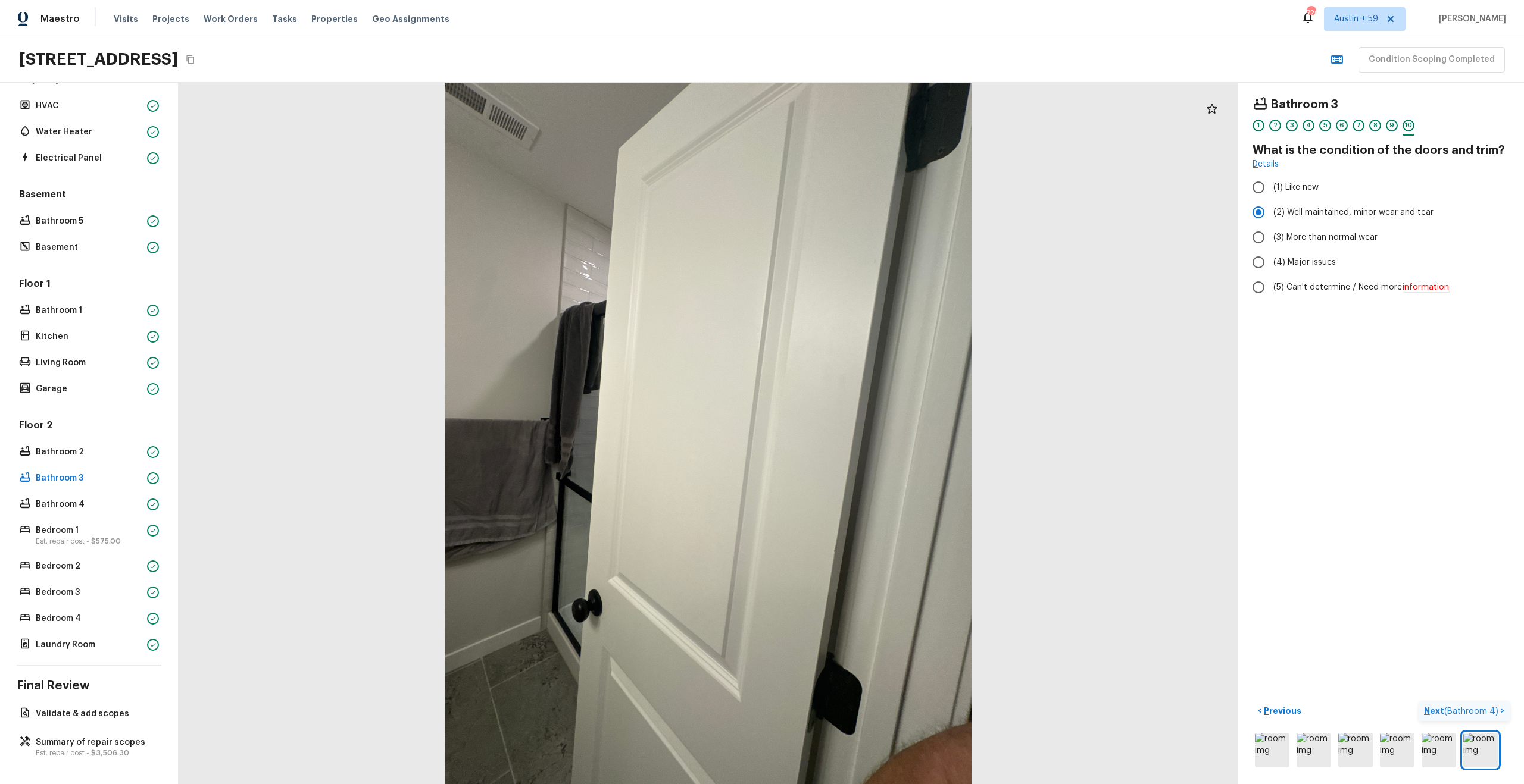
click at [1487, 713] on span "( Bathroom 4 )" at bounding box center [1471, 712] width 54 height 8
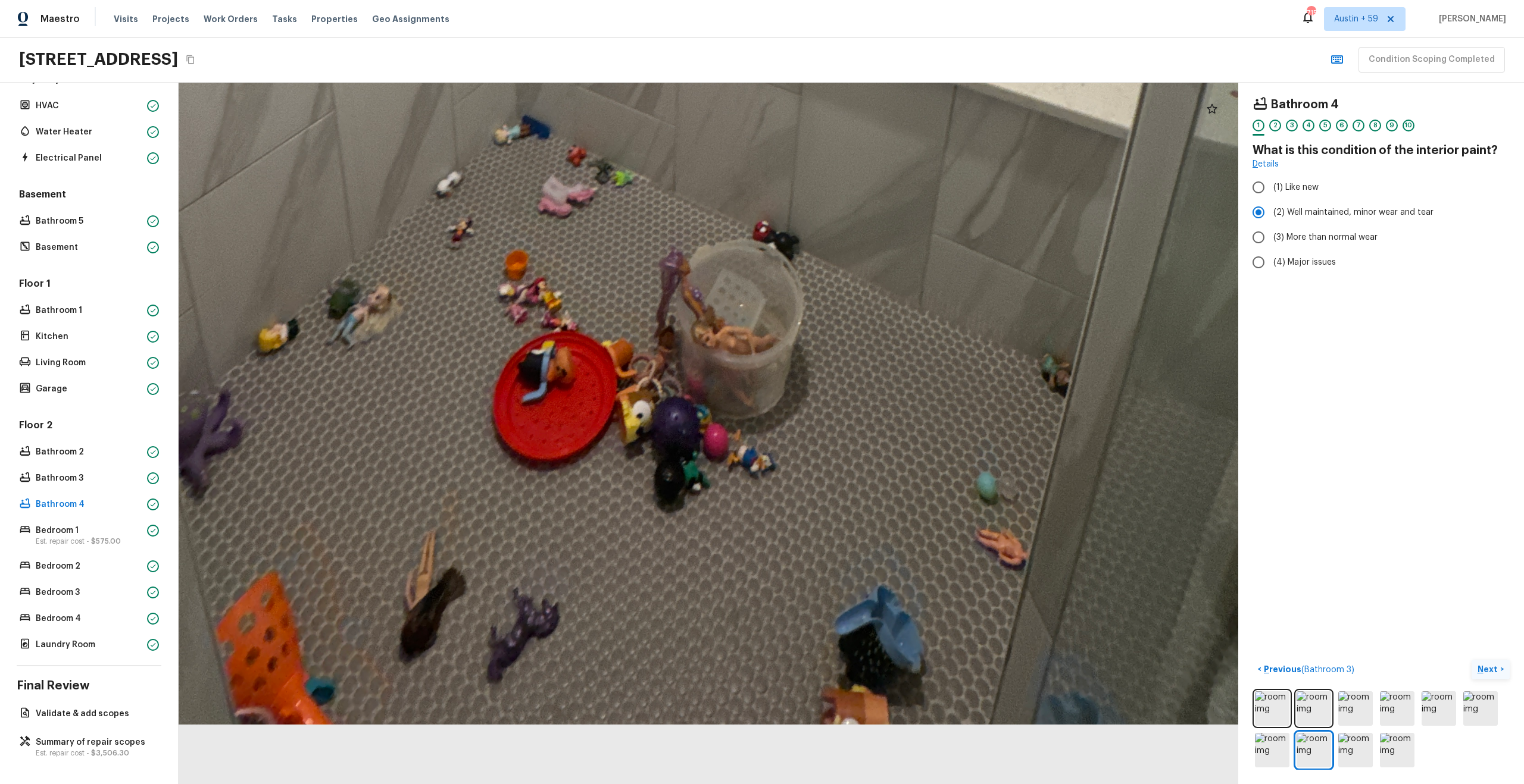
drag, startPoint x: 820, startPoint y: 563, endPoint x: 991, endPoint y: 85, distance: 507.7
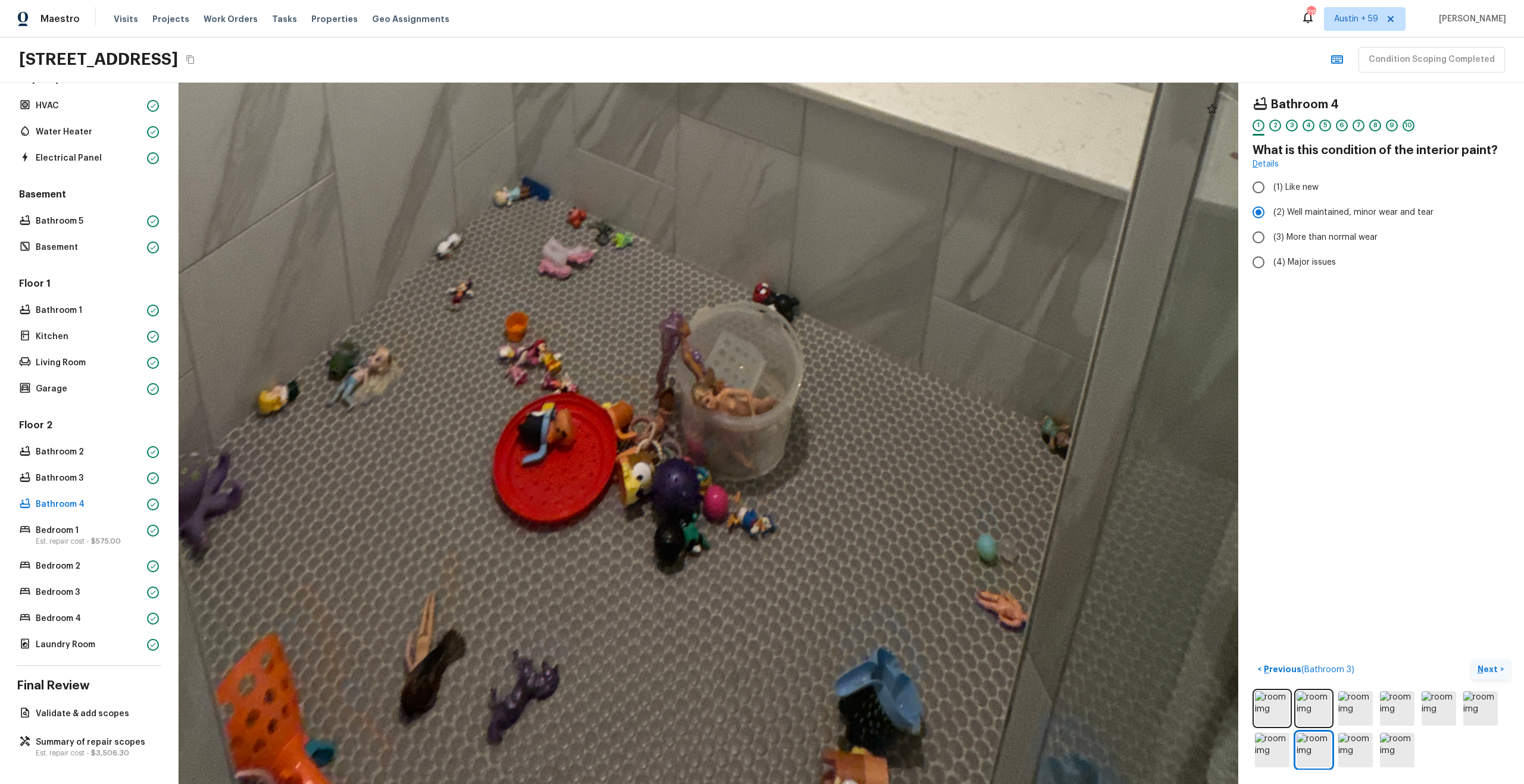
drag, startPoint x: 810, startPoint y: 171, endPoint x: 814, endPoint y: 352, distance: 181.0
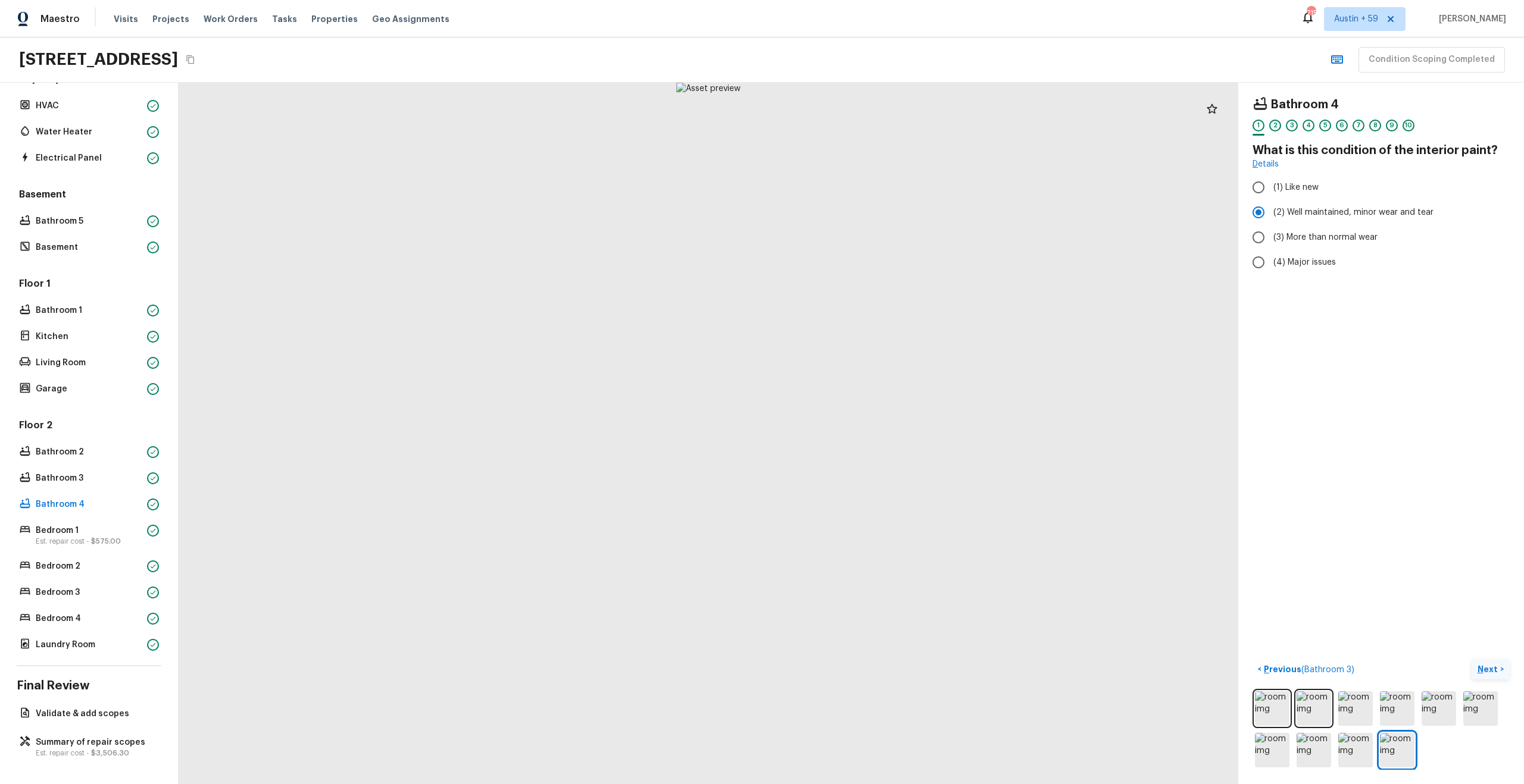
click at [1271, 125] on div "2" at bounding box center [1275, 126] width 12 height 12
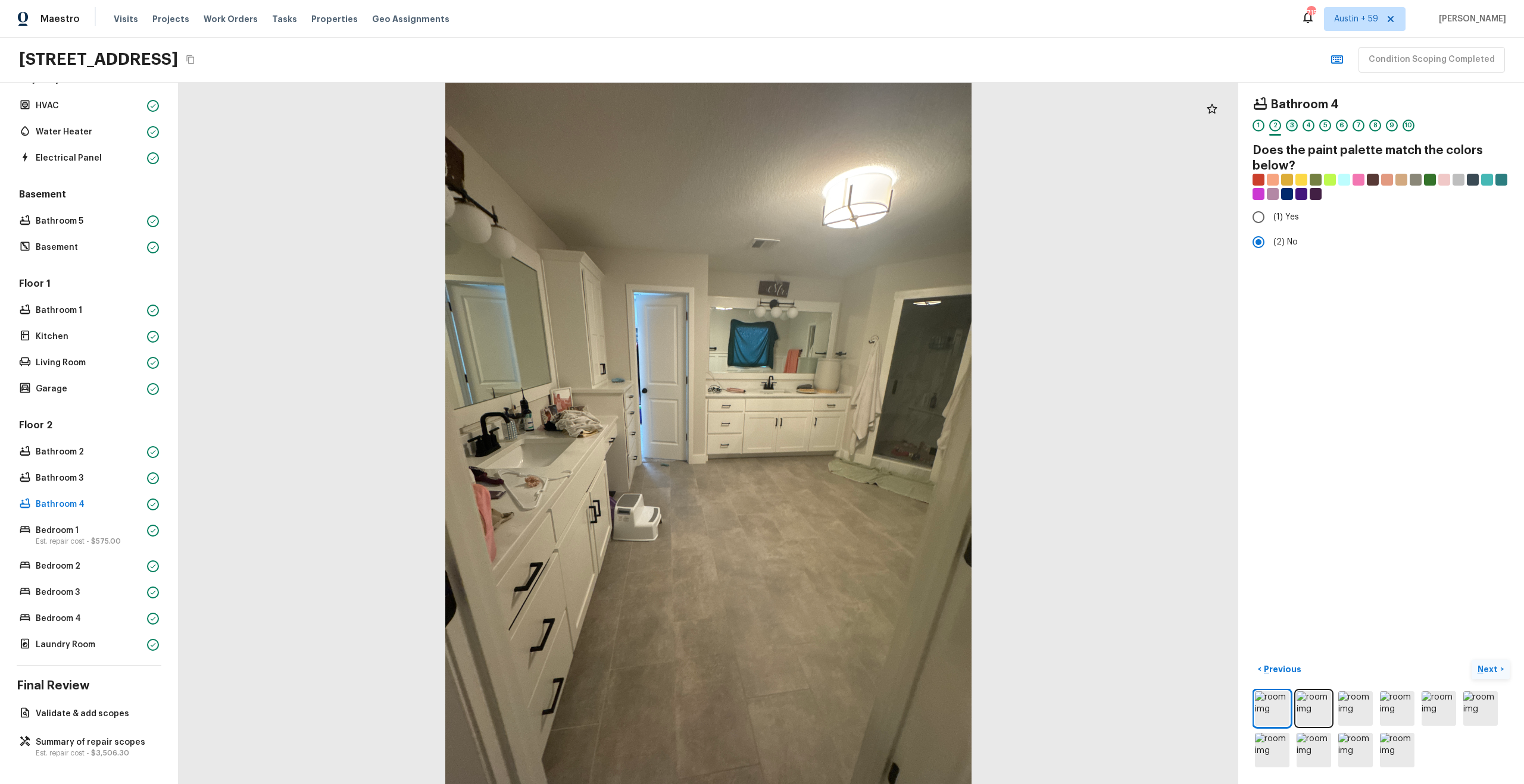
click at [1294, 126] on div "3" at bounding box center [1292, 126] width 12 height 12
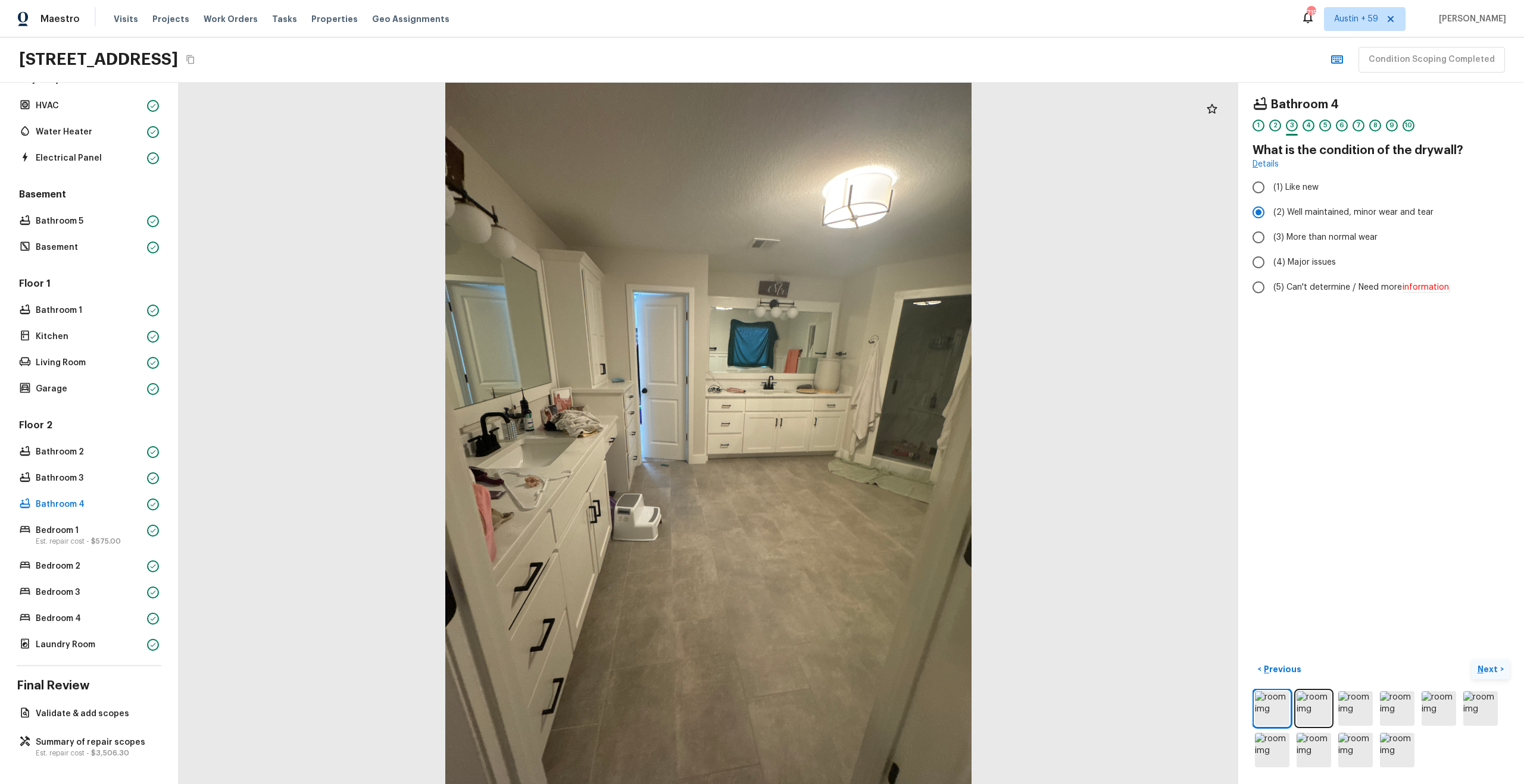
click at [1306, 127] on div "4" at bounding box center [1309, 126] width 12 height 12
click at [1327, 127] on div "5" at bounding box center [1325, 126] width 12 height 12
click at [1339, 127] on div "6" at bounding box center [1342, 126] width 12 height 12
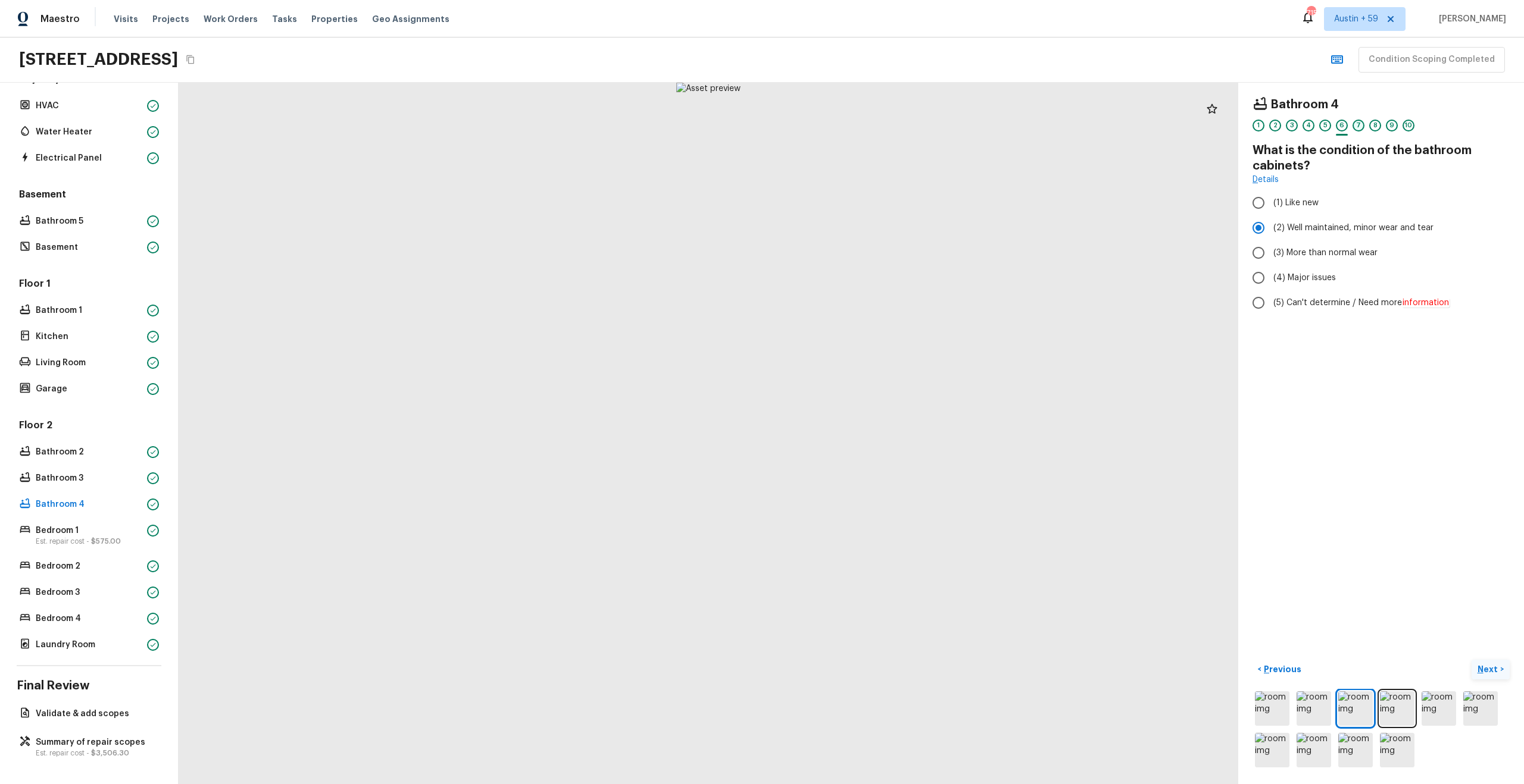
click at [1359, 126] on div "7" at bounding box center [1359, 126] width 12 height 12
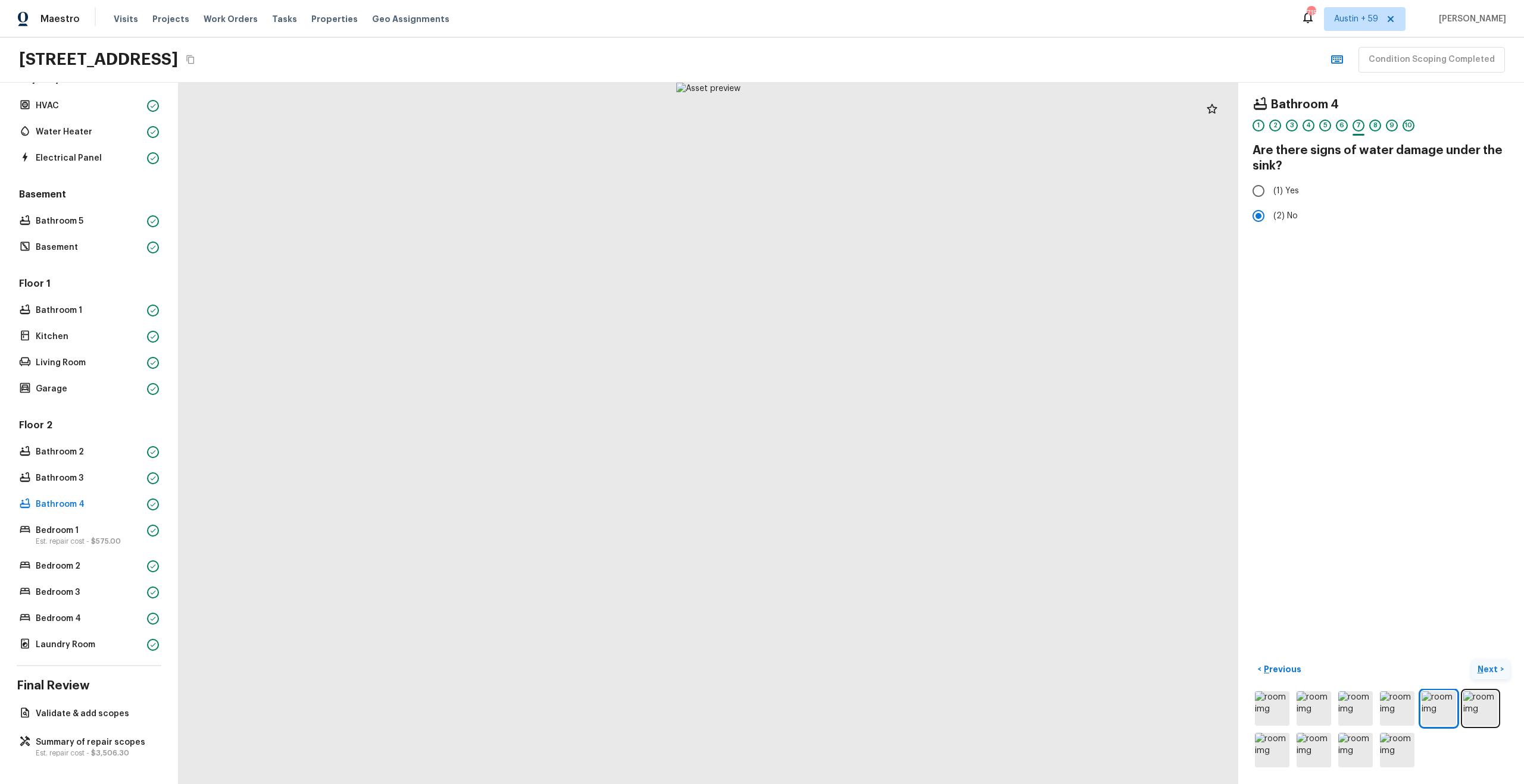
click at [1371, 127] on div "8" at bounding box center [1375, 126] width 12 height 12
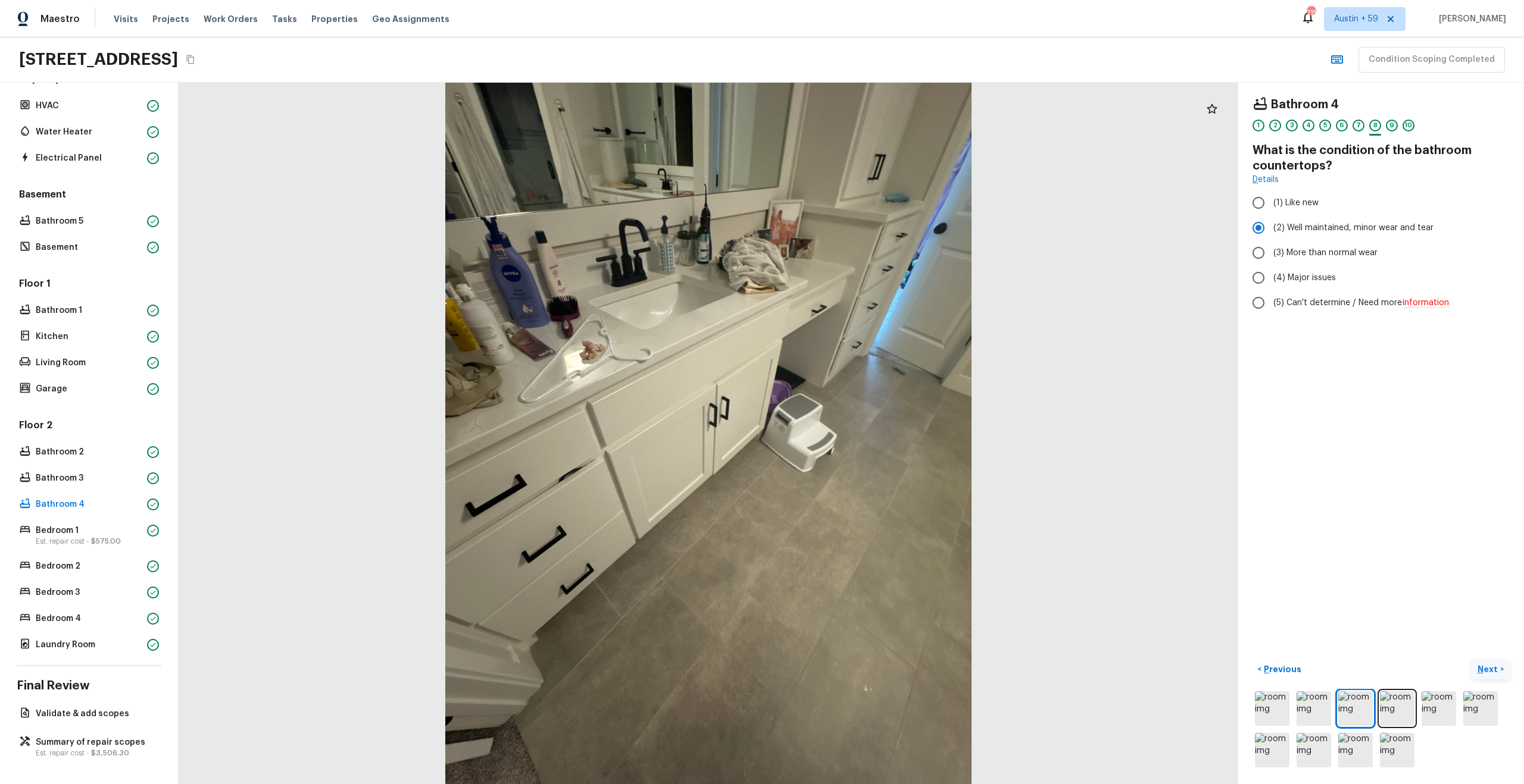
click at [1390, 127] on div "9" at bounding box center [1392, 126] width 12 height 12
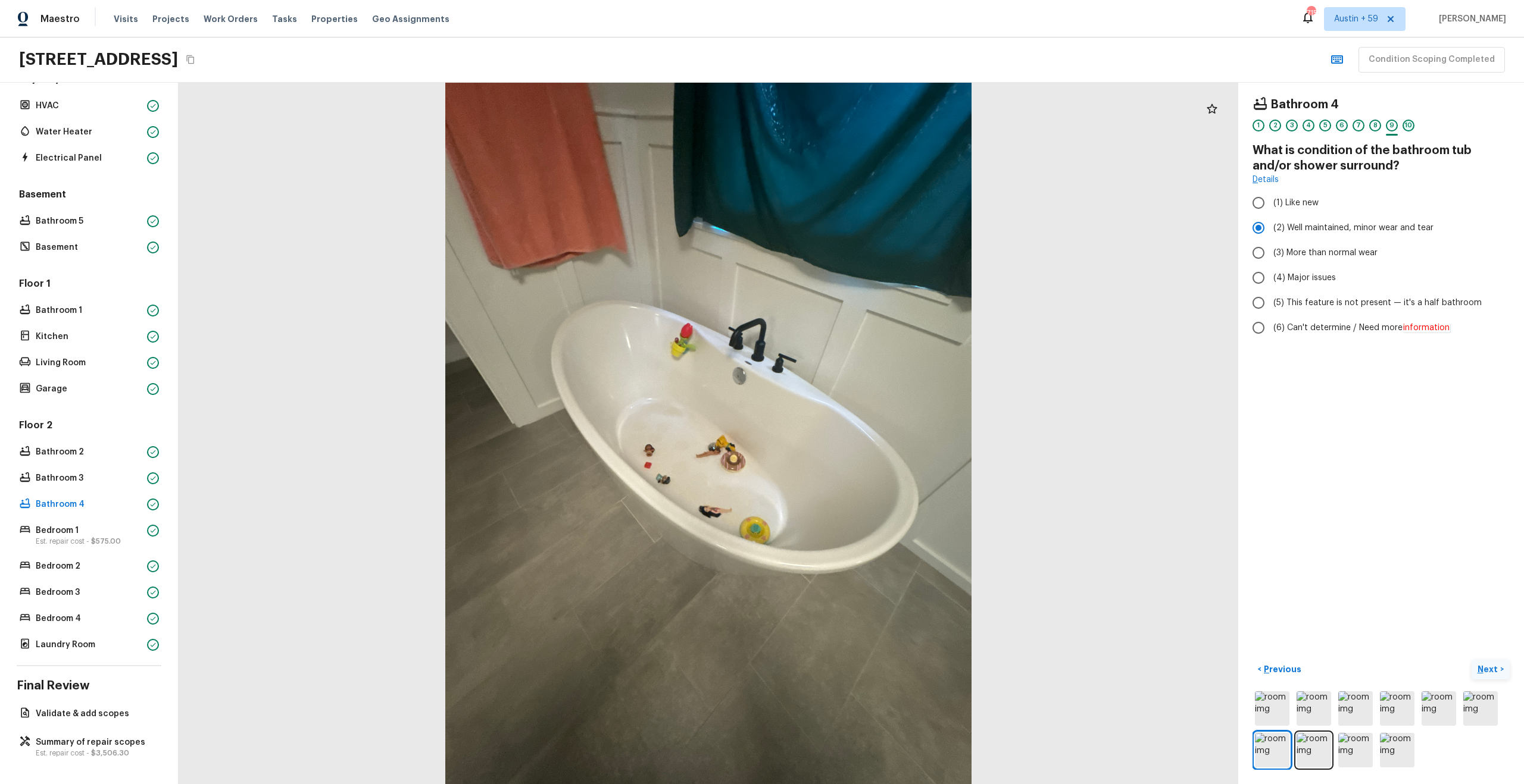
click at [1409, 126] on div "10" at bounding box center [1409, 126] width 12 height 12
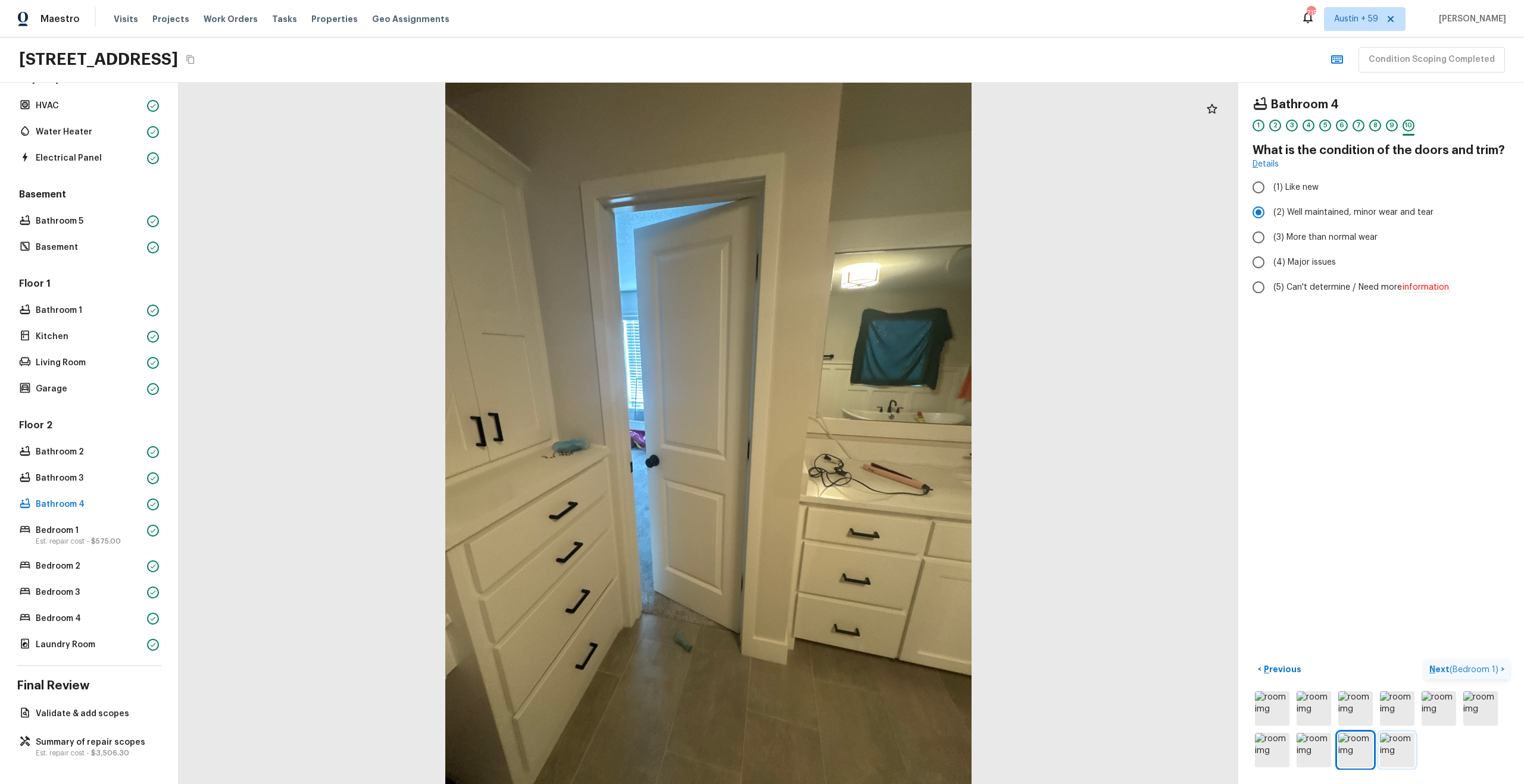
click at [1400, 756] on img at bounding box center [1396, 750] width 34 height 34
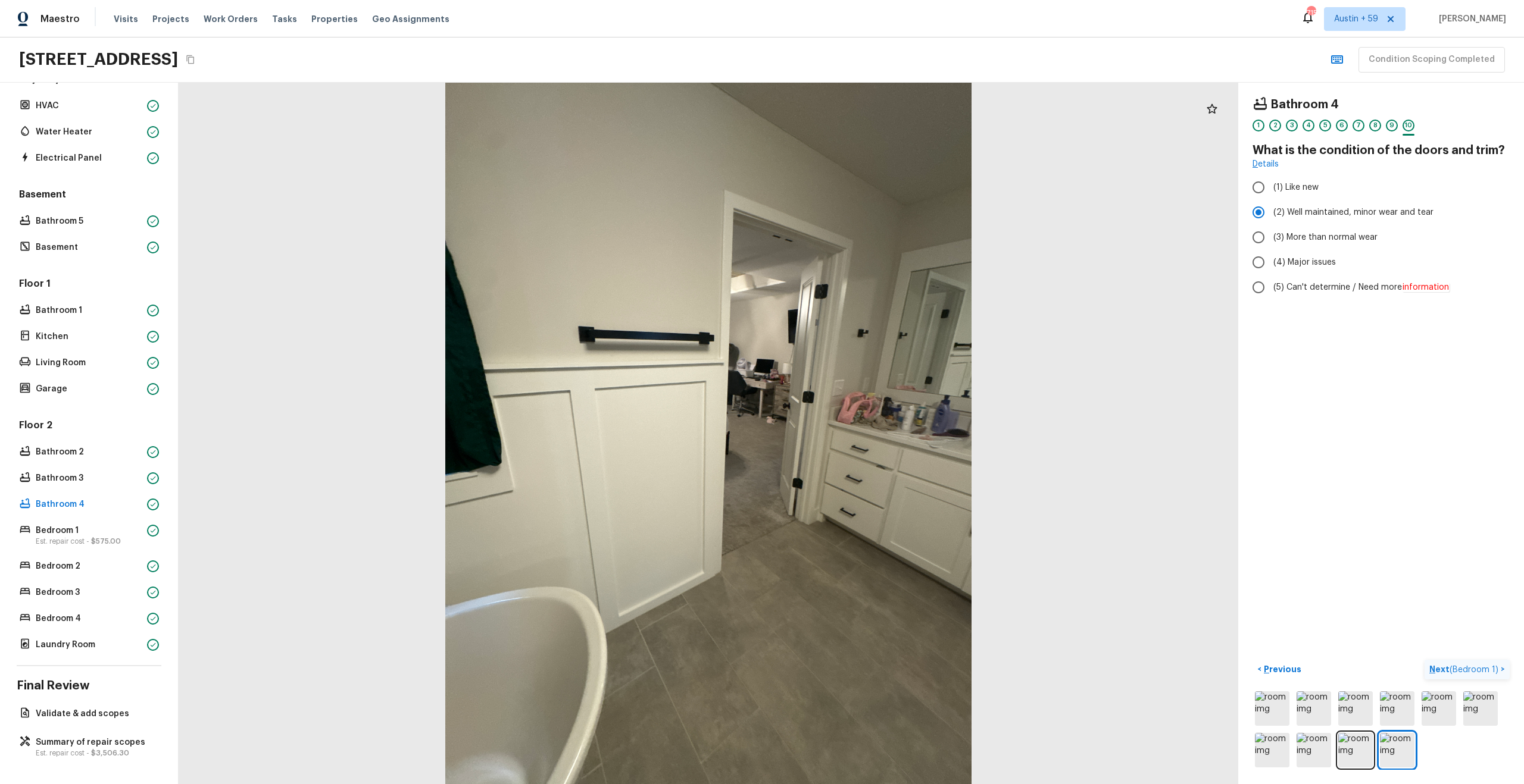
click at [1490, 672] on span "( Bedroom 1 )" at bounding box center [1473, 670] width 49 height 8
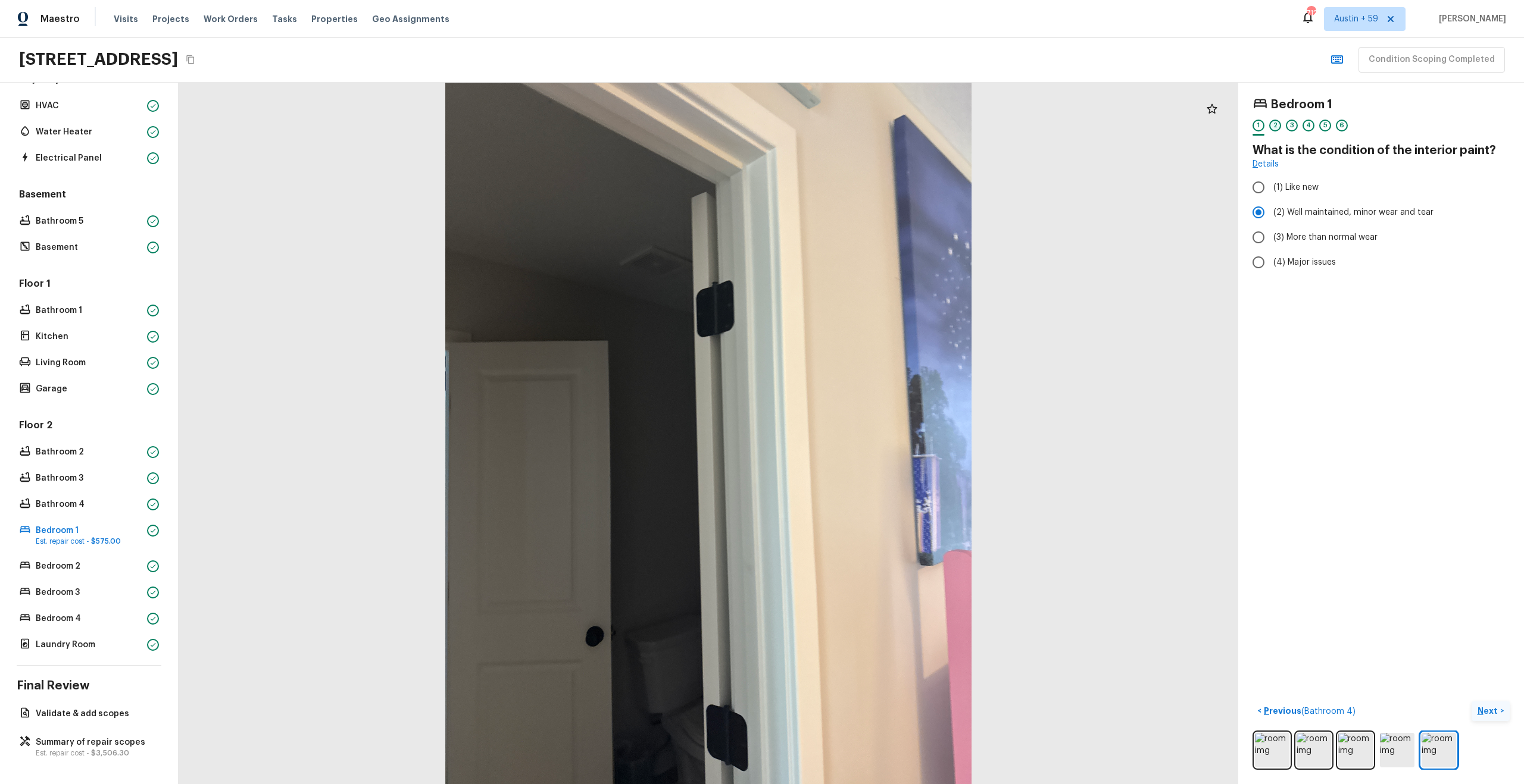
click at [1275, 126] on div "2" at bounding box center [1275, 126] width 12 height 12
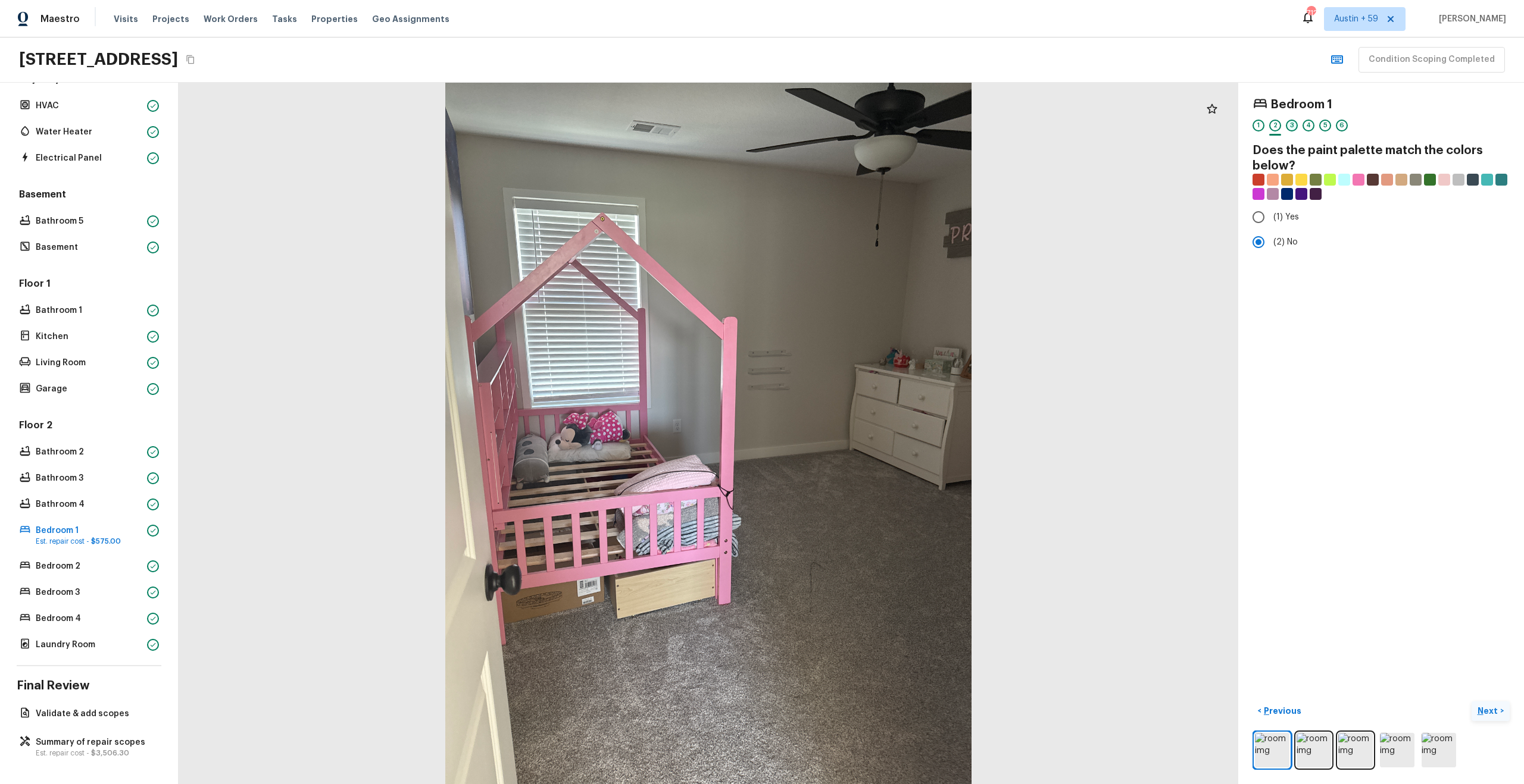
click at [1295, 124] on div "3" at bounding box center [1292, 126] width 12 height 12
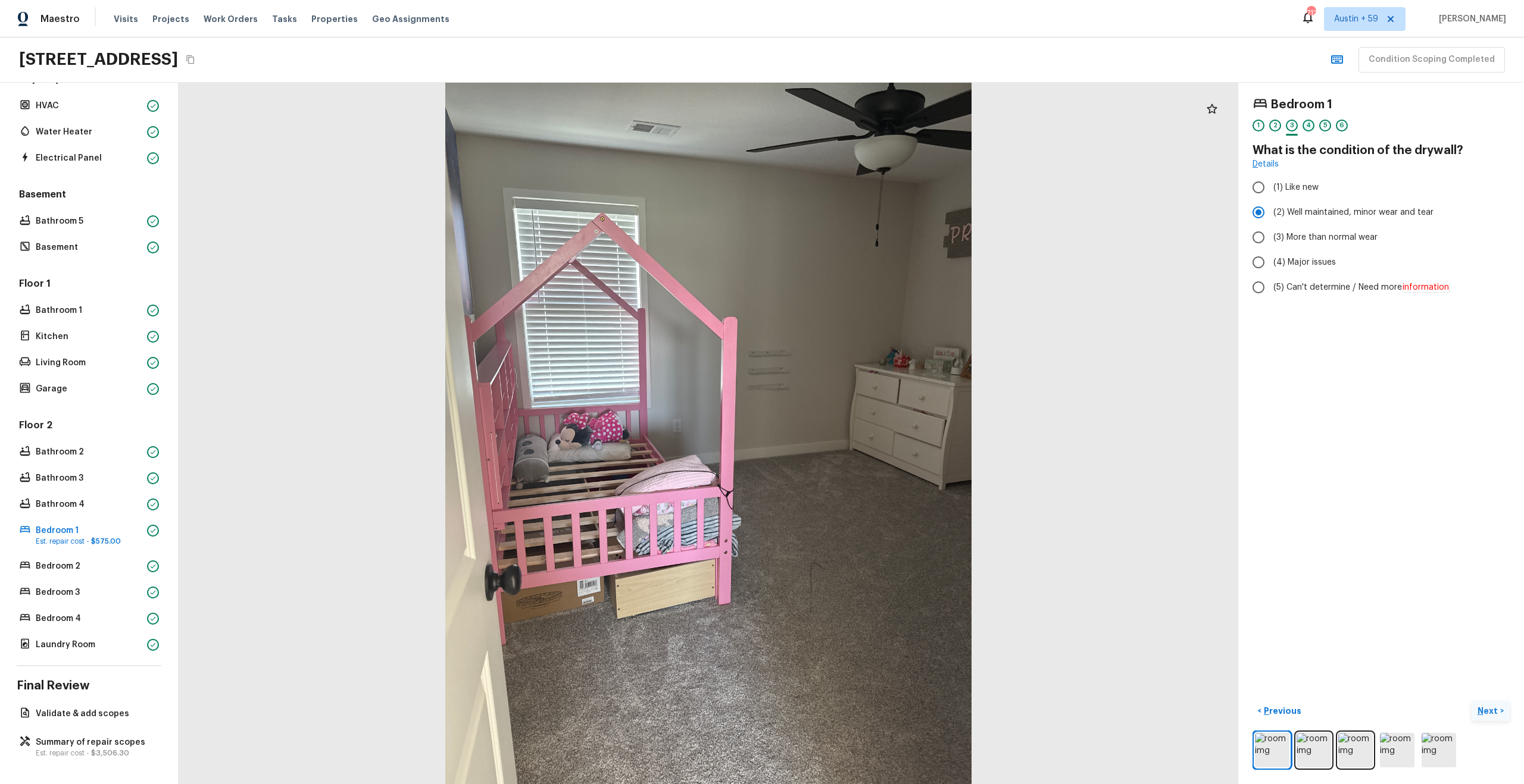
click at [1310, 126] on div "4" at bounding box center [1309, 126] width 12 height 12
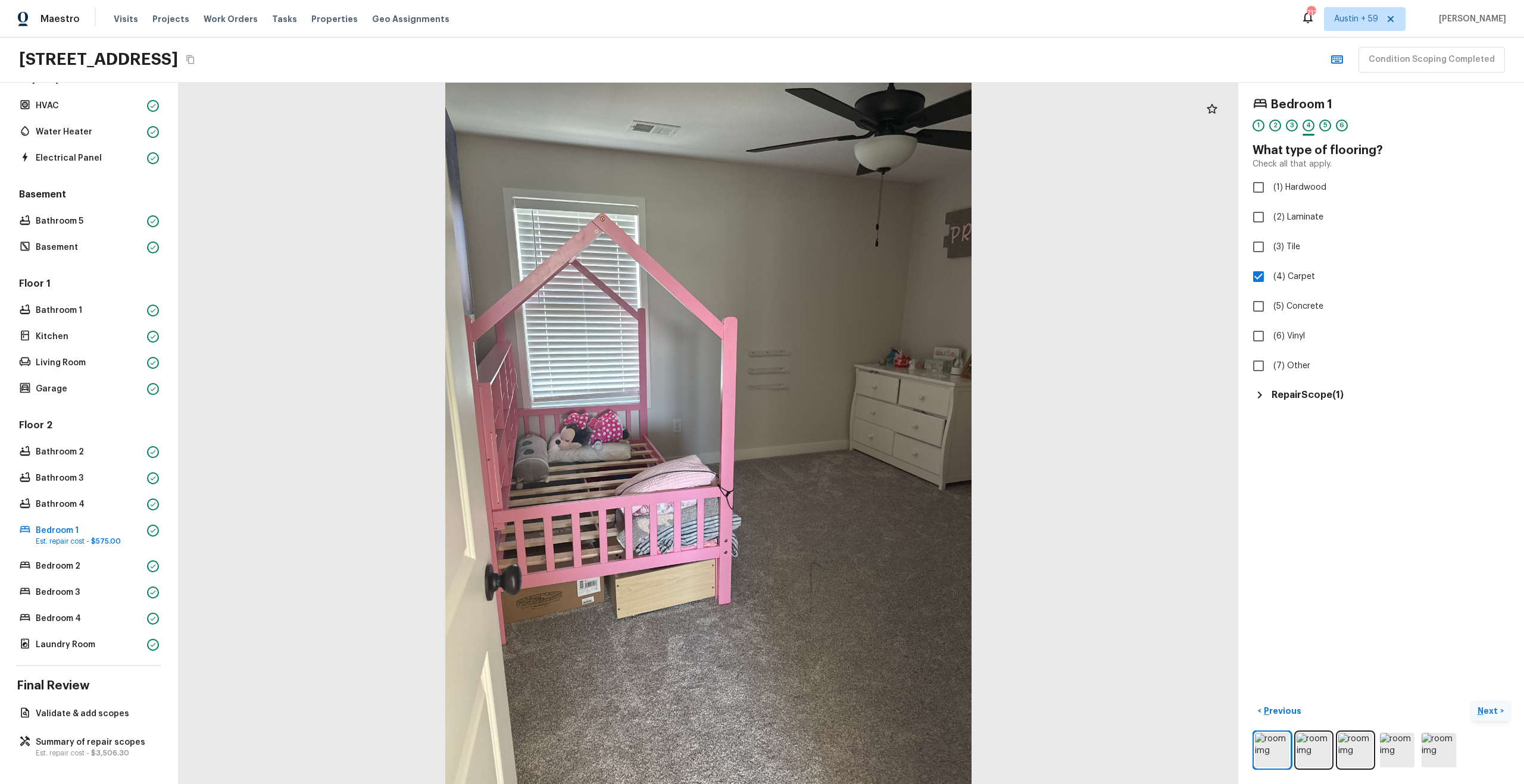
click at [1287, 393] on h5 "Repair Scope ( 1 )" at bounding box center [1307, 395] width 72 height 13
click at [1320, 743] on img at bounding box center [1314, 750] width 34 height 34
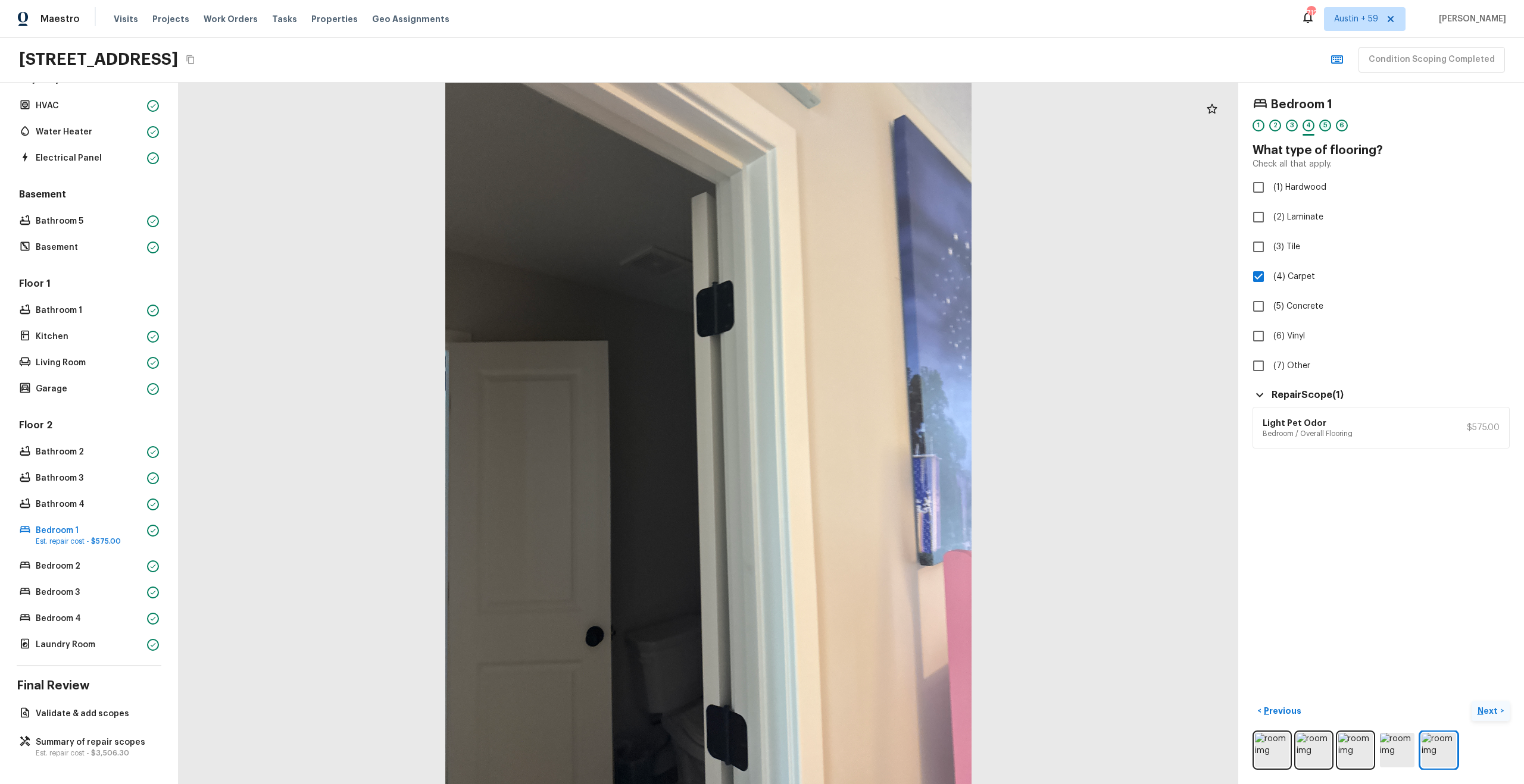
click at [1323, 125] on div "5" at bounding box center [1325, 126] width 12 height 12
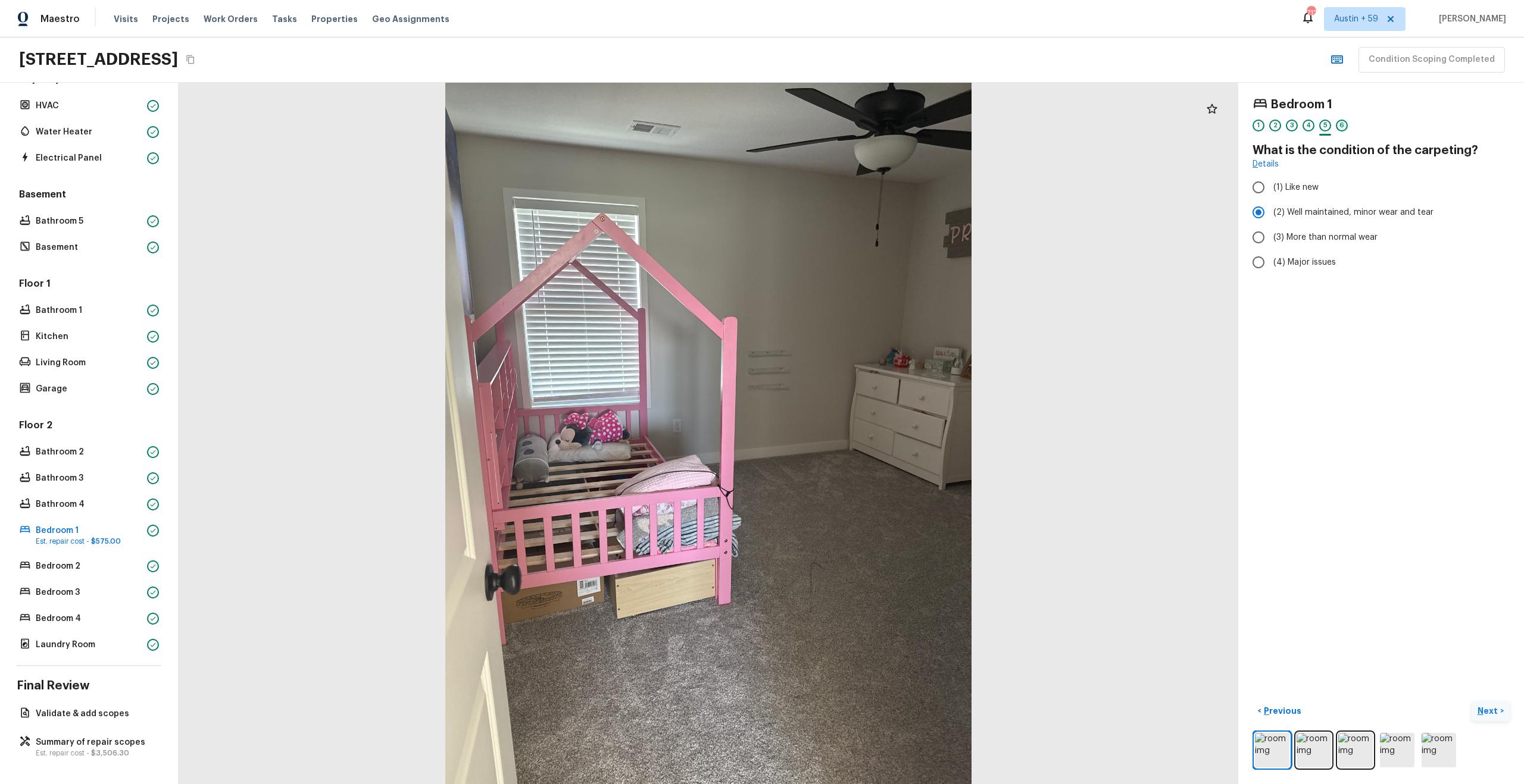
click at [1345, 126] on div "6" at bounding box center [1342, 126] width 12 height 12
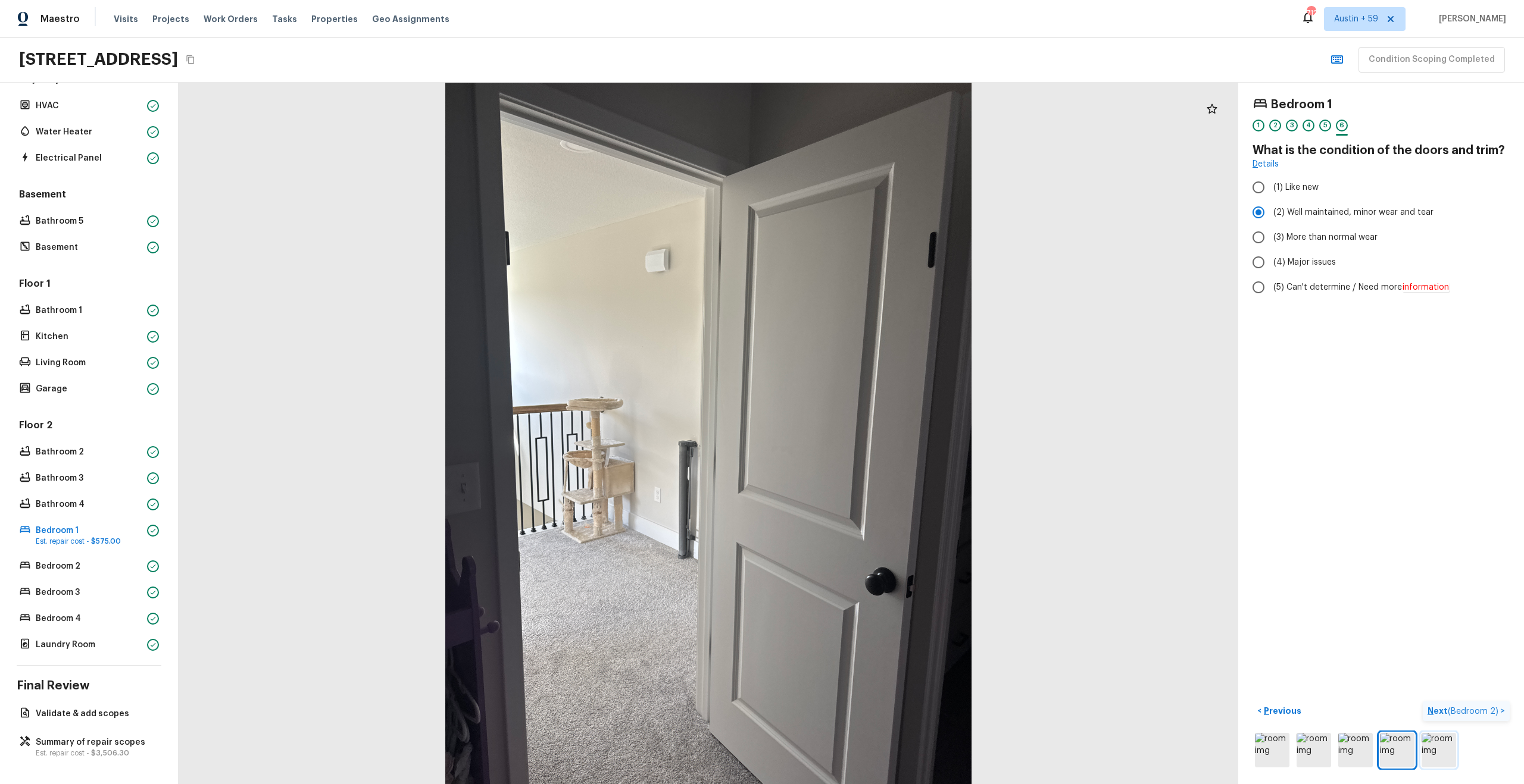
click at [1450, 745] on img at bounding box center [1439, 750] width 34 height 34
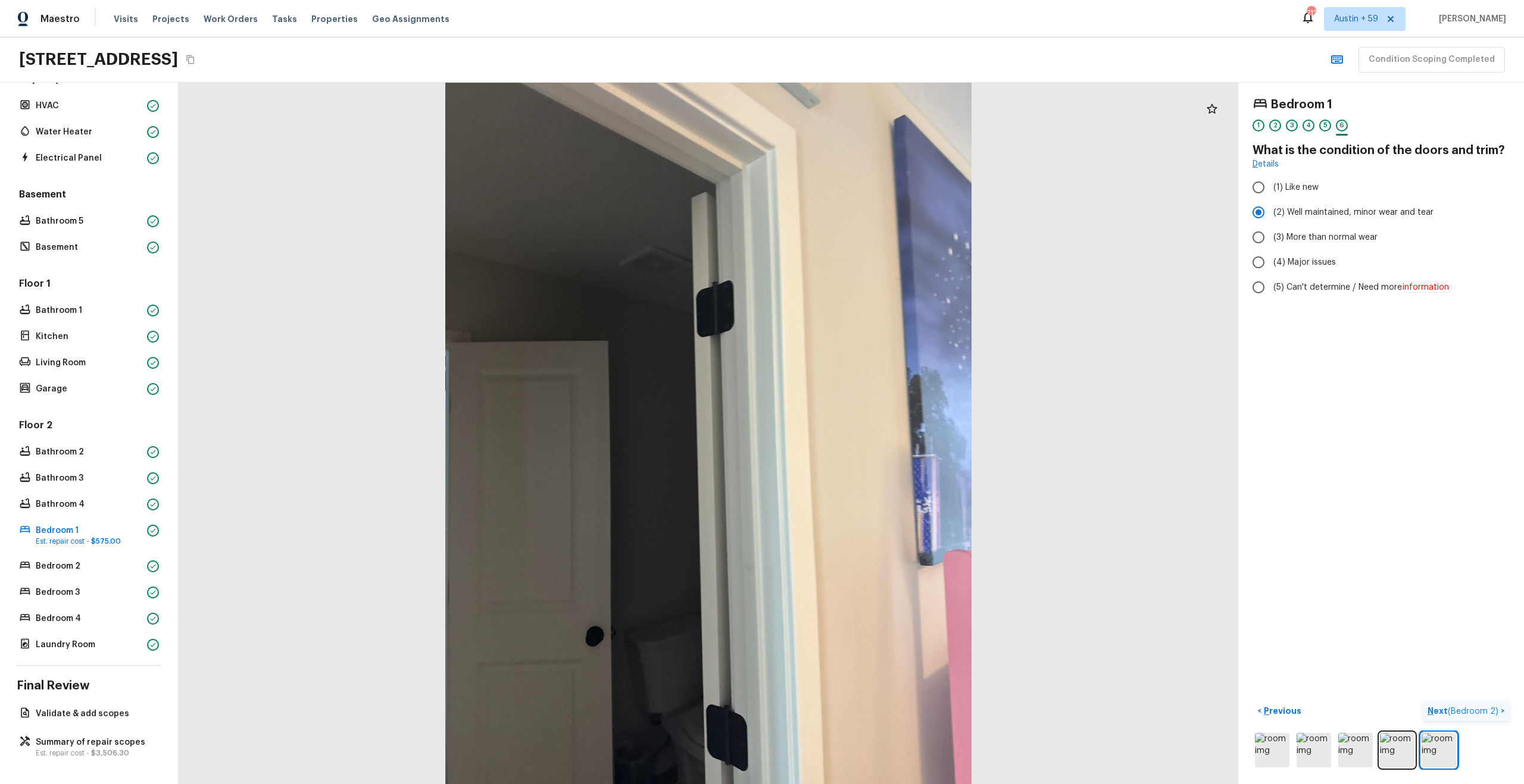
click at [1473, 708] on span "( Bedroom 2 )" at bounding box center [1473, 712] width 51 height 8
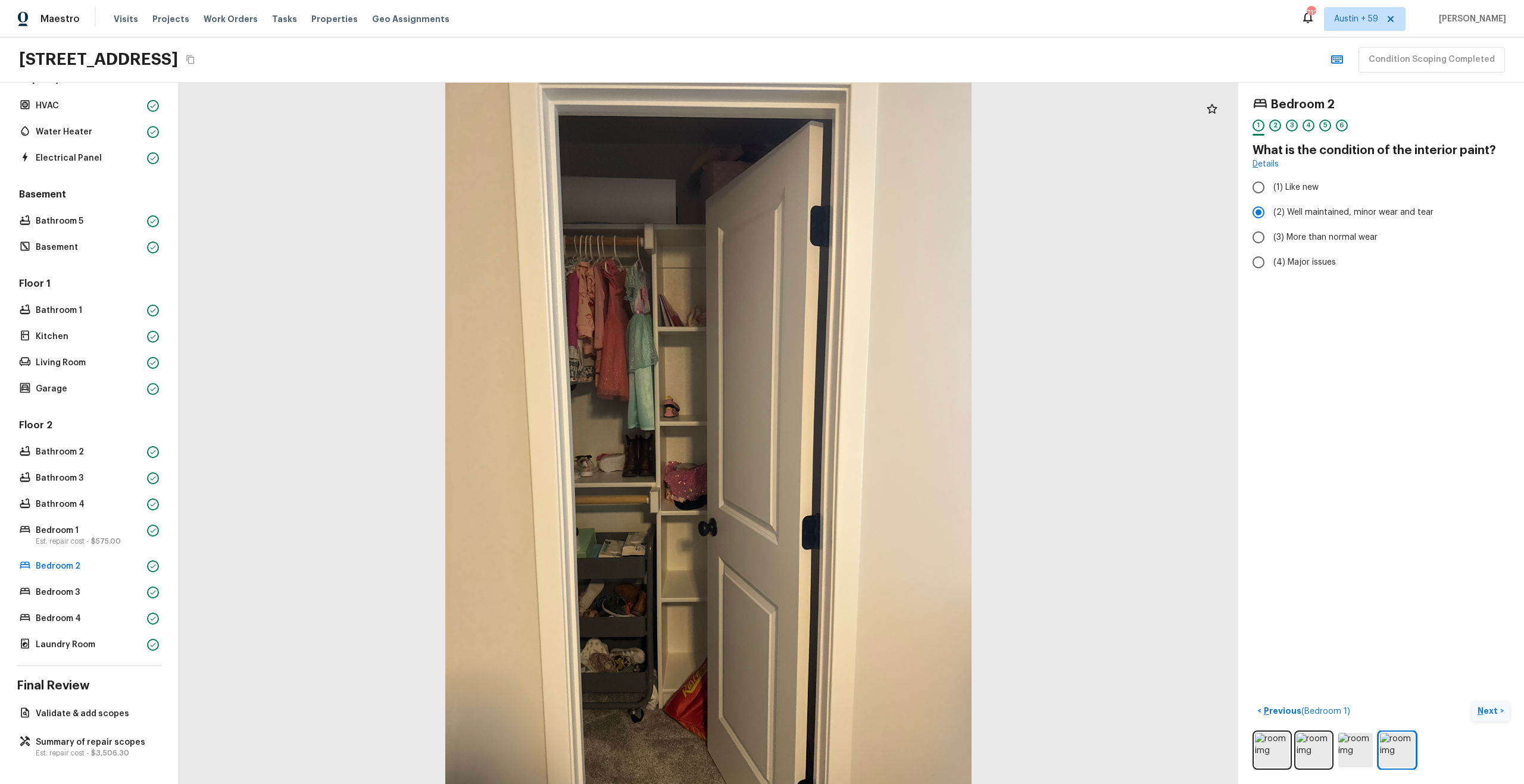
click at [1273, 127] on div "2" at bounding box center [1275, 126] width 12 height 12
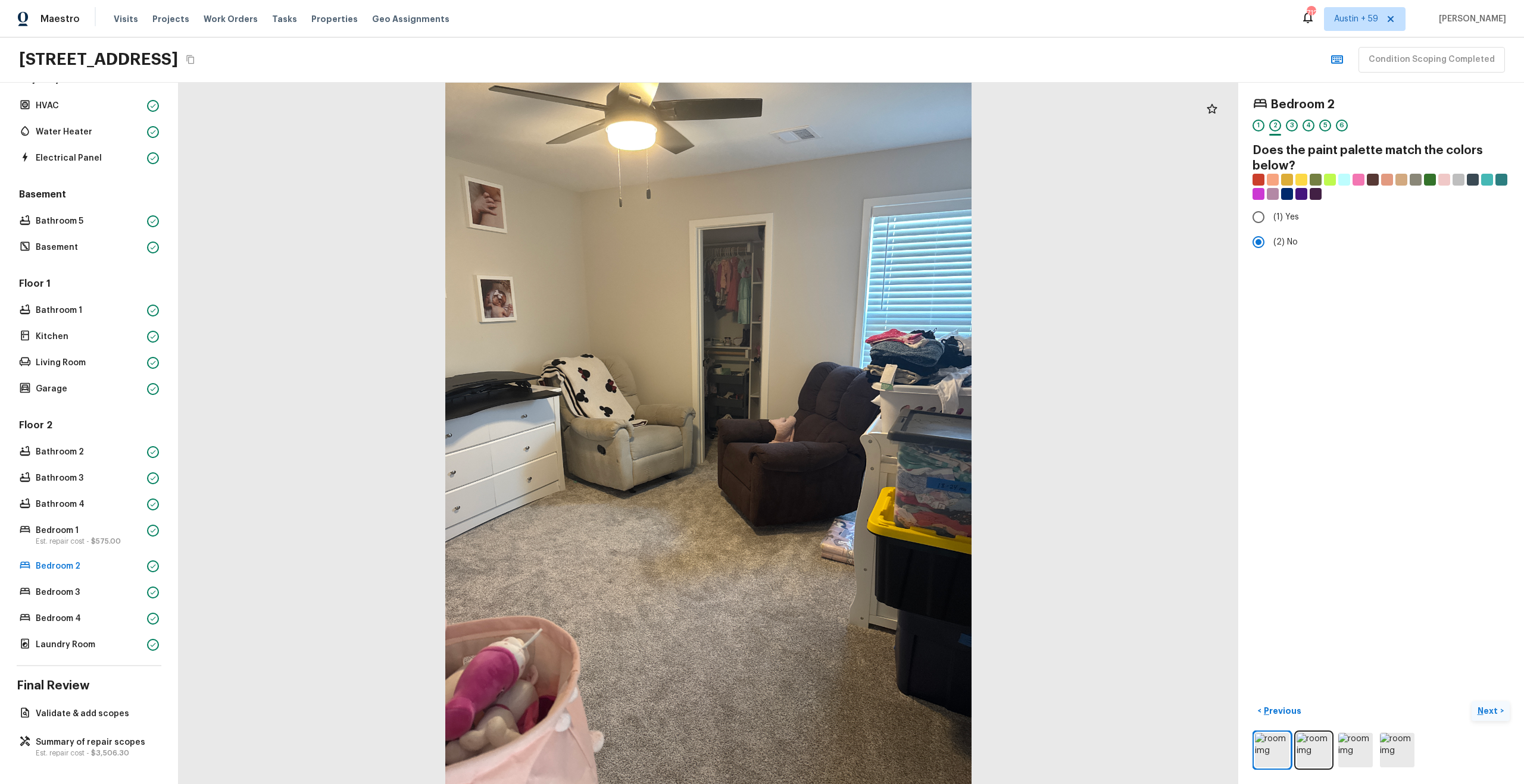
click at [1294, 132] on div "3" at bounding box center [1292, 129] width 12 height 19
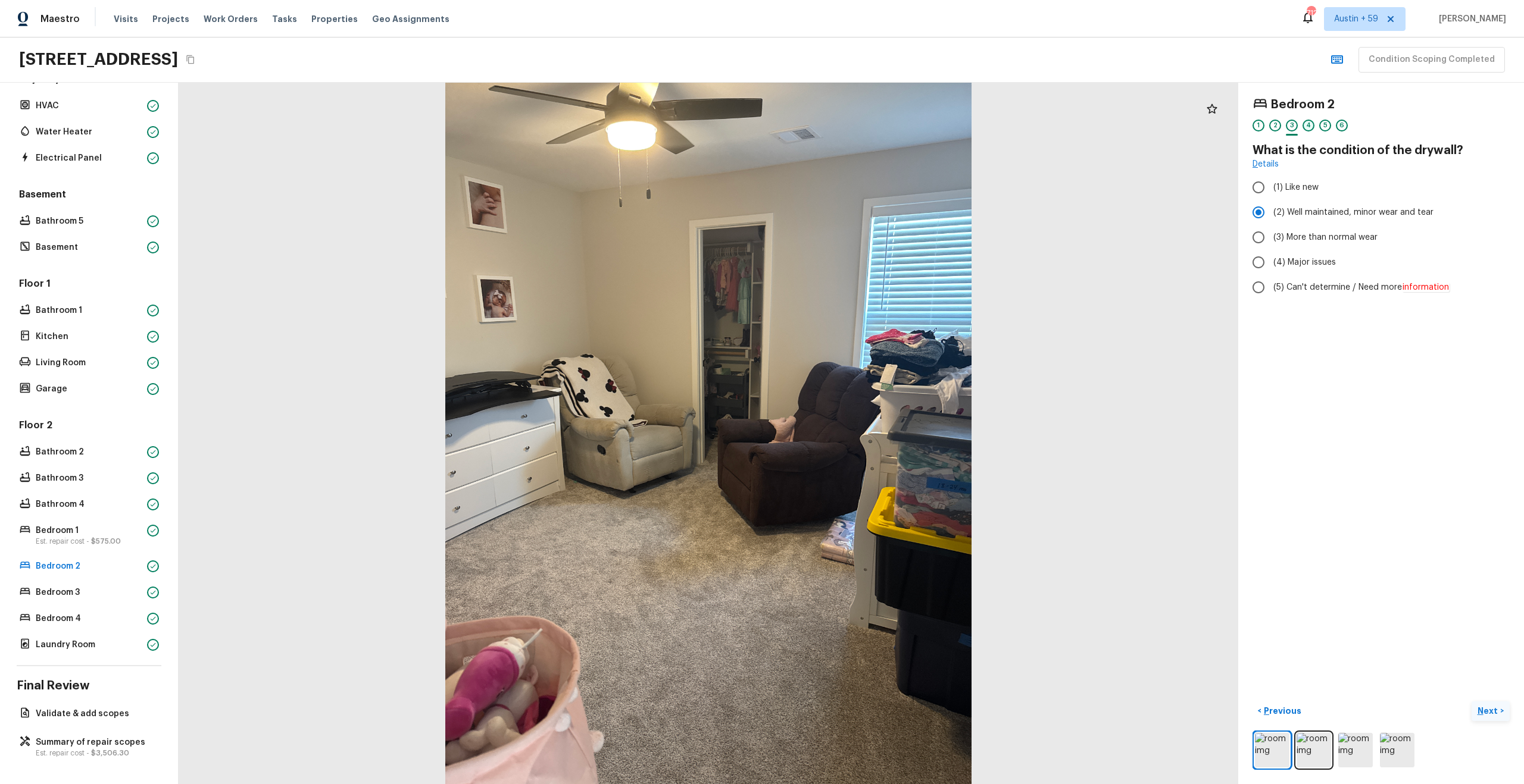
click at [1309, 129] on div "4" at bounding box center [1309, 126] width 12 height 12
click at [1319, 124] on div "5" at bounding box center [1325, 126] width 12 height 12
click at [1335, 129] on div "1 2 3 4 5 6" at bounding box center [1381, 129] width 257 height 19
click at [1338, 127] on div "6" at bounding box center [1342, 126] width 12 height 12
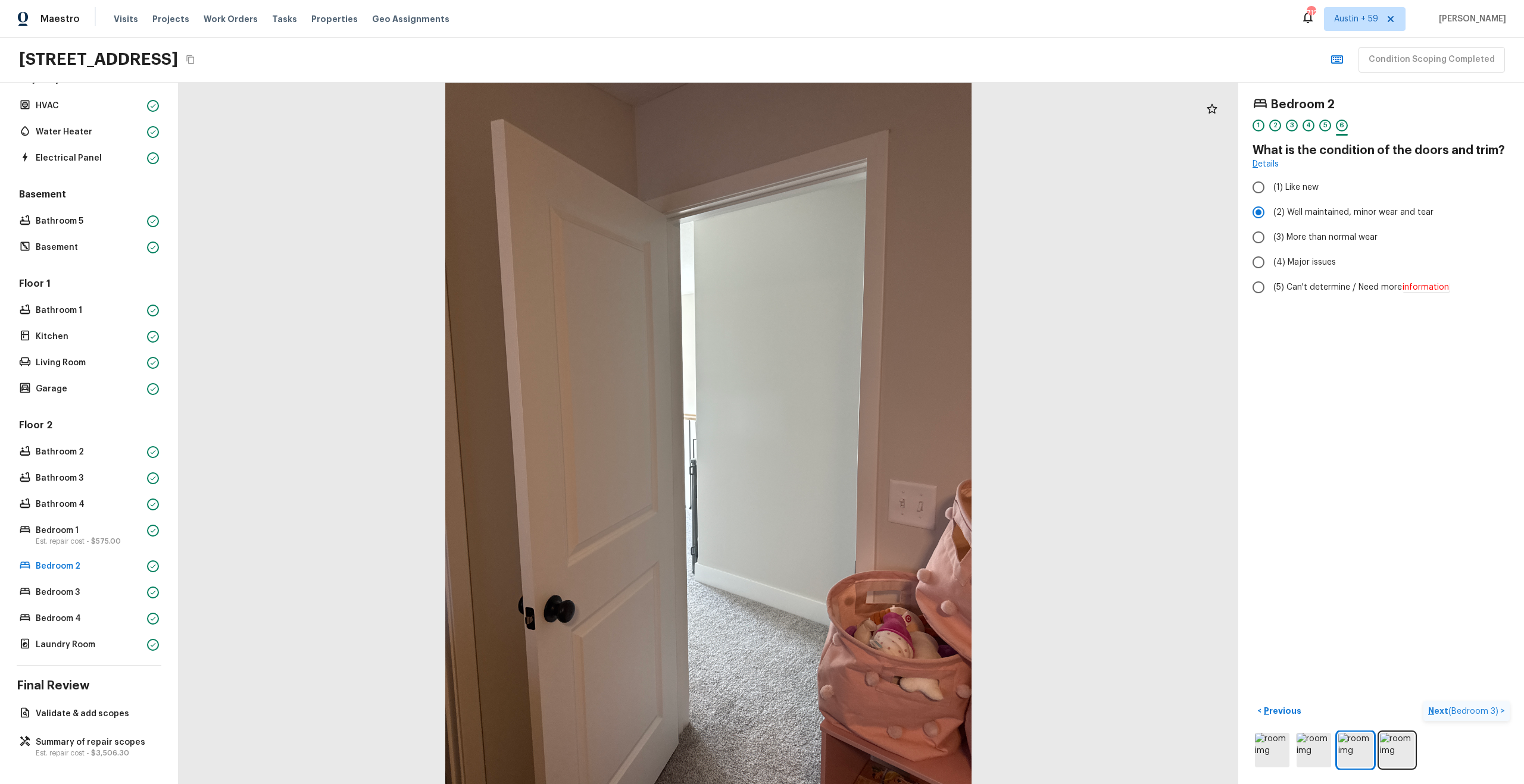
click at [1473, 711] on span "( Bedroom 3 )" at bounding box center [1473, 712] width 50 height 8
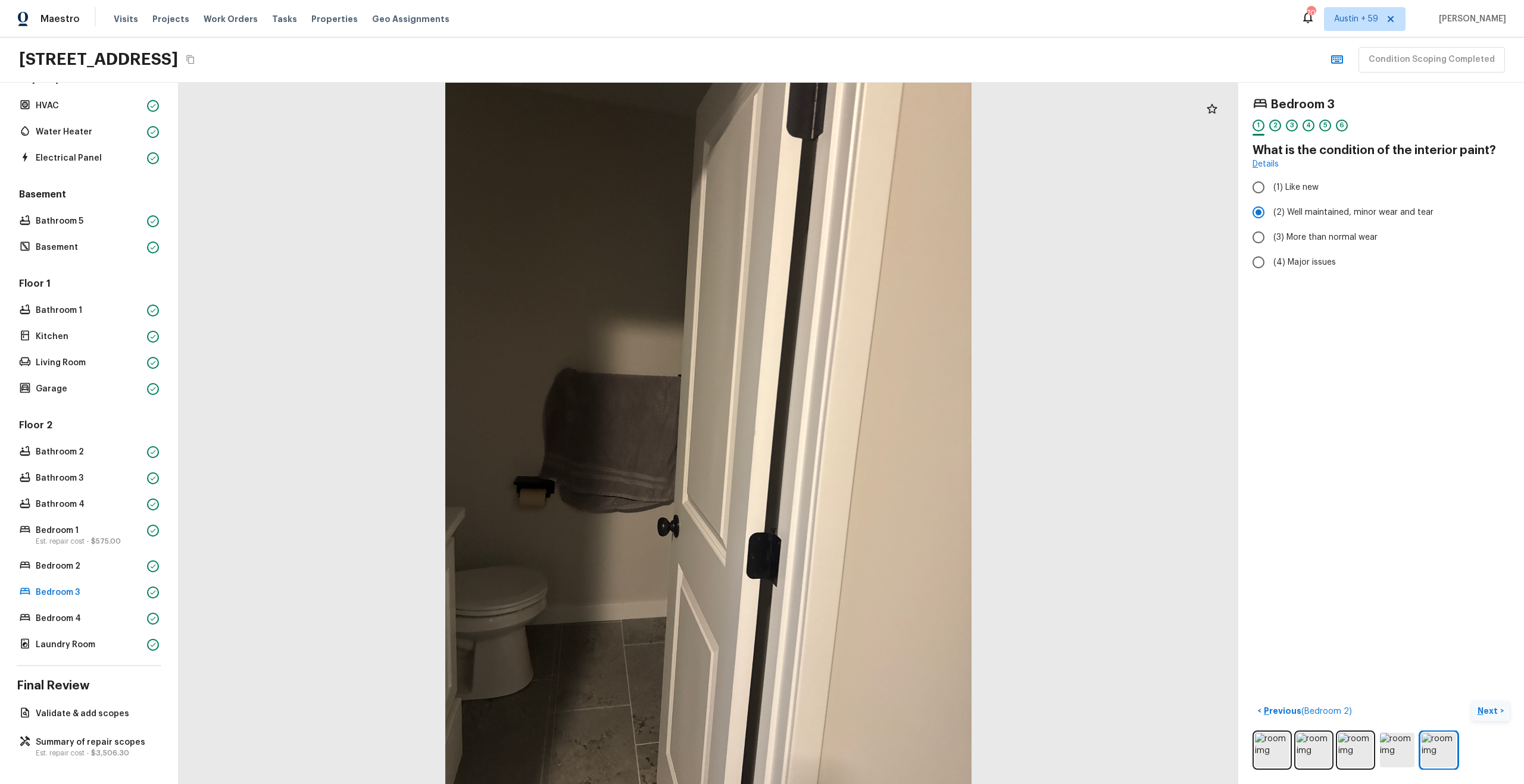
click at [1271, 126] on div "2" at bounding box center [1275, 126] width 12 height 12
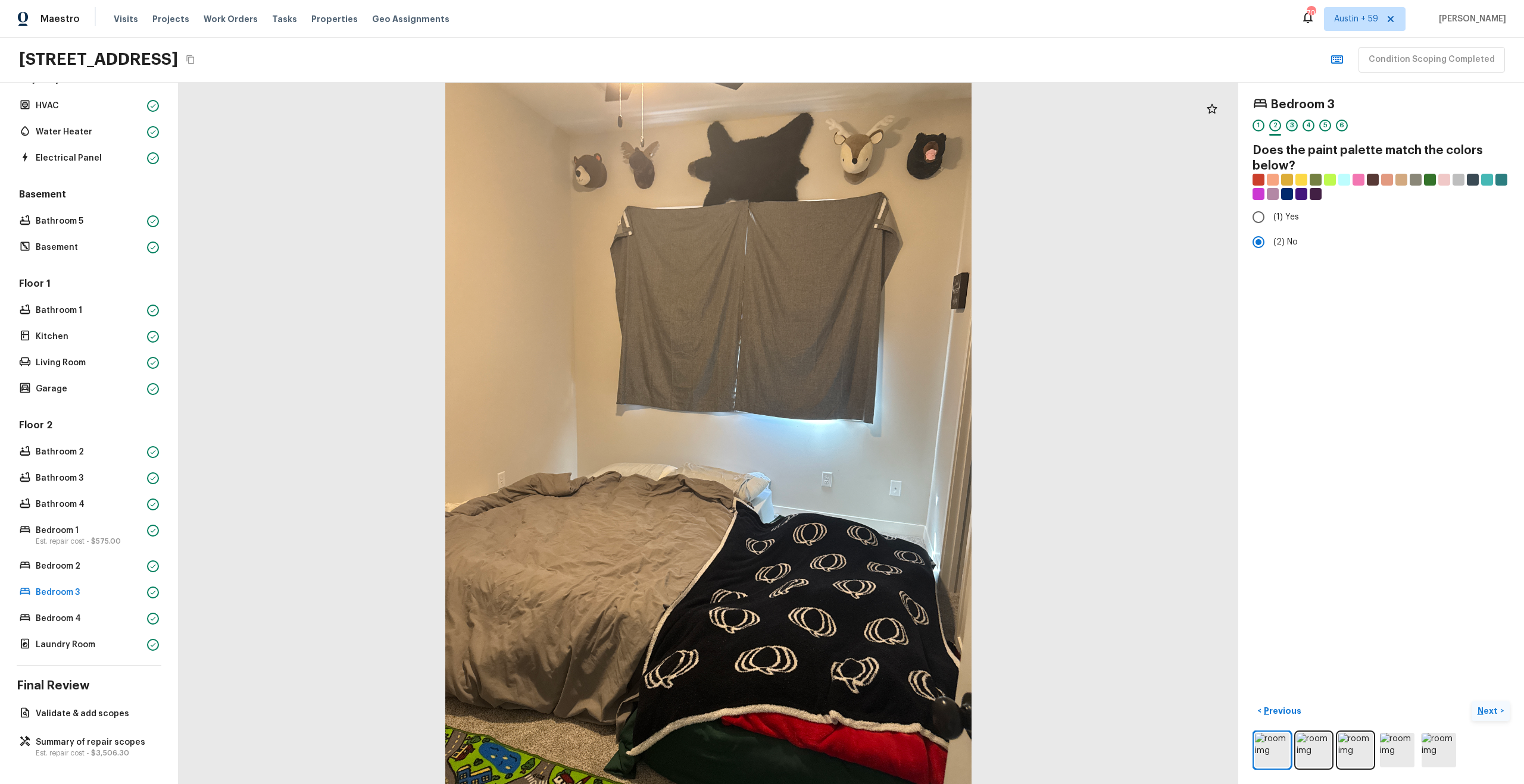
click at [1292, 128] on div "3" at bounding box center [1292, 126] width 12 height 12
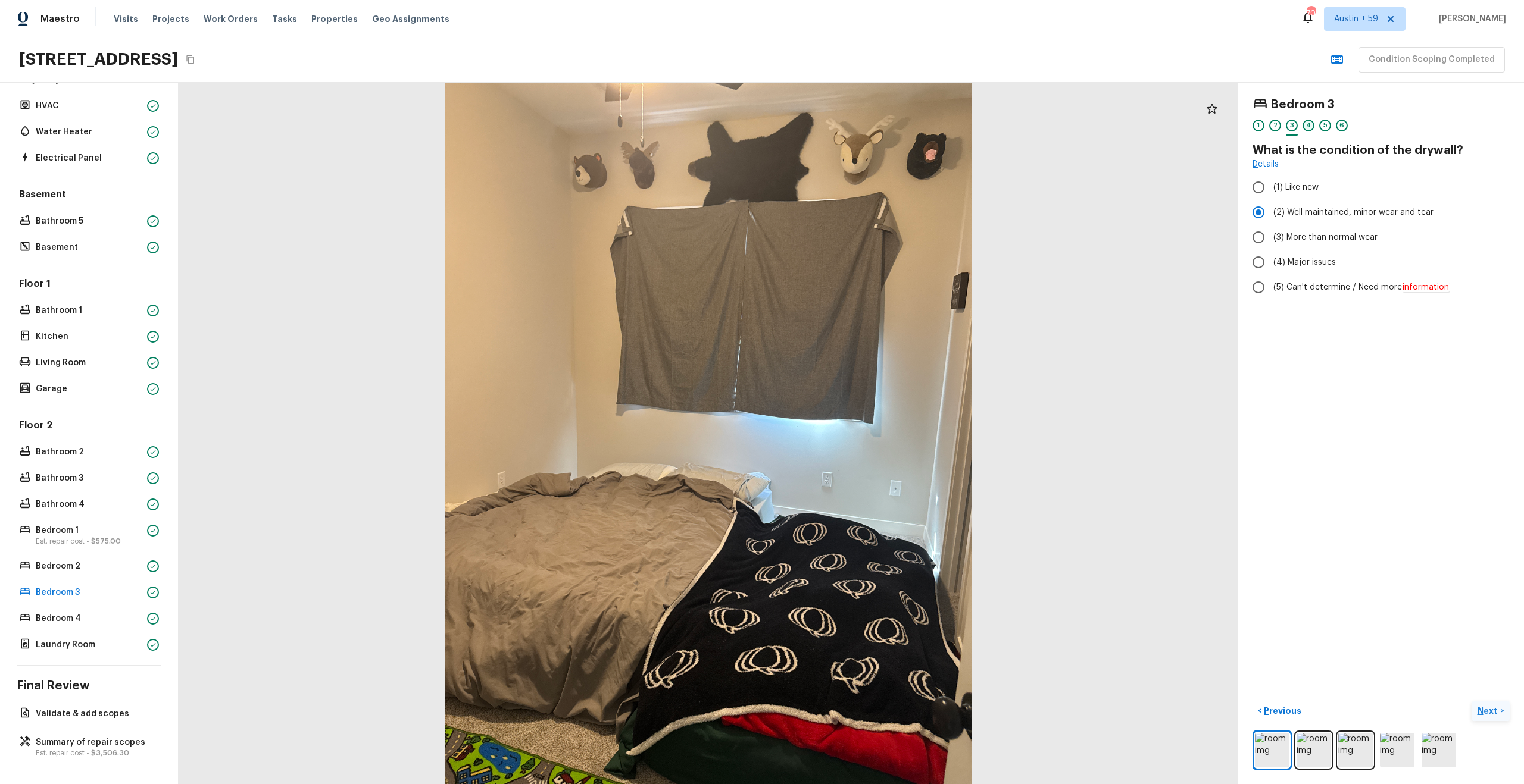
click at [1310, 126] on div "4" at bounding box center [1309, 126] width 12 height 12
click at [1322, 126] on div "5" at bounding box center [1325, 126] width 12 height 12
click at [1347, 126] on div "6" at bounding box center [1342, 126] width 12 height 12
click at [1347, 123] on div "6" at bounding box center [1342, 126] width 12 height 12
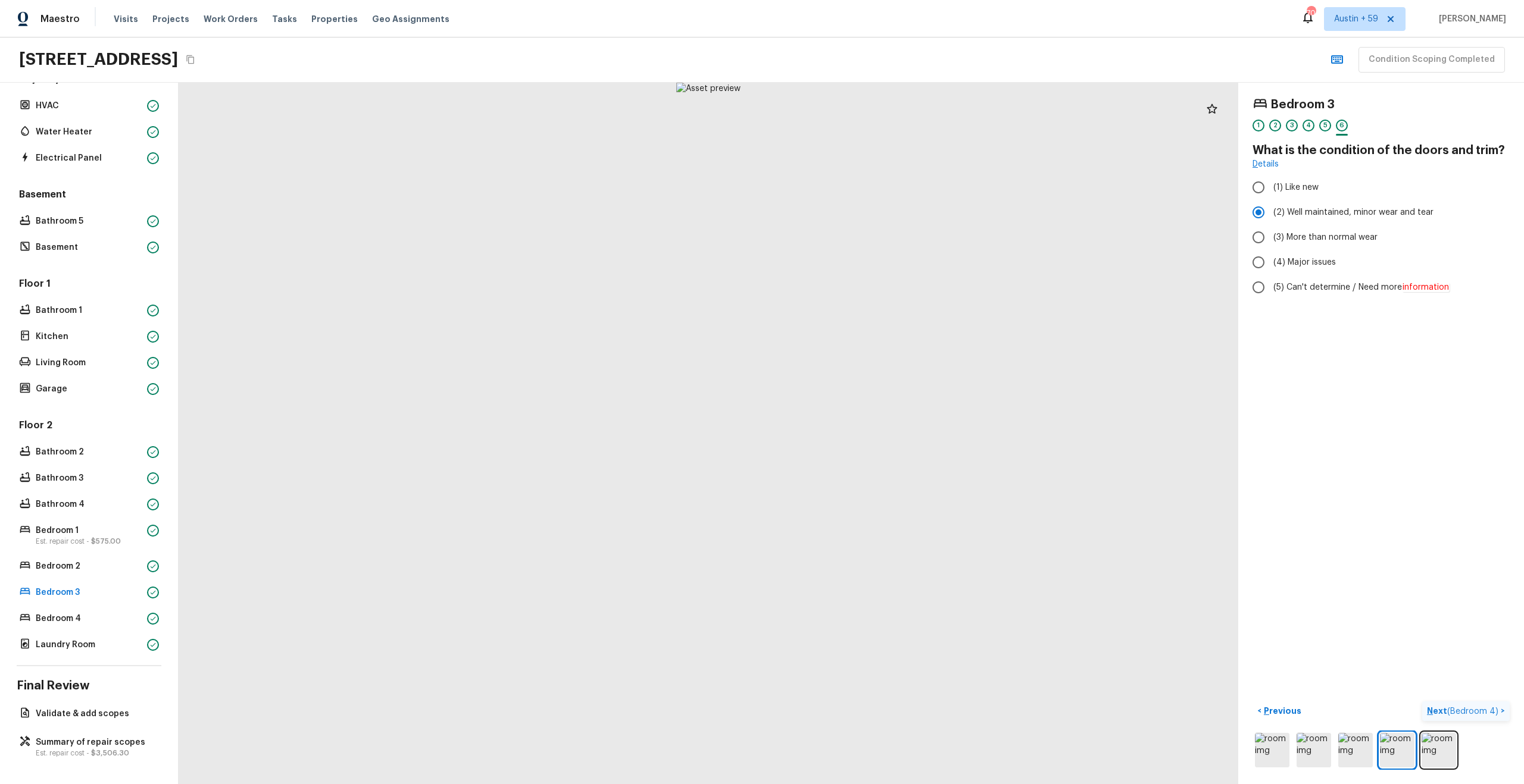
click at [1460, 712] on span "( Bedroom 4 )" at bounding box center [1472, 712] width 51 height 8
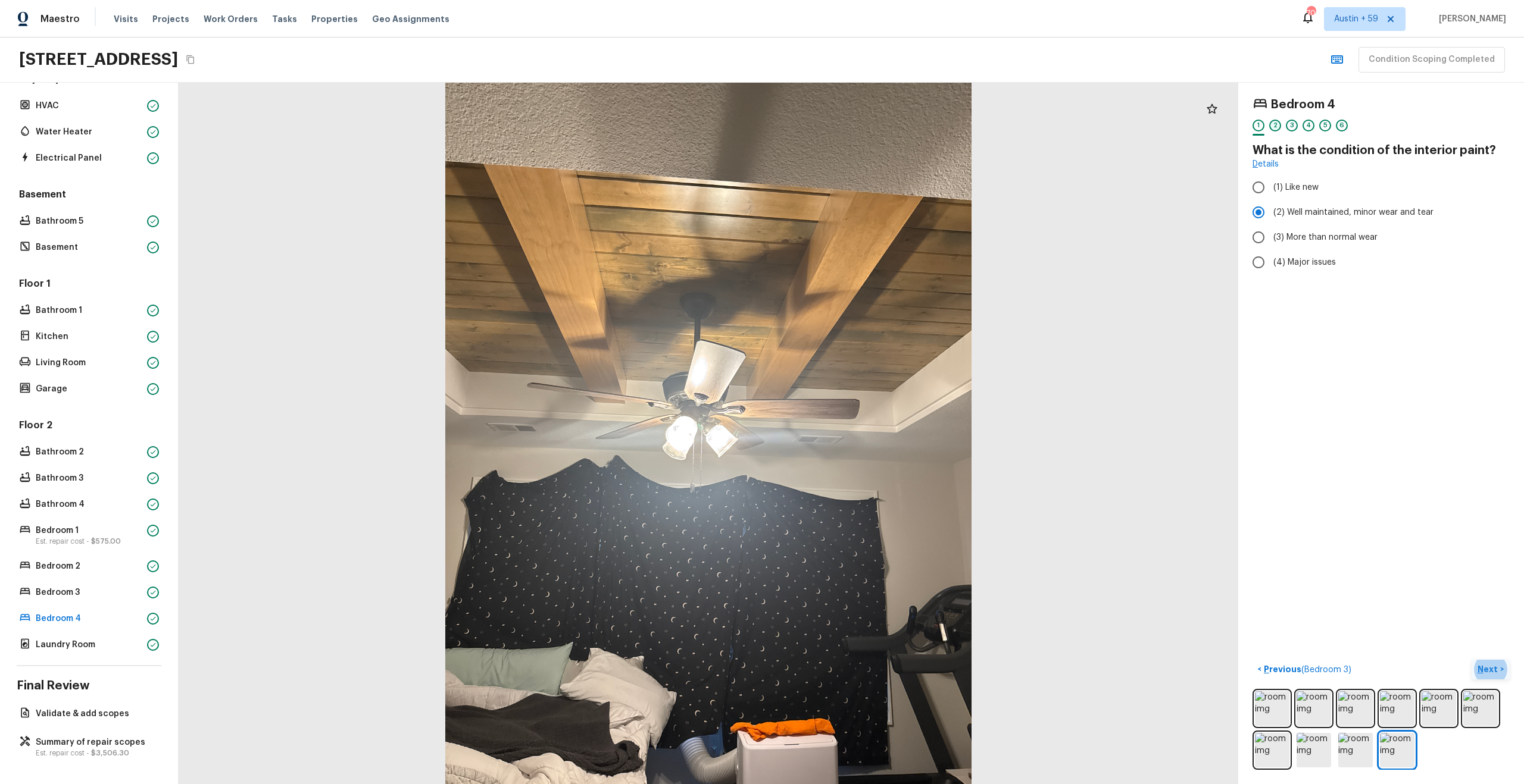
click at [1273, 126] on div "2" at bounding box center [1275, 126] width 12 height 12
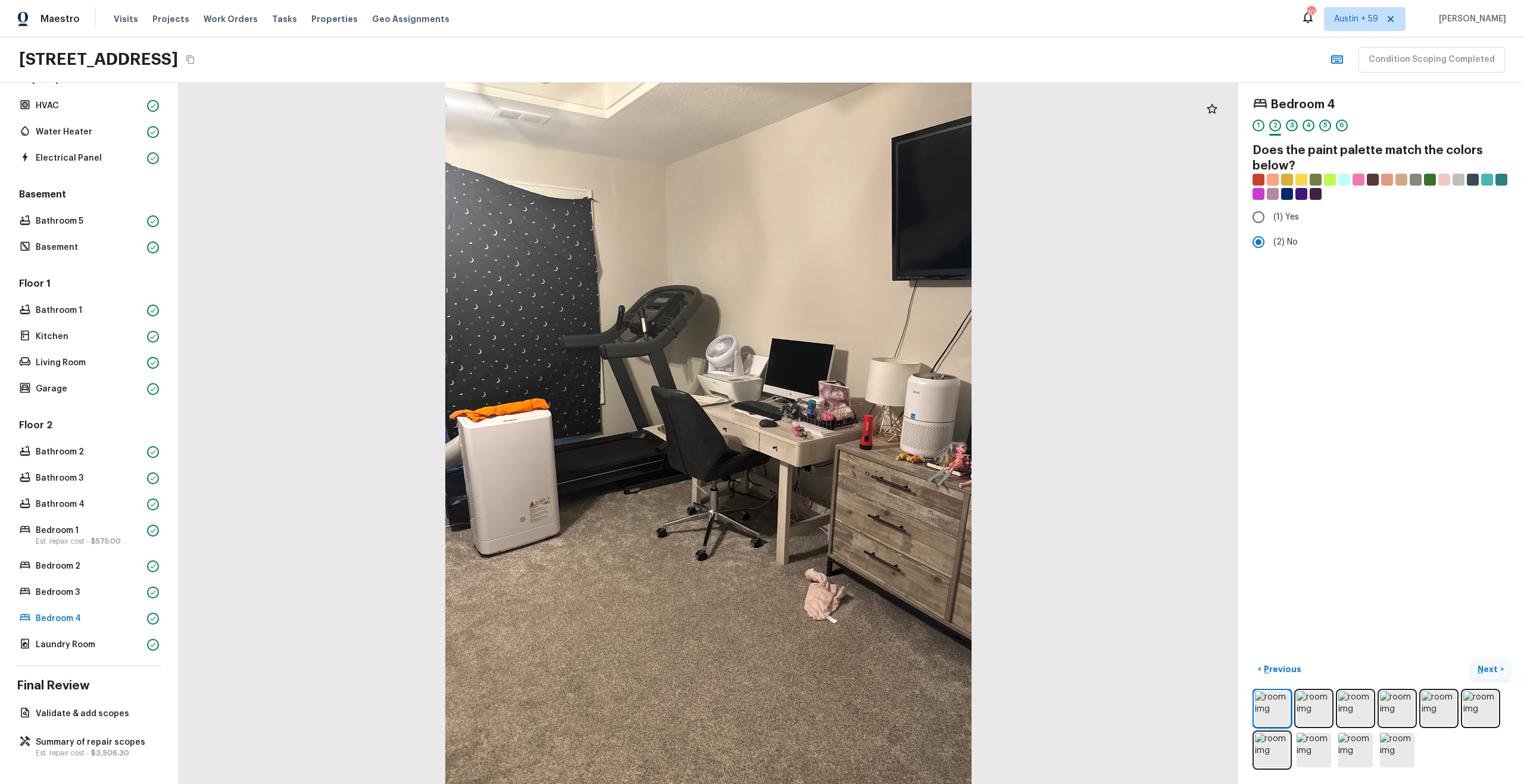
click at [1291, 126] on div "3" at bounding box center [1292, 126] width 12 height 12
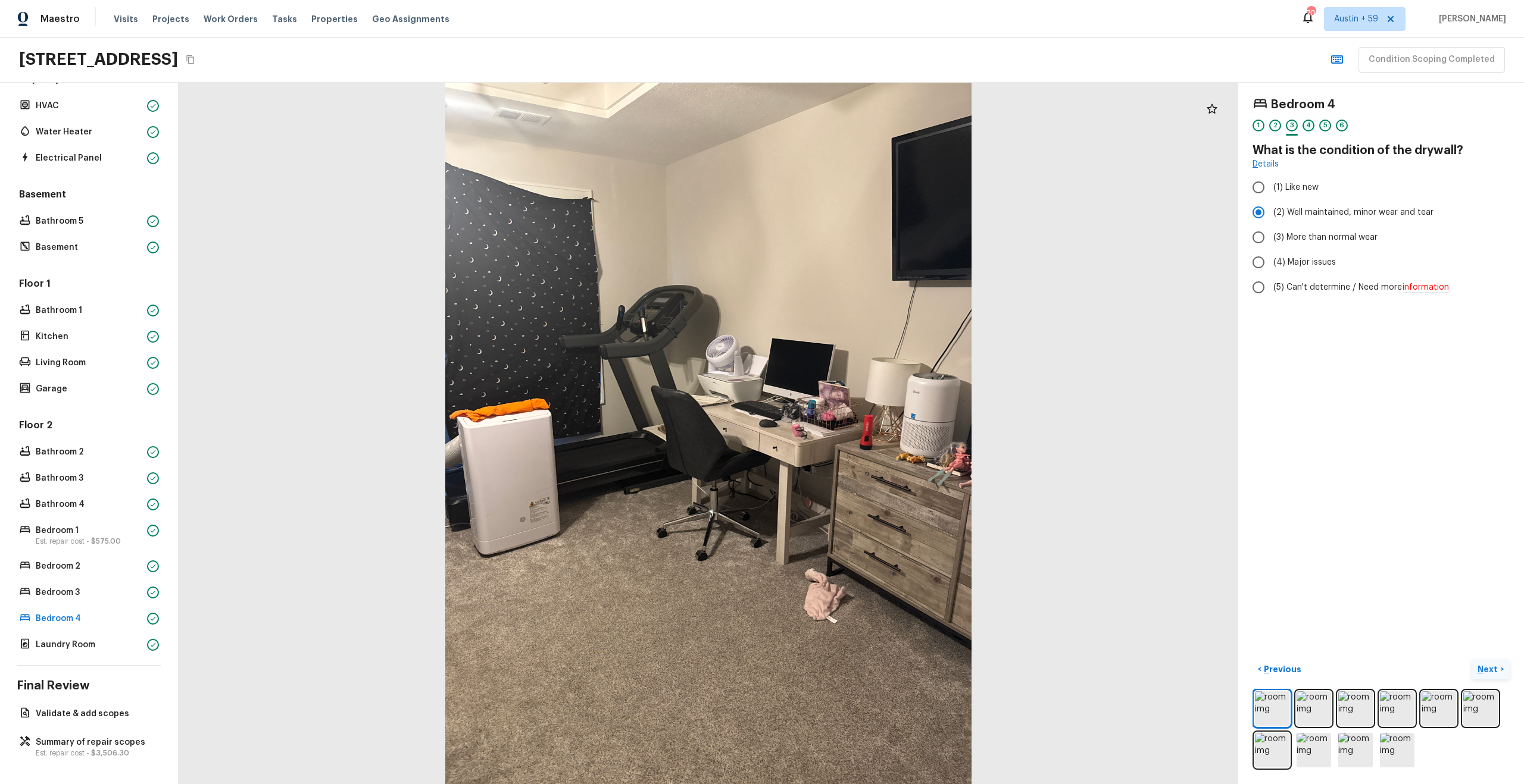
click at [1306, 129] on div "4" at bounding box center [1309, 126] width 12 height 12
click at [1326, 126] on div "5" at bounding box center [1325, 126] width 12 height 12
click at [1342, 124] on div "6" at bounding box center [1342, 126] width 12 height 12
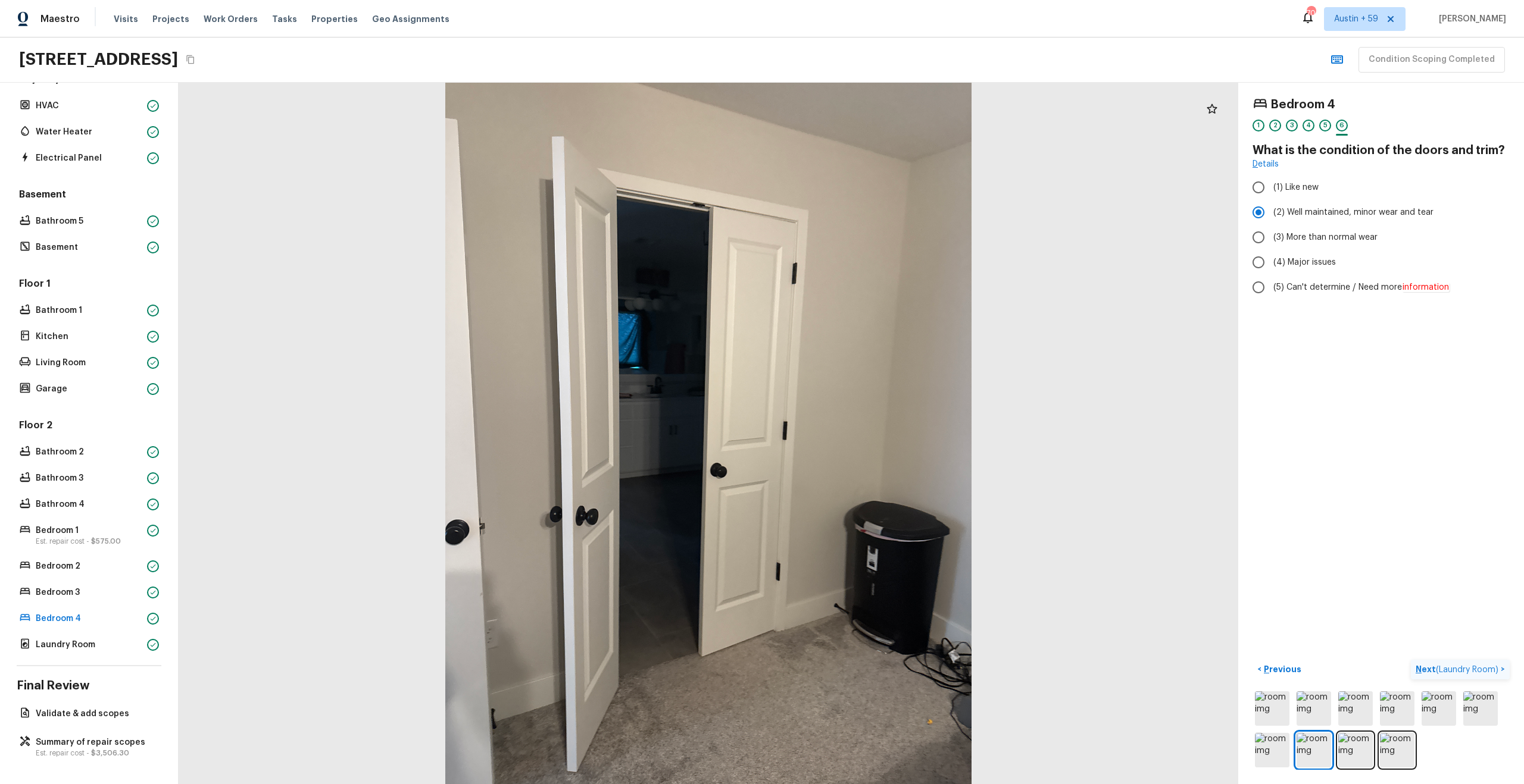
click at [1434, 670] on p "Next ( Laundry Room )" at bounding box center [1458, 670] width 85 height 13
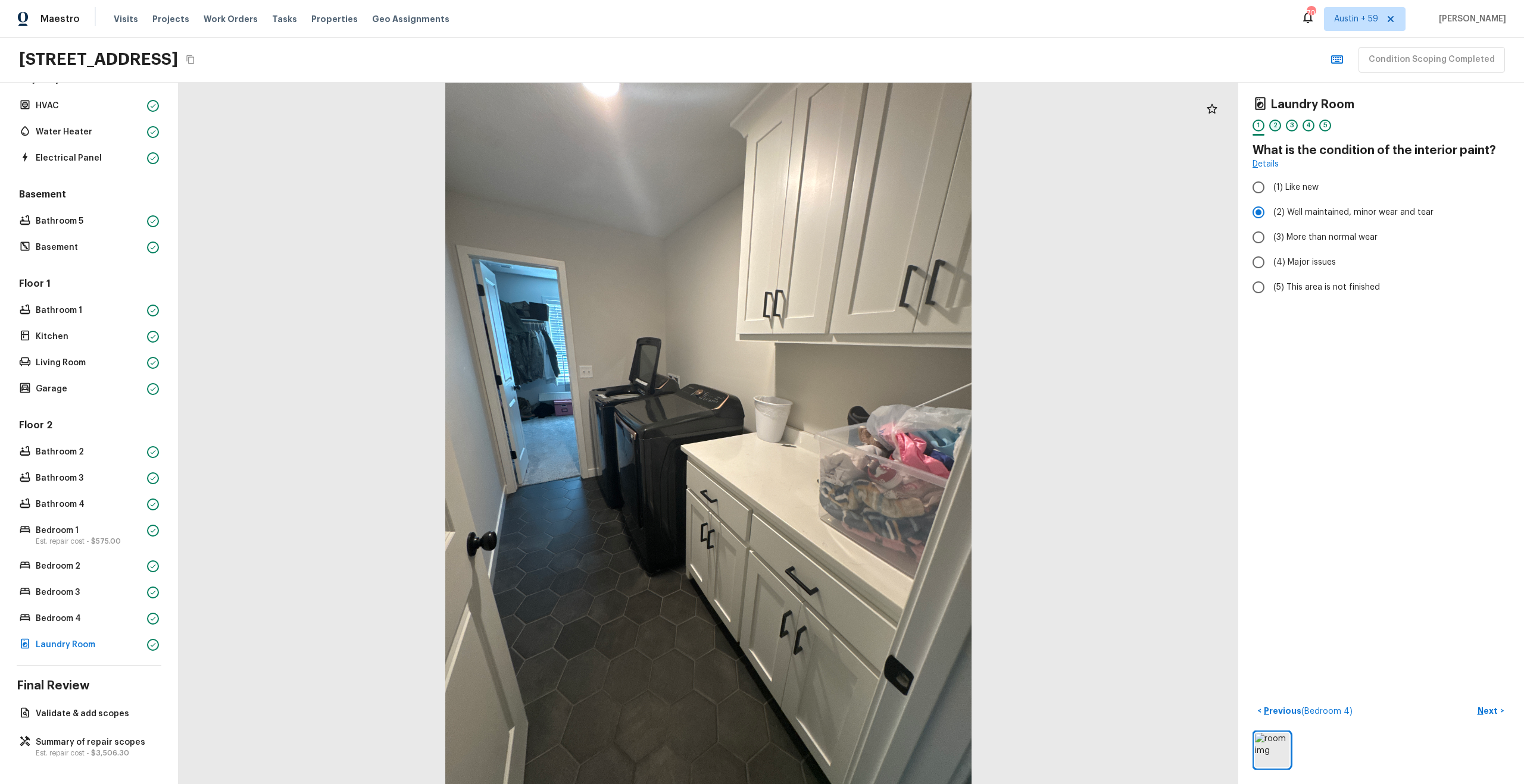
click at [1277, 125] on div "2" at bounding box center [1275, 126] width 12 height 12
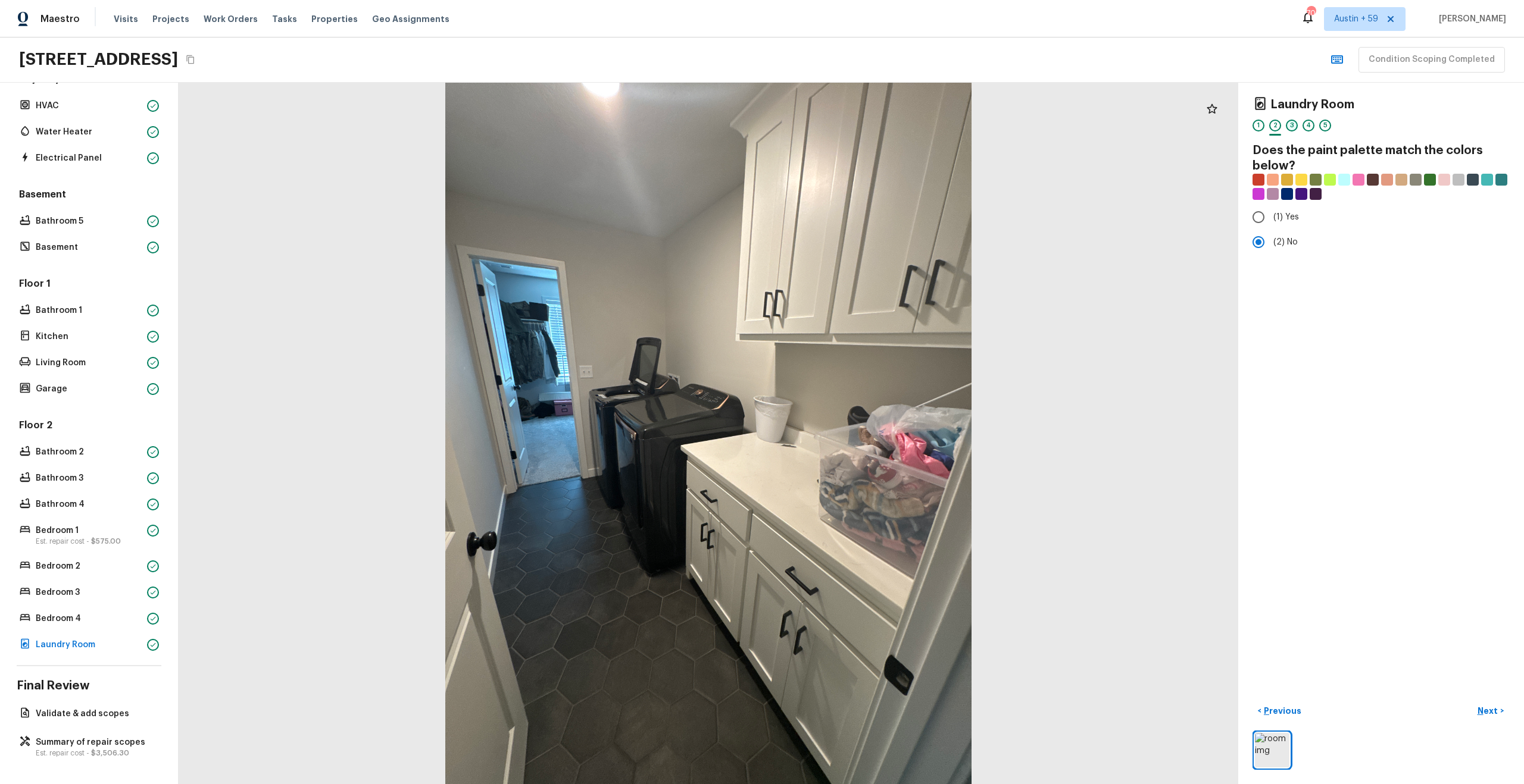
click at [1290, 126] on div "3" at bounding box center [1292, 126] width 12 height 12
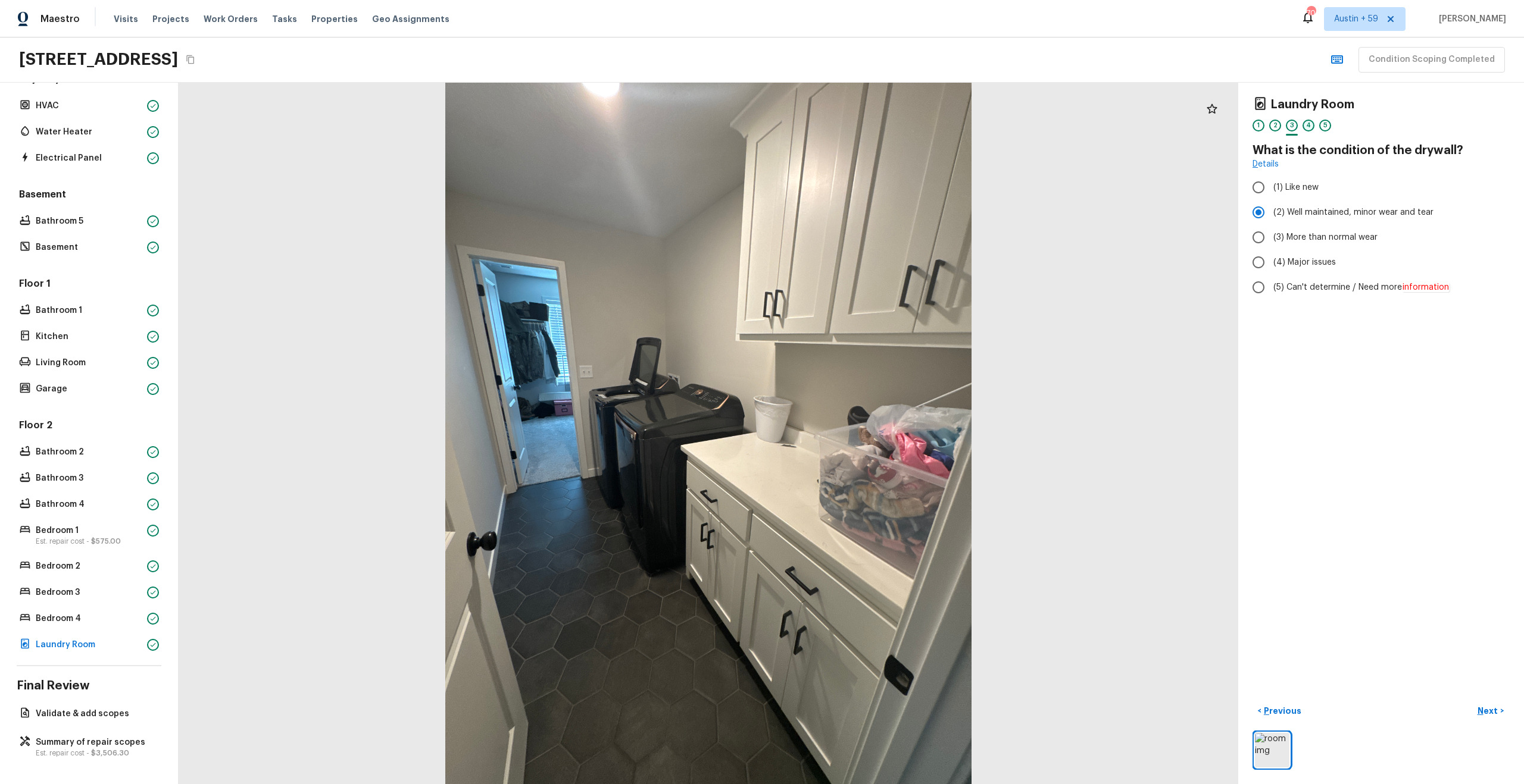
click at [1307, 124] on div "4" at bounding box center [1309, 126] width 12 height 12
click at [1328, 124] on div "5" at bounding box center [1325, 126] width 12 height 12
click at [1451, 709] on span "( Validate & add scopes )" at bounding box center [1451, 712] width 95 height 8
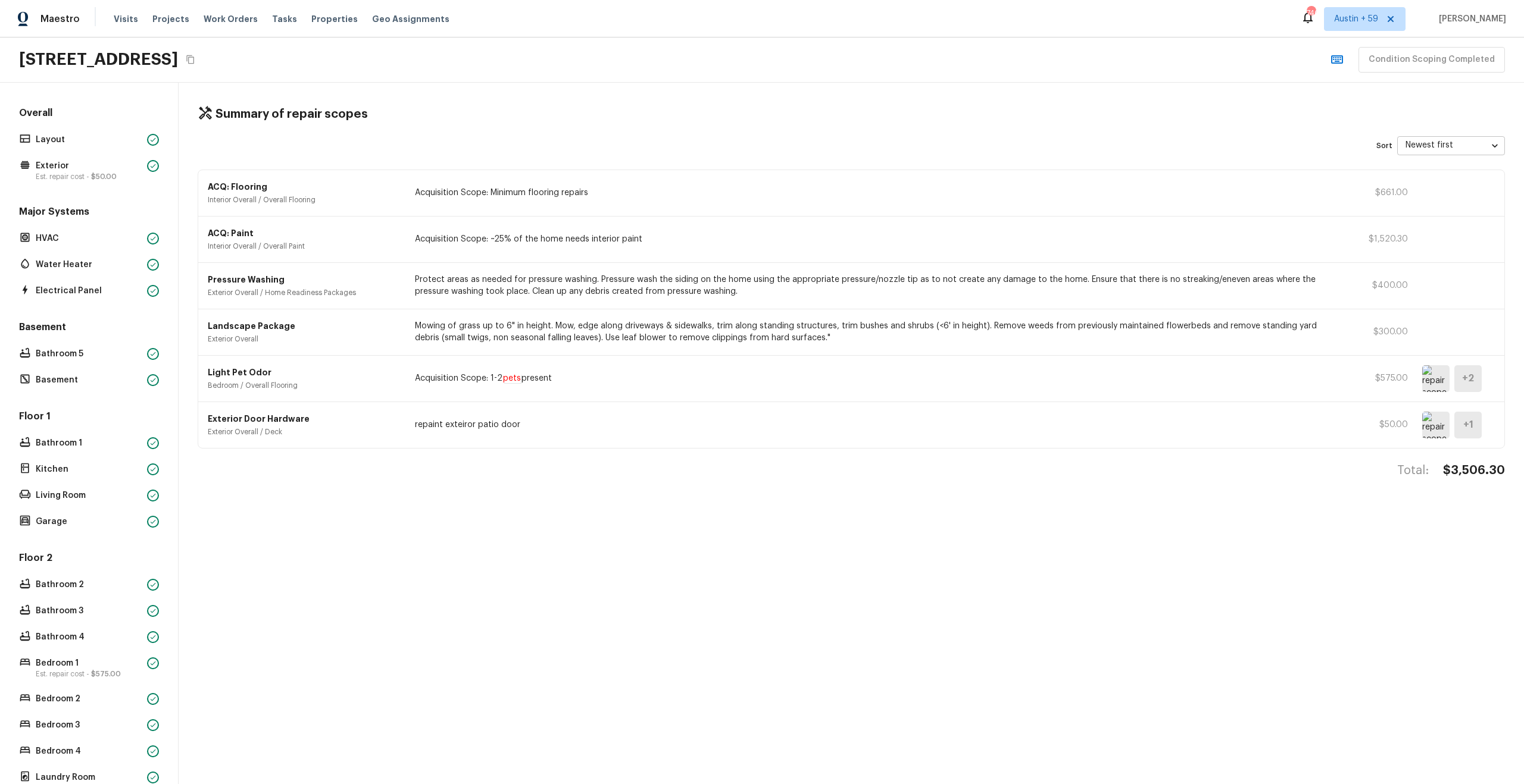
click at [1435, 378] on img at bounding box center [1436, 379] width 28 height 27
click at [1433, 381] on img at bounding box center [1436, 379] width 28 height 27
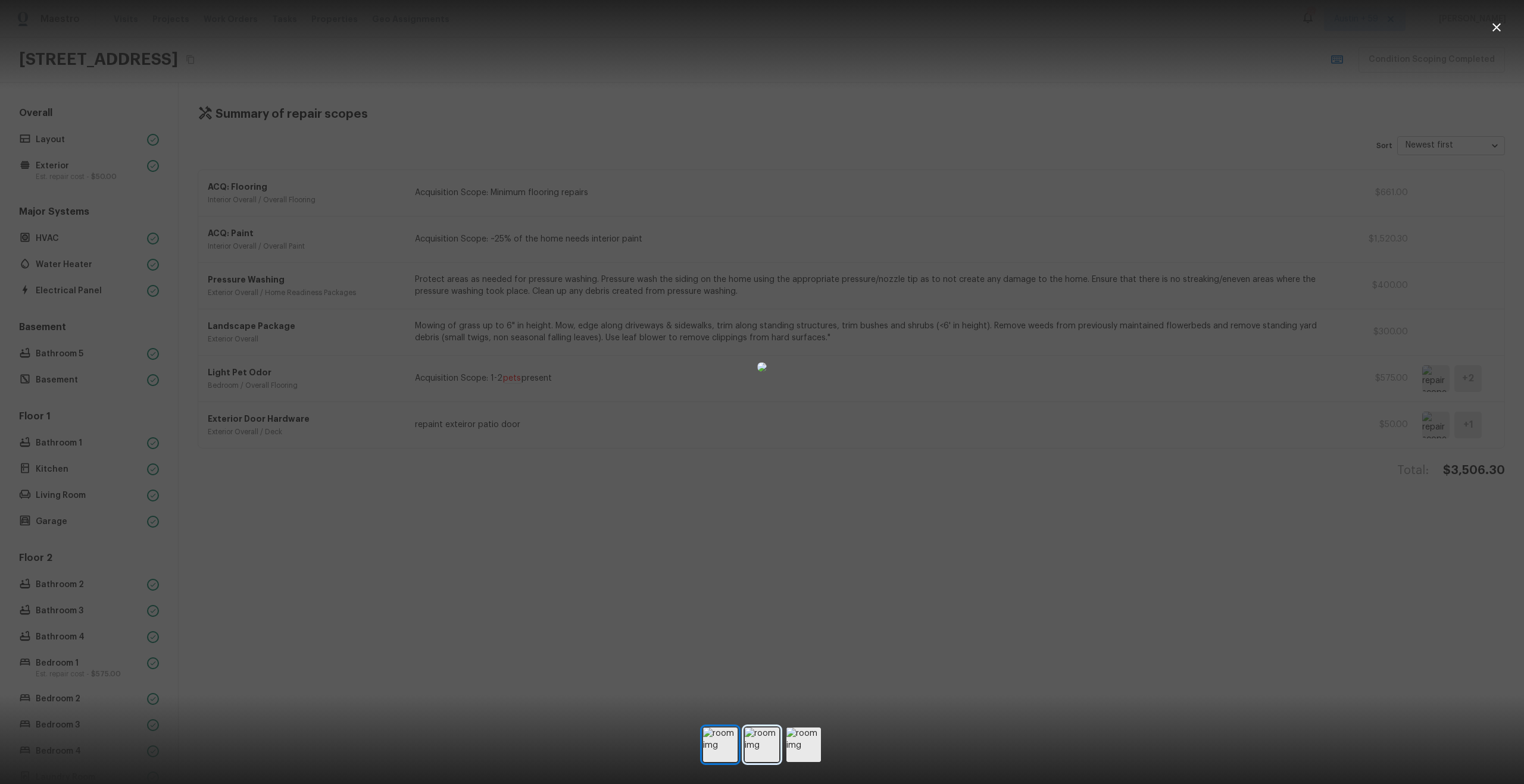
click at [772, 743] on img at bounding box center [761, 744] width 34 height 34
click at [799, 738] on img at bounding box center [803, 744] width 34 height 34
click at [764, 741] on img at bounding box center [761, 744] width 34 height 34
click at [735, 744] on img at bounding box center [720, 744] width 34 height 34
click at [1123, 502] on div at bounding box center [762, 367] width 1524 height 696
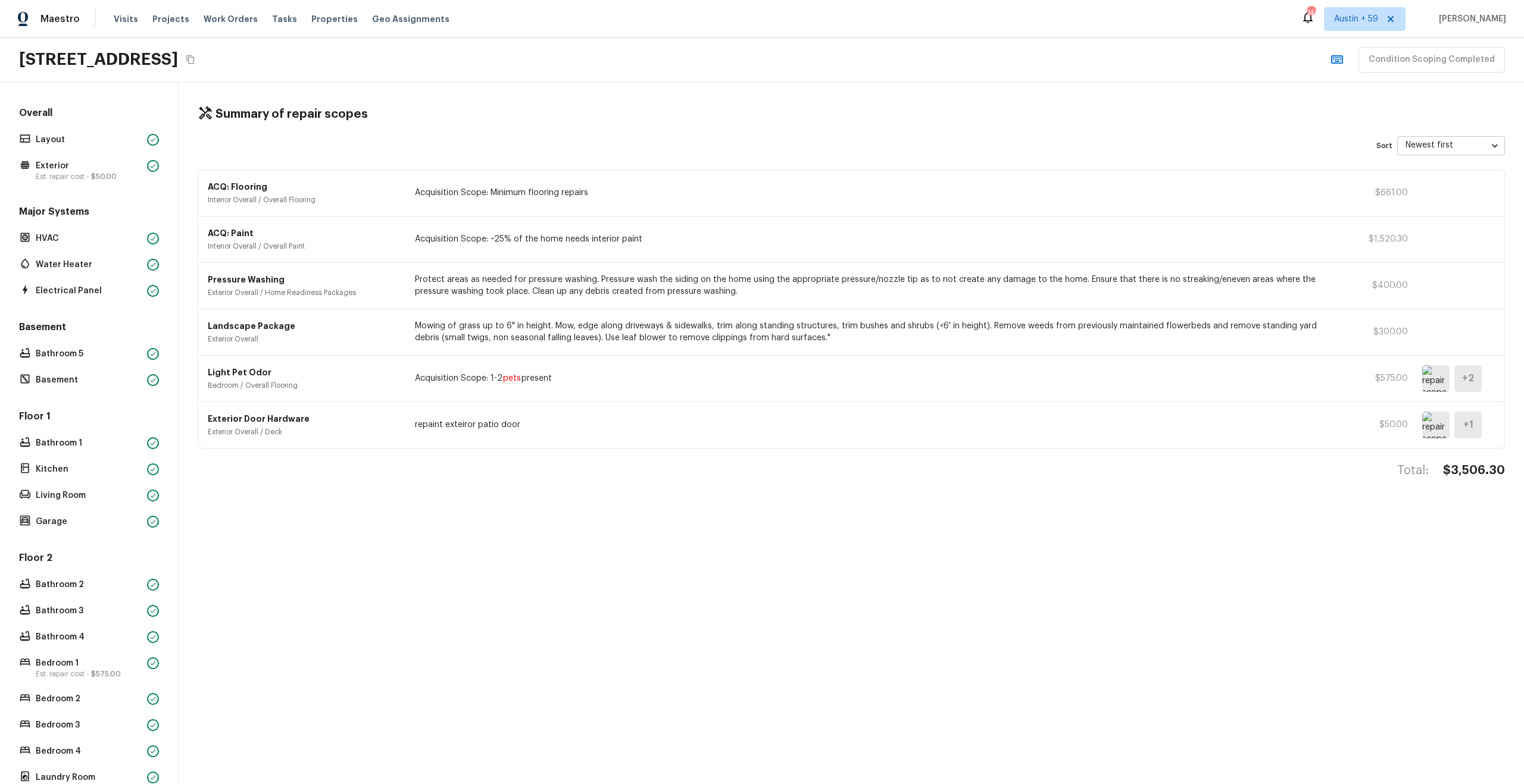
click at [1442, 429] on img at bounding box center [1436, 425] width 28 height 27
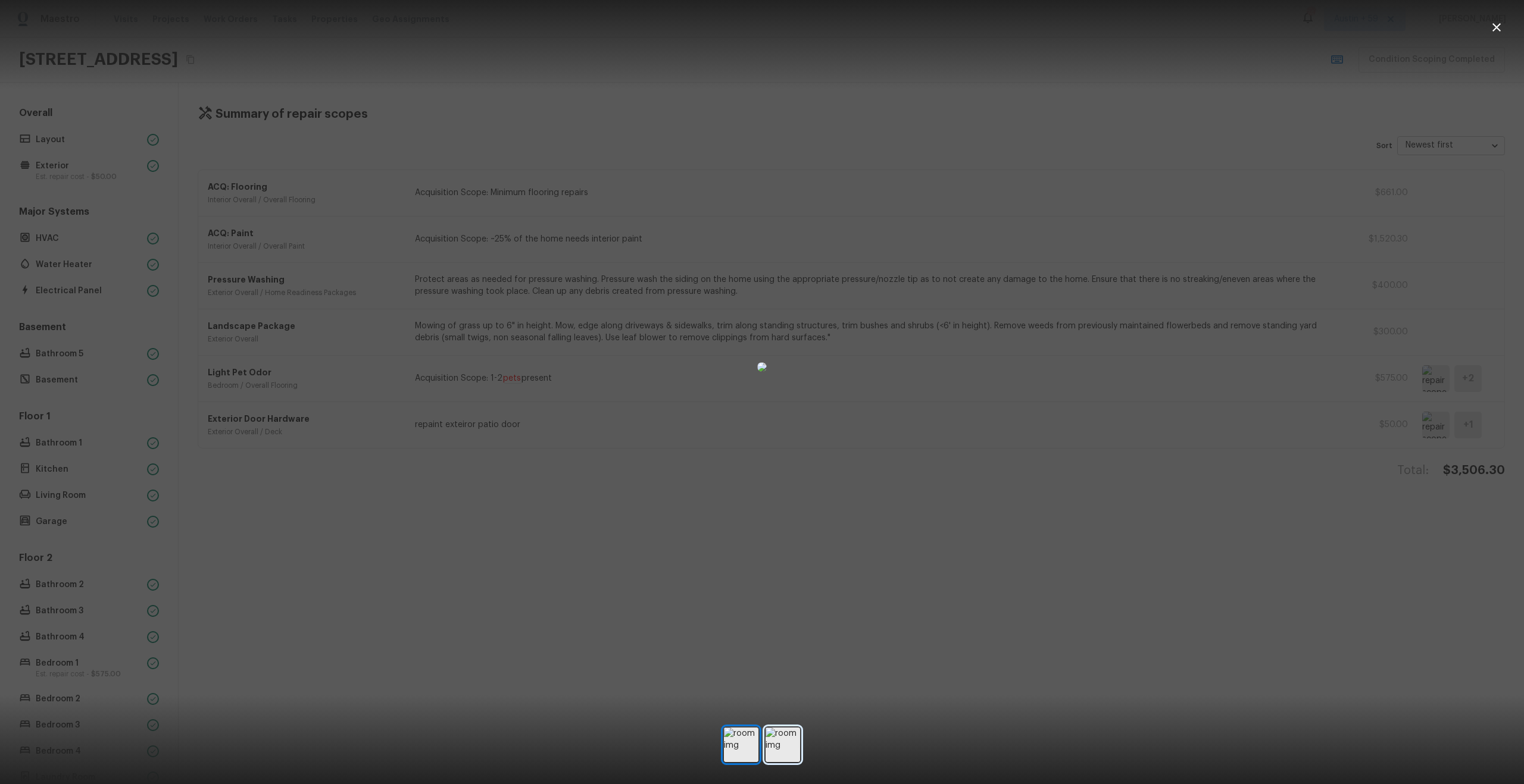
click at [782, 747] on img at bounding box center [782, 744] width 34 height 34
click at [1138, 425] on div at bounding box center [762, 367] width 1524 height 696
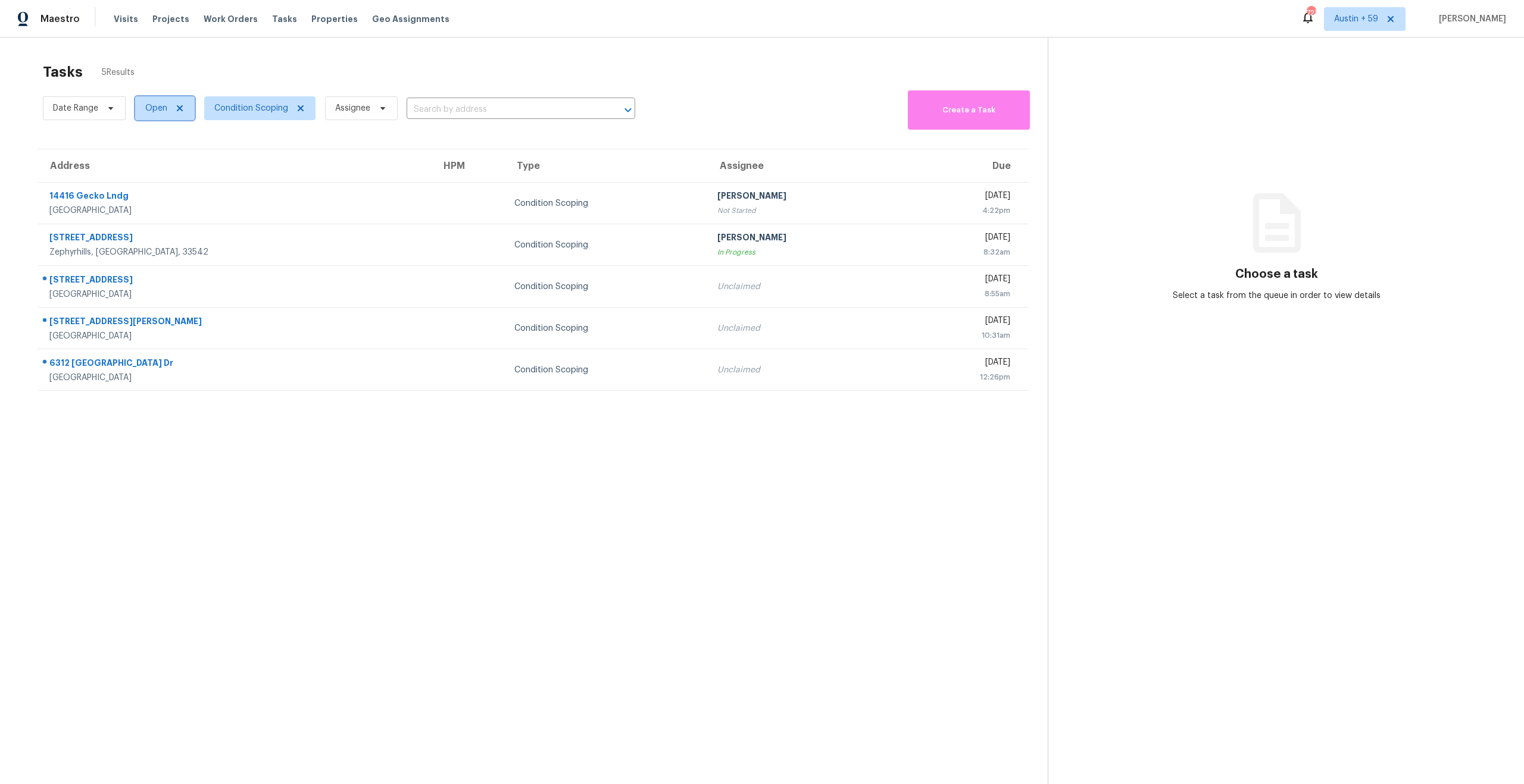
click at [149, 108] on span "Open" at bounding box center [156, 108] width 22 height 12
click at [156, 161] on label "Closed" at bounding box center [163, 159] width 43 height 12
click at [149, 161] on input "Closed" at bounding box center [146, 156] width 8 height 8
checkbox input "true"
click at [165, 149] on div "Open" at bounding box center [167, 142] width 58 height 17
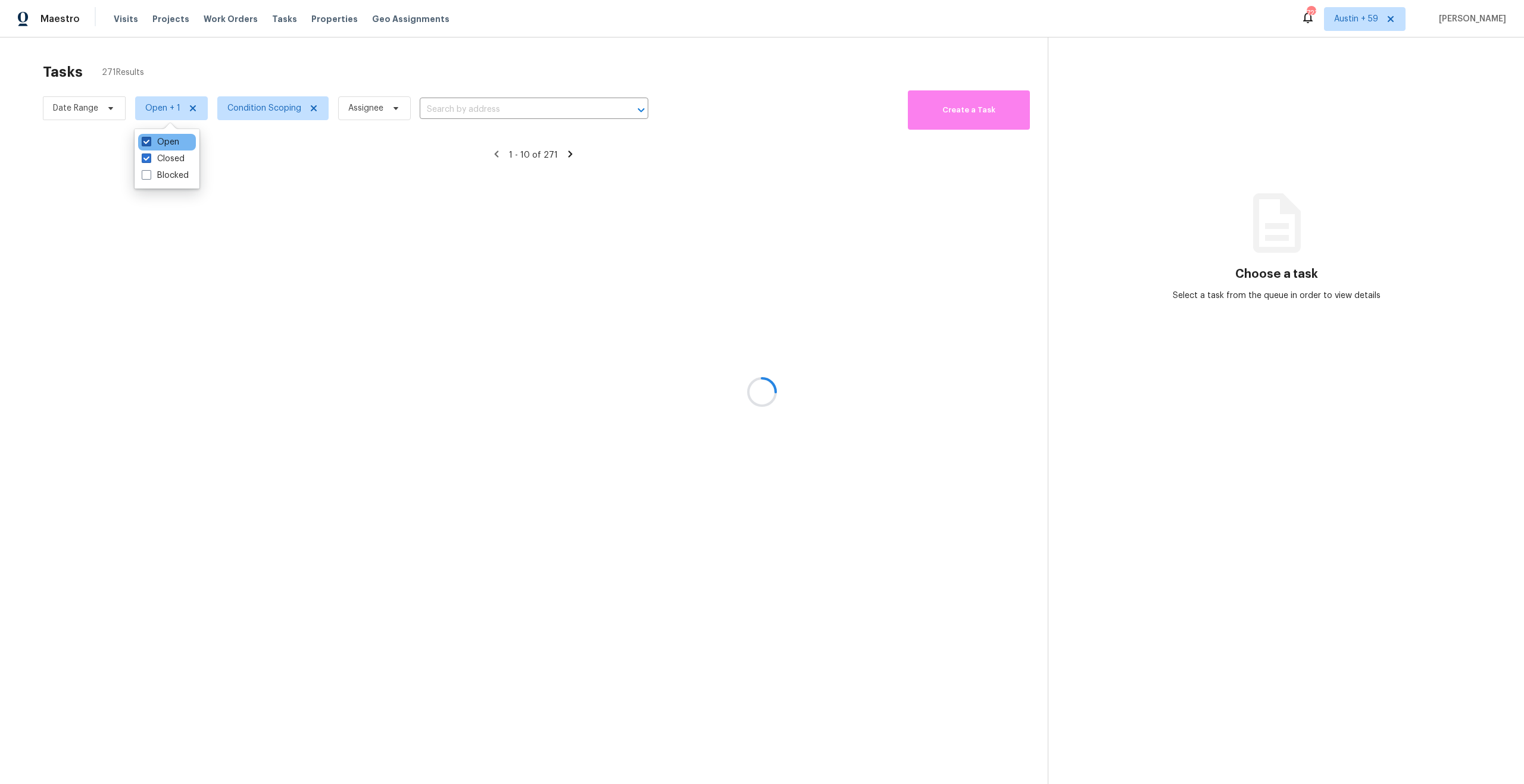
click at [165, 145] on label "Open" at bounding box center [161, 142] width 37 height 12
click at [149, 144] on input "Open" at bounding box center [146, 140] width 8 height 8
checkbox input "false"
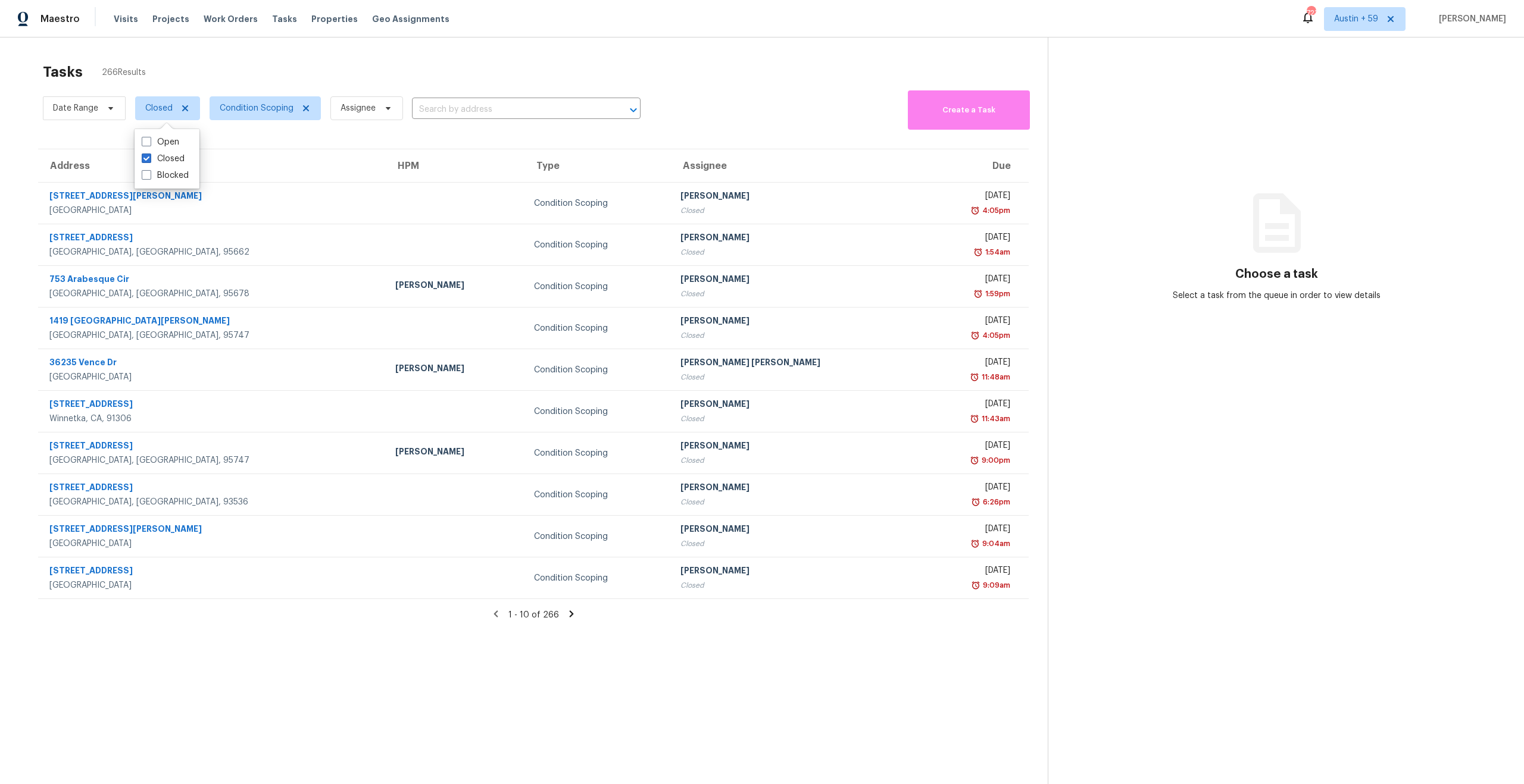
click at [293, 66] on div "Tasks 266 Results" at bounding box center [545, 72] width 1005 height 31
click at [93, 108] on span "Date Range" at bounding box center [75, 108] width 45 height 12
click at [95, 149] on input "text" at bounding box center [108, 149] width 117 height 24
select select "9"
select select "2025"
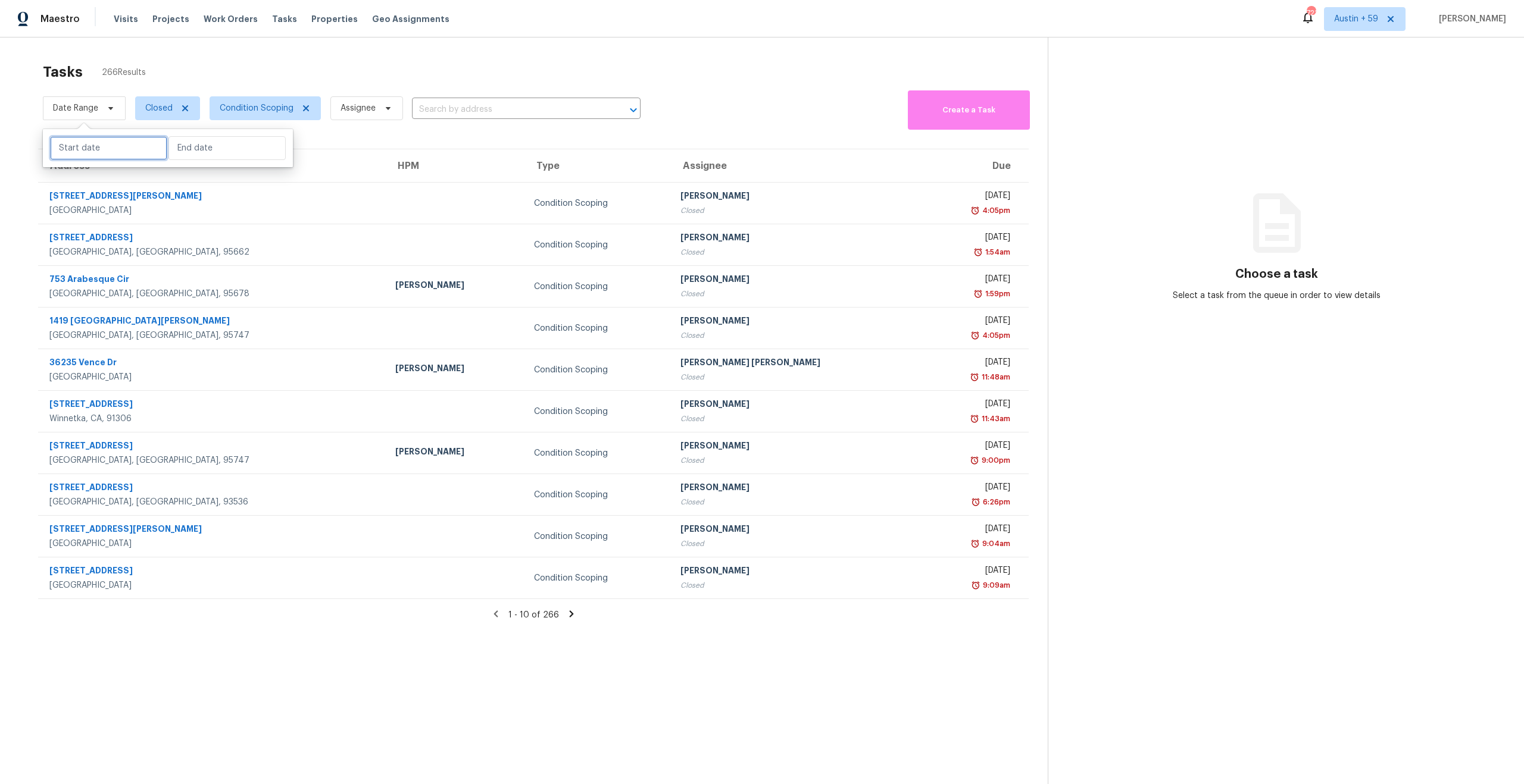
select select "10"
select select "2025"
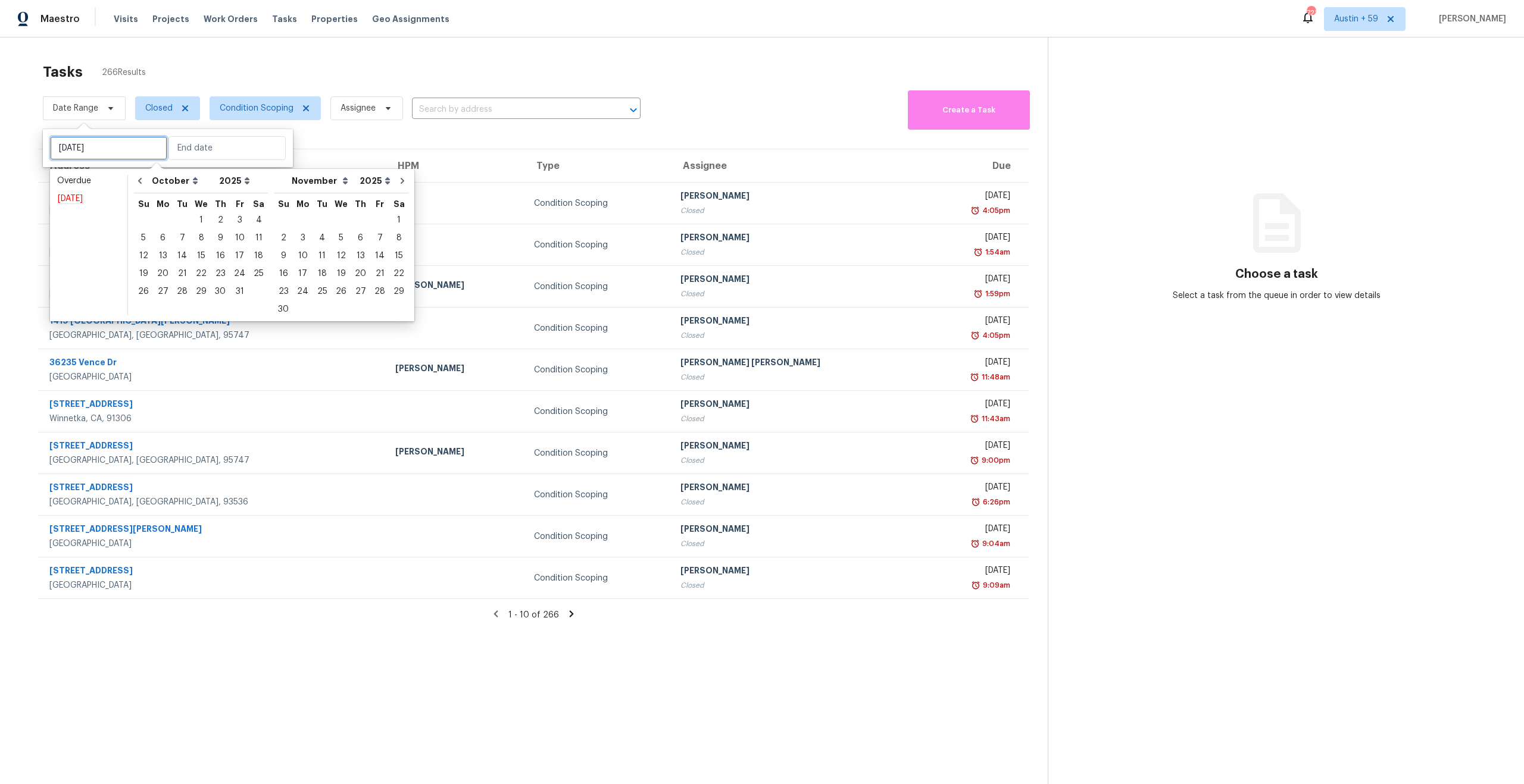
type input "[DATE]"
click at [83, 194] on div "[DATE]" at bounding box center [88, 199] width 63 height 12
type input "[DATE]"
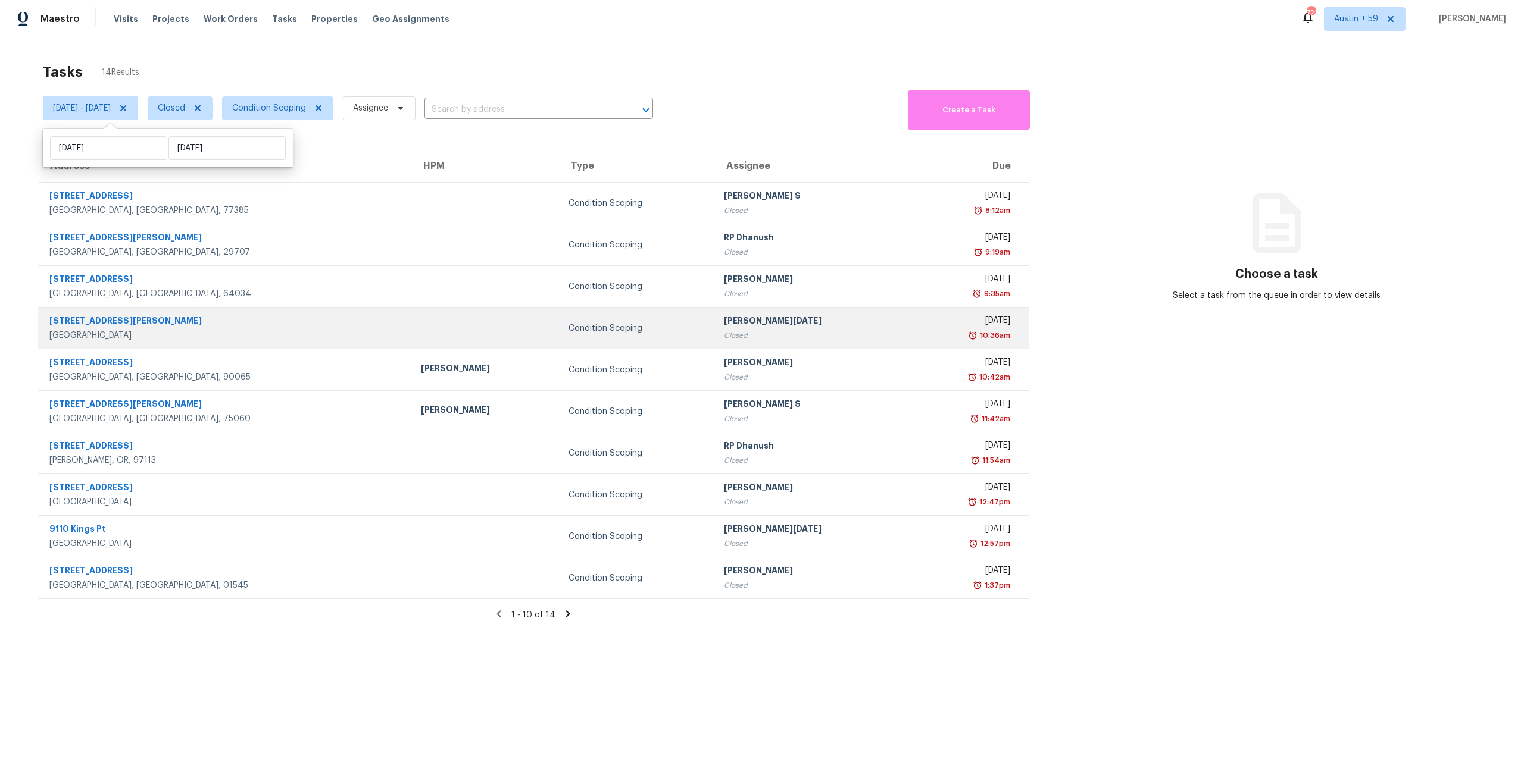
click at [724, 324] on div "[PERSON_NAME][DATE]" at bounding box center [812, 322] width 176 height 15
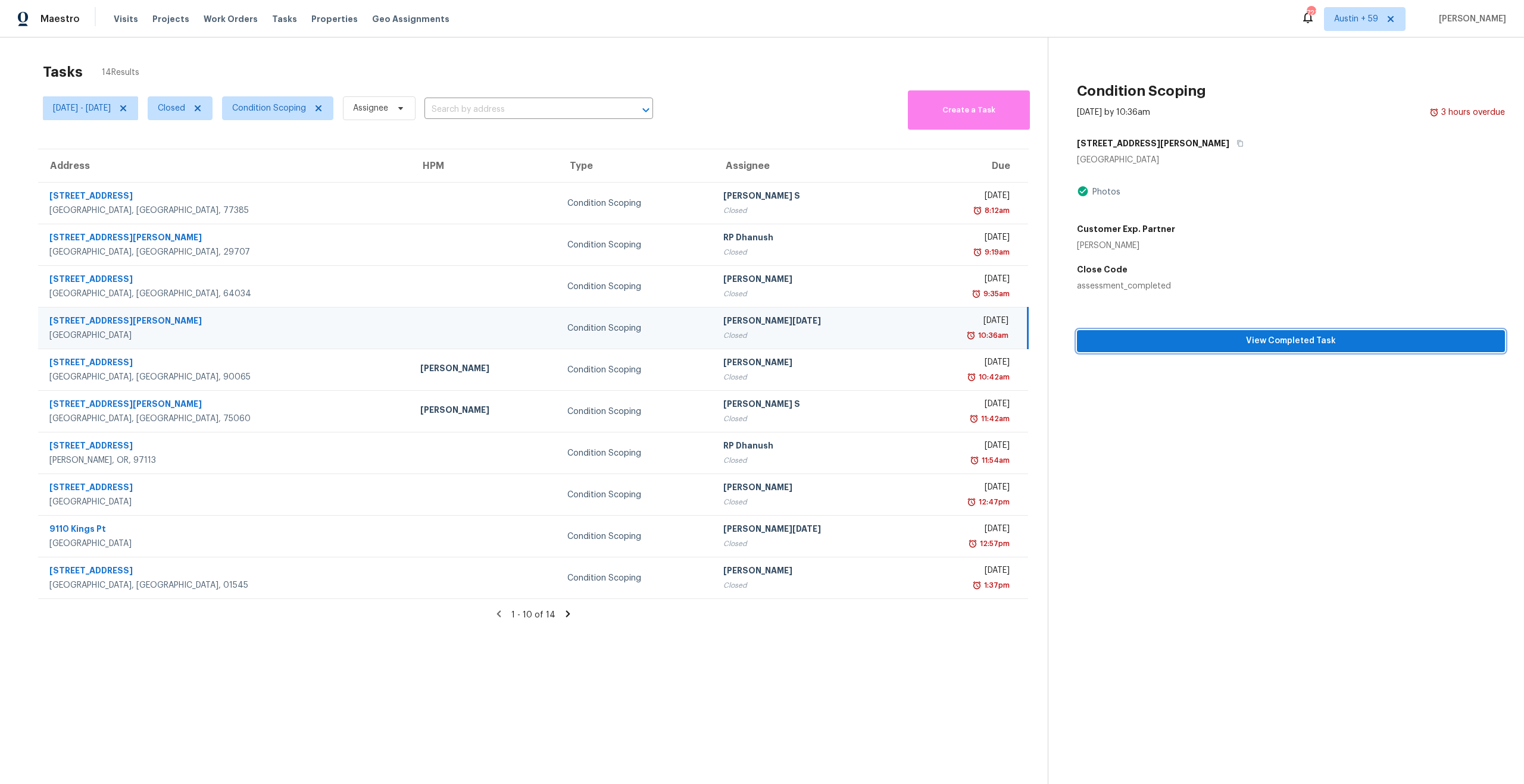
click at [1224, 345] on span "View Completed Task" at bounding box center [1291, 341] width 409 height 15
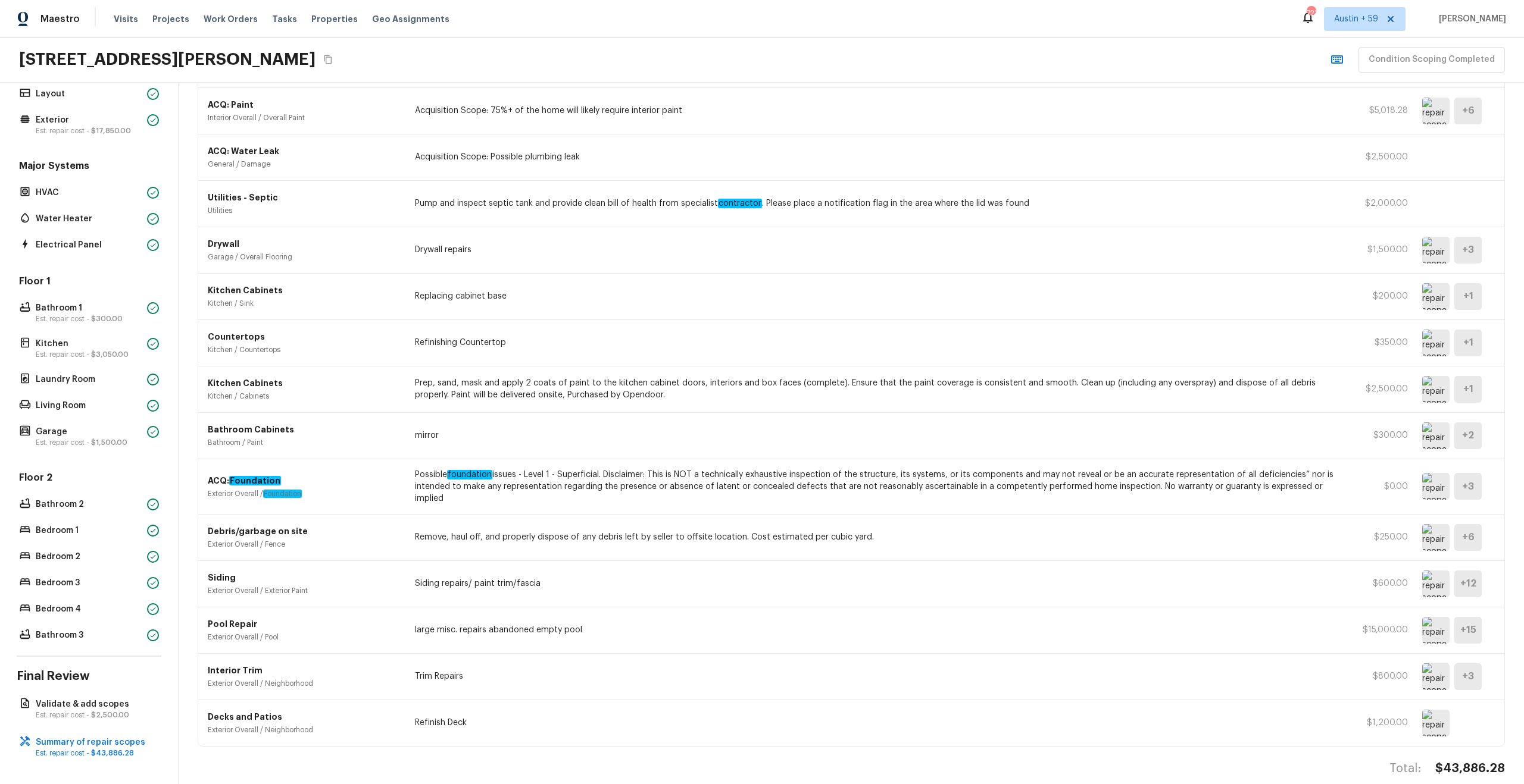
scroll to position [507, 0]
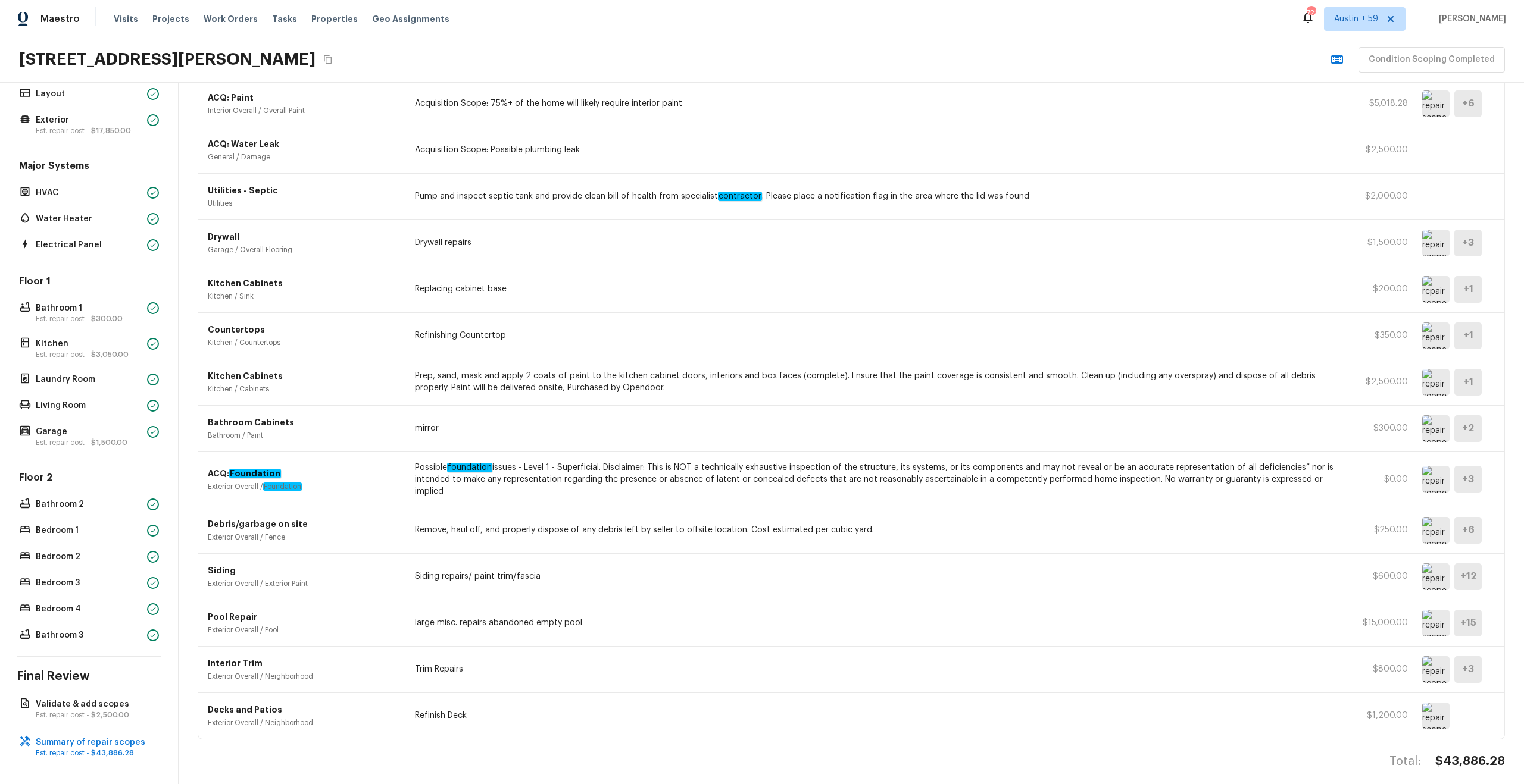
click at [1434, 615] on img at bounding box center [1436, 623] width 28 height 27
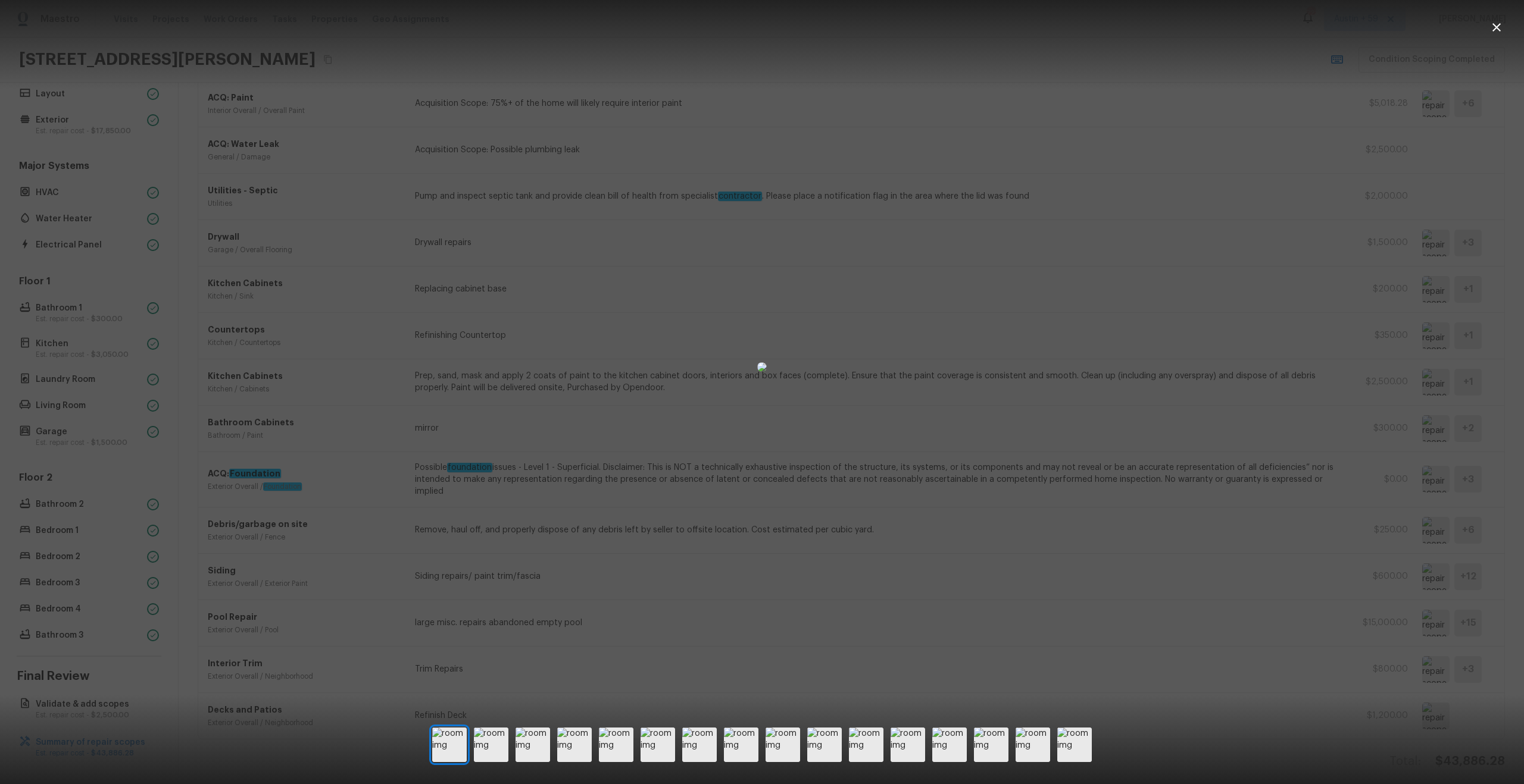
click at [1352, 588] on div at bounding box center [762, 367] width 1524 height 696
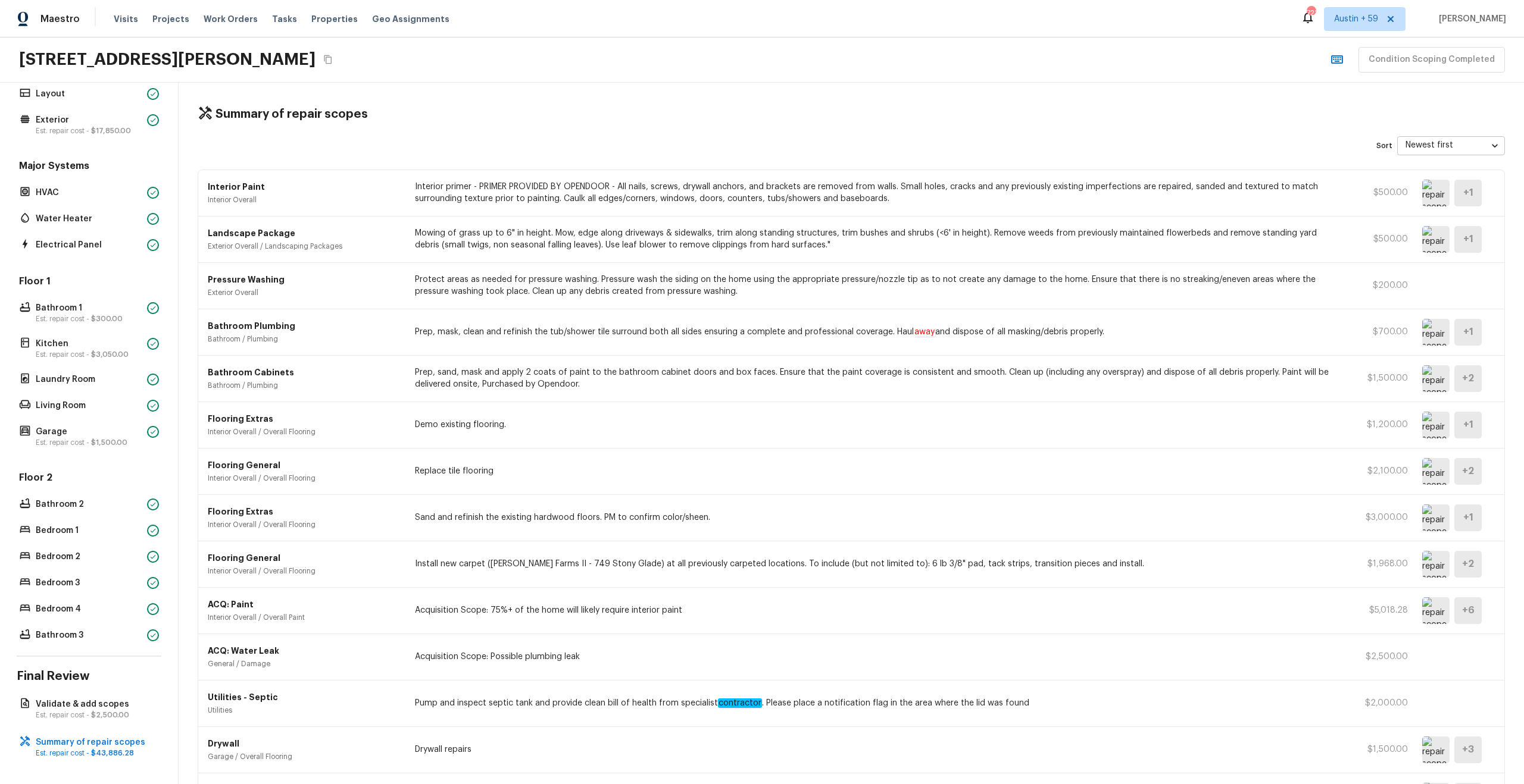
scroll to position [0, 0]
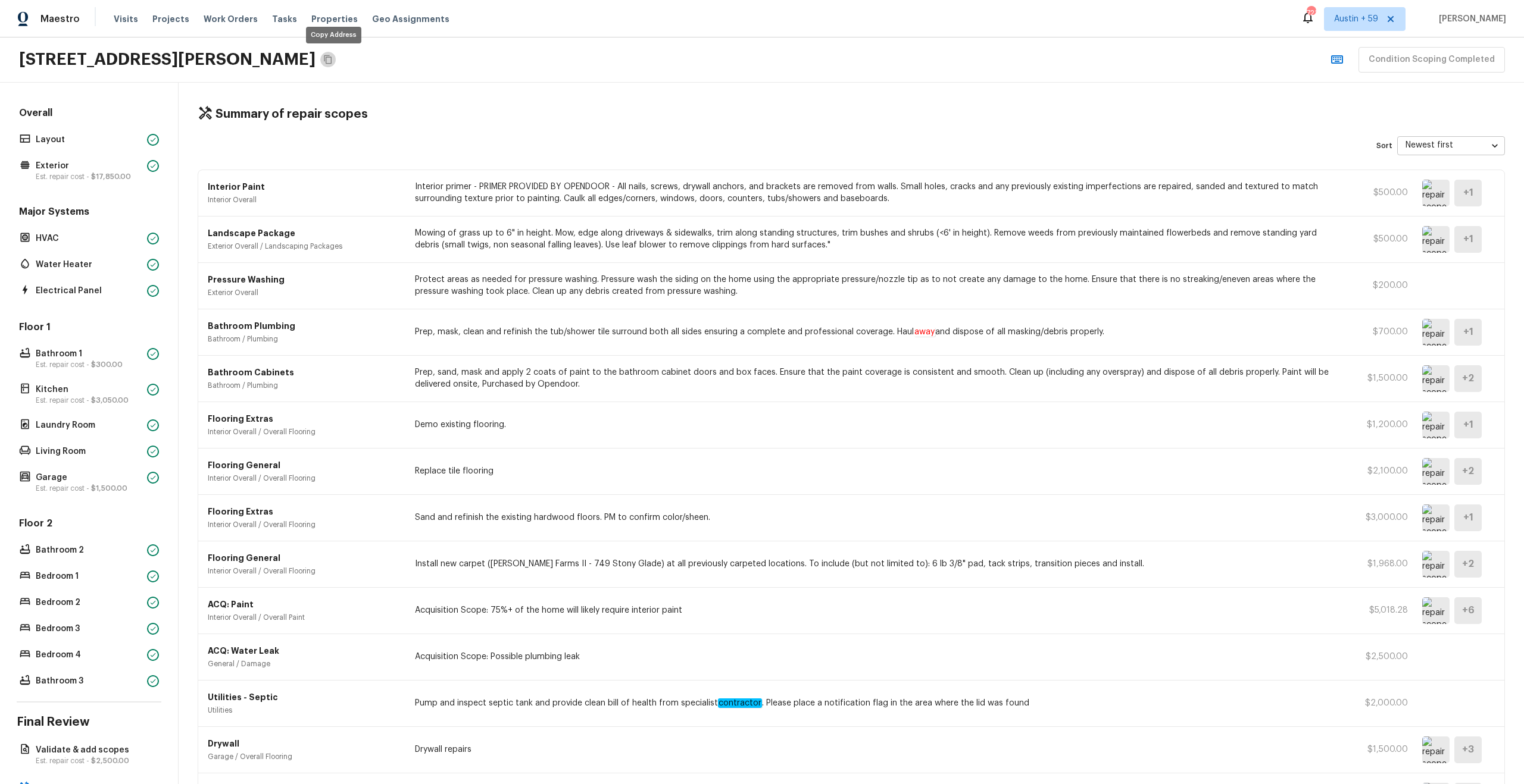
click at [329, 60] on icon "Copy Address" at bounding box center [328, 60] width 10 height 10
click at [105, 141] on p "Layout" at bounding box center [88, 140] width 106 height 12
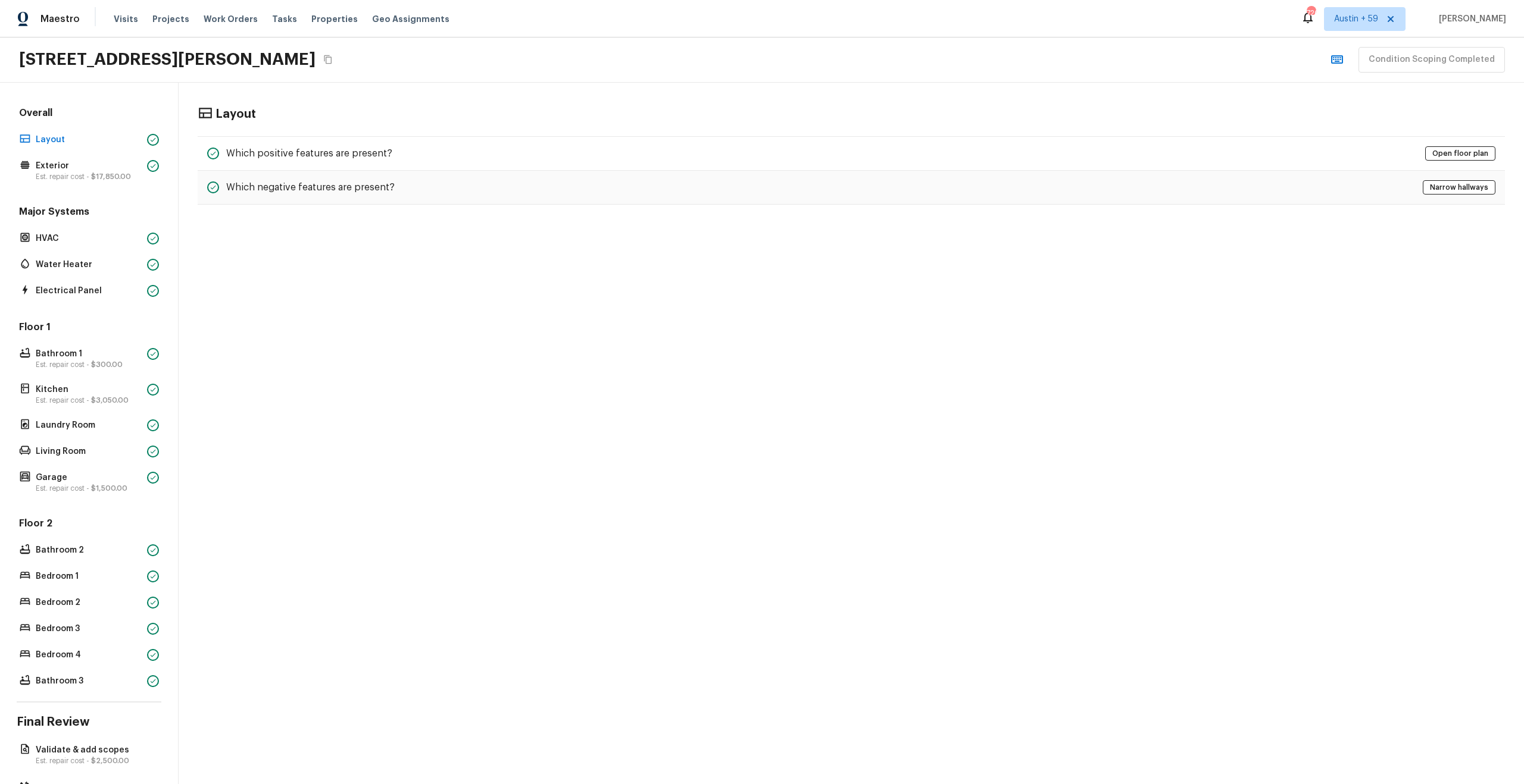
click at [722, 133] on div "Layout Which positive features are present? Open floor plan Which negative feat…" at bounding box center [851, 156] width 1345 height 145
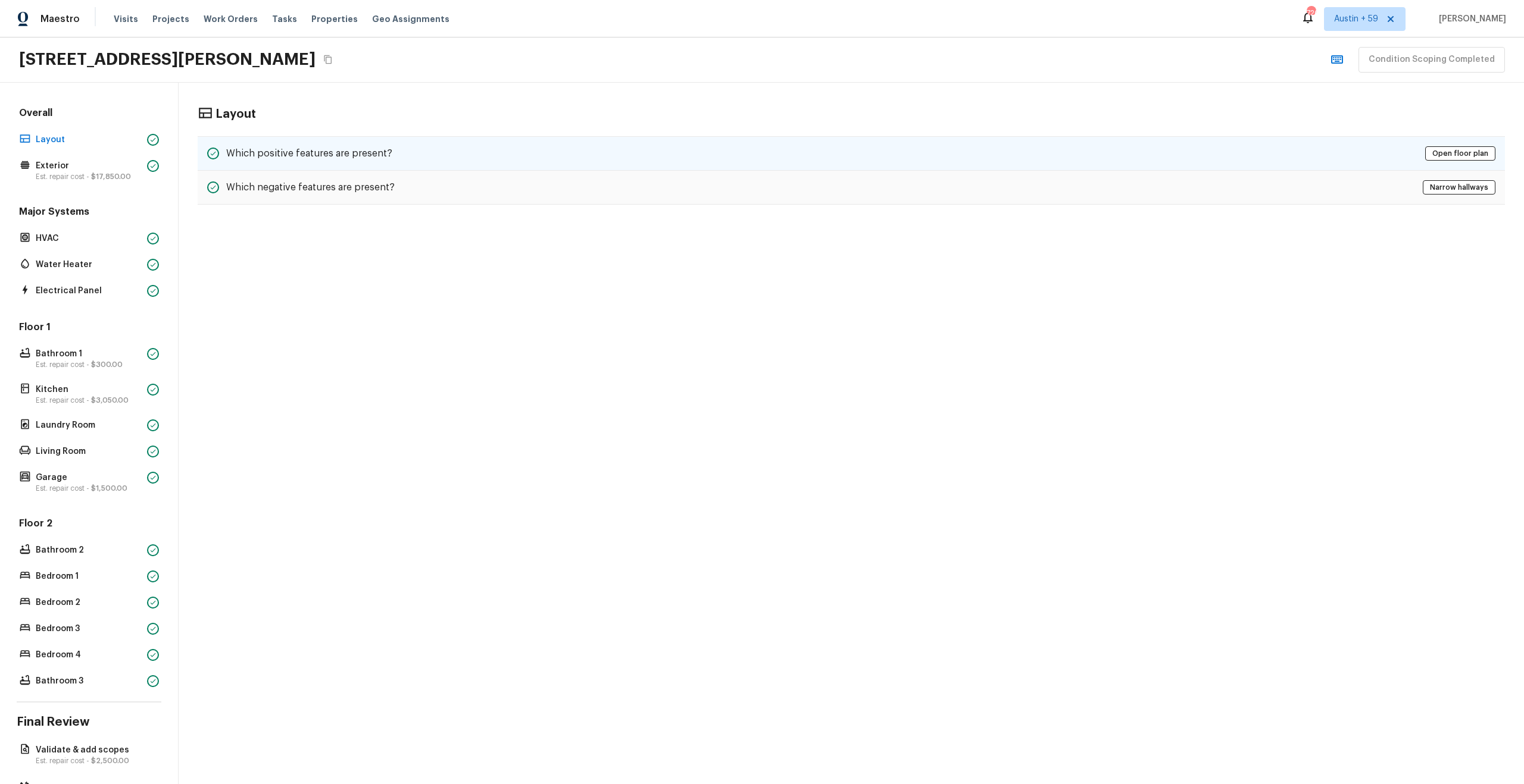
click at [696, 150] on div "Which positive features are present? Open floor plan" at bounding box center [851, 153] width 1307 height 34
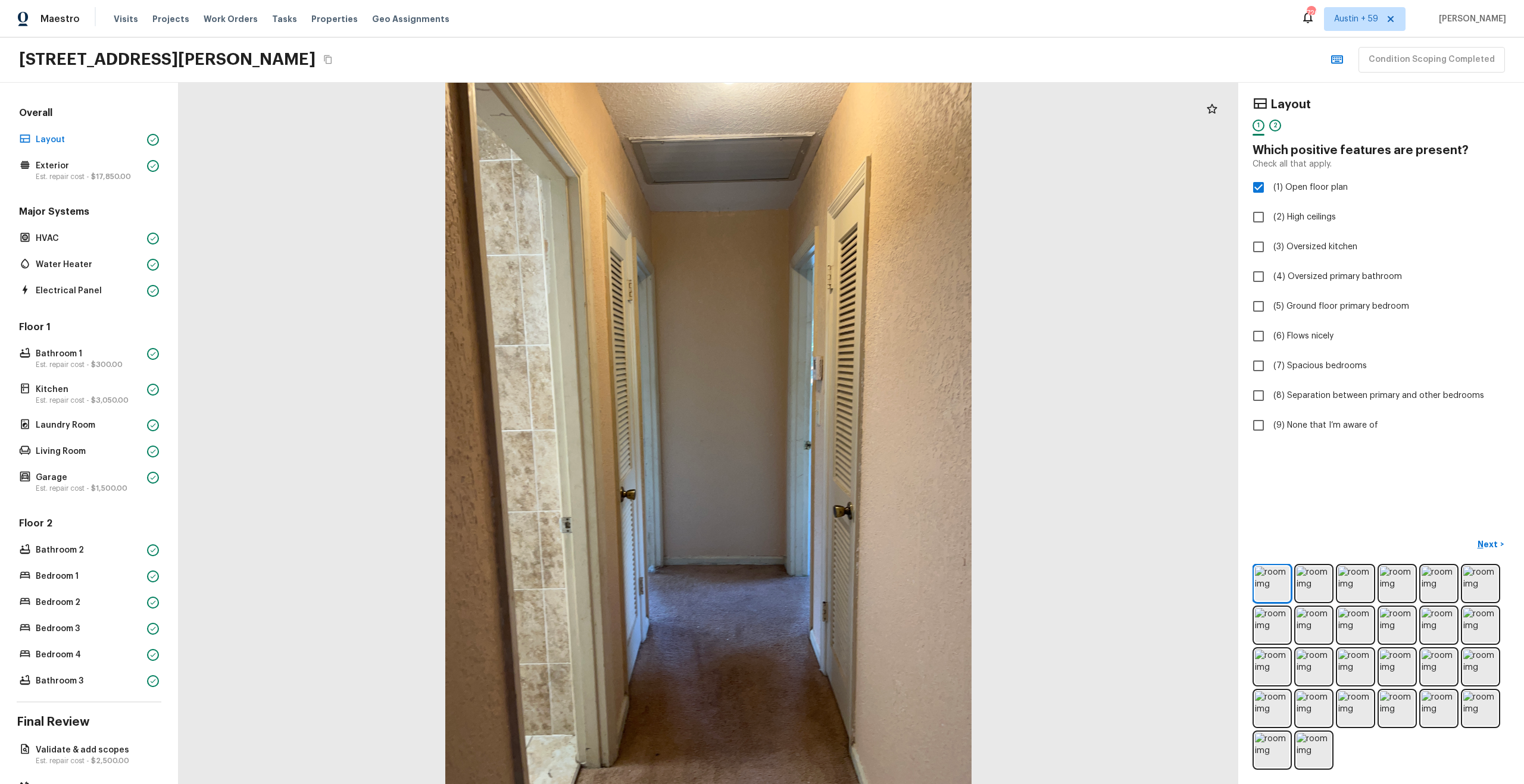
click at [332, 61] on icon "Copy Address" at bounding box center [328, 60] width 10 height 10
click at [1491, 548] on p "Next" at bounding box center [1489, 545] width 23 height 12
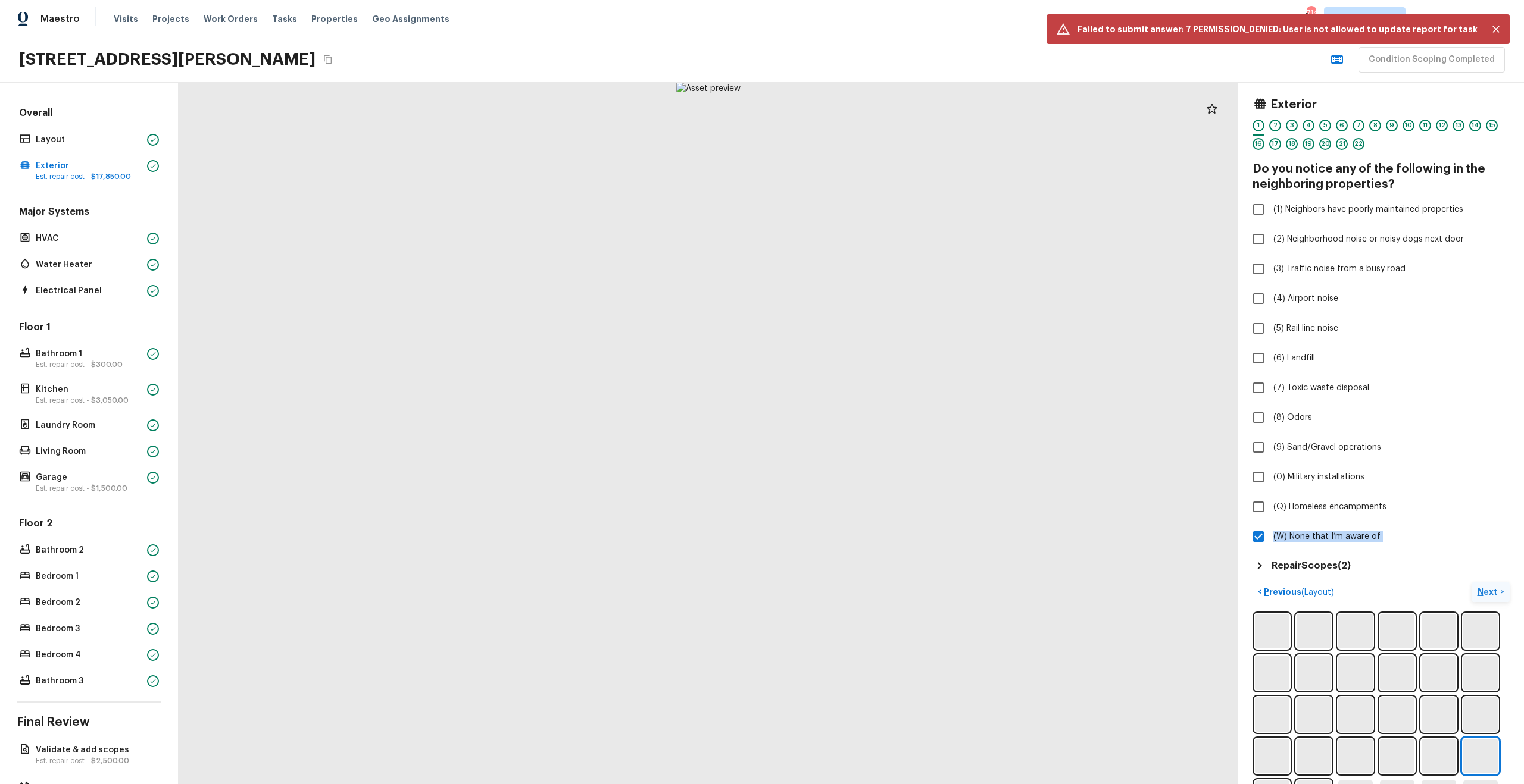
click at [1487, 594] on p "Next" at bounding box center [1489, 592] width 23 height 12
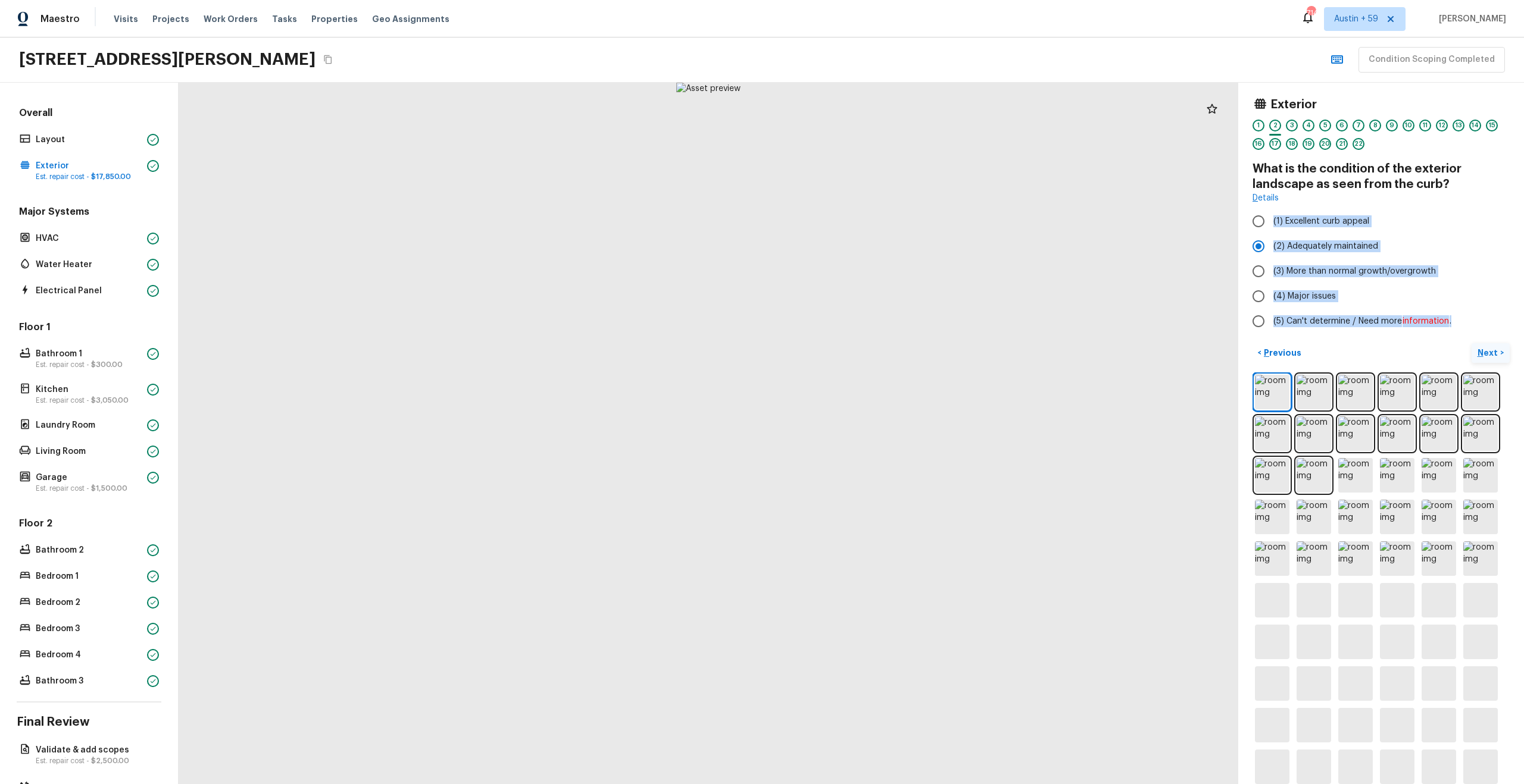
click at [1487, 594] on img at bounding box center [1480, 600] width 34 height 34
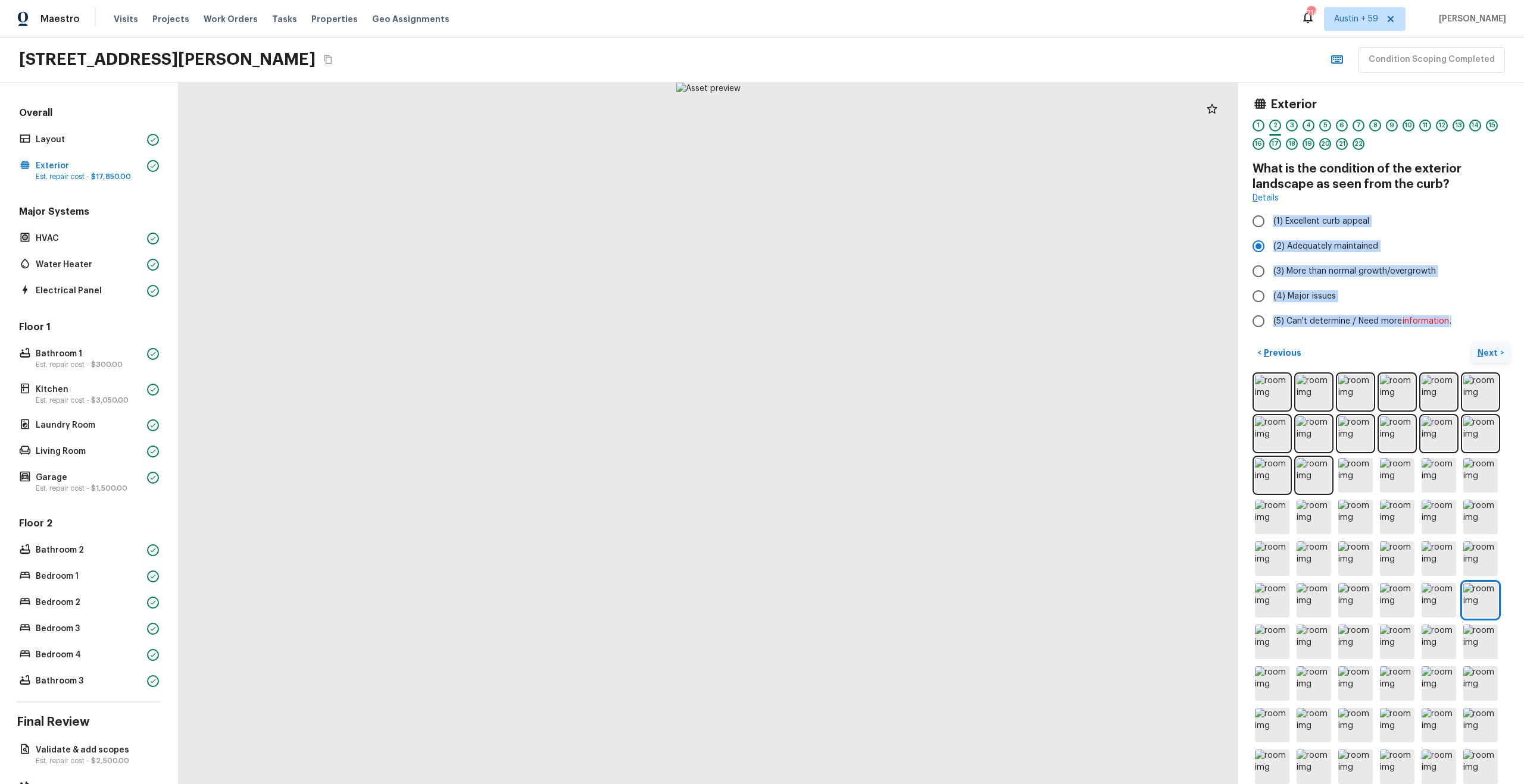
click at [1487, 355] on p "Next" at bounding box center [1489, 353] width 23 height 12
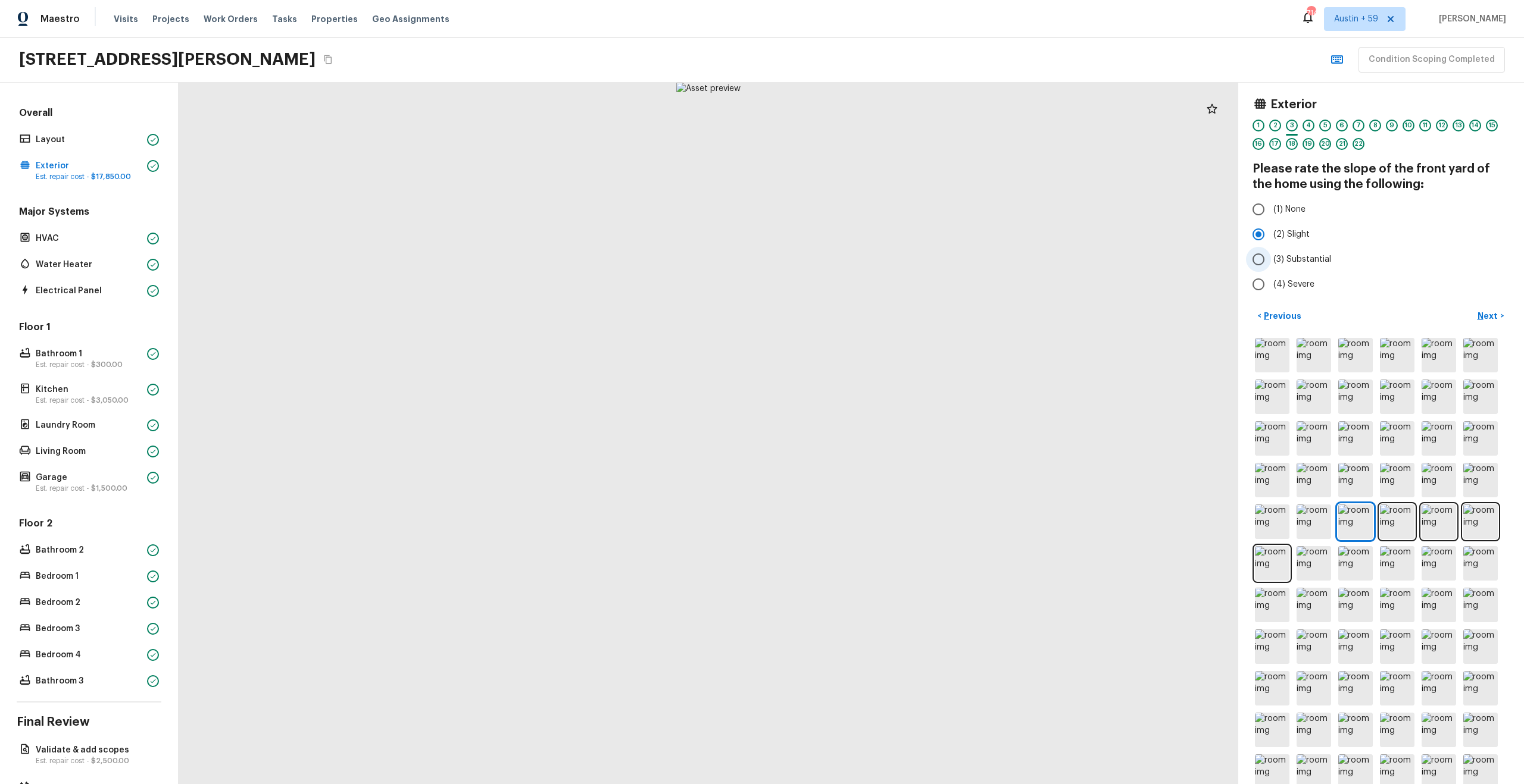
click at [1458, 270] on label "(3) Substantial" at bounding box center [1373, 260] width 254 height 25
click at [1271, 270] on input "(3) Substantial" at bounding box center [1259, 260] width 25 height 25
radio input "true"
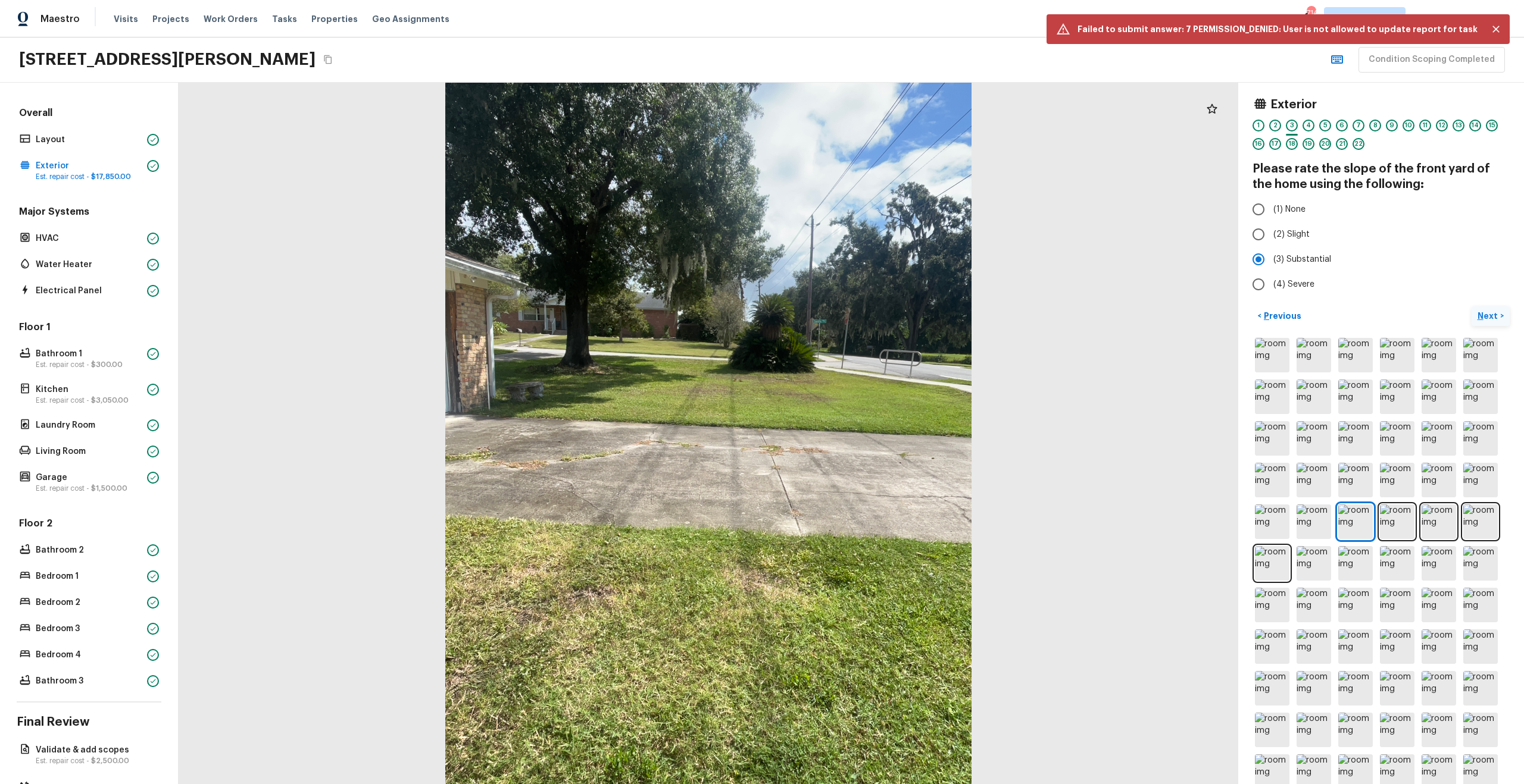
click at [1487, 314] on p "Next" at bounding box center [1489, 316] width 23 height 12
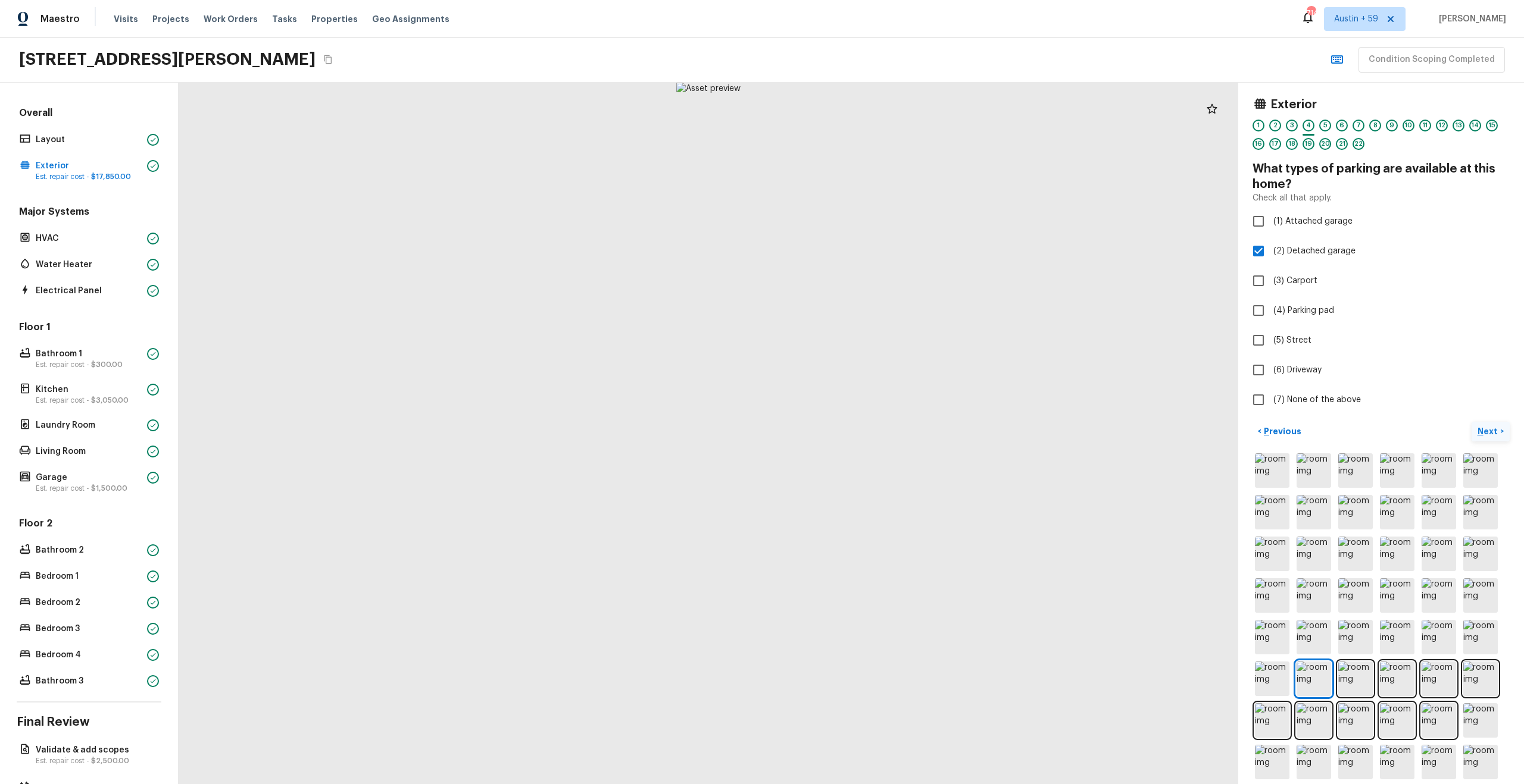
click at [1487, 314] on label "(4) Parking pad" at bounding box center [1373, 311] width 254 height 25
click at [1271, 314] on input "(4) Parking pad" at bounding box center [1259, 311] width 25 height 25
click at [1460, 320] on label "(4) Parking pad" at bounding box center [1373, 311] width 254 height 25
click at [1271, 320] on input "(4) Parking pad" at bounding box center [1259, 311] width 25 height 25
checkbox input "false"
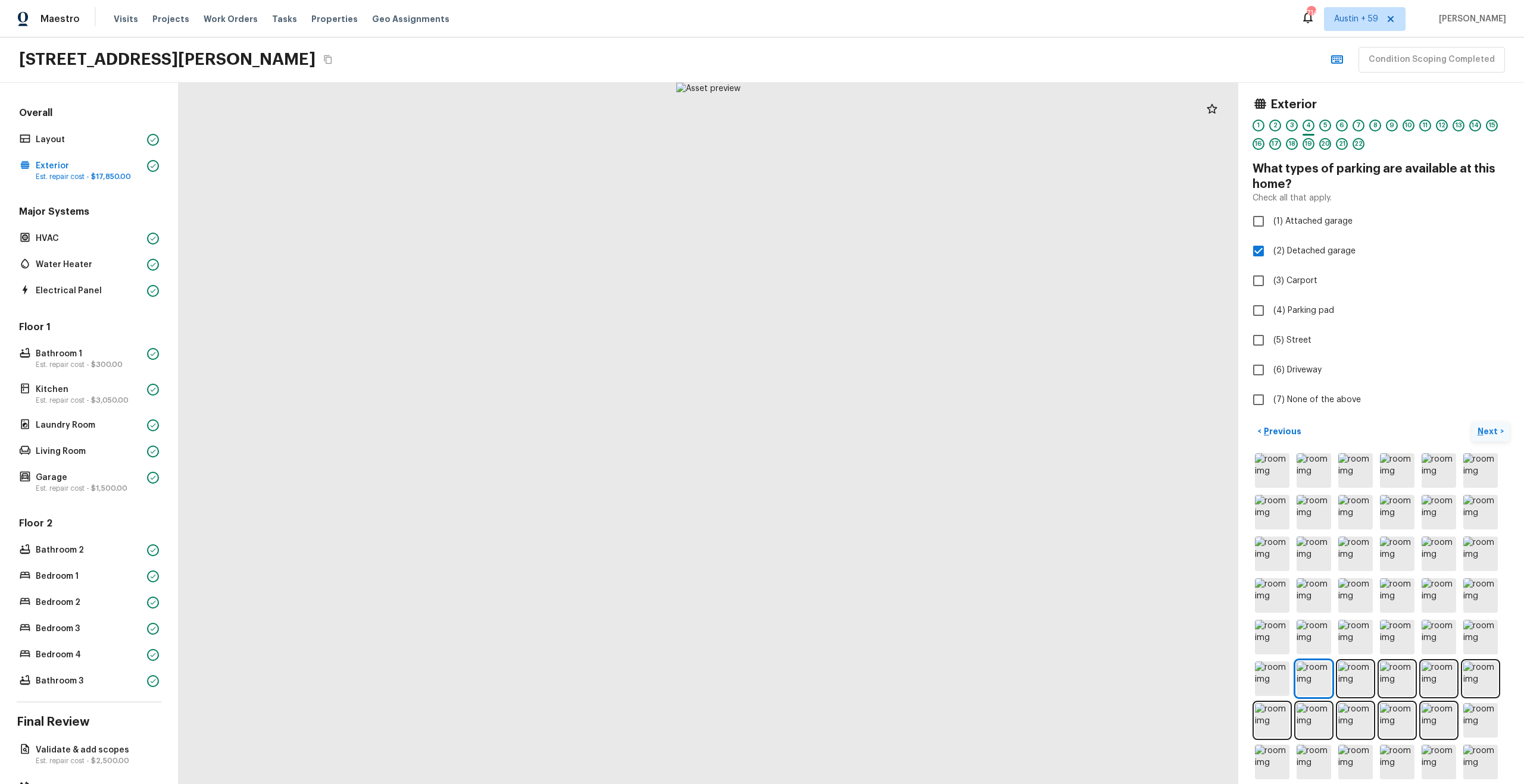
click at [1492, 429] on p "Next" at bounding box center [1489, 432] width 23 height 12
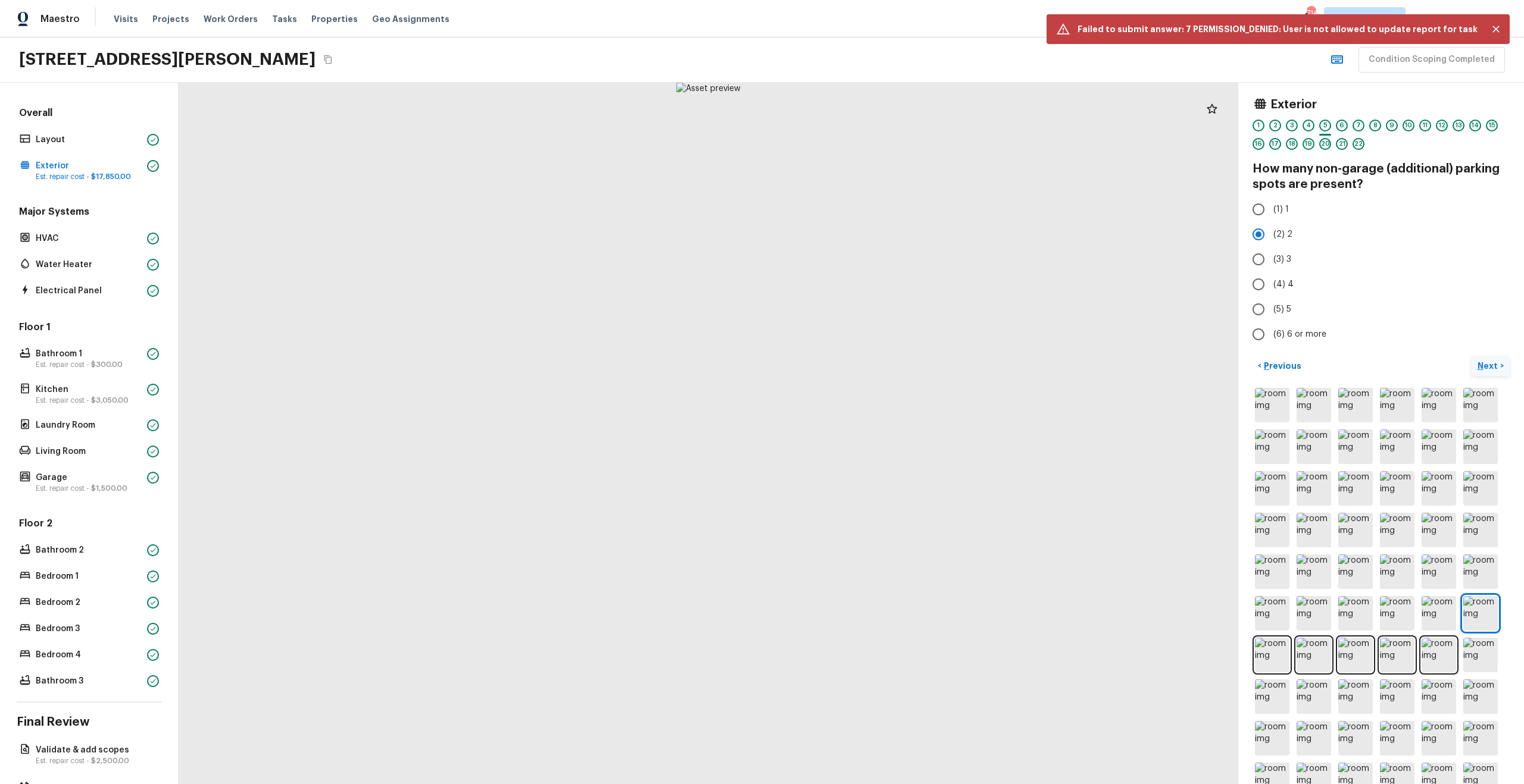
click at [1495, 361] on p "Next" at bounding box center [1489, 366] width 23 height 12
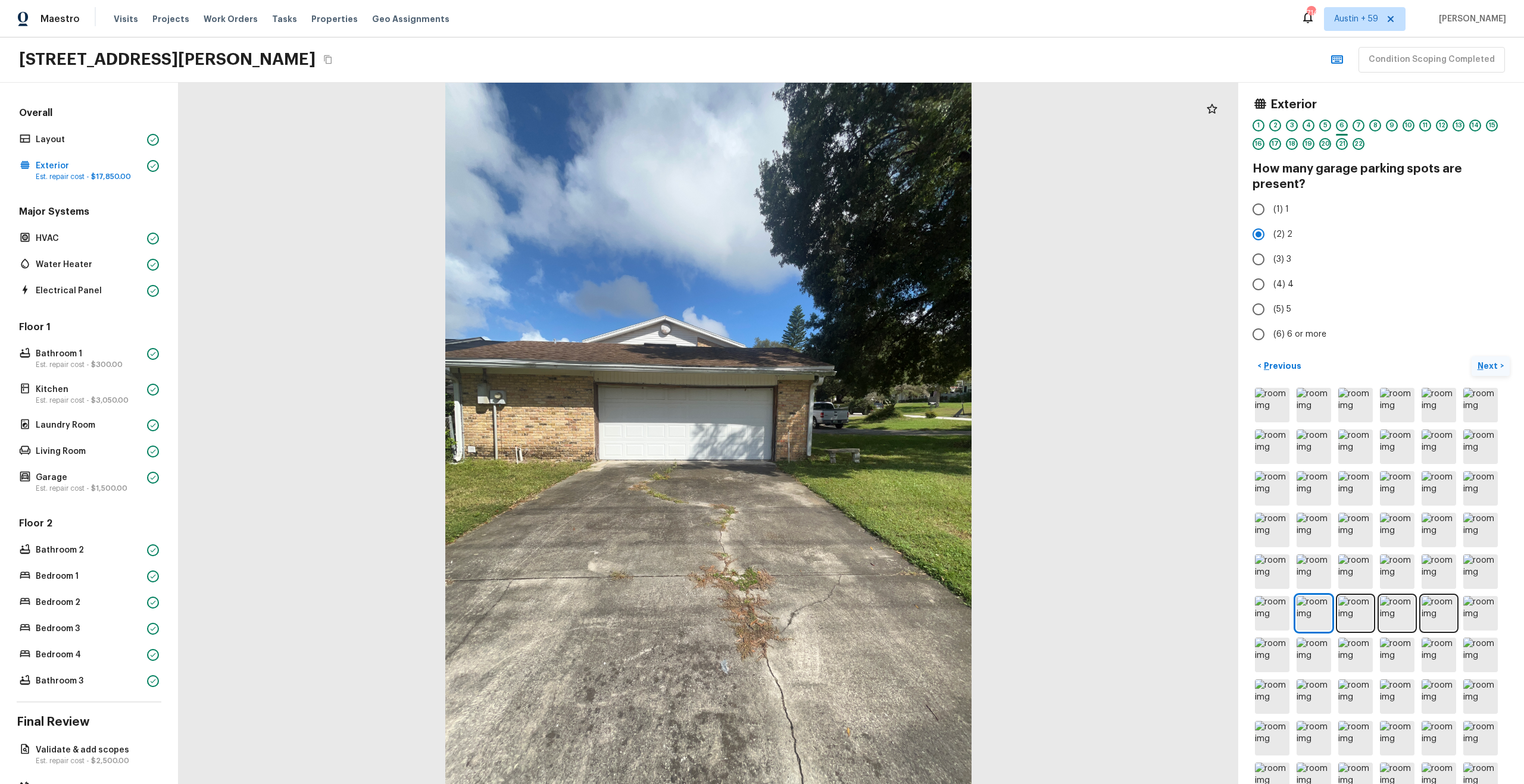
click at [1490, 364] on p "Next" at bounding box center [1489, 366] width 23 height 12
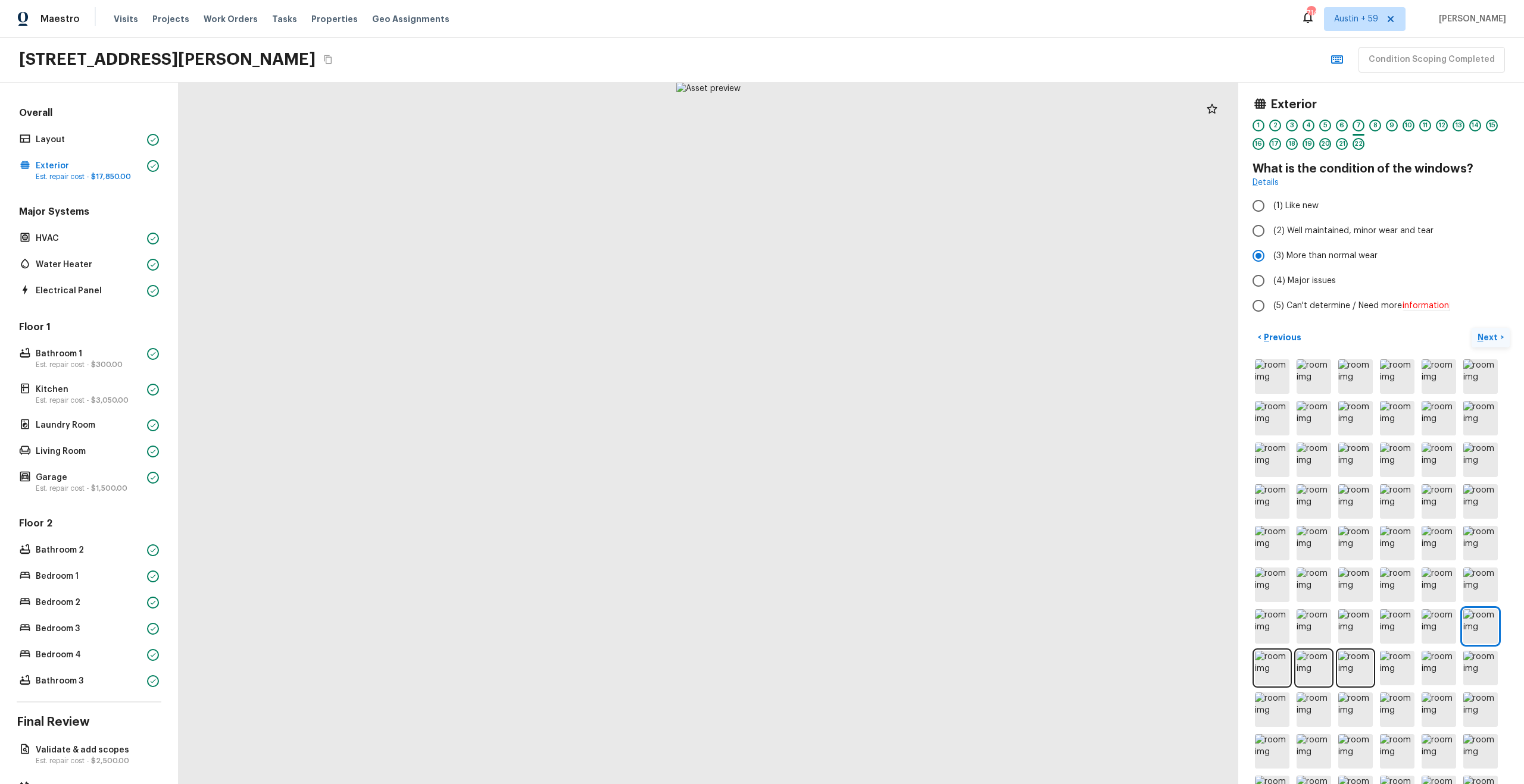
click at [1490, 364] on img at bounding box center [1480, 376] width 34 height 34
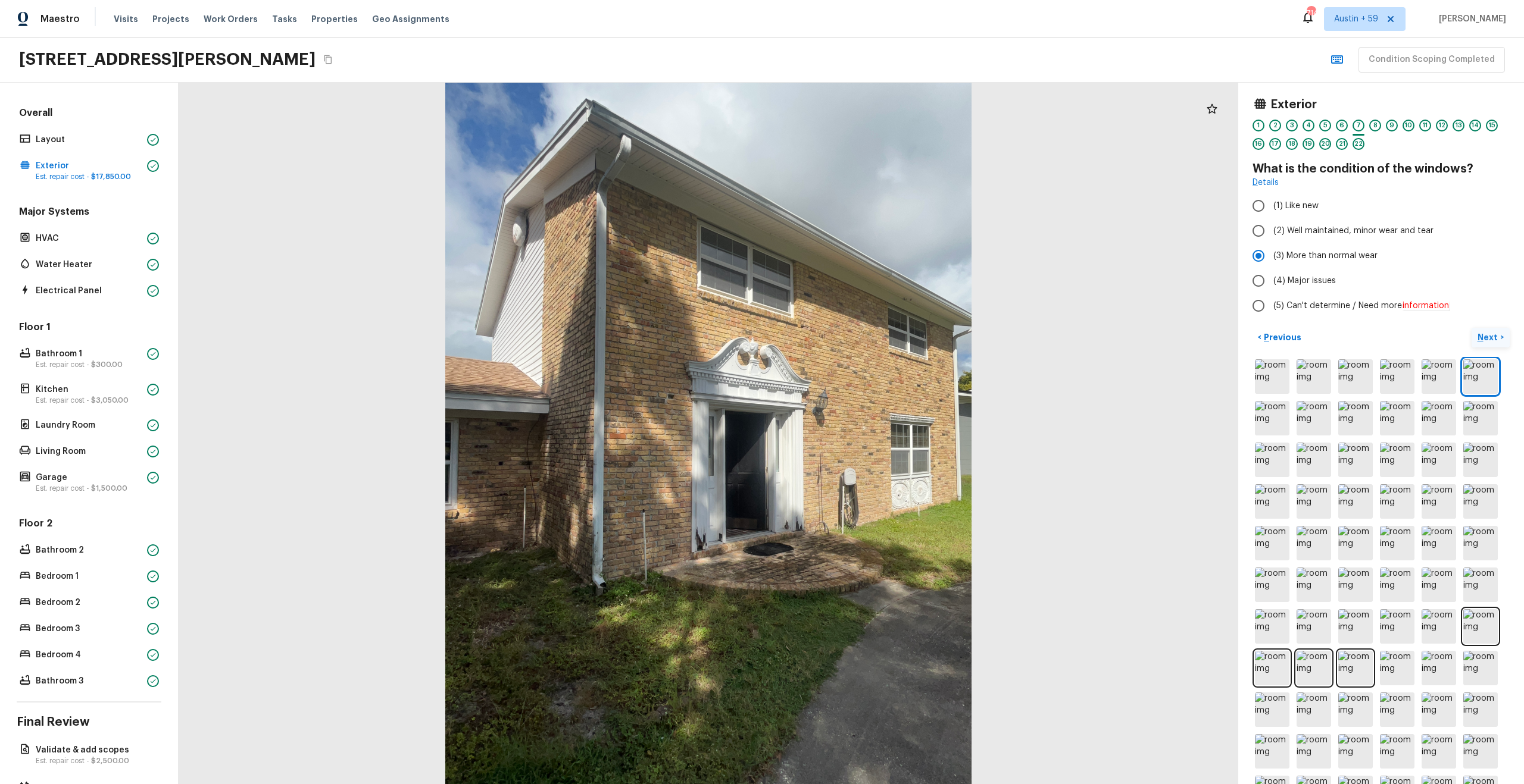
click at [1490, 340] on p "Next" at bounding box center [1489, 337] width 23 height 12
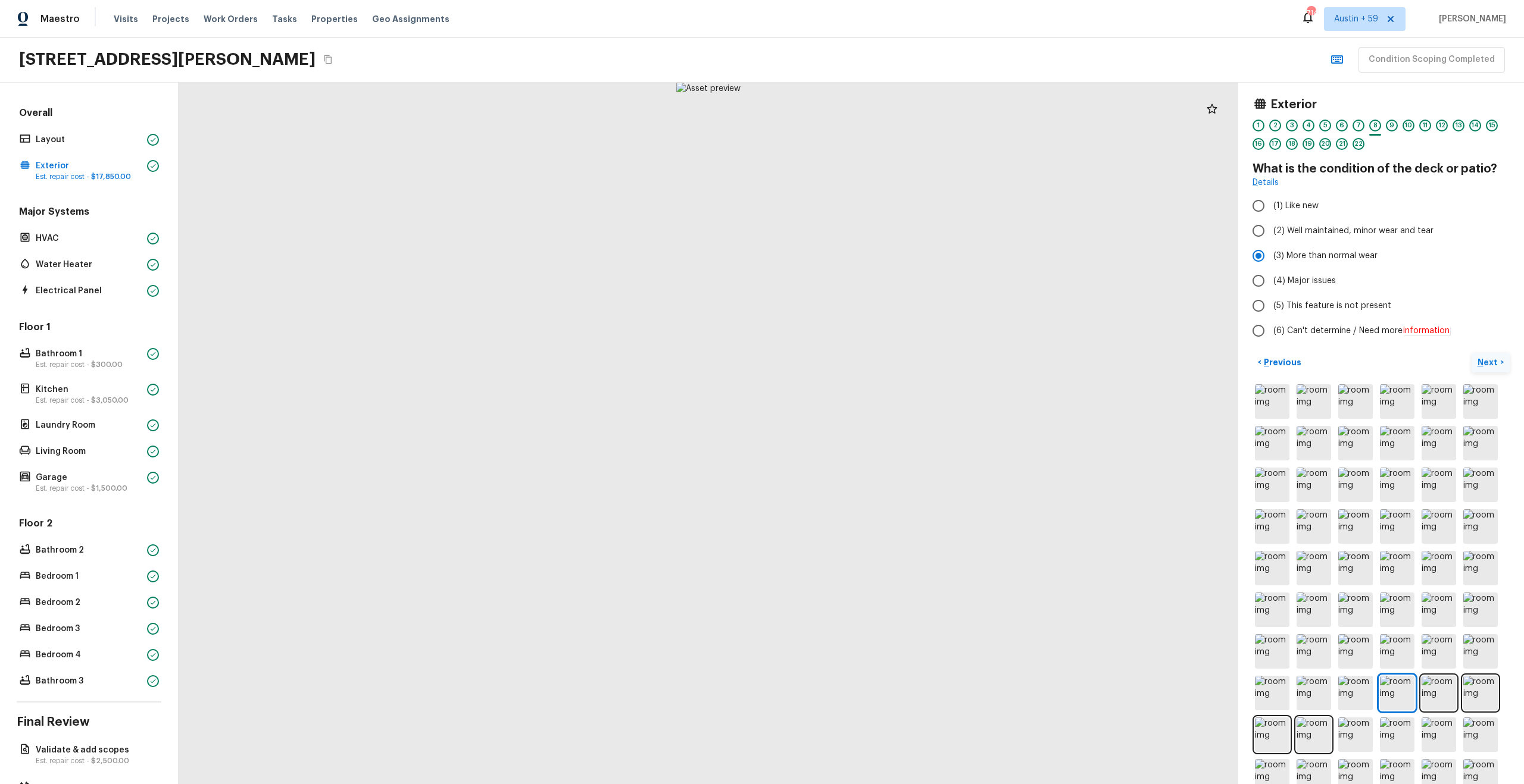
click at [1492, 357] on p "Next" at bounding box center [1489, 363] width 23 height 12
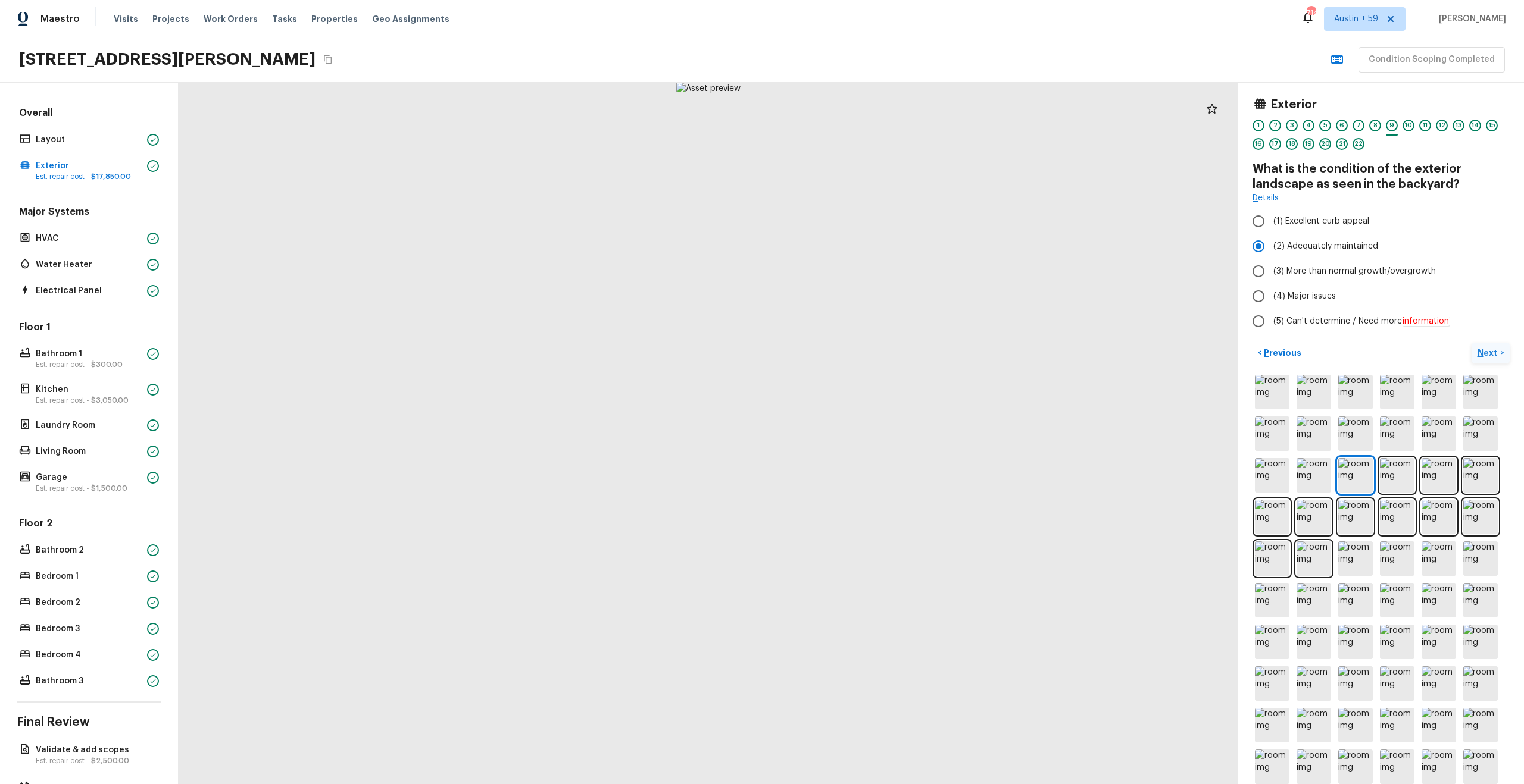
click at [1487, 350] on p "Next" at bounding box center [1489, 353] width 23 height 12
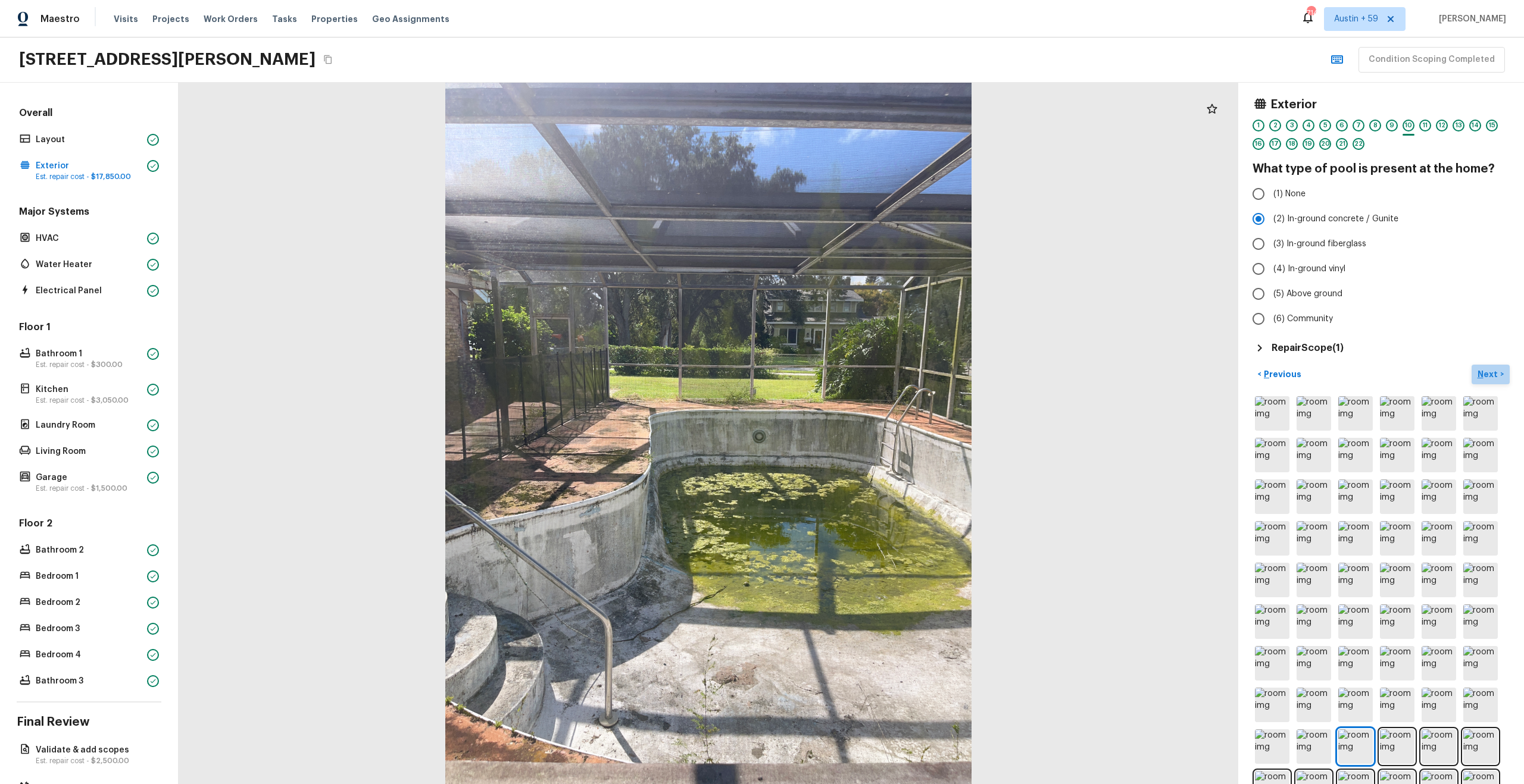
click at [1487, 376] on p "Next" at bounding box center [1489, 375] width 23 height 12
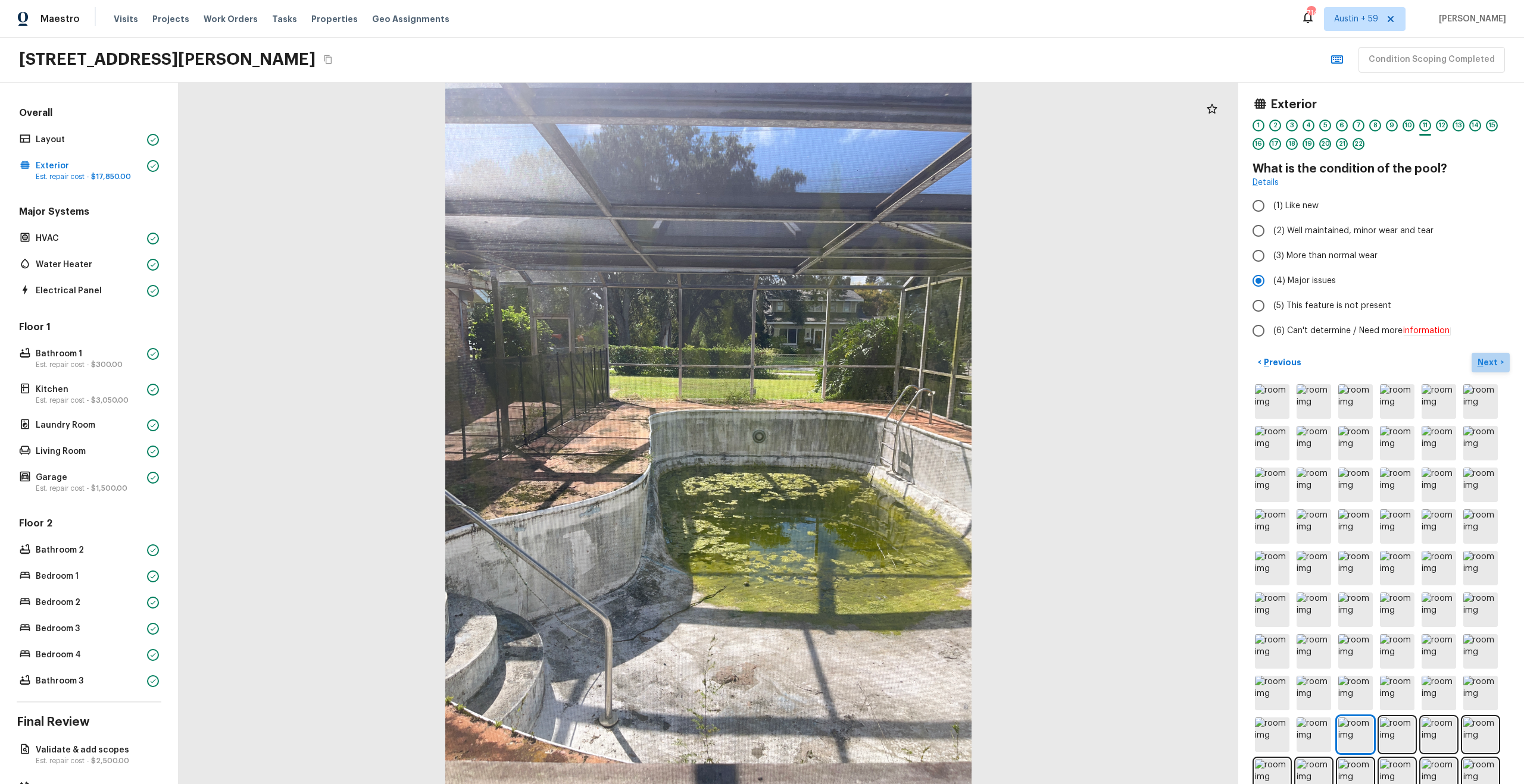
click at [1487, 364] on p "Next" at bounding box center [1489, 363] width 23 height 12
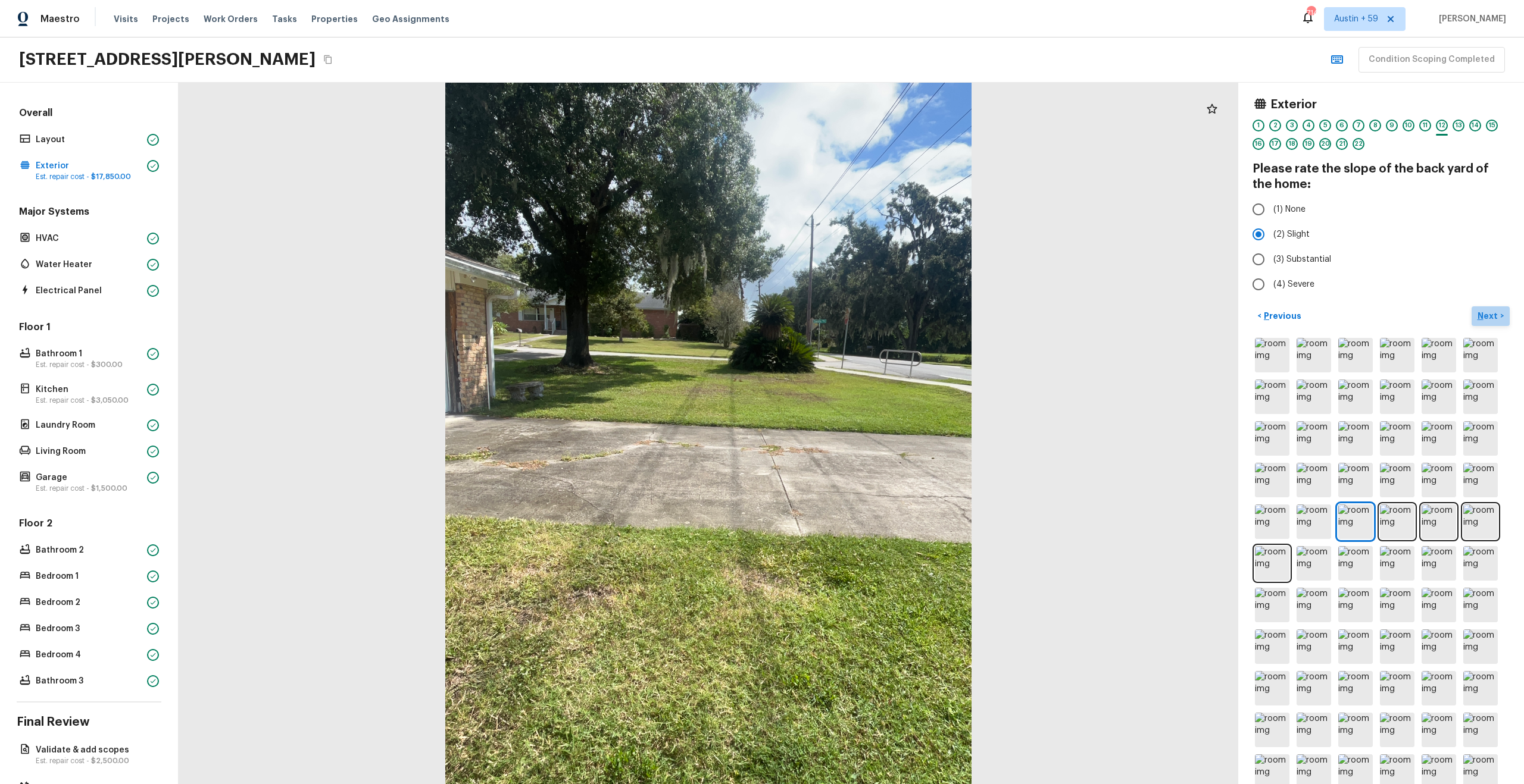
click at [1486, 319] on p "Next" at bounding box center [1489, 316] width 23 height 12
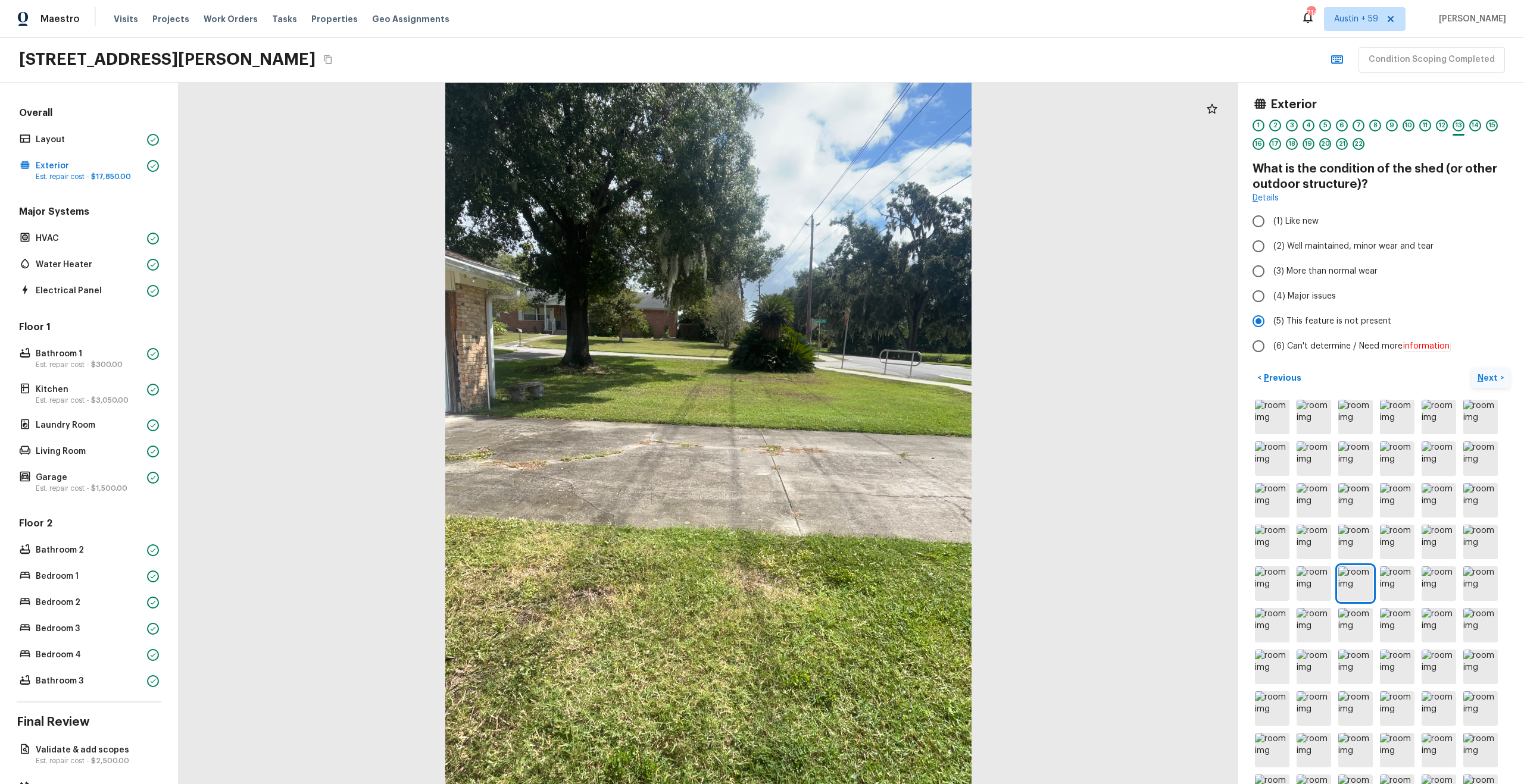
click at [1494, 378] on p "Next" at bounding box center [1489, 378] width 23 height 12
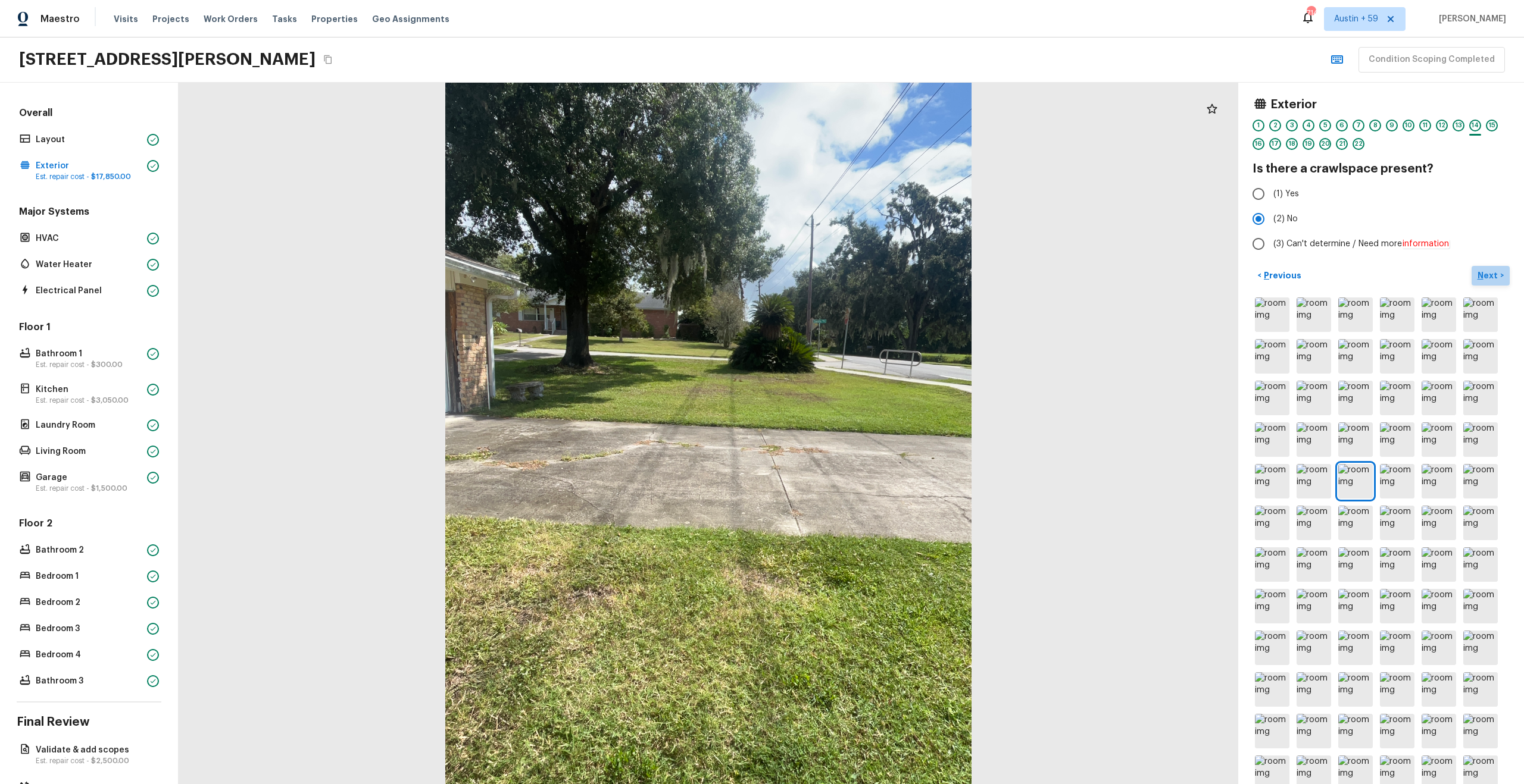
click at [1486, 272] on p "Next" at bounding box center [1489, 275] width 23 height 12
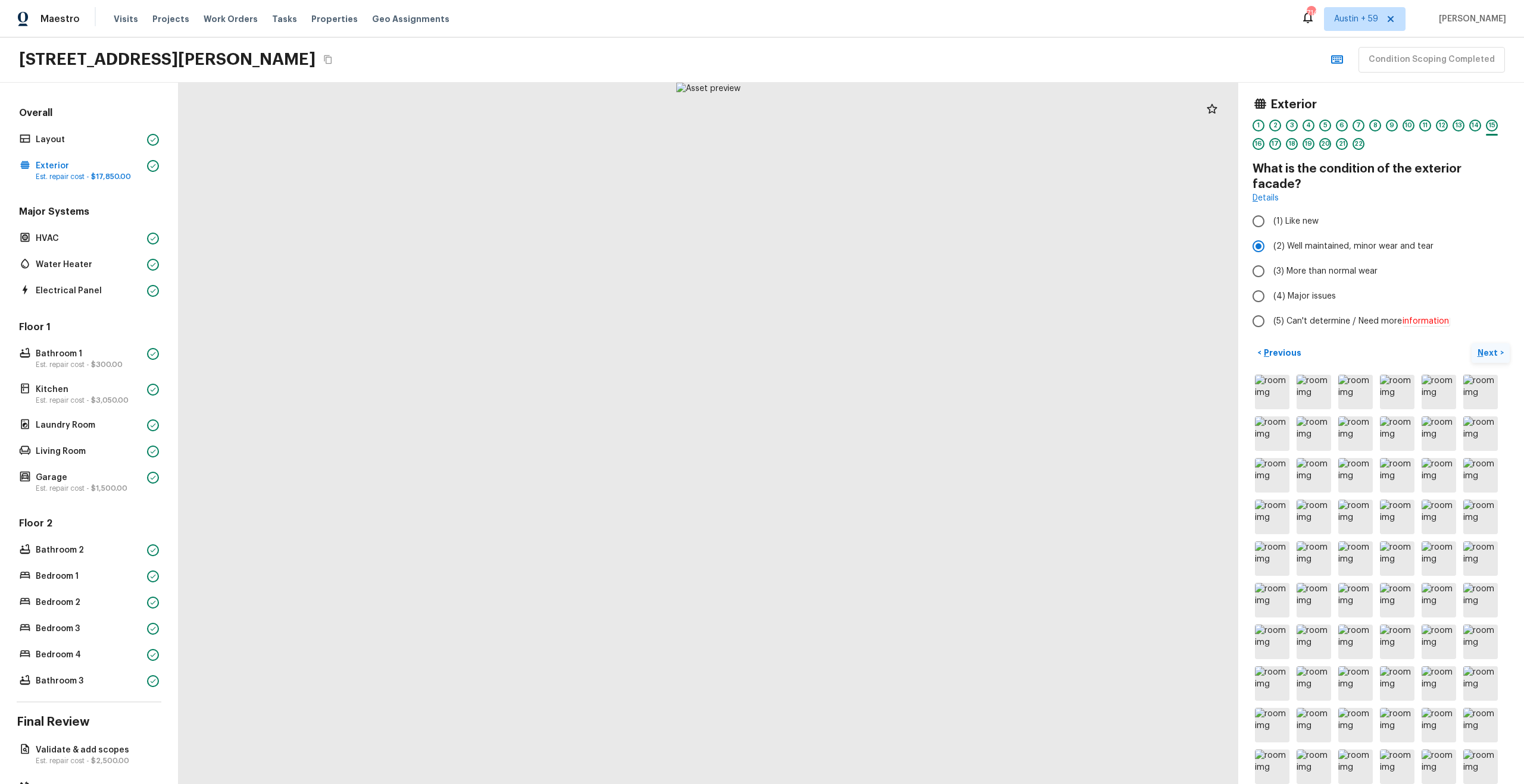
click at [1491, 347] on p "Next" at bounding box center [1489, 353] width 23 height 12
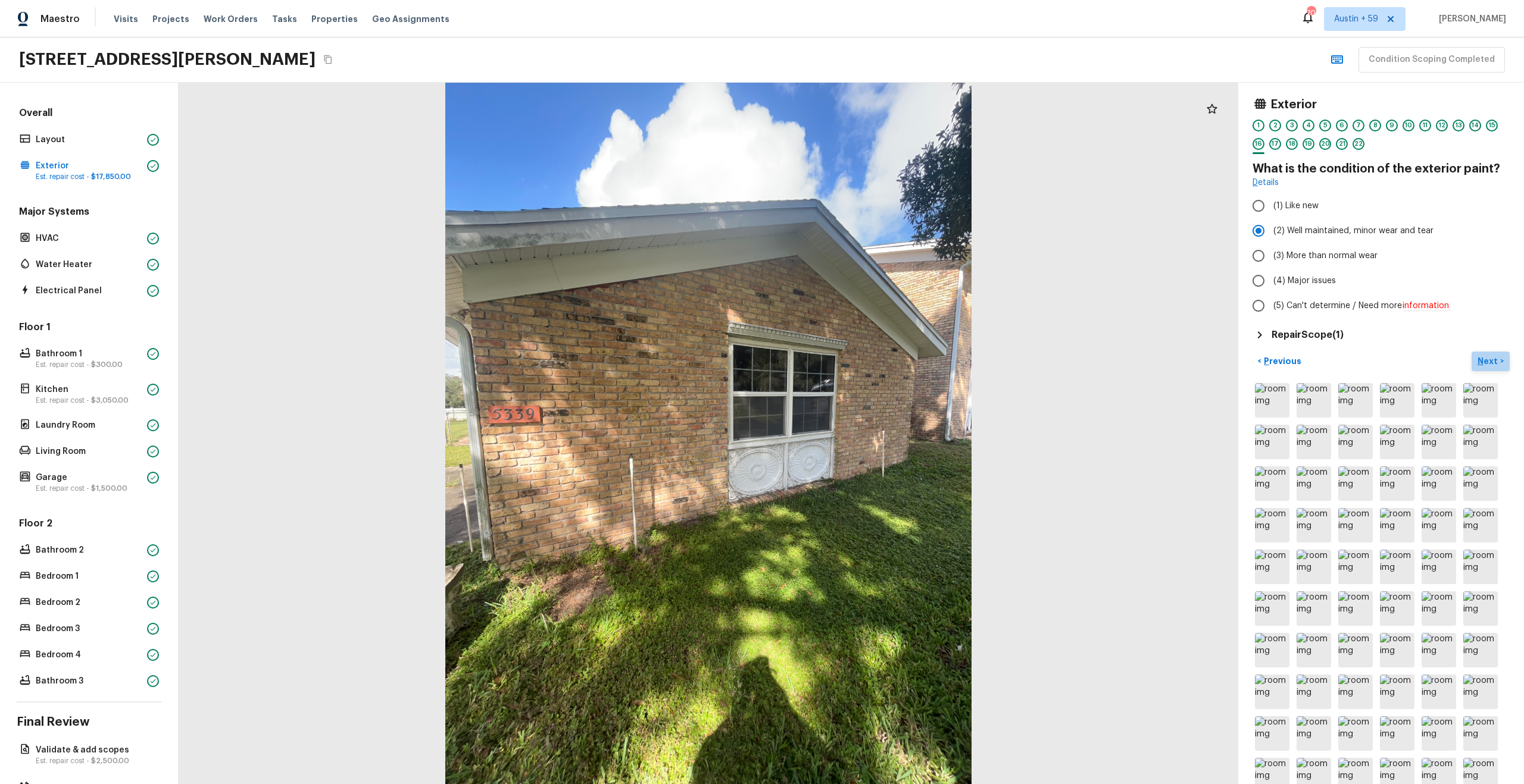
click at [1490, 364] on p "Next" at bounding box center [1489, 361] width 23 height 12
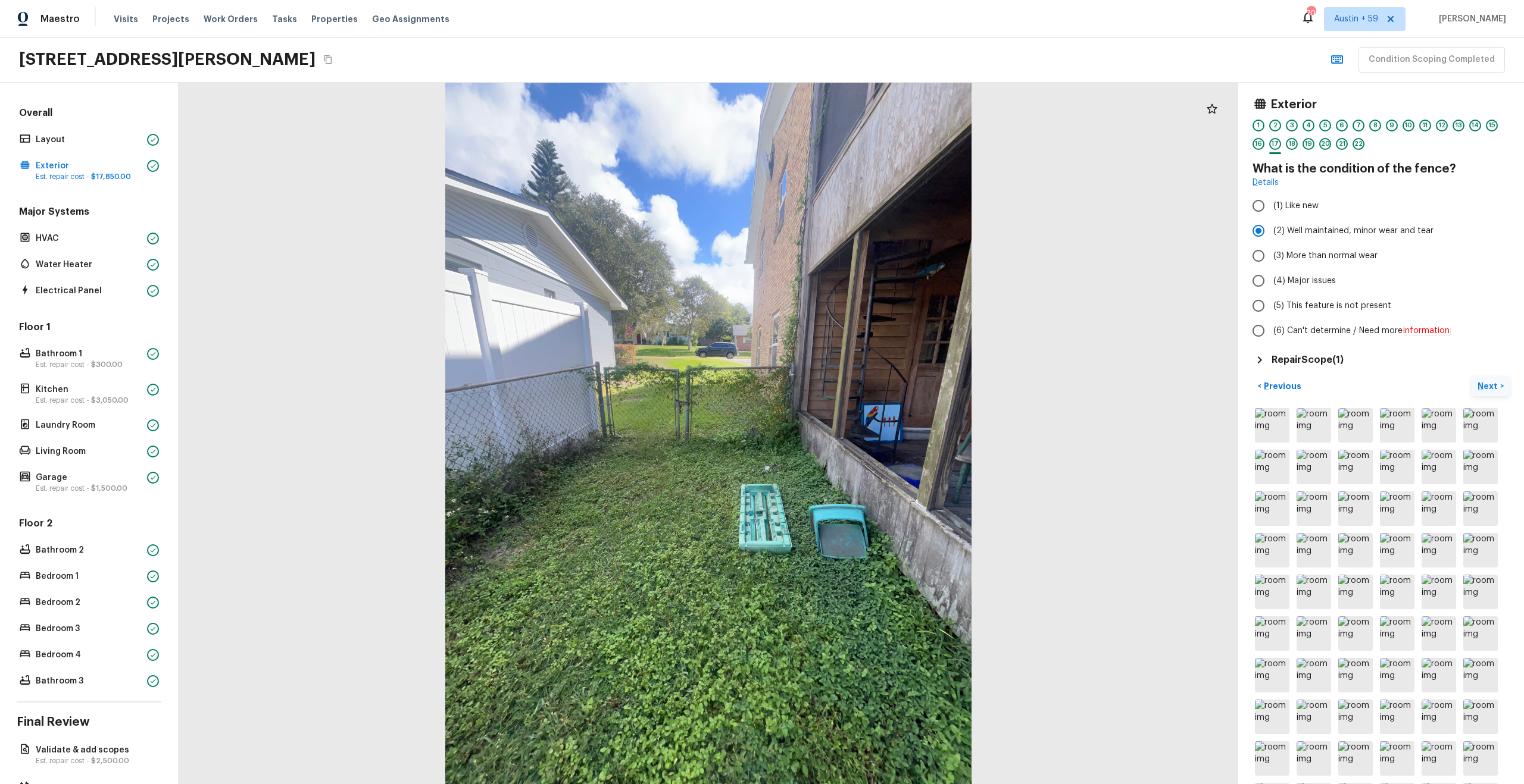
click at [1487, 385] on p "Next" at bounding box center [1489, 386] width 23 height 12
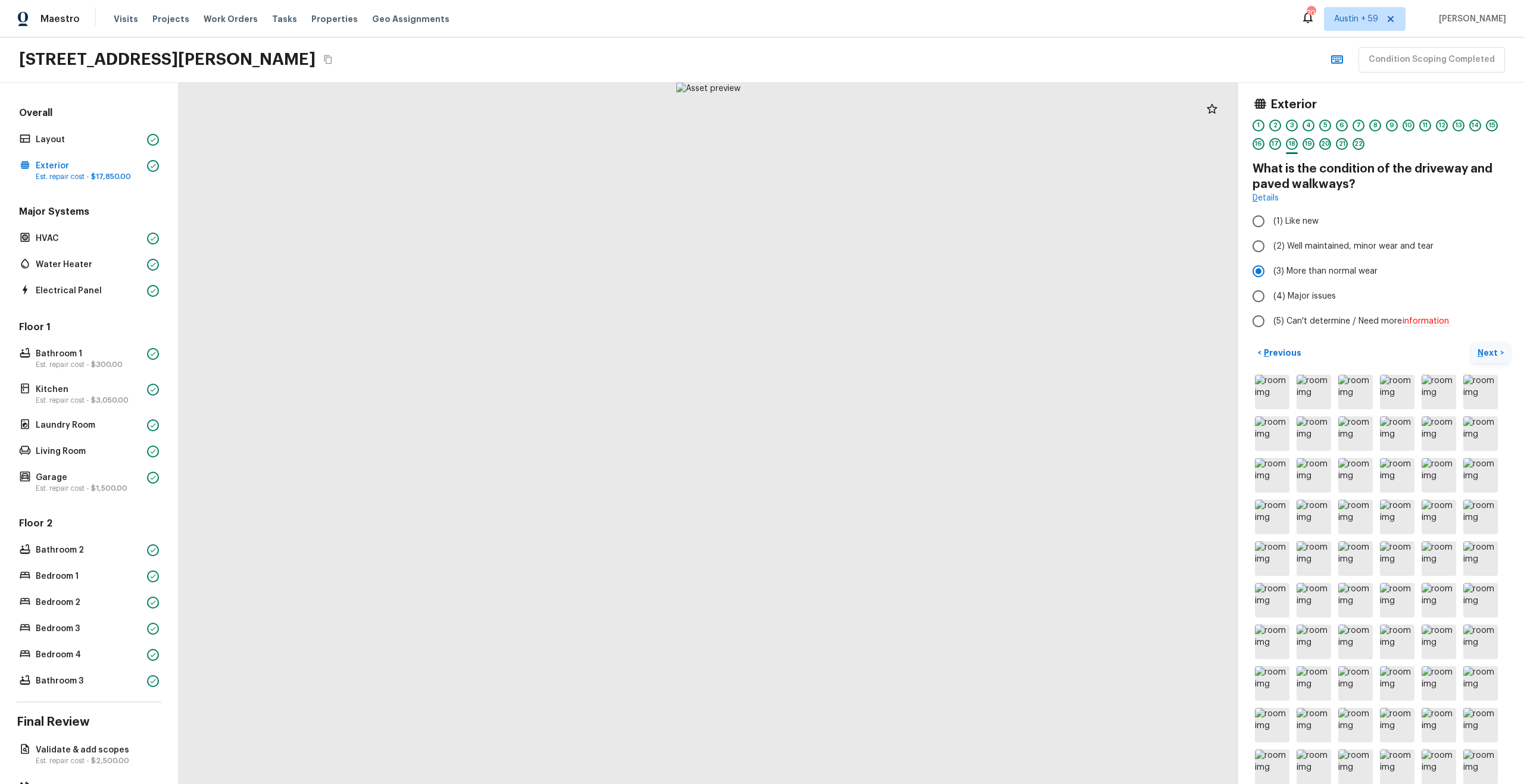
click at [1487, 385] on img at bounding box center [1480, 392] width 34 height 34
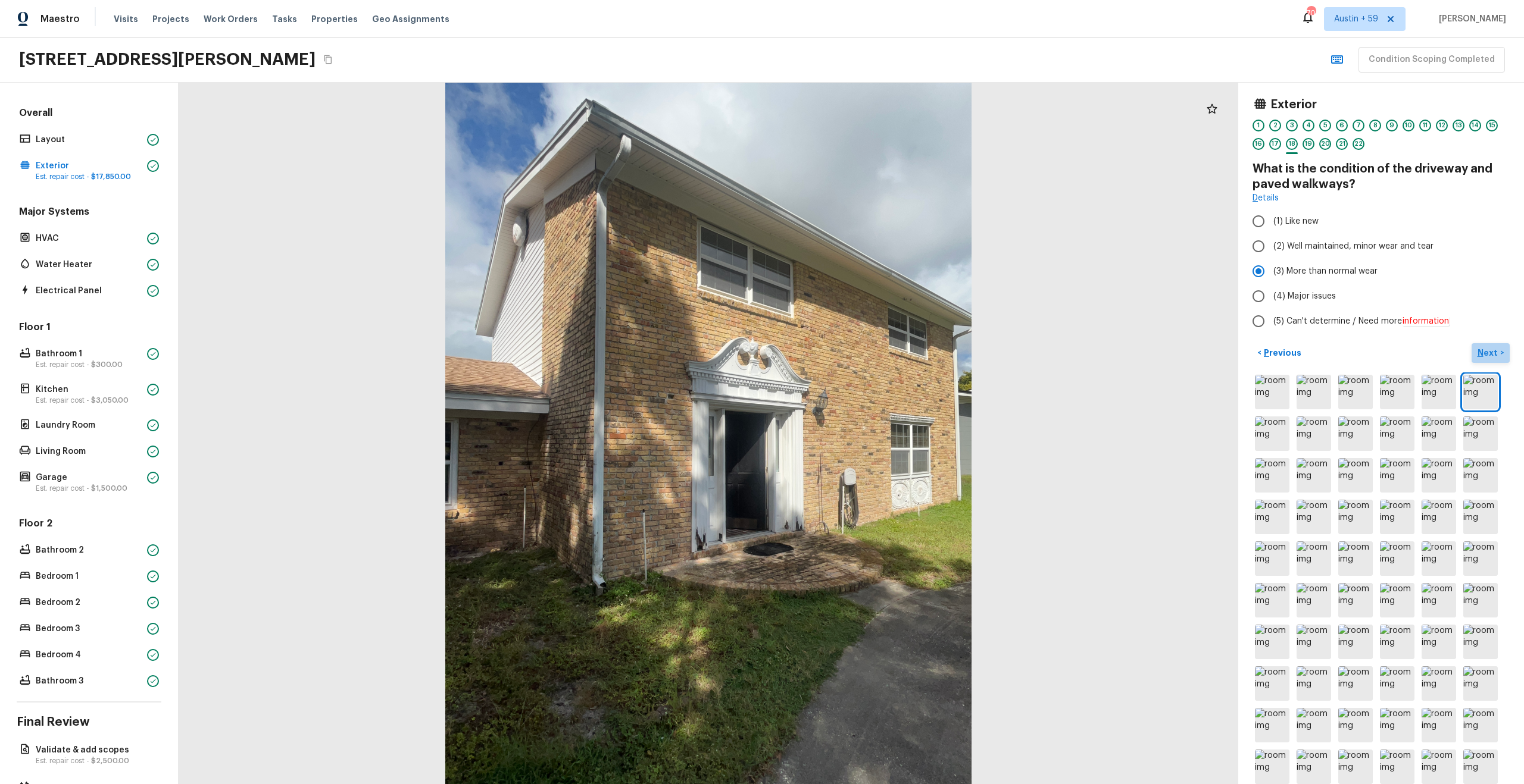
click at [1491, 354] on p "Next" at bounding box center [1489, 353] width 23 height 12
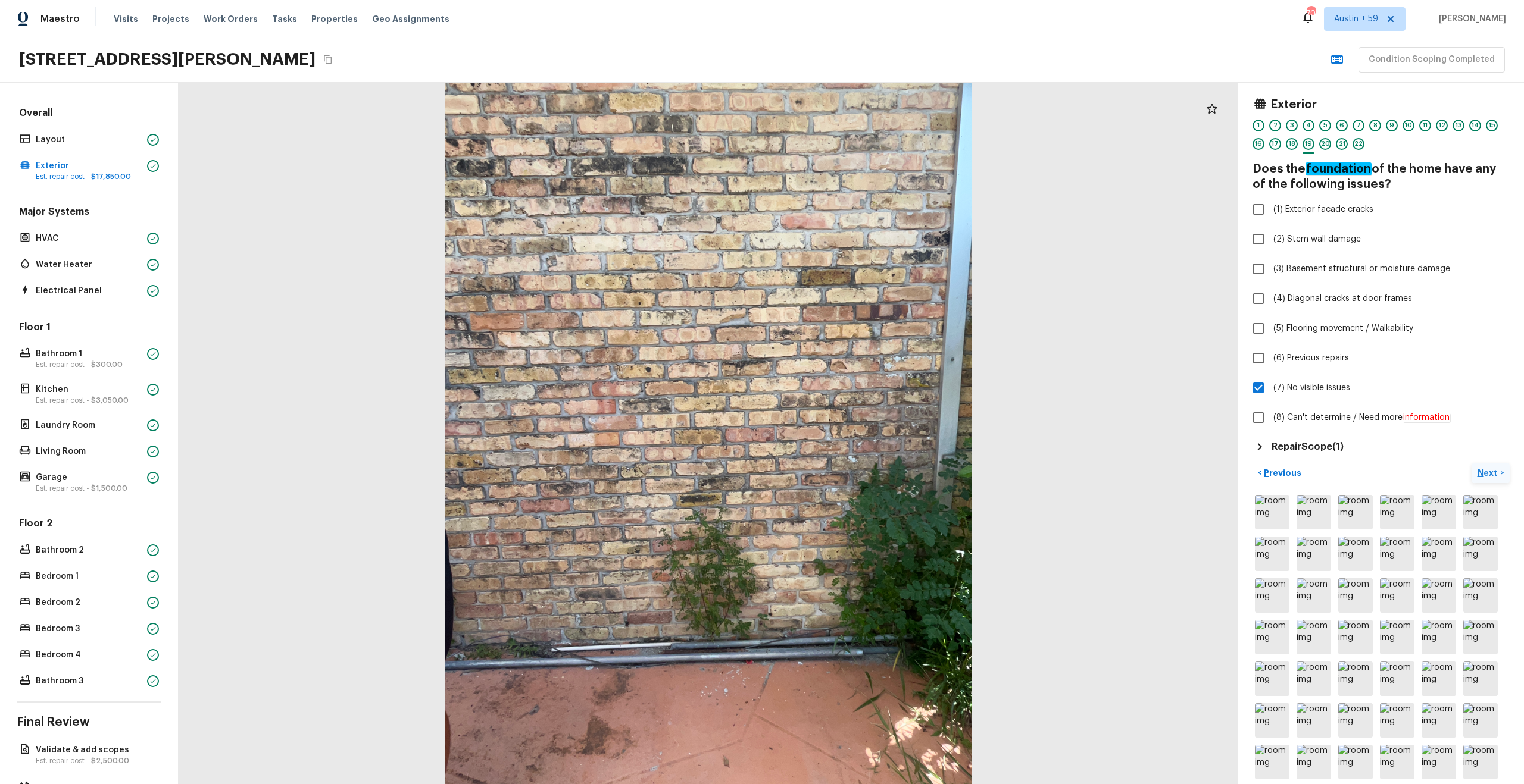
click at [1484, 473] on p "Next" at bounding box center [1489, 473] width 23 height 12
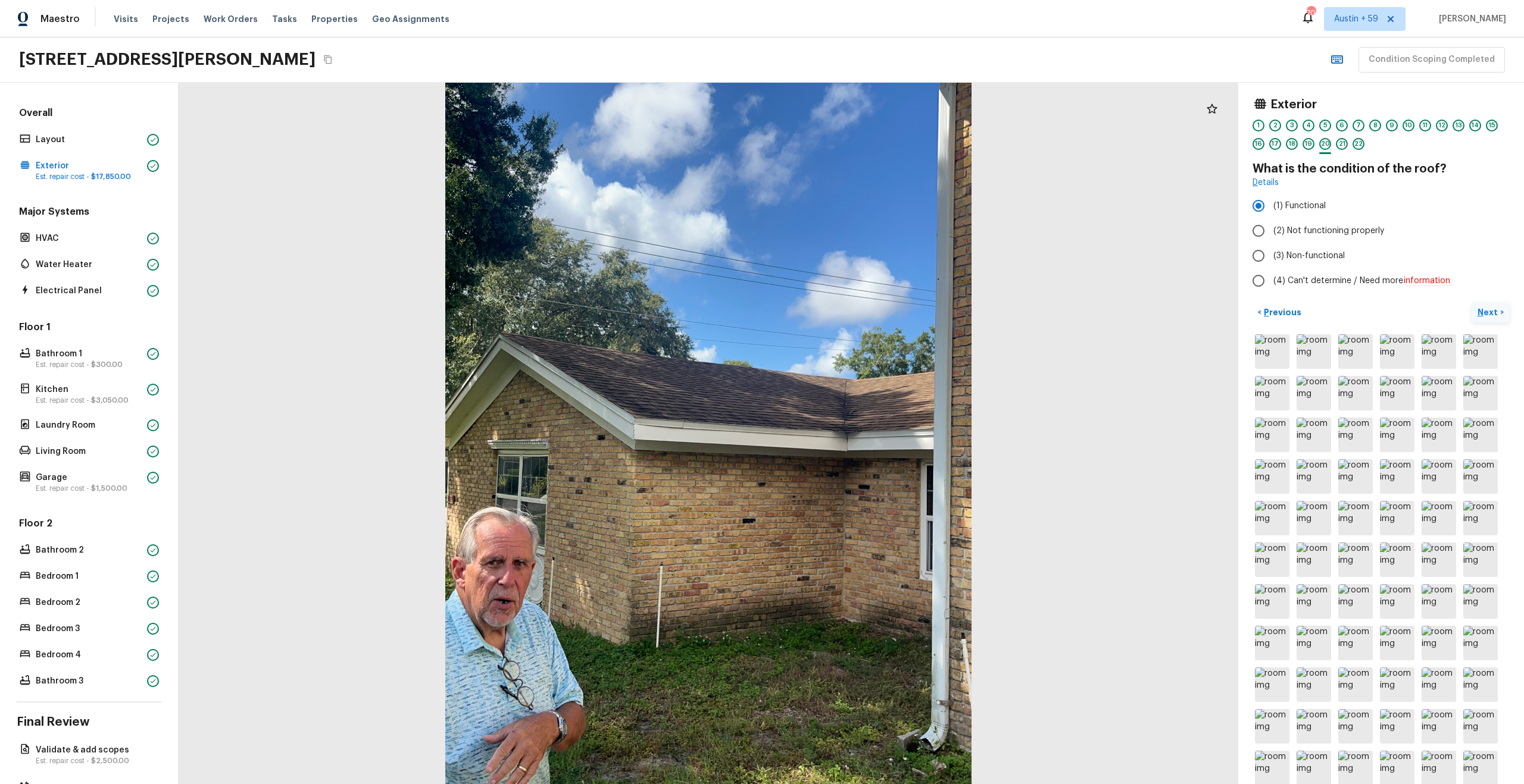
click at [1495, 304] on button "Next >" at bounding box center [1490, 313] width 38 height 20
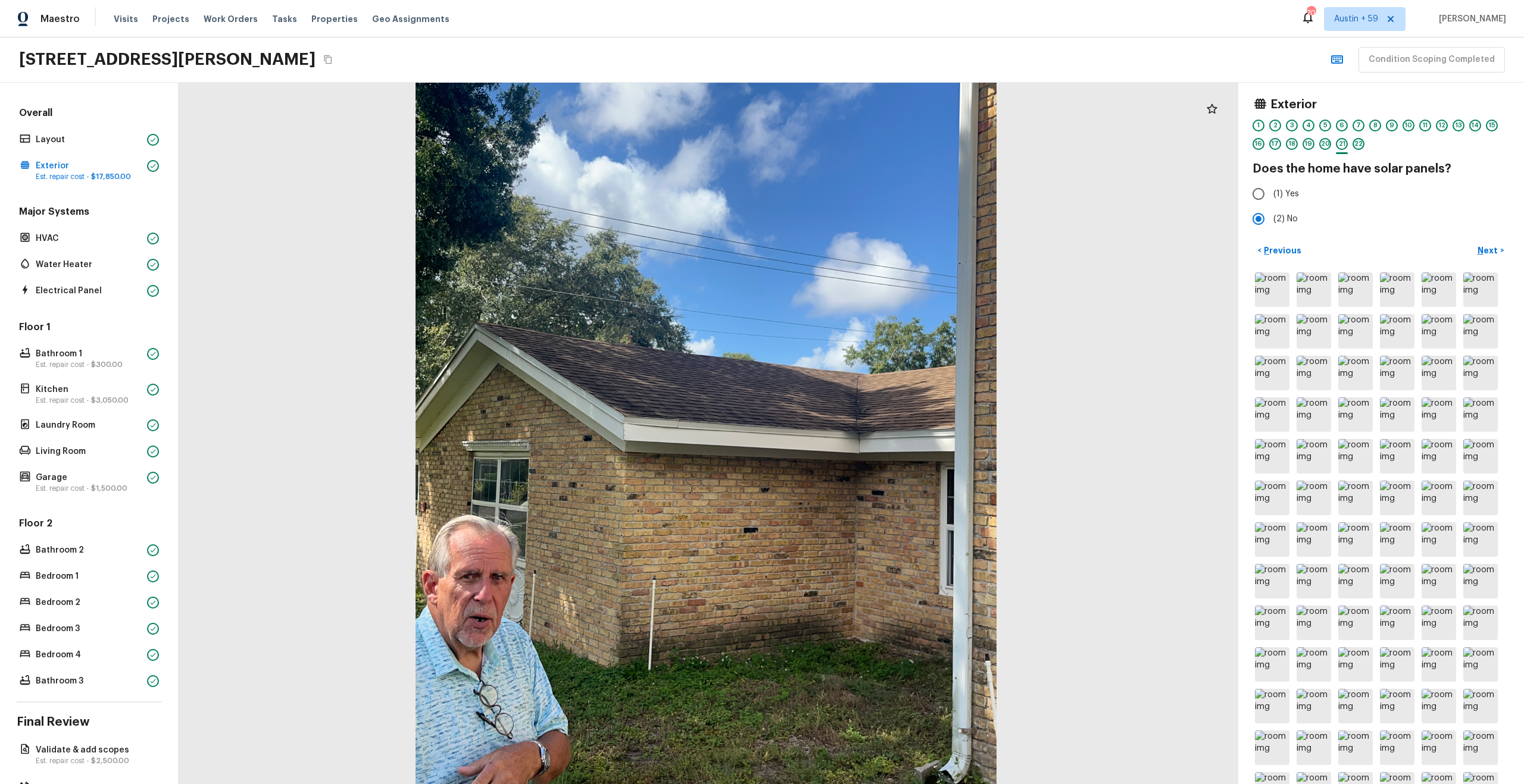
click at [1359, 147] on div "22" at bounding box center [1359, 144] width 12 height 12
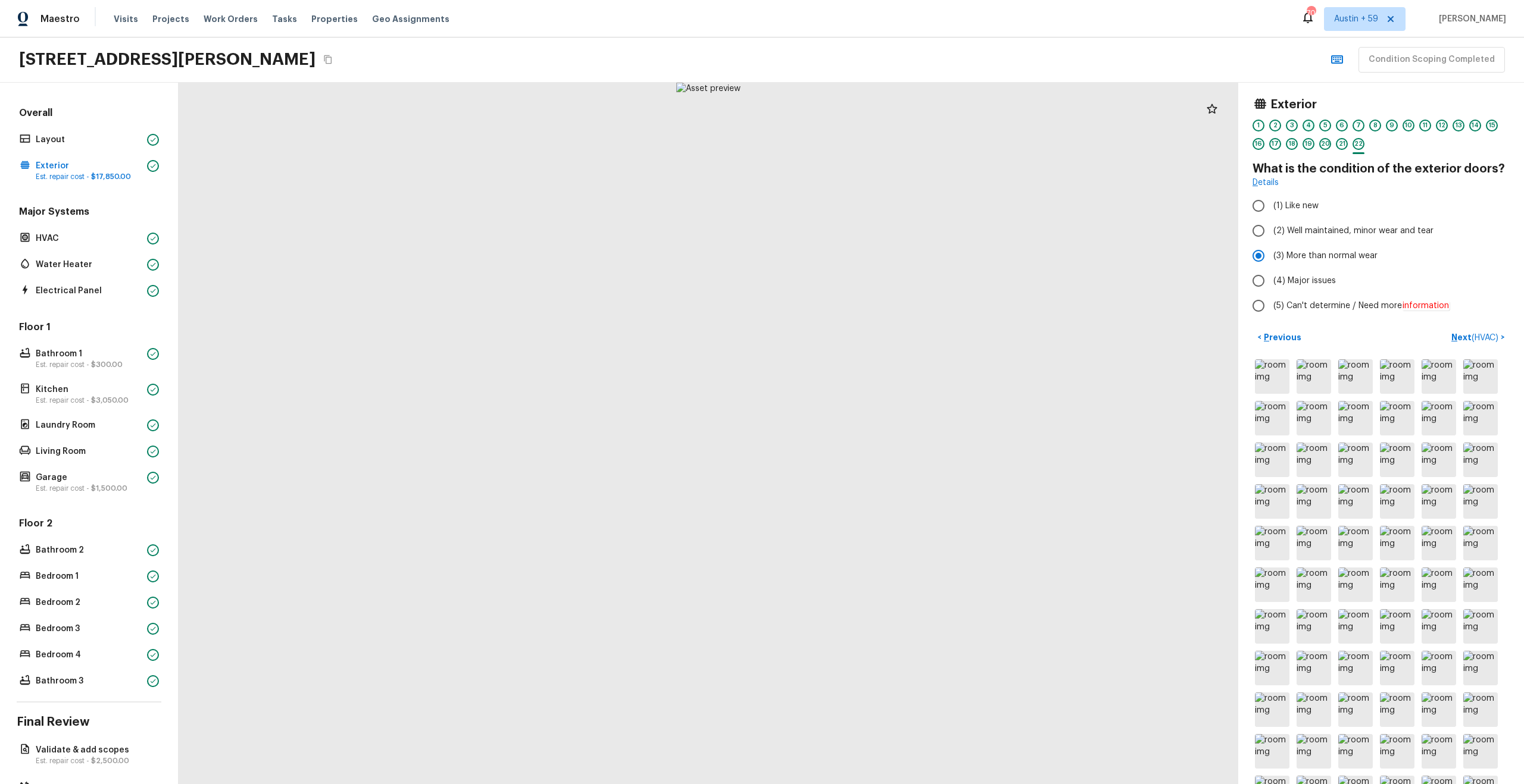
click at [1309, 121] on div "4" at bounding box center [1309, 126] width 12 height 12
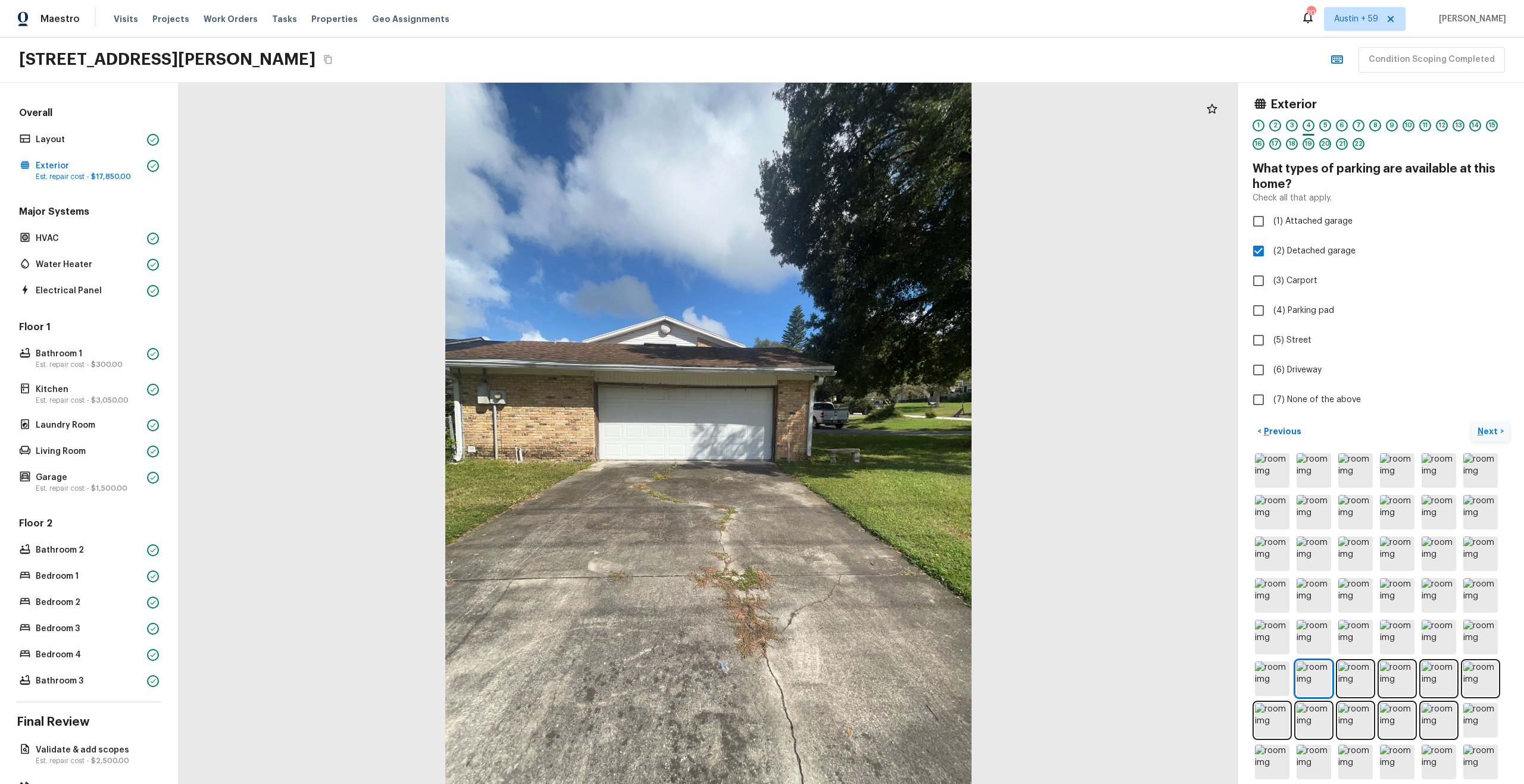
click at [1486, 428] on p "Next" at bounding box center [1489, 432] width 23 height 12
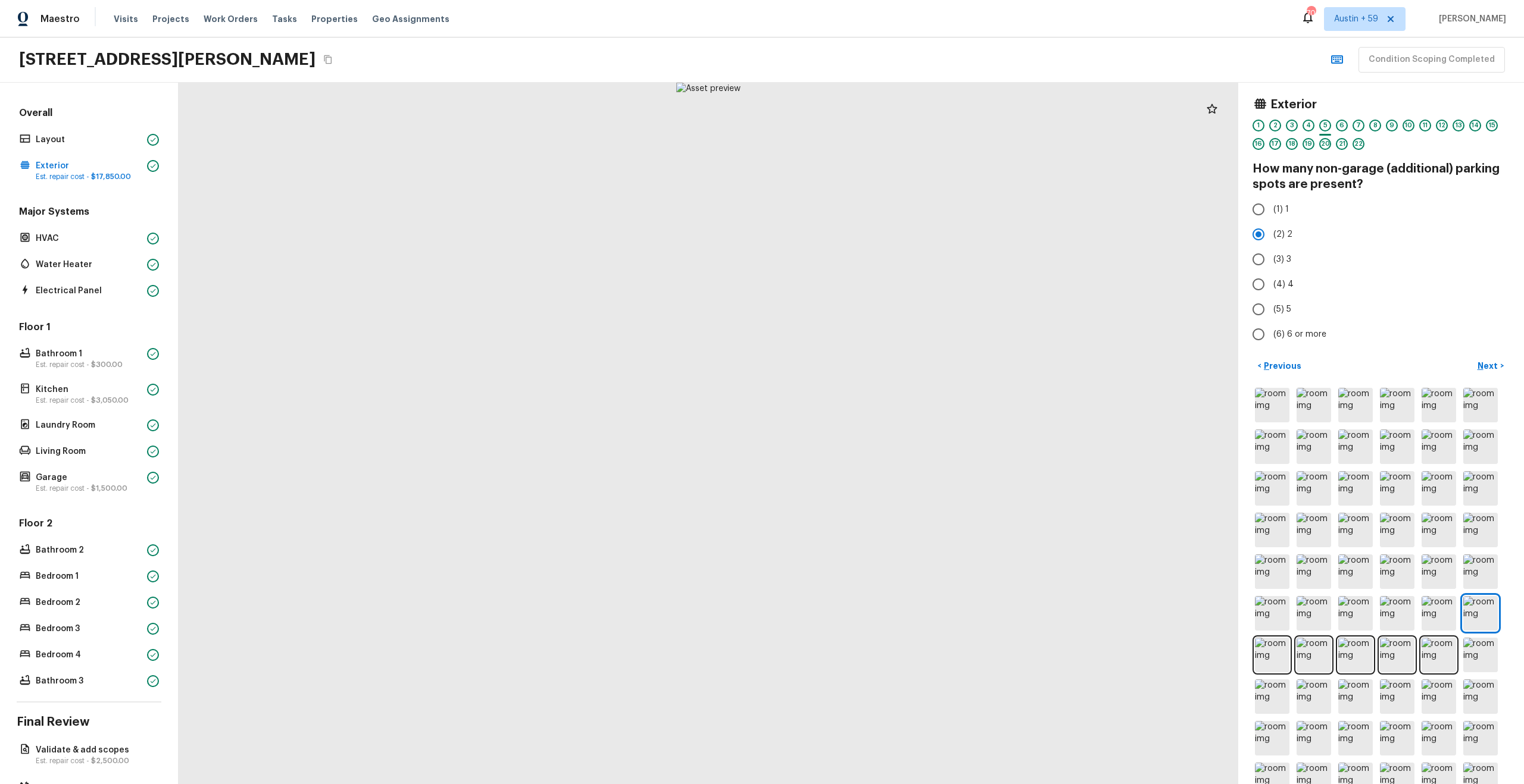
click at [1486, 353] on div "Exterior 1 2 3 4 5 6 7 8 9 10 11 12 13 14 15 16 17 18 19 20 21 22 How many non-…" at bounding box center [1381, 433] width 286 height 702
click at [1486, 369] on p "Next" at bounding box center [1489, 366] width 23 height 12
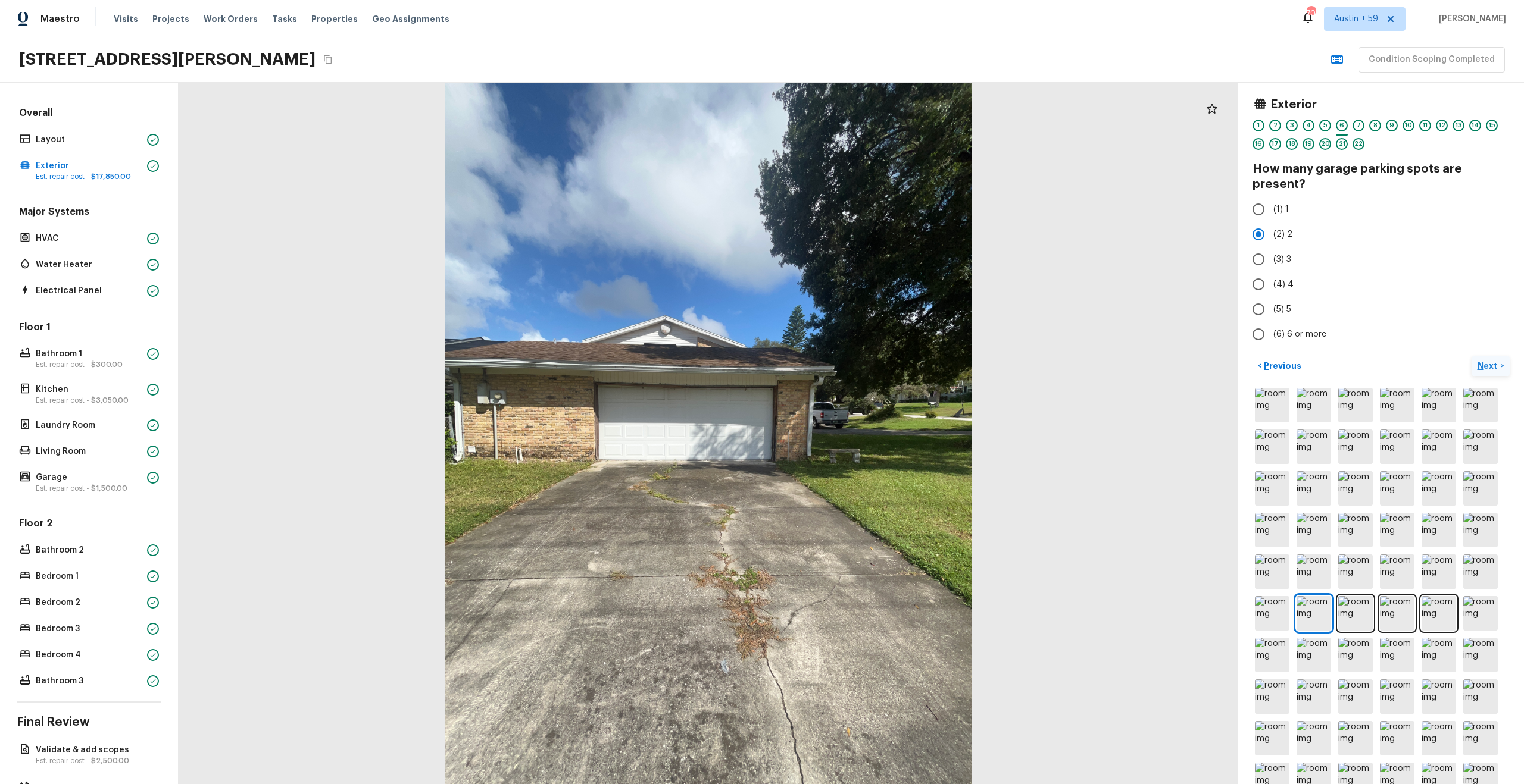
click at [1486, 369] on p "Next" at bounding box center [1489, 366] width 23 height 12
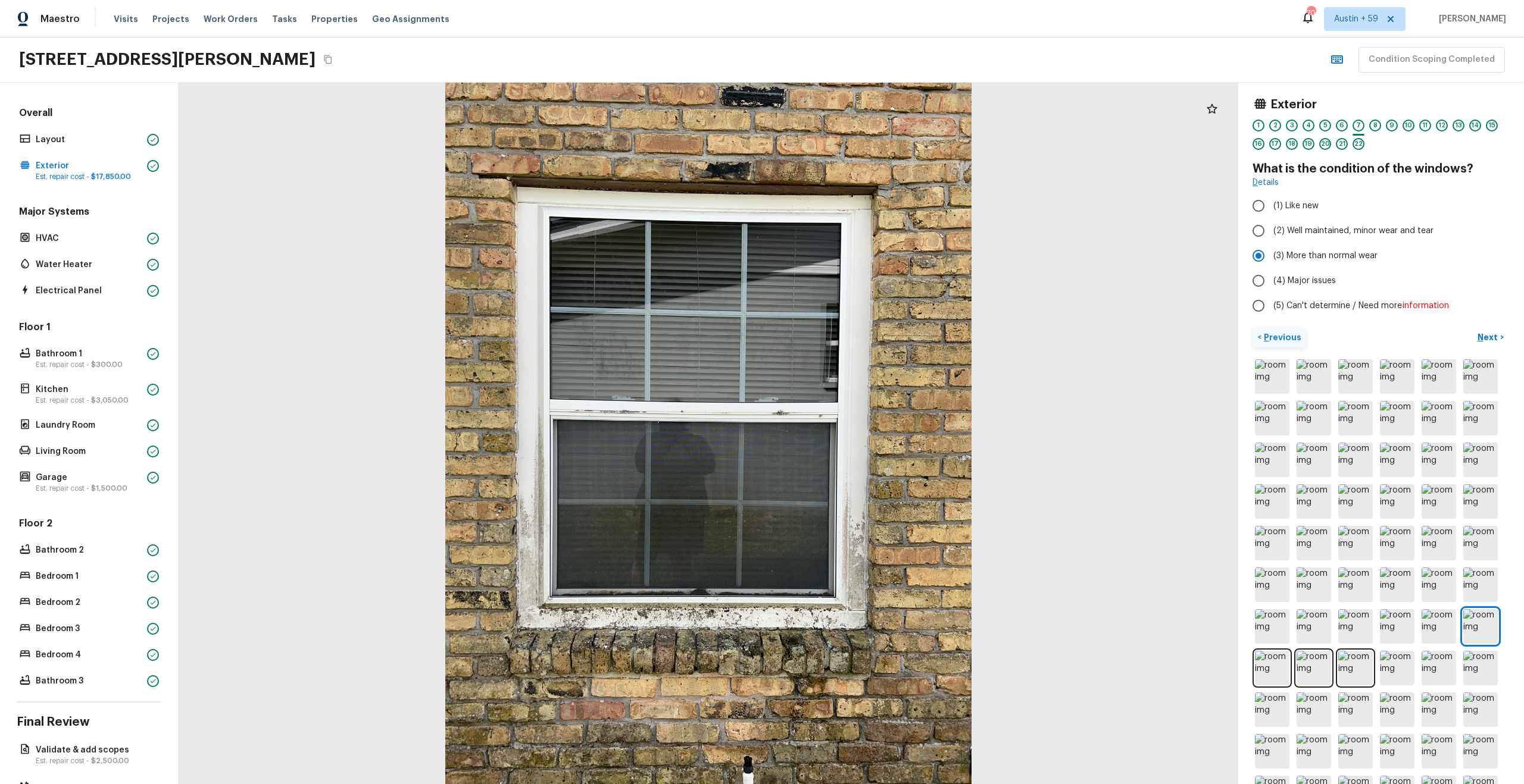
click at [1278, 338] on p "Previous" at bounding box center [1281, 337] width 40 height 12
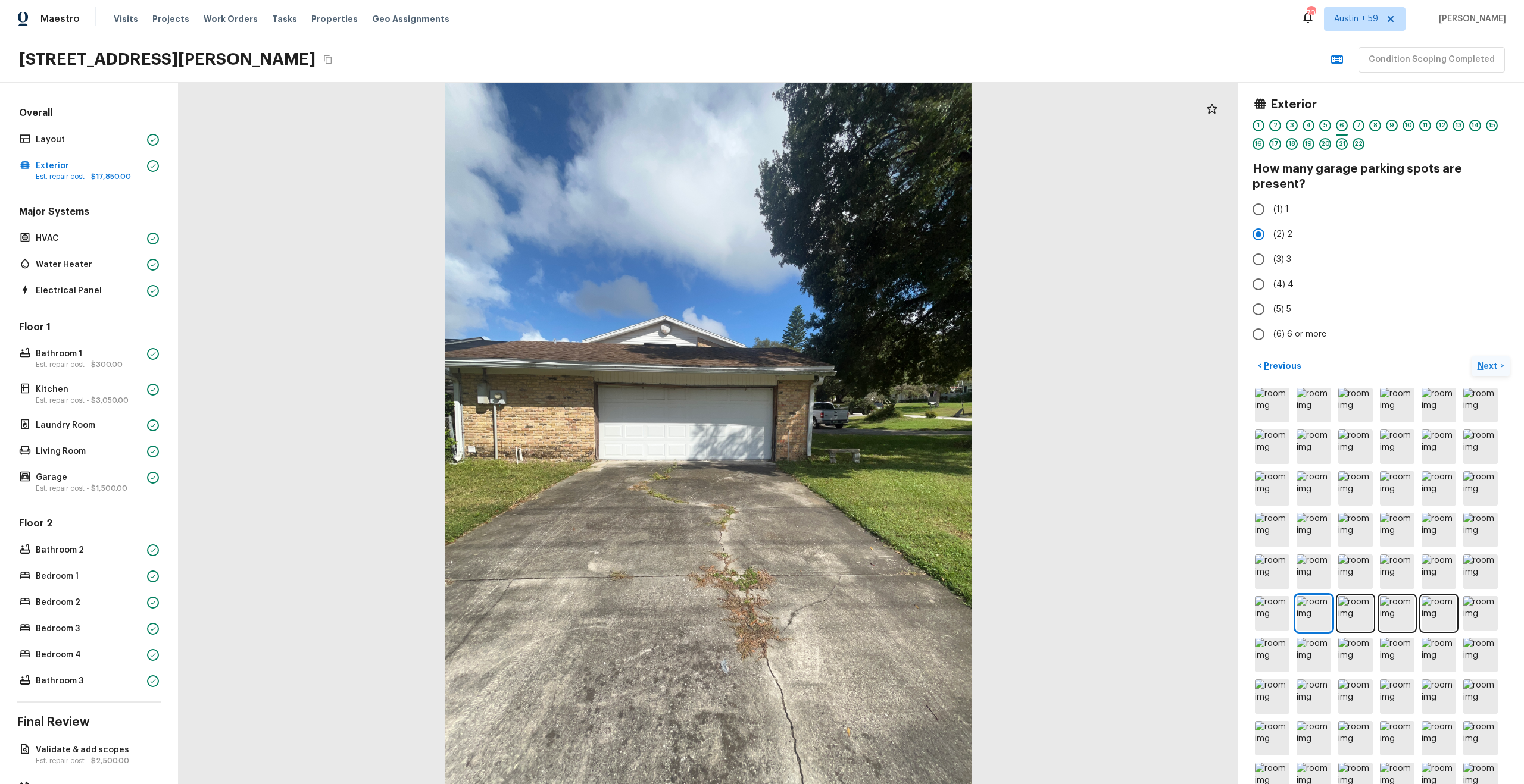
click at [1487, 363] on p "Next" at bounding box center [1489, 366] width 23 height 12
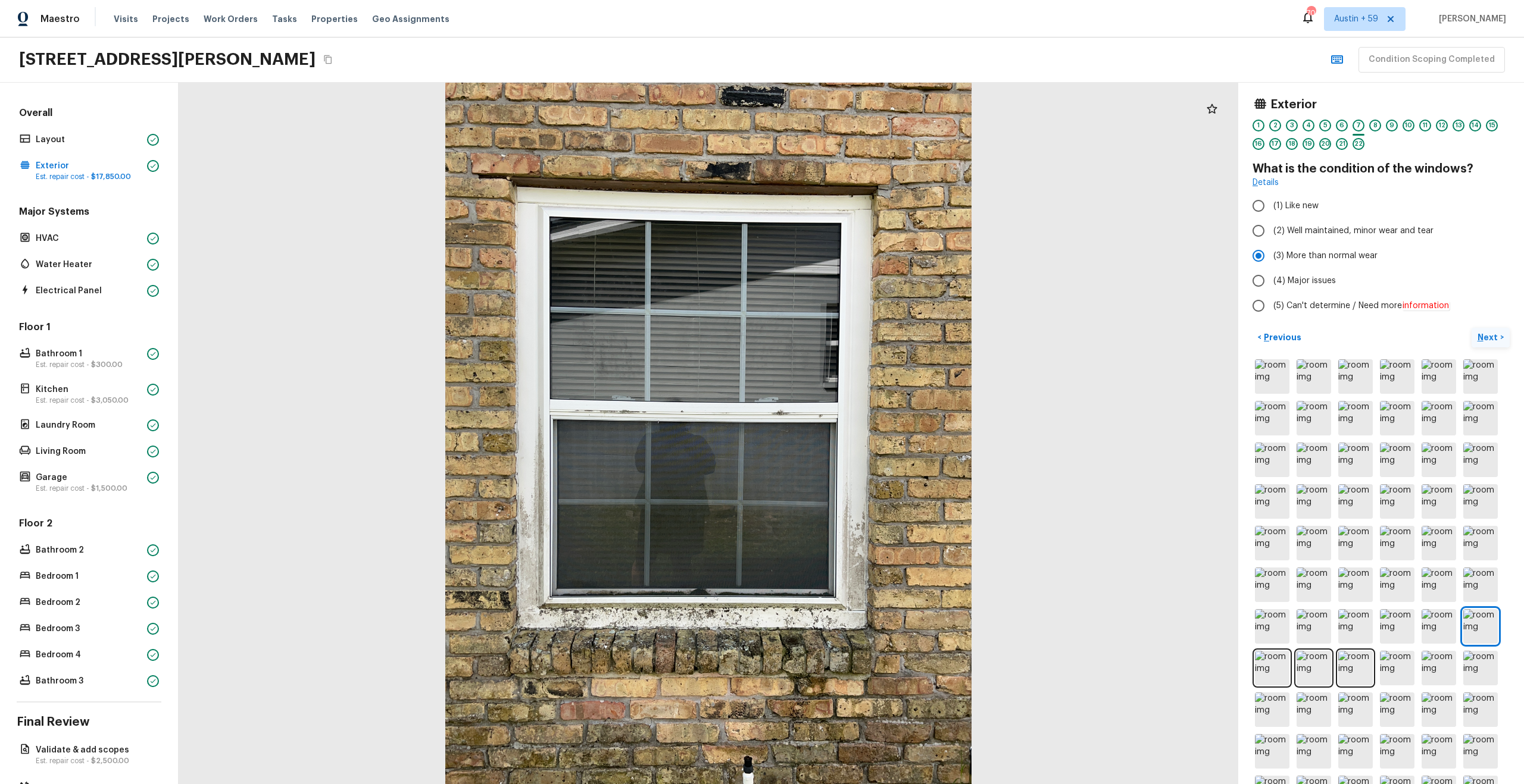
click at [1487, 363] on img at bounding box center [1480, 376] width 34 height 34
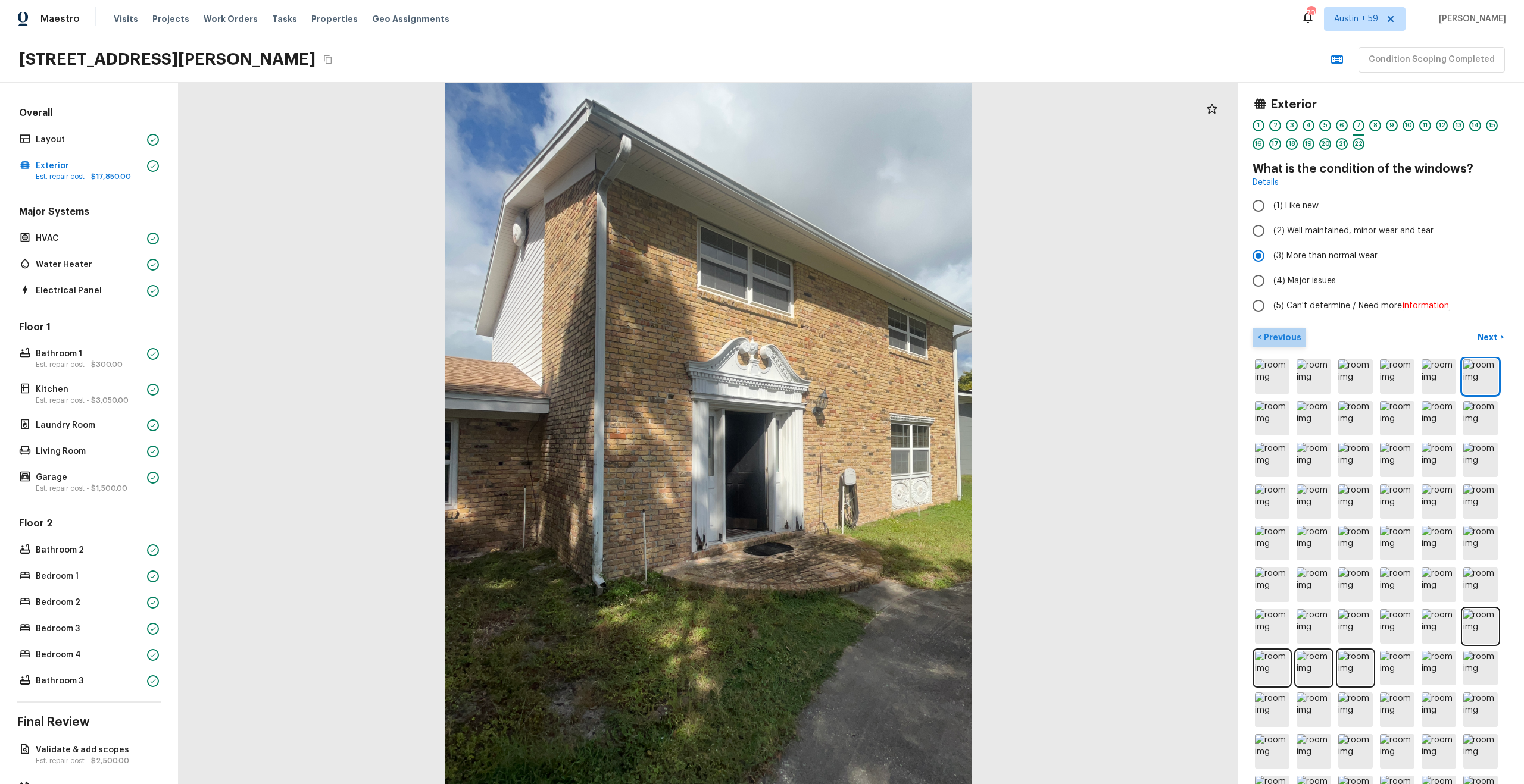
click at [1279, 339] on p "Previous" at bounding box center [1281, 337] width 40 height 12
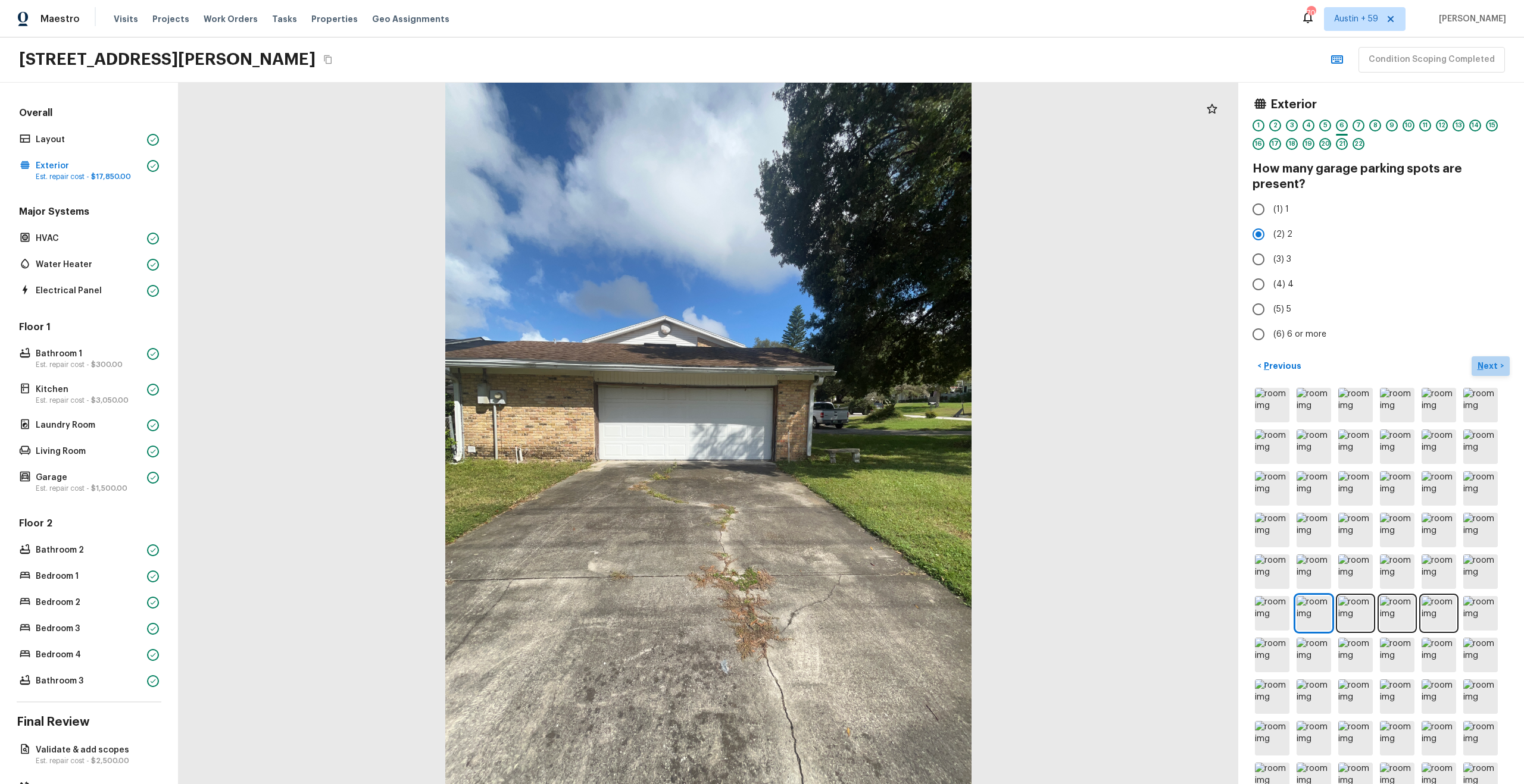
click at [1479, 366] on p "Next" at bounding box center [1489, 366] width 23 height 12
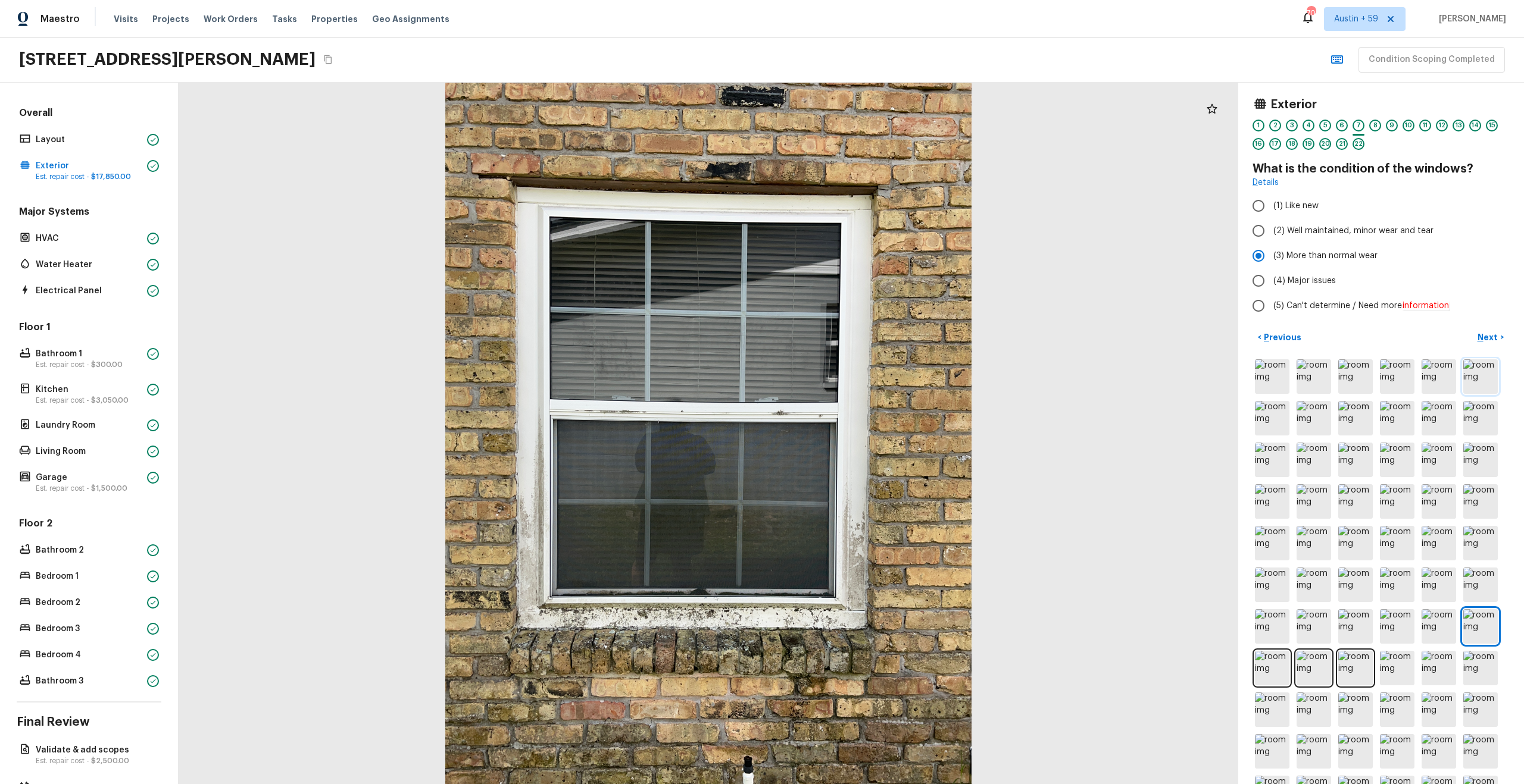
click at [1479, 366] on img at bounding box center [1480, 376] width 34 height 34
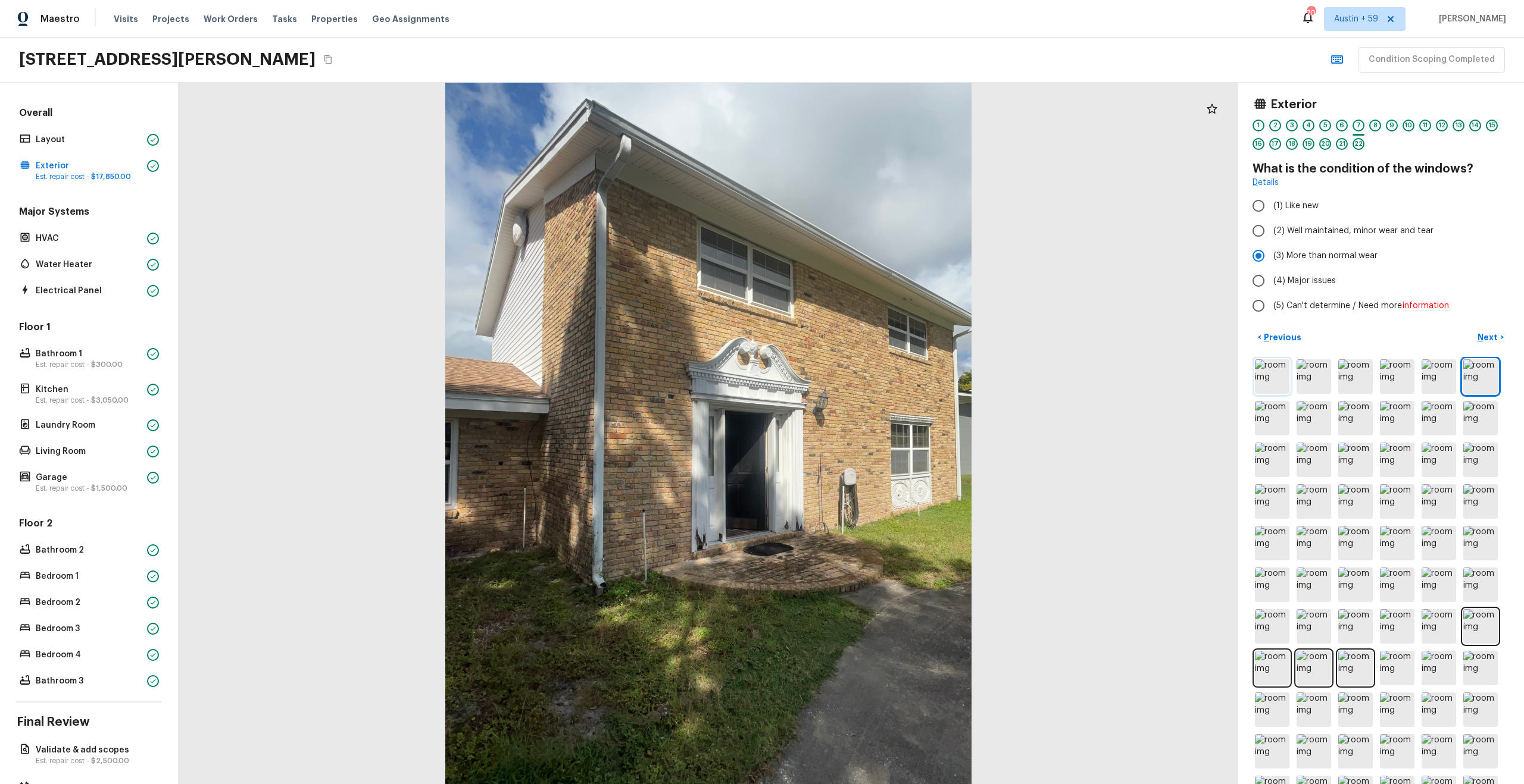
click at [1271, 373] on img at bounding box center [1271, 376] width 34 height 34
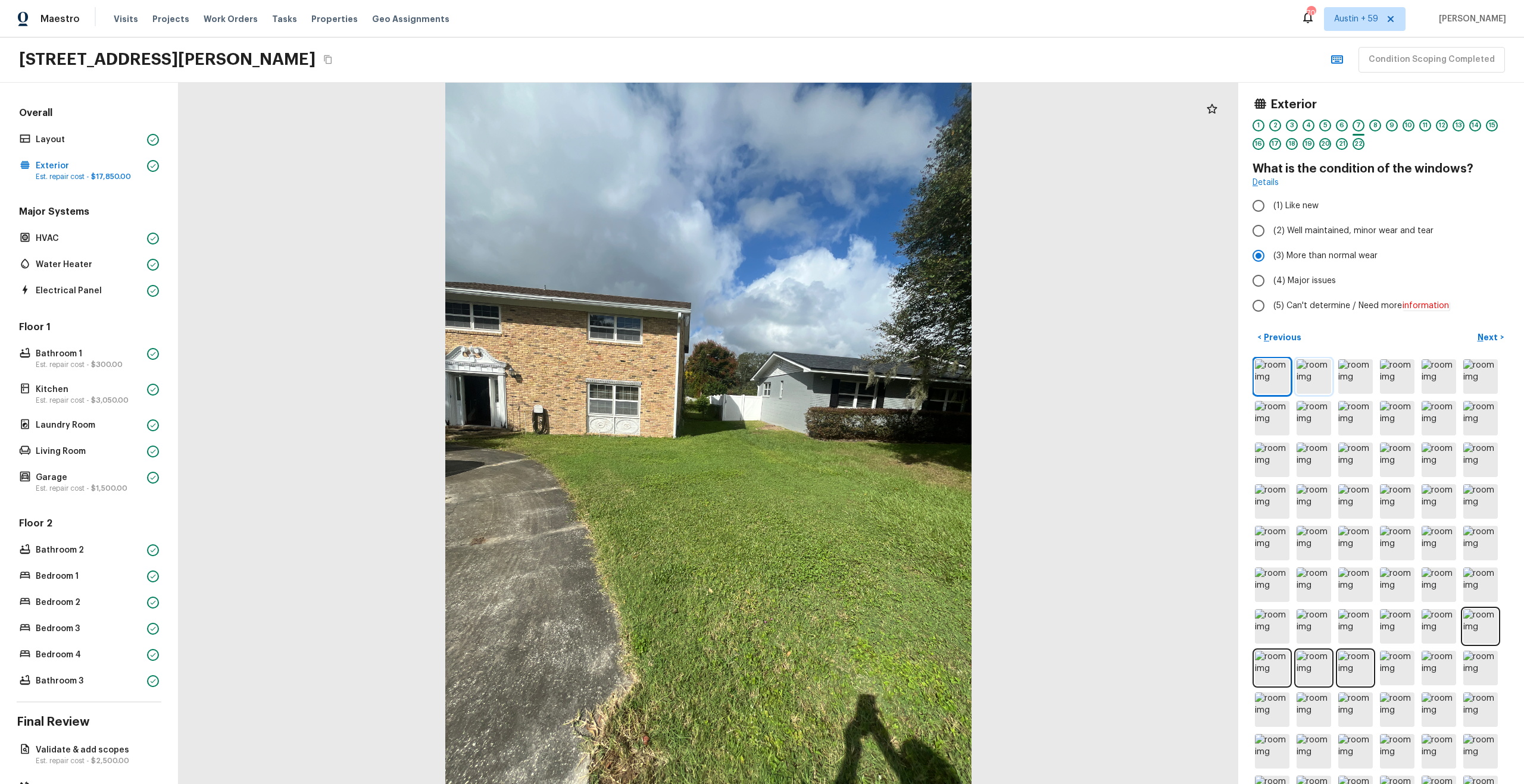
click at [1313, 380] on img at bounding box center [1314, 376] width 34 height 34
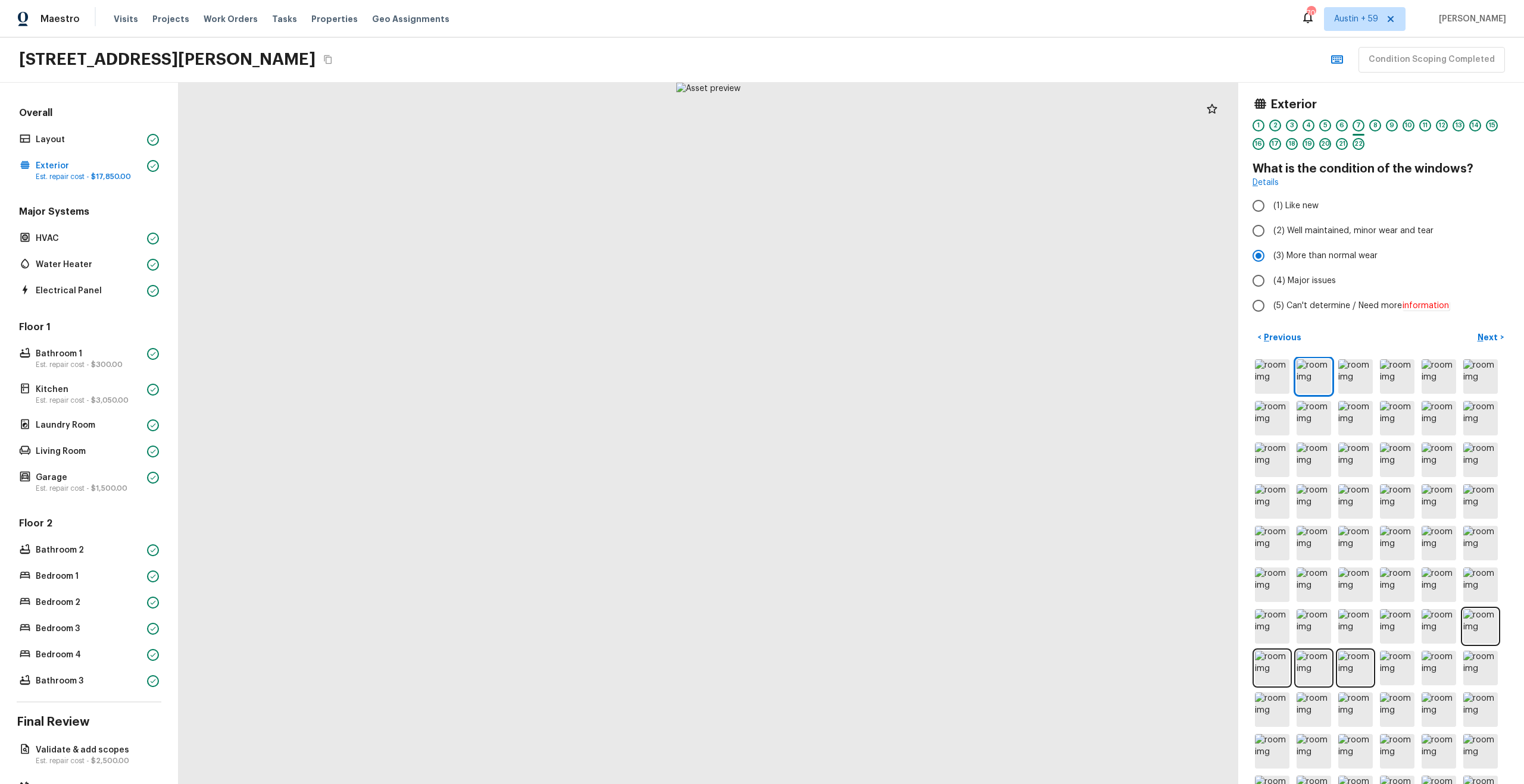
click at [1276, 127] on div "2" at bounding box center [1275, 126] width 12 height 12
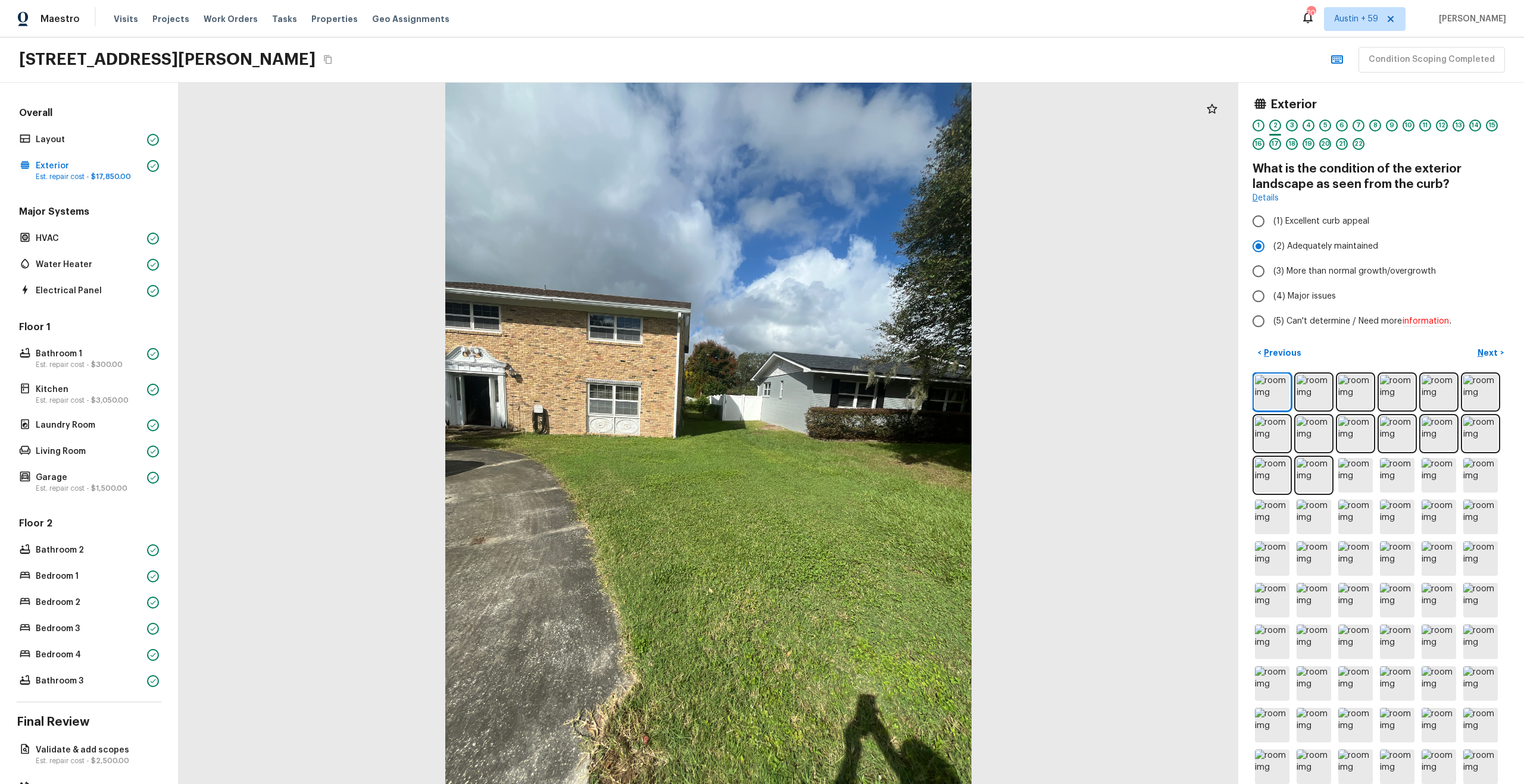
click at [1291, 123] on div "3" at bounding box center [1292, 126] width 12 height 12
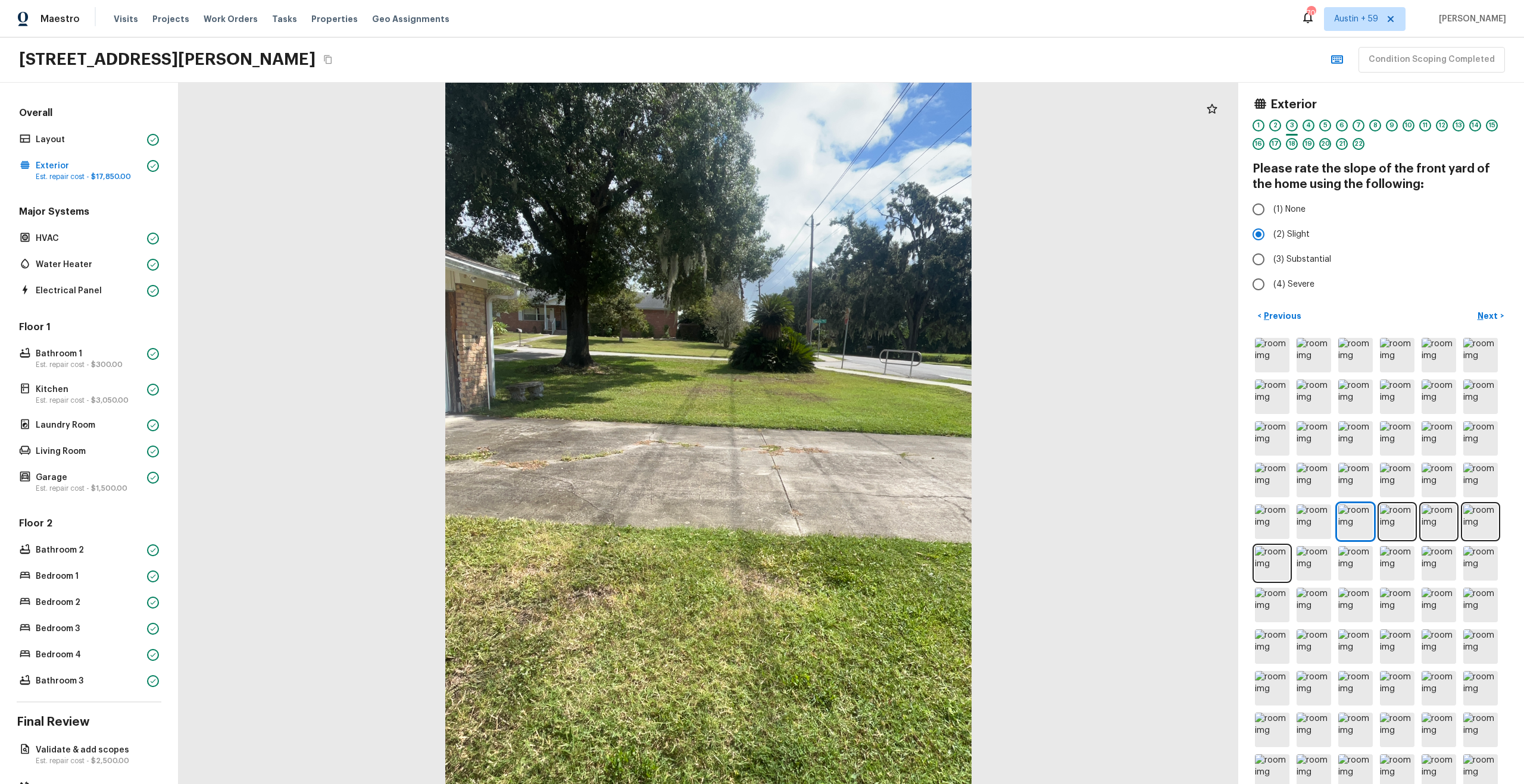
click at [1307, 127] on div "4" at bounding box center [1309, 126] width 12 height 12
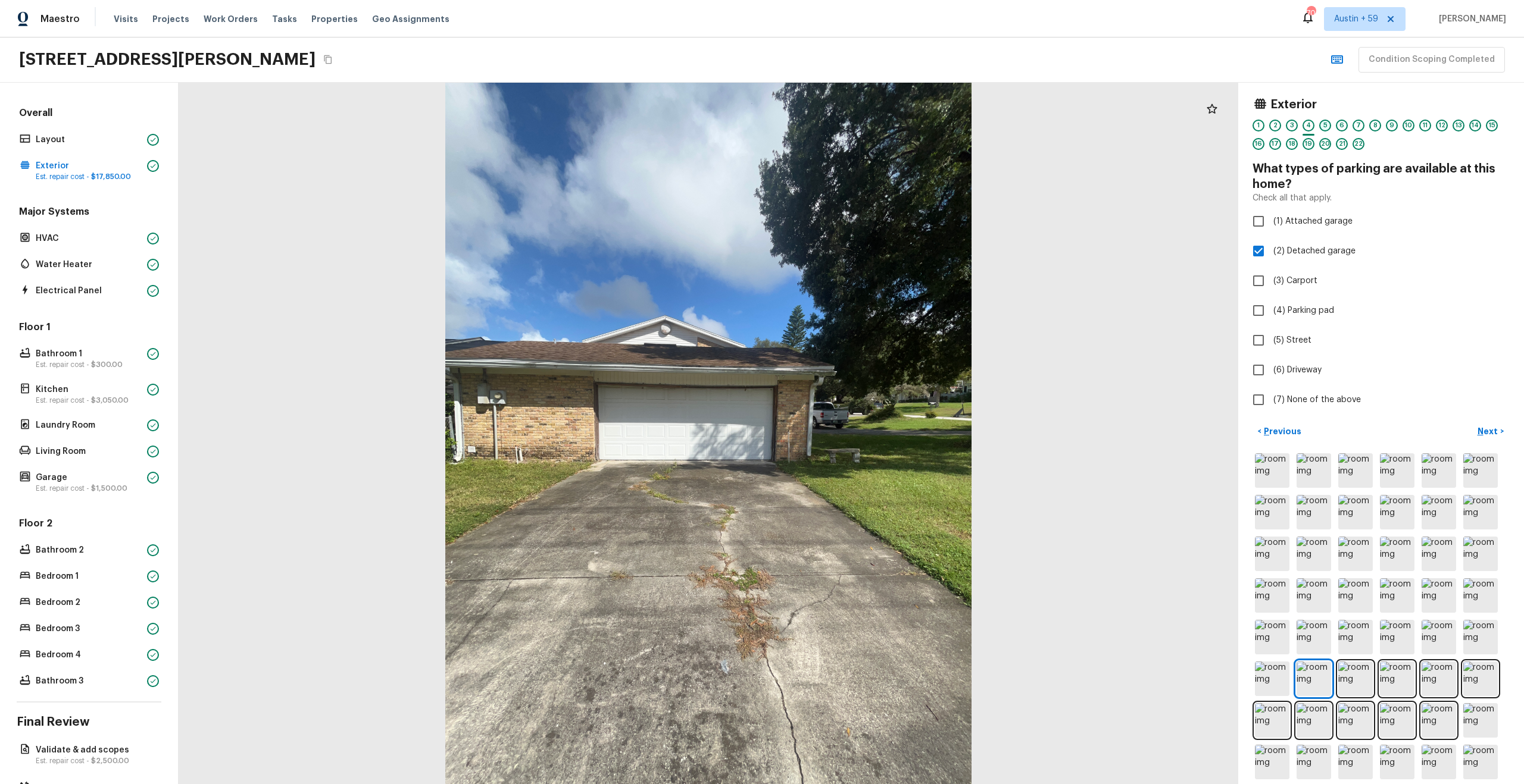
click at [1321, 124] on div "5" at bounding box center [1325, 126] width 12 height 12
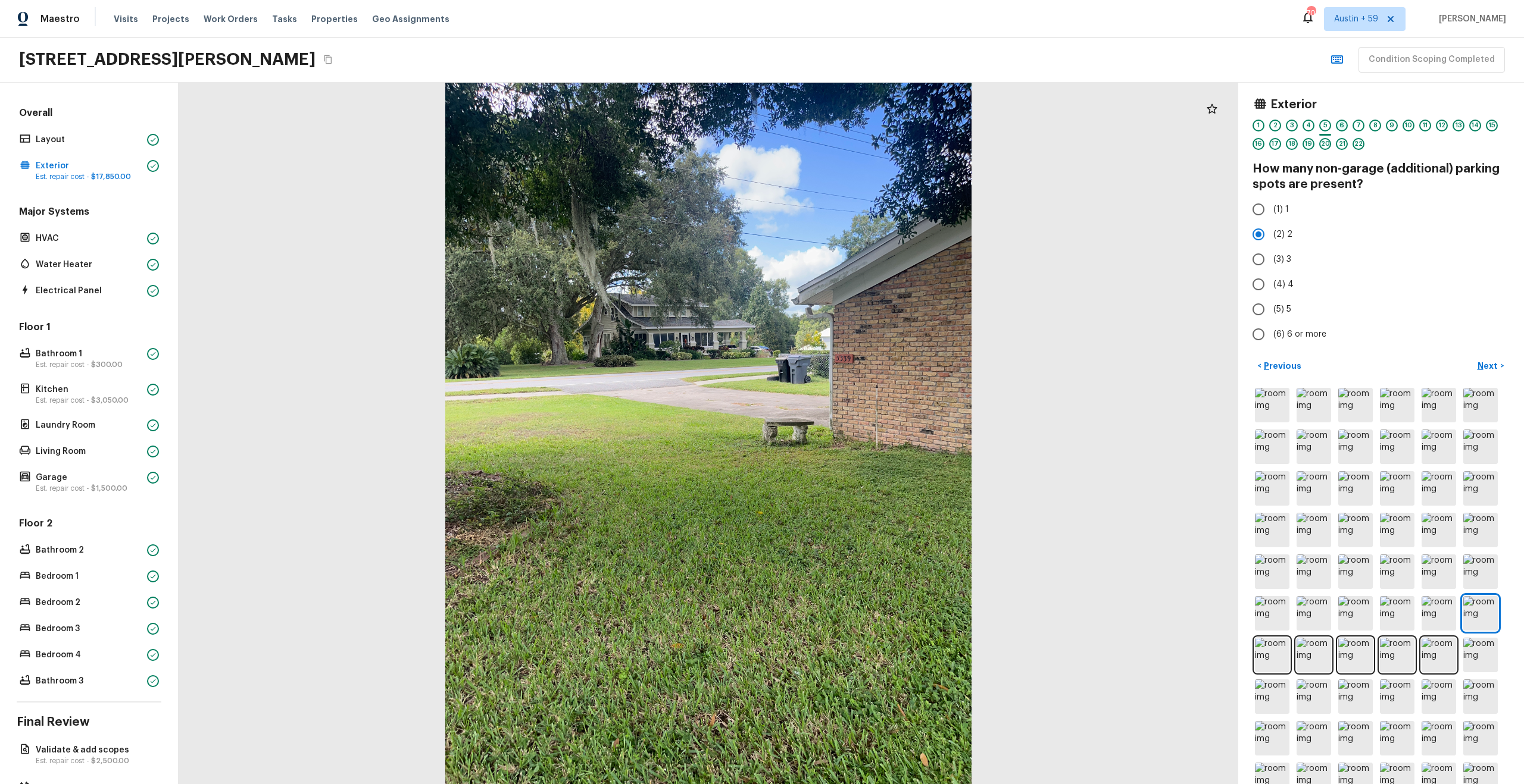
click at [1339, 123] on div "6" at bounding box center [1342, 126] width 12 height 12
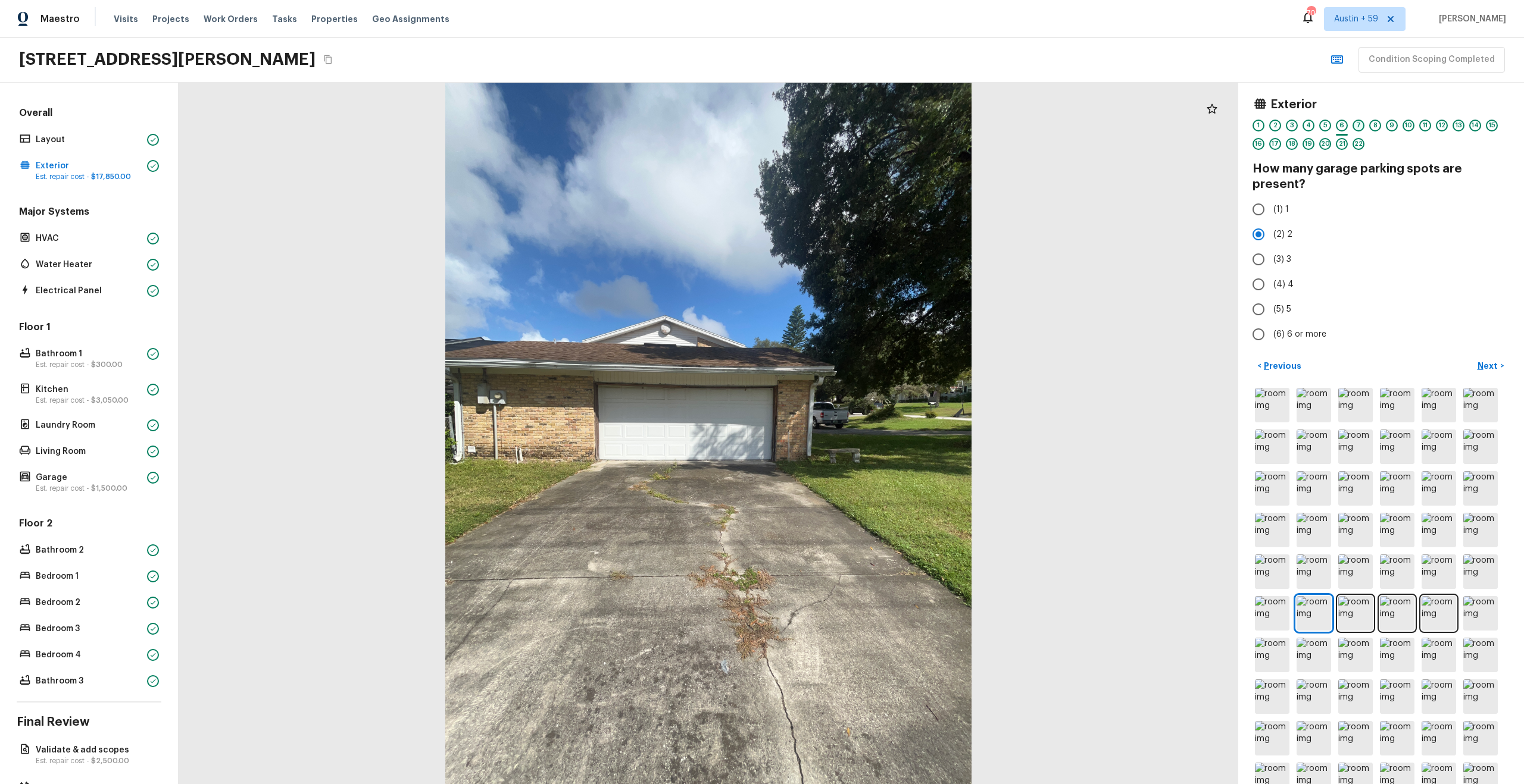
click at [1360, 124] on div "7" at bounding box center [1359, 126] width 12 height 12
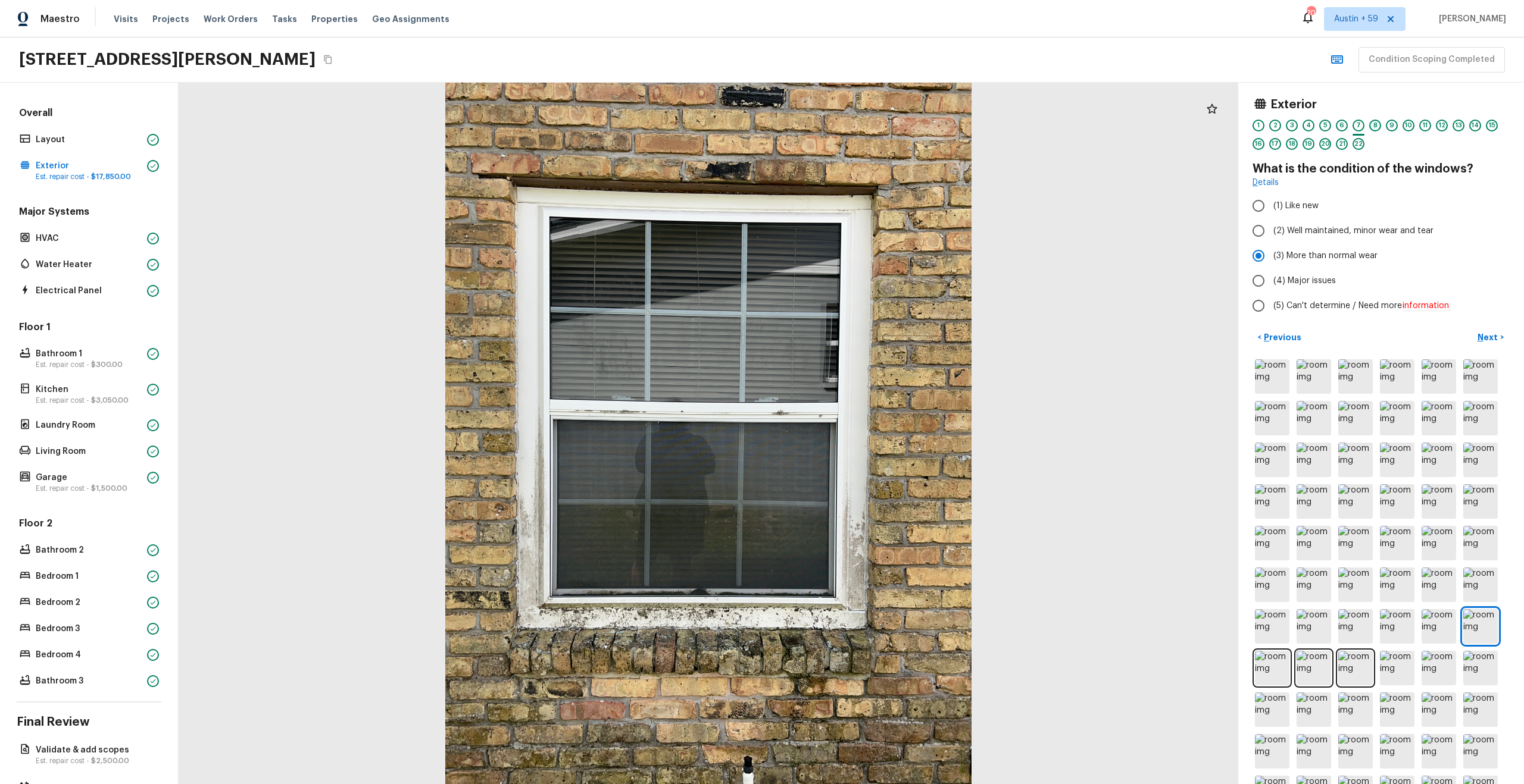
click at [1374, 124] on div "8" at bounding box center [1375, 126] width 12 height 12
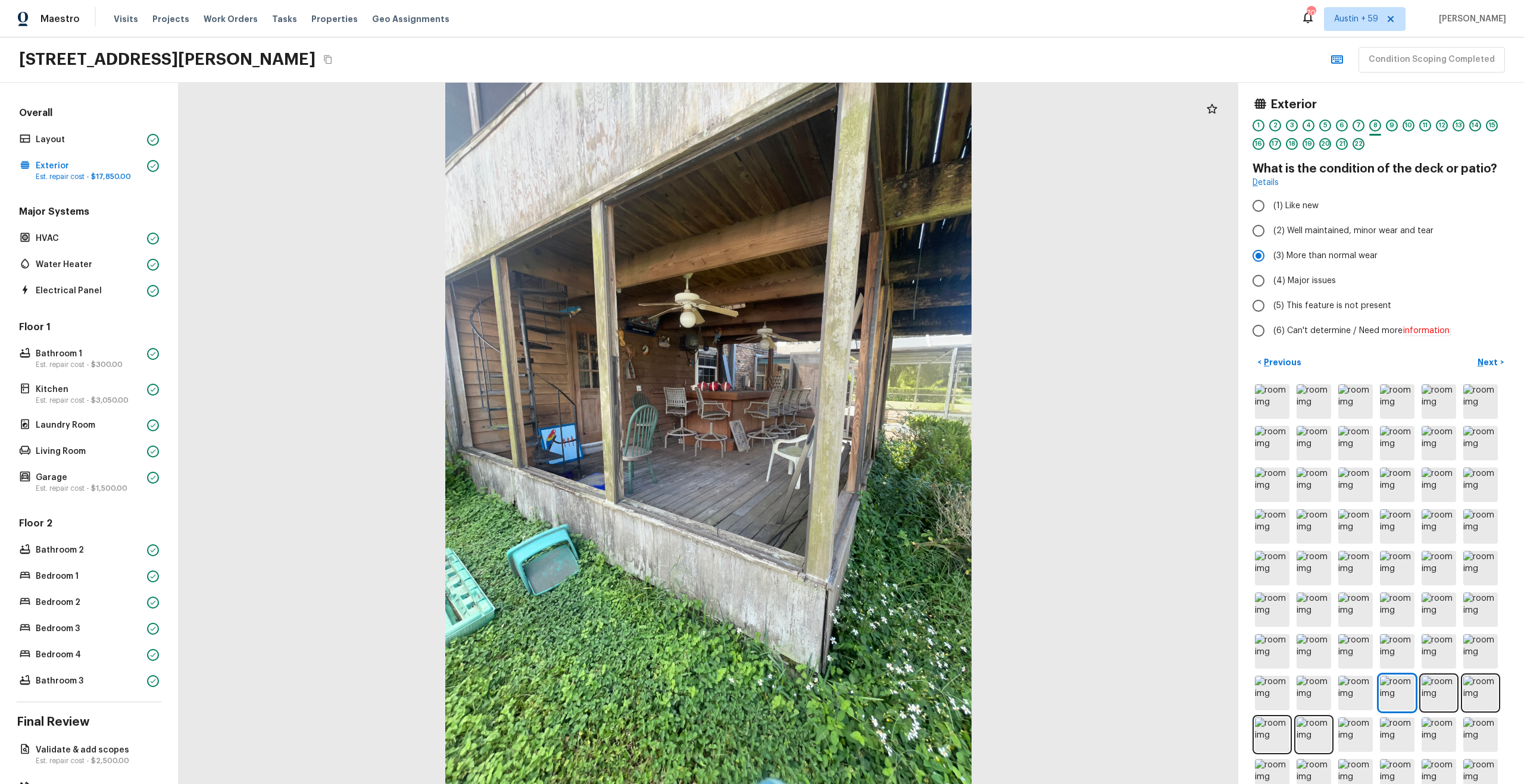
click at [1395, 126] on div "9" at bounding box center [1392, 126] width 12 height 12
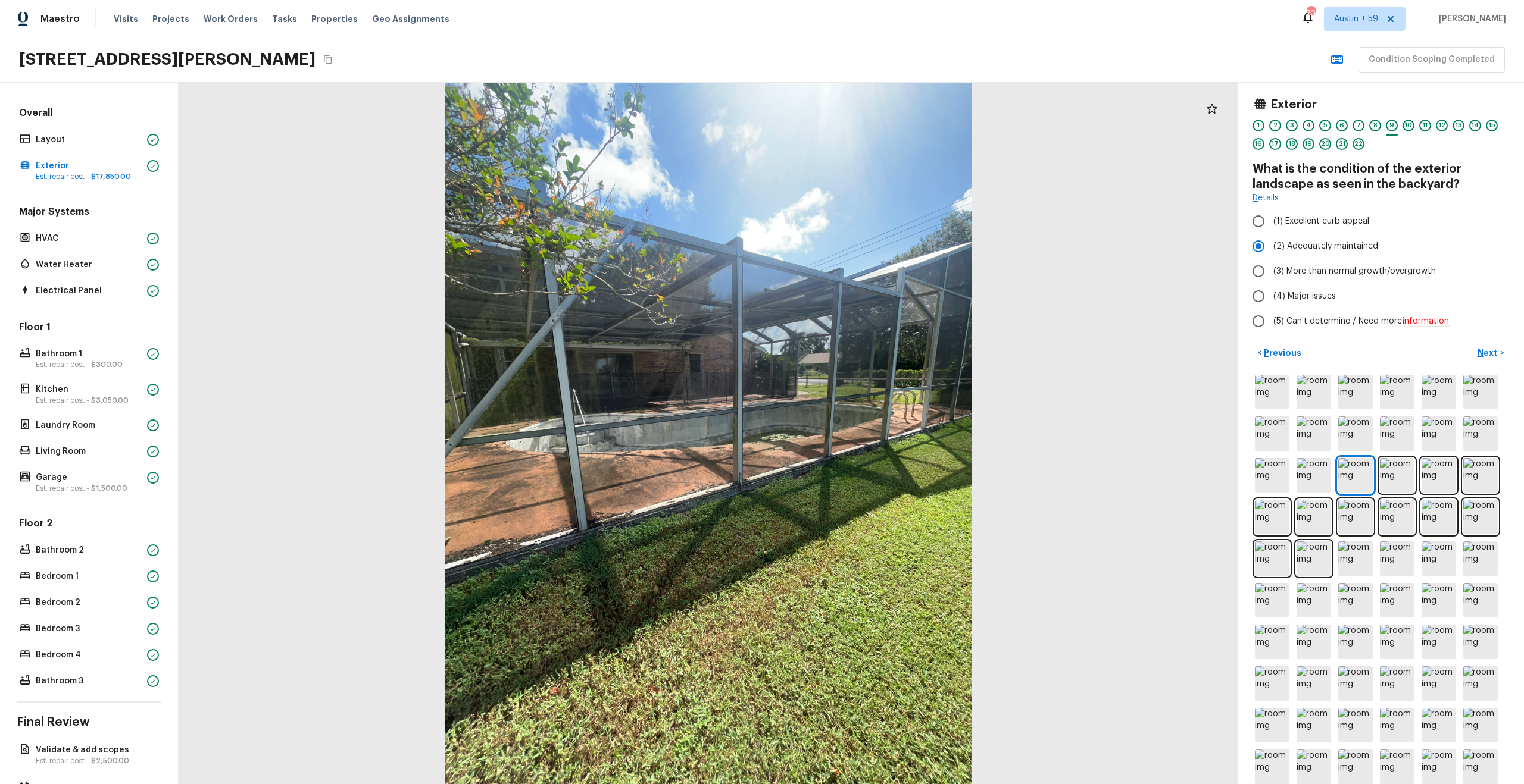
click at [1410, 127] on div "10" at bounding box center [1409, 126] width 12 height 12
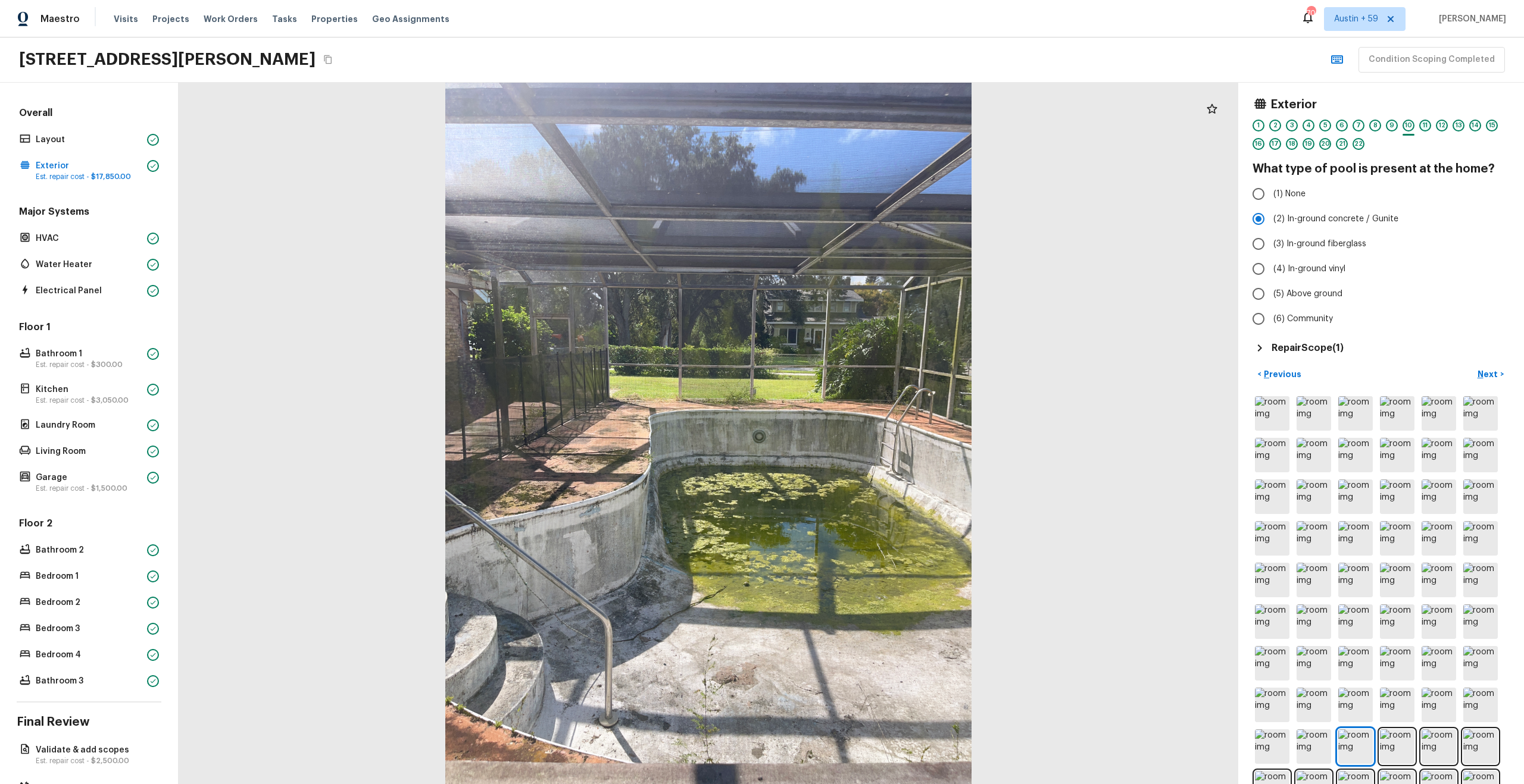
click at [1428, 124] on div "11" at bounding box center [1425, 126] width 12 height 12
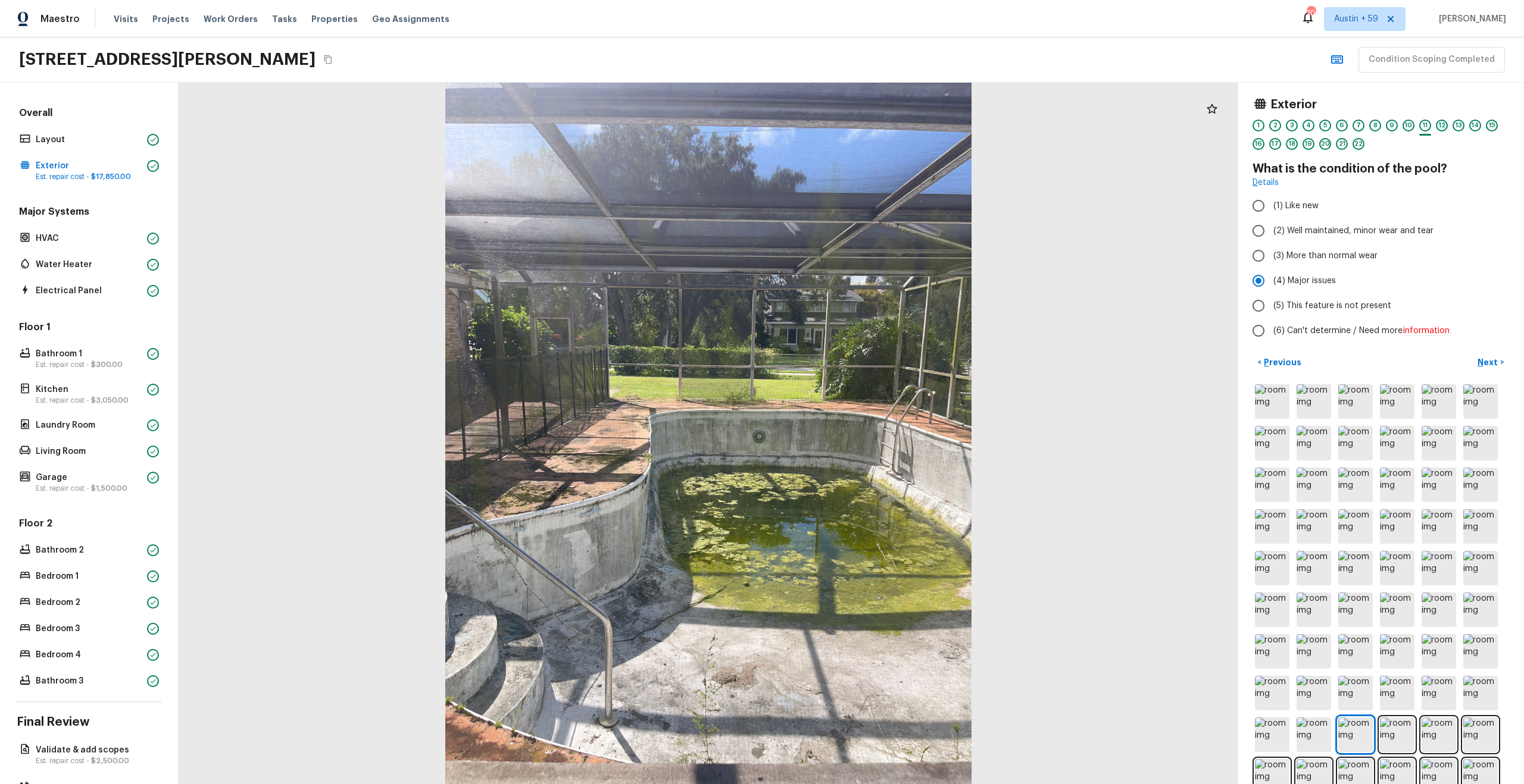
click at [1445, 124] on div "12" at bounding box center [1442, 126] width 12 height 12
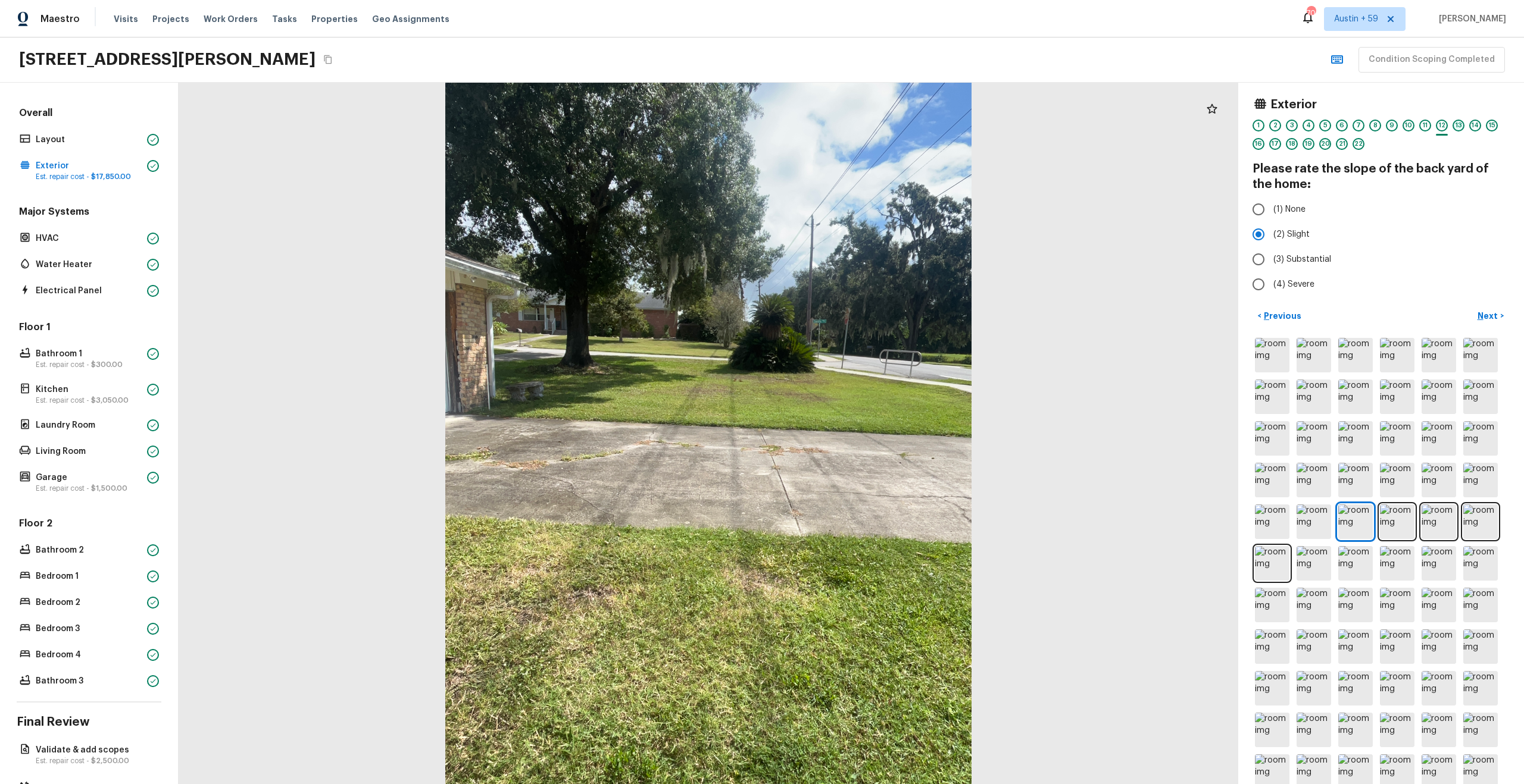
click at [1456, 125] on div "13" at bounding box center [1458, 126] width 12 height 12
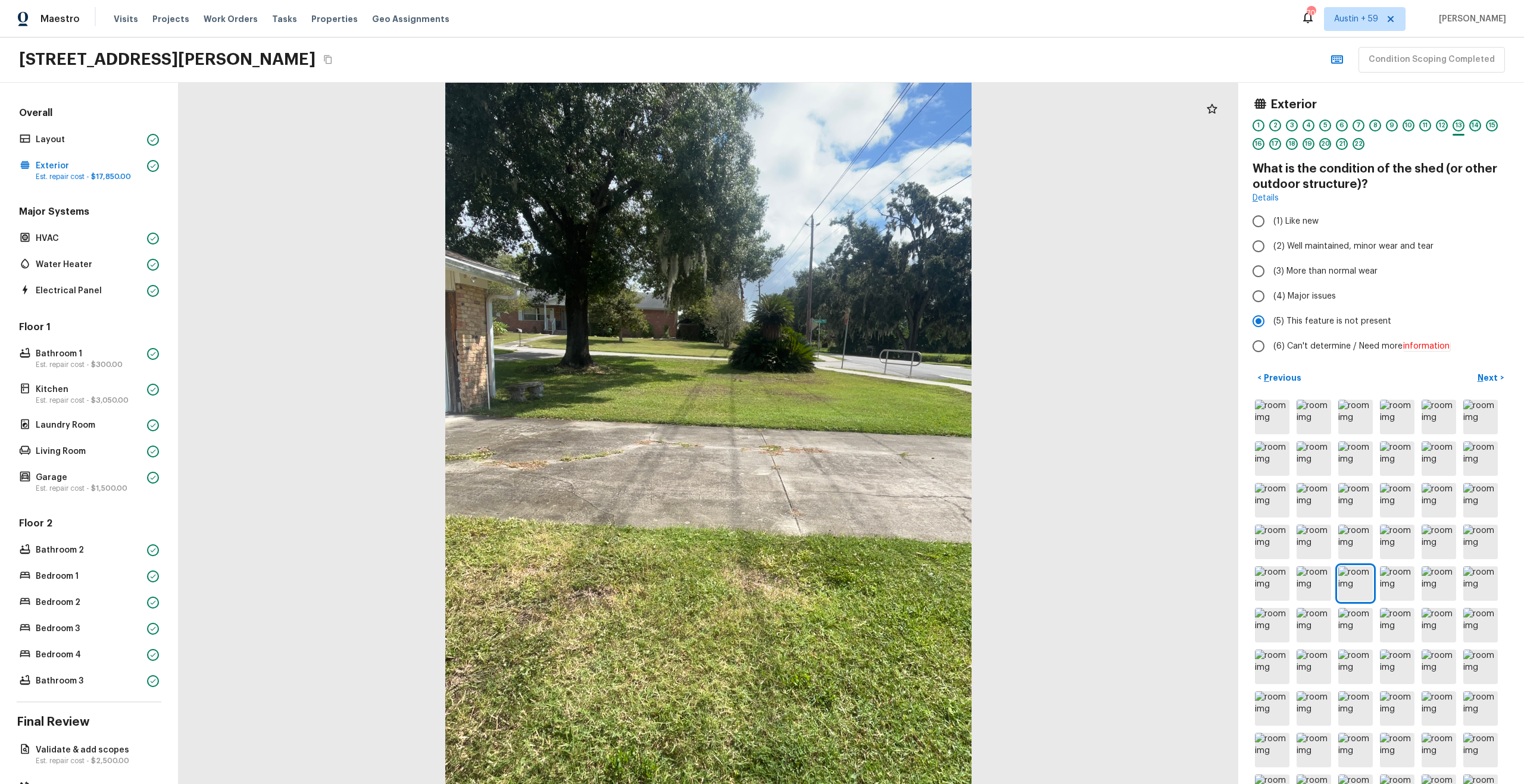
click at [1472, 129] on div "14" at bounding box center [1475, 126] width 12 height 12
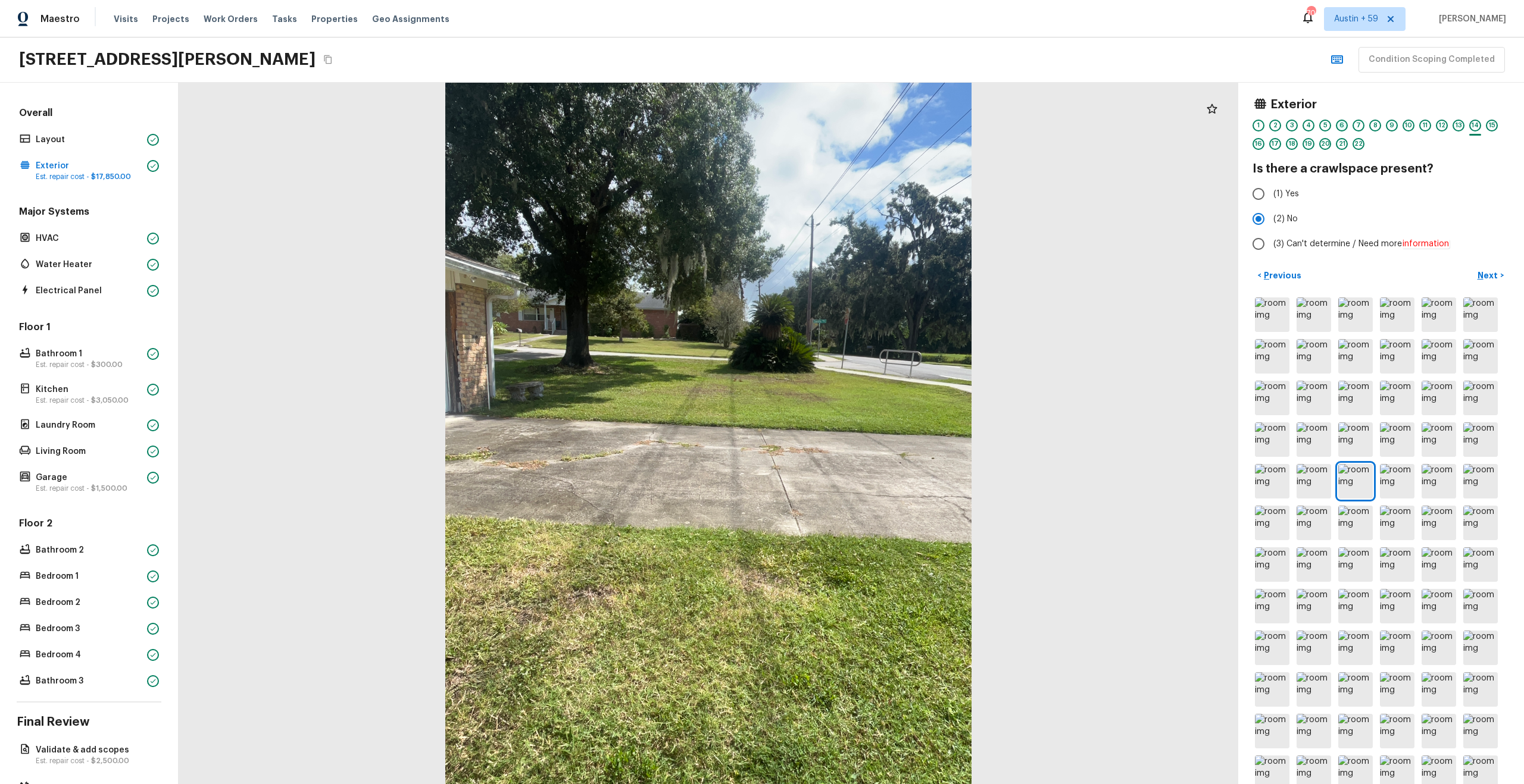
click at [1339, 121] on div "6" at bounding box center [1342, 126] width 12 height 12
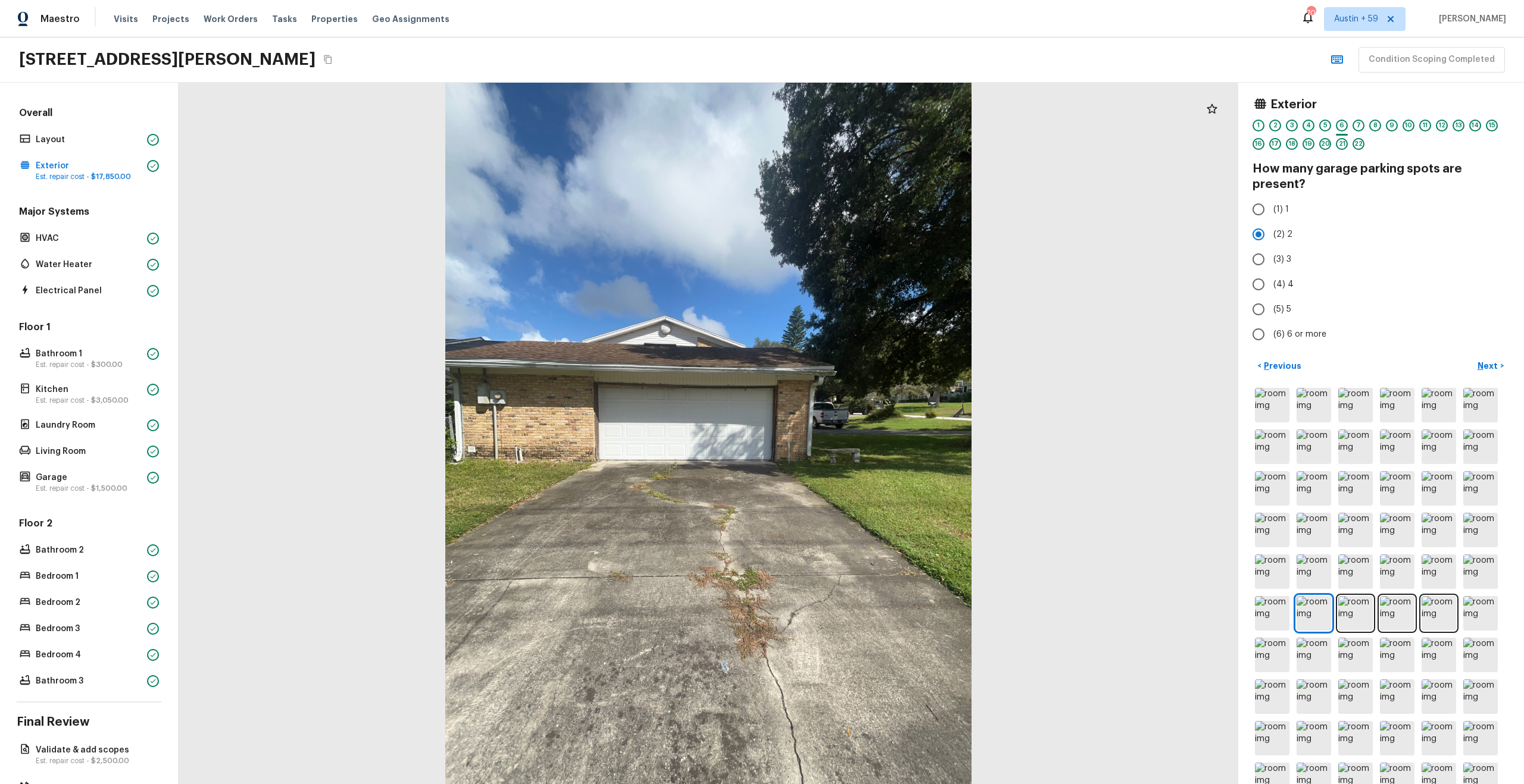
click at [1314, 123] on div "4" at bounding box center [1309, 126] width 12 height 12
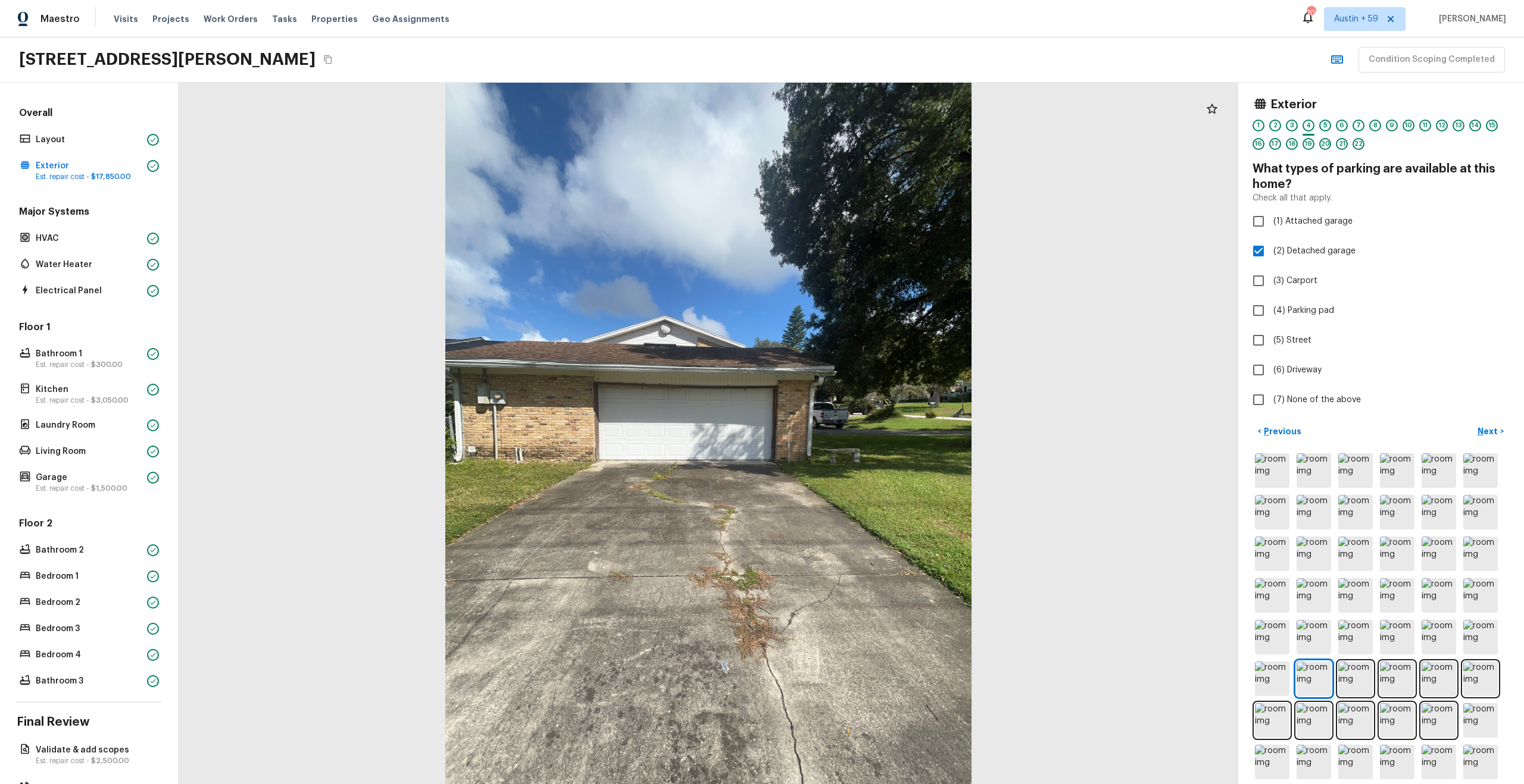
click at [1324, 124] on div "5" at bounding box center [1325, 126] width 12 height 12
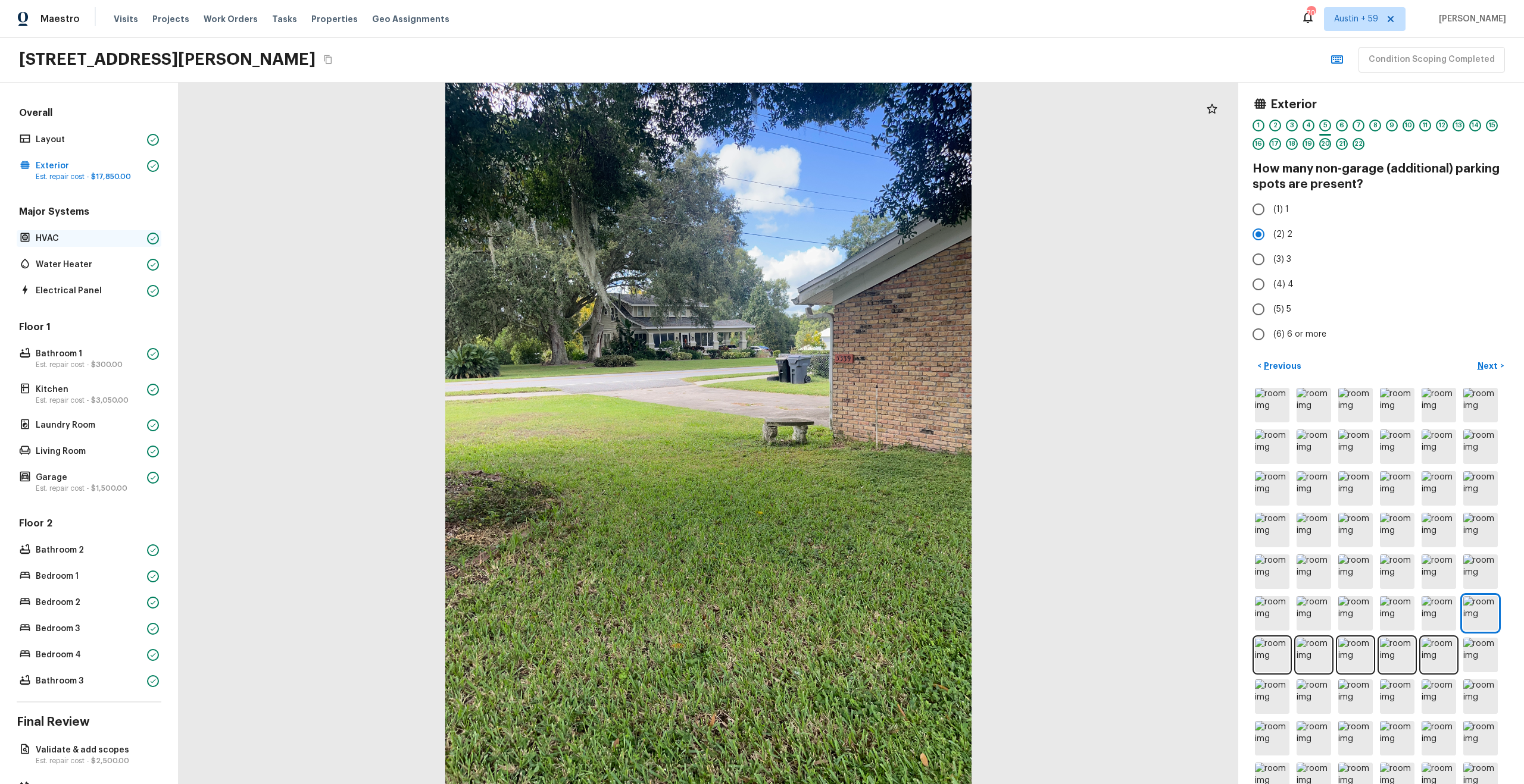
click at [87, 235] on p "HVAC" at bounding box center [88, 239] width 106 height 12
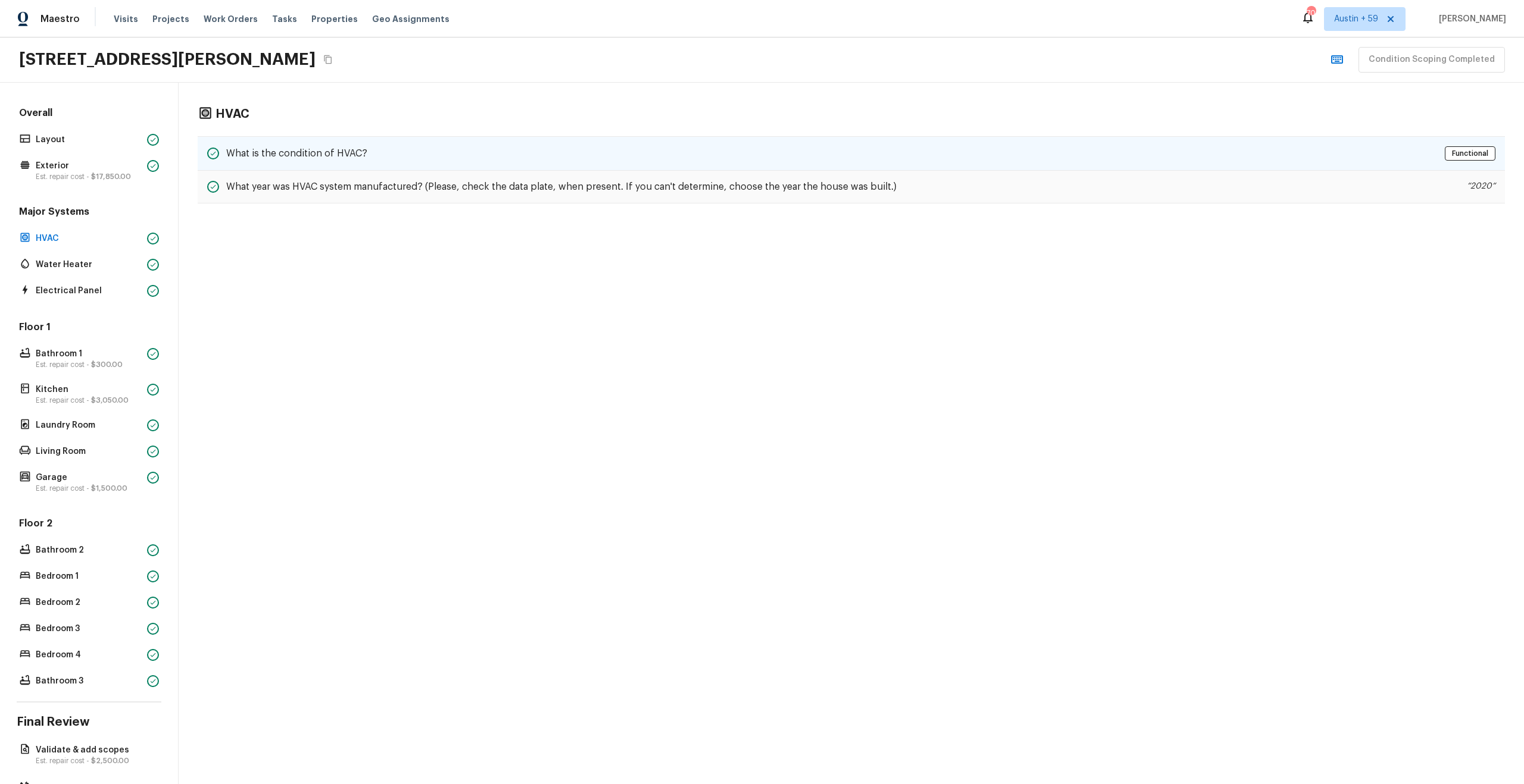
click at [372, 155] on div "What is the condition of HVAC? Functional" at bounding box center [851, 153] width 1307 height 34
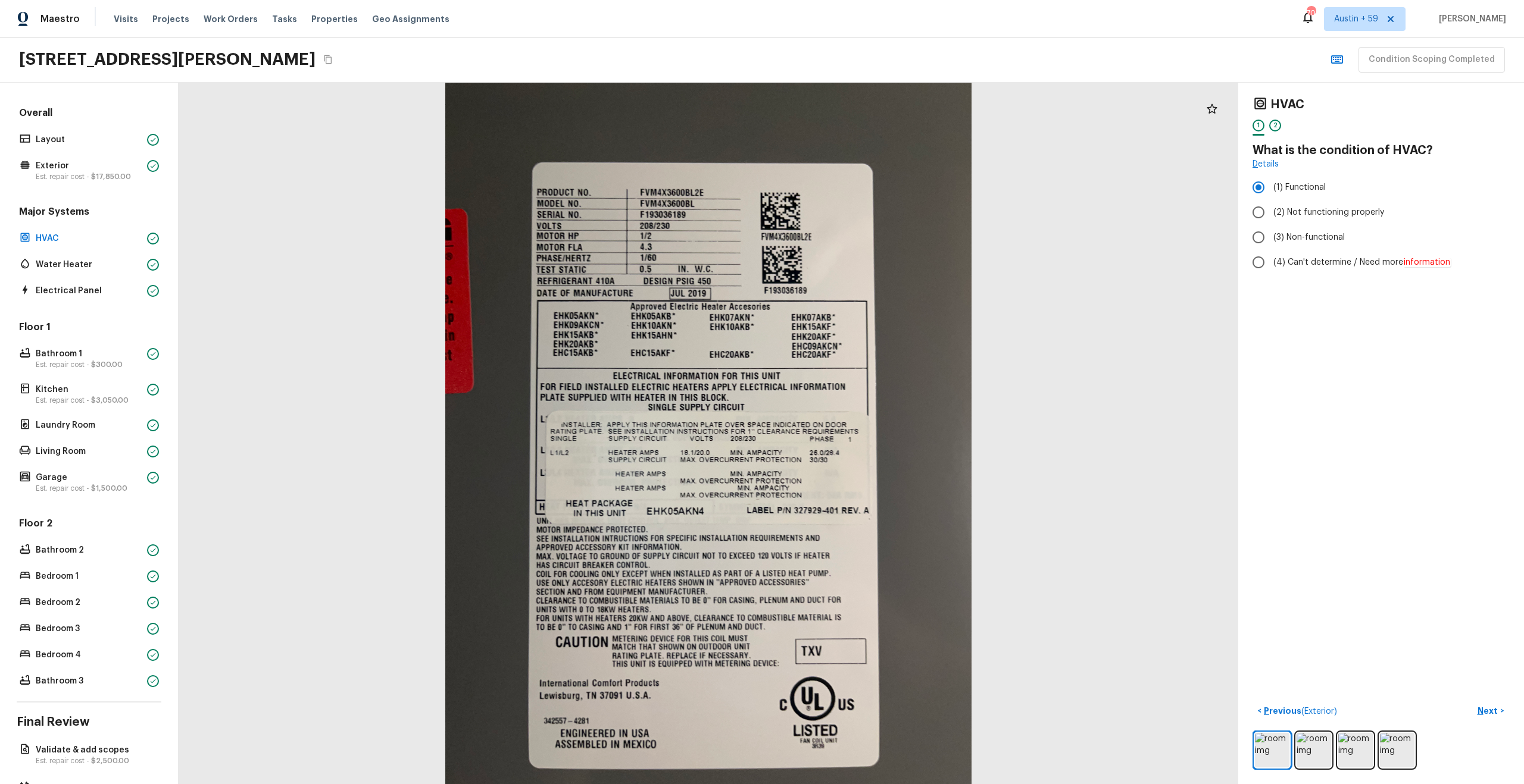
click at [332, 64] on icon "Copy Address" at bounding box center [328, 60] width 10 height 10
click at [1274, 124] on div "2" at bounding box center [1275, 126] width 12 height 12
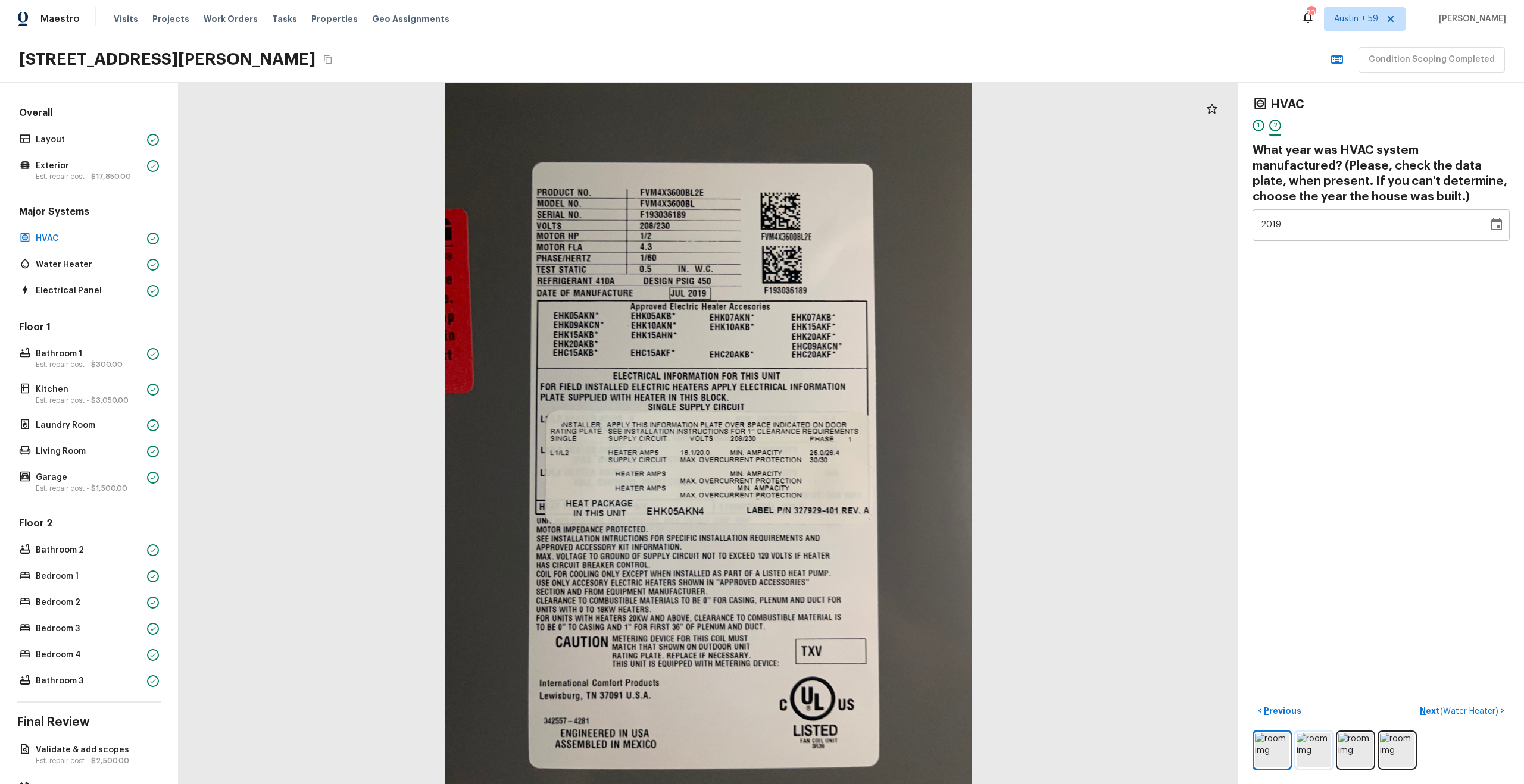
click at [1326, 749] on img at bounding box center [1314, 750] width 34 height 34
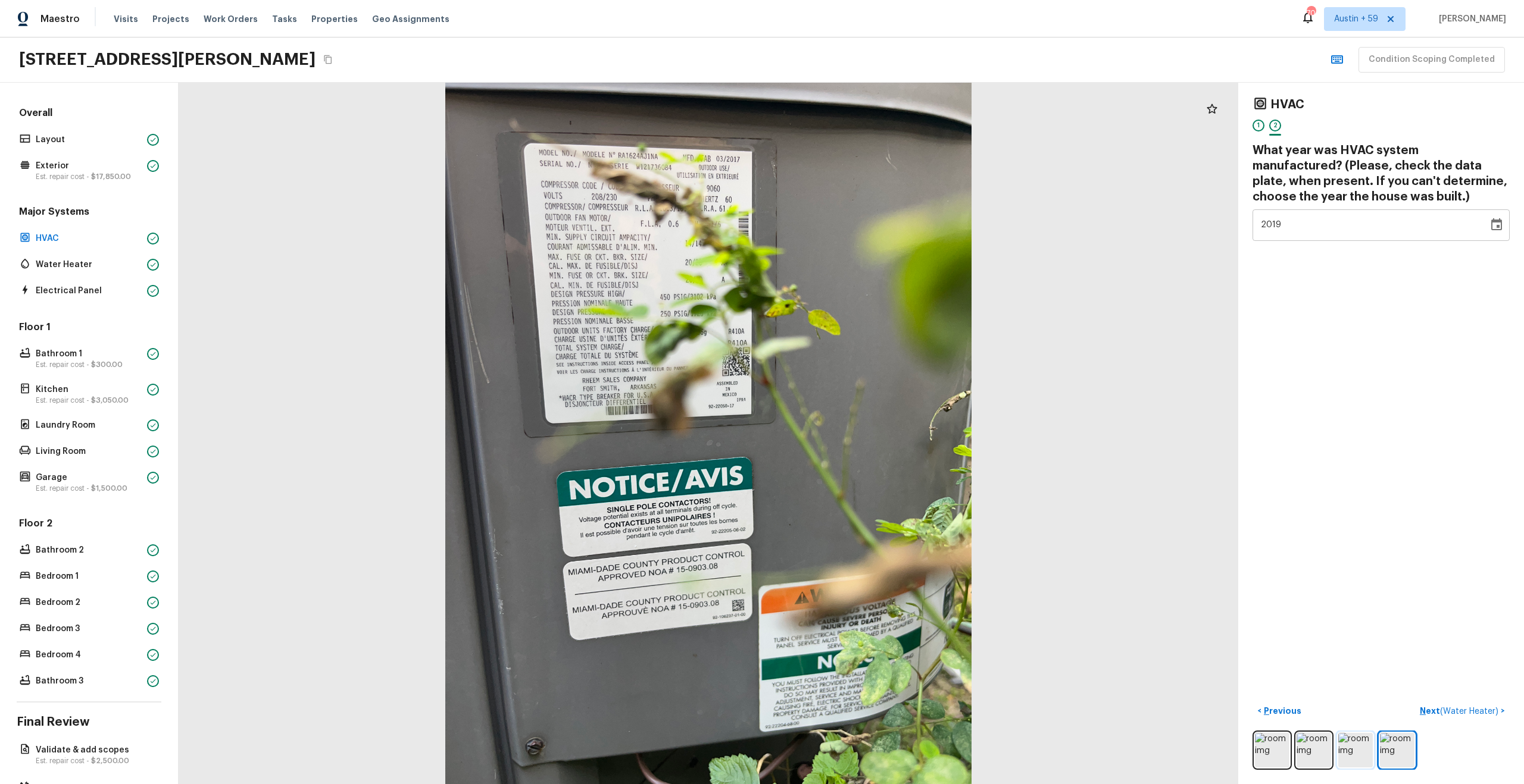
click at [1352, 760] on img at bounding box center [1355, 750] width 34 height 34
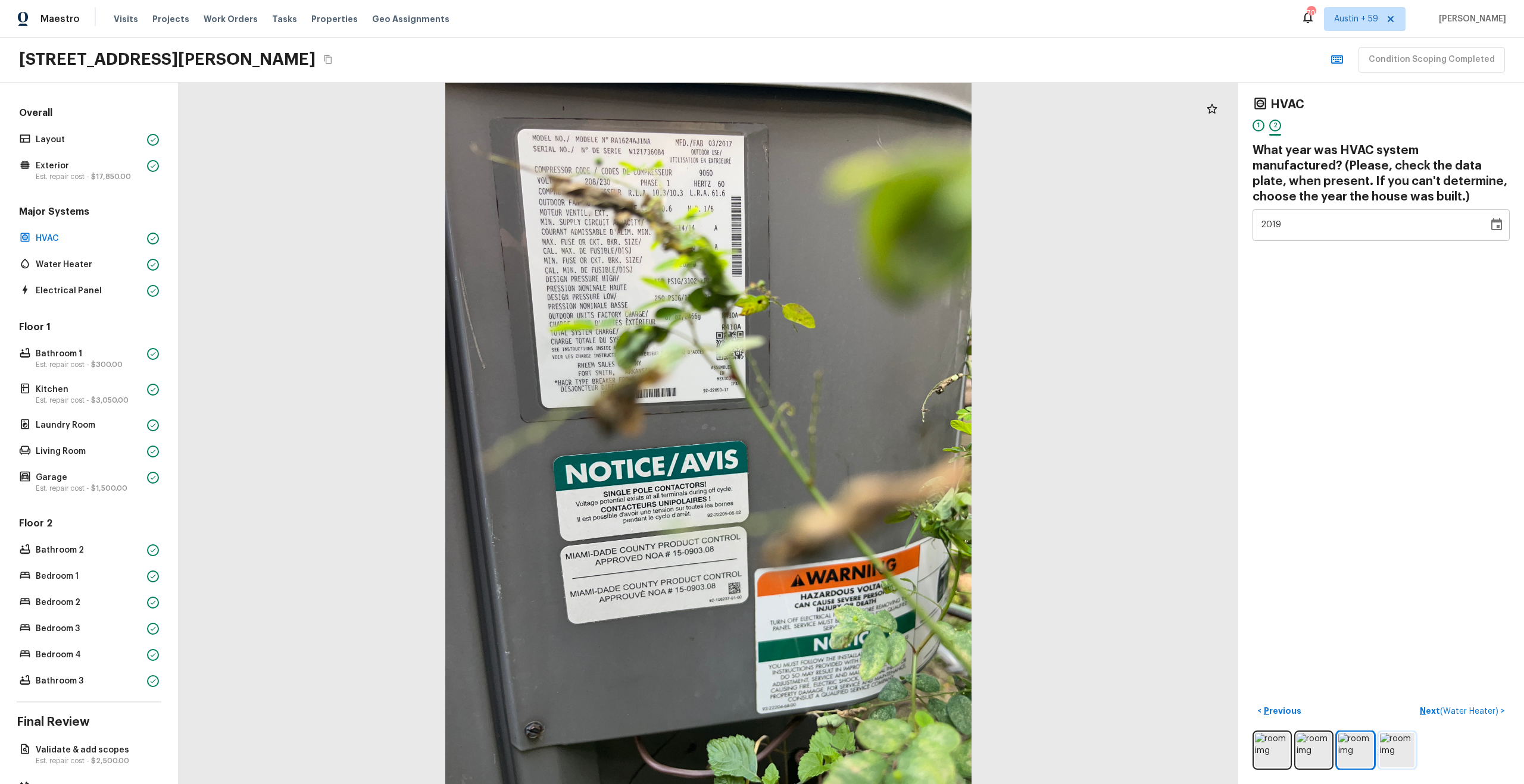
click at [1403, 750] on img at bounding box center [1396, 750] width 34 height 34
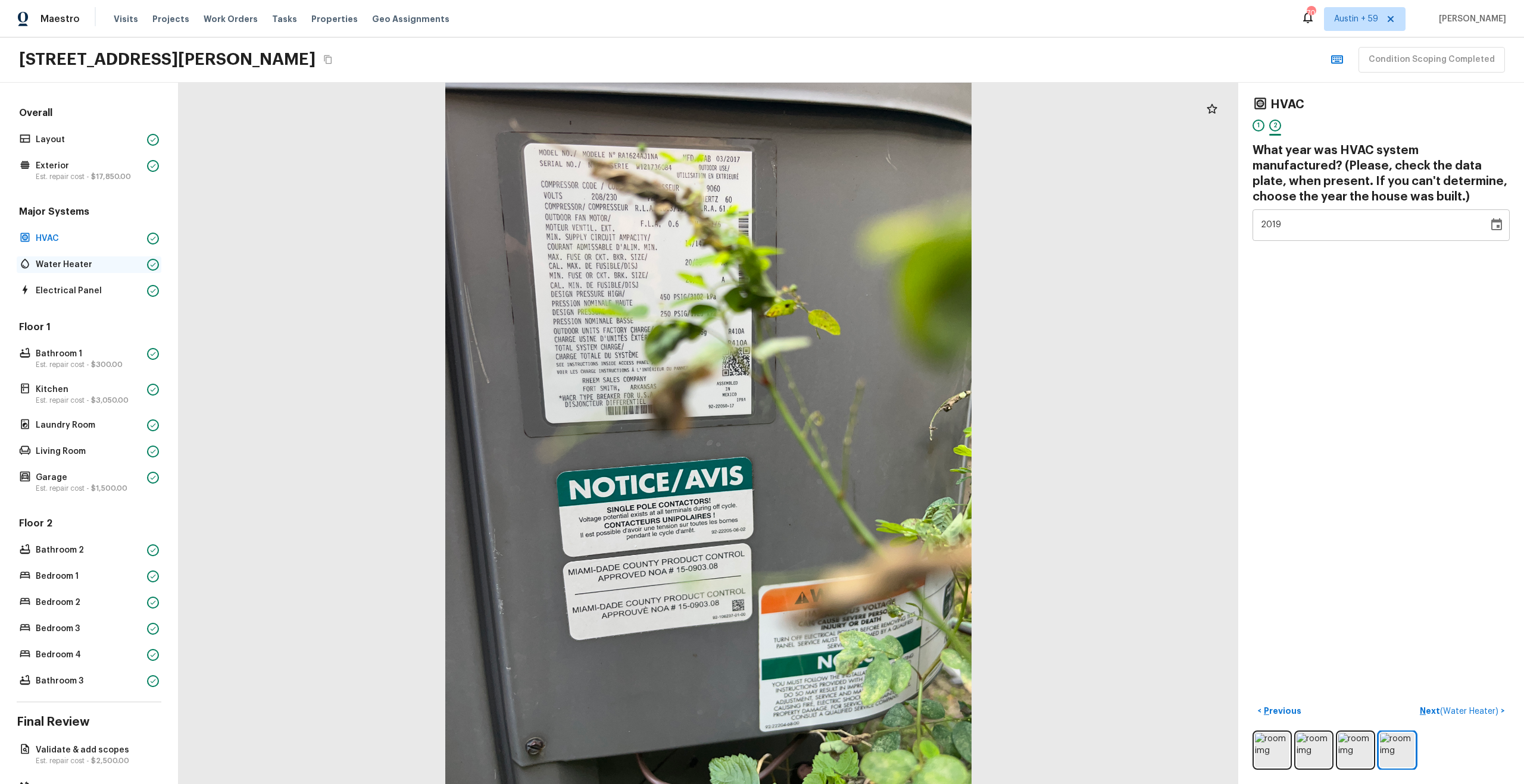
click at [97, 265] on p "Water Heater" at bounding box center [88, 265] width 106 height 12
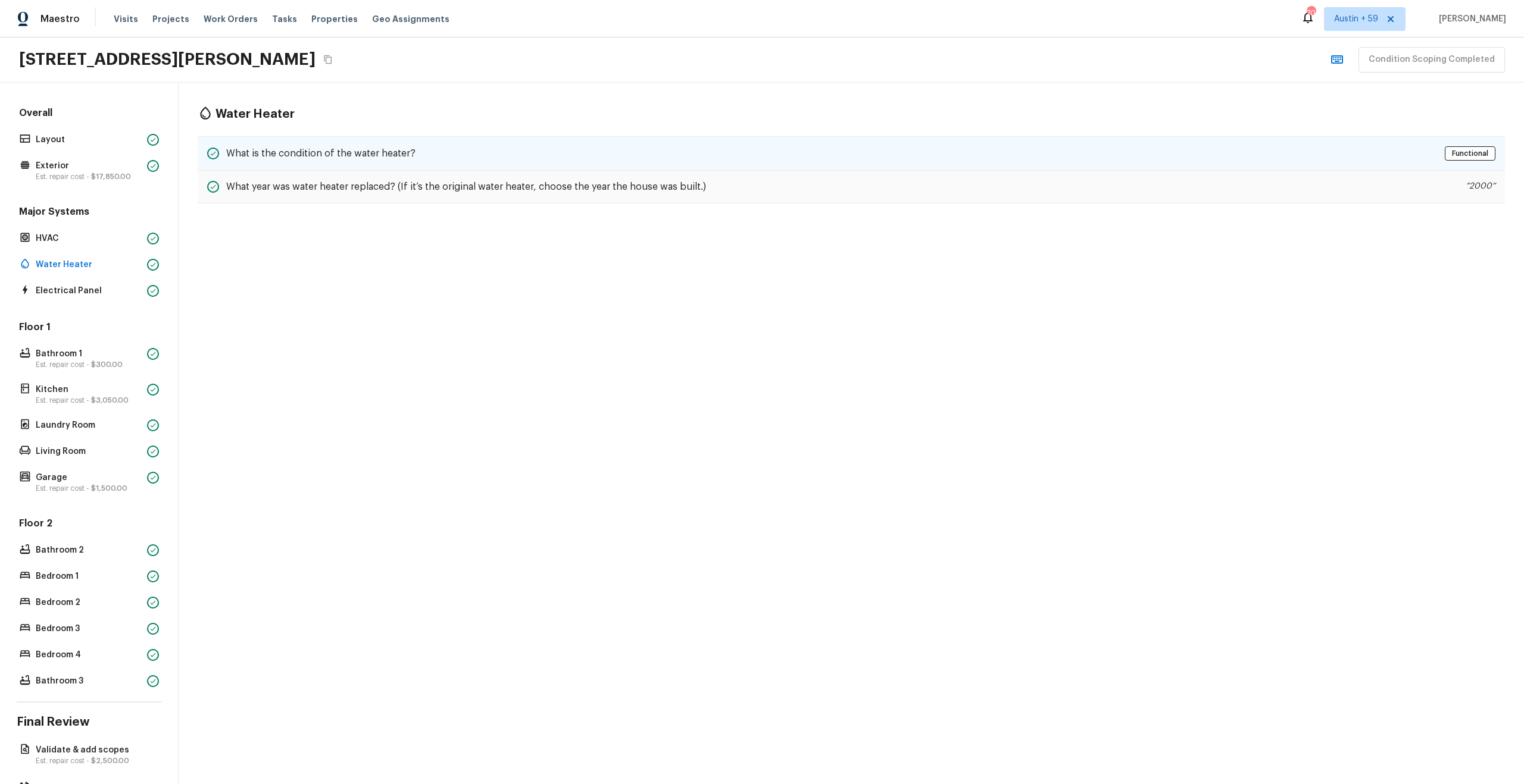
click at [396, 152] on h5 "What is the condition of the water heater?" at bounding box center [321, 153] width 189 height 13
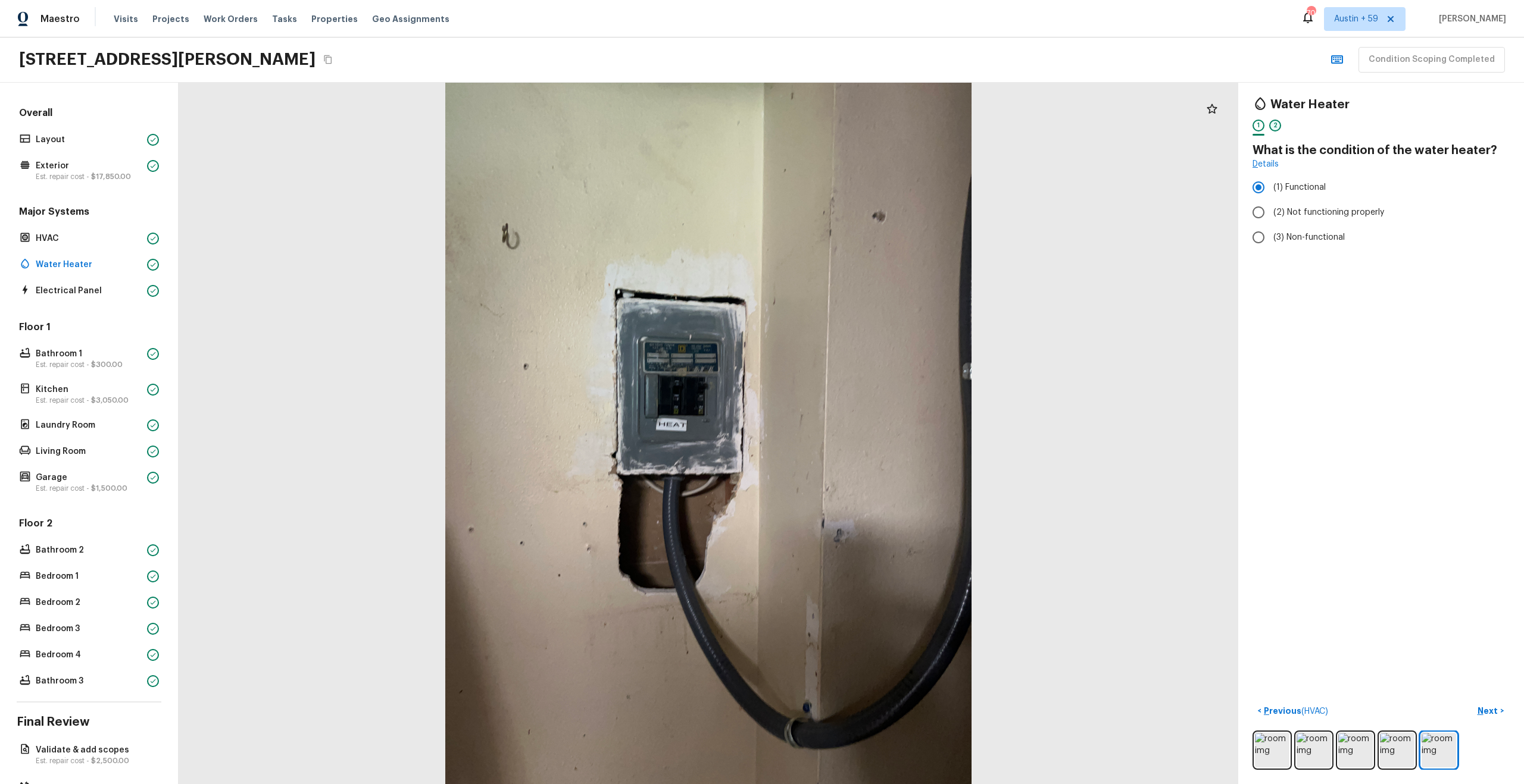
click at [1275, 129] on div "2" at bounding box center [1275, 126] width 12 height 12
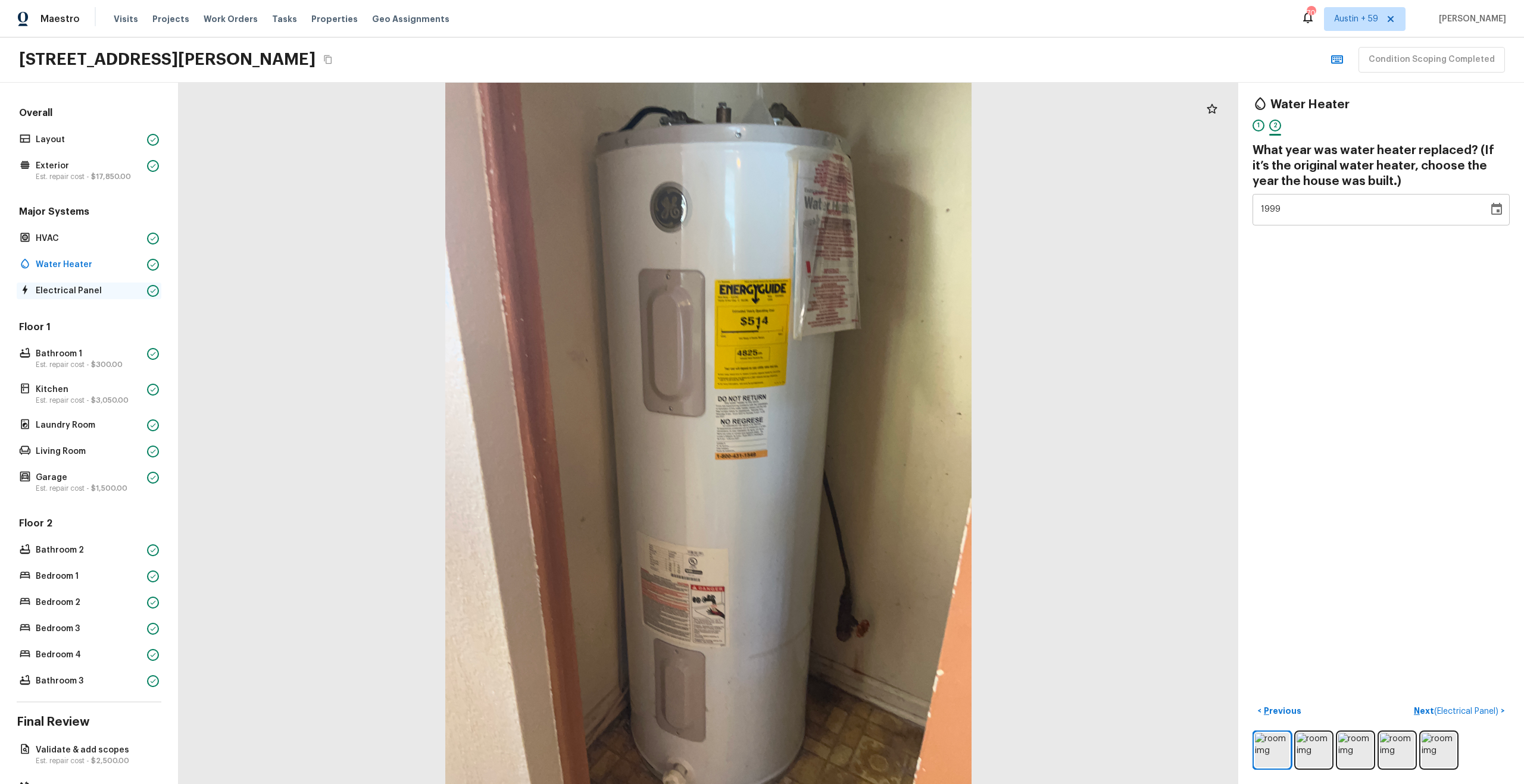
click at [79, 287] on p "Electrical Panel" at bounding box center [88, 291] width 106 height 12
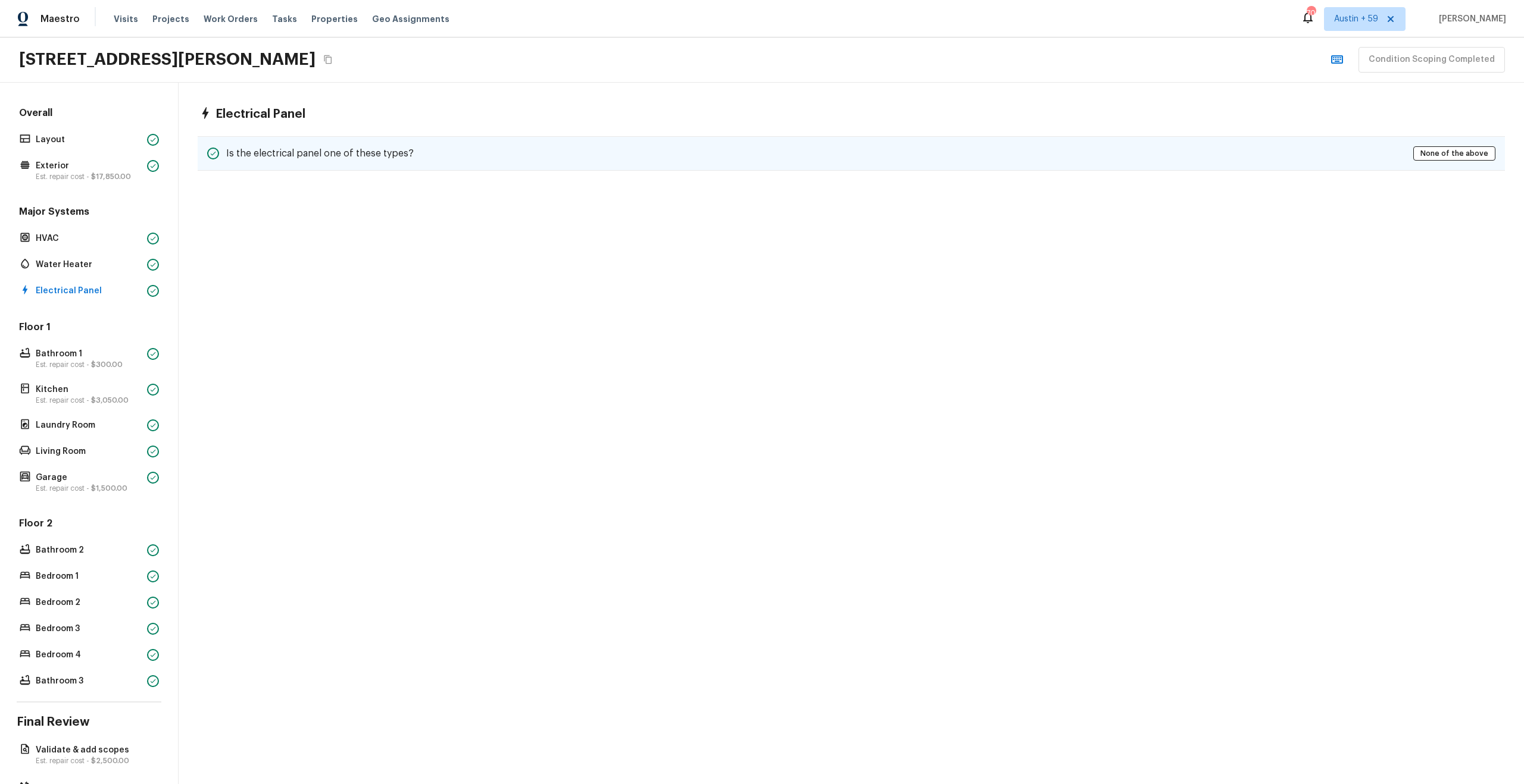
click at [486, 148] on div "Is the electrical panel one of these types? None of the above" at bounding box center [851, 153] width 1307 height 34
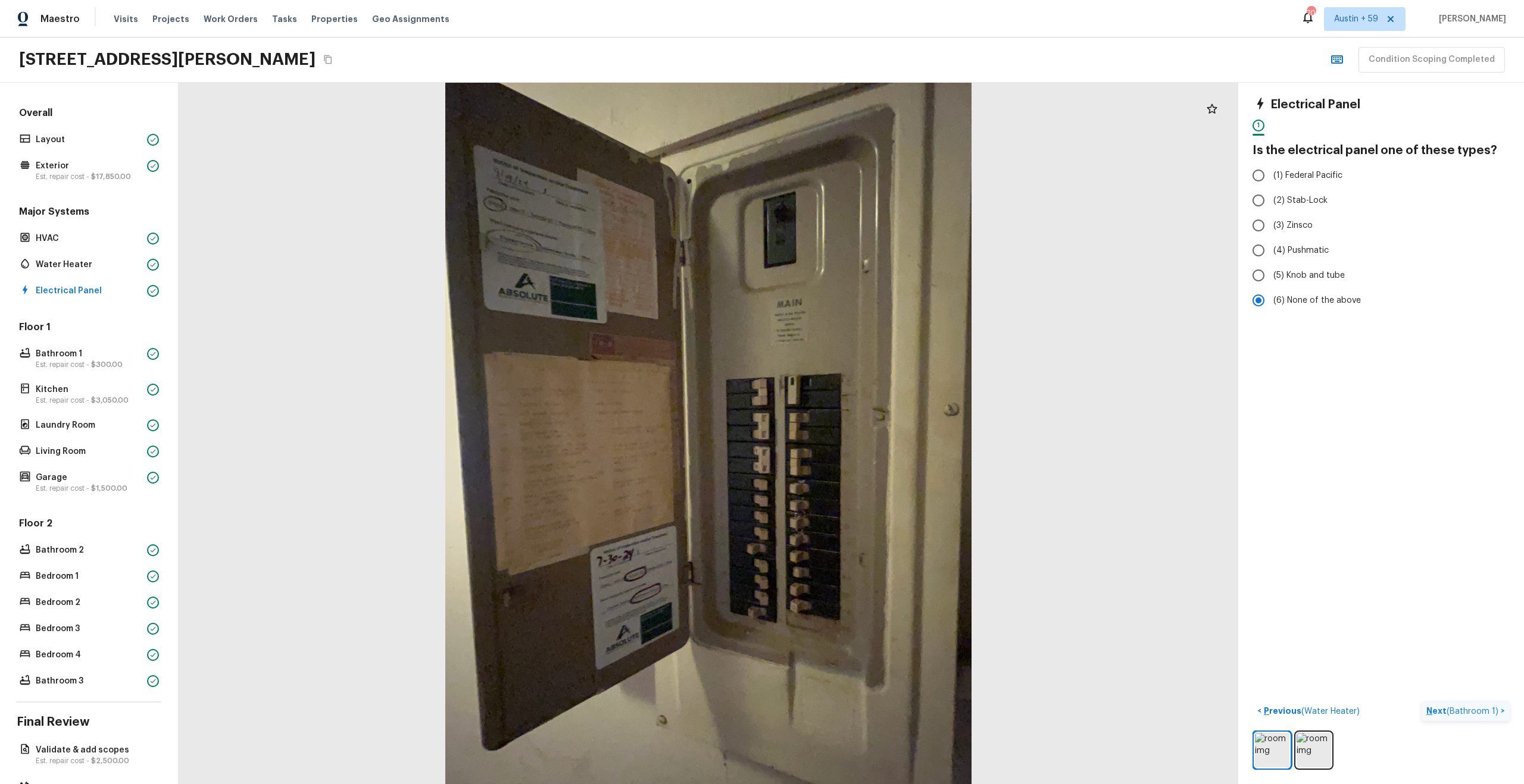
click at [1469, 711] on span "( Bathroom 1 )" at bounding box center [1472, 712] width 52 height 8
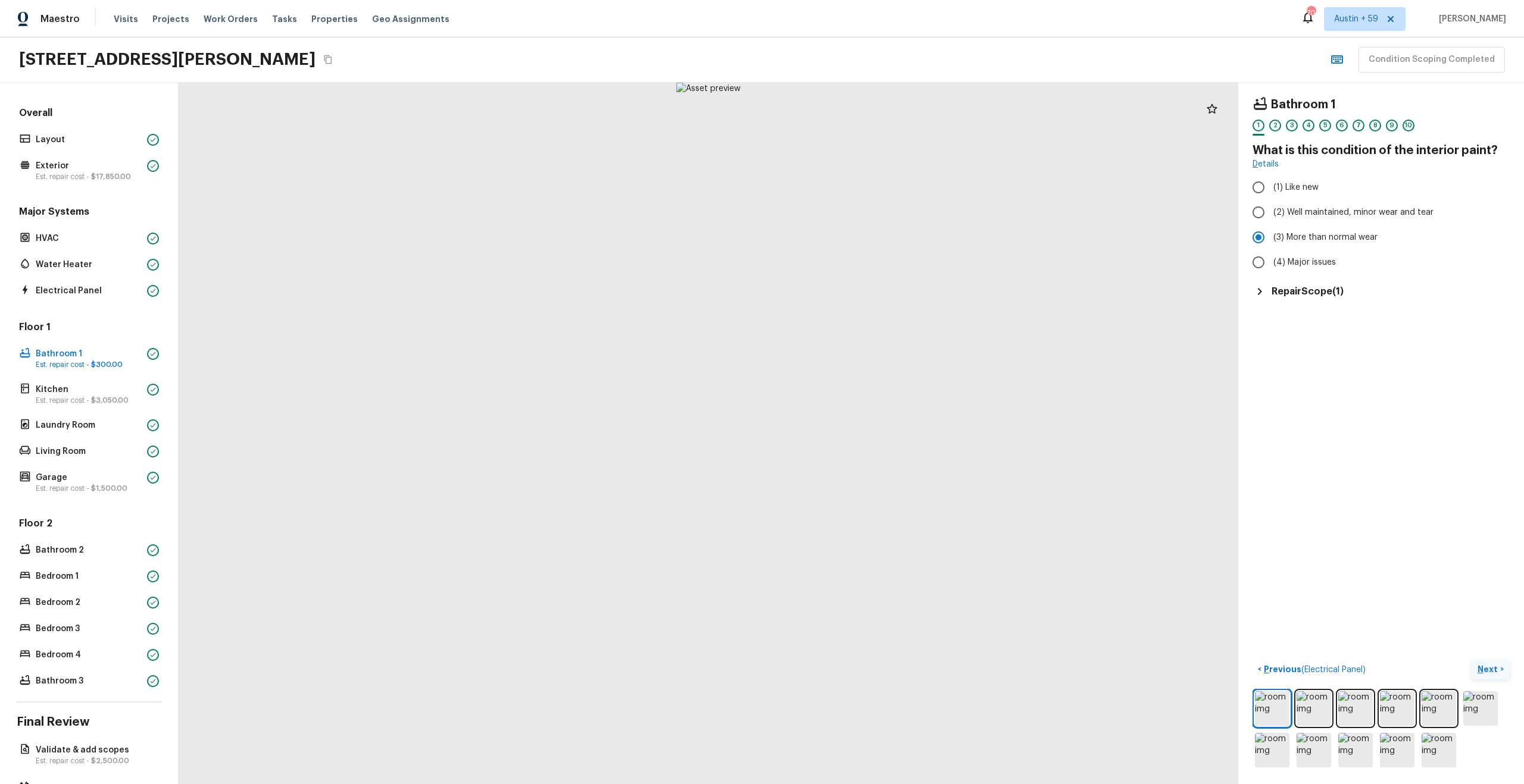
click at [1297, 293] on h5 "Repair Scope ( 1 )" at bounding box center [1307, 292] width 72 height 13
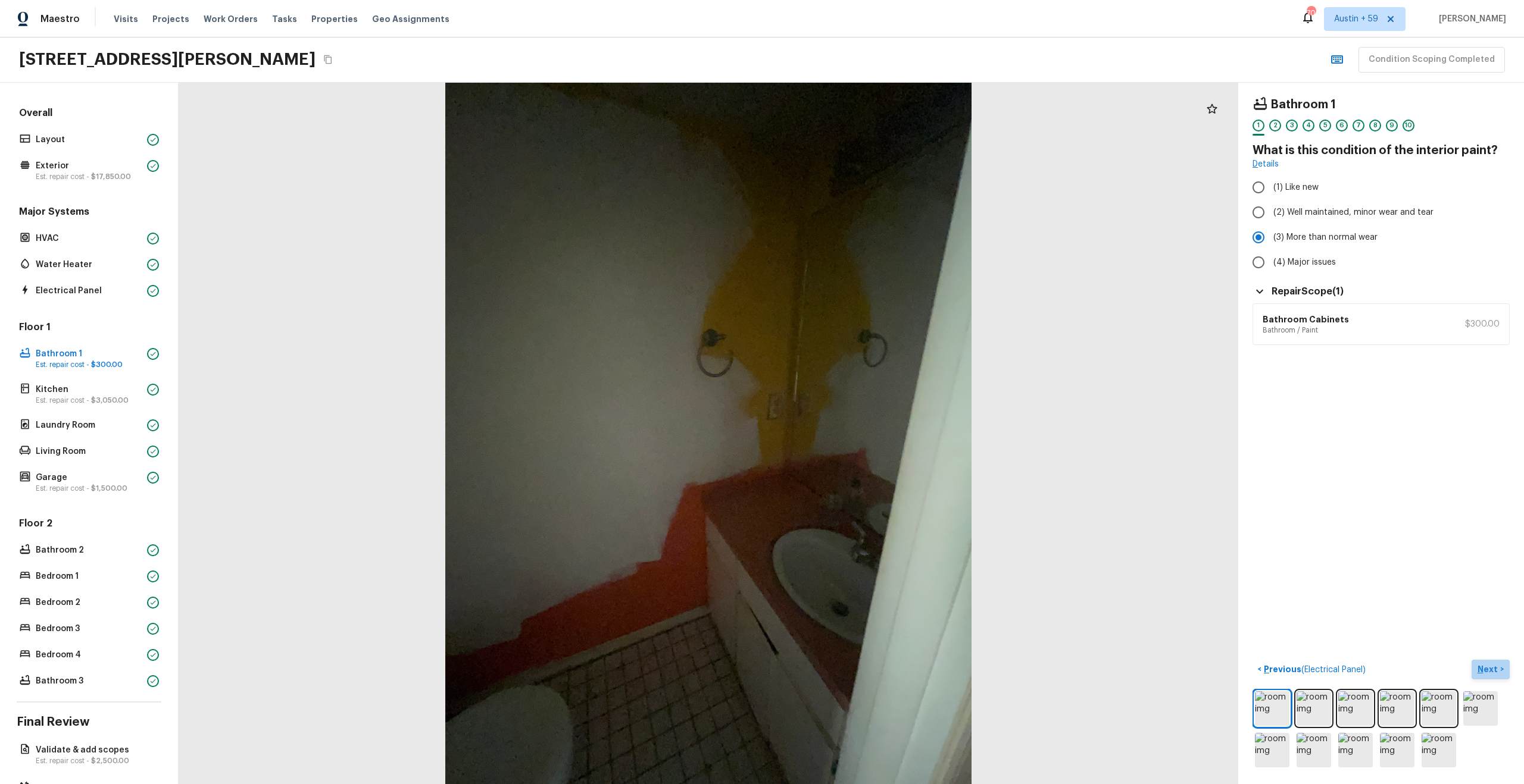
click at [1492, 670] on p "Next" at bounding box center [1489, 670] width 23 height 12
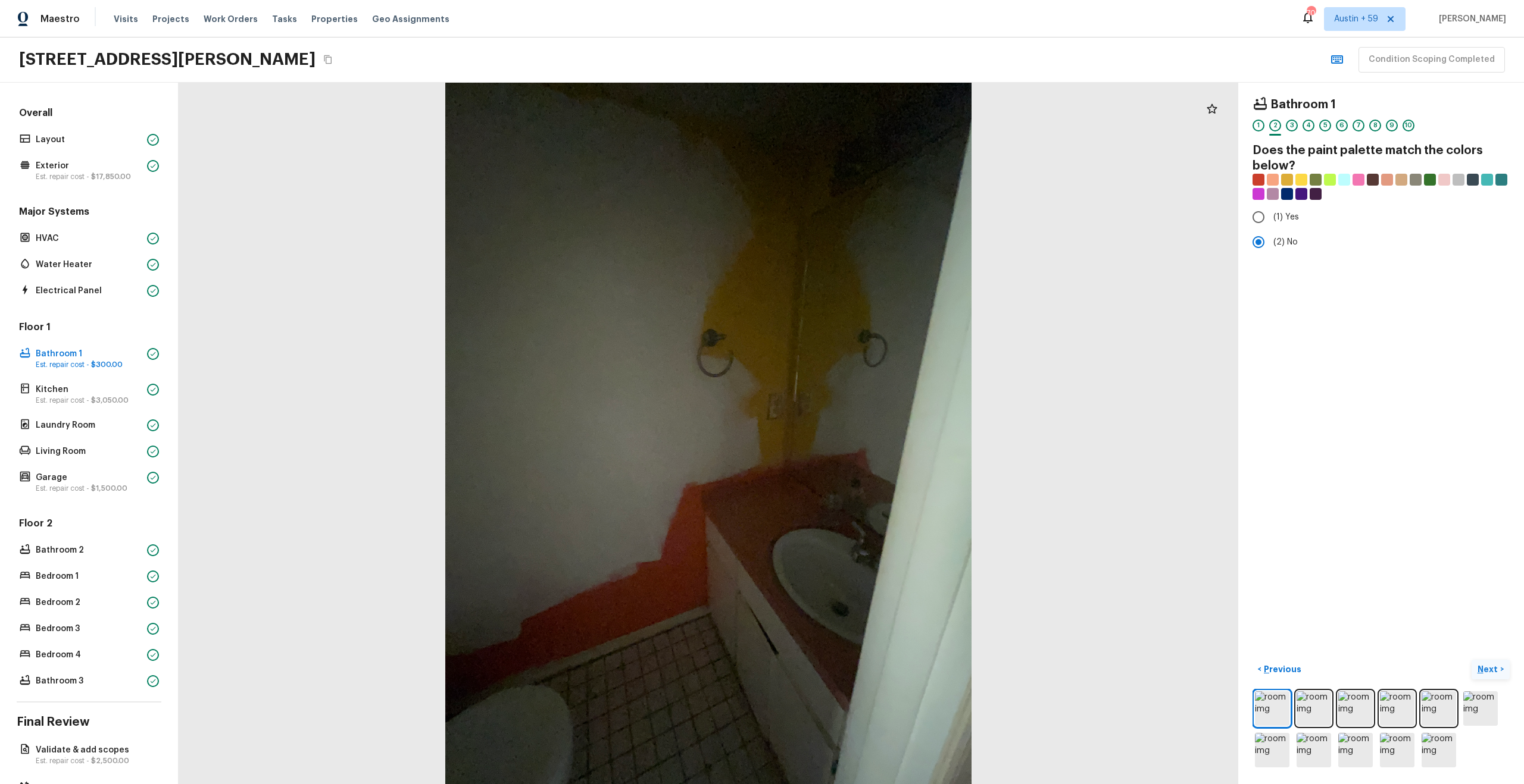
click at [1492, 670] on p "Next" at bounding box center [1489, 670] width 23 height 12
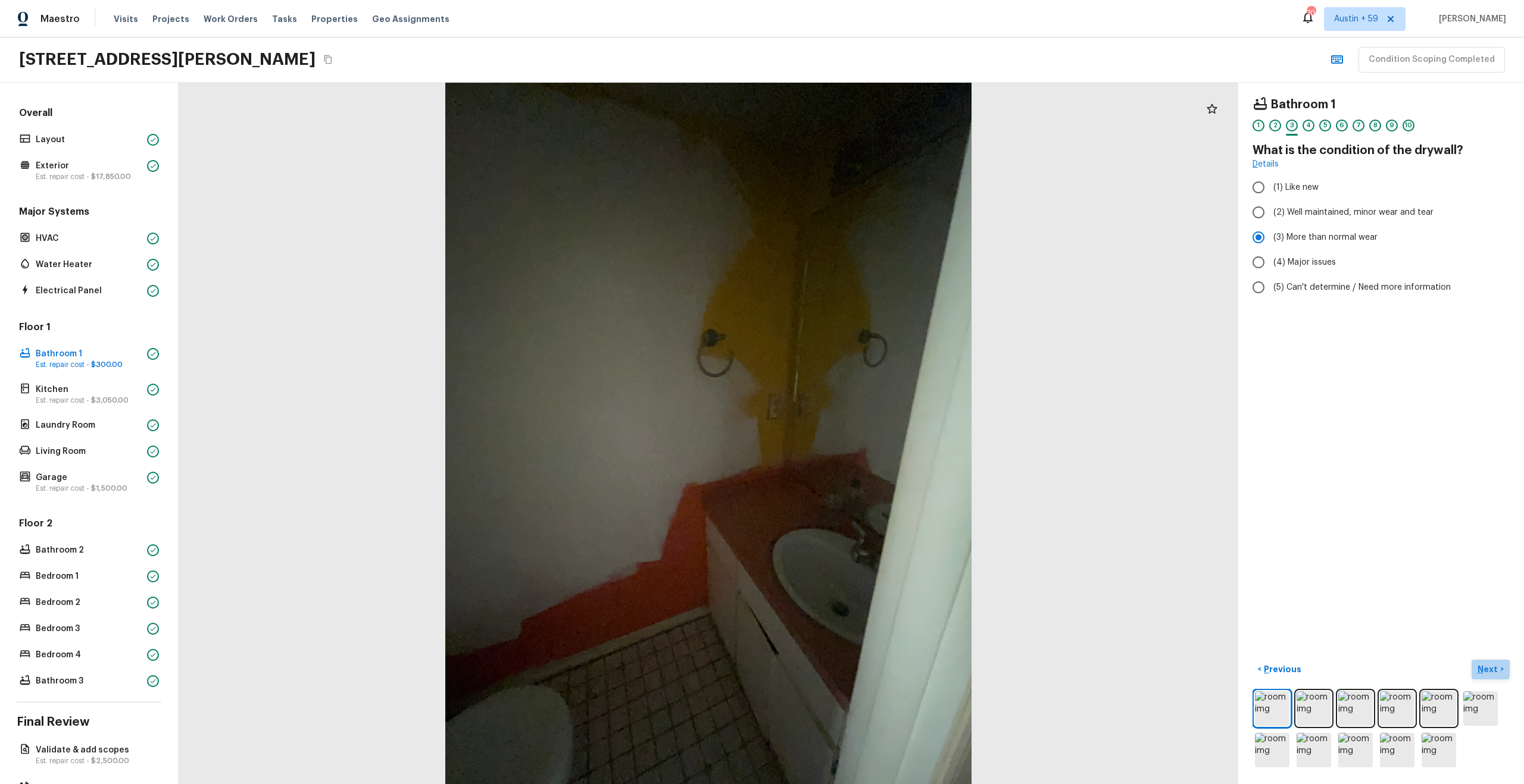
click at [1492, 670] on p "Next" at bounding box center [1489, 670] width 23 height 12
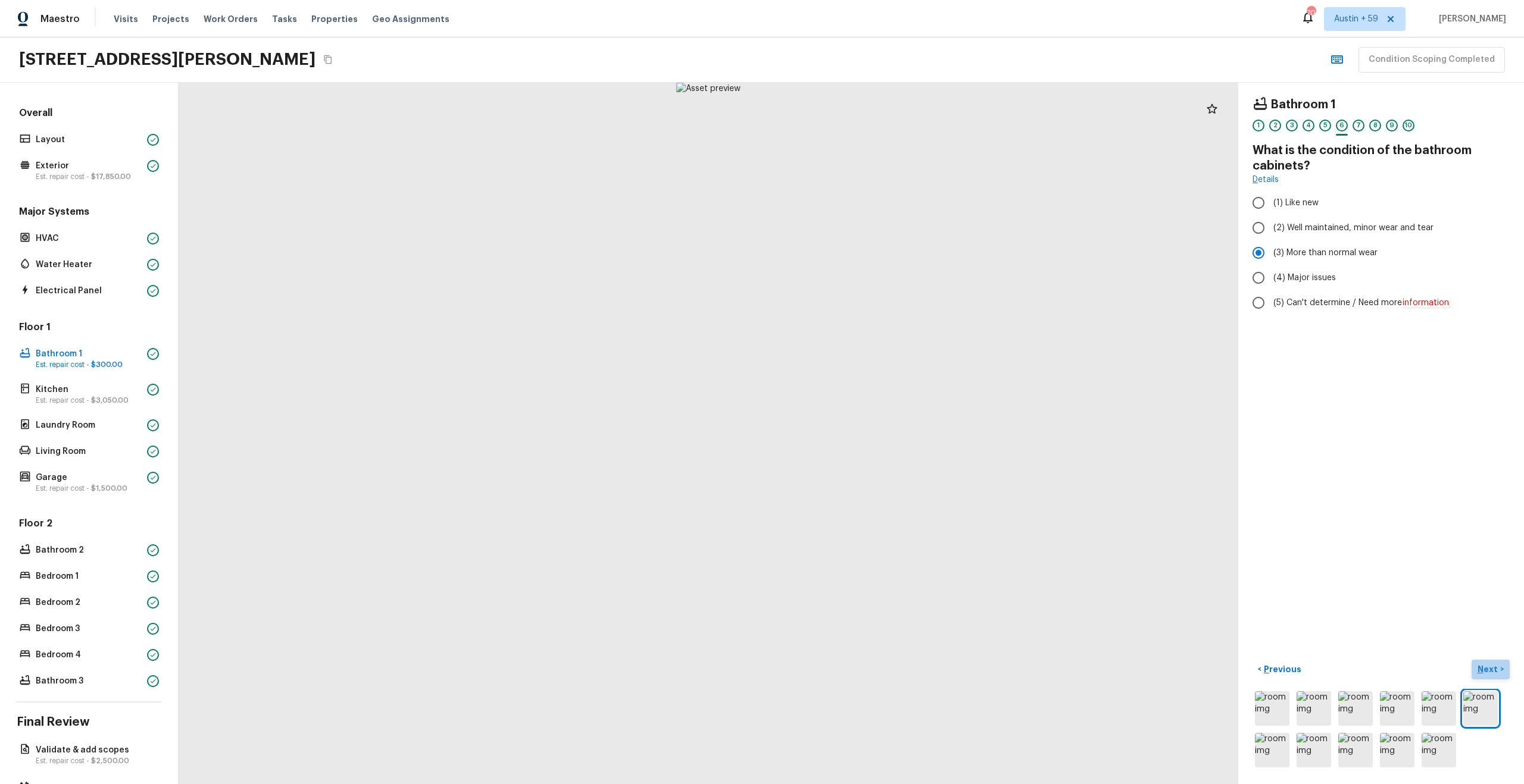
click at [1492, 670] on p "Next" at bounding box center [1489, 670] width 23 height 12
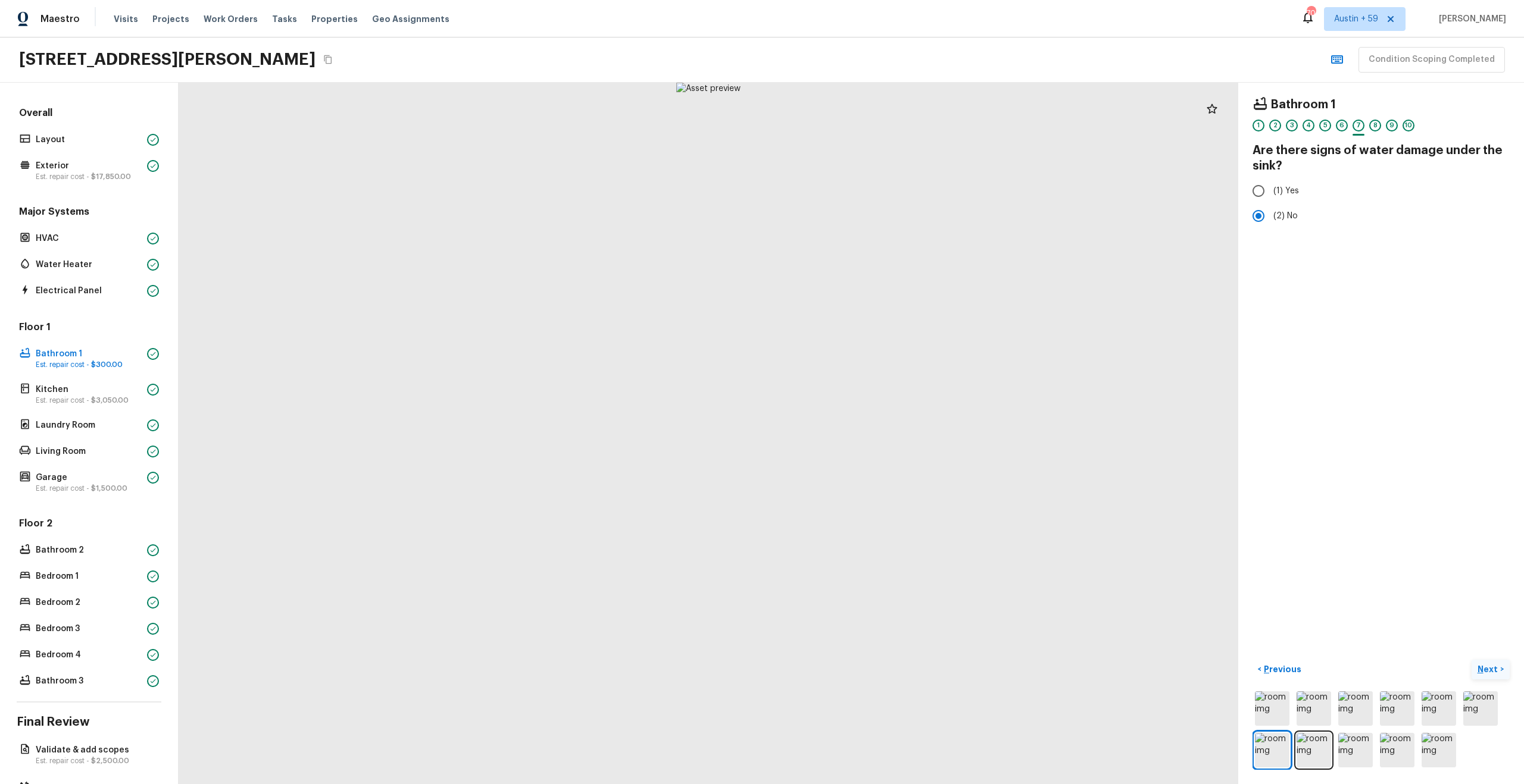
click at [1492, 670] on p "Next" at bounding box center [1489, 670] width 23 height 12
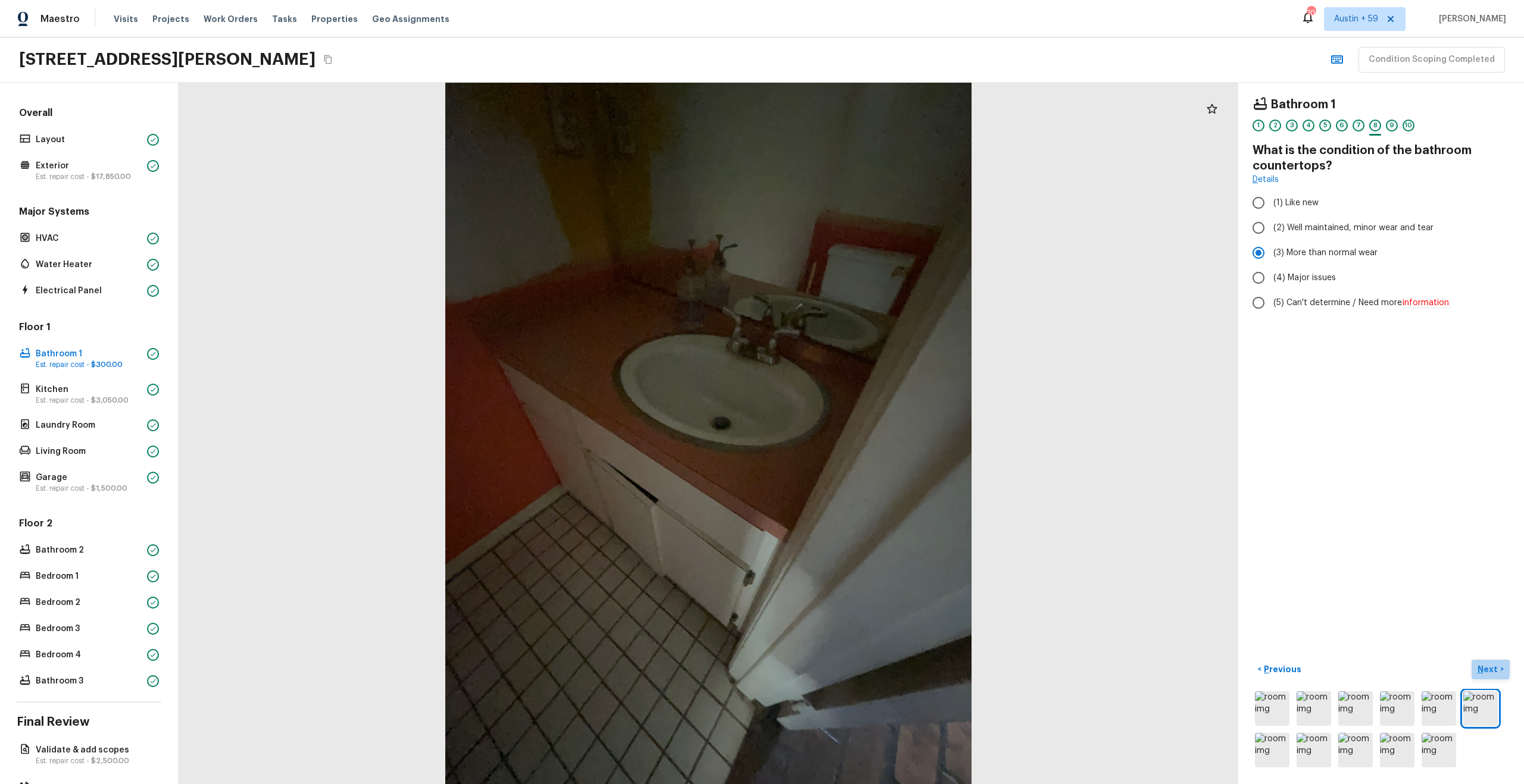
click at [1492, 670] on p "Next" at bounding box center [1489, 670] width 23 height 12
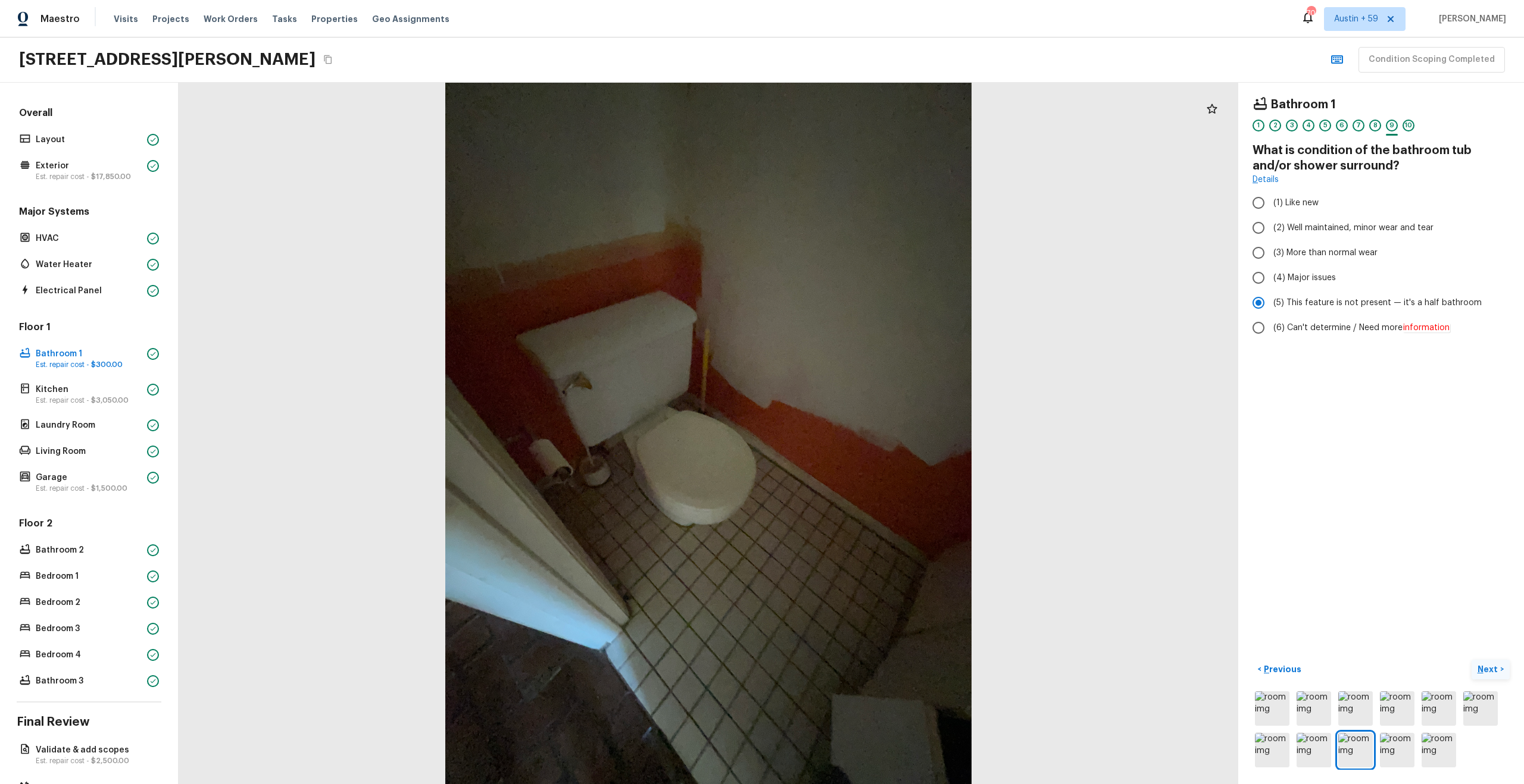
click at [1492, 670] on p "Next" at bounding box center [1489, 670] width 23 height 12
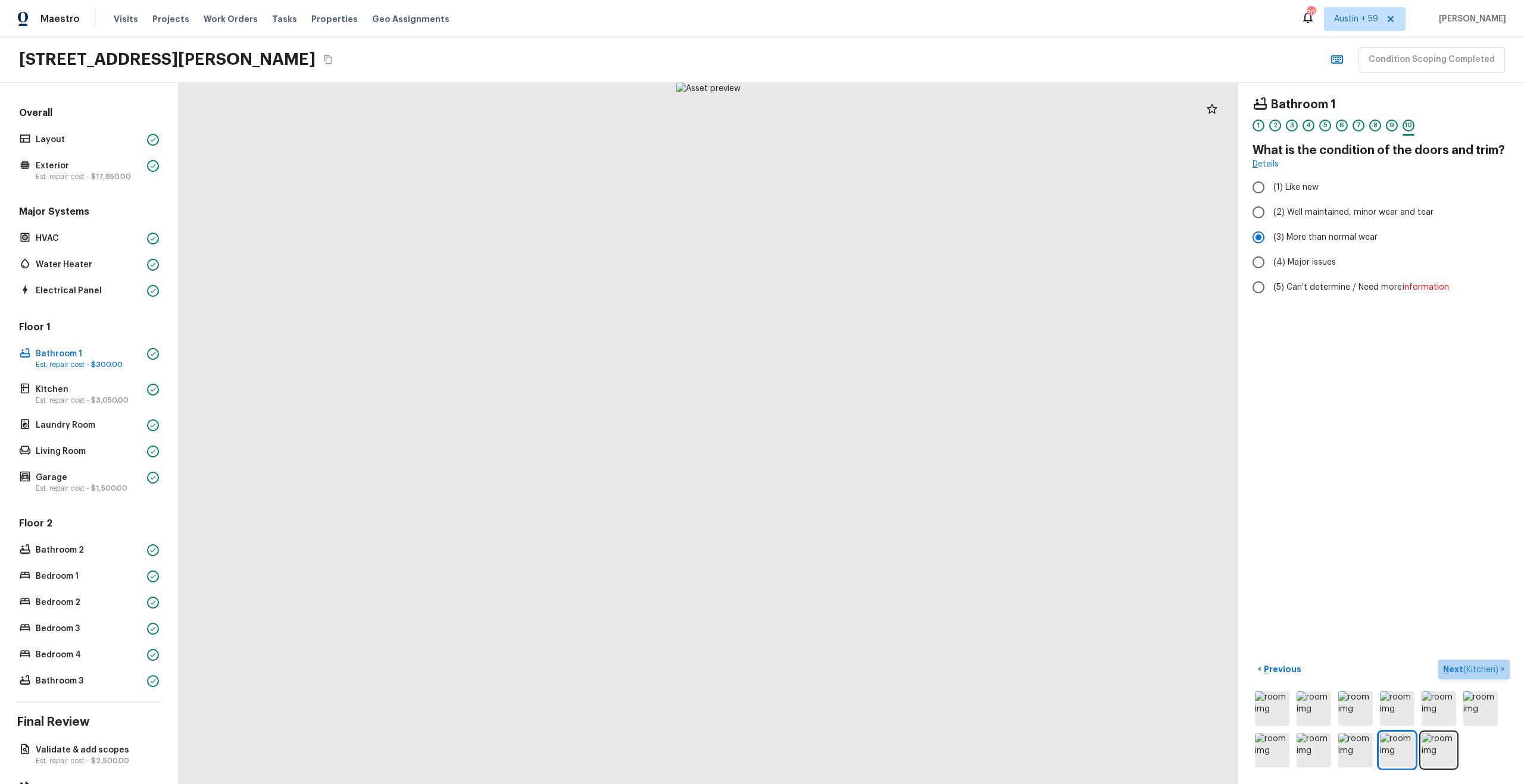
click at [1492, 670] on span "( Kitchen )" at bounding box center [1481, 670] width 35 height 8
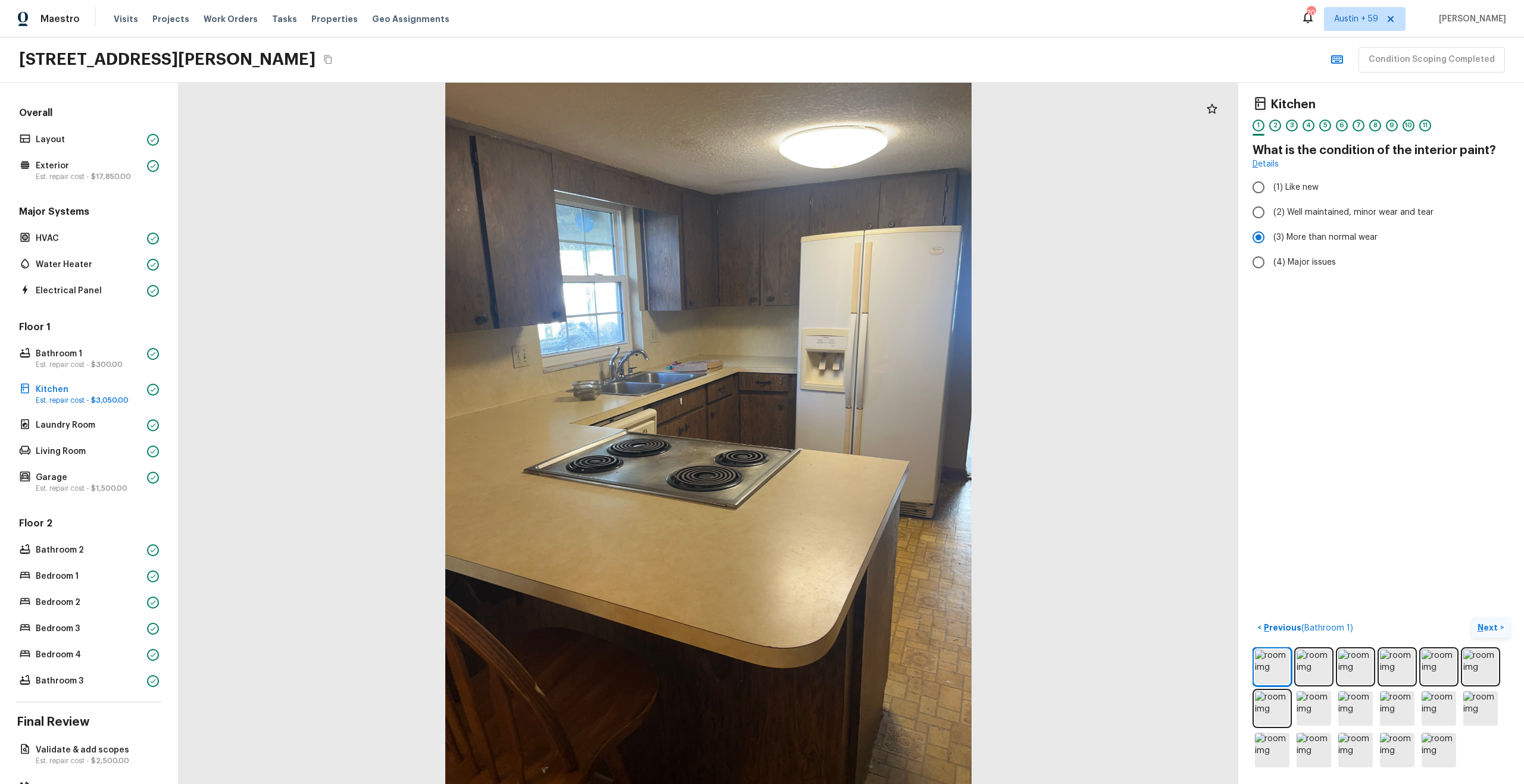
click at [1492, 624] on p "Next" at bounding box center [1489, 628] width 23 height 12
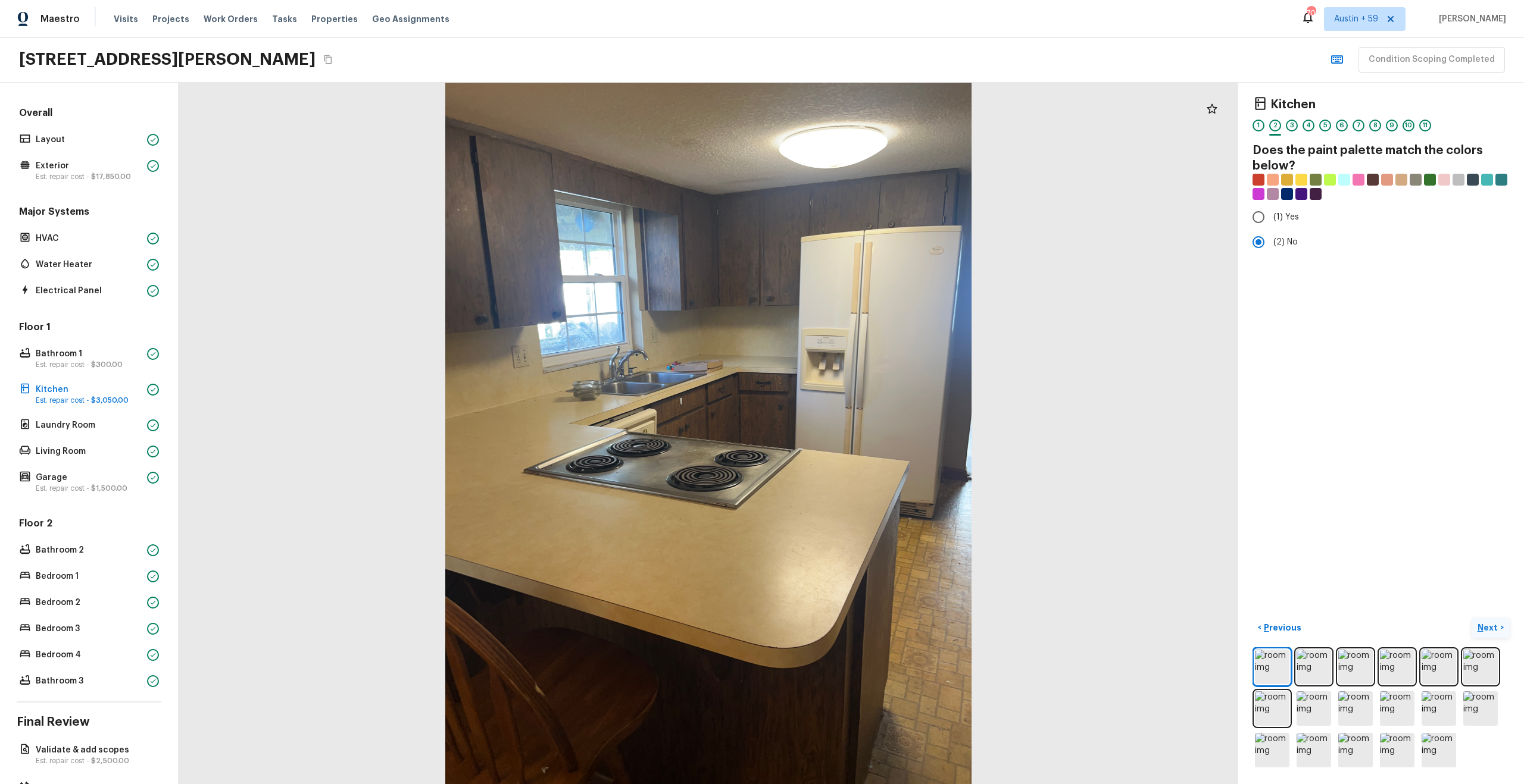
click at [1492, 624] on p "Next" at bounding box center [1489, 628] width 23 height 12
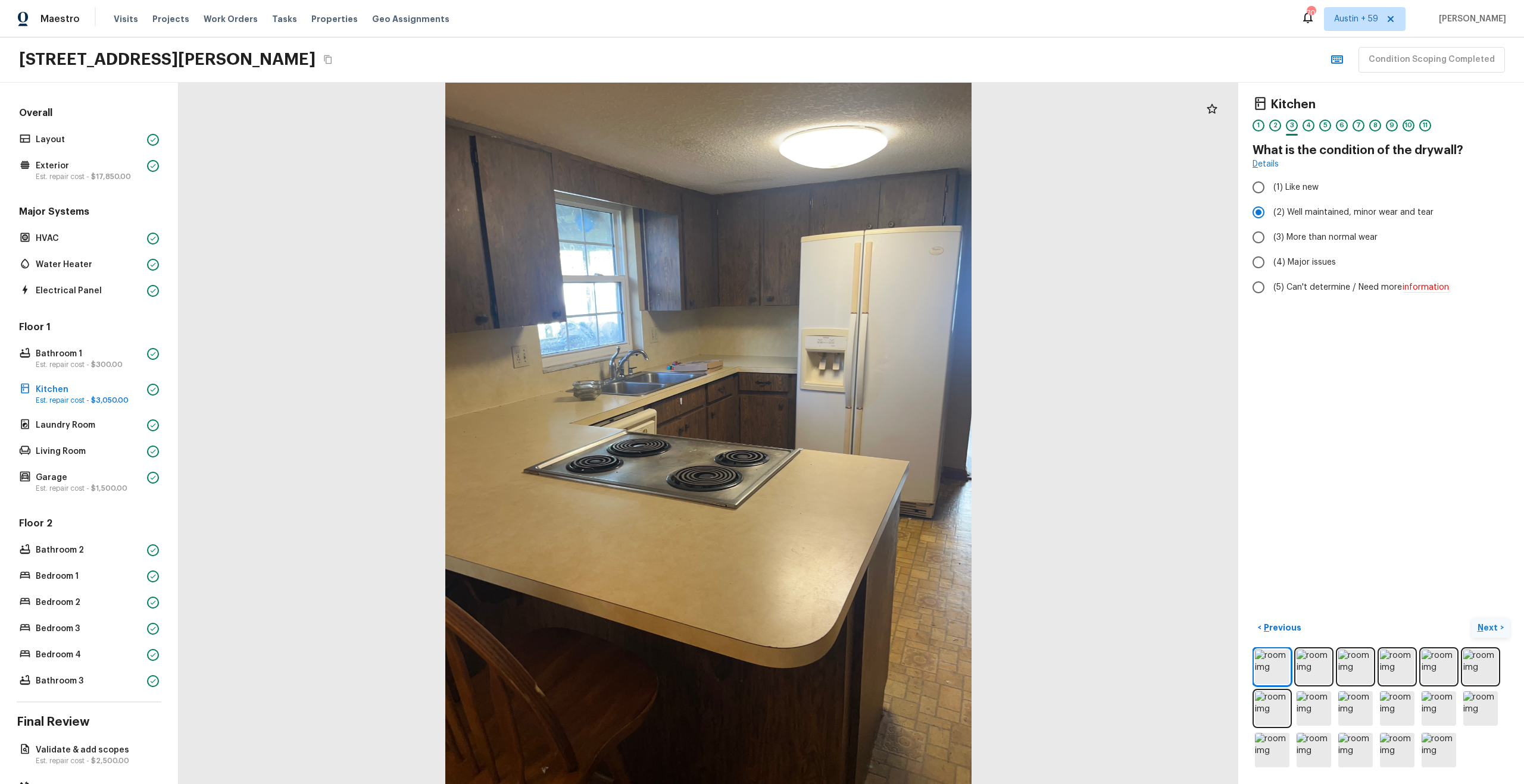
click at [1492, 624] on p "Next" at bounding box center [1489, 628] width 23 height 12
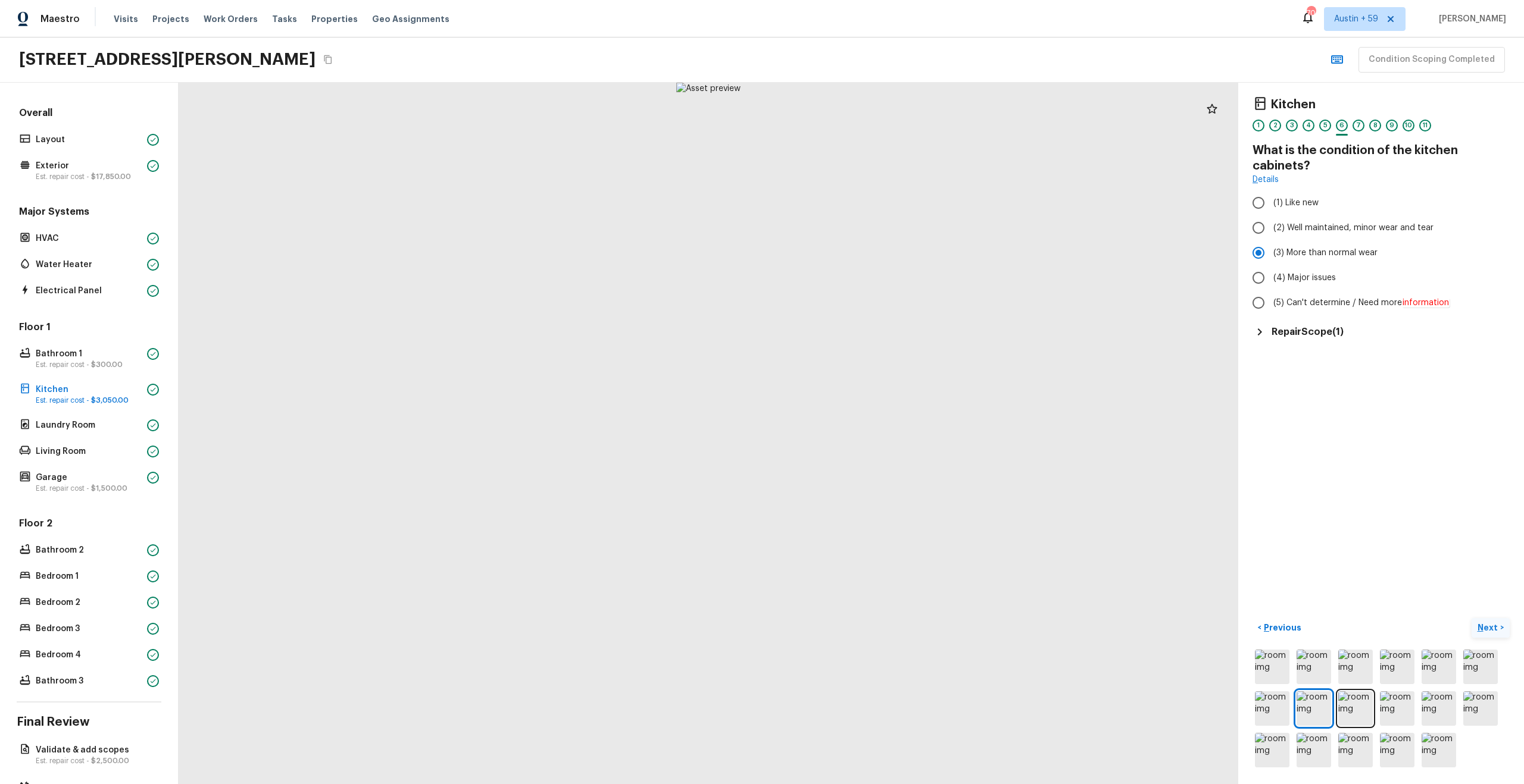
click at [1492, 624] on p "Next" at bounding box center [1489, 628] width 23 height 12
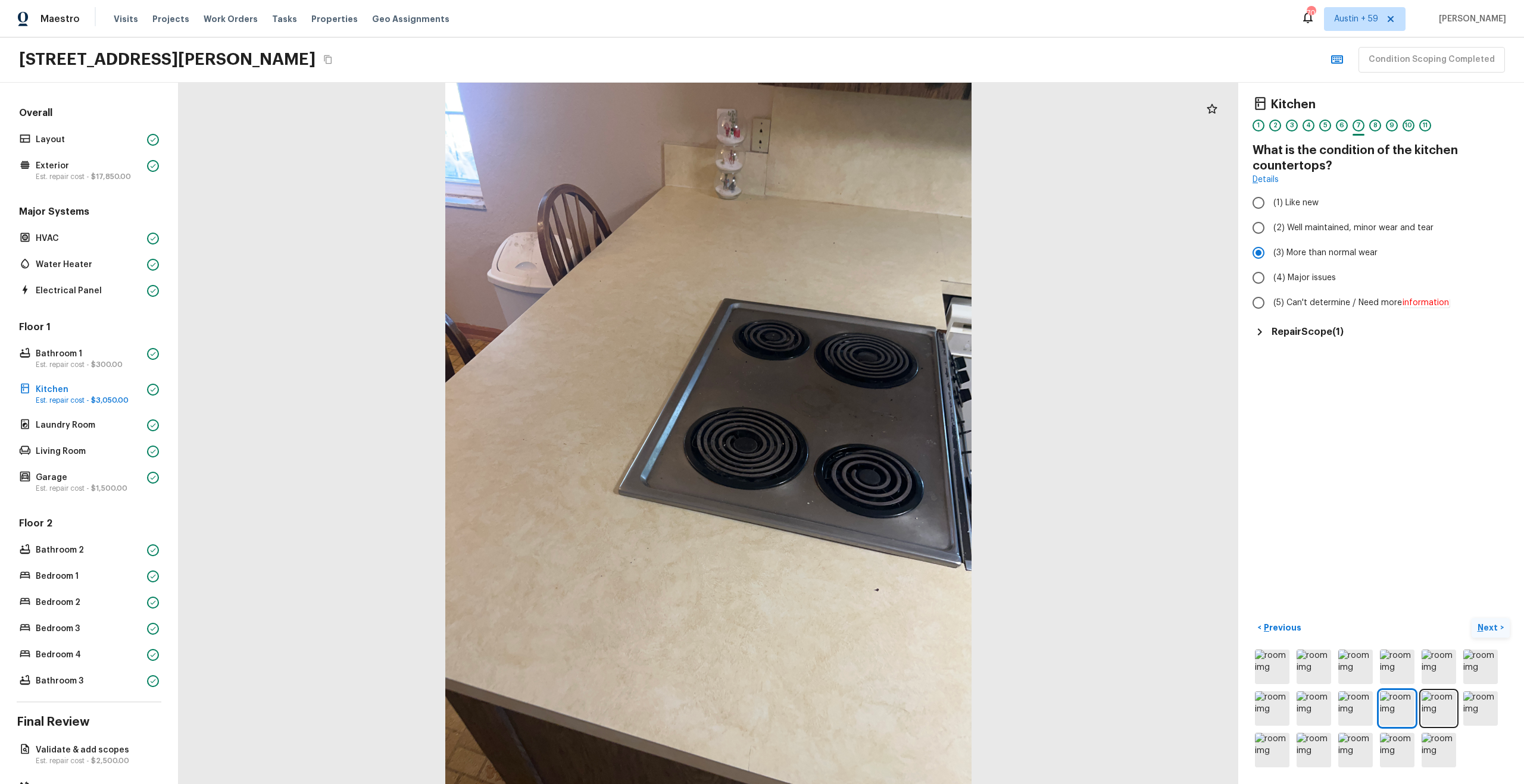
click at [1492, 624] on p "Next" at bounding box center [1489, 628] width 23 height 12
click at [1493, 624] on p "Next" at bounding box center [1489, 628] width 23 height 12
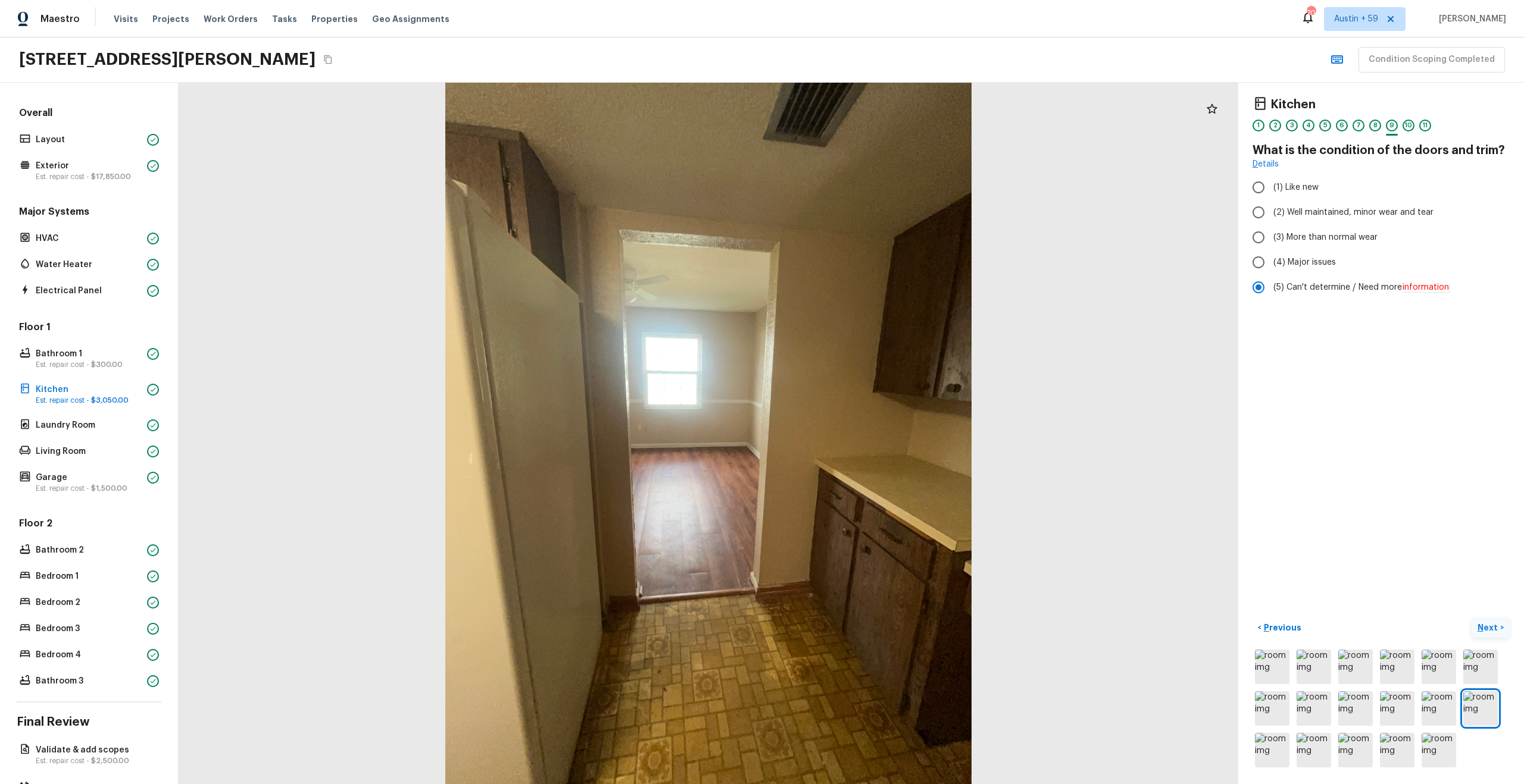
click at [1493, 624] on p "Next" at bounding box center [1489, 628] width 23 height 12
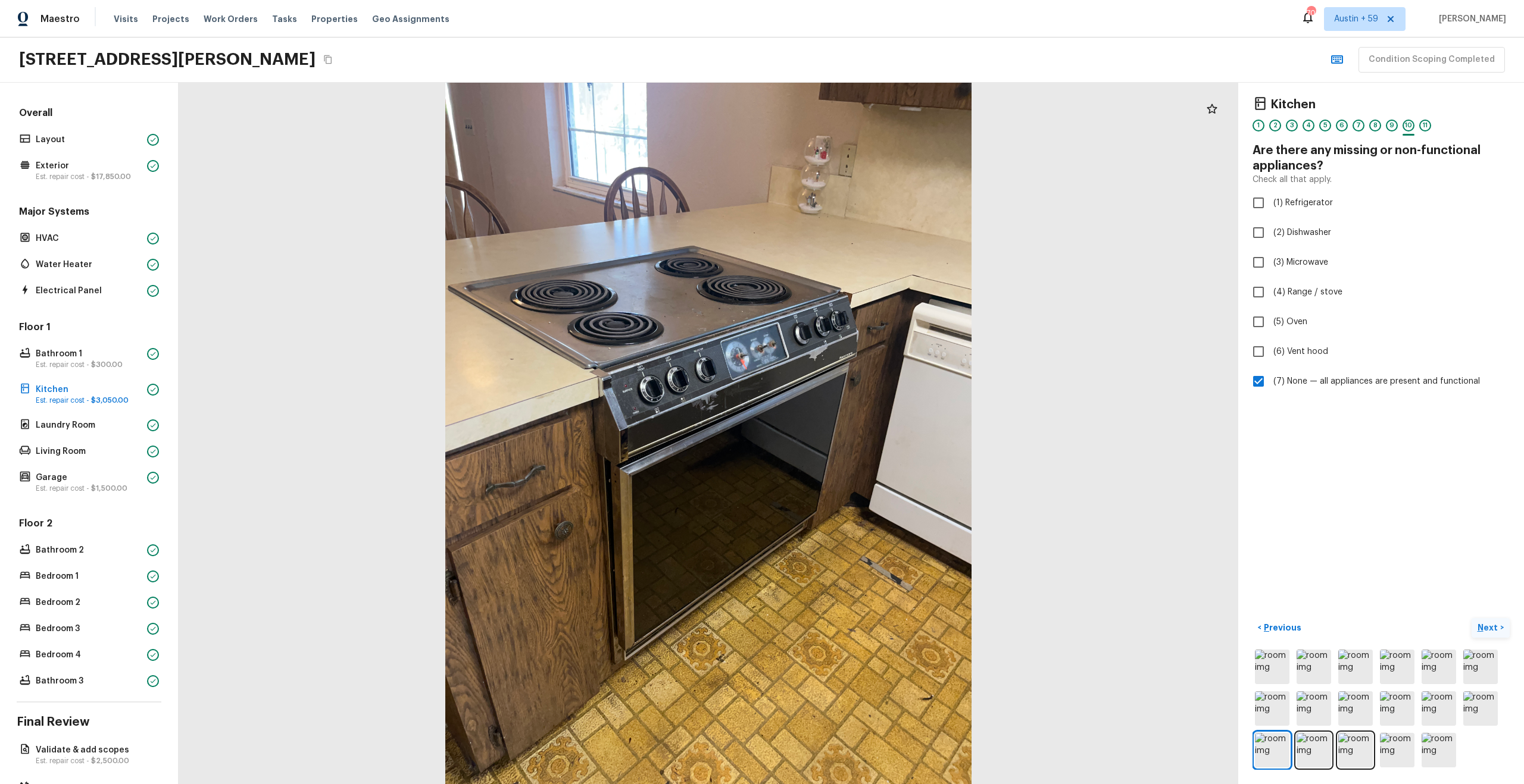
click at [1494, 624] on p "Next" at bounding box center [1489, 628] width 23 height 12
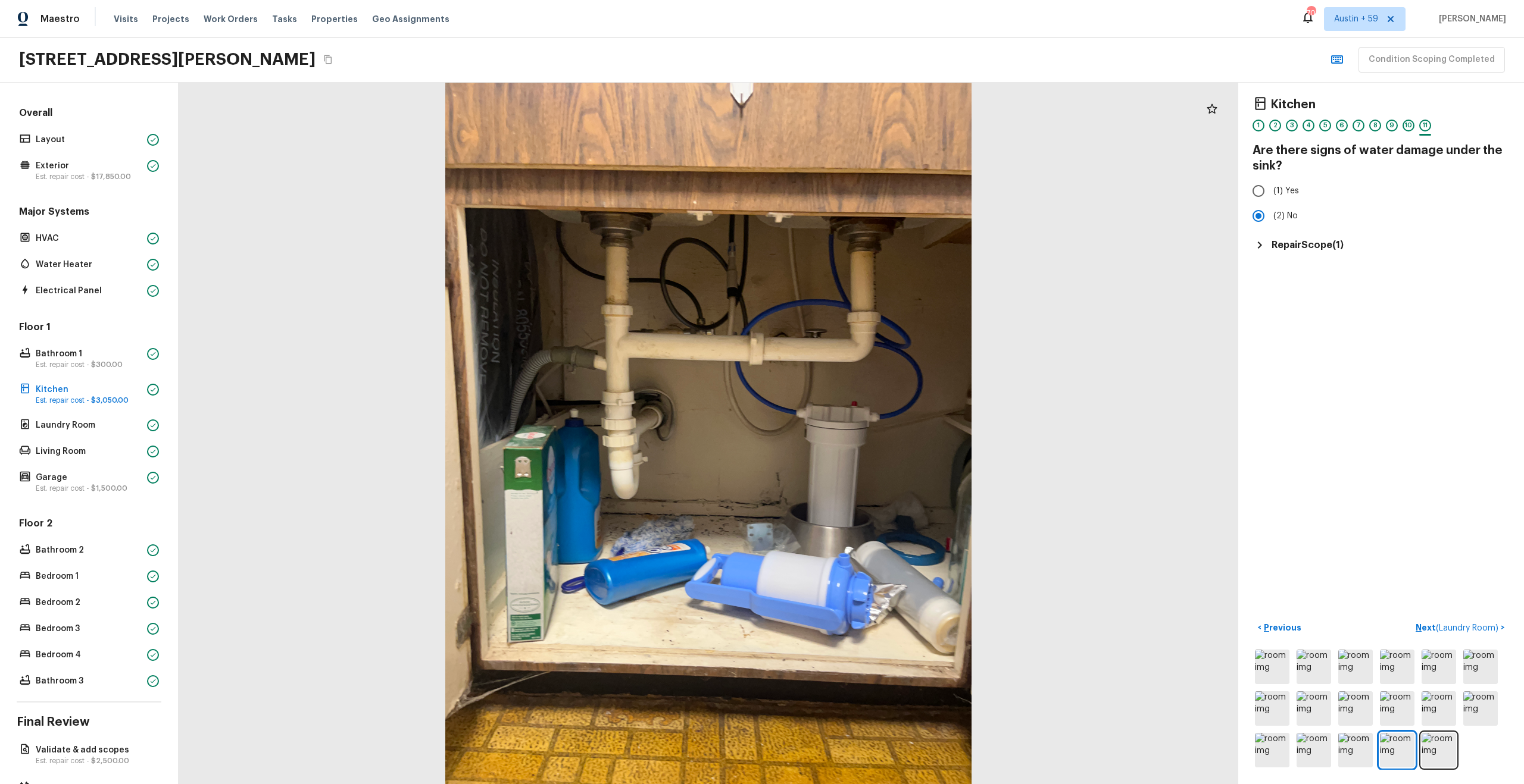
click at [1310, 243] on h5 "Repair Scope ( 1 )" at bounding box center [1307, 245] width 72 height 13
click at [1447, 757] on img at bounding box center [1439, 750] width 34 height 34
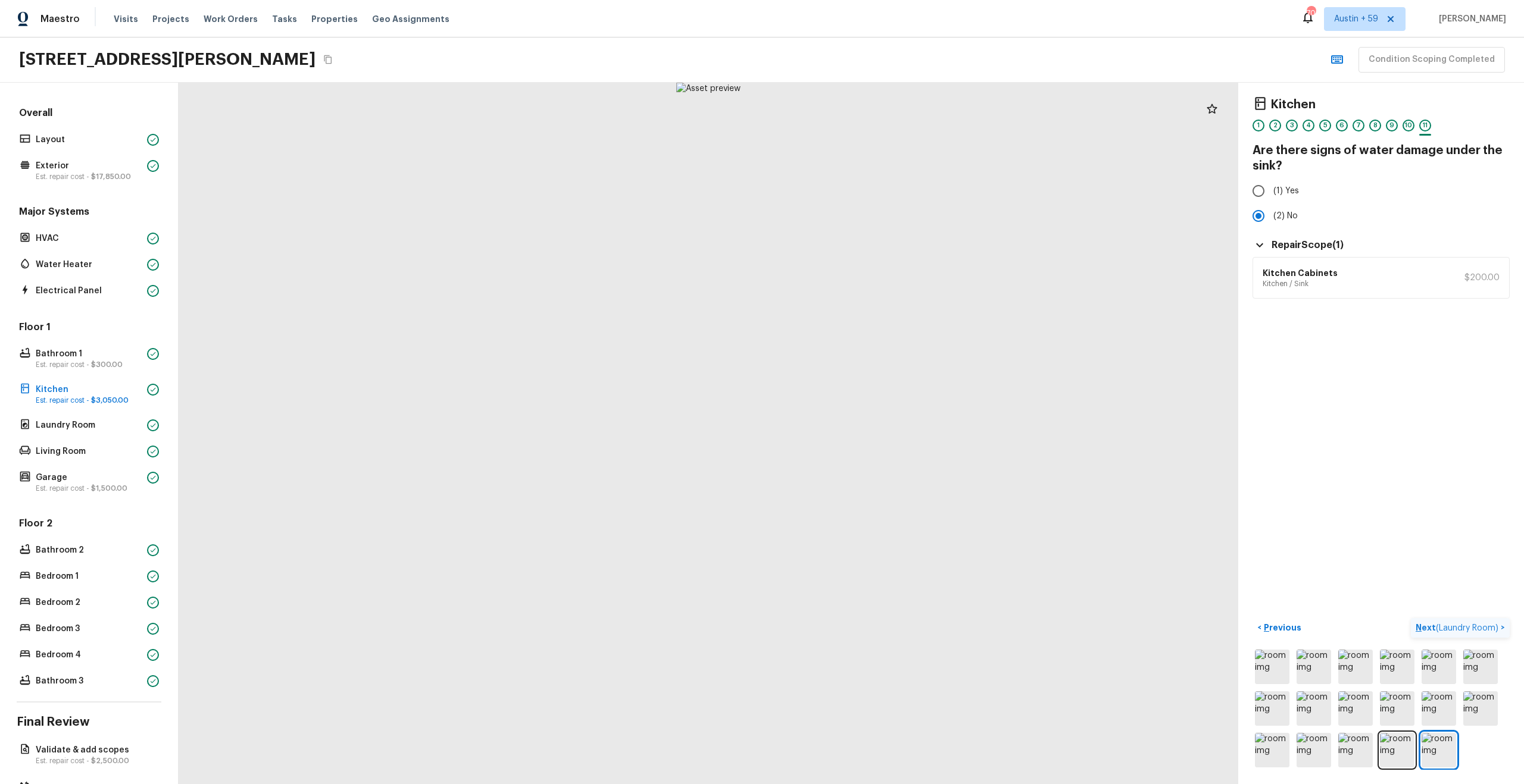
click at [1452, 626] on span "( Laundry Room )" at bounding box center [1467, 628] width 63 height 8
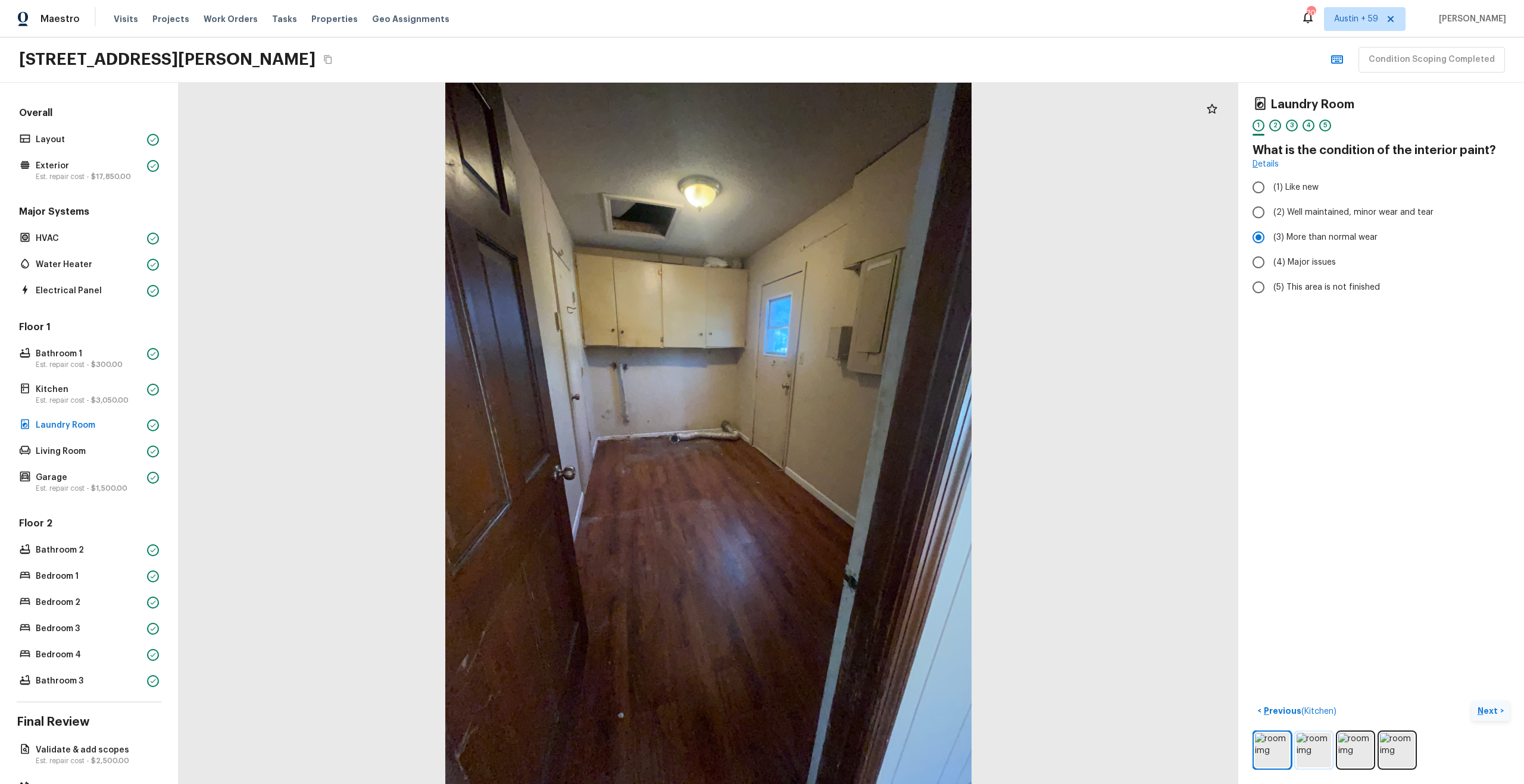
click at [1317, 750] on img at bounding box center [1314, 750] width 34 height 34
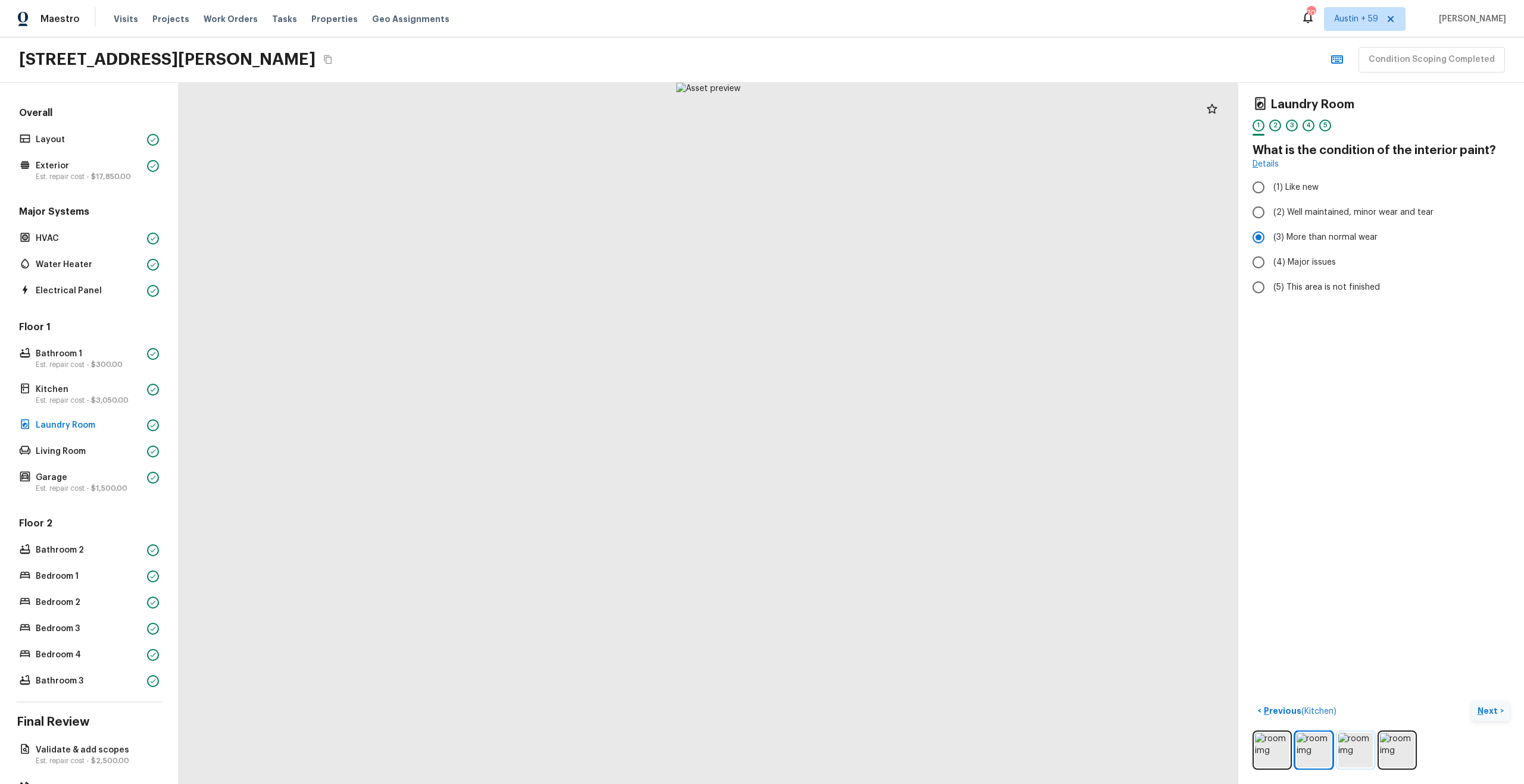
click at [1345, 744] on img at bounding box center [1355, 750] width 34 height 34
click at [1403, 740] on img at bounding box center [1396, 750] width 34 height 34
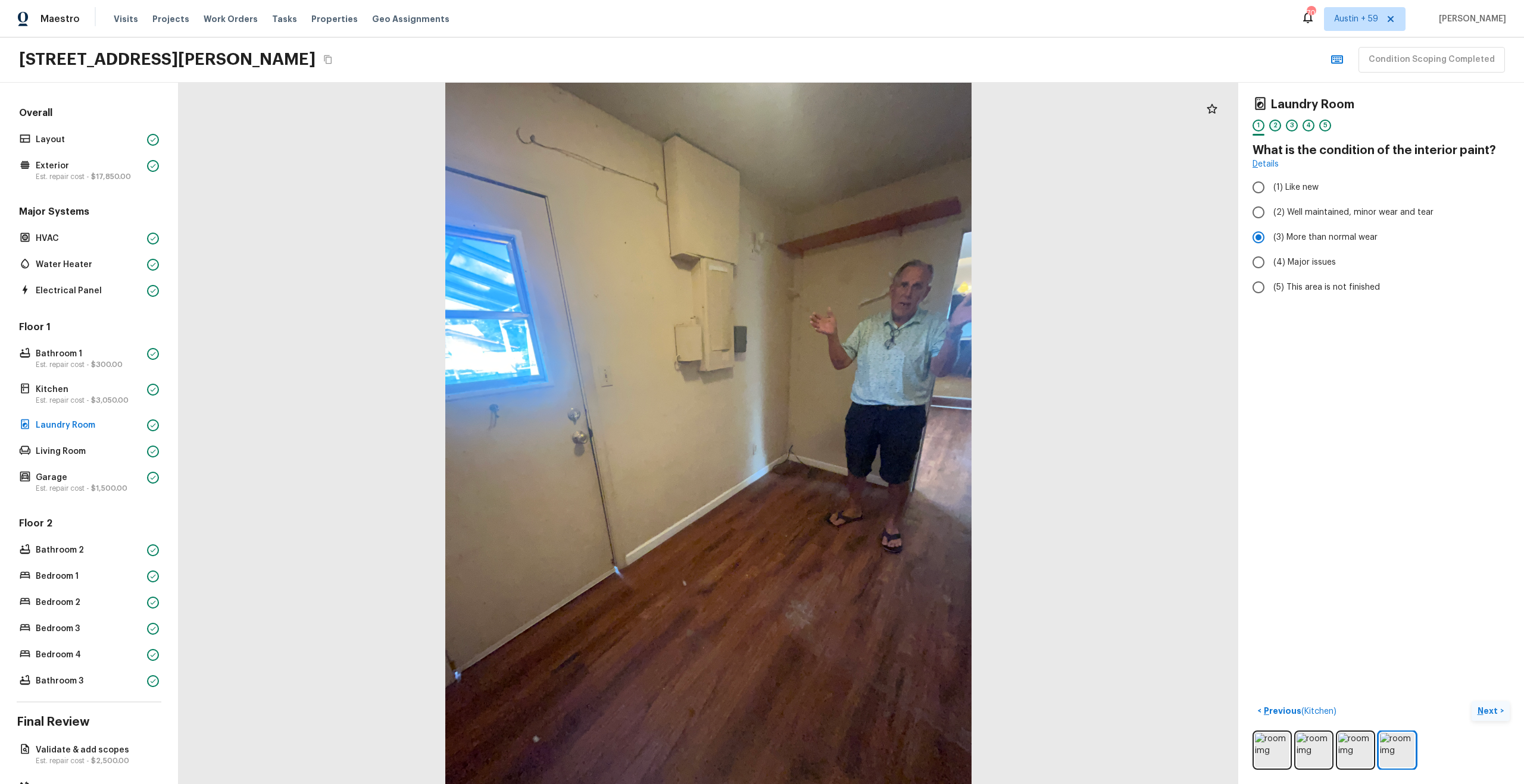
click at [1276, 125] on div "2" at bounding box center [1275, 126] width 12 height 12
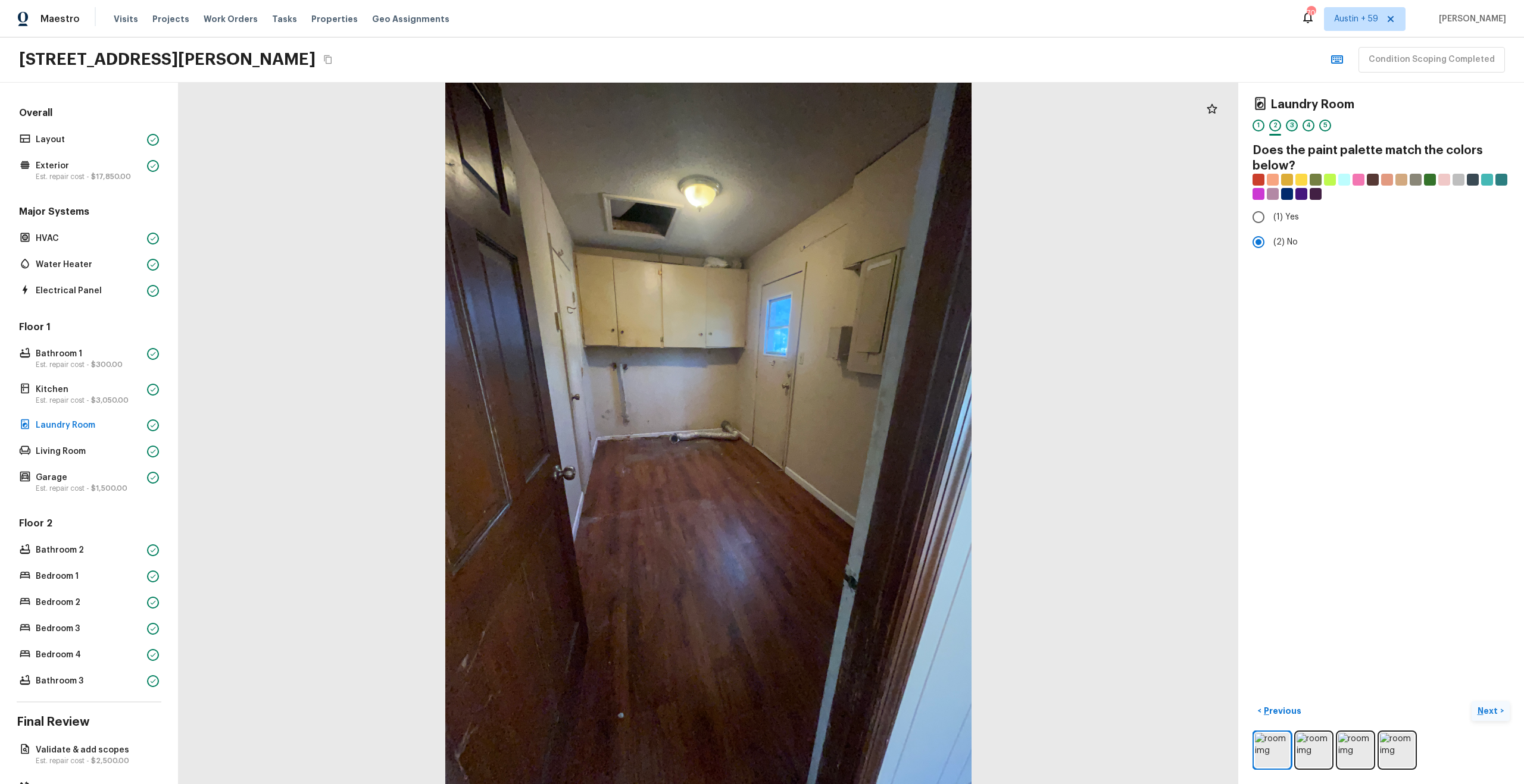
click at [1288, 124] on div "3" at bounding box center [1292, 126] width 12 height 12
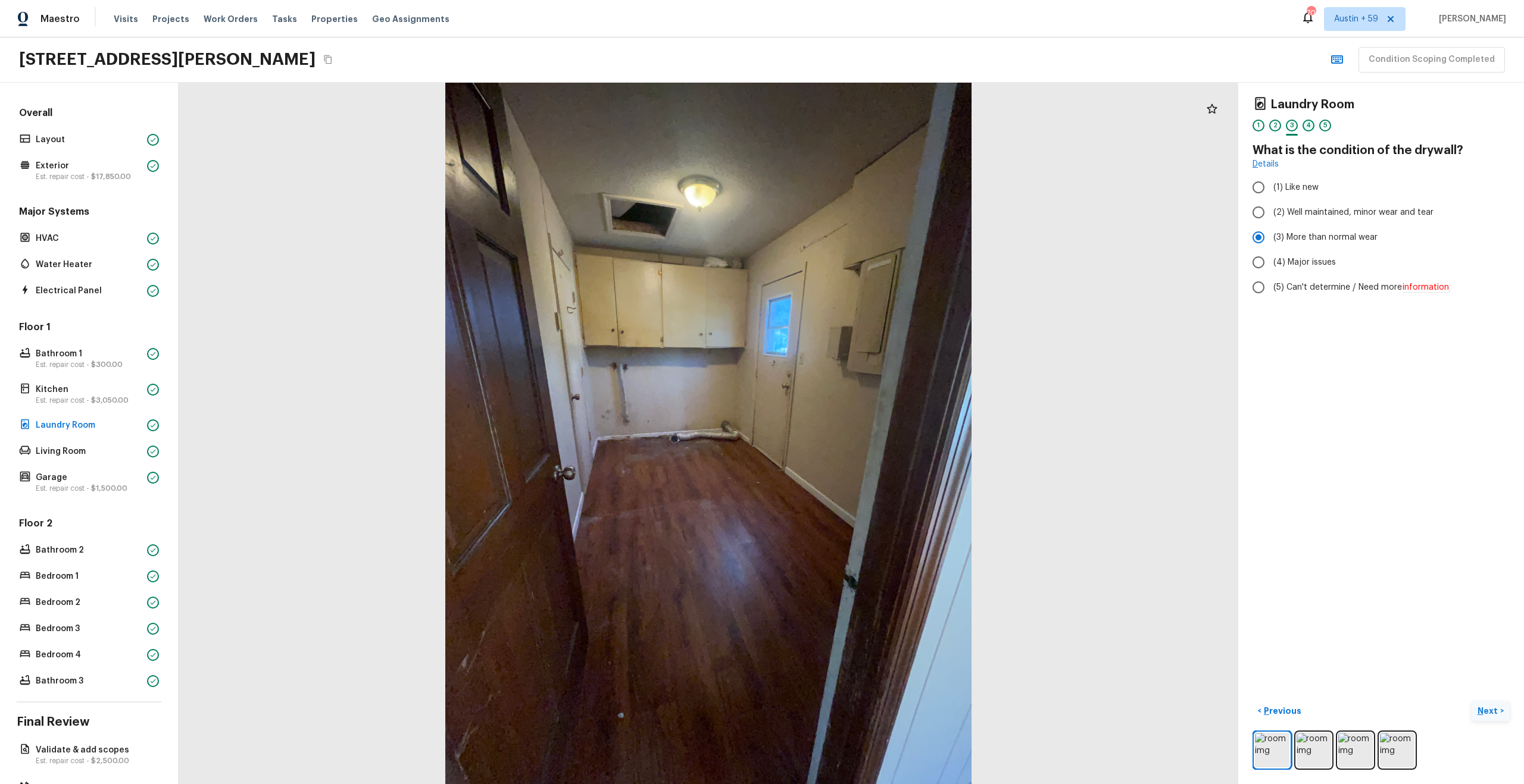
click at [1309, 123] on div "4" at bounding box center [1309, 126] width 12 height 12
click at [1319, 128] on div "5" at bounding box center [1325, 129] width 12 height 19
click at [1478, 711] on span "( Living Room )" at bounding box center [1471, 712] width 54 height 8
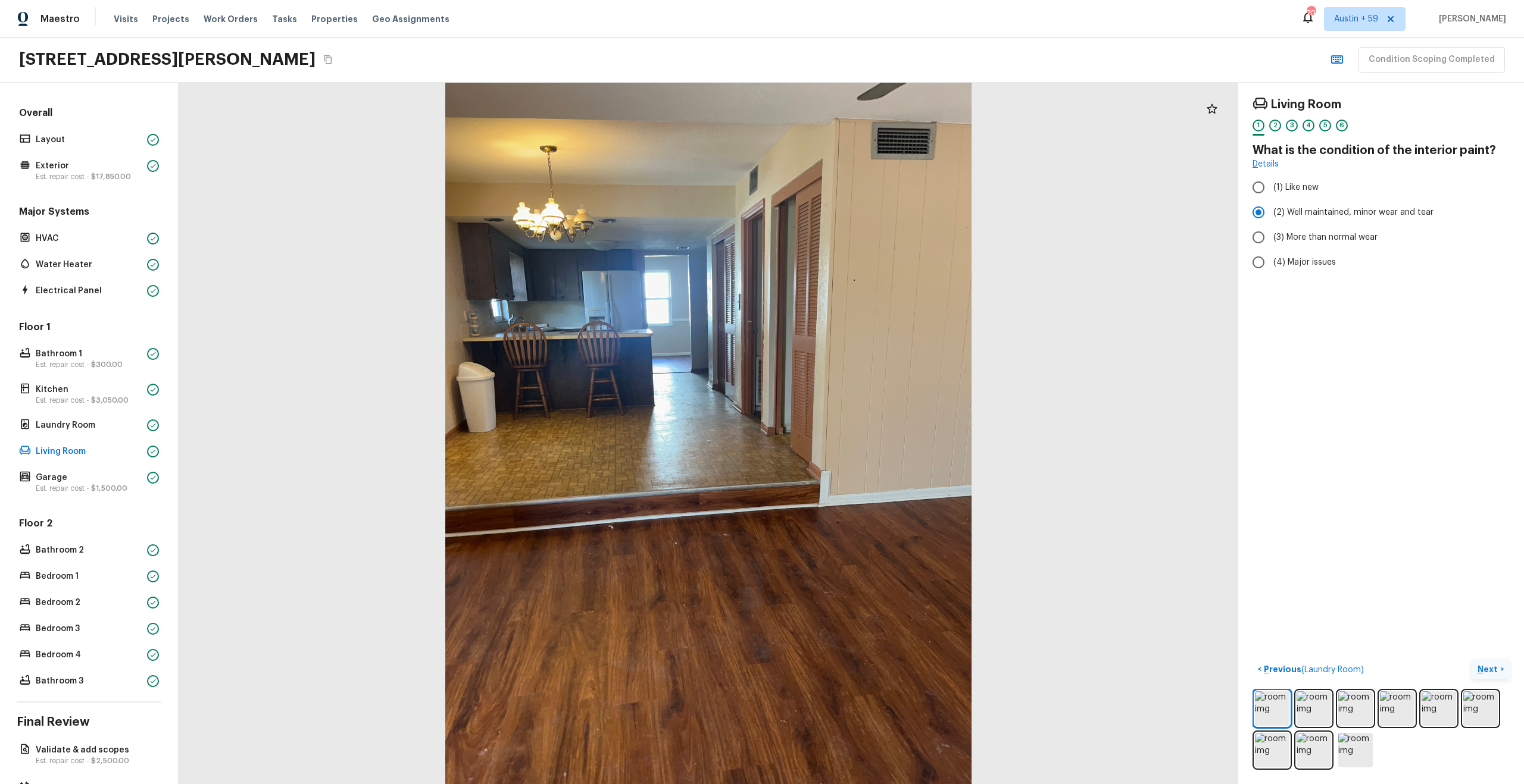
click at [1488, 667] on p "Next" at bounding box center [1489, 670] width 23 height 12
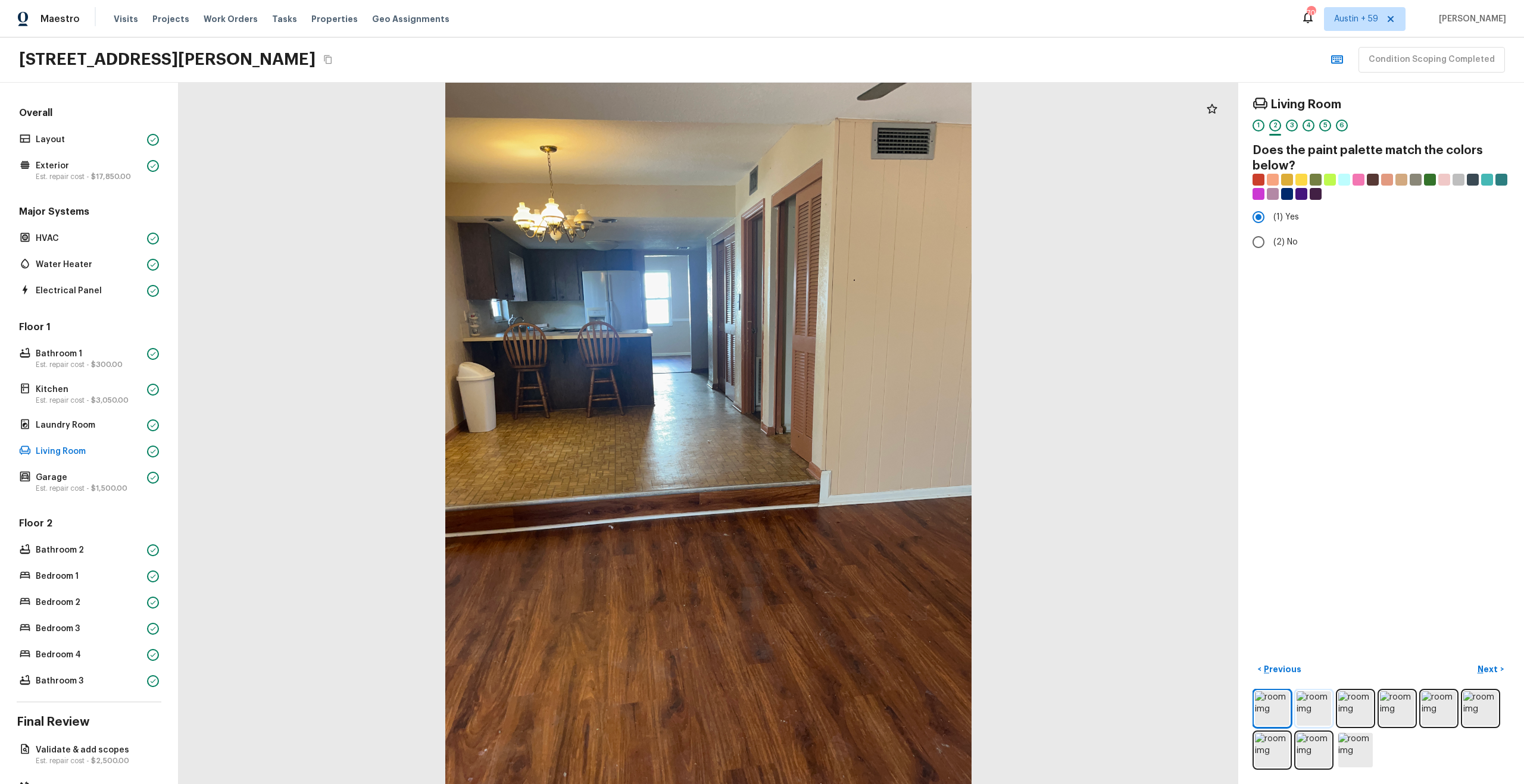
click at [1316, 710] on img at bounding box center [1314, 708] width 34 height 34
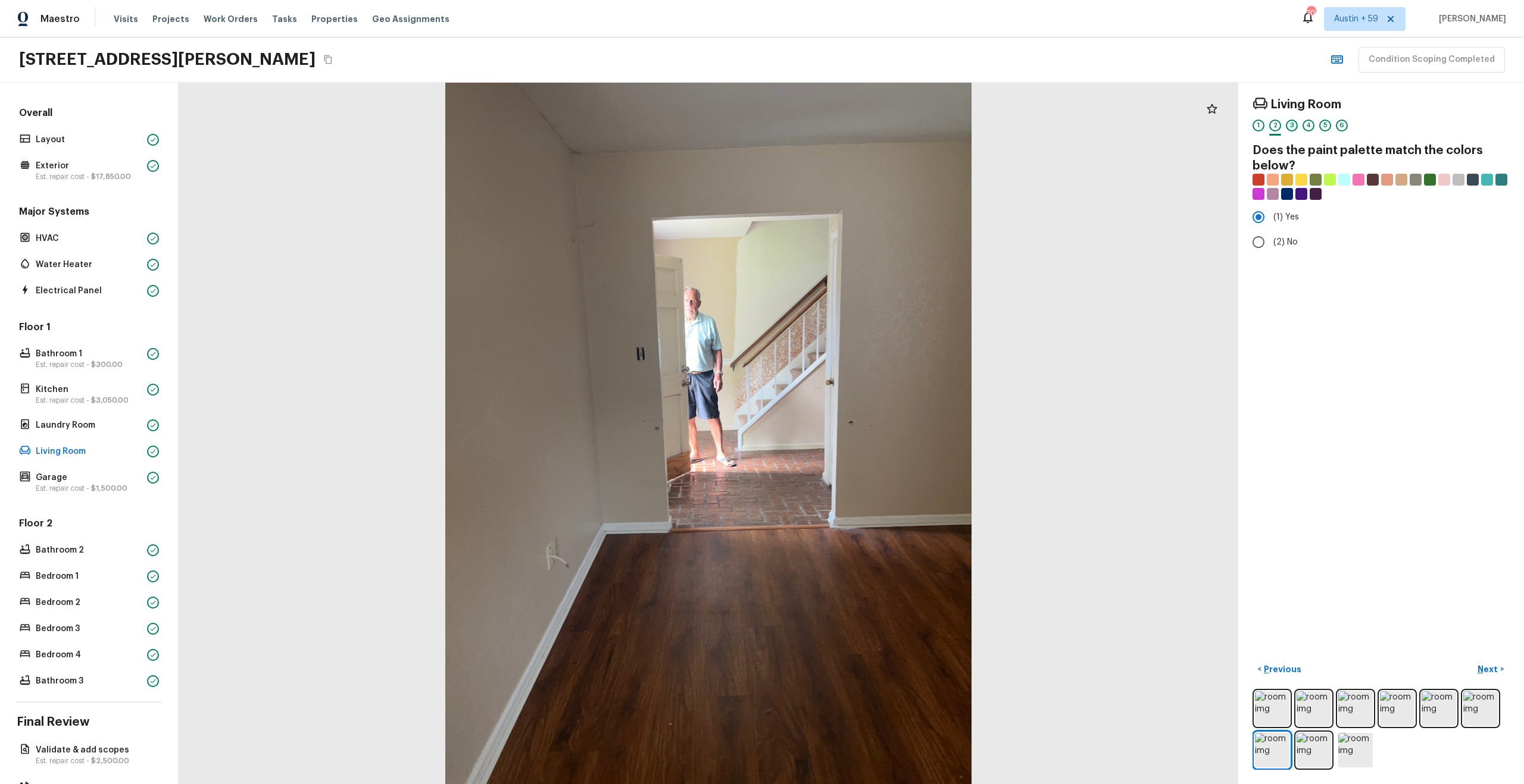
click at [1291, 124] on div "3" at bounding box center [1292, 126] width 12 height 12
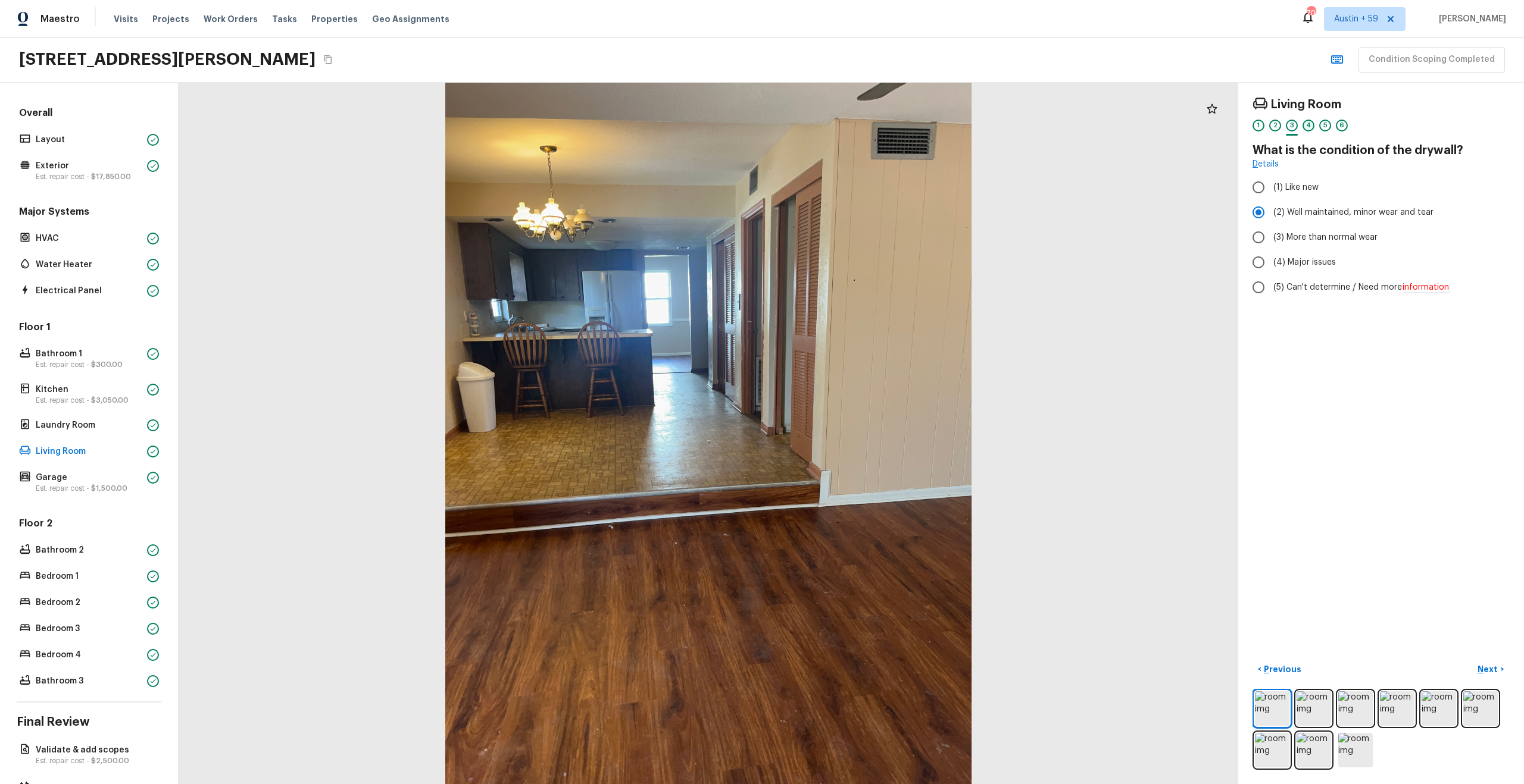
click at [1308, 124] on div "4" at bounding box center [1309, 126] width 12 height 12
click at [1317, 127] on div "1 2 3 4 5 6" at bounding box center [1381, 129] width 257 height 19
click at [1323, 126] on div "5" at bounding box center [1325, 126] width 12 height 12
click at [1343, 127] on div "6" at bounding box center [1342, 126] width 12 height 12
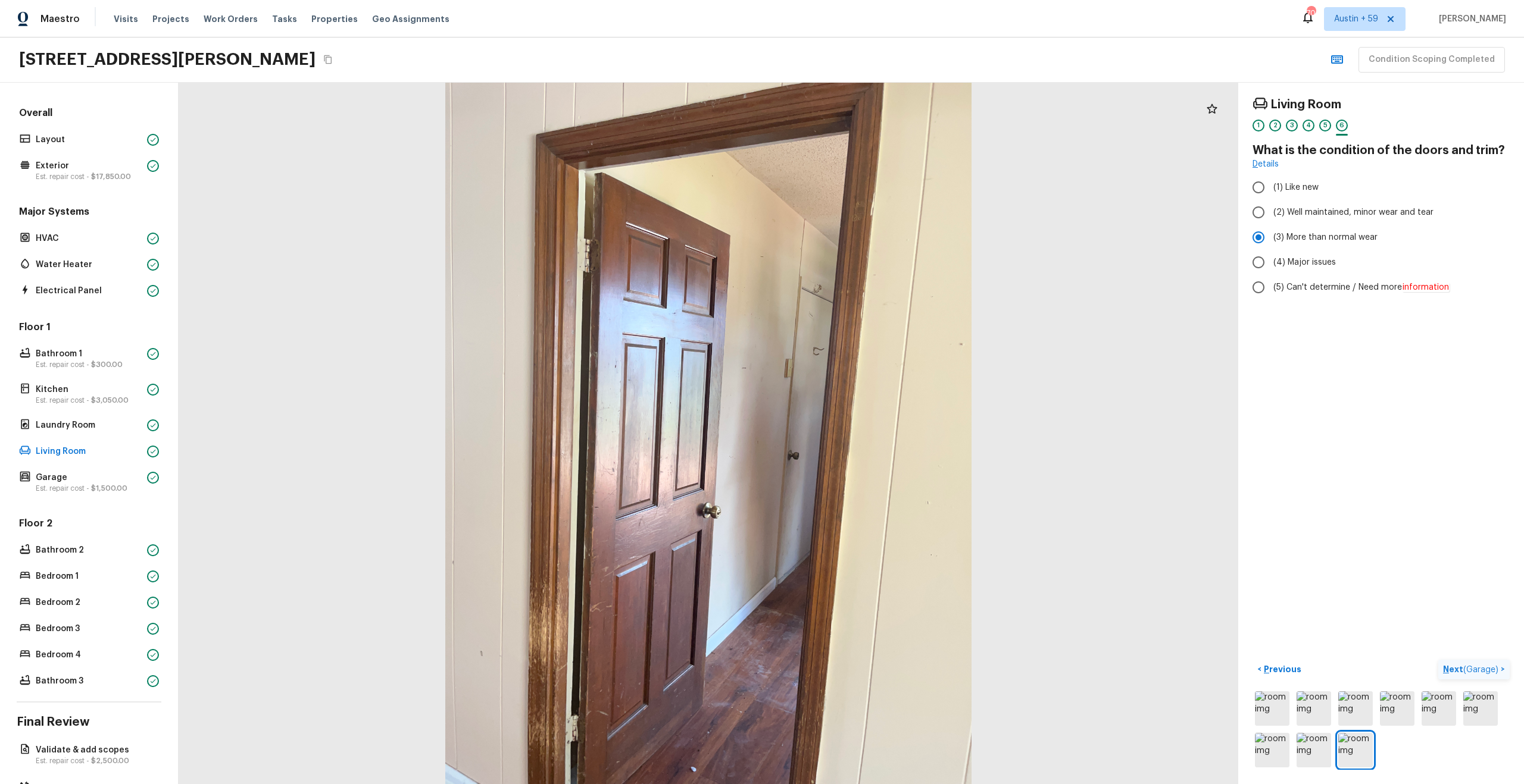
click at [1480, 671] on span "( Garage )" at bounding box center [1481, 670] width 35 height 8
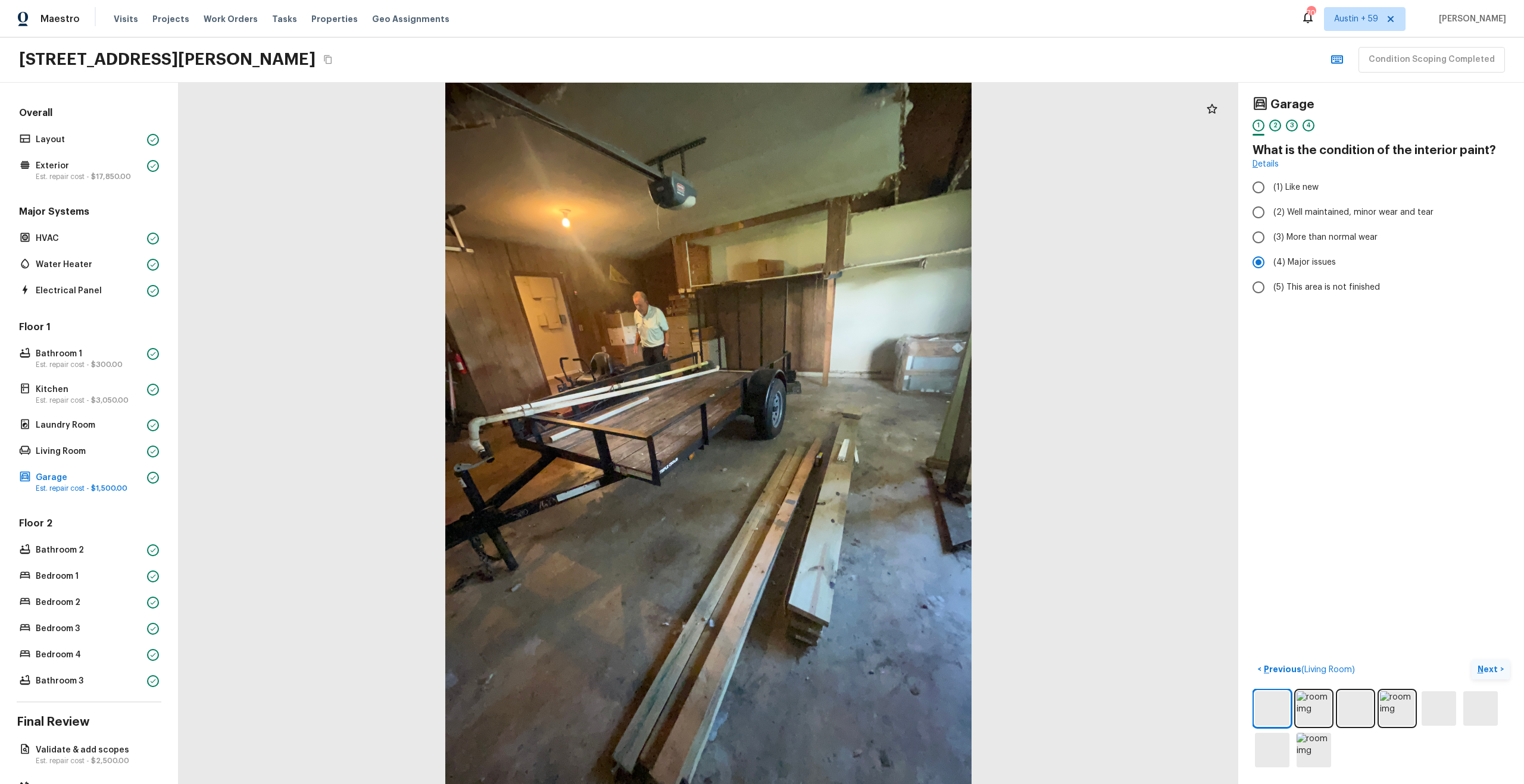
click at [1276, 123] on div "2" at bounding box center [1275, 126] width 12 height 12
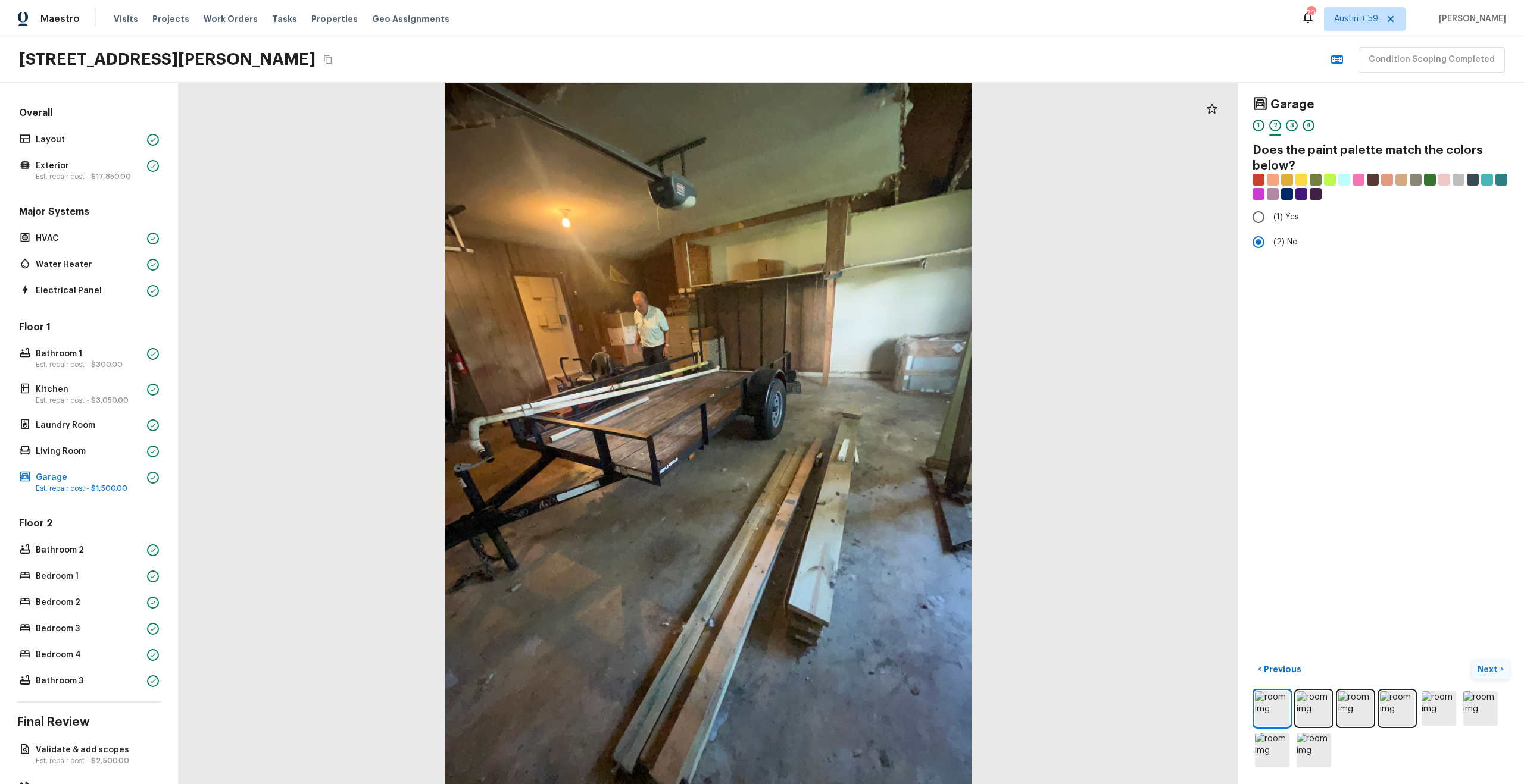
click at [1295, 118] on div "Garage 1 2 3 4" at bounding box center [1381, 117] width 257 height 41
click at [1293, 122] on div "3" at bounding box center [1292, 126] width 12 height 12
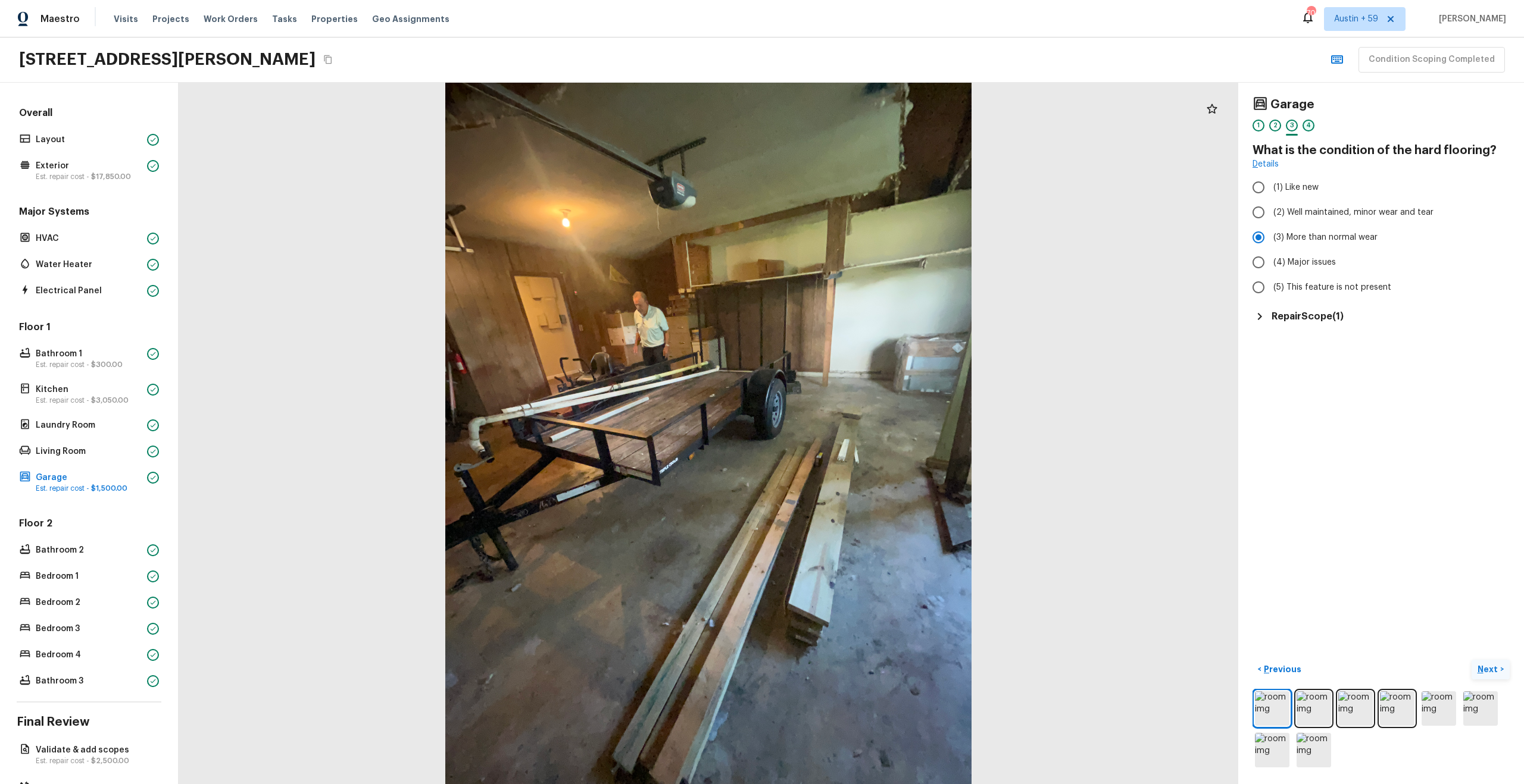
click at [1307, 123] on div "4" at bounding box center [1309, 126] width 12 height 12
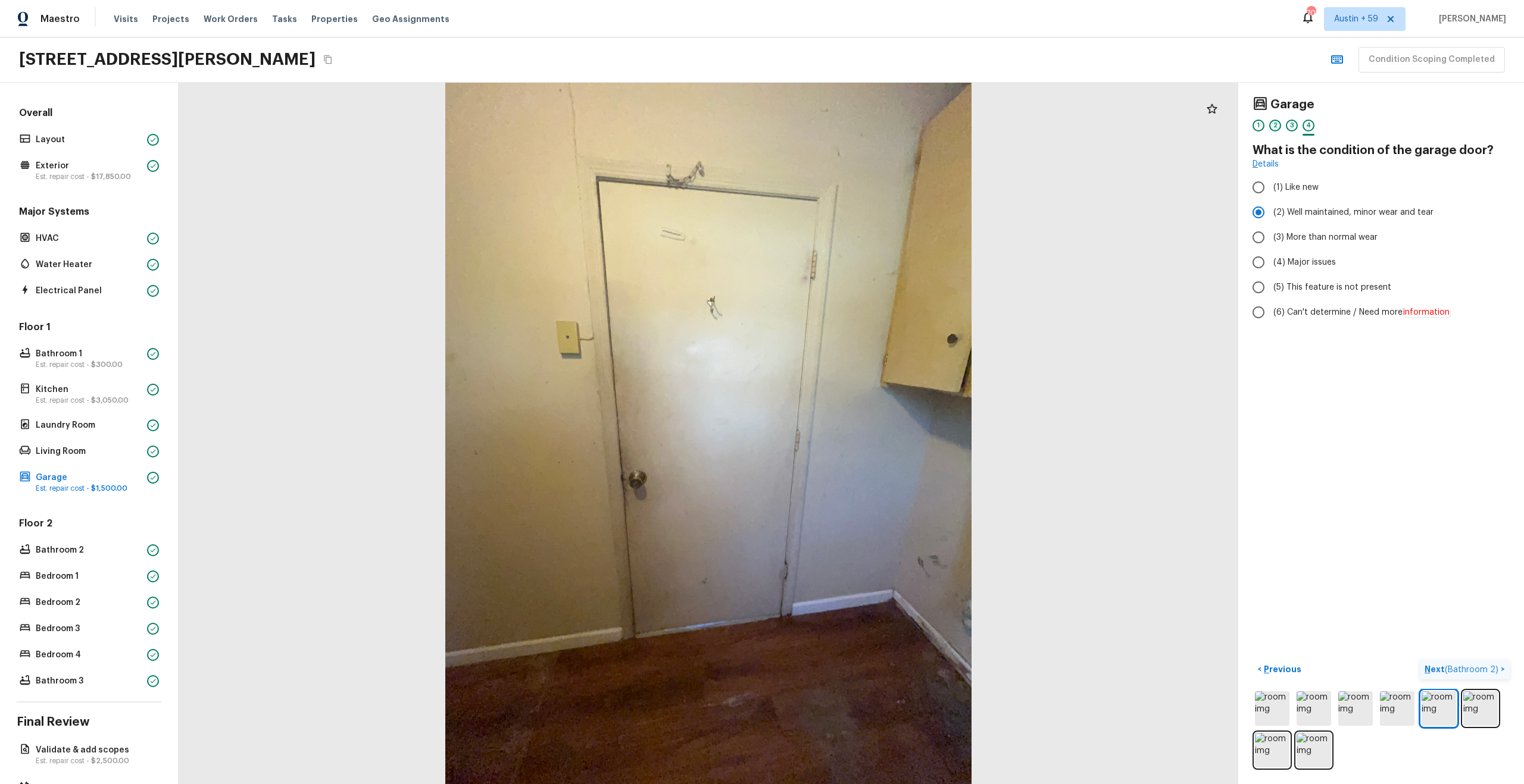
click at [1277, 128] on div "2" at bounding box center [1275, 126] width 12 height 12
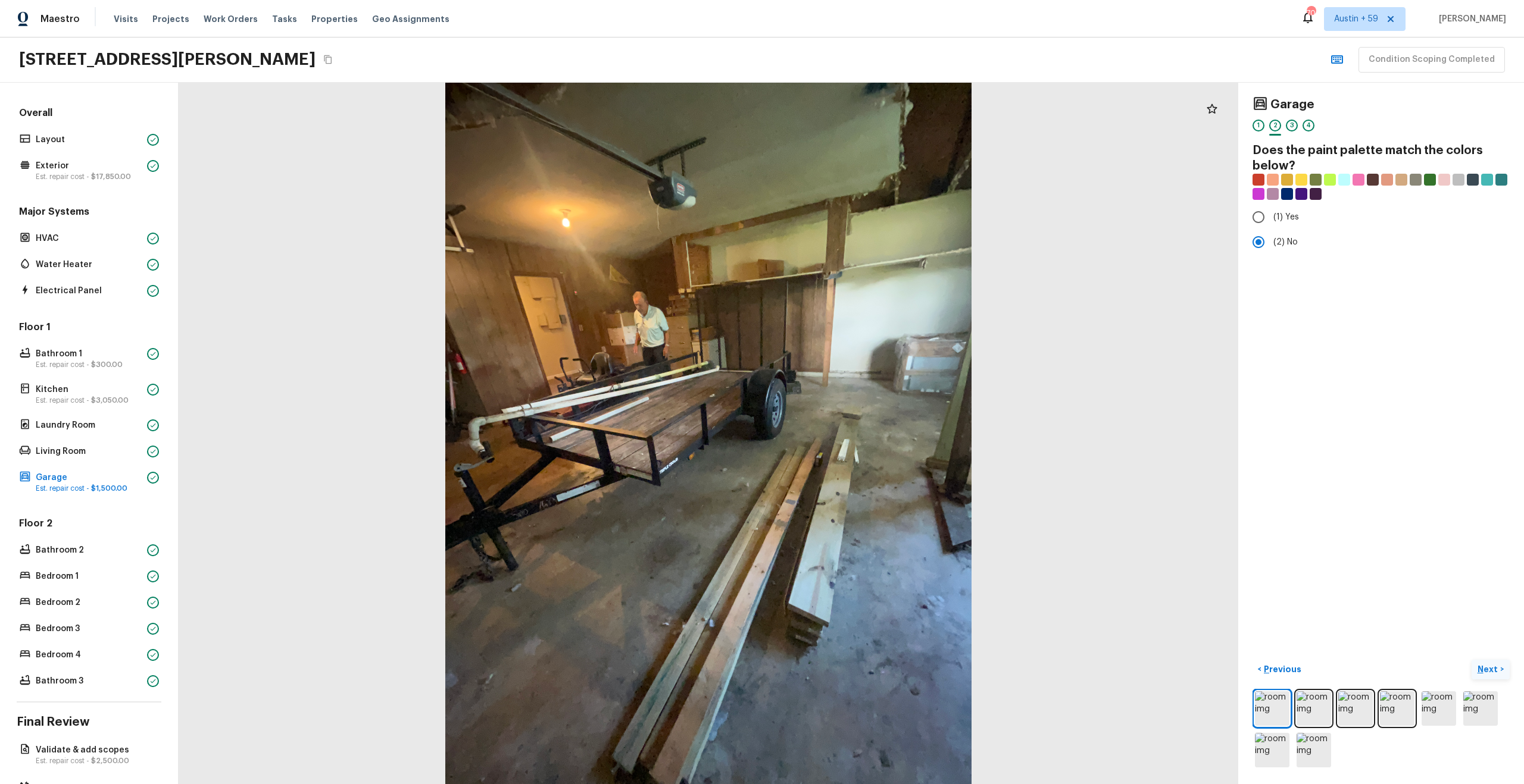
click at [1254, 130] on div "1" at bounding box center [1258, 129] width 12 height 19
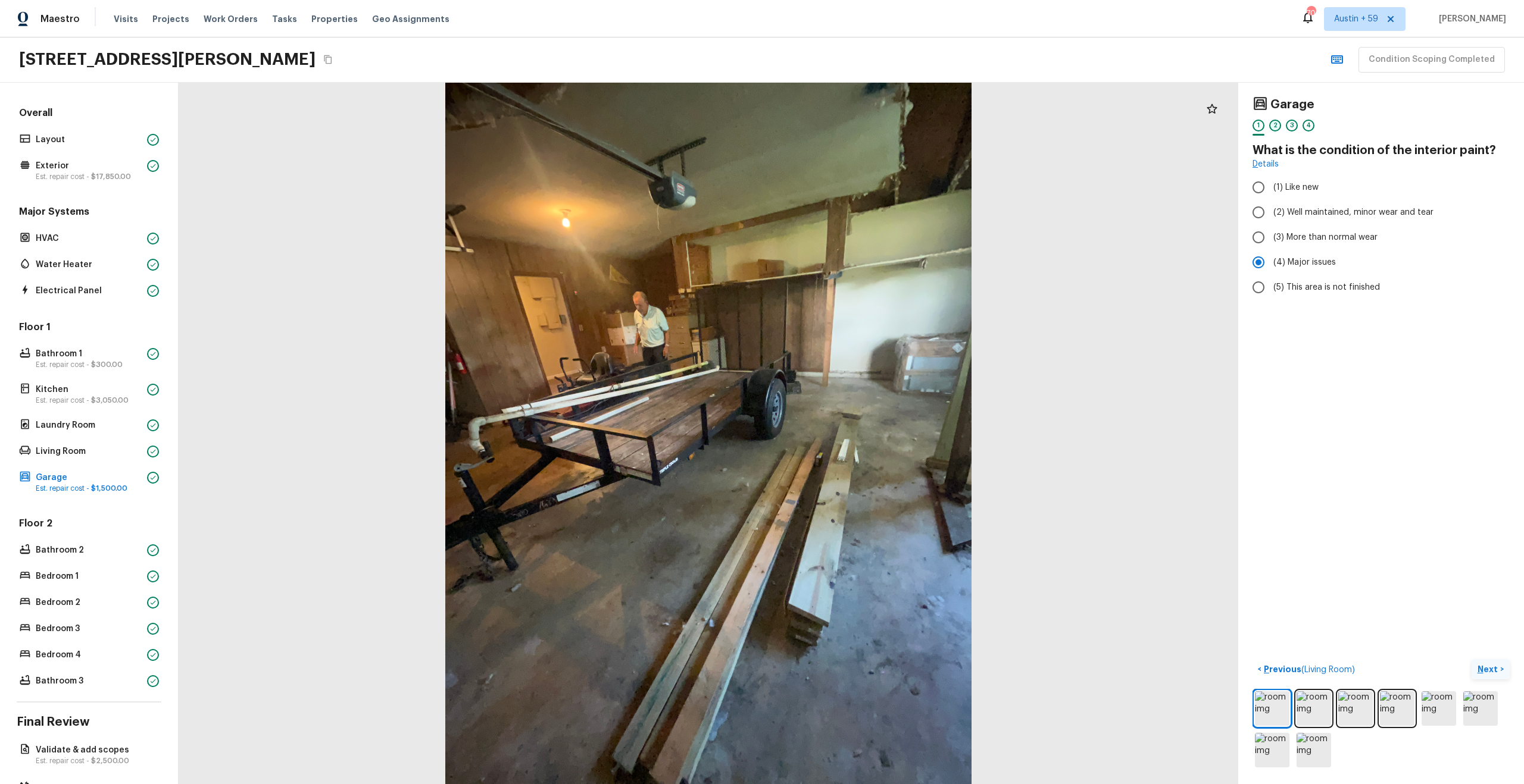
click at [1275, 123] on div "2" at bounding box center [1275, 126] width 12 height 12
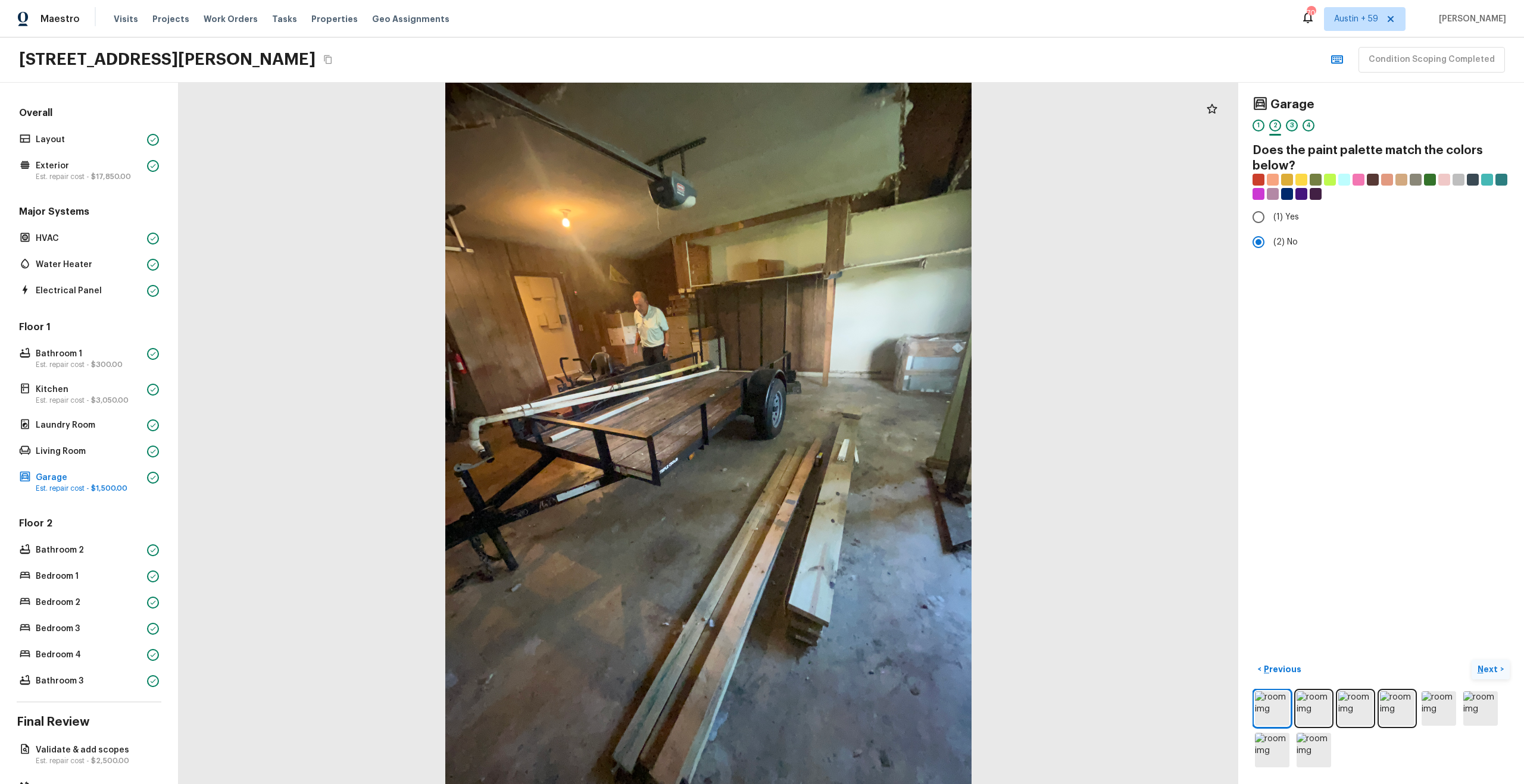
click at [1297, 122] on div "3" at bounding box center [1292, 126] width 12 height 12
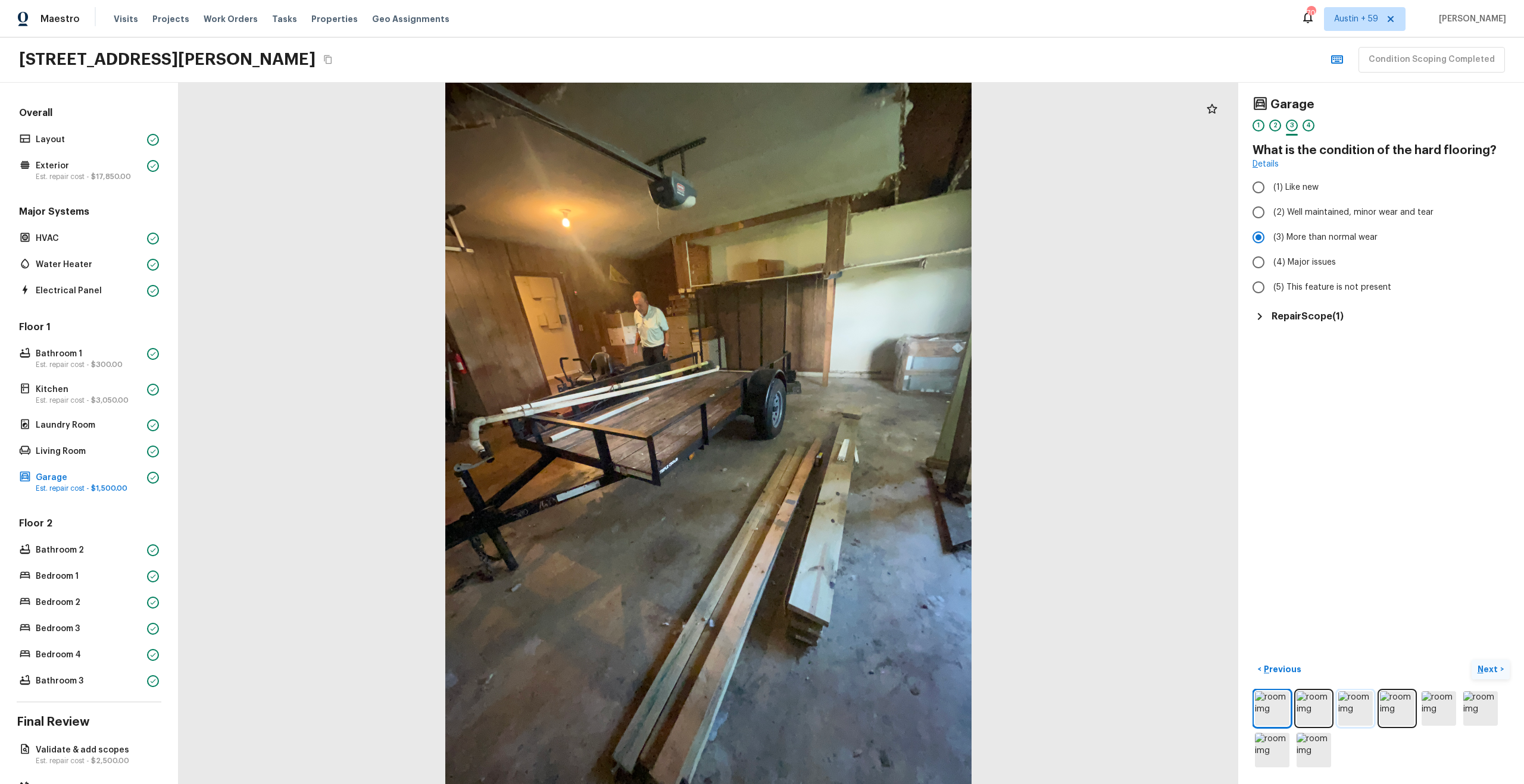
click at [1365, 703] on img at bounding box center [1355, 708] width 34 height 34
click at [1312, 314] on h5 "Repair Scope ( 1 )" at bounding box center [1307, 317] width 72 height 13
click at [1496, 671] on p "Next" at bounding box center [1489, 670] width 23 height 12
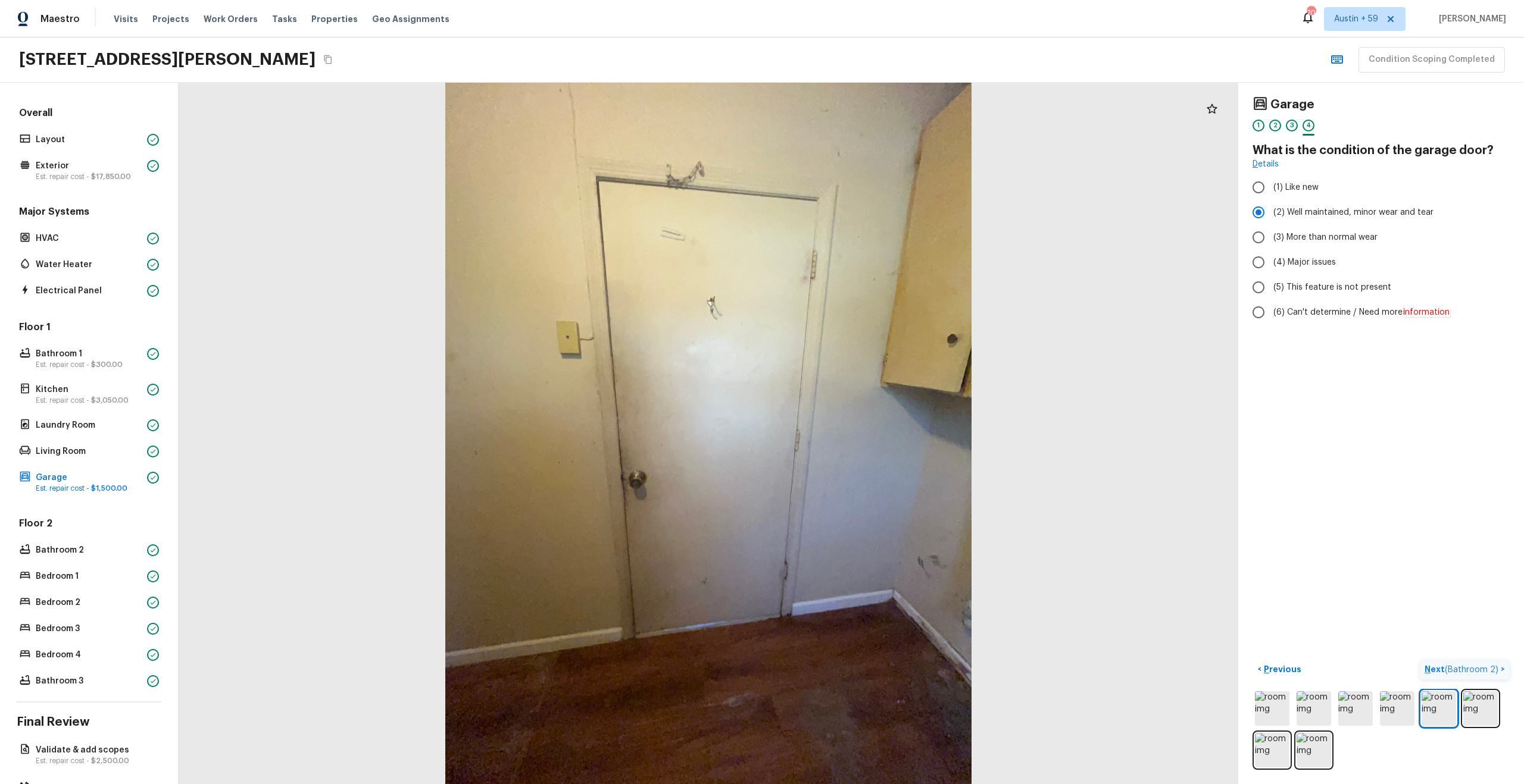
click at [1496, 671] on span "( Bathroom 2 )" at bounding box center [1471, 670] width 54 height 8
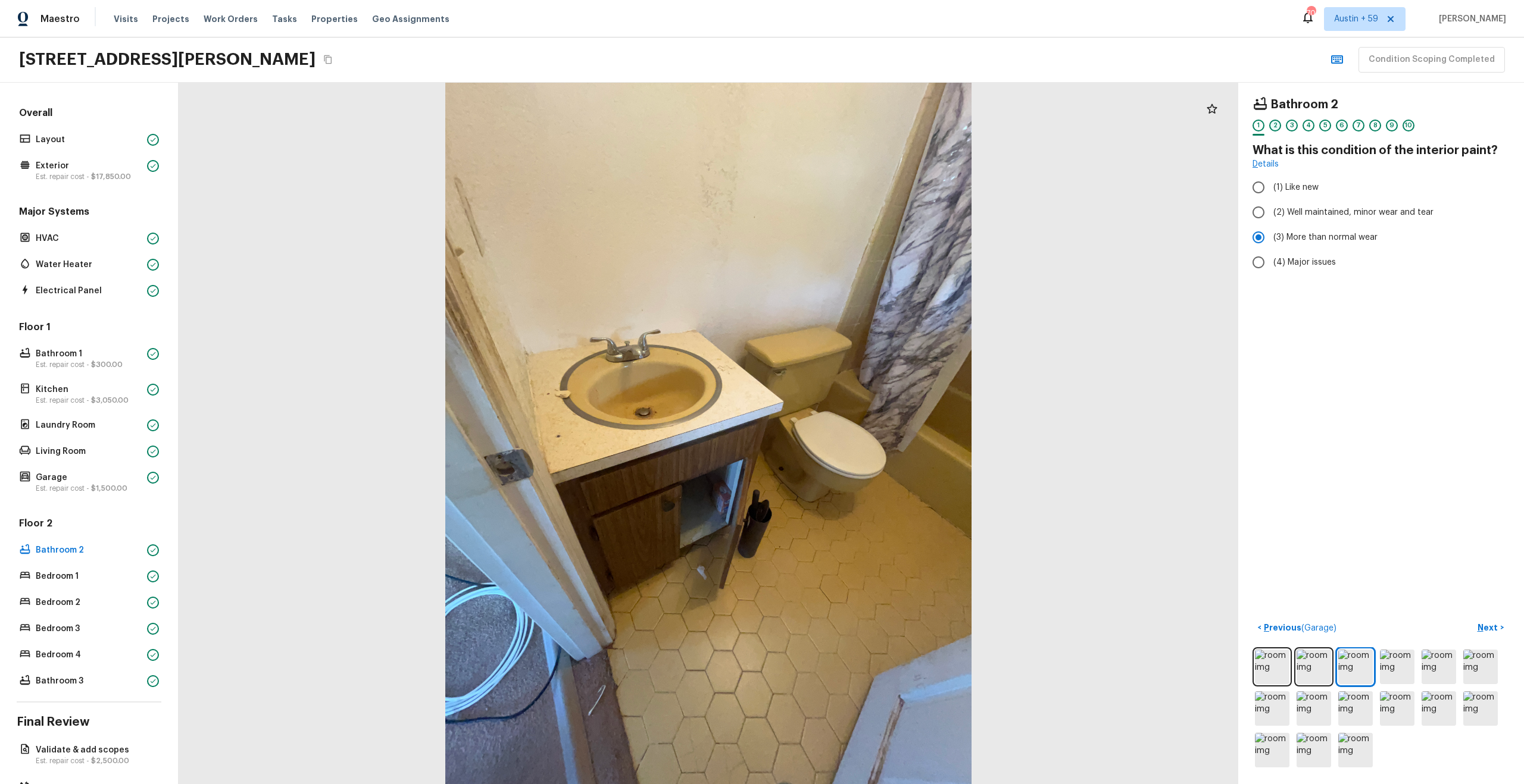
click at [1276, 124] on div "2" at bounding box center [1275, 126] width 12 height 12
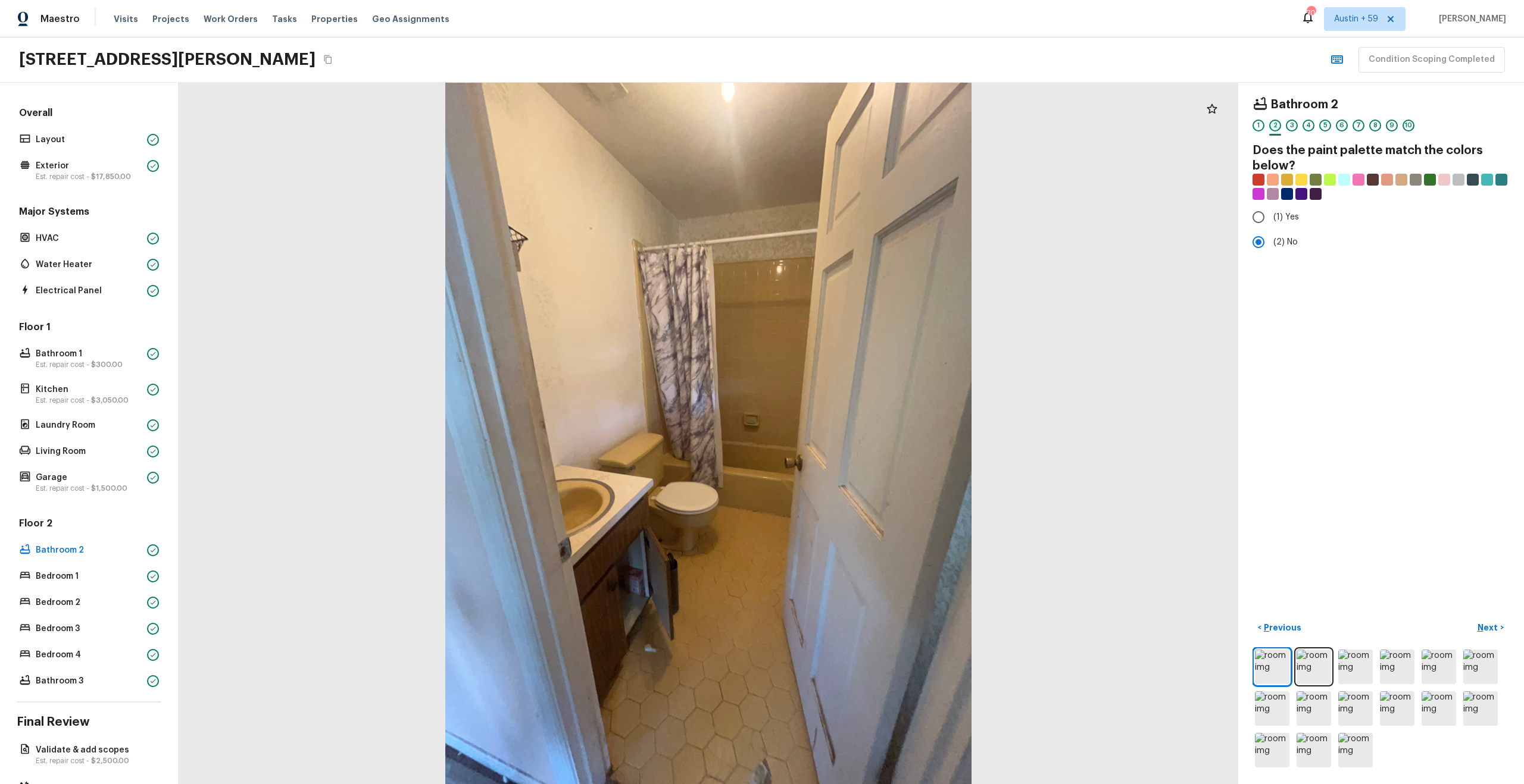
click at [1276, 124] on div "2" at bounding box center [1275, 126] width 12 height 12
click at [1294, 127] on div "3" at bounding box center [1292, 126] width 12 height 12
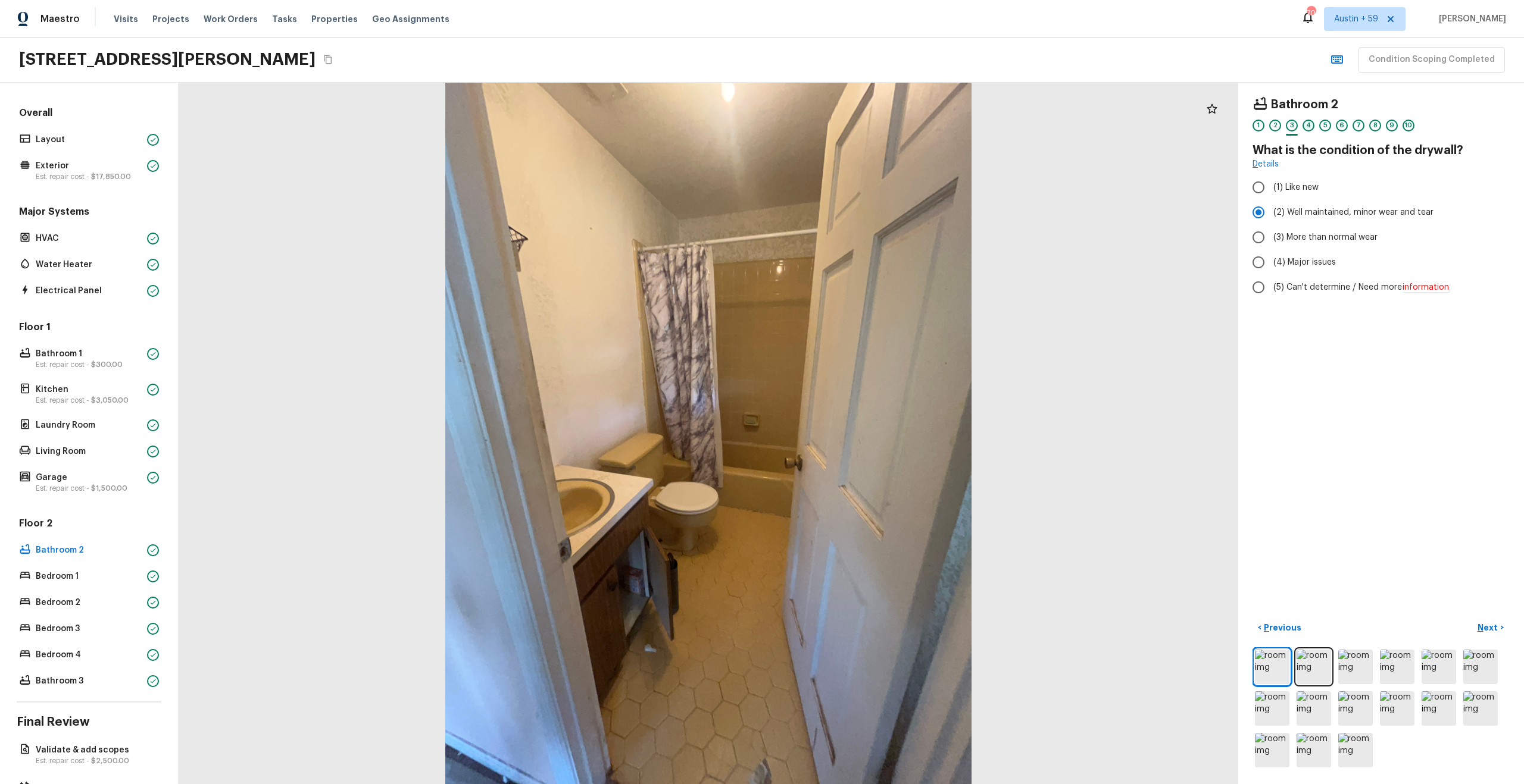
click at [1307, 124] on div "4" at bounding box center [1309, 126] width 12 height 12
click at [1327, 127] on div "5" at bounding box center [1325, 126] width 12 height 12
click at [1345, 126] on div "6" at bounding box center [1342, 126] width 12 height 12
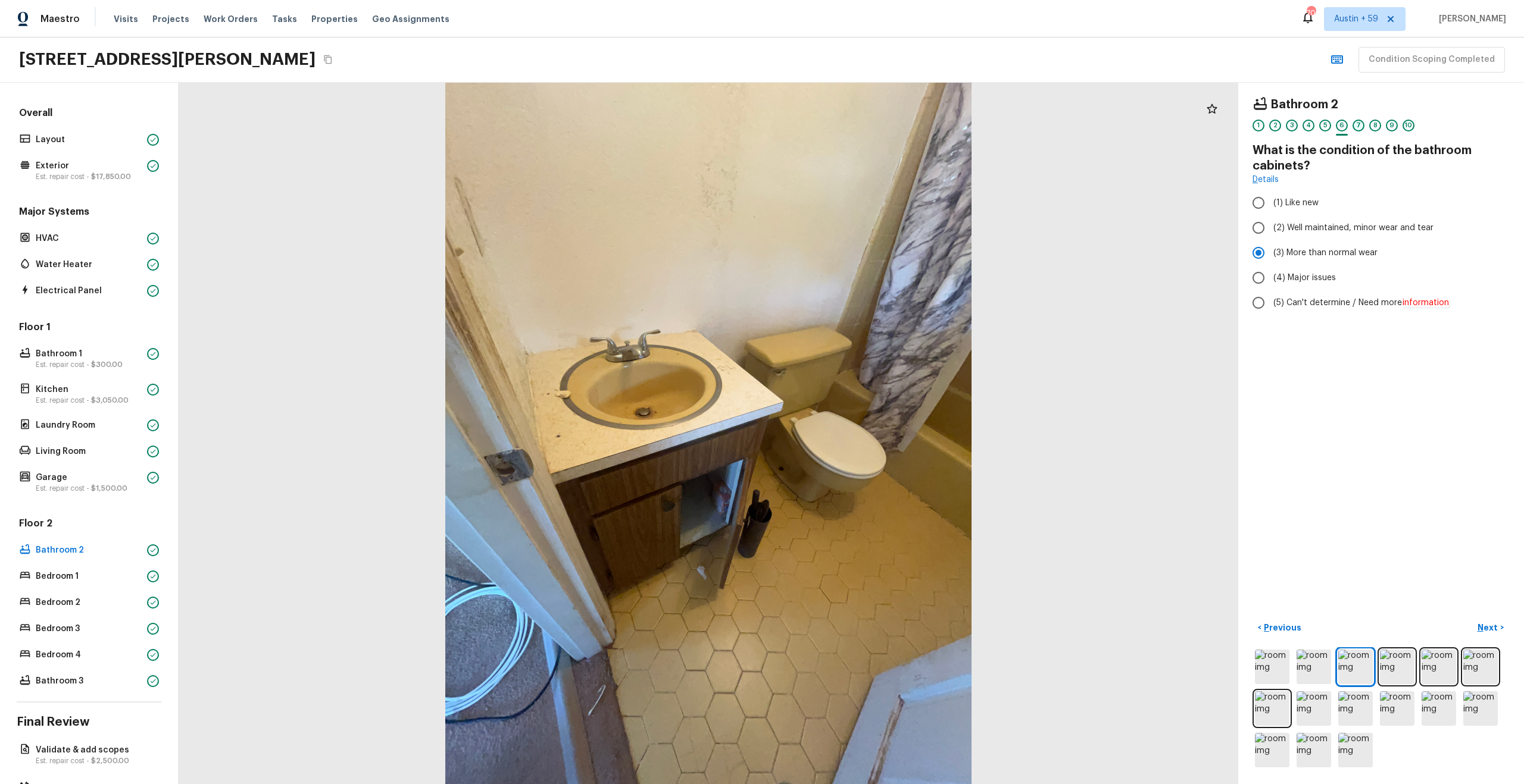
click at [1359, 124] on div "7" at bounding box center [1359, 126] width 12 height 12
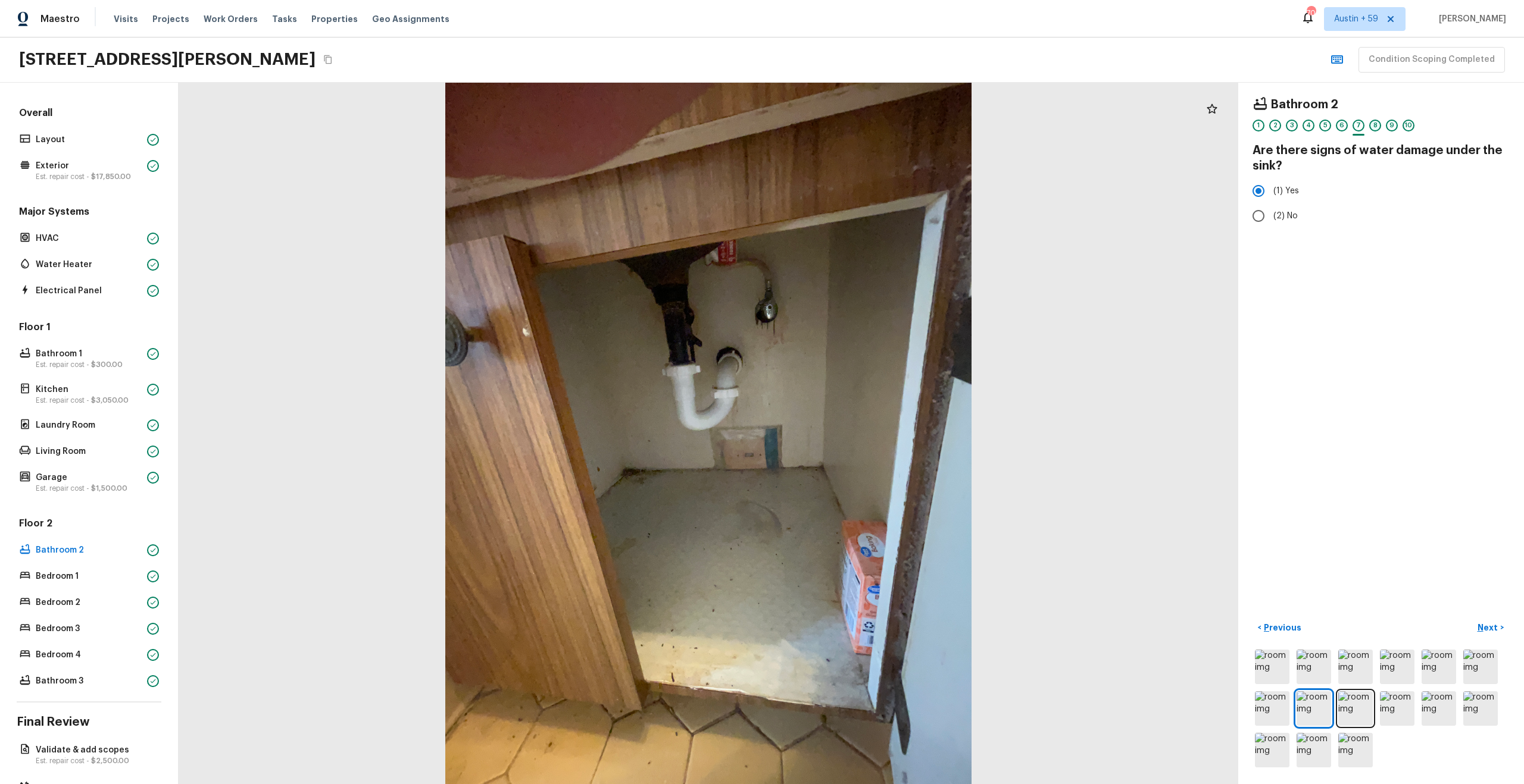
click at [1377, 124] on div "8" at bounding box center [1375, 126] width 12 height 12
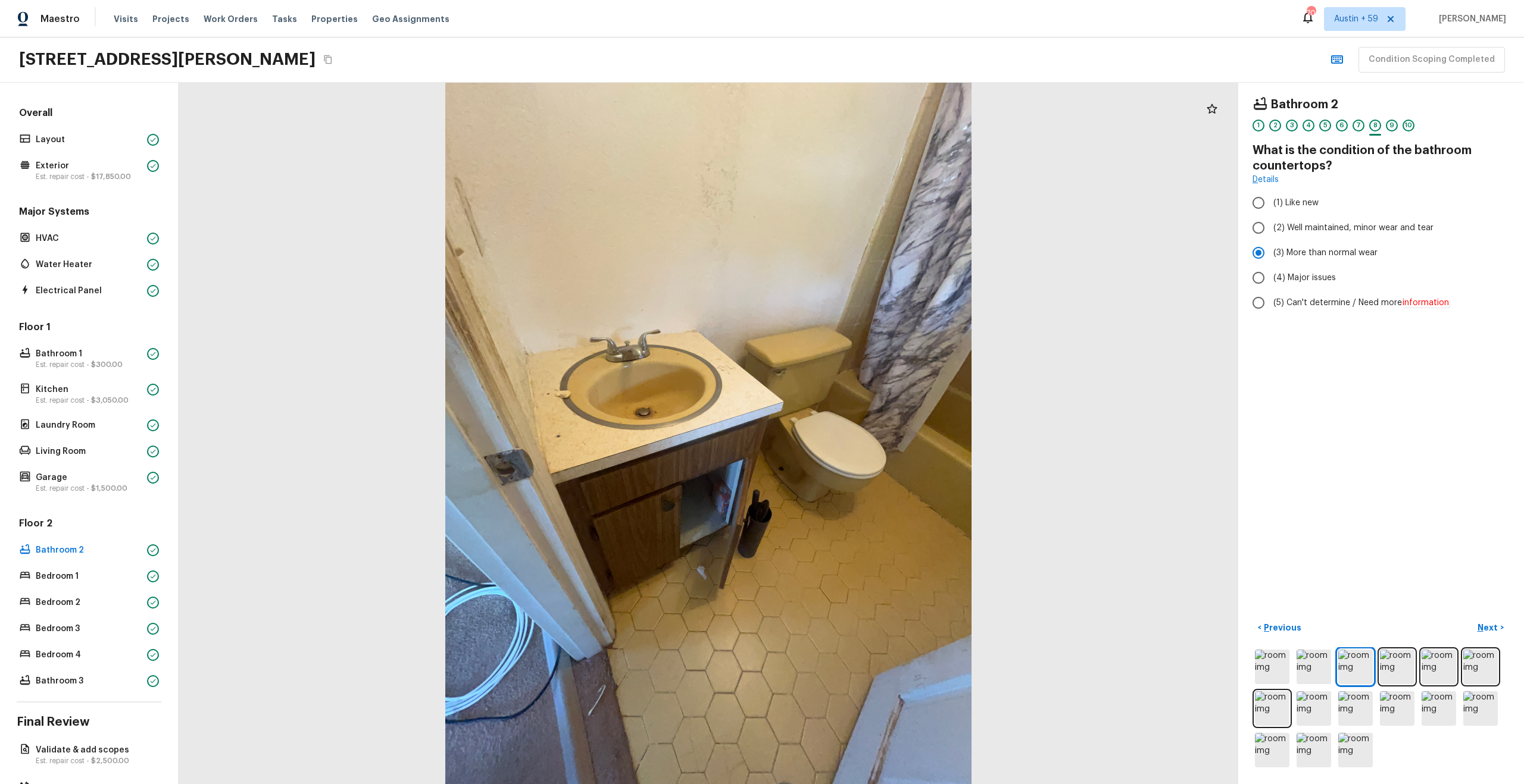
click at [1384, 123] on div "1 2 3 4 5 6 7 8 9 10" at bounding box center [1381, 129] width 257 height 19
click at [1391, 127] on div "9" at bounding box center [1392, 126] width 12 height 12
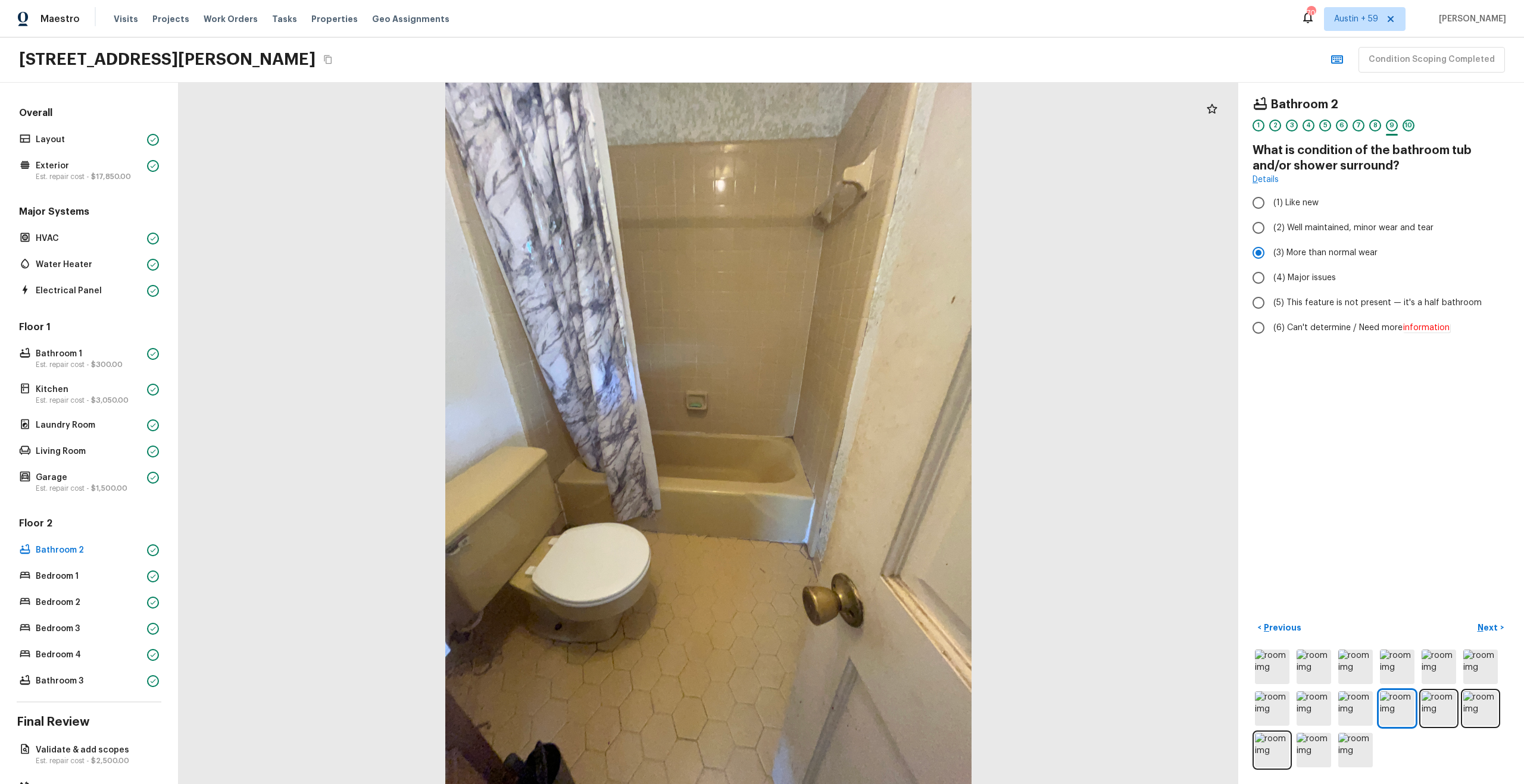
click at [1410, 126] on div "10" at bounding box center [1409, 126] width 12 height 12
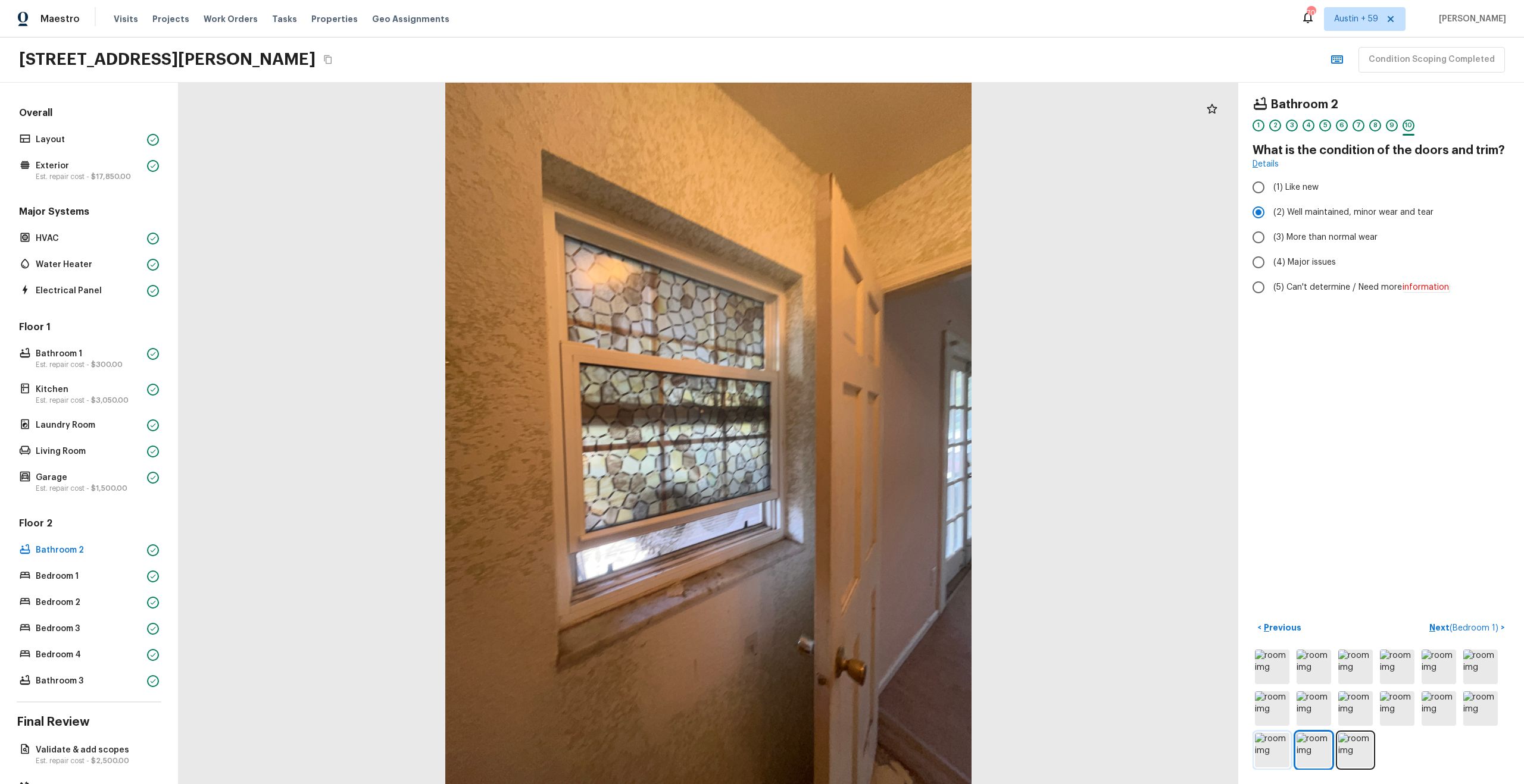
click at [1273, 757] on img at bounding box center [1271, 750] width 34 height 34
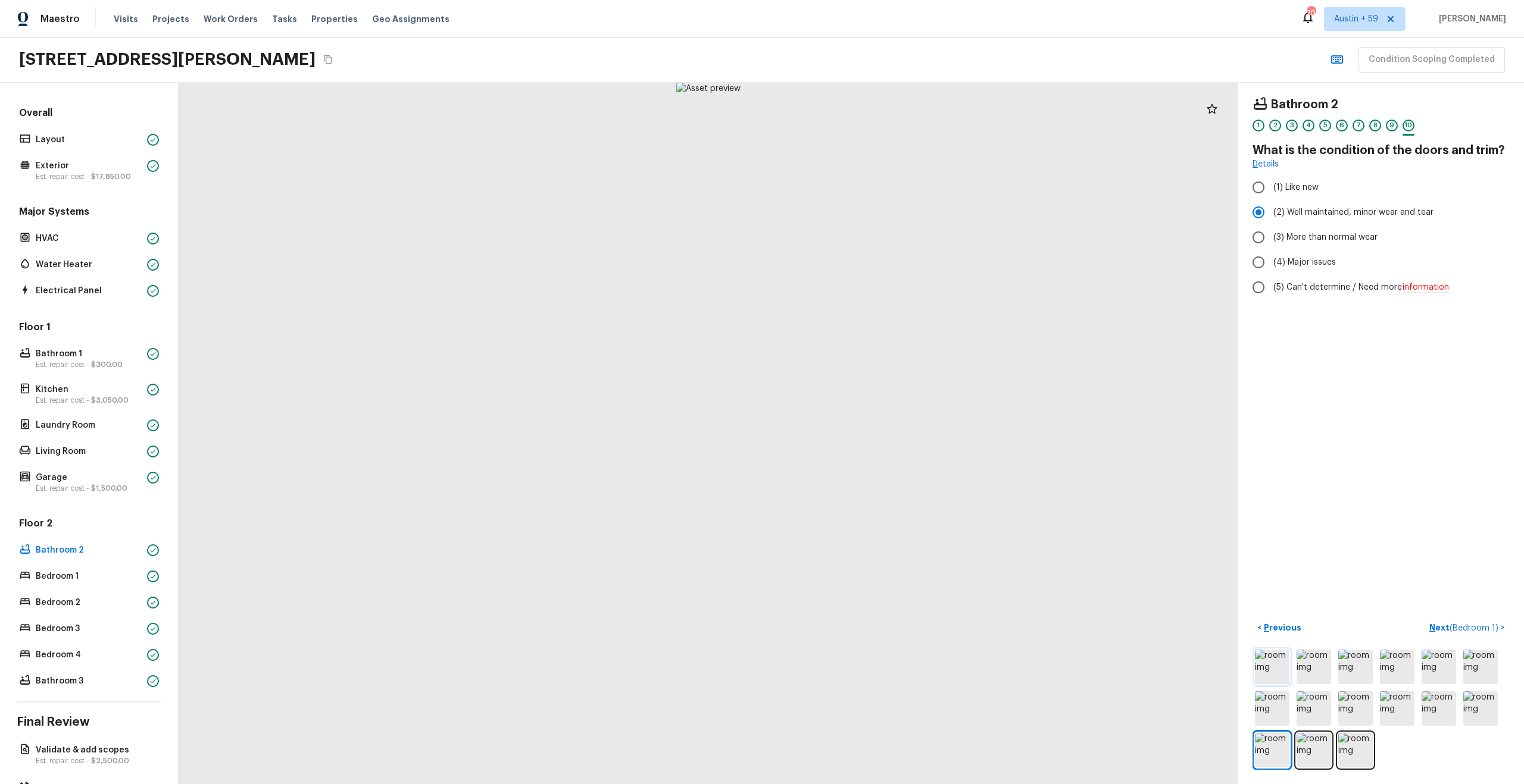
click at [1257, 659] on img at bounding box center [1271, 667] width 34 height 34
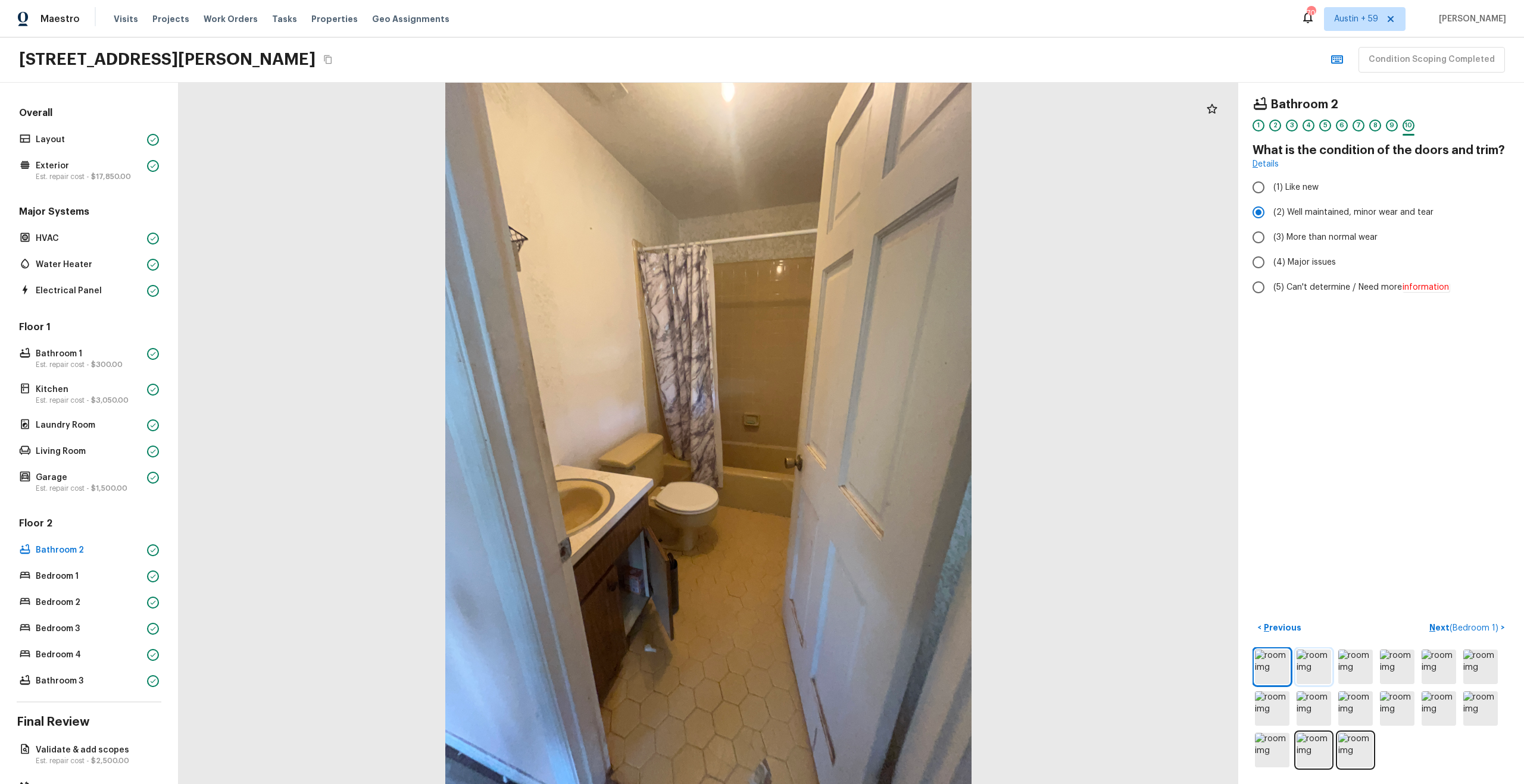
click at [1325, 675] on img at bounding box center [1314, 667] width 34 height 34
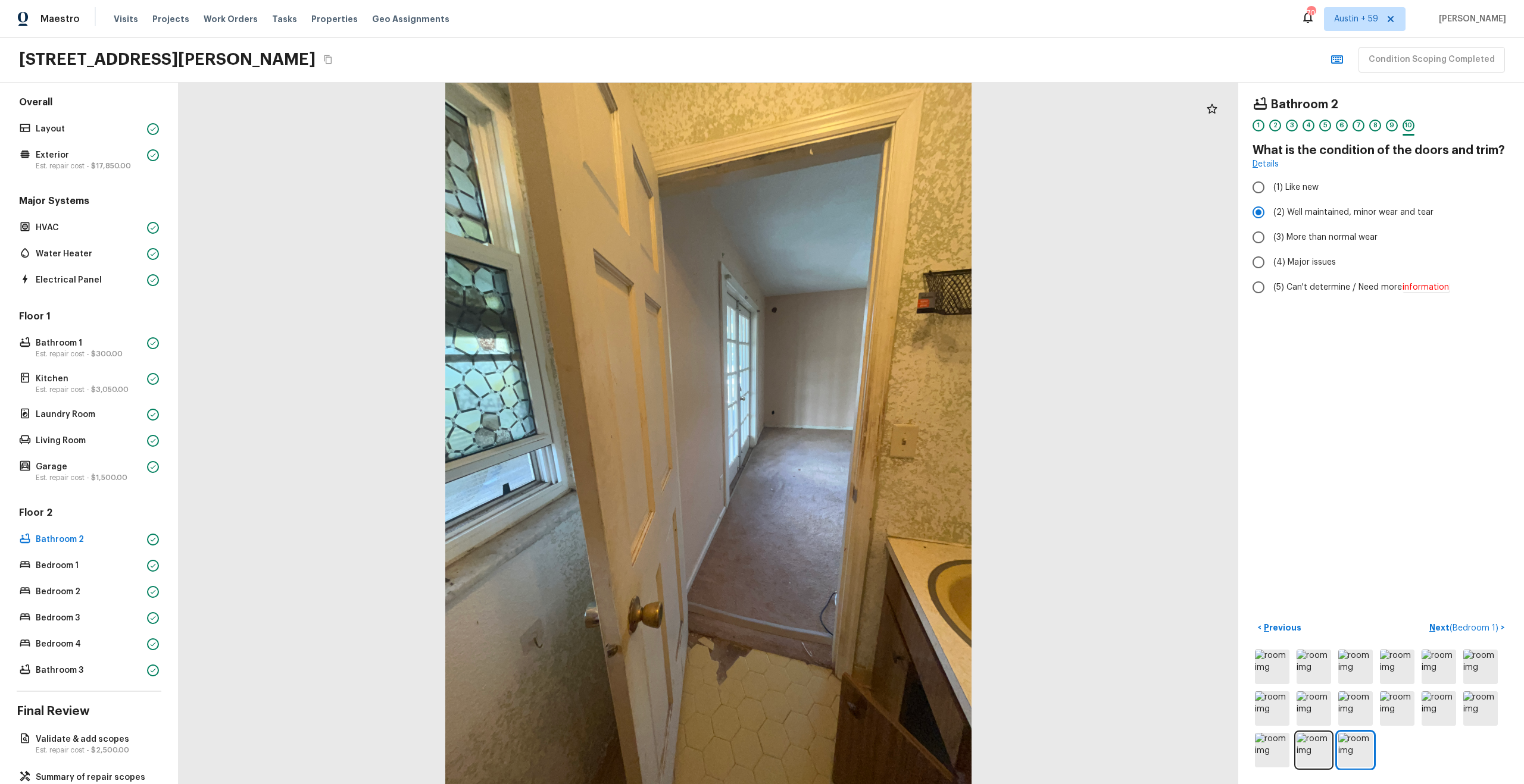
scroll to position [46, 0]
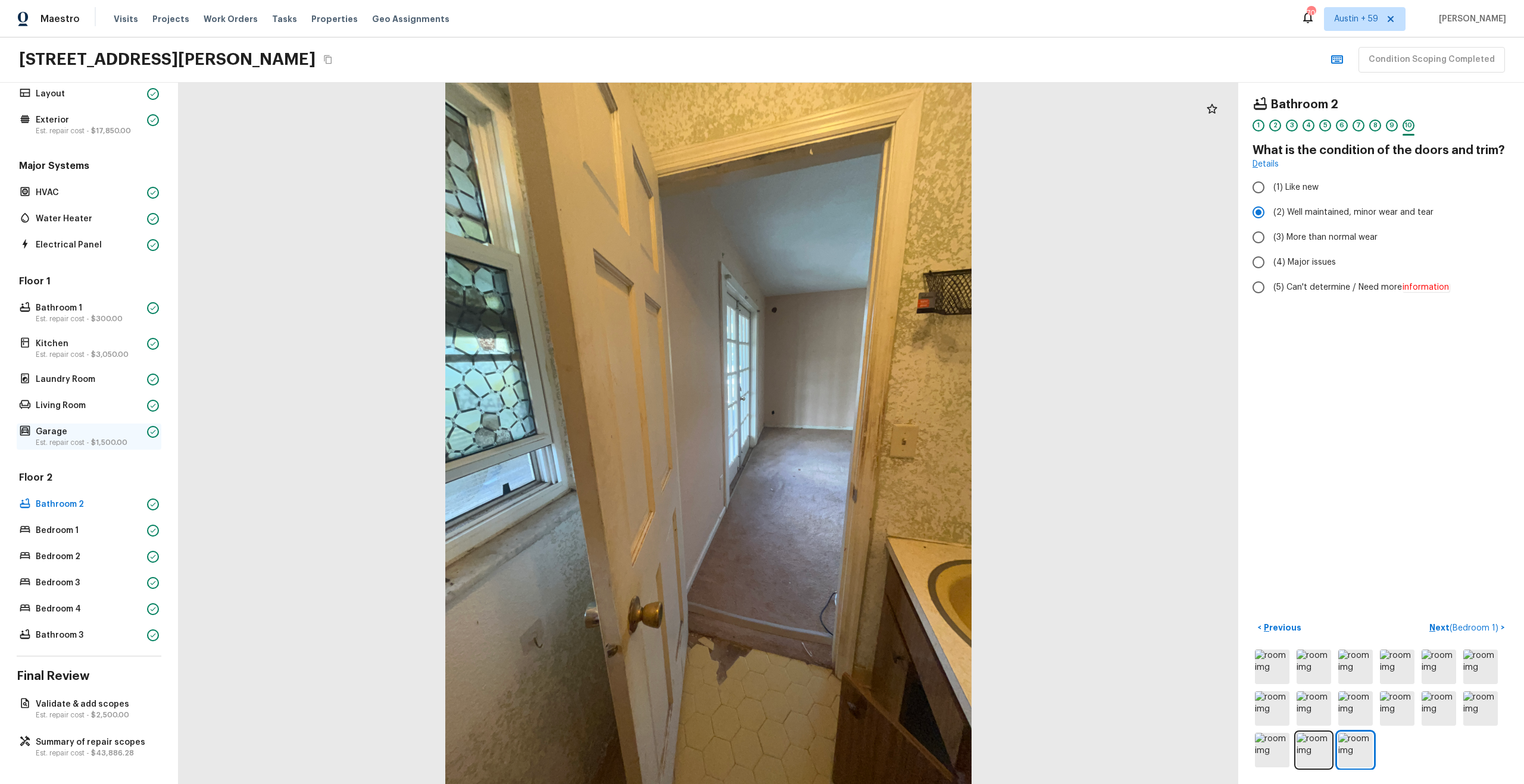
click at [88, 436] on p "Garage" at bounding box center [88, 432] width 106 height 12
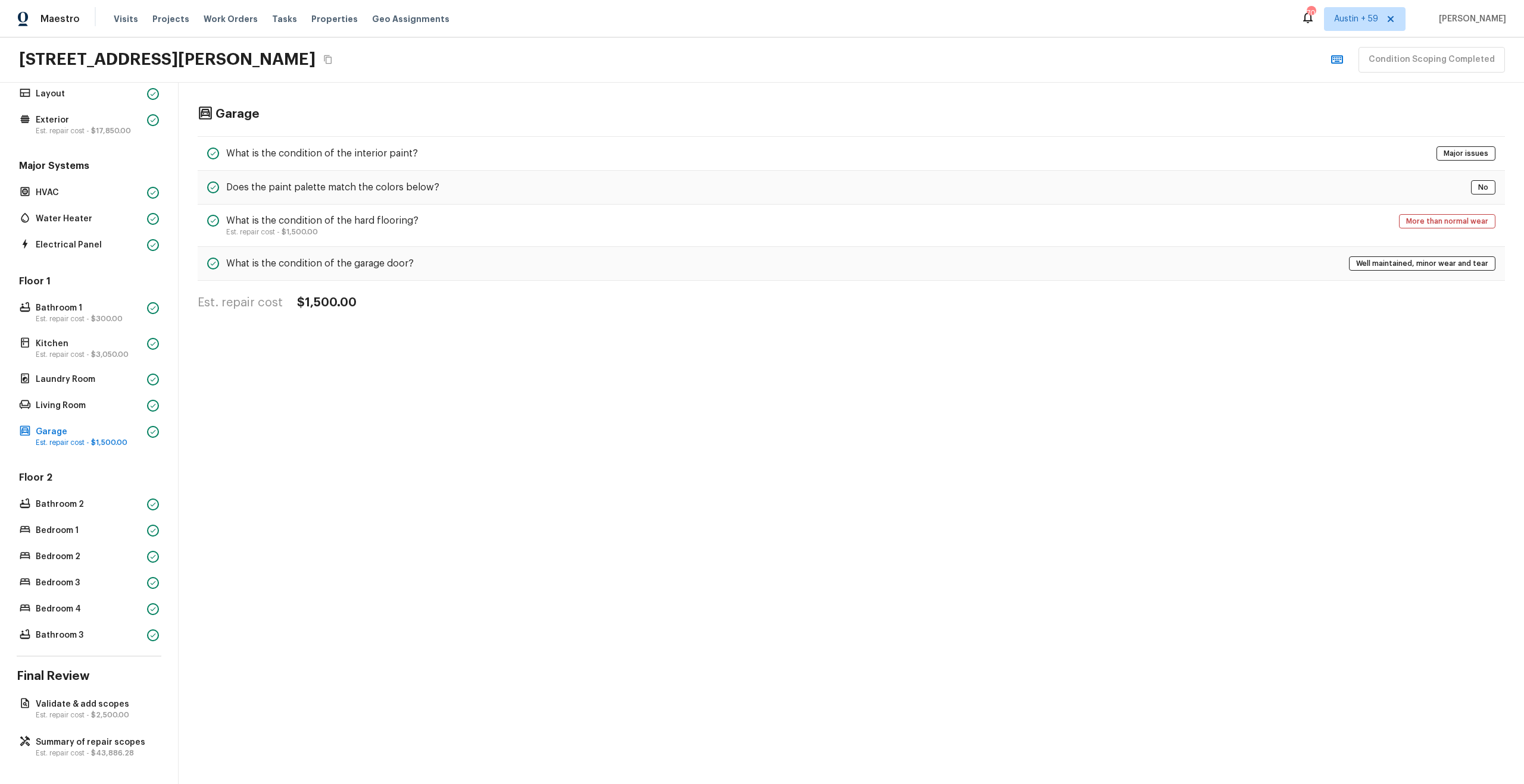
click at [302, 298] on h4 "$1,500.00" at bounding box center [327, 303] width 60 height 16
click at [300, 170] on div "What is the condition of the interior paint? Major issues Does the paint palett…" at bounding box center [851, 209] width 1307 height 145
click at [304, 188] on h5 "Does the paint palette match the colors below?" at bounding box center [333, 188] width 213 height 13
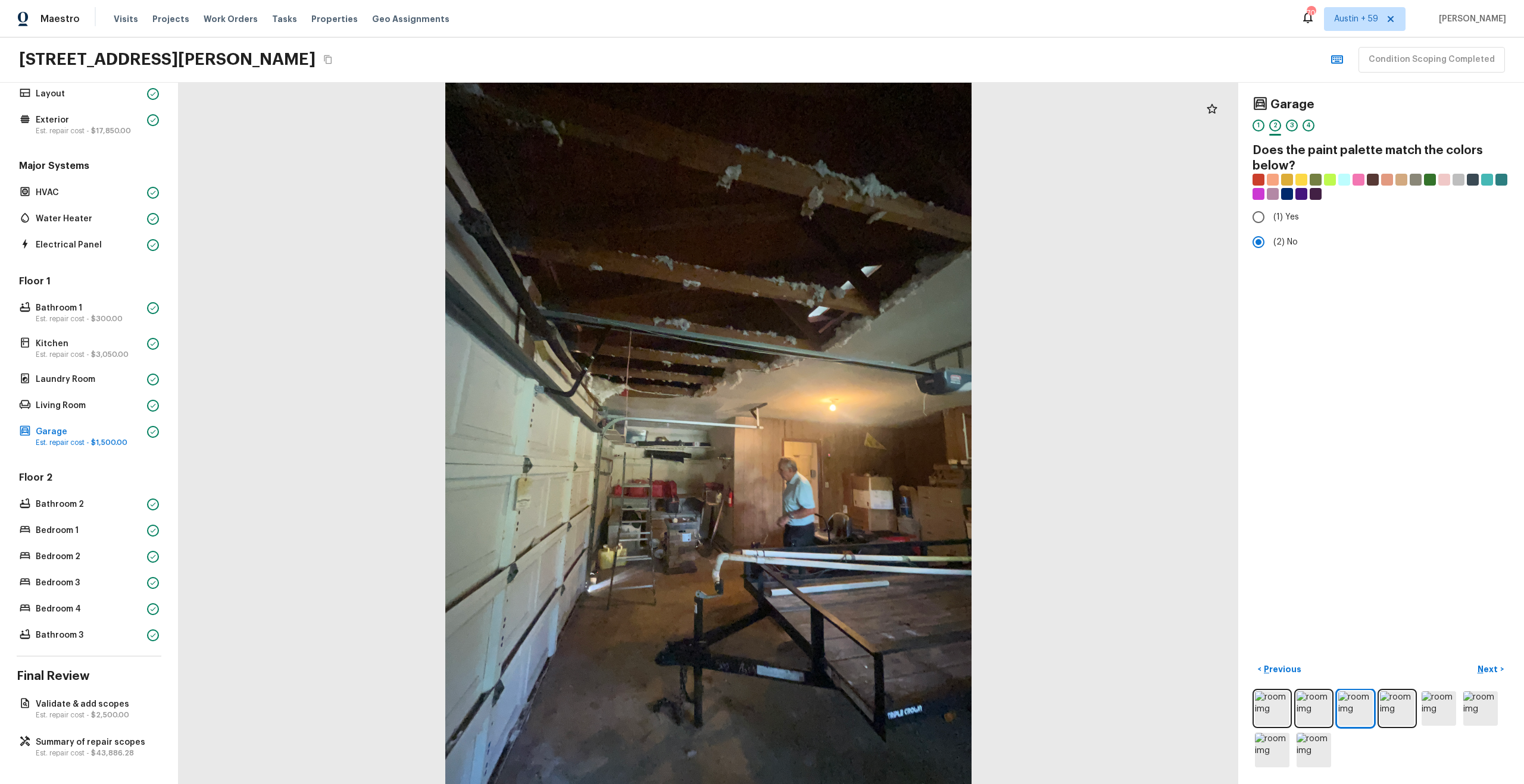
click at [1298, 127] on div "1 2 3 4" at bounding box center [1381, 129] width 257 height 19
click at [1295, 125] on div "3" at bounding box center [1292, 126] width 12 height 12
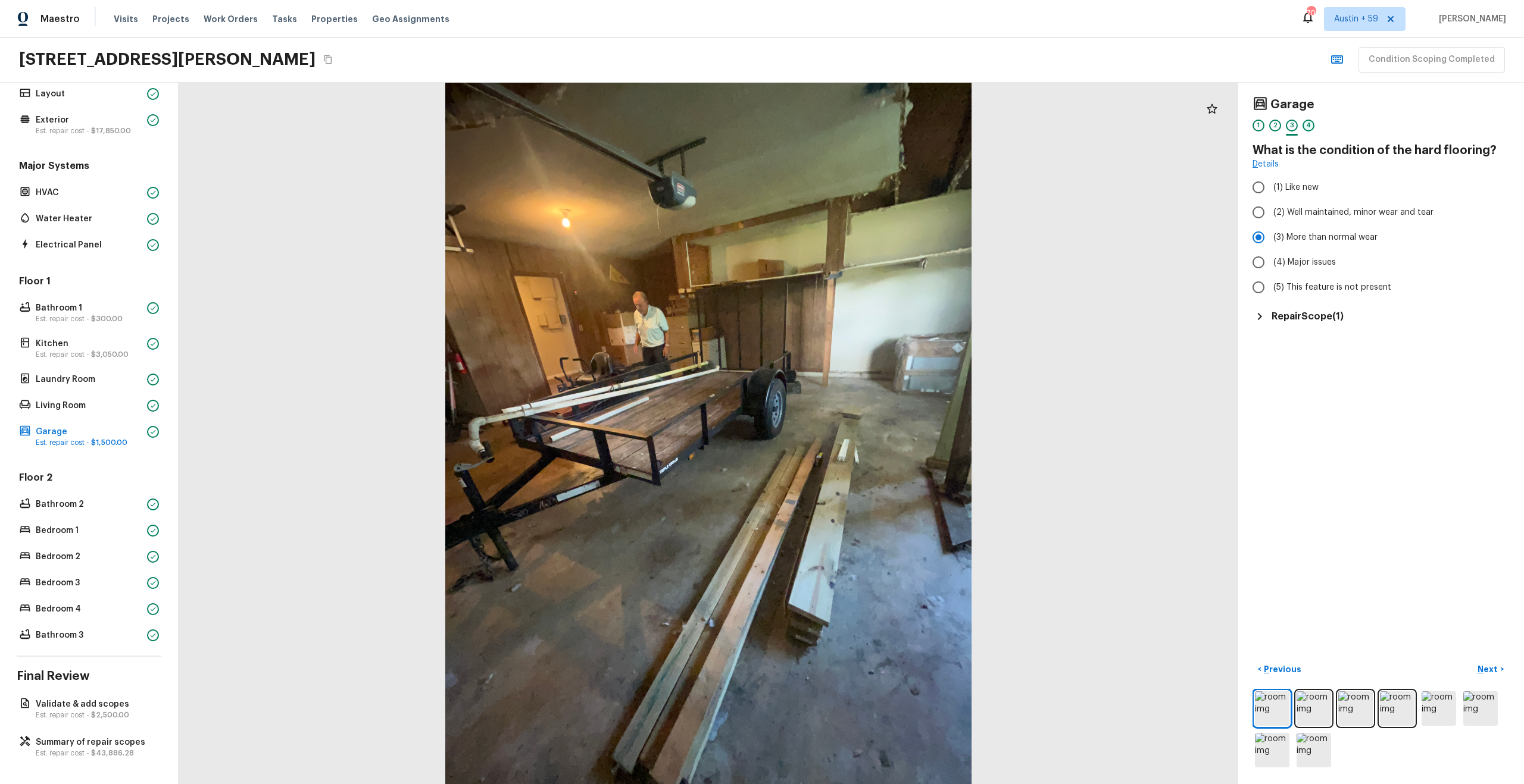
click at [1307, 125] on div "4" at bounding box center [1309, 126] width 12 height 12
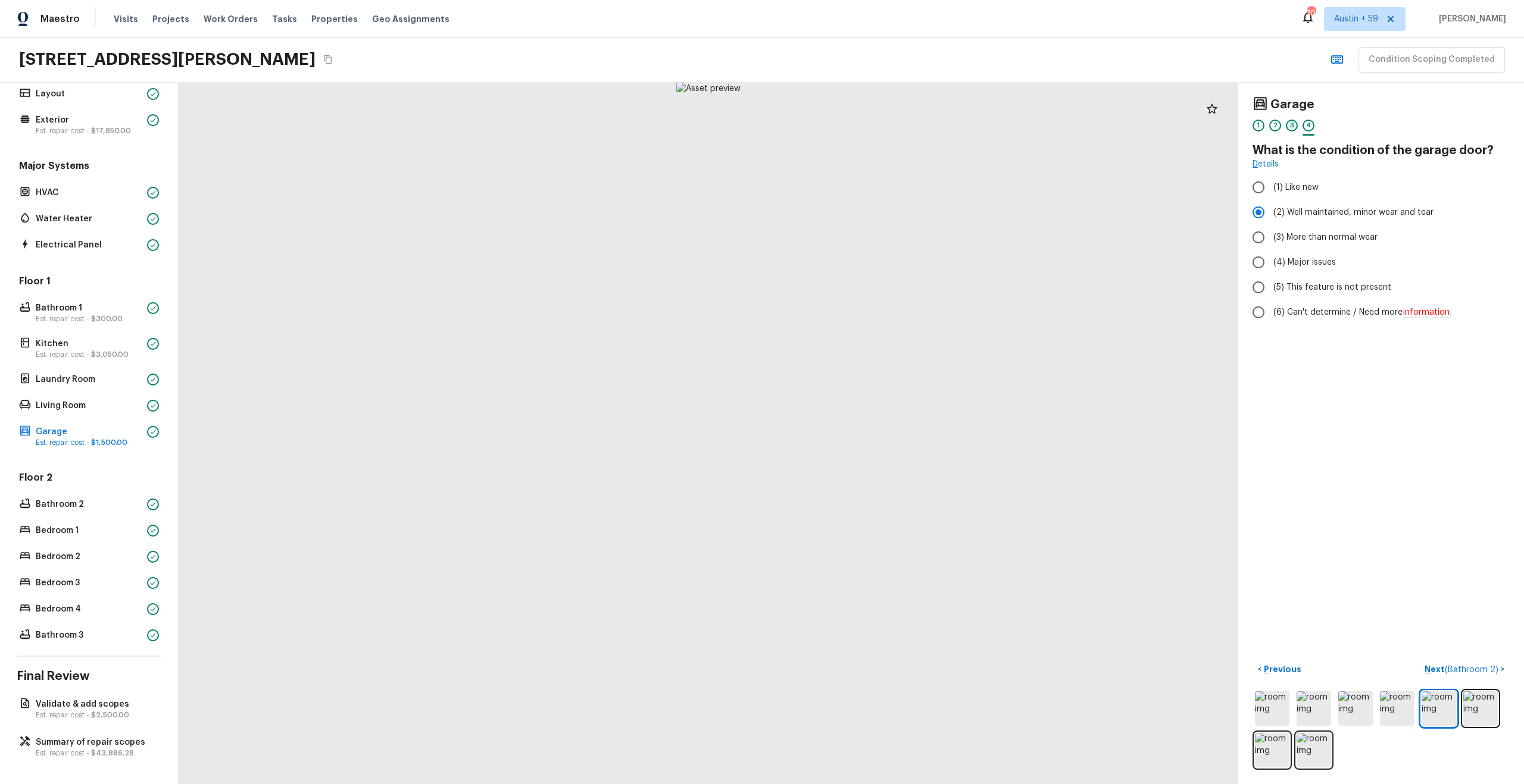
click at [1289, 125] on div "3" at bounding box center [1292, 126] width 12 height 12
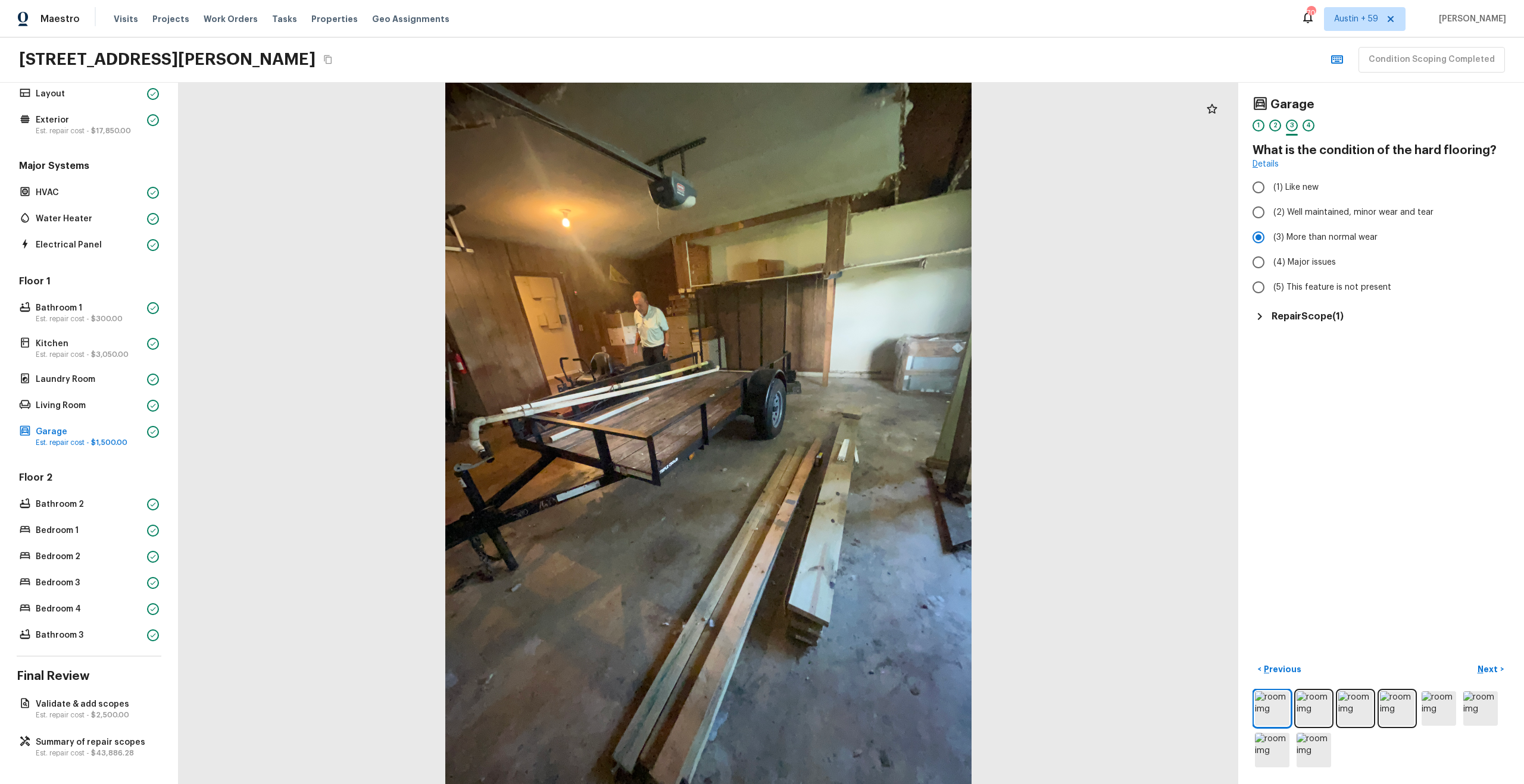
click at [1282, 304] on div "Garage 1 2 3 4 What is the condition of the hard flooring? Details (1) Like new…" at bounding box center [1381, 210] width 257 height 227
click at [1282, 317] on h5 "Repair Scope ( 1 )" at bounding box center [1307, 317] width 72 height 13
click at [70, 185] on div "HVAC" at bounding box center [89, 193] width 145 height 17
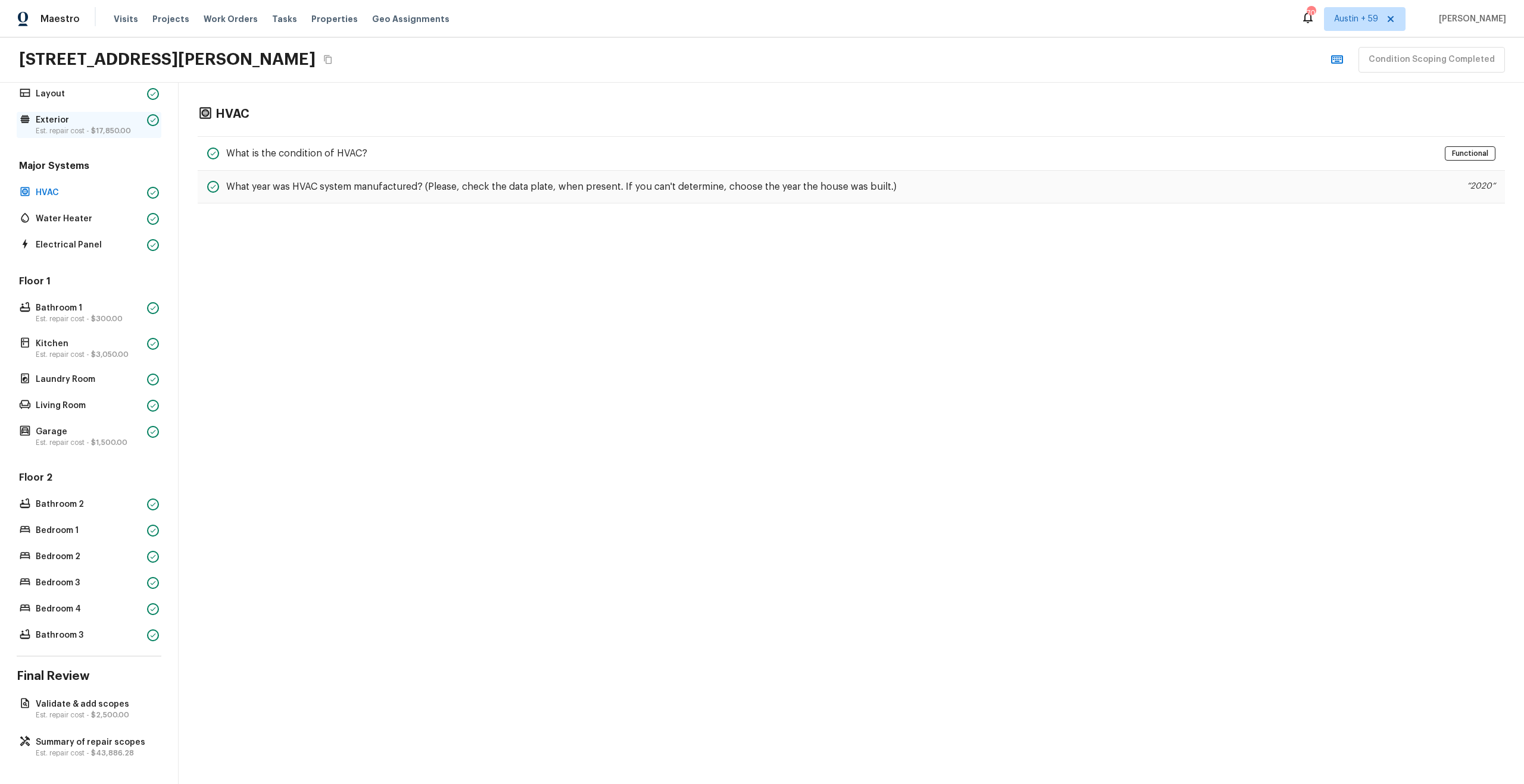
click at [91, 114] on p "Exterior" at bounding box center [88, 120] width 106 height 12
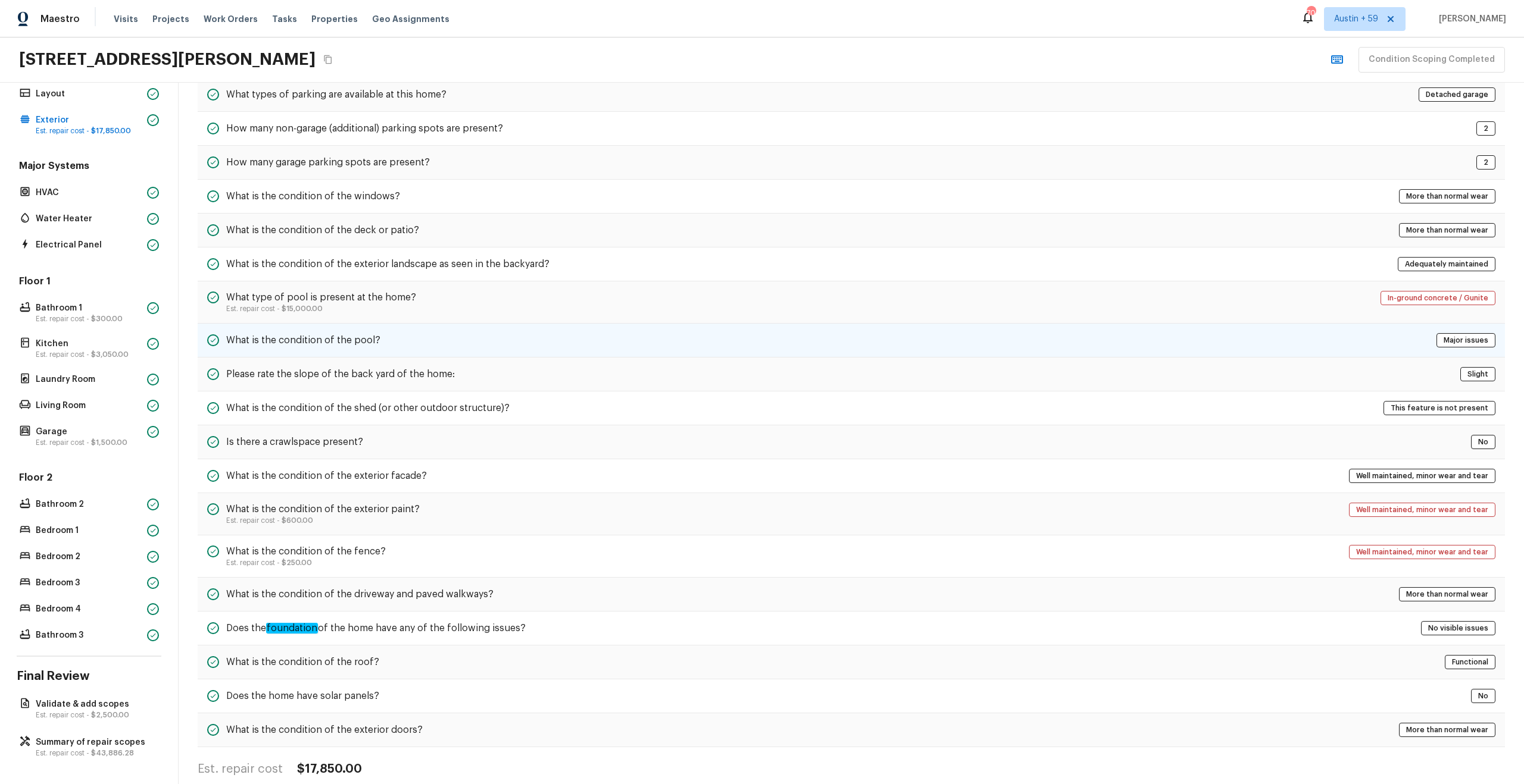
scroll to position [186, 0]
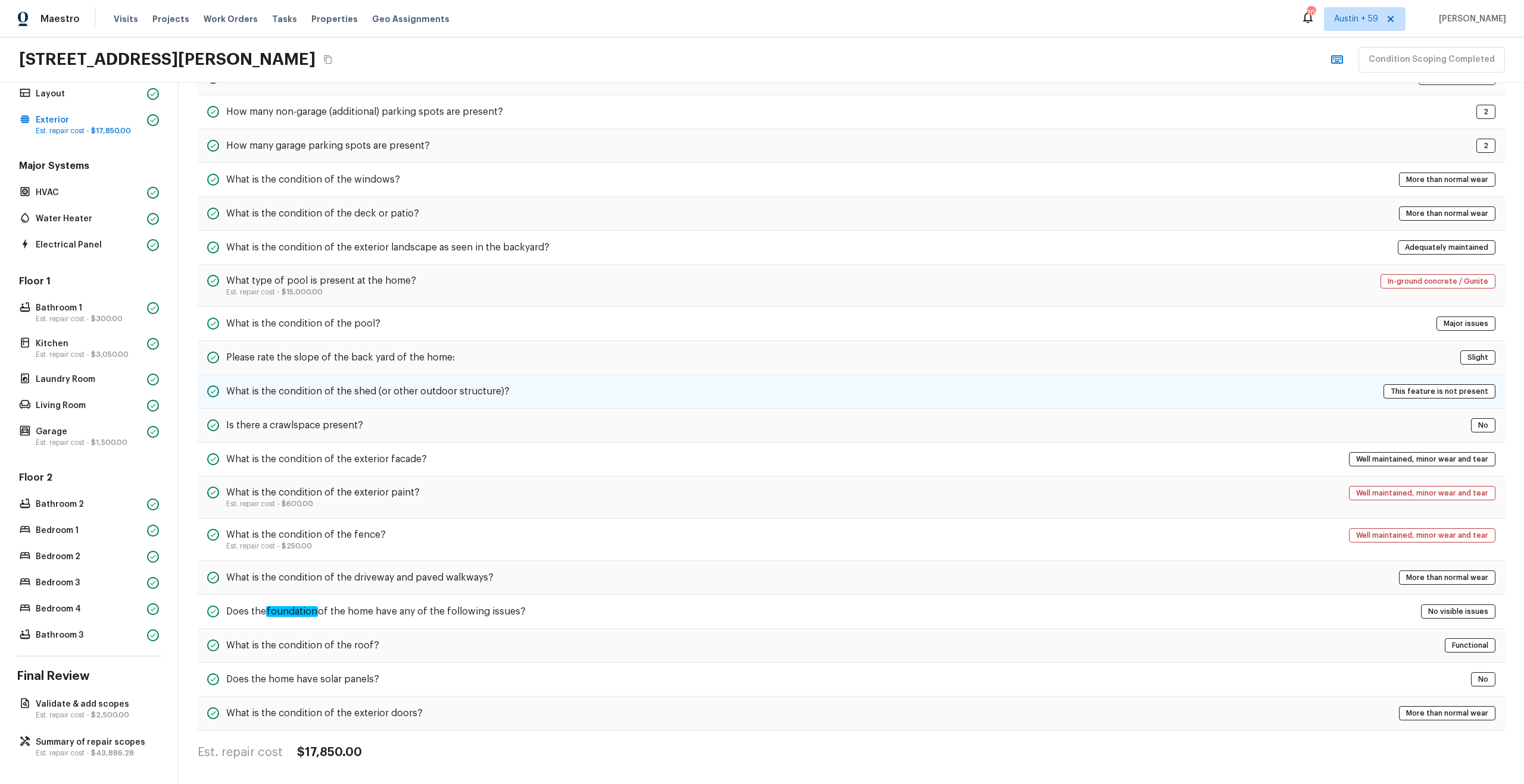
click at [635, 389] on div "What is the condition of the shed (or other outdoor structure)? This feature is…" at bounding box center [851, 392] width 1307 height 34
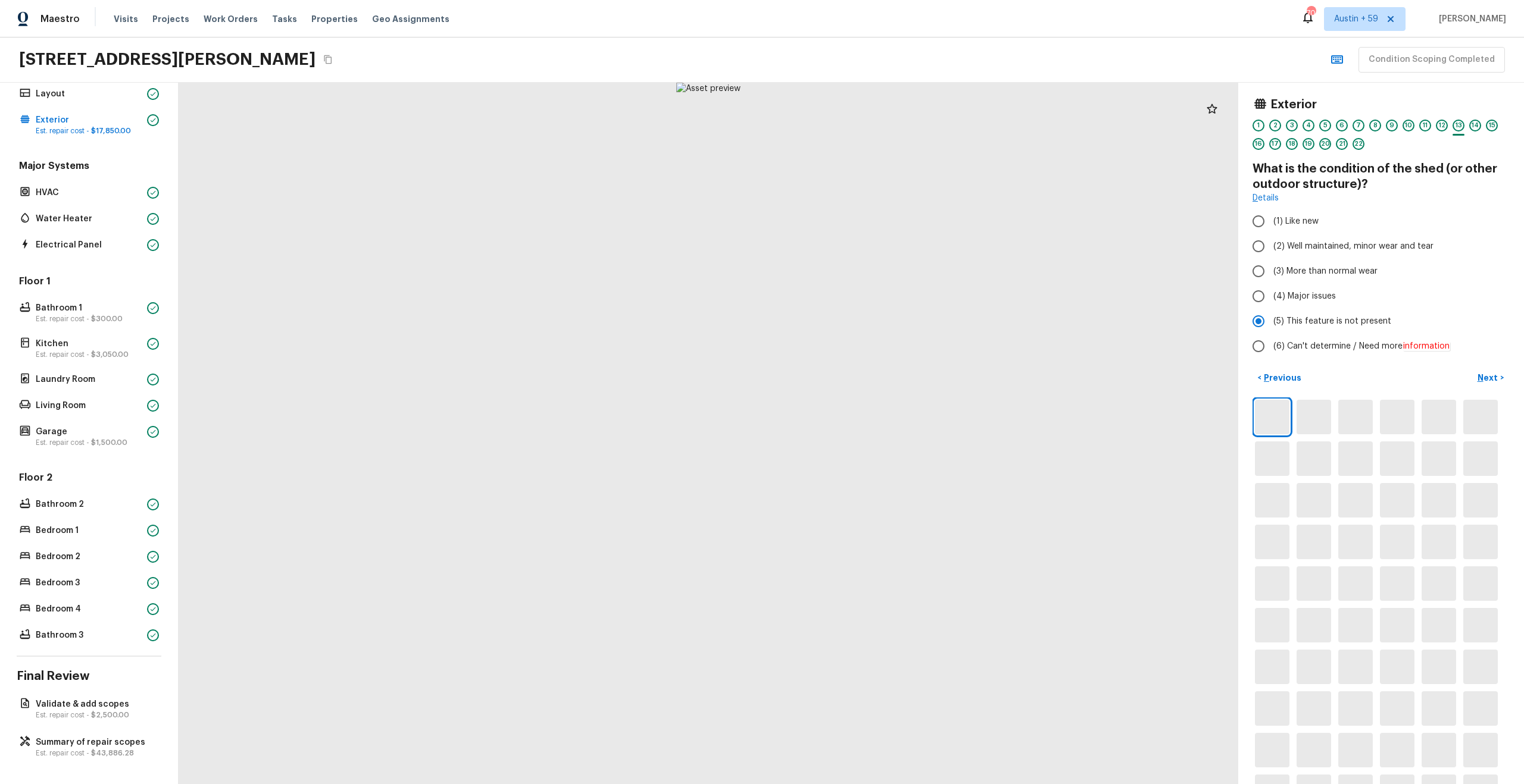
scroll to position [0, 0]
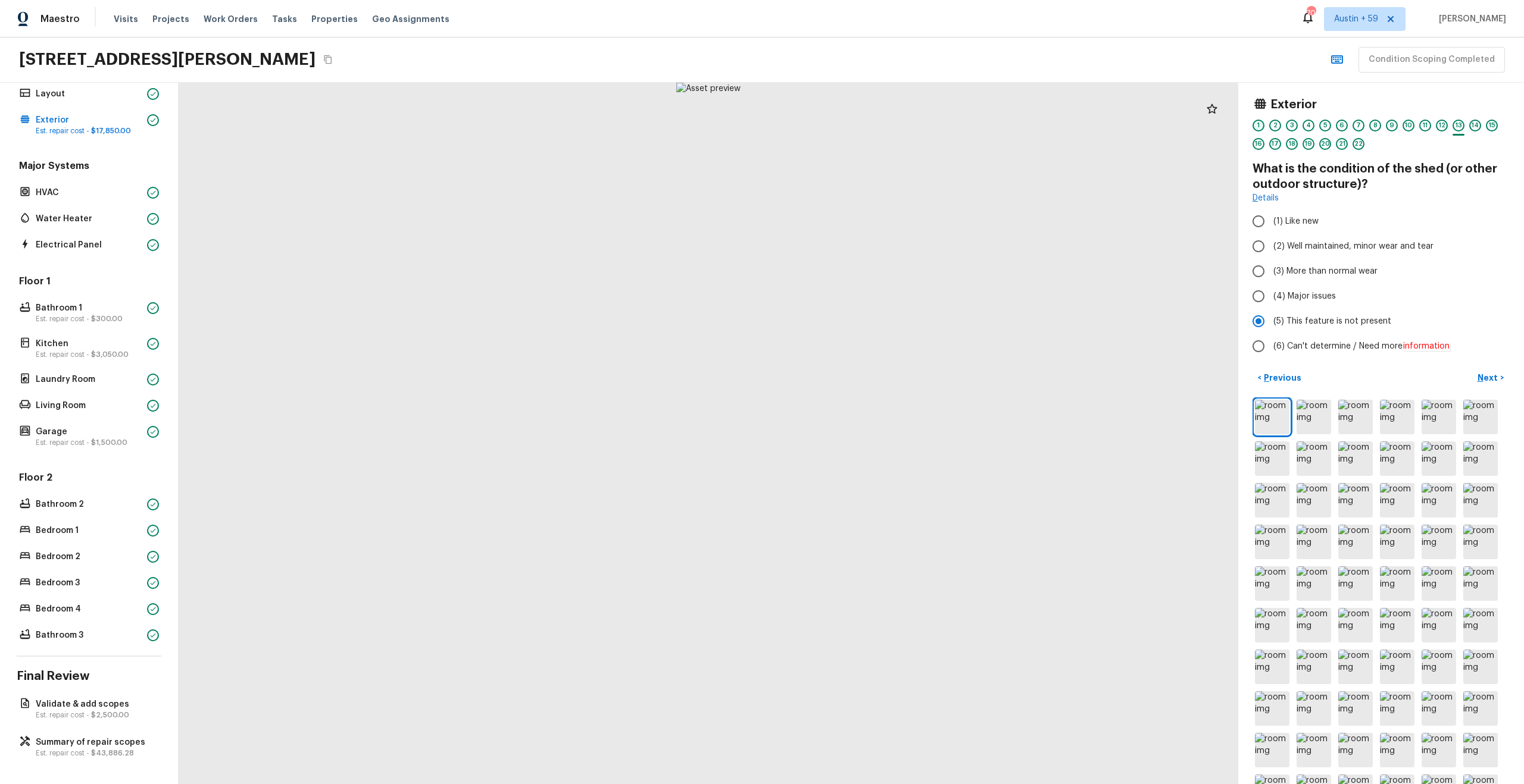
click at [1261, 126] on div "1" at bounding box center [1258, 126] width 12 height 12
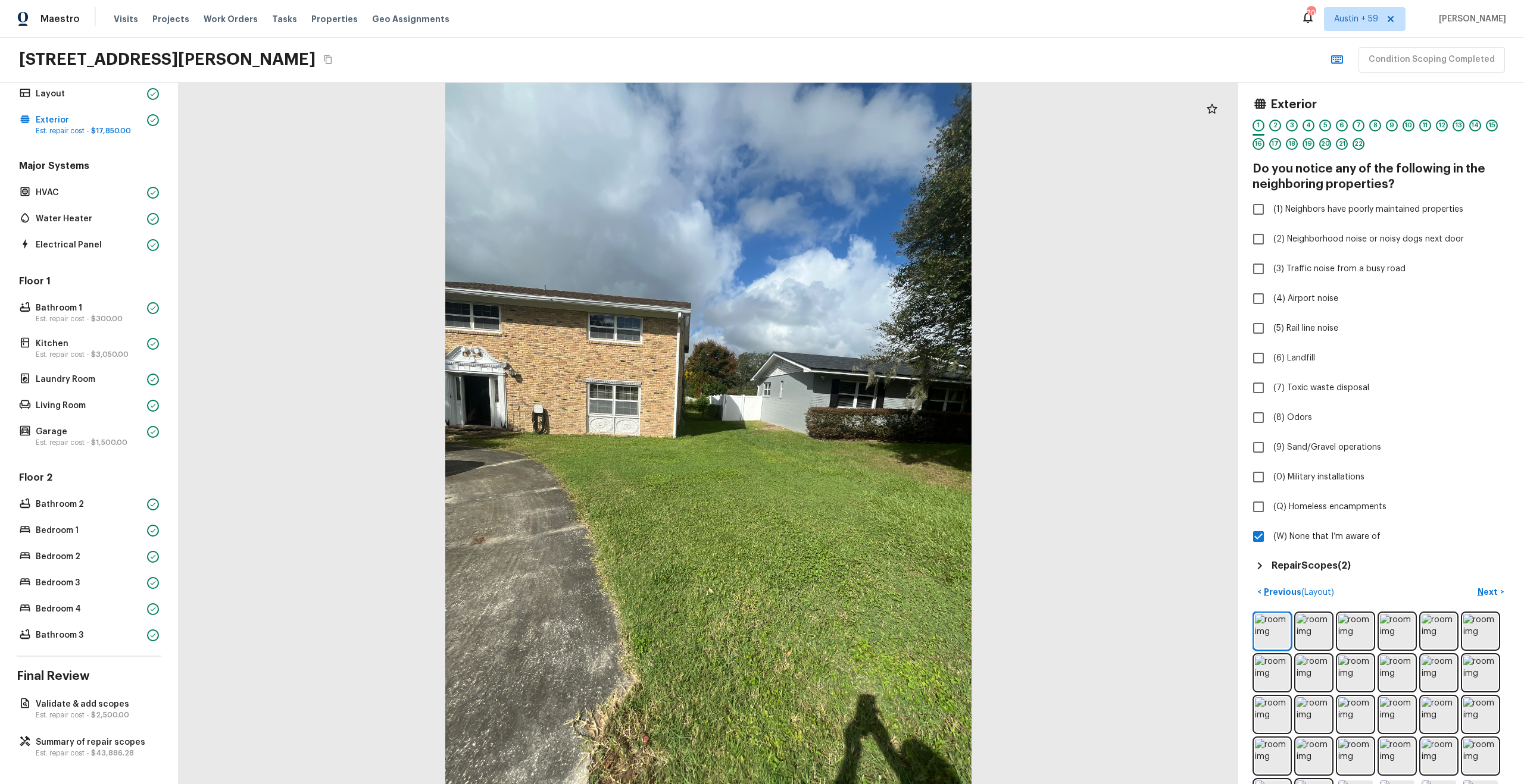
click at [1329, 564] on h5 "Repair Scopes ( 2 )" at bounding box center [1311, 566] width 79 height 13
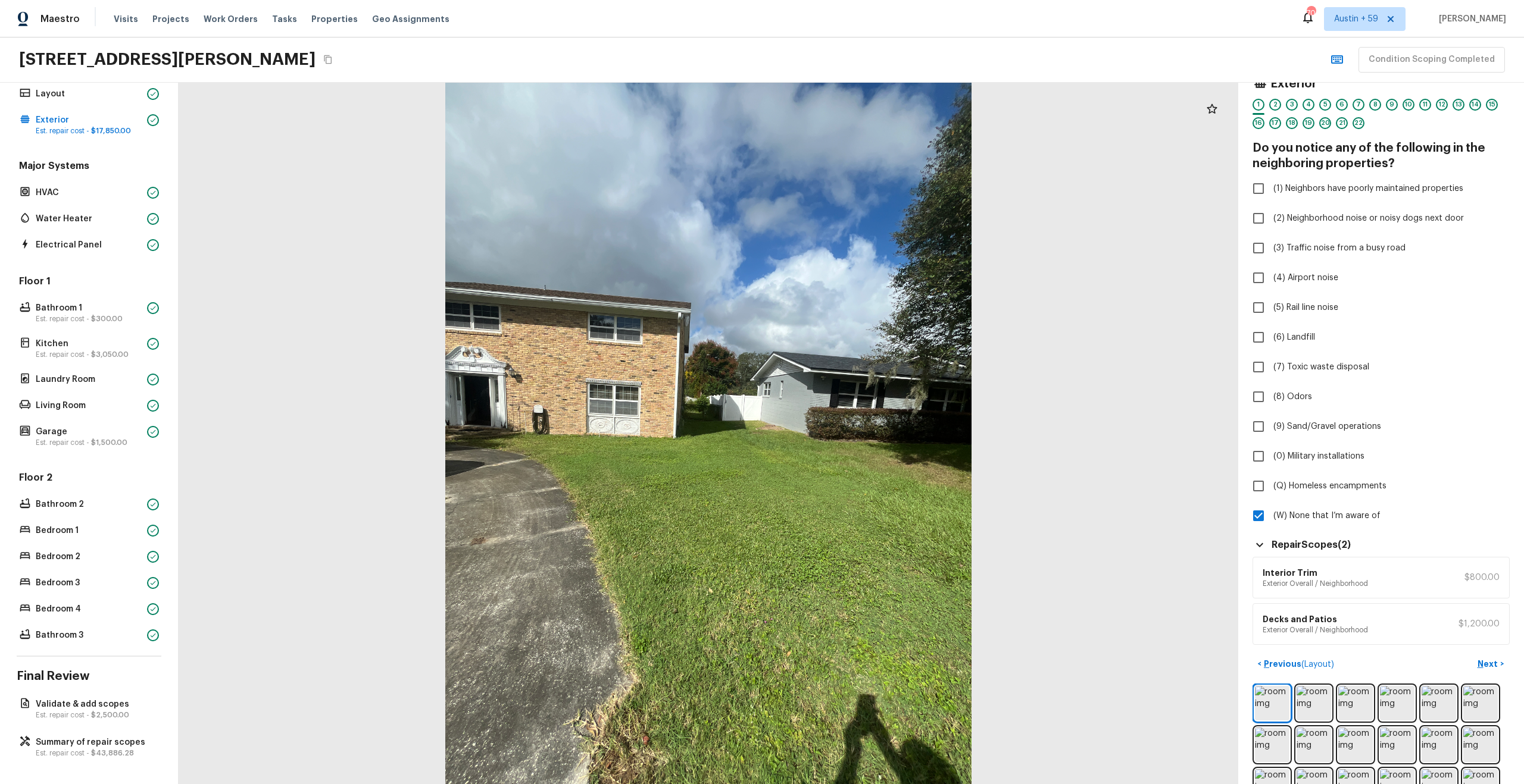
scroll to position [20, 0]
click at [1376, 637] on div "Decks and Patios Exterior Overall / Neighborhood $1,200.00" at bounding box center [1381, 625] width 257 height 41
click at [1335, 623] on h6 "Decks and Patios" at bounding box center [1315, 620] width 105 height 12
click at [1469, 619] on p "$1,200.00" at bounding box center [1479, 625] width 41 height 12
click at [1461, 633] on div "Decks and Patios Exterior Overall / Neighborhood $1,200.00" at bounding box center [1381, 625] width 257 height 41
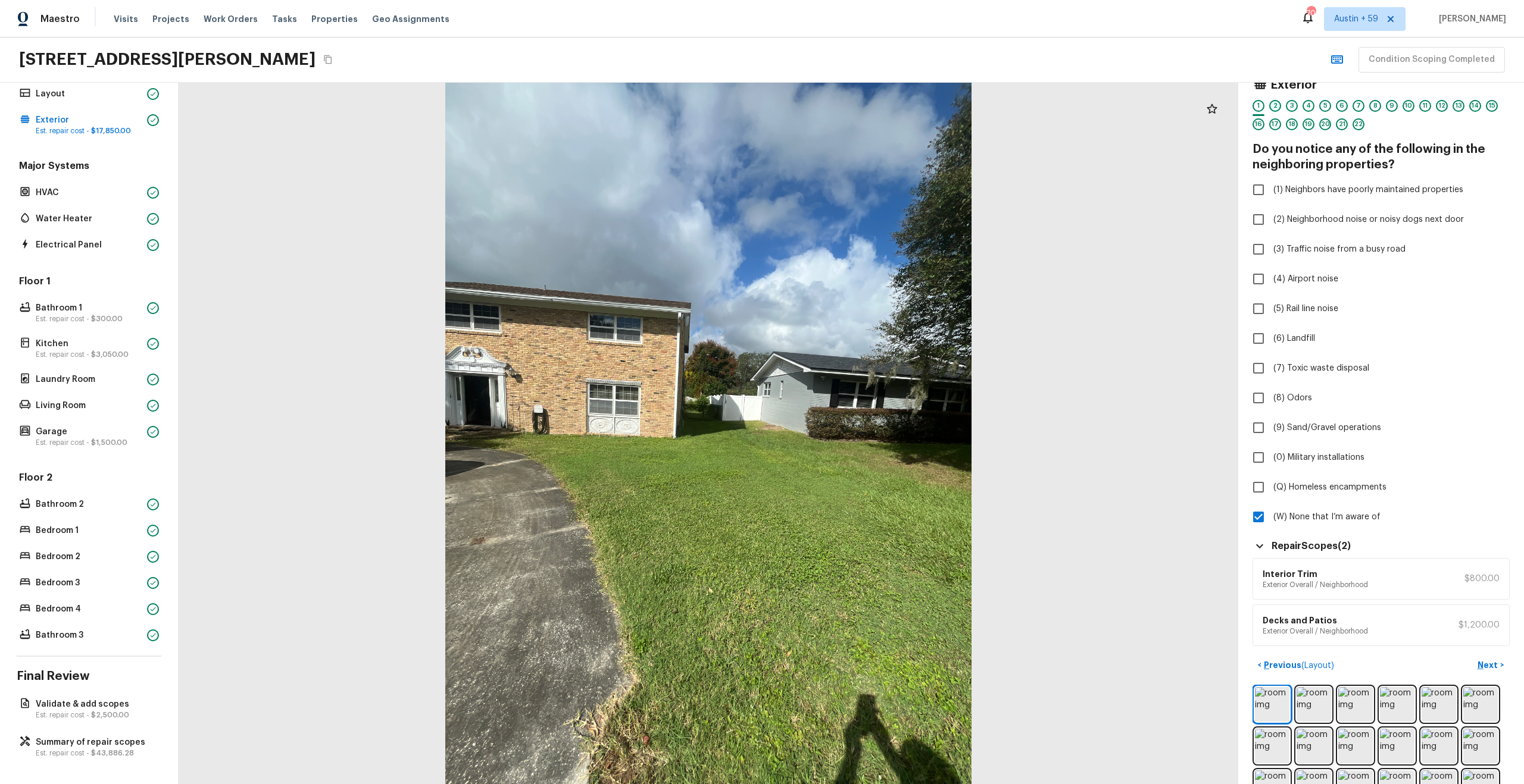
click at [1276, 105] on div "2" at bounding box center [1275, 106] width 12 height 12
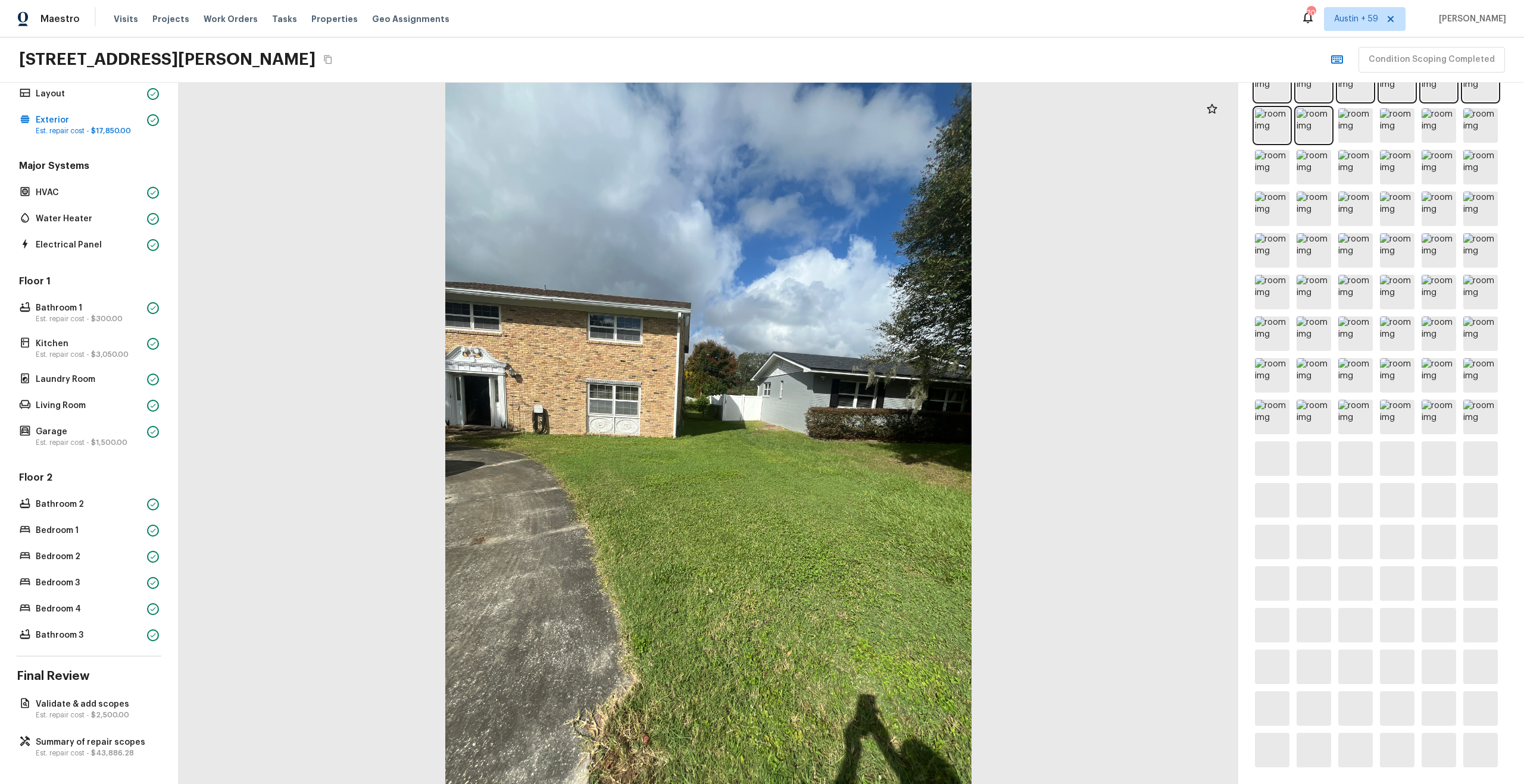
scroll to position [0, 0]
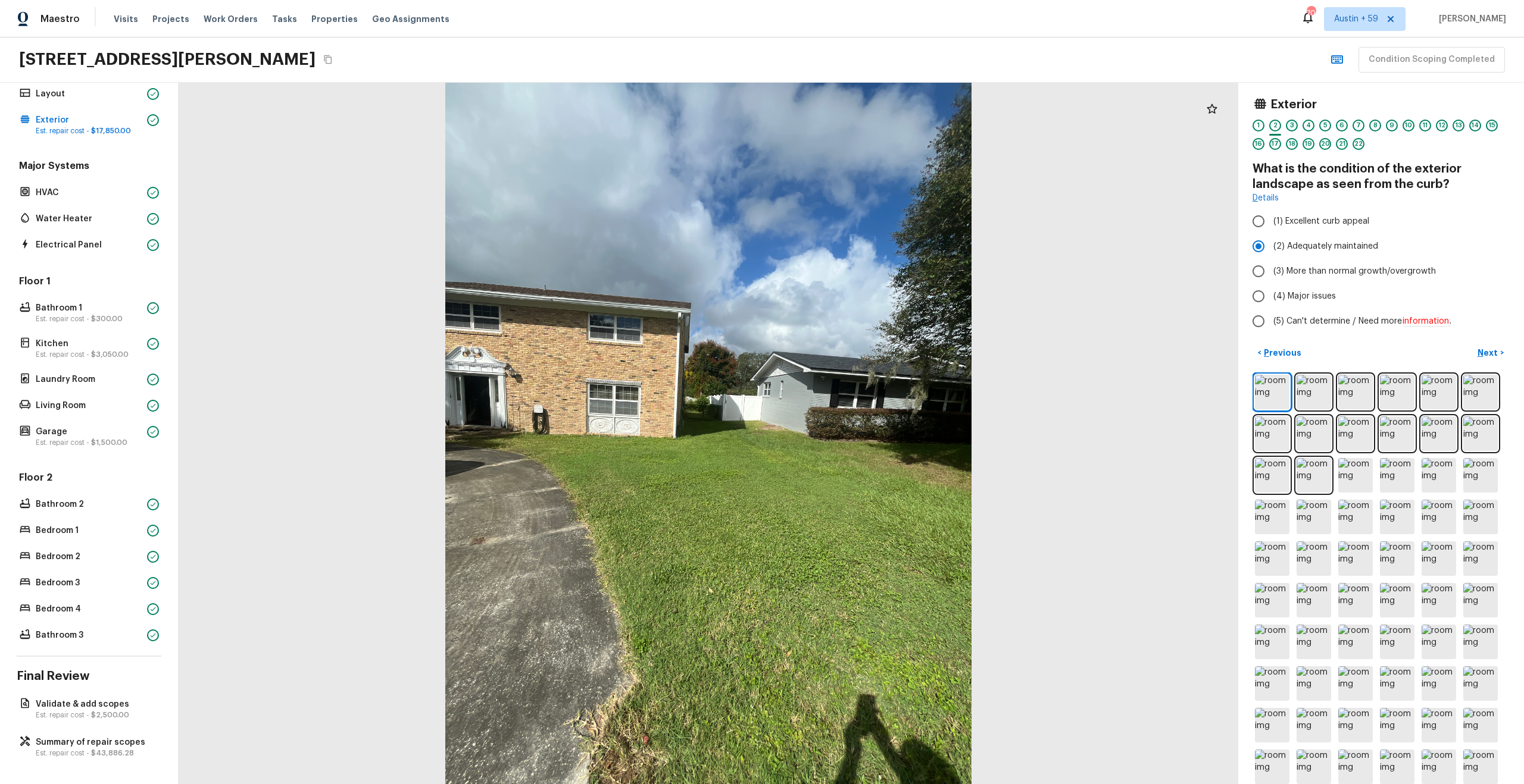
click at [1290, 124] on div "3" at bounding box center [1292, 126] width 12 height 12
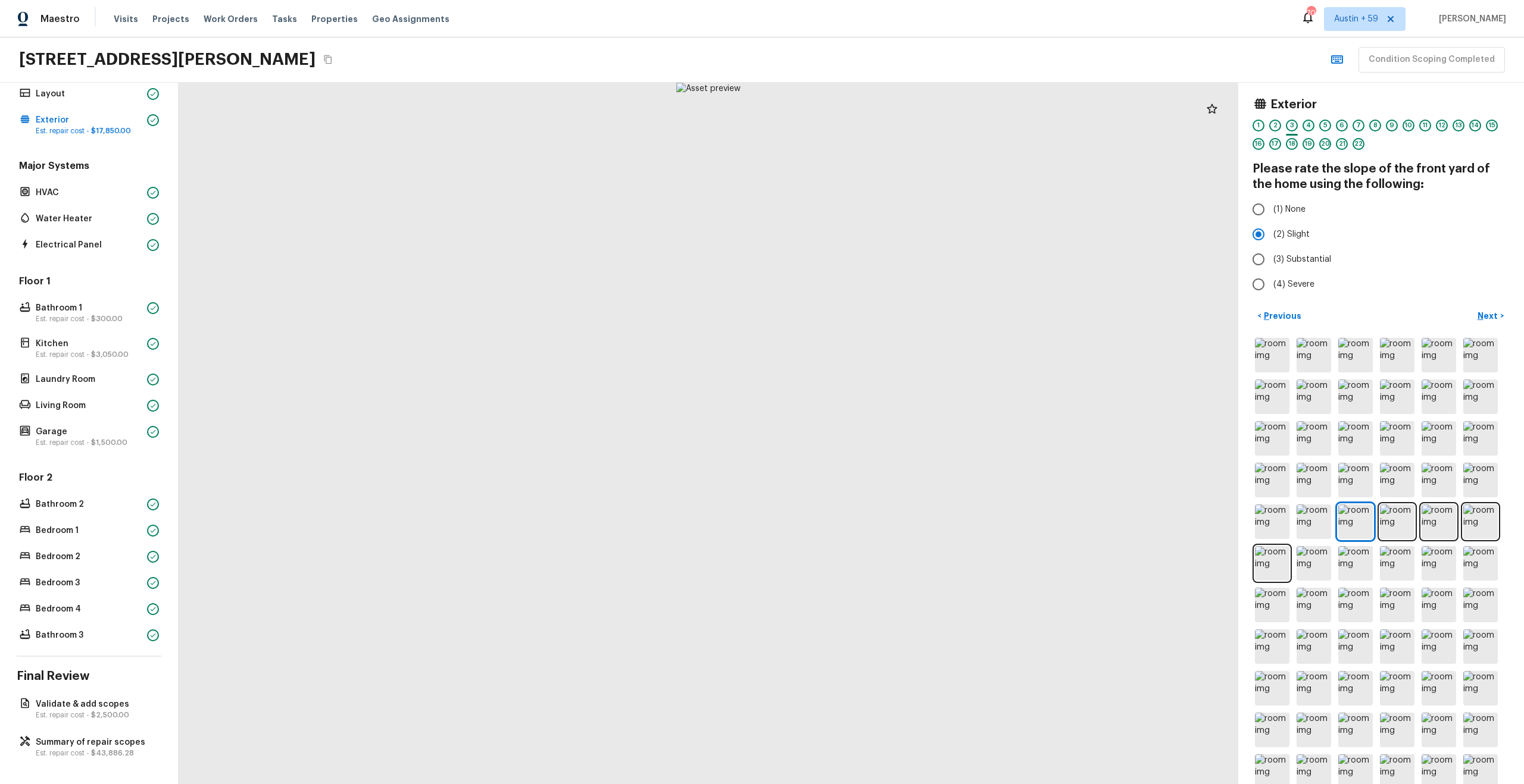
click at [1308, 125] on div "4" at bounding box center [1309, 126] width 12 height 12
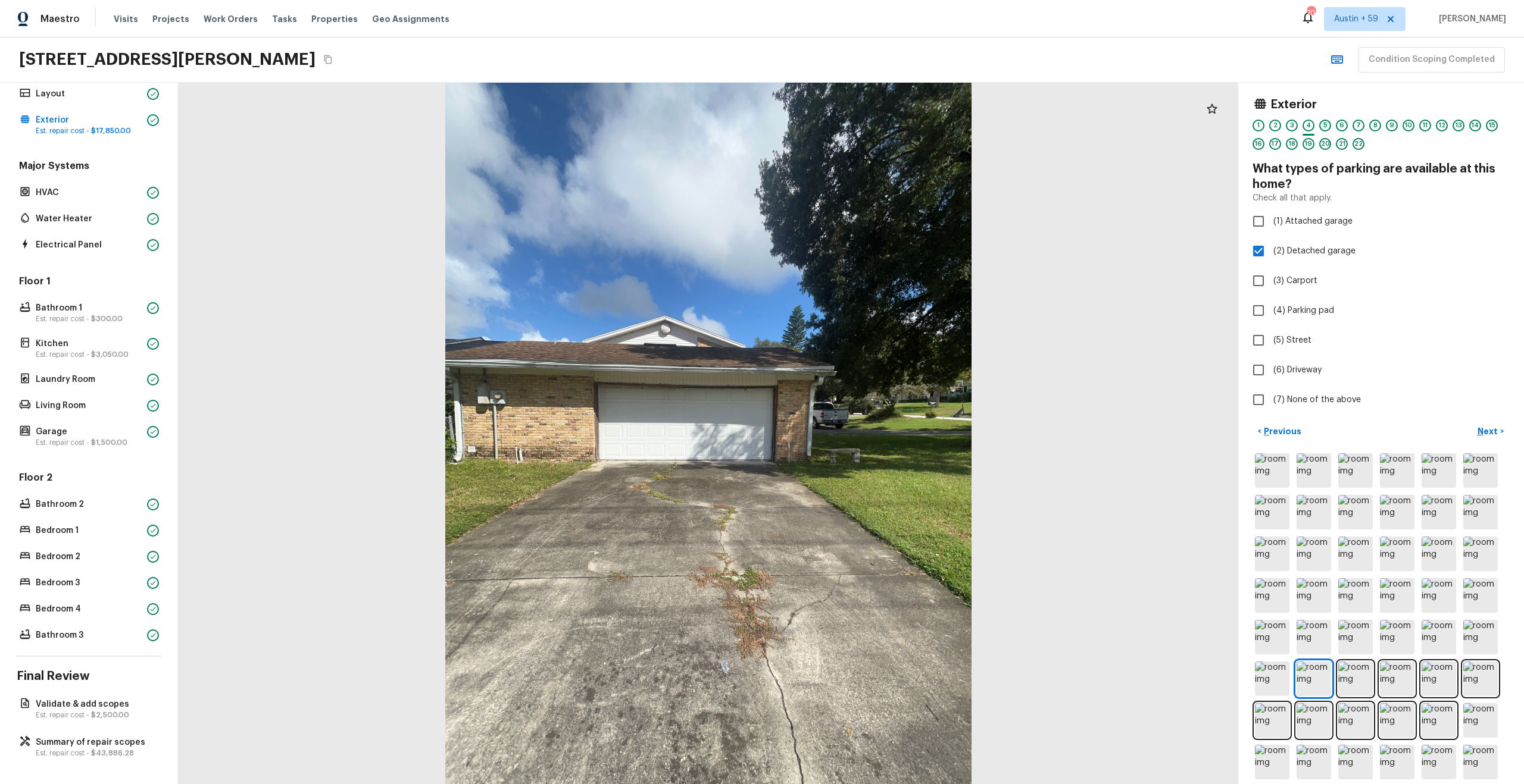
click at [1327, 126] on div "5" at bounding box center [1325, 126] width 12 height 12
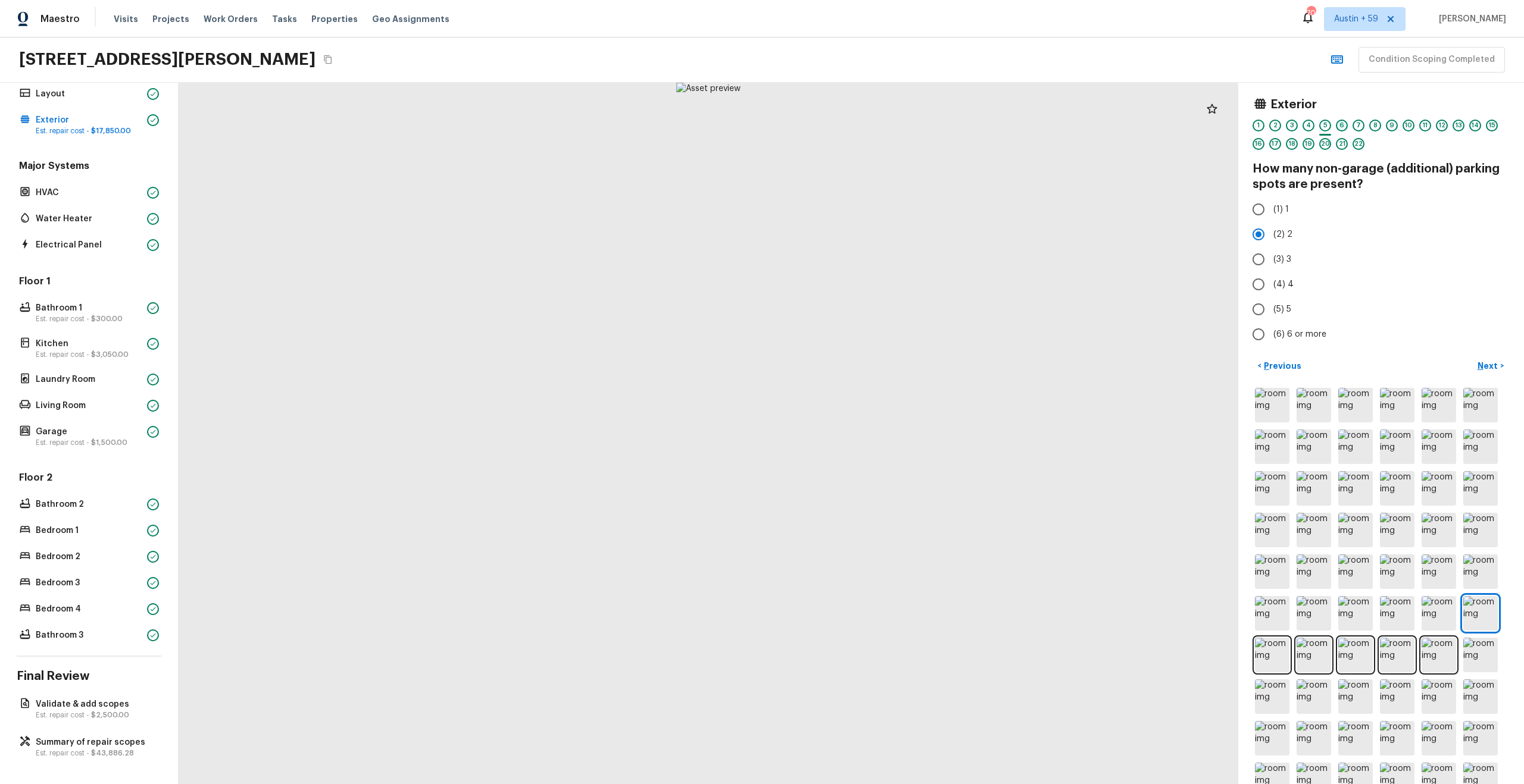
click at [1344, 126] on div "6" at bounding box center [1342, 126] width 12 height 12
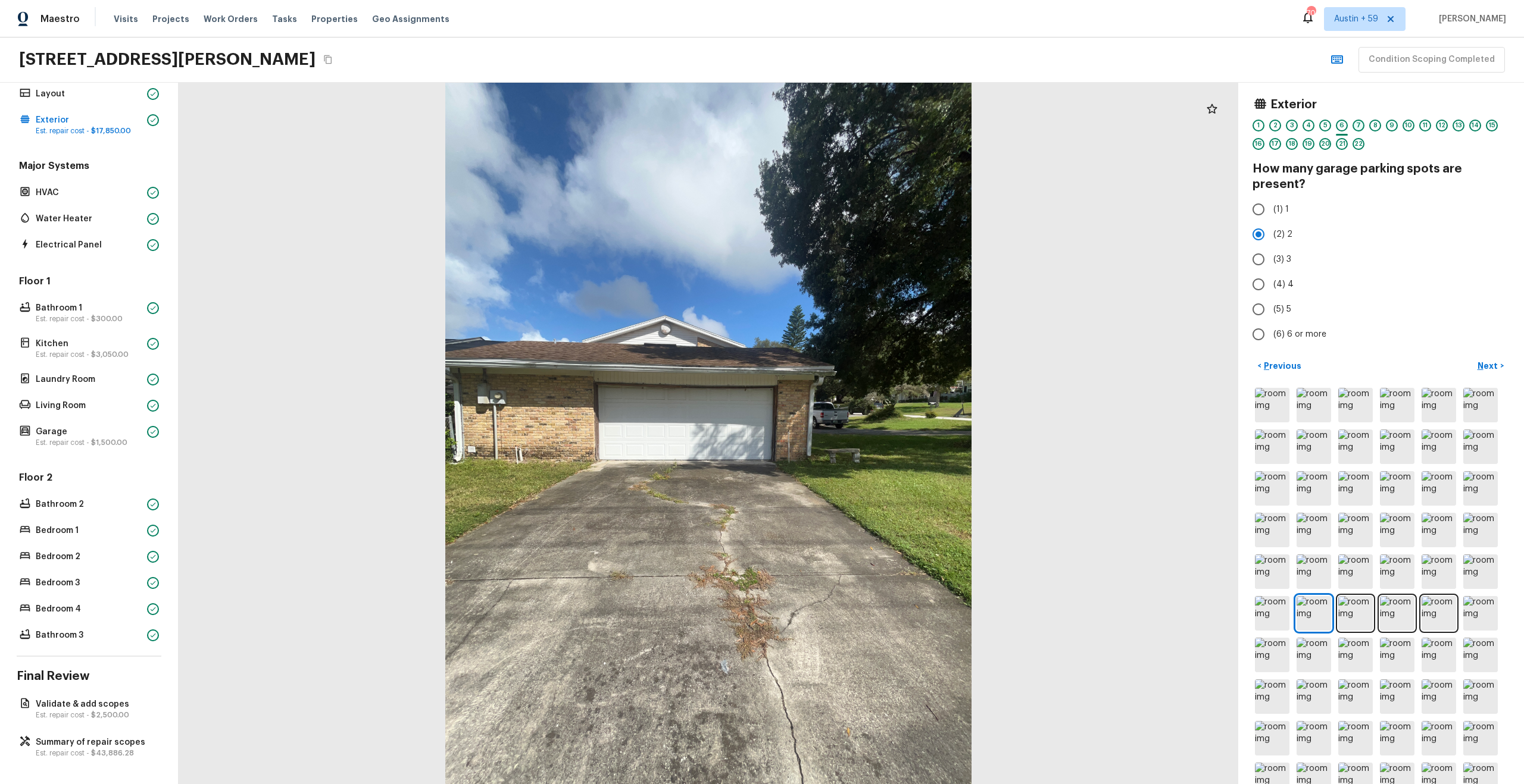
click at [1359, 125] on div "7" at bounding box center [1359, 126] width 12 height 12
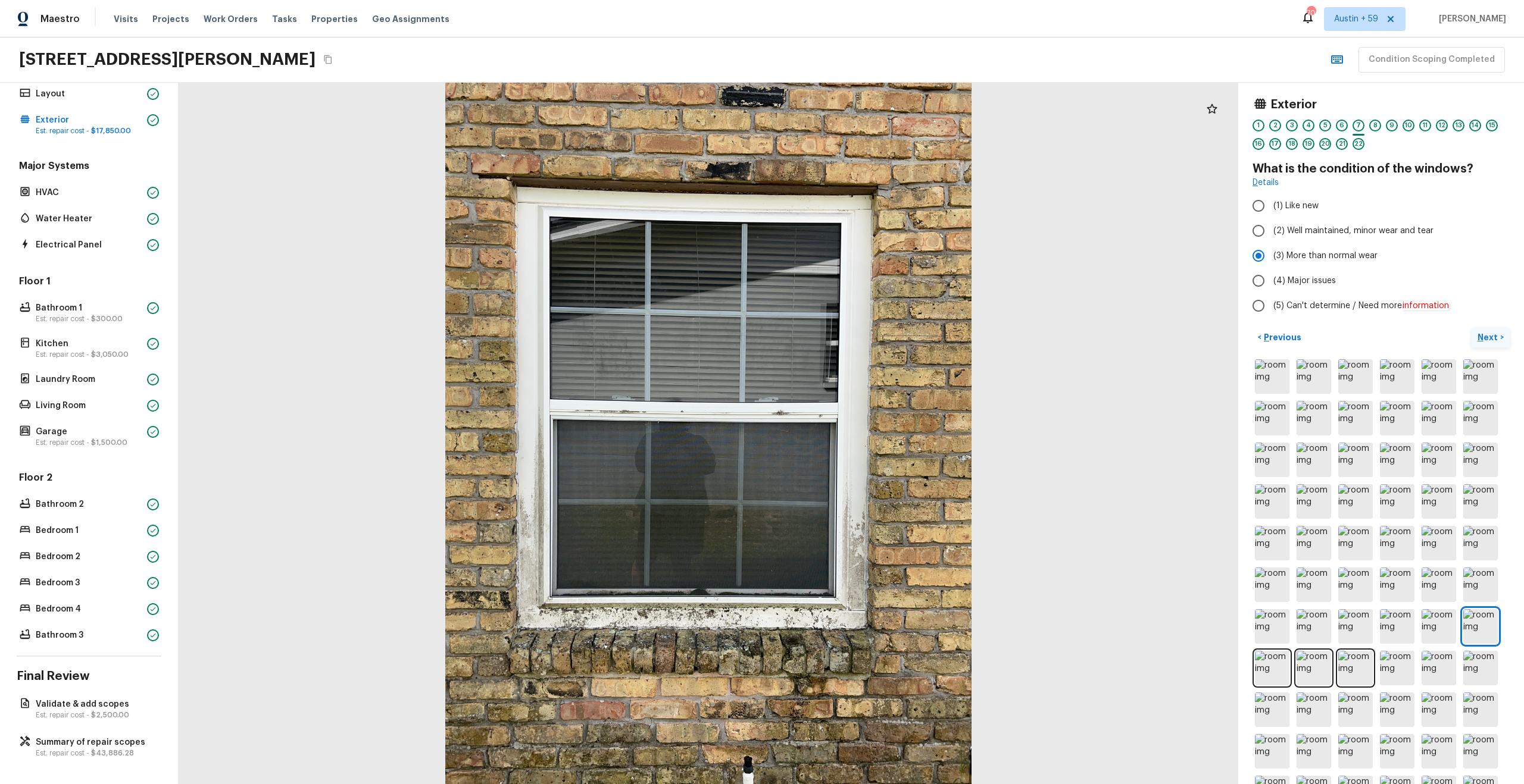
click at [1481, 341] on p "Next" at bounding box center [1489, 337] width 23 height 12
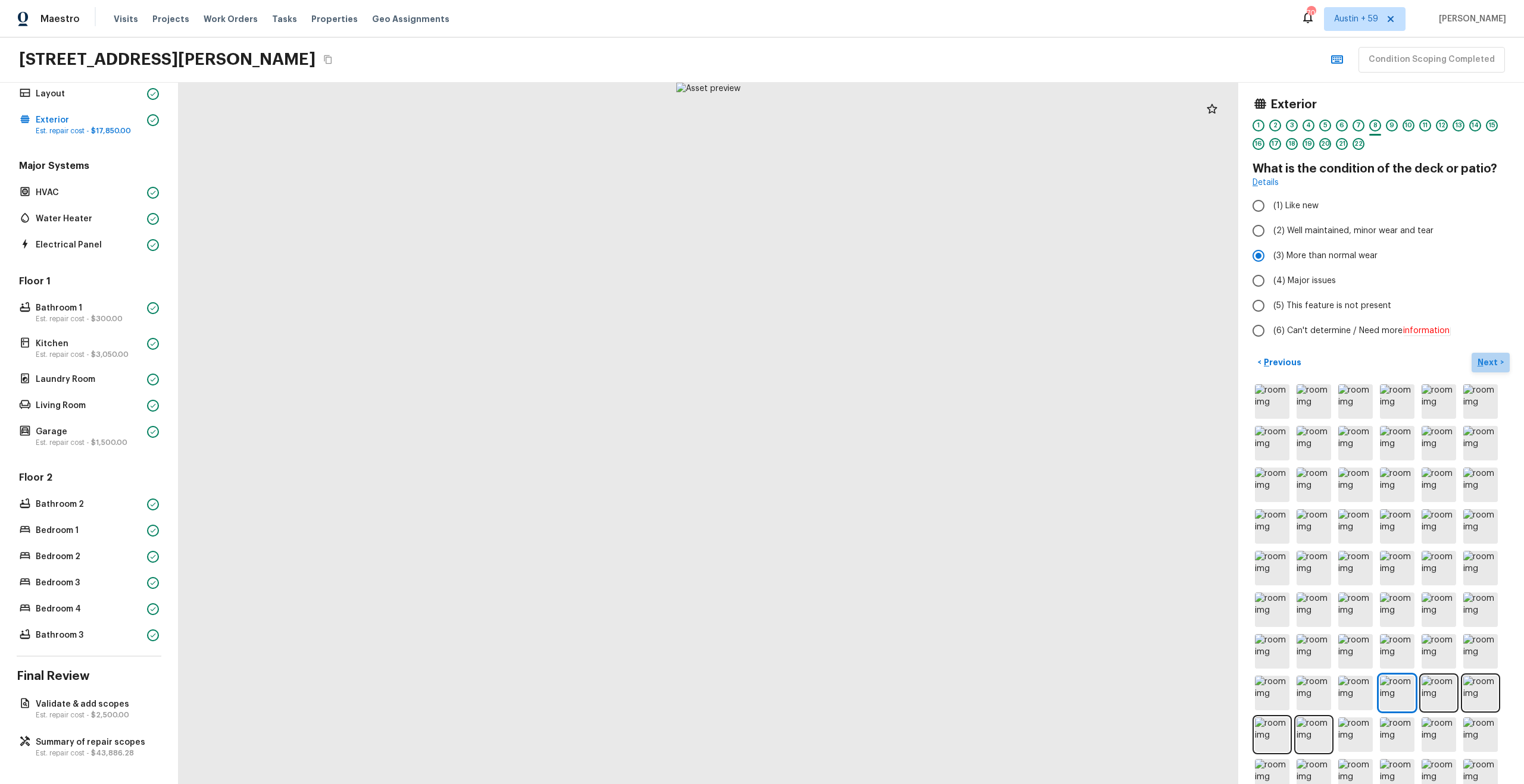
click at [1487, 363] on p "Next" at bounding box center [1489, 363] width 23 height 12
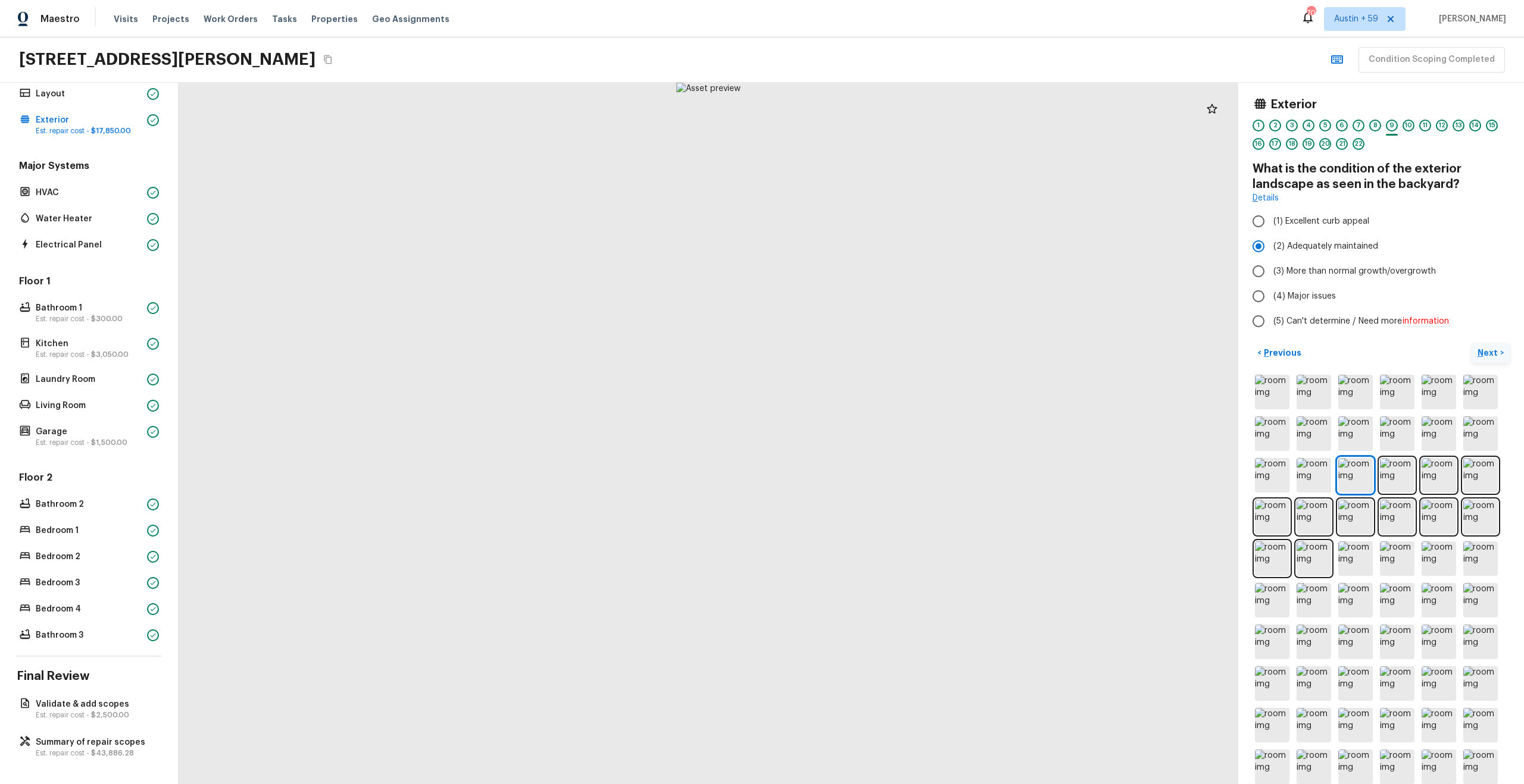
click at [1472, 343] on button "Next >" at bounding box center [1490, 353] width 38 height 20
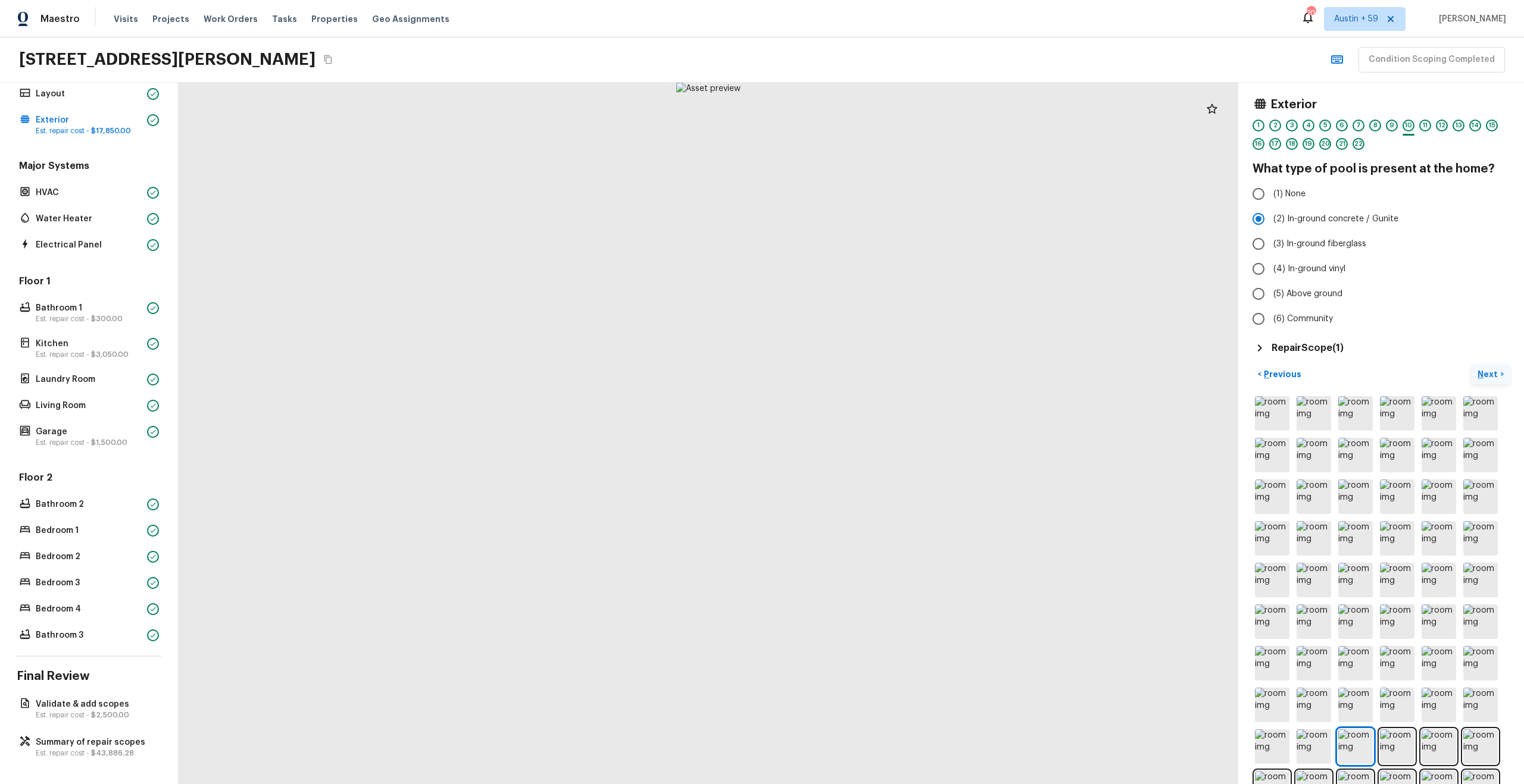
click at [1472, 365] on button "Next >" at bounding box center [1490, 375] width 38 height 20
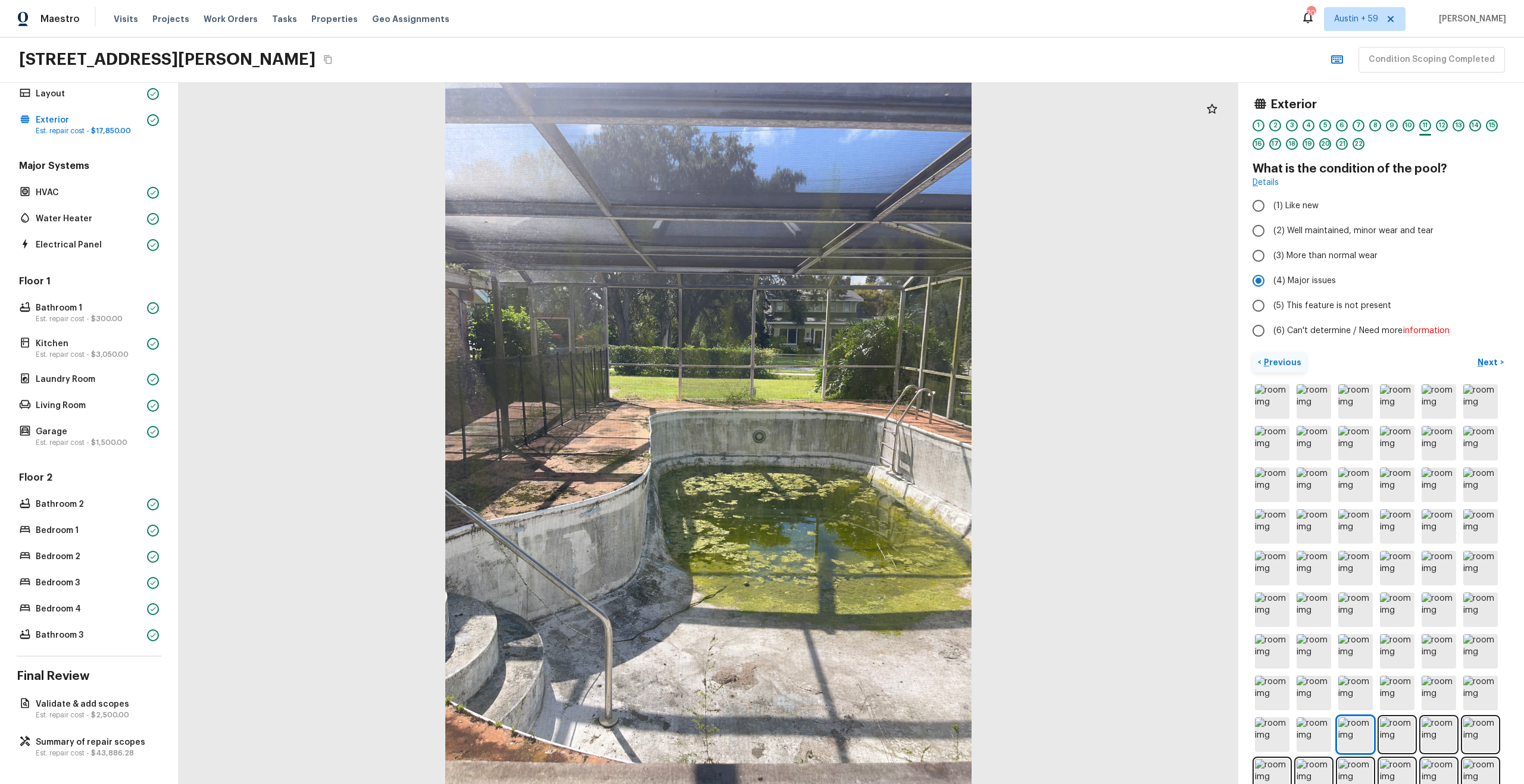
click at [1291, 367] on p "Previous" at bounding box center [1281, 363] width 40 height 12
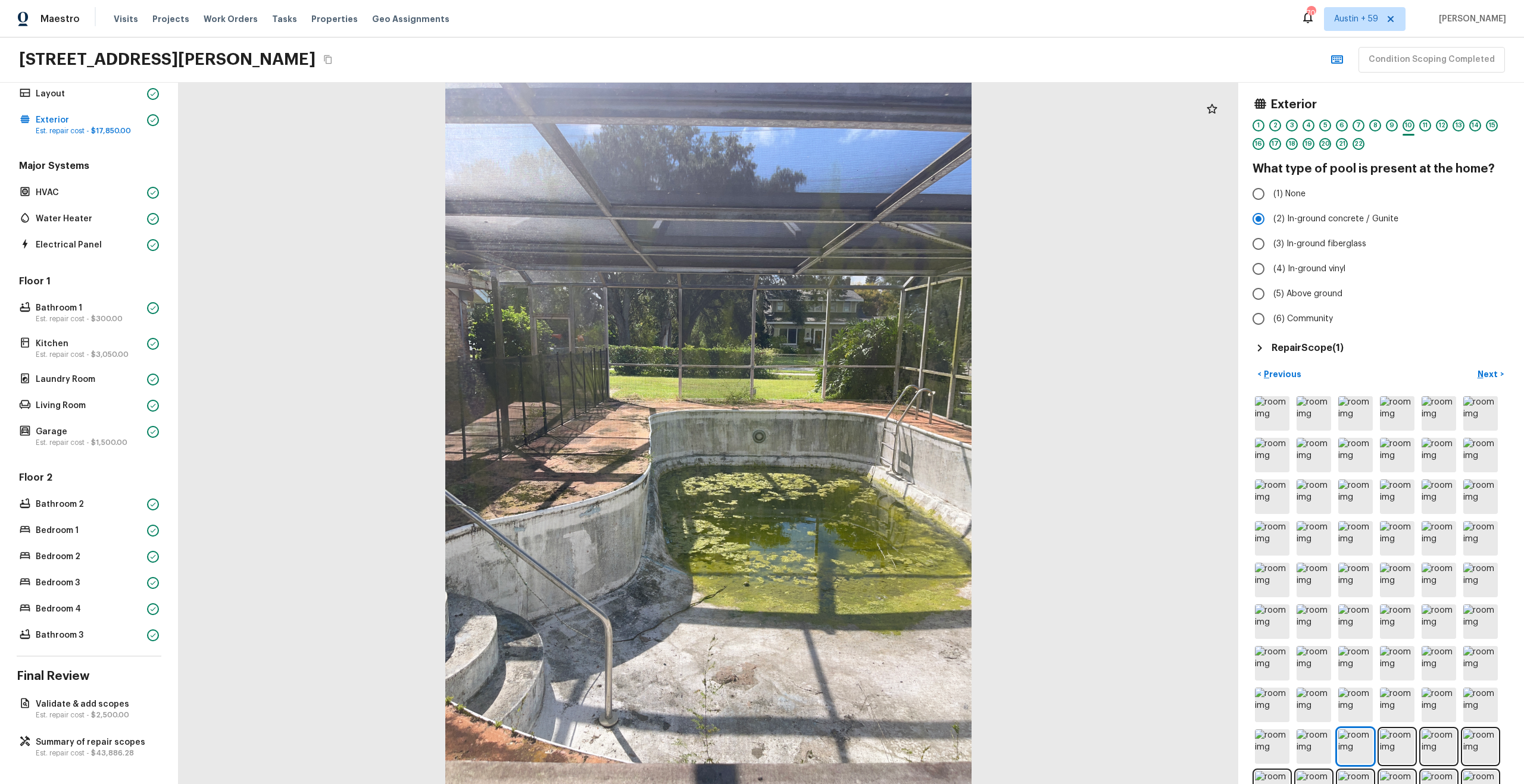
click at [1306, 338] on div "Exterior 1 2 3 4 5 6 7 8 9 10 11 12 13 14 15 16 17 18 19 20 21 22 What type of …" at bounding box center [1381, 226] width 257 height 259
click at [1306, 351] on h5 "Repair Scope ( 1 )" at bounding box center [1307, 348] width 72 height 13
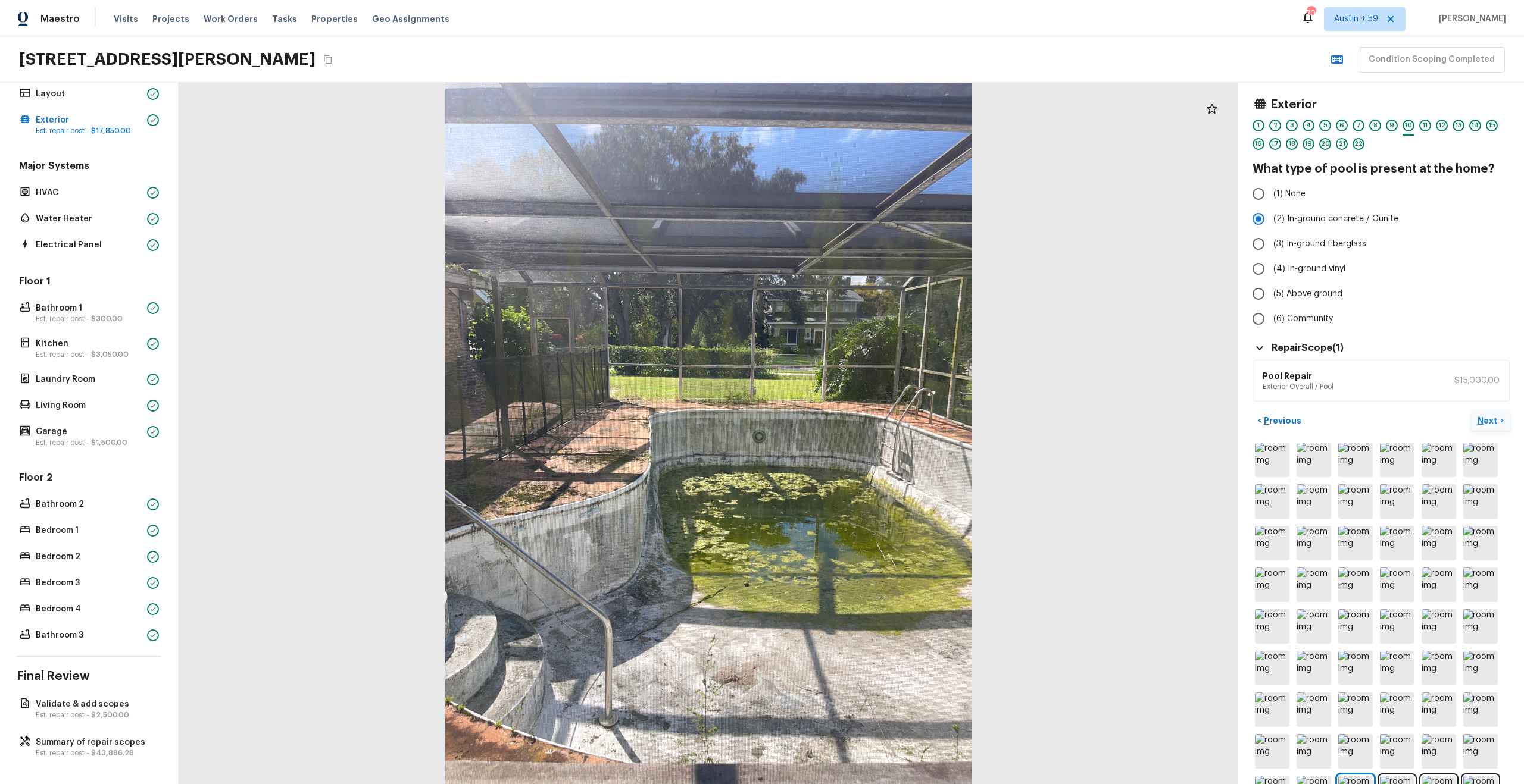
click at [1489, 417] on p "Next" at bounding box center [1489, 421] width 23 height 12
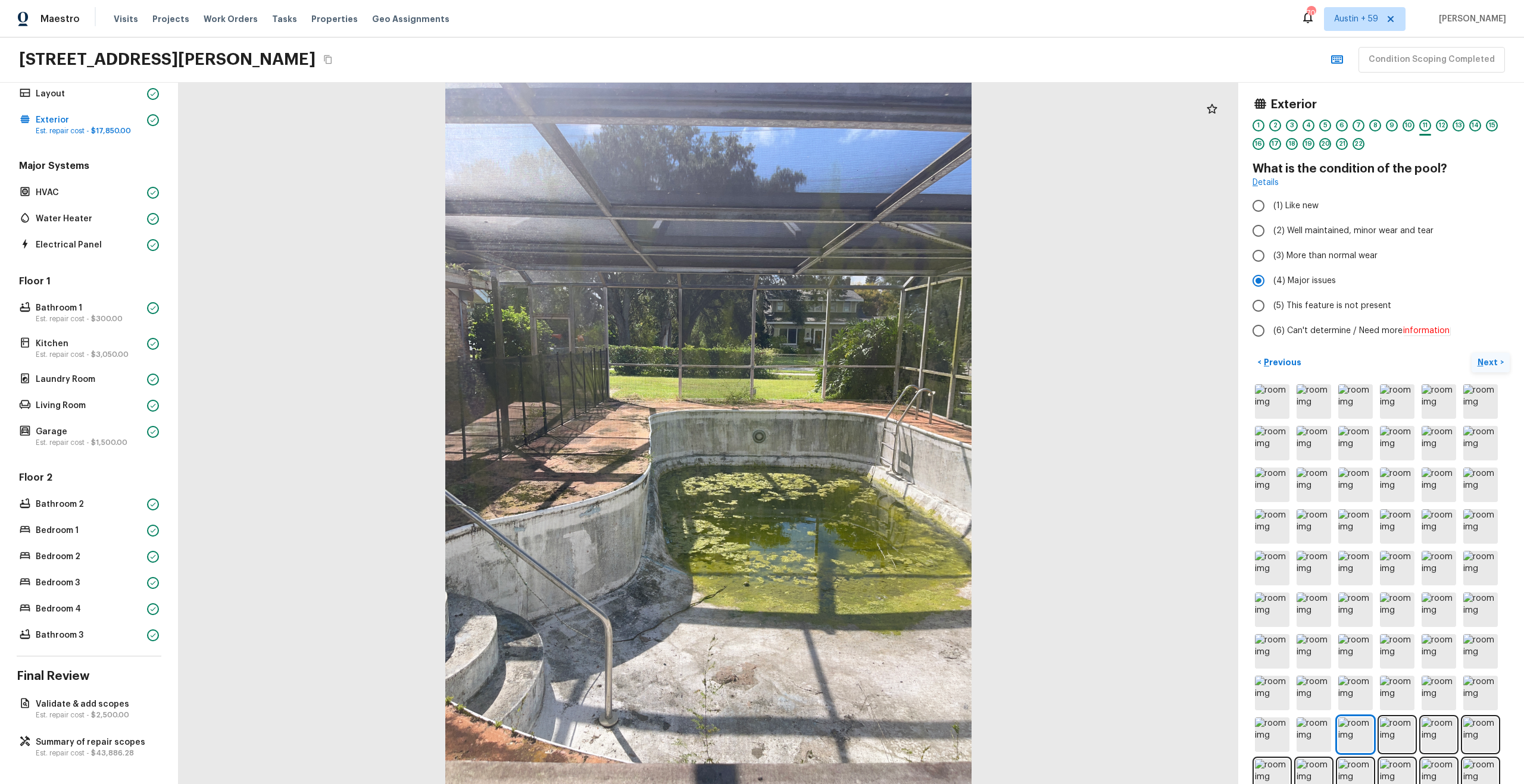
click at [1472, 353] on button "Next >" at bounding box center [1490, 363] width 38 height 20
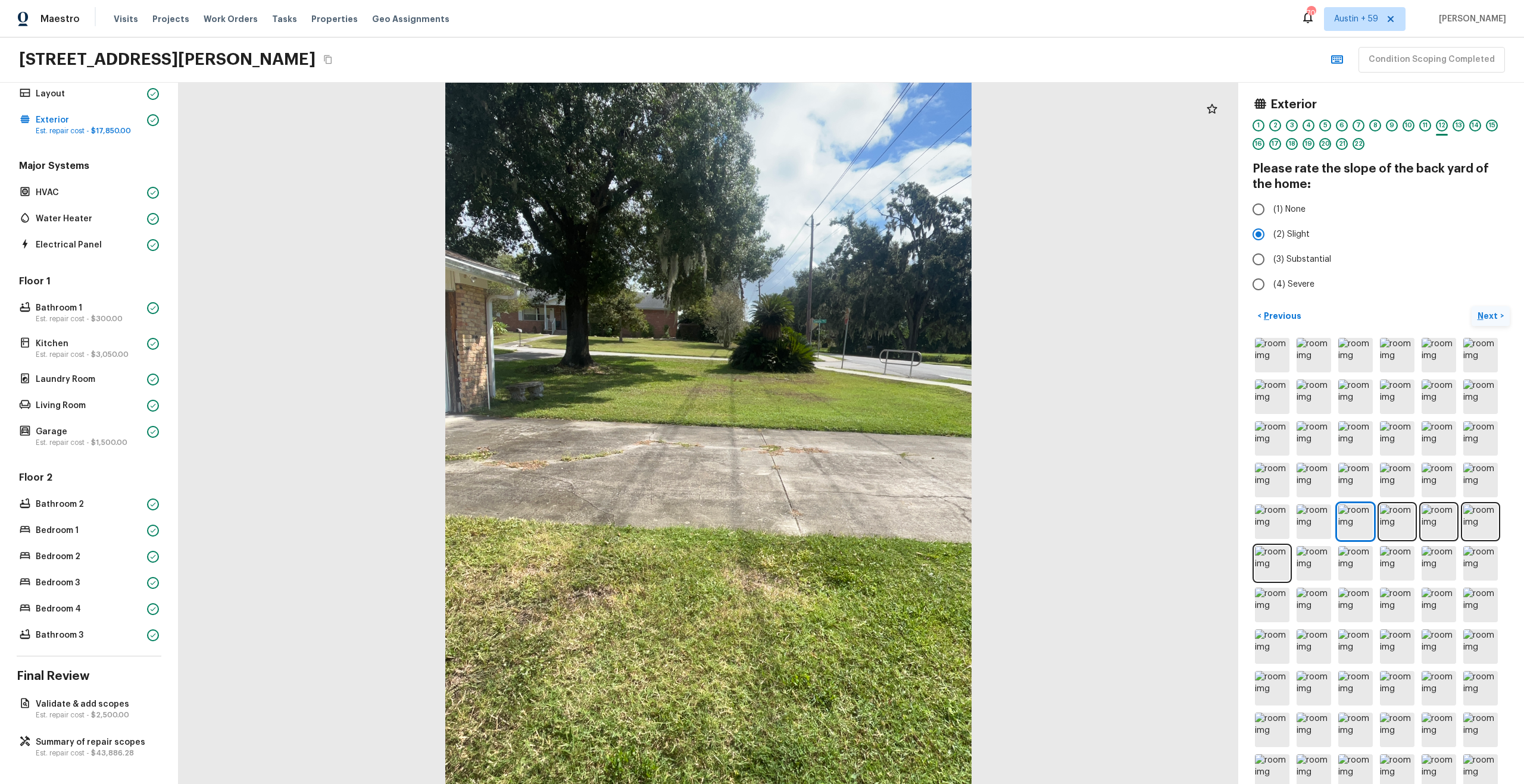
click at [1472, 307] on button "Next >" at bounding box center [1490, 316] width 38 height 20
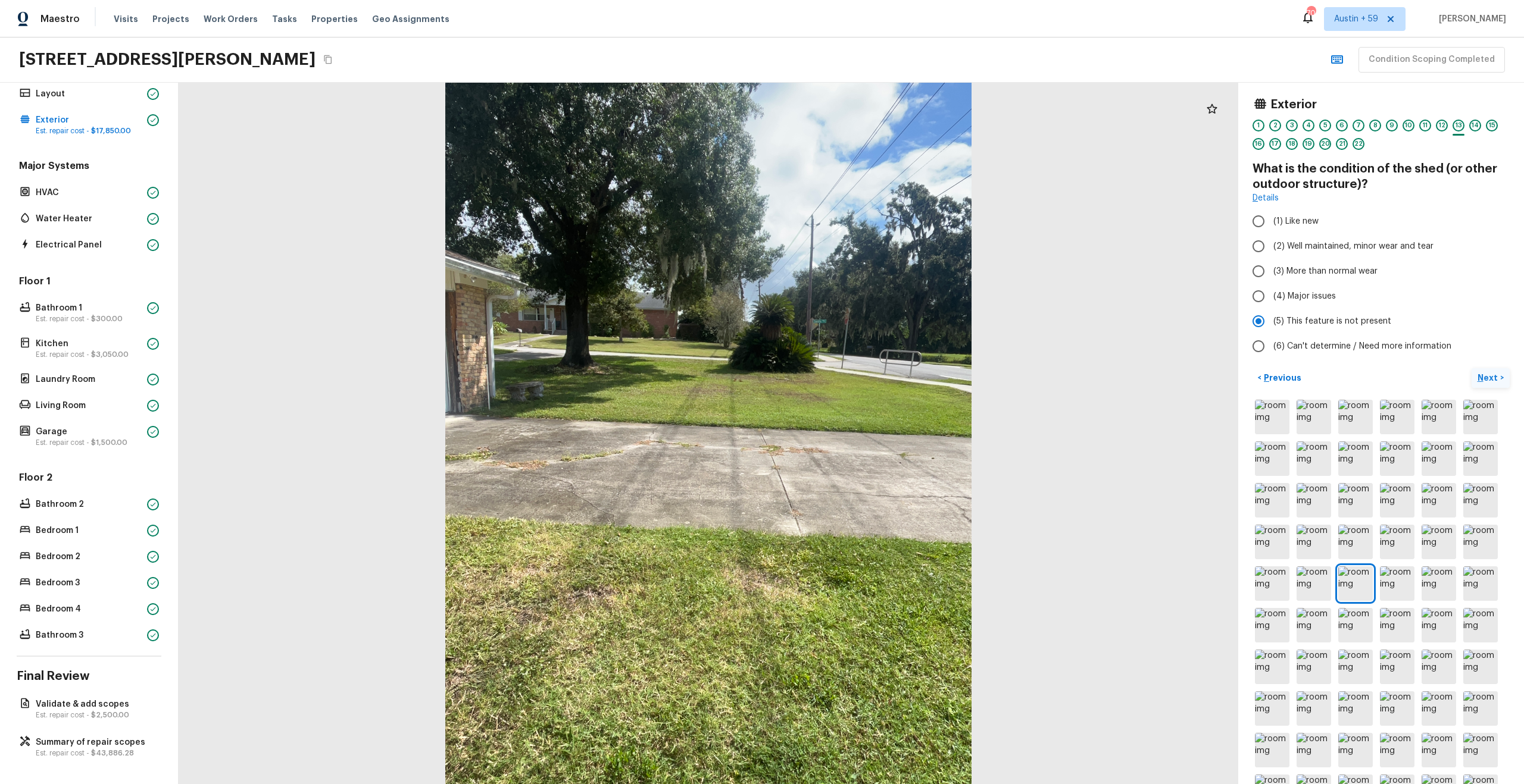
click at [1472, 369] on button "Next >" at bounding box center [1490, 378] width 38 height 20
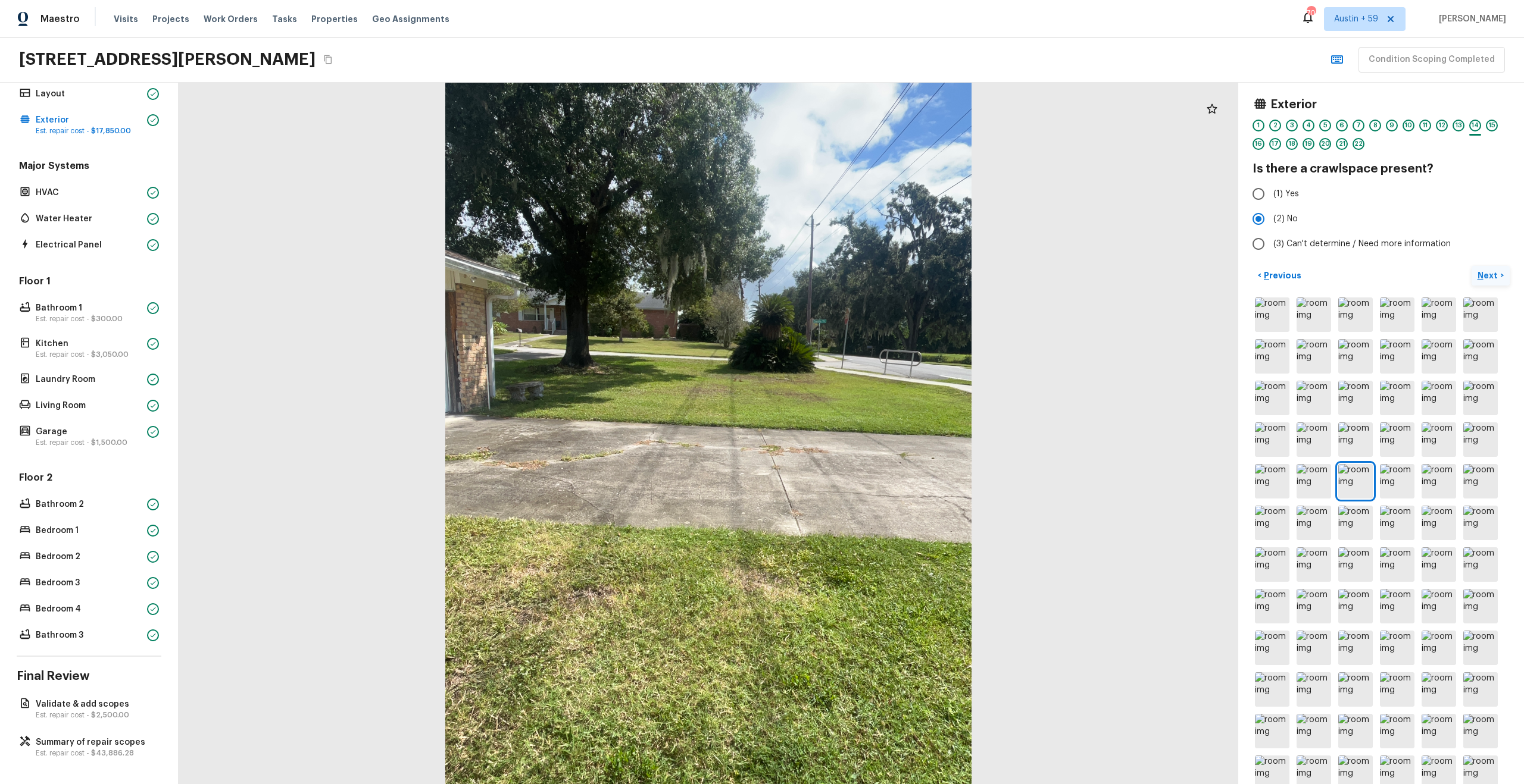
click at [1472, 266] on button "Next >" at bounding box center [1490, 275] width 38 height 20
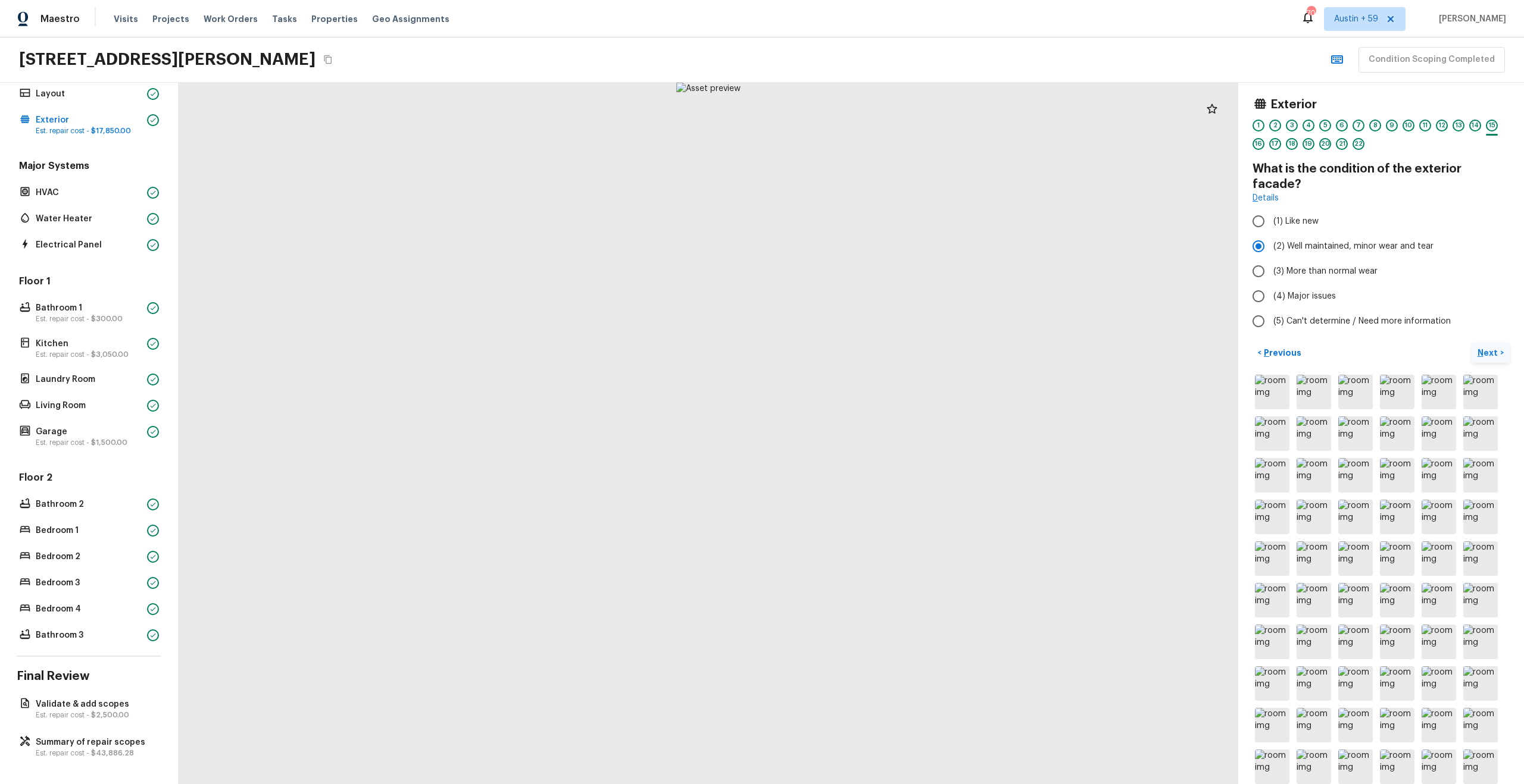
click at [1472, 343] on button "Next >" at bounding box center [1490, 353] width 38 height 20
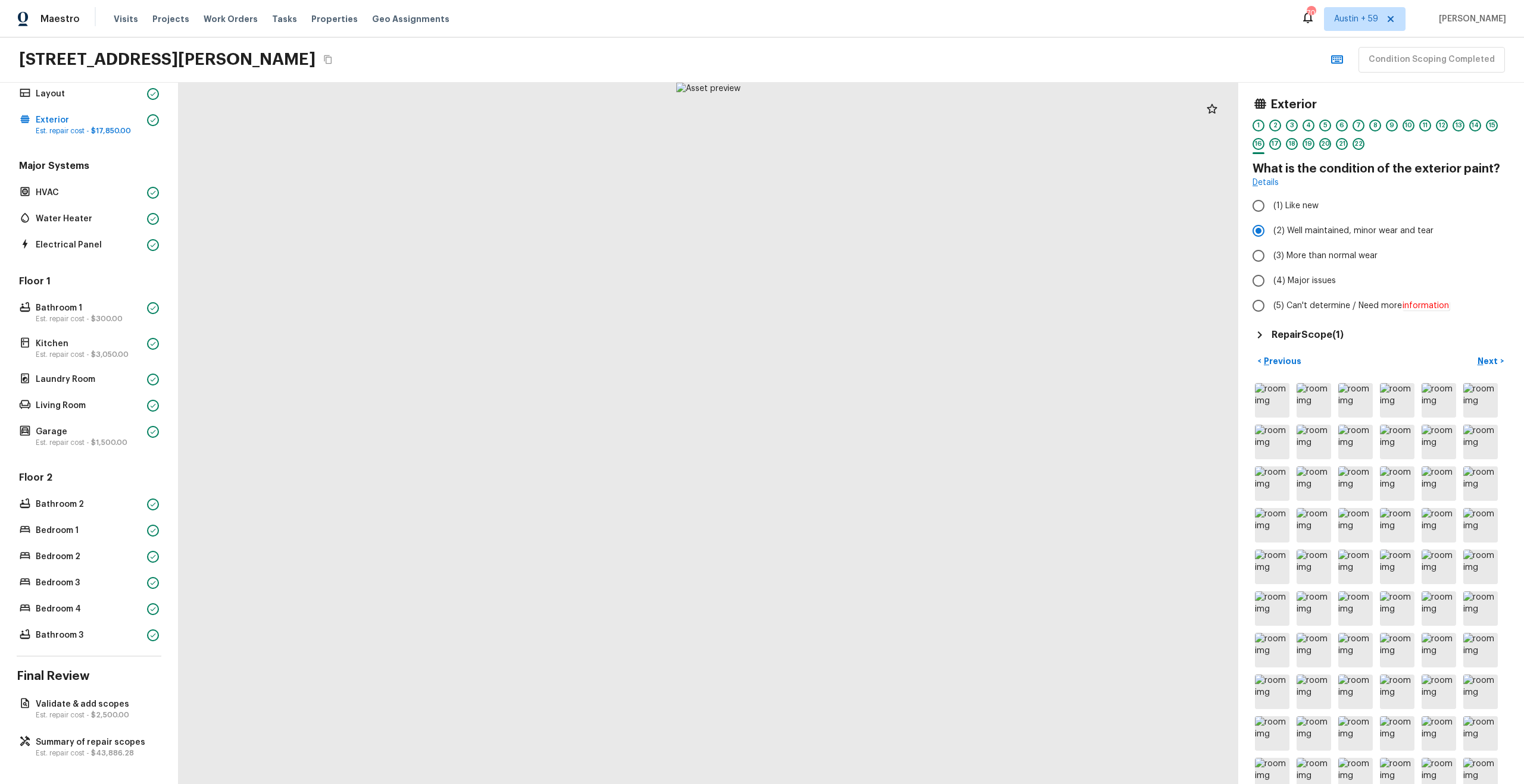
click at [1323, 332] on h5 "Repair Scope ( 1 )" at bounding box center [1307, 335] width 72 height 13
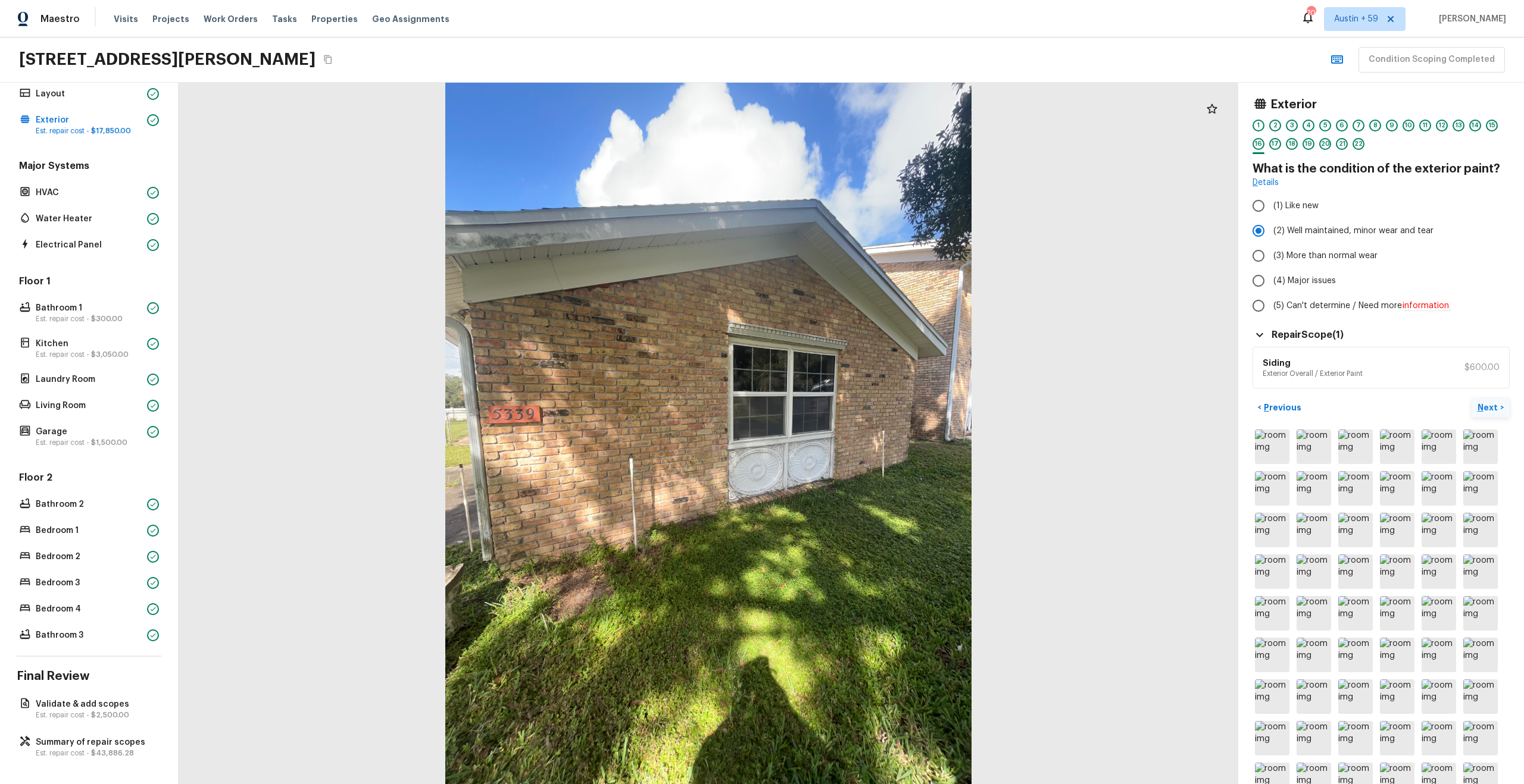
click at [1482, 405] on p "Next" at bounding box center [1489, 408] width 23 height 12
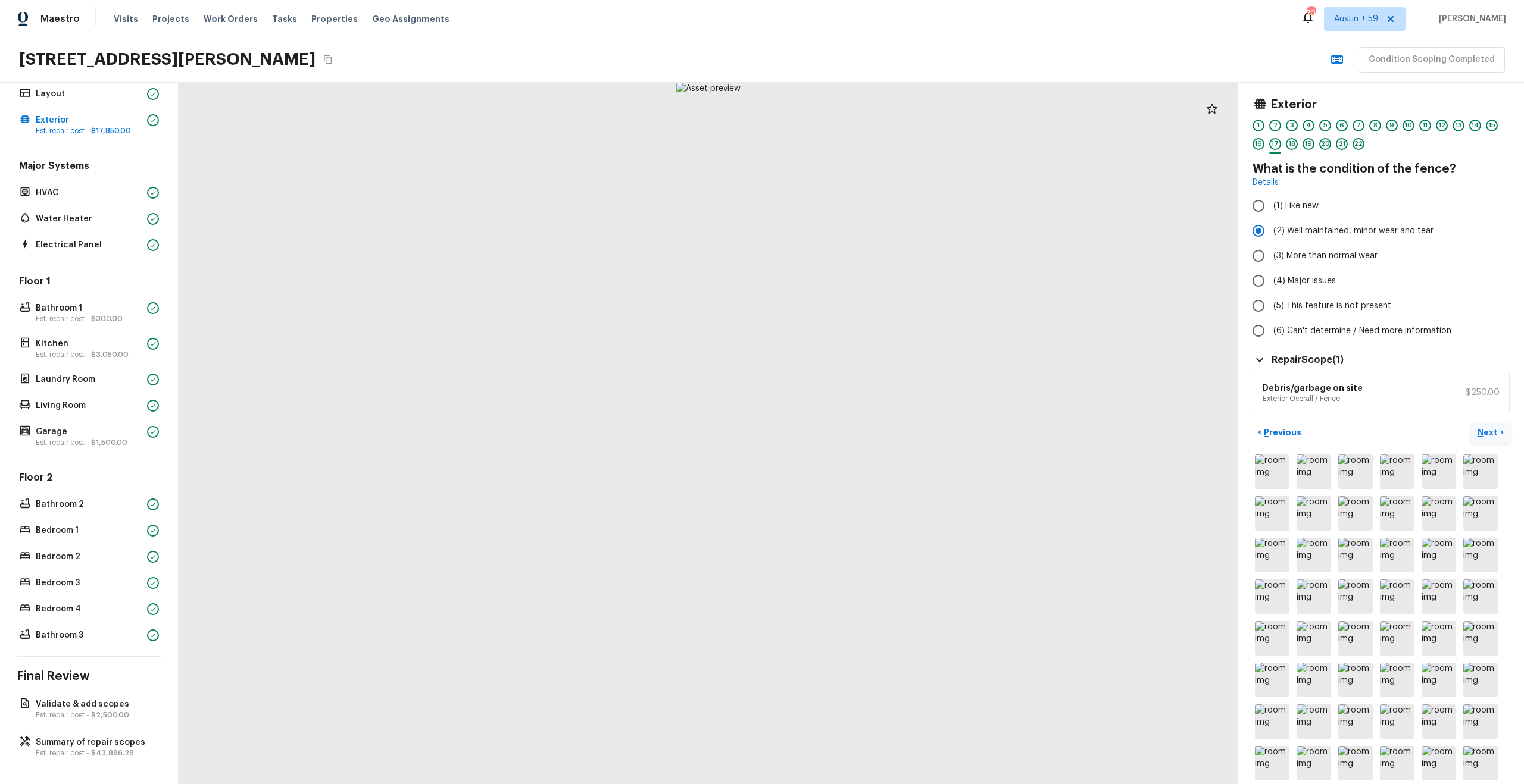
click at [1472, 423] on button "Next >" at bounding box center [1490, 433] width 38 height 20
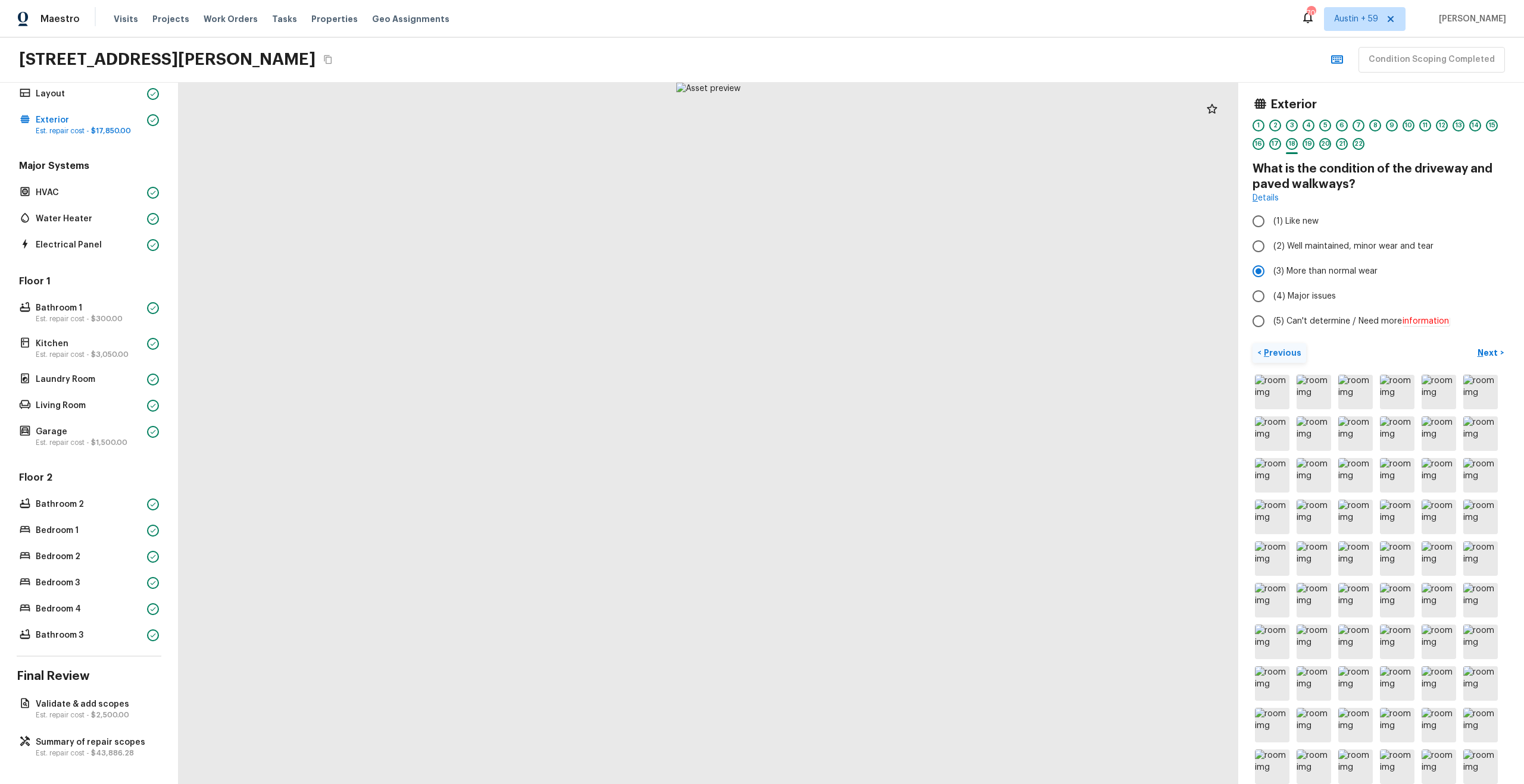
click at [1292, 350] on p "Previous" at bounding box center [1281, 353] width 40 height 12
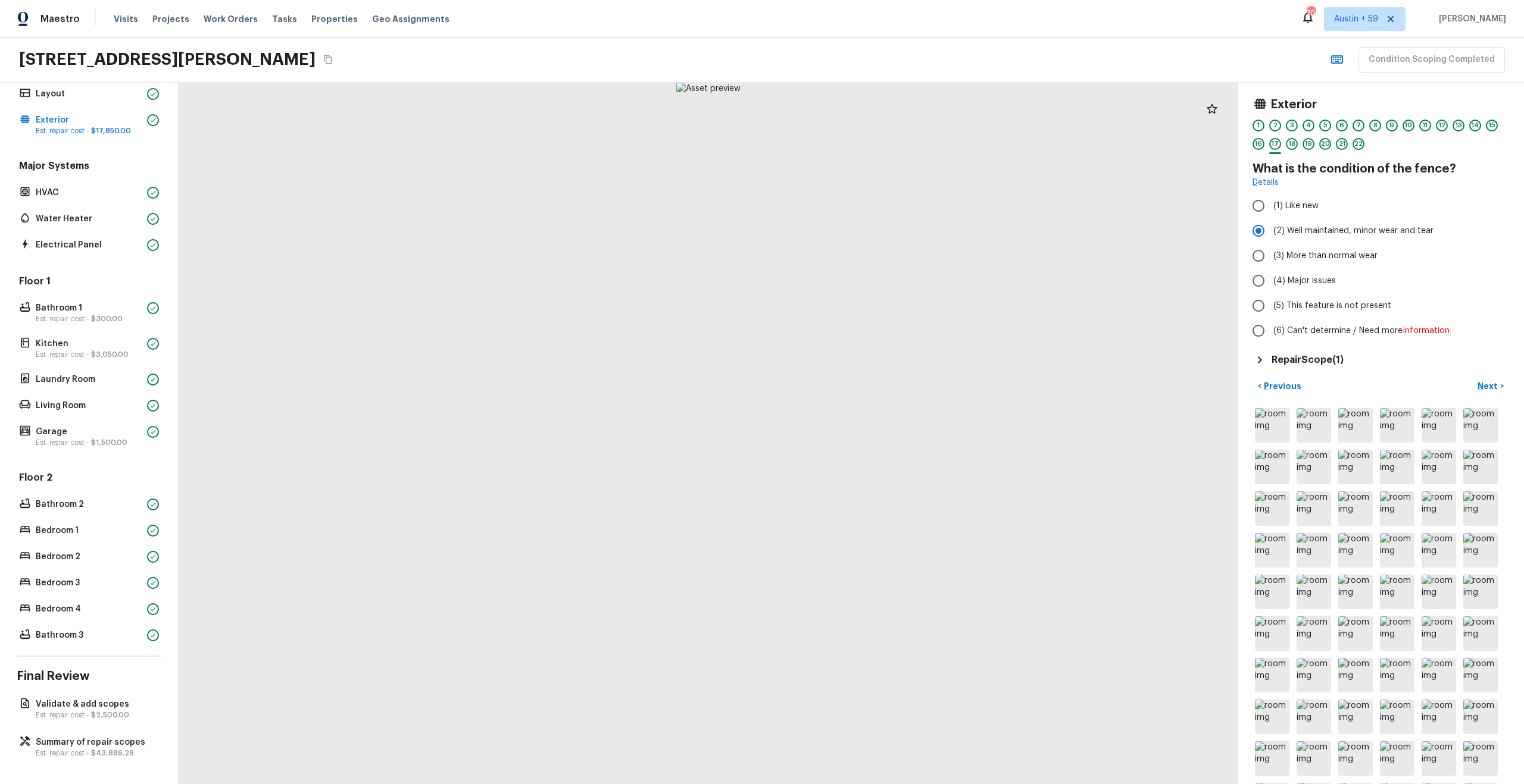
click at [1323, 361] on h5 "Repair Scope ( 1 )" at bounding box center [1307, 360] width 72 height 13
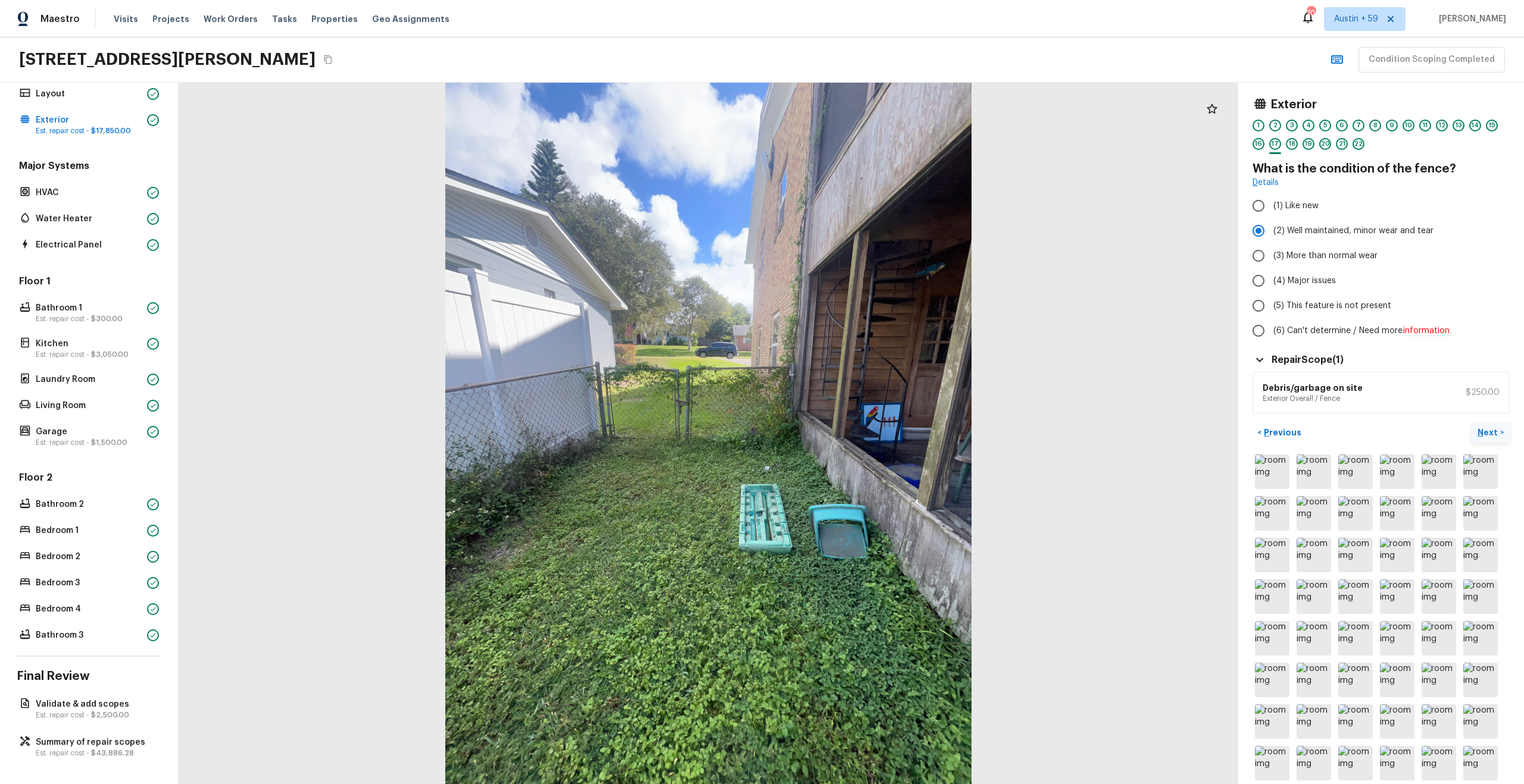
click at [1495, 429] on p "Next" at bounding box center [1489, 433] width 23 height 12
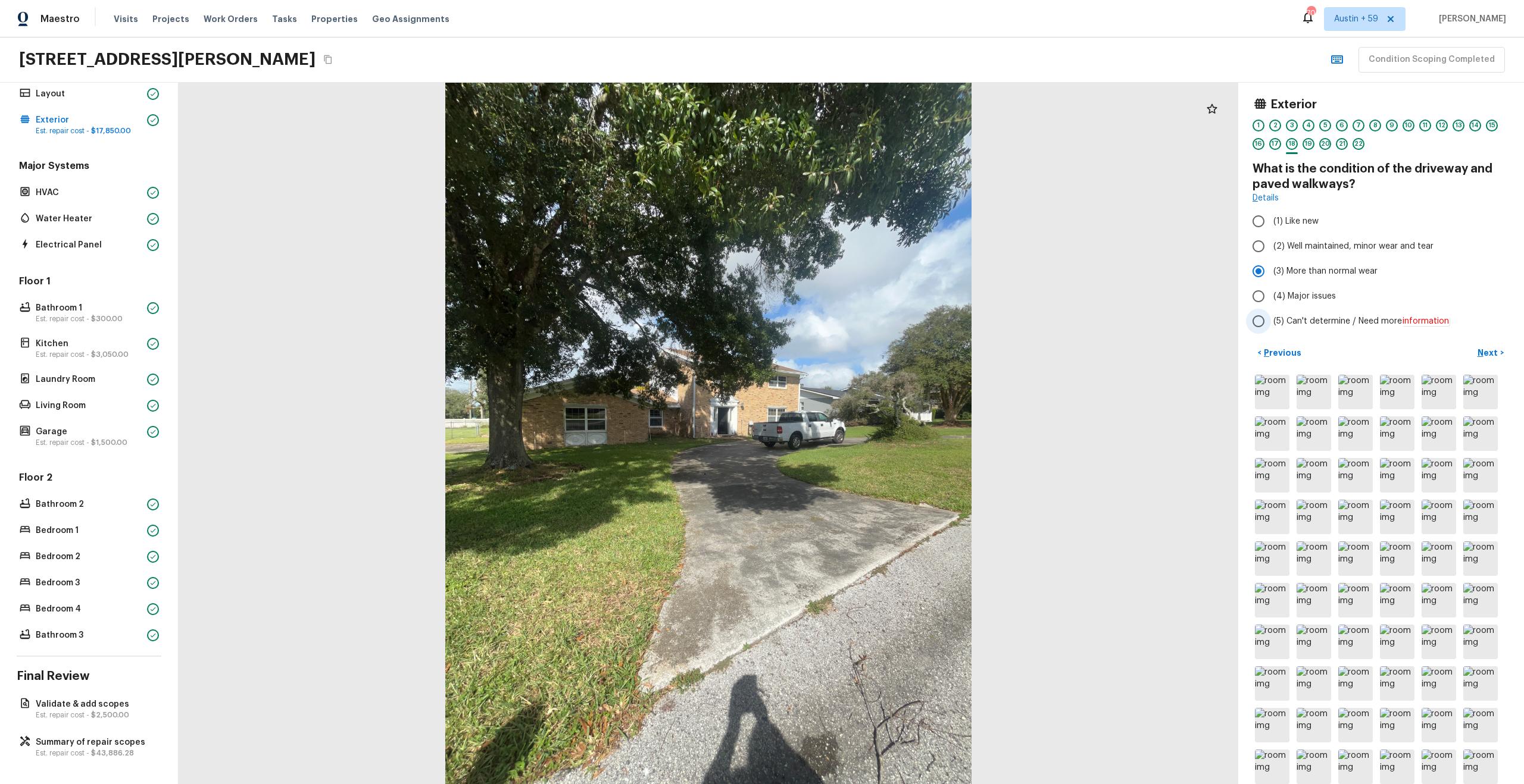
click at [1472, 343] on button "Next >" at bounding box center [1490, 353] width 38 height 20
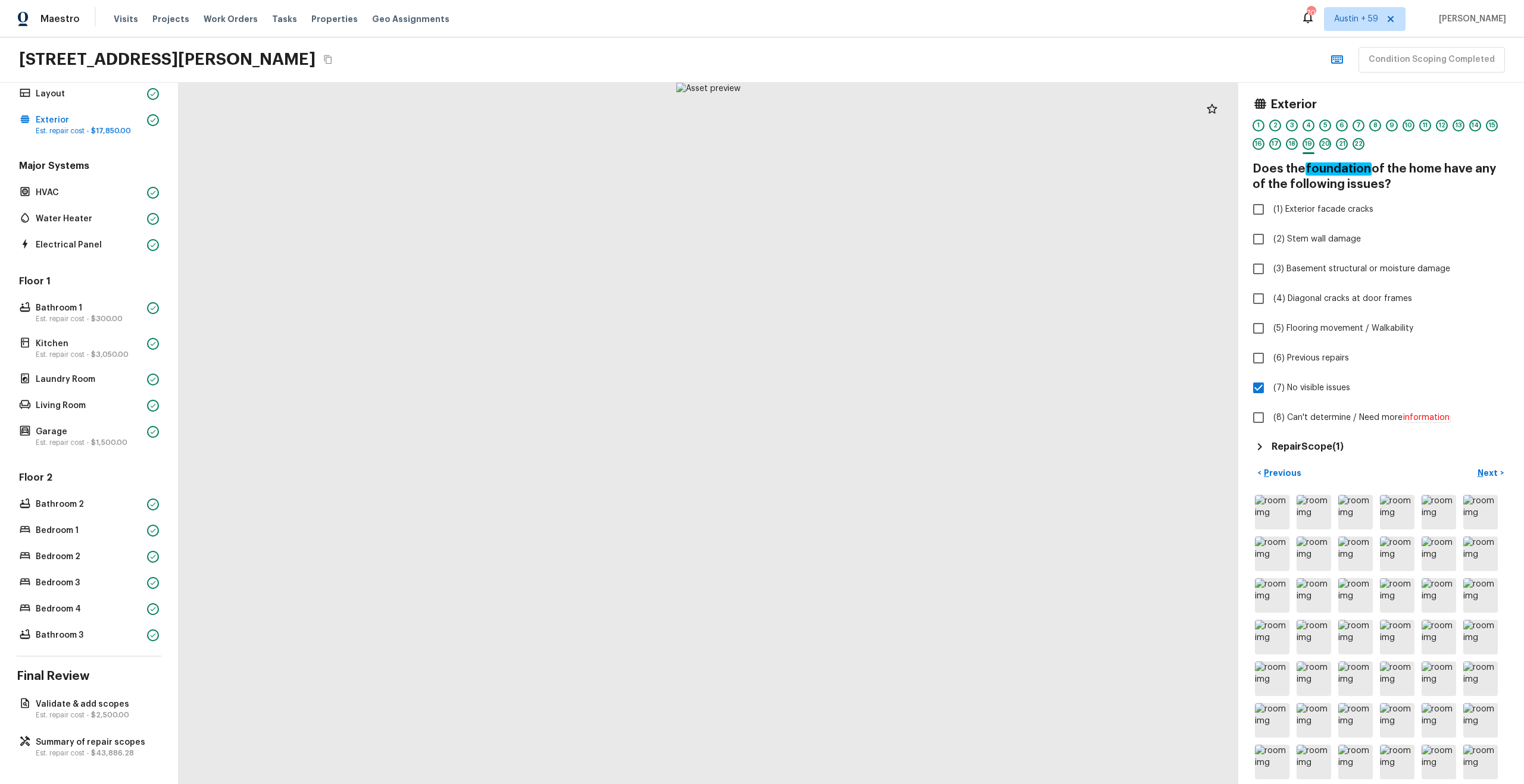
click at [1347, 446] on div "Repair Scope ( 1 )" at bounding box center [1381, 447] width 257 height 14
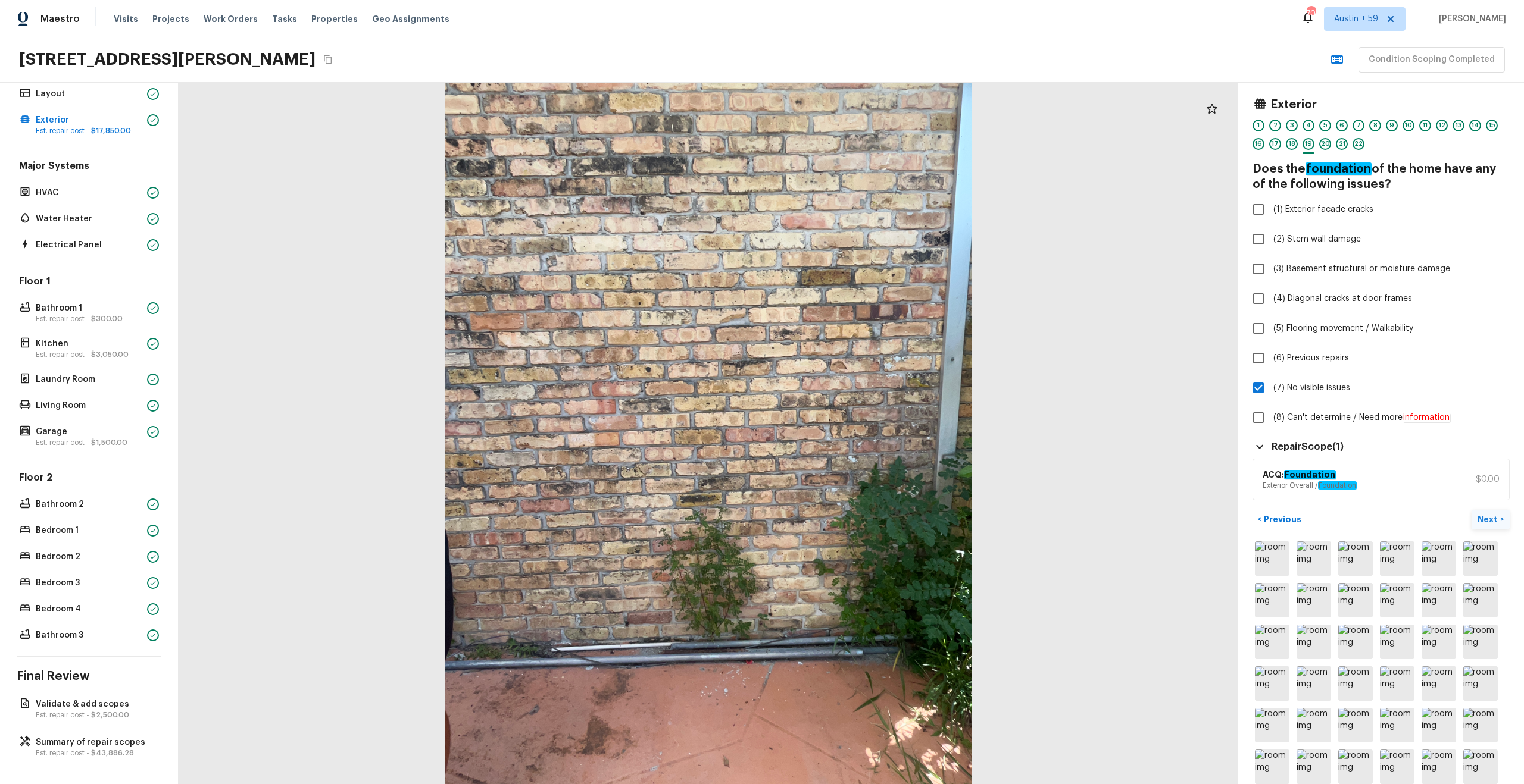
click at [1487, 521] on p "Next" at bounding box center [1489, 519] width 23 height 12
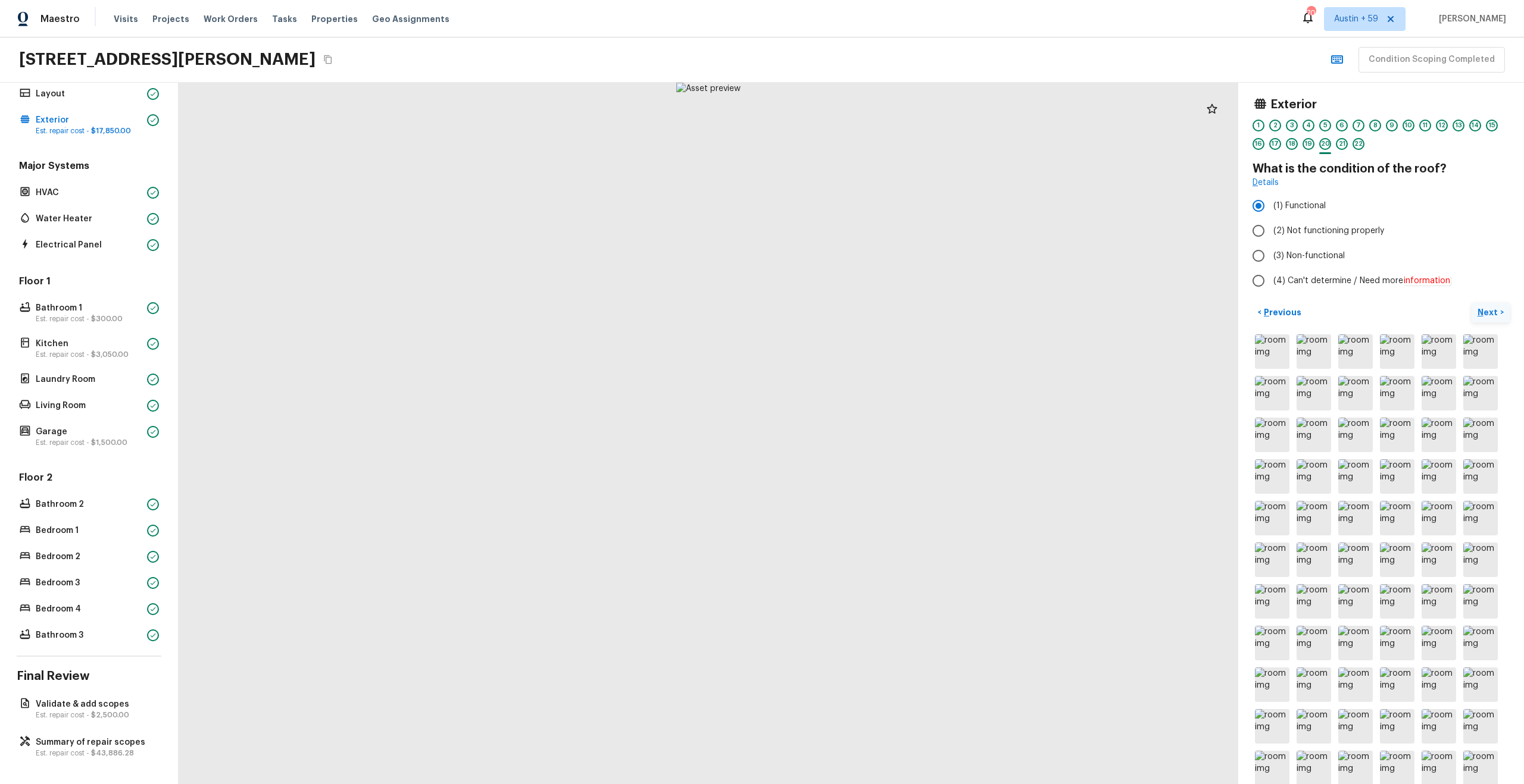
click at [1472, 303] on button "Next >" at bounding box center [1490, 313] width 38 height 20
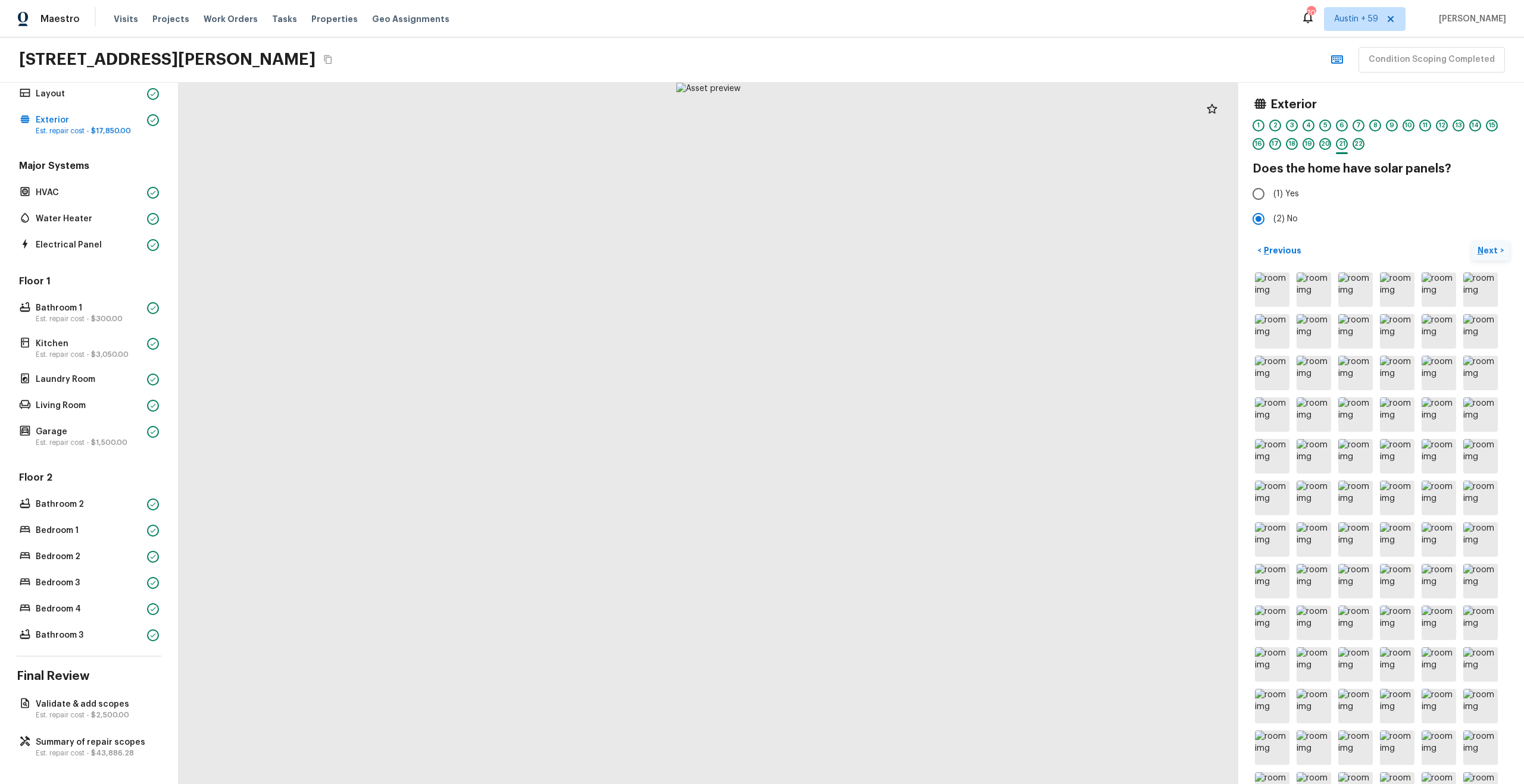
click at [1472, 241] on button "Next >" at bounding box center [1490, 251] width 38 height 20
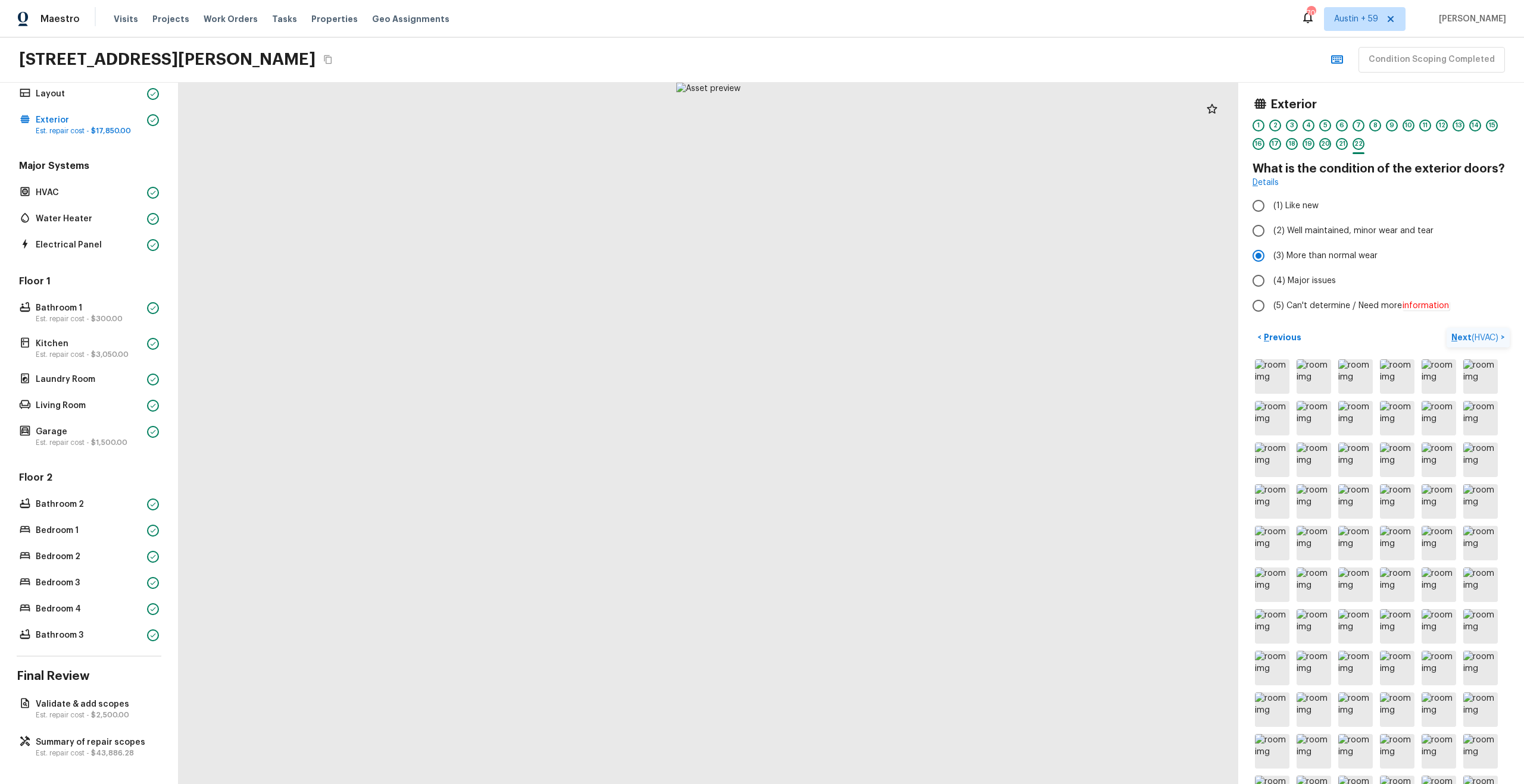
click at [1446, 328] on button "Next ( HVAC ) >" at bounding box center [1478, 337] width 63 height 20
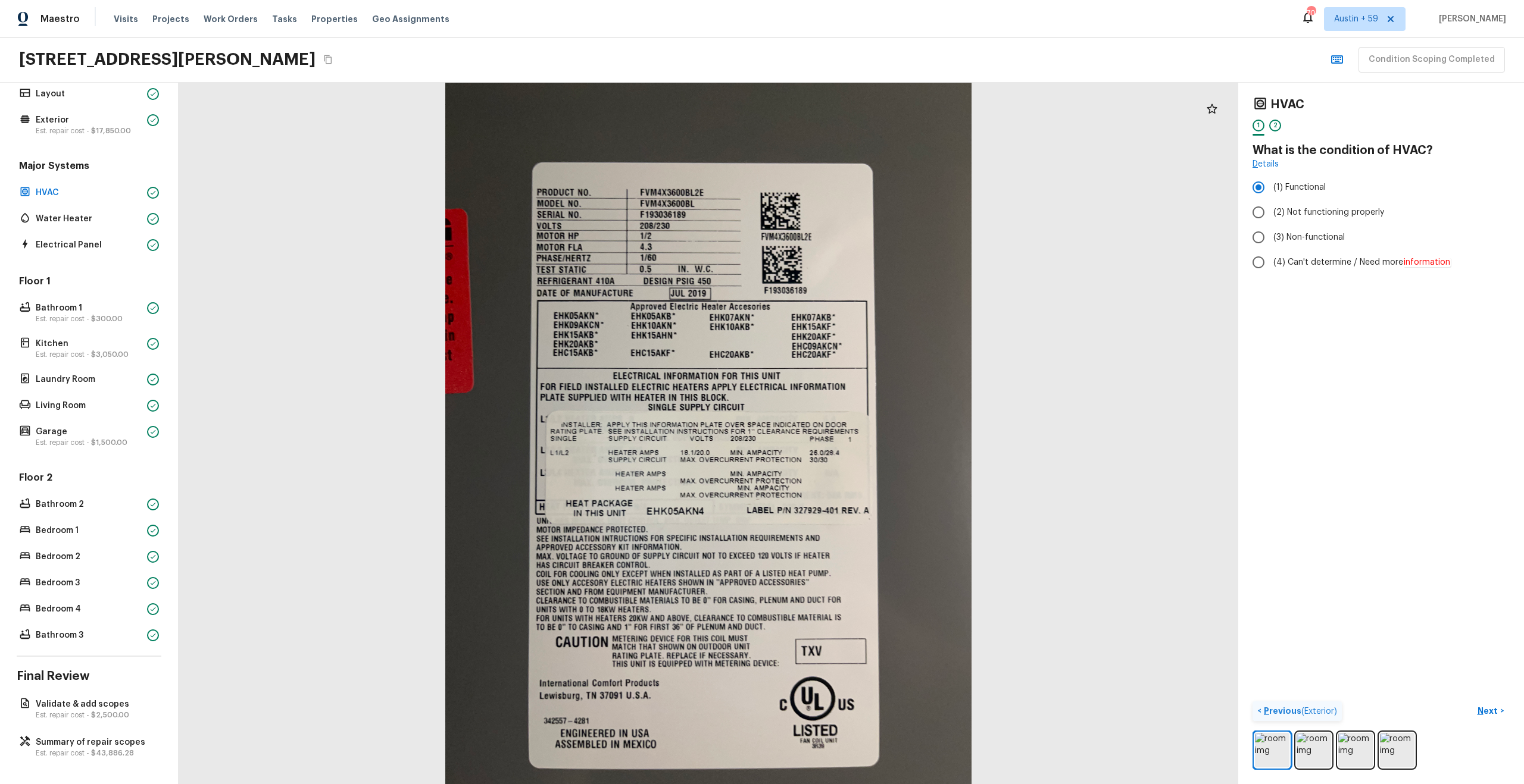
click at [1282, 712] on p "Previous ( Exterior )" at bounding box center [1299, 711] width 76 height 13
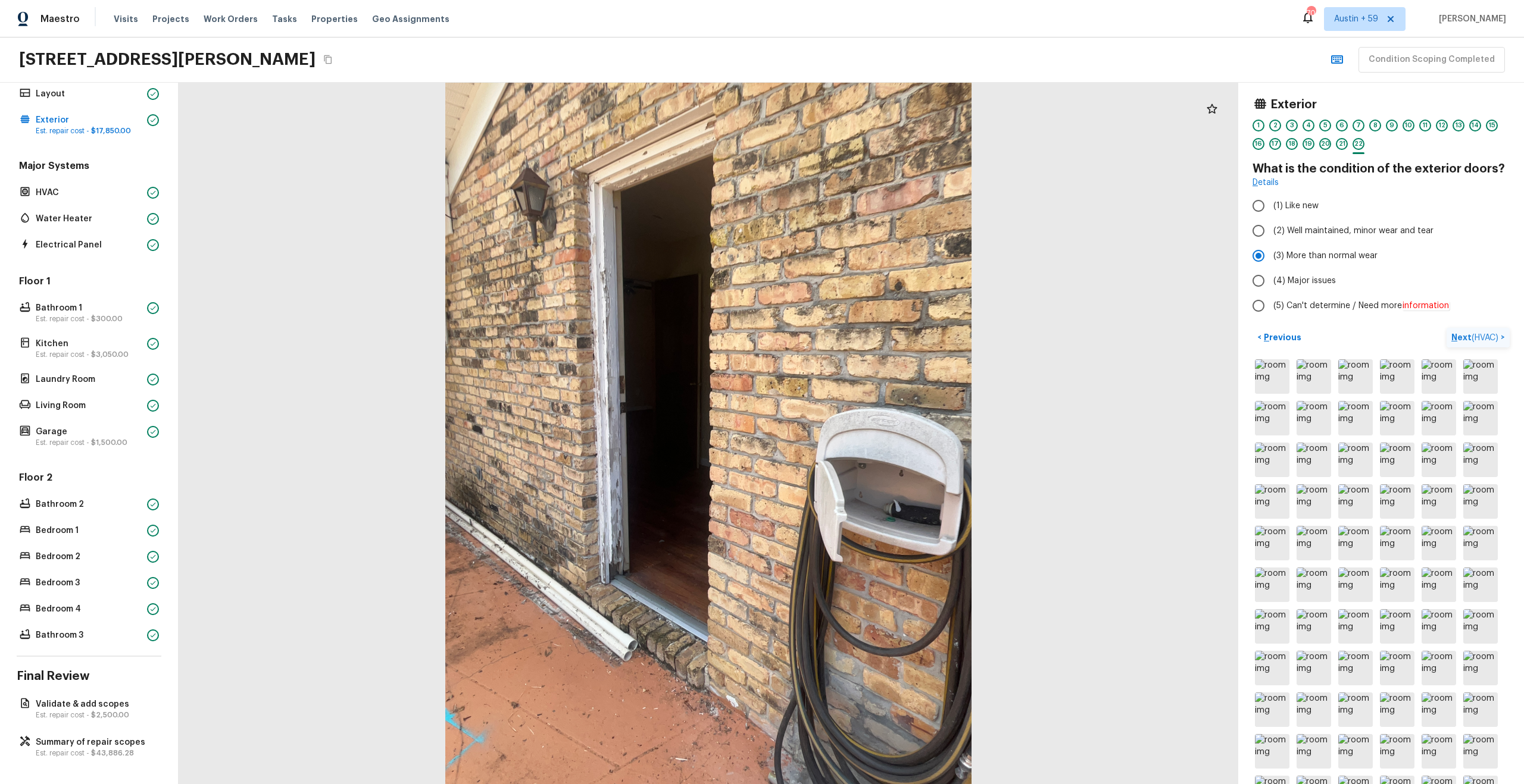
click at [1475, 344] on button "Next ( HVAC ) >" at bounding box center [1478, 337] width 63 height 20
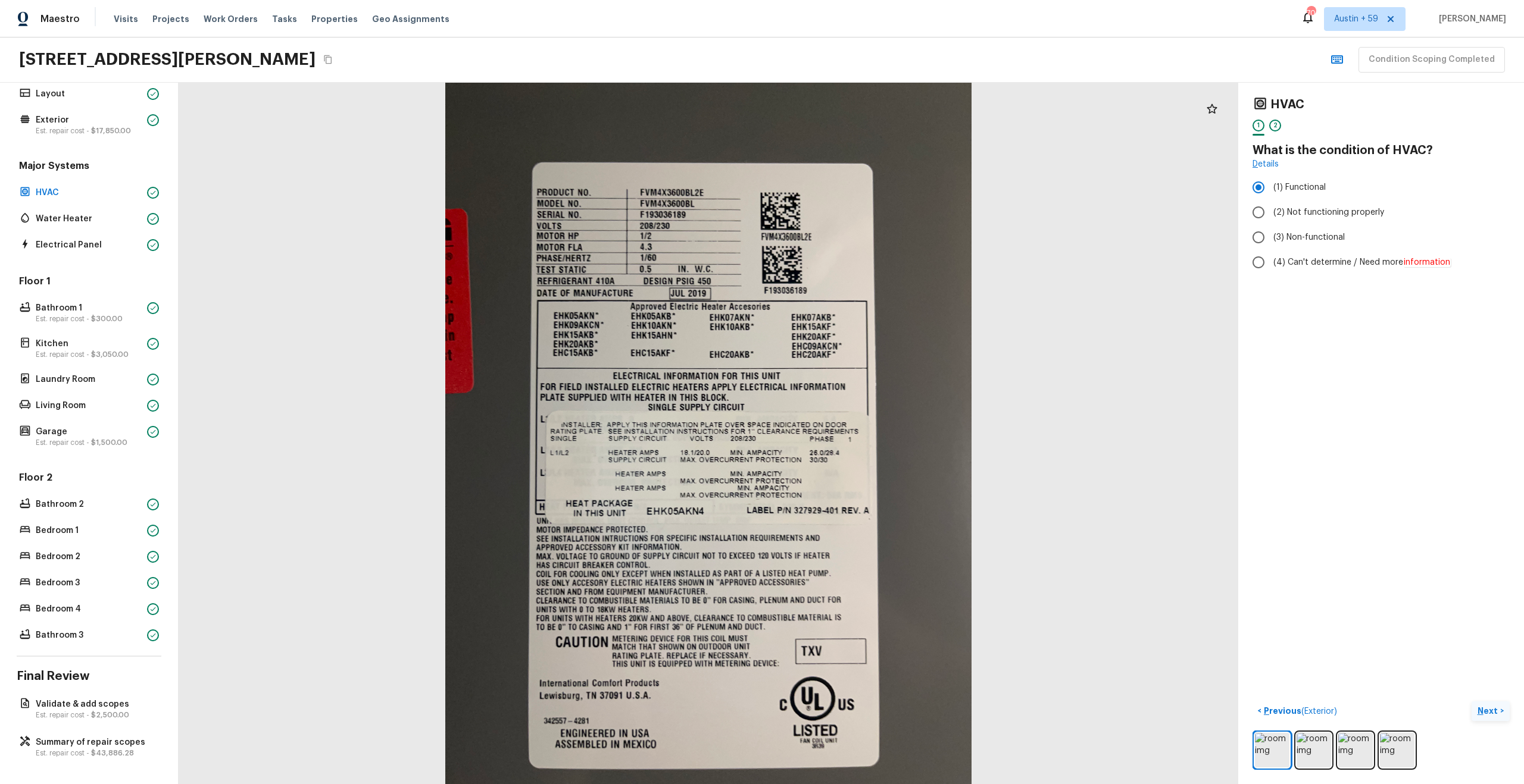
click at [1472, 702] on button "Next >" at bounding box center [1490, 711] width 38 height 20
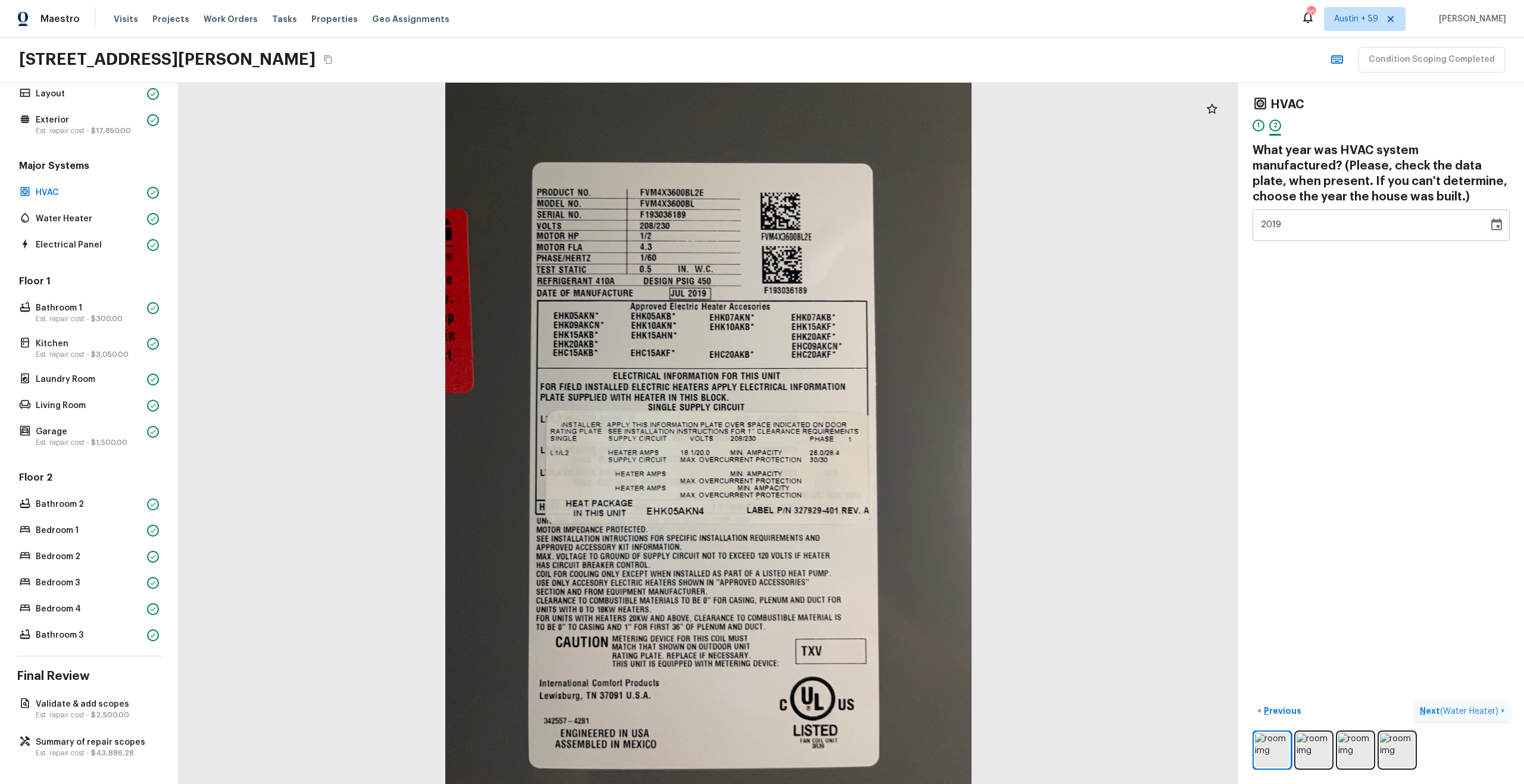
click at [1415, 702] on button "Next ( Water Heater ) >" at bounding box center [1462, 711] width 94 height 20
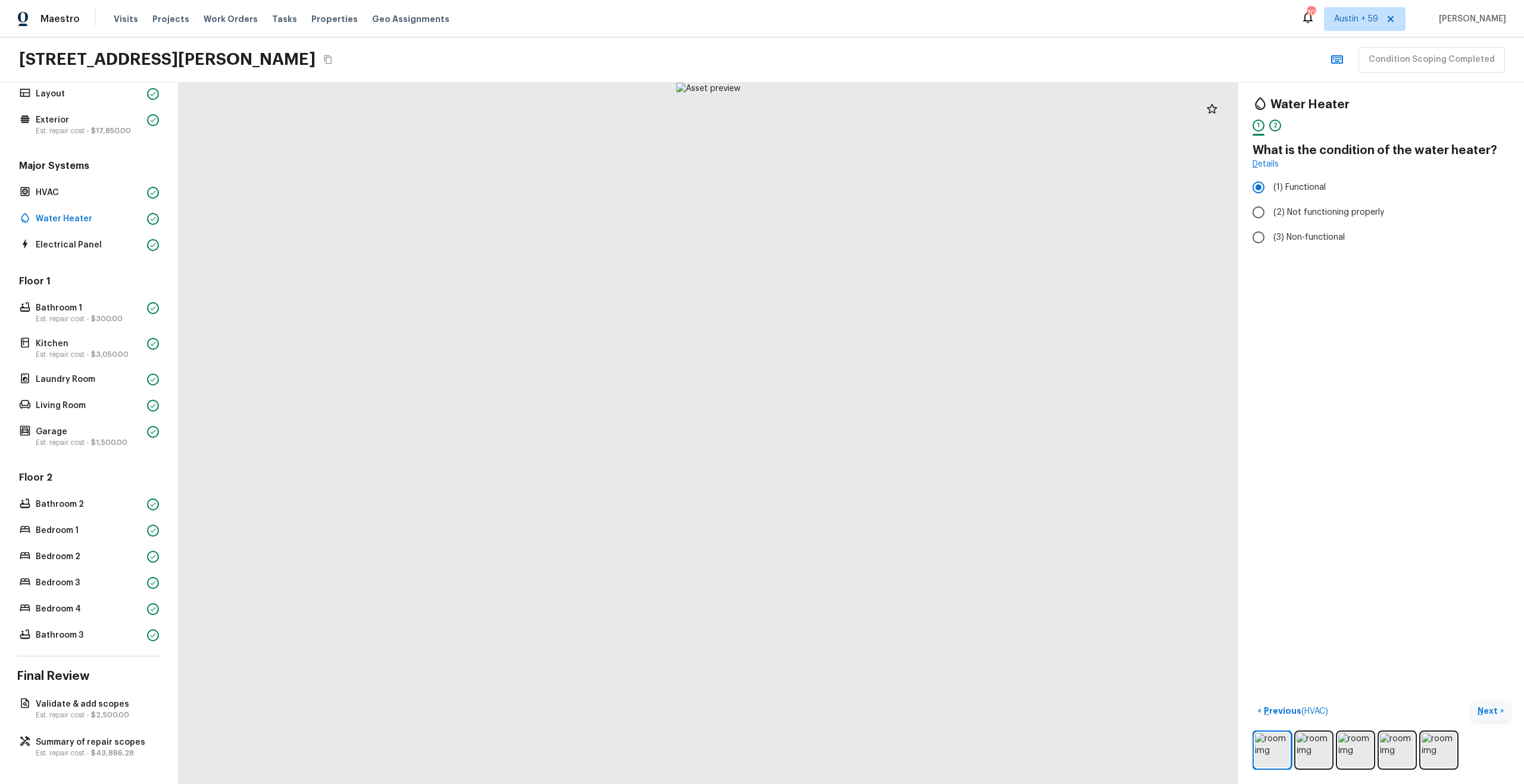
click at [1472, 702] on button "Next >" at bounding box center [1490, 711] width 38 height 20
click at [1409, 702] on button "Next ( Electrical Panel ) >" at bounding box center [1459, 711] width 100 height 20
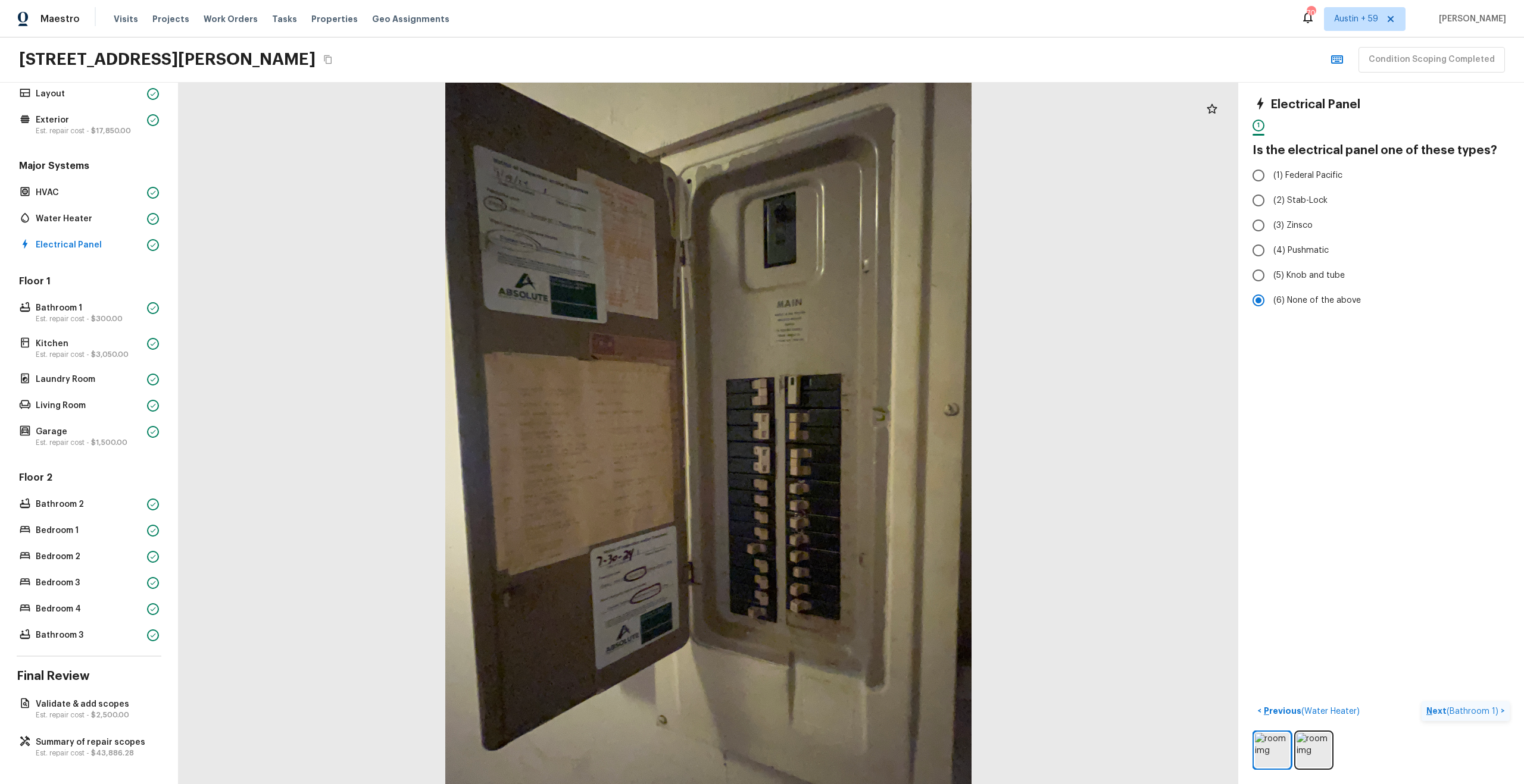
click at [1422, 702] on button "Next ( Bathroom 1 ) >" at bounding box center [1466, 711] width 88 height 20
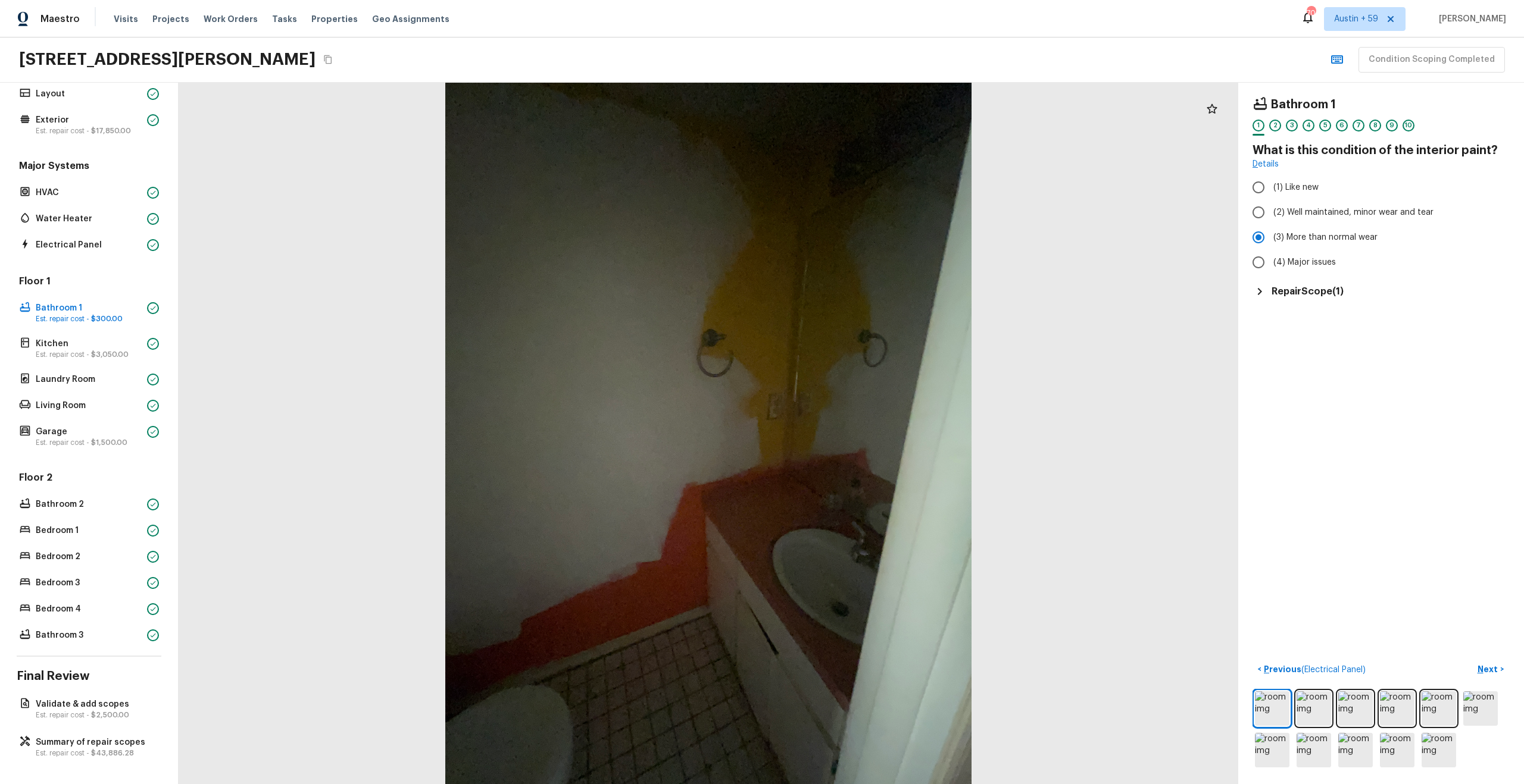
click at [1324, 292] on h5 "Repair Scope ( 1 )" at bounding box center [1307, 292] width 72 height 13
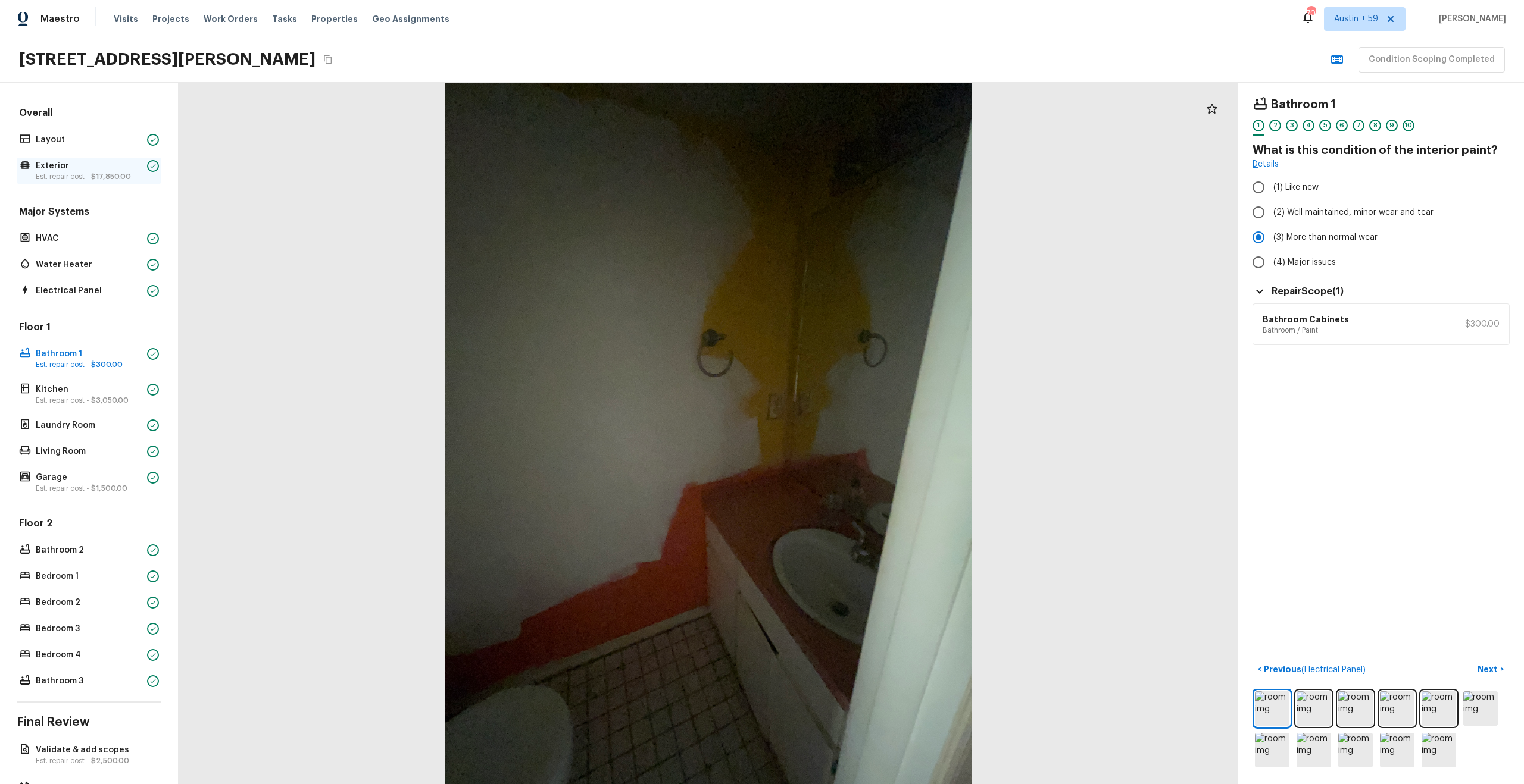
click at [93, 180] on p "Est. repair cost - $17,850.00" at bounding box center [88, 177] width 106 height 10
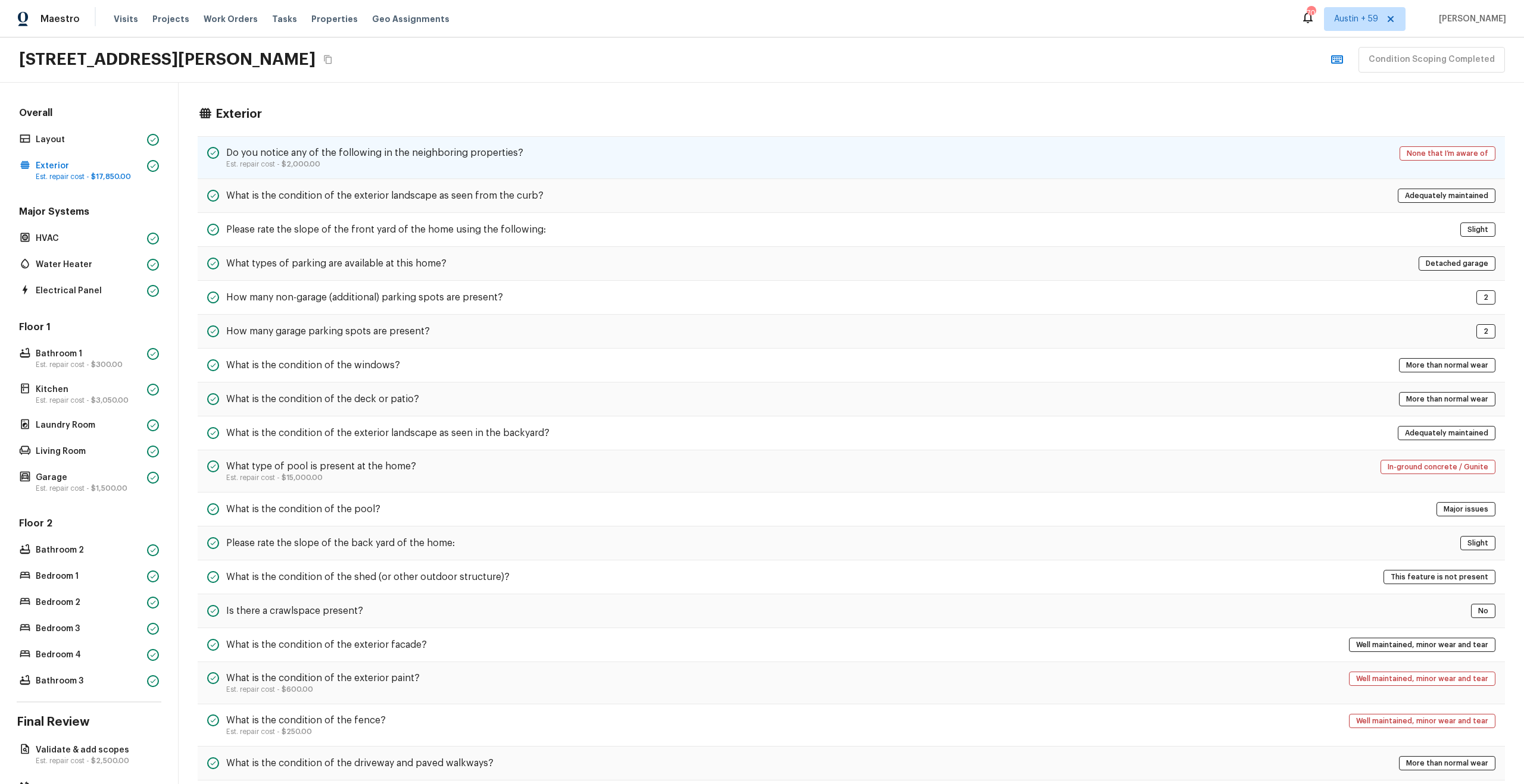
click at [364, 168] on p "Est. repair cost - $2,000.00" at bounding box center [375, 164] width 297 height 10
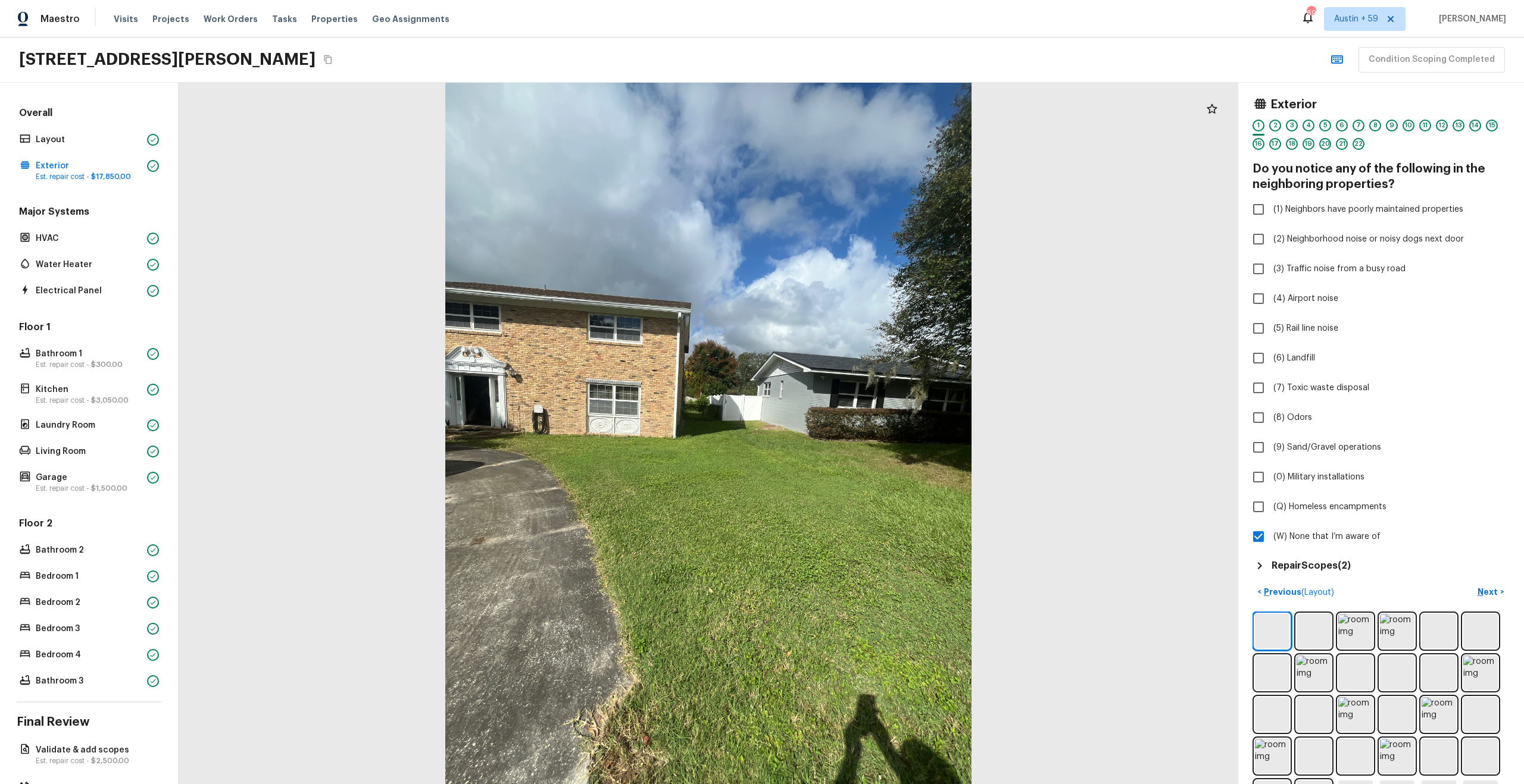
click at [1327, 561] on h5 "Repair Scopes ( 2 )" at bounding box center [1311, 566] width 79 height 13
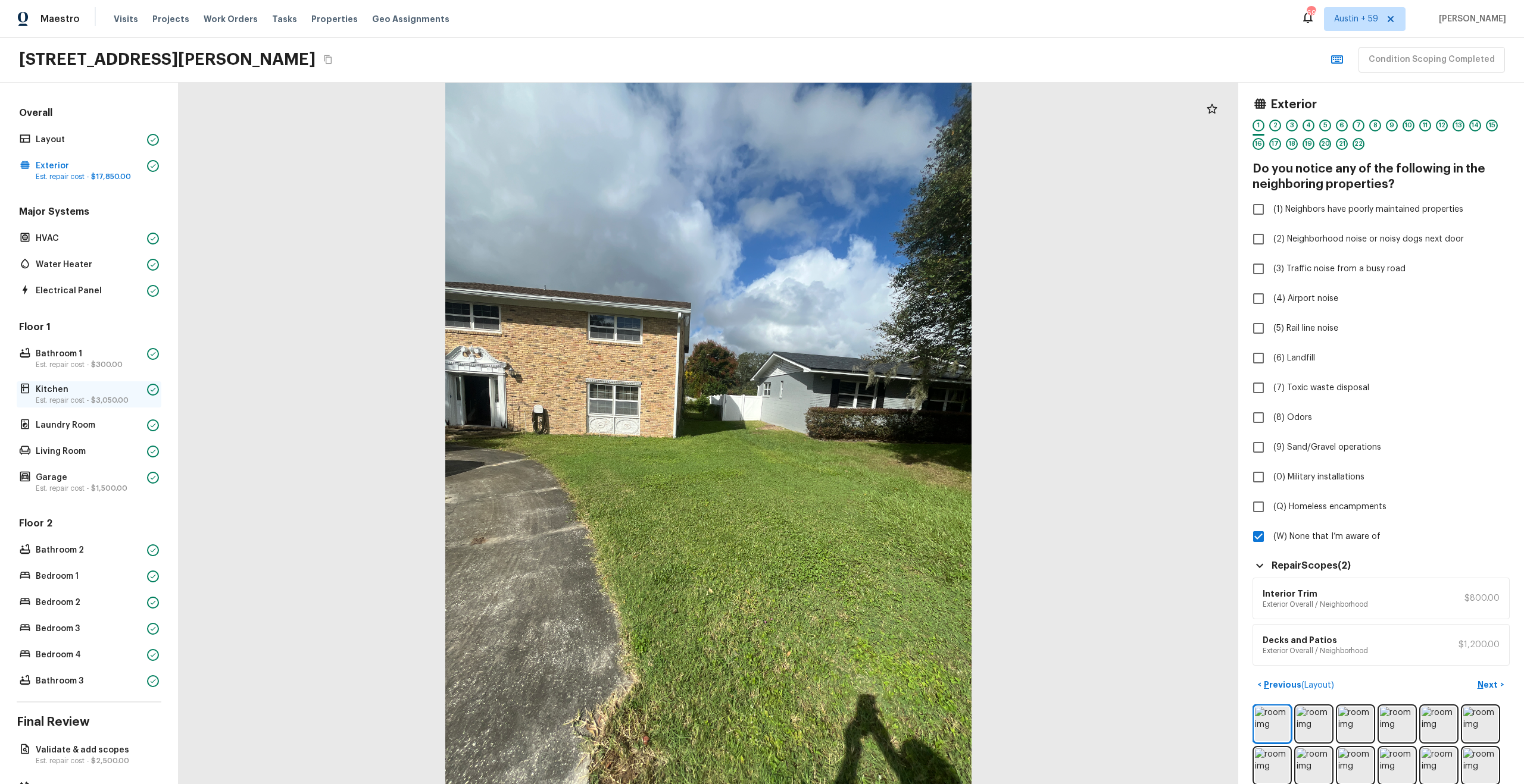
click at [117, 402] on span "$3,050.00" at bounding box center [109, 400] width 37 height 7
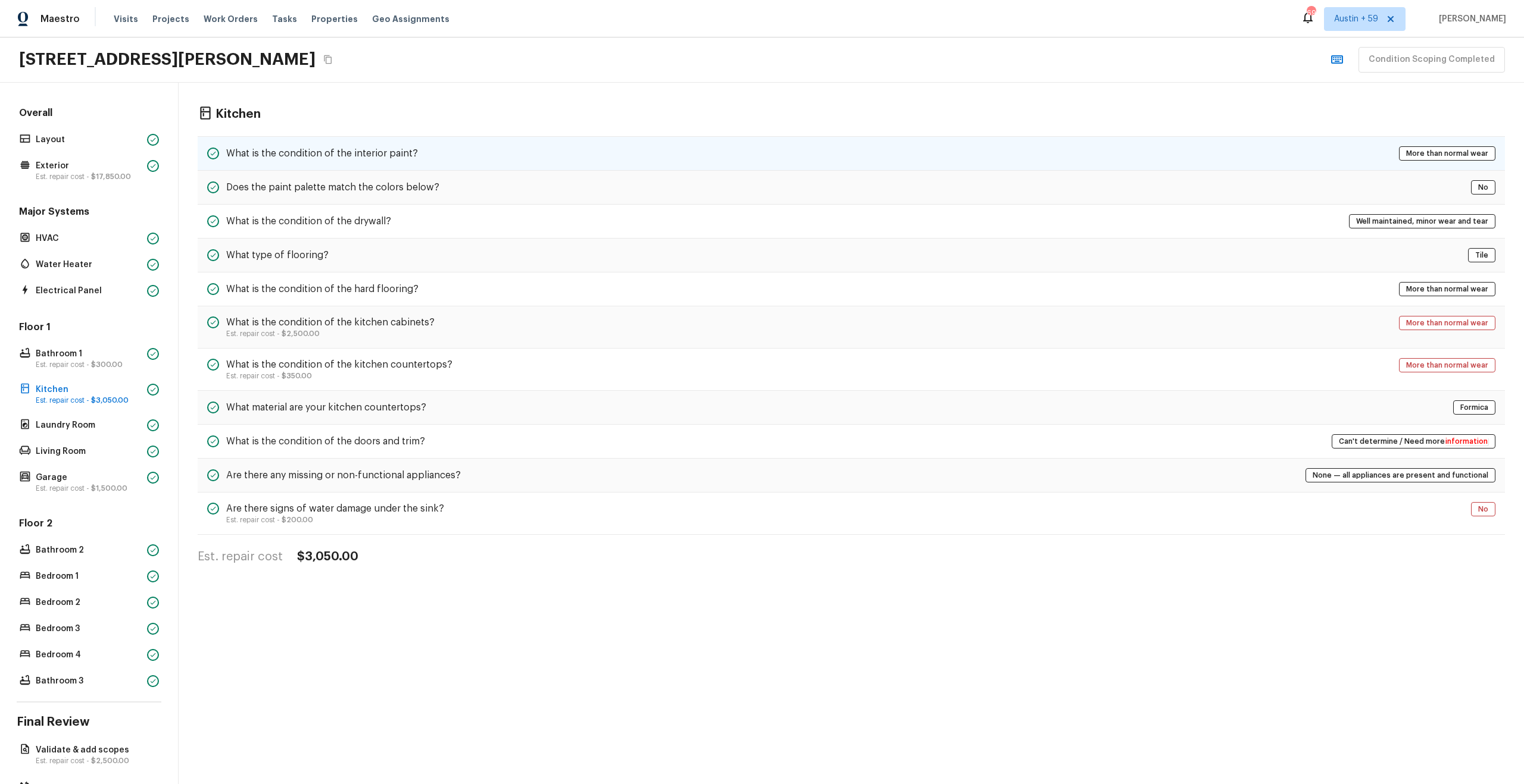
click at [444, 152] on div "What is the condition of the interior paint? More than normal wear" at bounding box center [851, 153] width 1307 height 34
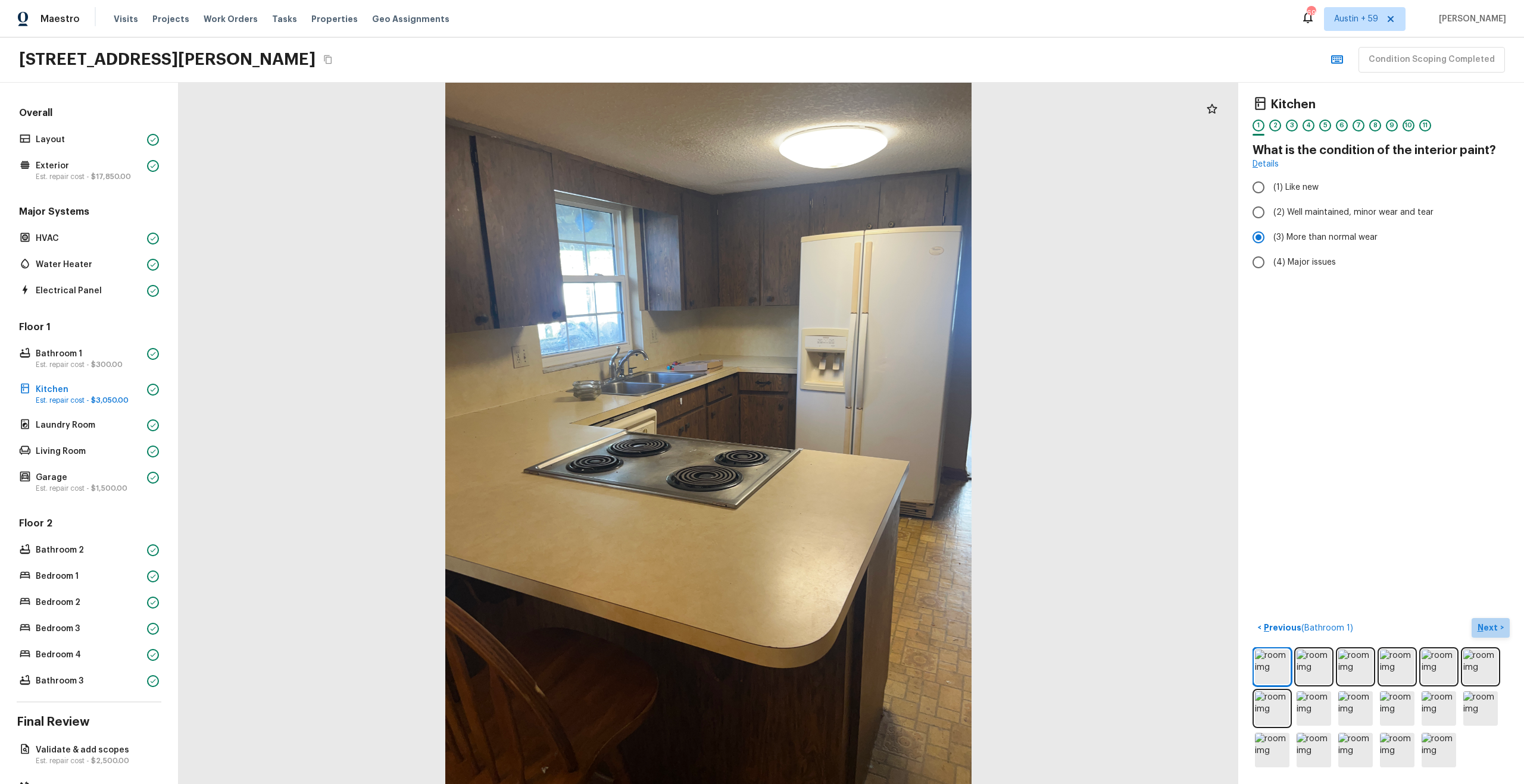
click at [1484, 625] on p "Next" at bounding box center [1489, 628] width 23 height 12
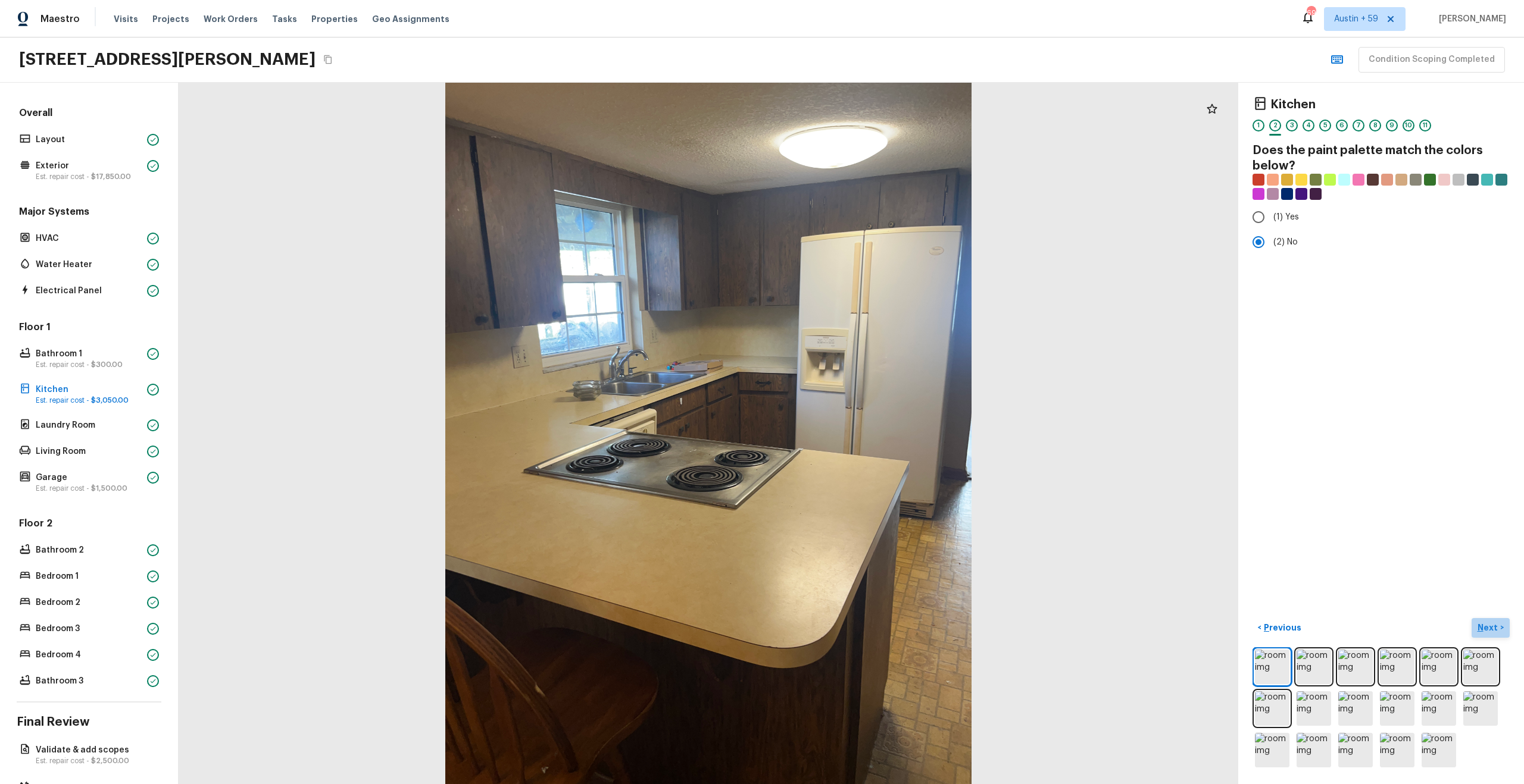
click at [1484, 625] on p "Next" at bounding box center [1489, 628] width 23 height 12
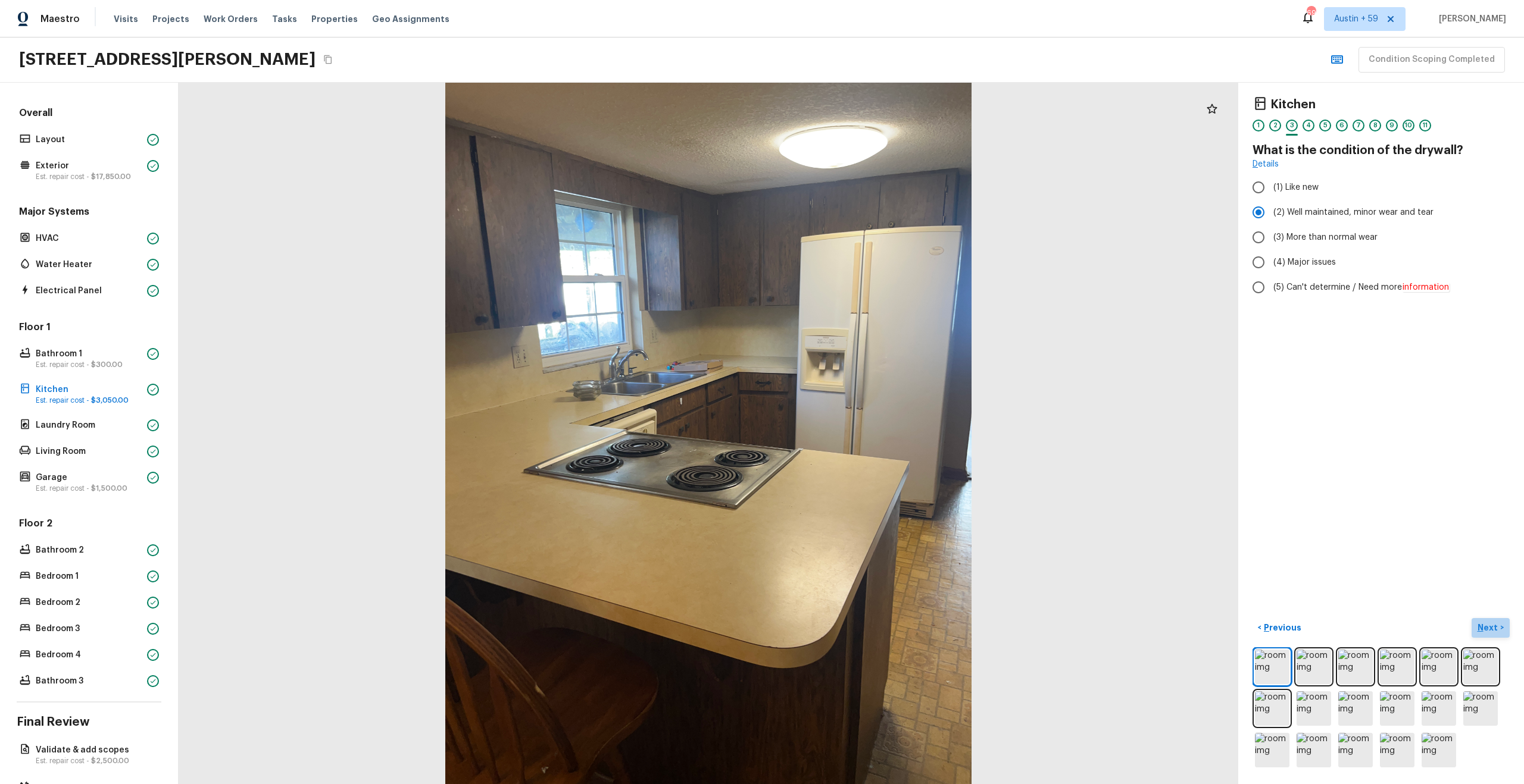
click at [1484, 625] on p "Next" at bounding box center [1489, 628] width 23 height 12
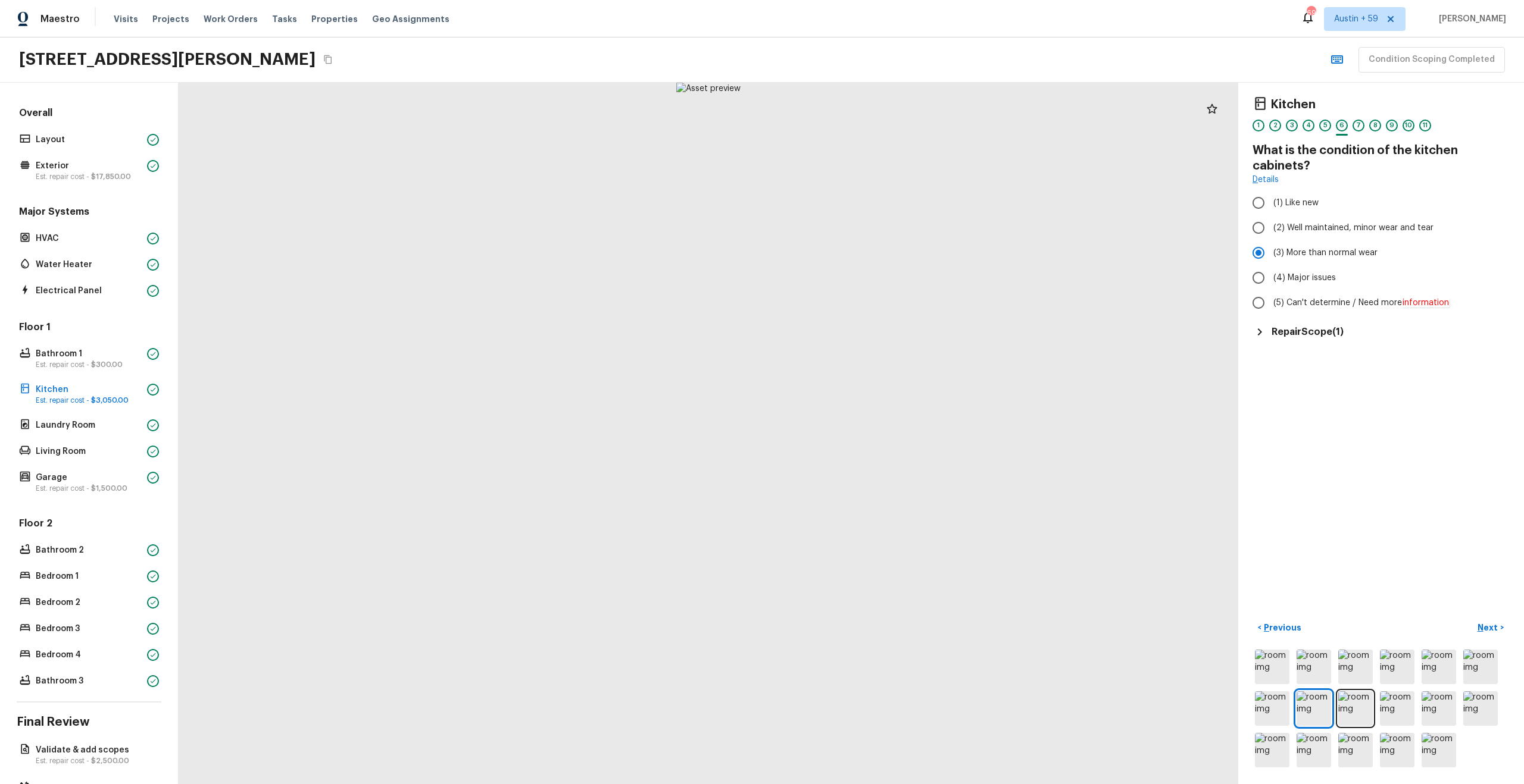
click at [1324, 328] on h5 "Repair Scope ( 1 )" at bounding box center [1307, 332] width 72 height 13
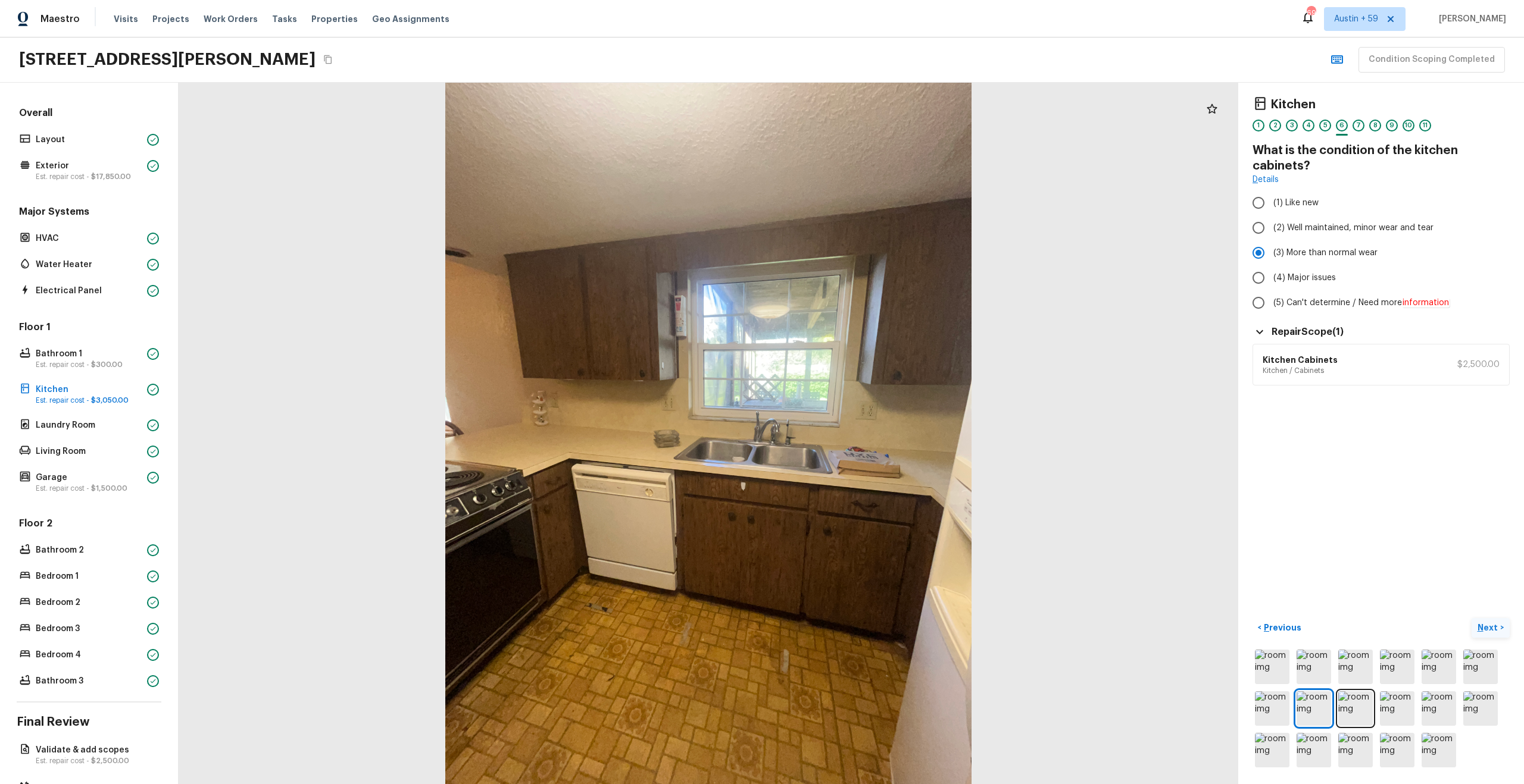
click at [1483, 626] on p "Next" at bounding box center [1489, 628] width 23 height 12
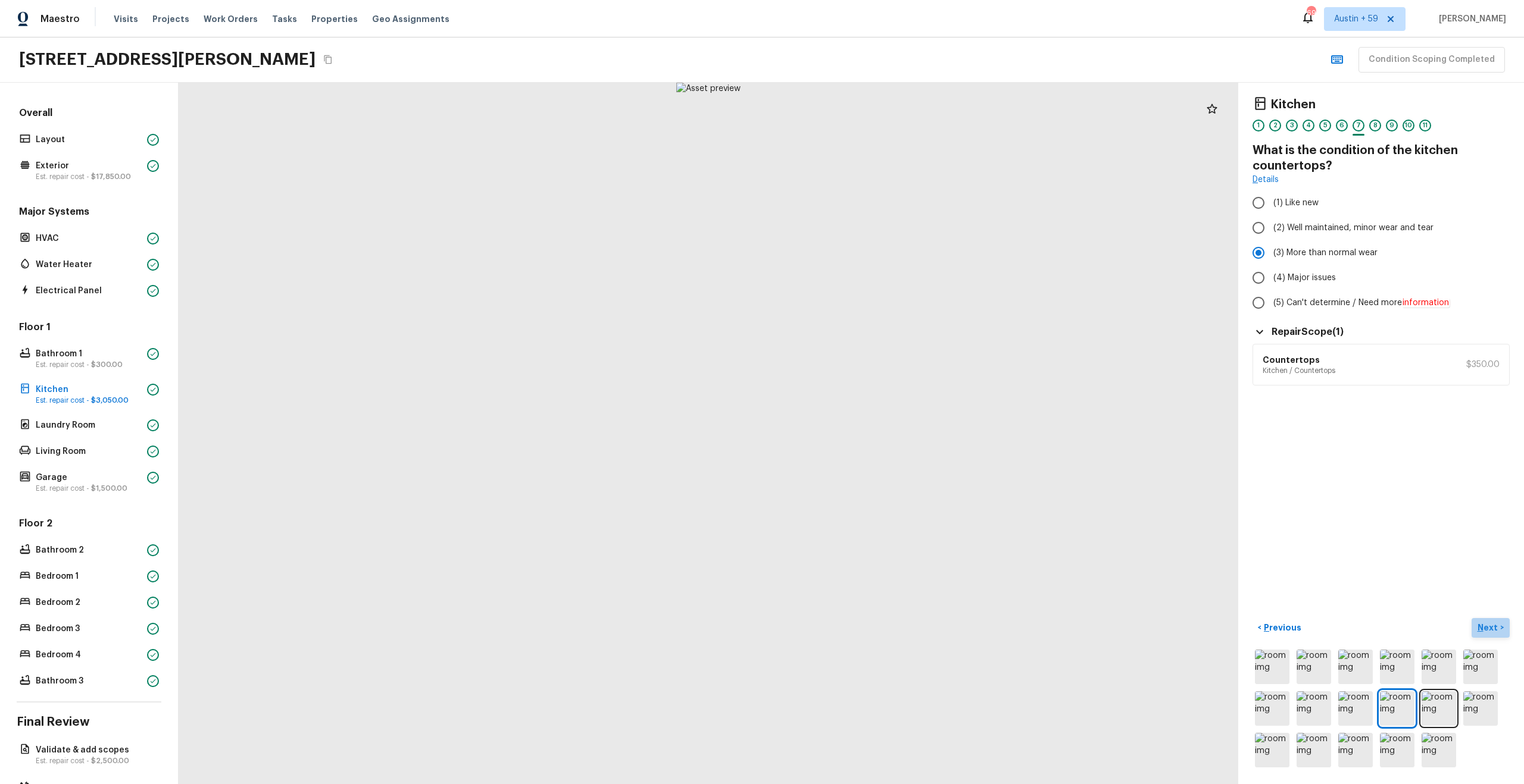
click at [1483, 626] on p "Next" at bounding box center [1489, 628] width 23 height 12
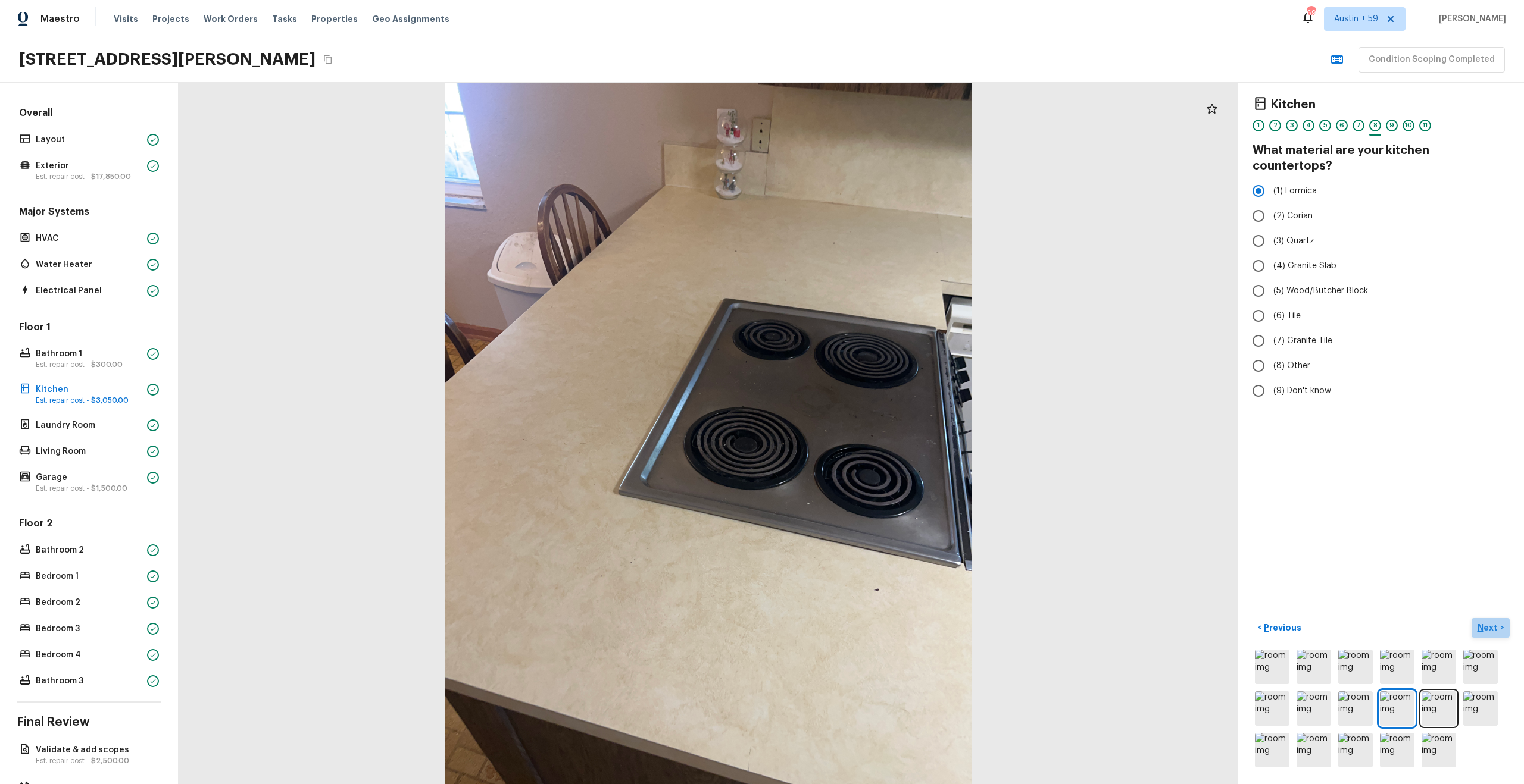
click at [1483, 626] on p "Next" at bounding box center [1489, 628] width 23 height 12
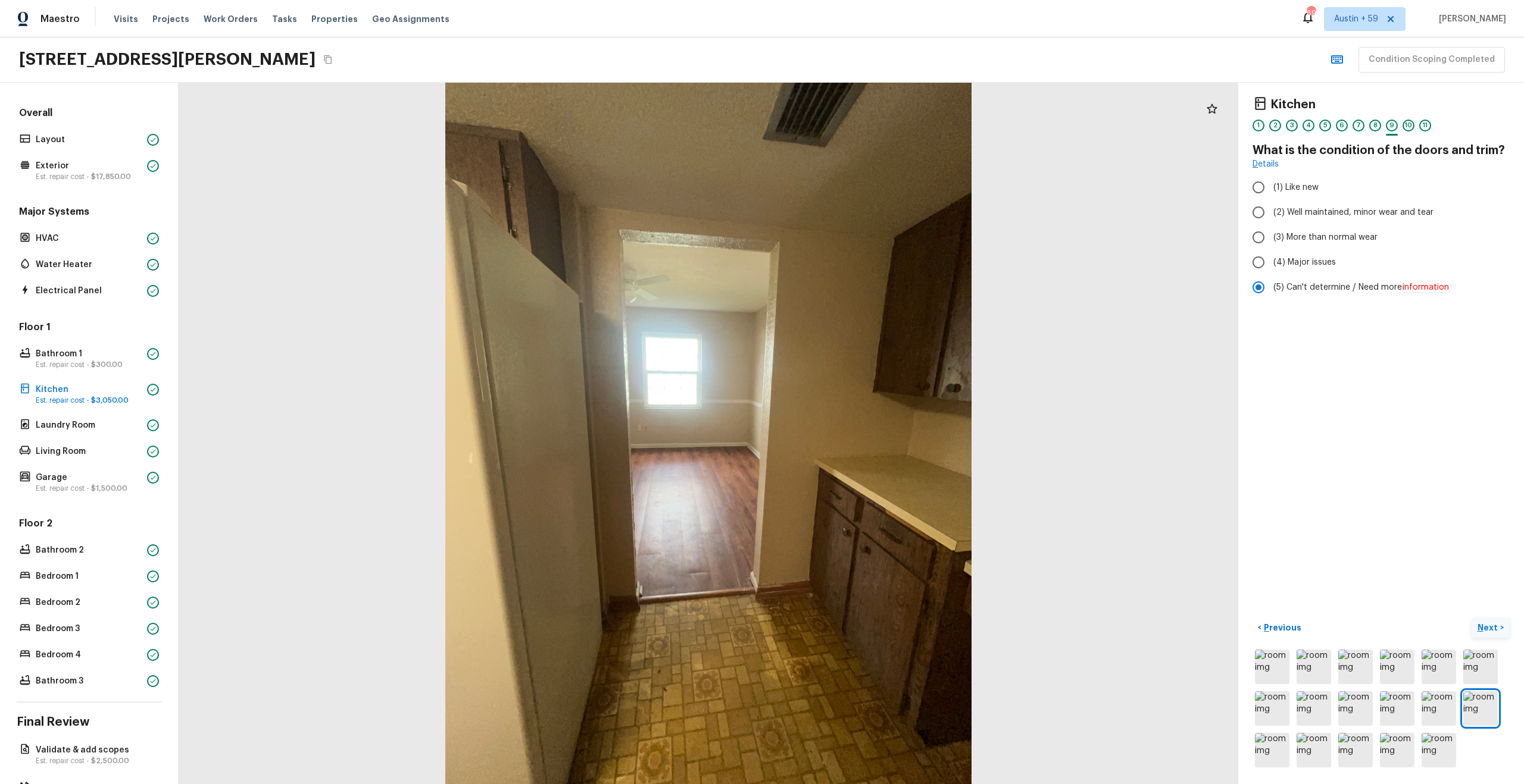
click at [1483, 626] on p "Next" at bounding box center [1489, 628] width 23 height 12
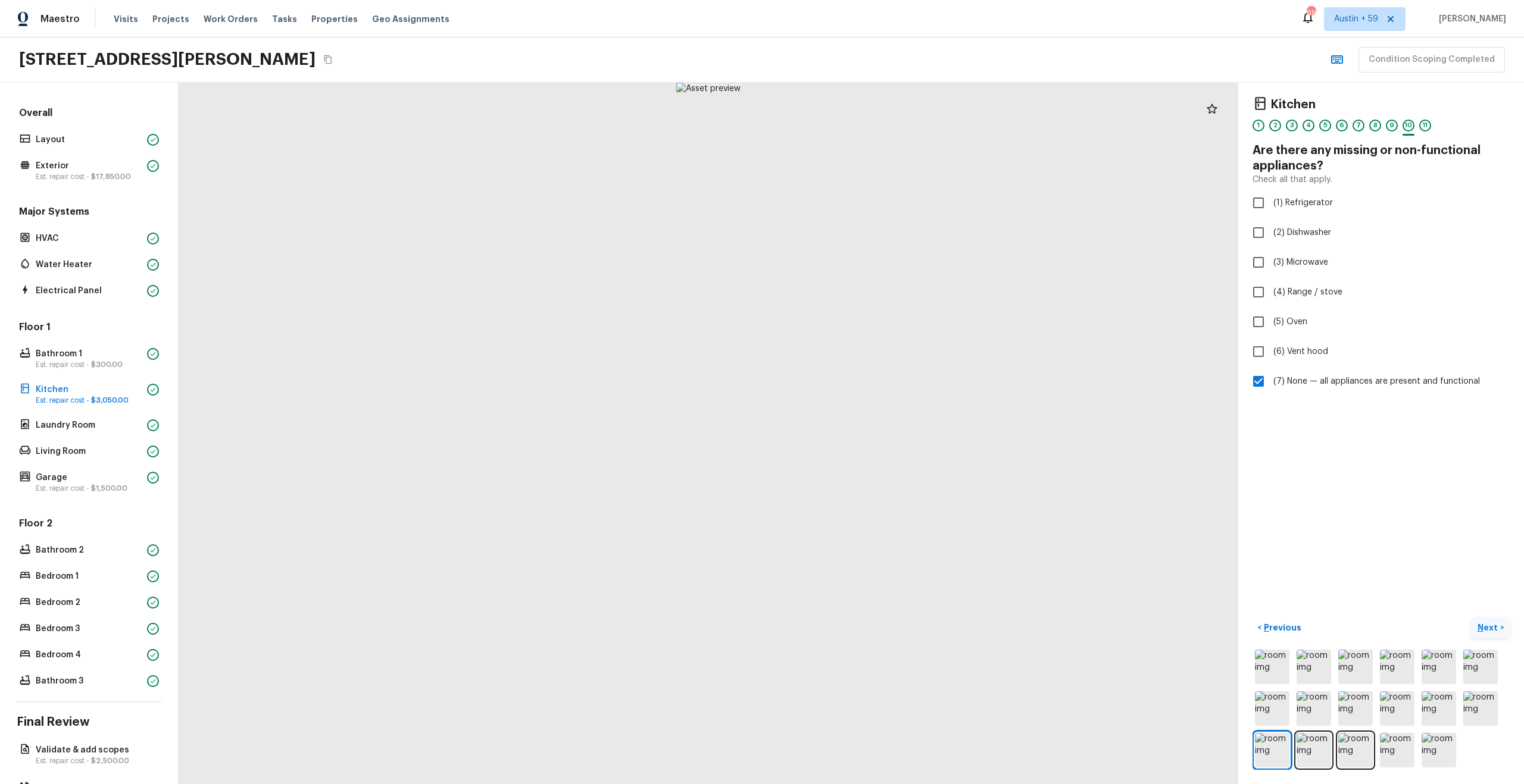
click at [1483, 626] on p "Next" at bounding box center [1489, 628] width 23 height 12
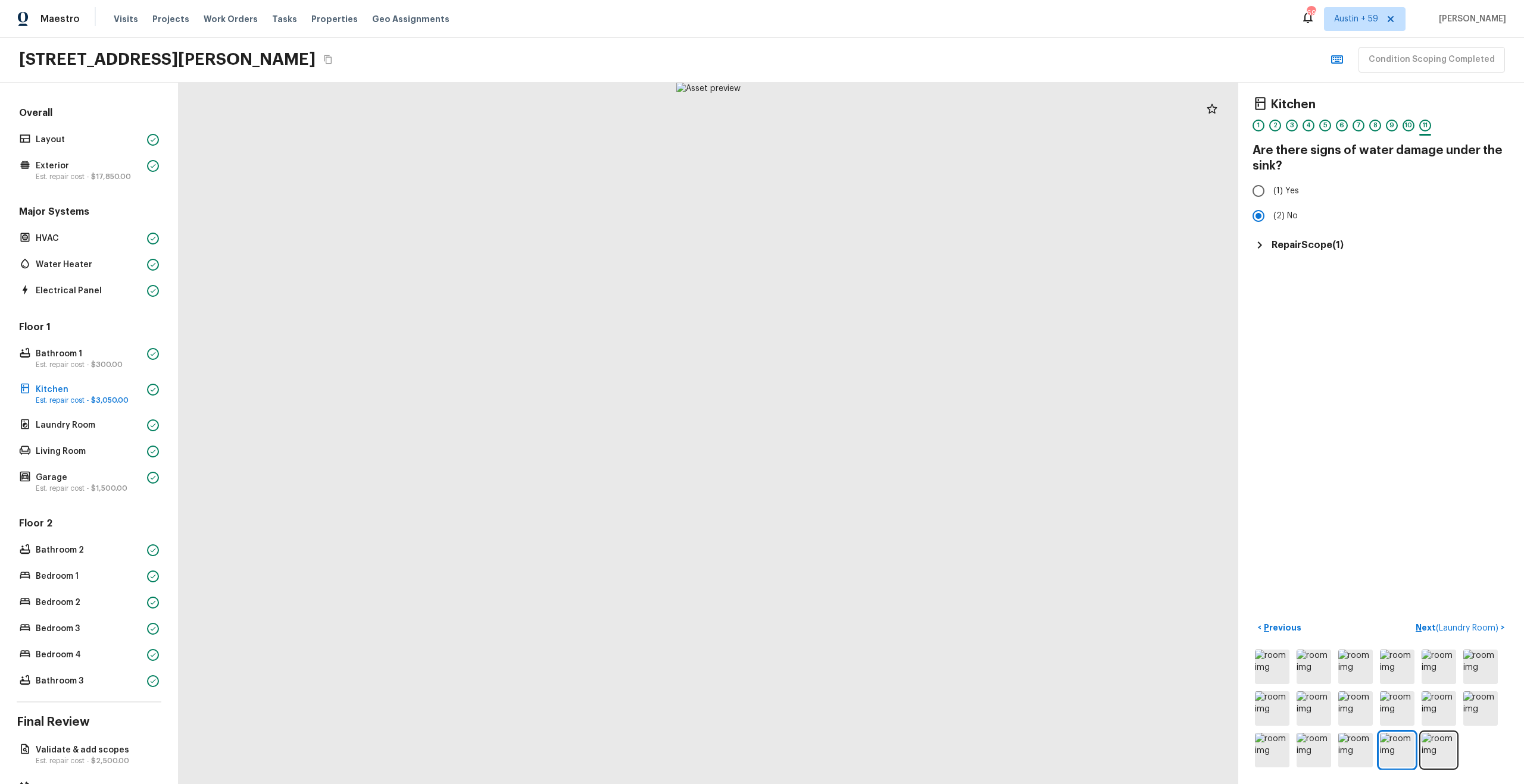
click at [1300, 245] on h5 "Repair Scope ( 1 )" at bounding box center [1307, 245] width 72 height 13
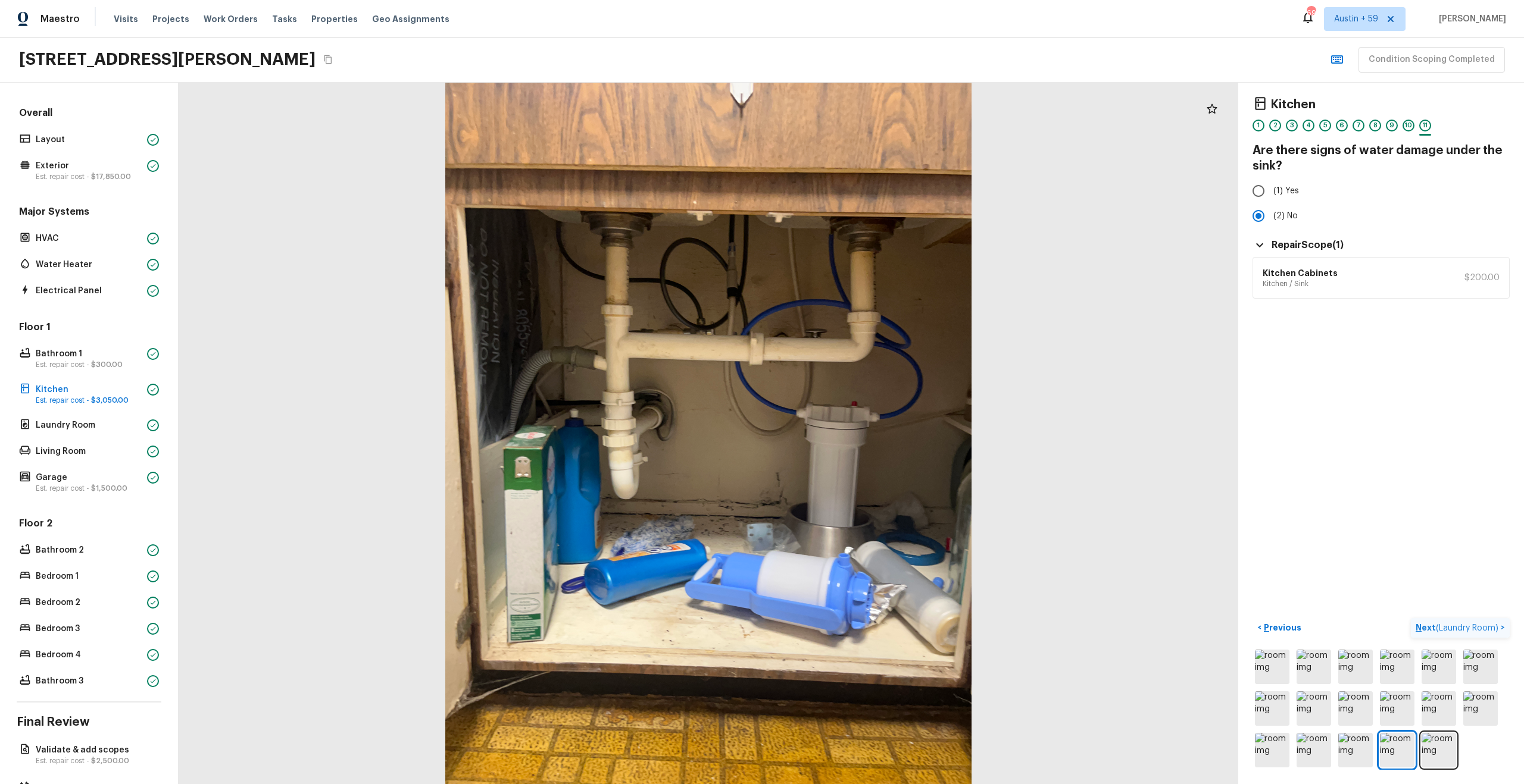
click at [1435, 625] on p "Next ( Laundry Room )" at bounding box center [1458, 628] width 85 height 13
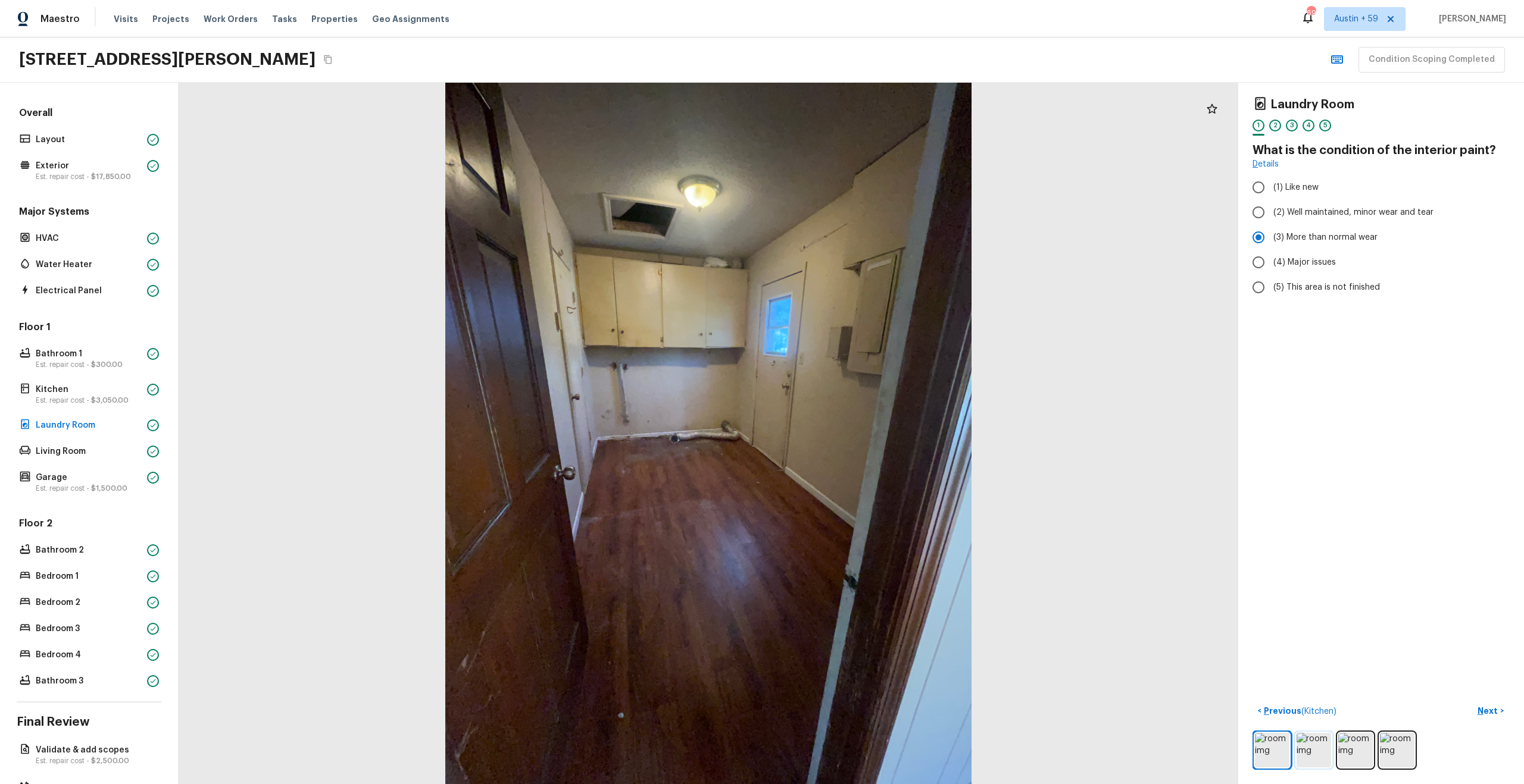
click at [1318, 740] on img at bounding box center [1314, 750] width 34 height 34
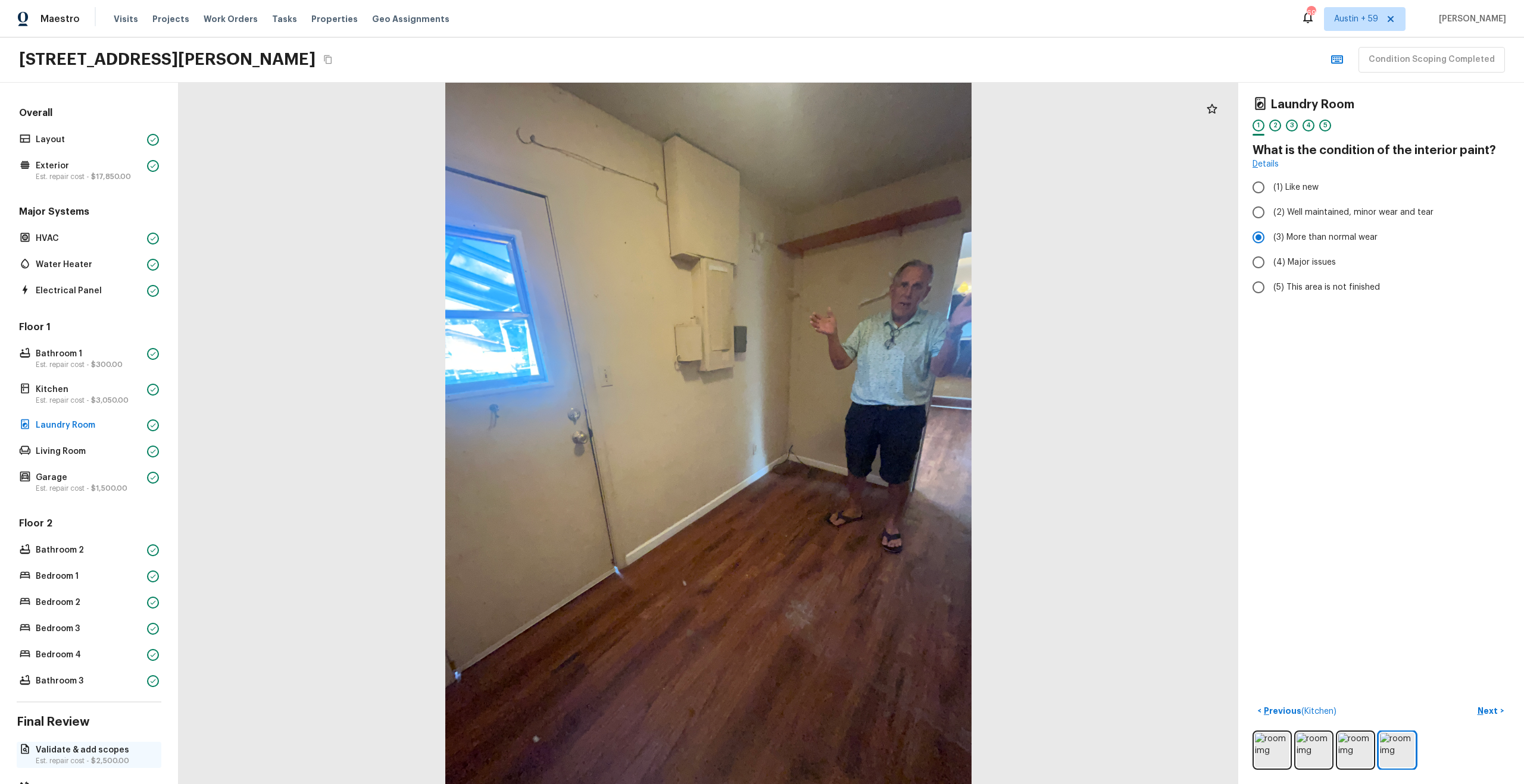
click at [63, 753] on p "Validate & add scopes" at bounding box center [94, 750] width 118 height 12
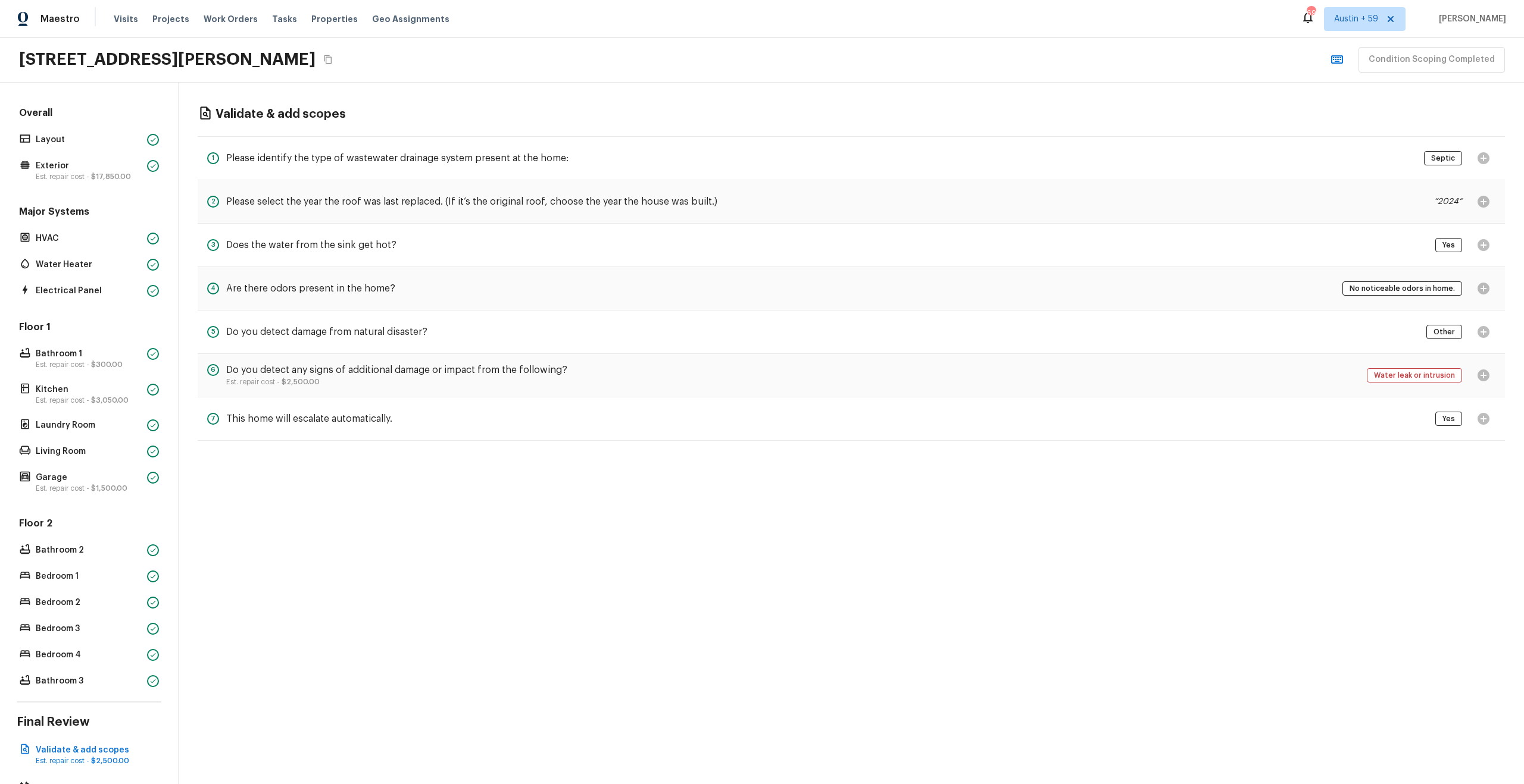
scroll to position [46, 0]
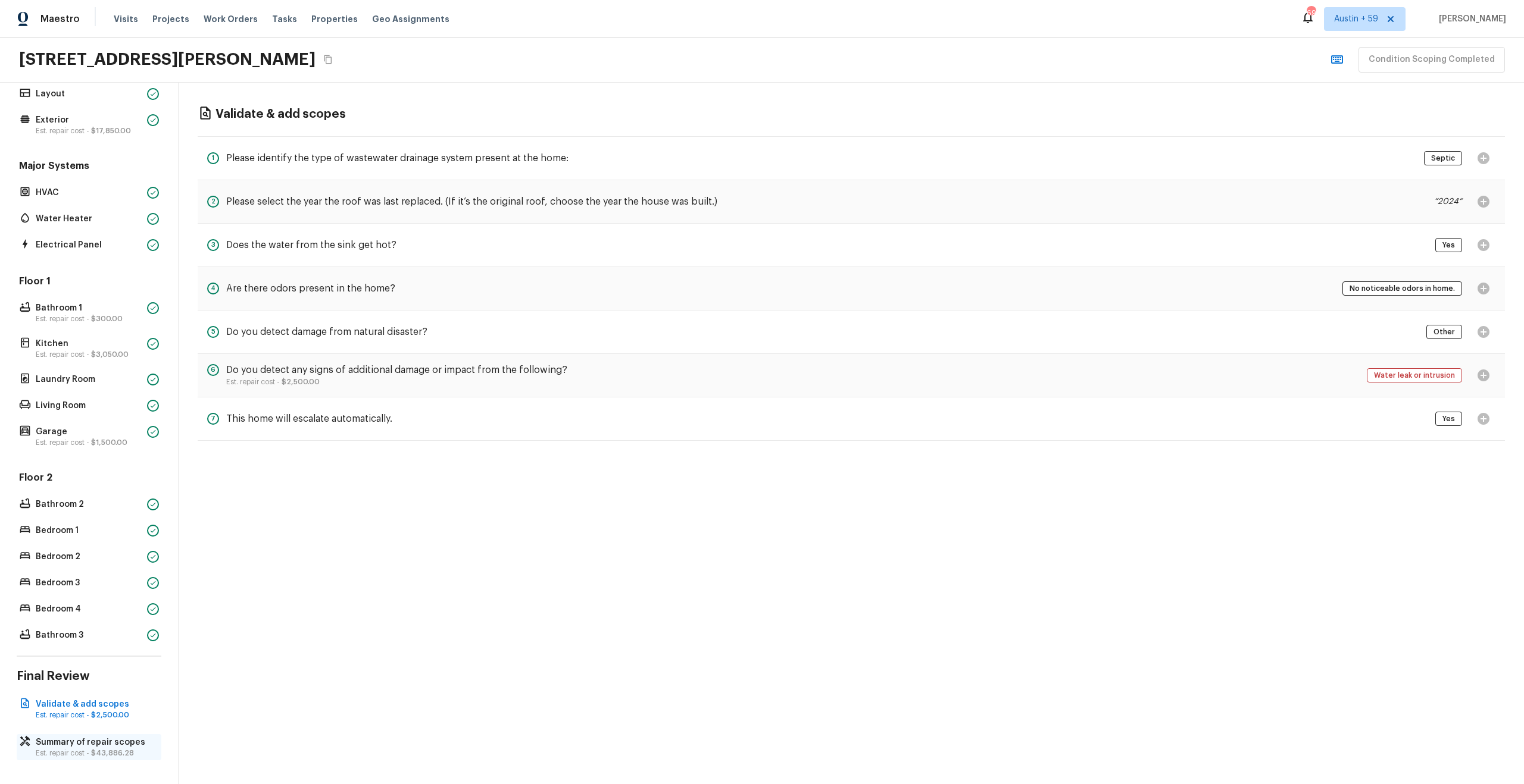
click at [100, 738] on p "Summary of repair scopes" at bounding box center [94, 743] width 118 height 12
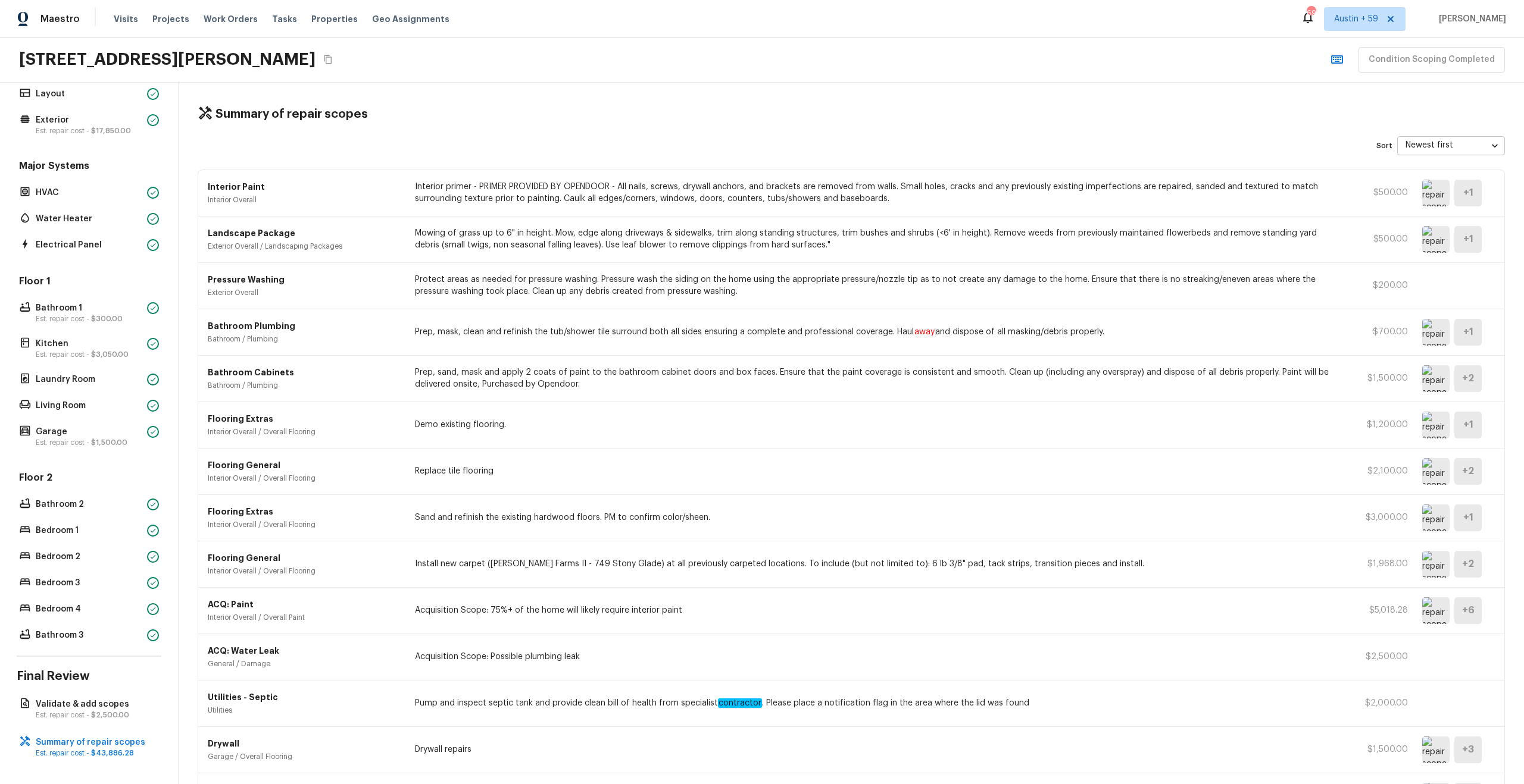
click at [470, 705] on p "Pump and inspect septic tank and provide clean bill of health from specialist c…" at bounding box center [877, 703] width 925 height 12
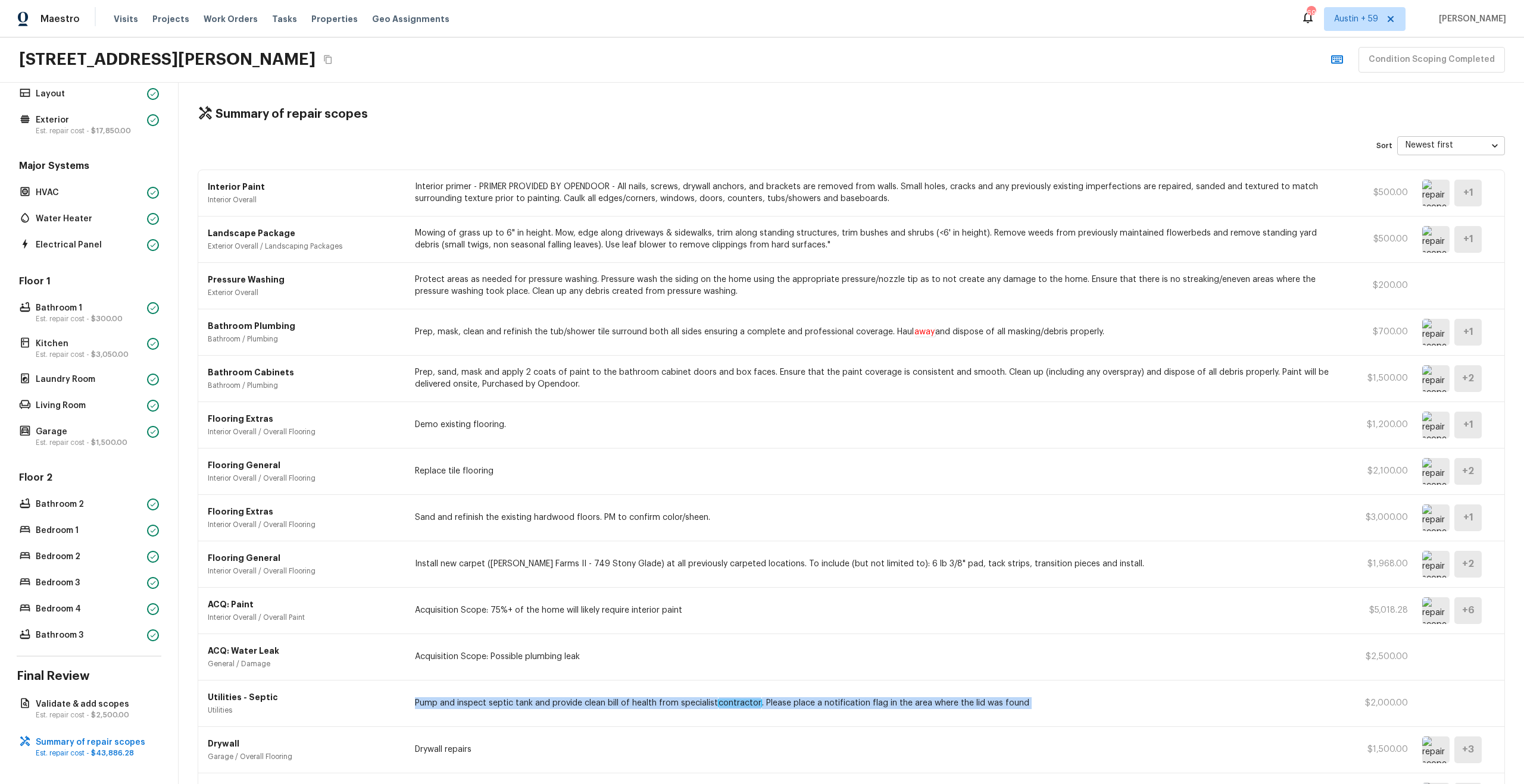
click at [470, 705] on p "Pump and inspect septic tank and provide clean bill of health from specialist c…" at bounding box center [877, 703] width 925 height 12
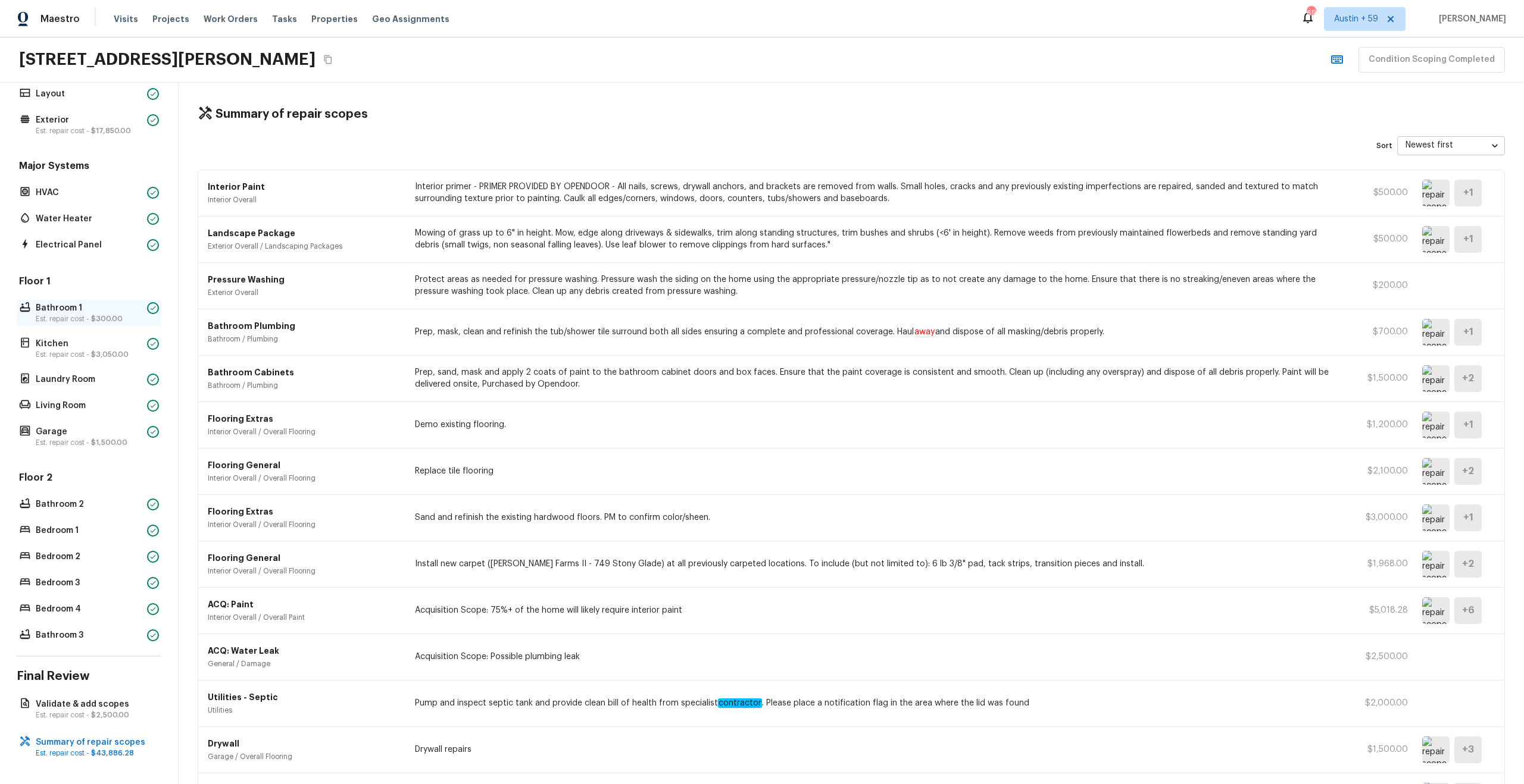
click at [70, 310] on p "Bathroom 1" at bounding box center [88, 308] width 106 height 12
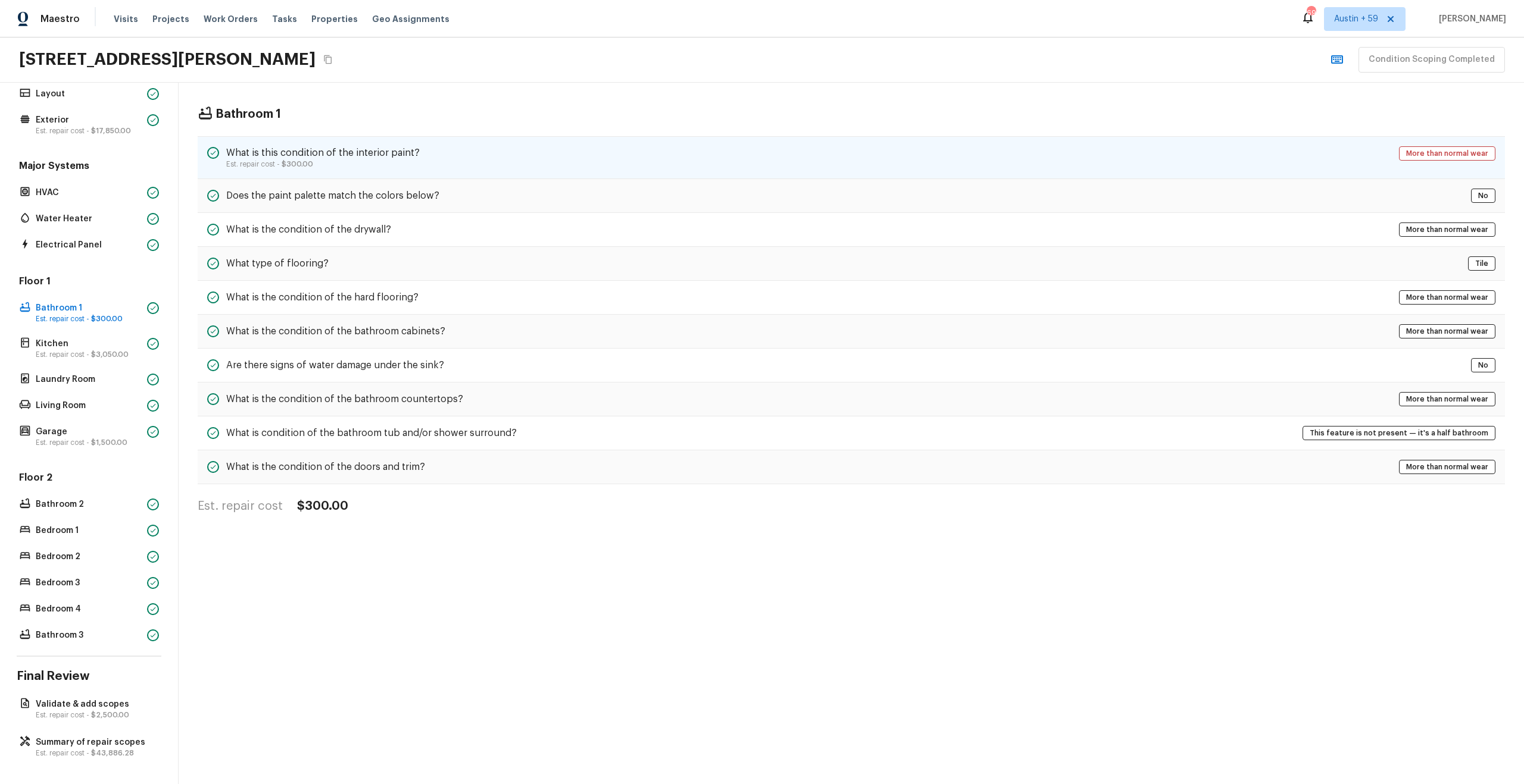
click at [393, 152] on h5 "What is this condition of the interior paint?" at bounding box center [323, 153] width 194 height 13
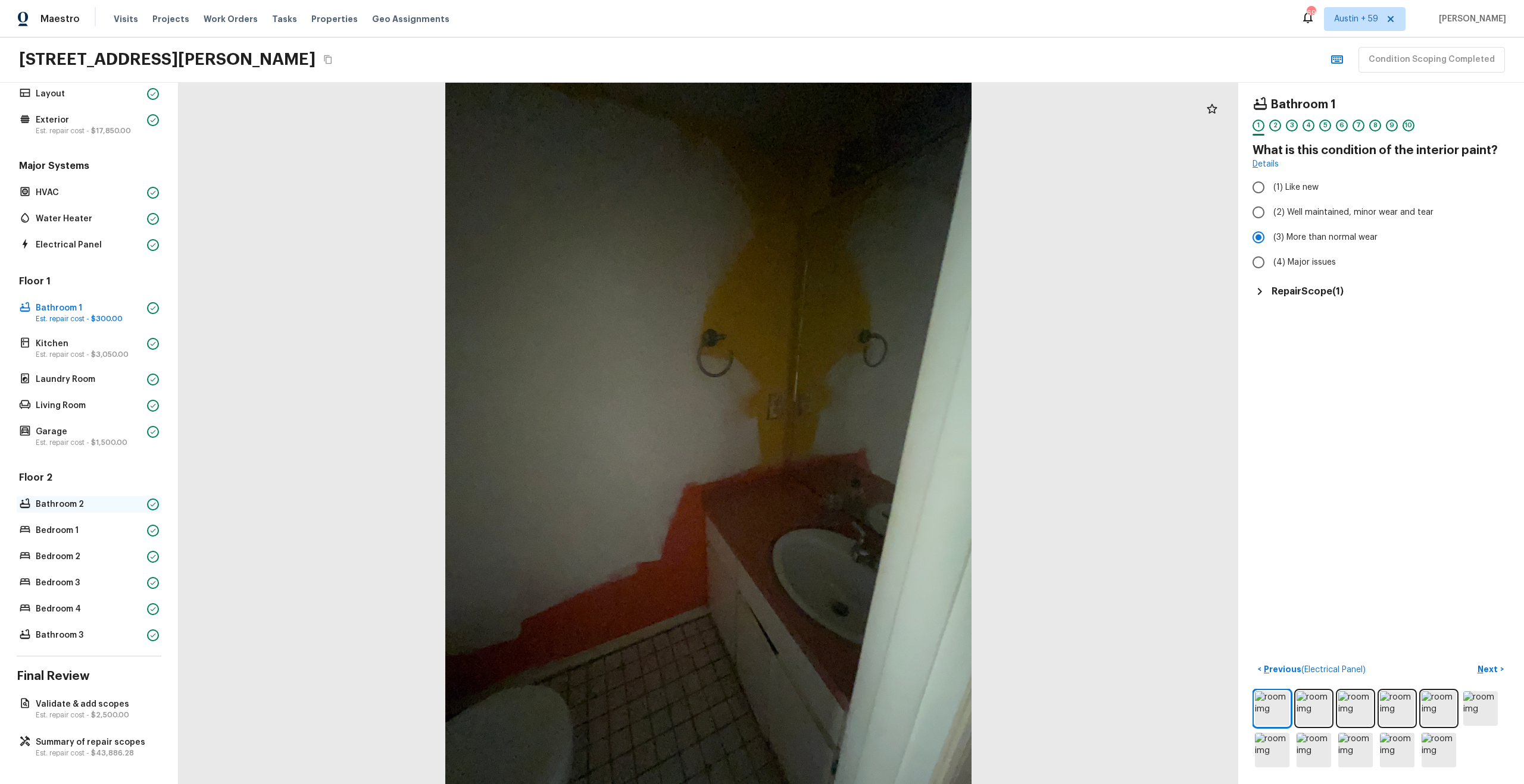
click at [68, 507] on p "Bathroom 2" at bounding box center [88, 504] width 106 height 12
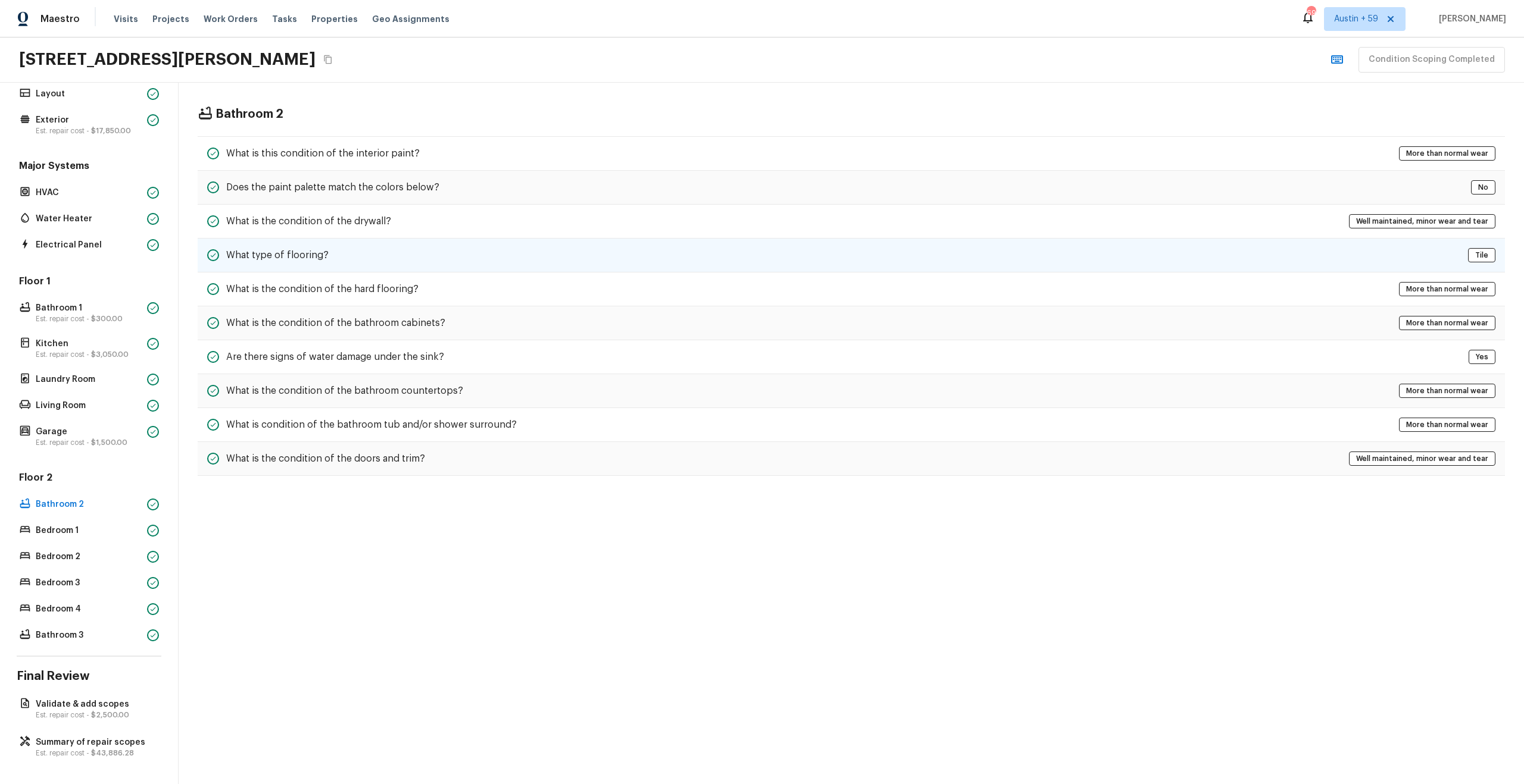
click at [412, 257] on div "What type of flooring? Tile" at bounding box center [851, 256] width 1307 height 34
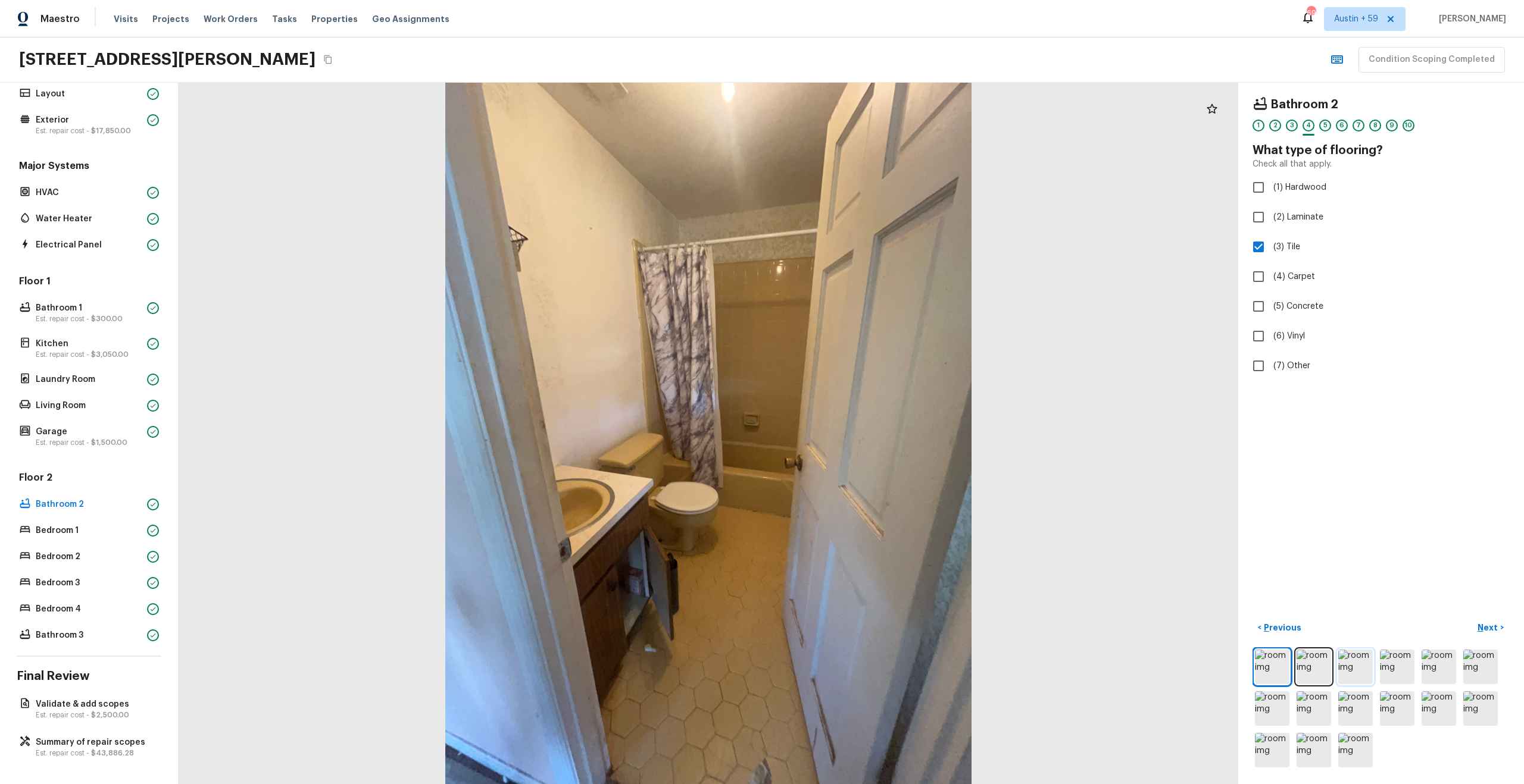
click at [1364, 663] on img at bounding box center [1355, 667] width 34 height 34
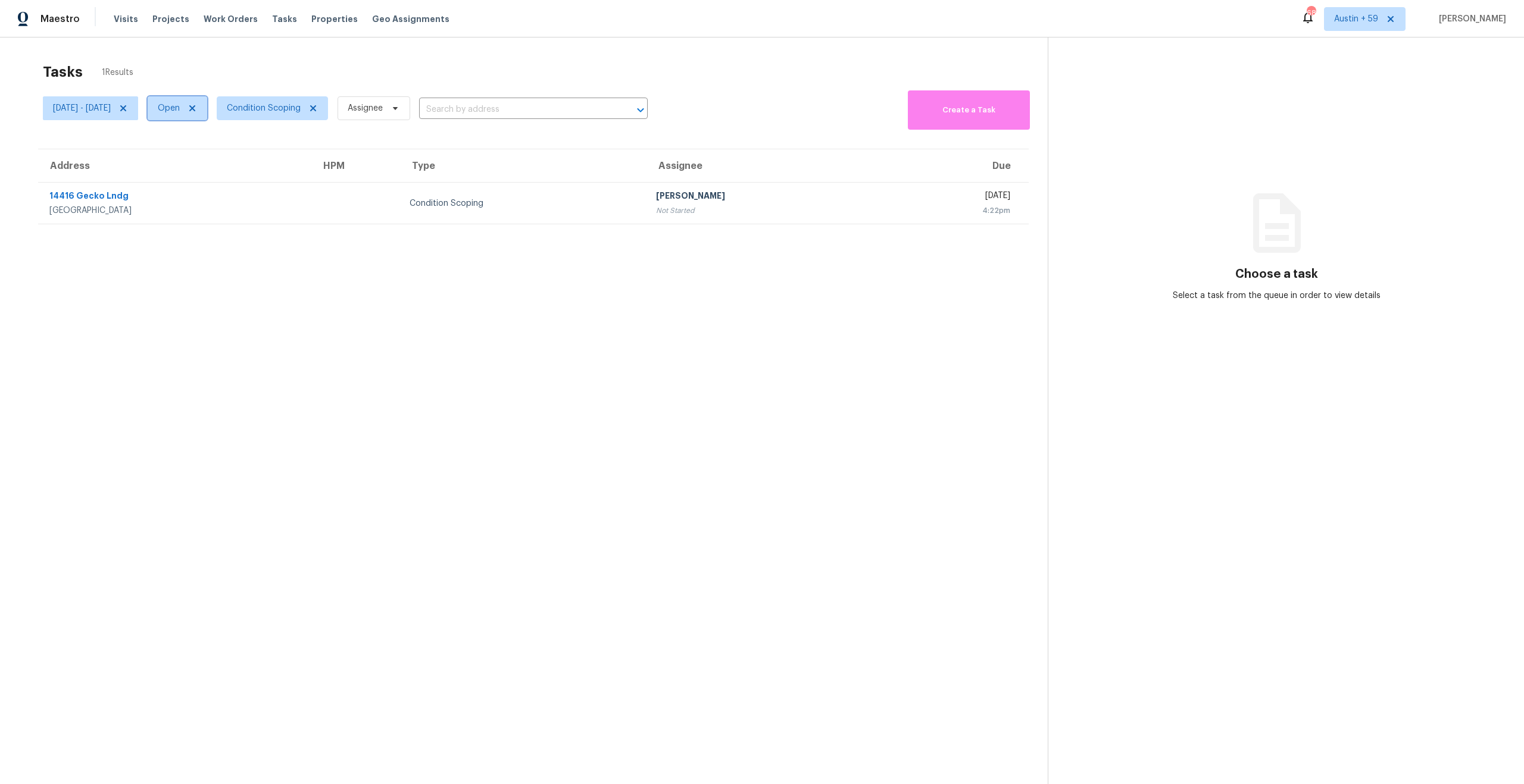
click at [180, 112] on span "Open" at bounding box center [168, 108] width 22 height 12
click at [214, 156] on label "Closed" at bounding box center [215, 159] width 43 height 12
click at [201, 156] on input "Closed" at bounding box center [197, 156] width 8 height 8
checkbox input "true"
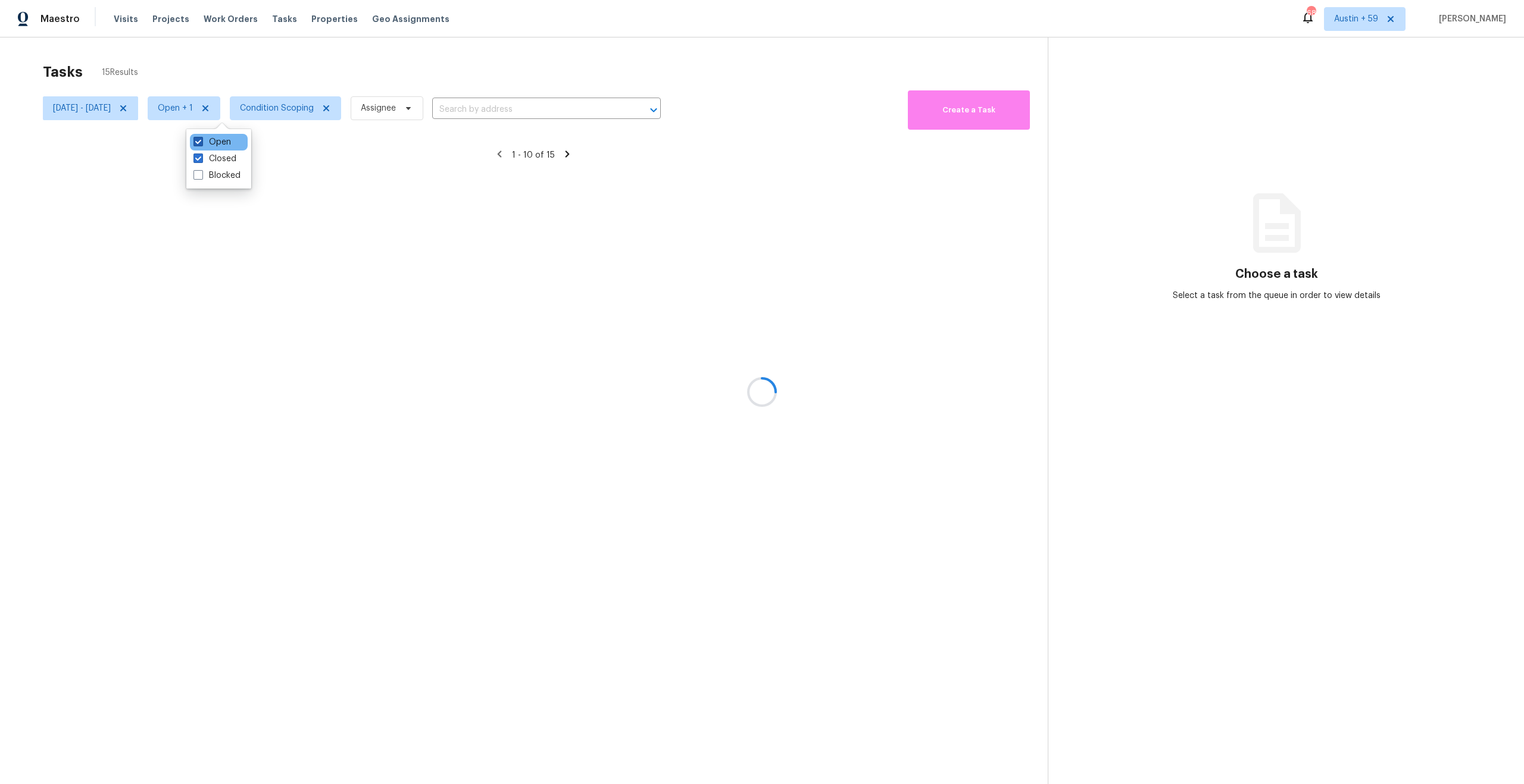
click at [220, 140] on label "Open" at bounding box center [212, 142] width 37 height 12
click at [201, 140] on input "Open" at bounding box center [197, 140] width 8 height 8
checkbox input "false"
click at [221, 70] on div at bounding box center [762, 392] width 1524 height 784
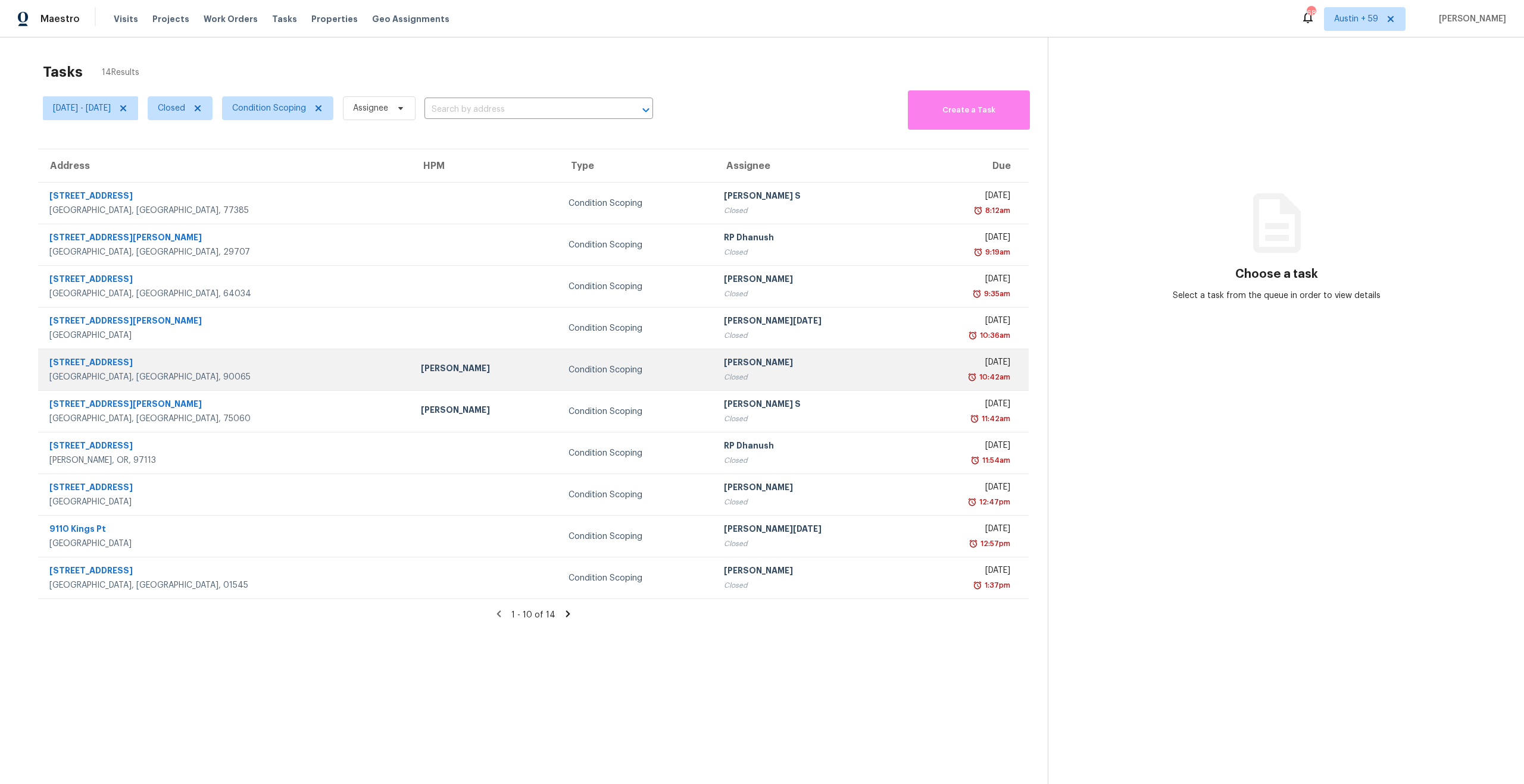
click at [724, 358] on div "Sakthivel Chandran" at bounding box center [812, 364] width 176 height 15
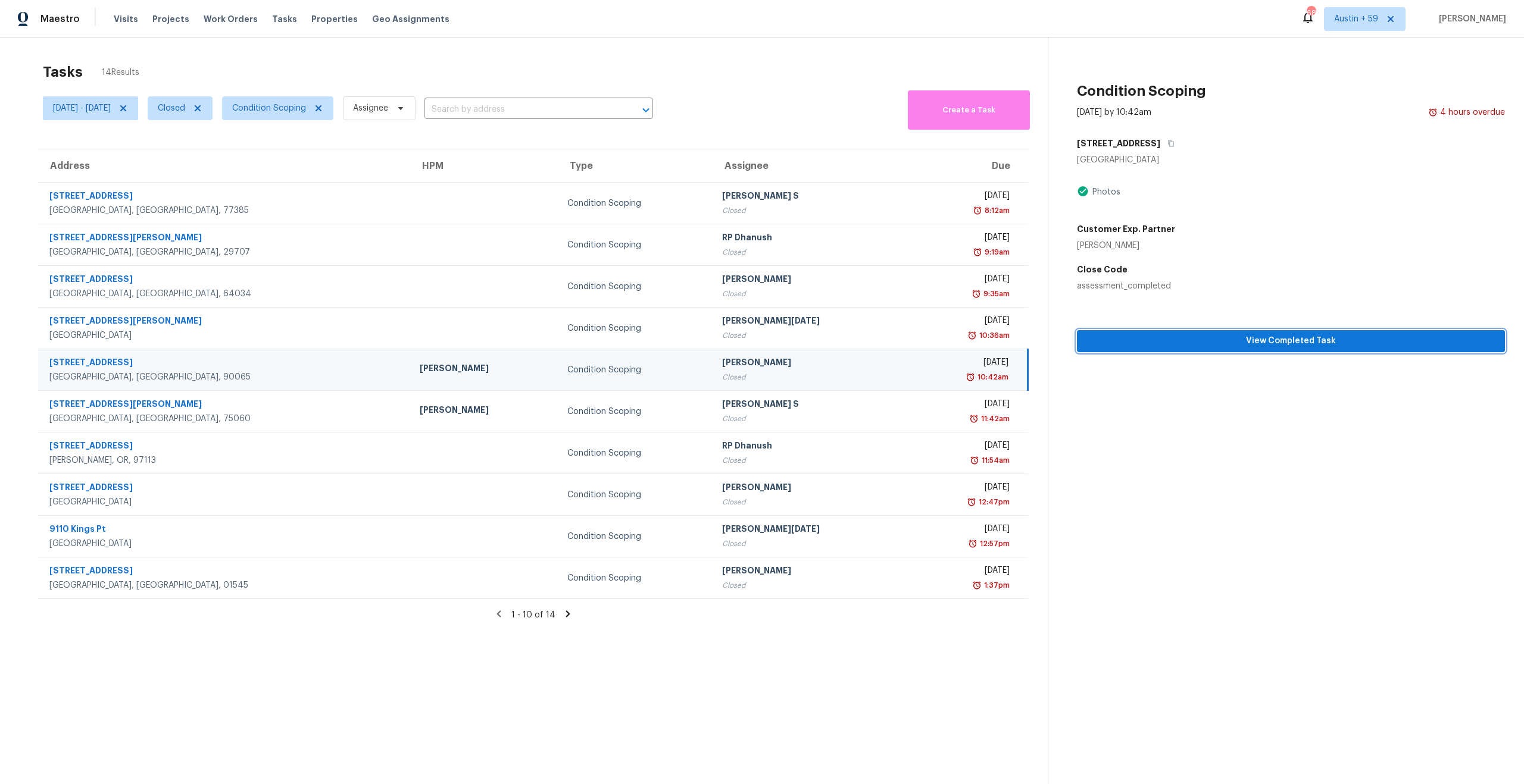
click at [1152, 338] on span "View Completed Task" at bounding box center [1291, 341] width 409 height 15
click at [1223, 341] on span "View Completed Task" at bounding box center [1291, 341] width 409 height 15
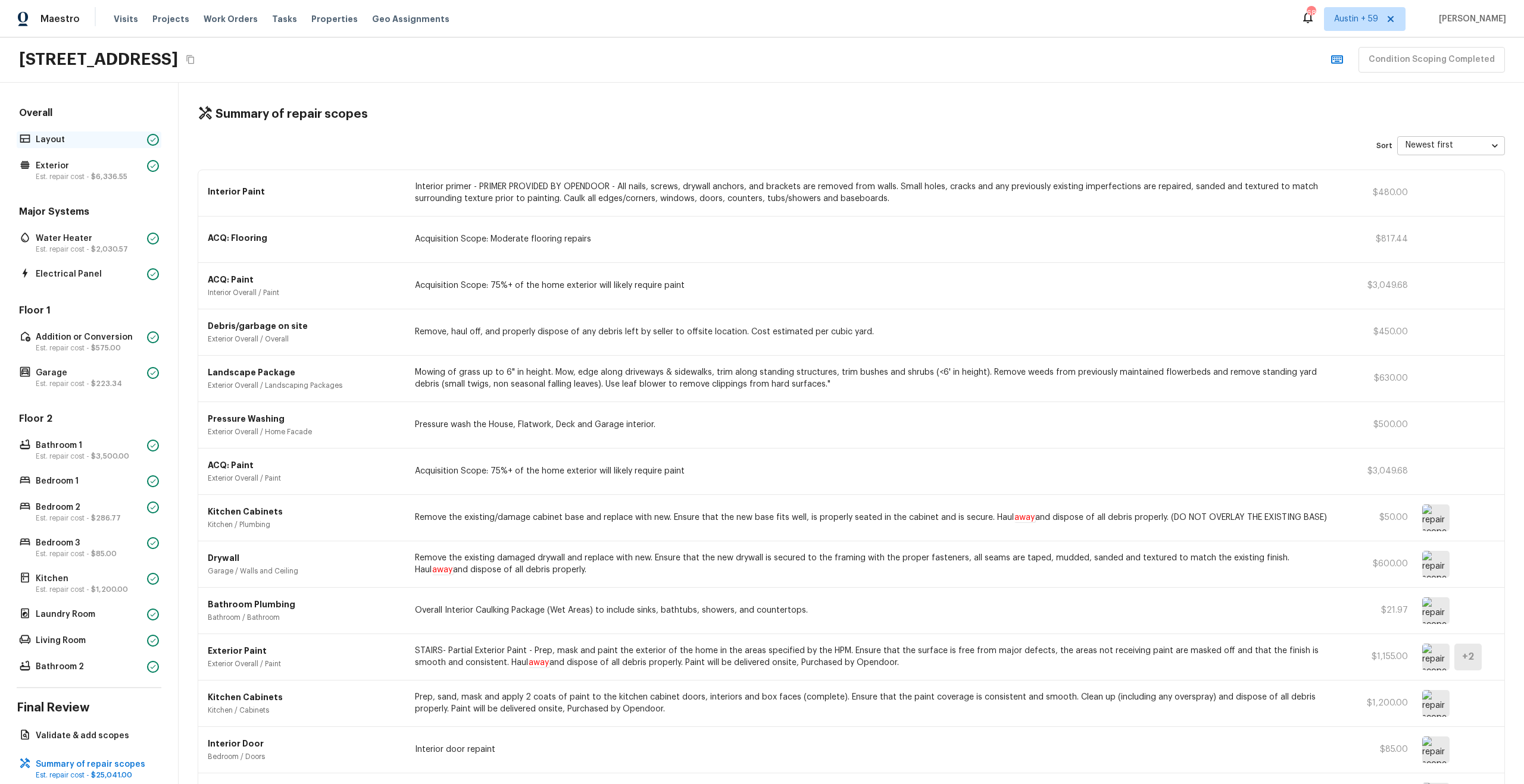
click at [90, 139] on p "Layout" at bounding box center [88, 140] width 106 height 12
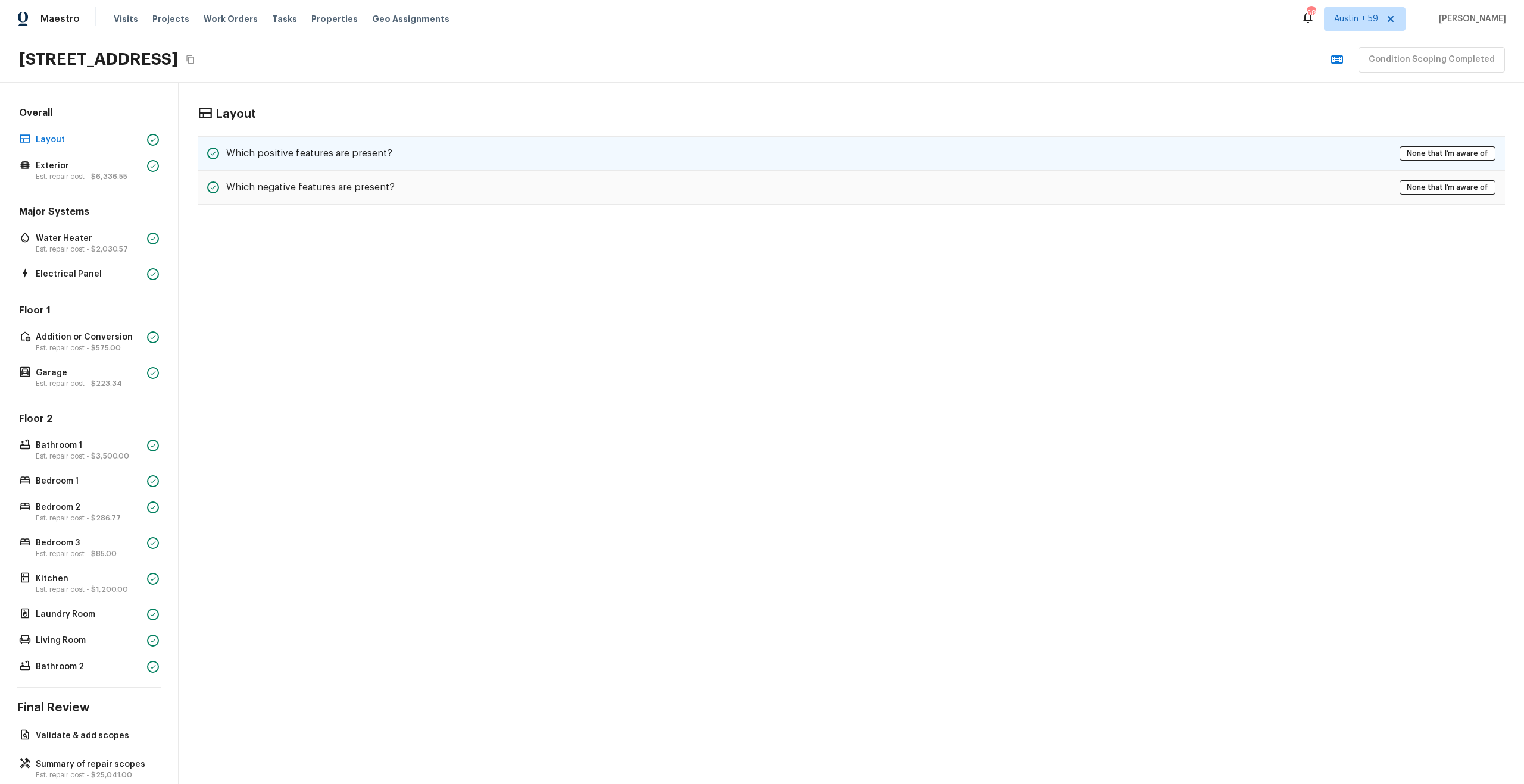
click at [359, 162] on div "Which positive features are present? None that I’m aware of" at bounding box center [851, 153] width 1307 height 34
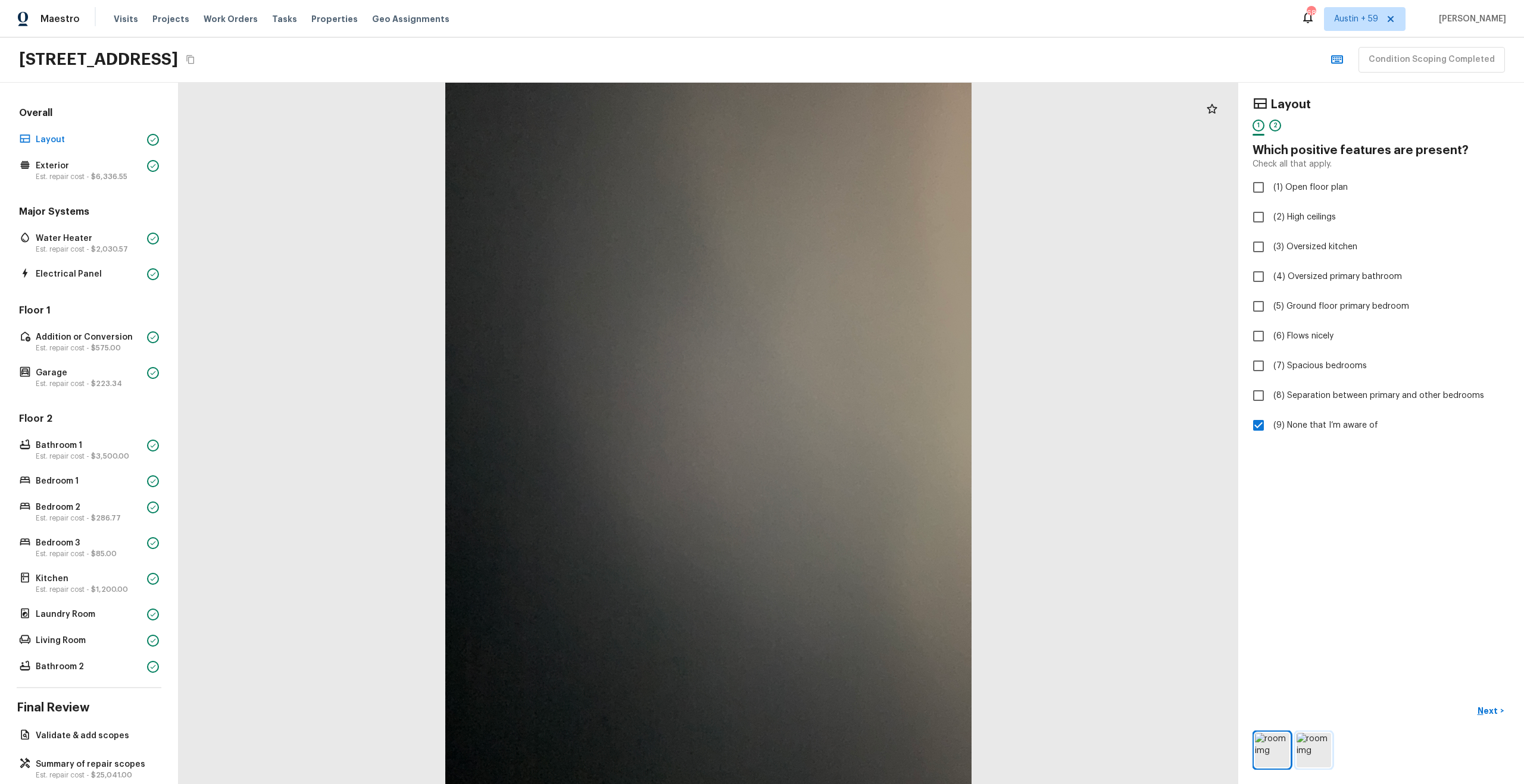
click at [1308, 750] on img at bounding box center [1314, 750] width 34 height 34
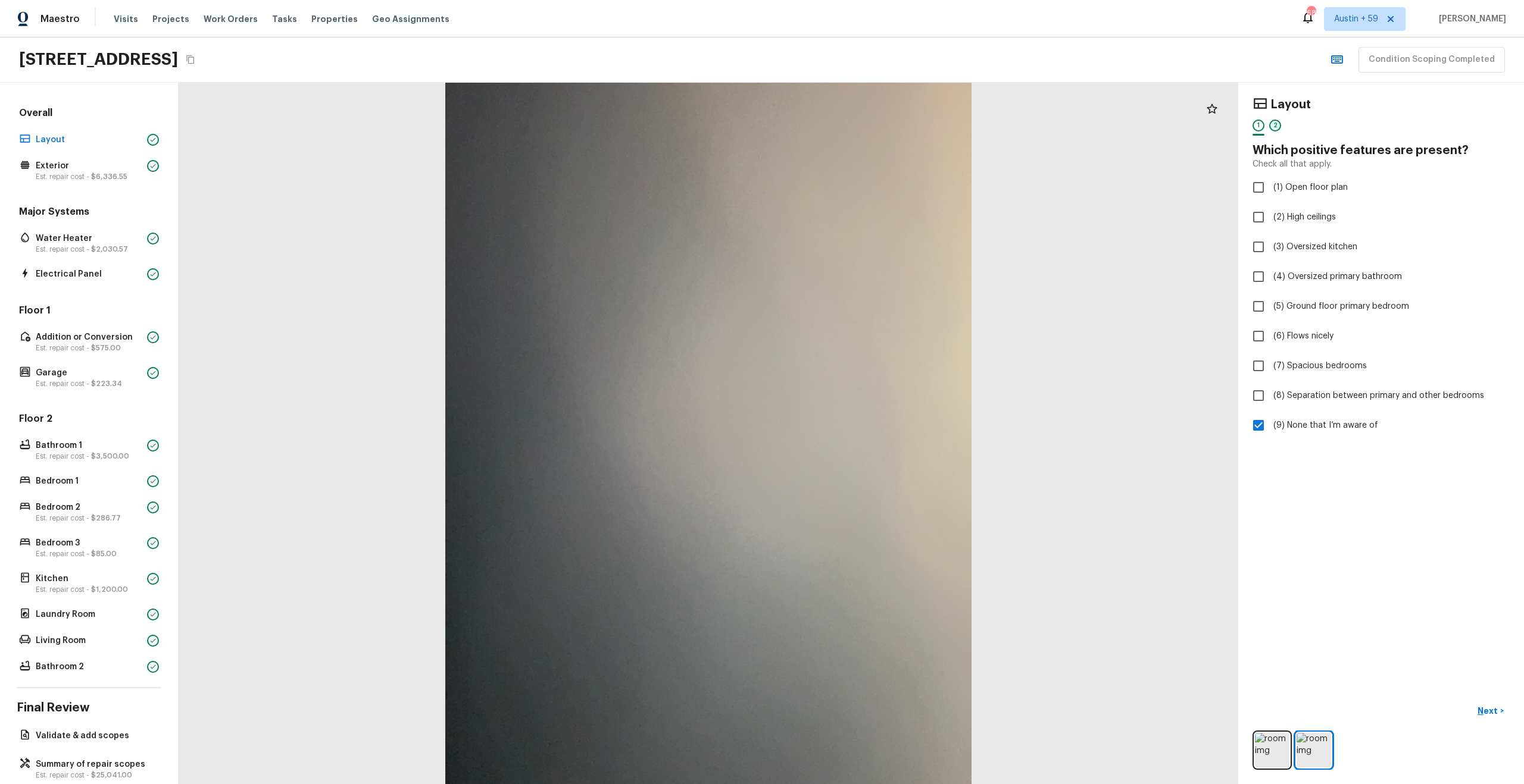
click at [1274, 124] on div "2" at bounding box center [1275, 126] width 12 height 12
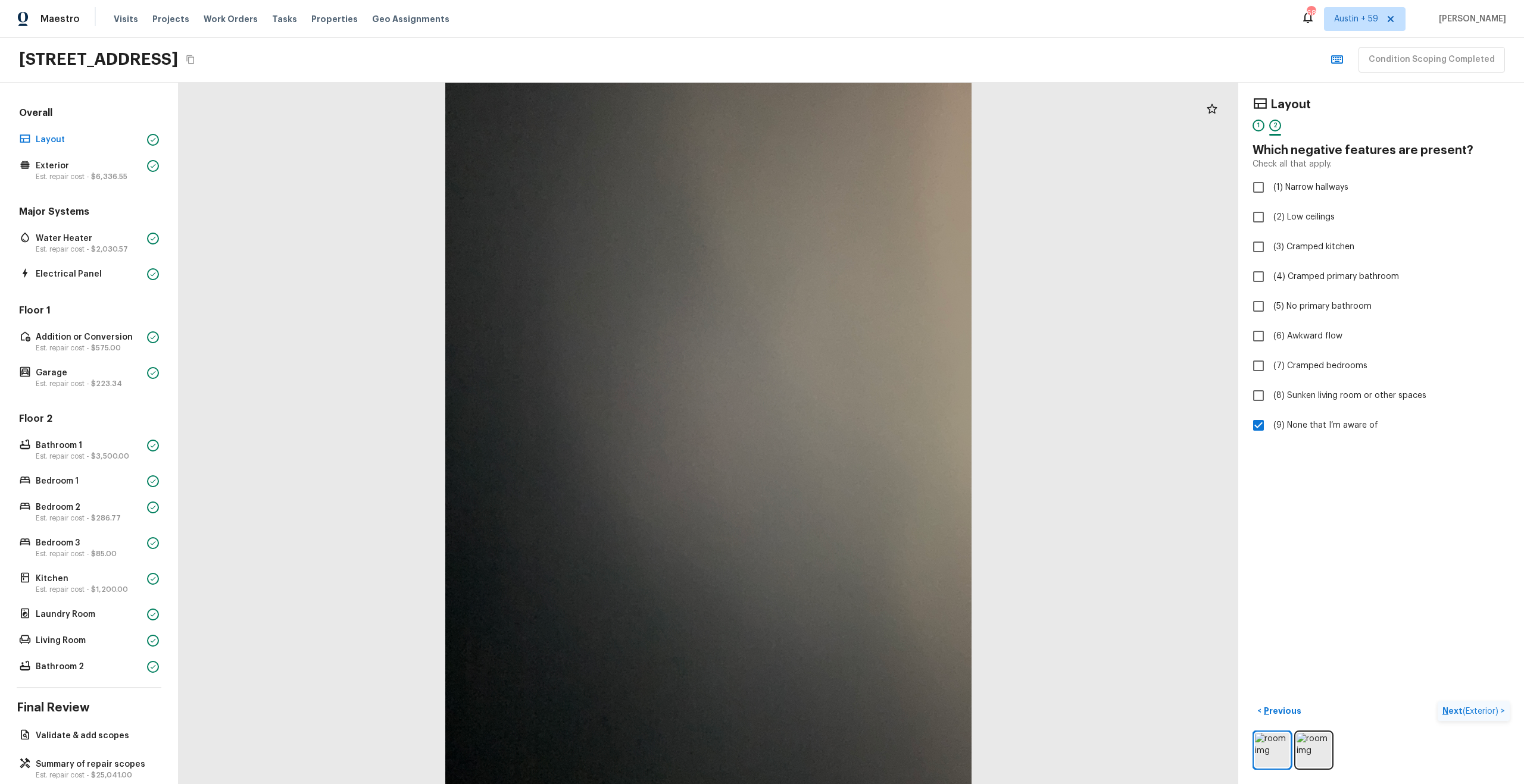
click at [1476, 708] on span "( Exterior )" at bounding box center [1480, 712] width 35 height 8
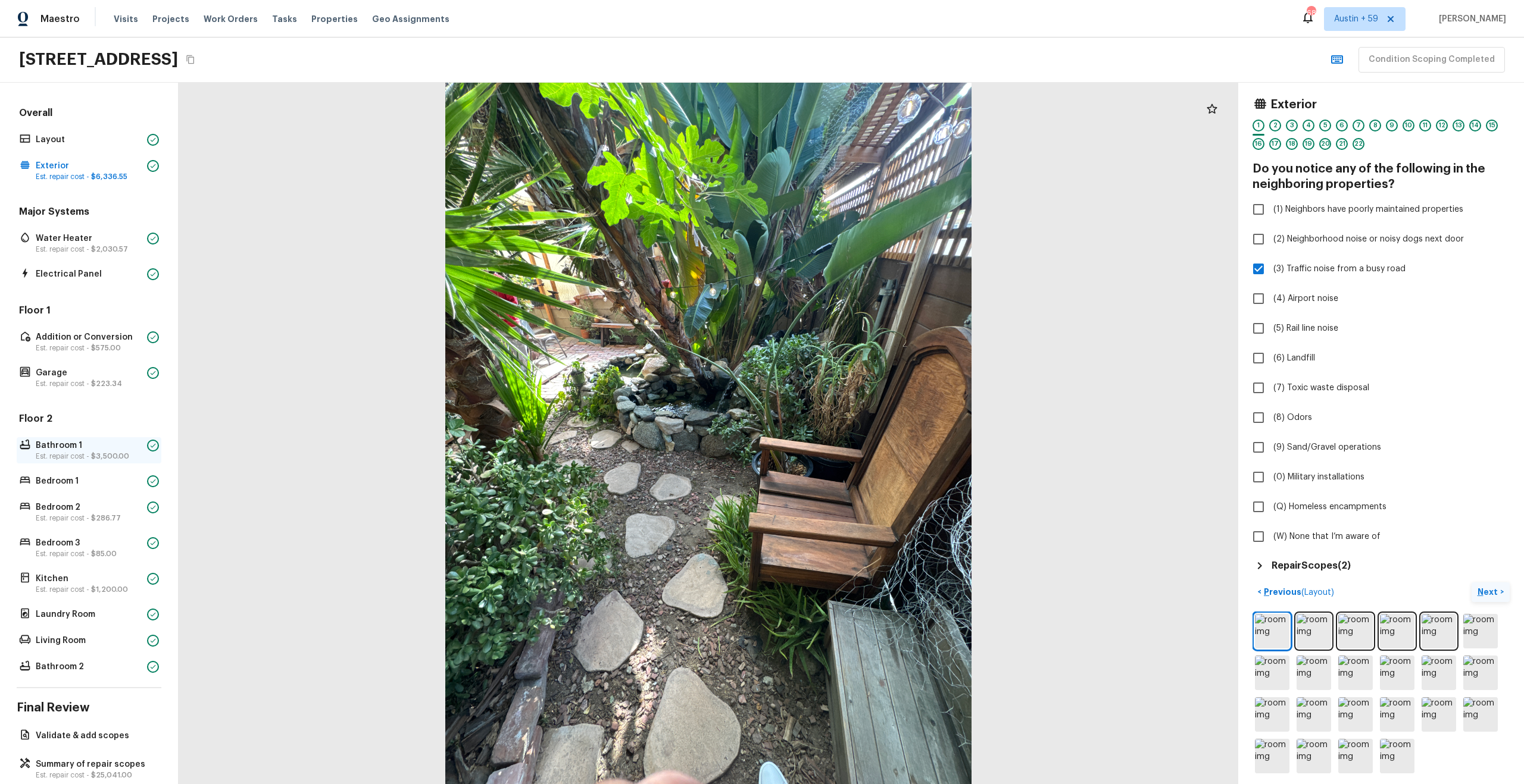
scroll to position [22, 0]
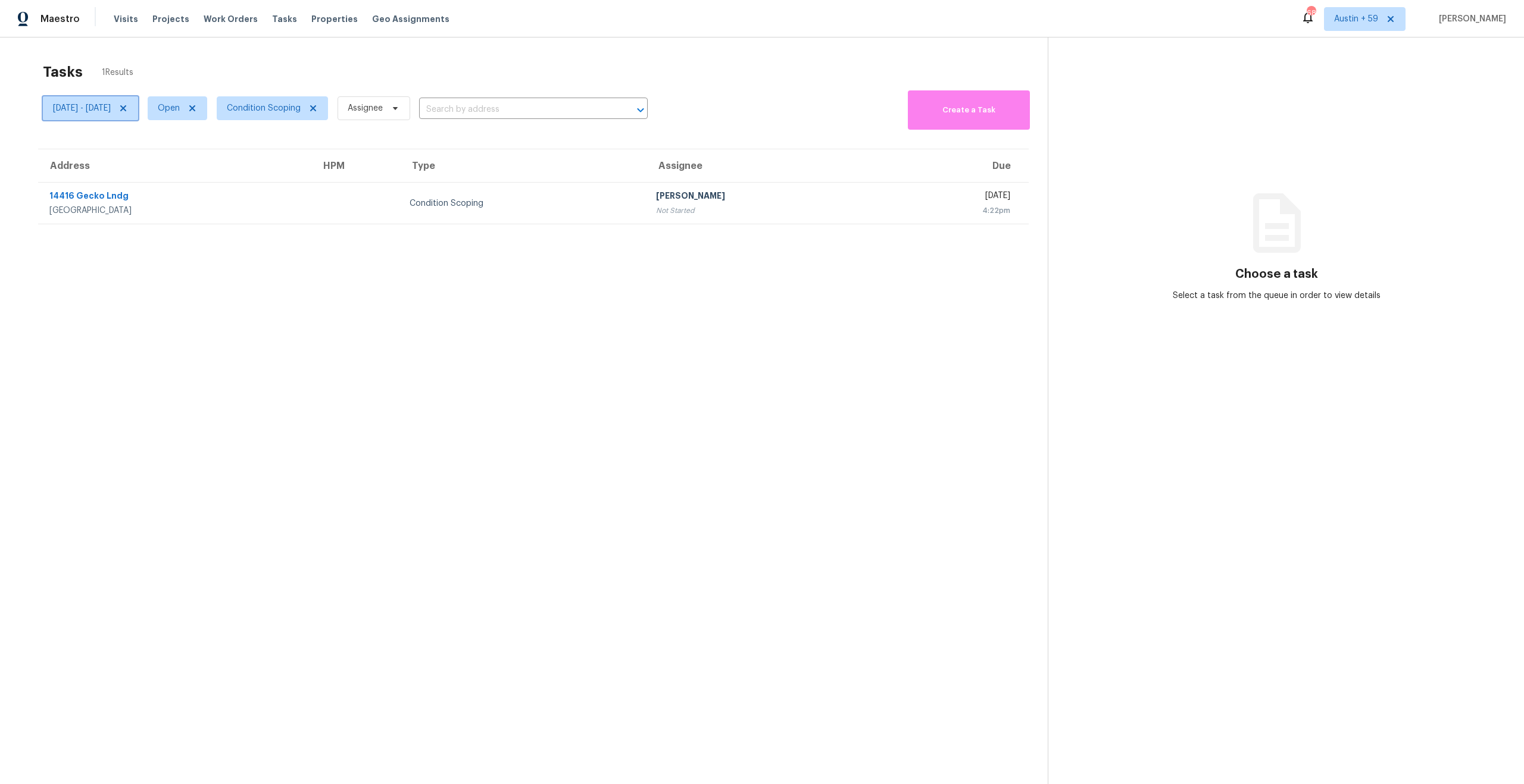
click at [122, 115] on span "Tue, Oct 07 - Tue, Oct 07" at bounding box center [90, 108] width 95 height 24
click at [180, 106] on span "Open" at bounding box center [168, 108] width 22 height 12
click at [214, 154] on label "Closed" at bounding box center [215, 159] width 43 height 12
click at [201, 154] on input "Closed" at bounding box center [197, 156] width 8 height 8
checkbox input "true"
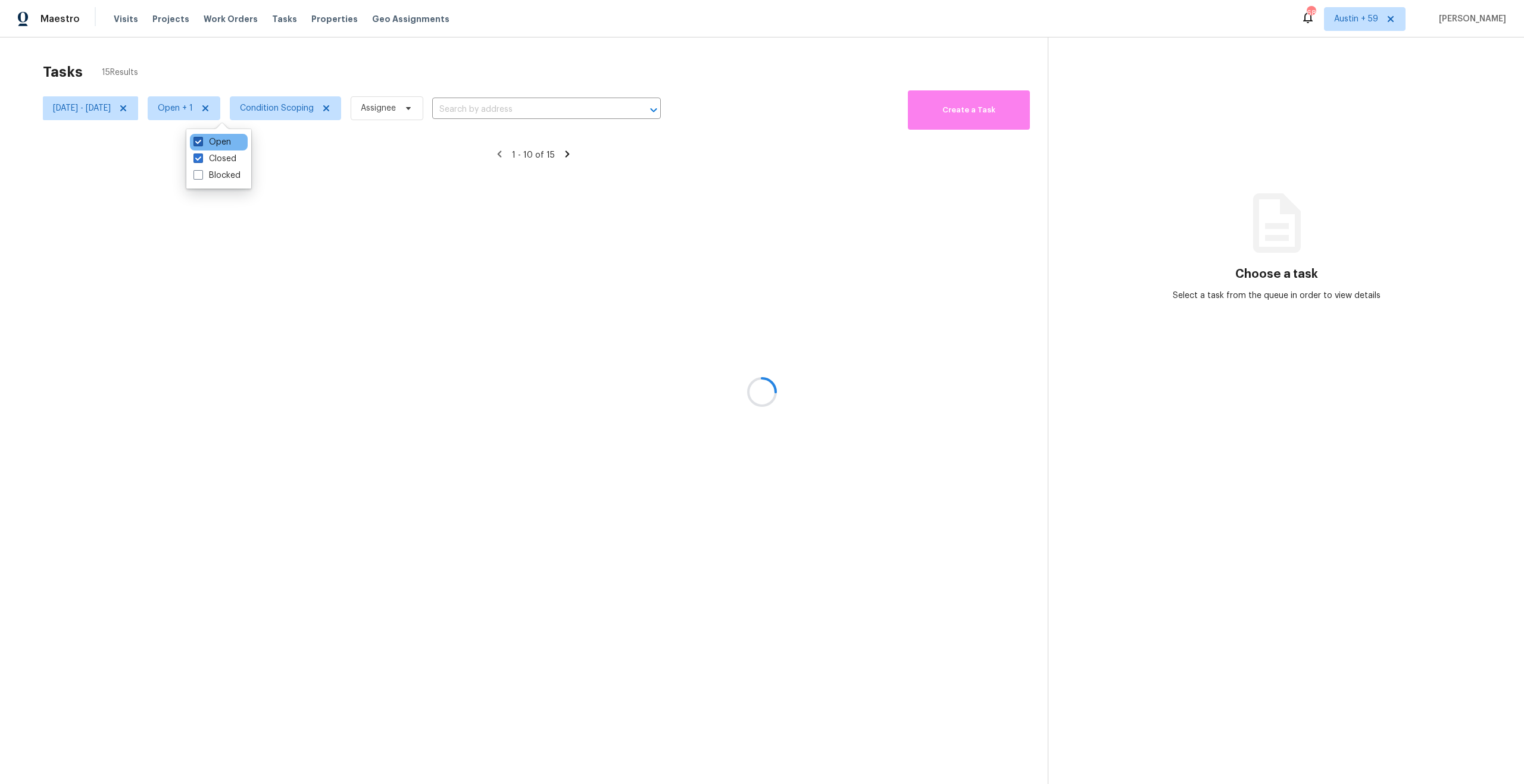
click at [214, 142] on label "Open" at bounding box center [212, 142] width 37 height 12
click at [201, 142] on input "Open" at bounding box center [197, 140] width 8 height 8
checkbox input "false"
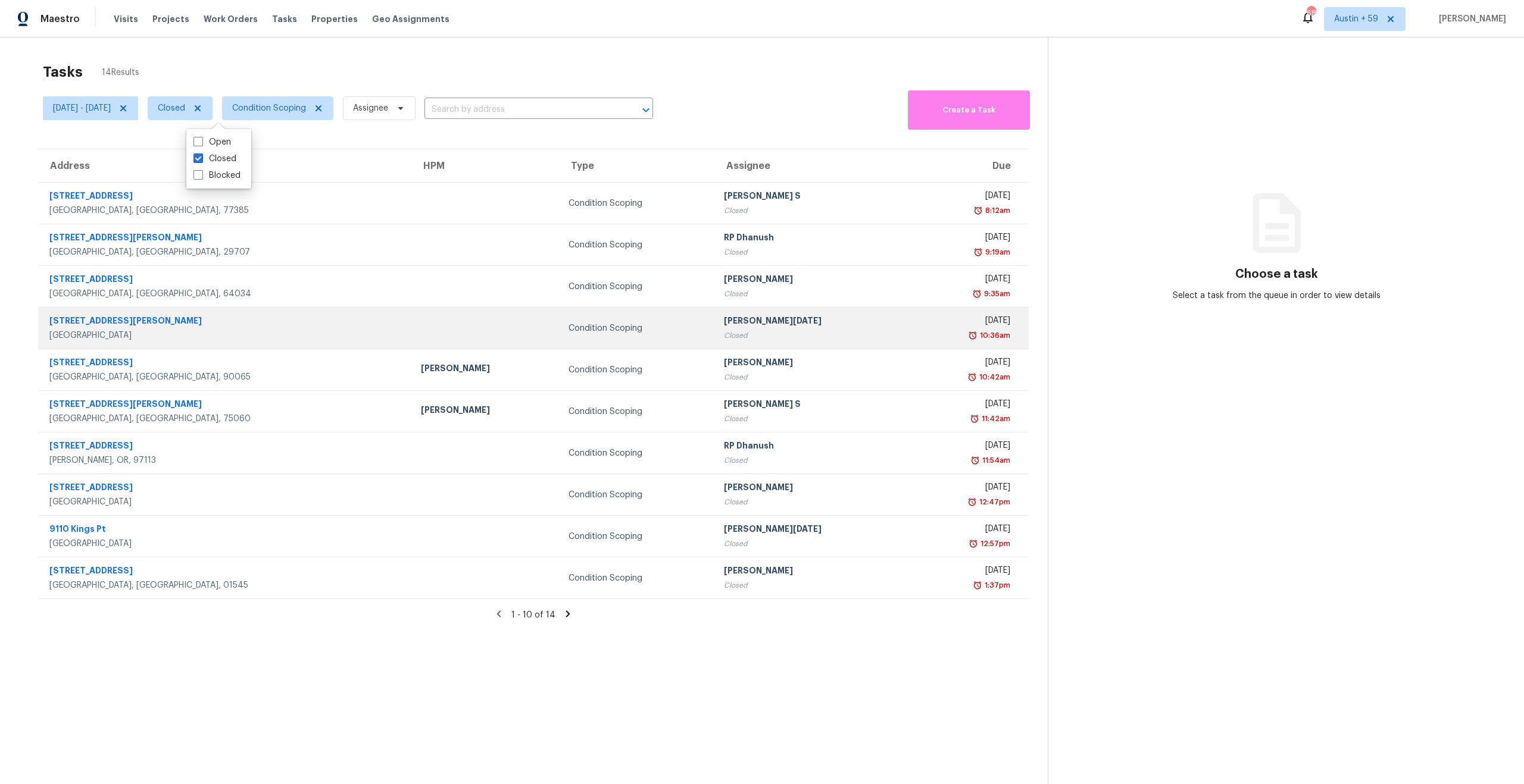
click at [777, 338] on div "Closed" at bounding box center [812, 335] width 176 height 12
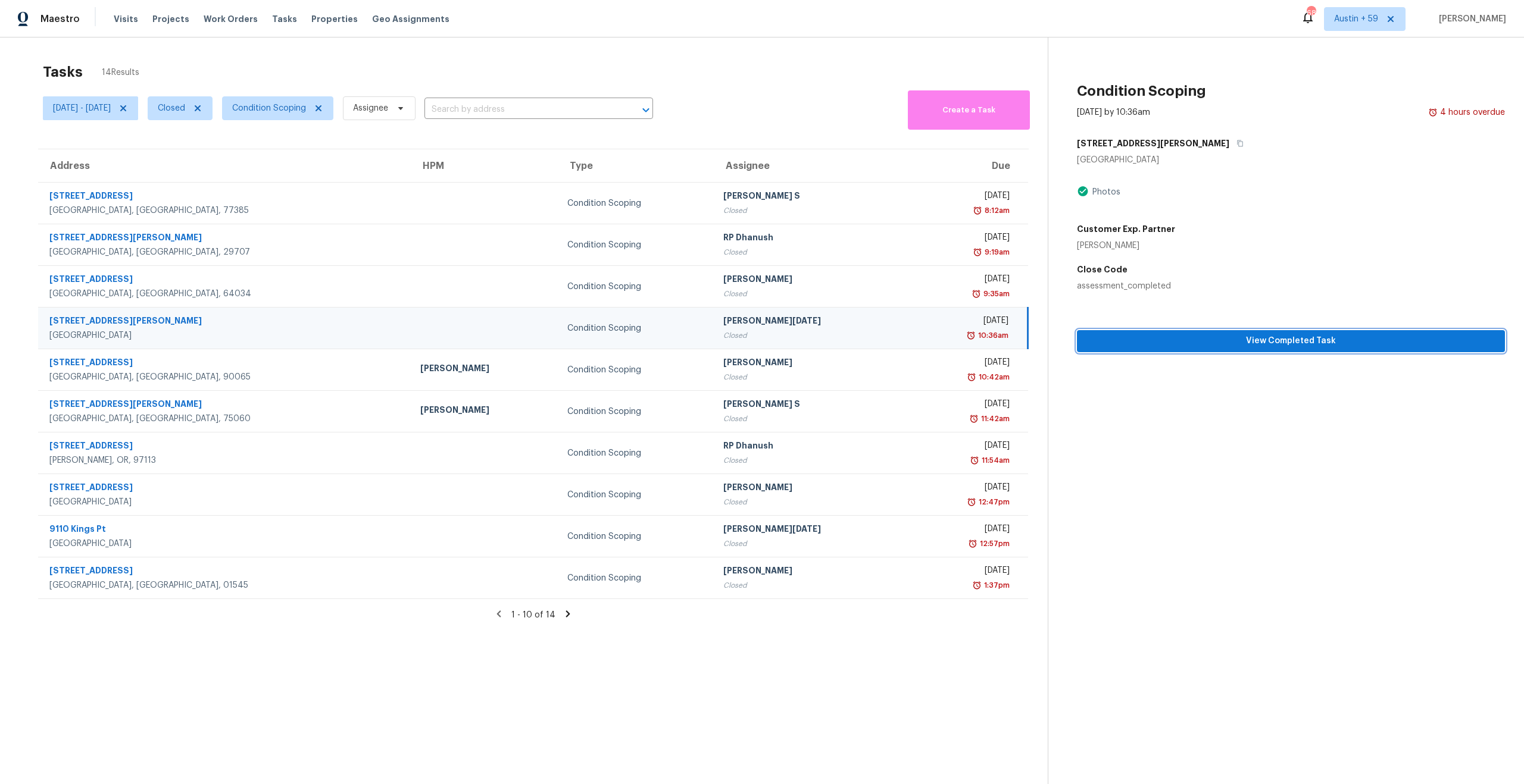
click at [1186, 346] on span "View Completed Task" at bounding box center [1291, 341] width 409 height 15
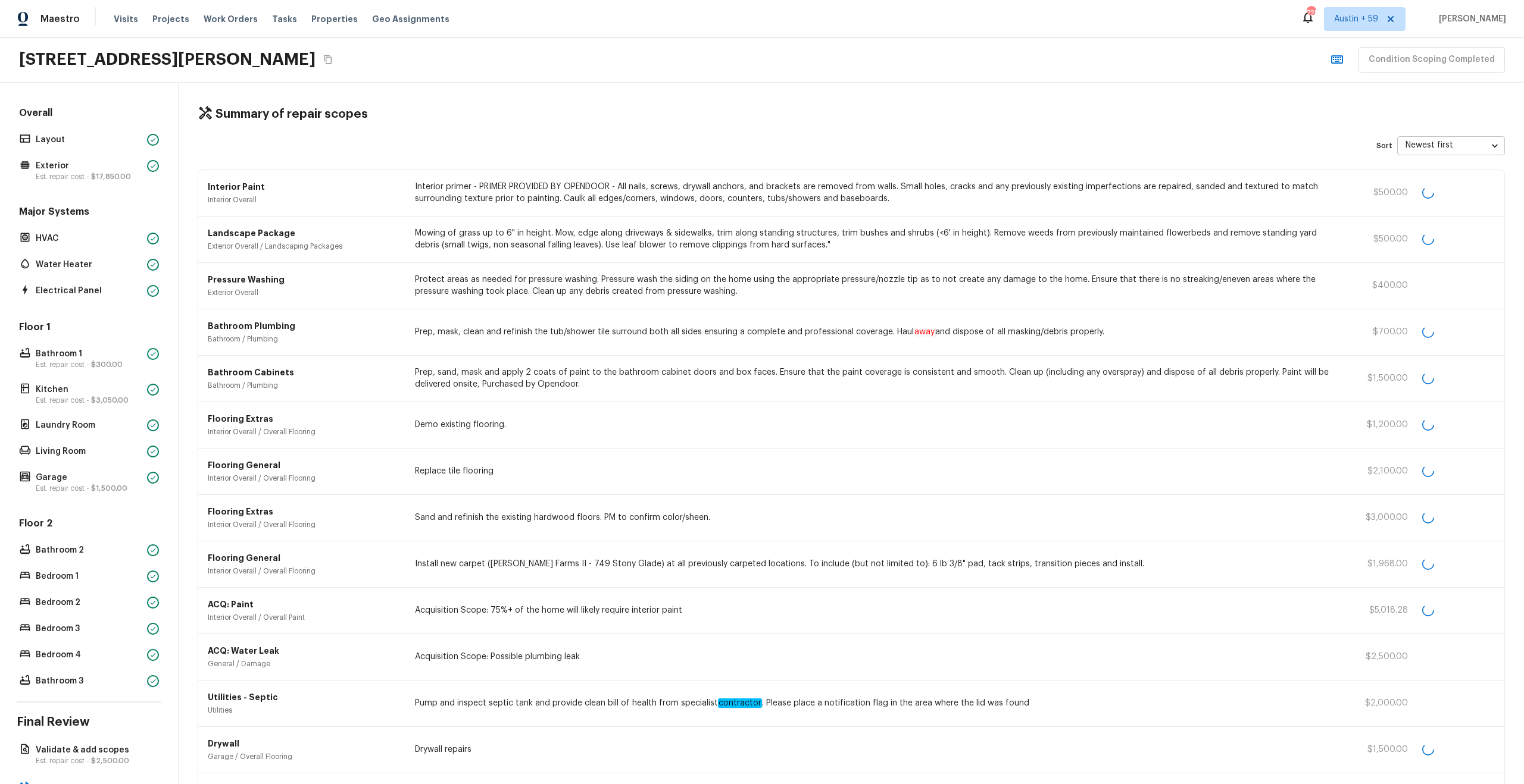
scroll to position [461, 0]
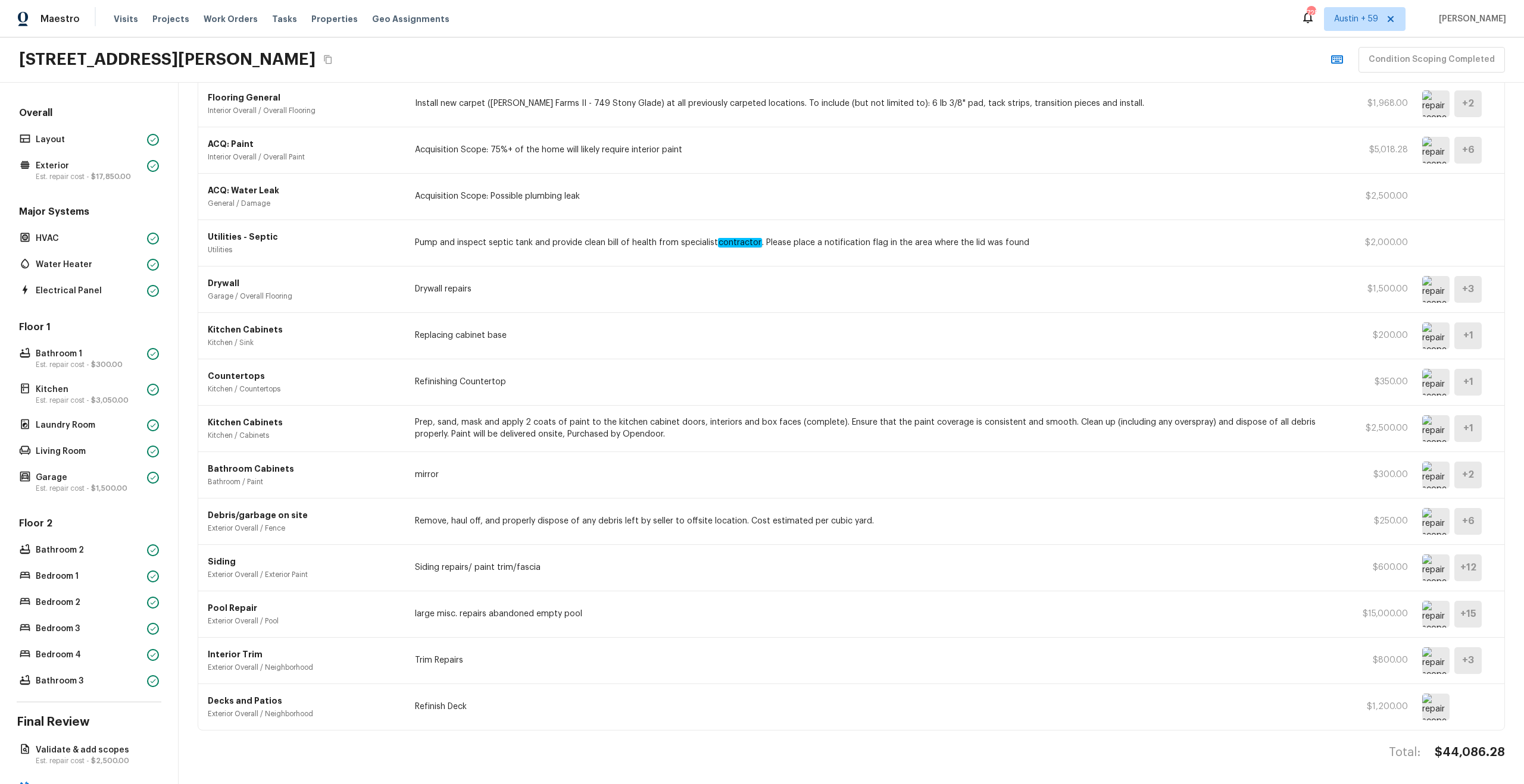
click at [1432, 476] on img at bounding box center [1436, 475] width 28 height 27
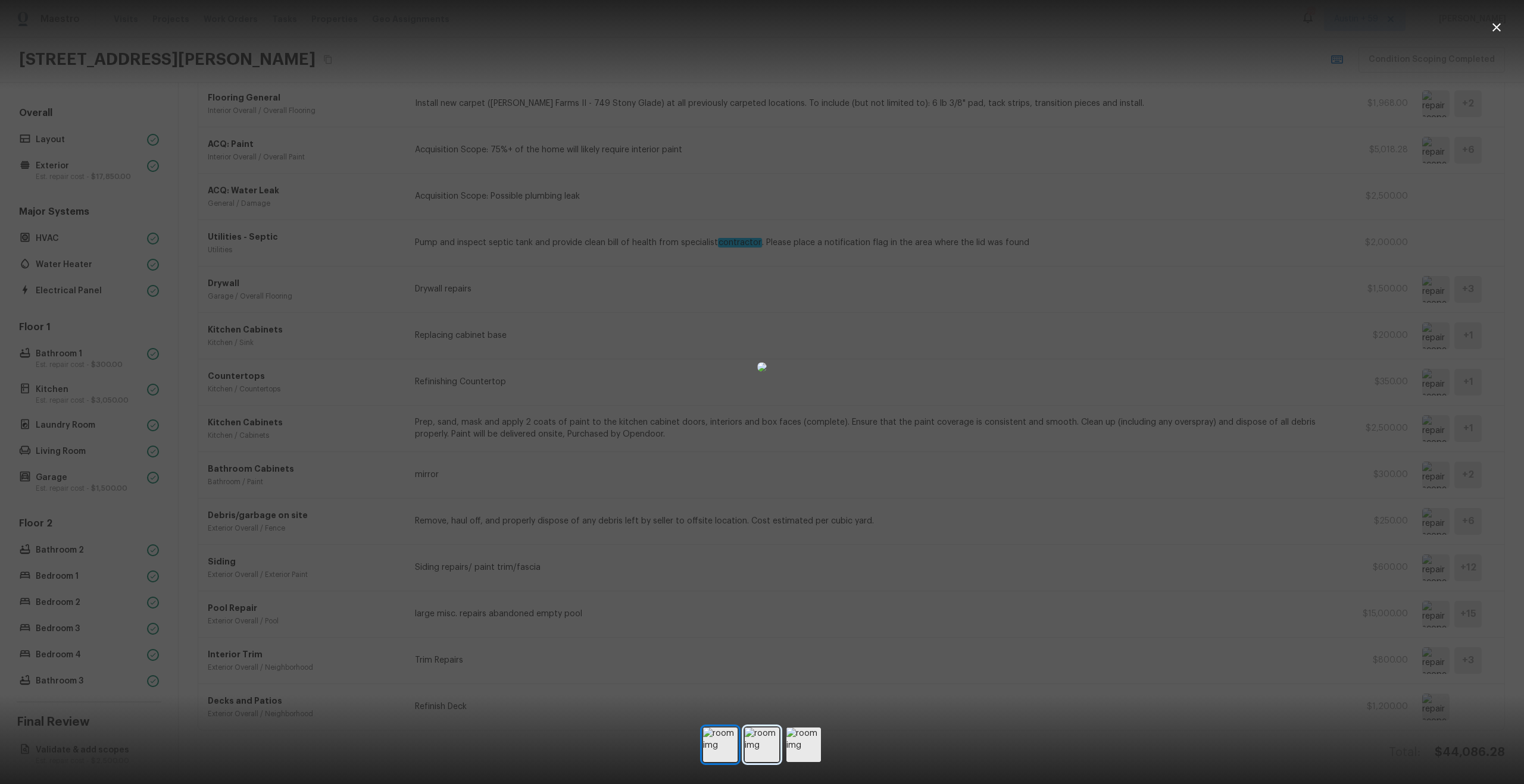
click at [768, 737] on img at bounding box center [761, 744] width 34 height 34
click at [801, 740] on img at bounding box center [803, 744] width 34 height 34
click at [1206, 681] on div at bounding box center [762, 367] width 1524 height 696
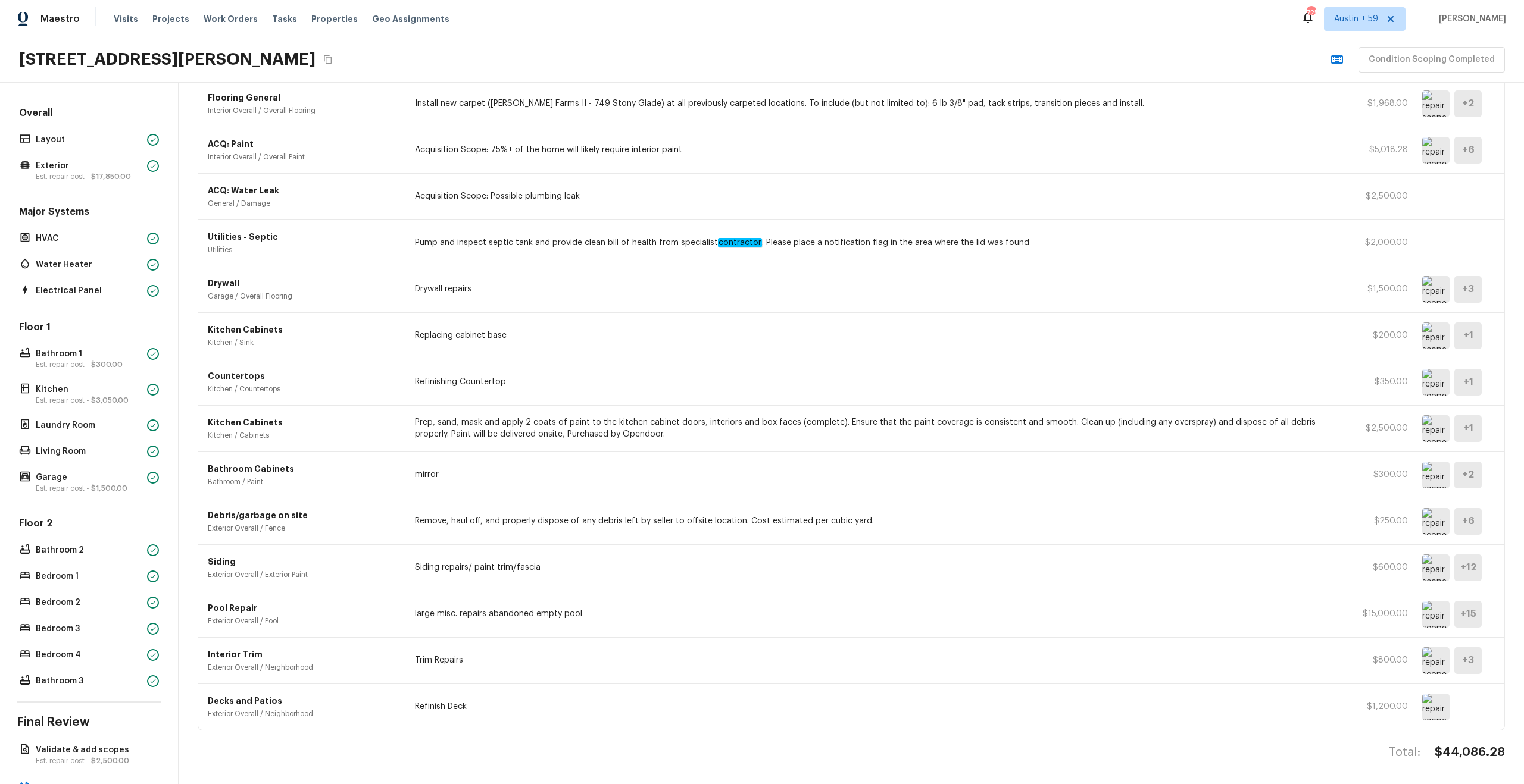
click at [1436, 526] on img at bounding box center [1436, 521] width 28 height 27
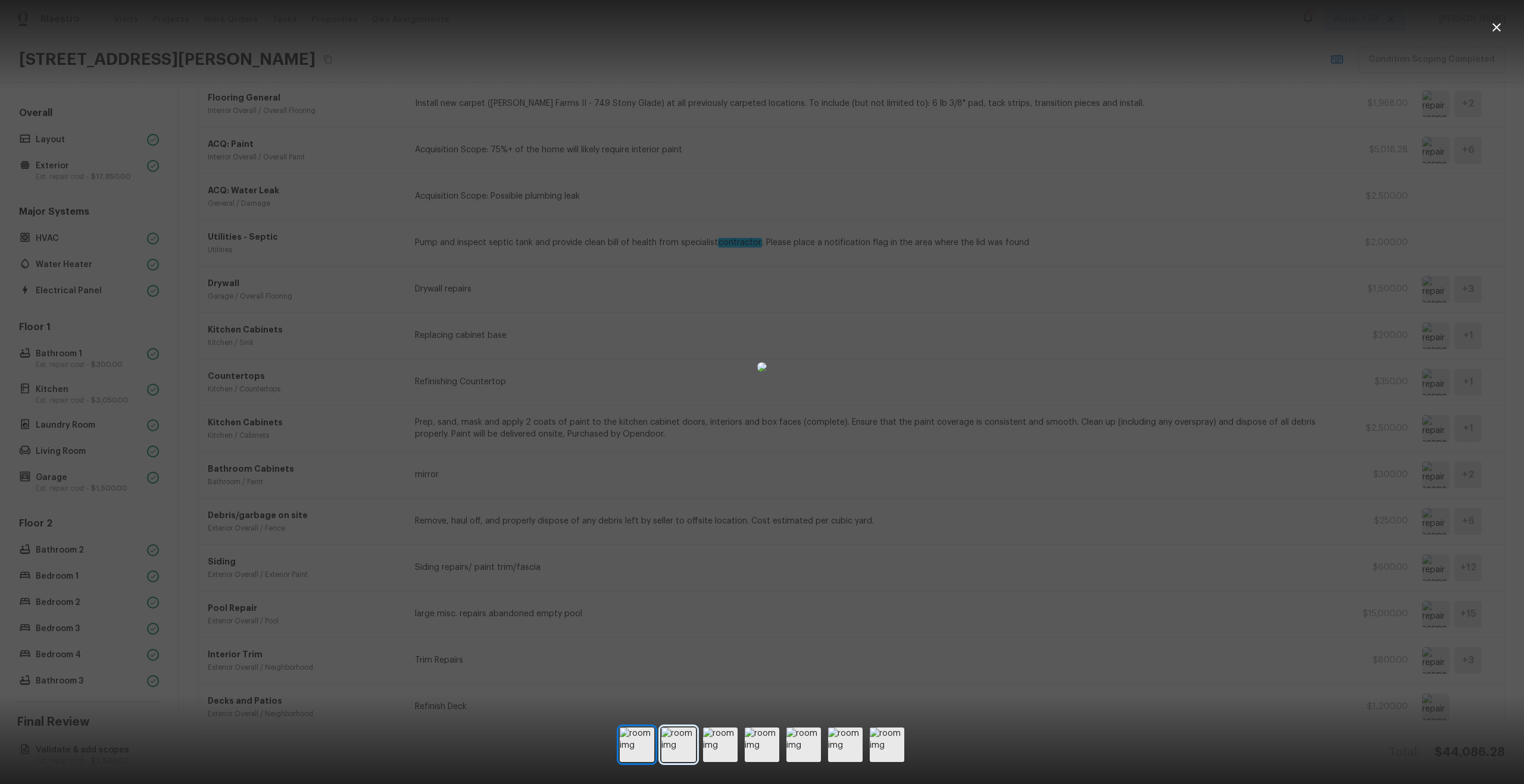
click at [667, 741] on img at bounding box center [678, 744] width 34 height 34
click at [1234, 573] on div at bounding box center [762, 367] width 1524 height 696
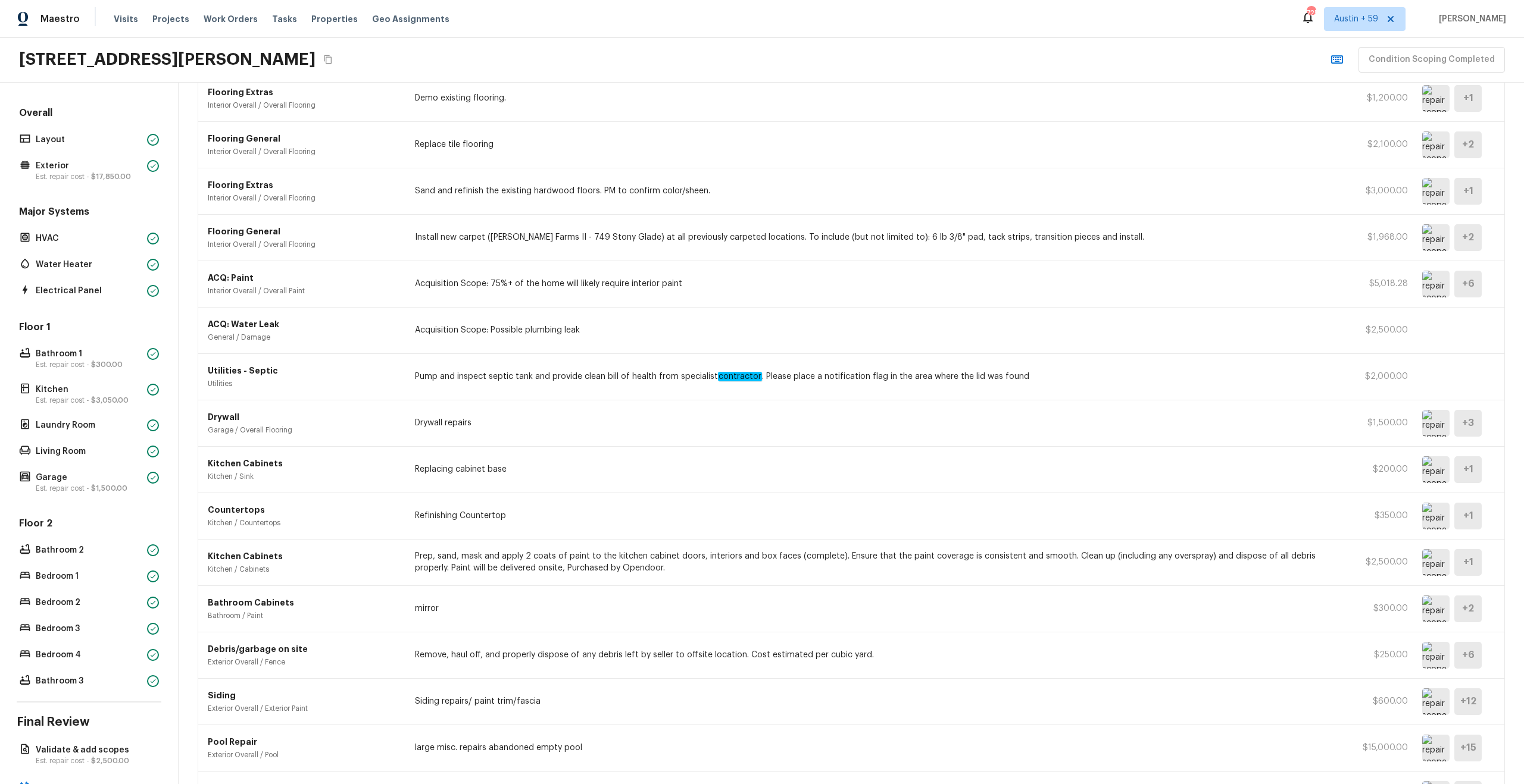
scroll to position [144, 0]
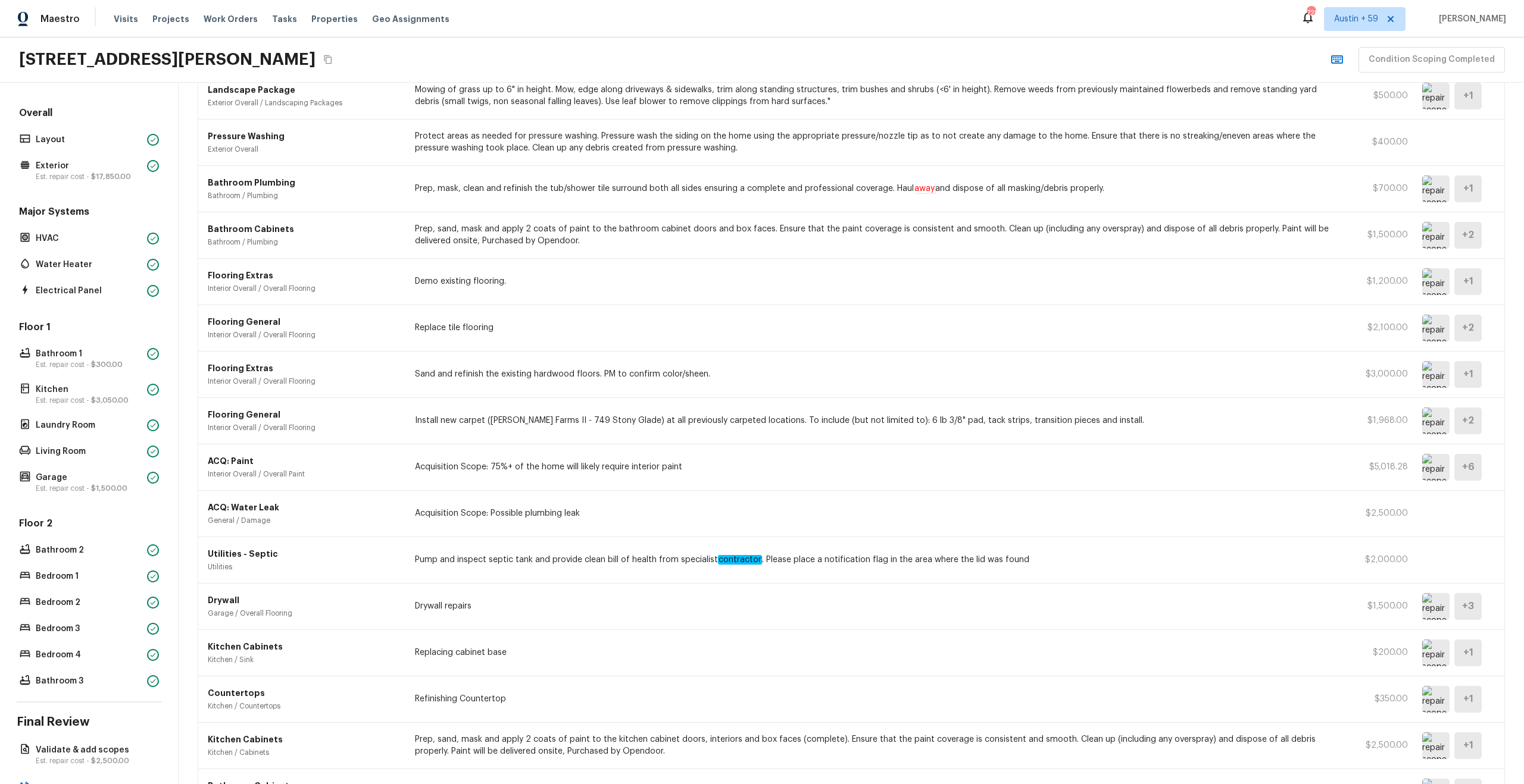
click at [1437, 325] on img at bounding box center [1436, 328] width 28 height 27
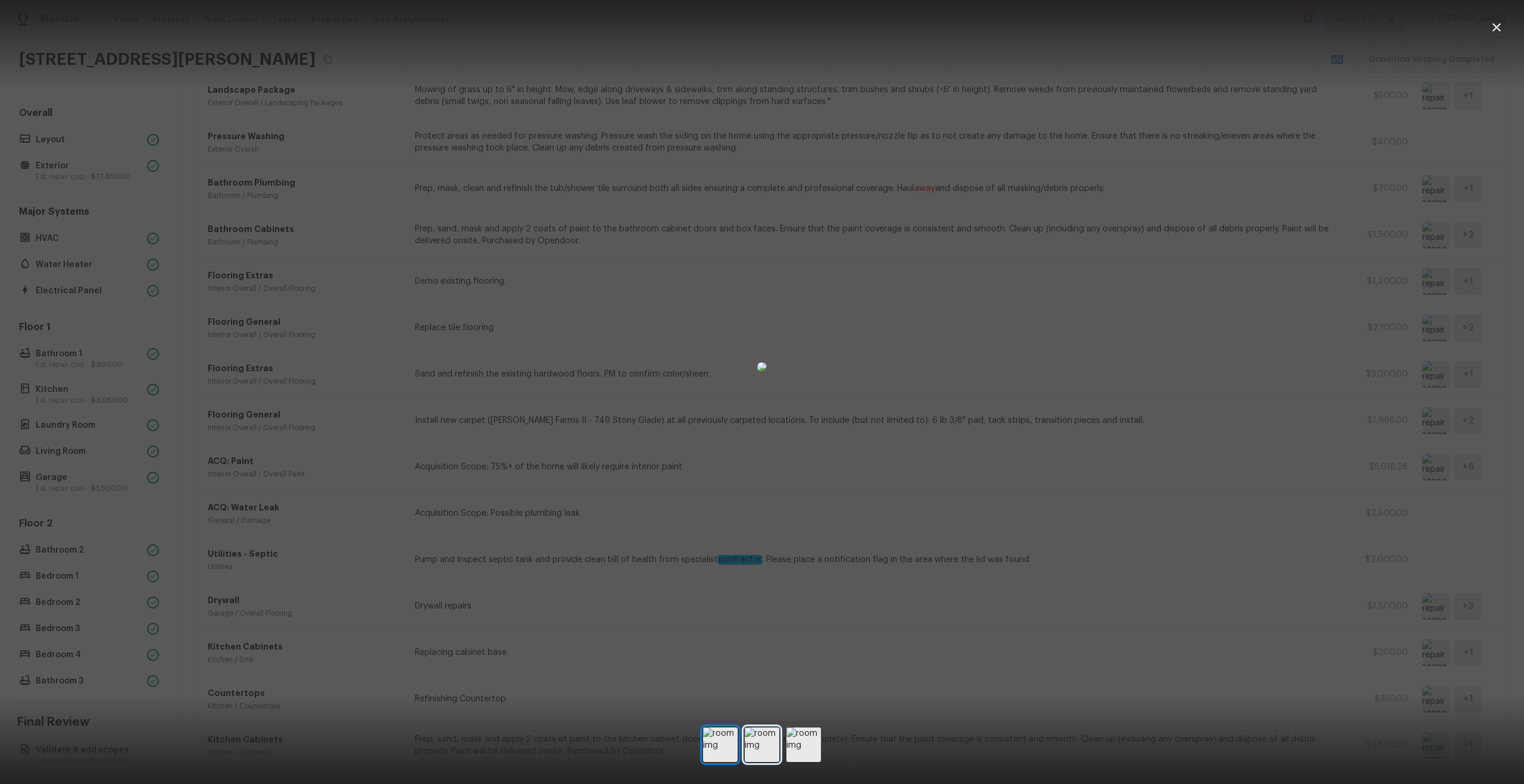
click at [769, 745] on img at bounding box center [761, 744] width 34 height 34
click at [800, 746] on img at bounding box center [803, 744] width 34 height 34
click at [1148, 628] on div at bounding box center [762, 367] width 1524 height 696
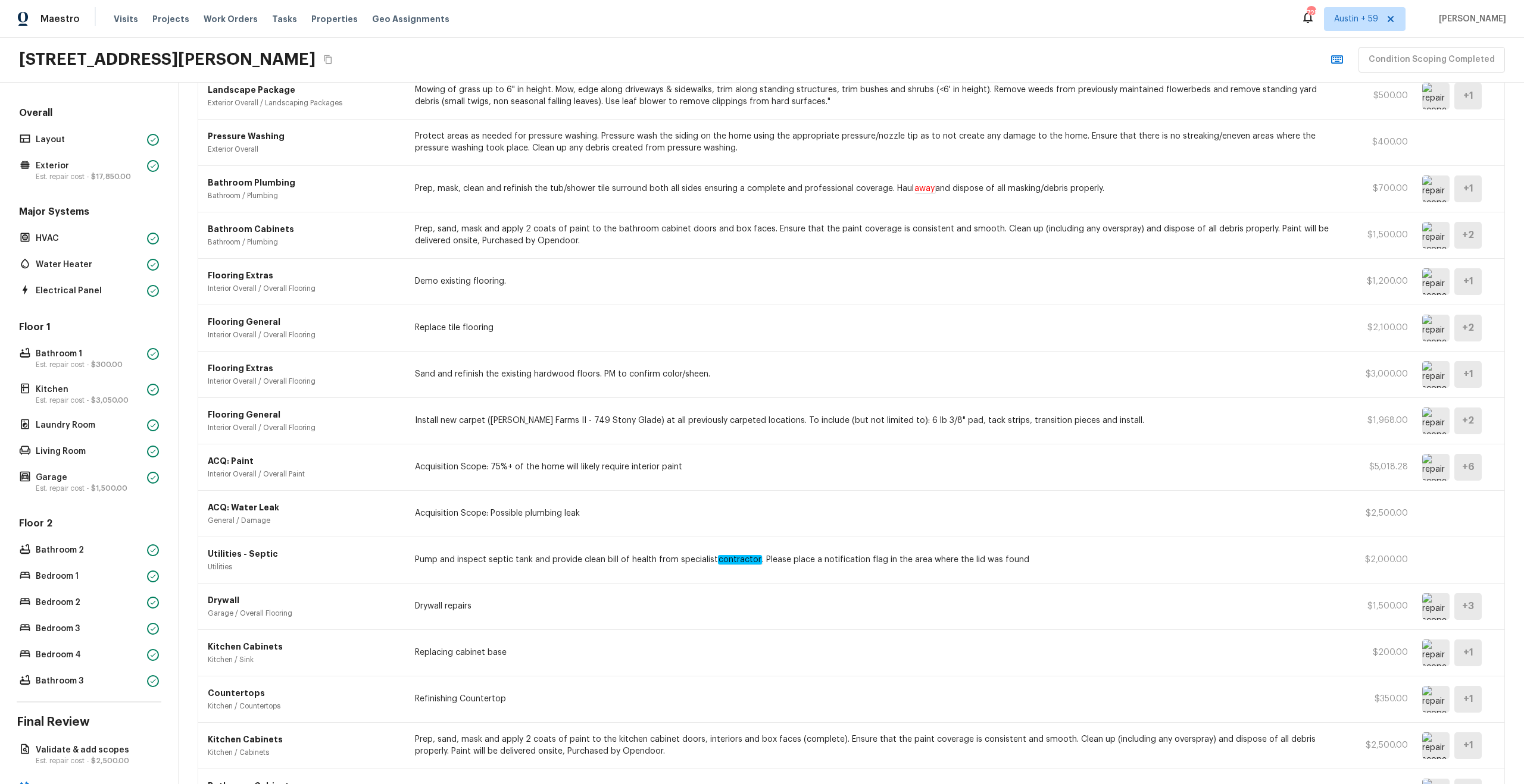
click at [1436, 284] on img at bounding box center [1436, 281] width 28 height 27
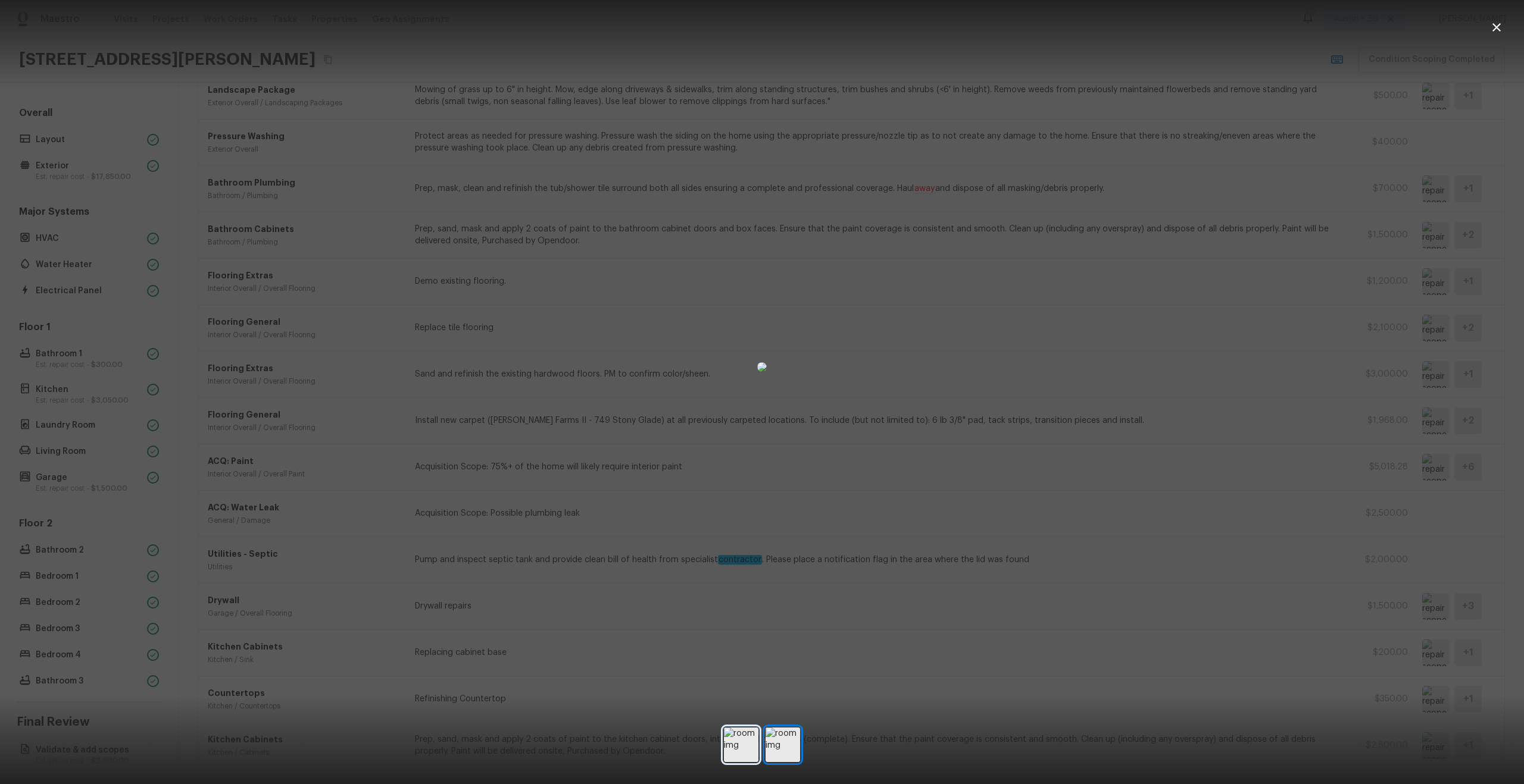
click at [727, 744] on img at bounding box center [741, 744] width 34 height 34
click at [1196, 425] on div at bounding box center [762, 367] width 1524 height 696
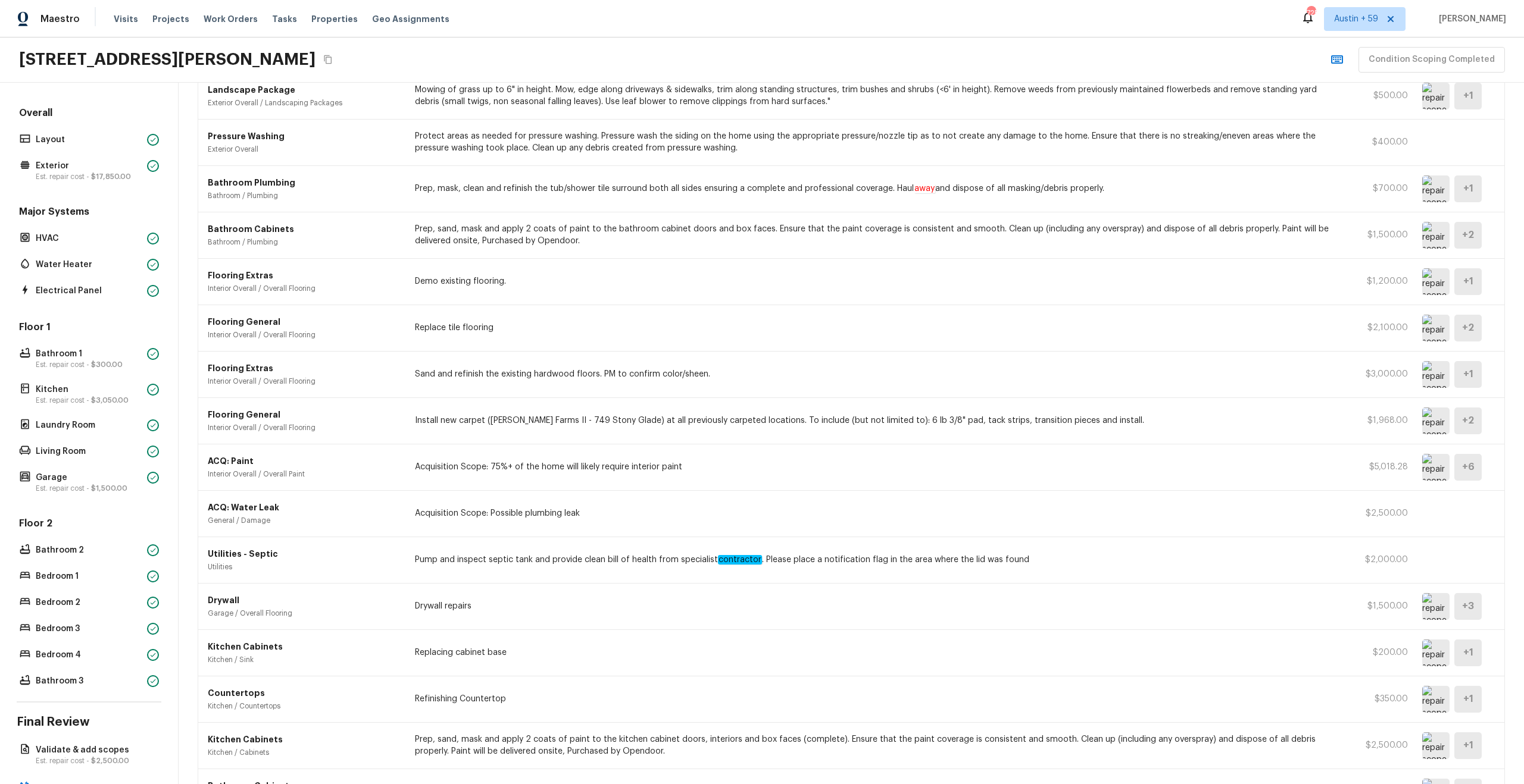
click at [1431, 373] on img at bounding box center [1436, 375] width 28 height 27
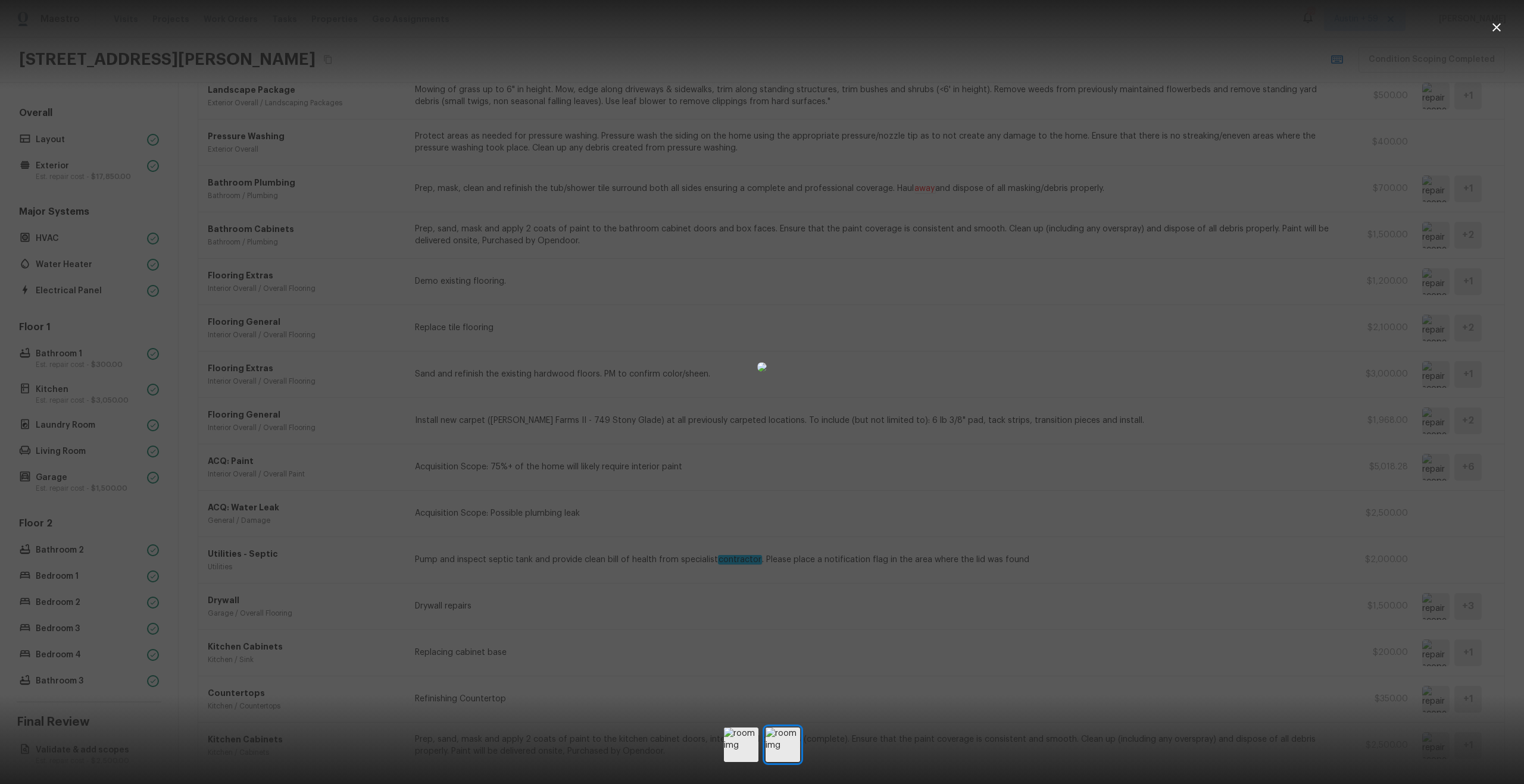
click at [1055, 593] on div at bounding box center [762, 367] width 1524 height 696
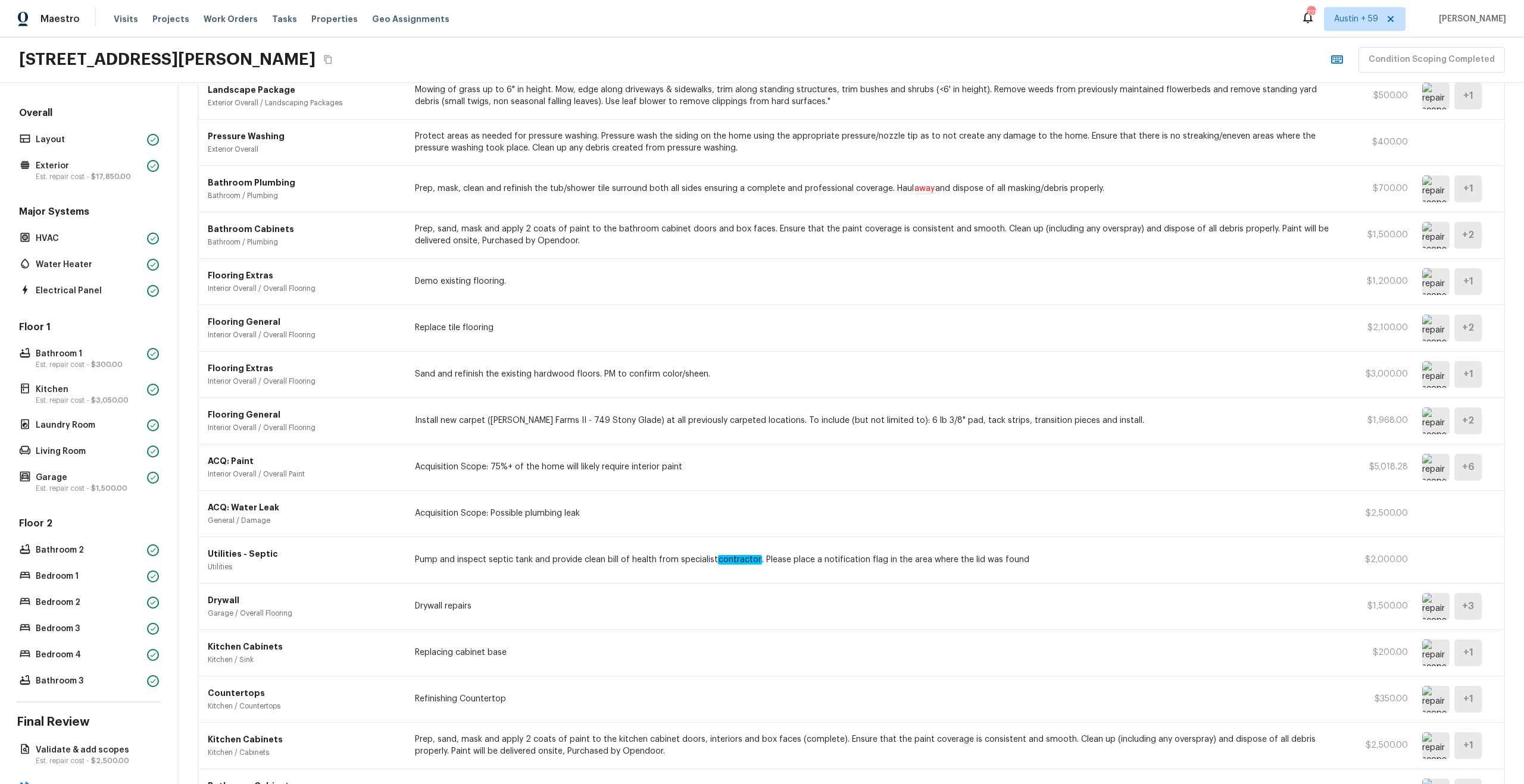
click at [1426, 426] on img at bounding box center [1436, 421] width 28 height 27
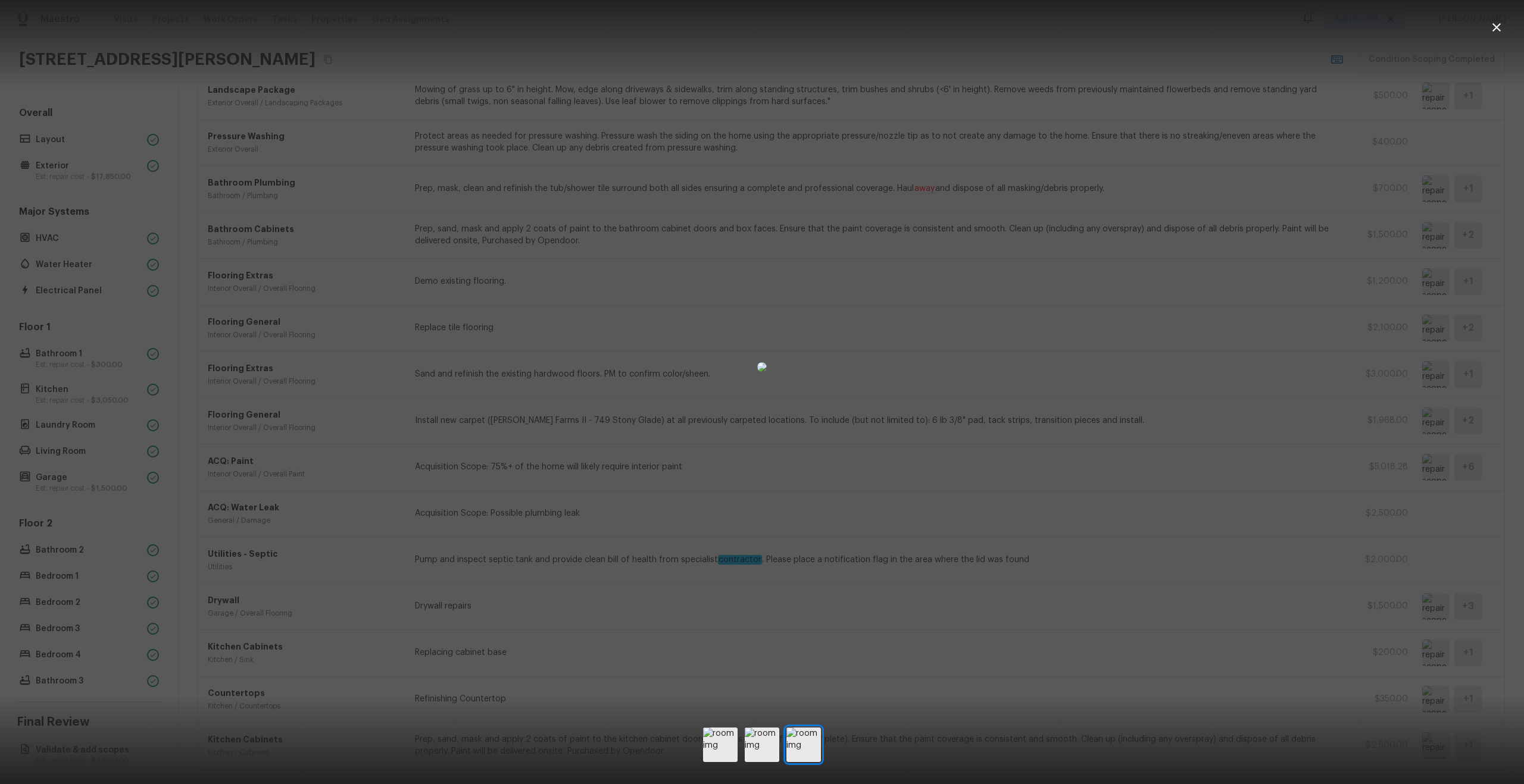
click at [1254, 516] on div at bounding box center [762, 367] width 1524 height 696
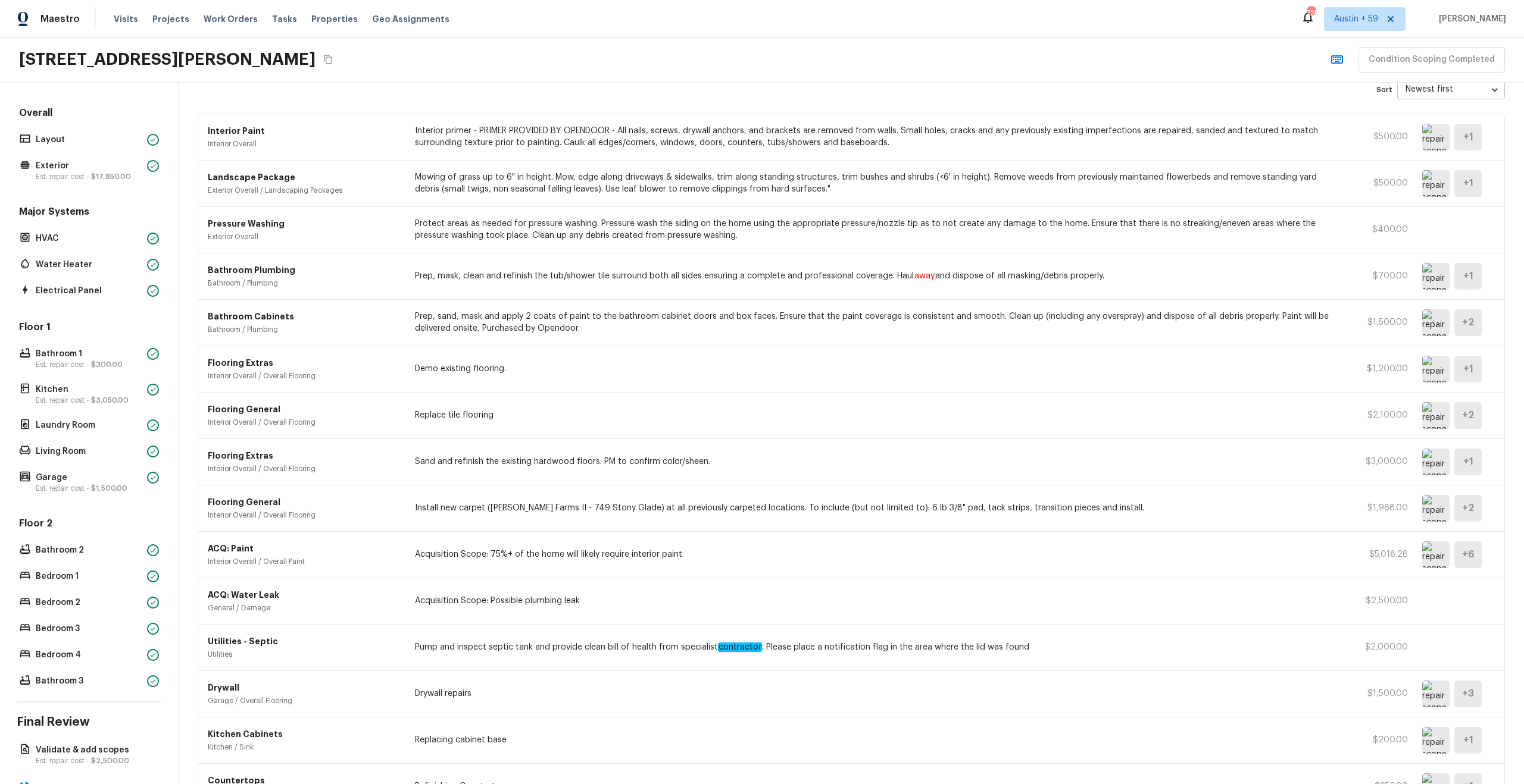
scroll to position [40, 0]
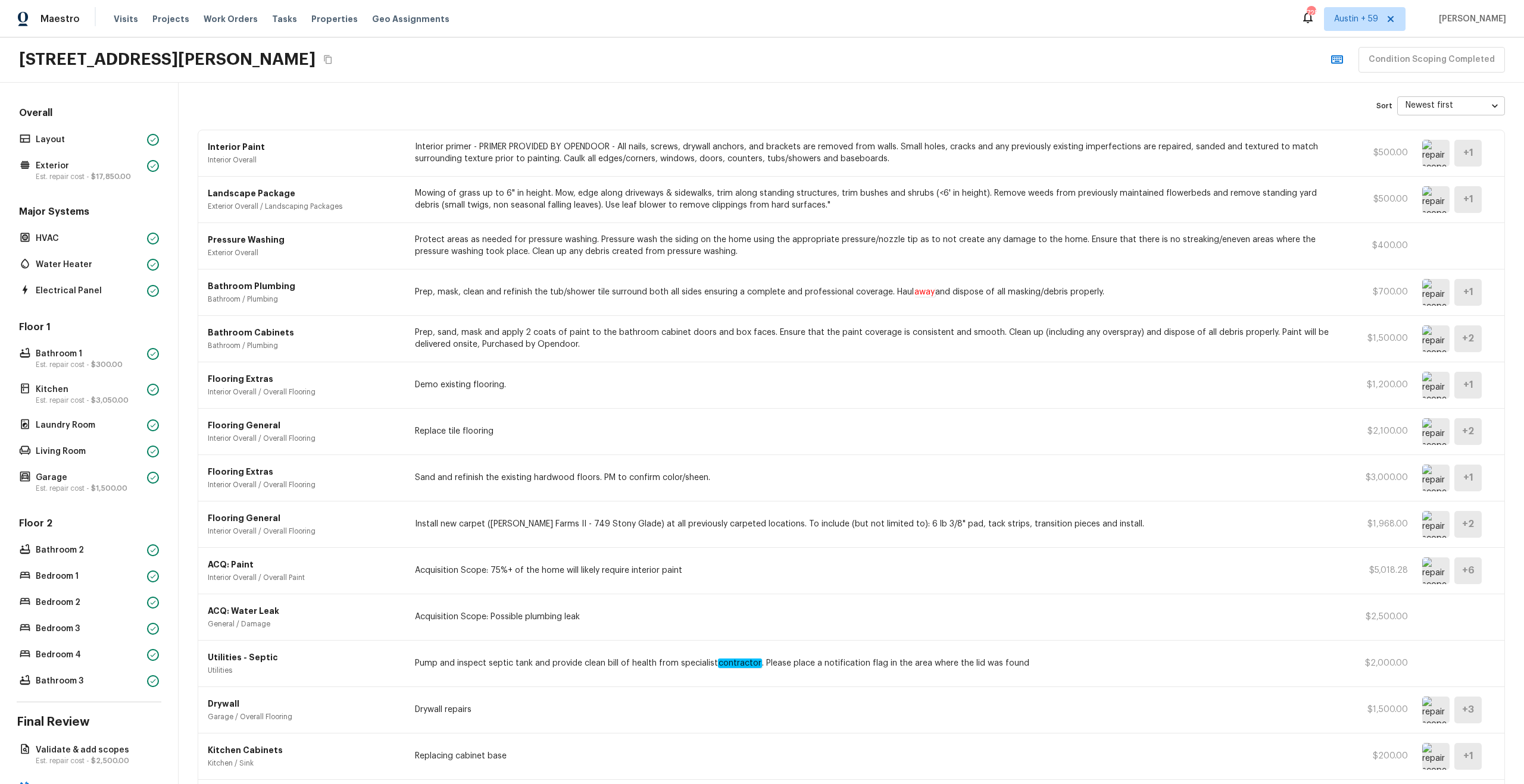
click at [1441, 335] on img at bounding box center [1436, 338] width 28 height 27
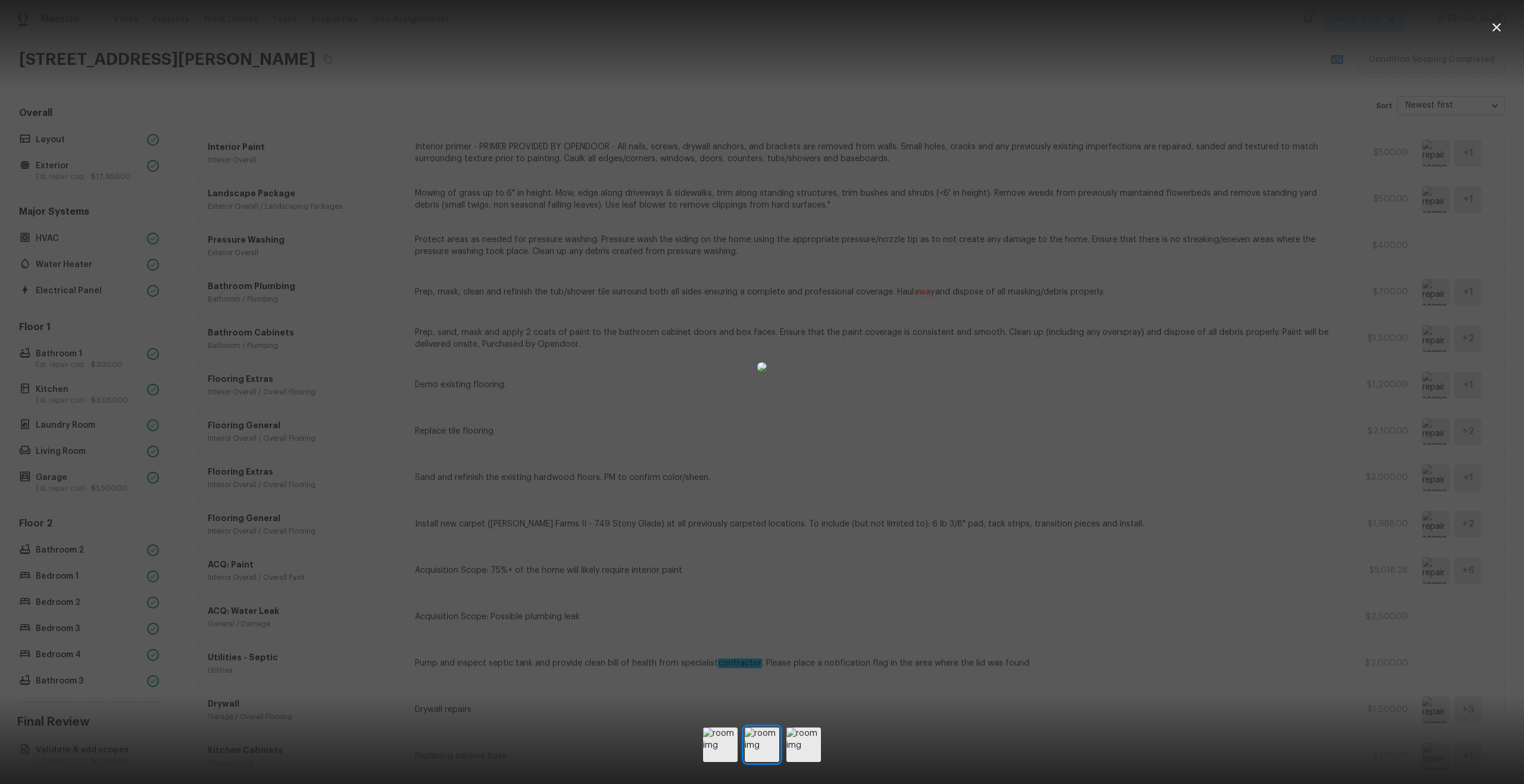
click at [1283, 355] on div at bounding box center [762, 367] width 1524 height 696
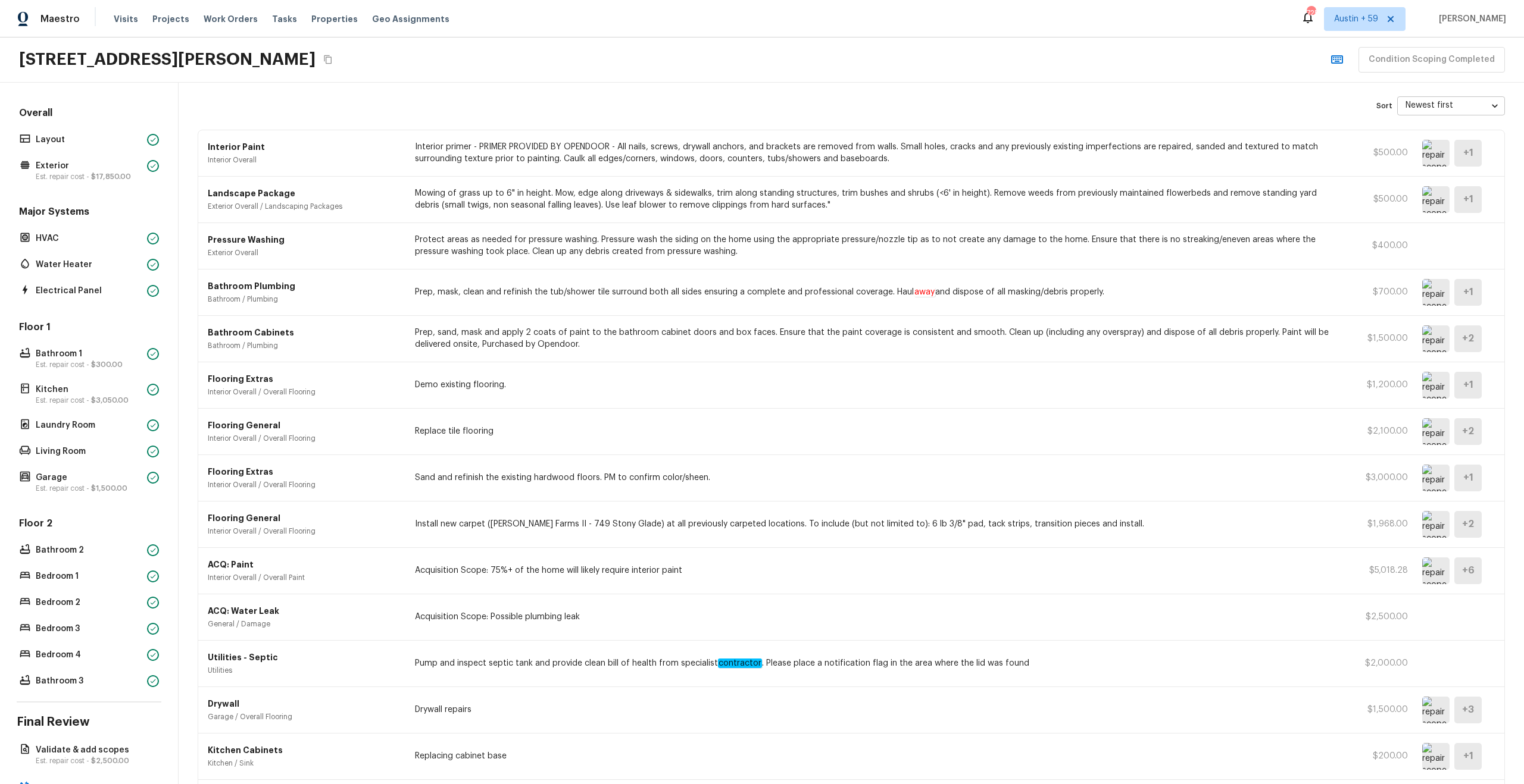
click at [1111, 305] on div "Bathroom Plumbing Bathroom / Plumbing Prep, mask, clean and refinish the tub/sh…" at bounding box center [852, 292] width 1306 height 46
click at [1431, 298] on img at bounding box center [1436, 292] width 28 height 27
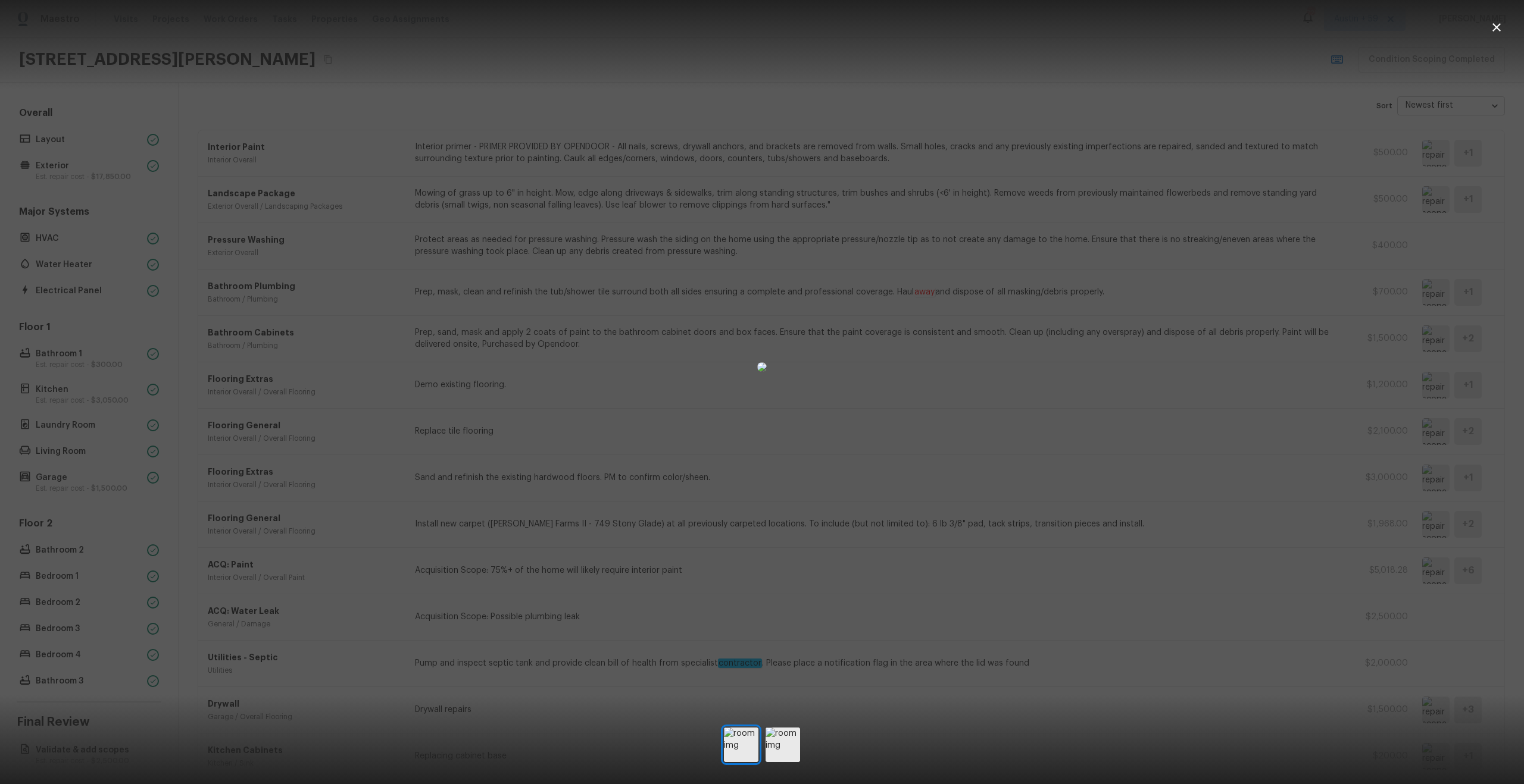
click at [1362, 372] on div at bounding box center [762, 367] width 1524 height 696
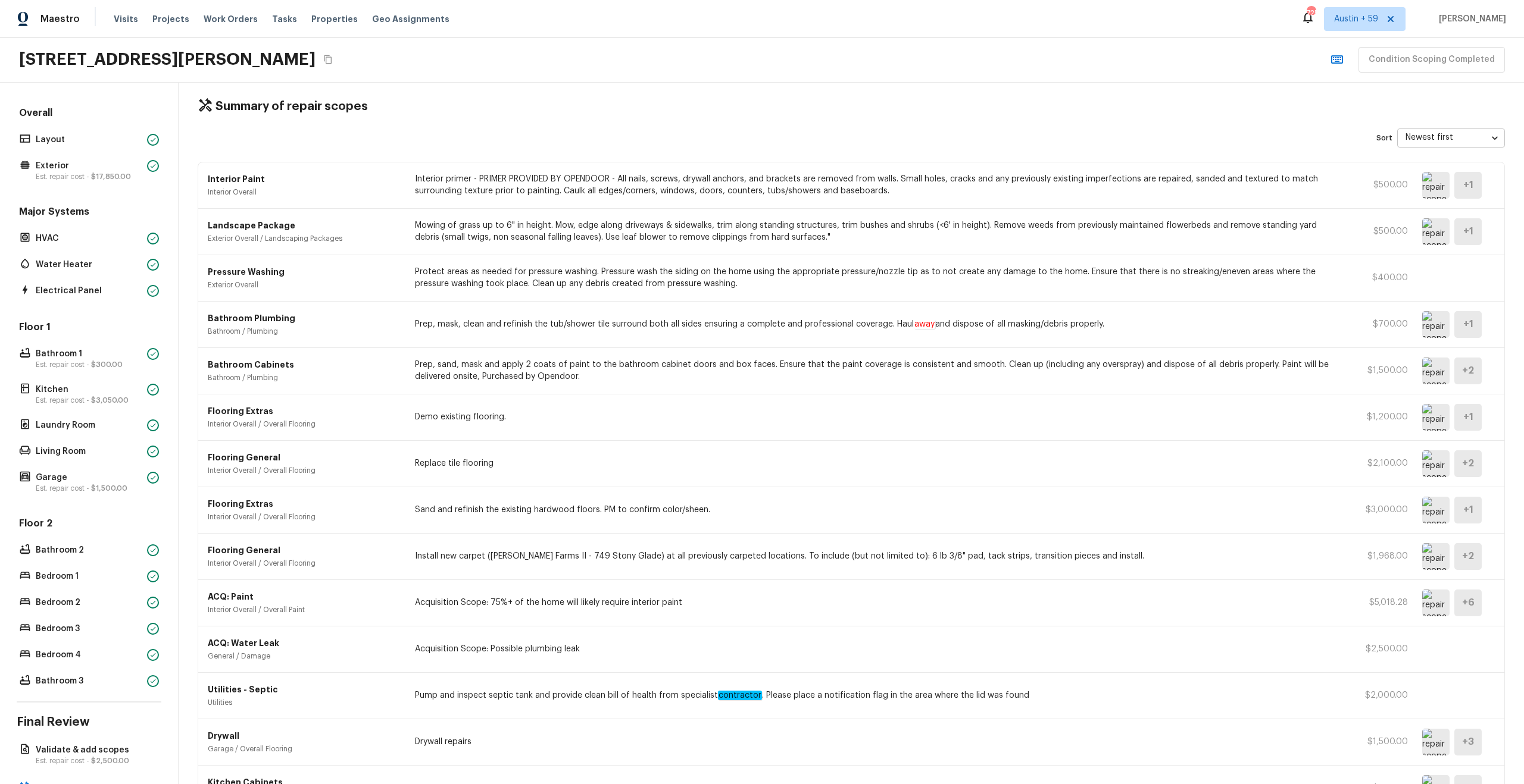
scroll to position [0, 0]
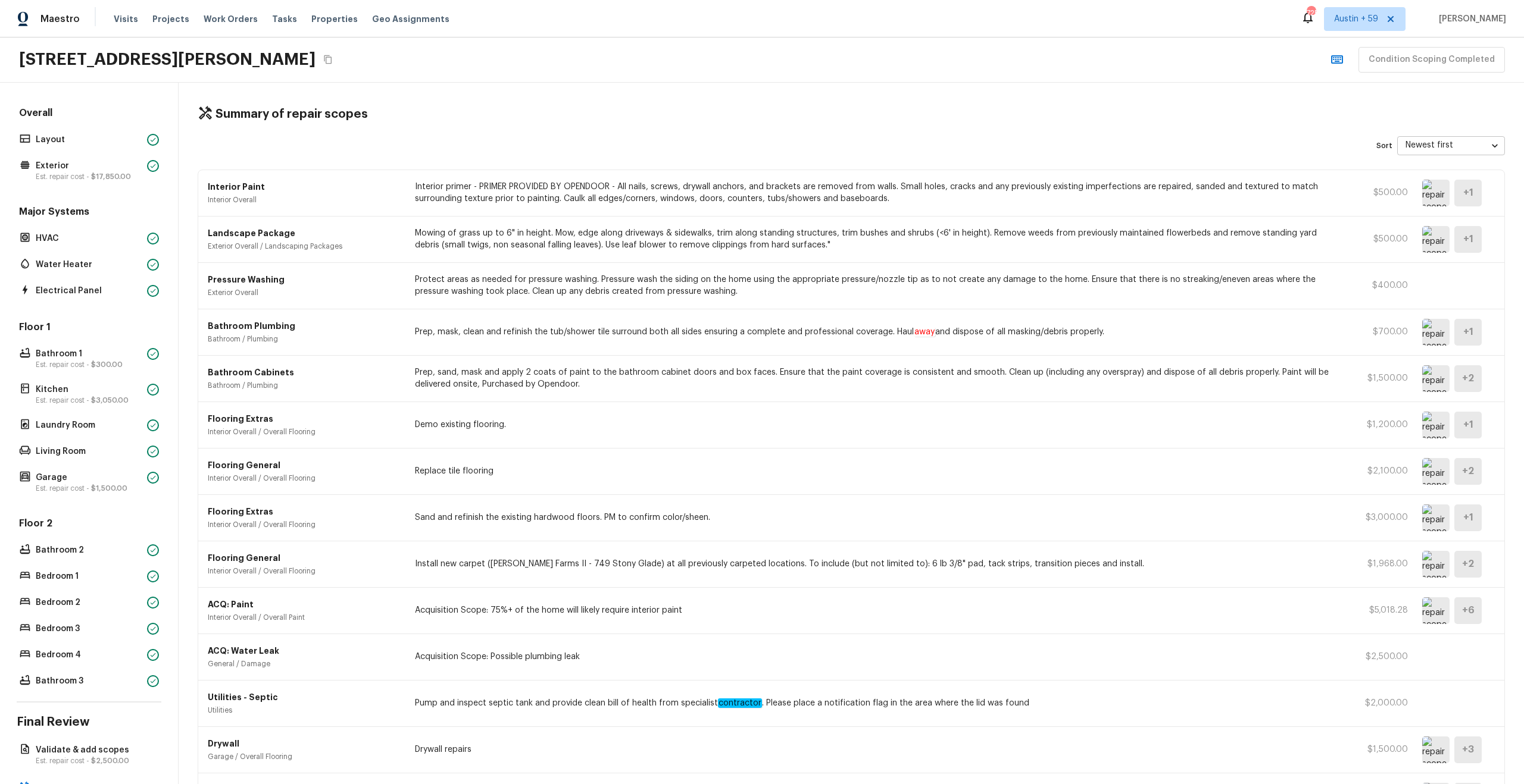
click at [1430, 194] on img at bounding box center [1436, 193] width 28 height 27
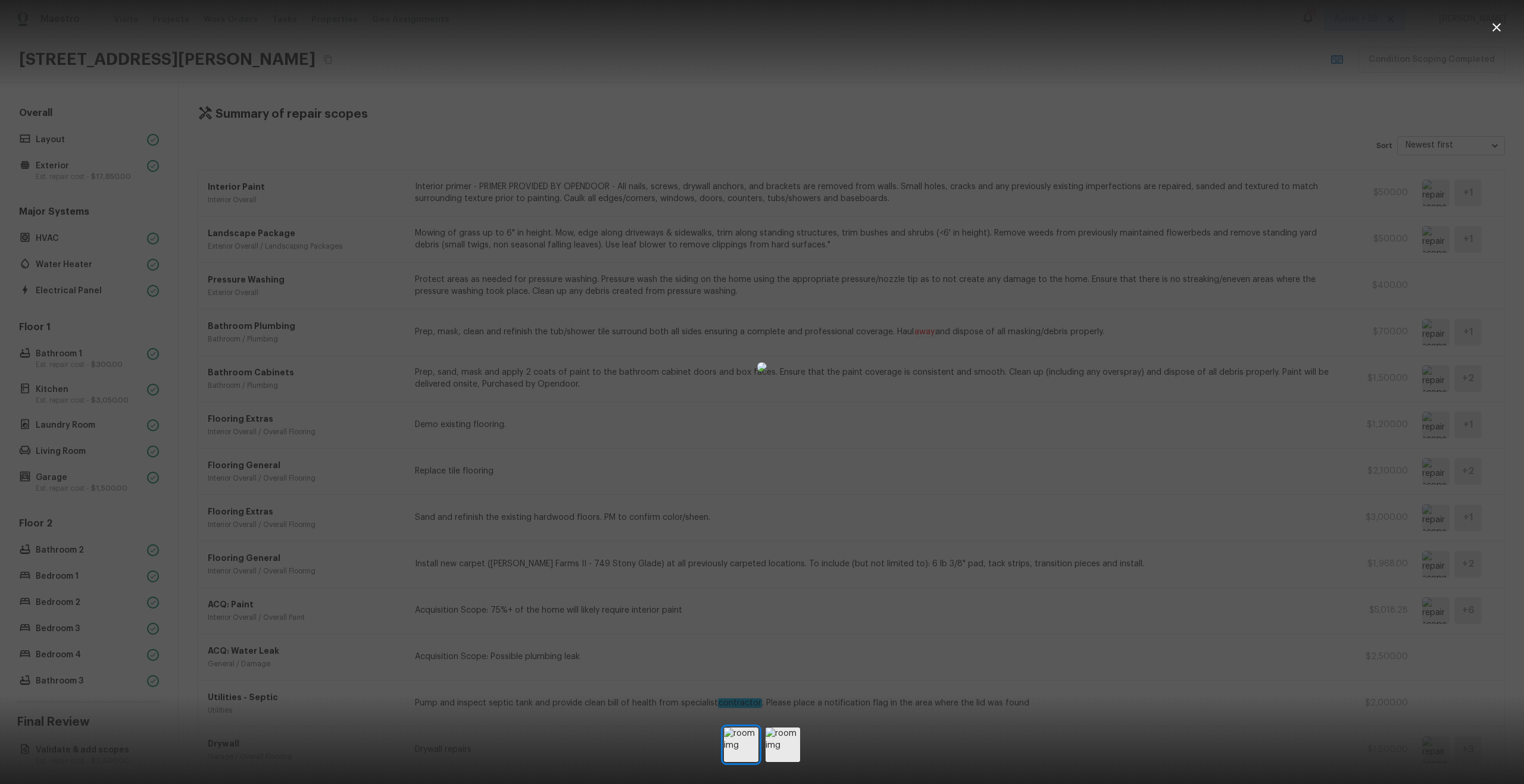
click at [1393, 316] on div at bounding box center [762, 367] width 1524 height 696
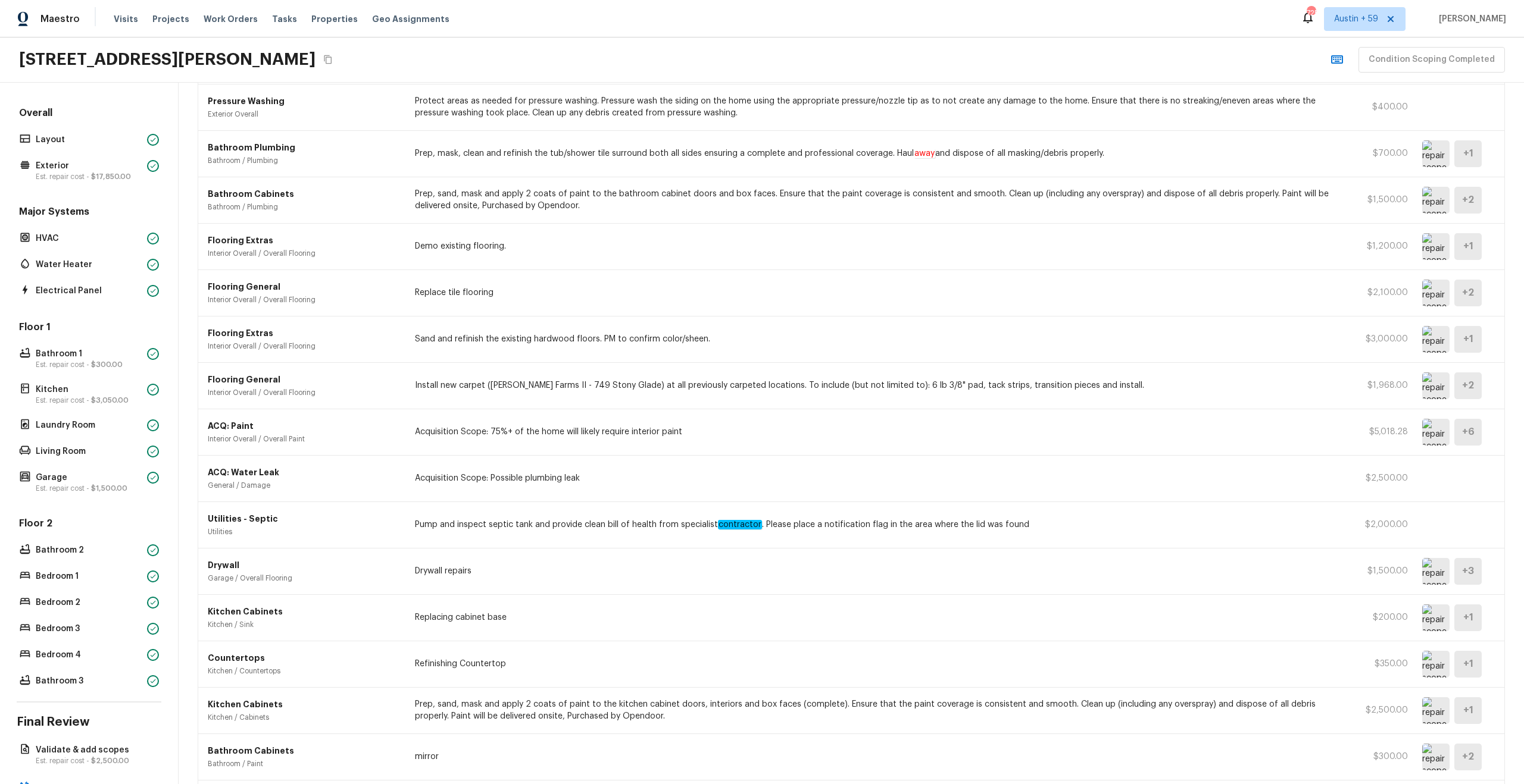
scroll to position [183, 0]
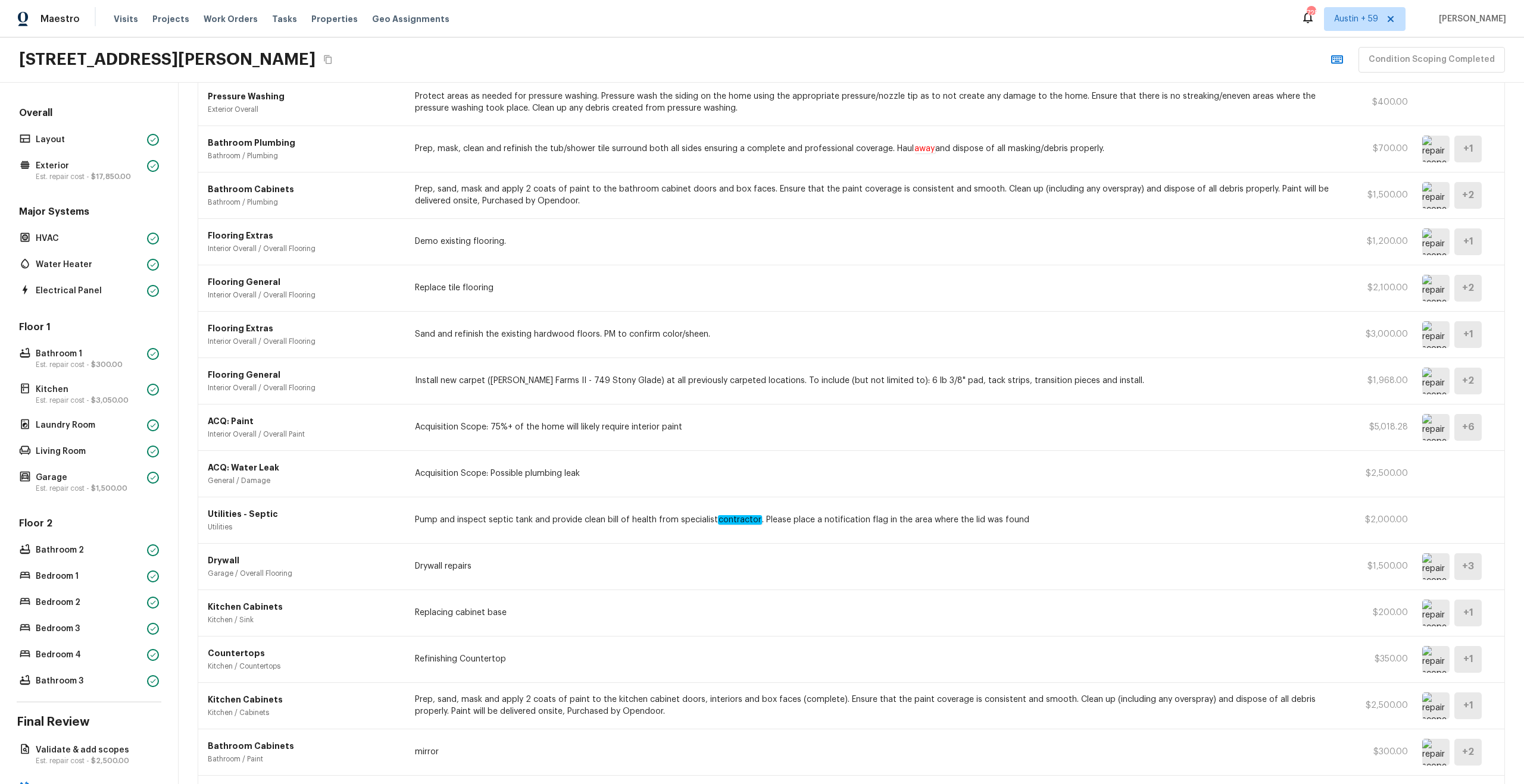
click at [618, 529] on div "Utilities - Septic Utilities Pump and inspect septic tank and provide clean bil…" at bounding box center [852, 520] width 1306 height 46
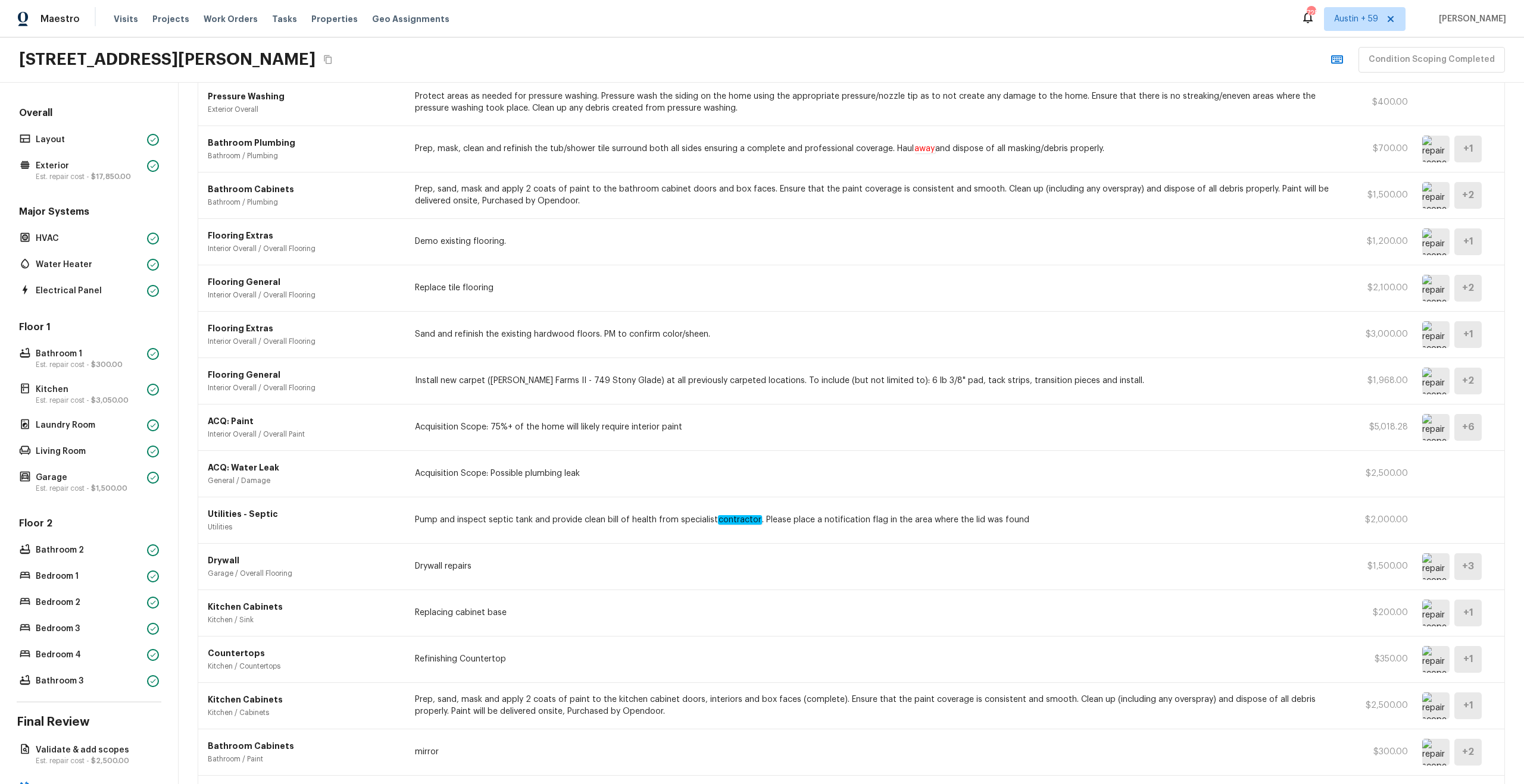
click at [618, 529] on div "Utilities - Septic Utilities Pump and inspect septic tank and provide clean bil…" at bounding box center [852, 520] width 1306 height 46
click at [597, 556] on div "Drywall Garage / Overall Flooring Drywall repairs $1,500.00 + 3" at bounding box center [852, 567] width 1306 height 46
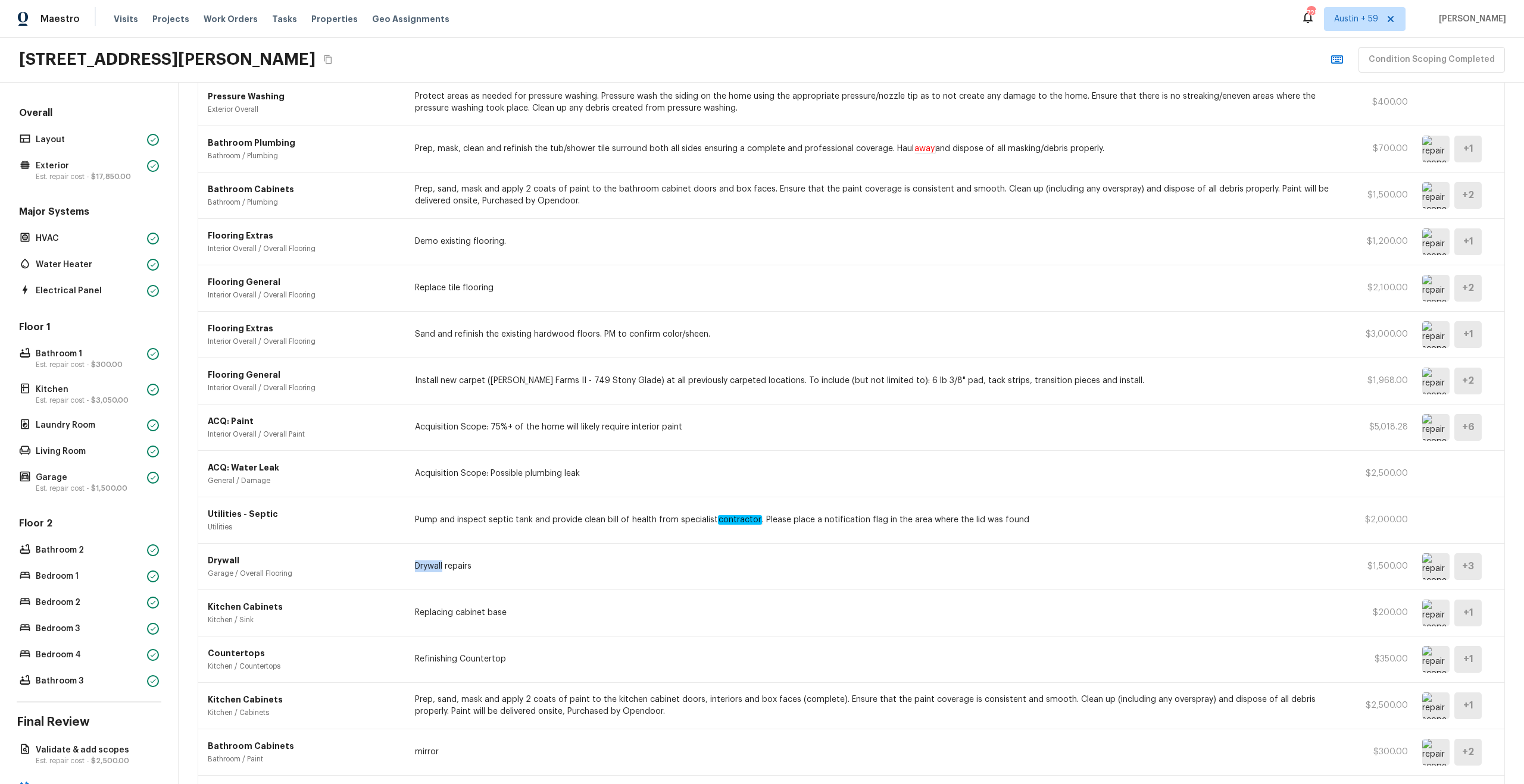
click at [597, 556] on div "Drywall Garage / Overall Flooring Drywall repairs $1,500.00 + 3" at bounding box center [852, 567] width 1306 height 46
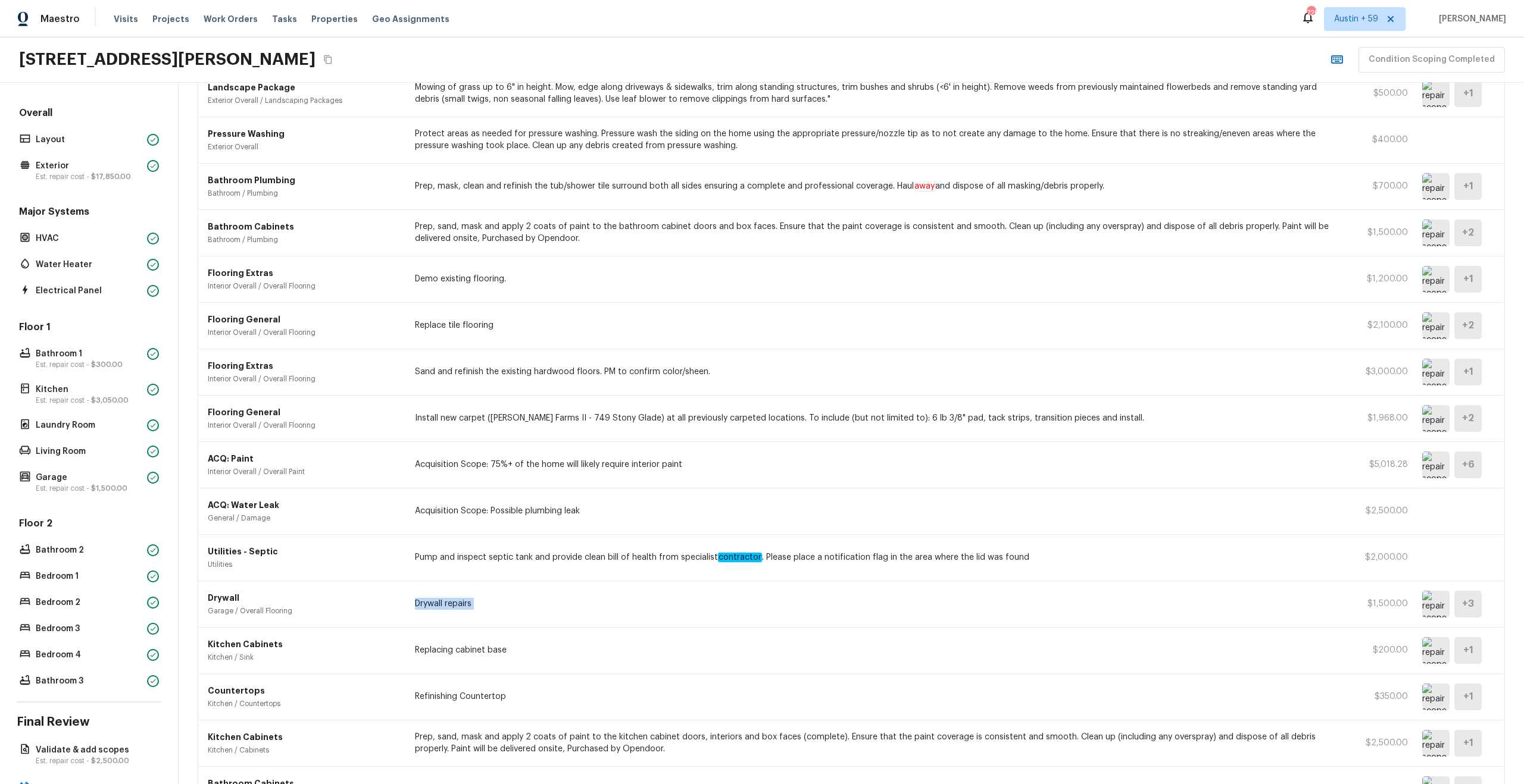
scroll to position [142, 0]
click at [602, 237] on p "Prep, sand, mask and apply 2 coats of paint to the bathroom cabinet doors and b…" at bounding box center [877, 236] width 925 height 24
click at [1427, 236] on img at bounding box center [1436, 236] width 28 height 27
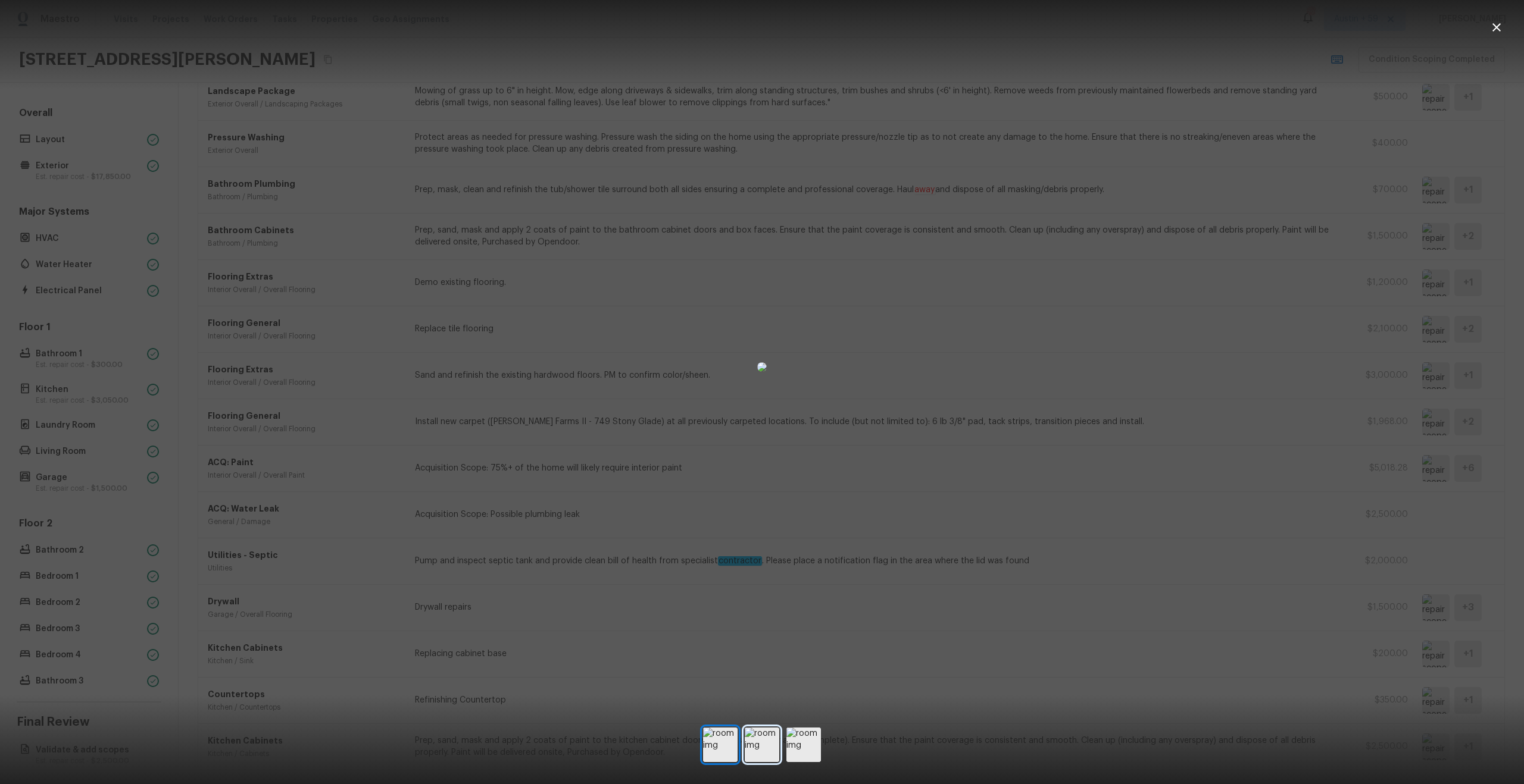
click at [772, 728] on img at bounding box center [761, 744] width 34 height 34
click at [802, 748] on img at bounding box center [803, 744] width 34 height 34
click at [760, 754] on img at bounding box center [761, 744] width 34 height 34
click at [739, 752] on div at bounding box center [762, 744] width 118 height 34
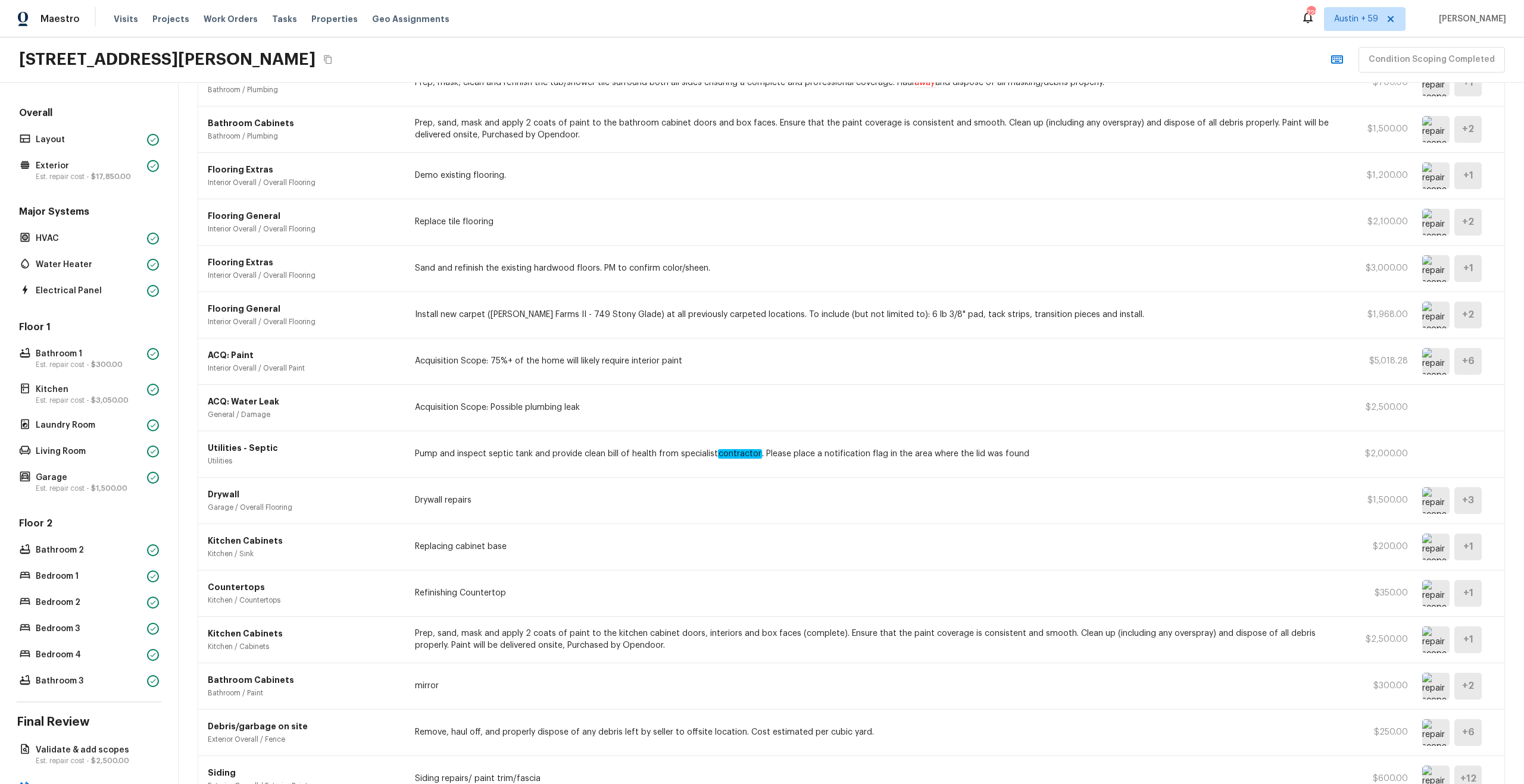
scroll to position [251, 0]
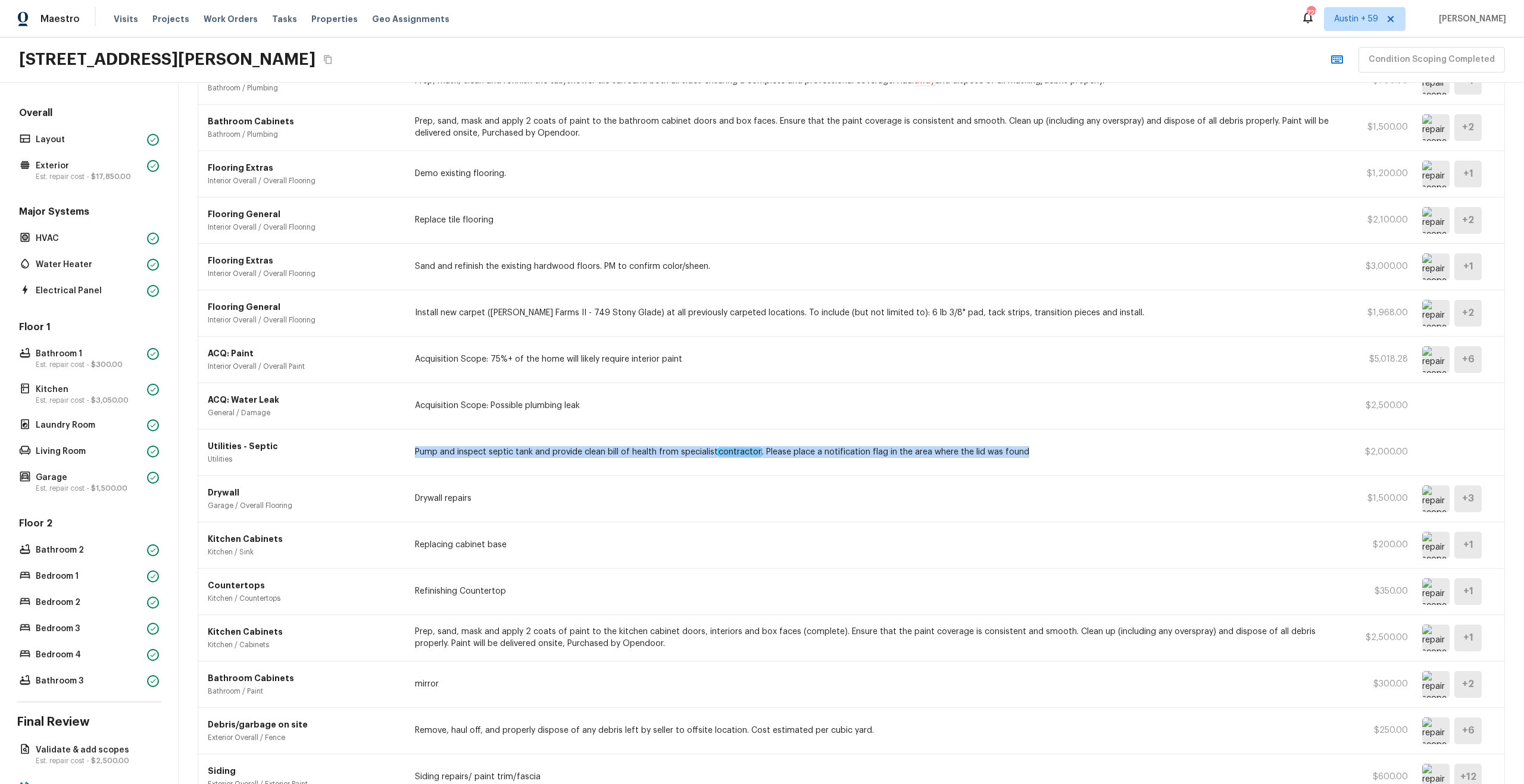
drag, startPoint x: 419, startPoint y: 446, endPoint x: 976, endPoint y: 461, distance: 557.2
click at [976, 461] on div "Utilities - Septic Utilities Pump and inspect septic tank and provide clean bil…" at bounding box center [852, 453] width 1306 height 46
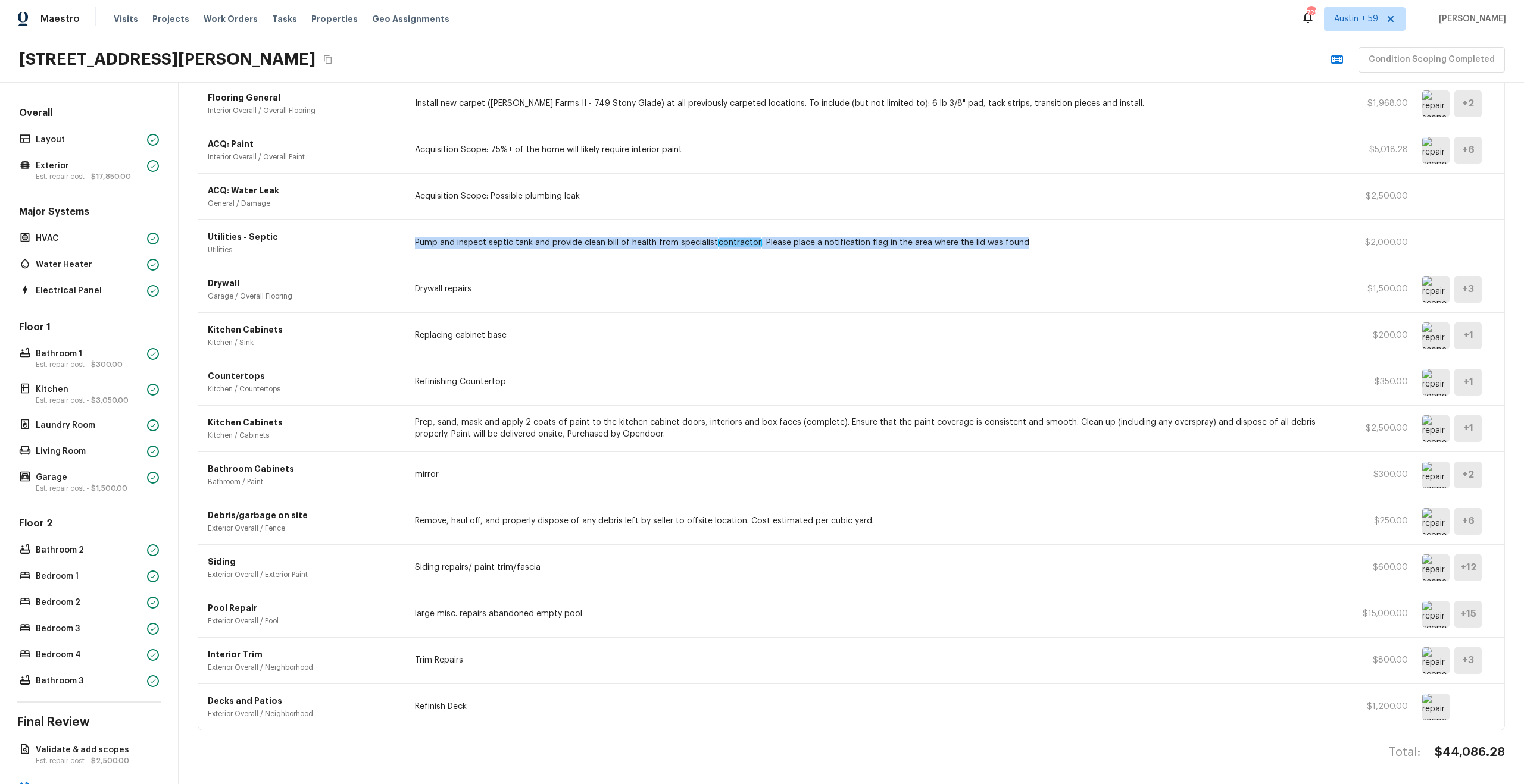
scroll to position [240, 0]
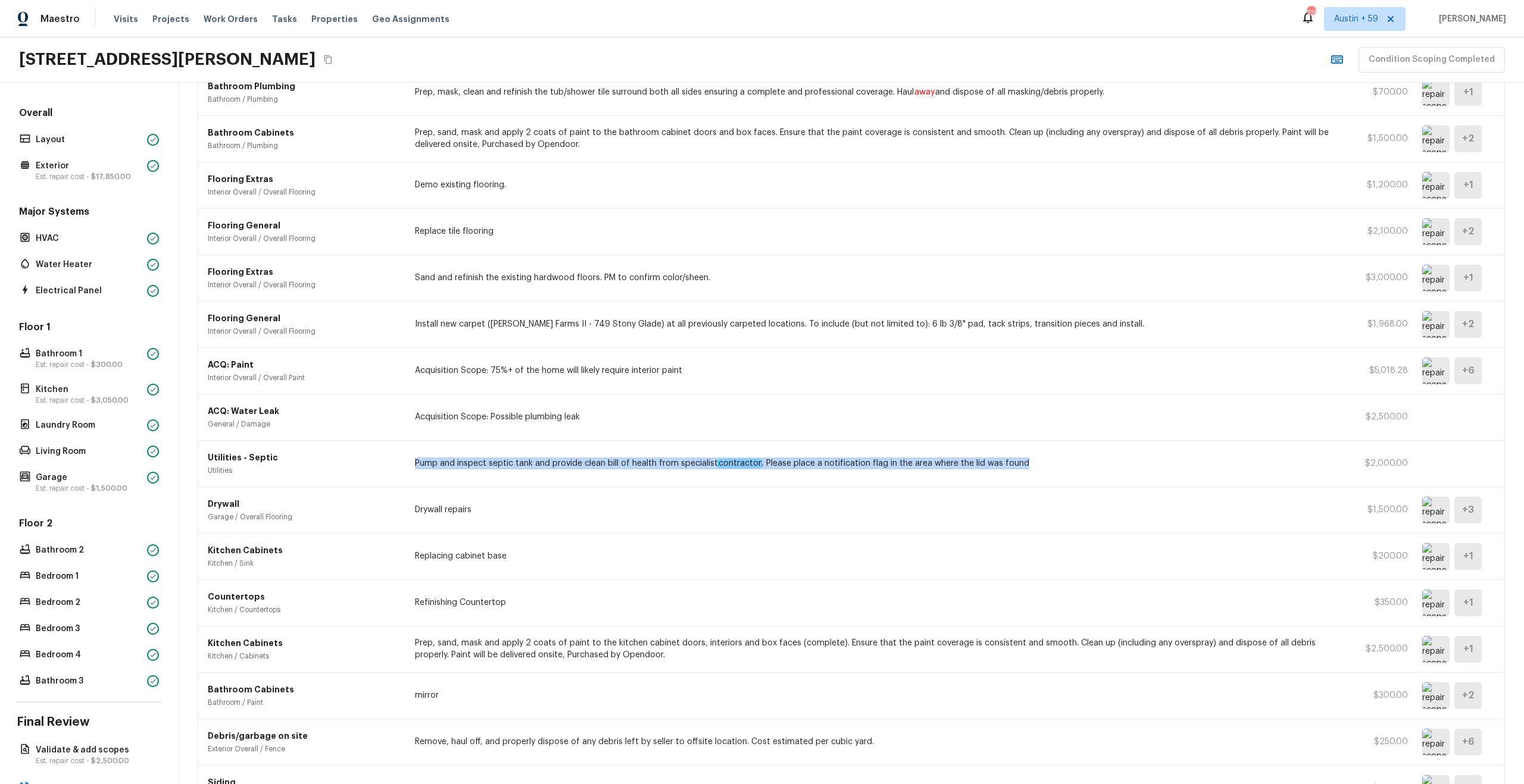
click at [736, 474] on div "Utilities - Septic Utilities Pump and inspect septic tank and provide clean bil…" at bounding box center [852, 464] width 1306 height 46
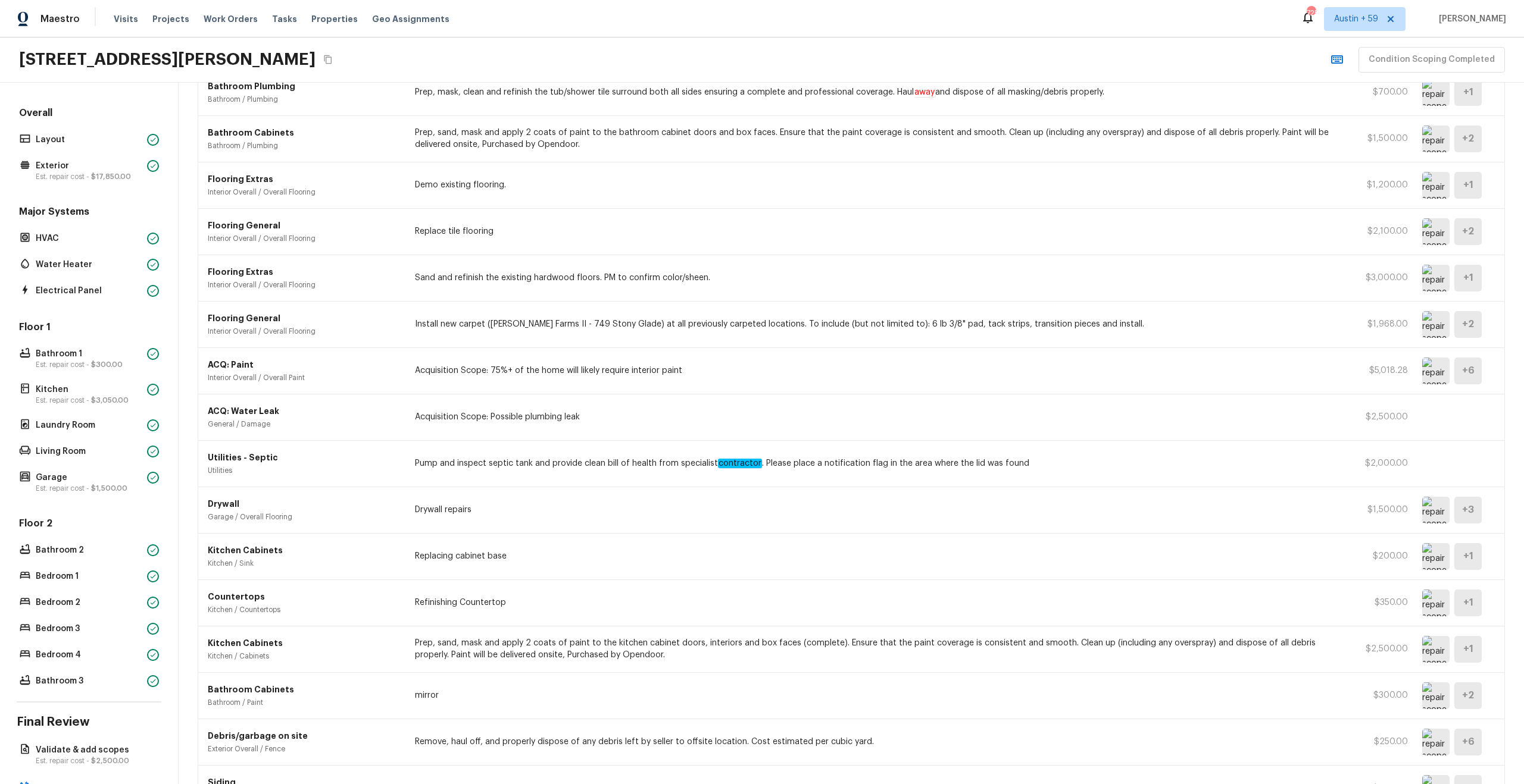
click at [832, 472] on div "Utilities - Septic Utilities Pump and inspect septic tank and provide clean bil…" at bounding box center [852, 464] width 1306 height 46
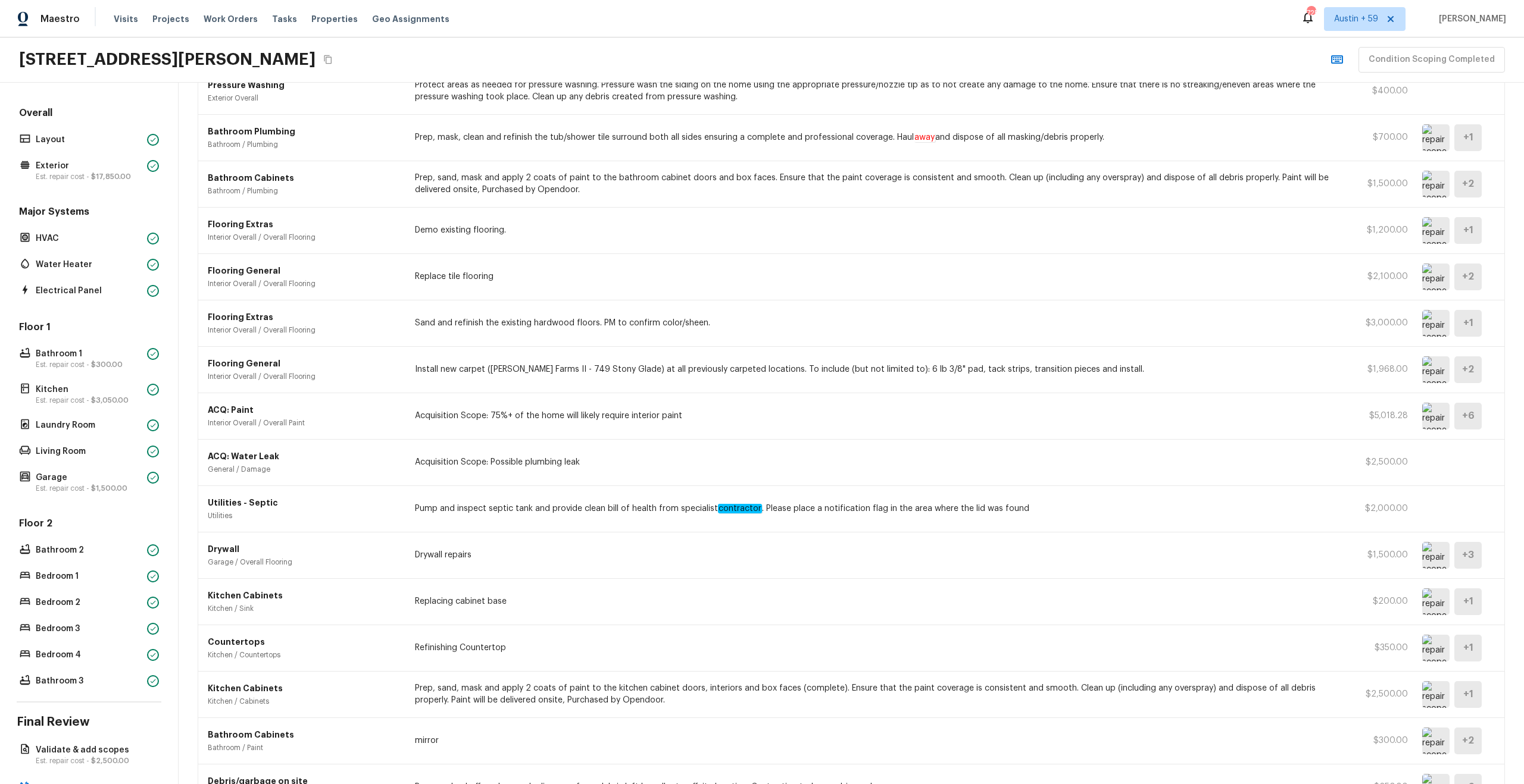
scroll to position [194, 0]
click at [1425, 372] on img at bounding box center [1436, 370] width 28 height 27
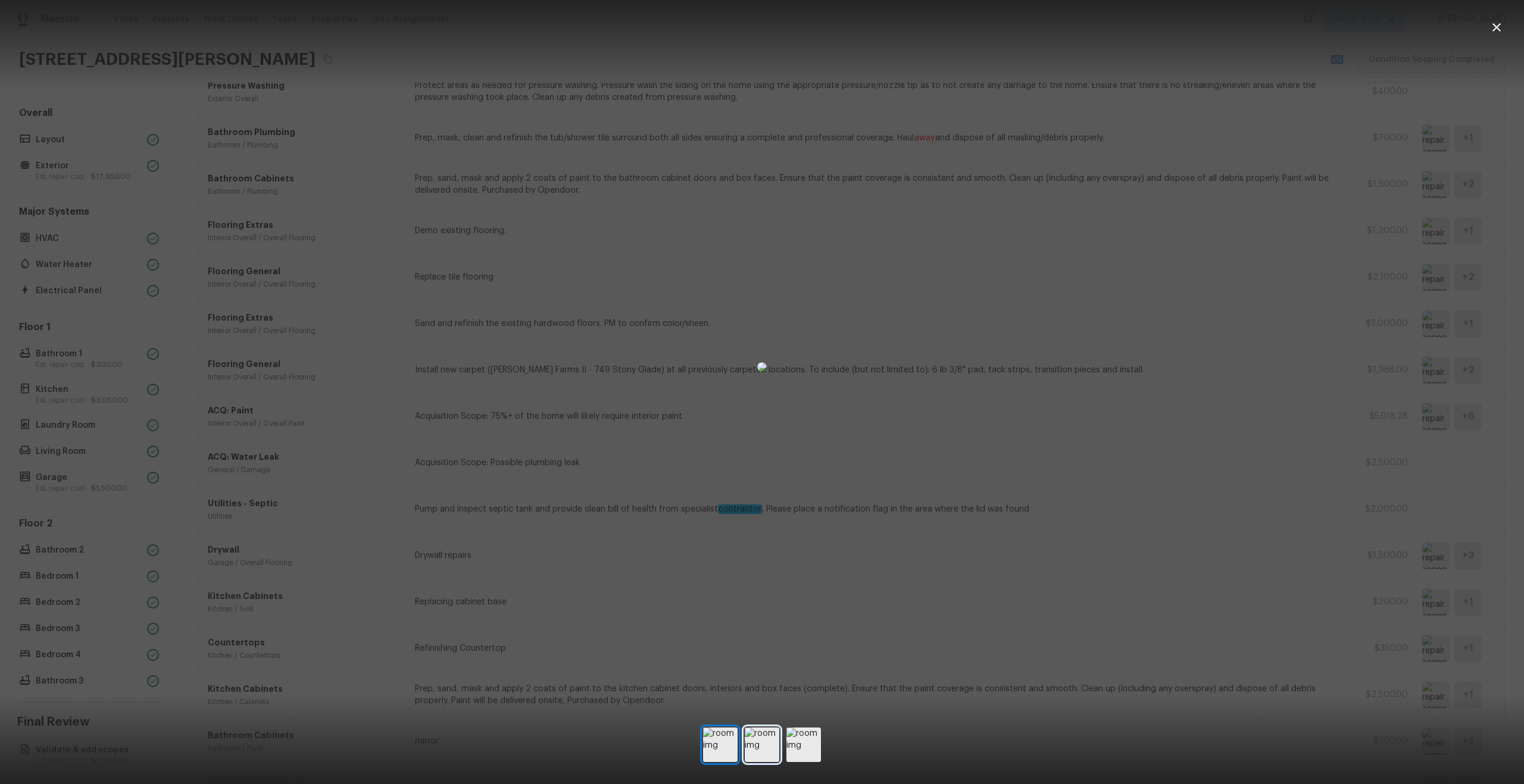
click at [769, 742] on img at bounding box center [761, 744] width 34 height 34
click at [817, 741] on img at bounding box center [803, 744] width 34 height 34
click at [1202, 503] on div at bounding box center [762, 367] width 1524 height 696
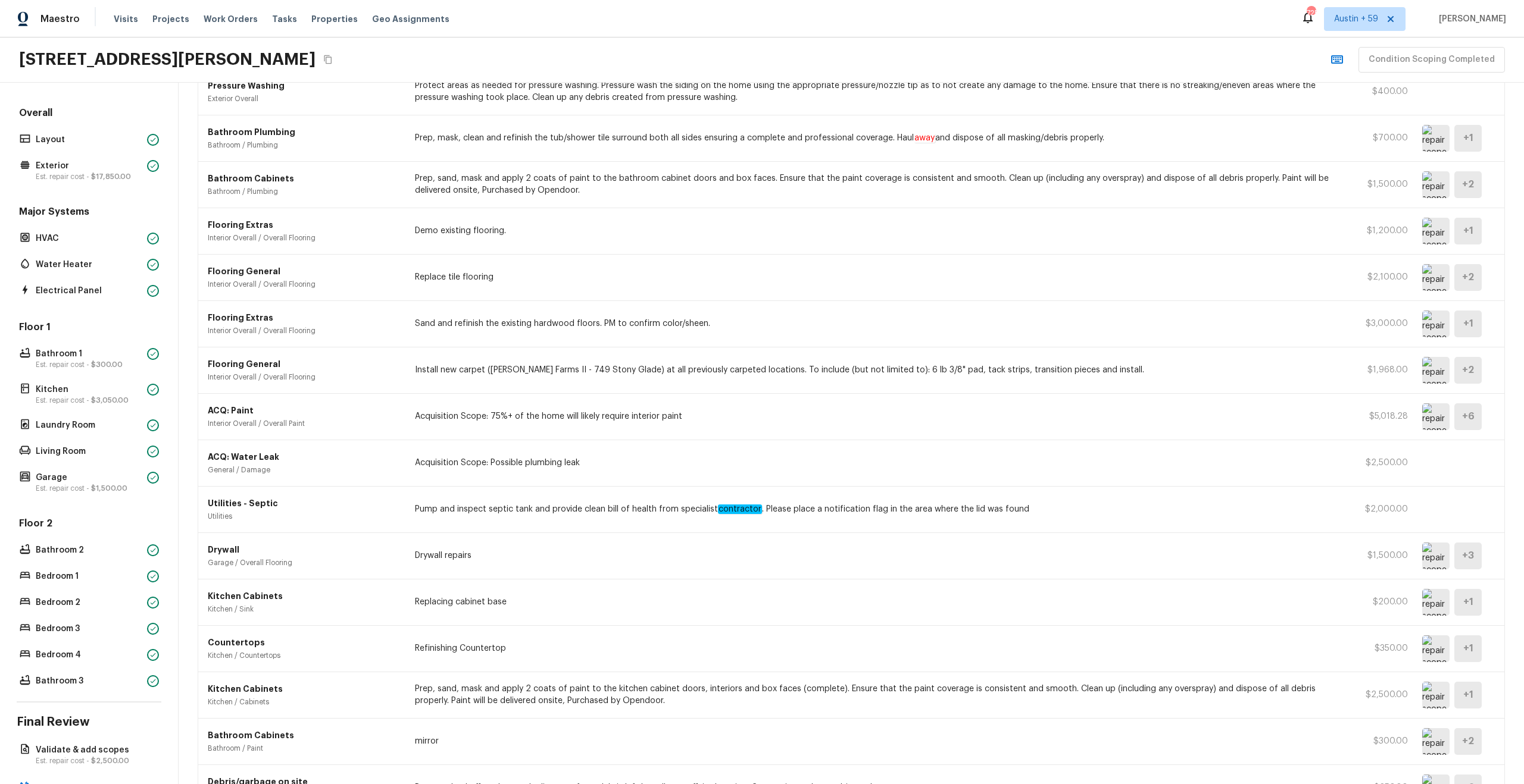
click at [1439, 321] on img at bounding box center [1436, 324] width 28 height 27
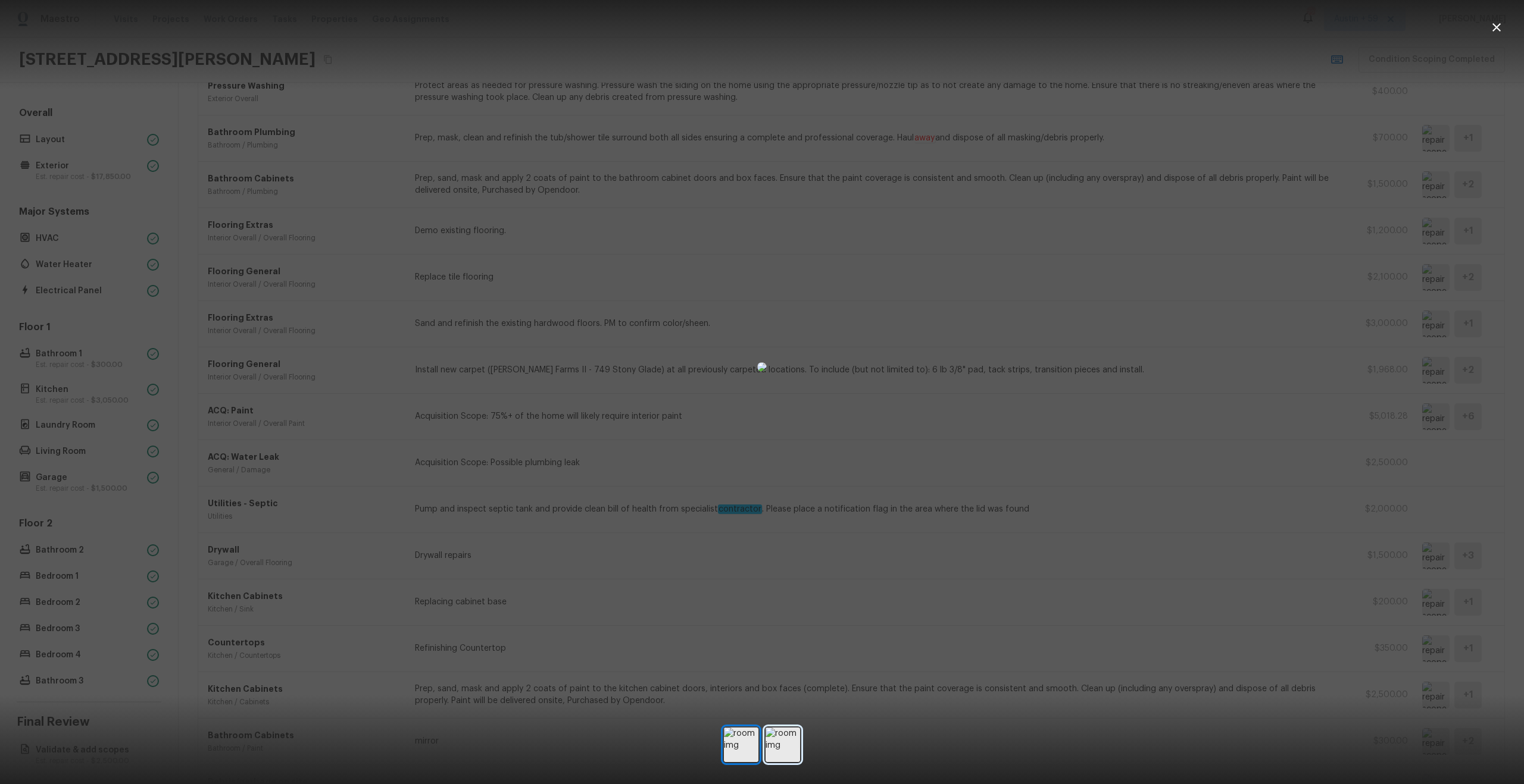
click at [796, 752] on img at bounding box center [782, 744] width 34 height 34
click at [1124, 586] on div at bounding box center [762, 367] width 1524 height 696
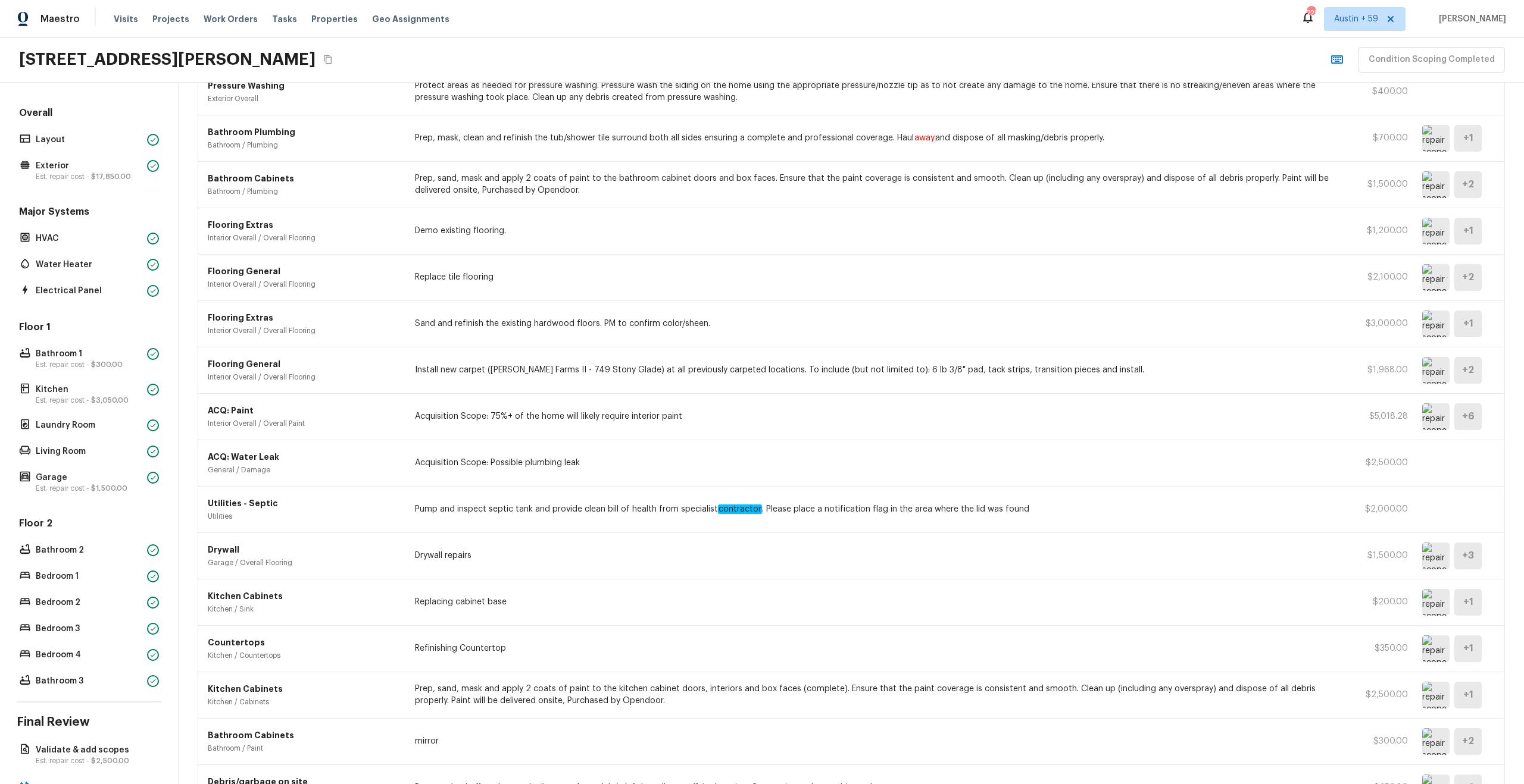
click at [1431, 279] on img at bounding box center [1436, 277] width 28 height 27
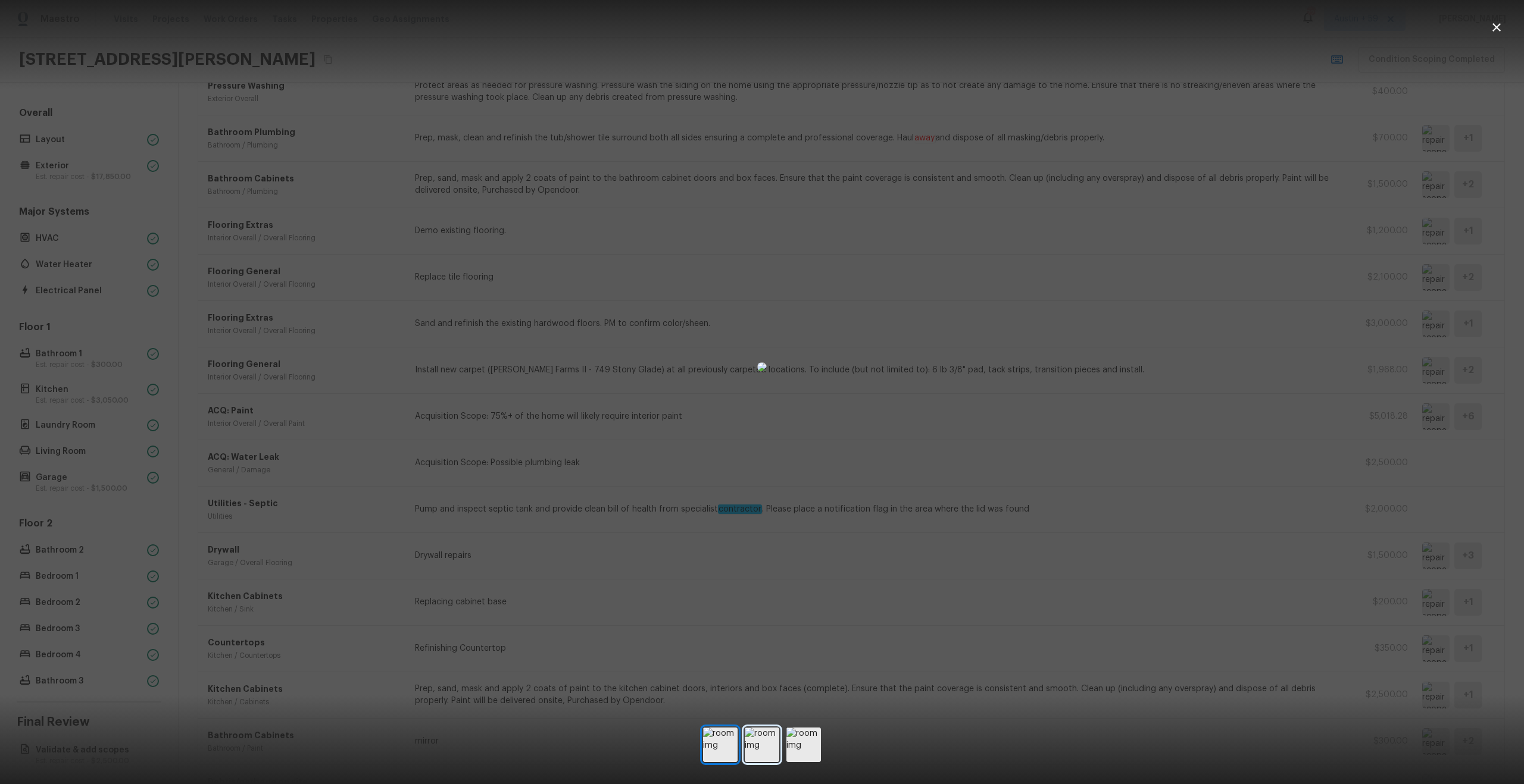
click at [764, 729] on img at bounding box center [761, 744] width 34 height 34
click at [812, 732] on img at bounding box center [803, 744] width 34 height 34
click at [1201, 494] on div at bounding box center [762, 367] width 1524 height 696
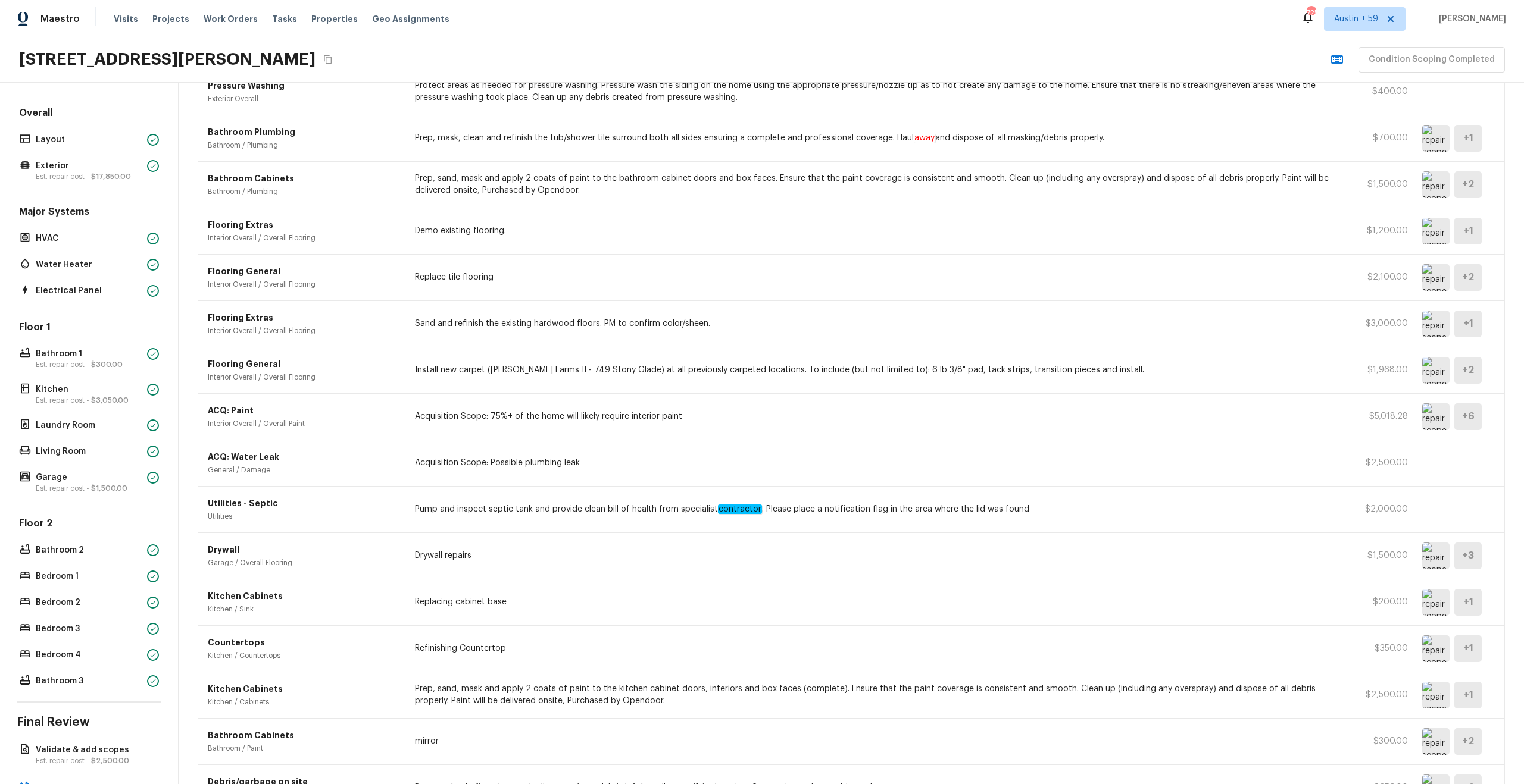
click at [1437, 230] on img at bounding box center [1436, 231] width 28 height 27
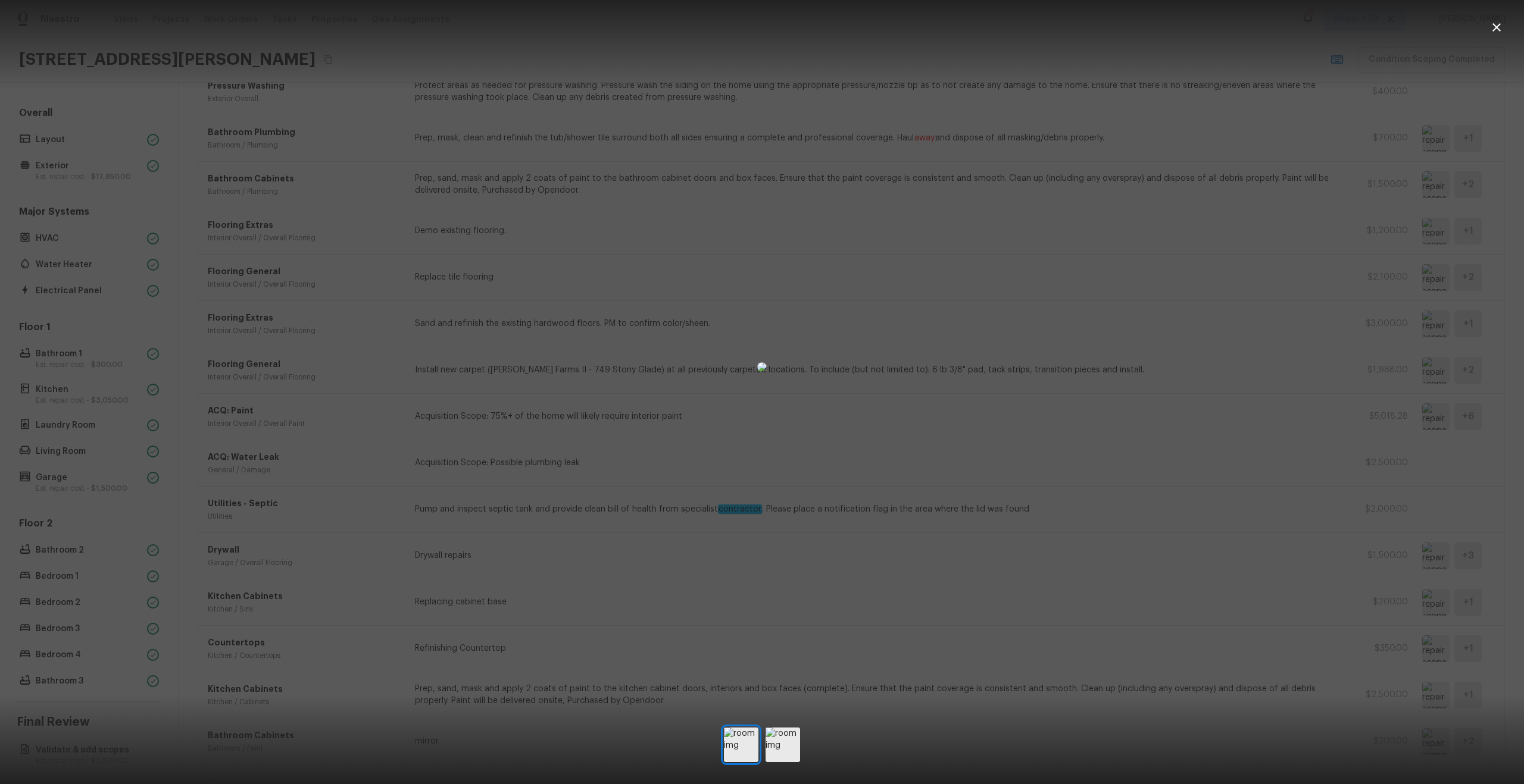
click at [1291, 409] on div at bounding box center [762, 367] width 1524 height 696
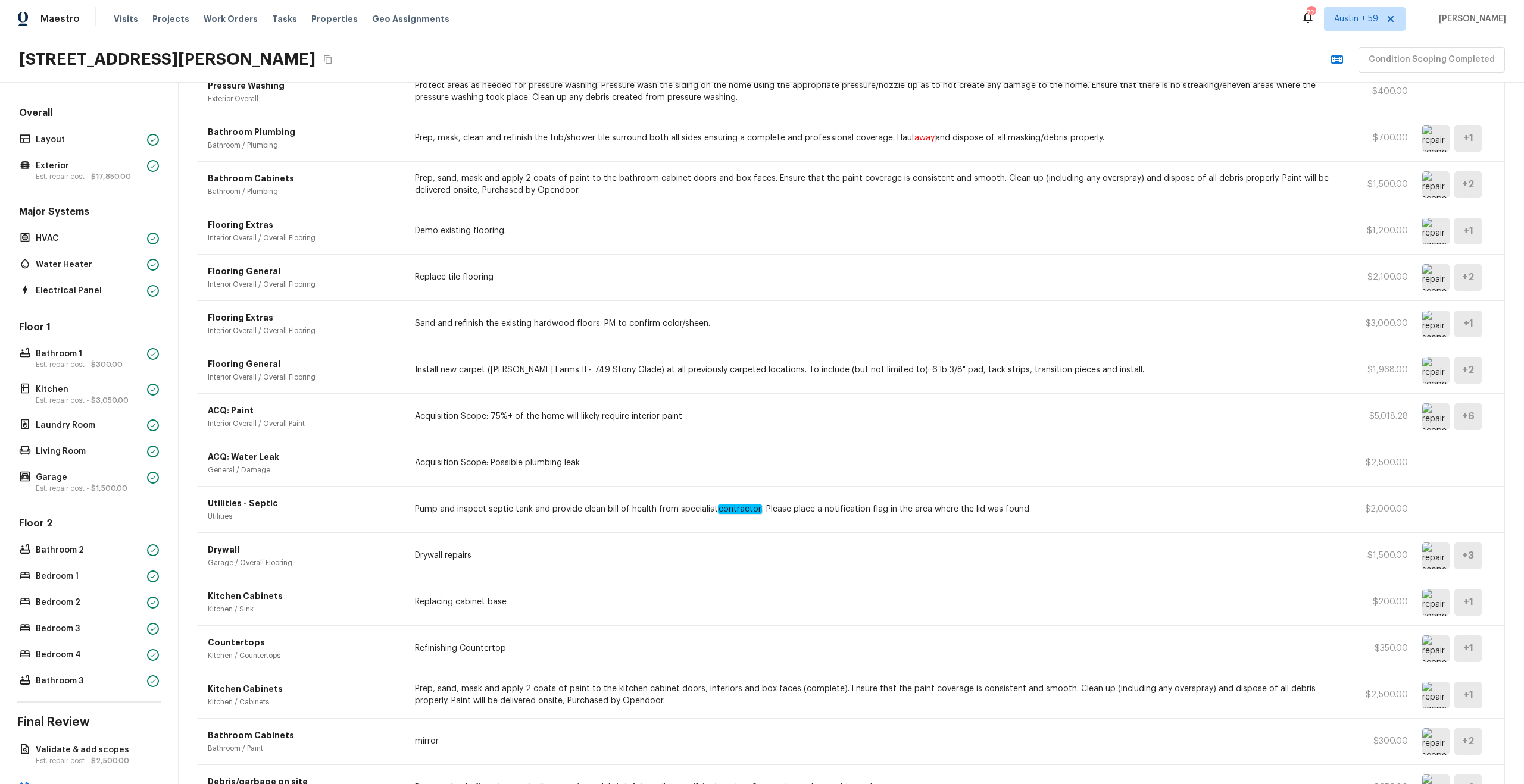
click at [1445, 228] on img at bounding box center [1436, 231] width 28 height 27
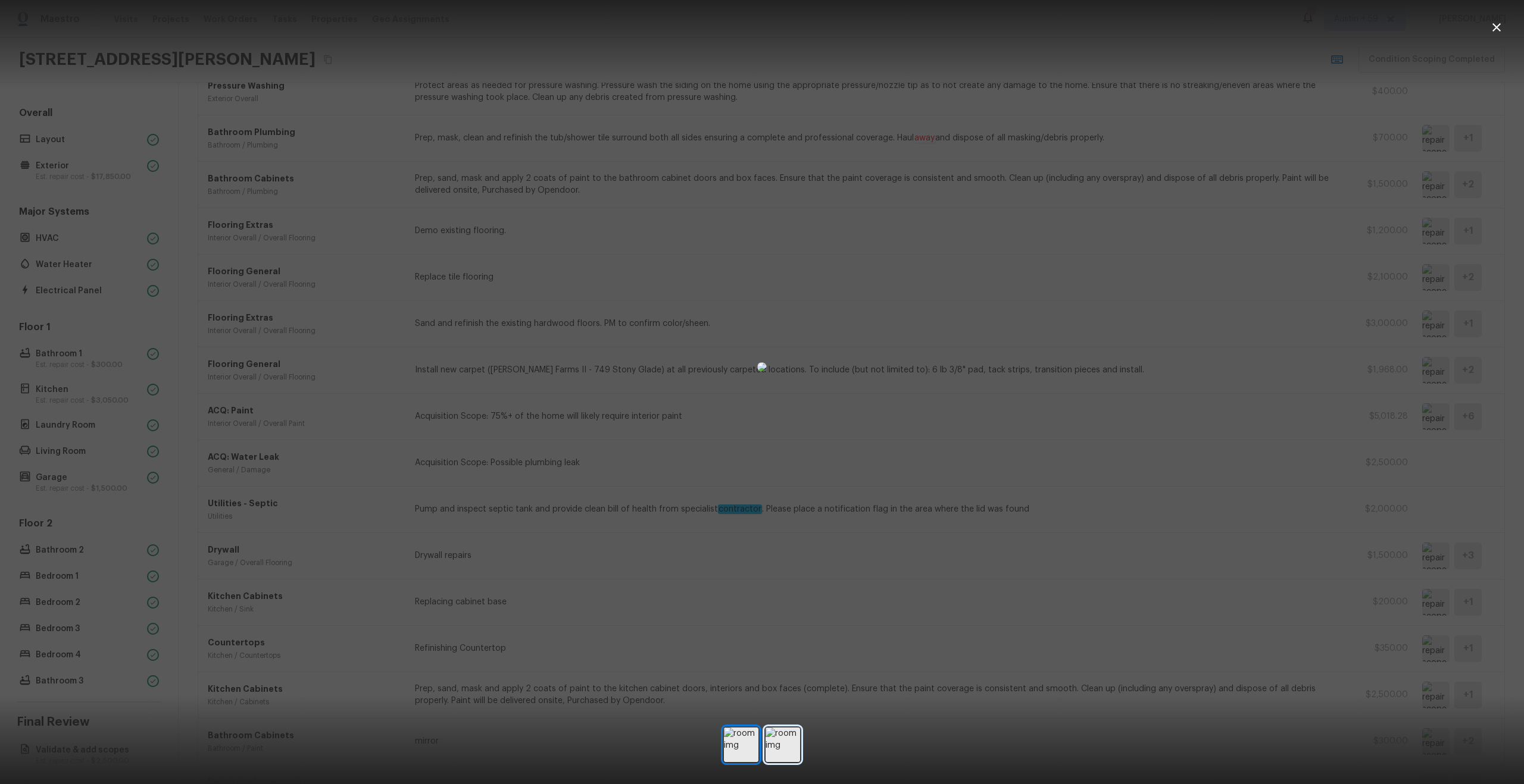
click at [772, 744] on img at bounding box center [782, 744] width 34 height 34
click at [1134, 506] on div at bounding box center [762, 367] width 1524 height 696
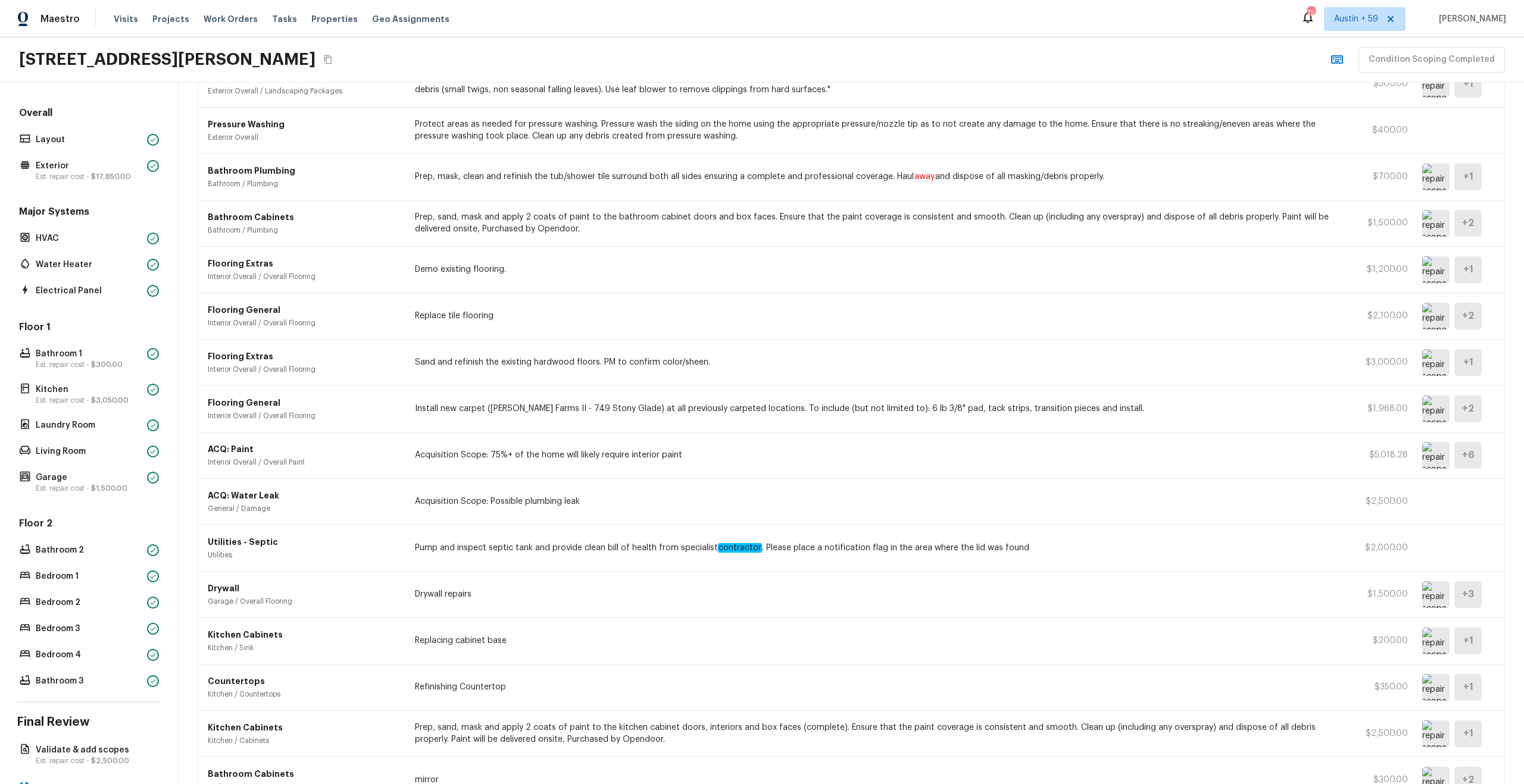
scroll to position [153, 0]
click at [1447, 272] on img at bounding box center [1436, 272] width 28 height 27
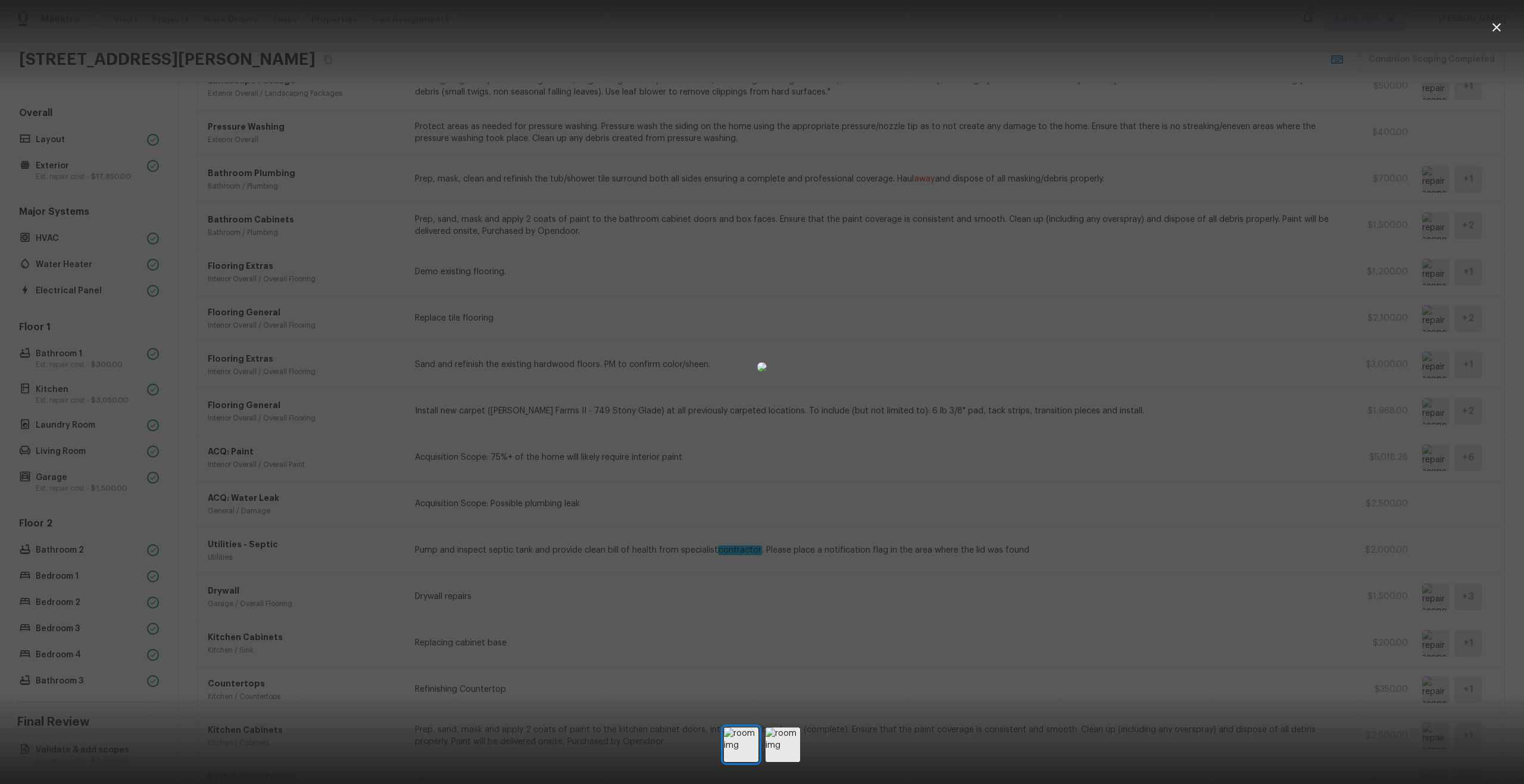
click at [1417, 356] on div at bounding box center [762, 367] width 1524 height 696
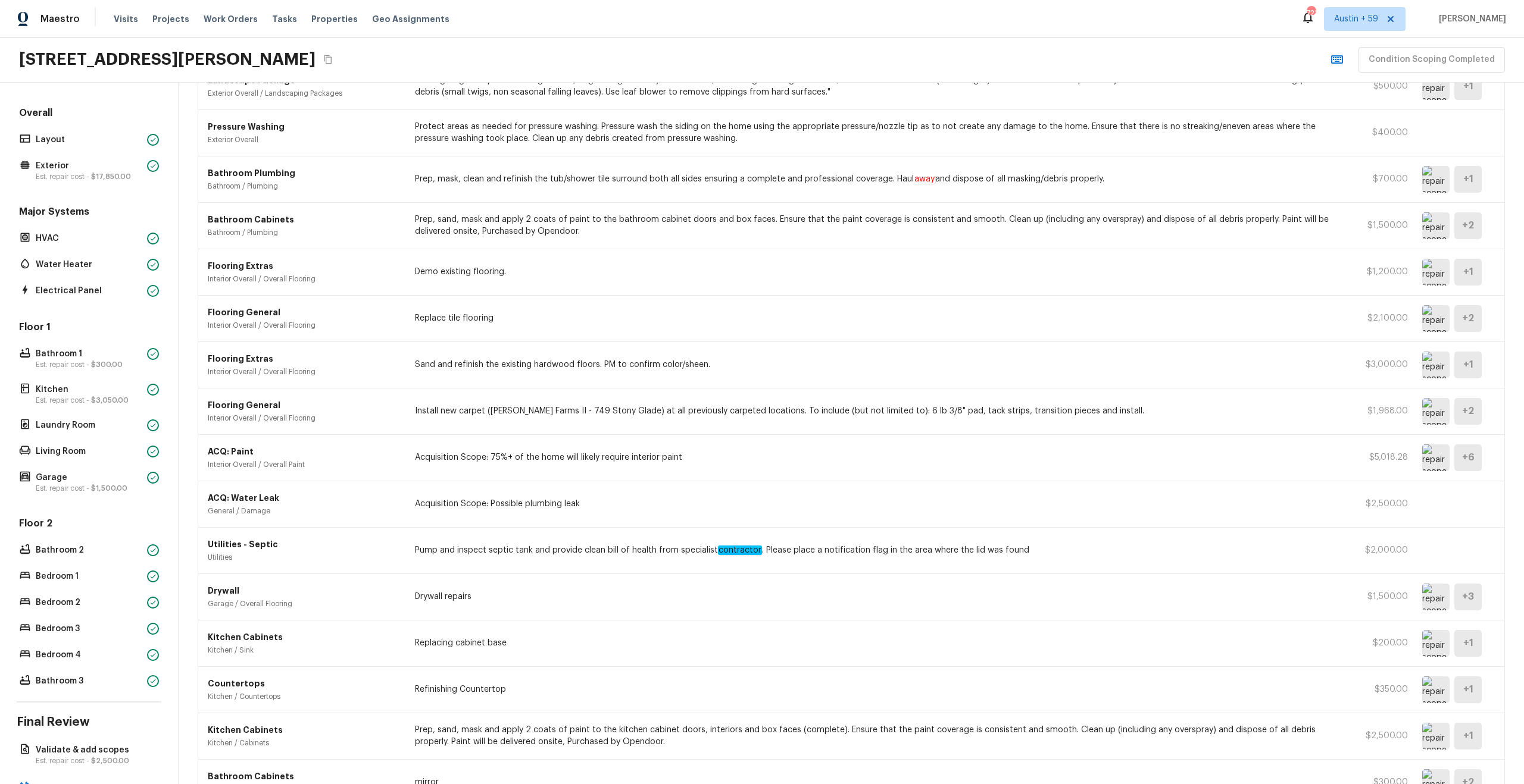
click at [1443, 271] on img at bounding box center [1436, 272] width 28 height 27
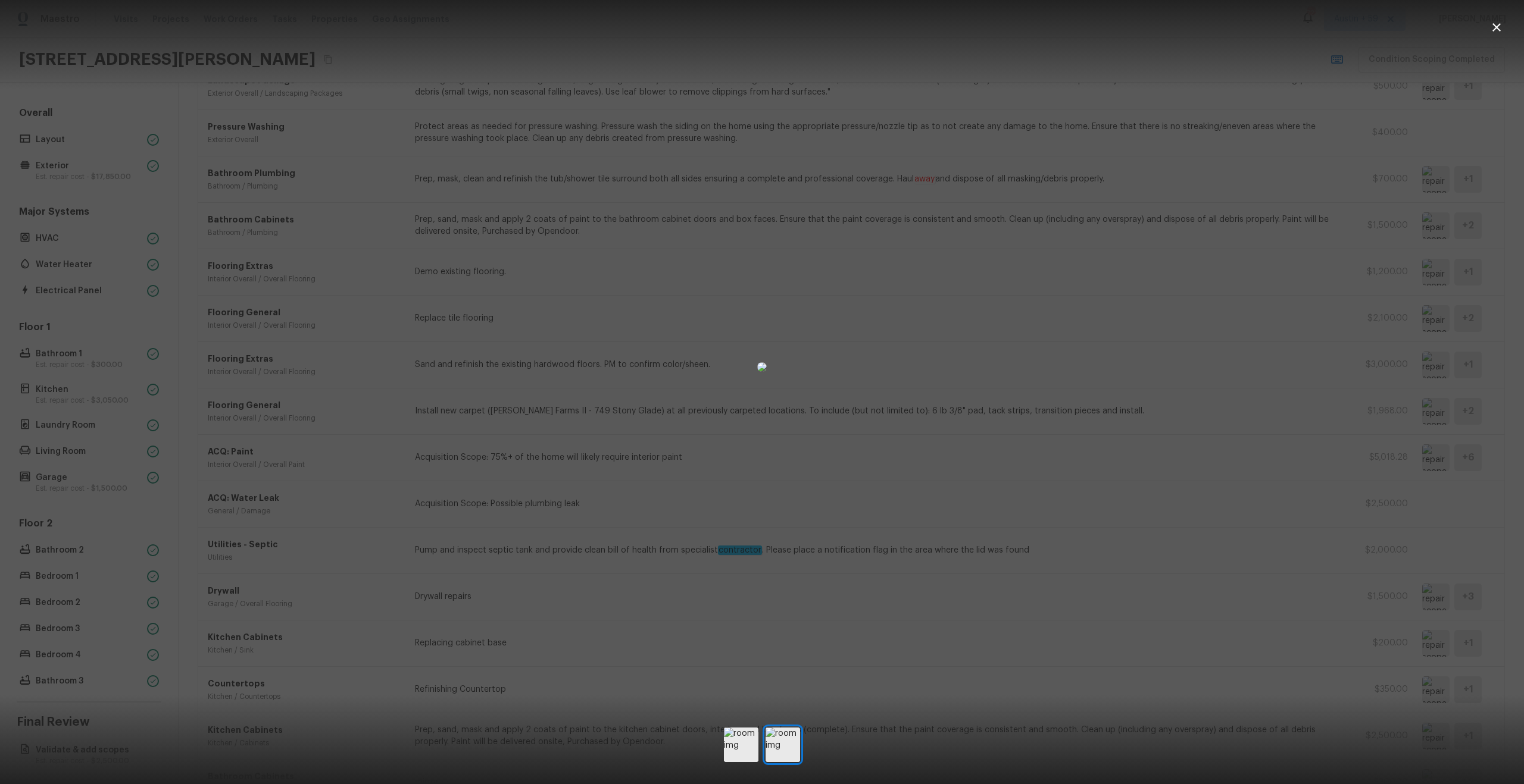
click at [1183, 361] on div at bounding box center [762, 367] width 1524 height 696
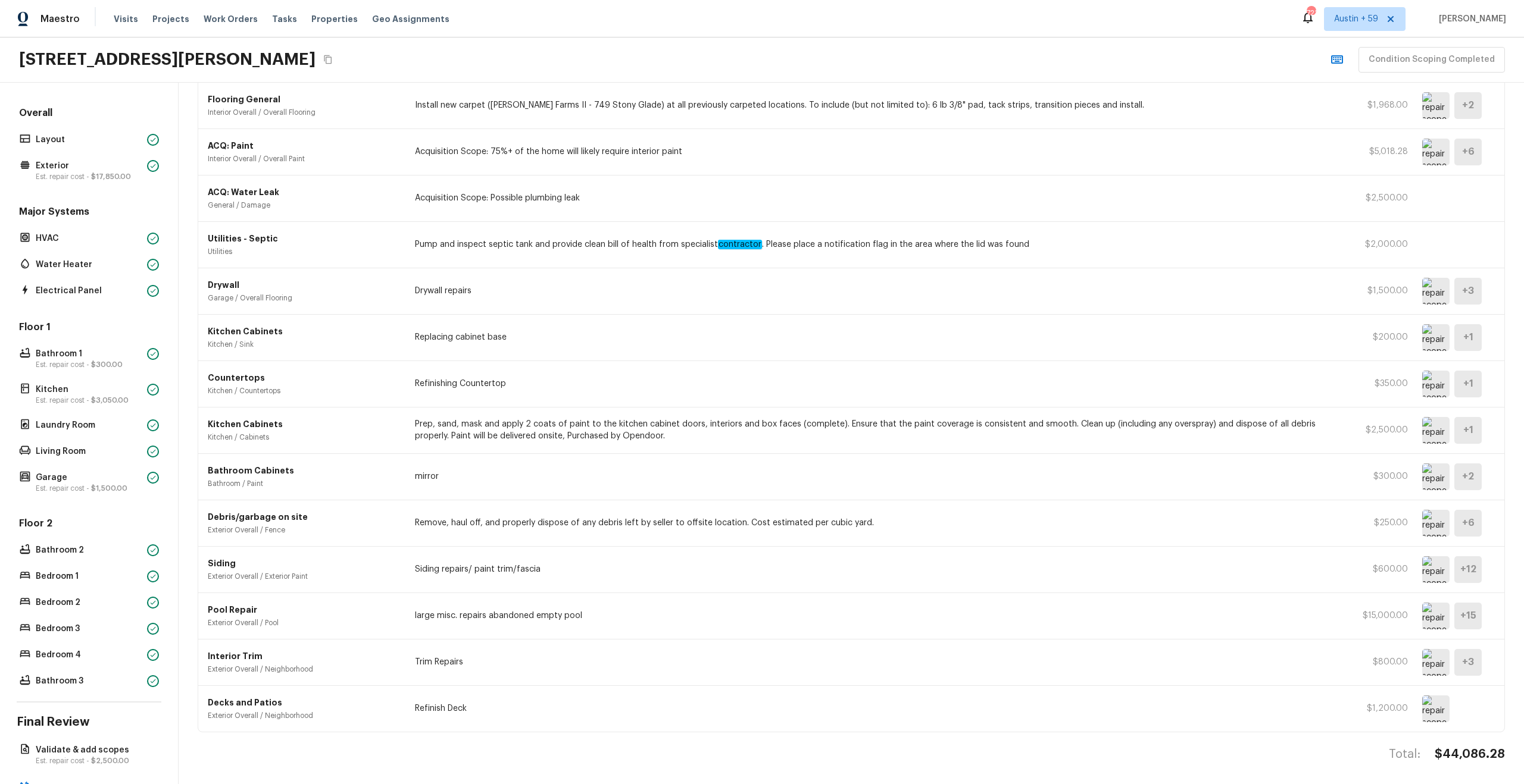
scroll to position [461, 0]
click at [1441, 384] on img at bounding box center [1436, 382] width 28 height 27
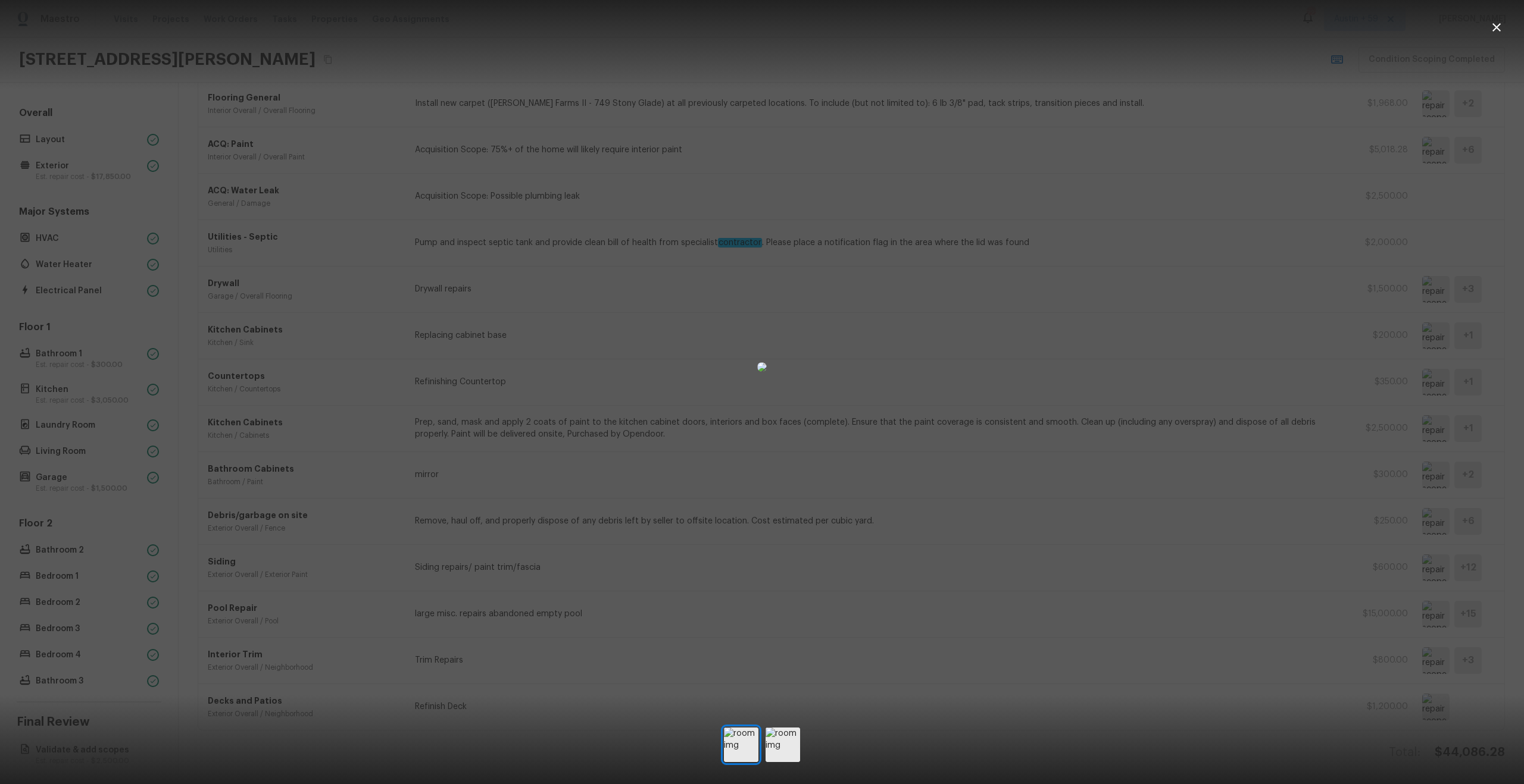
click at [1321, 494] on div at bounding box center [762, 367] width 1524 height 696
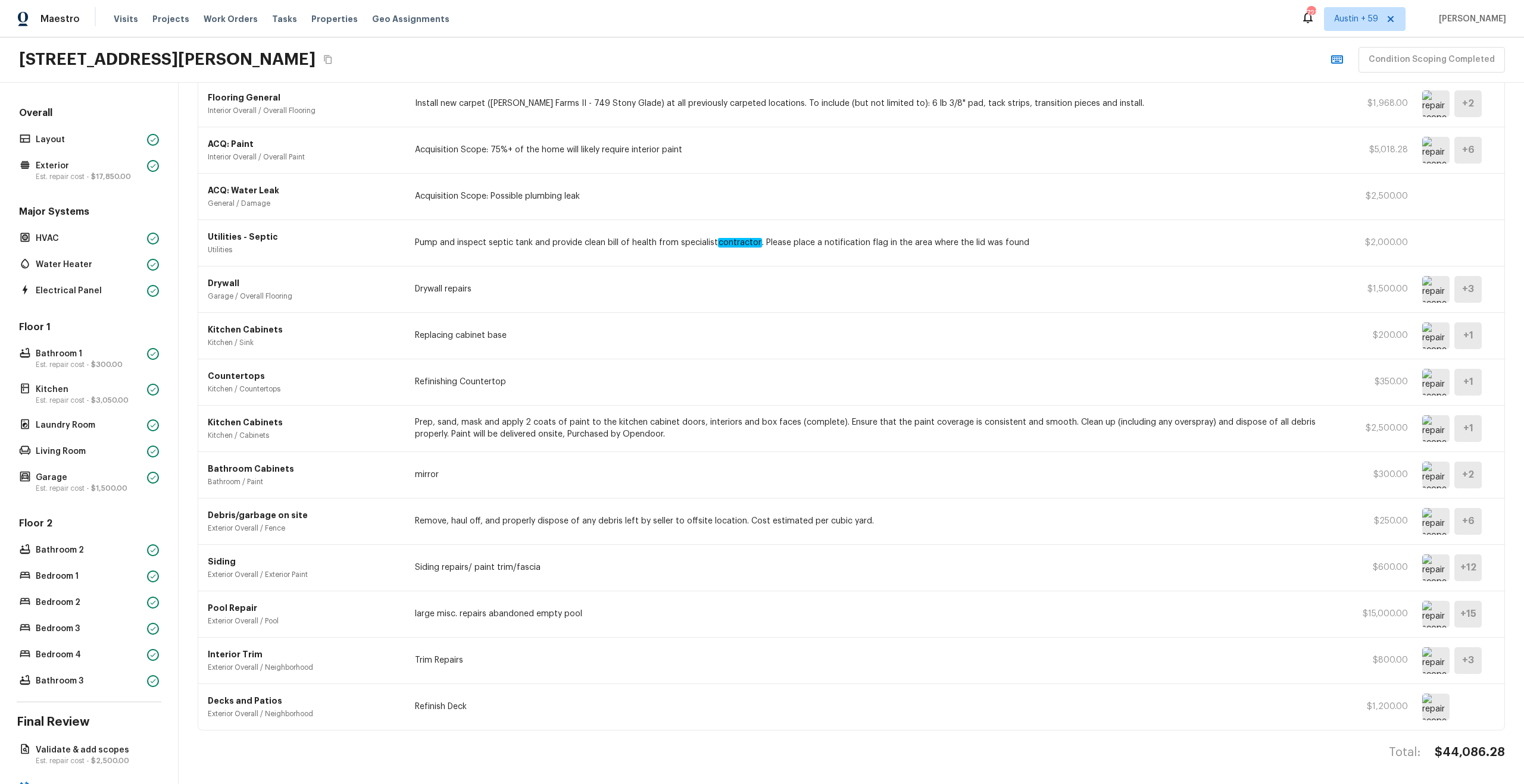
click at [929, 524] on p "Remove, haul off, and properly dispose of any debris left by seller to offsite …" at bounding box center [877, 521] width 925 height 12
click at [1420, 570] on div "Siding Exterior Overall / Exterior Paint Siding repairs/ paint trim/fascia $600…" at bounding box center [852, 568] width 1306 height 46
click at [1430, 567] on img at bounding box center [1436, 568] width 28 height 27
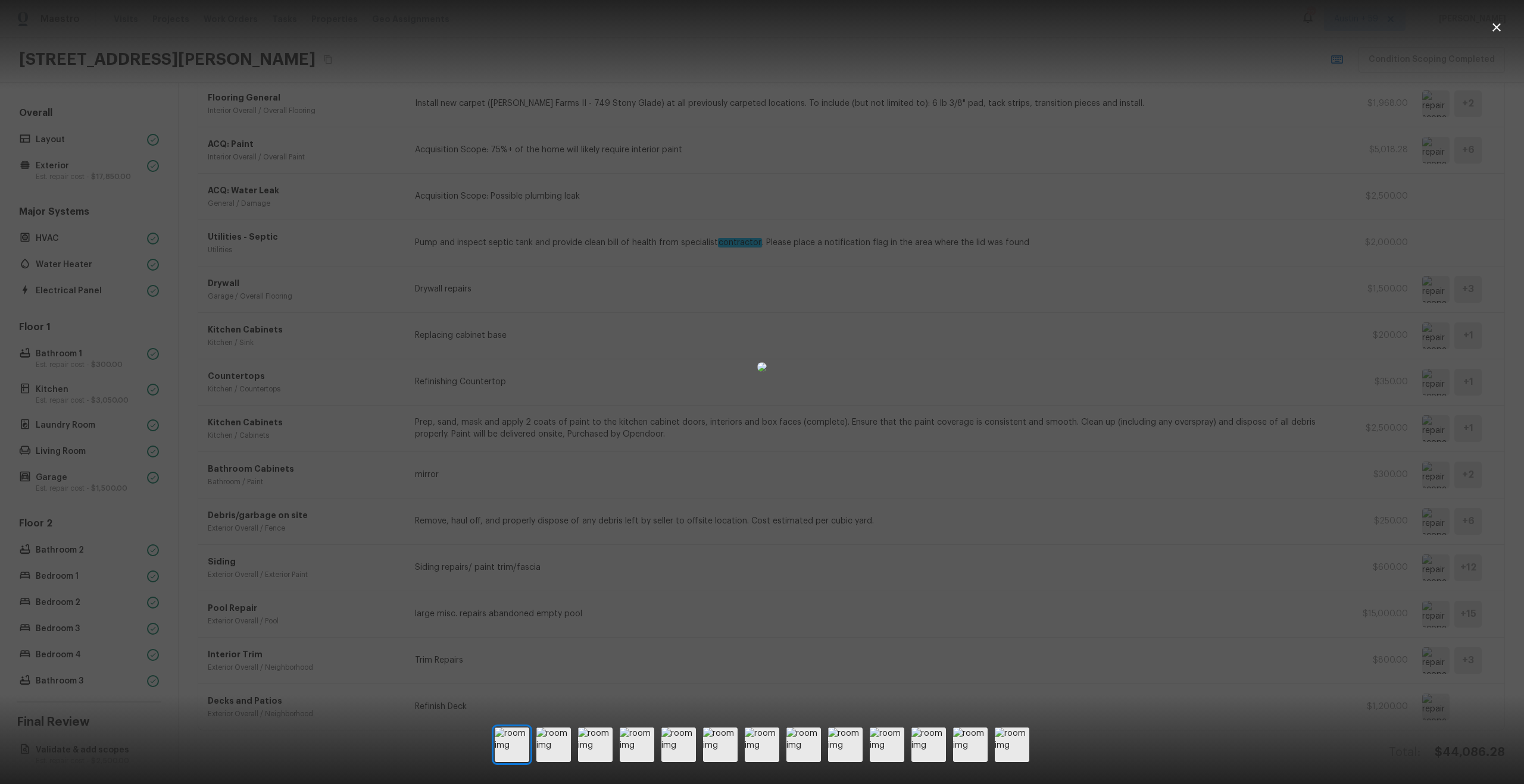
click at [1255, 592] on div at bounding box center [762, 367] width 1524 height 696
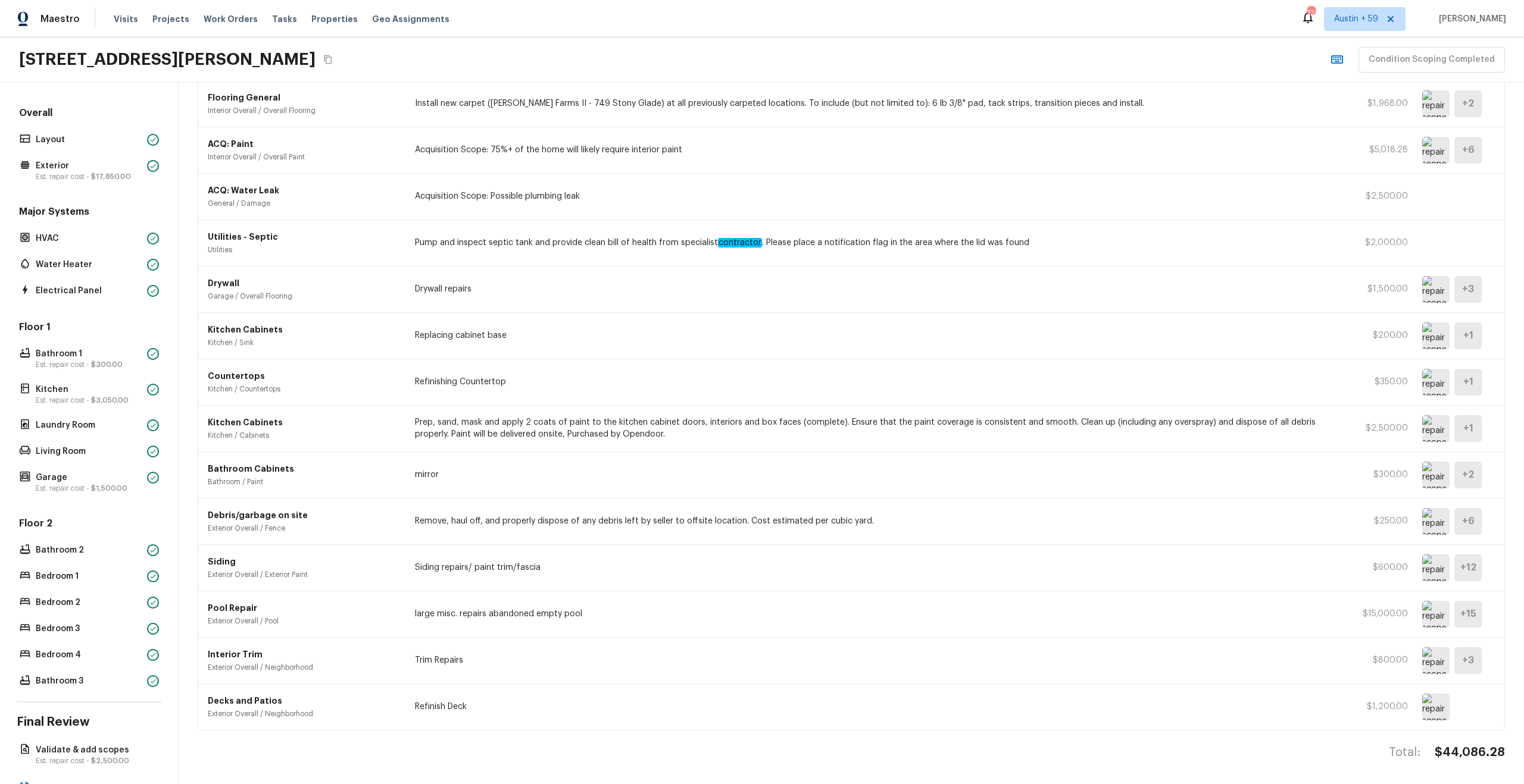
click at [1436, 572] on img at bounding box center [1436, 568] width 28 height 27
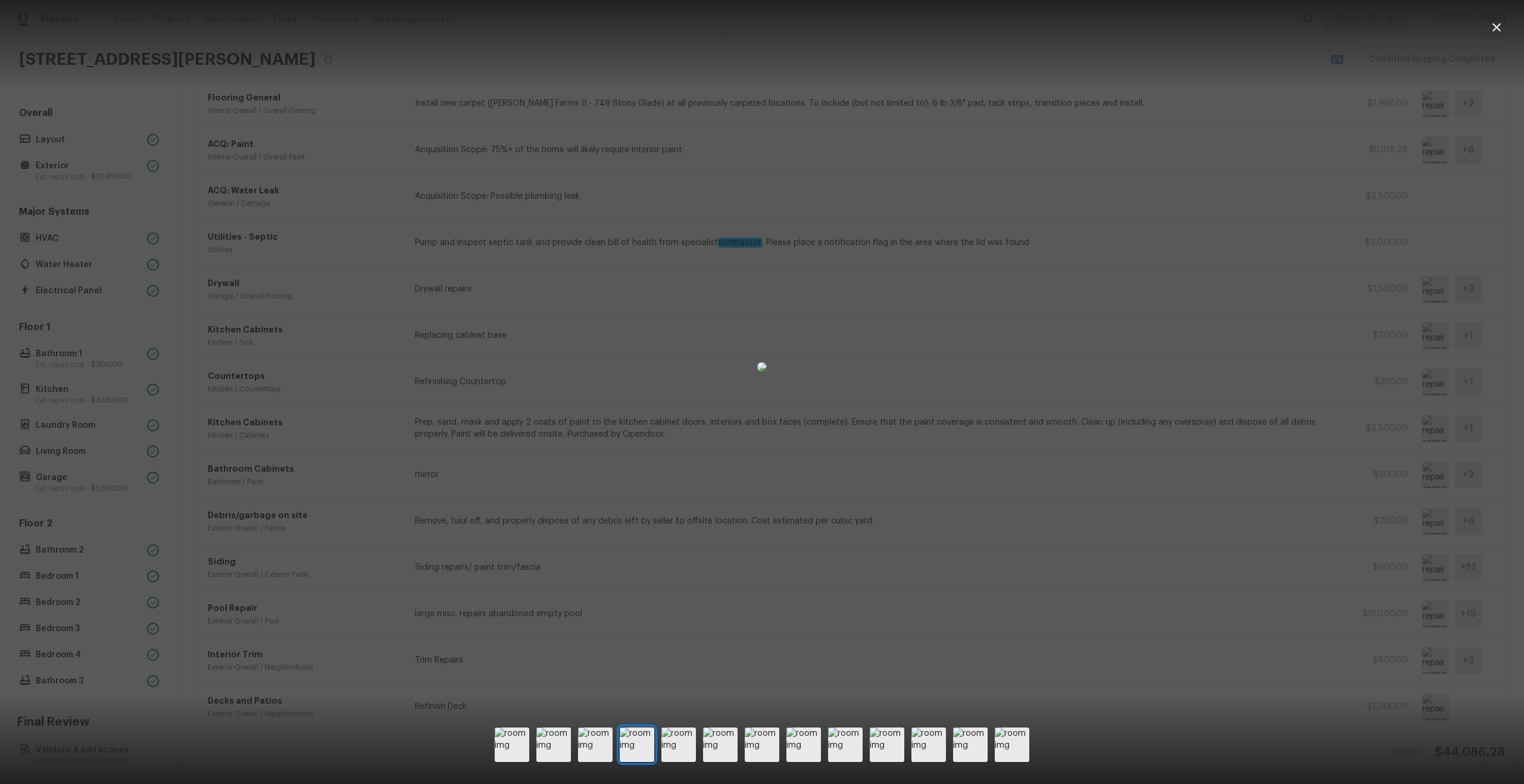
click at [1298, 529] on div at bounding box center [762, 367] width 1524 height 696
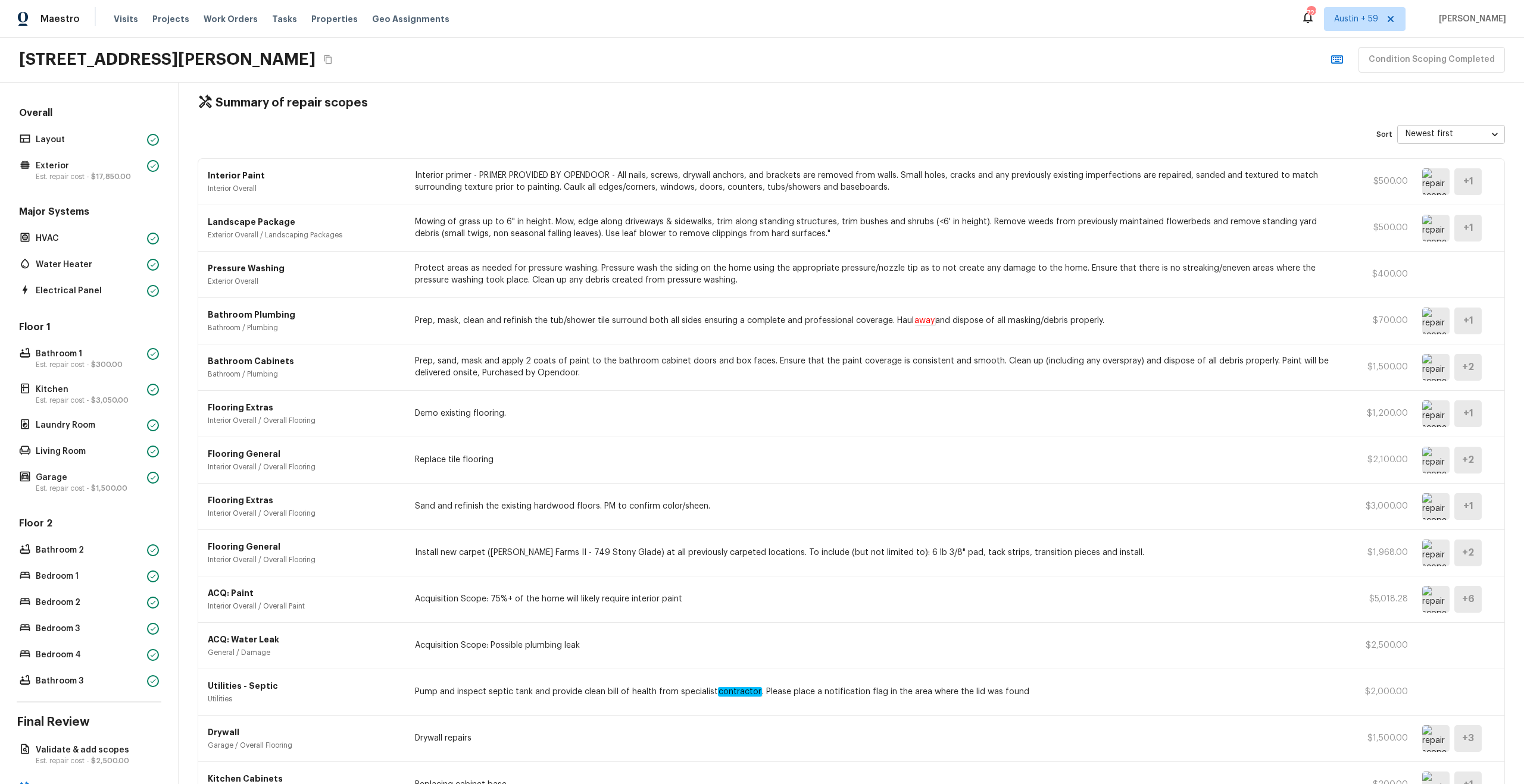
scroll to position [0, 0]
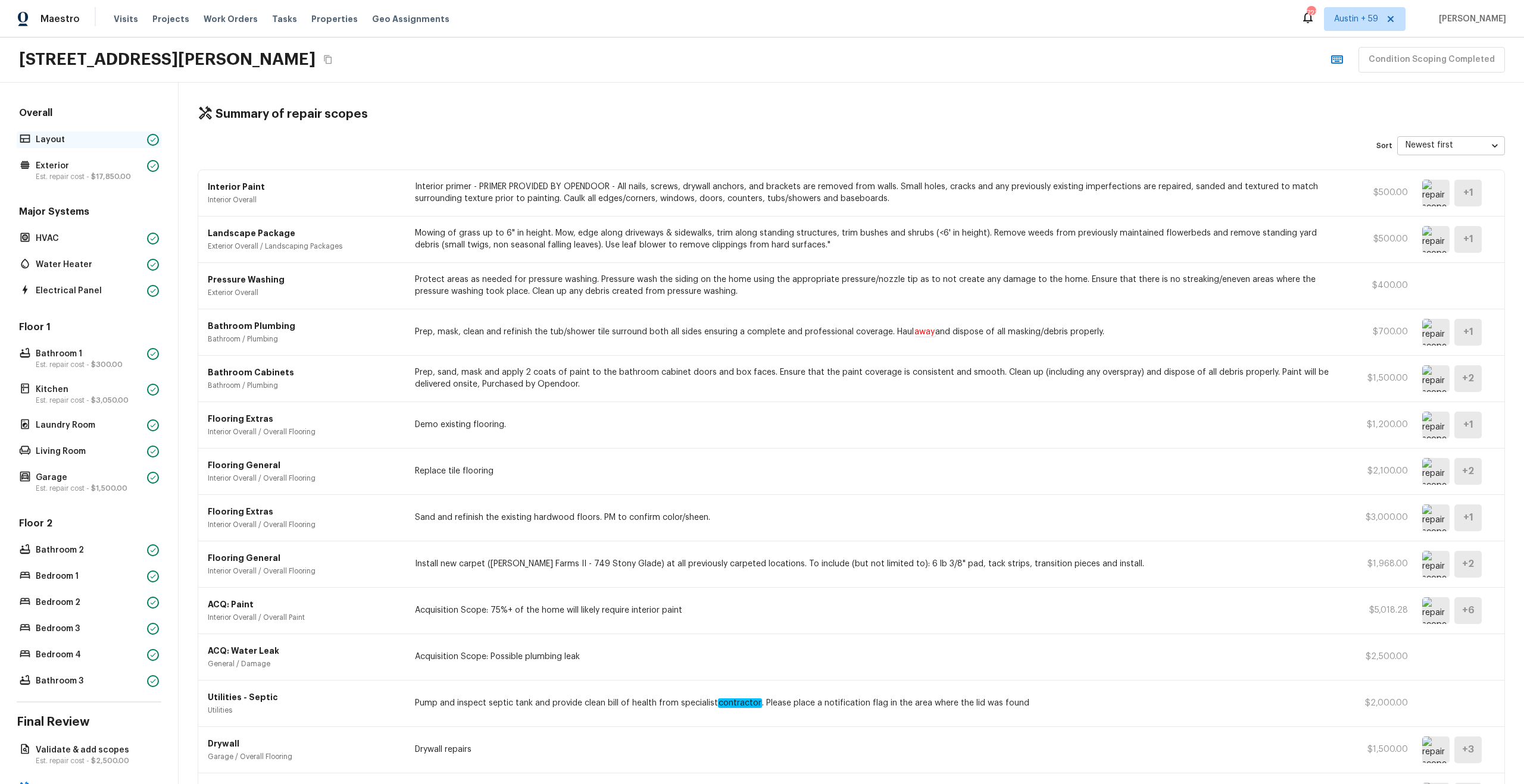
click at [118, 137] on p "Layout" at bounding box center [88, 140] width 106 height 12
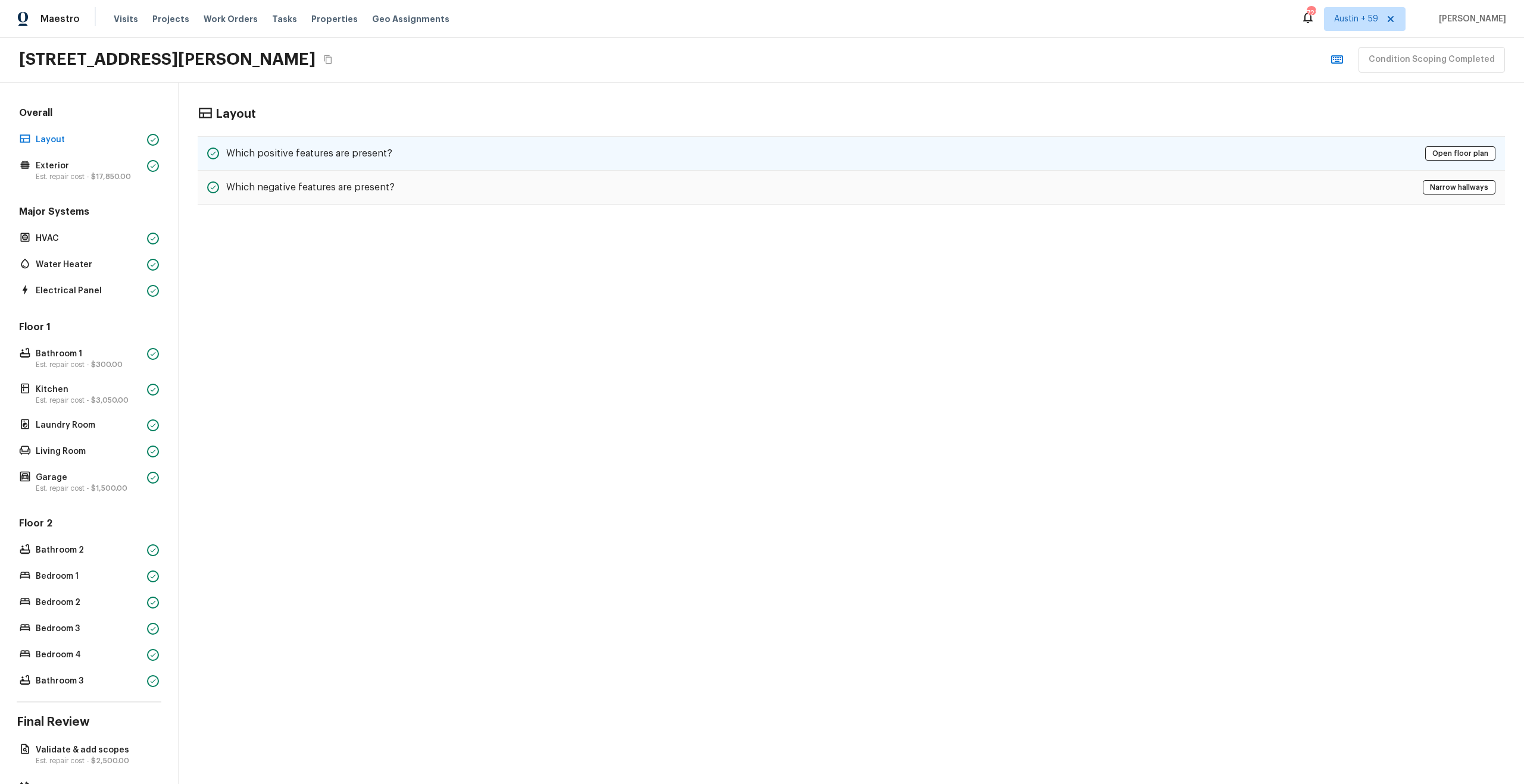
click at [1185, 148] on div "Which positive features are present? Open floor plan" at bounding box center [851, 153] width 1307 height 34
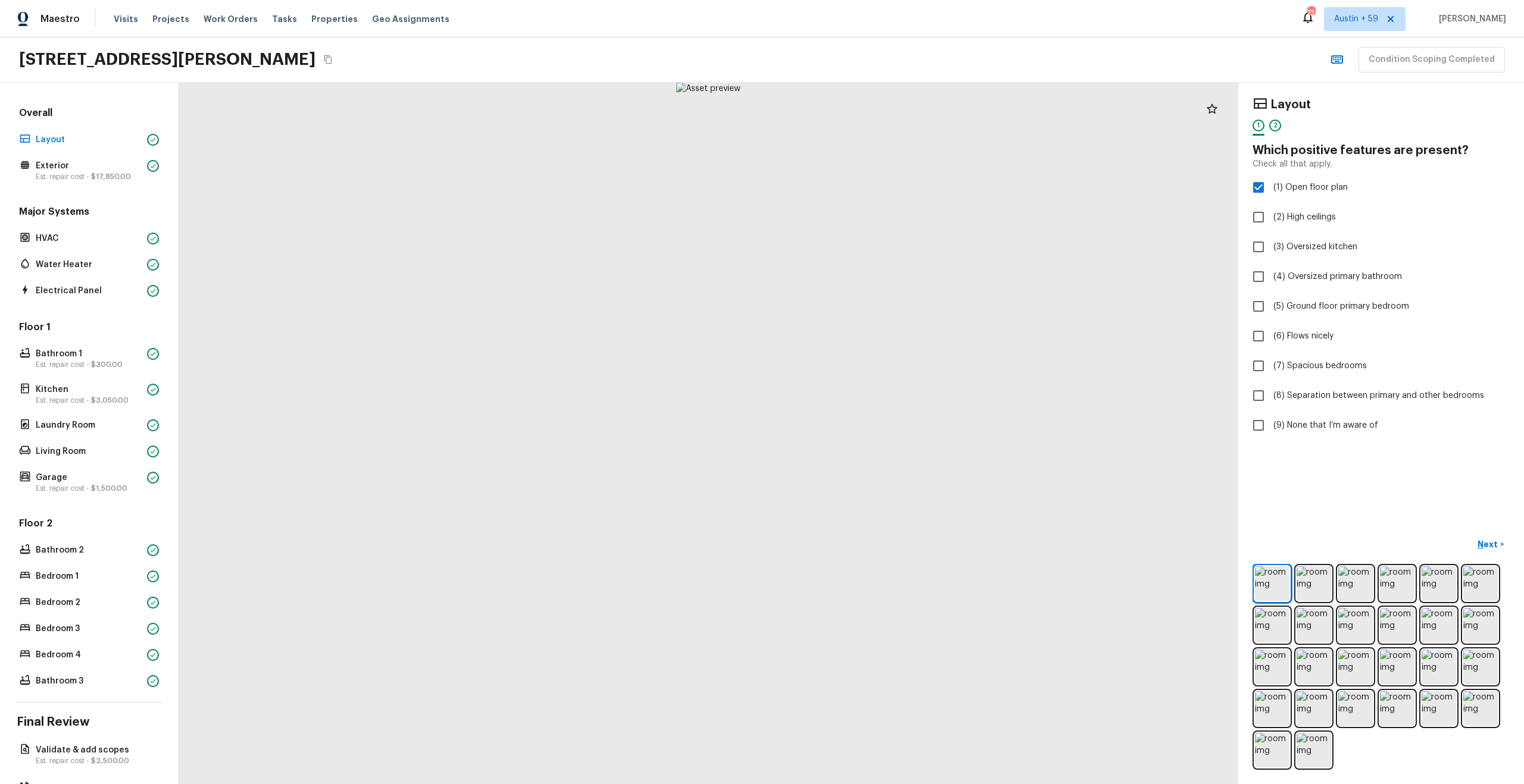
click at [54, 116] on h5 "Overall" at bounding box center [89, 114] width 145 height 16
click at [67, 151] on div "Overall Layout Exterior Est. repair cost - $17,850.00" at bounding box center [89, 145] width 145 height 78
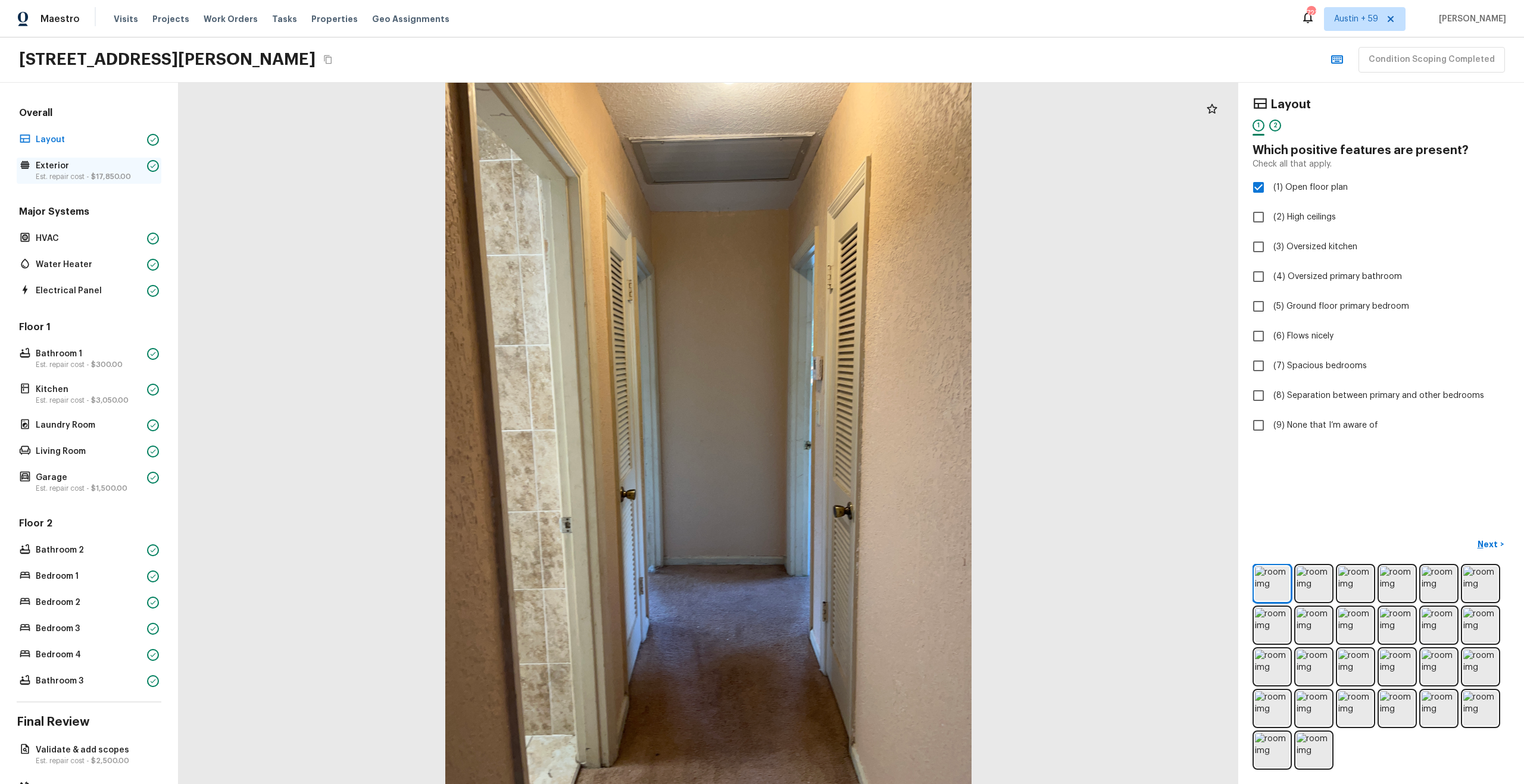
click at [65, 164] on p "Exterior" at bounding box center [88, 166] width 106 height 12
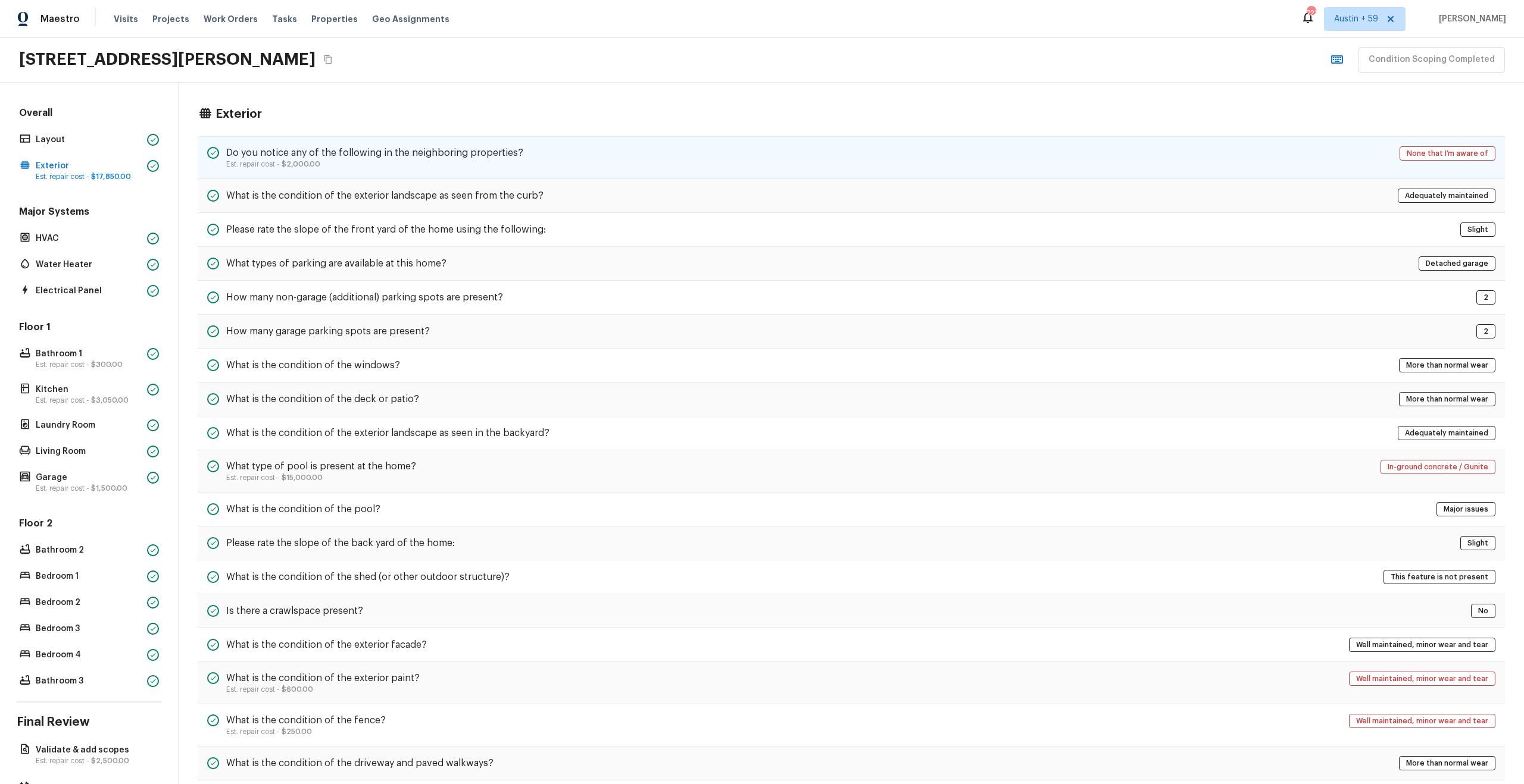
click at [474, 155] on h5 "Do you notice any of the following in the neighboring properties?" at bounding box center [375, 153] width 297 height 13
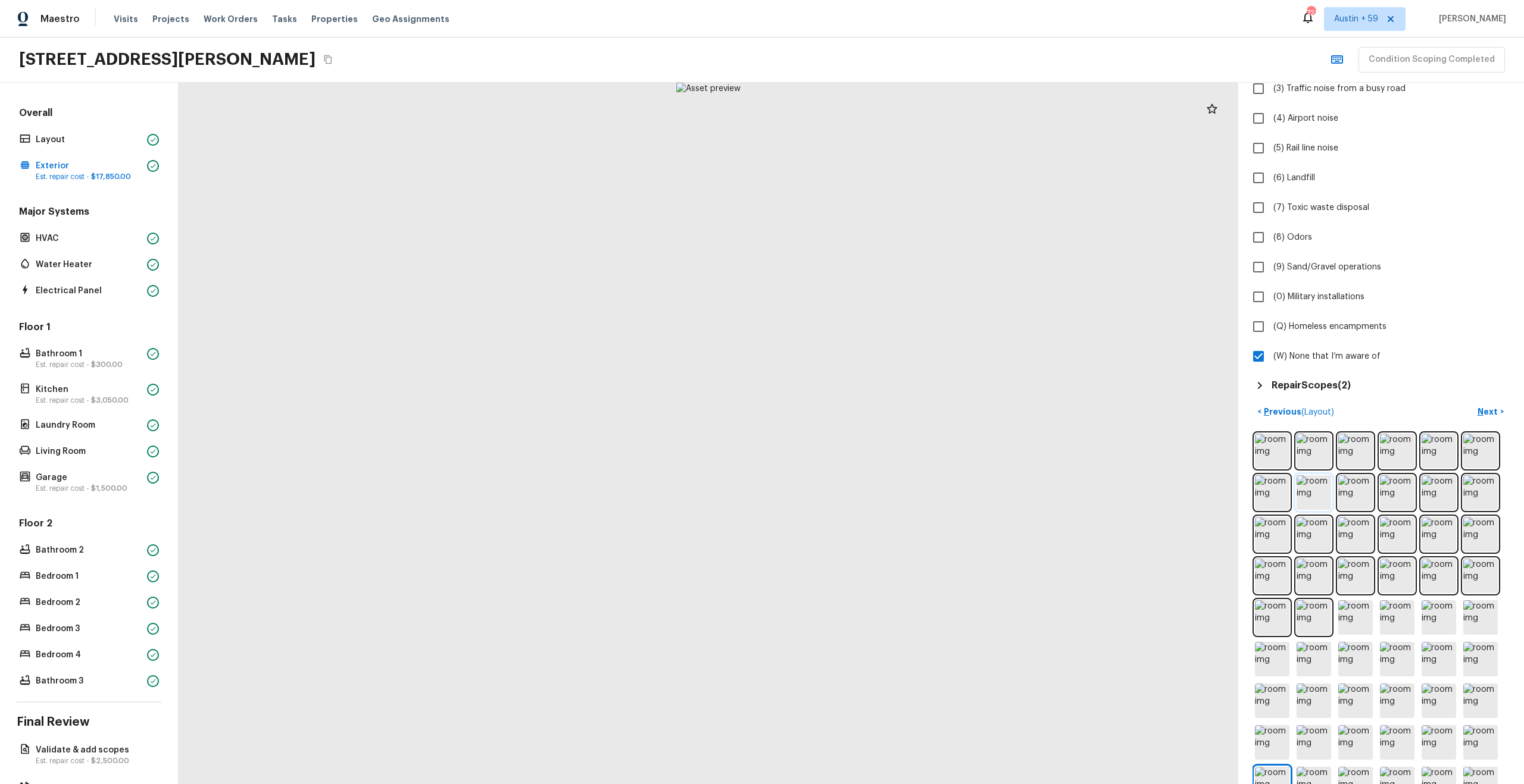
scroll to position [198, 0]
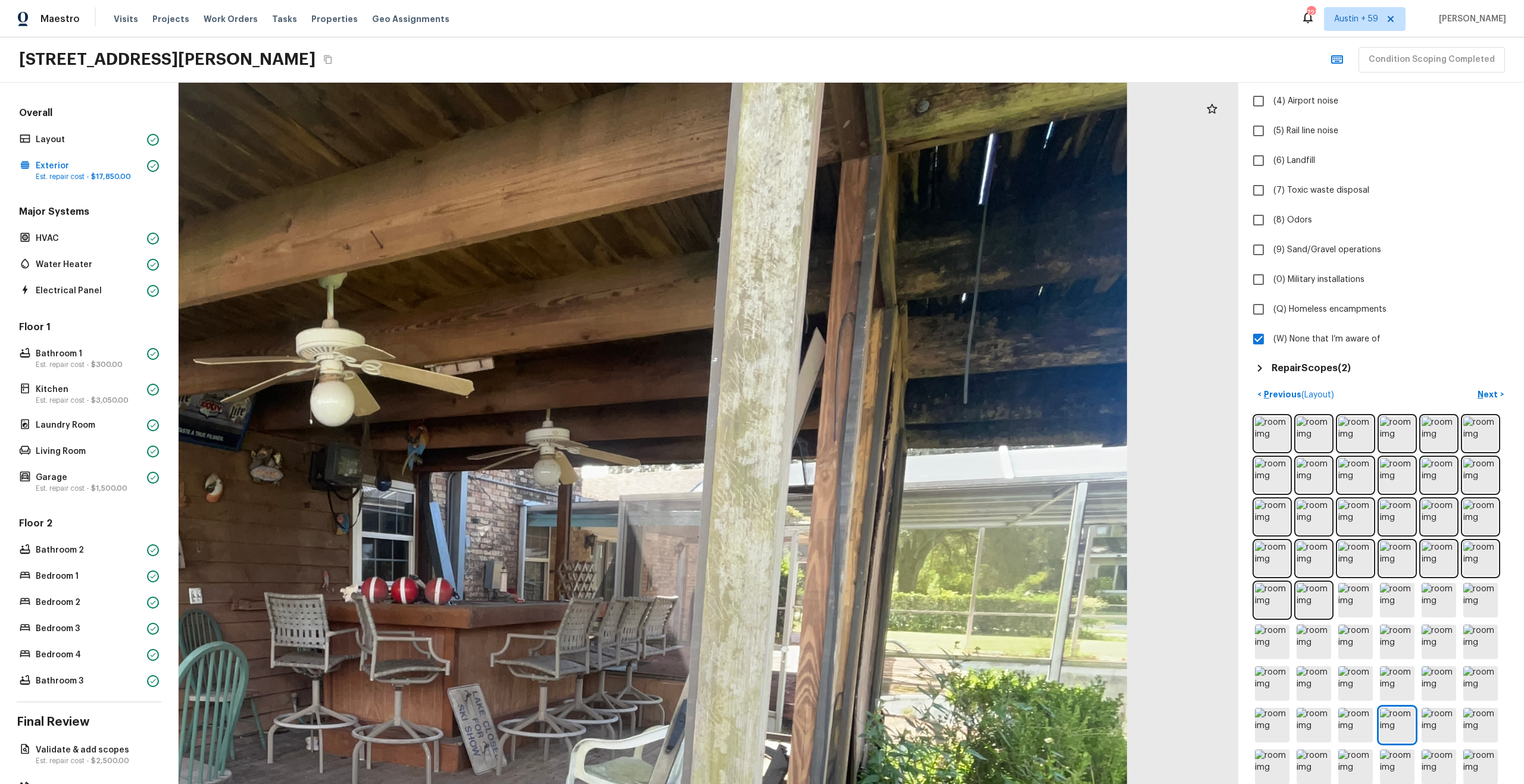
drag, startPoint x: 905, startPoint y: 213, endPoint x: 927, endPoint y: 464, distance: 252.0
click at [927, 464] on div at bounding box center [390, 721] width 2968 height 1965
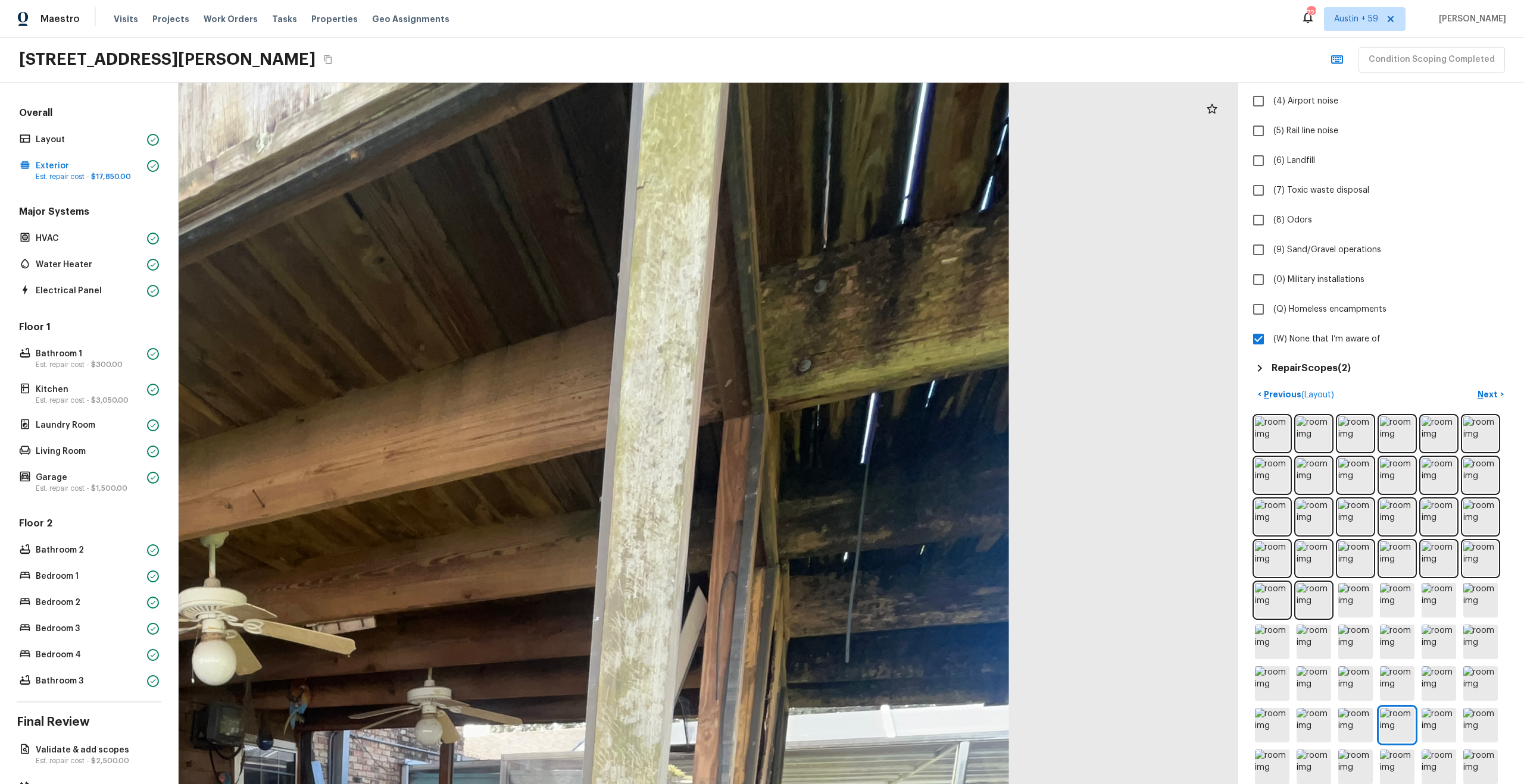
drag, startPoint x: 859, startPoint y: 450, endPoint x: 663, endPoint y: 367, distance: 212.8
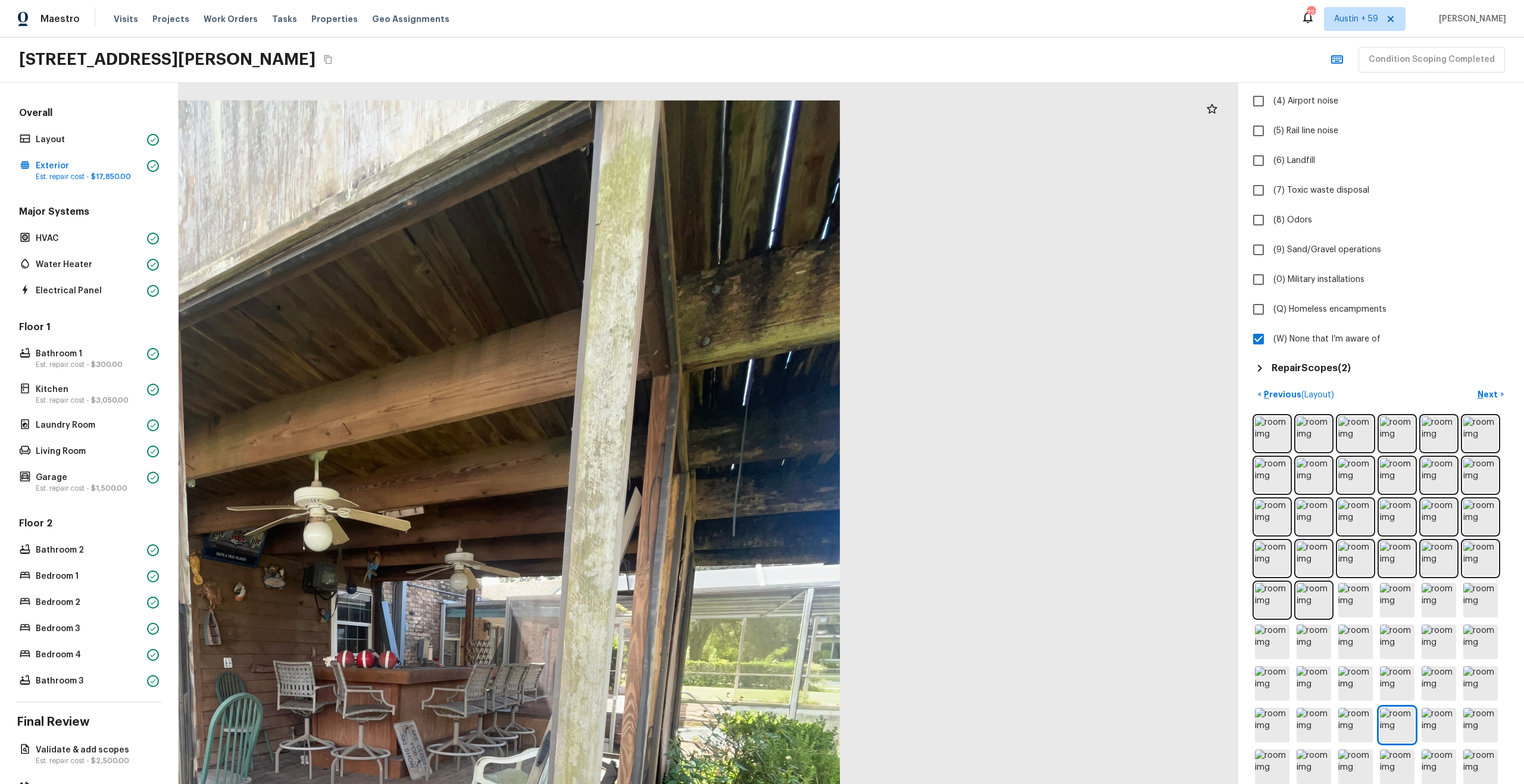
drag, startPoint x: 867, startPoint y: 160, endPoint x: 554, endPoint y: 358, distance: 370.4
click at [554, 358] on div at bounding box center [355, 745] width 1949 height 1291
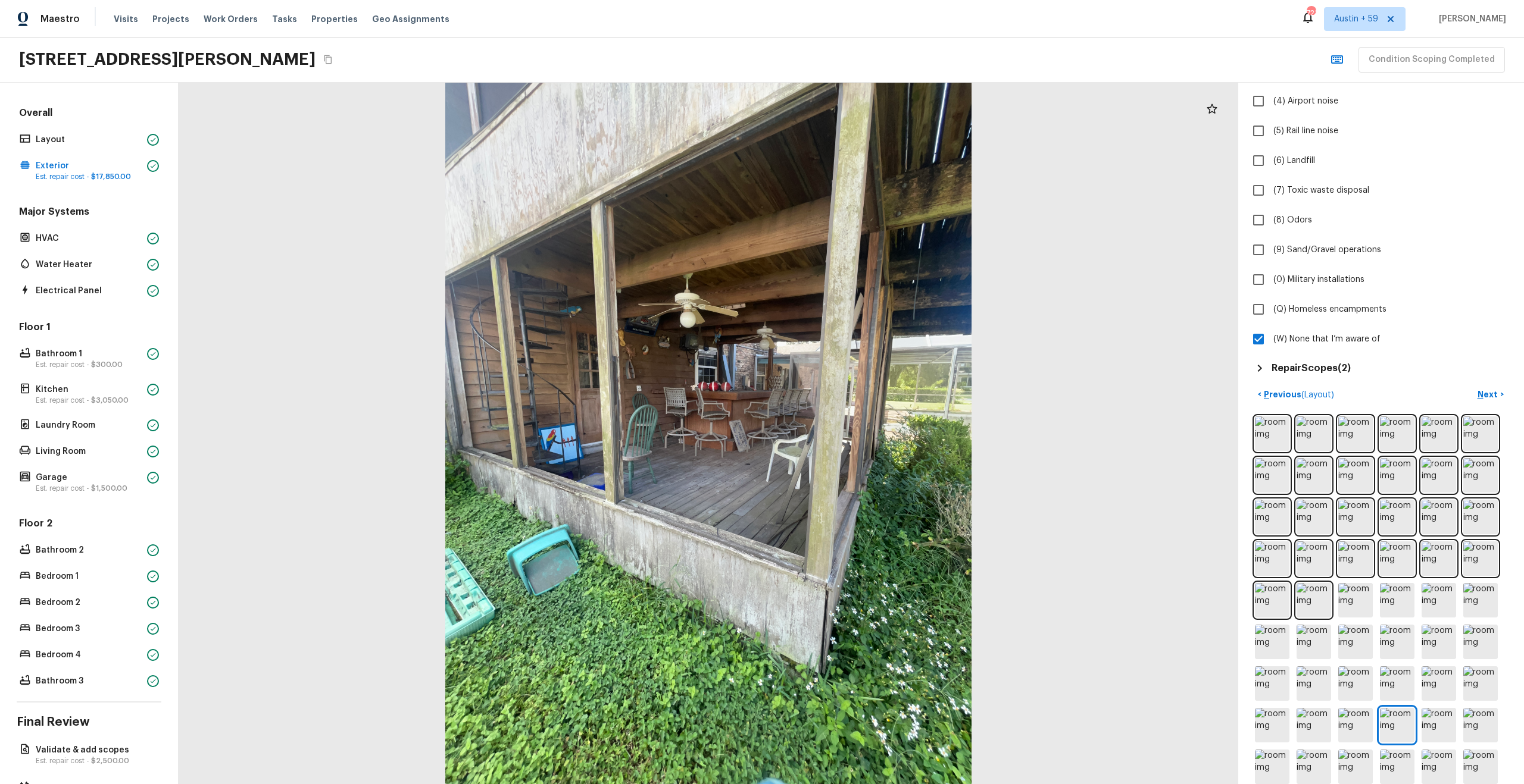
scroll to position [46, 0]
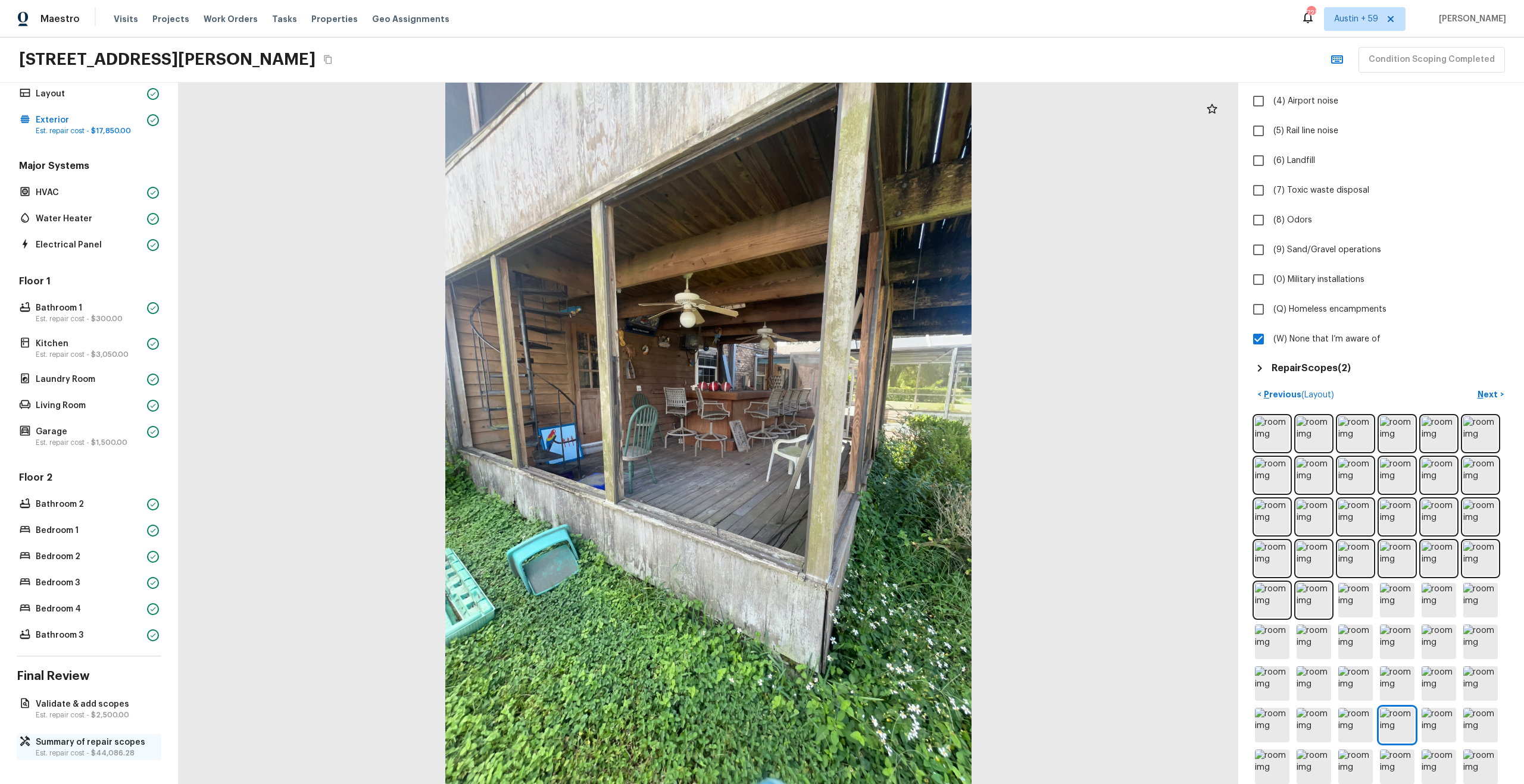
click at [68, 744] on p "Summary of repair scopes" at bounding box center [94, 743] width 118 height 12
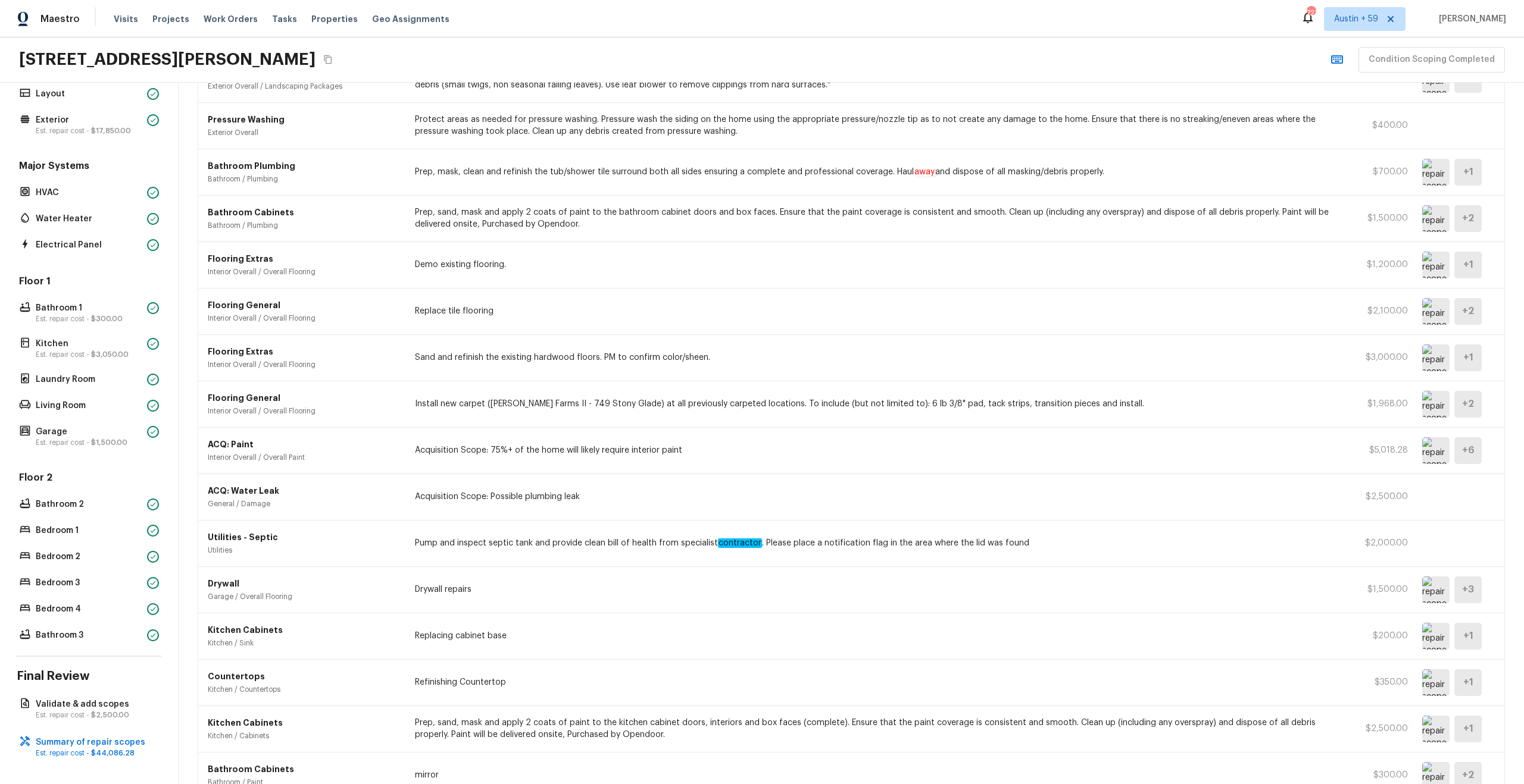
scroll to position [325, 0]
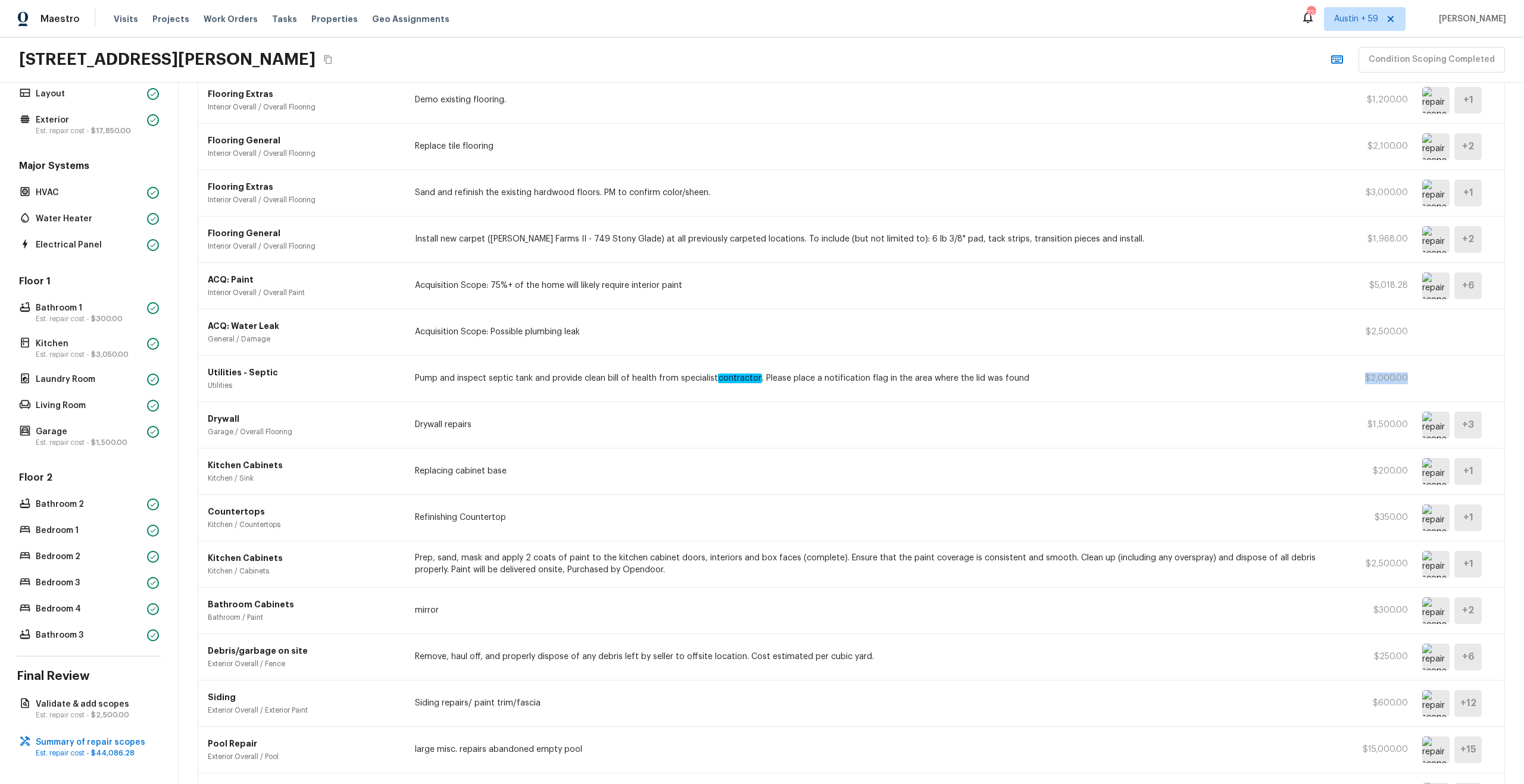
drag, startPoint x: 1423, startPoint y: 377, endPoint x: 1352, endPoint y: 376, distance: 71.0
click at [1352, 376] on div "Utilities - Septic Utilities Pump and inspect septic tank and provide clean bil…" at bounding box center [852, 379] width 1306 height 46
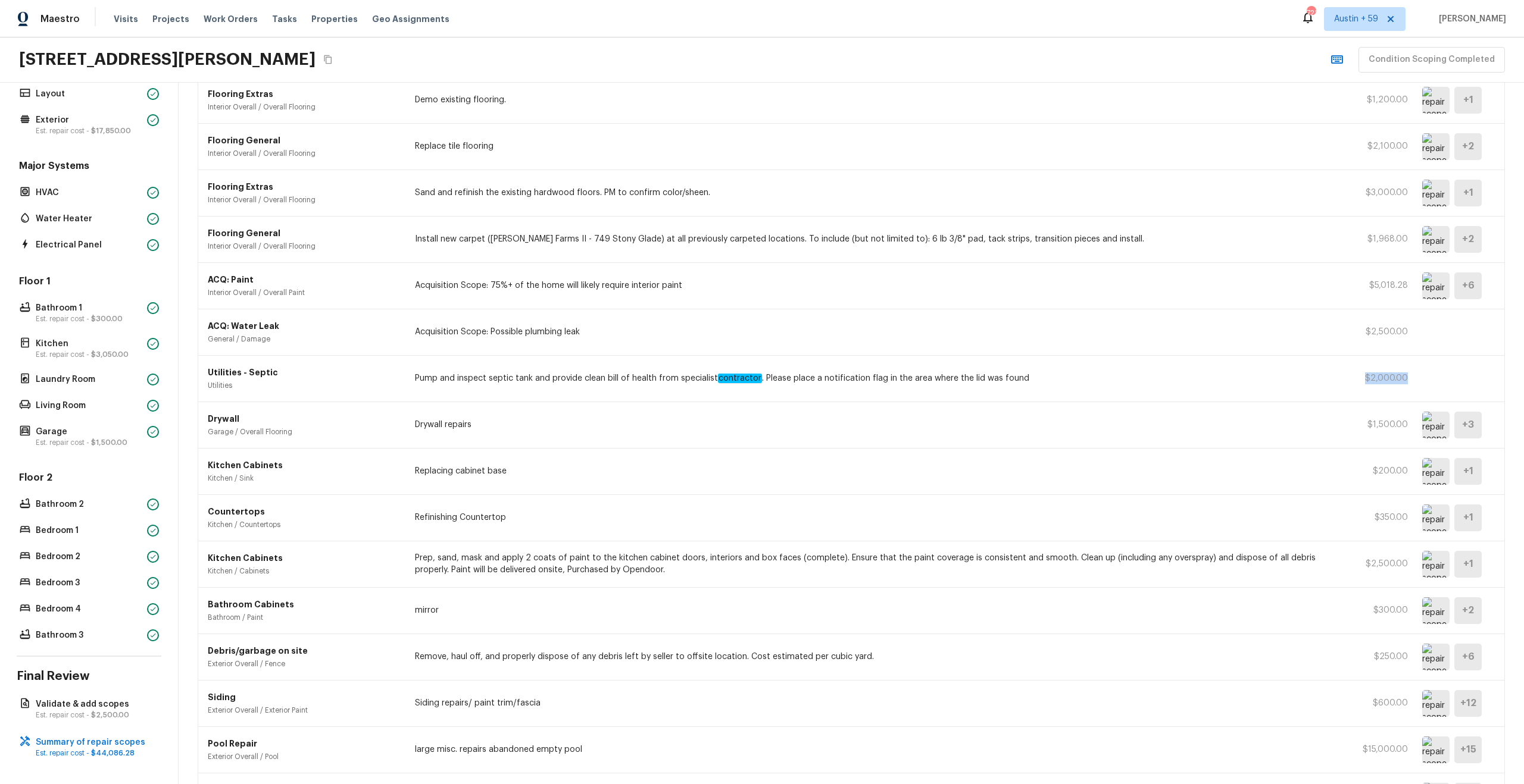
click at [1352, 376] on div "Utilities - Septic Utilities Pump and inspect septic tank and provide clean bil…" at bounding box center [852, 379] width 1306 height 46
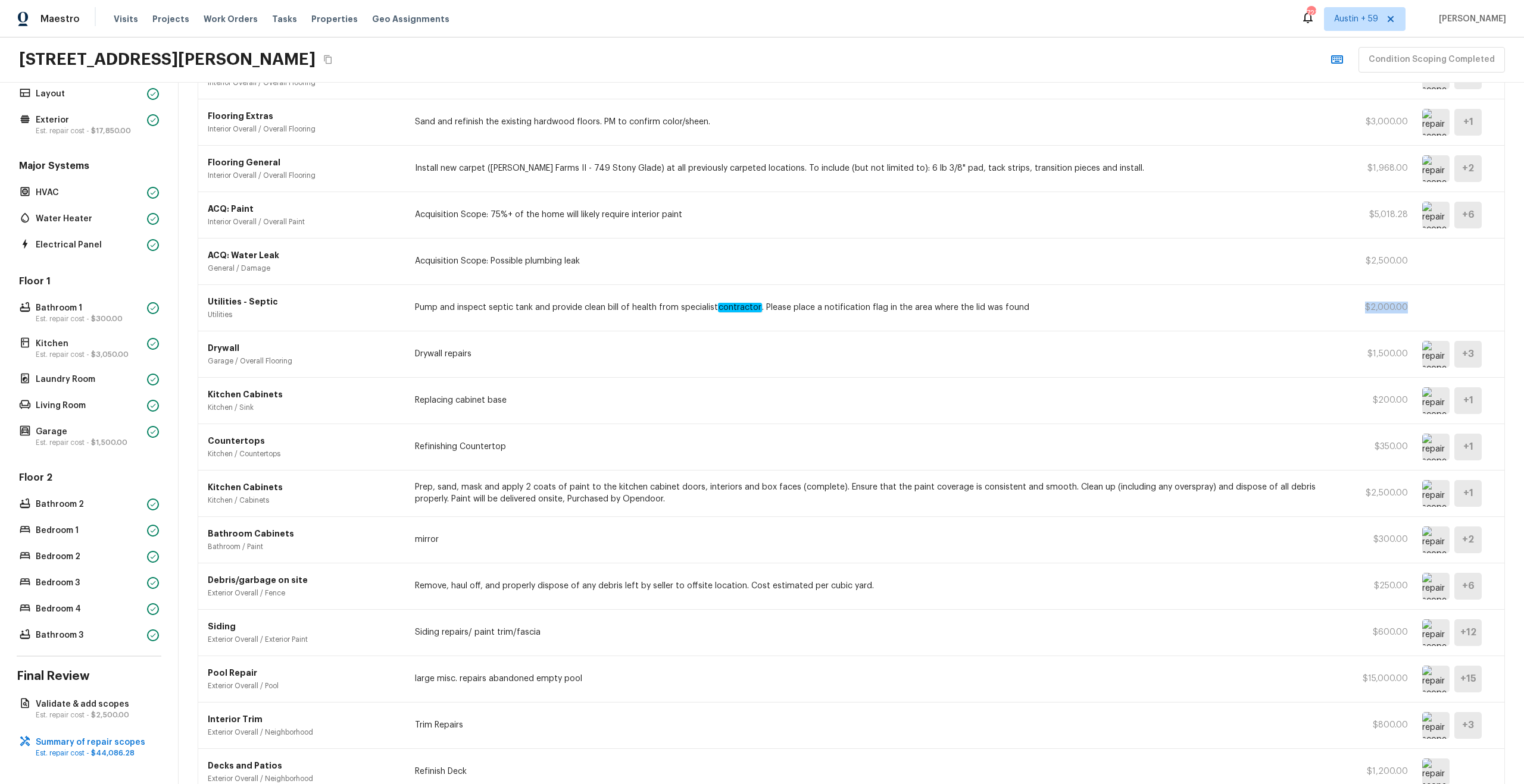
scroll to position [461, 0]
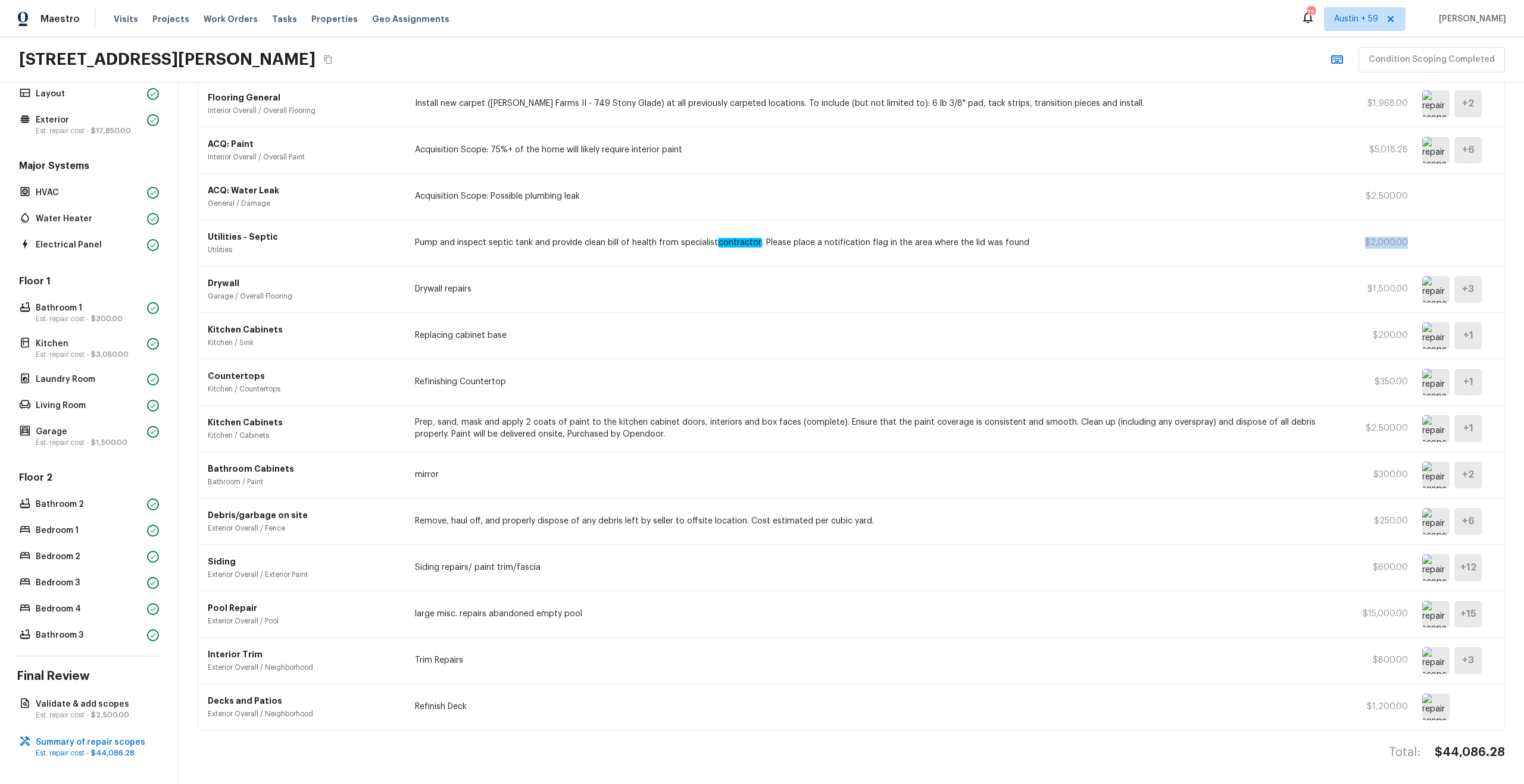
click at [1433, 713] on img at bounding box center [1436, 707] width 28 height 27
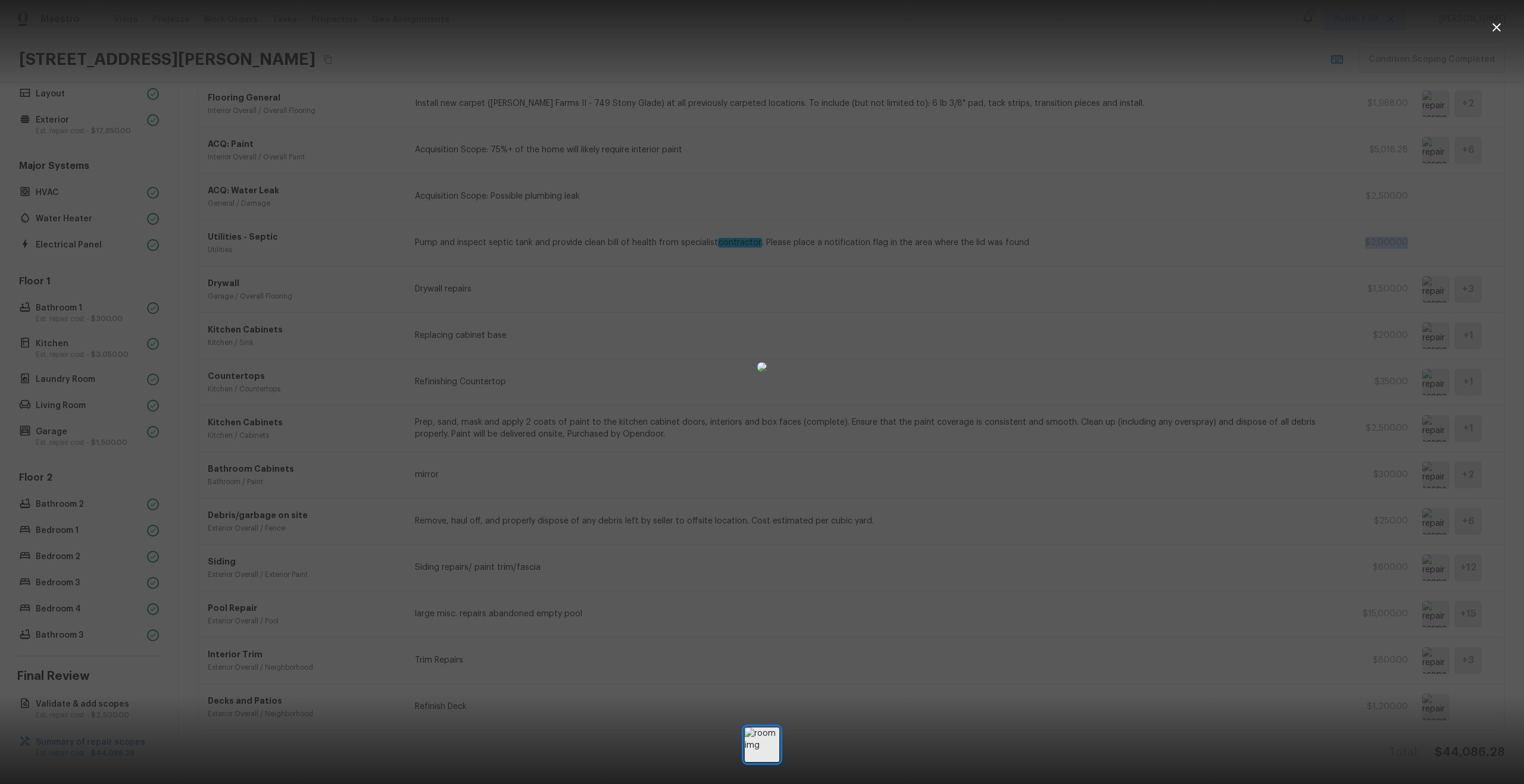
click at [1498, 702] on div at bounding box center [762, 367] width 1524 height 696
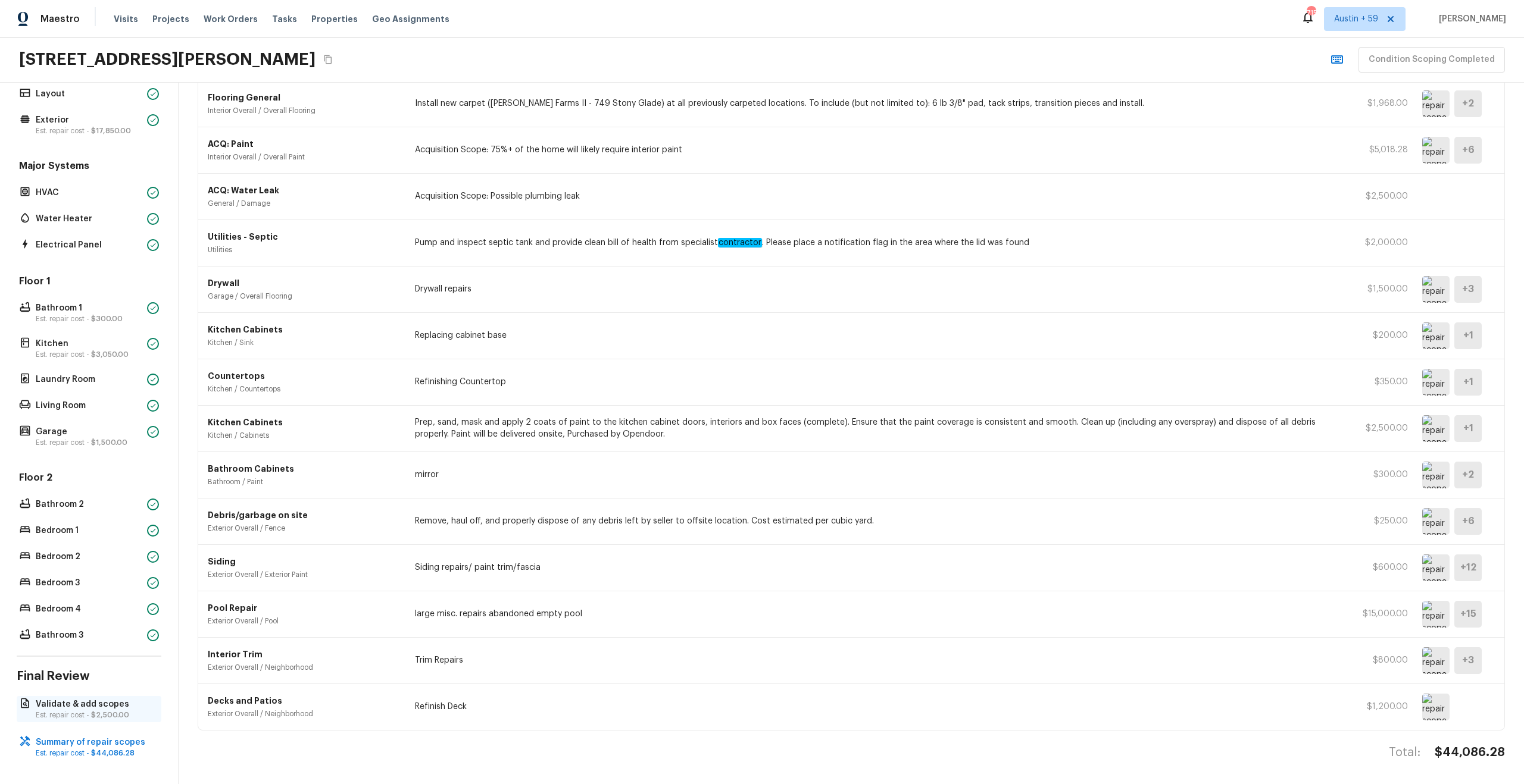
click at [119, 705] on p "Validate & add scopes" at bounding box center [94, 705] width 118 height 12
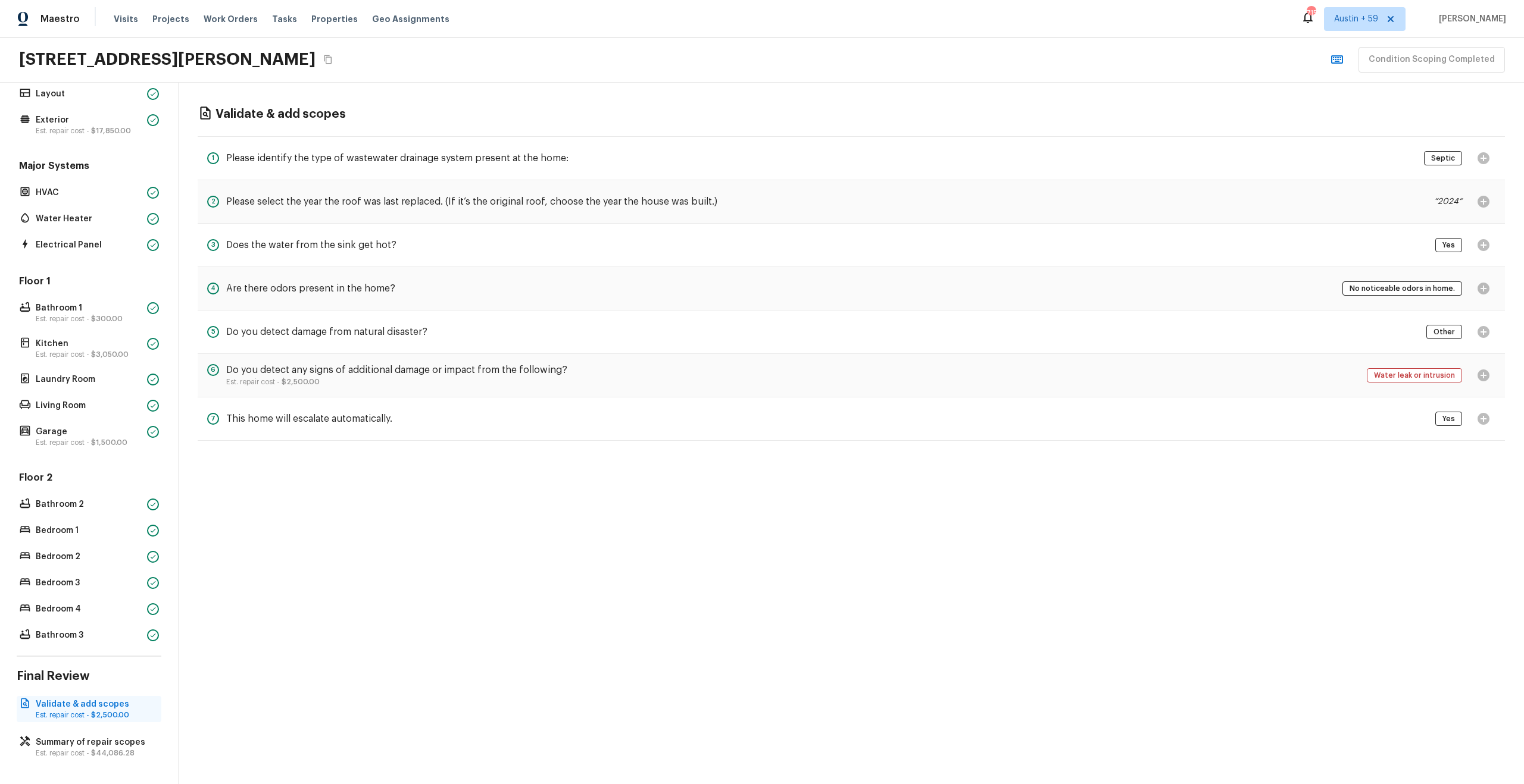
scroll to position [0, 0]
click at [512, 149] on div "1 Please identify the type of wastewater drainage system present at the home:" at bounding box center [387, 158] width 361 height 24
click at [117, 312] on p "Bathroom 1" at bounding box center [88, 308] width 106 height 12
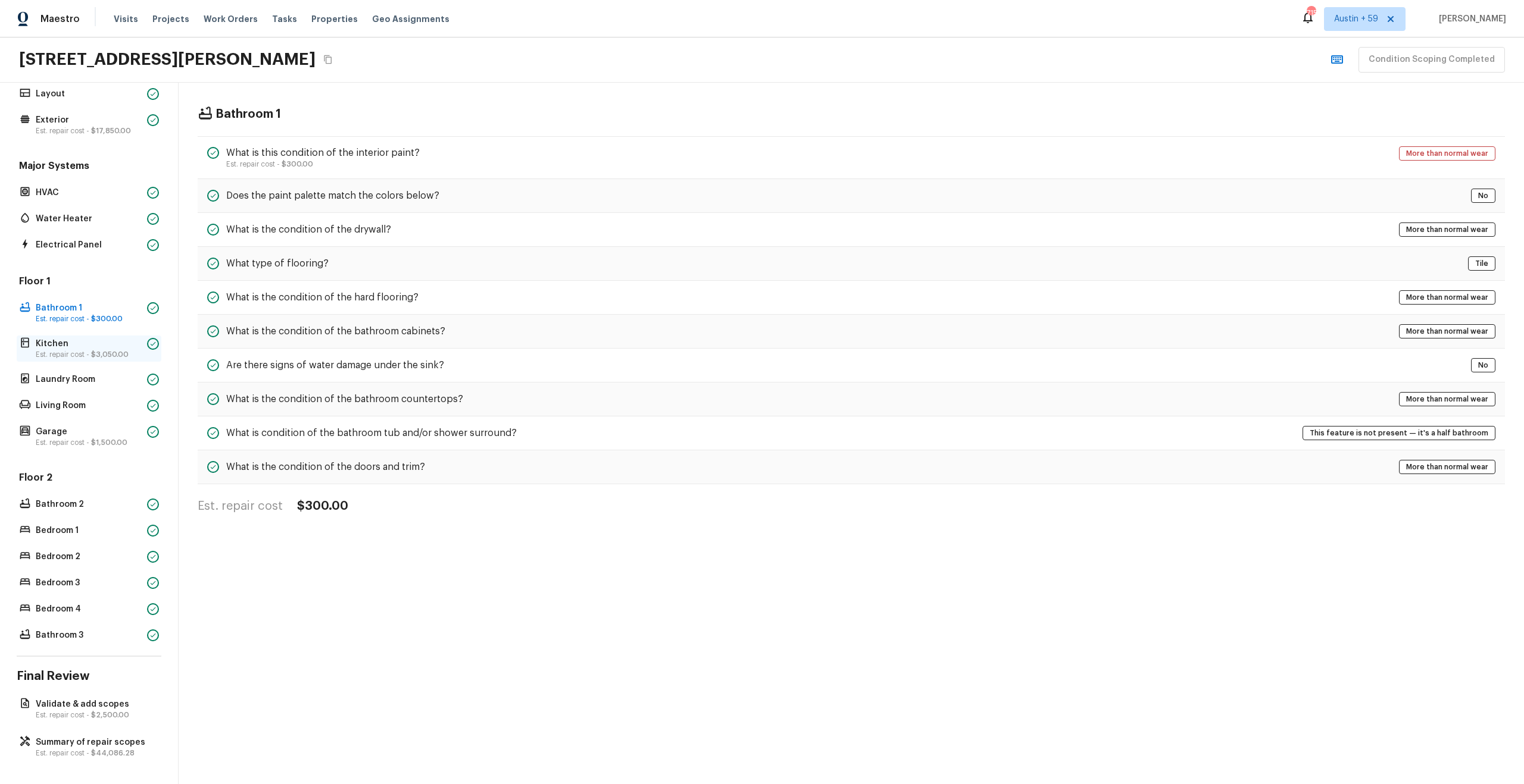
click at [106, 354] on span "$3,050.00" at bounding box center [109, 355] width 37 height 7
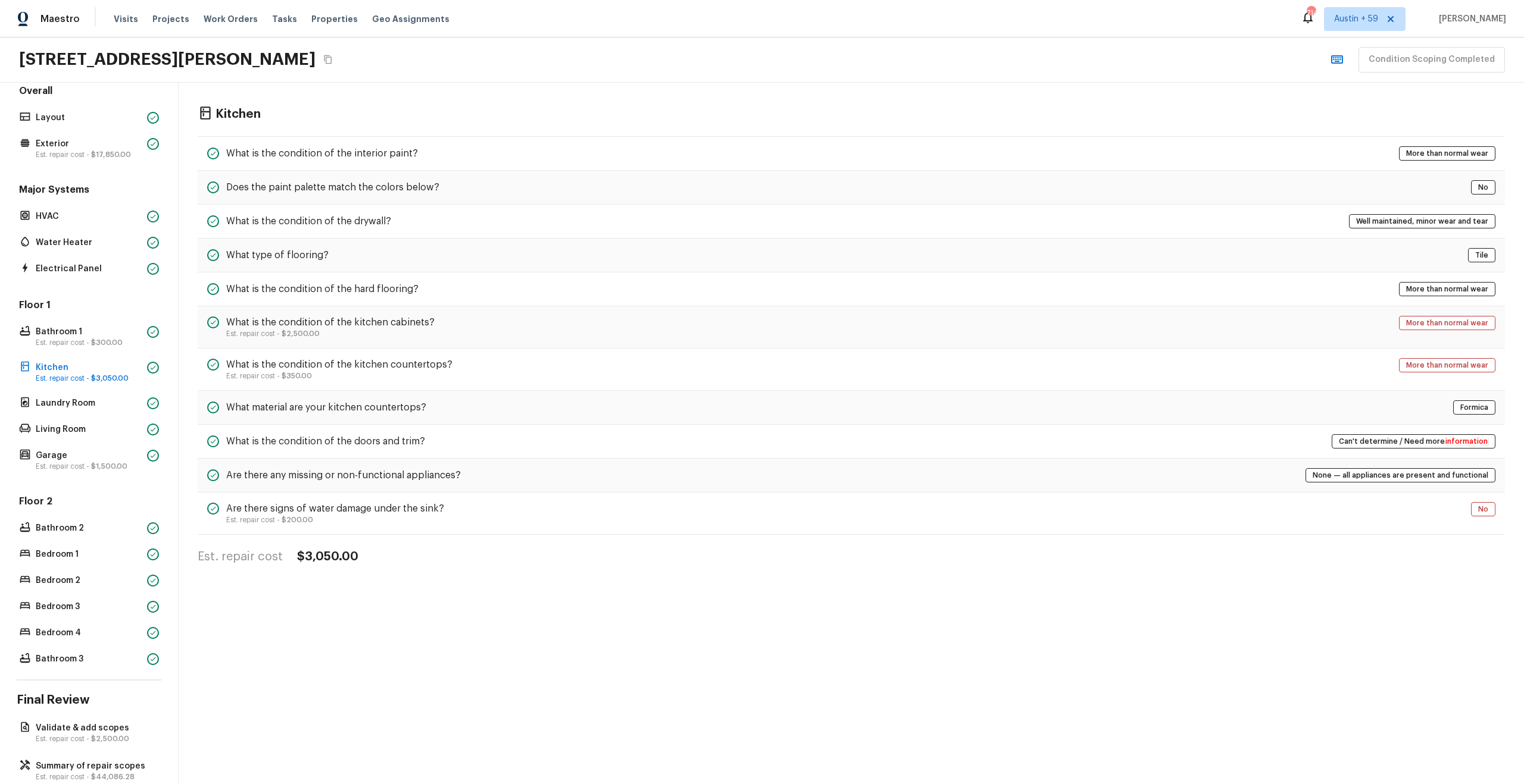
scroll to position [46, 0]
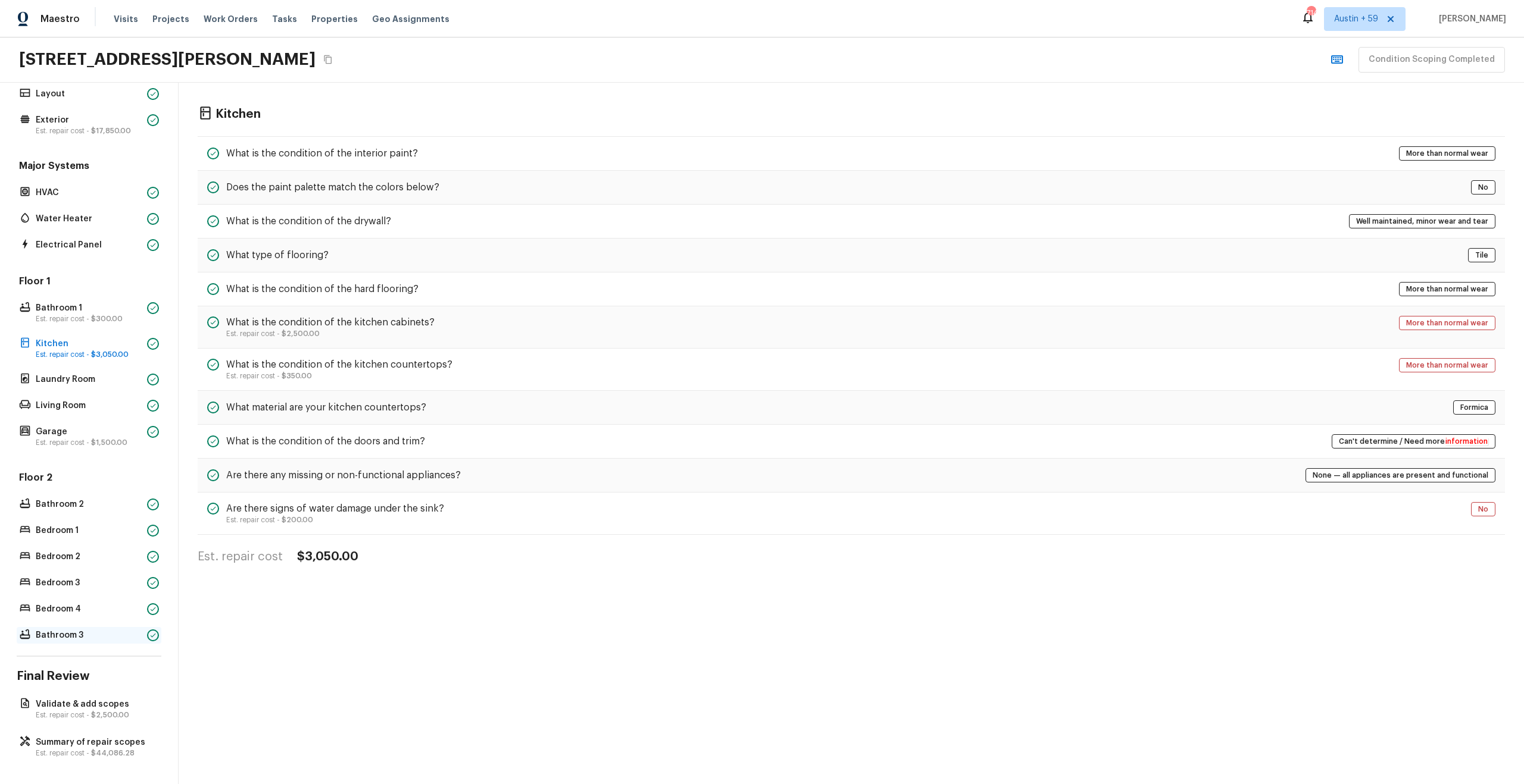
click at [102, 630] on p "Bathroom 3" at bounding box center [88, 635] width 106 height 12
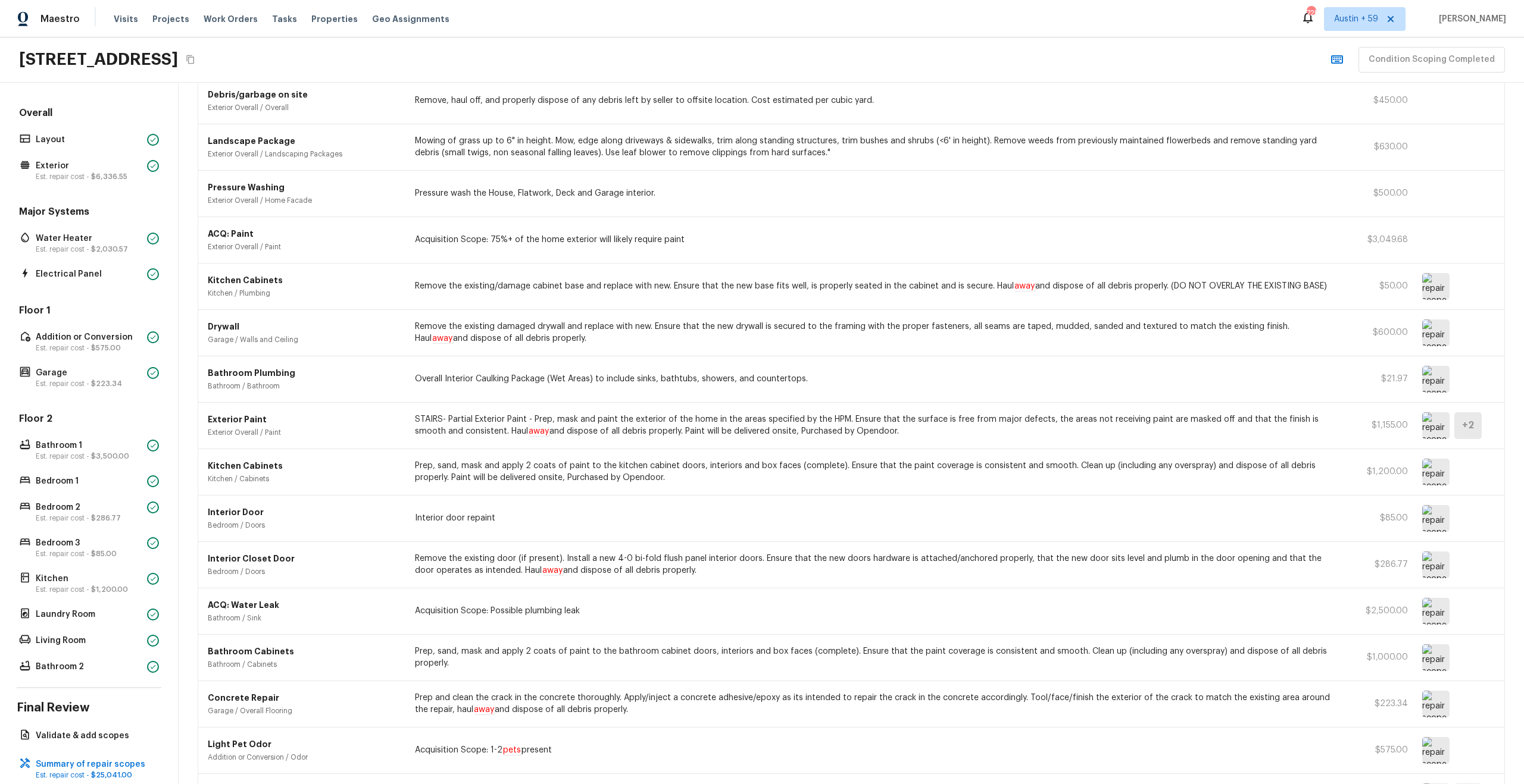
scroll to position [232, 0]
click at [1437, 616] on img at bounding box center [1436, 611] width 28 height 27
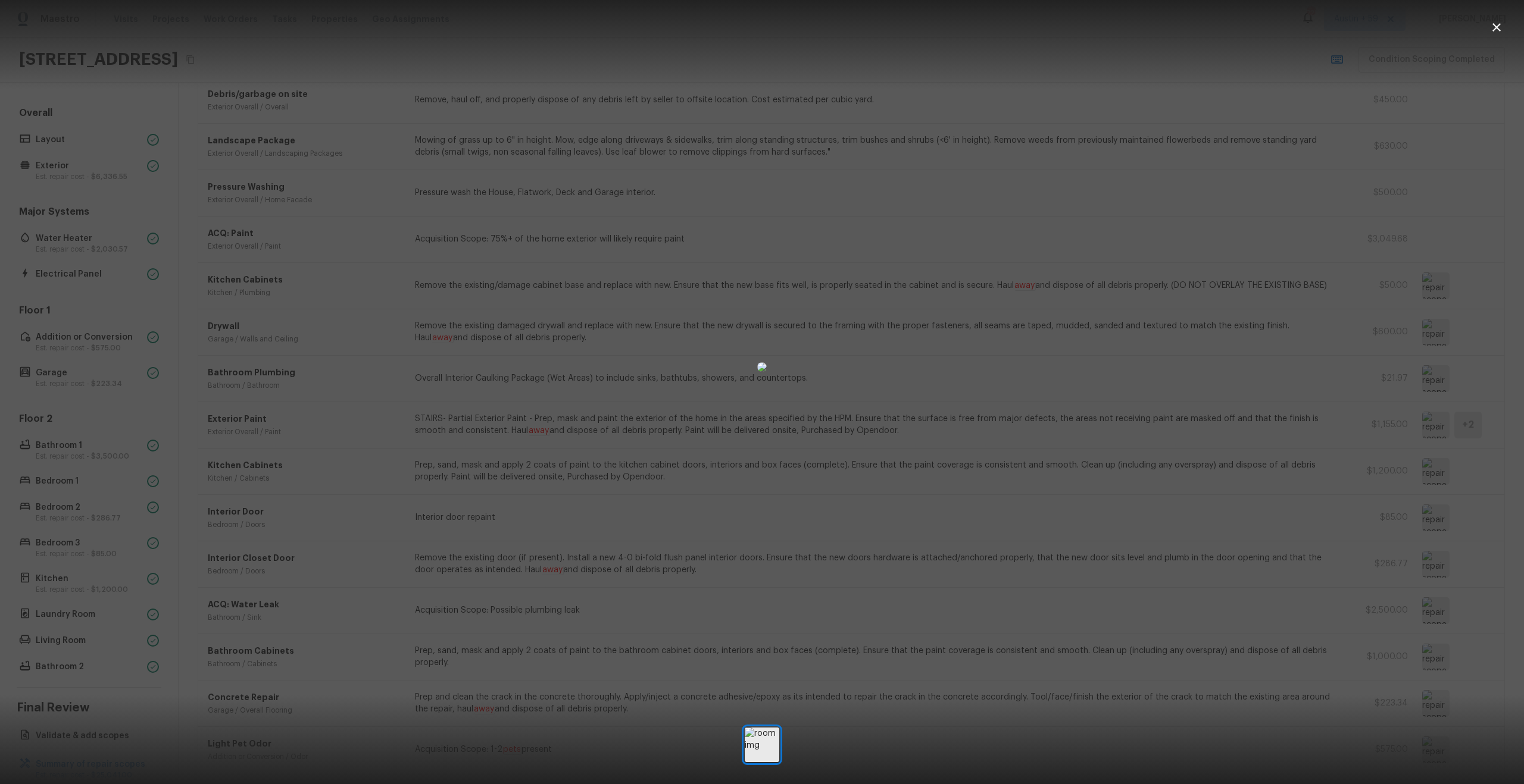
click at [1297, 634] on div at bounding box center [762, 367] width 1524 height 696
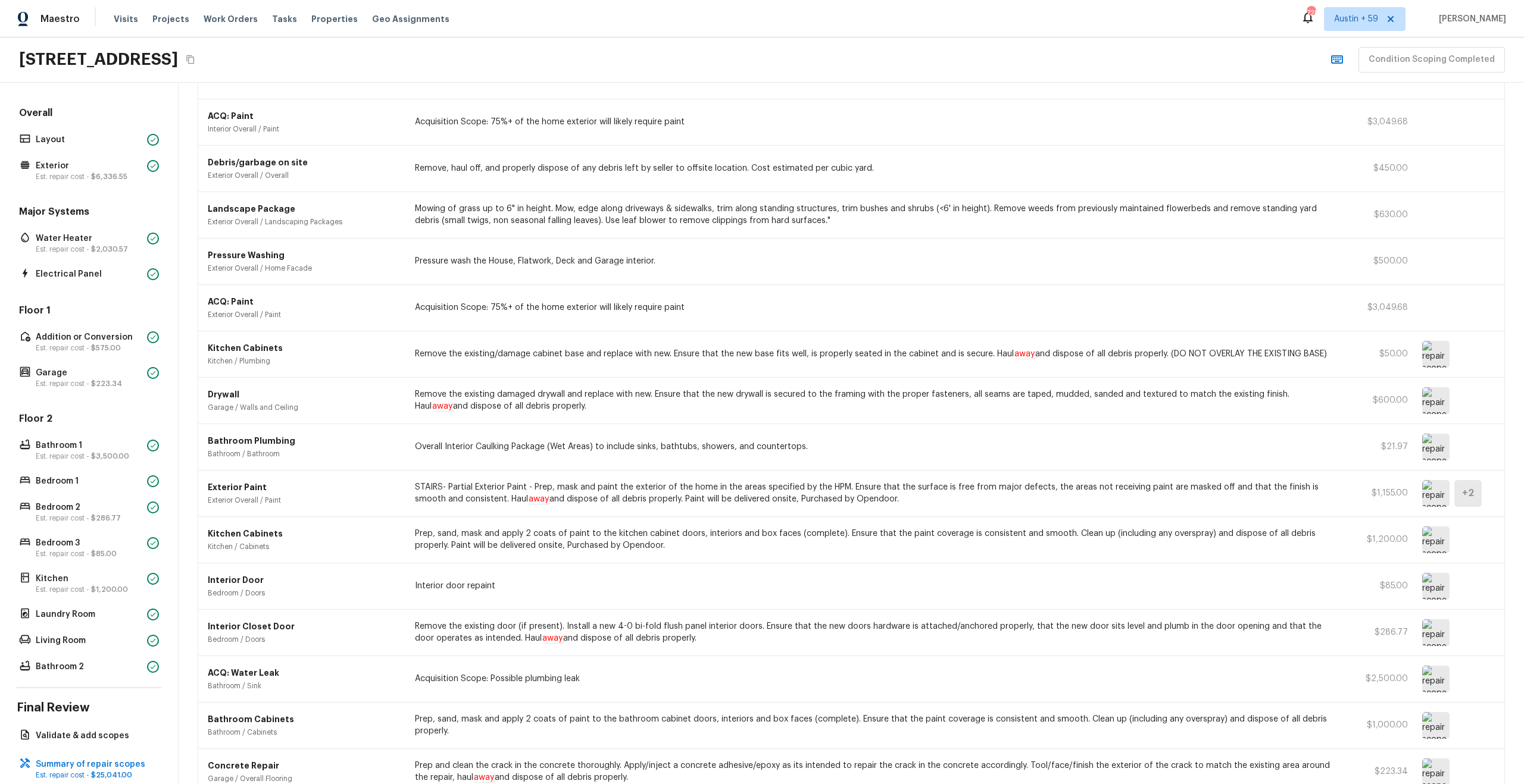
scroll to position [0, 0]
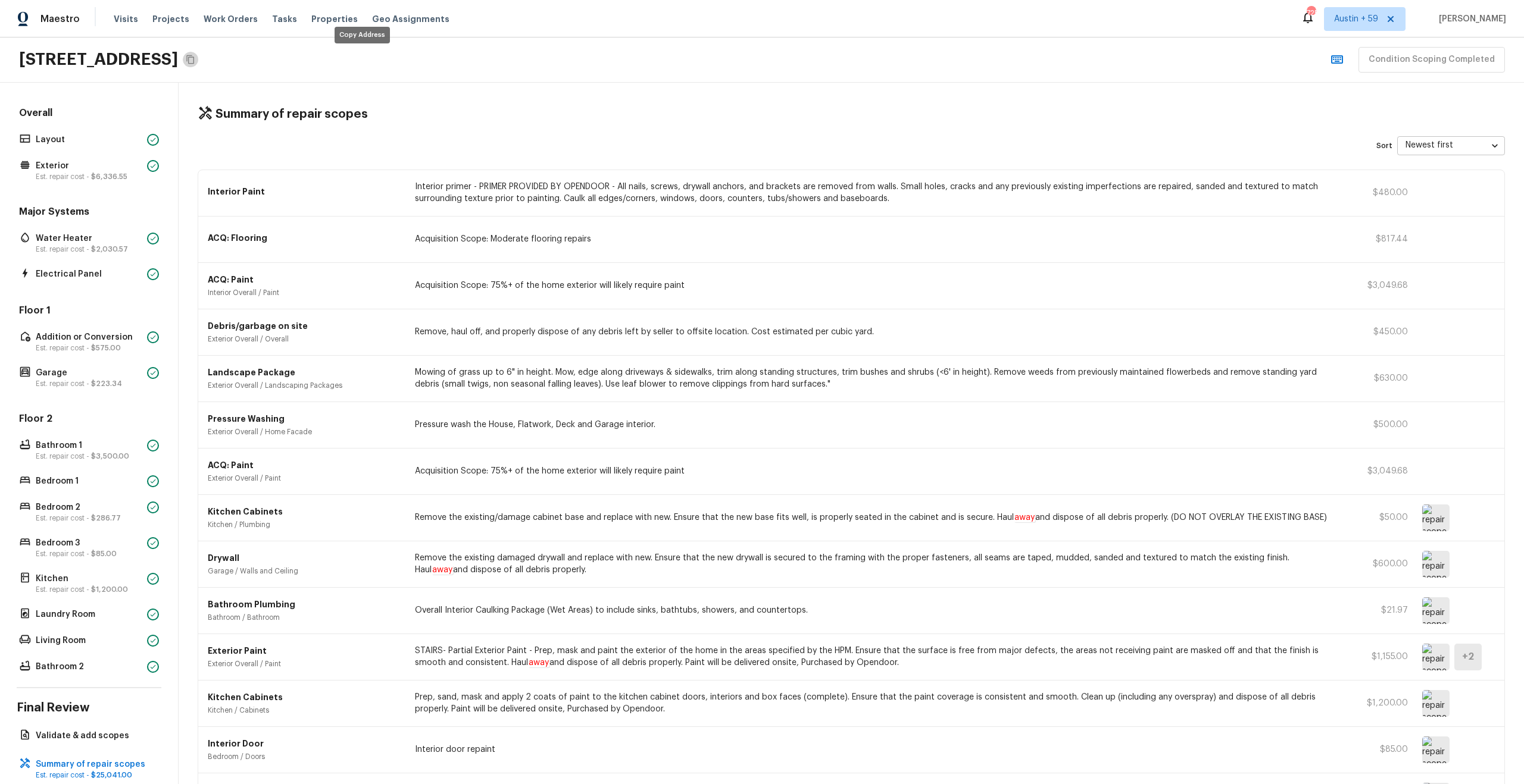
click at [195, 55] on icon "Copy Address" at bounding box center [191, 60] width 10 height 10
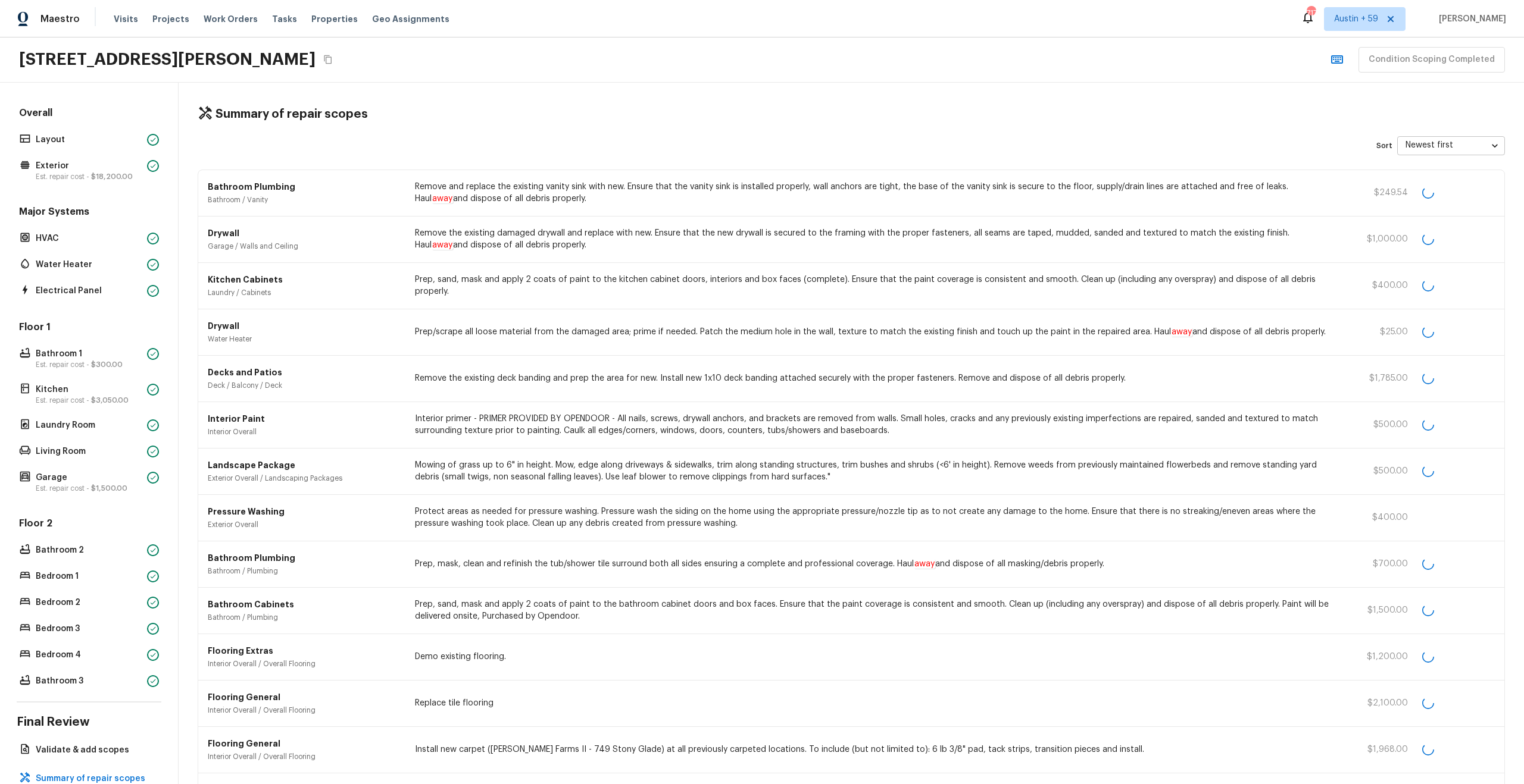
scroll to position [36, 0]
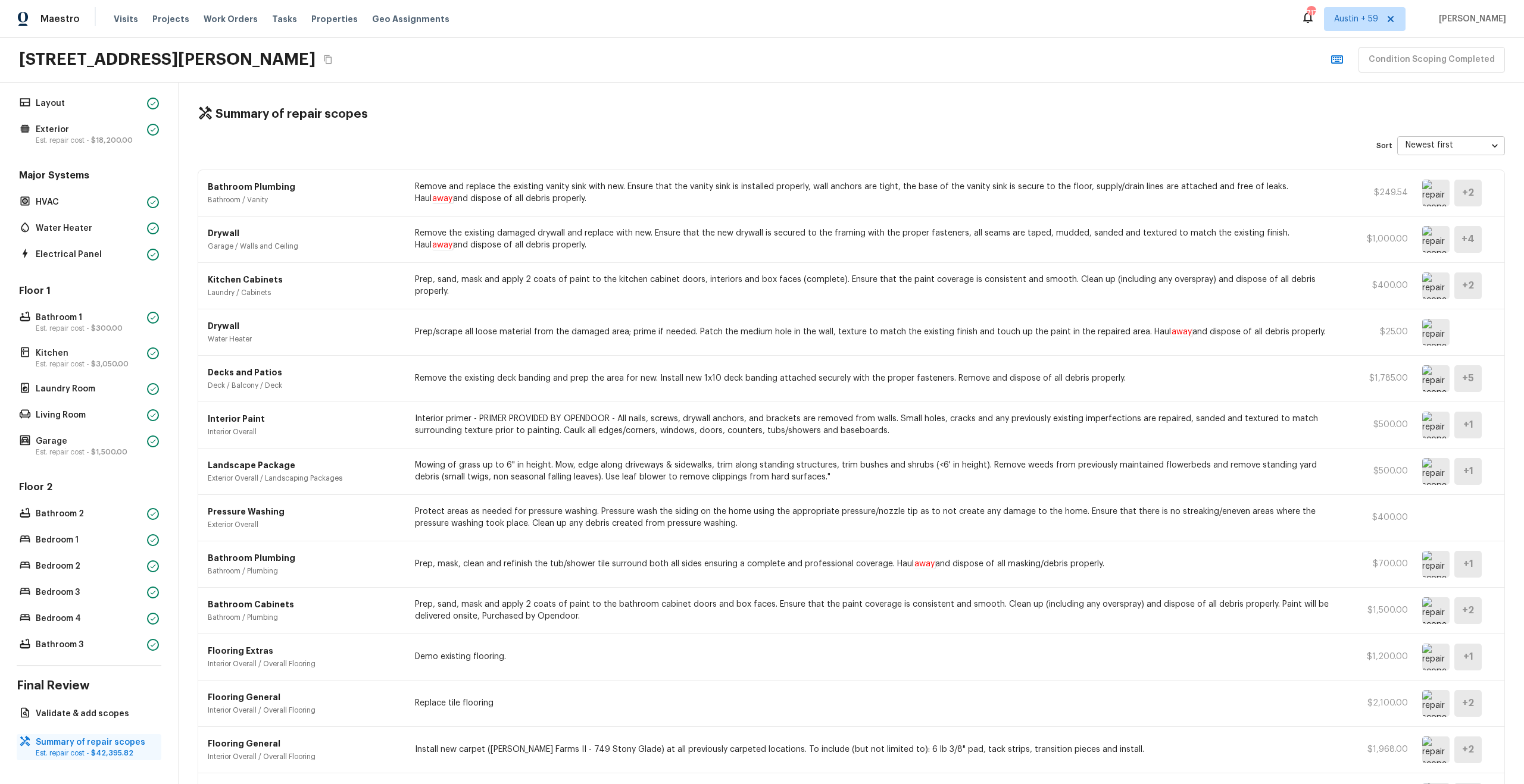
click at [95, 744] on p "Summary of repair scopes" at bounding box center [94, 743] width 118 height 12
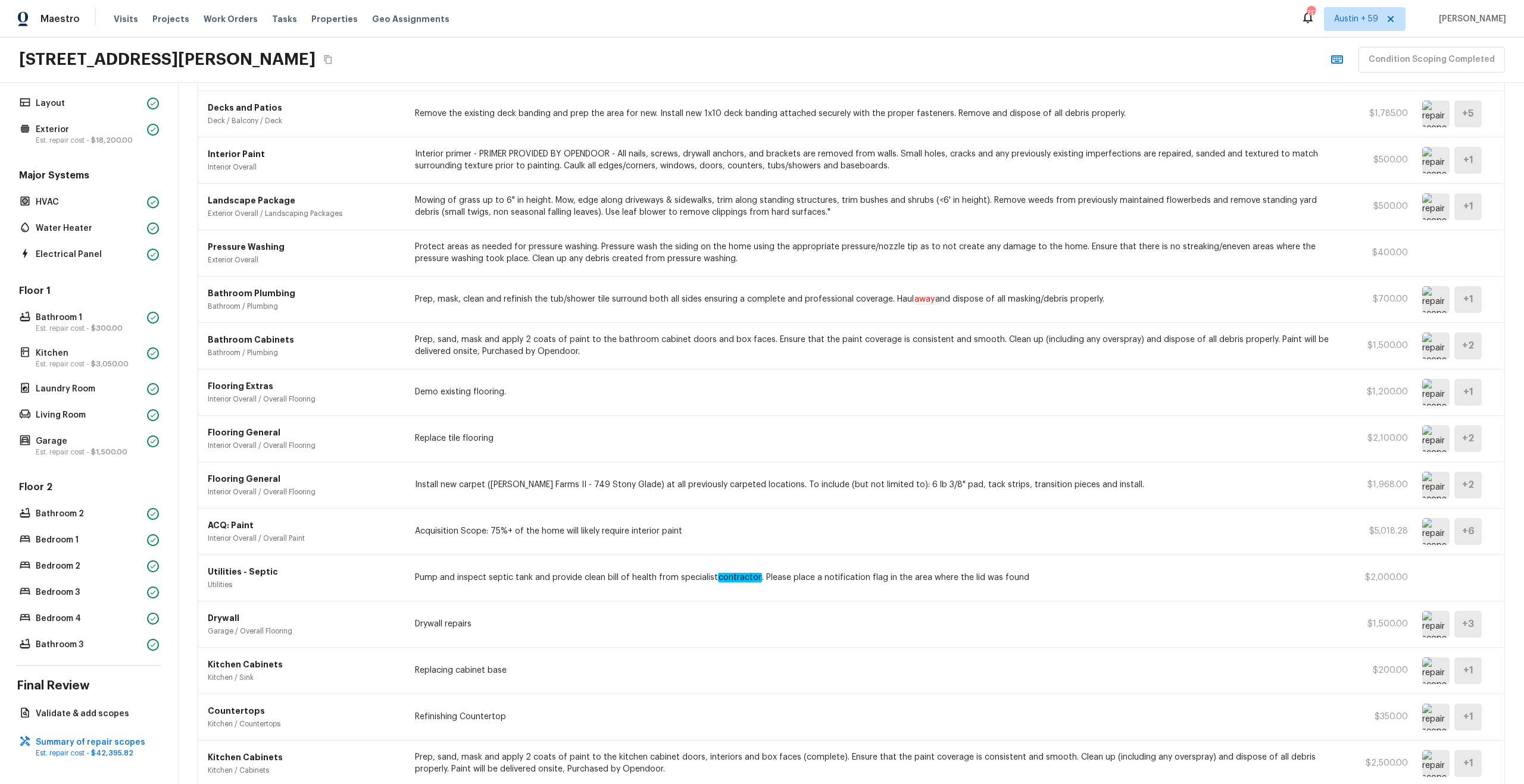
scroll to position [271, 0]
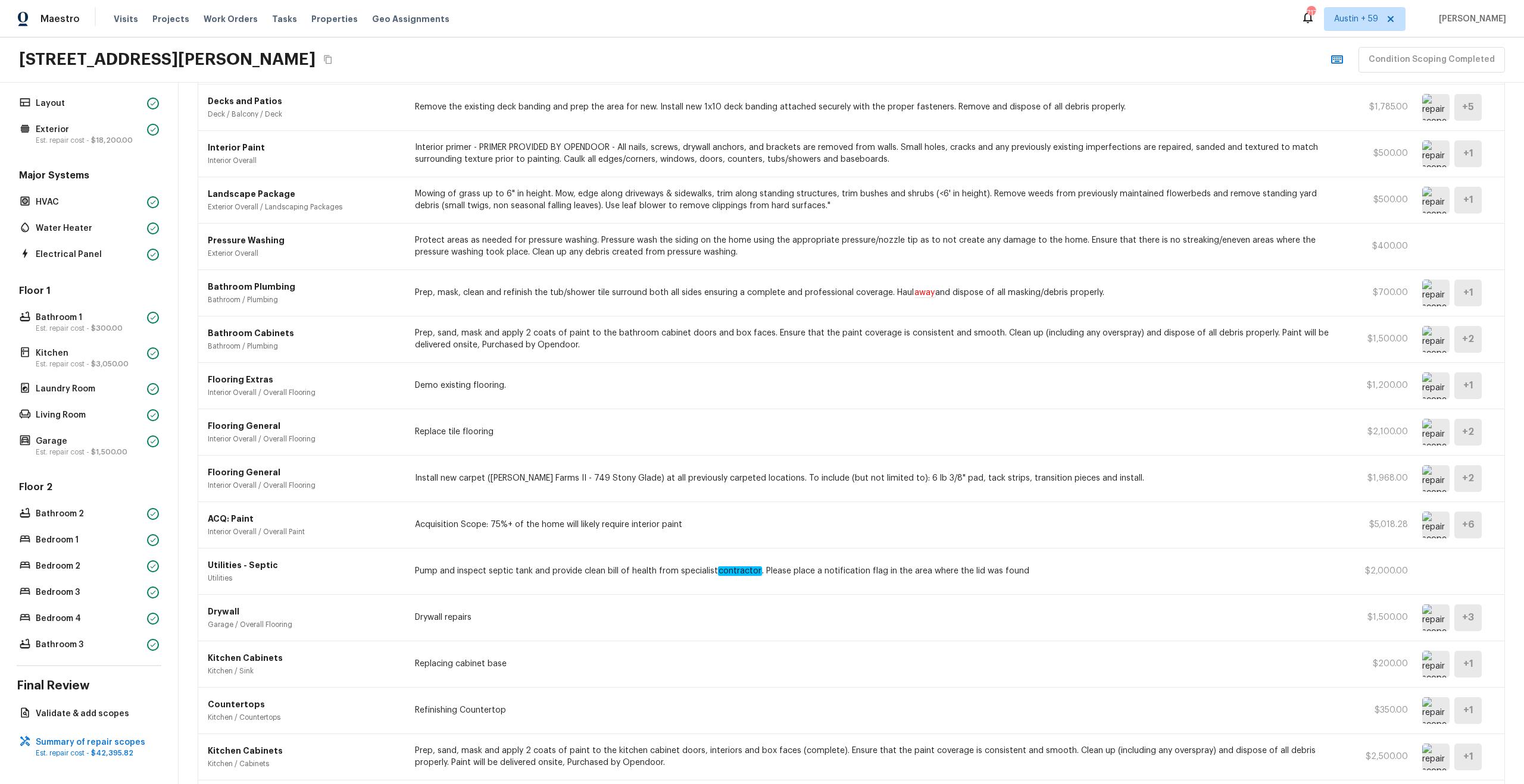
click at [836, 561] on div "Utilities - Septic Utilities Pump and inspect septic tank and provide clean bil…" at bounding box center [852, 572] width 1306 height 46
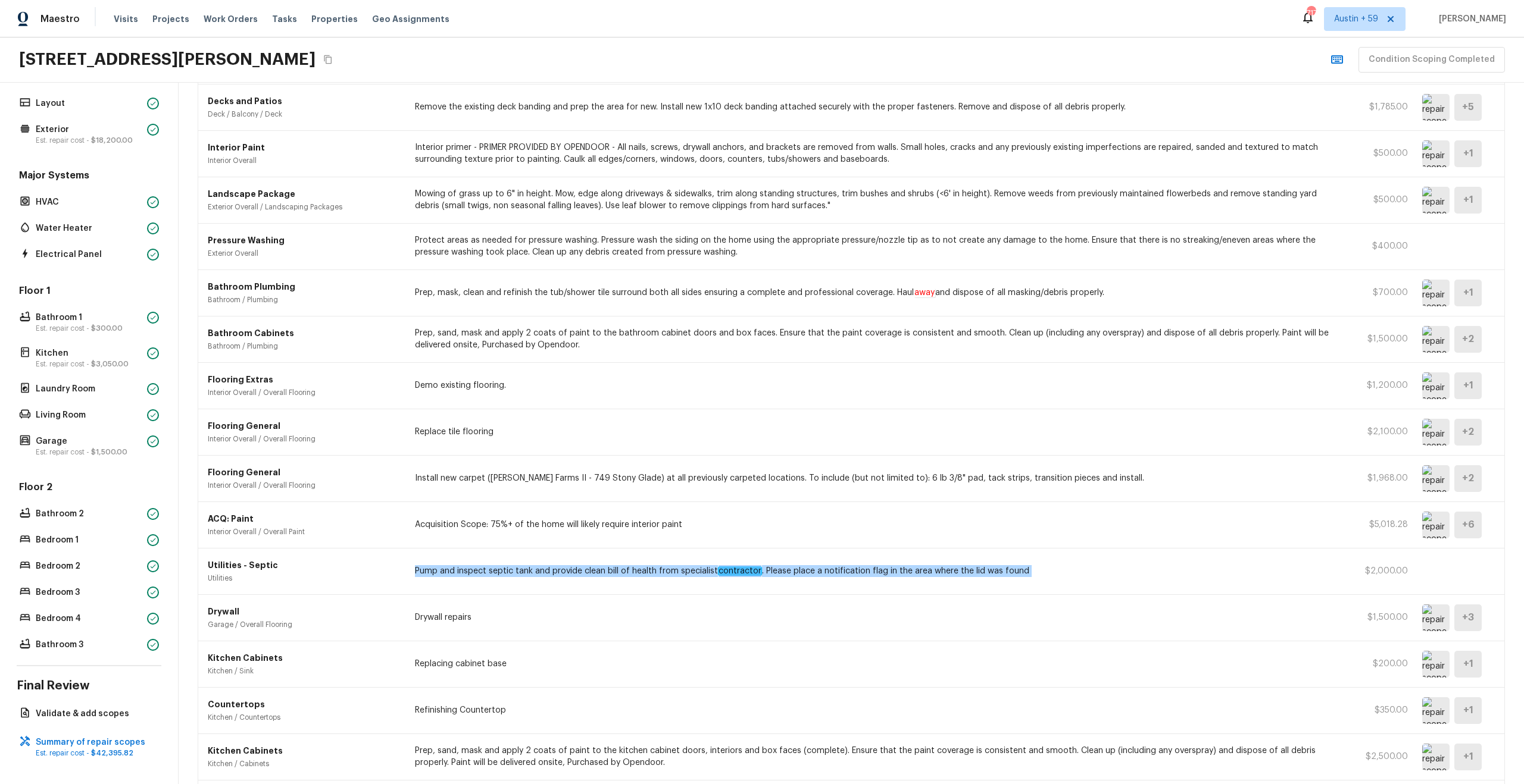
click at [836, 561] on div "Utilities - Septic Utilities Pump and inspect septic tank and provide clean bil…" at bounding box center [852, 572] width 1306 height 46
click at [331, 57] on icon "Copy Address" at bounding box center [327, 60] width 8 height 9
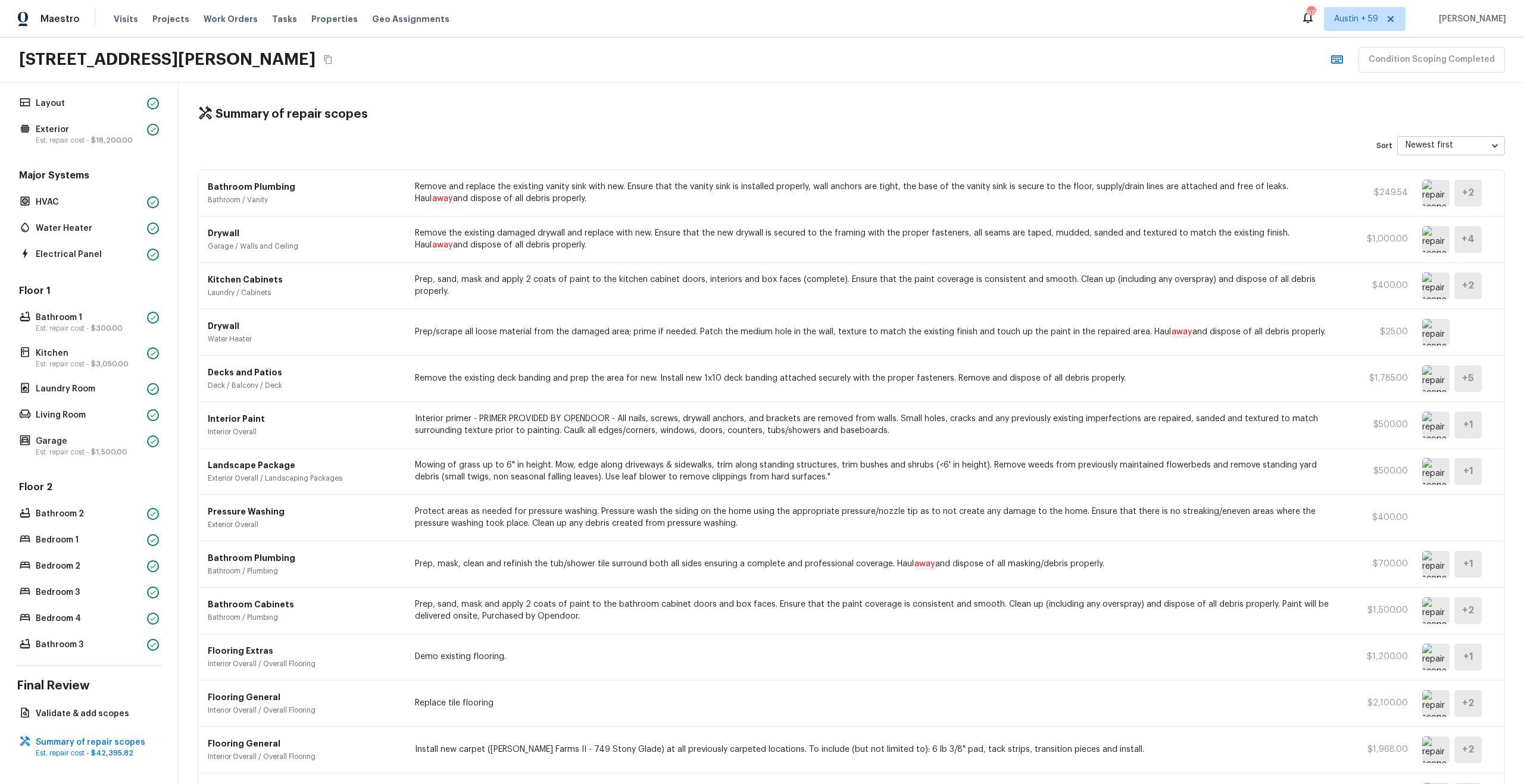
scroll to position [36, 0]
